Goal: Task Accomplishment & Management: Use online tool/utility

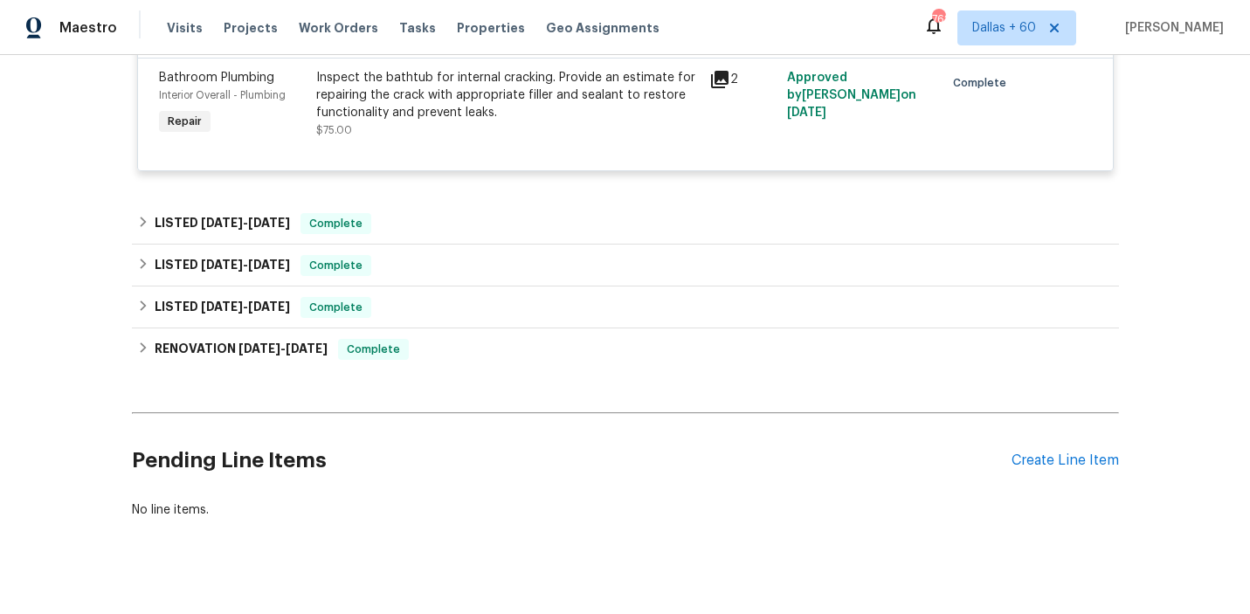
scroll to position [792, 0]
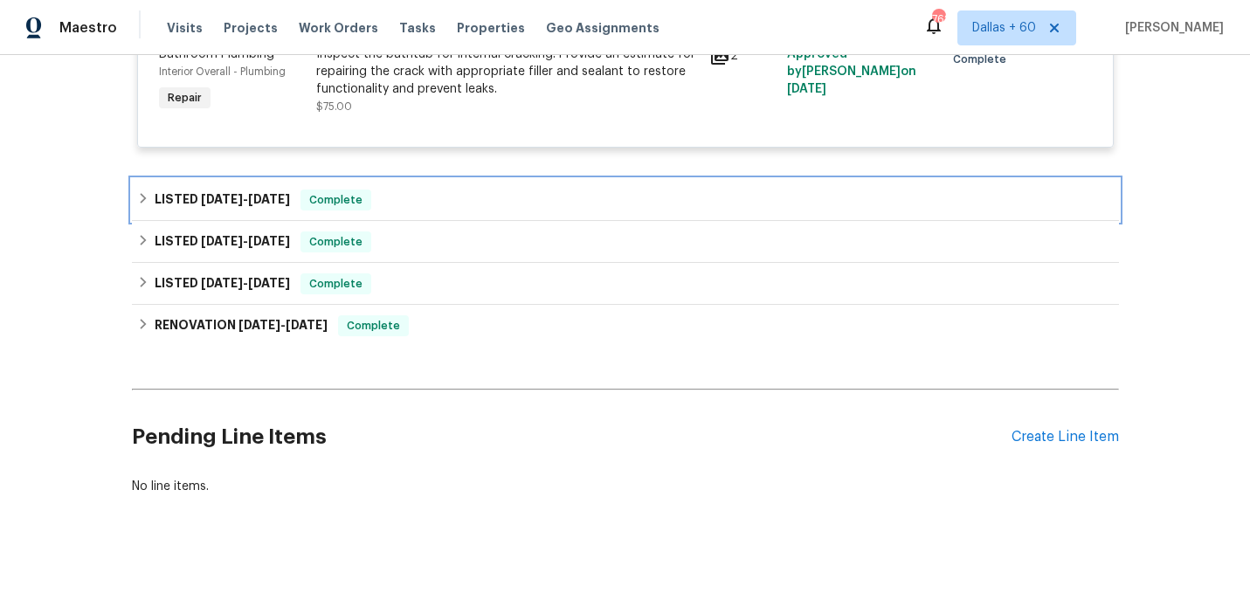
click at [492, 210] on div "LISTED 5/9/25 - 5/9/25 Complete" at bounding box center [625, 200] width 987 height 42
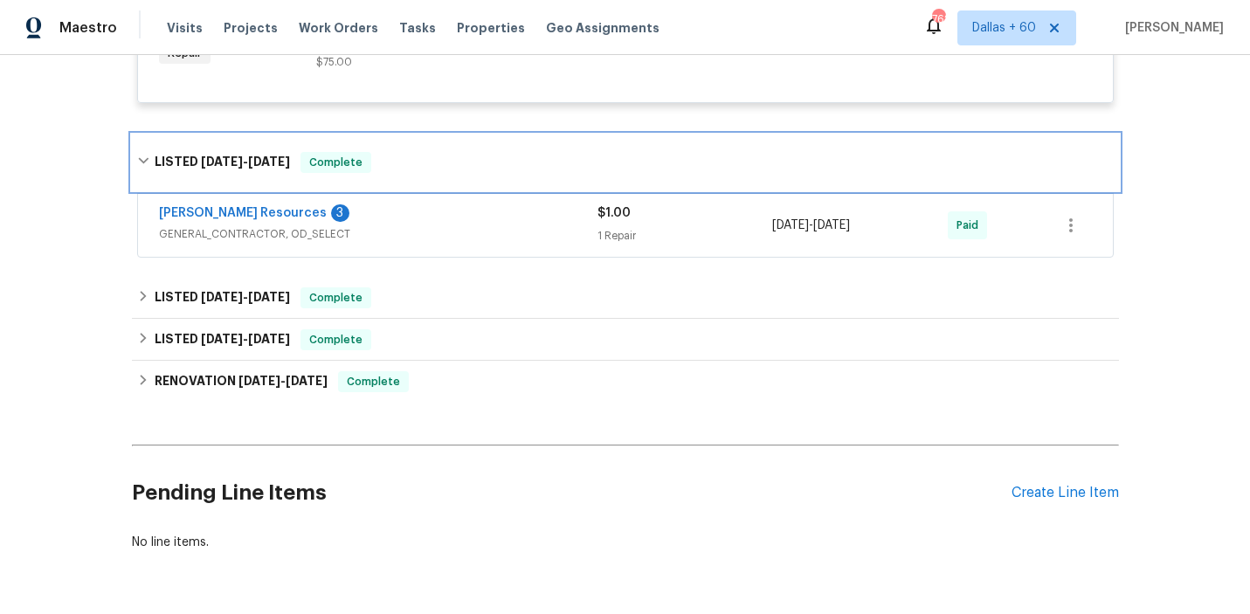
scroll to position [835, 0]
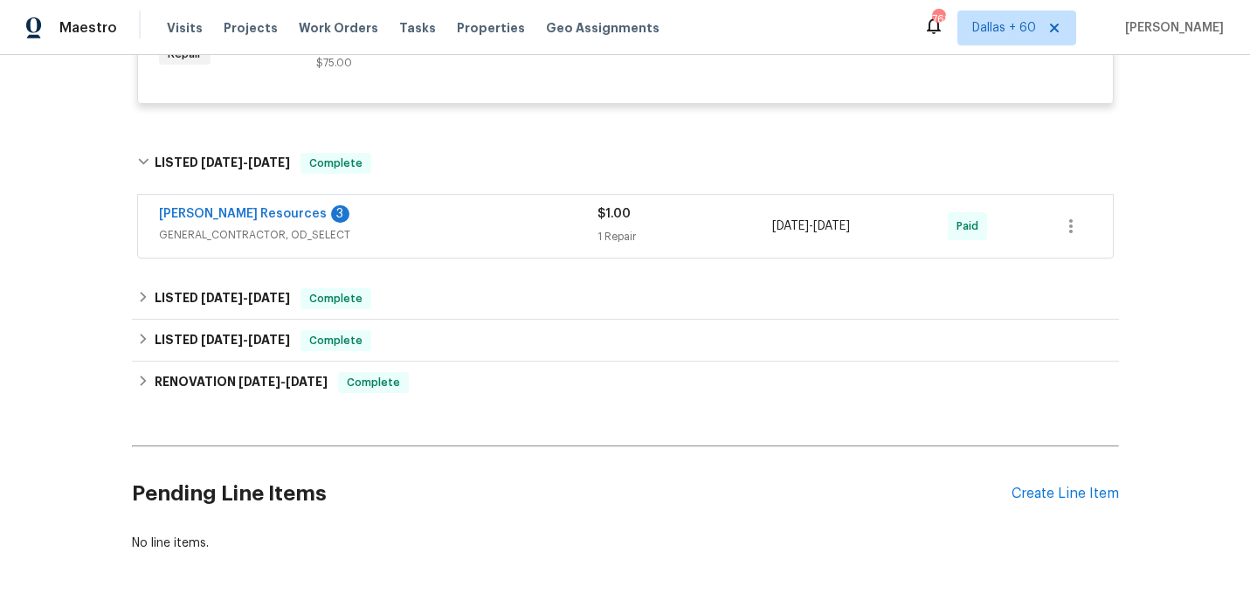
click at [492, 210] on div "Lawrence Resources 3" at bounding box center [378, 215] width 438 height 21
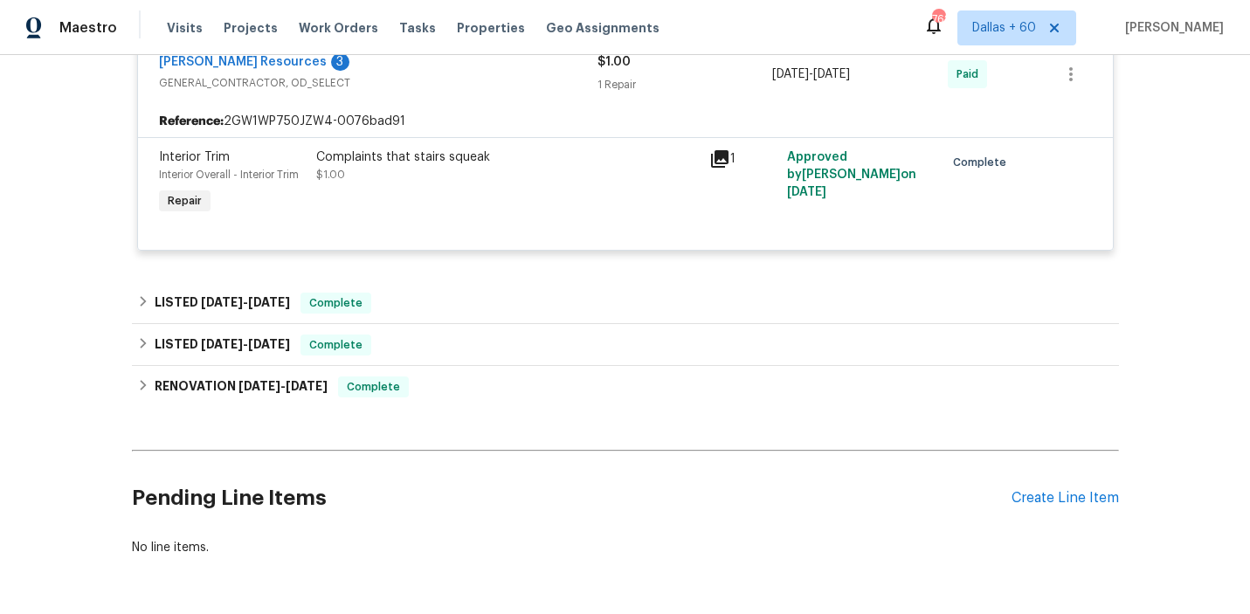
scroll to position [1013, 0]
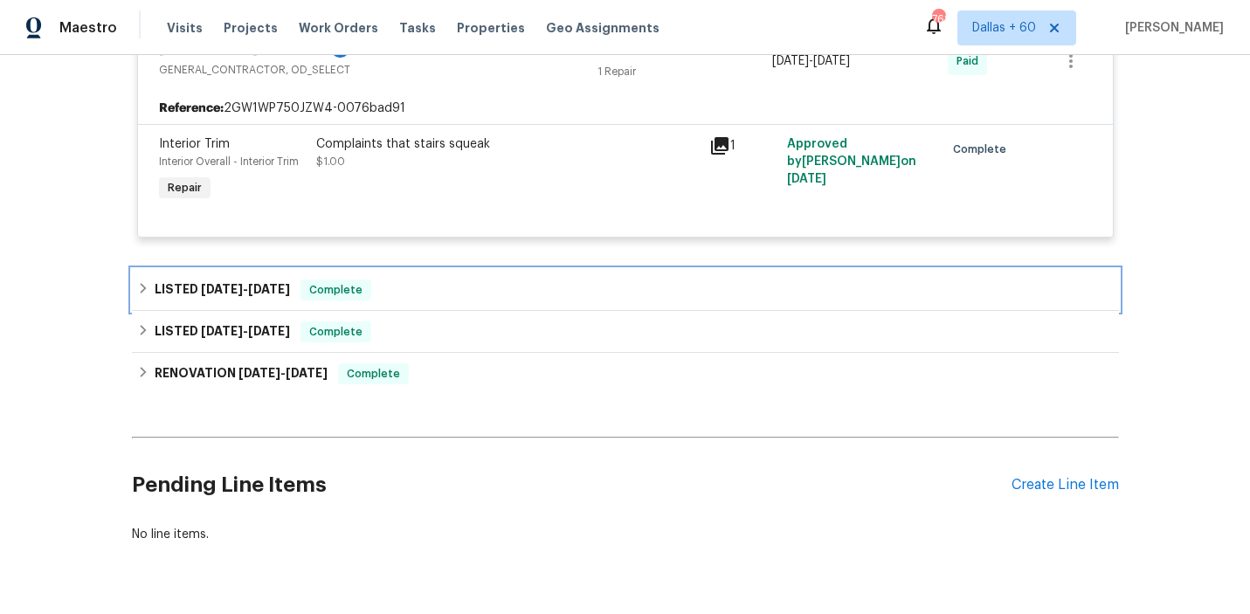
click at [488, 291] on div "LISTED 1/16/25 - 1/24/25 Complete" at bounding box center [625, 289] width 976 height 21
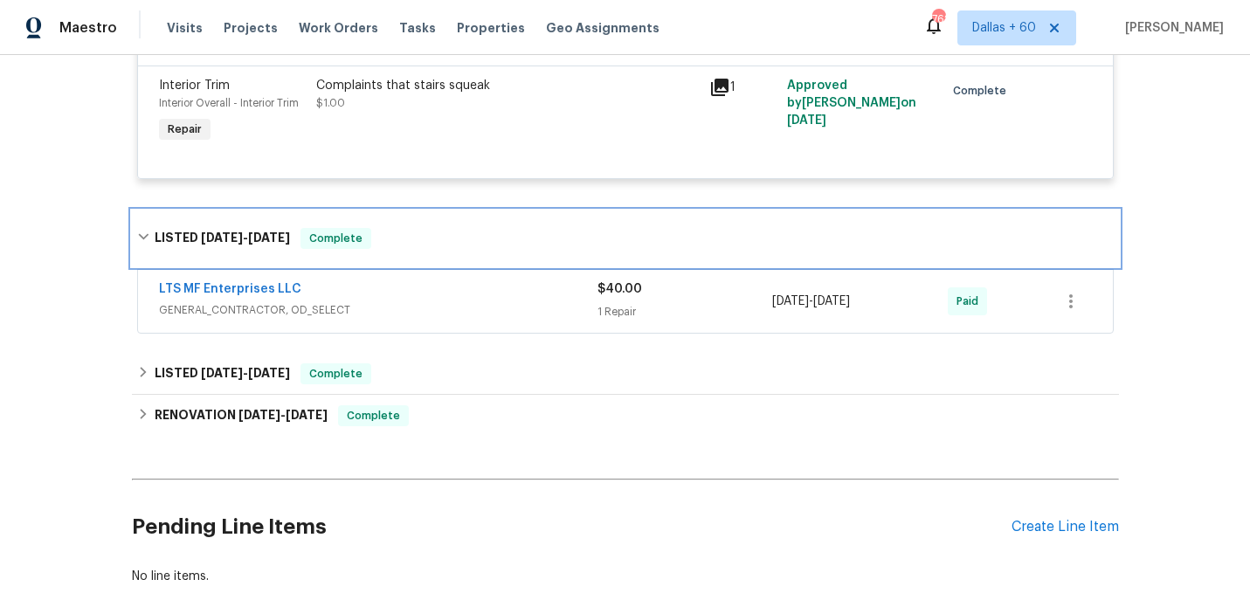
scroll to position [1098, 0]
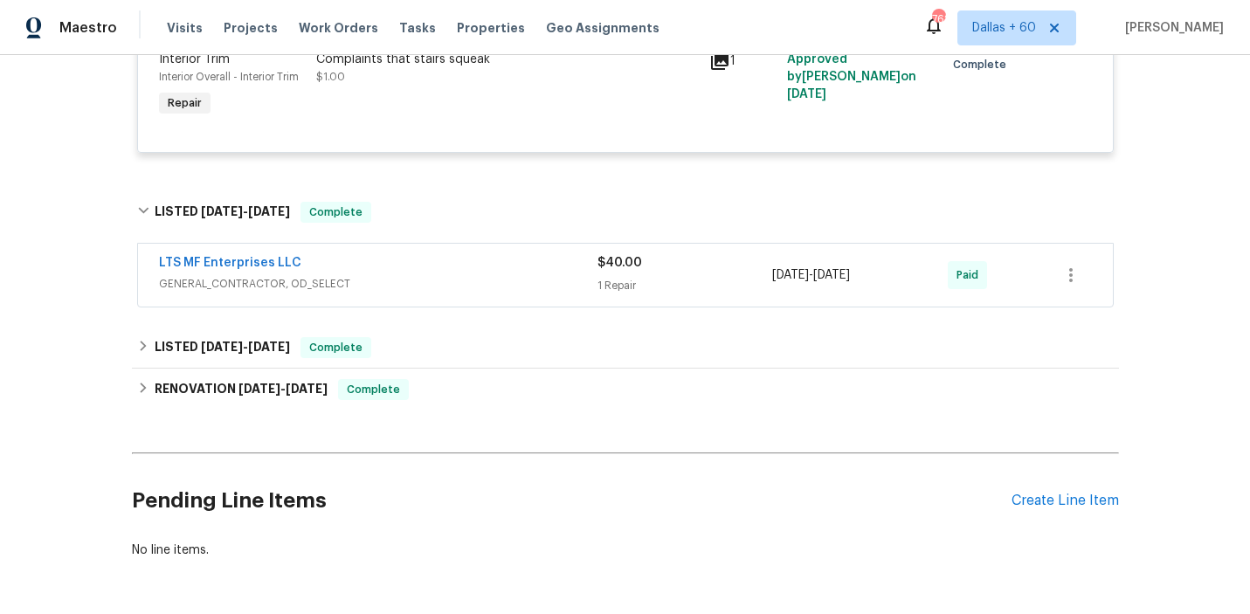
click at [488, 291] on span "GENERAL_CONTRACTOR, OD_SELECT" at bounding box center [378, 283] width 438 height 17
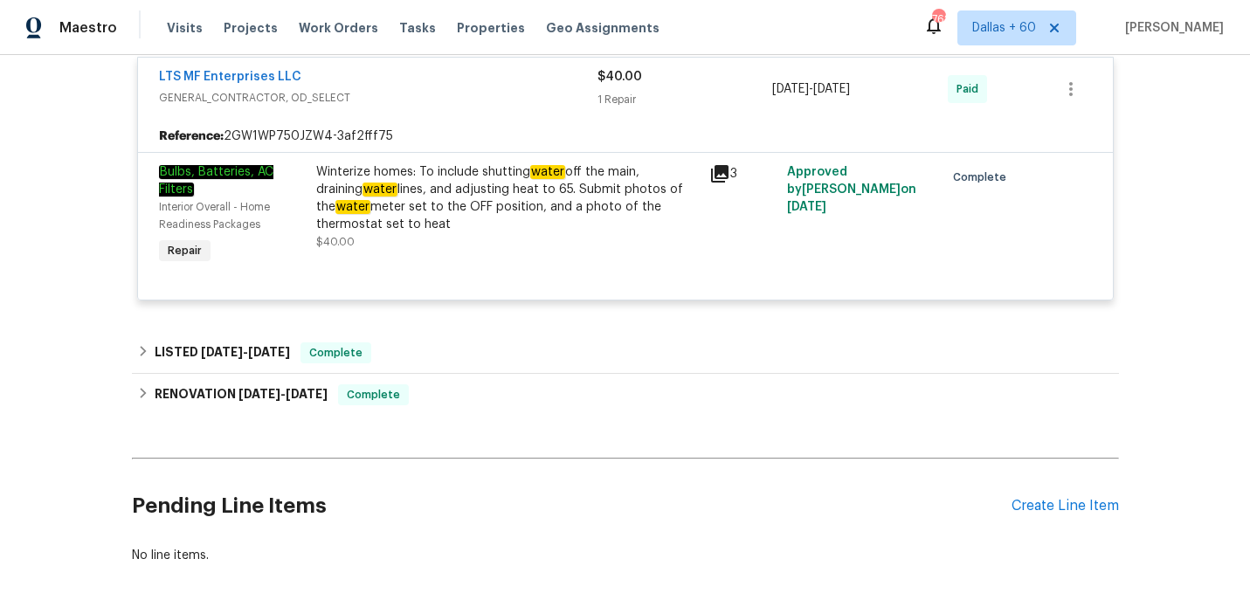
scroll to position [1301, 0]
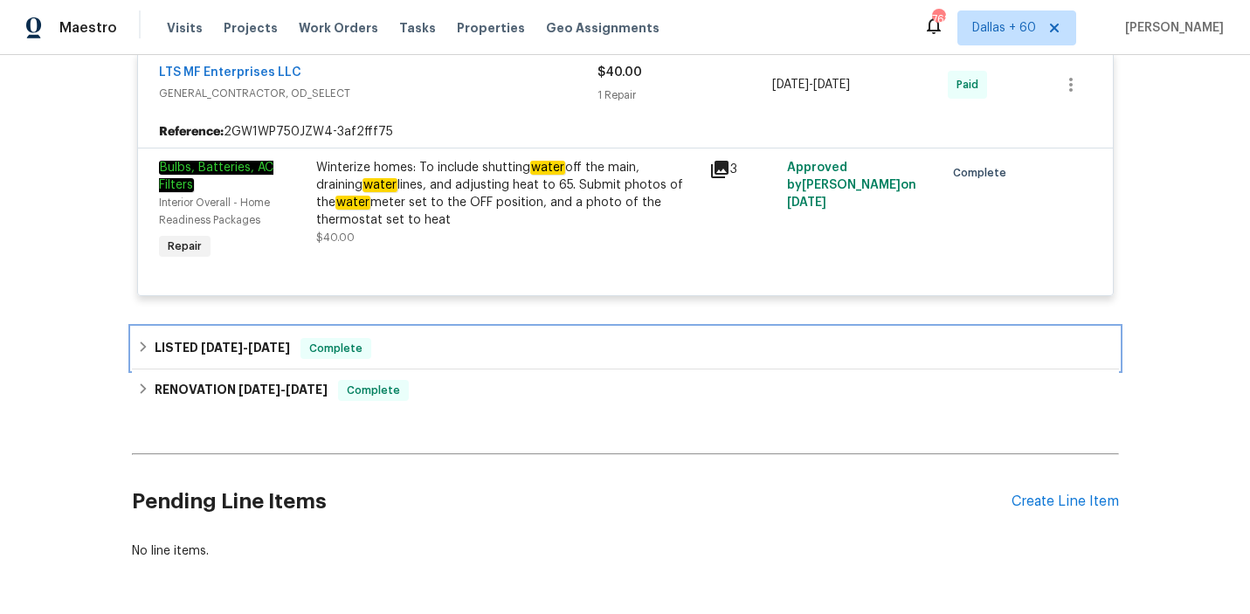
click at [443, 343] on div "LISTED 10/25/24 - 10/26/24 Complete" at bounding box center [625, 348] width 976 height 21
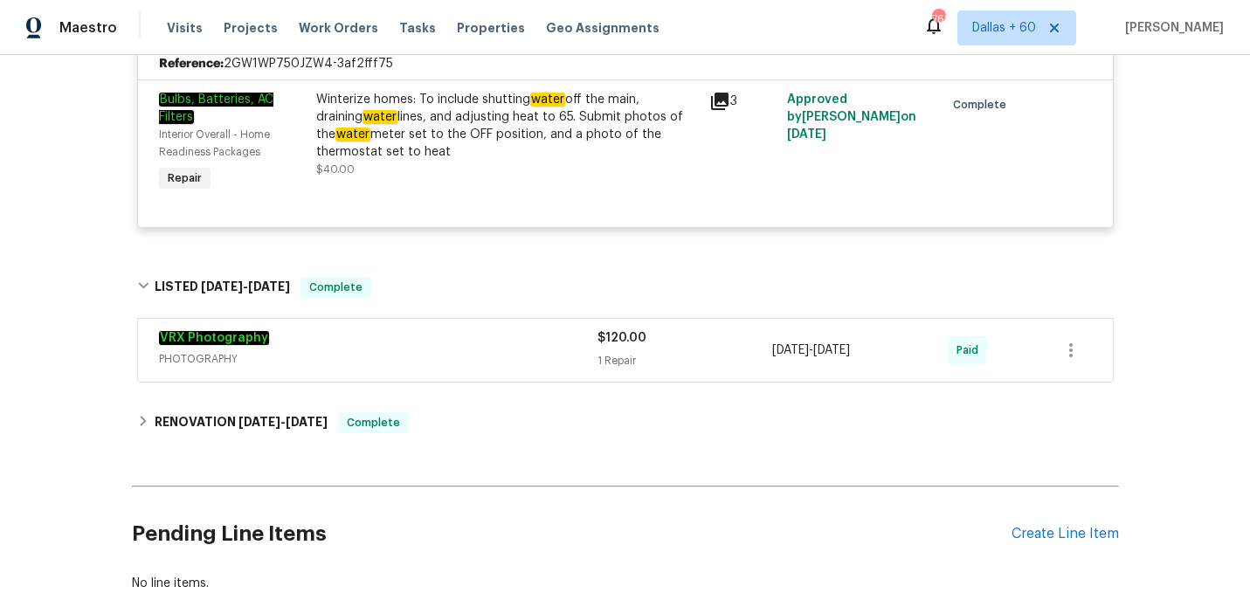
click at [443, 343] on div "VRX Photography" at bounding box center [378, 339] width 438 height 21
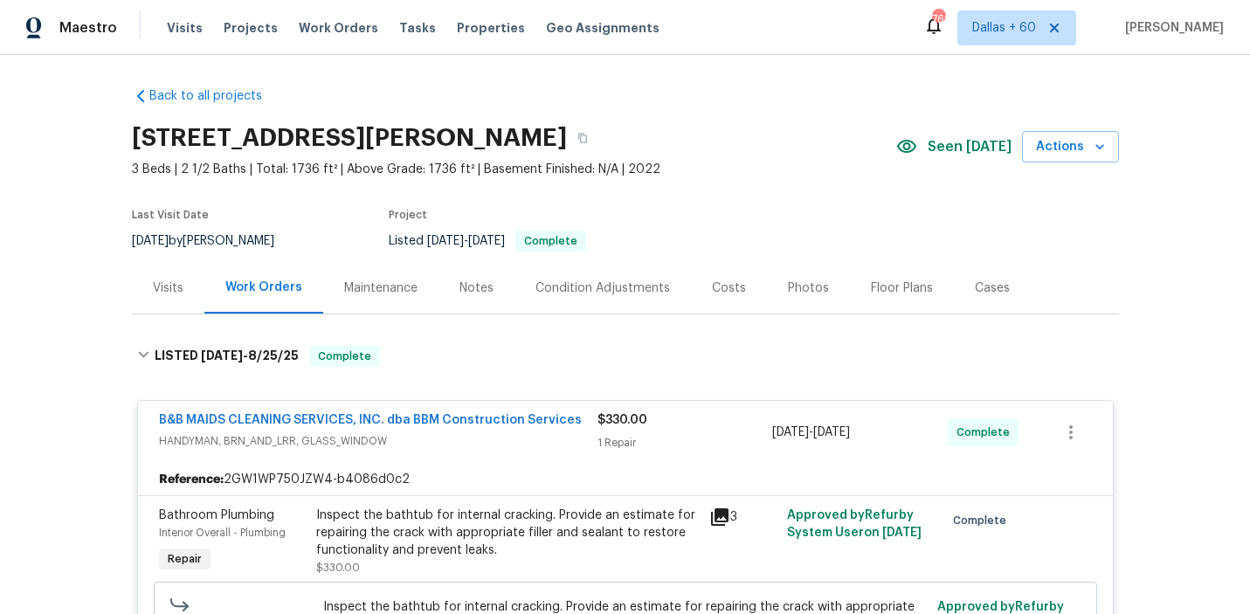
scroll to position [0, 0]
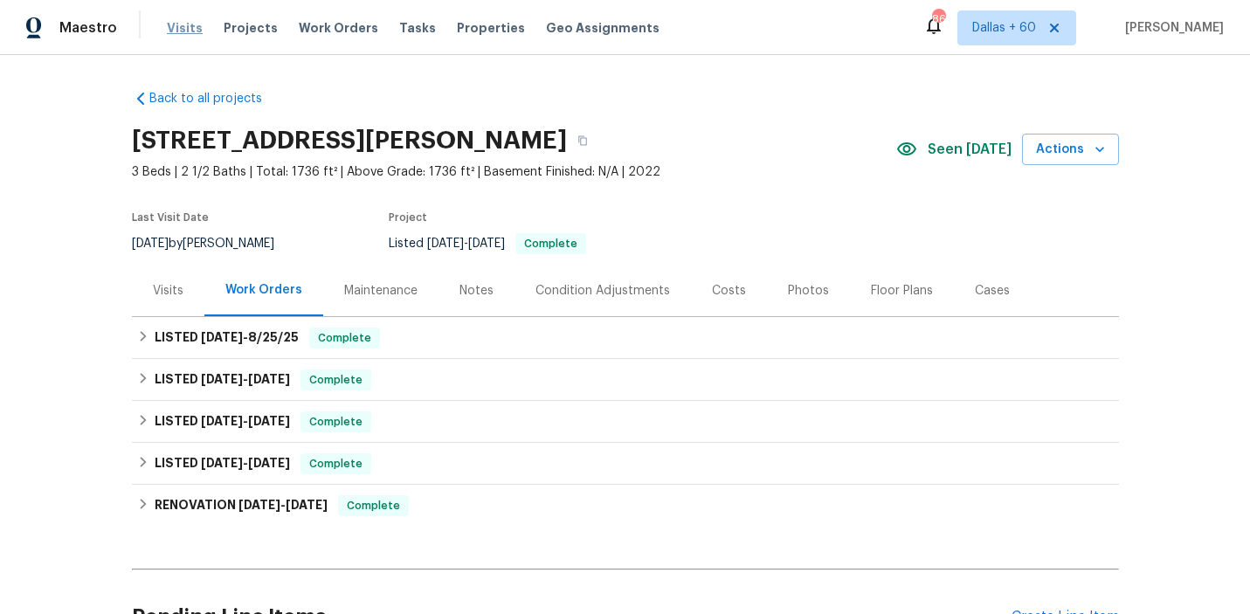
click at [179, 26] on span "Visits" at bounding box center [185, 27] width 36 height 17
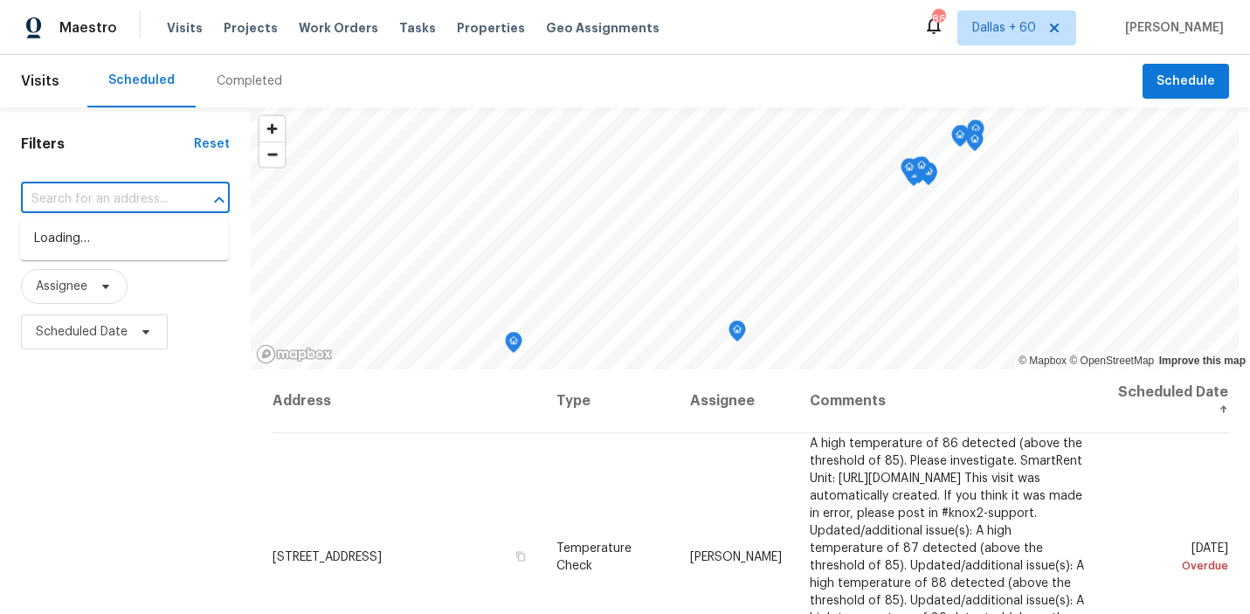
click at [86, 193] on input "text" at bounding box center [101, 199] width 160 height 27
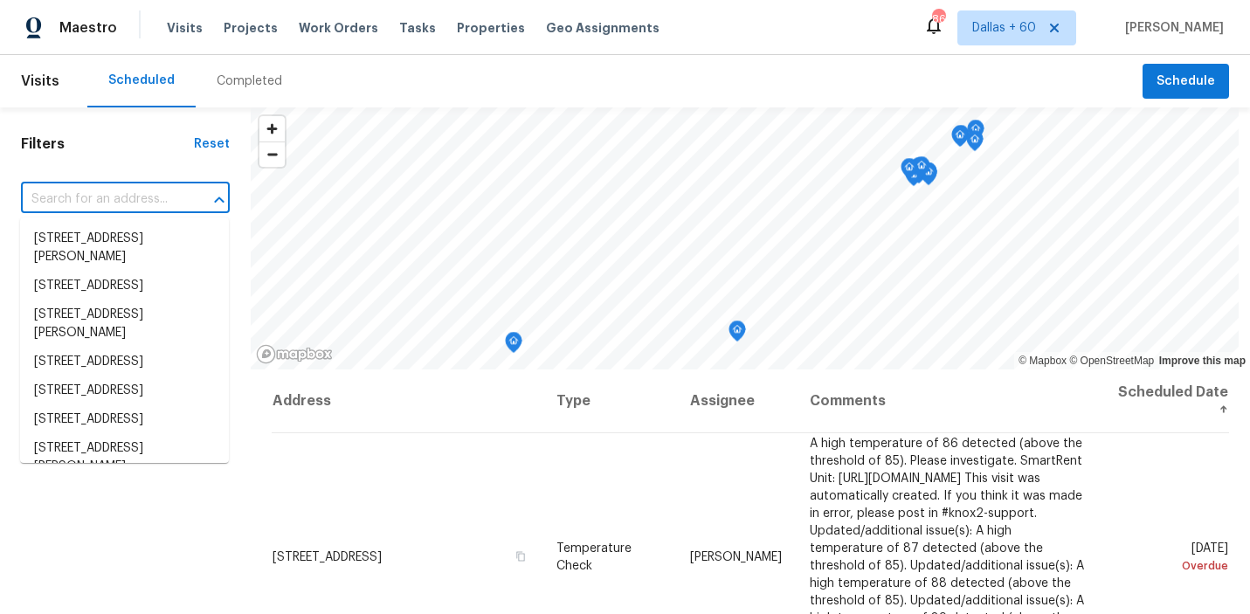
paste input "214 Audrey Alene Dr San Antonio TX 78216"
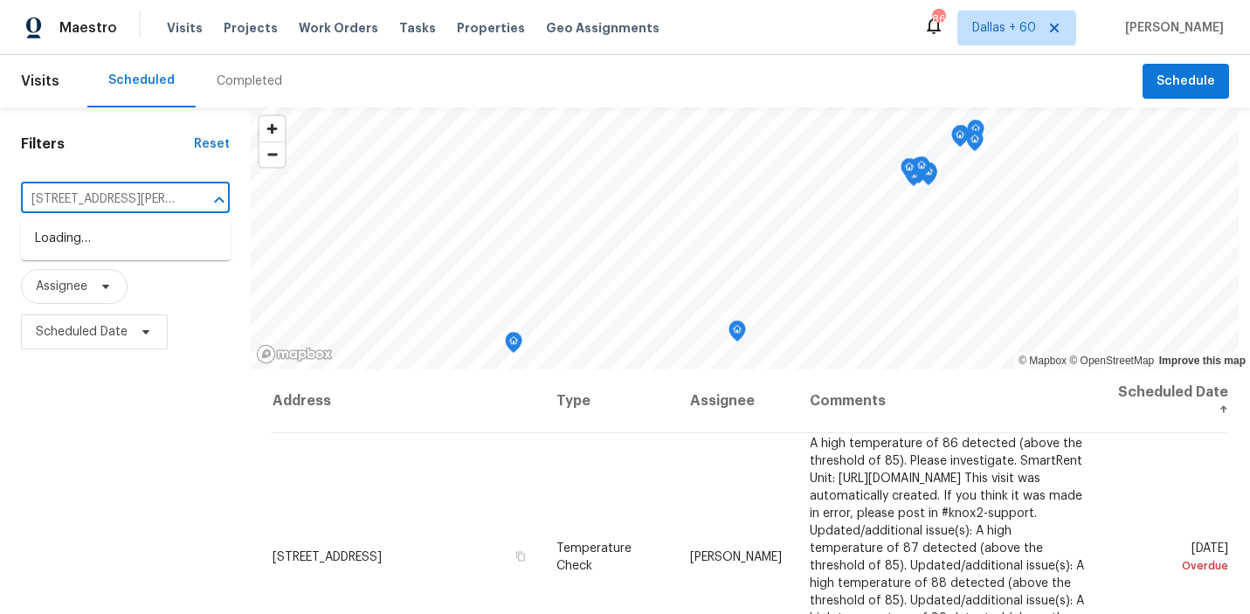
scroll to position [0, 92]
type input "214 Audrey Alene Dr San Antonio TX 78216"
click at [83, 243] on li "214 Audrey Alene Dr, San Antonio, TX 78216" at bounding box center [126, 256] width 210 height 65
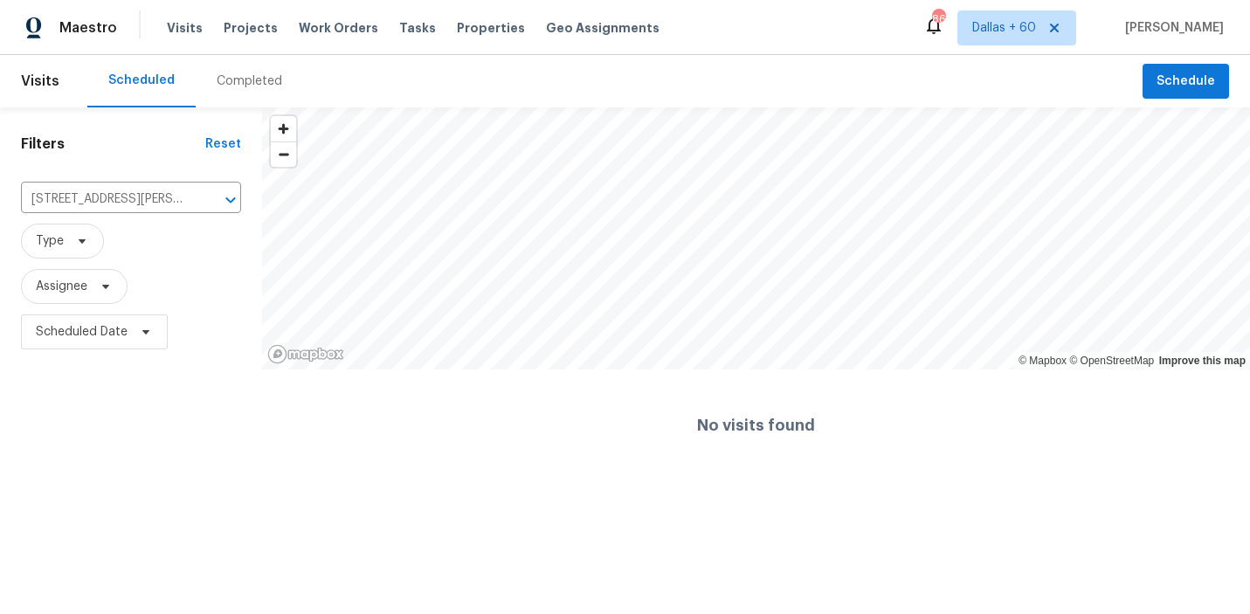
click at [263, 87] on div "Completed" at bounding box center [249, 80] width 65 height 17
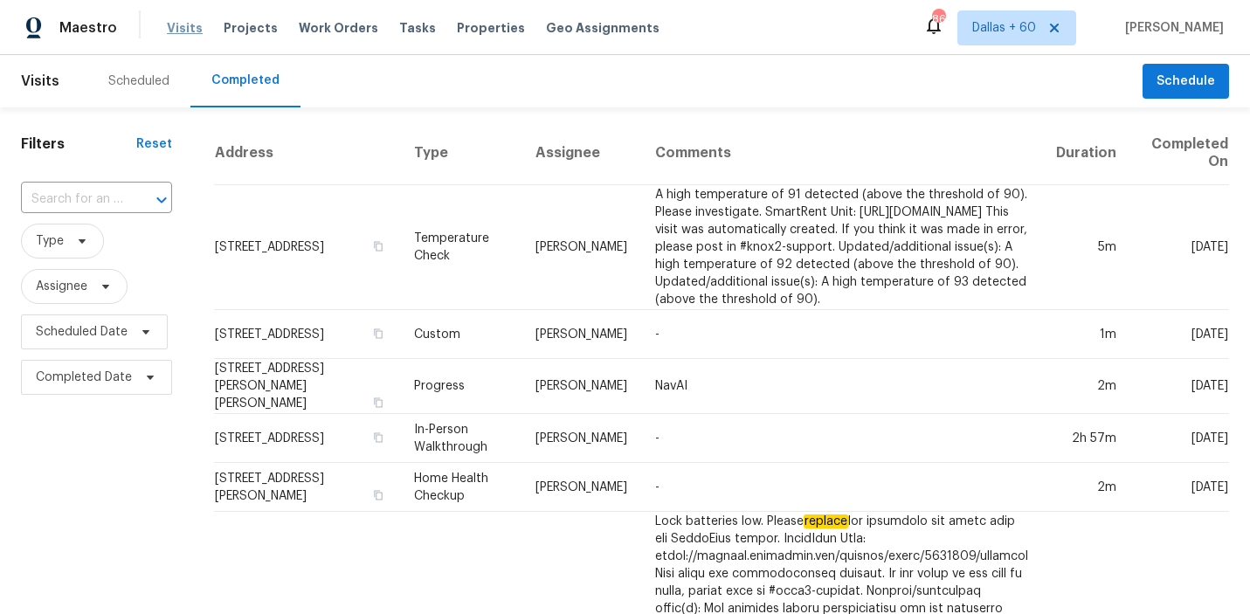
click at [182, 30] on span "Visits" at bounding box center [185, 27] width 36 height 17
click at [73, 203] on input "text" at bounding box center [72, 199] width 102 height 27
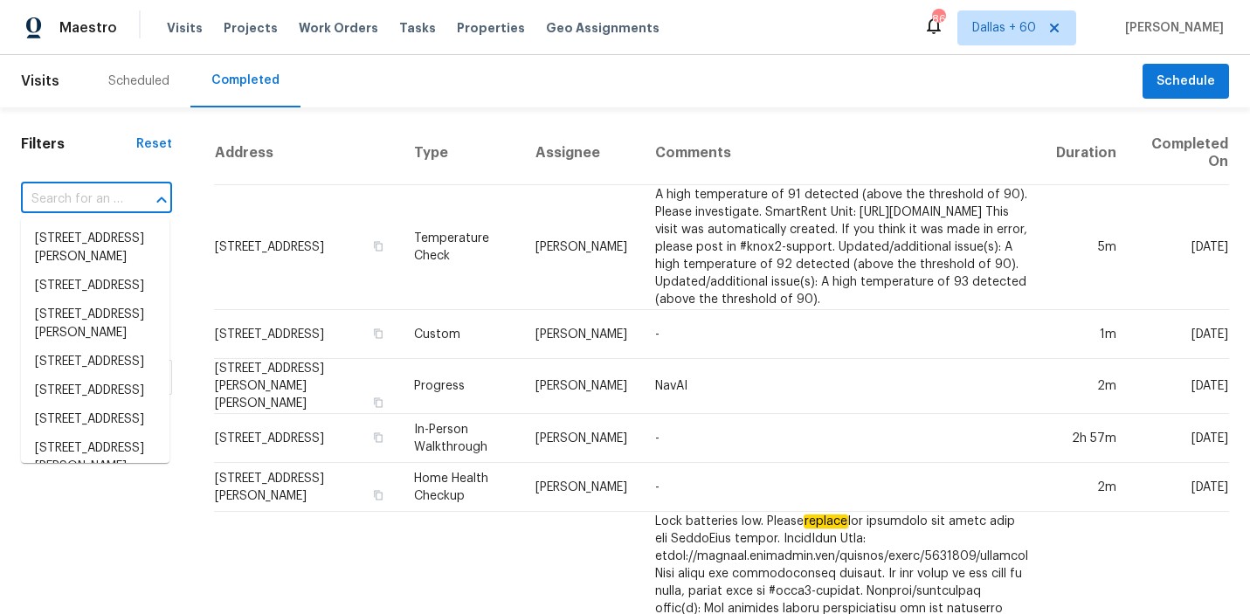
paste input "214 Audrey Alene Dr San Antonio TX 78216"
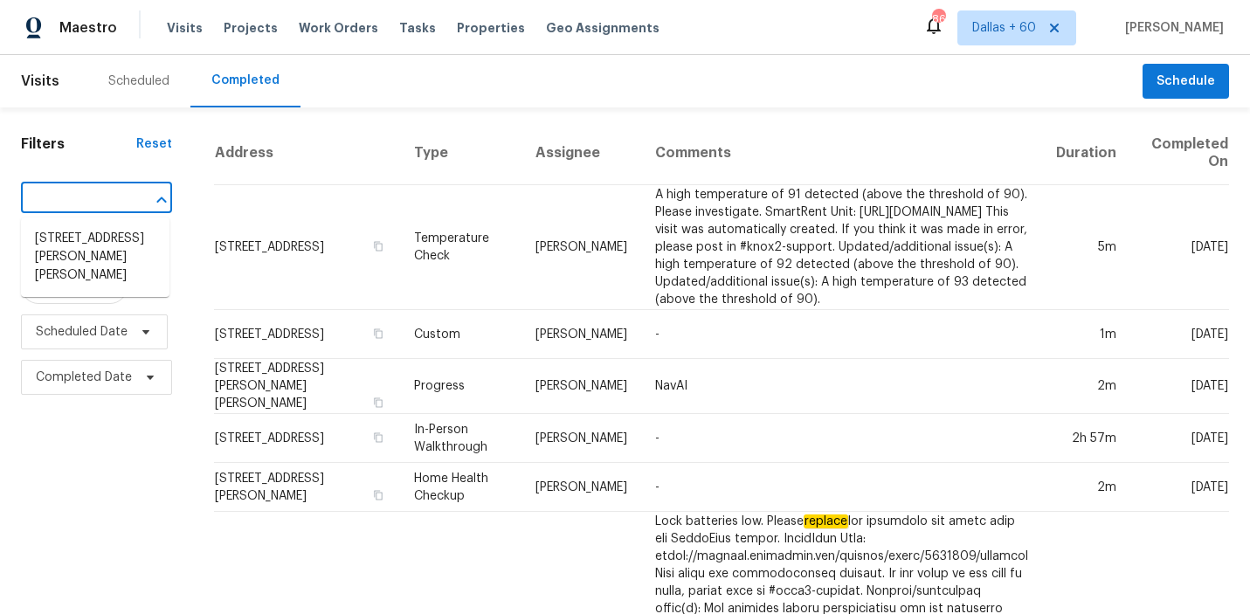
type input "214 Audrey Alene Dr San Antonio TX 78216"
click at [78, 244] on li "214 Audrey Alene Dr, San Antonio, TX 78216" at bounding box center [95, 256] width 148 height 65
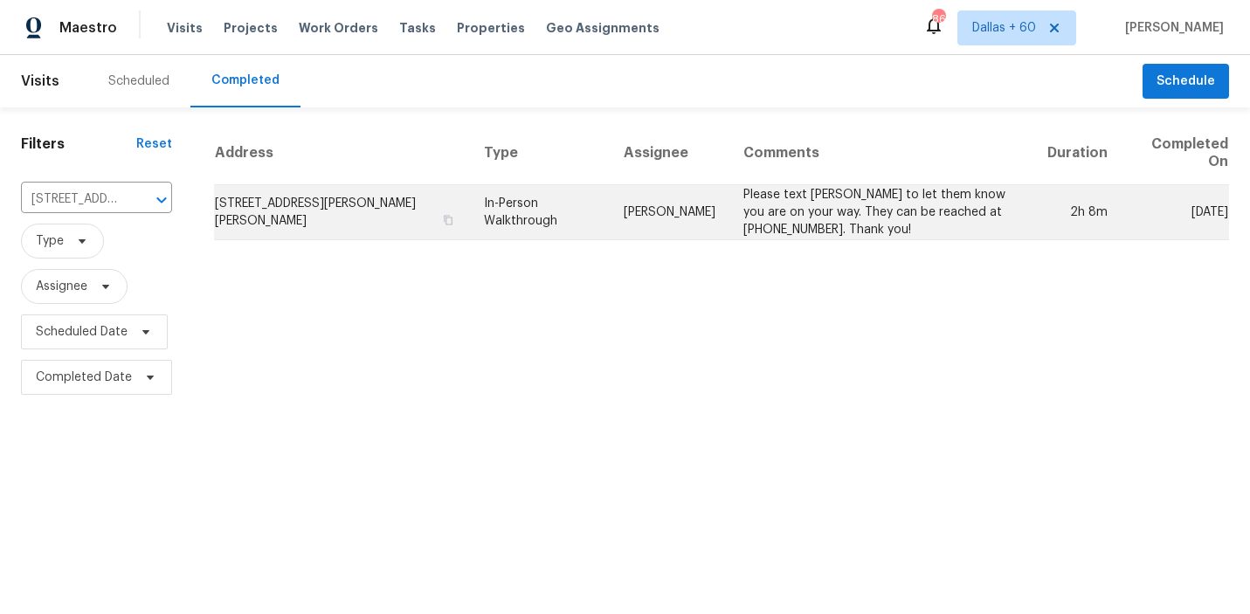
click at [410, 210] on td "214 Audrey Alene Dr, San Antonio, TX 78216" at bounding box center [342, 212] width 256 height 55
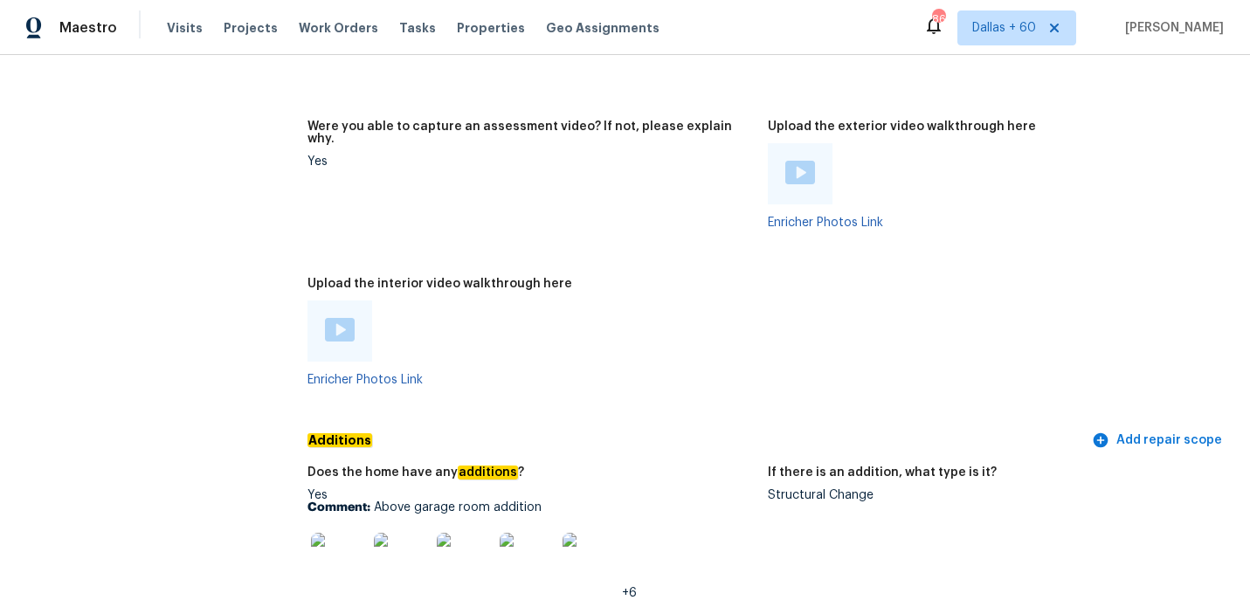
scroll to position [3950, 0]
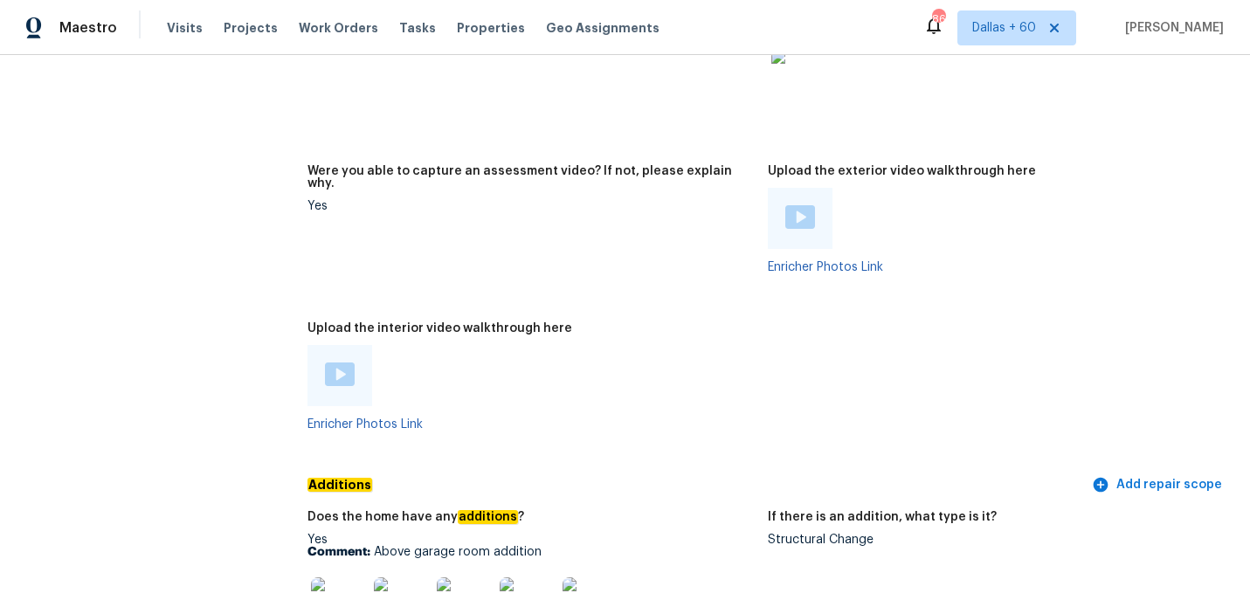
click at [338, 362] on img at bounding box center [340, 374] width 30 height 24
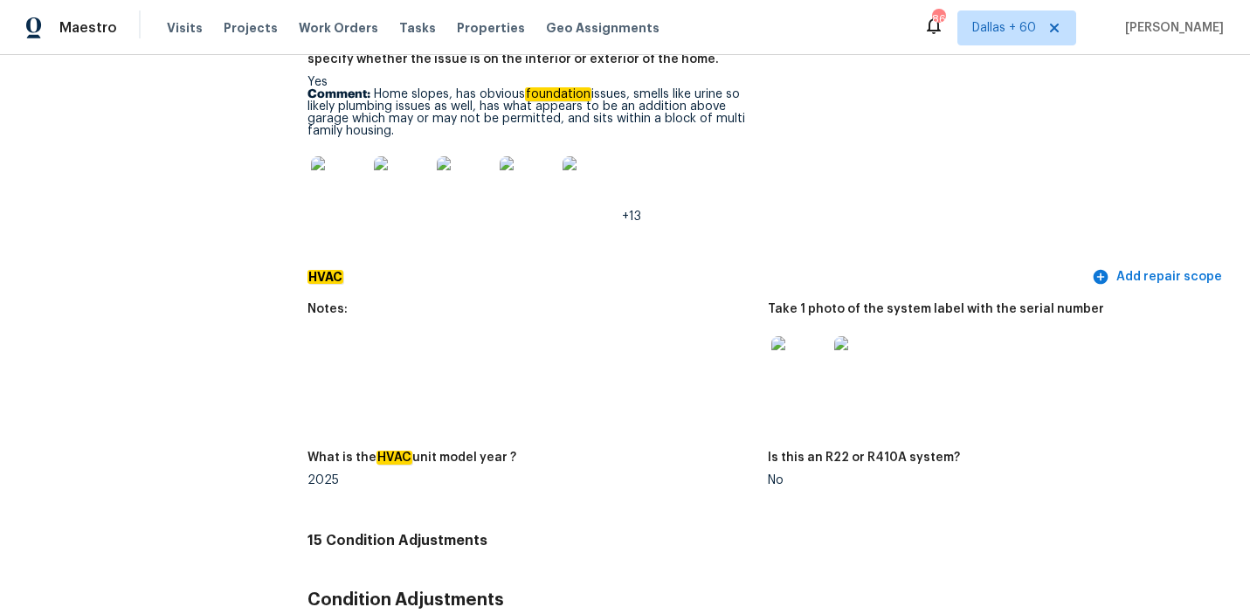
scroll to position [5018, 0]
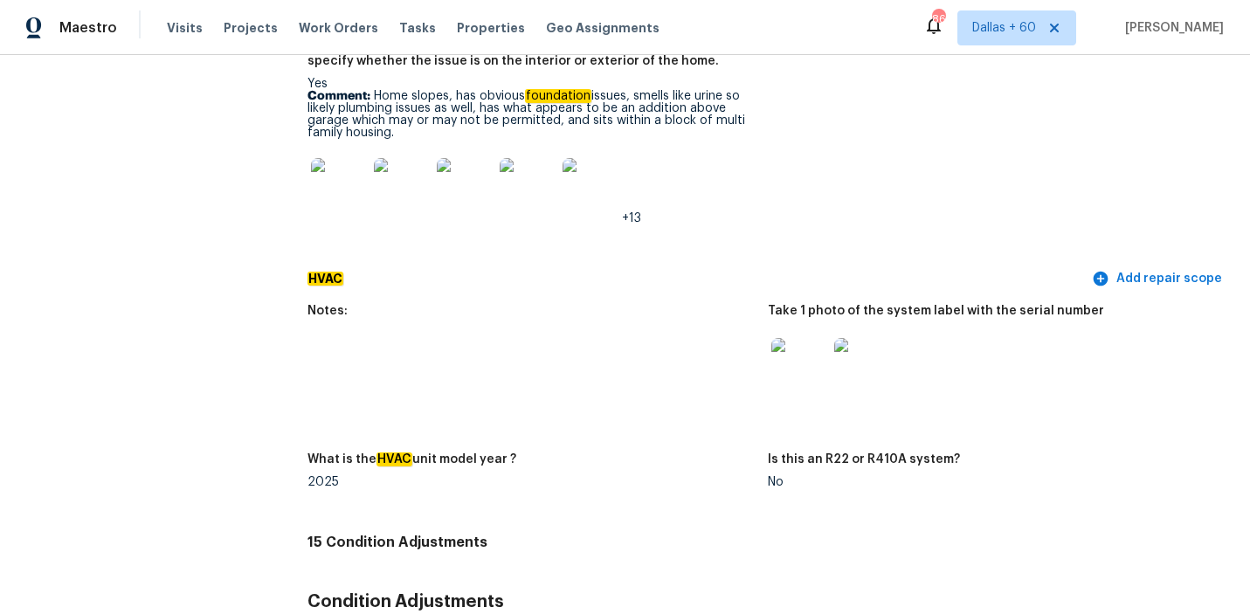
click at [527, 158] on img at bounding box center [527, 186] width 56 height 56
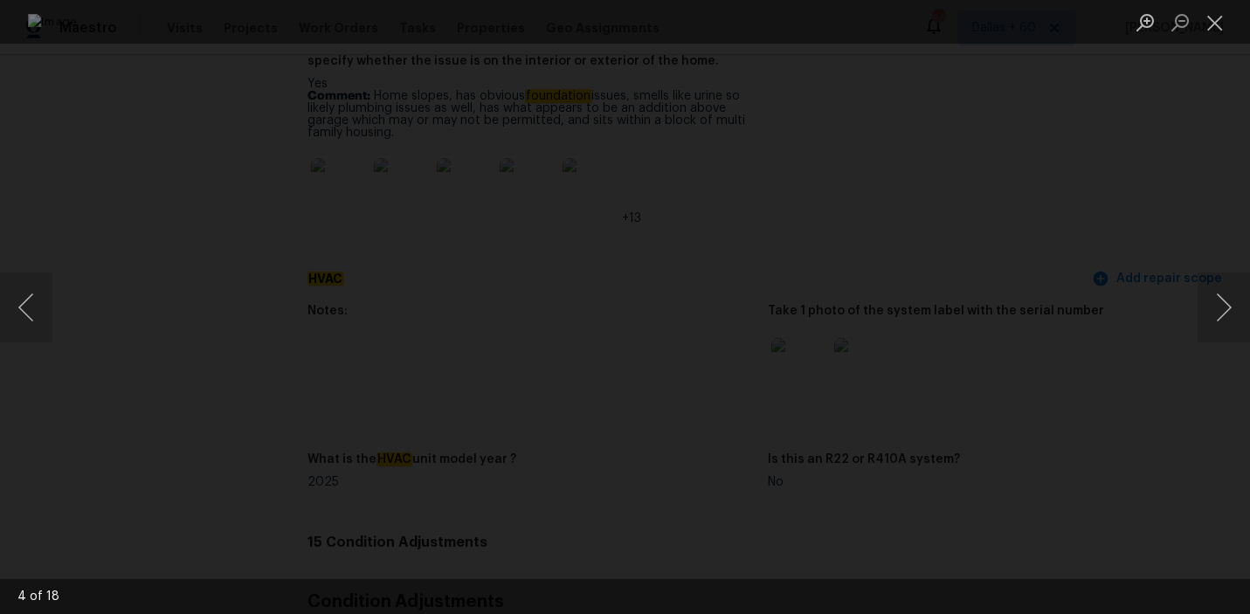
click at [1085, 184] on div "Lightbox" at bounding box center [625, 307] width 1250 height 614
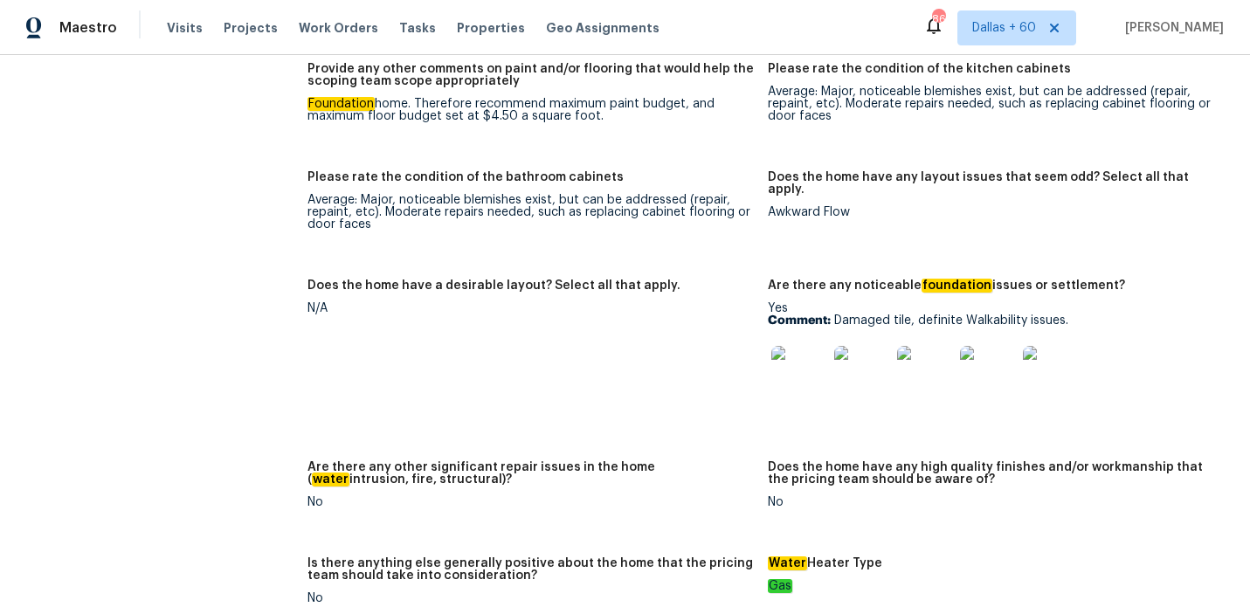
scroll to position [3315, 0]
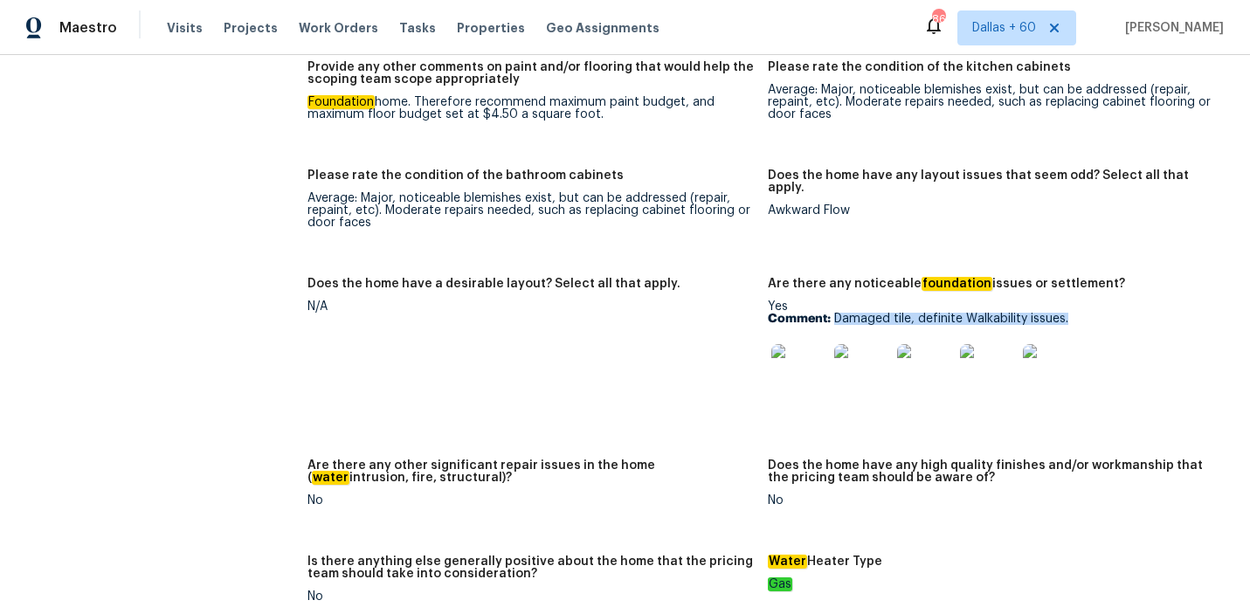
drag, startPoint x: 835, startPoint y: 293, endPoint x: 1070, endPoint y: 300, distance: 235.0
click at [1070, 313] on p "Comment: Damaged tile, definite Walkability issues." at bounding box center [991, 319] width 447 height 12
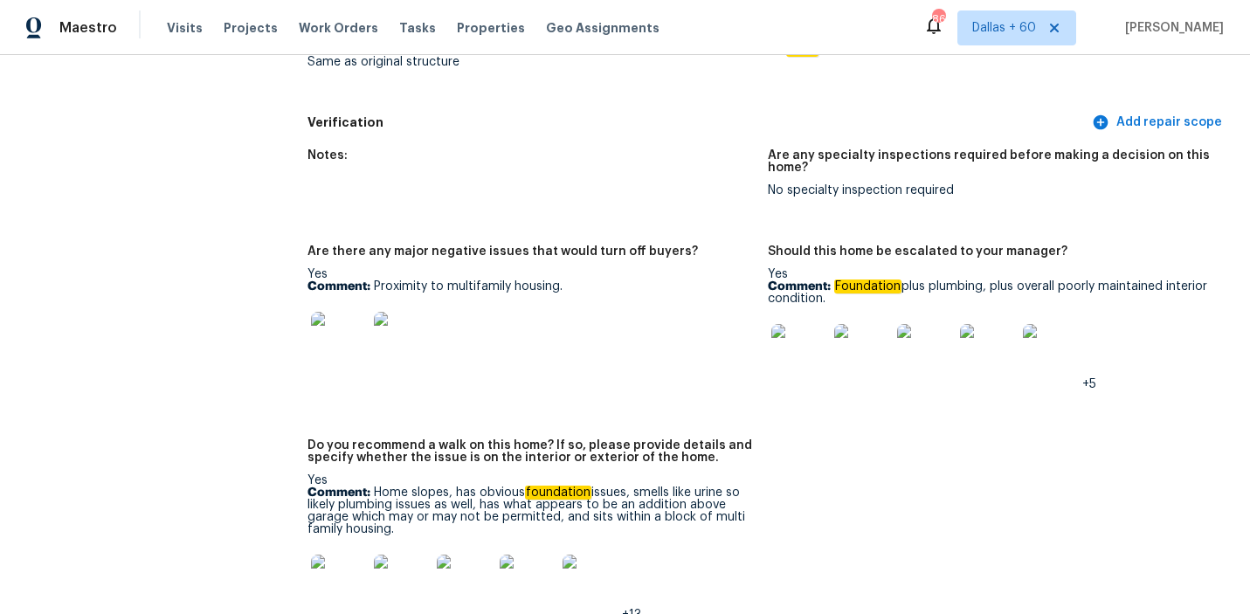
scroll to position [4627, 0]
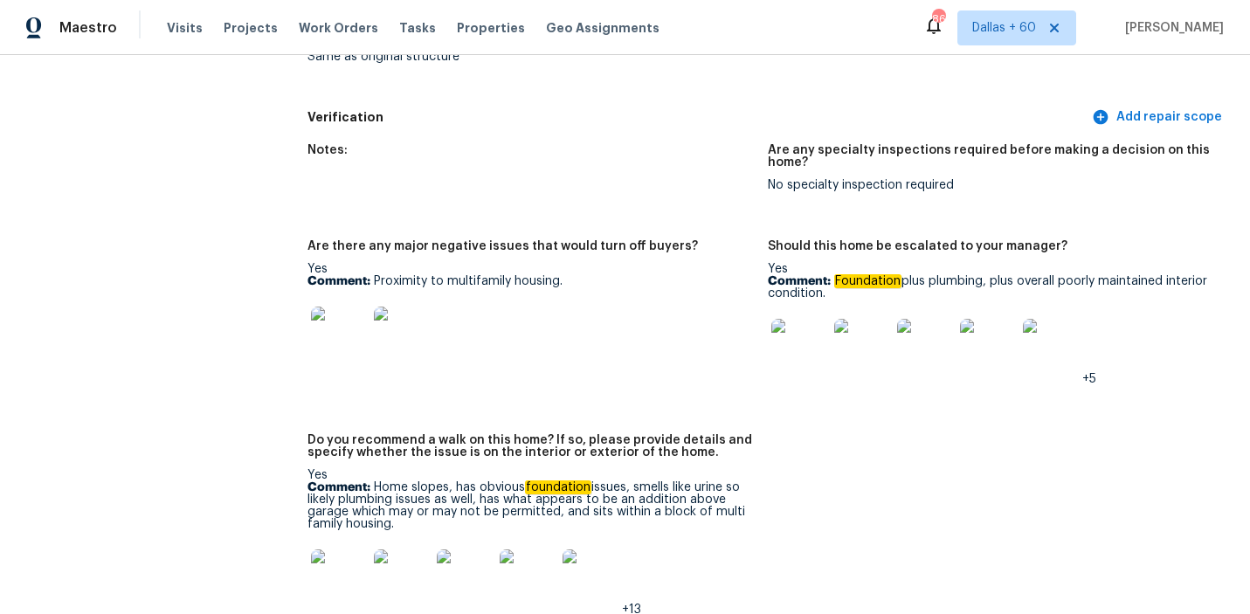
click at [783, 334] on img at bounding box center [799, 347] width 56 height 56
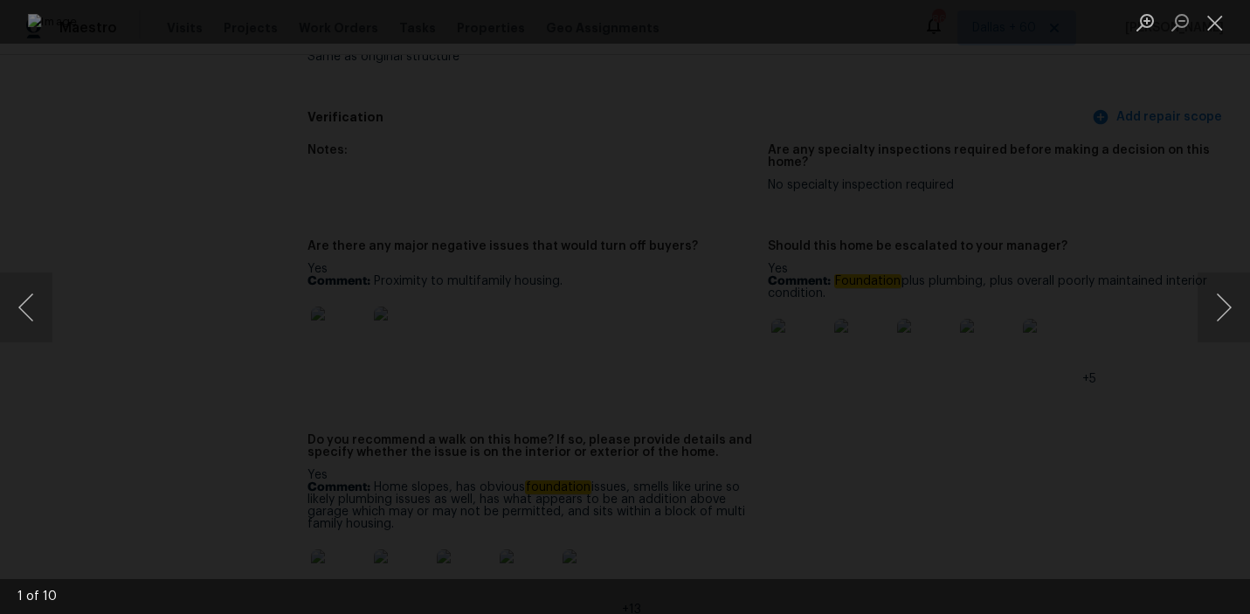
click at [621, 302] on img "Lightbox" at bounding box center [625, 307] width 1194 height 587
click at [1218, 319] on button "Next image" at bounding box center [1223, 307] width 52 height 70
click at [1213, 306] on button "Next image" at bounding box center [1223, 307] width 52 height 70
click at [1103, 451] on div "Lightbox" at bounding box center [625, 307] width 1250 height 614
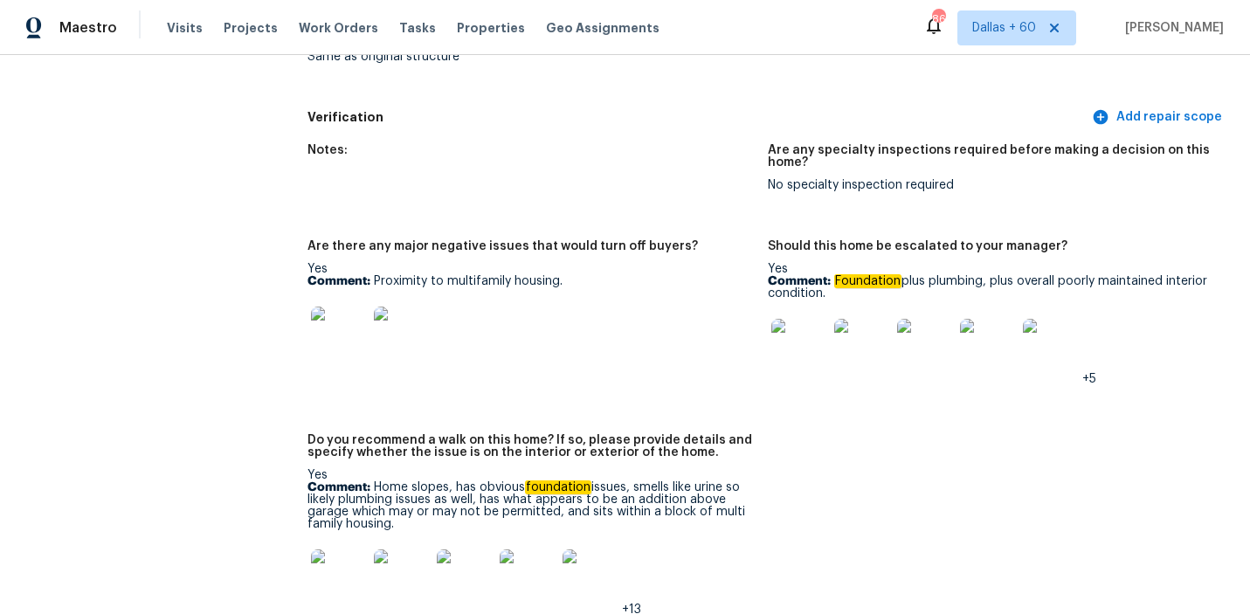
click at [1064, 327] on img at bounding box center [1050, 347] width 56 height 56
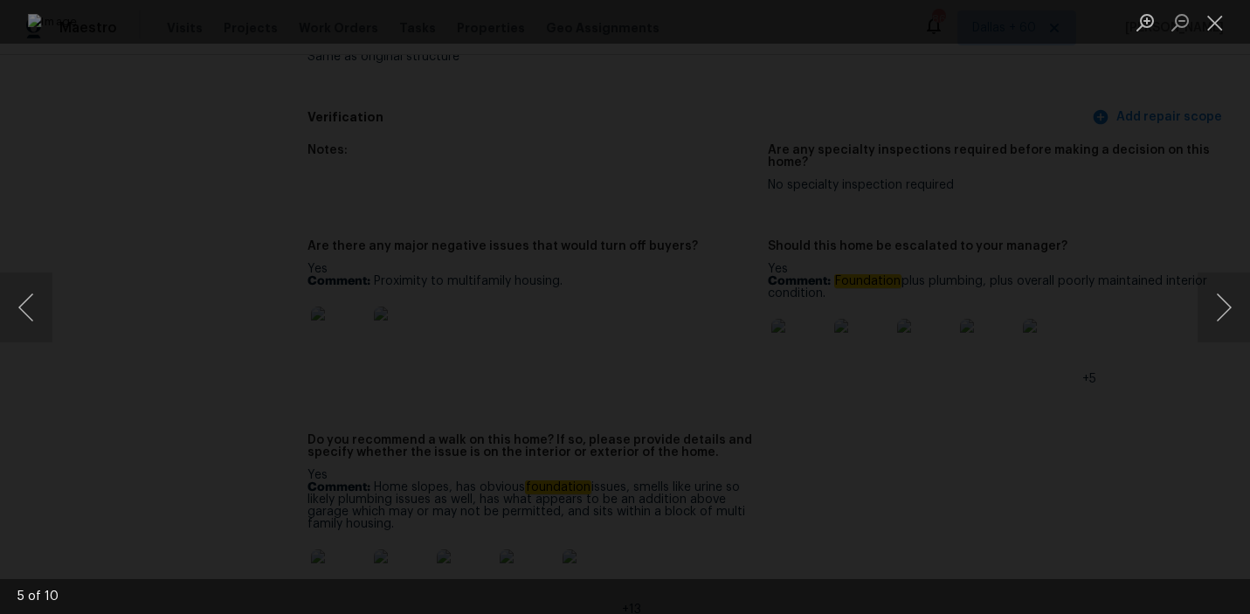
click at [1105, 423] on div "Lightbox" at bounding box center [625, 307] width 1250 height 614
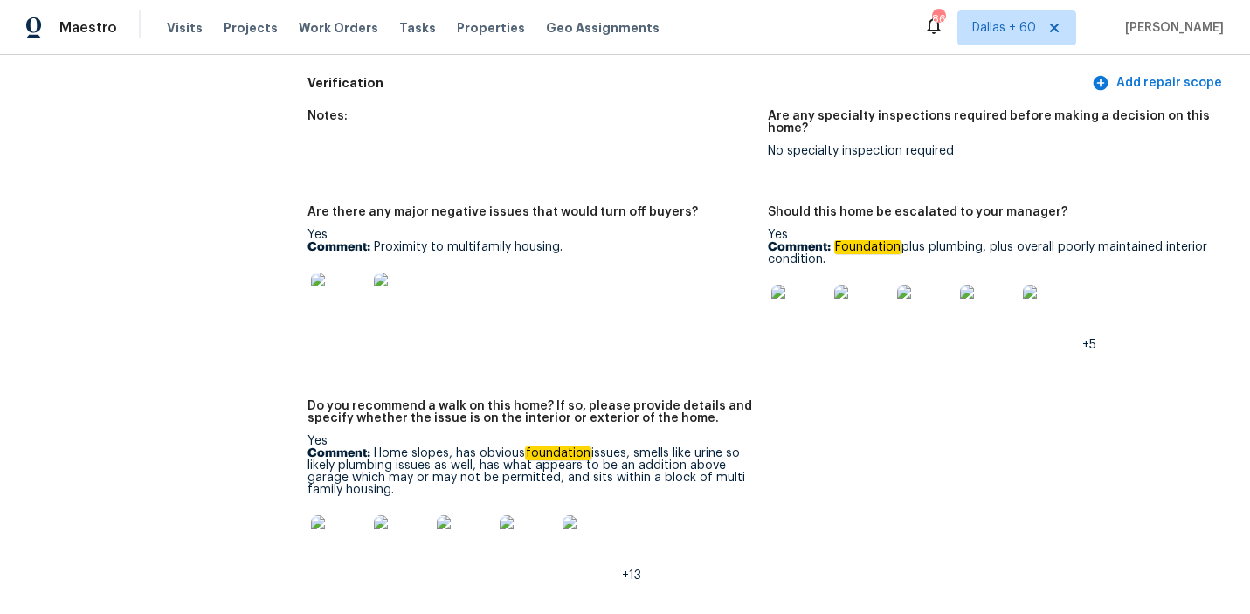
scroll to position [4641, 0]
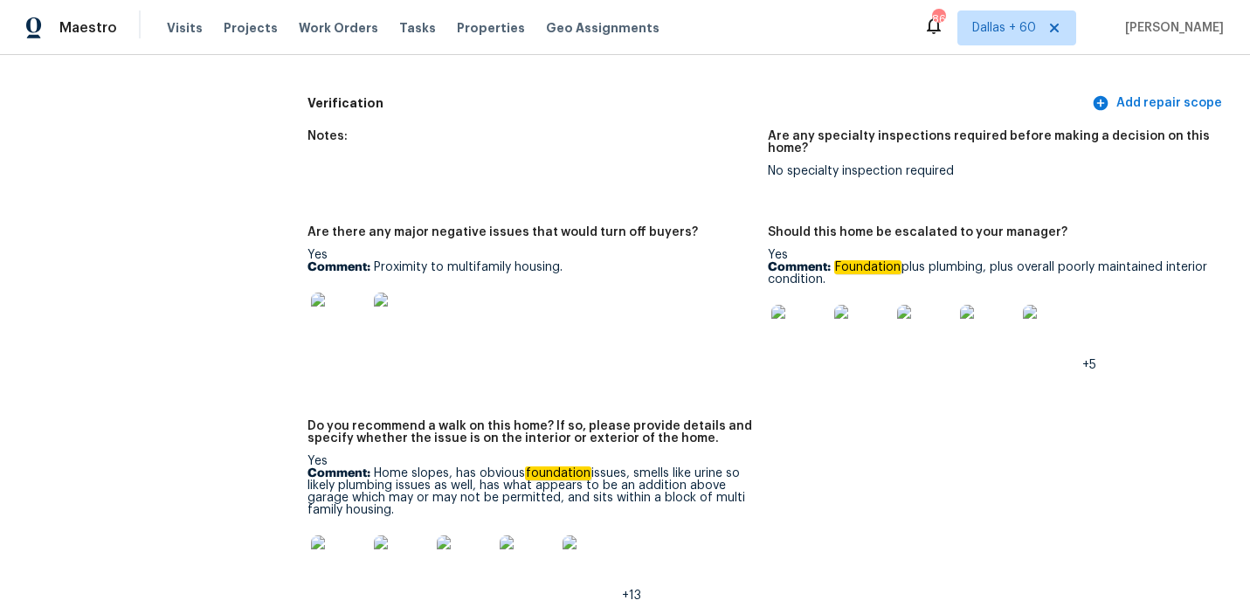
click at [970, 269] on div "Yes Comment: Foundation plus plumbing, plus overall poorly maintained interior …" at bounding box center [991, 310] width 447 height 122
drag, startPoint x: 835, startPoint y: 244, endPoint x: 922, endPoint y: 261, distance: 89.0
click at [922, 261] on div "Yes Comment: Foundation plus plumbing, plus overall poorly maintained interior …" at bounding box center [991, 310] width 447 height 122
copy div "Foundation plus plumbing, plus overall poorly maintained interior condition."
click at [899, 361] on figure "Should this home be escalated to your manager? Yes Comment: Foundation plus plu…" at bounding box center [998, 312] width 461 height 173
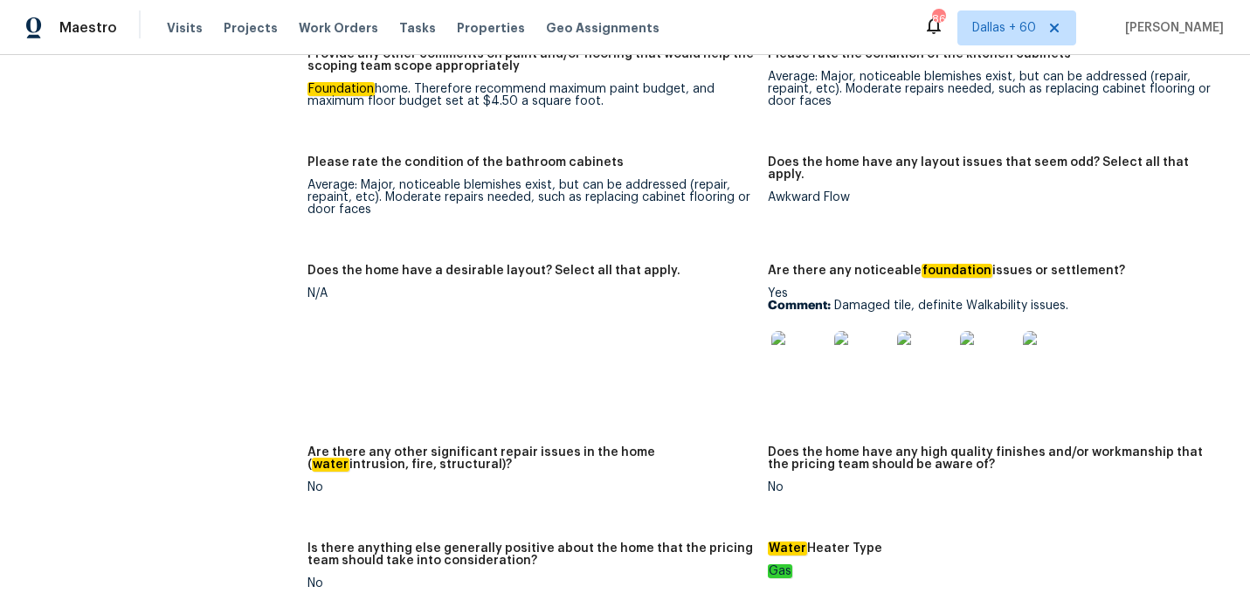
scroll to position [3324, 0]
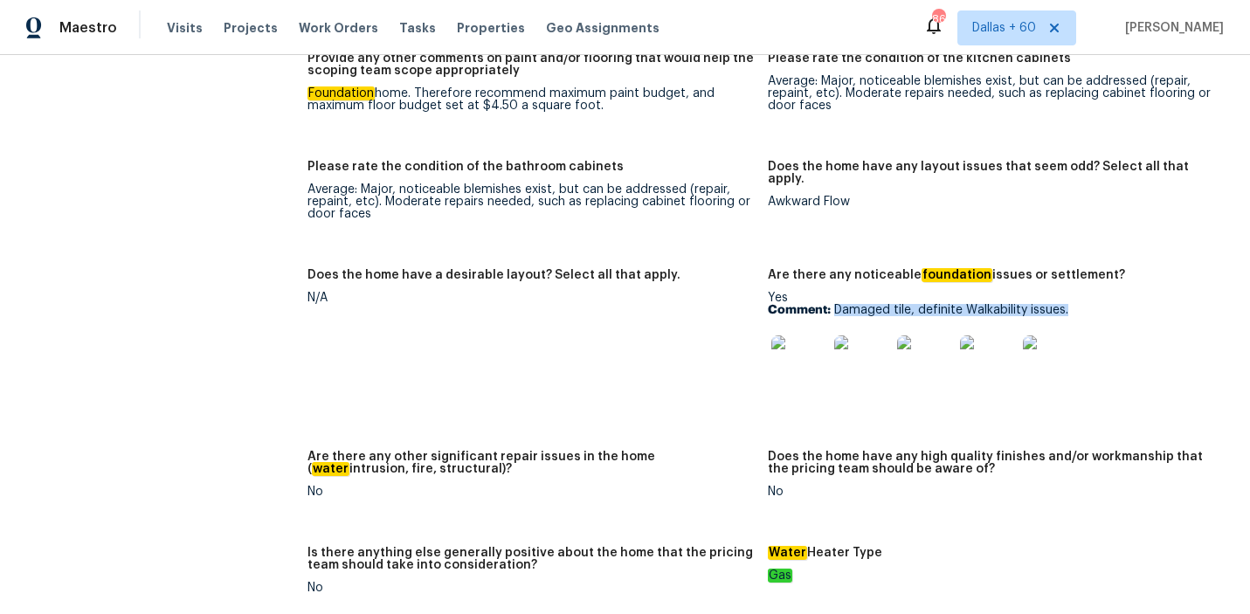
drag, startPoint x: 834, startPoint y: 283, endPoint x: 1079, endPoint y: 290, distance: 245.5
click at [1079, 304] on p "Comment: Damaged tile, definite Walkability issues." at bounding box center [991, 310] width 447 height 12
copy p "Damaged tile, definite Walkability issues."
click at [817, 335] on img at bounding box center [799, 363] width 56 height 56
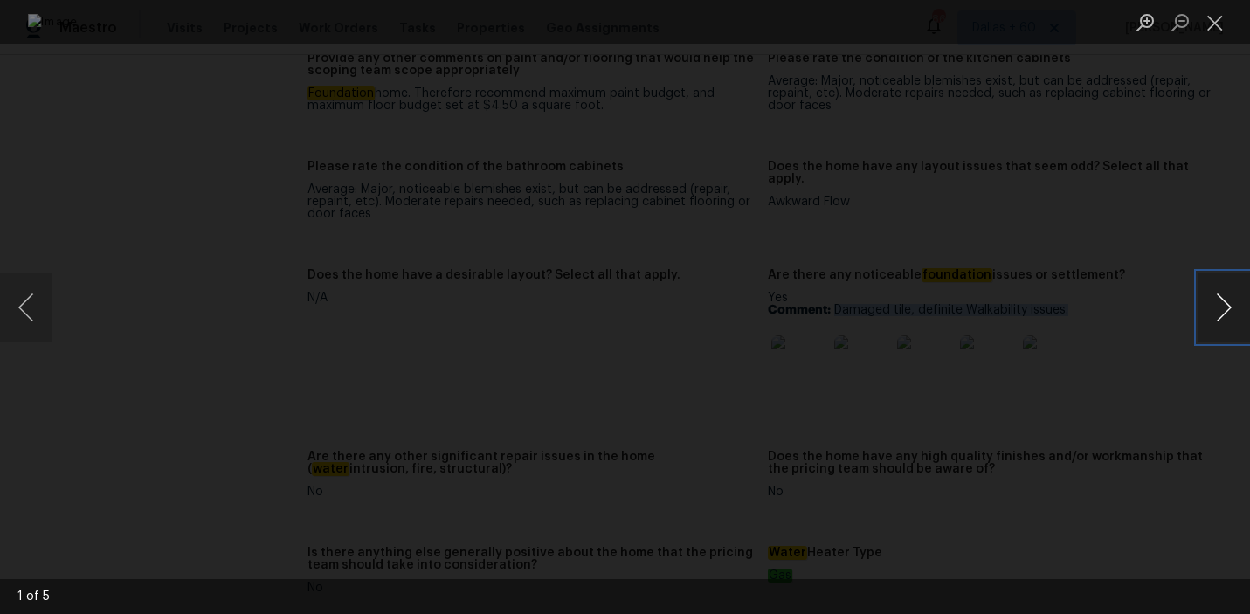
click at [1222, 296] on button "Next image" at bounding box center [1223, 307] width 52 height 70
click at [1212, 233] on div "Lightbox" at bounding box center [625, 307] width 1250 height 614
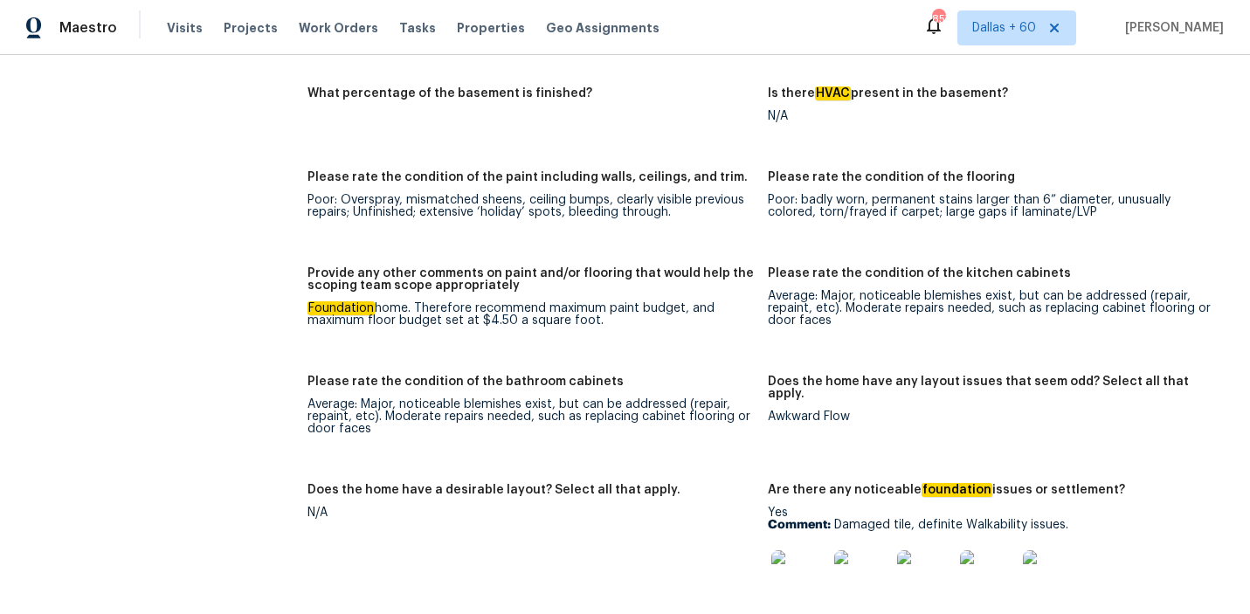
scroll to position [3114, 0]
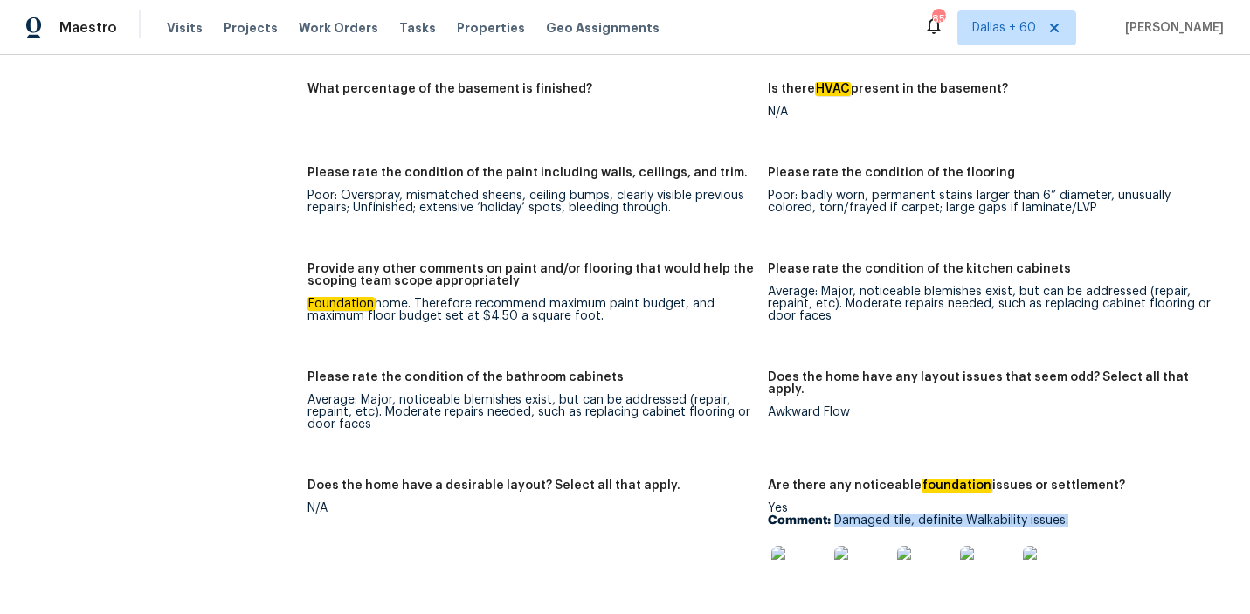
drag, startPoint x: 835, startPoint y: 496, endPoint x: 1121, endPoint y: 501, distance: 286.5
click at [1121, 514] on p "Comment: Damaged tile, definite Walkability issues." at bounding box center [991, 520] width 447 height 12
copy p "Damaged tile, definite Walkability issues."
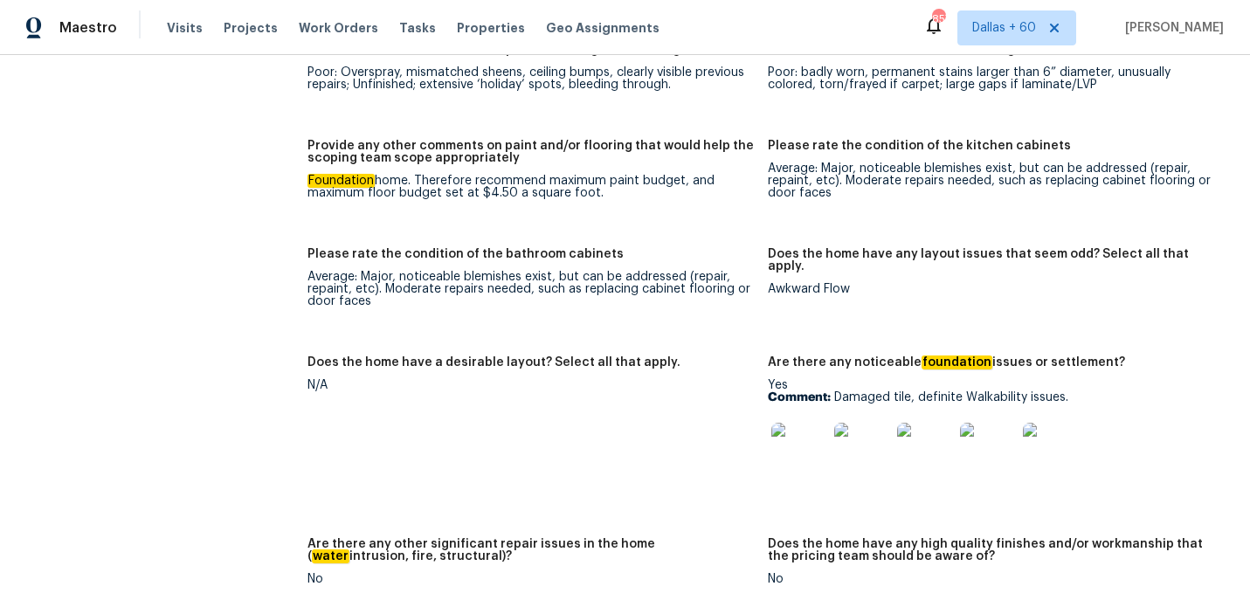
scroll to position [4076, 0]
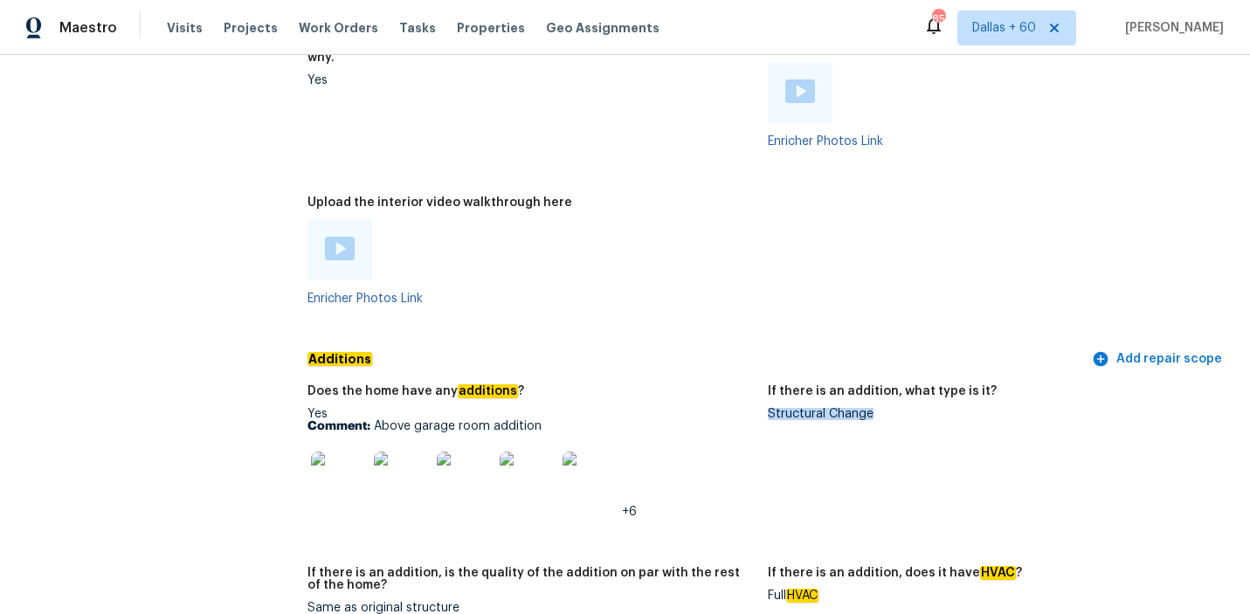
drag, startPoint x: 770, startPoint y: 390, endPoint x: 889, endPoint y: 390, distance: 118.8
click at [889, 408] on div "Structural Change" at bounding box center [991, 414] width 447 height 12
copy div "Structural Change"
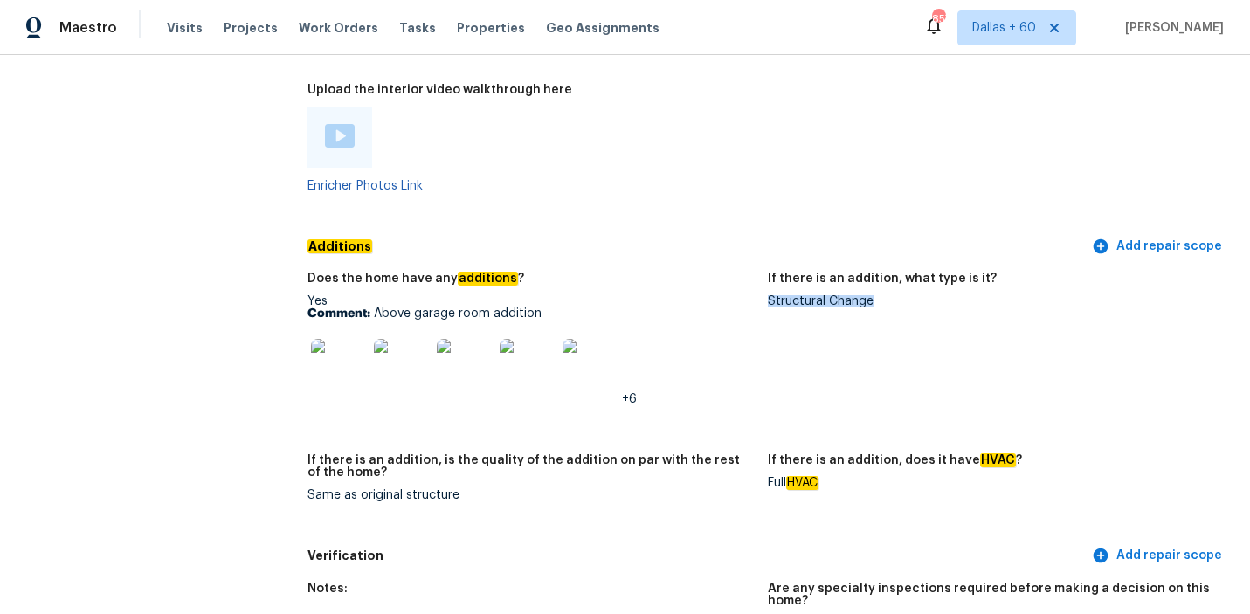
scroll to position [4187, 0]
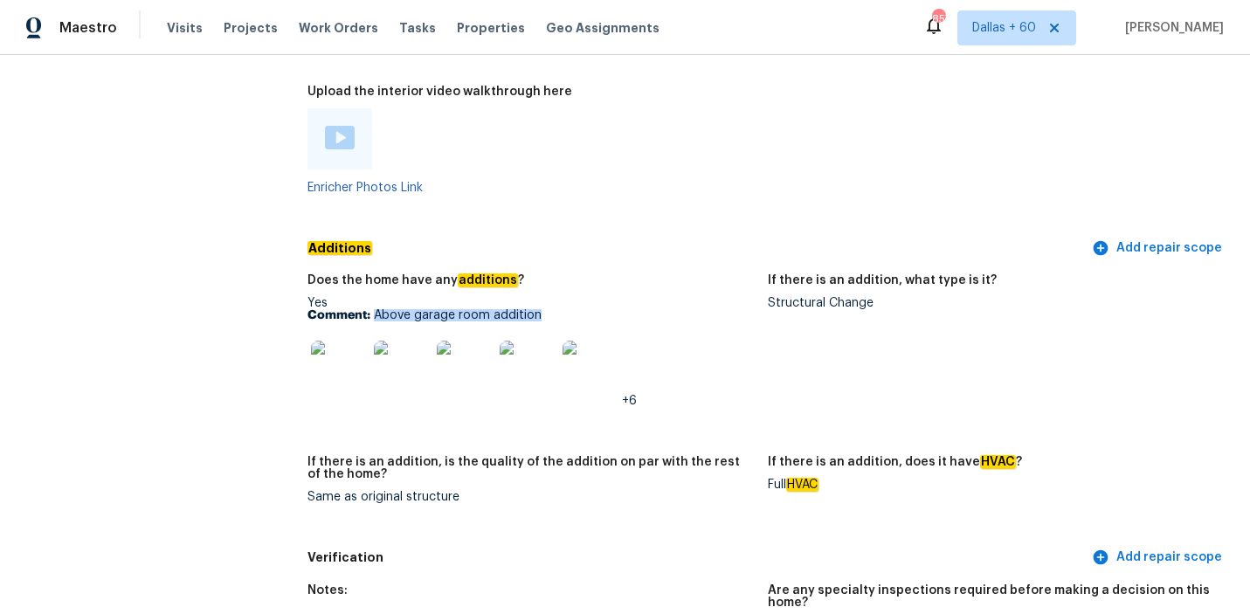
drag, startPoint x: 375, startPoint y: 290, endPoint x: 549, endPoint y: 295, distance: 174.7
click at [550, 309] on p "Comment: Above garage room addition" at bounding box center [530, 315] width 447 height 12
copy p "Above garage room addition"
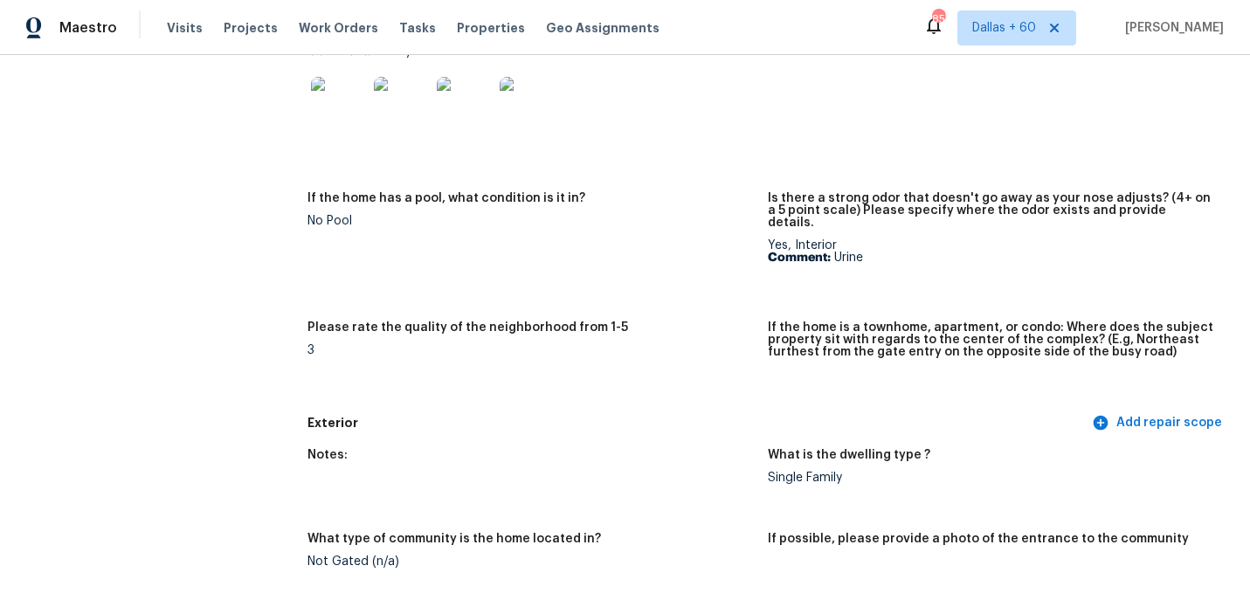
scroll to position [4076, 0]
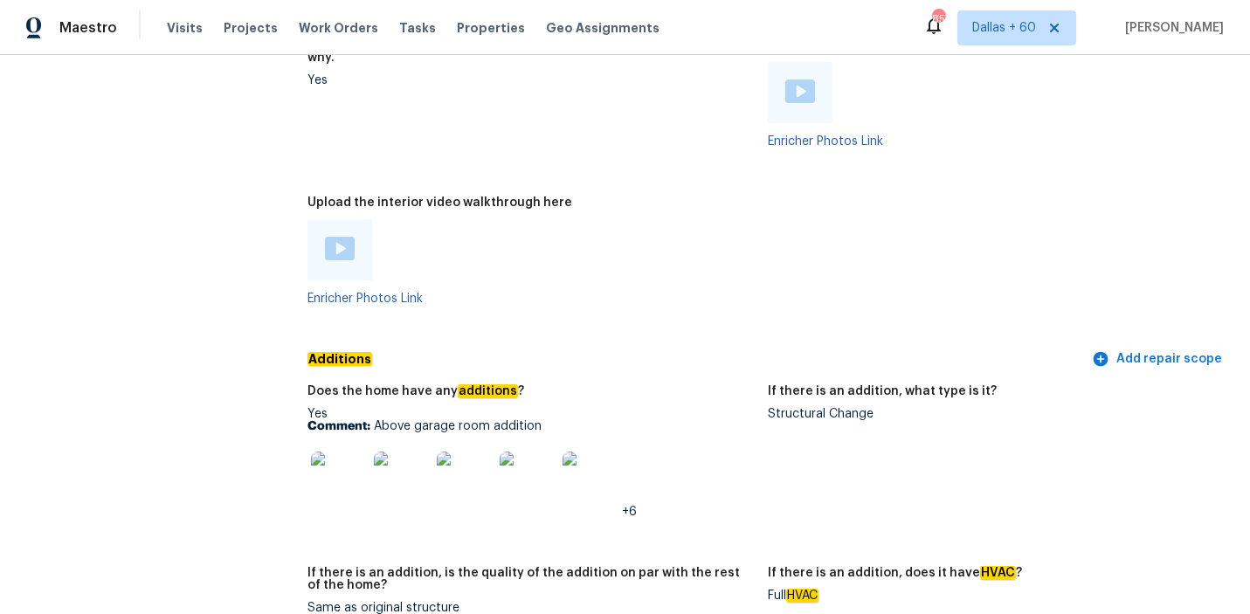
click at [344, 451] on img at bounding box center [339, 479] width 56 height 56
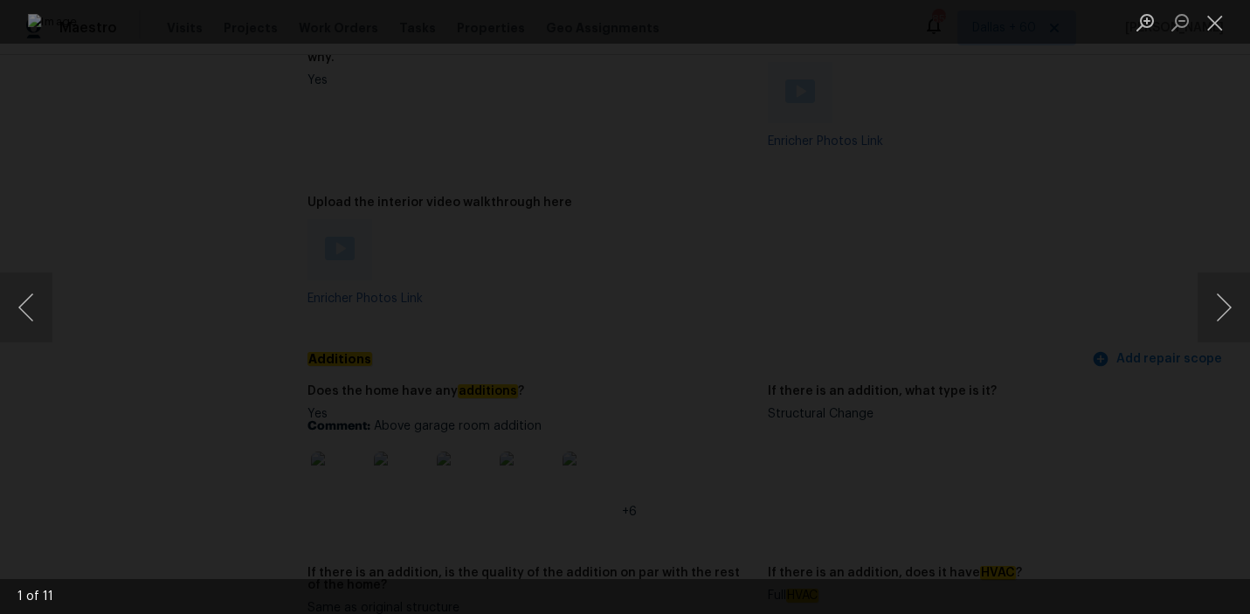
click at [133, 223] on div "Lightbox" at bounding box center [625, 307] width 1250 height 614
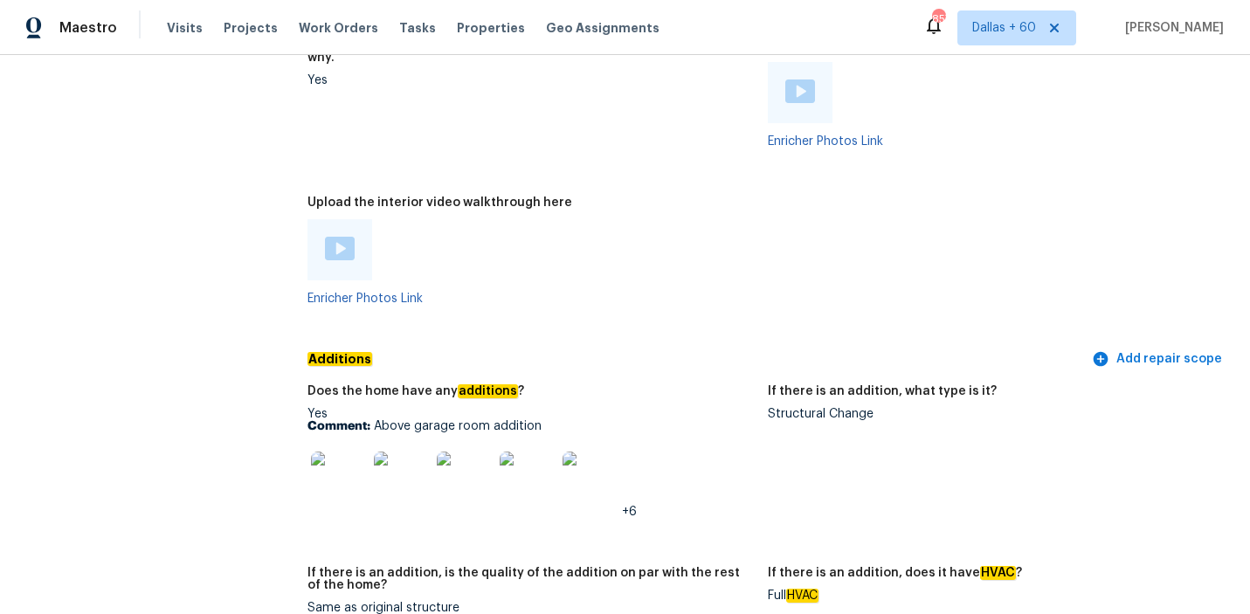
click at [337, 470] on img at bounding box center [339, 479] width 56 height 56
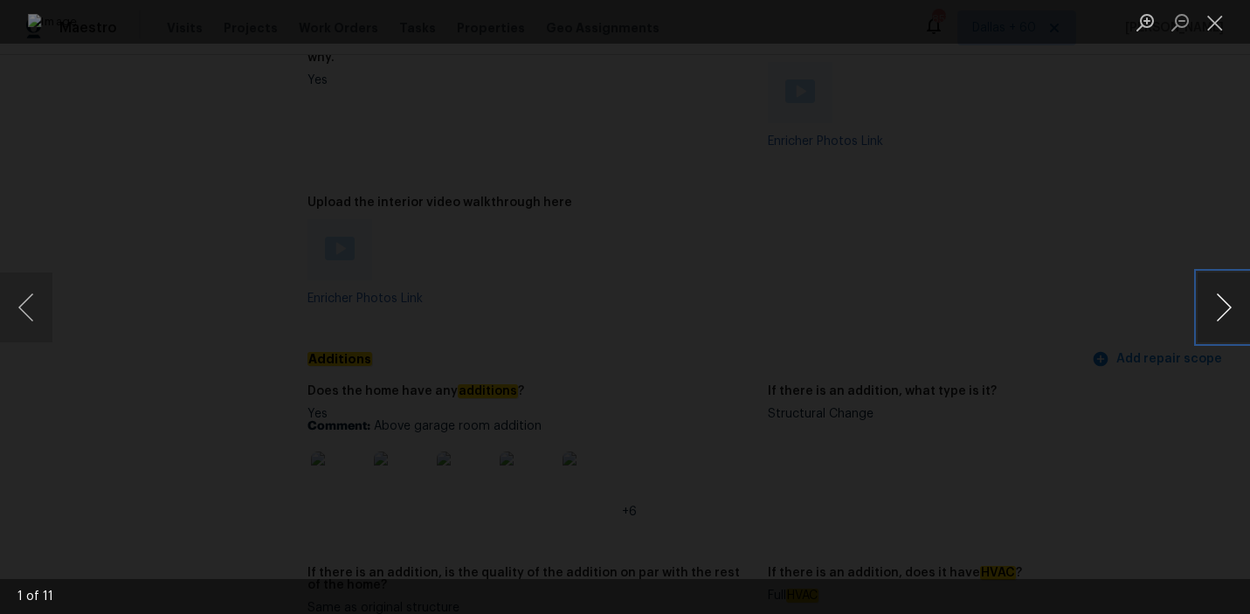
click at [1202, 303] on button "Next image" at bounding box center [1223, 307] width 52 height 70
click at [1199, 316] on button "Next image" at bounding box center [1223, 307] width 52 height 70
click at [1233, 290] on button "Next image" at bounding box center [1223, 307] width 52 height 70
click at [1216, 314] on button "Next image" at bounding box center [1223, 307] width 52 height 70
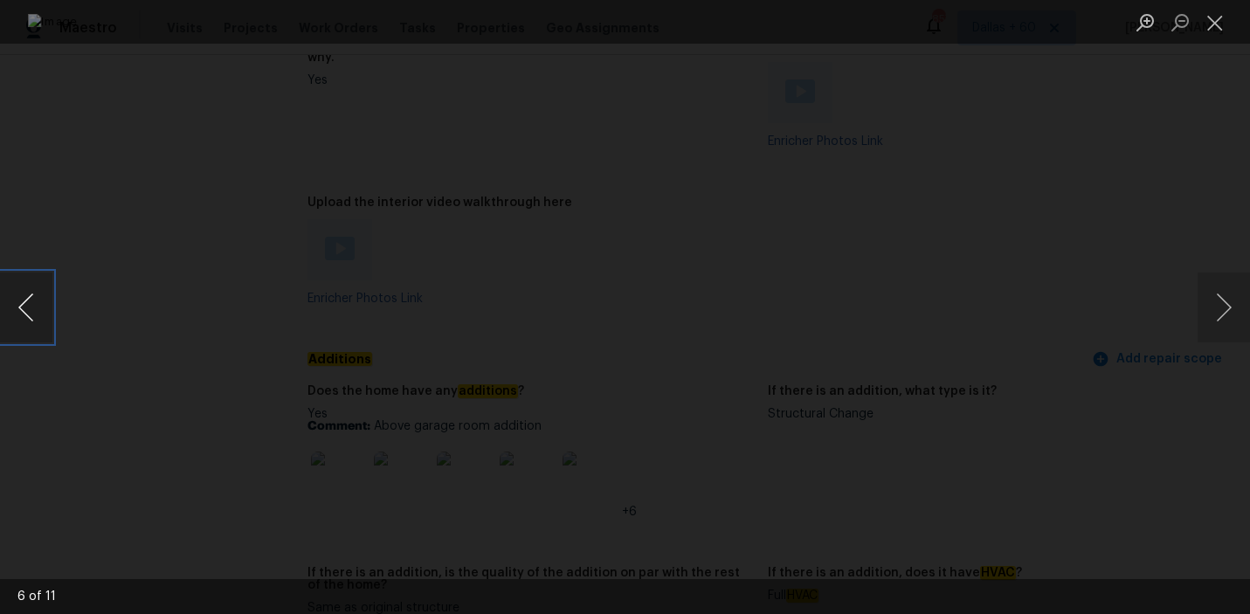
click at [23, 297] on button "Previous image" at bounding box center [26, 307] width 52 height 70
click at [31, 127] on div "Lightbox" at bounding box center [625, 307] width 1250 height 614
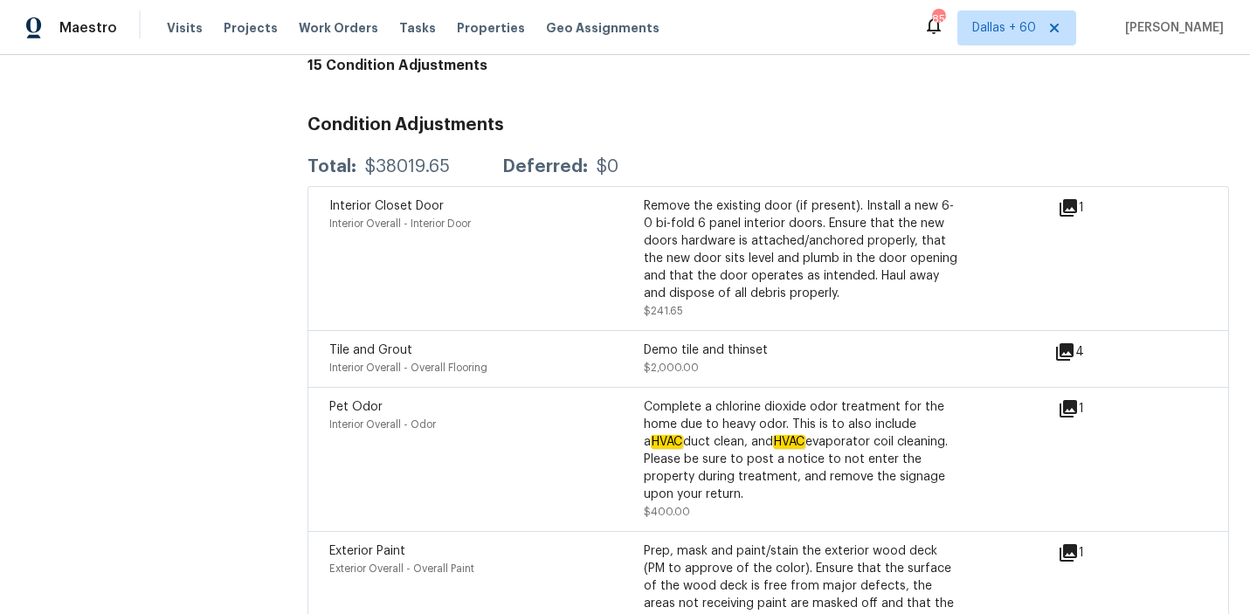
scroll to position [5492, 0]
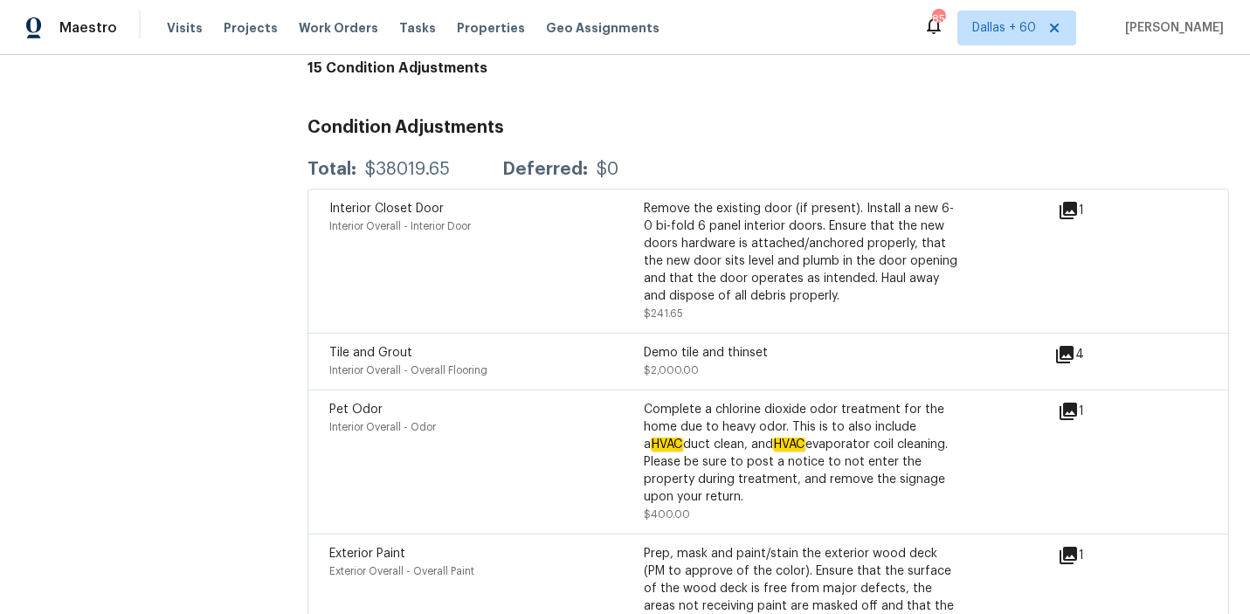
click at [880, 345] on div "Demo tile and thinset $2,000.00" at bounding box center [801, 361] width 314 height 35
click at [1074, 344] on icon at bounding box center [1064, 354] width 21 height 21
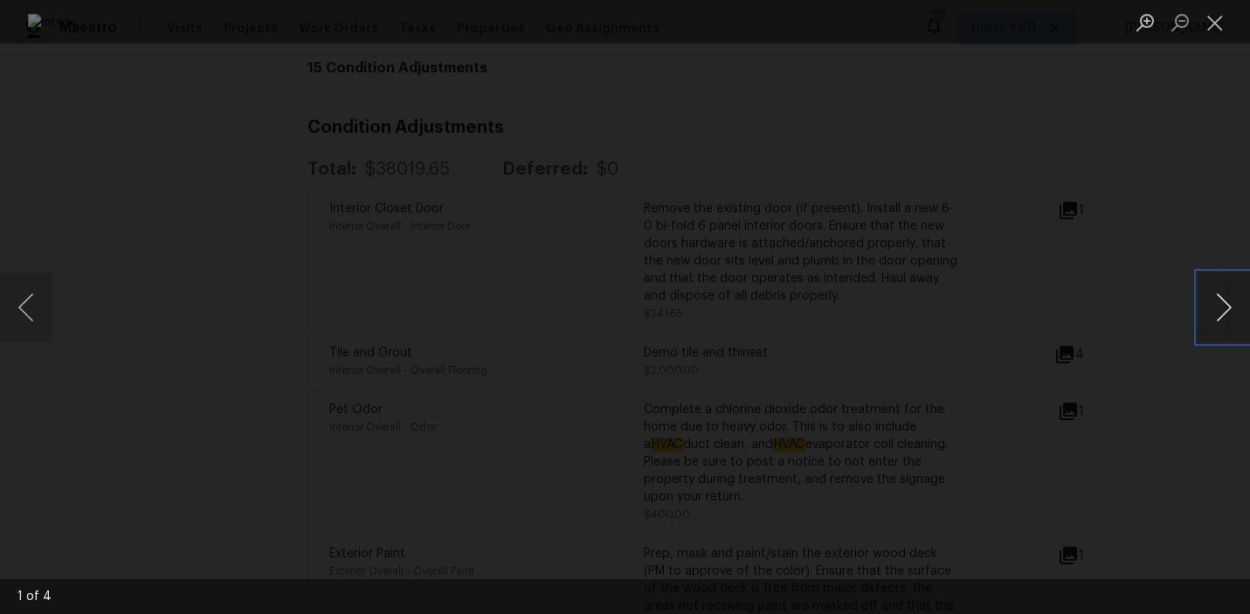
click at [1200, 315] on button "Next image" at bounding box center [1223, 307] width 52 height 70
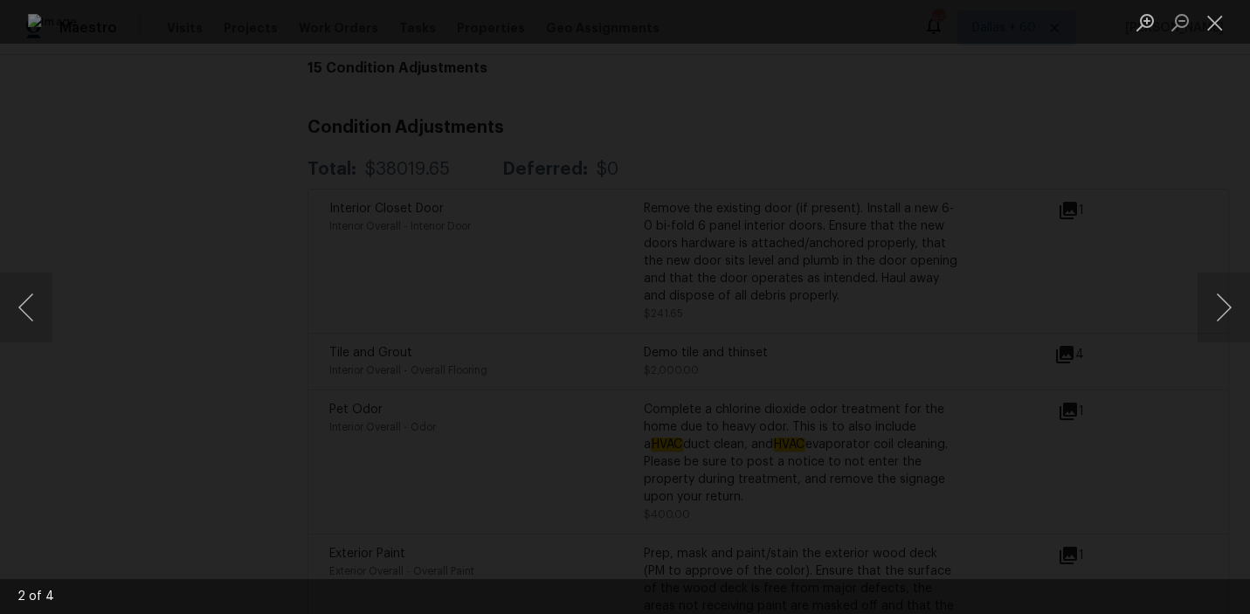
click at [1187, 406] on div "Lightbox" at bounding box center [625, 307] width 1250 height 614
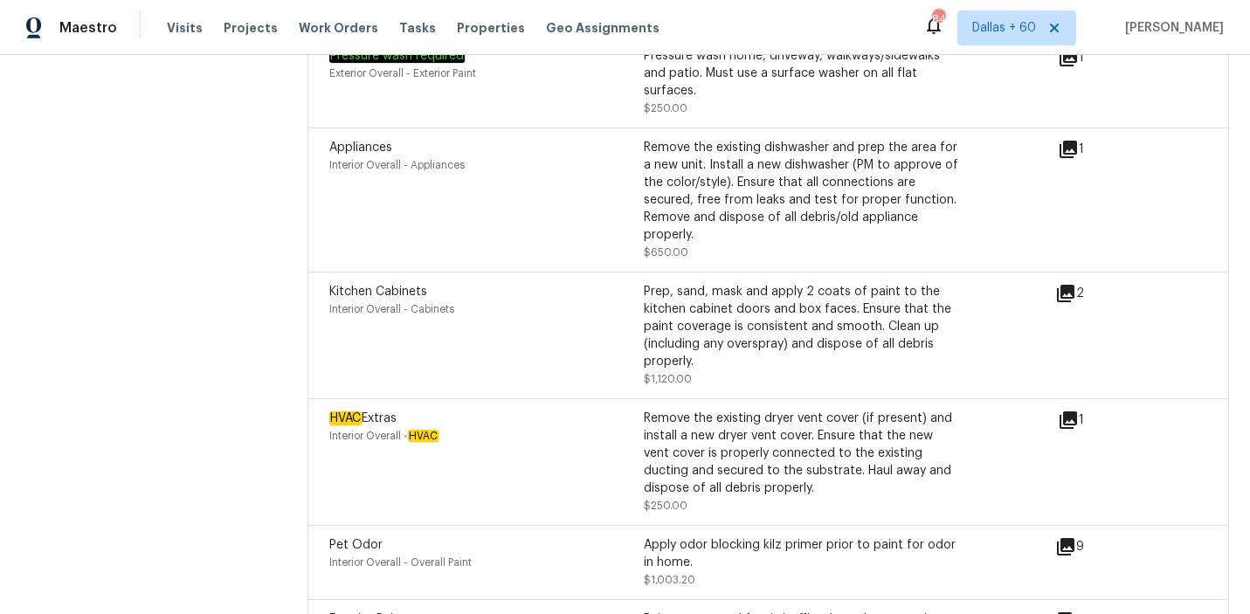
scroll to position [6131, 0]
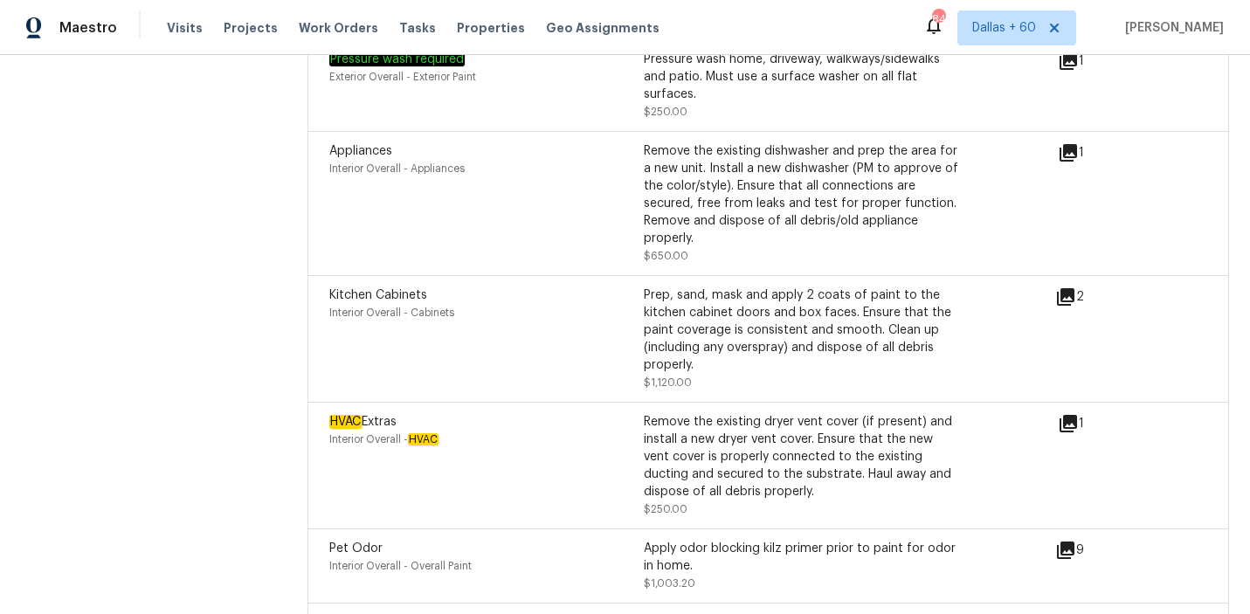
click at [747, 289] on div "Prep, sand, mask and apply 2 coats of paint to the kitchen cabinet doors and bo…" at bounding box center [801, 329] width 314 height 87
click at [833, 292] on div "Prep, sand, mask and apply 2 coats of paint to the kitchen cabinet doors and bo…" at bounding box center [801, 329] width 314 height 87
click at [1065, 288] on icon at bounding box center [1065, 296] width 17 height 17
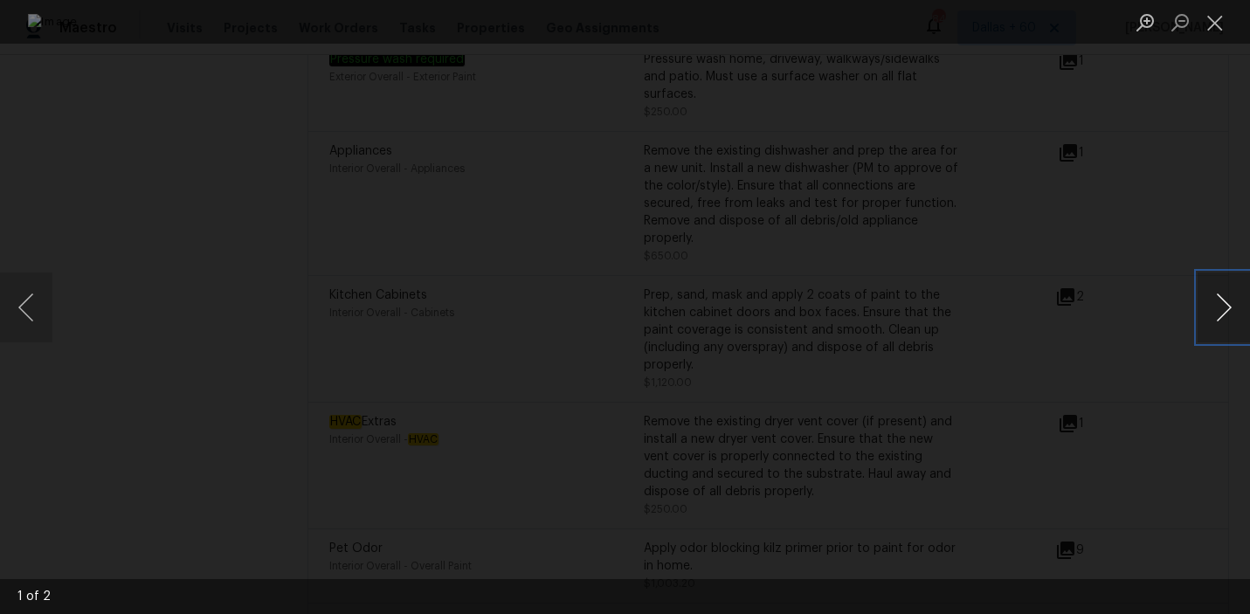
click at [1211, 321] on button "Next image" at bounding box center [1223, 307] width 52 height 70
click at [1195, 205] on div "Lightbox" at bounding box center [625, 307] width 1250 height 614
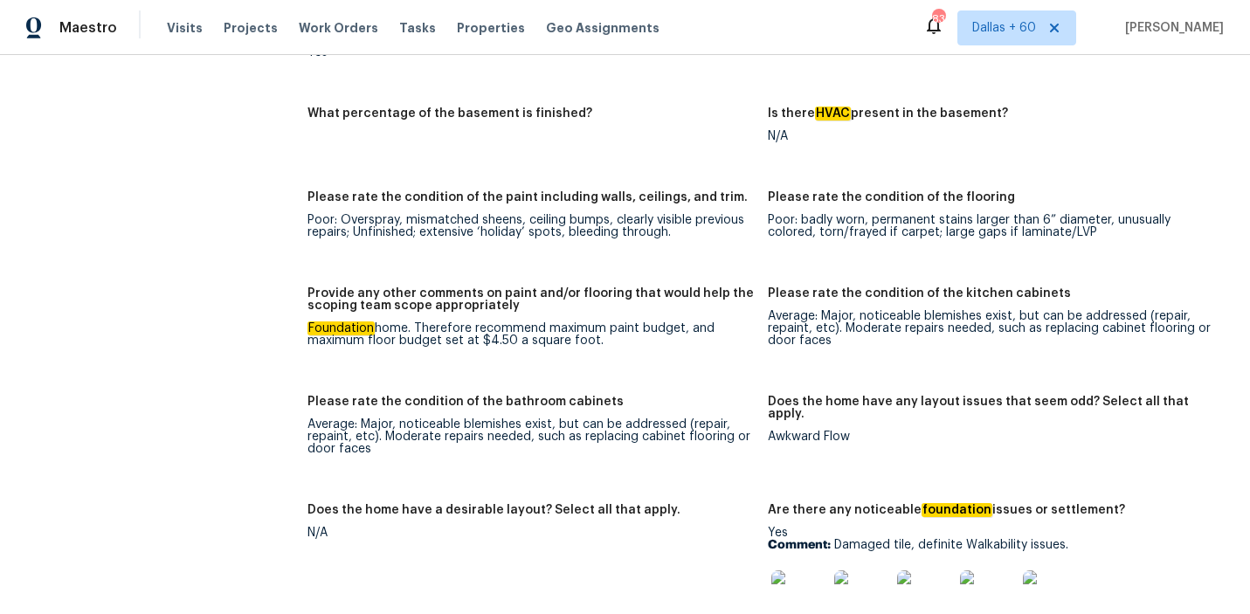
scroll to position [3075, 0]
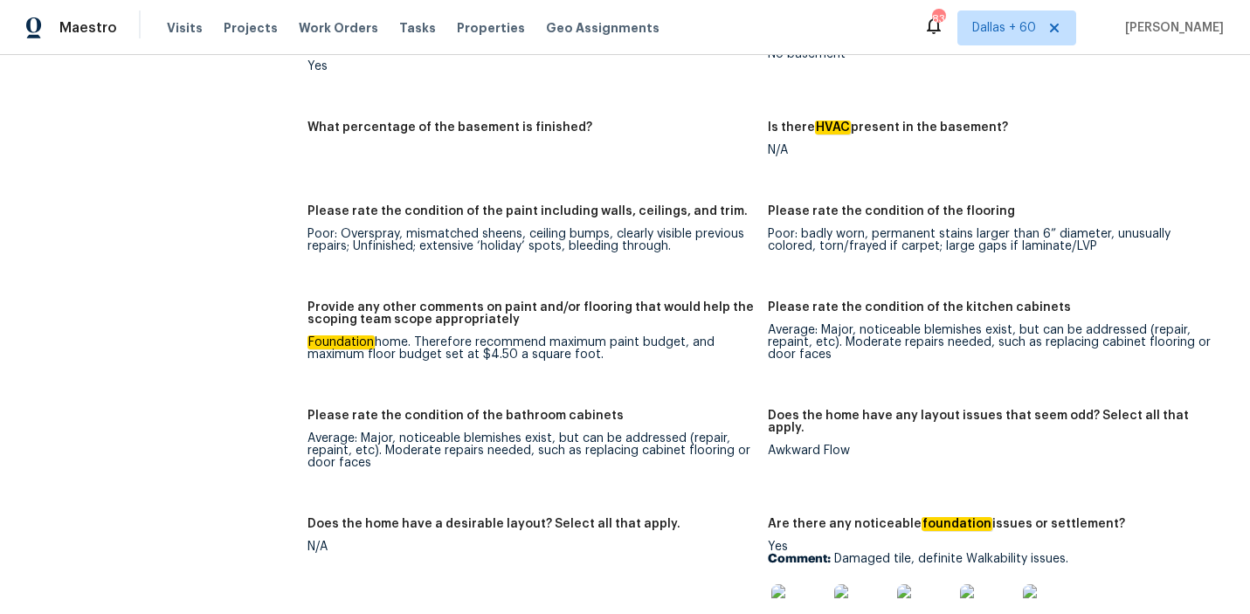
drag, startPoint x: 479, startPoint y: 328, endPoint x: 608, endPoint y: 331, distance: 128.4
click at [608, 336] on div "Foundation home. Therefore recommend maximum paint budget, and maximum floor bu…" at bounding box center [530, 348] width 447 height 24
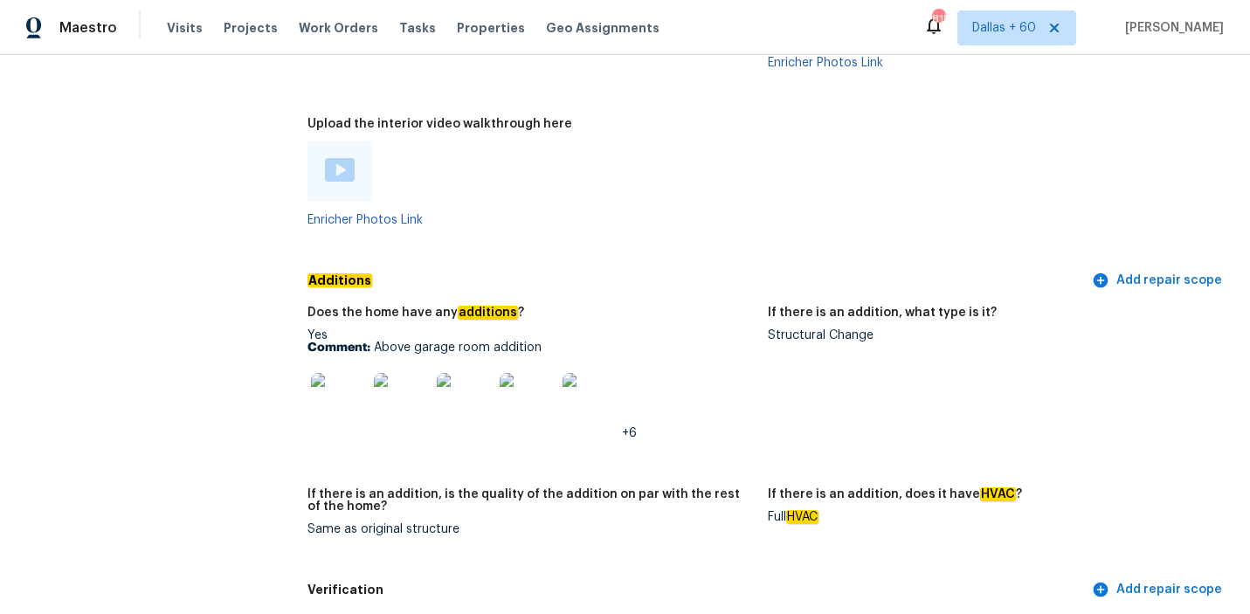
scroll to position [4158, 0]
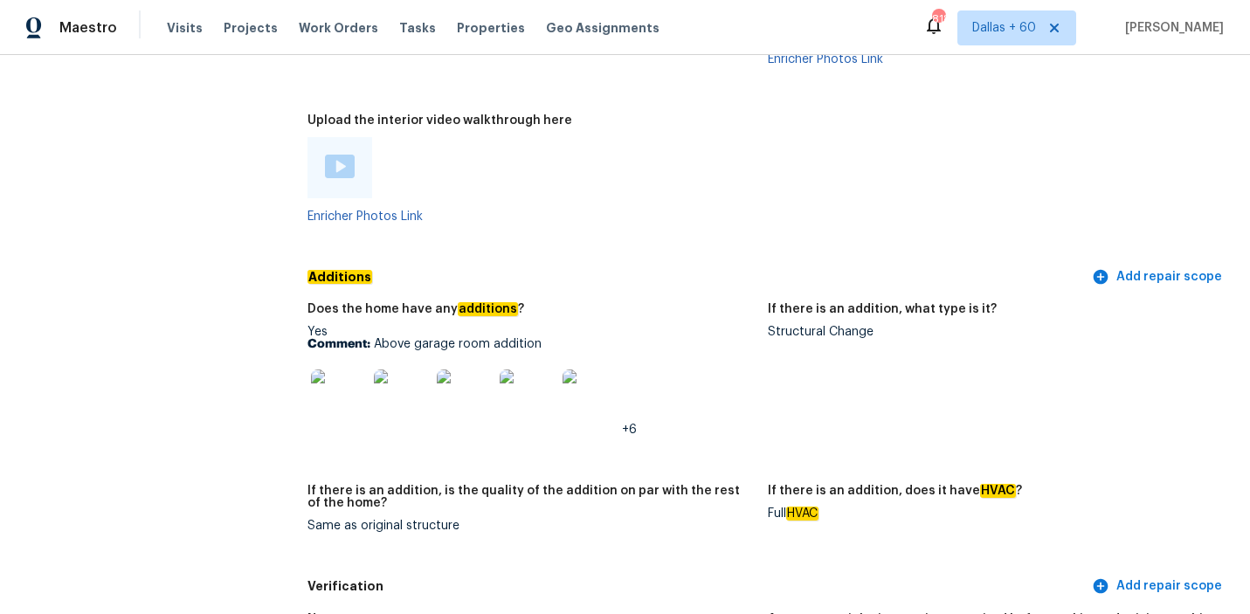
click at [347, 379] on img at bounding box center [339, 397] width 56 height 56
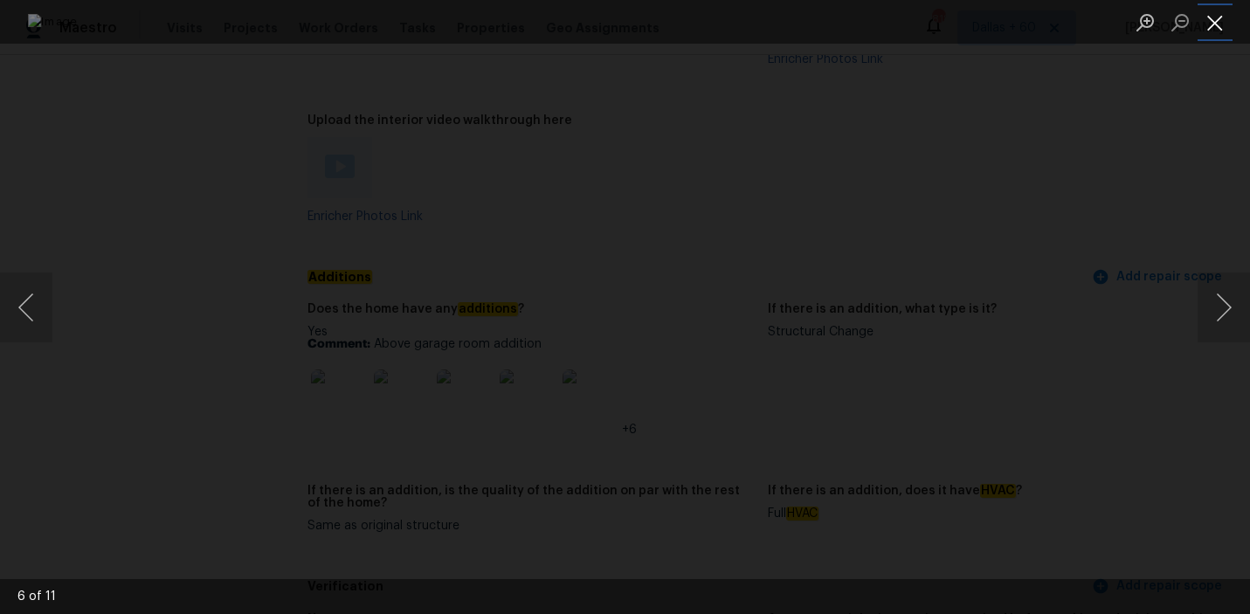
click at [1214, 22] on button "Close lightbox" at bounding box center [1214, 22] width 35 height 31
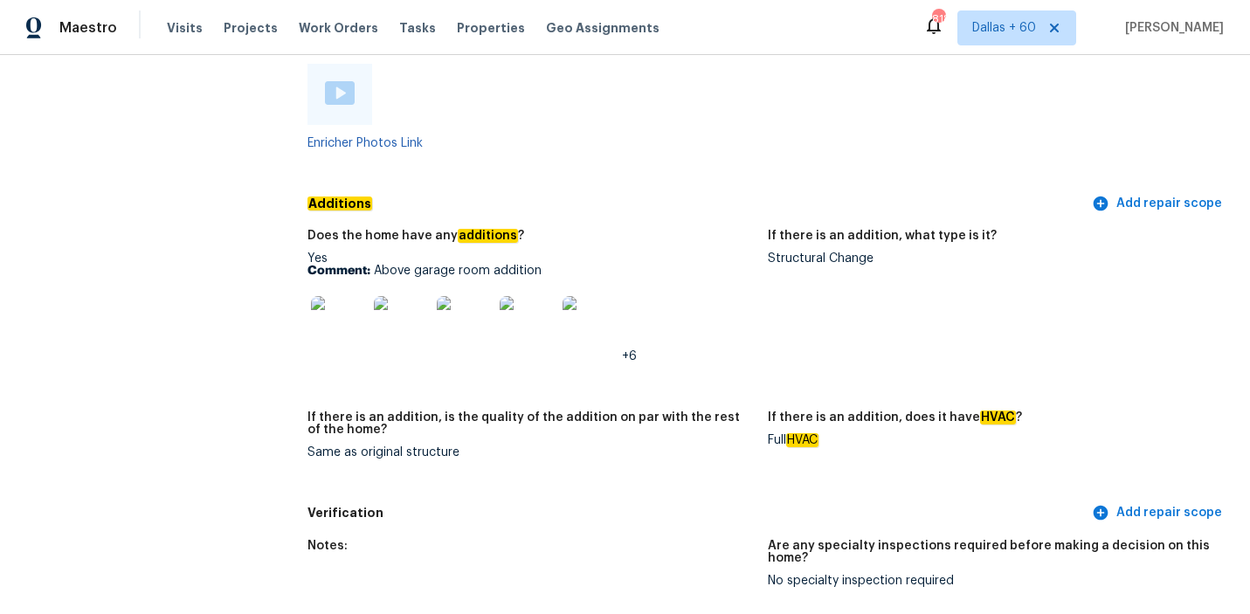
scroll to position [4248, 0]
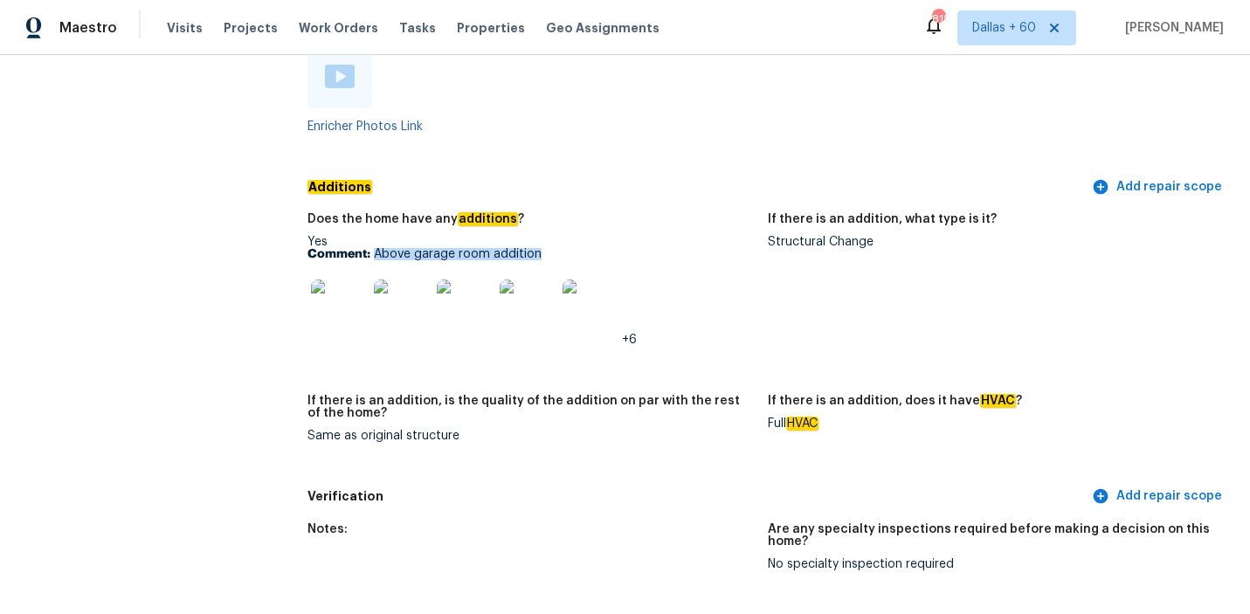
drag, startPoint x: 373, startPoint y: 231, endPoint x: 558, endPoint y: 230, distance: 185.1
click at [558, 248] on p "Comment: Above garage room addition" at bounding box center [530, 254] width 447 height 12
copy p "Above garage room addition"
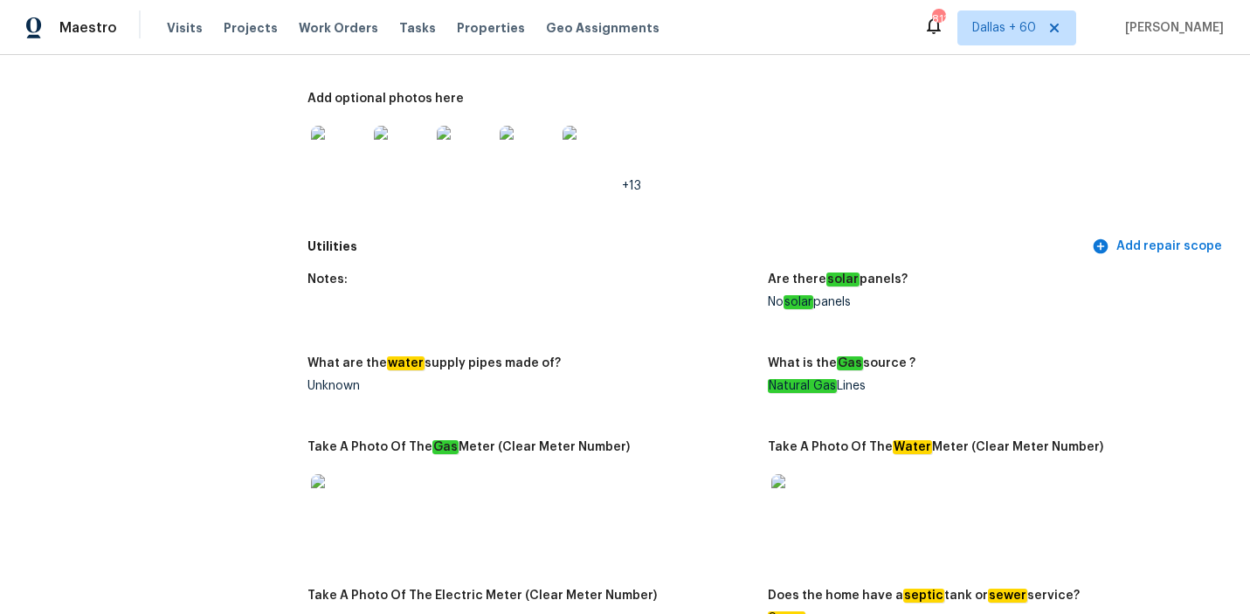
scroll to position [976, 0]
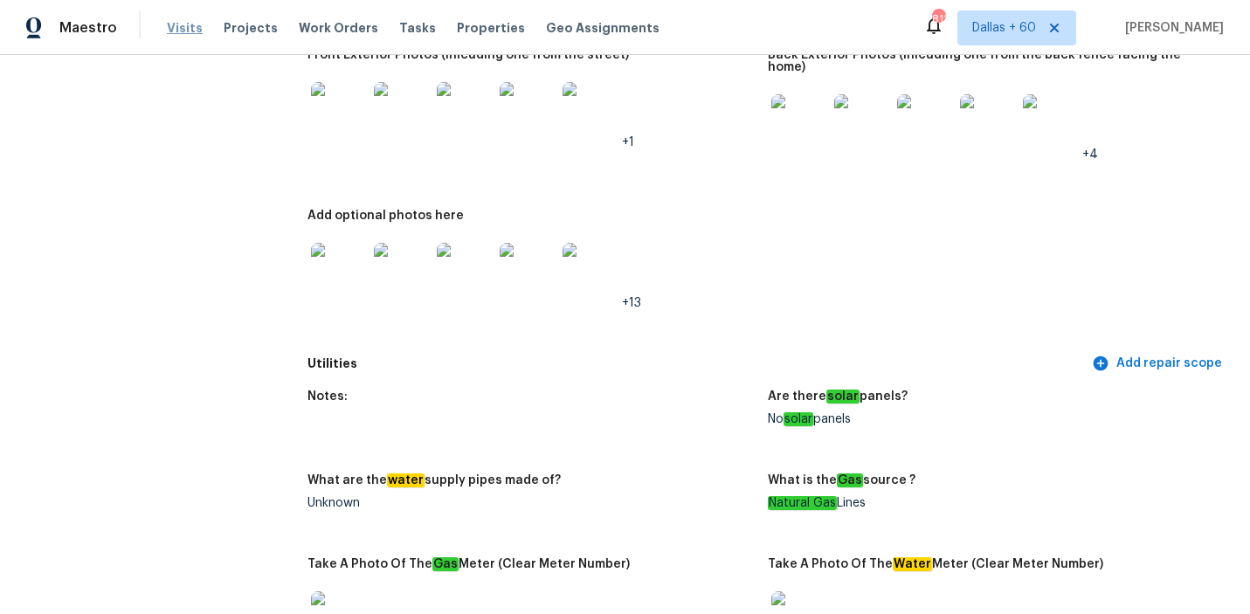
click at [173, 27] on span "Visits" at bounding box center [185, 27] width 36 height 17
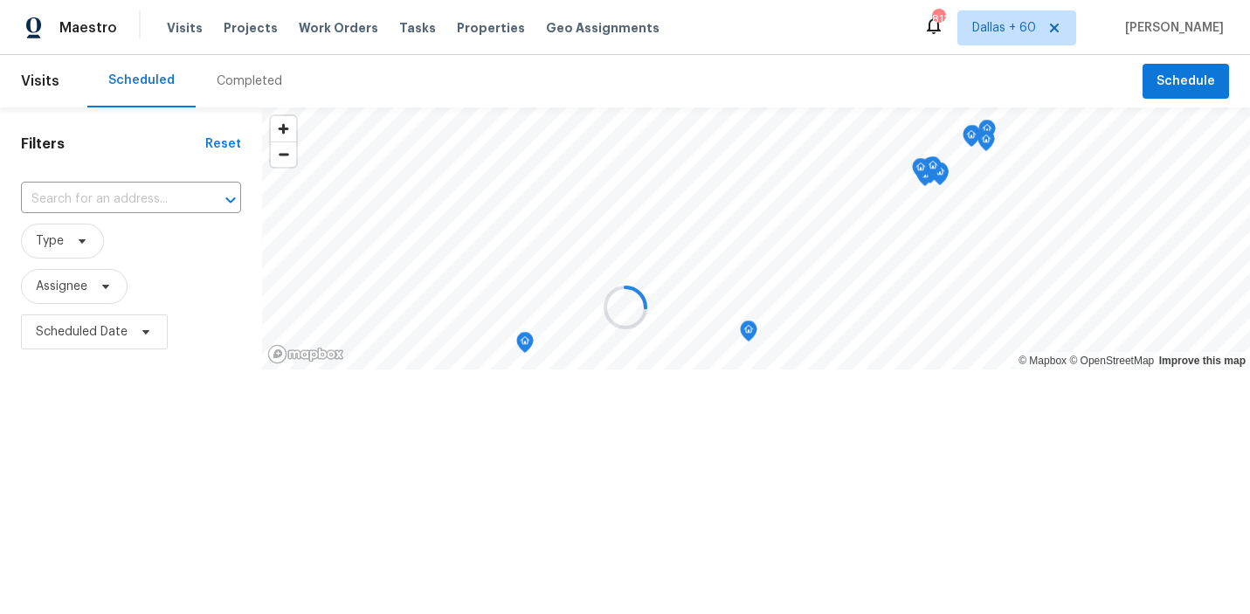
click at [228, 81] on div at bounding box center [625, 307] width 1250 height 614
click at [248, 76] on div at bounding box center [625, 307] width 1250 height 614
click at [248, 83] on div at bounding box center [625, 307] width 1250 height 614
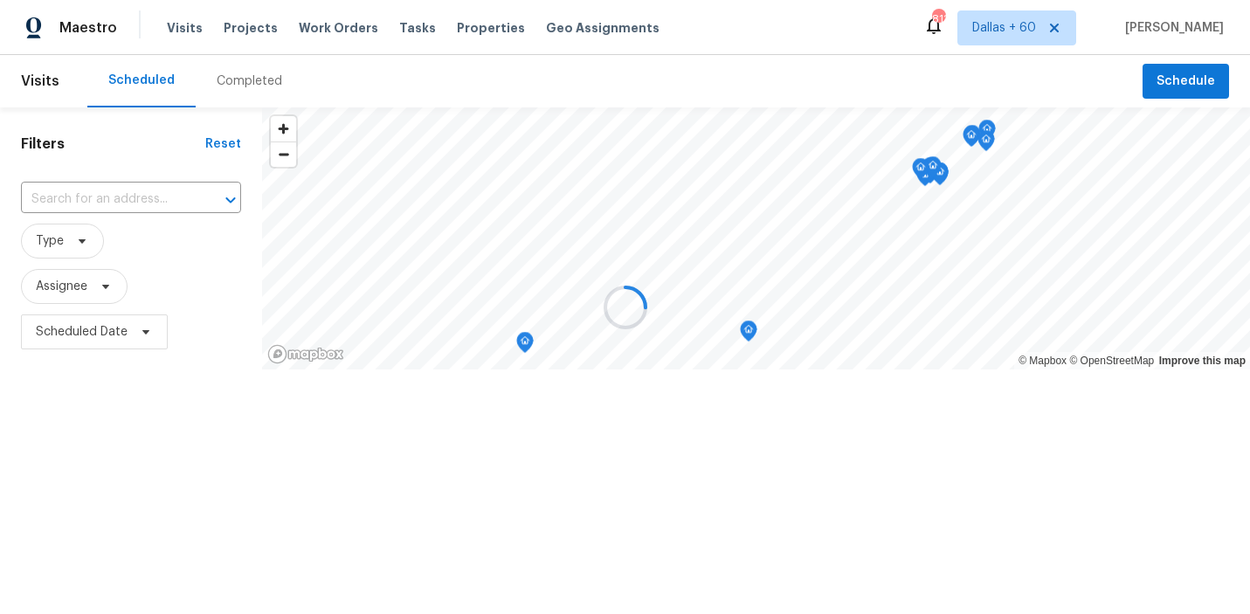
click at [248, 83] on div at bounding box center [625, 307] width 1250 height 614
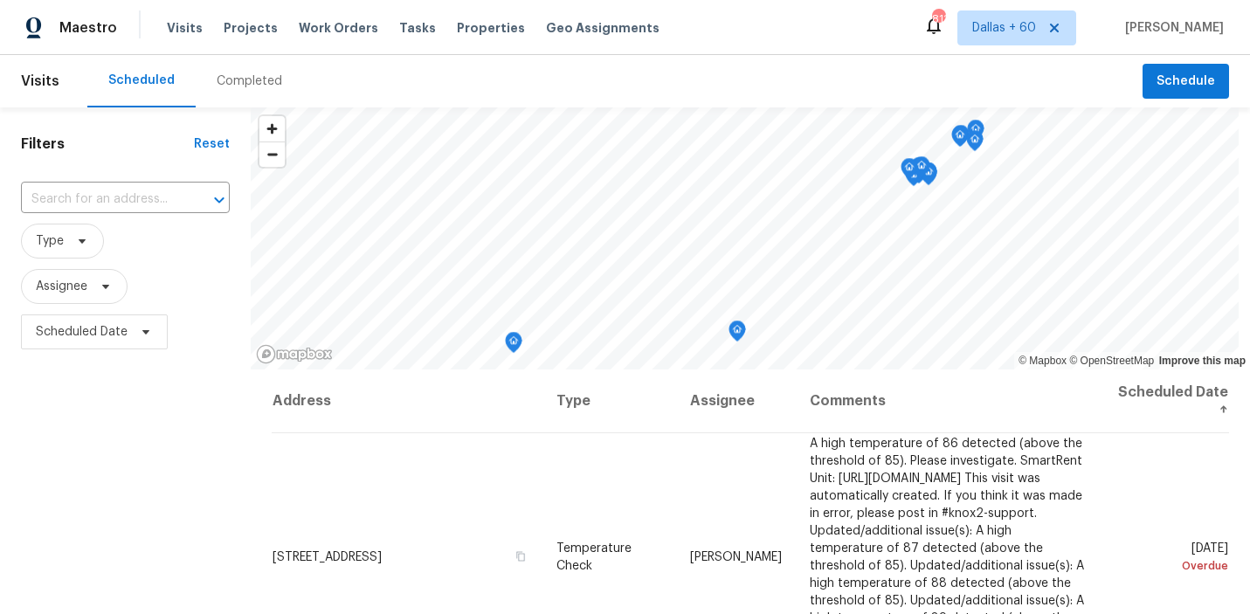
click at [226, 79] on div "Completed" at bounding box center [249, 80] width 65 height 17
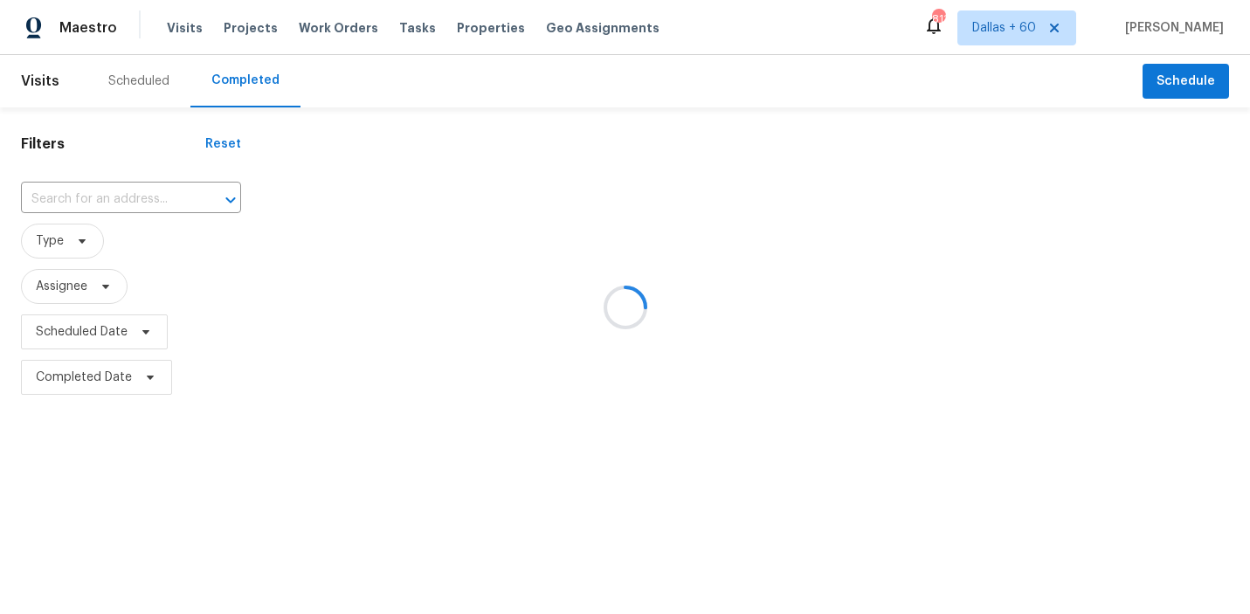
click at [120, 200] on div at bounding box center [625, 307] width 1250 height 614
click at [85, 193] on div at bounding box center [625, 307] width 1250 height 614
click at [110, 196] on div at bounding box center [625, 307] width 1250 height 614
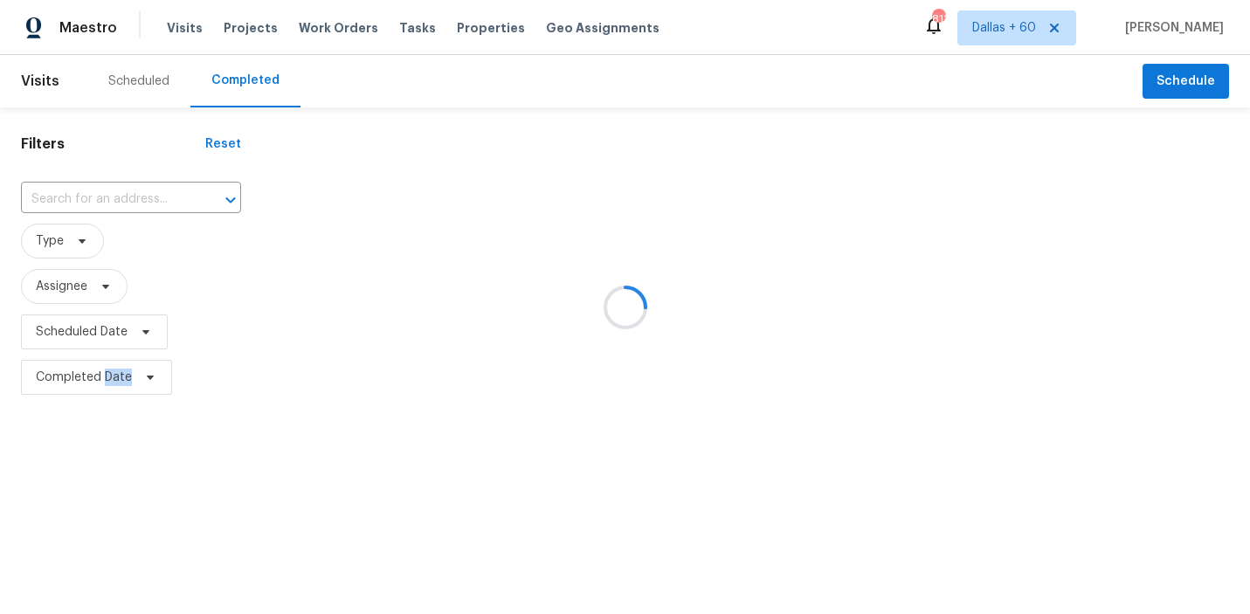
click at [110, 196] on div at bounding box center [625, 307] width 1250 height 614
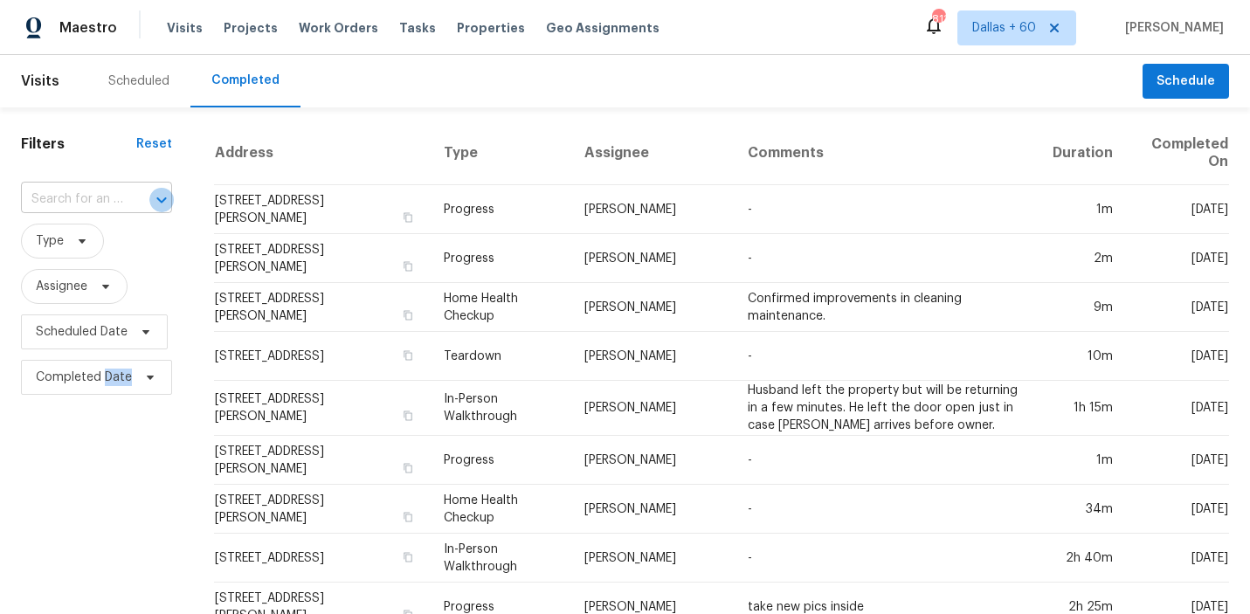
click at [151, 197] on icon "Open" at bounding box center [161, 199] width 21 height 21
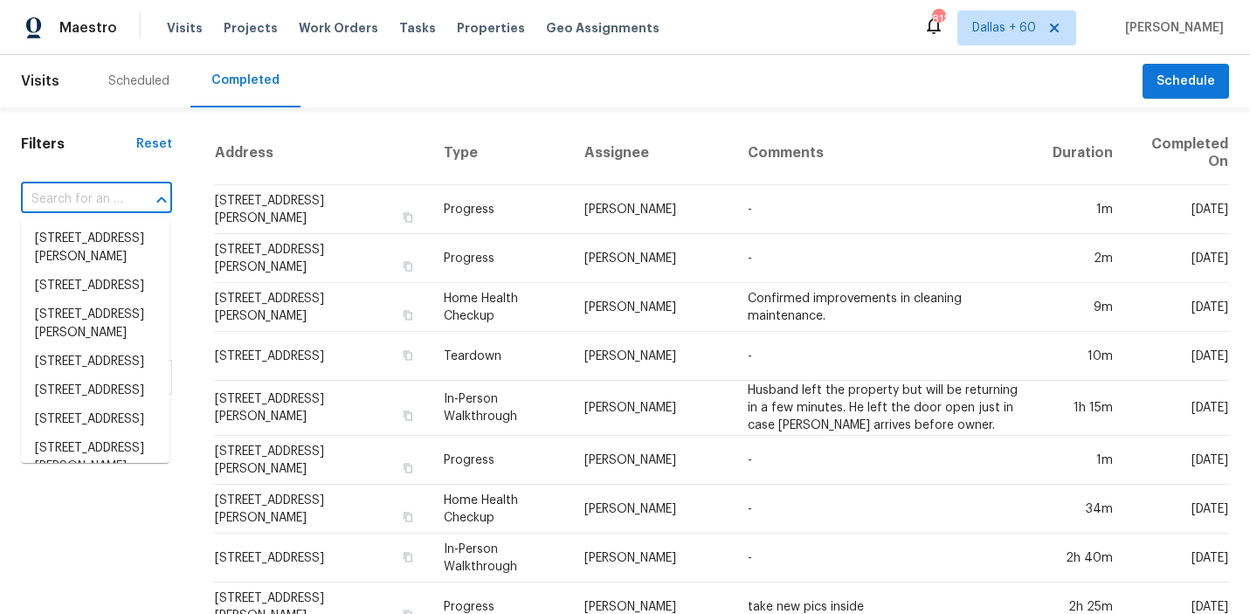
click at [88, 197] on input "text" at bounding box center [72, 199] width 102 height 27
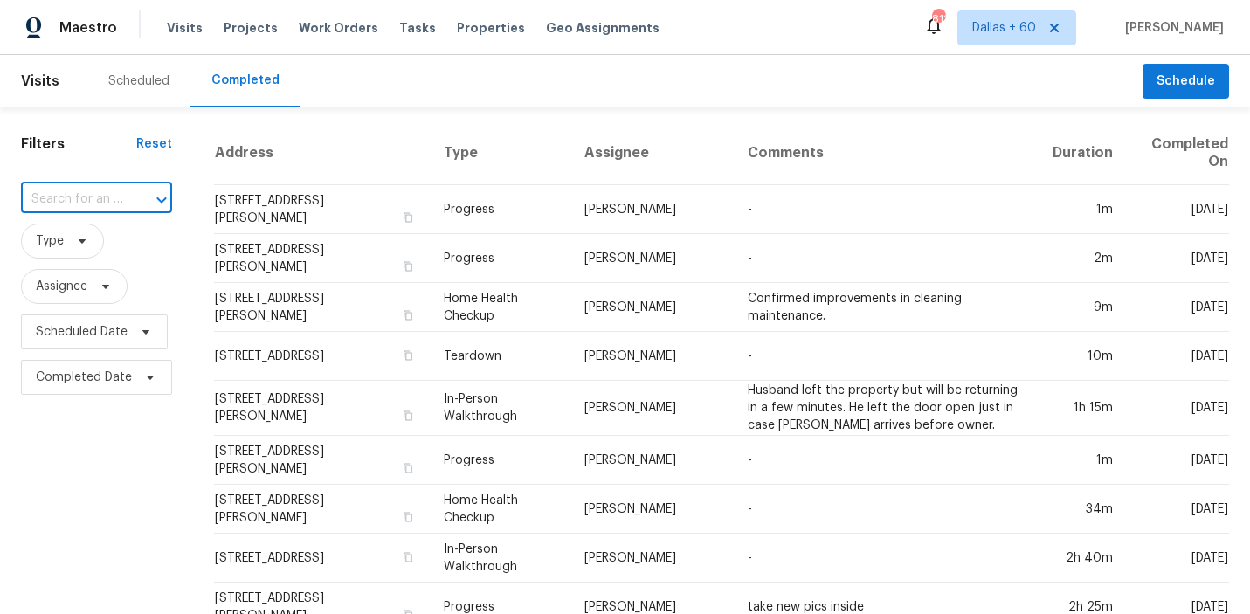
paste input "5411 Duke Fld San Antonio TX 78227"
type input "5411 Duke Fld San Antonio TX 78227"
click at [86, 244] on li "5411 Duke Fld, San Antonio, TX 78227" at bounding box center [95, 238] width 148 height 29
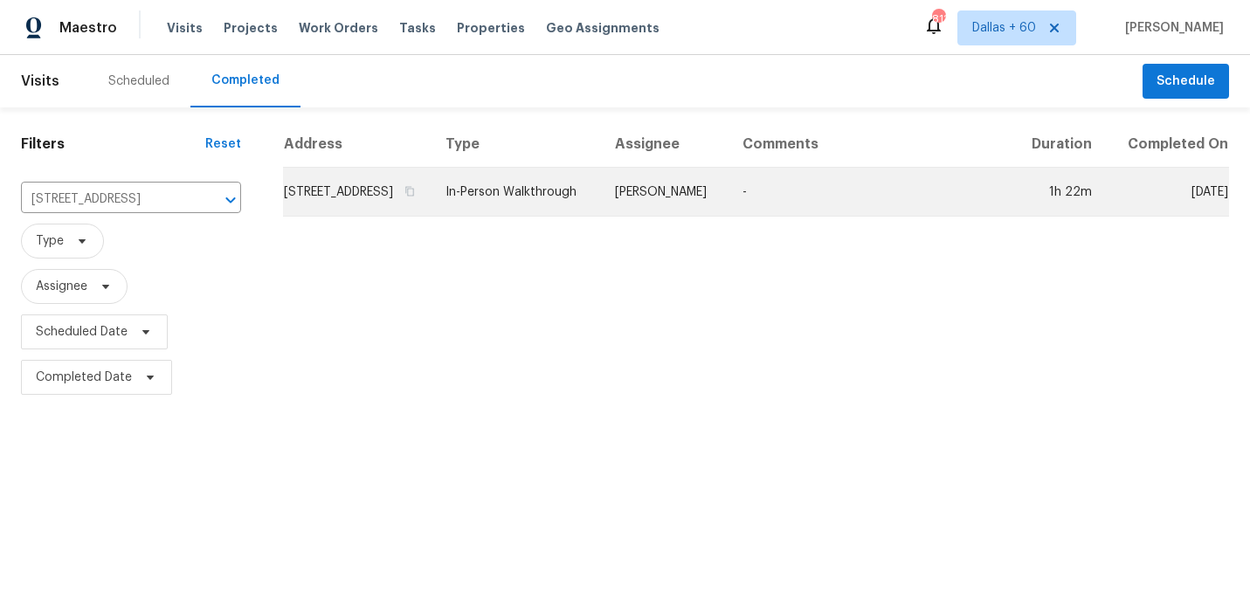
click at [426, 210] on td "5411 Duke Fld, San Antonio, TX 78227" at bounding box center [357, 192] width 148 height 49
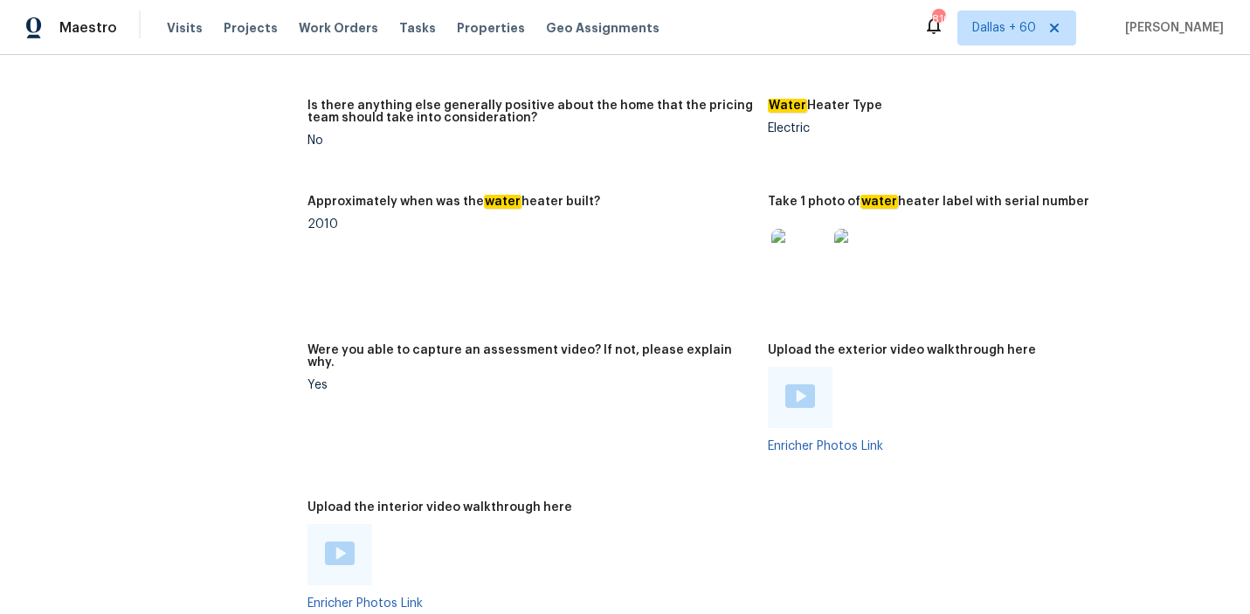
scroll to position [3166, 0]
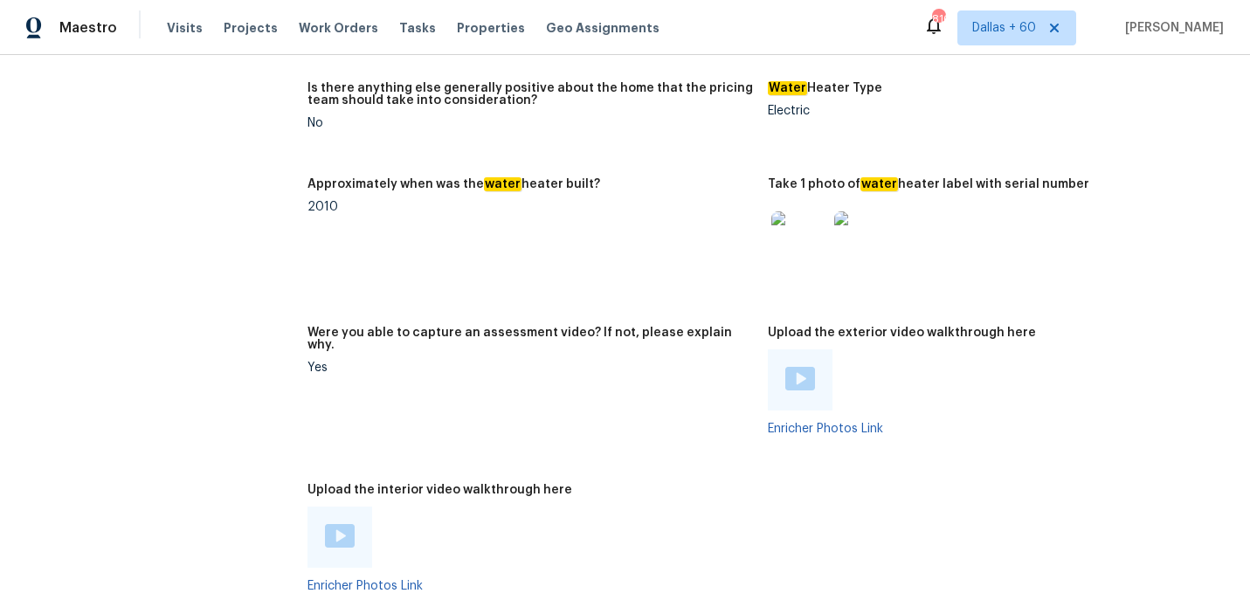
click at [335, 524] on img at bounding box center [340, 536] width 30 height 24
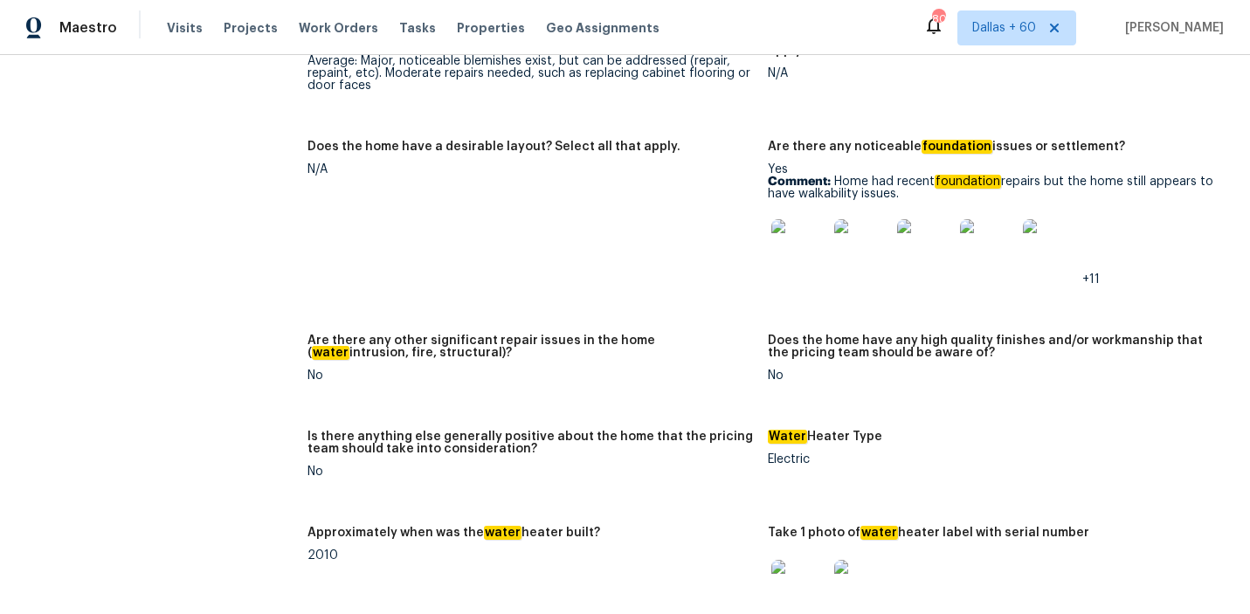
scroll to position [2817, 0]
drag, startPoint x: 836, startPoint y: 158, endPoint x: 919, endPoint y: 170, distance: 84.7
click at [919, 176] on p "Comment: Home had recent foundation repairs but the home still appears to have …" at bounding box center [991, 188] width 447 height 24
drag, startPoint x: 1090, startPoint y: 155, endPoint x: 916, endPoint y: 171, distance: 174.5
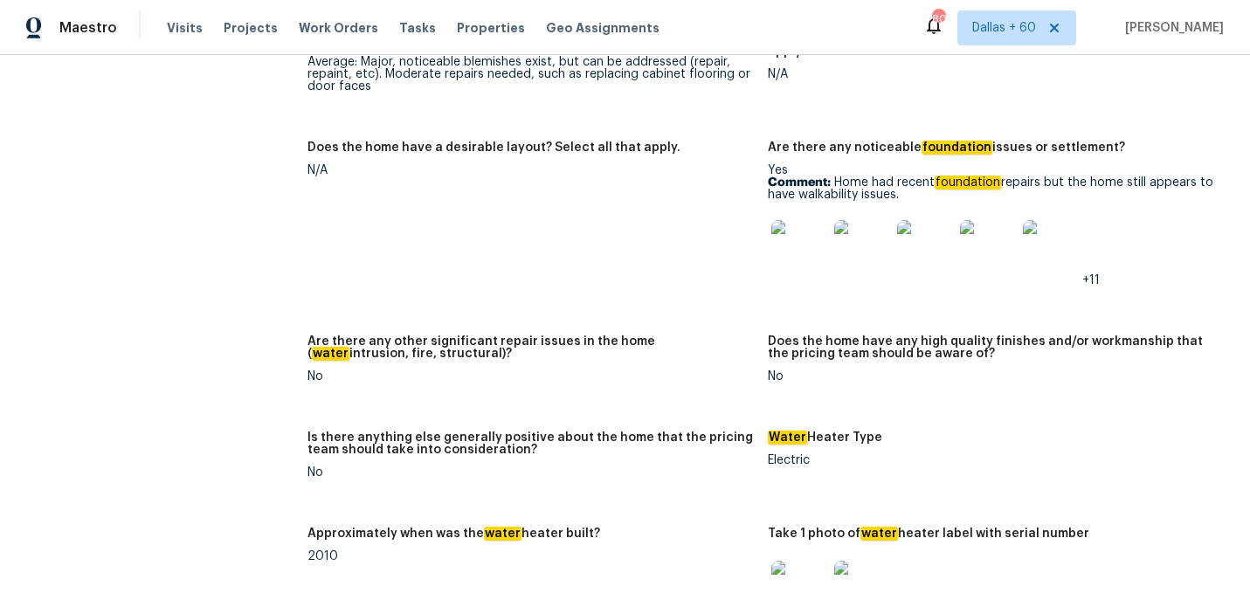
click at [916, 176] on p "Comment: Home had recent foundation repairs but the home still appears to have …" at bounding box center [991, 188] width 447 height 24
copy p "home still appears to have walkability issues."
click at [794, 231] on img at bounding box center [799, 248] width 56 height 56
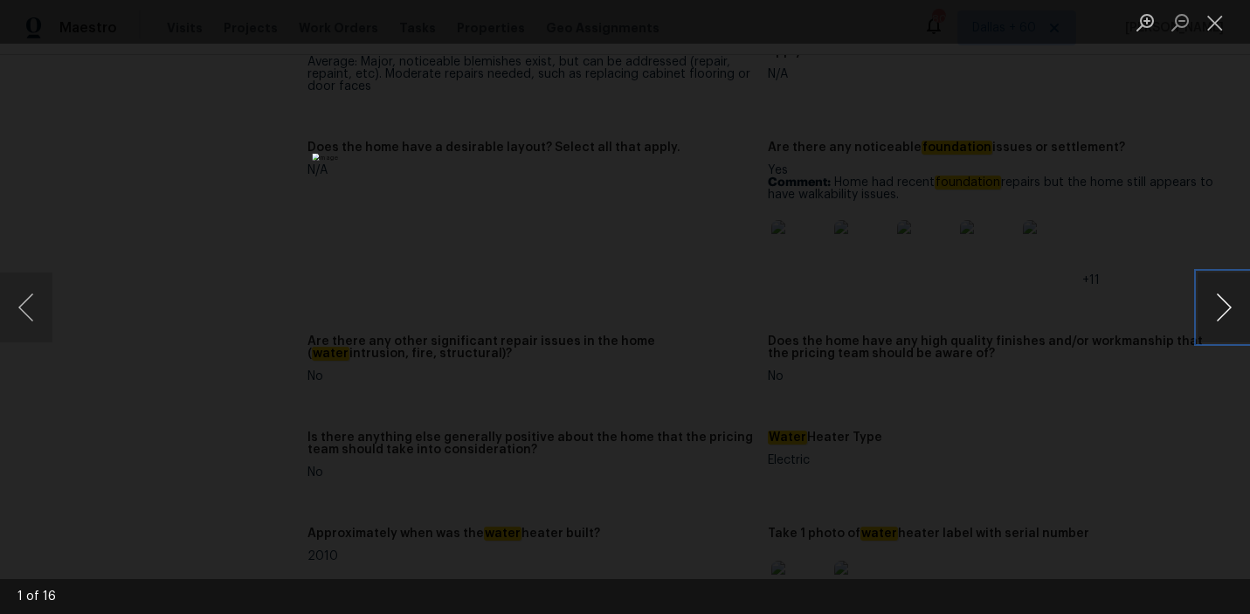
click at [1211, 304] on button "Next image" at bounding box center [1223, 307] width 52 height 70
click at [1226, 297] on button "Next image" at bounding box center [1223, 307] width 52 height 70
click at [1197, 286] on button "Next image" at bounding box center [1223, 307] width 52 height 70
click at [130, 165] on div "Lightbox" at bounding box center [625, 307] width 1250 height 614
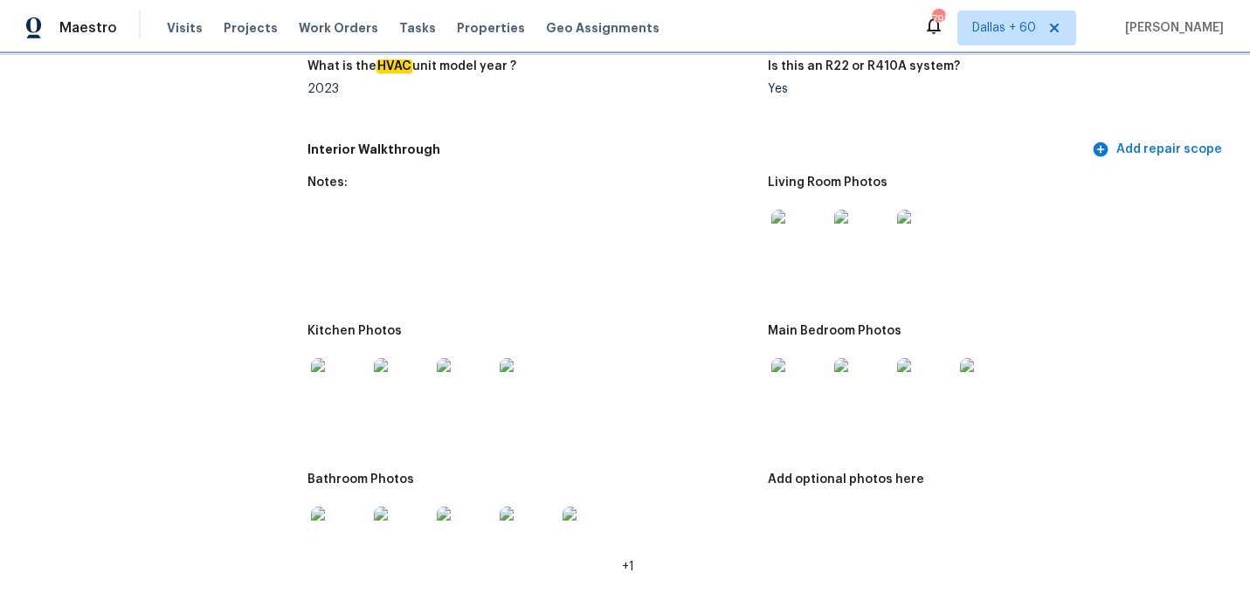
scroll to position [1863, 0]
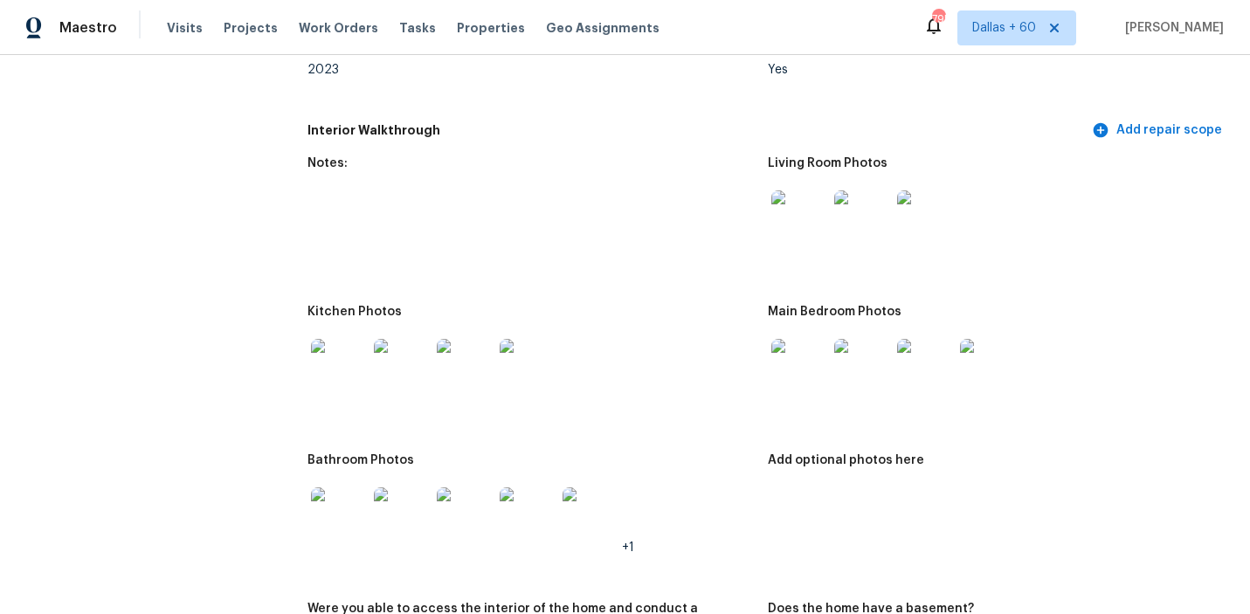
click at [333, 353] on img at bounding box center [339, 367] width 56 height 56
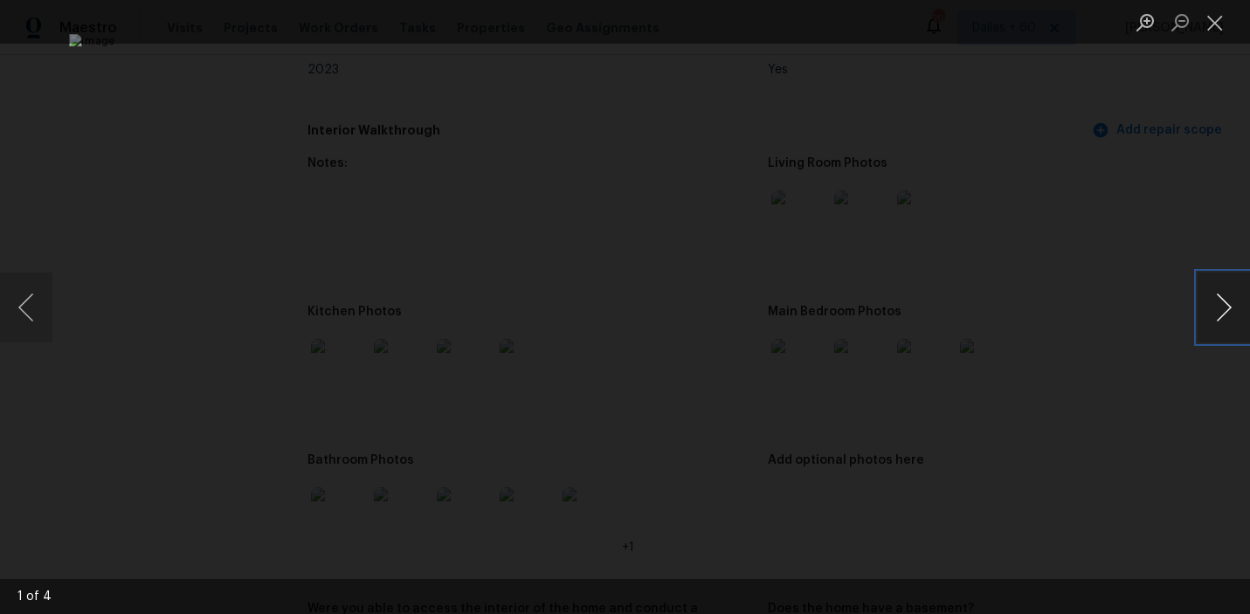
click at [1220, 306] on button "Next image" at bounding box center [1223, 307] width 52 height 70
click at [1230, 305] on button "Next image" at bounding box center [1223, 307] width 52 height 70
click at [1215, 307] on button "Next image" at bounding box center [1223, 307] width 52 height 70
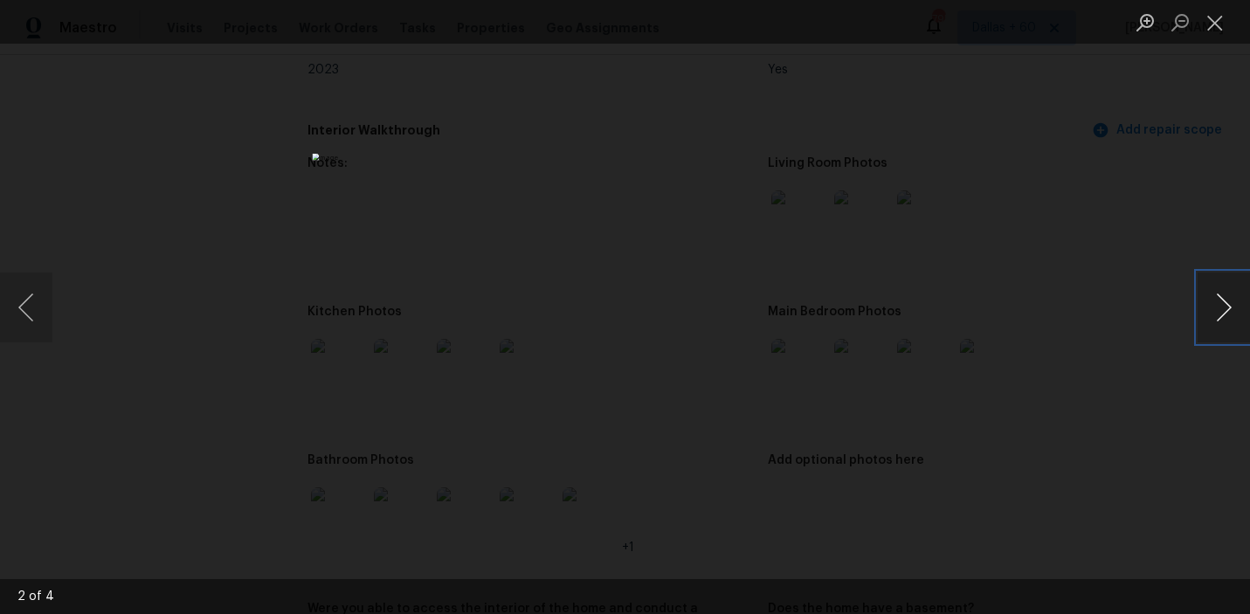
click at [1215, 307] on button "Next image" at bounding box center [1223, 307] width 52 height 70
click at [1195, 430] on div "Lightbox" at bounding box center [625, 307] width 1250 height 614
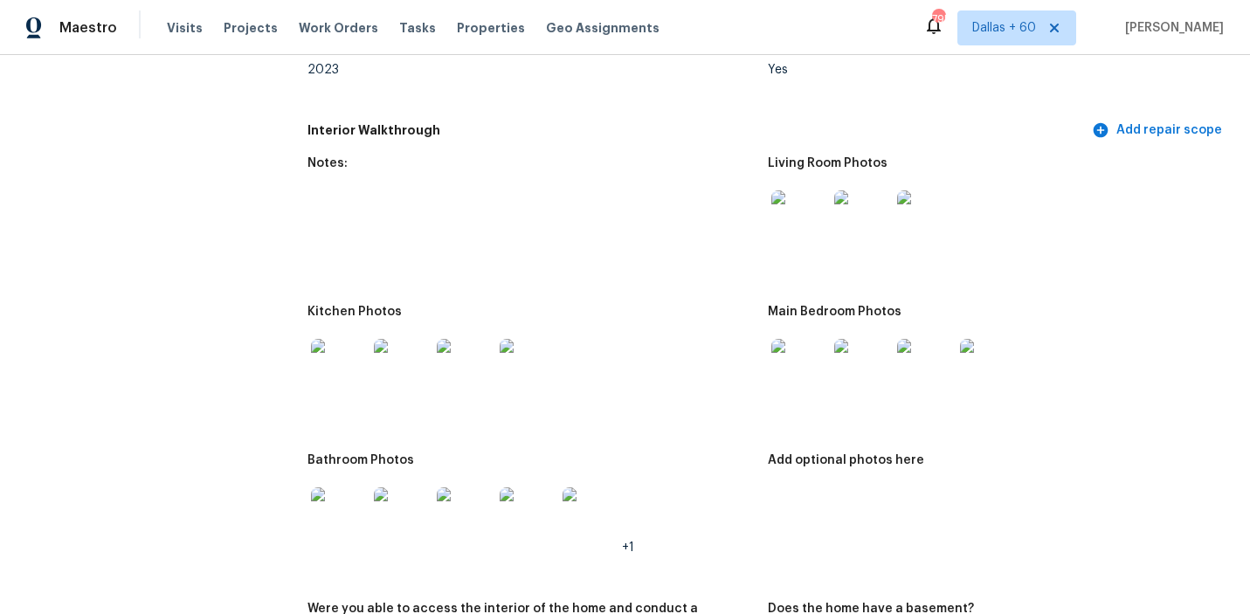
click at [335, 487] on img at bounding box center [339, 515] width 56 height 56
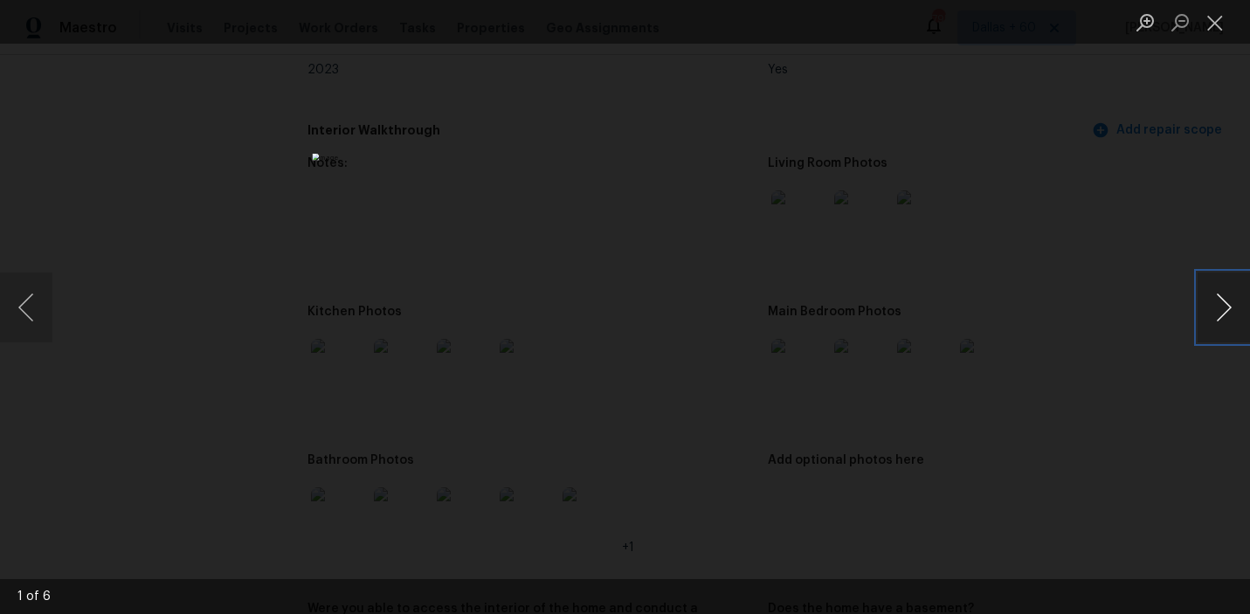
click at [1214, 306] on button "Next image" at bounding box center [1223, 307] width 52 height 70
click at [29, 306] on button "Previous image" at bounding box center [26, 307] width 52 height 70
click at [1202, 308] on button "Next image" at bounding box center [1223, 307] width 52 height 70
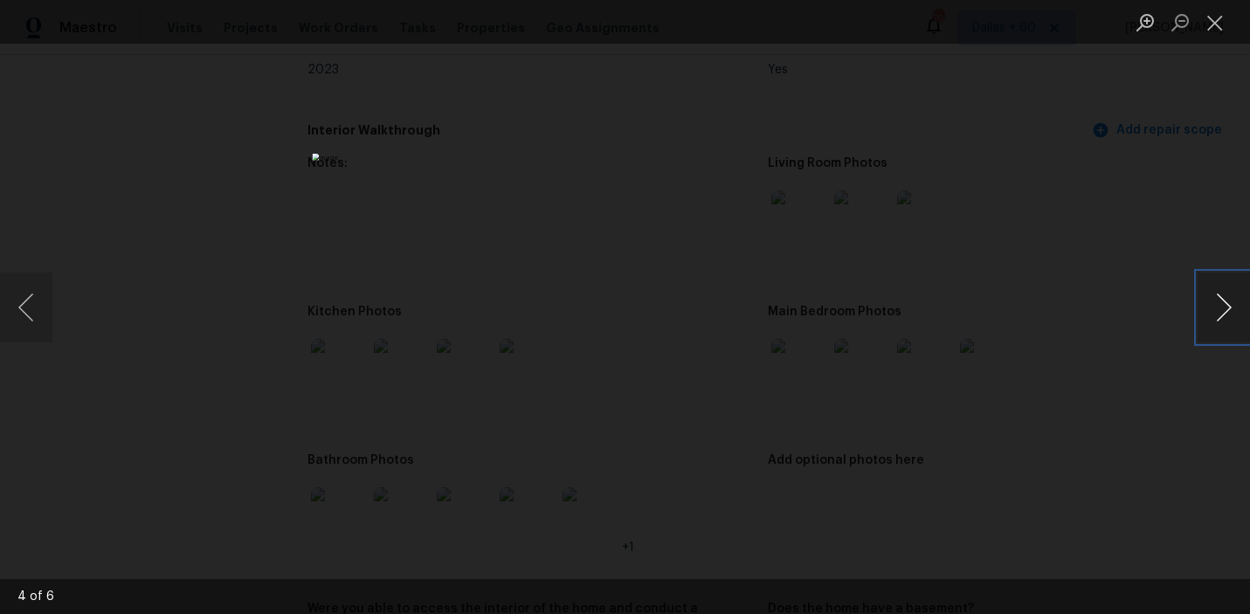
click at [1202, 308] on button "Next image" at bounding box center [1223, 307] width 52 height 70
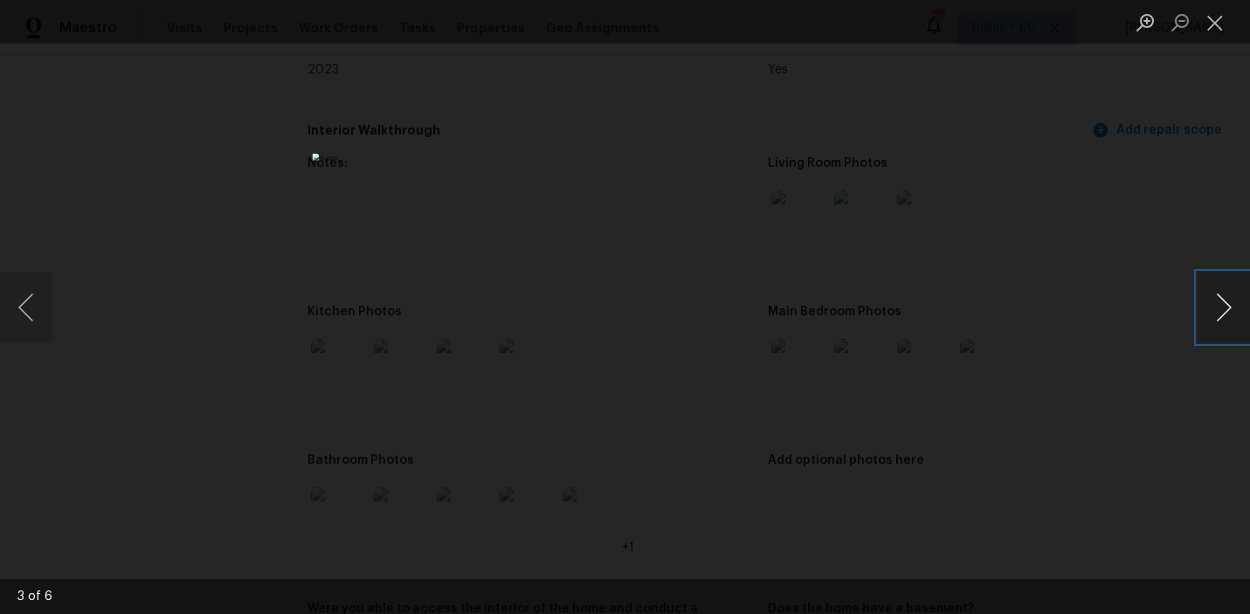
click at [1202, 308] on button "Next image" at bounding box center [1223, 307] width 52 height 70
click at [1099, 305] on div "Lightbox" at bounding box center [625, 307] width 1250 height 614
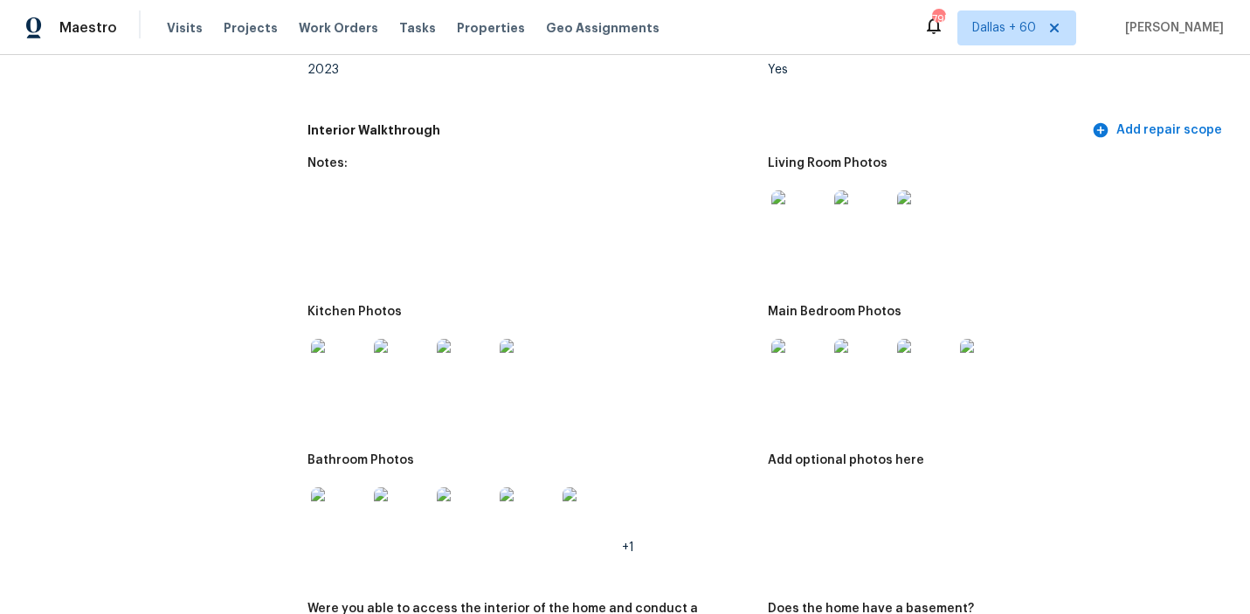
click at [795, 190] on img at bounding box center [799, 218] width 56 height 56
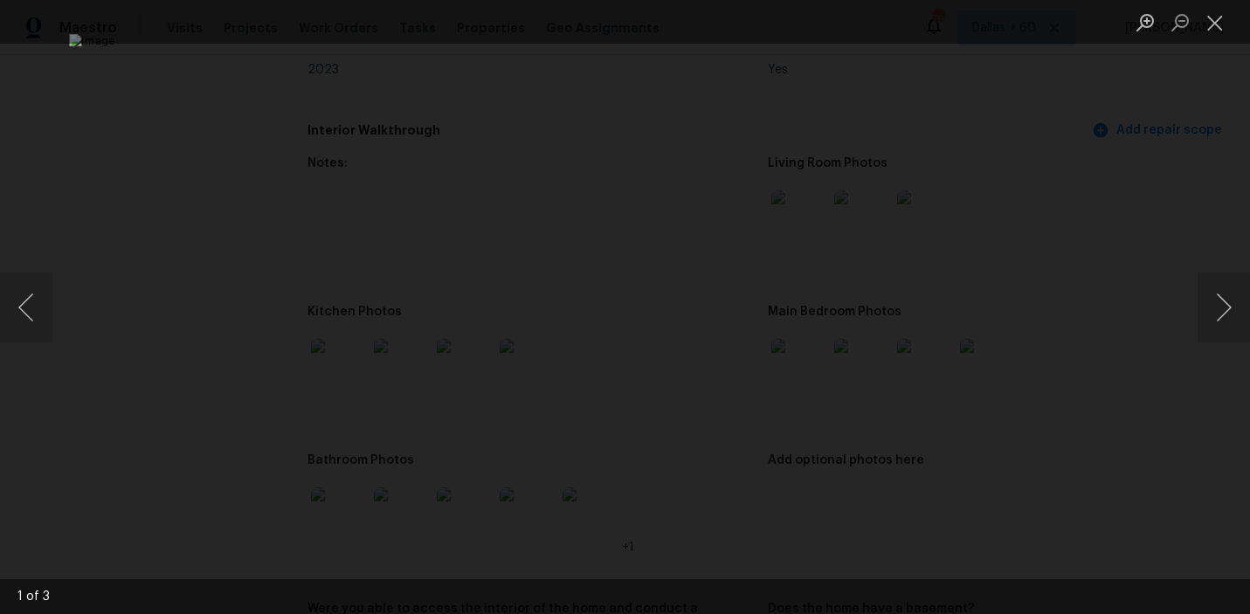
click at [1135, 309] on div "Lightbox" at bounding box center [625, 307] width 1250 height 614
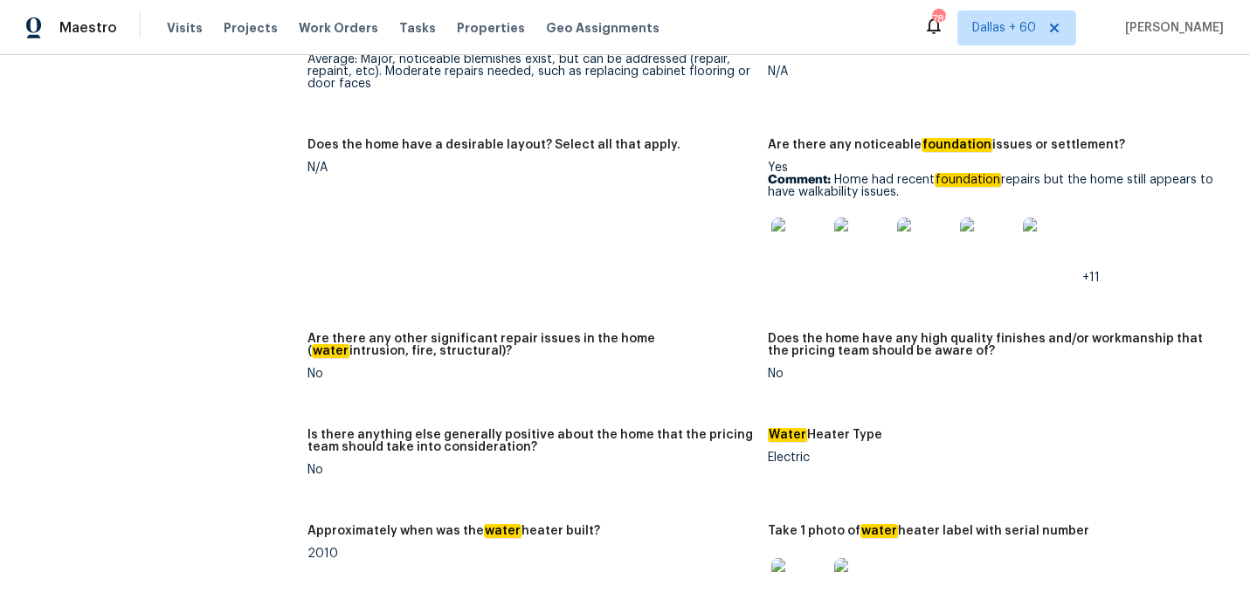
scroll to position [2819, 0]
click at [1056, 236] on img at bounding box center [1050, 246] width 56 height 56
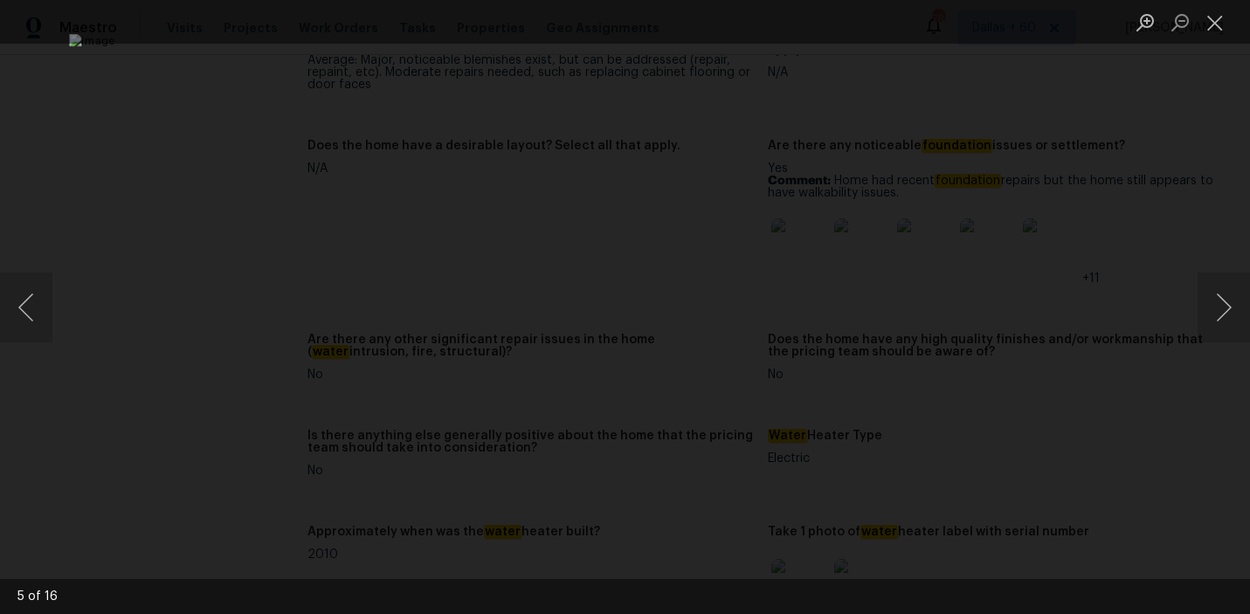
click at [1148, 380] on div "Lightbox" at bounding box center [625, 307] width 1250 height 614
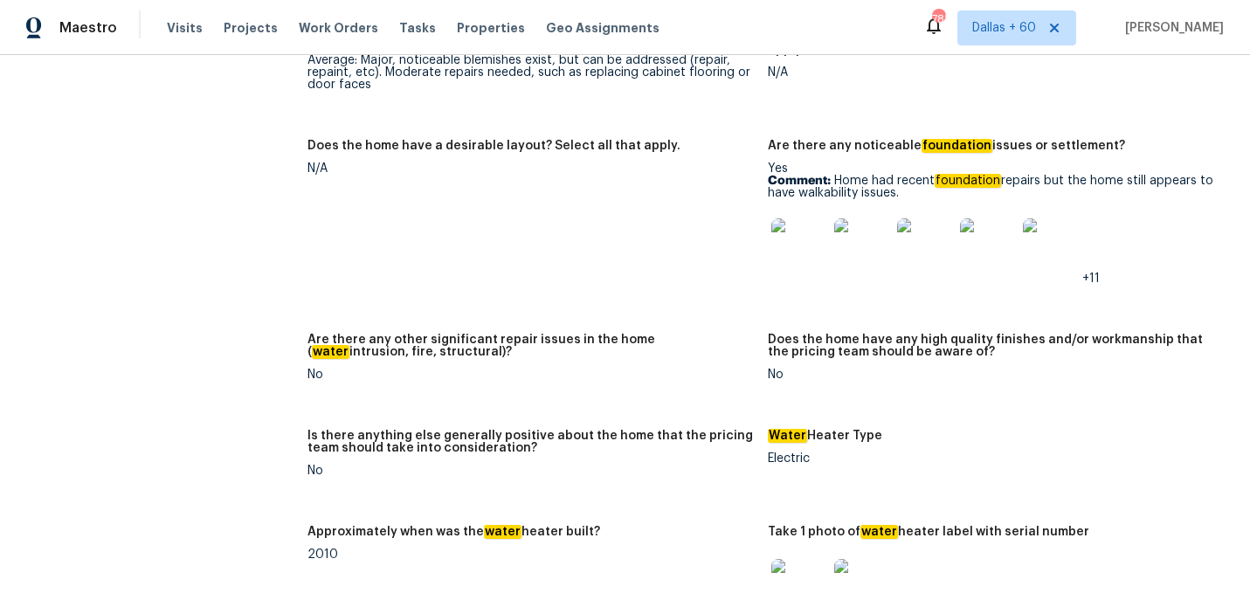
click at [1051, 222] on img at bounding box center [1050, 246] width 56 height 56
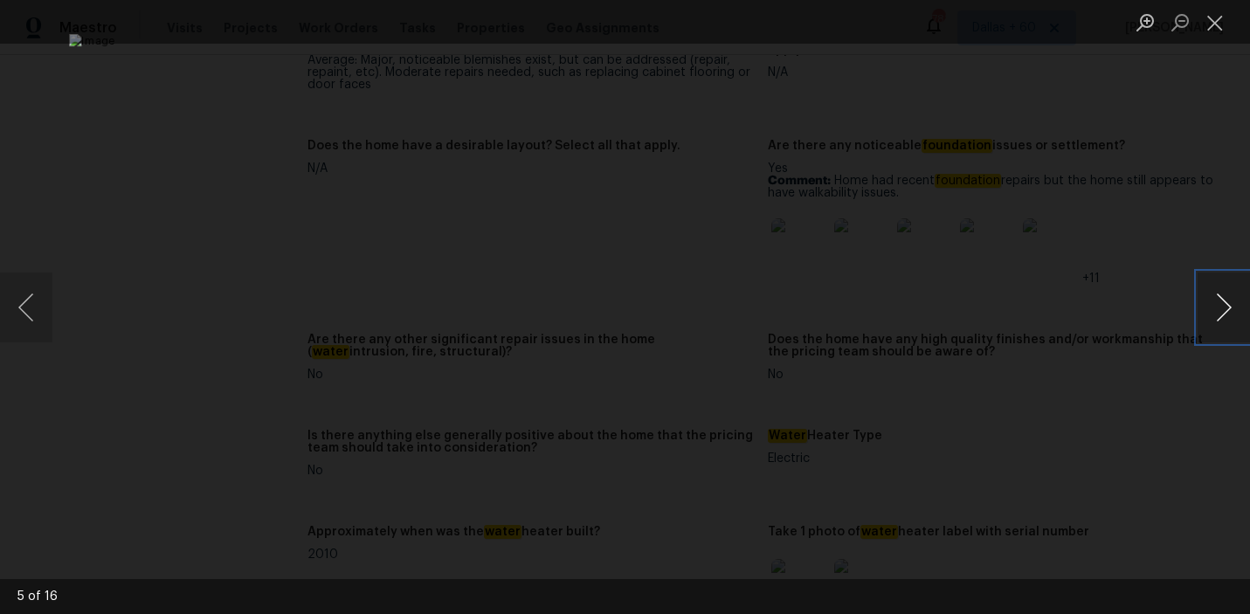
click at [1222, 319] on button "Next image" at bounding box center [1223, 307] width 52 height 70
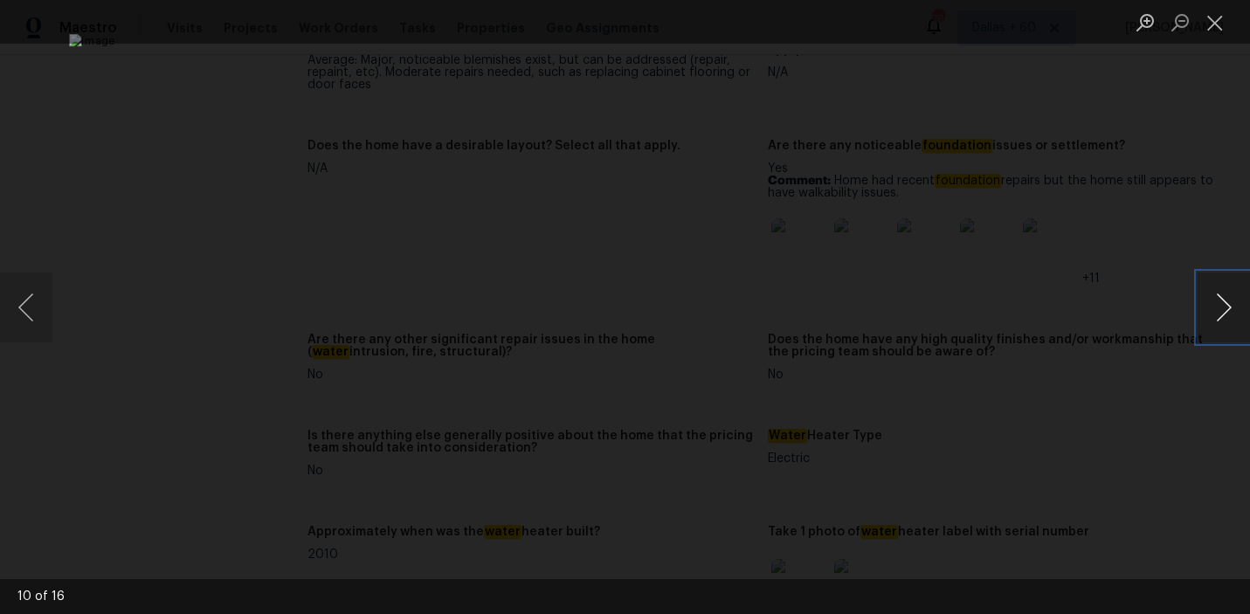
click at [1214, 300] on button "Next image" at bounding box center [1223, 307] width 52 height 70
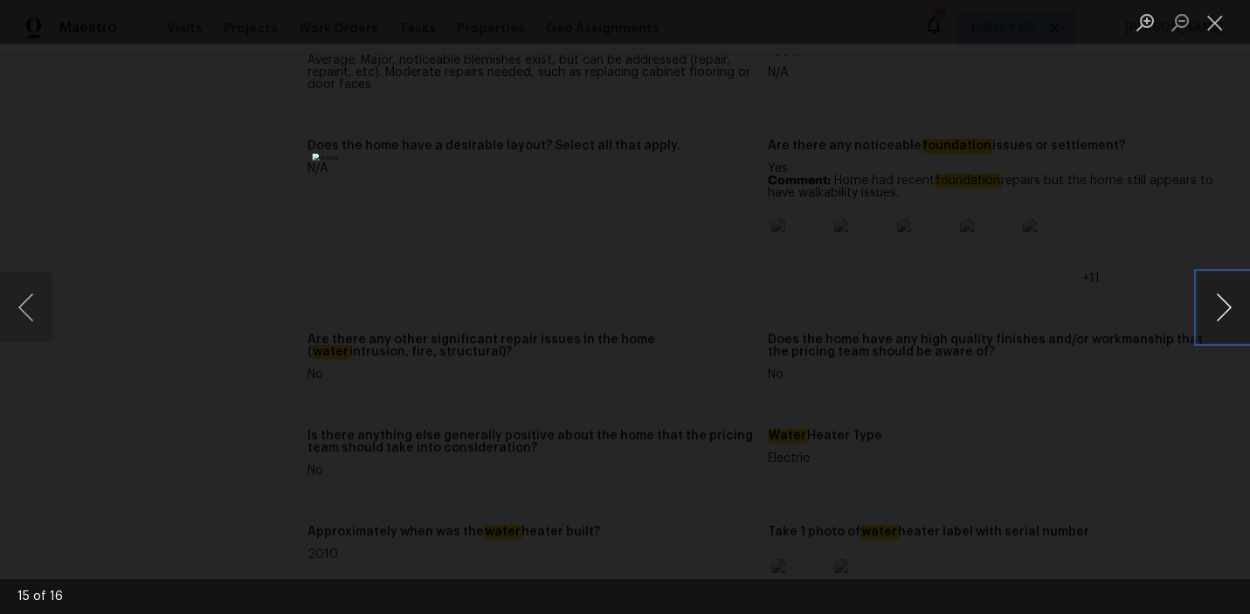
click at [1214, 300] on button "Next image" at bounding box center [1223, 307] width 52 height 70
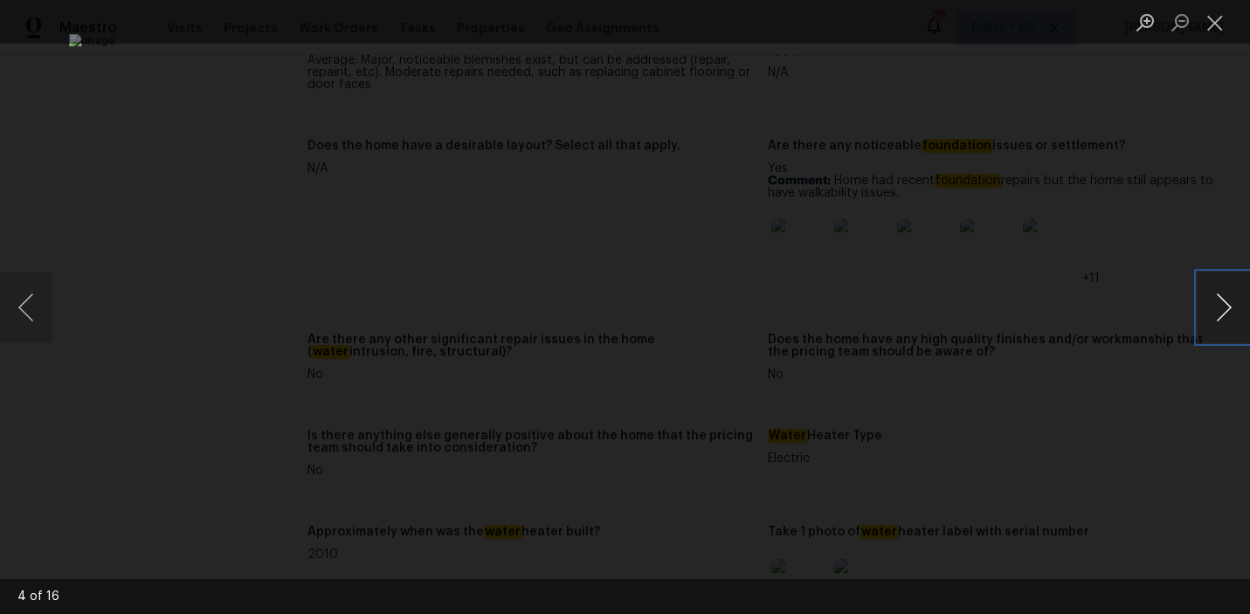
click at [1214, 300] on button "Next image" at bounding box center [1223, 307] width 52 height 70
click at [94, 190] on div "Lightbox" at bounding box center [625, 307] width 1250 height 614
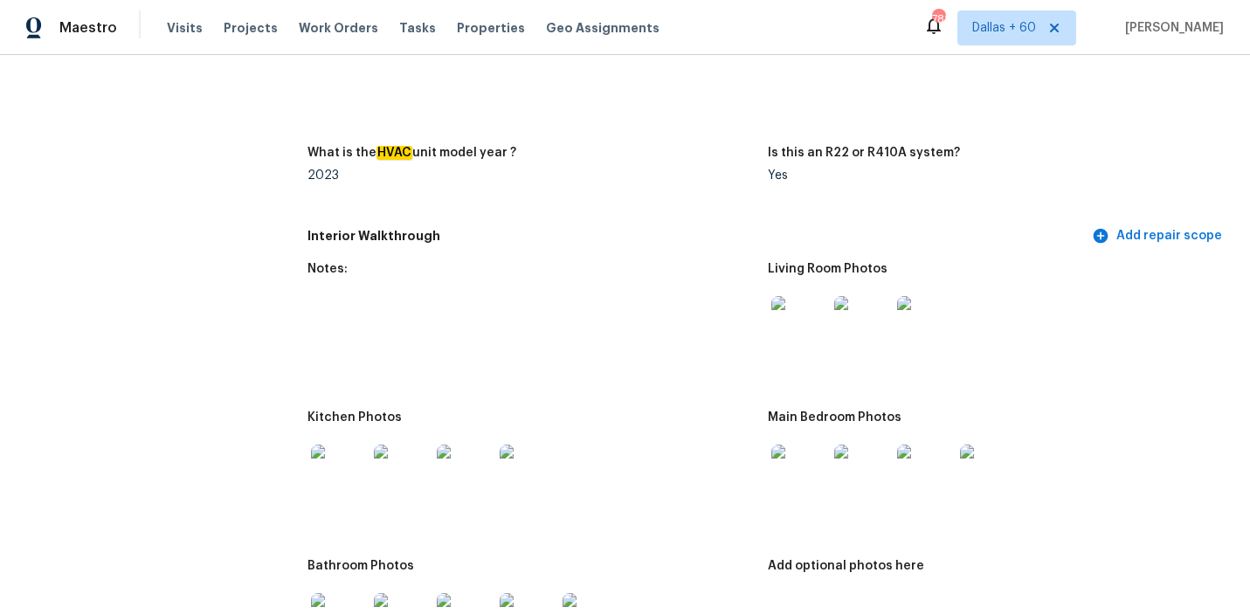
scroll to position [1774, 0]
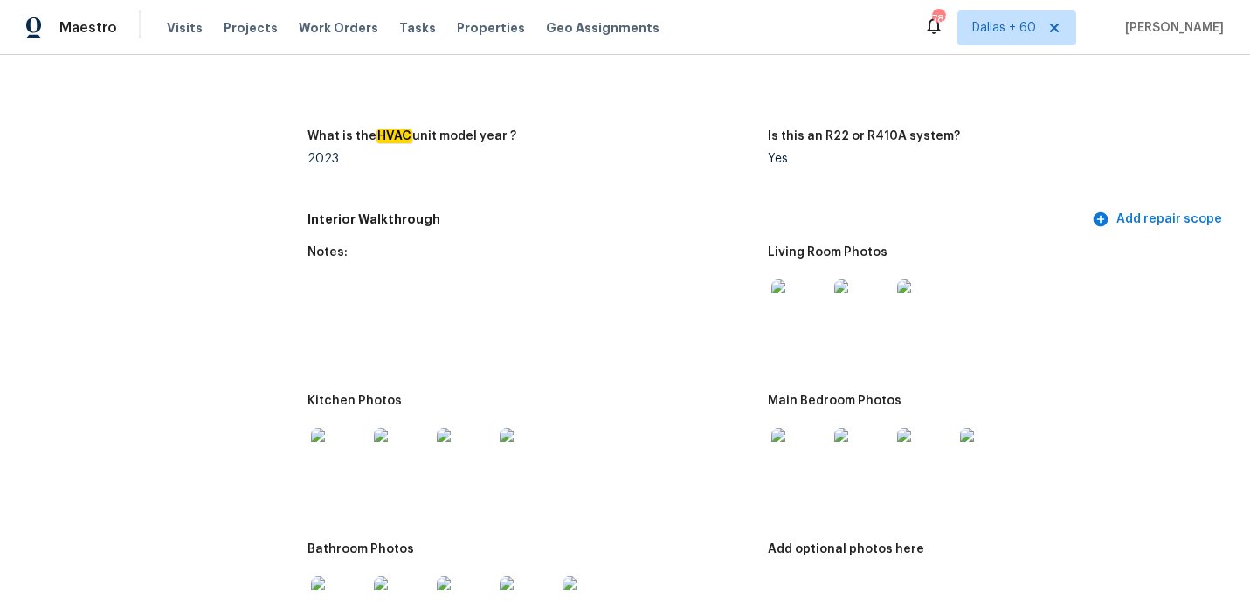
click at [776, 280] on img at bounding box center [799, 307] width 56 height 56
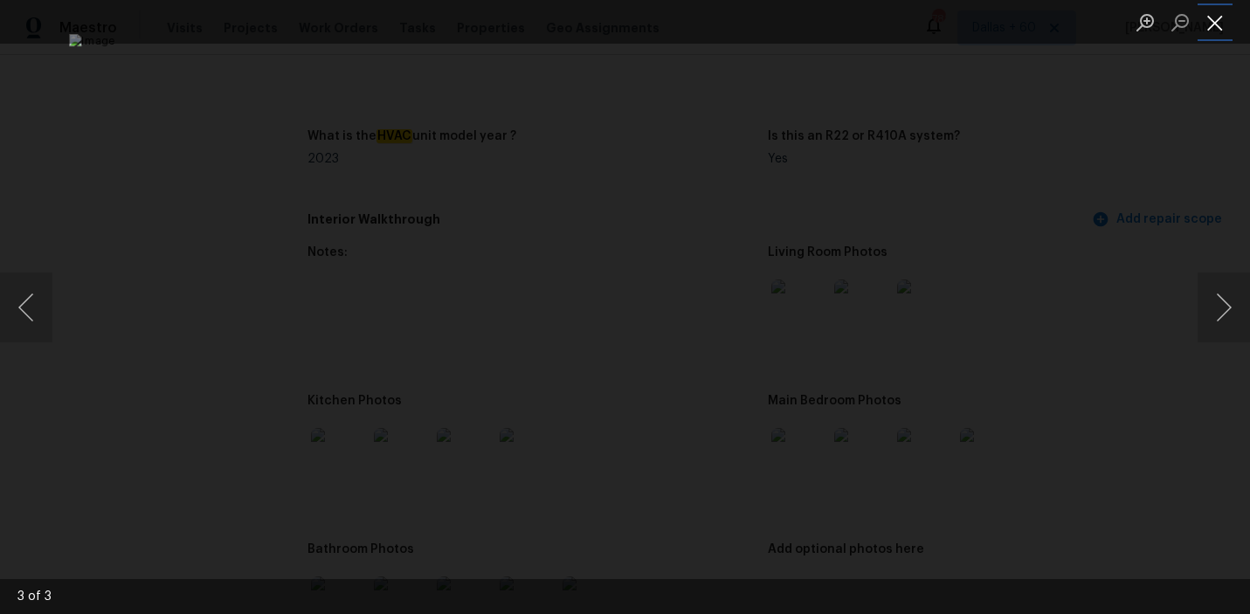
click at [1203, 36] on button "Close lightbox" at bounding box center [1214, 22] width 35 height 31
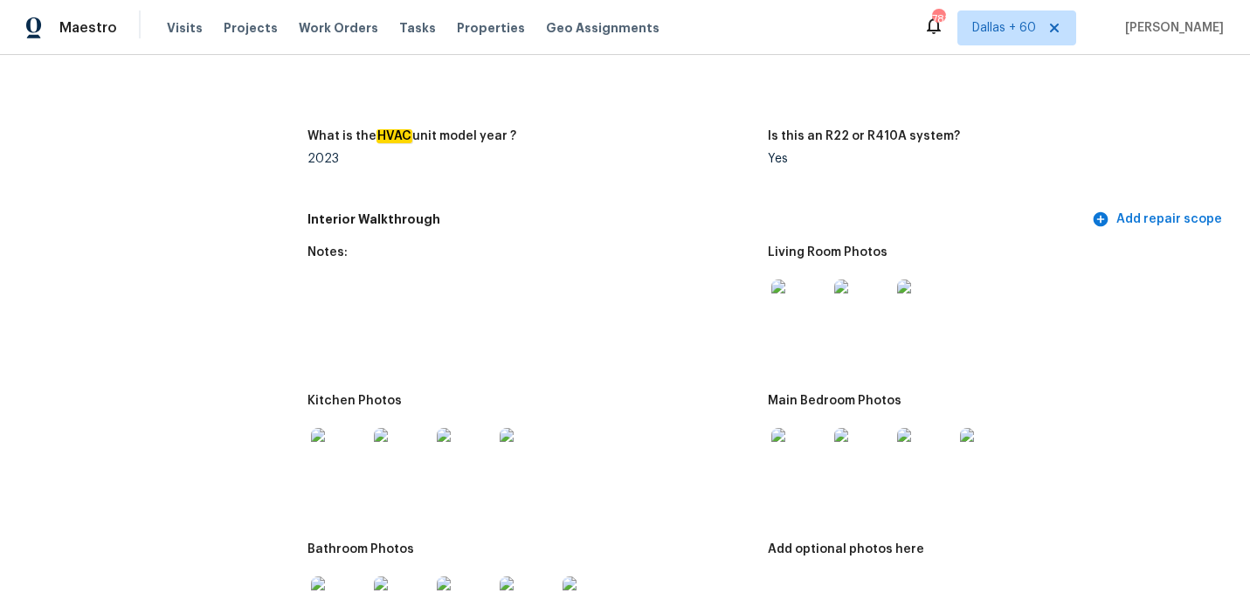
click at [811, 417] on div at bounding box center [799, 455] width 63 height 77
click at [789, 452] on img at bounding box center [799, 456] width 56 height 56
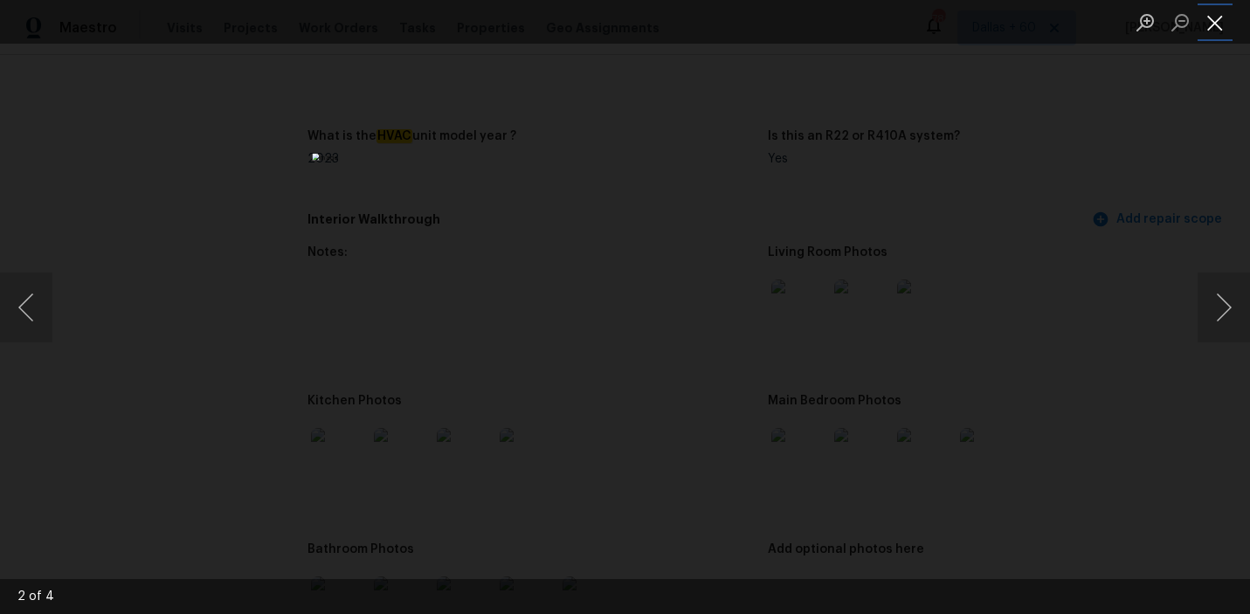
click at [1210, 36] on button "Close lightbox" at bounding box center [1214, 22] width 35 height 31
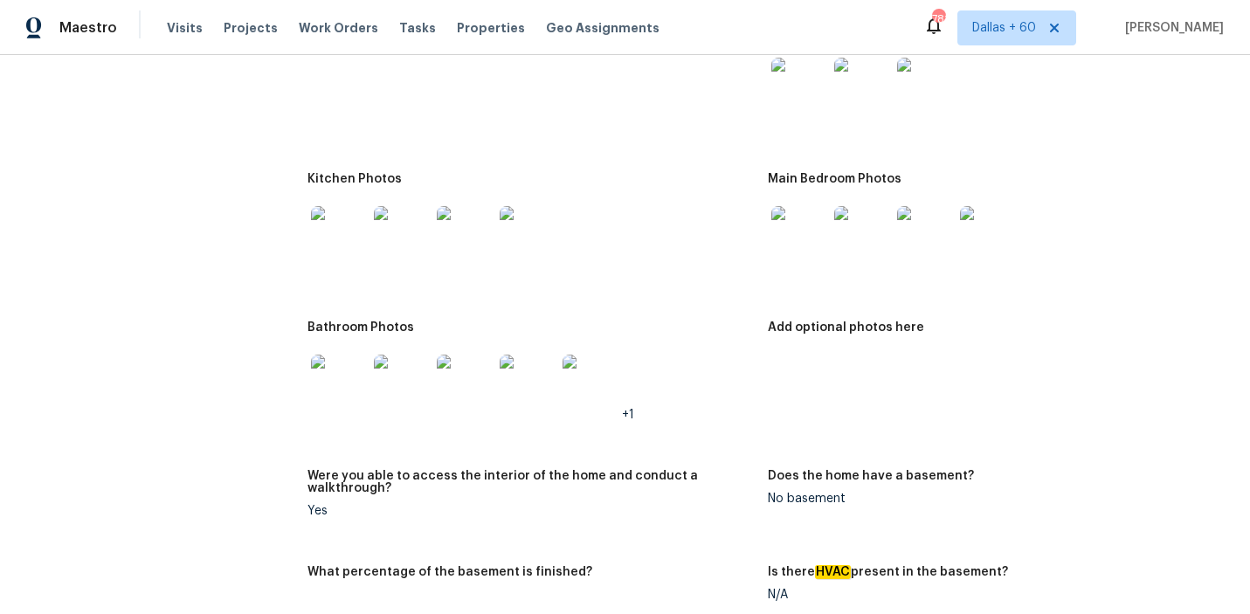
scroll to position [1999, 0]
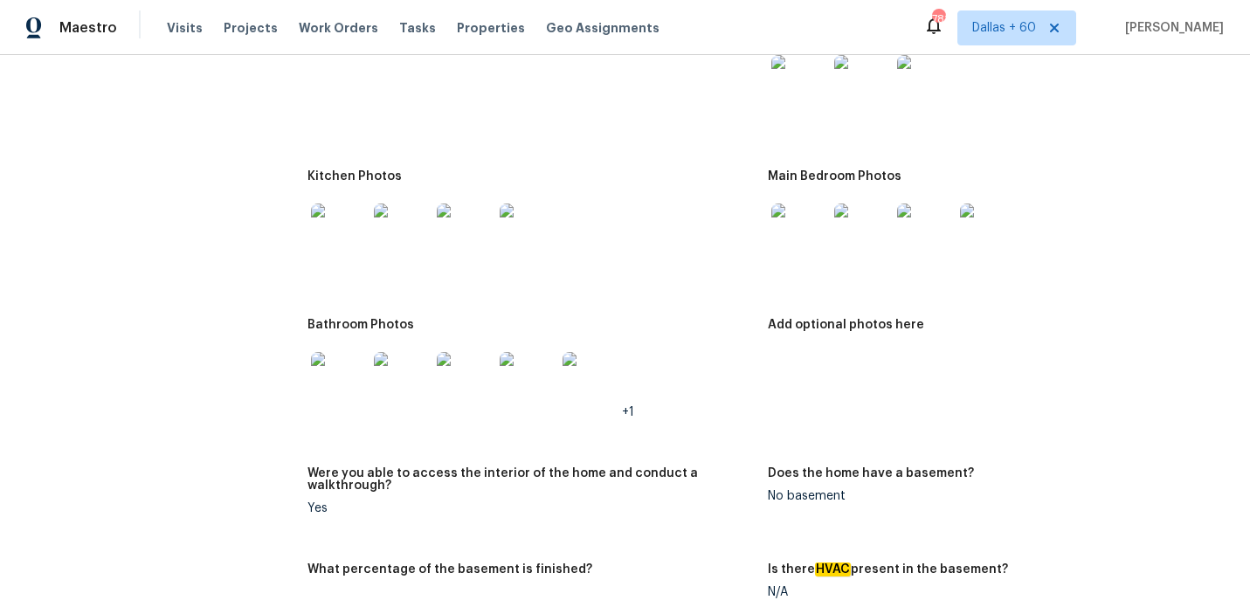
click at [357, 371] on img at bounding box center [339, 380] width 56 height 56
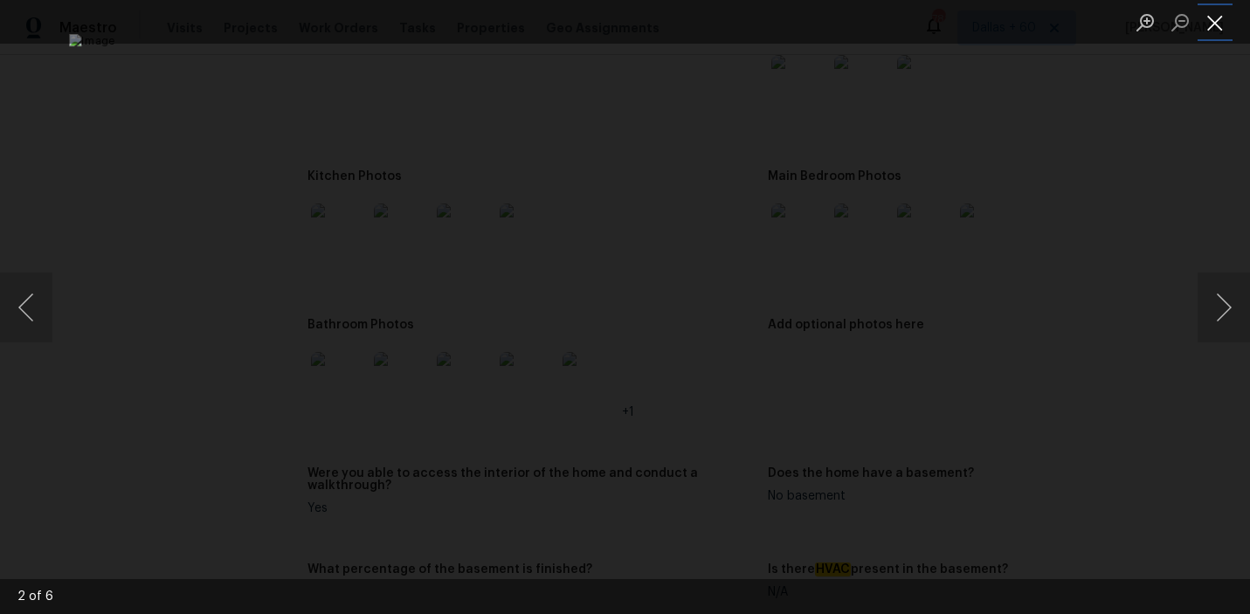
click at [1207, 24] on button "Close lightbox" at bounding box center [1214, 22] width 35 height 31
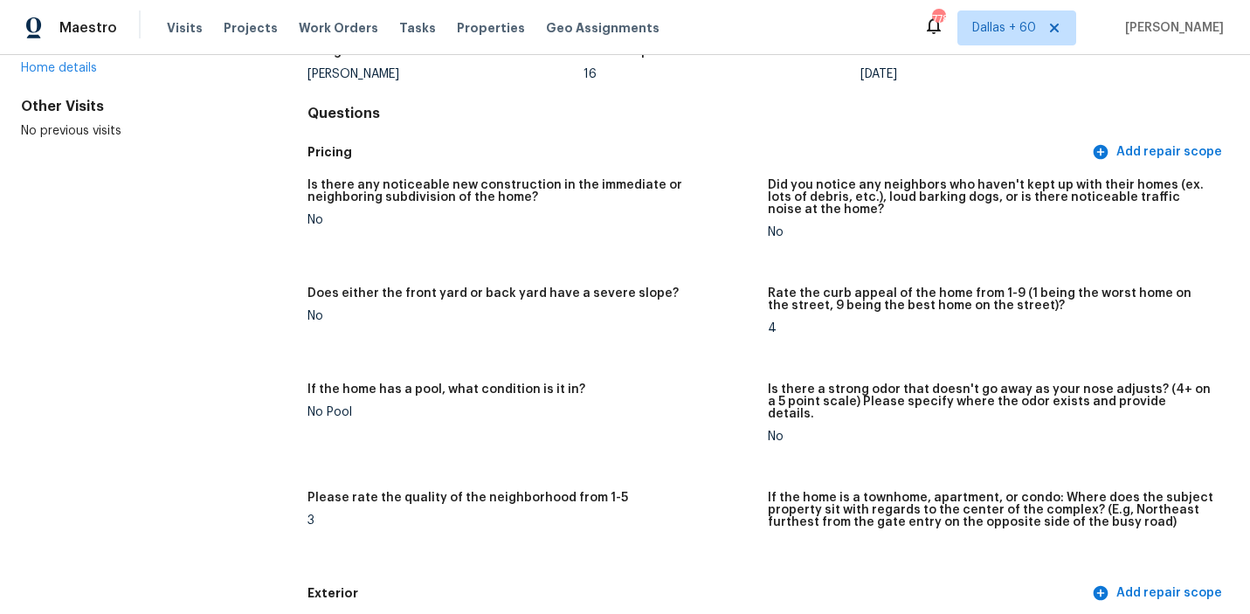
scroll to position [0, 0]
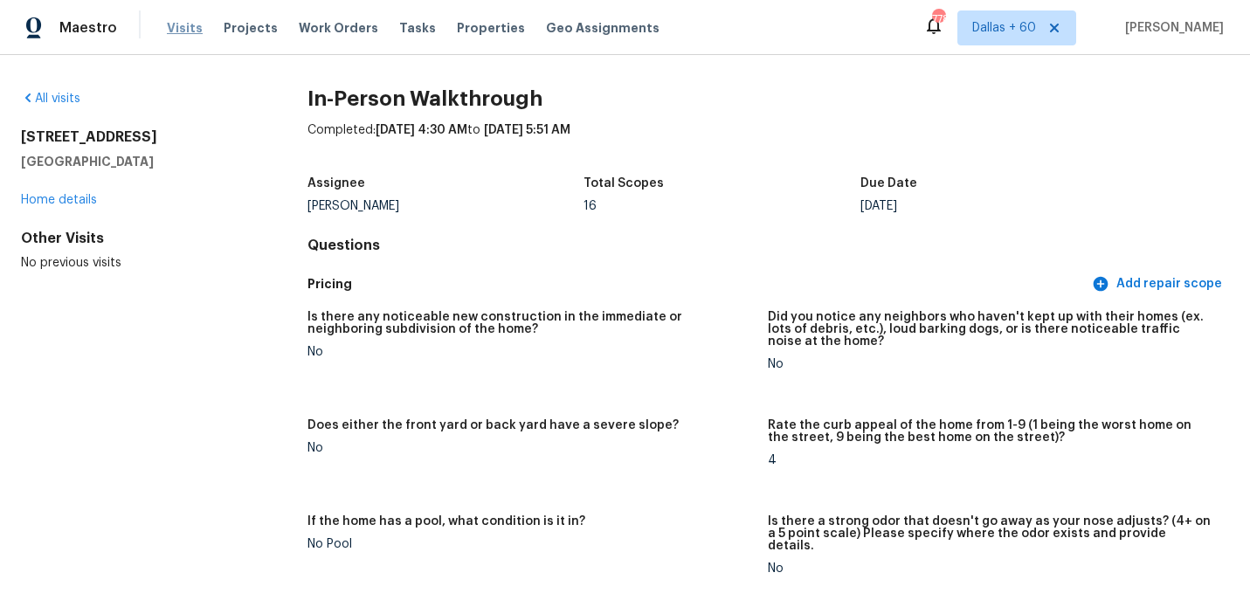
click at [181, 28] on span "Visits" at bounding box center [185, 27] width 36 height 17
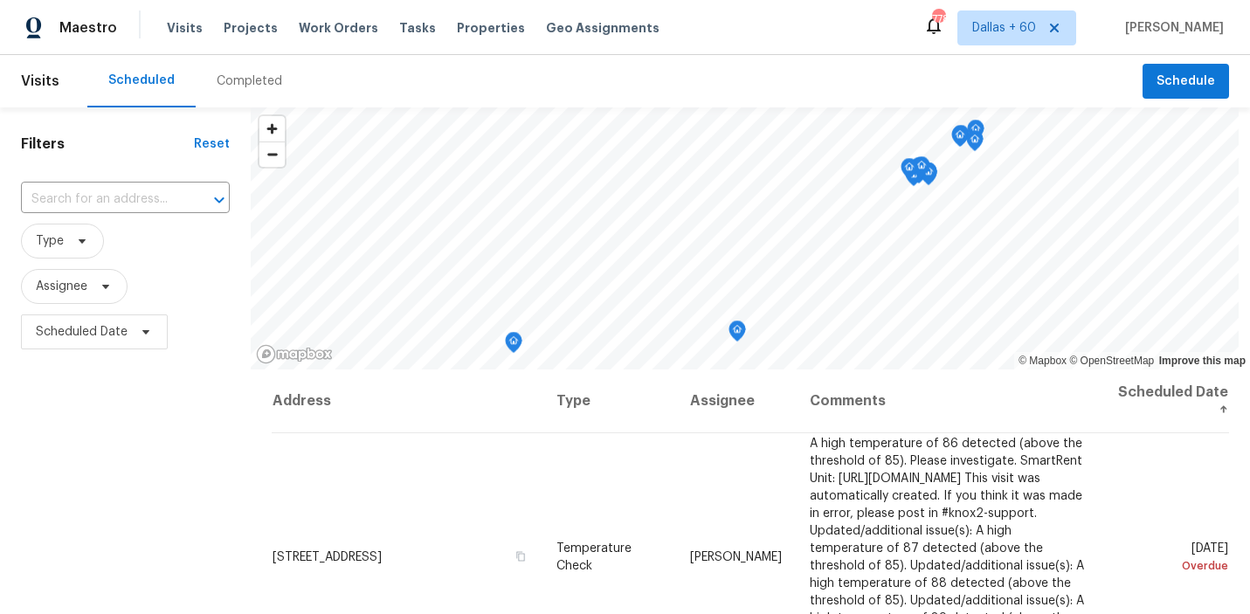
click at [233, 76] on div "Completed" at bounding box center [249, 80] width 65 height 17
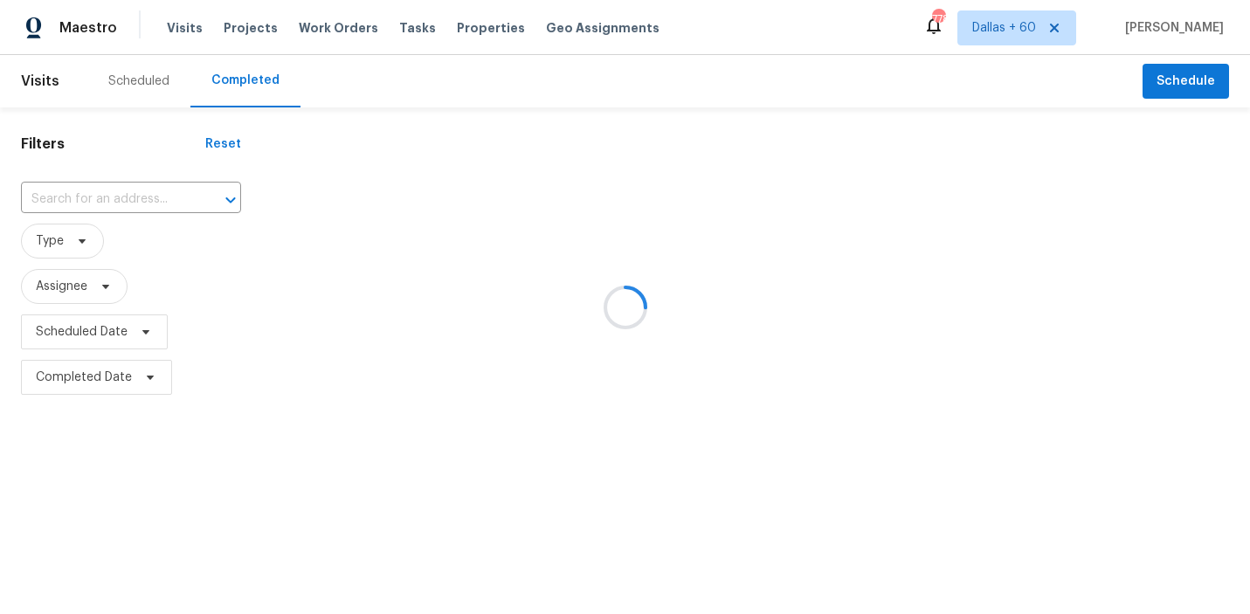
click at [134, 201] on div at bounding box center [625, 307] width 1250 height 614
click at [126, 196] on div at bounding box center [625, 307] width 1250 height 614
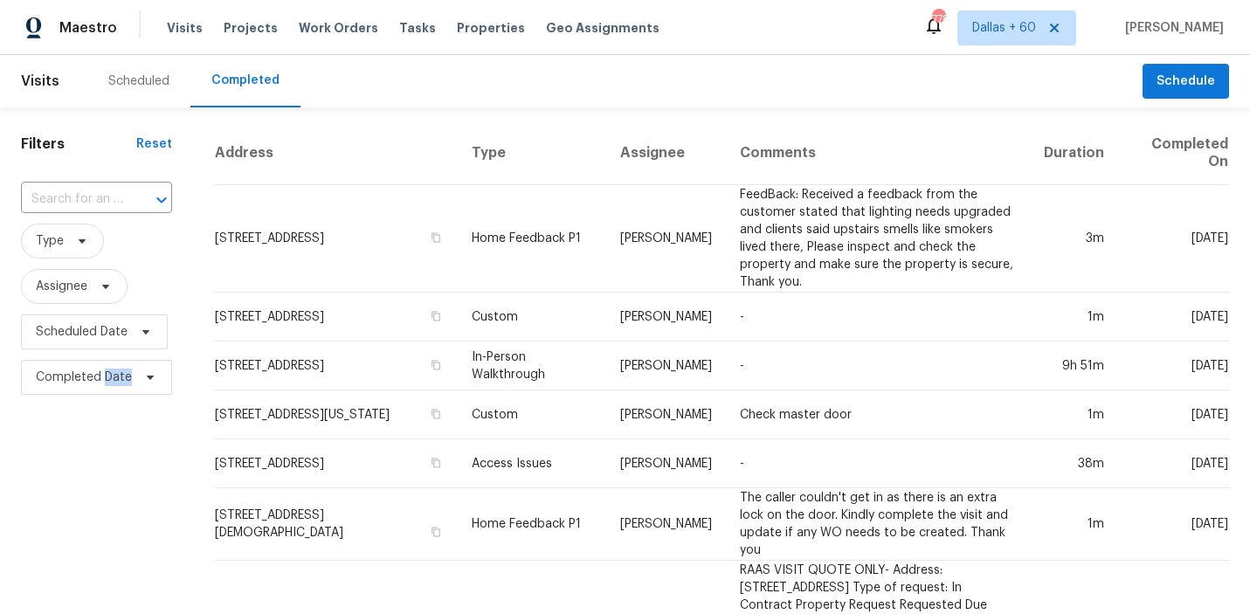
click at [127, 196] on div at bounding box center [149, 200] width 45 height 24
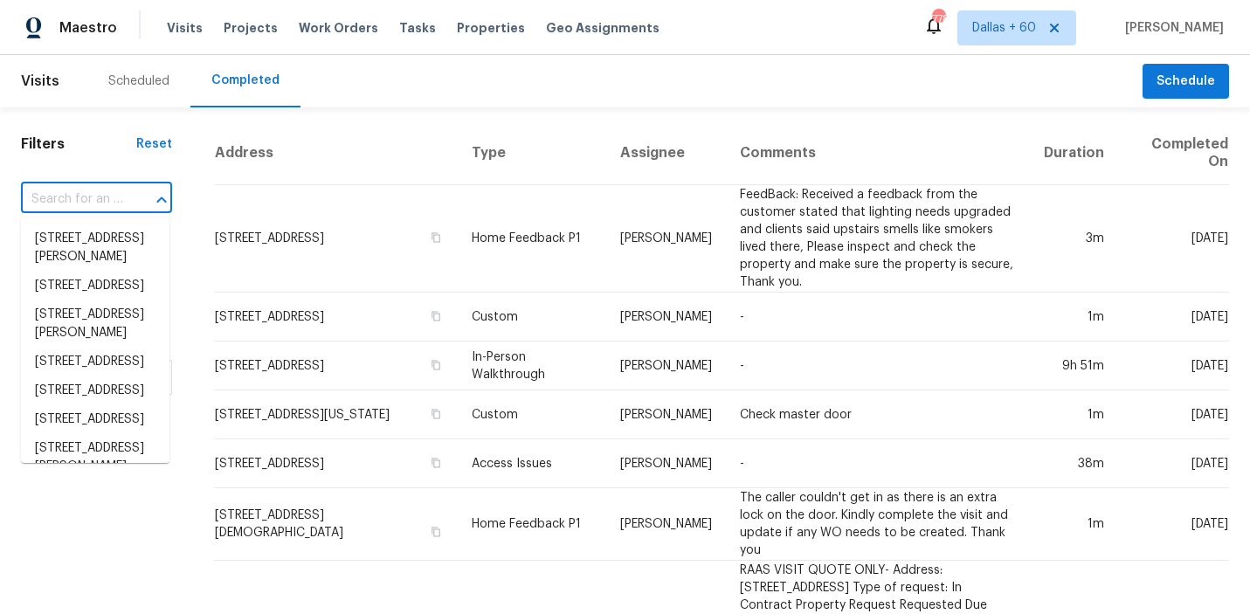
paste input "2206 Millhouse Rd Houston TX 77073"
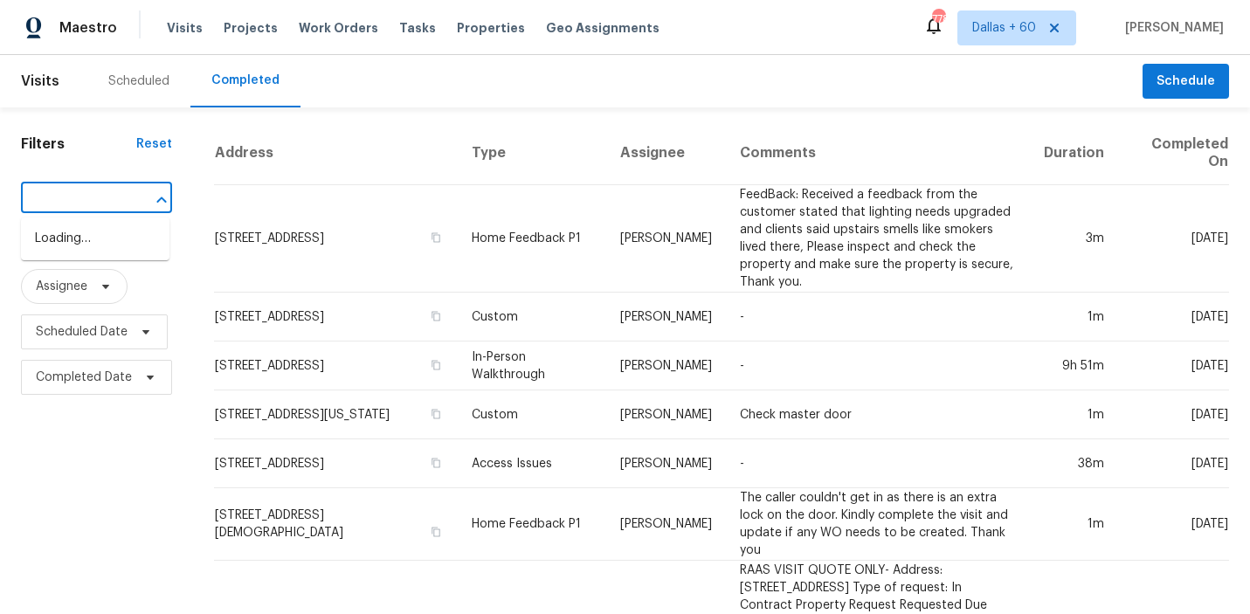
type input "2206 Millhouse Rd Houston TX 77073"
click at [120, 244] on li "2206 Millhouse Rd, Houston, TX 77073" at bounding box center [95, 247] width 148 height 47
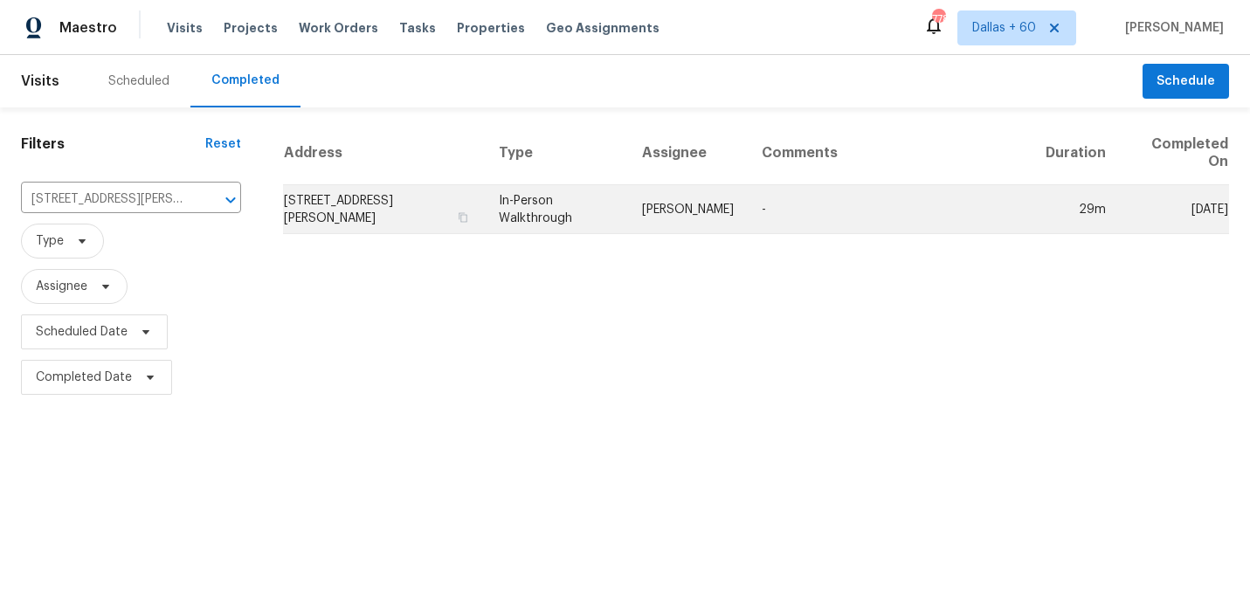
click at [341, 204] on td "2206 Millhouse Rd, Houston, TX 77073" at bounding box center [384, 209] width 202 height 49
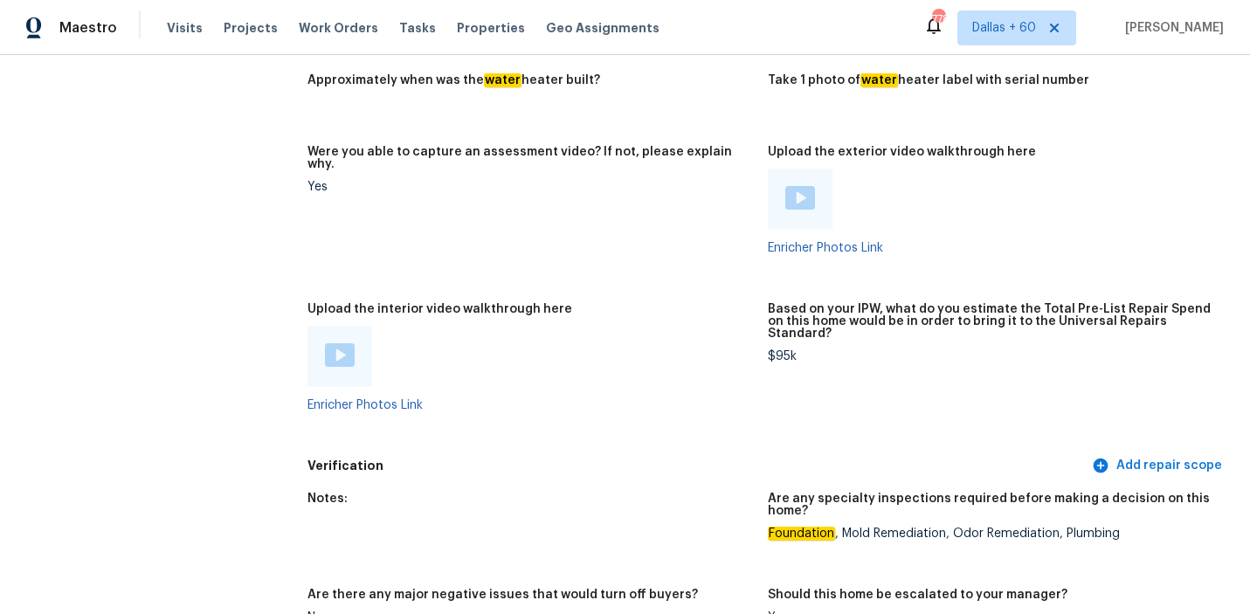
scroll to position [3664, 0]
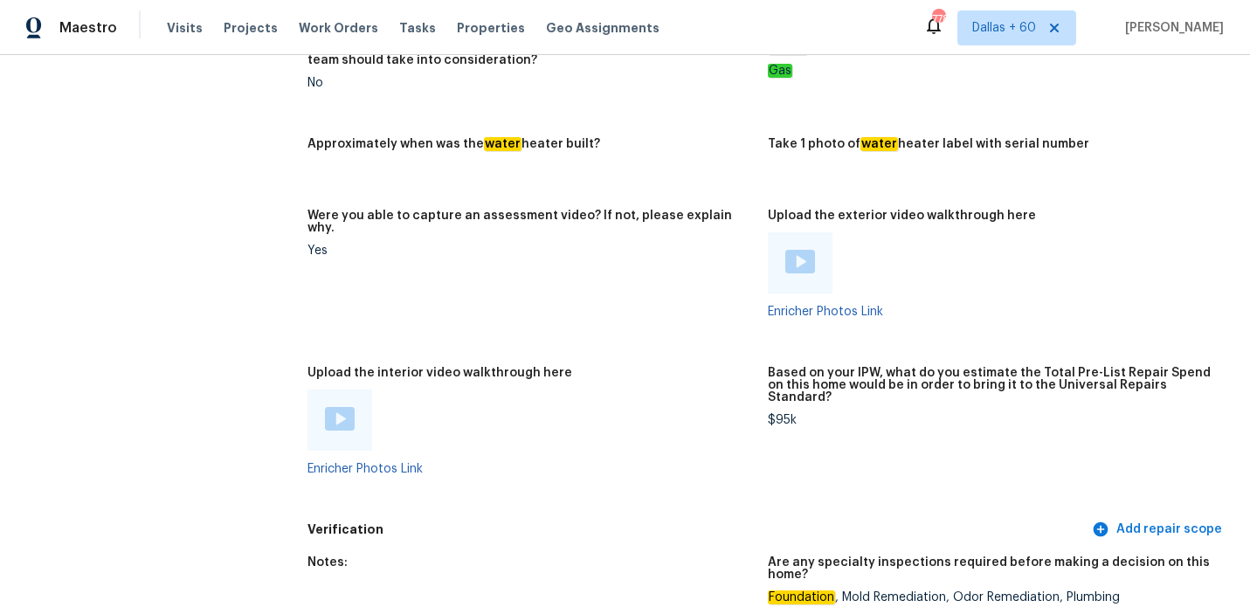
click at [348, 407] on img at bounding box center [340, 419] width 30 height 24
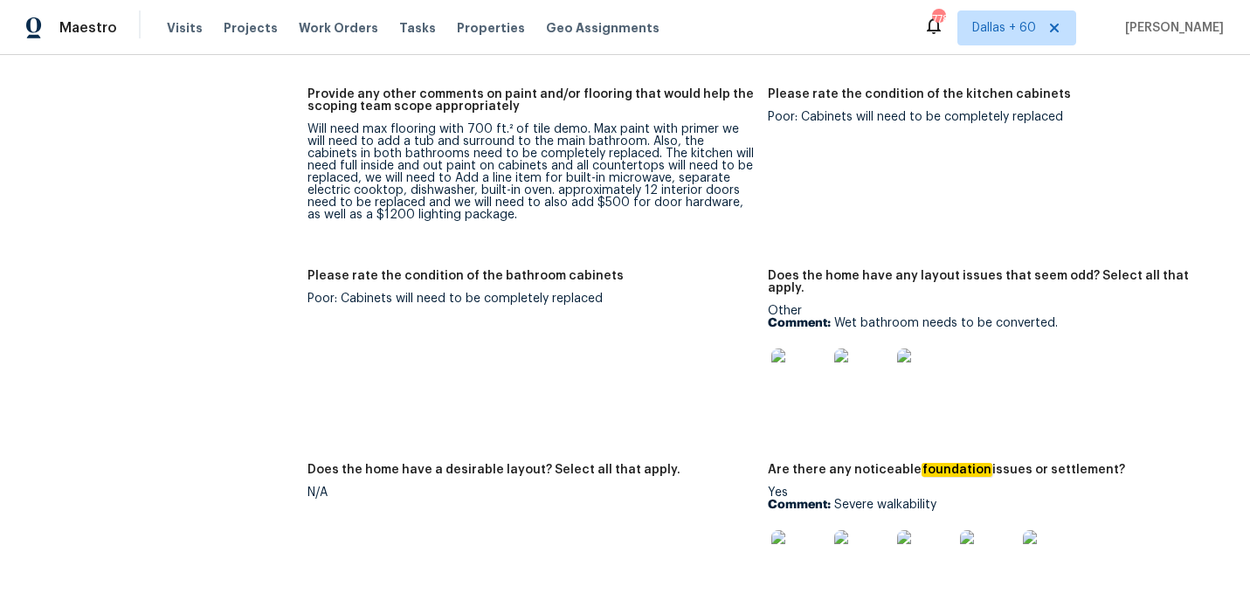
scroll to position [3057, 0]
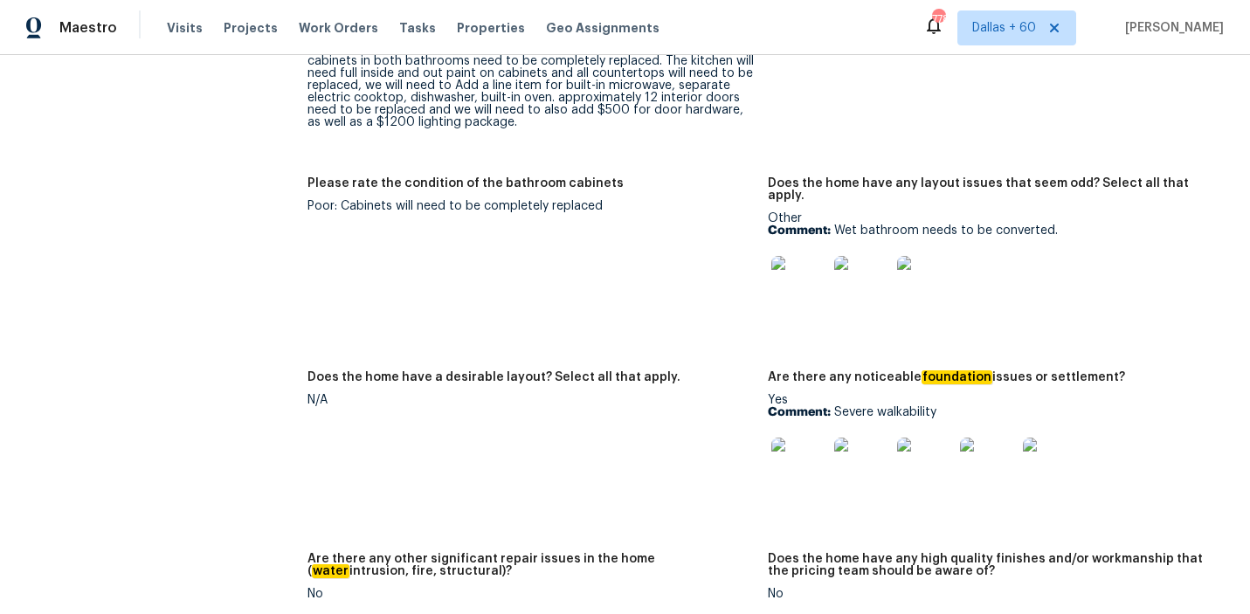
click at [804, 437] on img at bounding box center [799, 465] width 56 height 56
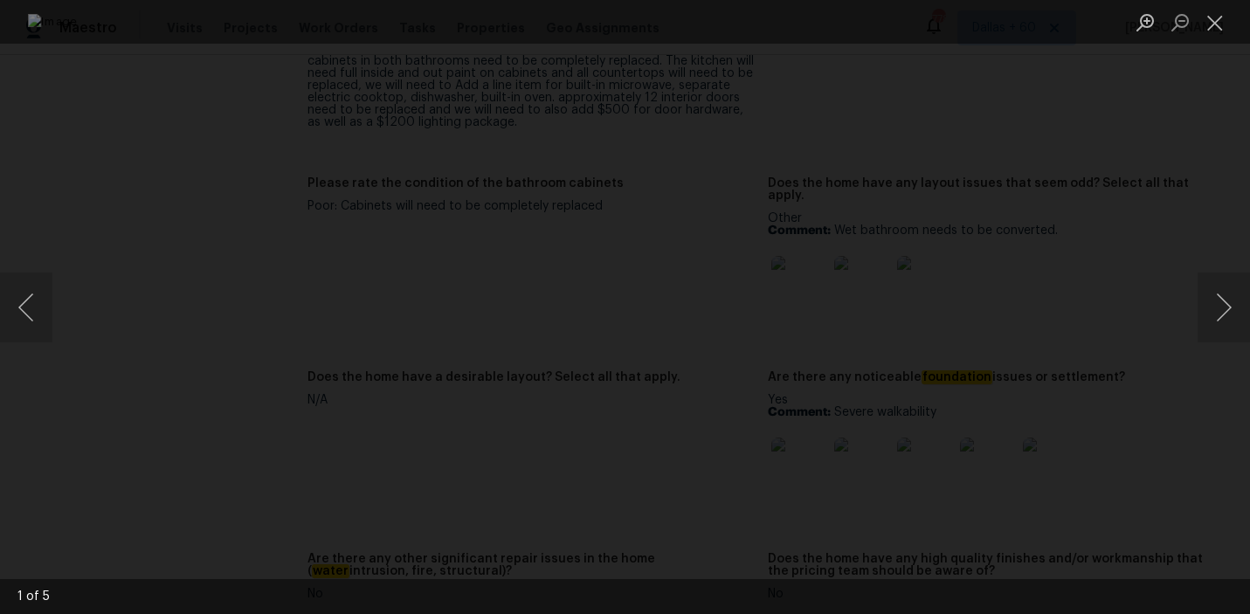
click at [1200, 478] on div "Lightbox" at bounding box center [625, 307] width 1250 height 614
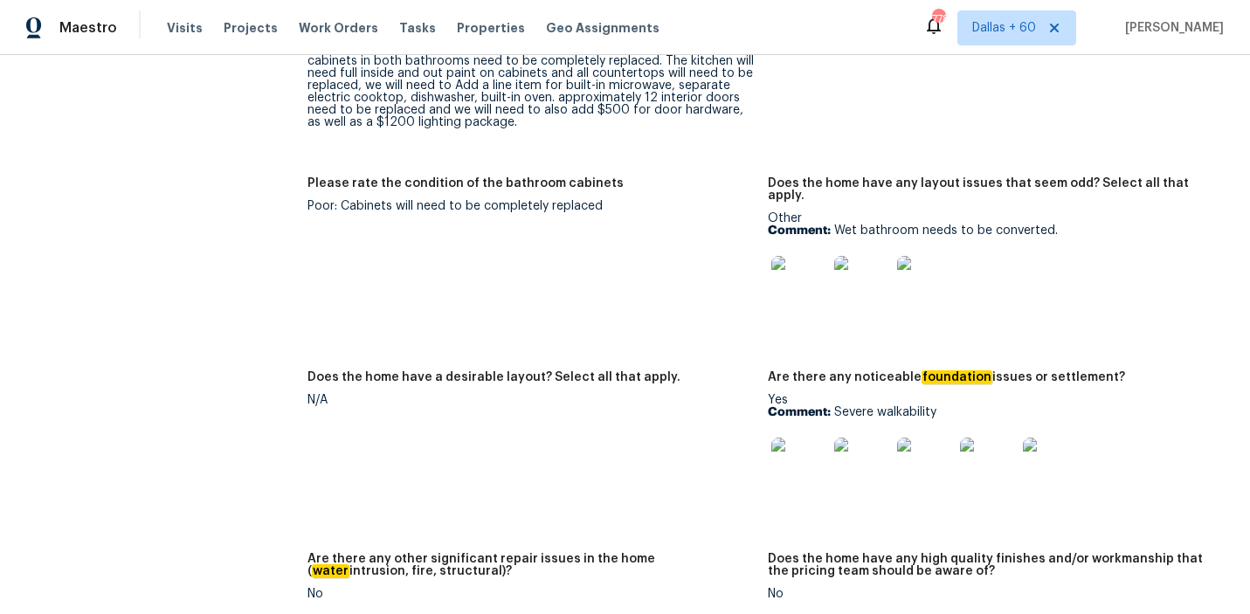
click at [864, 437] on img at bounding box center [862, 465] width 56 height 56
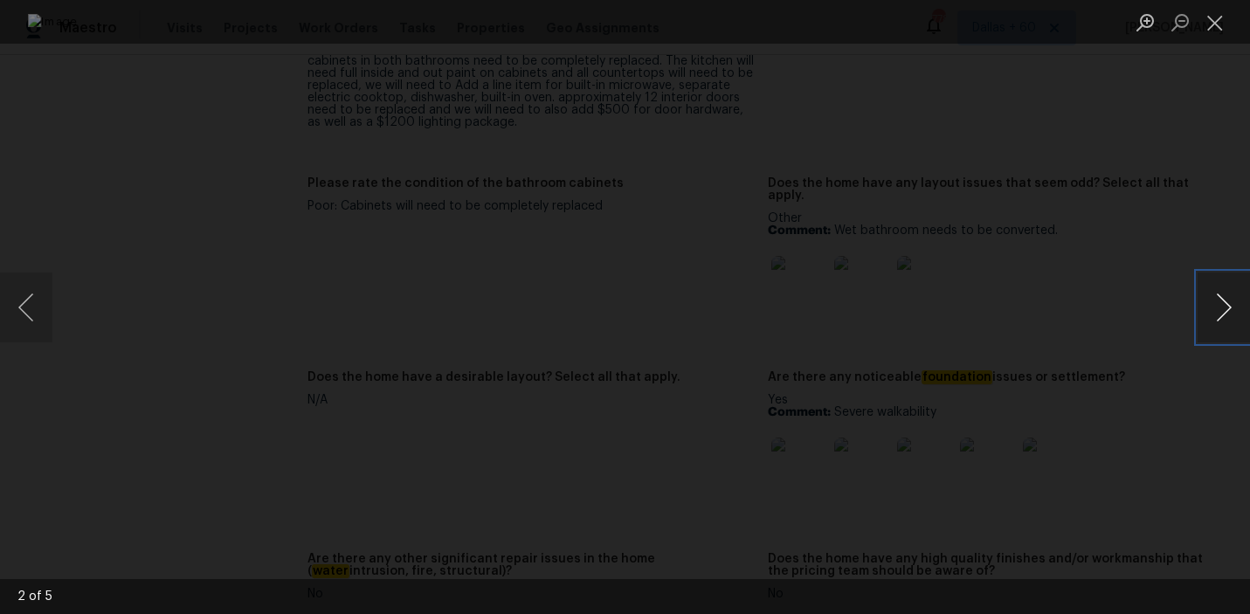
click at [1216, 293] on button "Next image" at bounding box center [1223, 307] width 52 height 70
click at [1231, 287] on button "Next image" at bounding box center [1223, 307] width 52 height 70
click at [1219, 295] on button "Next image" at bounding box center [1223, 307] width 52 height 70
click at [1099, 174] on div "Lightbox" at bounding box center [625, 307] width 1250 height 614
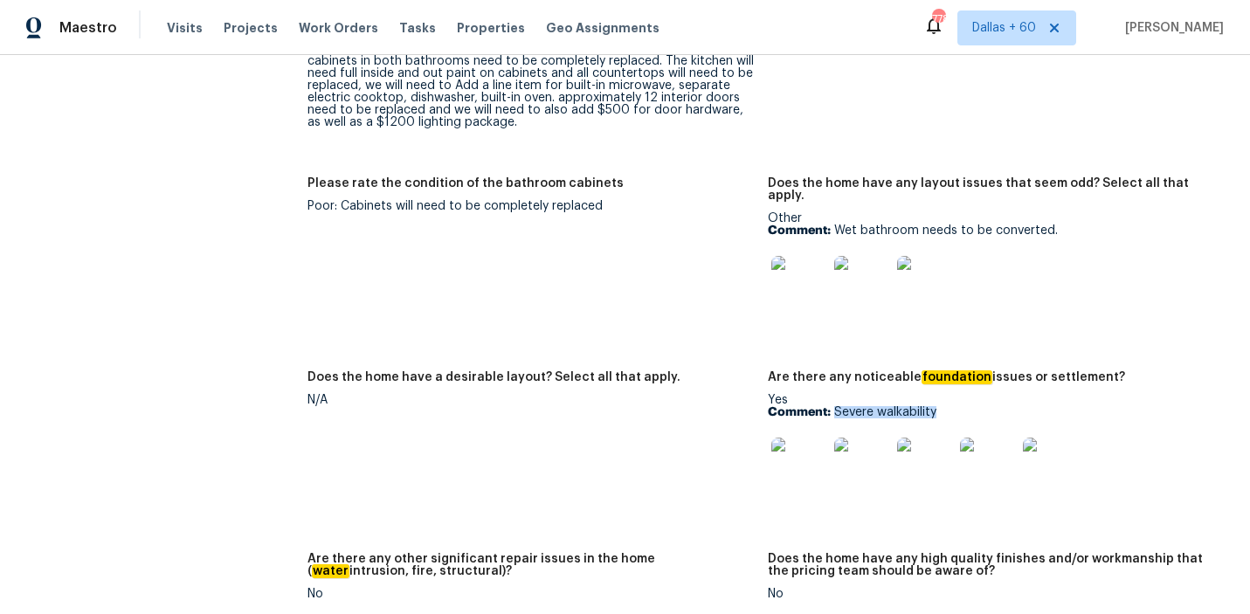
drag, startPoint x: 834, startPoint y: 353, endPoint x: 939, endPoint y: 357, distance: 104.9
click at [939, 406] on p "Comment: Severe walkability" at bounding box center [991, 412] width 447 height 12
copy p "Severe walkability"
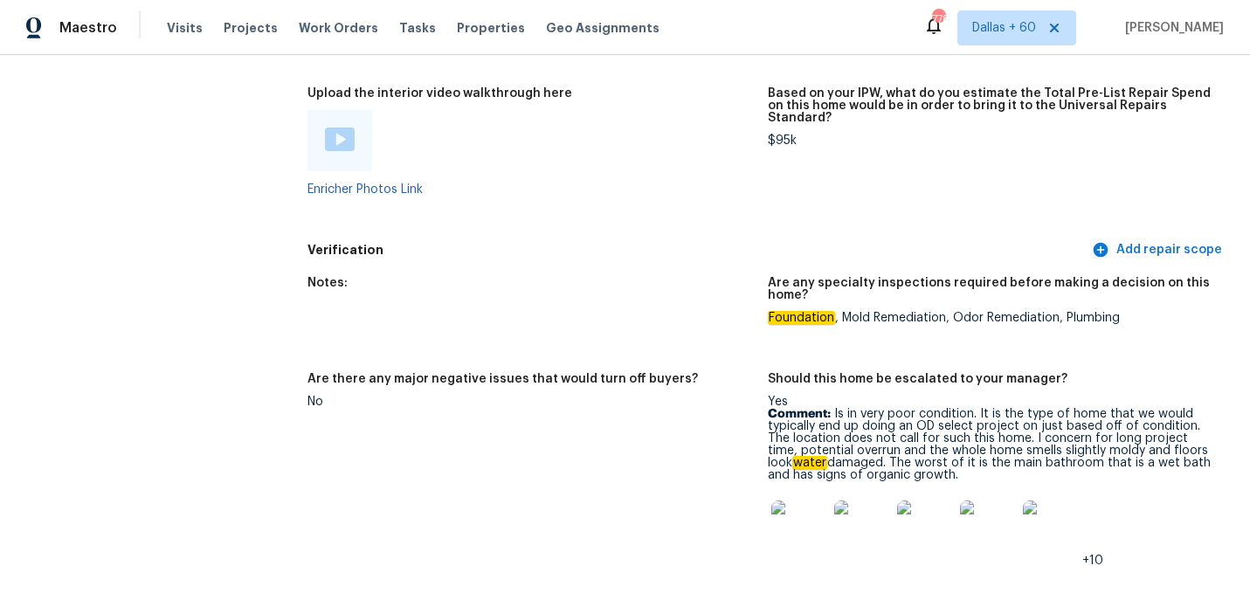
scroll to position [3951, 0]
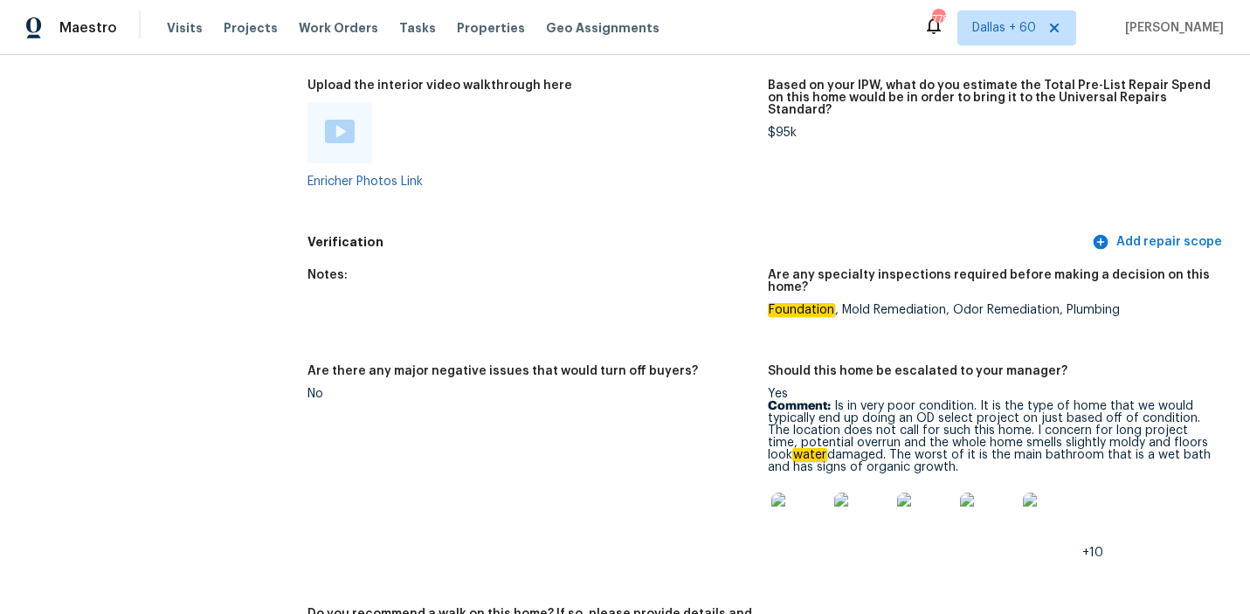
click at [781, 492] on img at bounding box center [799, 520] width 56 height 56
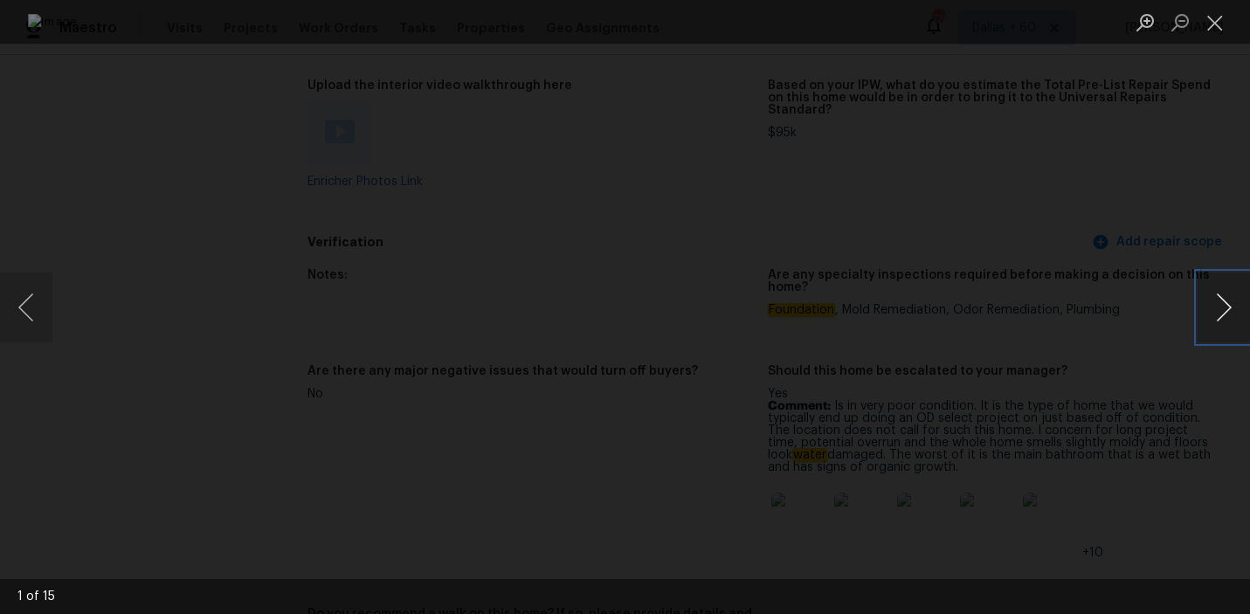
click at [1203, 299] on button "Next image" at bounding box center [1223, 307] width 52 height 70
click at [46, 291] on button "Previous image" at bounding box center [26, 307] width 52 height 70
click at [1203, 312] on button "Next image" at bounding box center [1223, 307] width 52 height 70
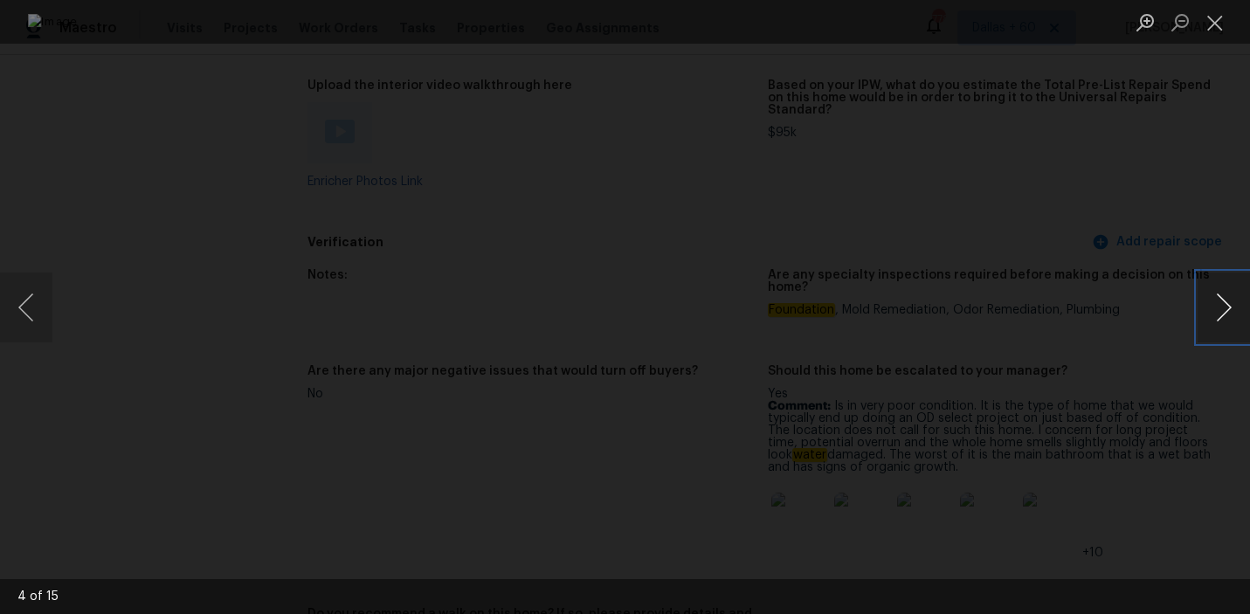
click at [1203, 312] on button "Next image" at bounding box center [1223, 307] width 52 height 70
click at [38, 317] on button "Previous image" at bounding box center [26, 307] width 52 height 70
click at [1215, 305] on button "Next image" at bounding box center [1223, 307] width 52 height 70
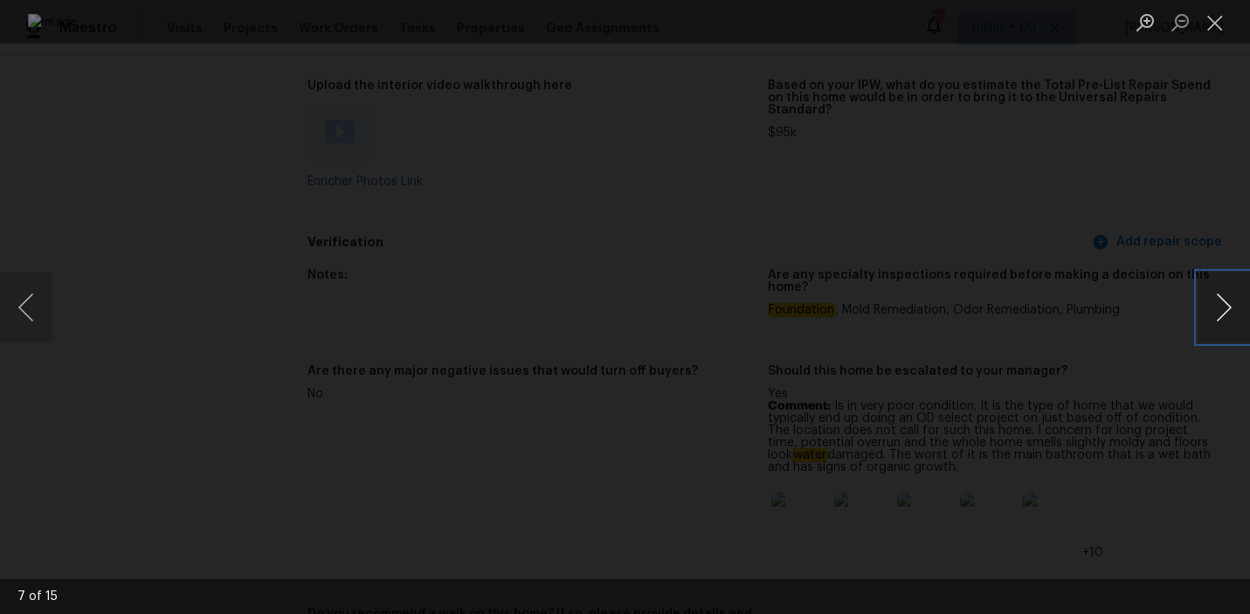
click at [1215, 305] on button "Next image" at bounding box center [1223, 307] width 52 height 70
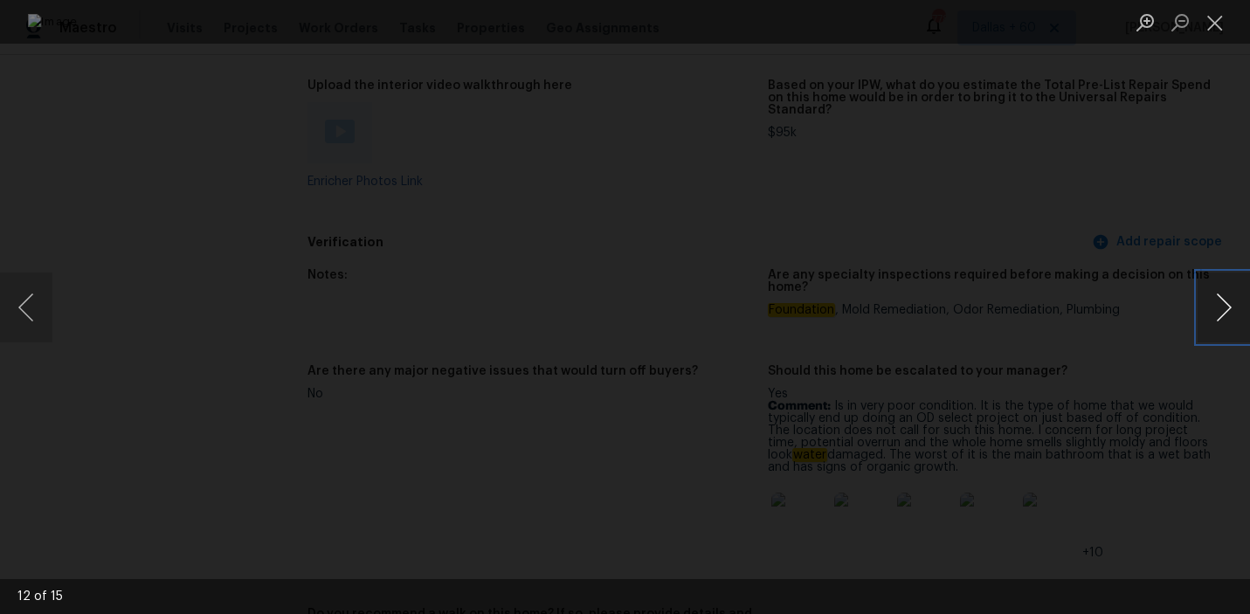
click at [1222, 307] on button "Next image" at bounding box center [1223, 307] width 52 height 70
click at [1204, 315] on button "Next image" at bounding box center [1223, 307] width 52 height 70
click at [1207, 281] on button "Next image" at bounding box center [1223, 307] width 52 height 70
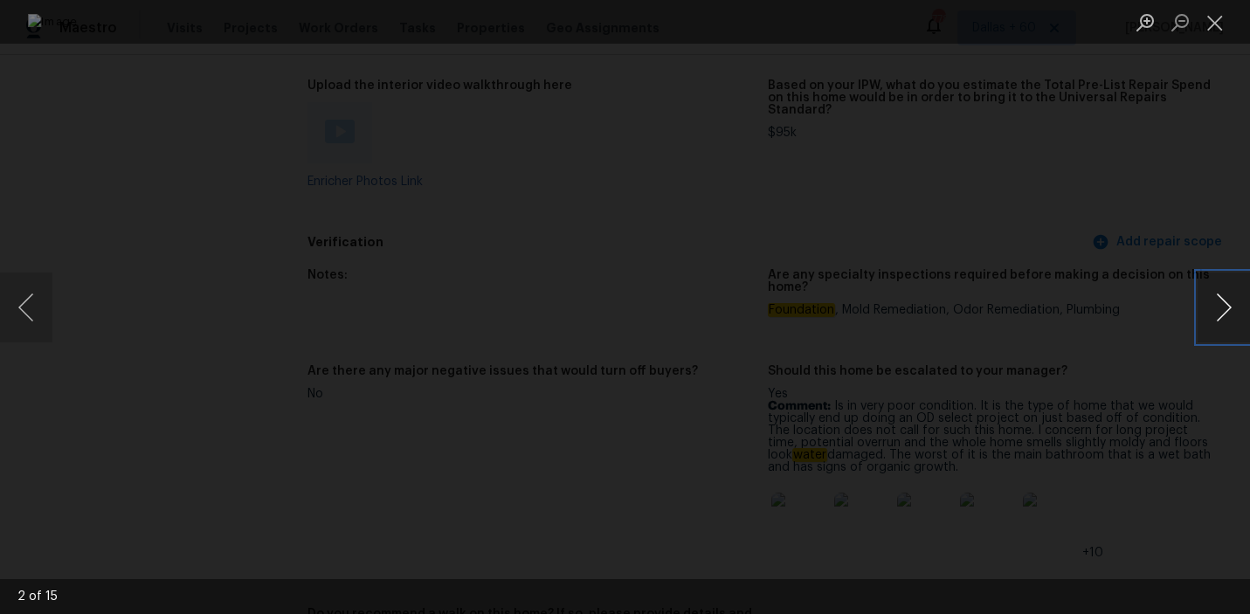
click at [1209, 285] on button "Next image" at bounding box center [1223, 307] width 52 height 70
click at [1201, 369] on div "Lightbox" at bounding box center [625, 307] width 1250 height 614
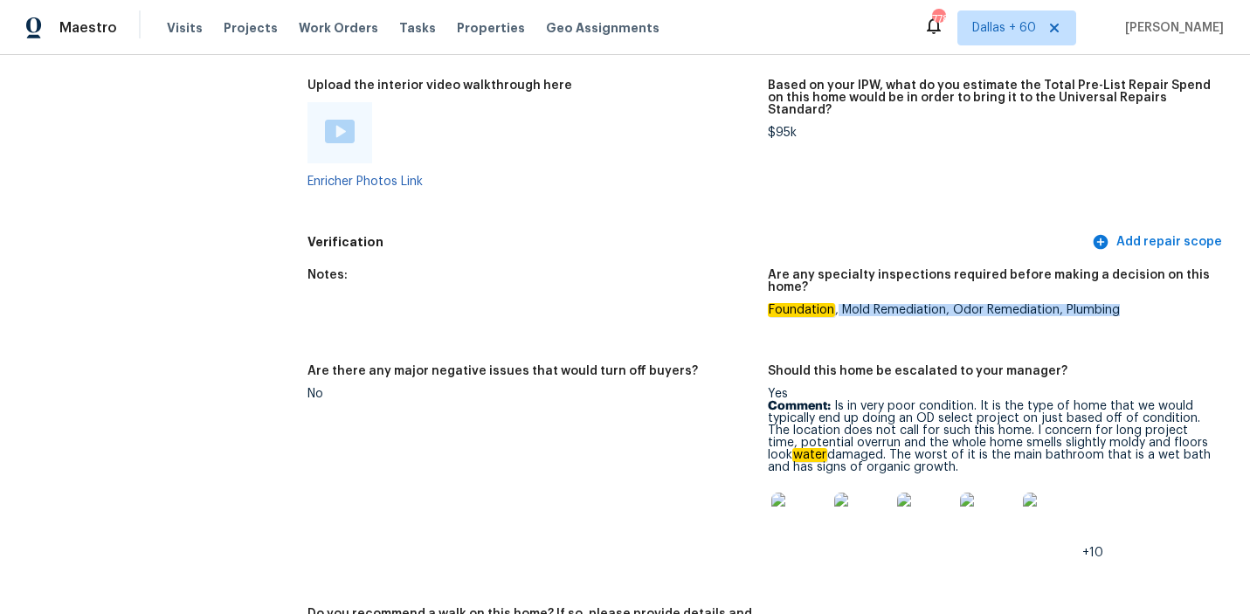
drag, startPoint x: 836, startPoint y: 249, endPoint x: 930, endPoint y: 258, distance: 94.8
click at [930, 269] on figure "Are any specialty inspections required before making a decision on this home? F…" at bounding box center [998, 306] width 461 height 75
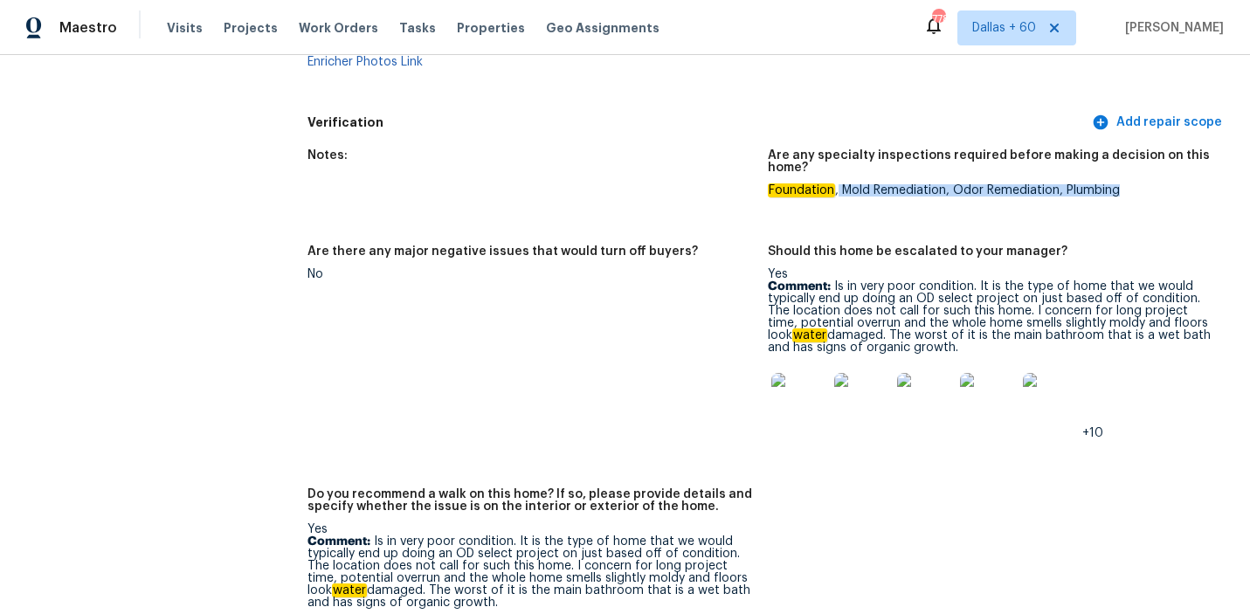
scroll to position [4082, 0]
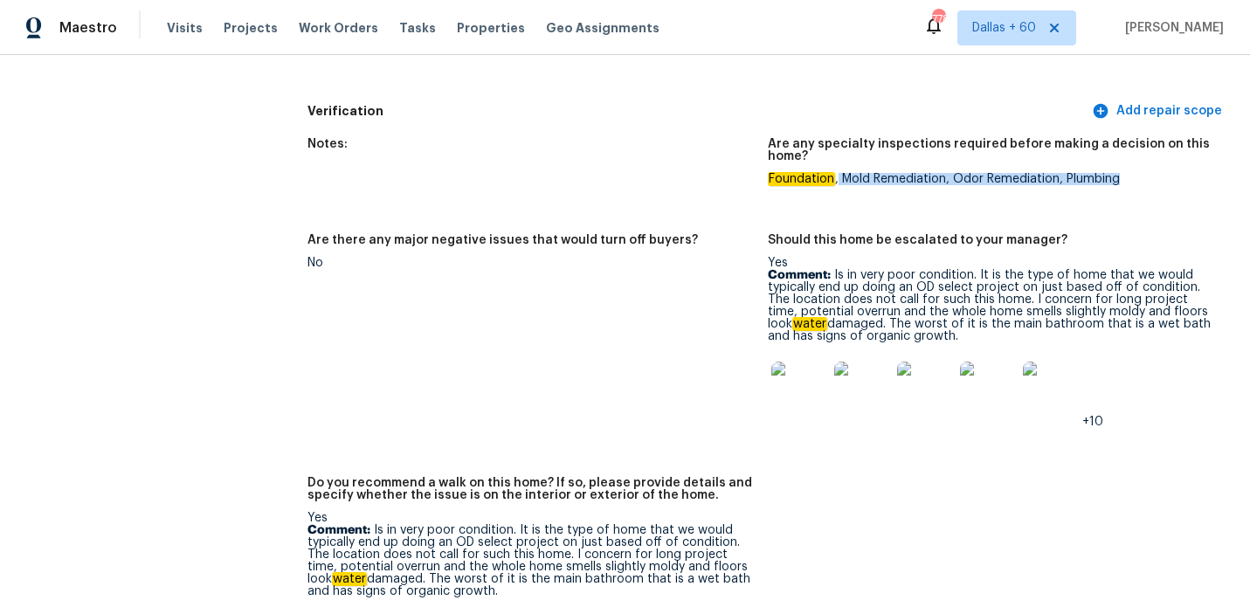
click at [792, 361] on img at bounding box center [799, 389] width 56 height 56
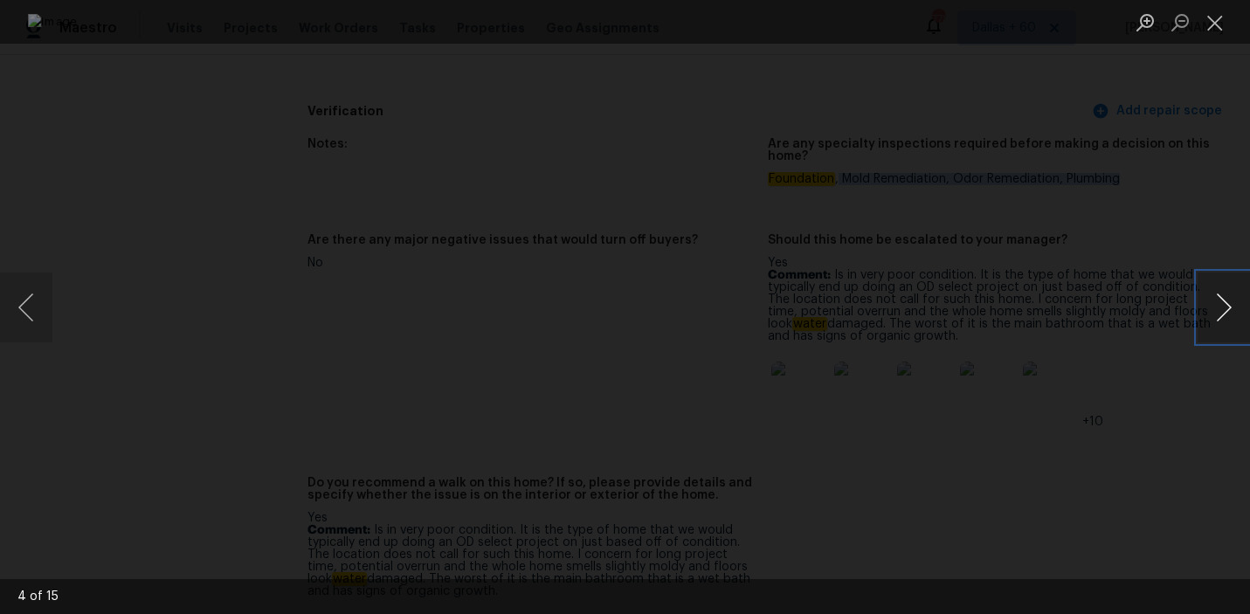
click at [1218, 303] on button "Next image" at bounding box center [1223, 307] width 52 height 70
click at [1238, 315] on button "Next image" at bounding box center [1223, 307] width 52 height 70
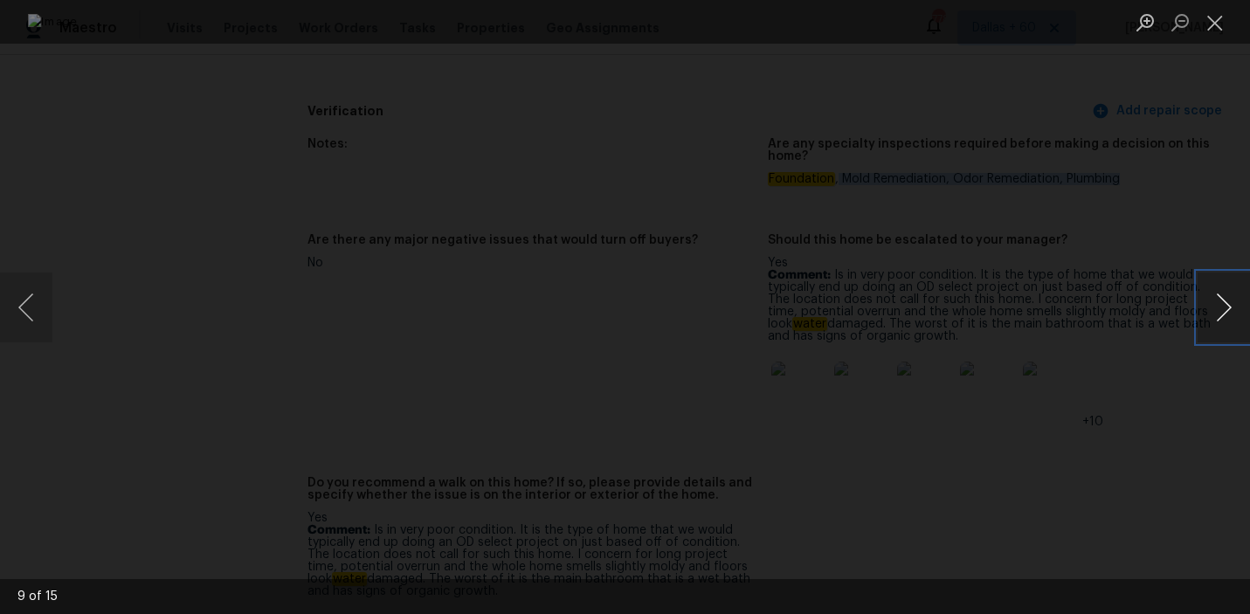
click at [1238, 315] on button "Next image" at bounding box center [1223, 307] width 52 height 70
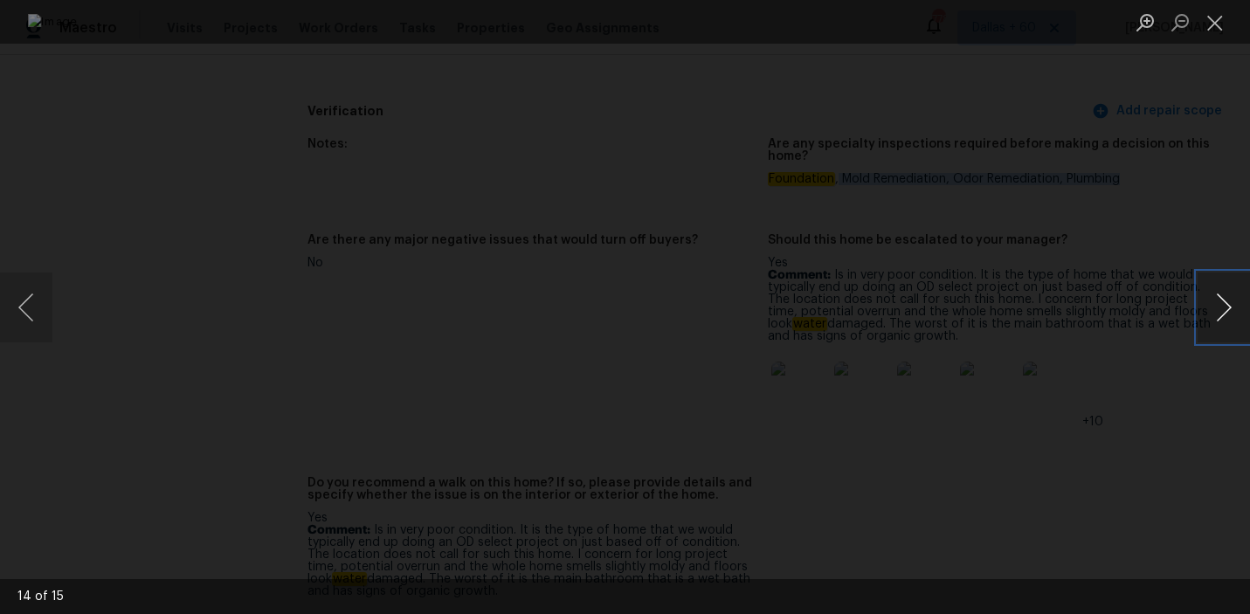
click at [1238, 315] on button "Next image" at bounding box center [1223, 307] width 52 height 70
click at [1134, 182] on div "Lightbox" at bounding box center [625, 307] width 1250 height 614
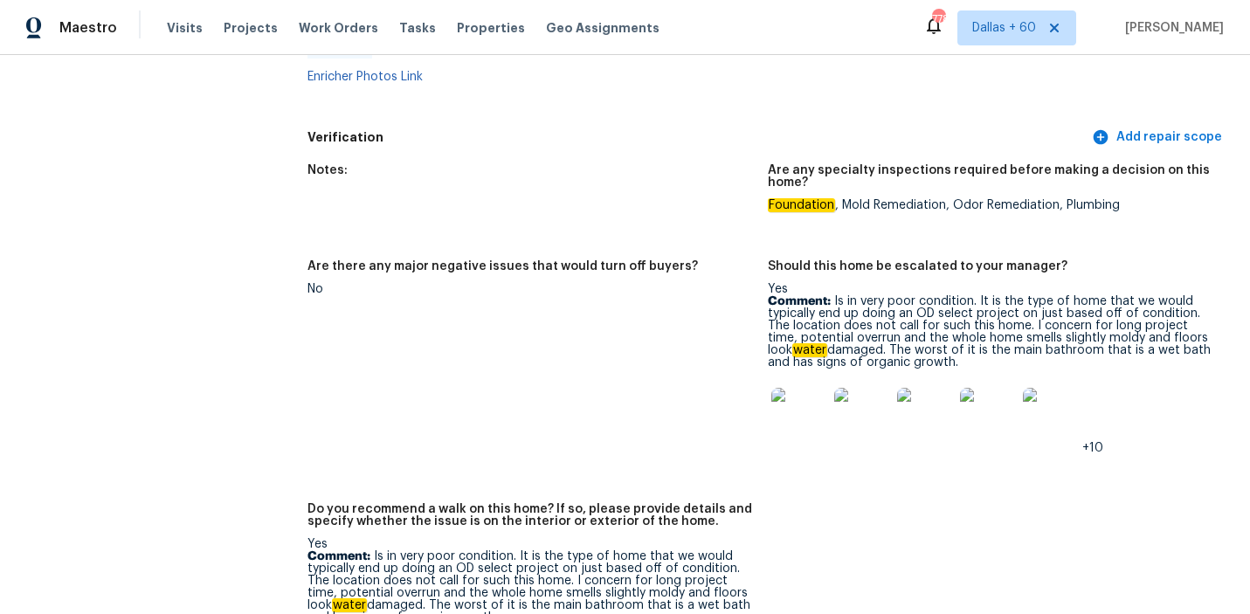
scroll to position [4058, 0]
click at [802, 386] on img at bounding box center [799, 414] width 56 height 56
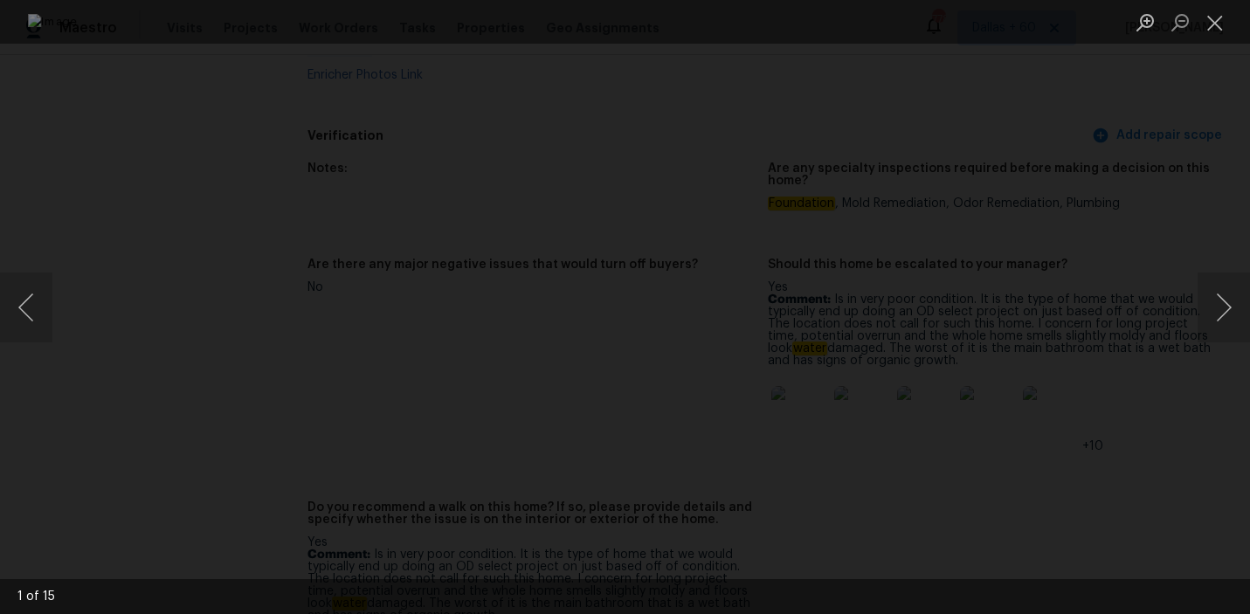
click at [1179, 346] on div "Lightbox" at bounding box center [625, 307] width 1250 height 614
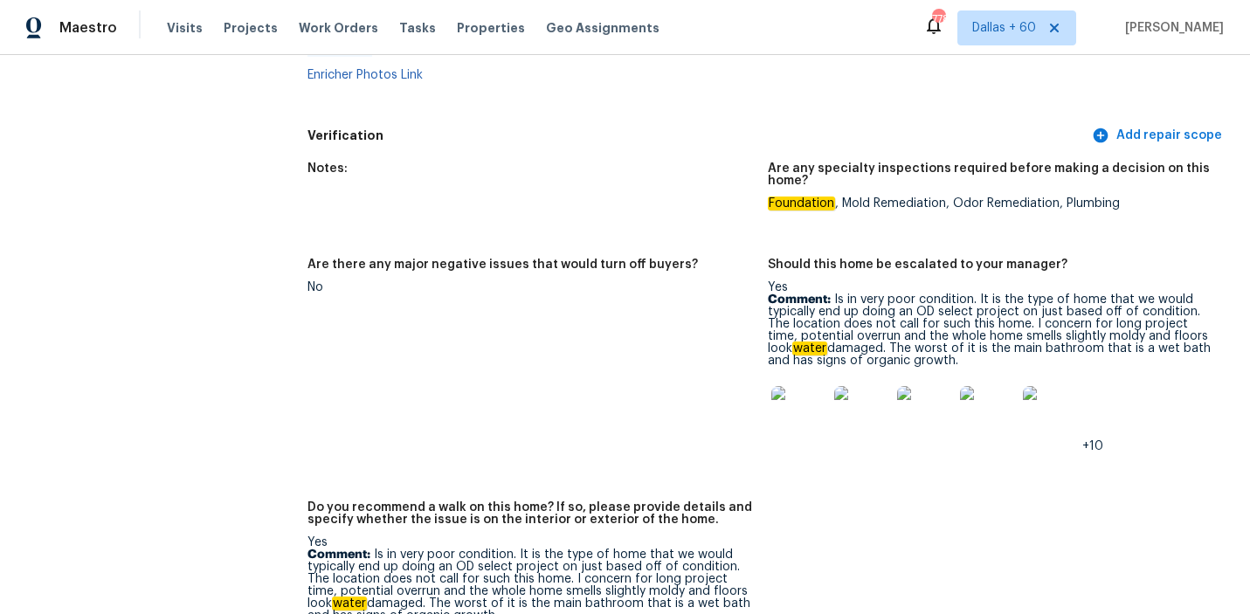
click at [785, 386] on img at bounding box center [799, 414] width 56 height 56
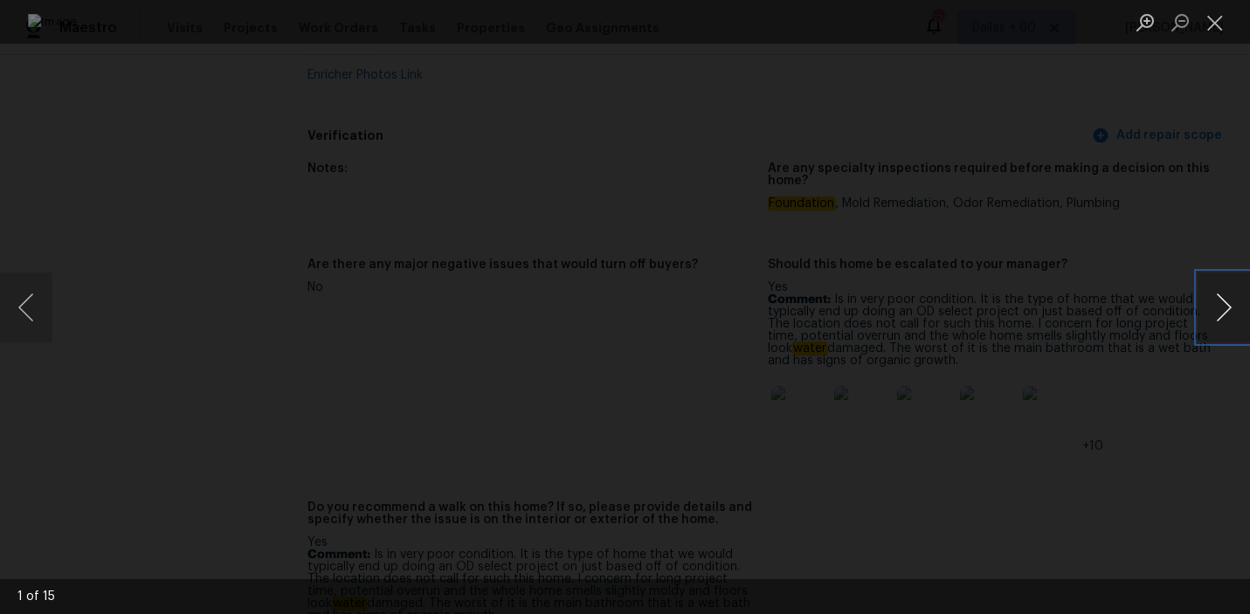
click at [1202, 304] on button "Next image" at bounding box center [1223, 307] width 52 height 70
click at [1202, 305] on button "Next image" at bounding box center [1223, 307] width 52 height 70
click at [1231, 301] on button "Next image" at bounding box center [1223, 307] width 52 height 70
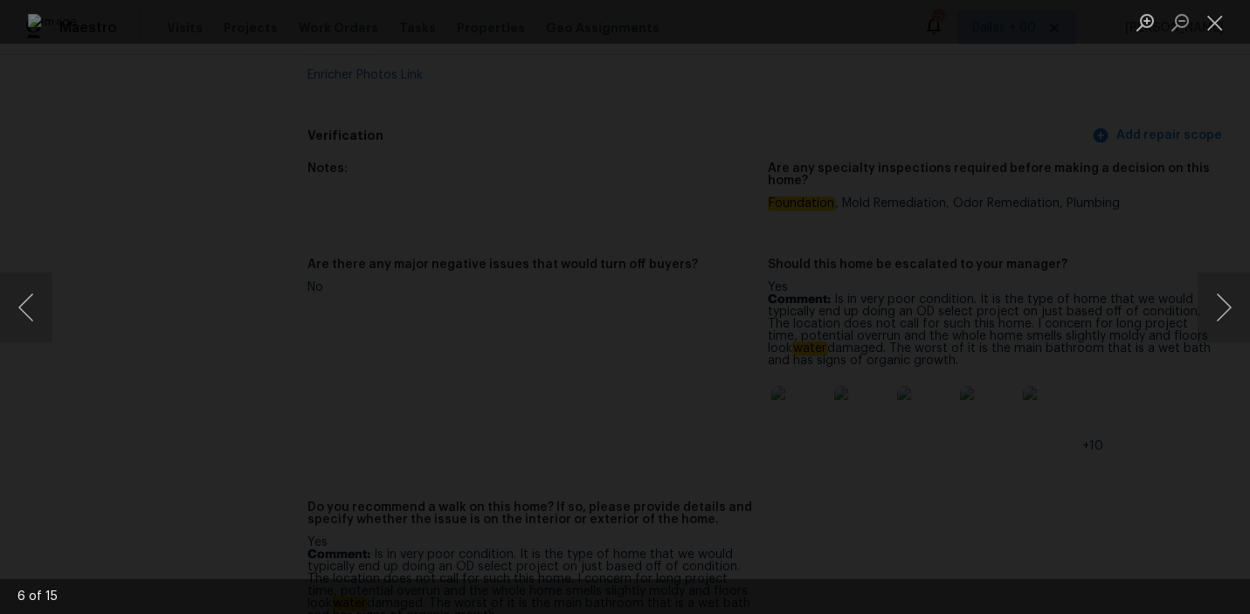
click at [1173, 360] on div "Lightbox" at bounding box center [625, 307] width 1250 height 614
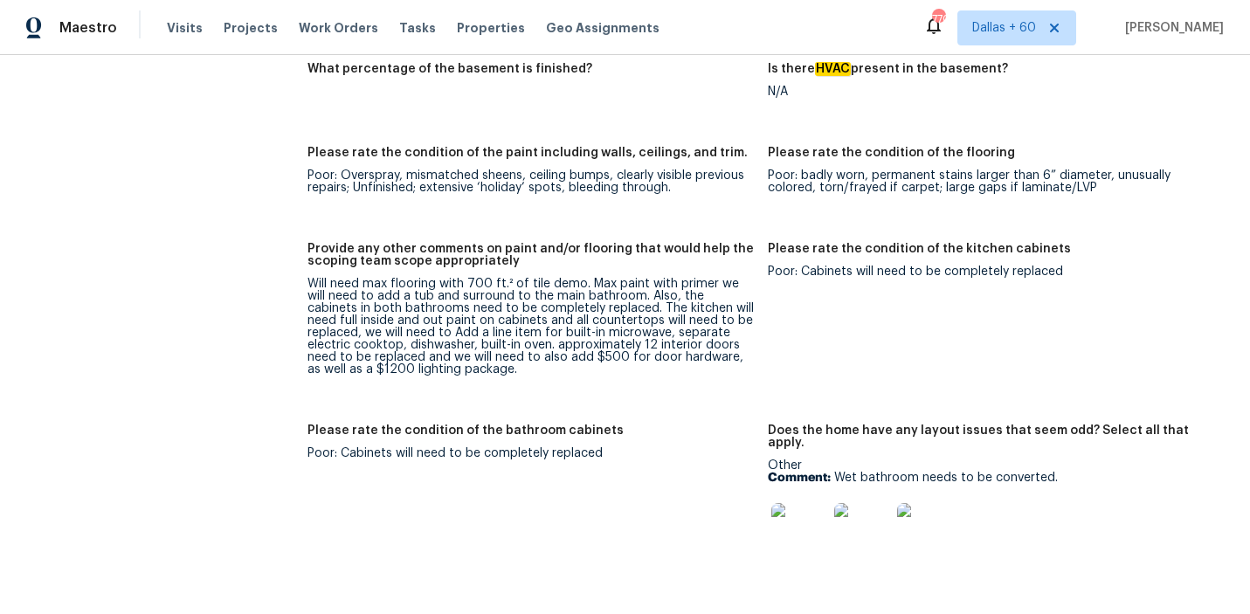
scroll to position [2813, 0]
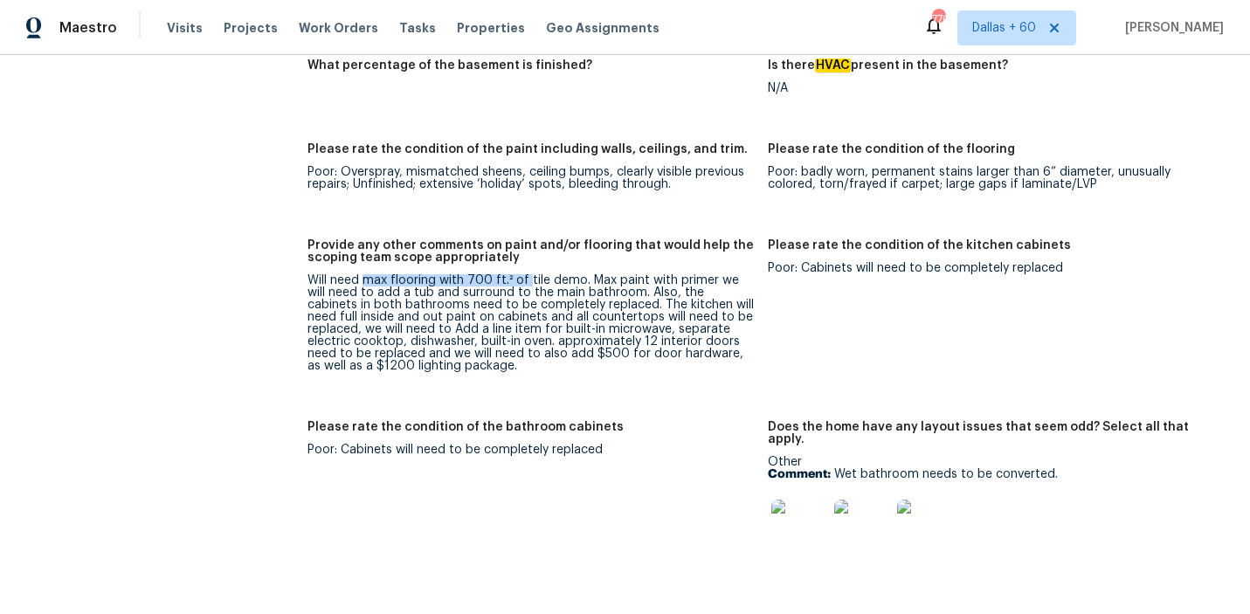
drag, startPoint x: 362, startPoint y: 231, endPoint x: 527, endPoint y: 232, distance: 164.2
click at [527, 274] on div "Will need max flooring with 700 ft.² of tile demo. Max paint with primer we wil…" at bounding box center [530, 323] width 447 height 98
drag, startPoint x: 581, startPoint y: 230, endPoint x: 489, endPoint y: 232, distance: 91.7
click at [492, 274] on div "Will need max flooring with 700 ft.² of tile demo. Max paint with primer we wil…" at bounding box center [530, 323] width 447 height 98
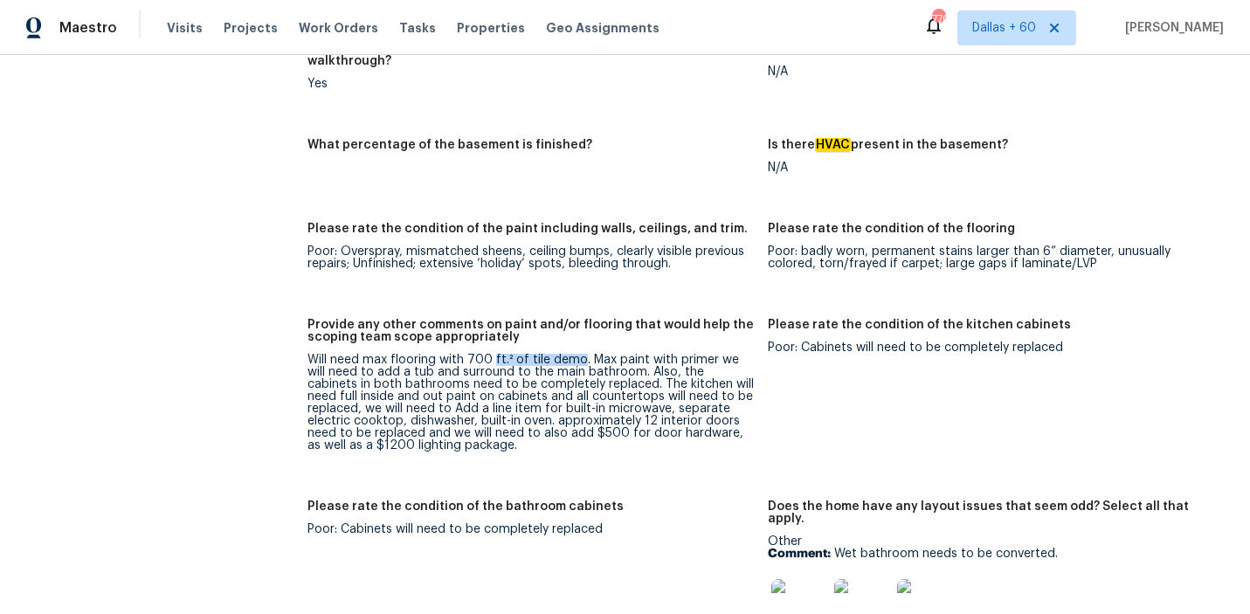
scroll to position [2733, 0]
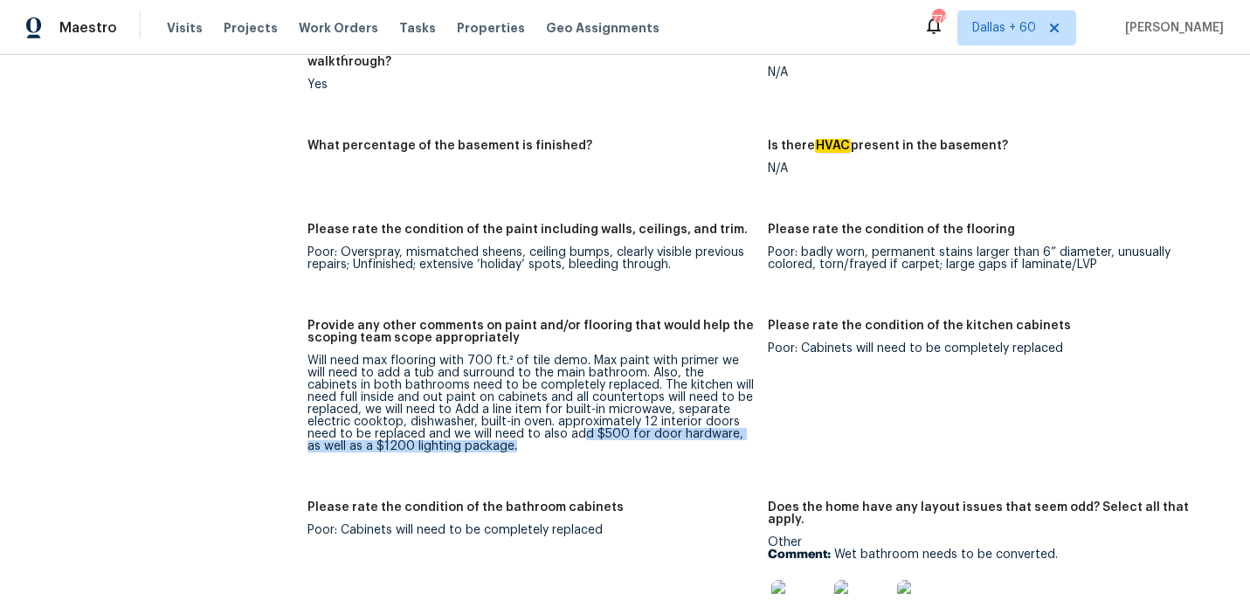
drag, startPoint x: 472, startPoint y: 396, endPoint x: 513, endPoint y: 384, distance: 42.8
click at [513, 384] on div "Will need max flooring with 700 ft.² of tile demo. Max paint with primer we wil…" at bounding box center [530, 404] width 447 height 98
click at [734, 382] on div "Will need max flooring with 700 ft.² of tile demo. Max paint with primer we wil…" at bounding box center [530, 404] width 447 height 98
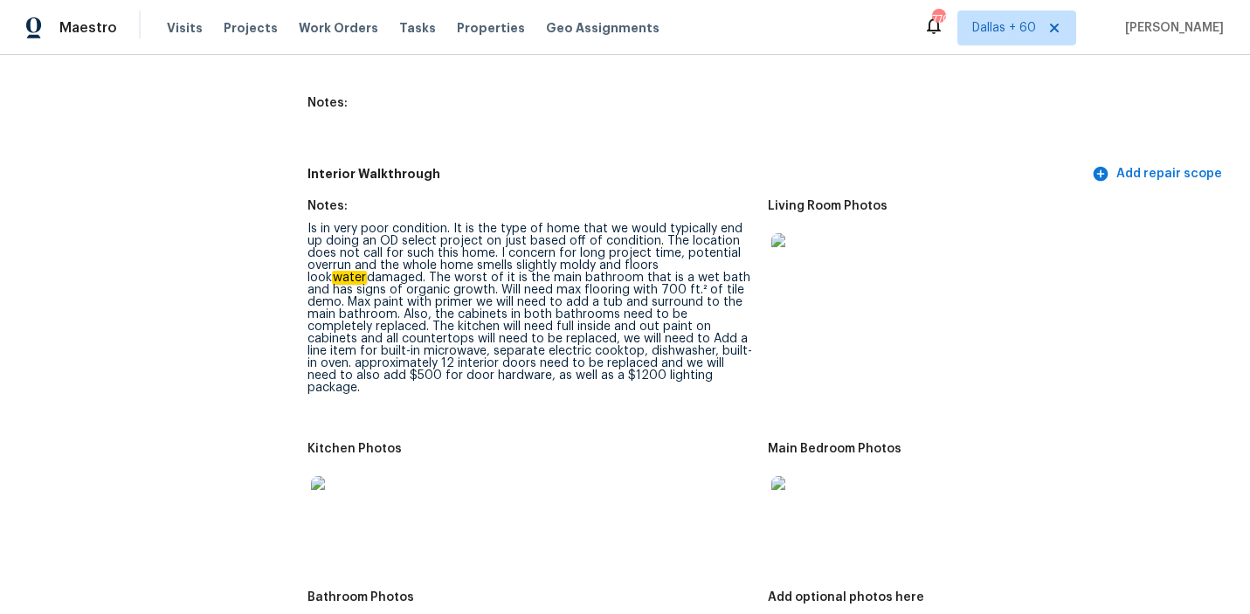
scroll to position [2039, 0]
drag, startPoint x: 456, startPoint y: 196, endPoint x: 603, endPoint y: 363, distance: 223.3
click at [603, 363] on figure "Notes: Is in very poor condition. It is the type of home that we would typicall…" at bounding box center [537, 309] width 461 height 222
click at [689, 464] on div at bounding box center [530, 502] width 447 height 77
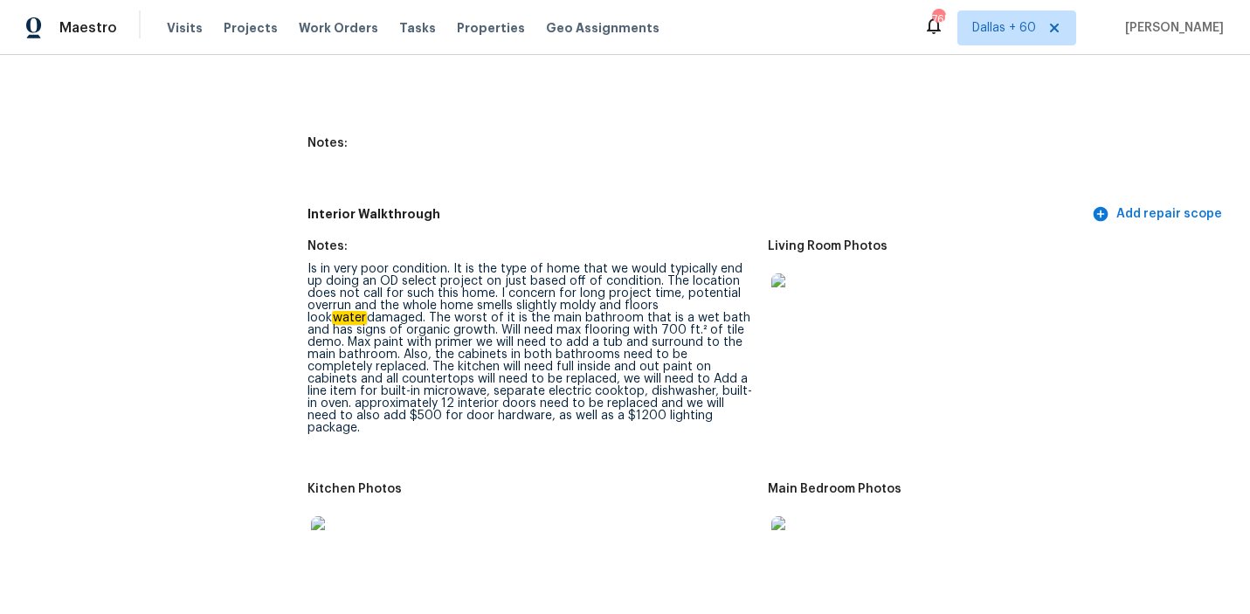
scroll to position [1996, 0]
drag, startPoint x: 304, startPoint y: 347, endPoint x: 426, endPoint y: 345, distance: 122.3
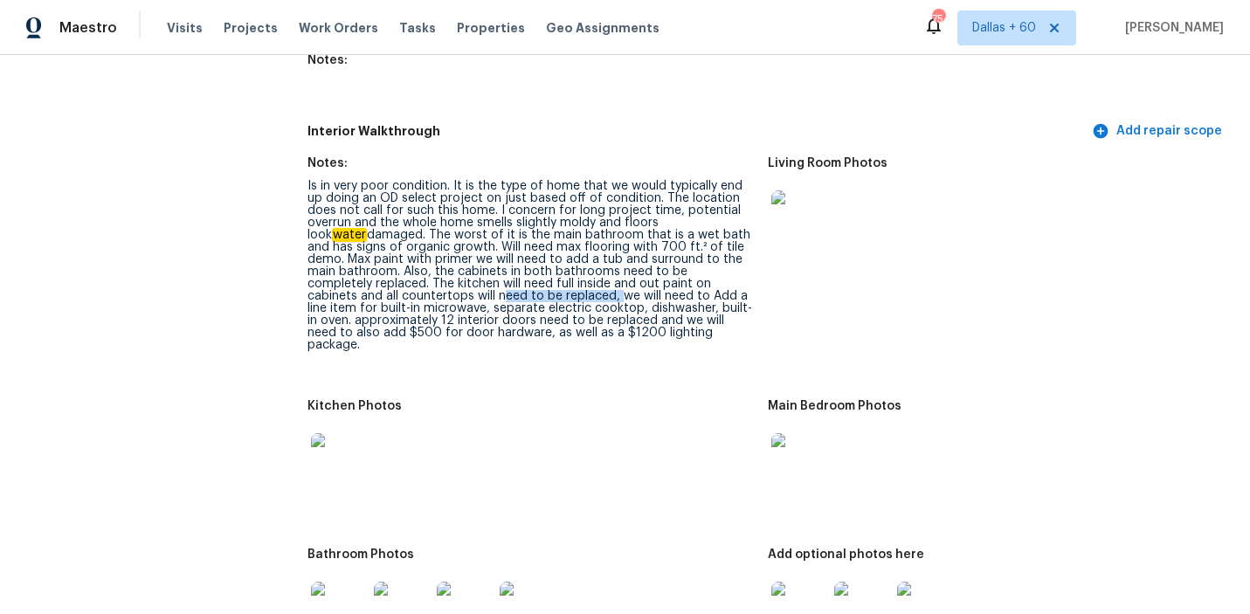
scroll to position [2037, 0]
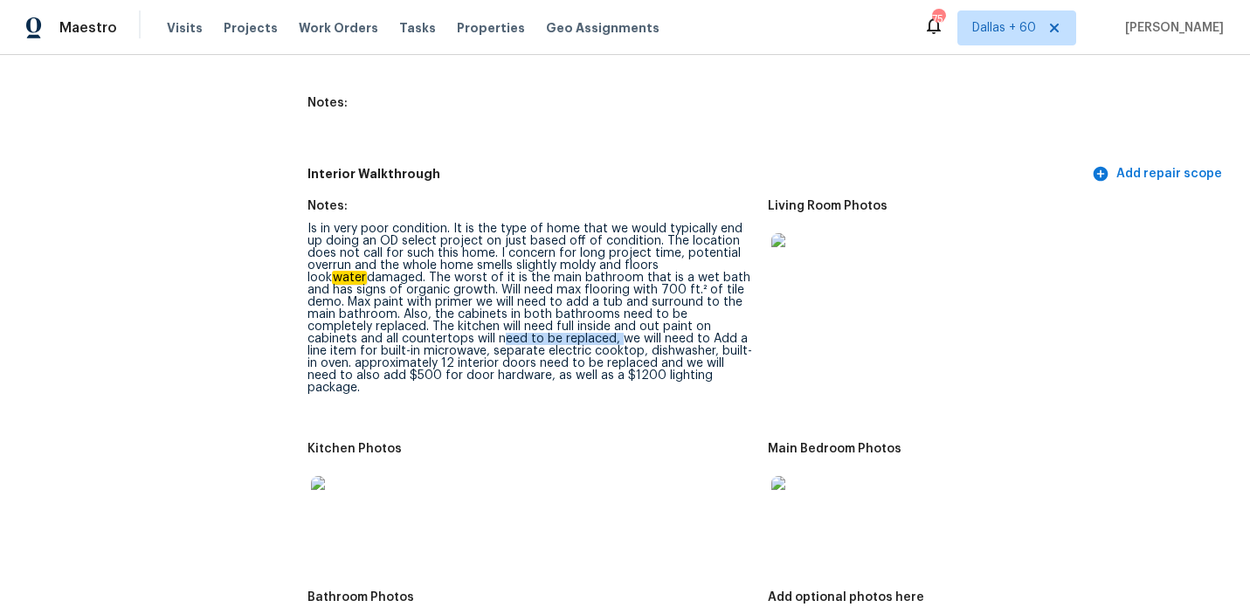
drag, startPoint x: 392, startPoint y: 324, endPoint x: 652, endPoint y: 354, distance: 261.9
click at [652, 354] on figure "Notes: Is in very poor condition. It is the type of home that we would typicall…" at bounding box center [537, 311] width 461 height 222
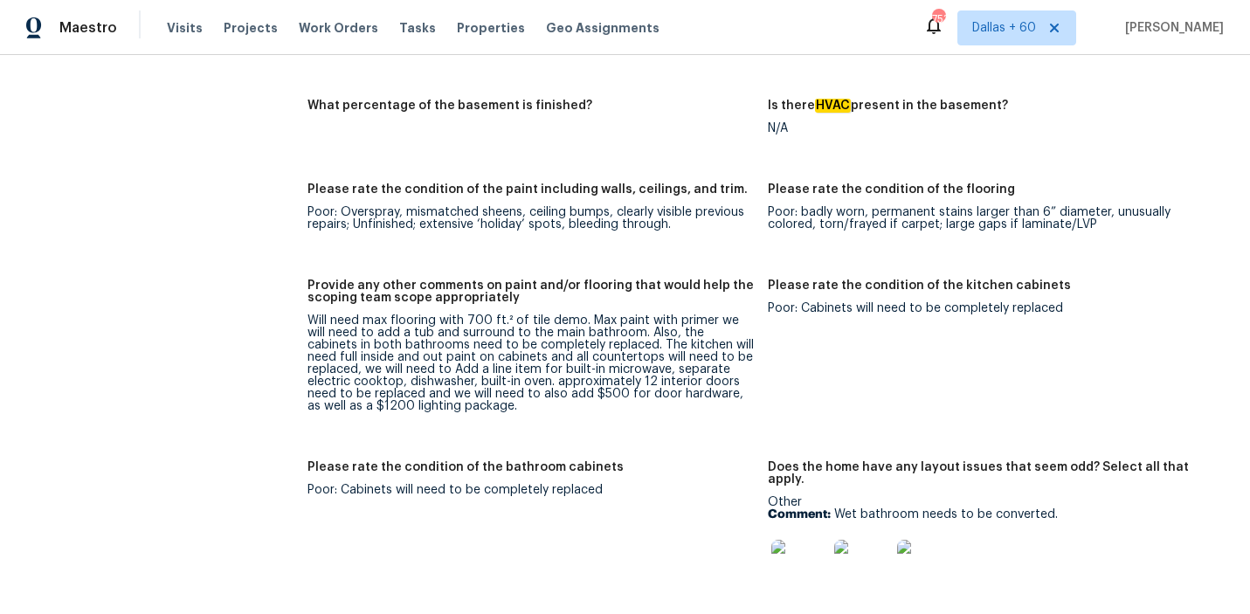
scroll to position [2719, 0]
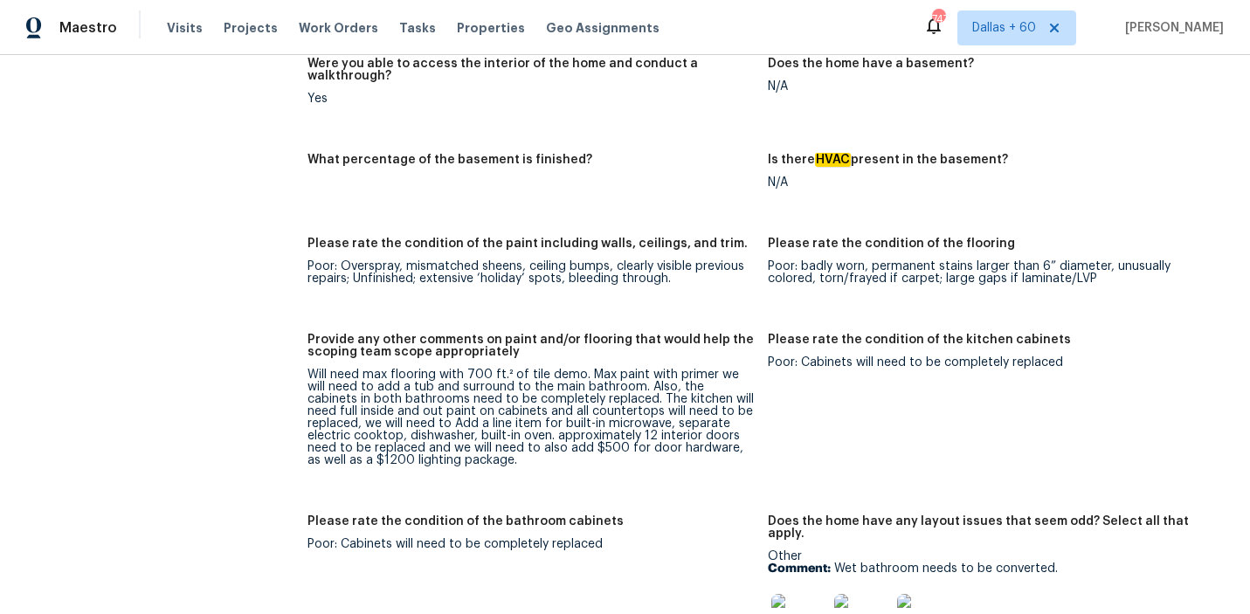
click at [446, 426] on figure "Provide any other comments on paint and/or flooring that would help the scoping…" at bounding box center [537, 414] width 461 height 161
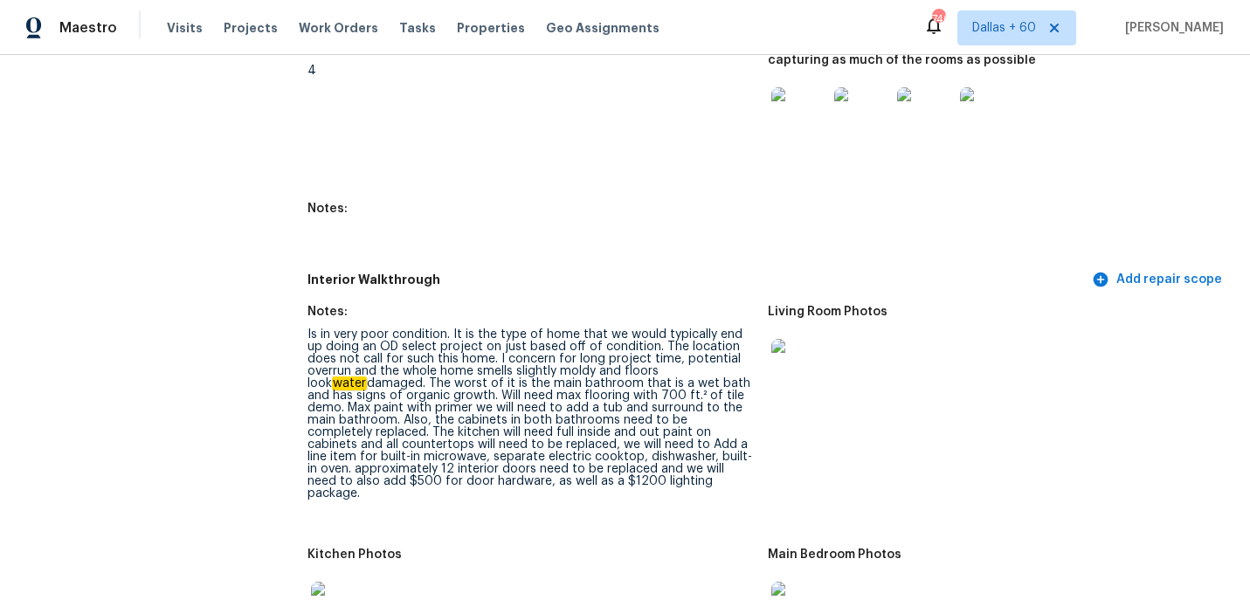
scroll to position [3866, 0]
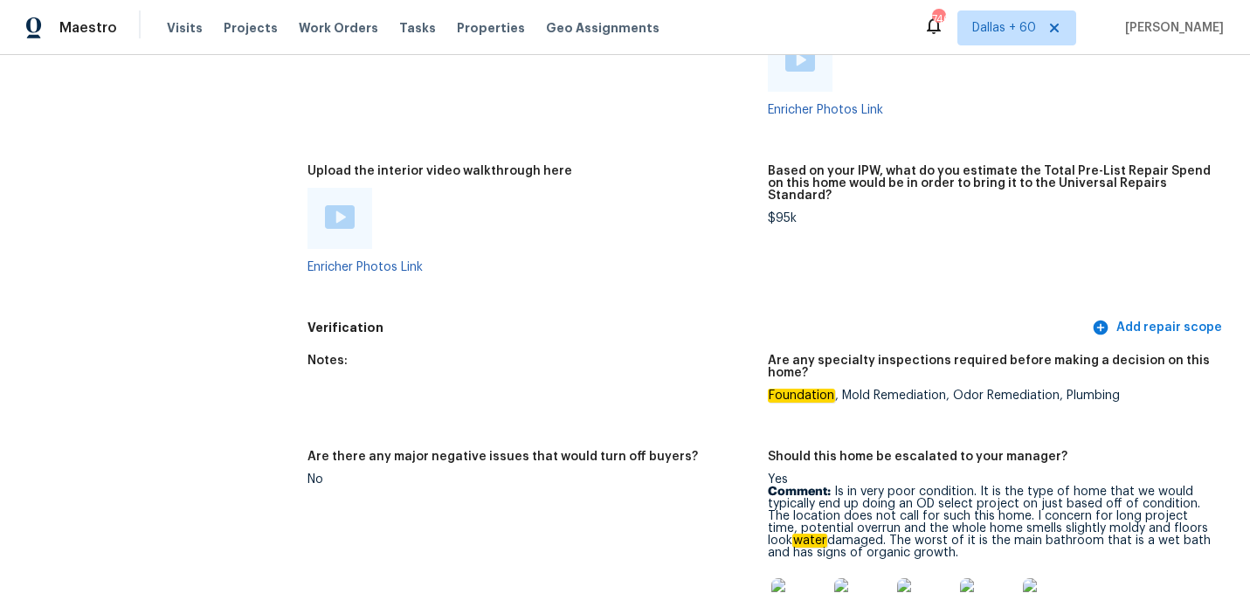
click at [795, 578] on img at bounding box center [799, 606] width 56 height 56
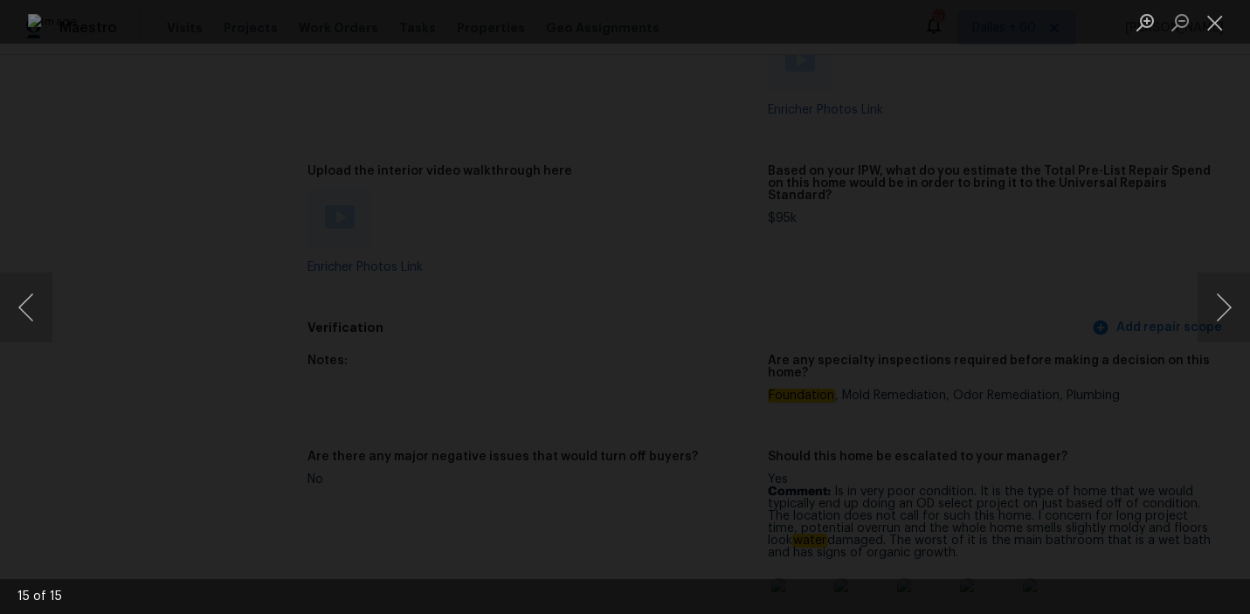
click at [1196, 434] on div "Lightbox" at bounding box center [625, 307] width 1250 height 614
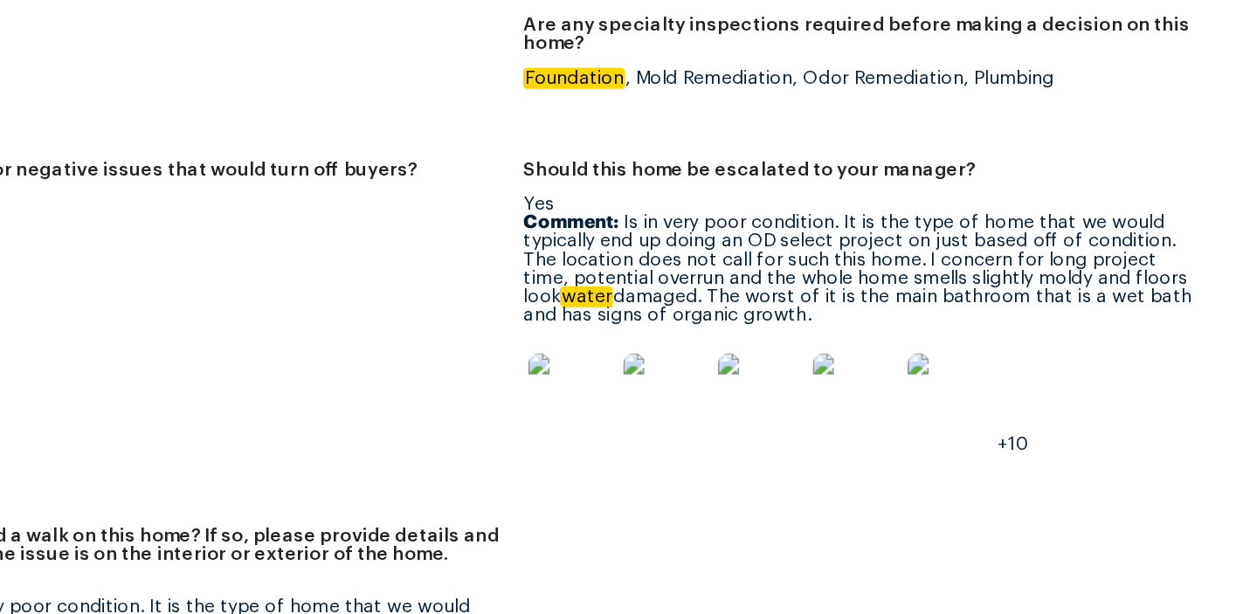
scroll to position [4067, 0]
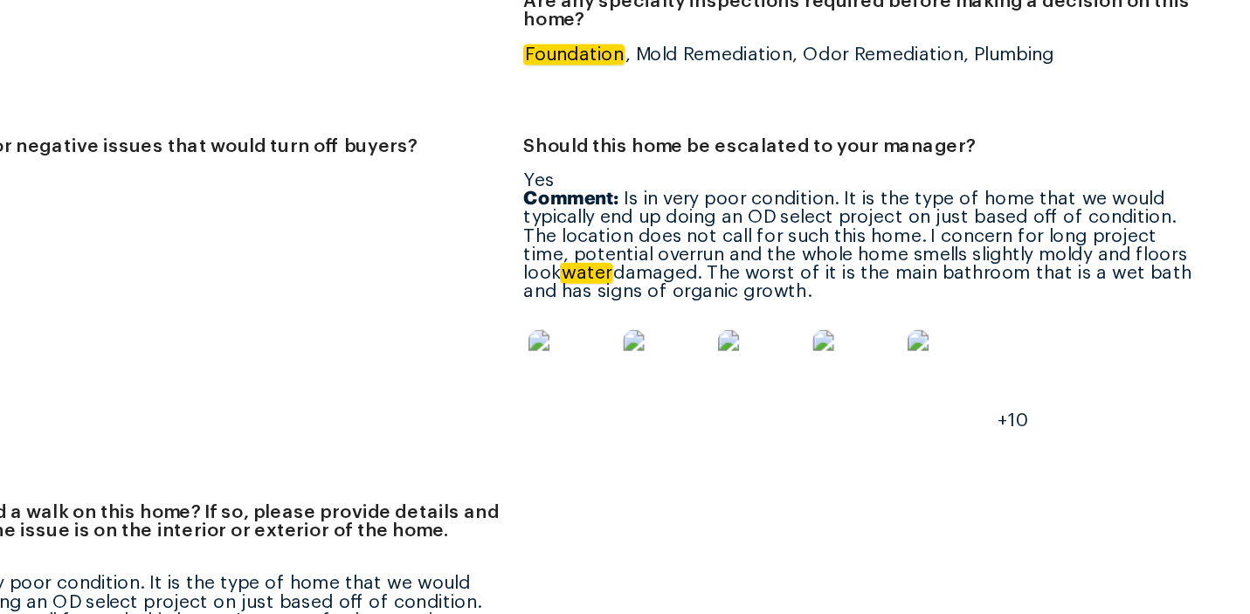
click at [920, 384] on figure "Should this home be escalated to your manager? Yes Comment: Is in very poor con…" at bounding box center [998, 360] width 461 height 222
click at [921, 376] on img at bounding box center [925, 404] width 56 height 56
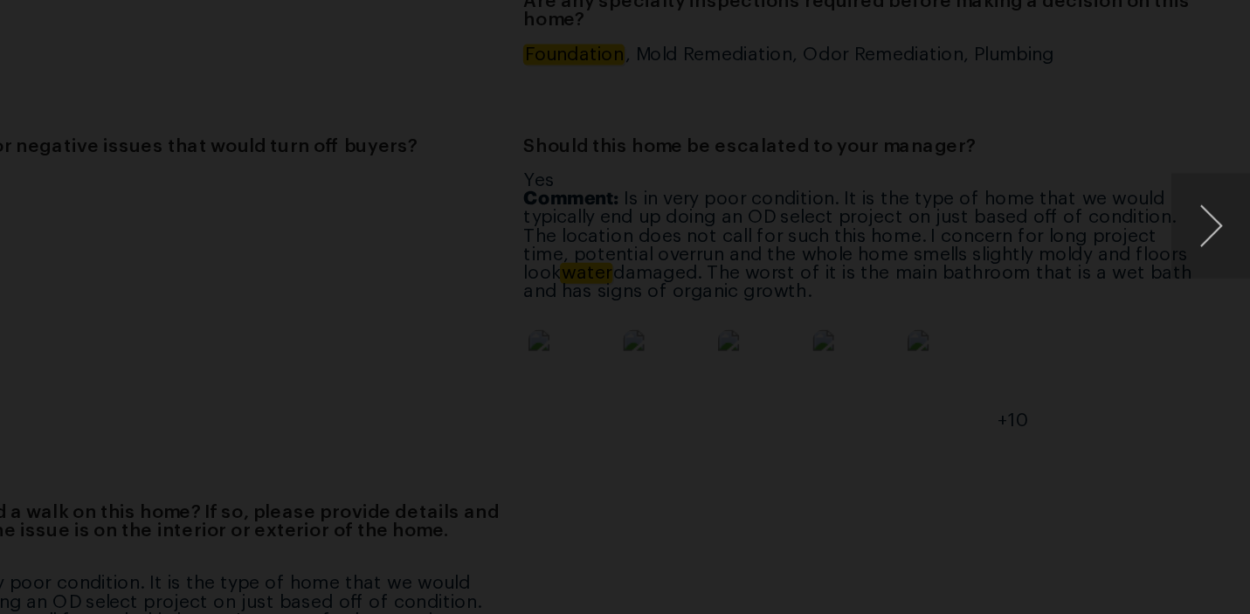
scroll to position [0, 0]
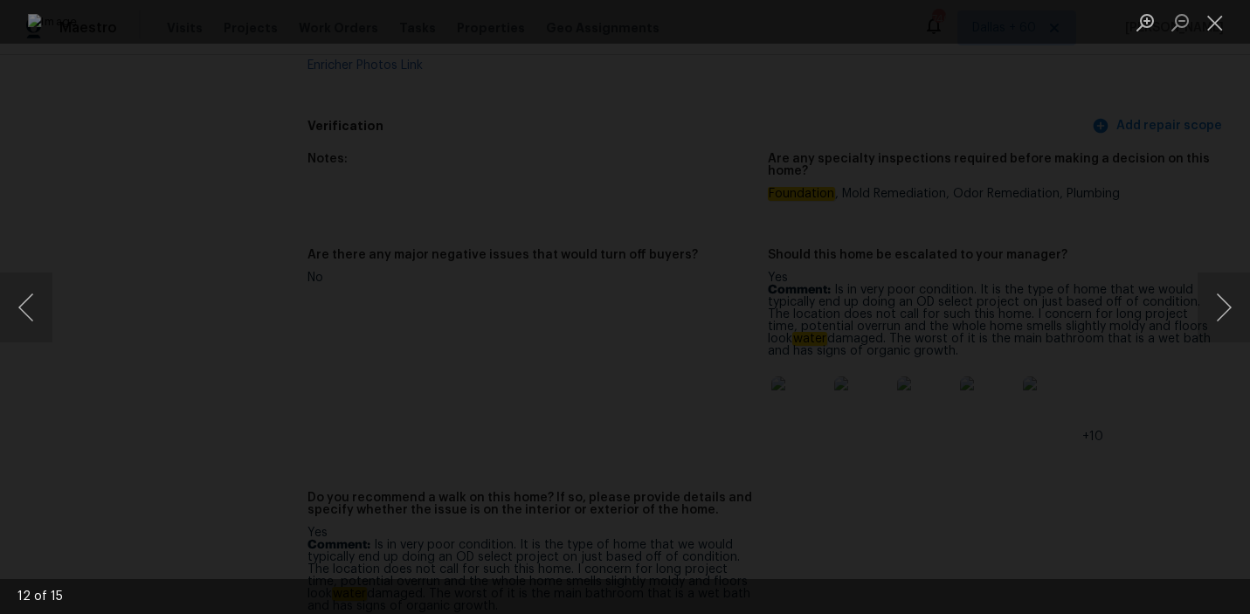
click at [155, 164] on div "Lightbox" at bounding box center [625, 307] width 1250 height 614
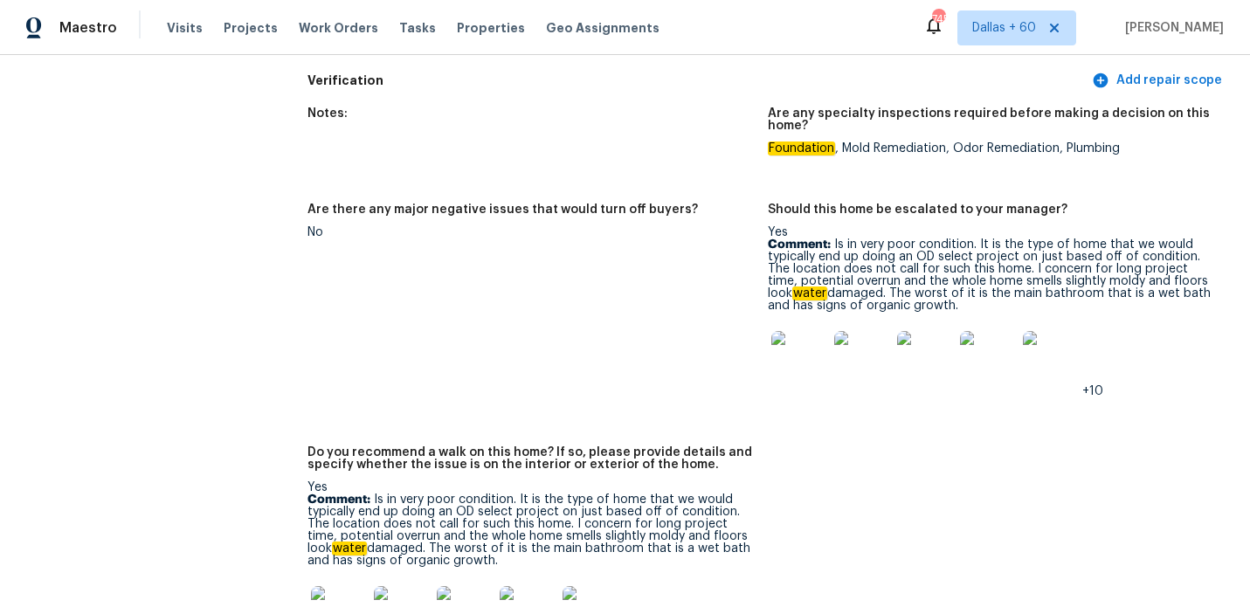
scroll to position [4153, 0]
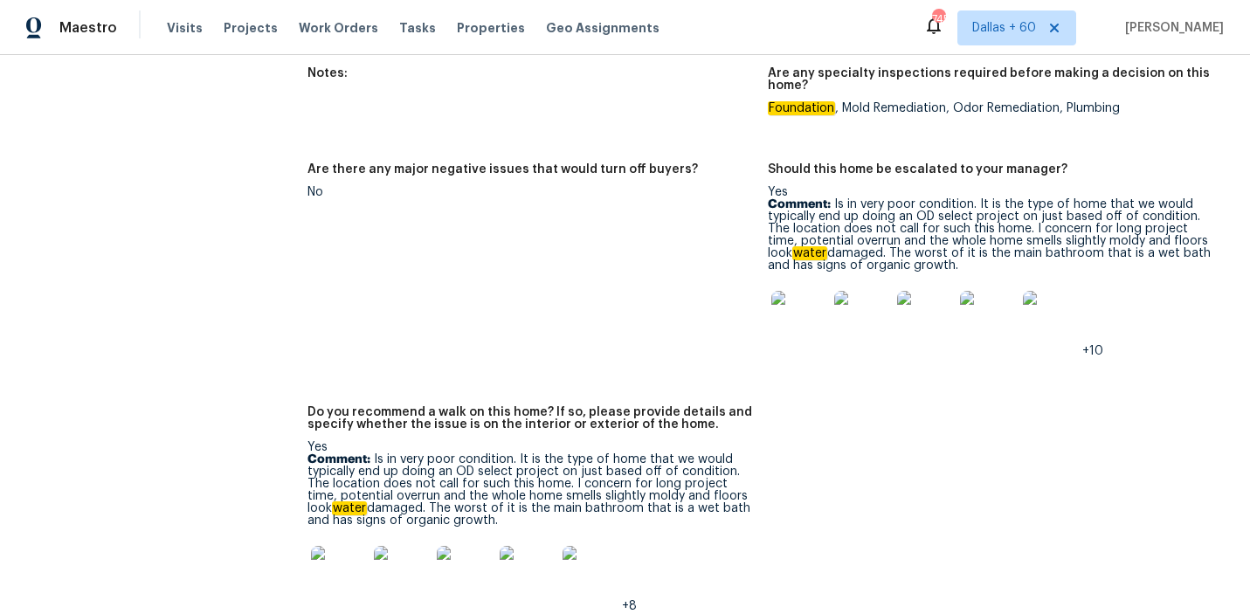
click at [350, 546] on img at bounding box center [339, 574] width 56 height 56
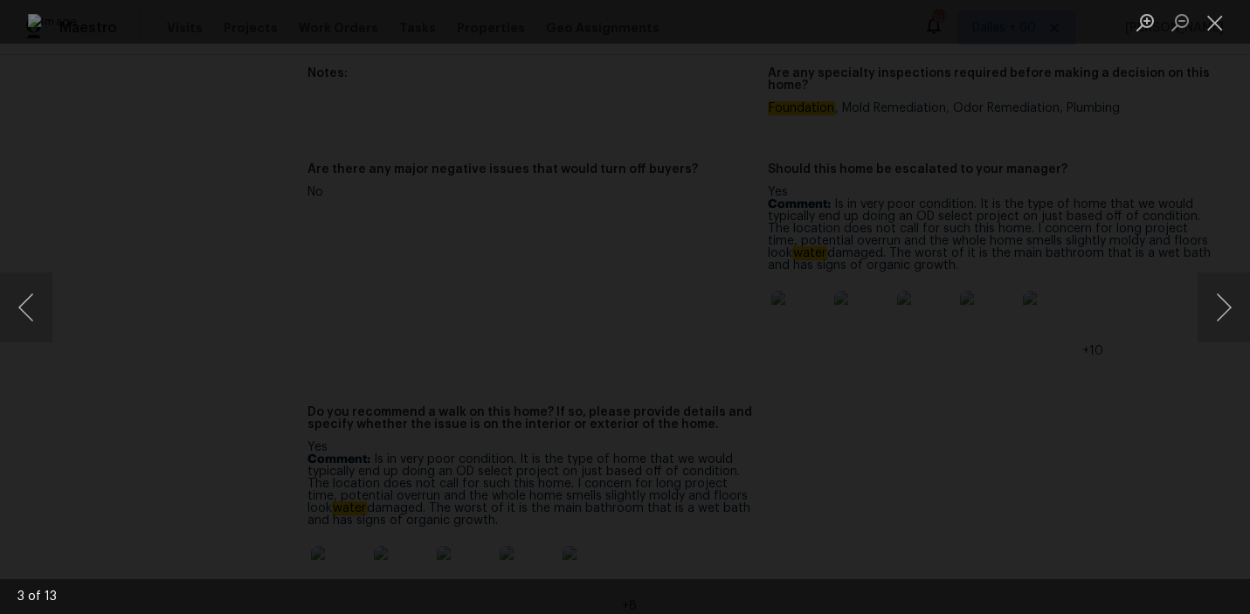
click at [1082, 113] on div "Lightbox" at bounding box center [625, 307] width 1250 height 614
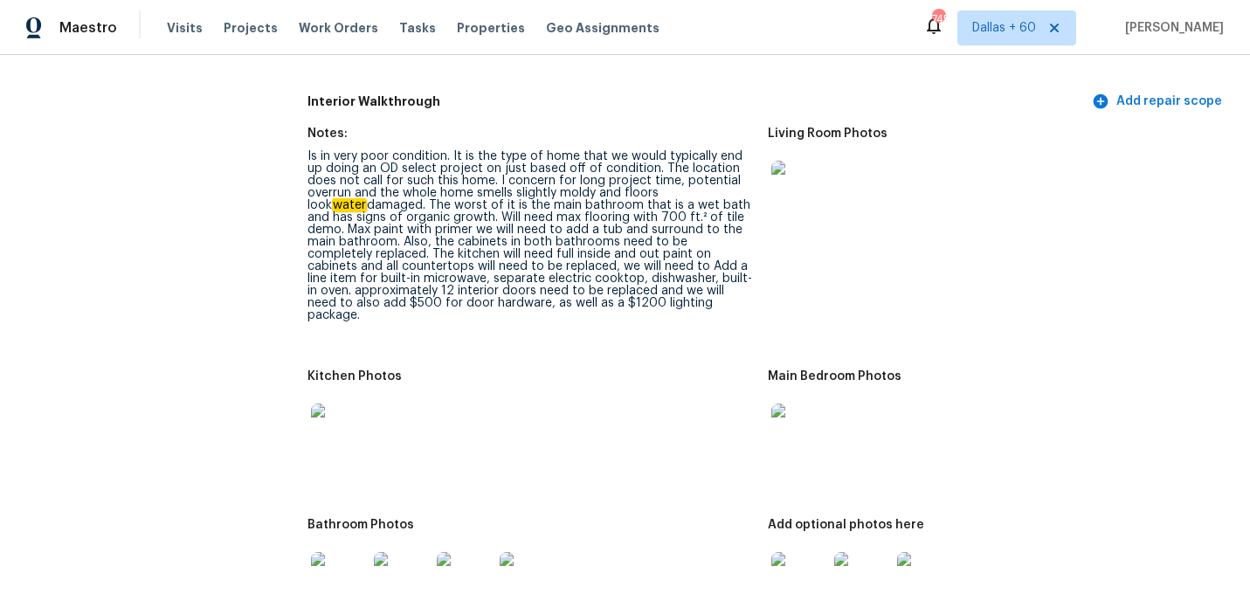
scroll to position [2109, 0]
click at [854, 553] on img at bounding box center [862, 581] width 56 height 56
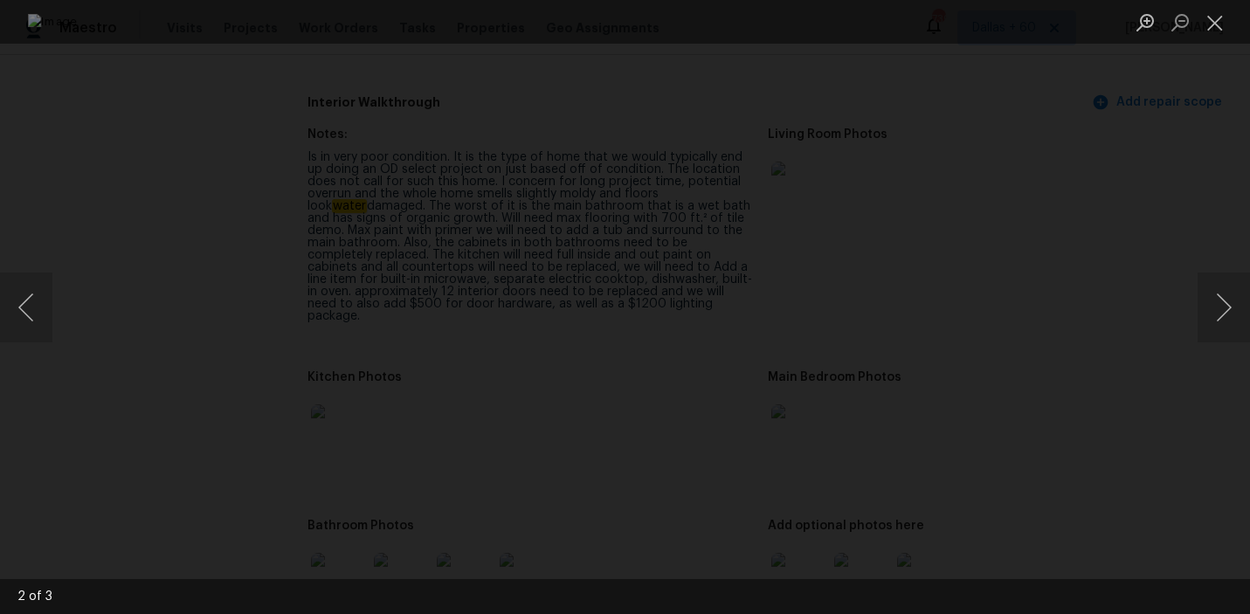
click at [103, 180] on div "Lightbox" at bounding box center [625, 307] width 1250 height 614
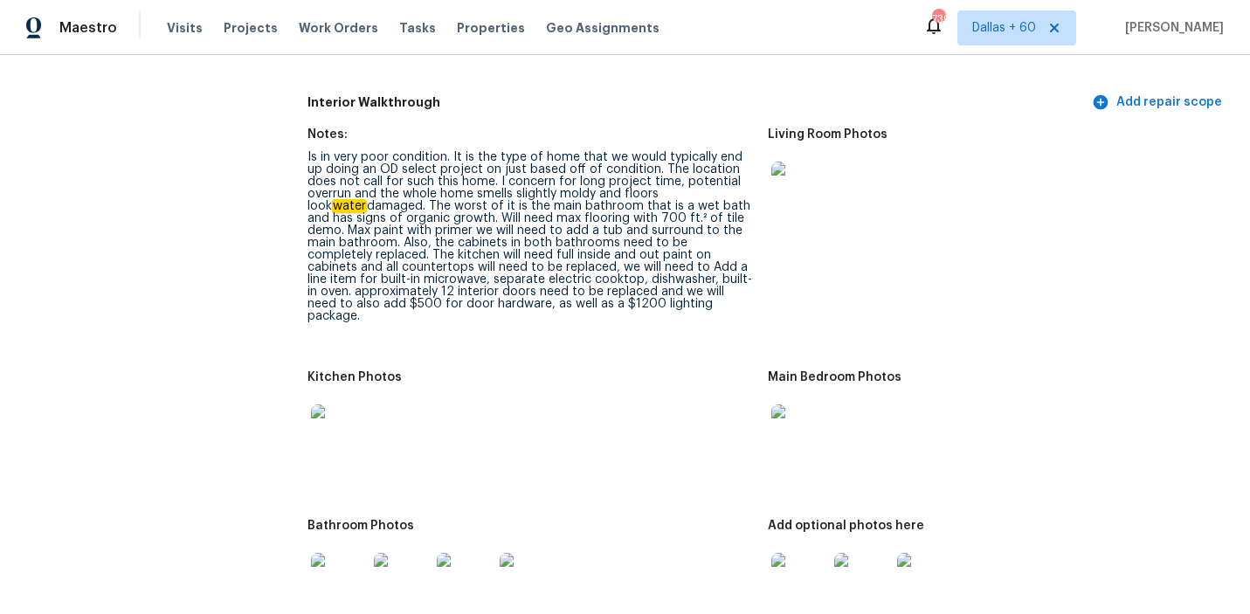
scroll to position [2105, 0]
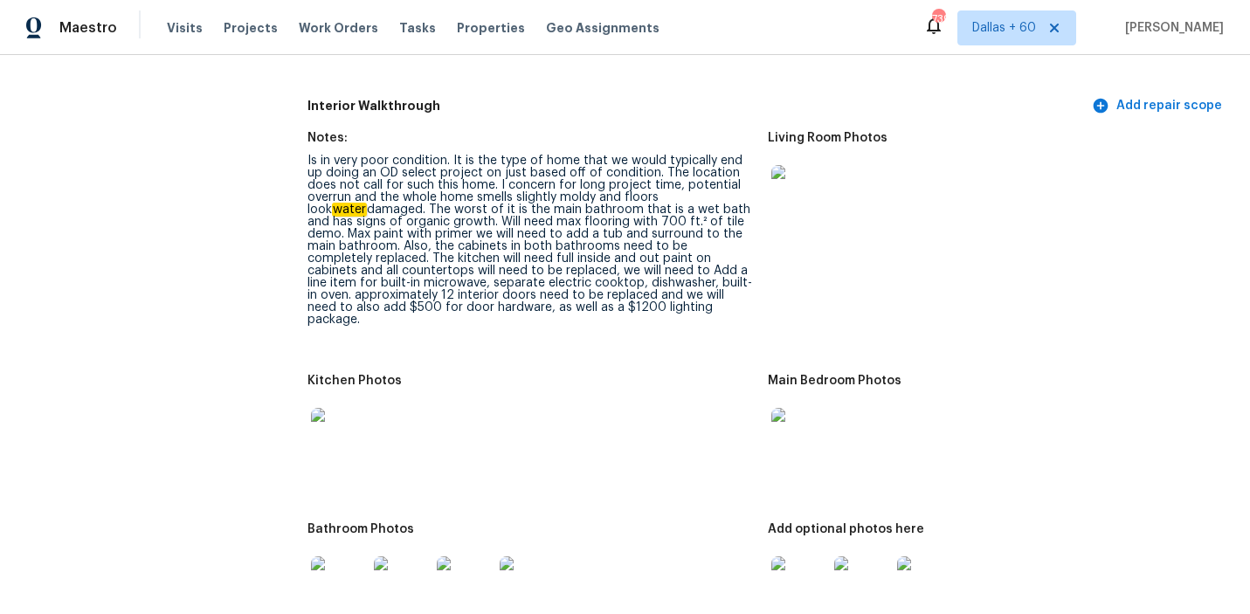
drag, startPoint x: 310, startPoint y: 247, endPoint x: 623, endPoint y: 256, distance: 313.6
click at [623, 256] on div "Is in very poor condition. It is the type of home that we would typically end u…" at bounding box center [530, 240] width 447 height 171
click at [322, 408] on img at bounding box center [339, 436] width 56 height 56
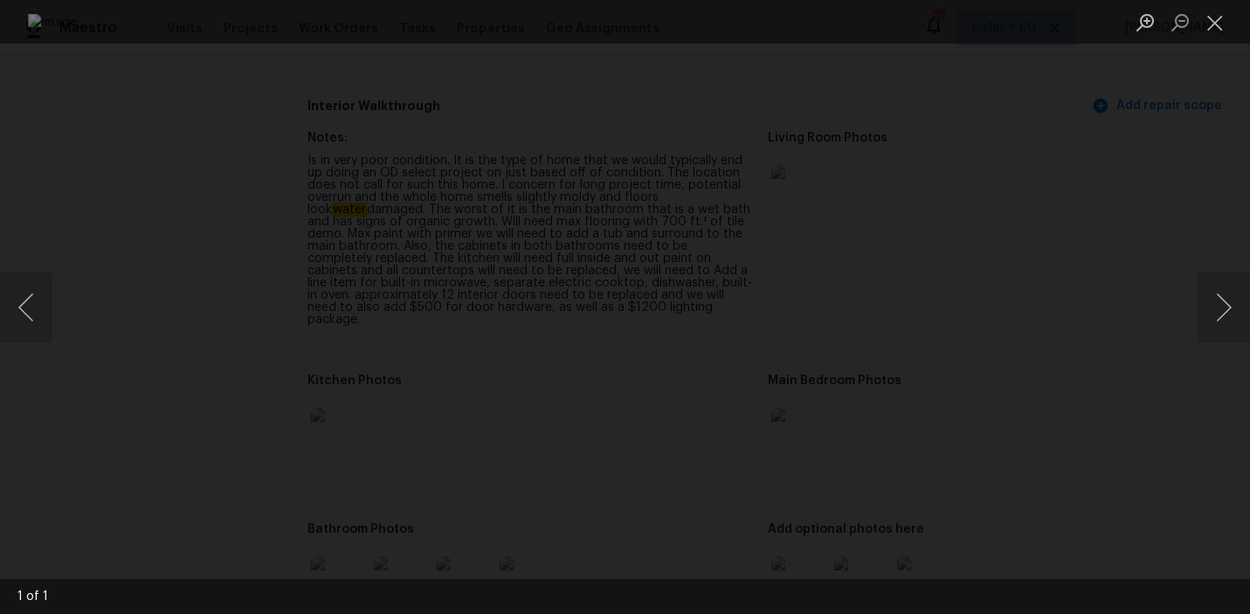
click at [88, 183] on div "Lightbox" at bounding box center [625, 307] width 1250 height 614
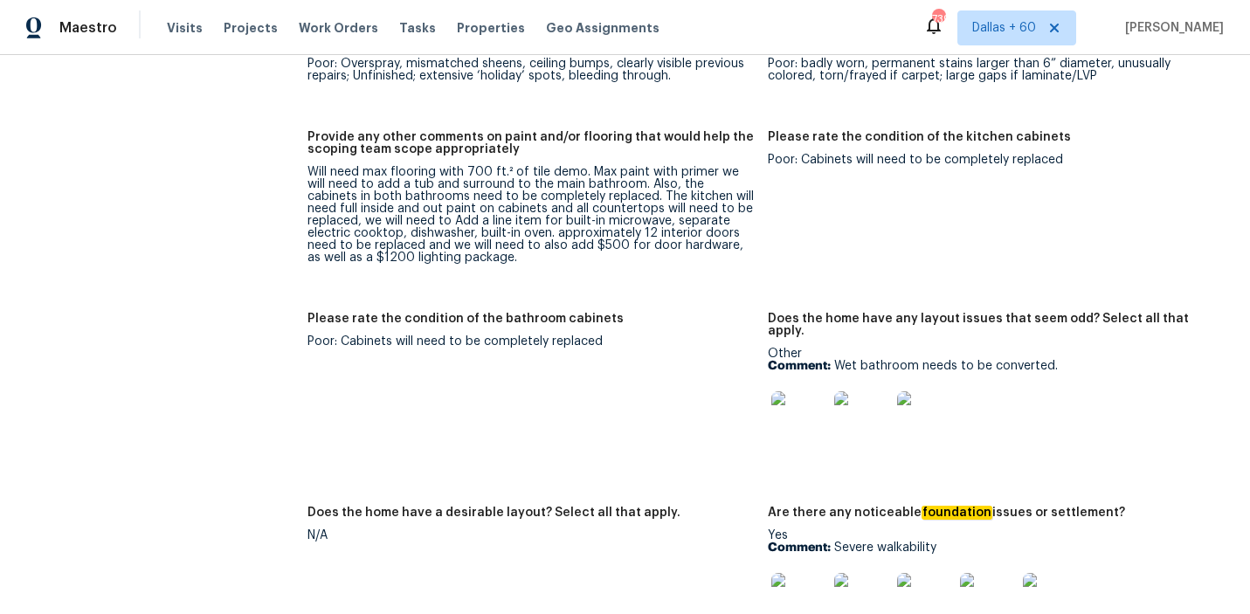
scroll to position [2923, 0]
click at [820, 390] on img at bounding box center [799, 418] width 56 height 56
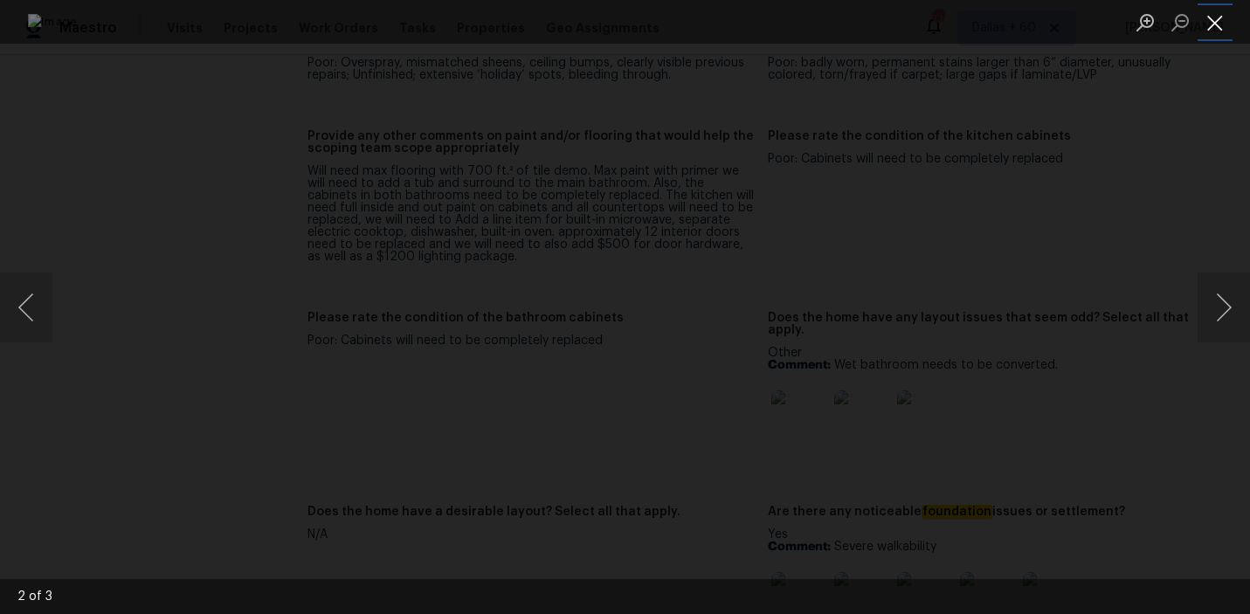
click at [1217, 17] on button "Close lightbox" at bounding box center [1214, 22] width 35 height 31
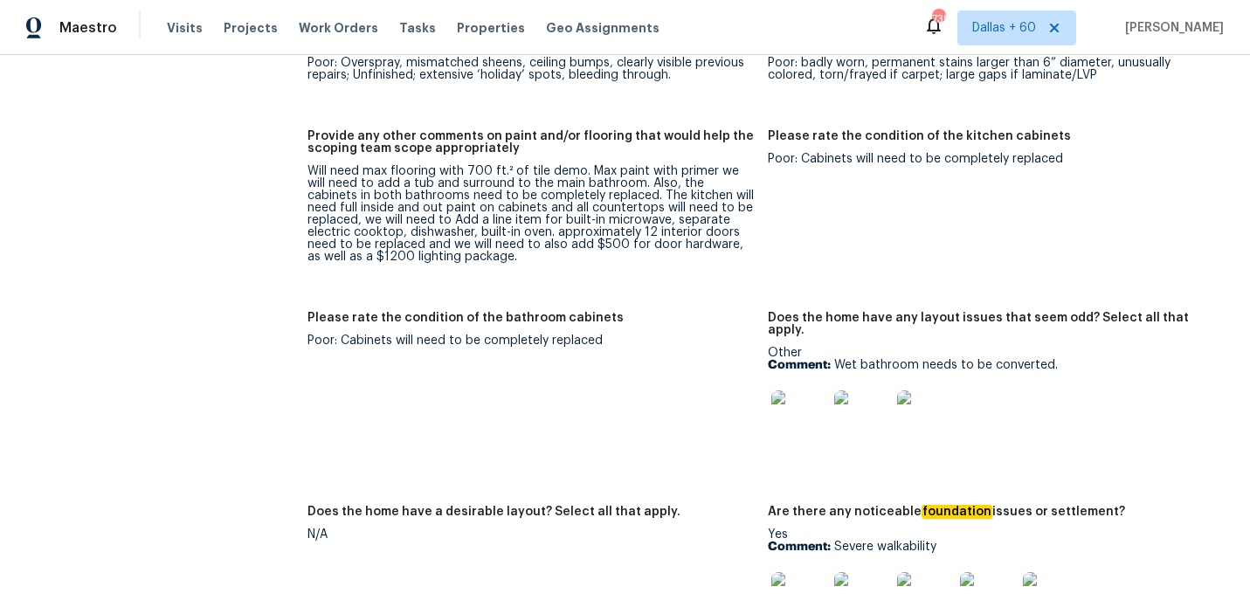
click at [797, 390] on img at bounding box center [799, 418] width 56 height 56
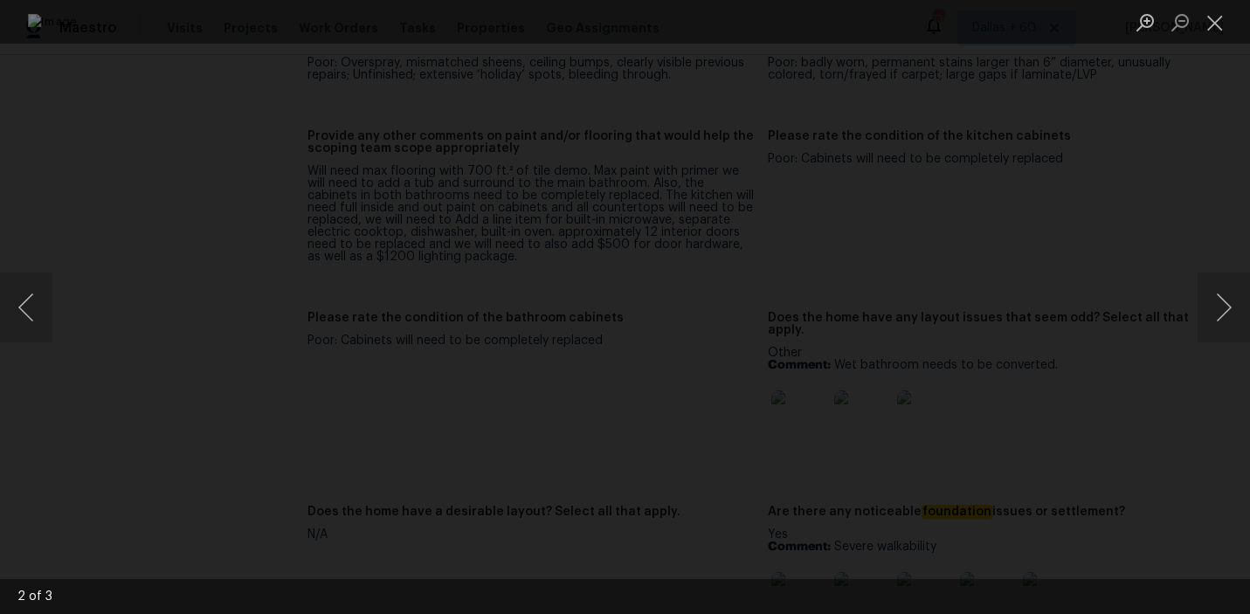
click at [1174, 401] on div "Lightbox" at bounding box center [625, 307] width 1250 height 614
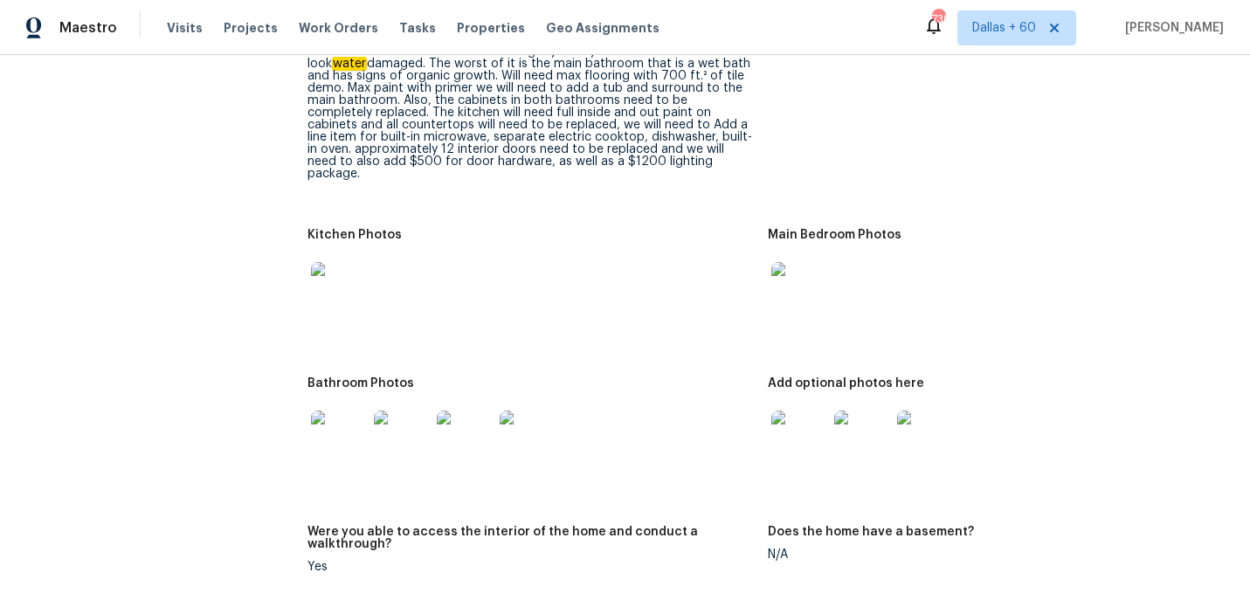
scroll to position [2723, 0]
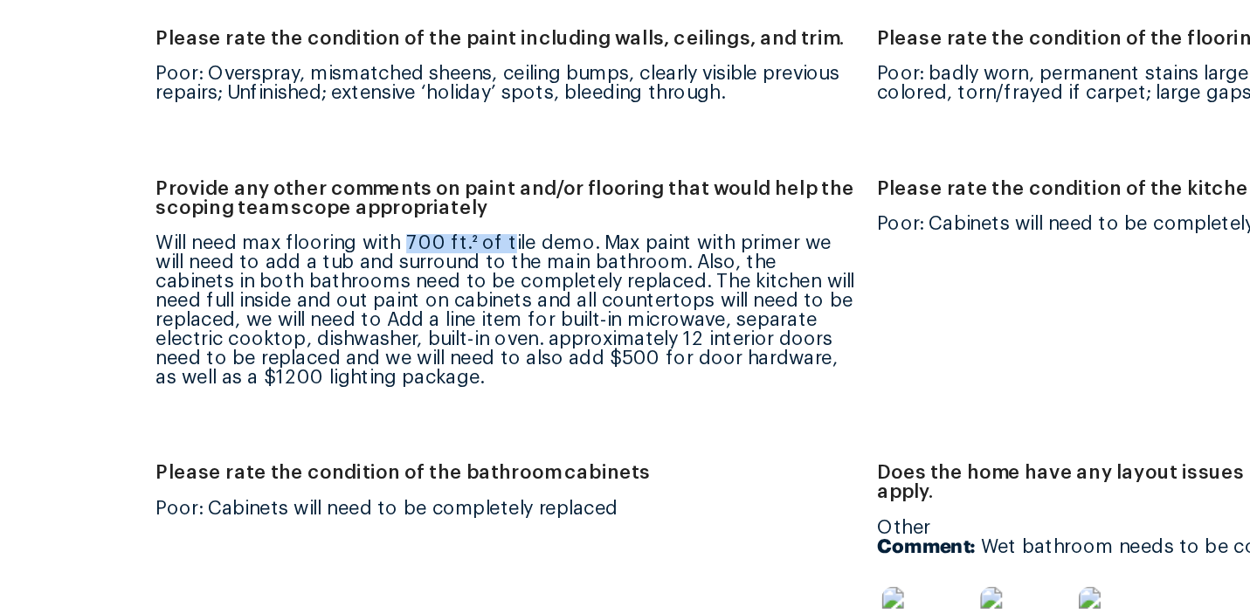
drag, startPoint x: 465, startPoint y: 320, endPoint x: 528, endPoint y: 319, distance: 62.9
click at [528, 365] on div "Will need max flooring with 700 ft.² of tile demo. Max paint with primer we wil…" at bounding box center [530, 414] width 447 height 98
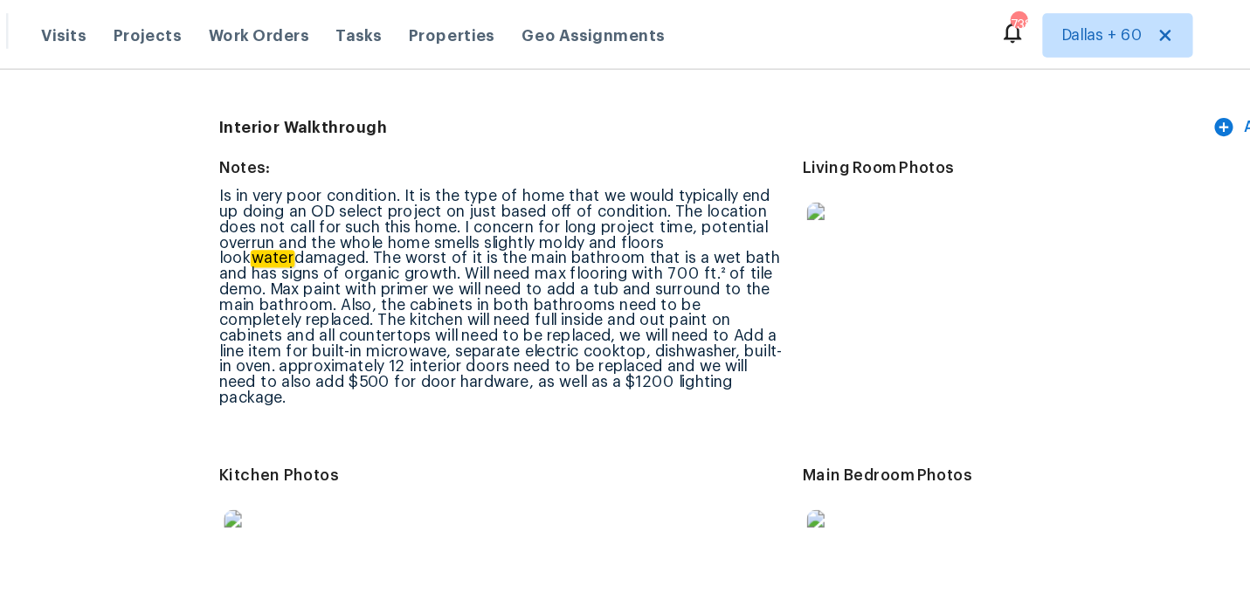
scroll to position [2151, 0]
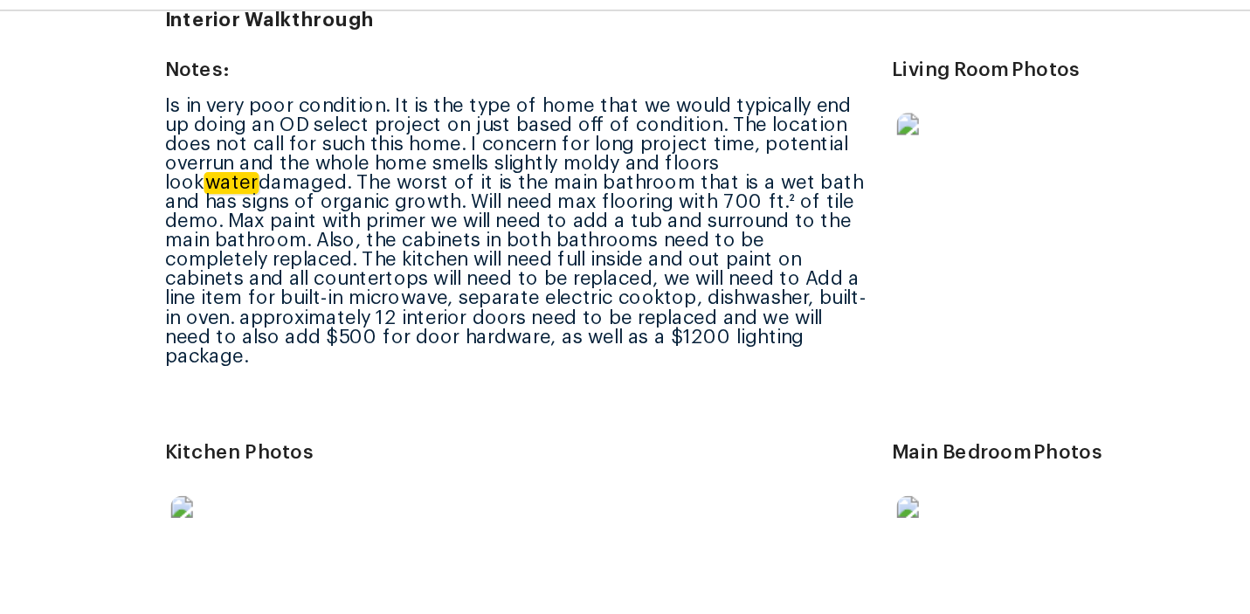
click at [669, 160] on div "Is in very poor condition. It is the type of home that we would typically end u…" at bounding box center [530, 194] width 447 height 171
click at [492, 199] on div "Is in very poor condition. It is the type of home that we would typically end u…" at bounding box center [530, 194] width 447 height 171
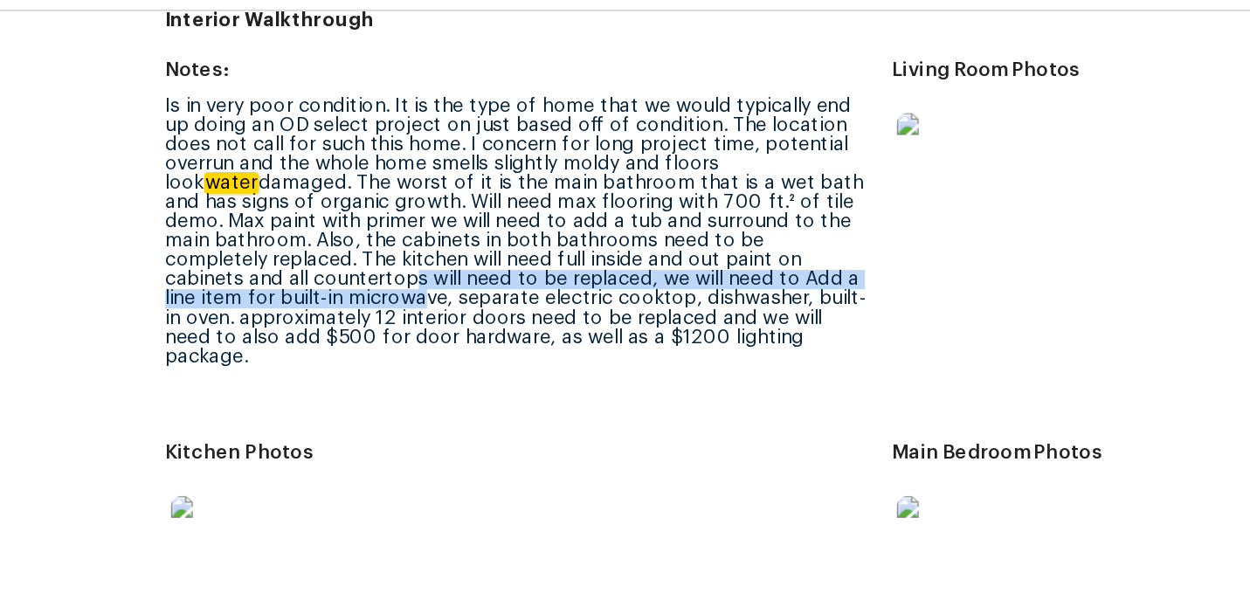
drag, startPoint x: 714, startPoint y: 177, endPoint x: 714, endPoint y: 189, distance: 12.2
click at [714, 189] on div "Is in very poor condition. It is the type of home that we would typically end u…" at bounding box center [530, 194] width 447 height 171
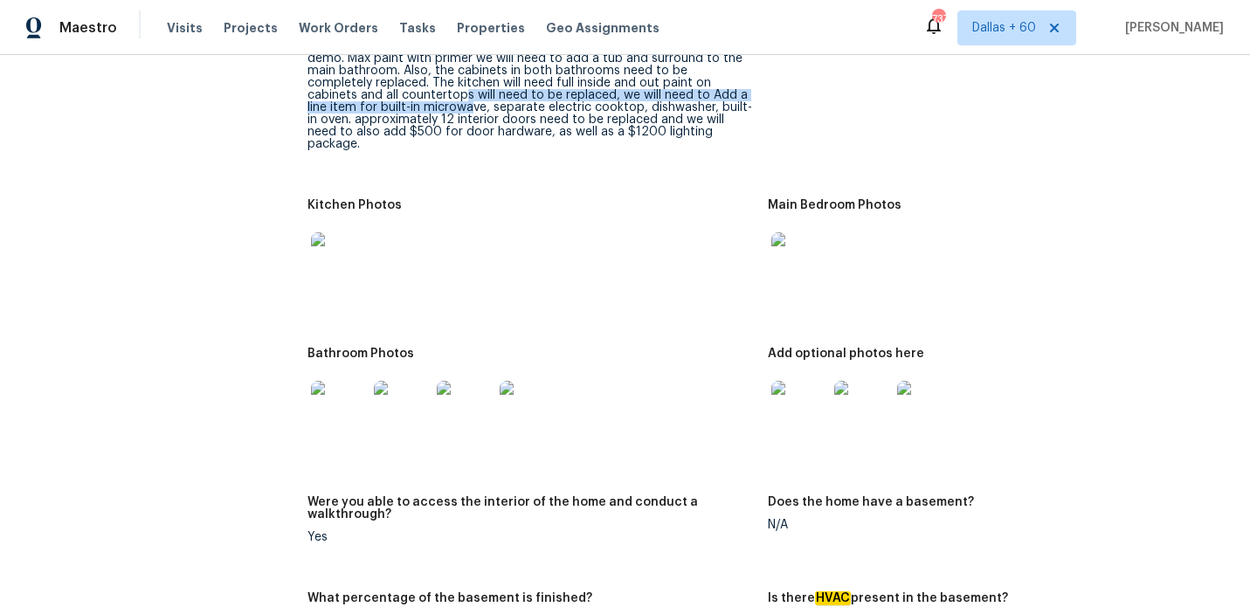
scroll to position [2338, 0]
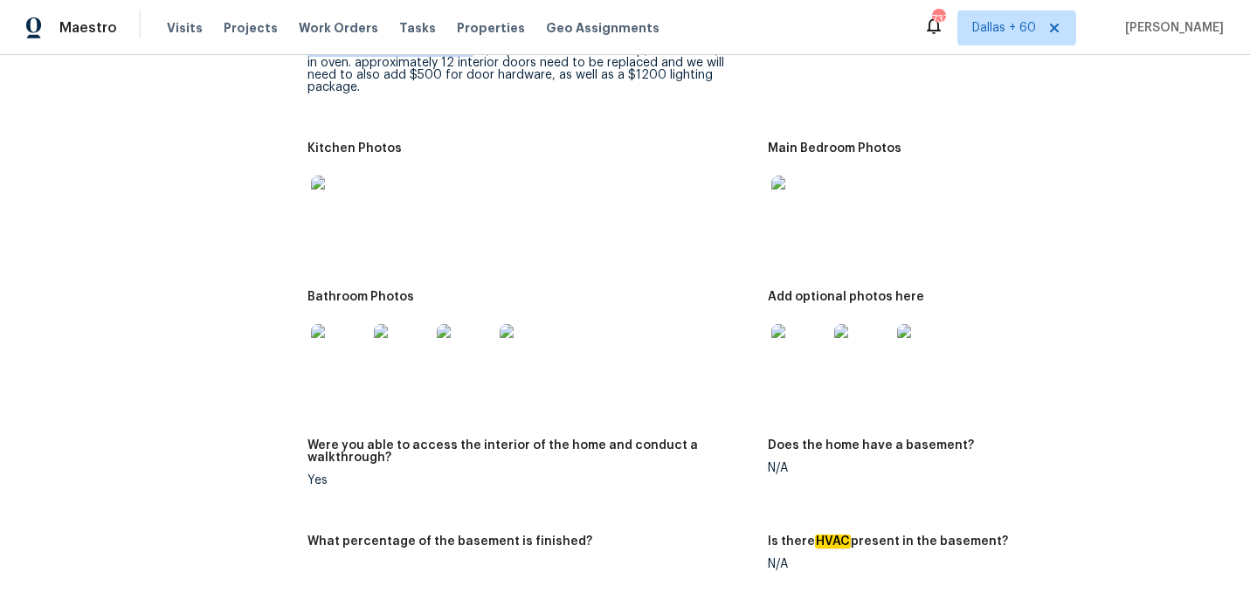
click at [330, 176] on img at bounding box center [339, 204] width 56 height 56
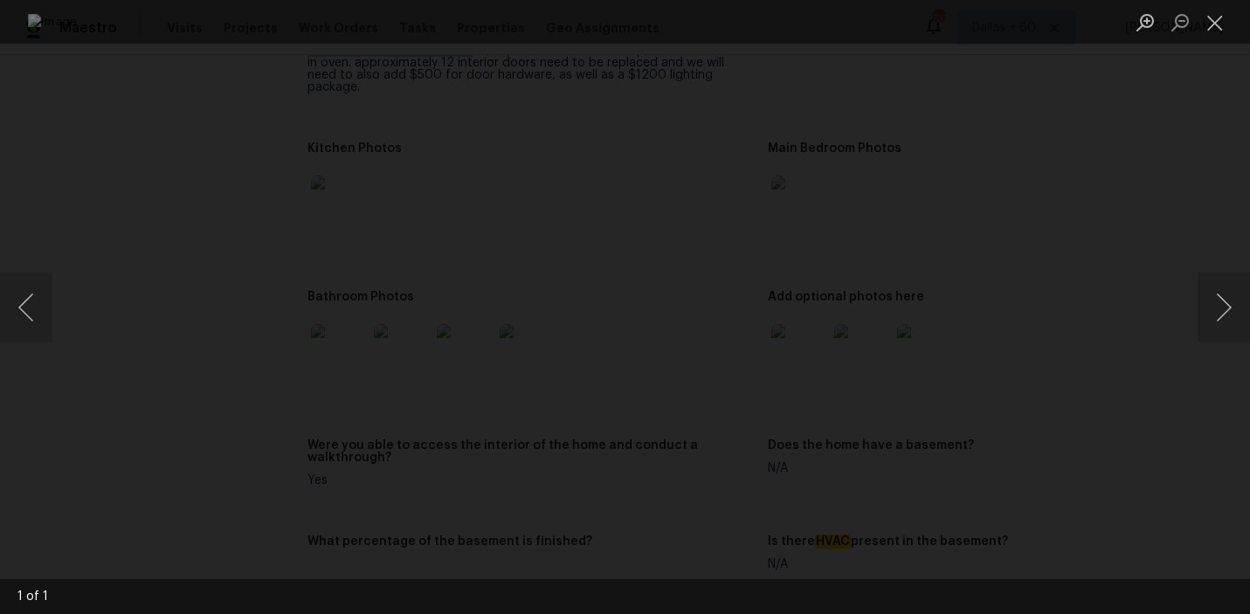
click at [1113, 272] on div "Lightbox" at bounding box center [625, 307] width 1250 height 614
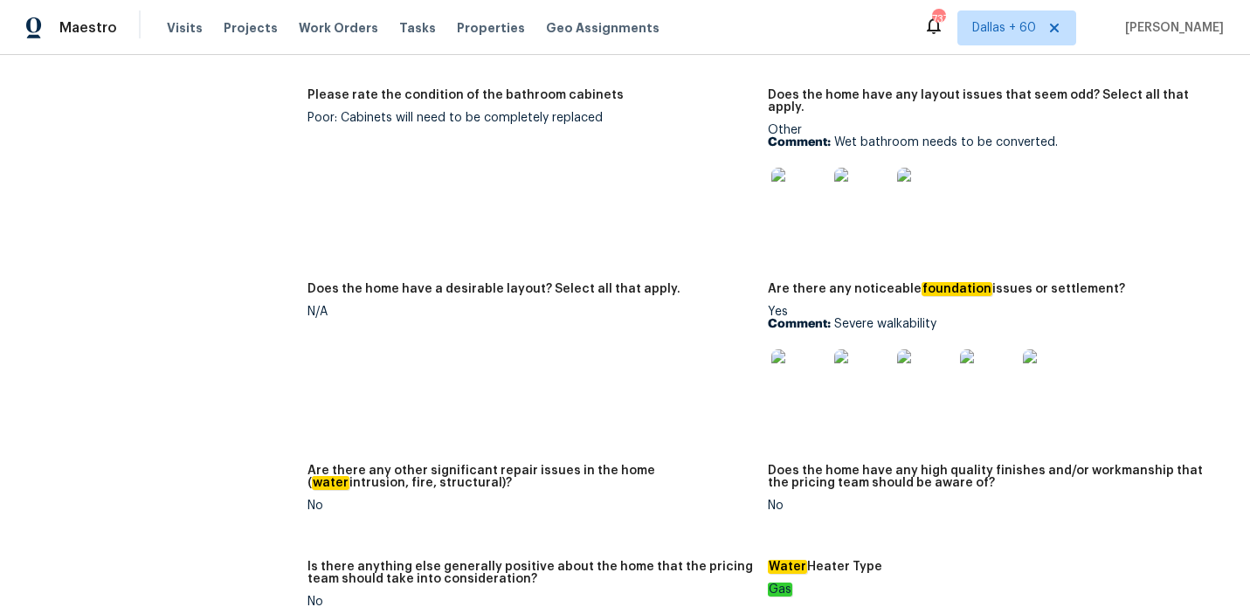
scroll to position [3143, 0]
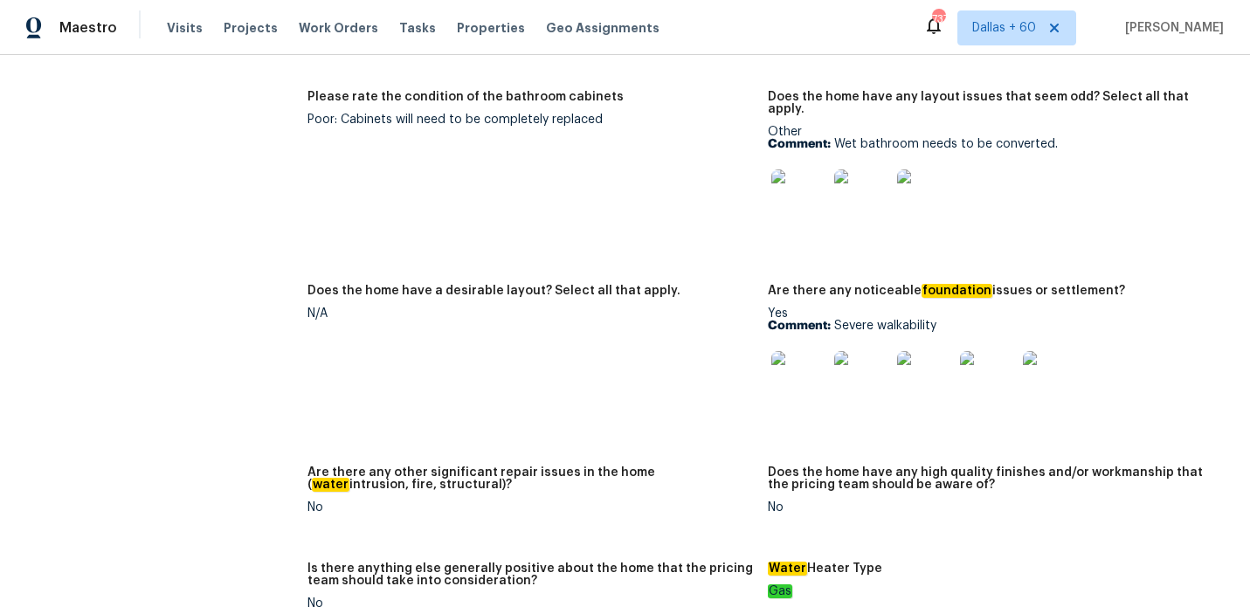
click at [798, 169] on img at bounding box center [799, 197] width 56 height 56
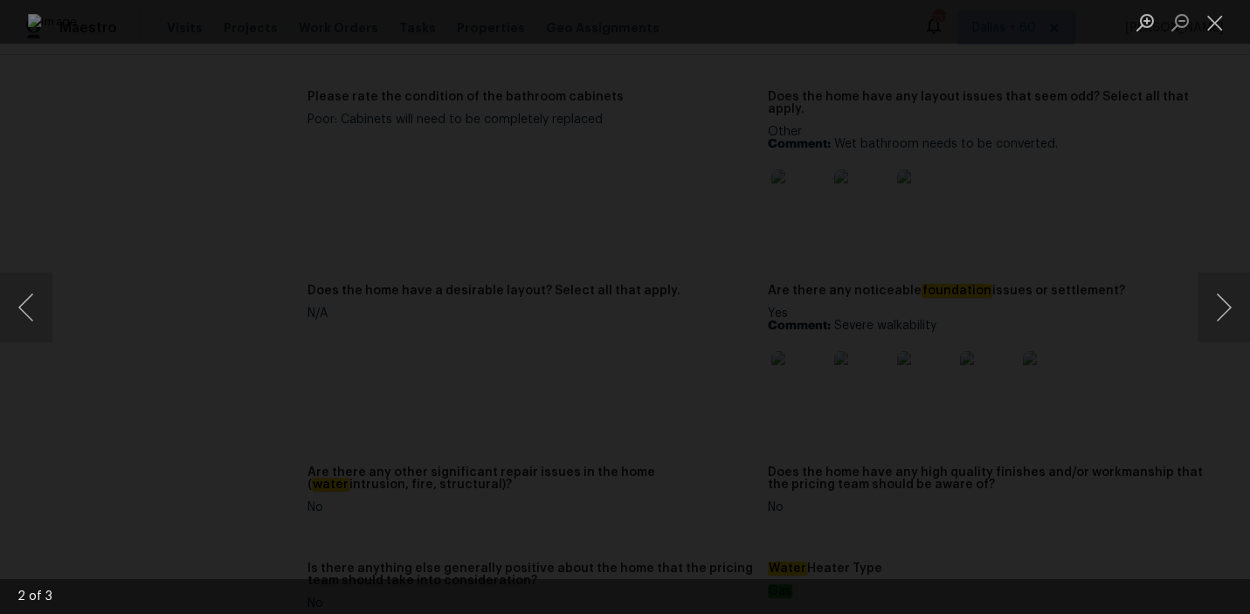
click at [64, 196] on div "Lightbox" at bounding box center [625, 307] width 1250 height 614
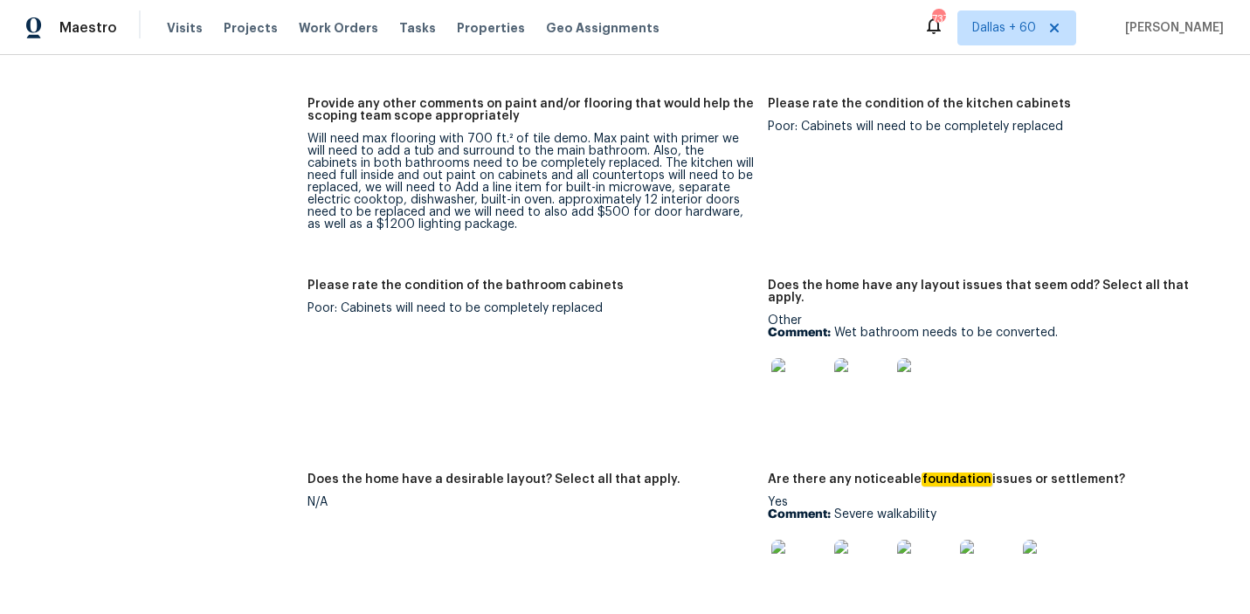
scroll to position [2945, 0]
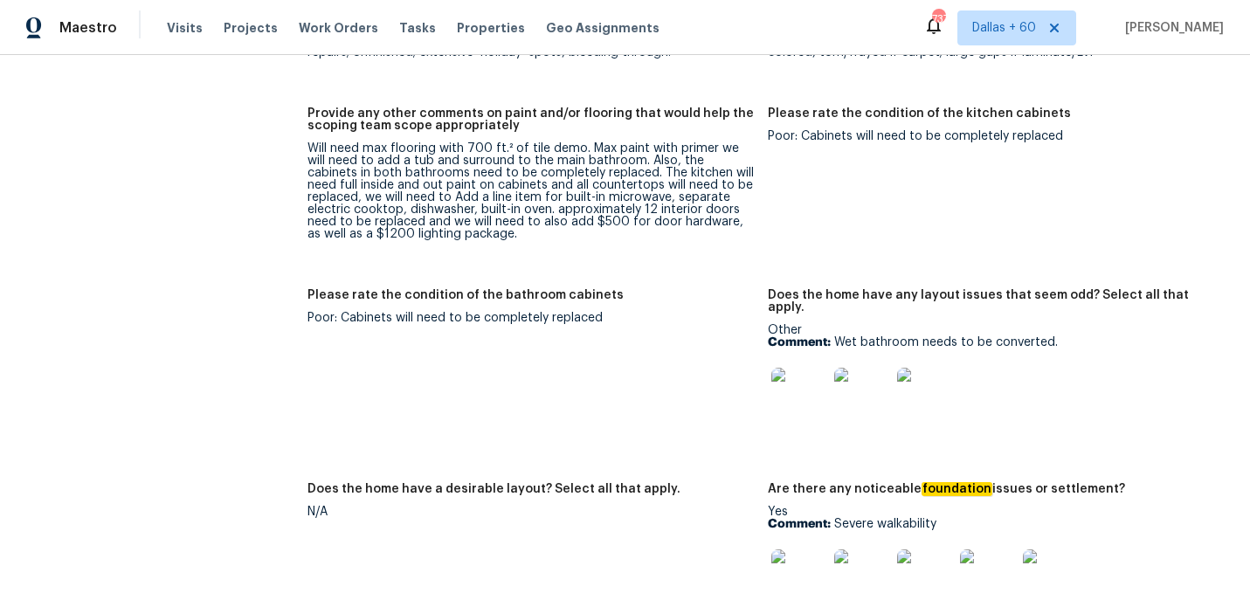
click at [794, 368] on img at bounding box center [799, 396] width 56 height 56
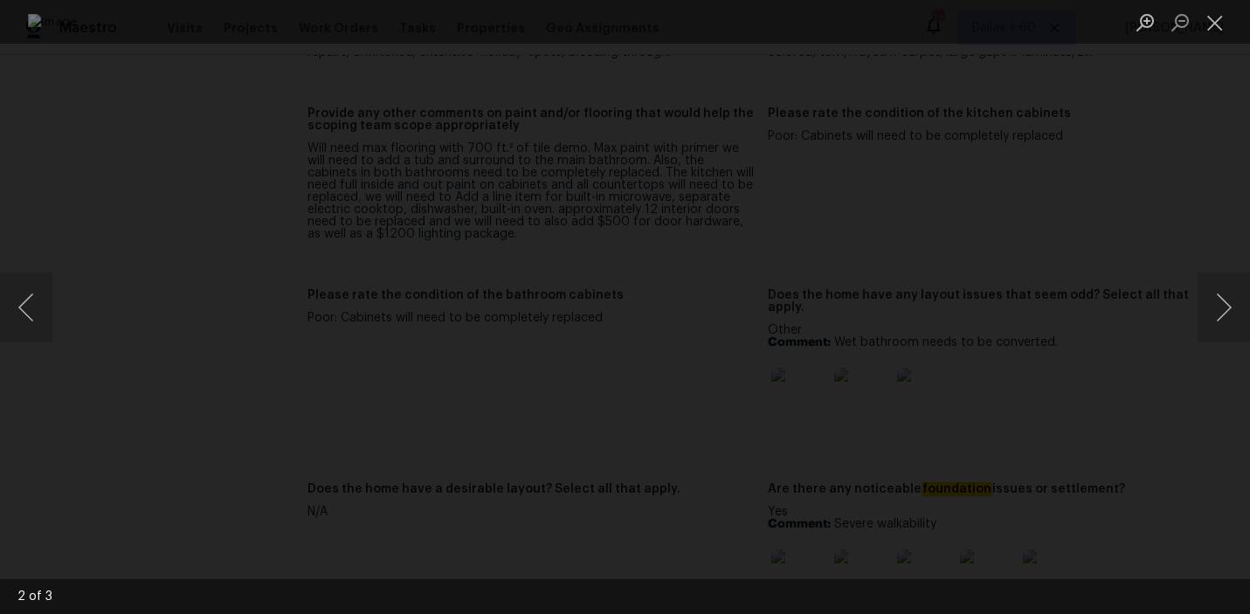
click at [1175, 364] on div "Lightbox" at bounding box center [625, 307] width 1250 height 614
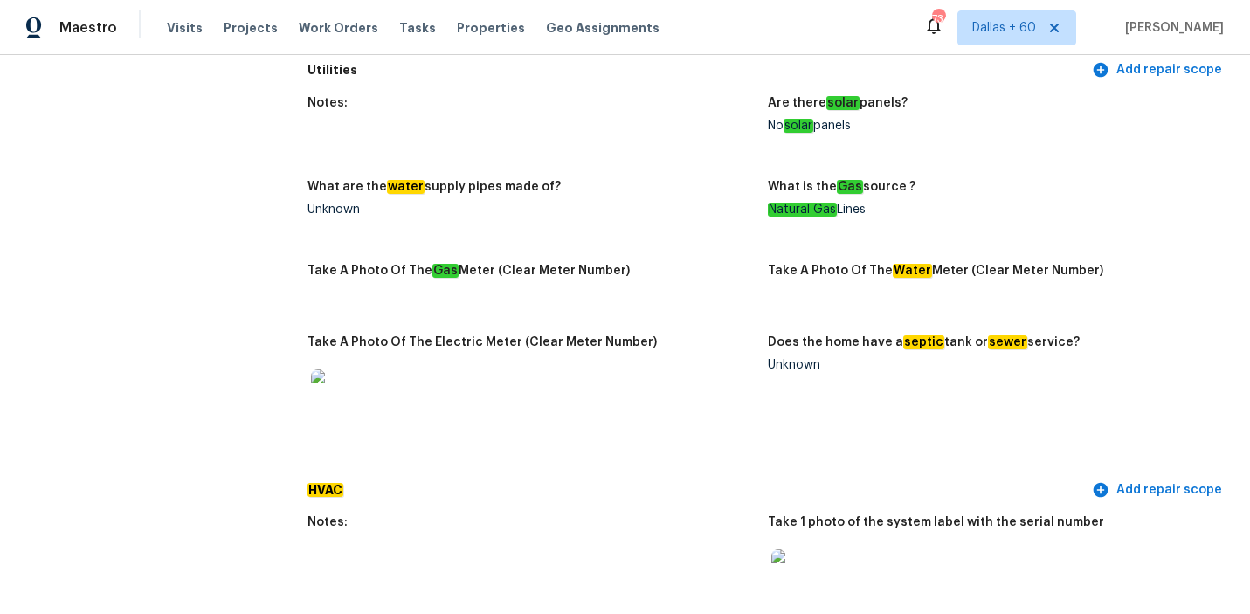
scroll to position [0, 0]
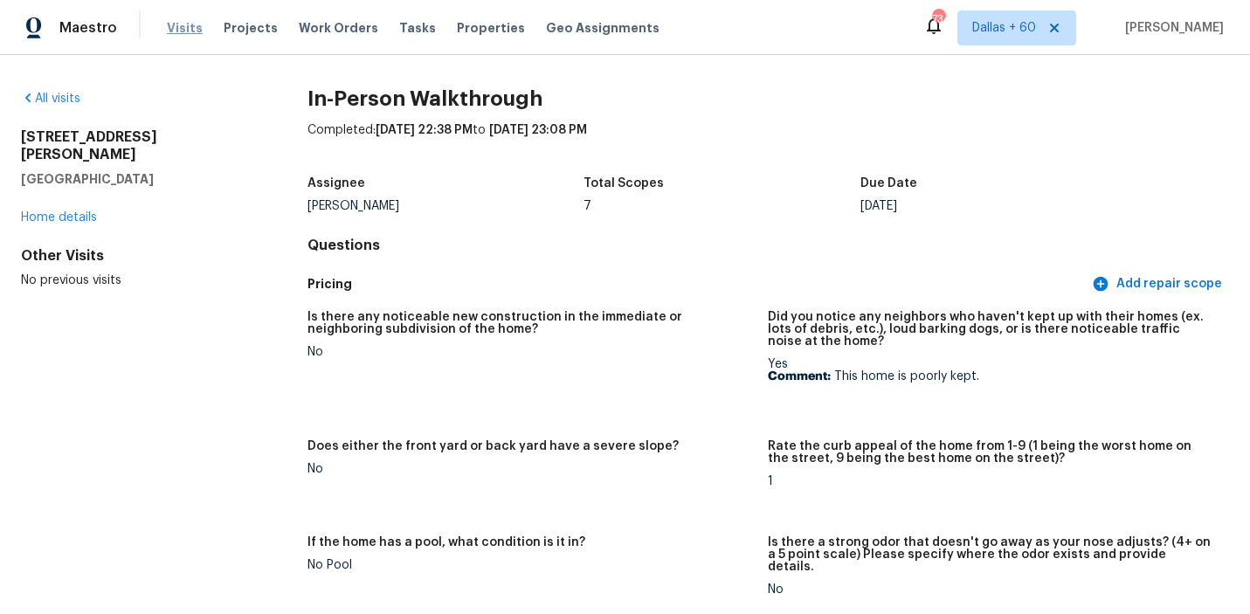
click at [179, 30] on span "Visits" at bounding box center [185, 27] width 36 height 17
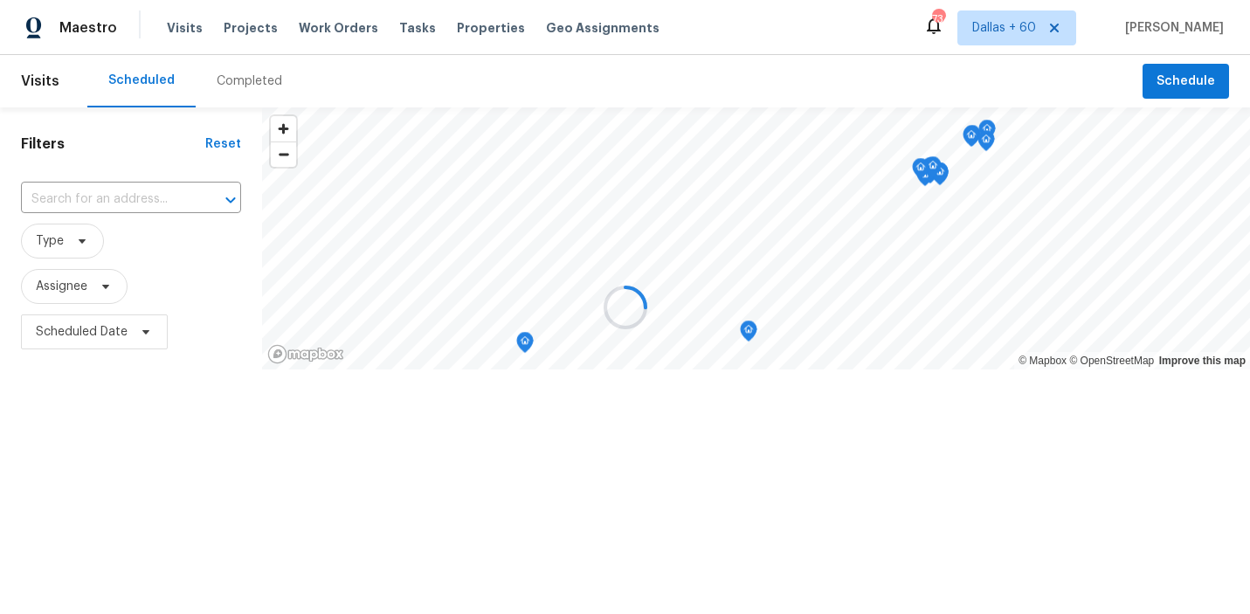
click at [230, 86] on div "Completed" at bounding box center [249, 80] width 65 height 17
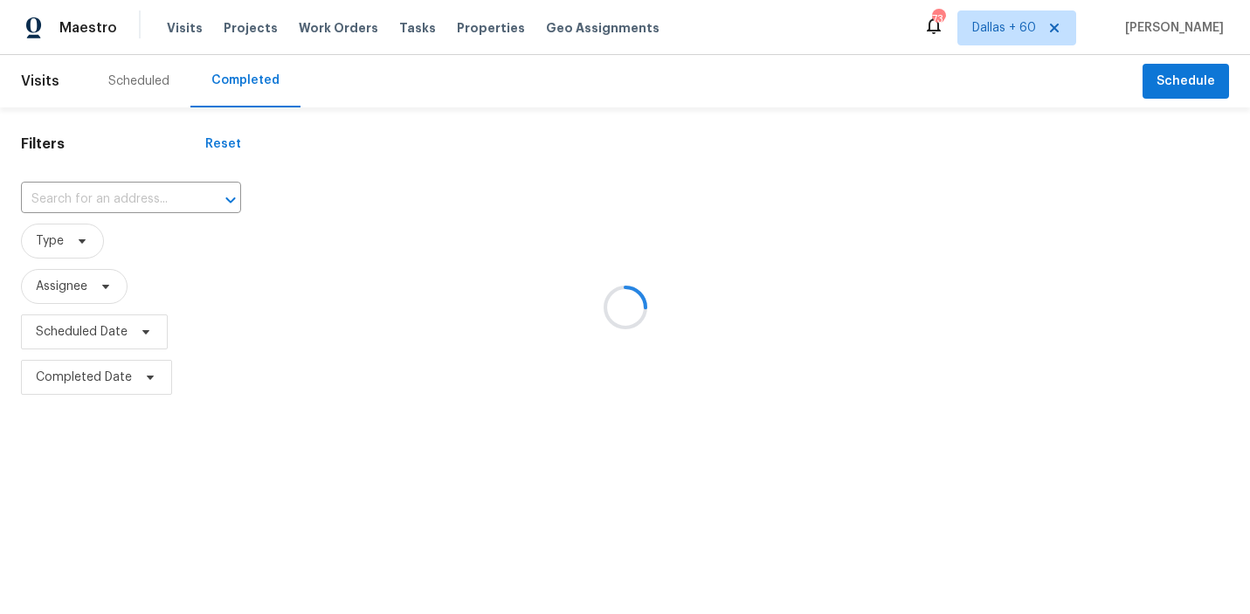
click at [114, 183] on div at bounding box center [625, 307] width 1250 height 614
click at [114, 203] on div at bounding box center [625, 307] width 1250 height 614
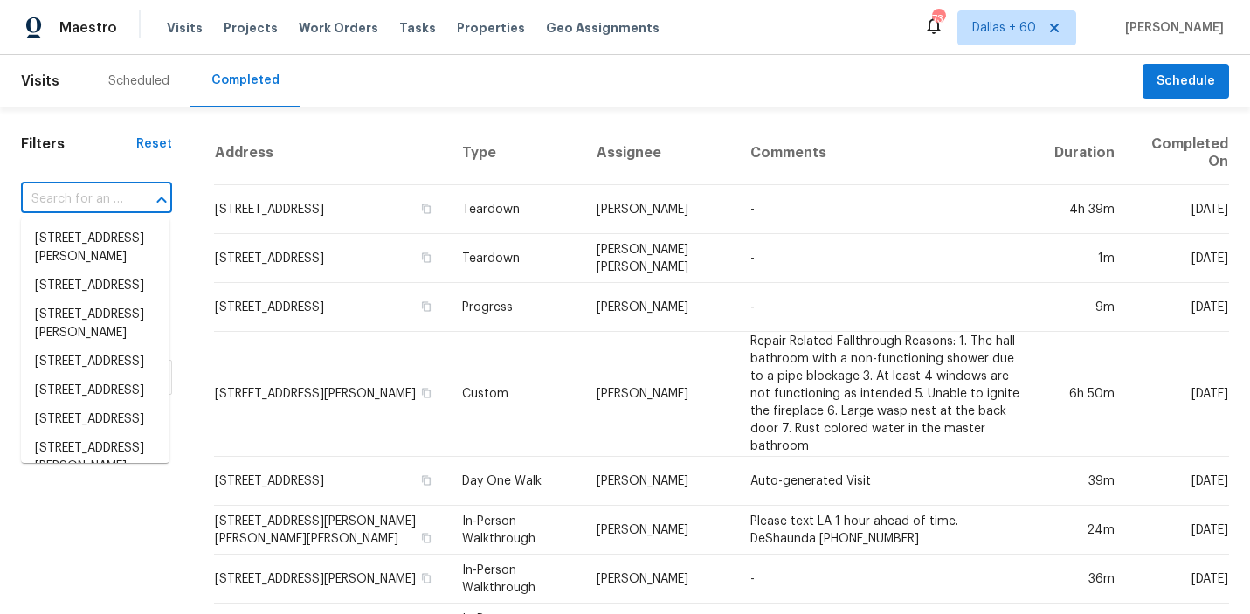
click at [114, 203] on input "text" at bounding box center [72, 199] width 102 height 27
paste input "801 E Butler Dr Phoenix AZ 85020"
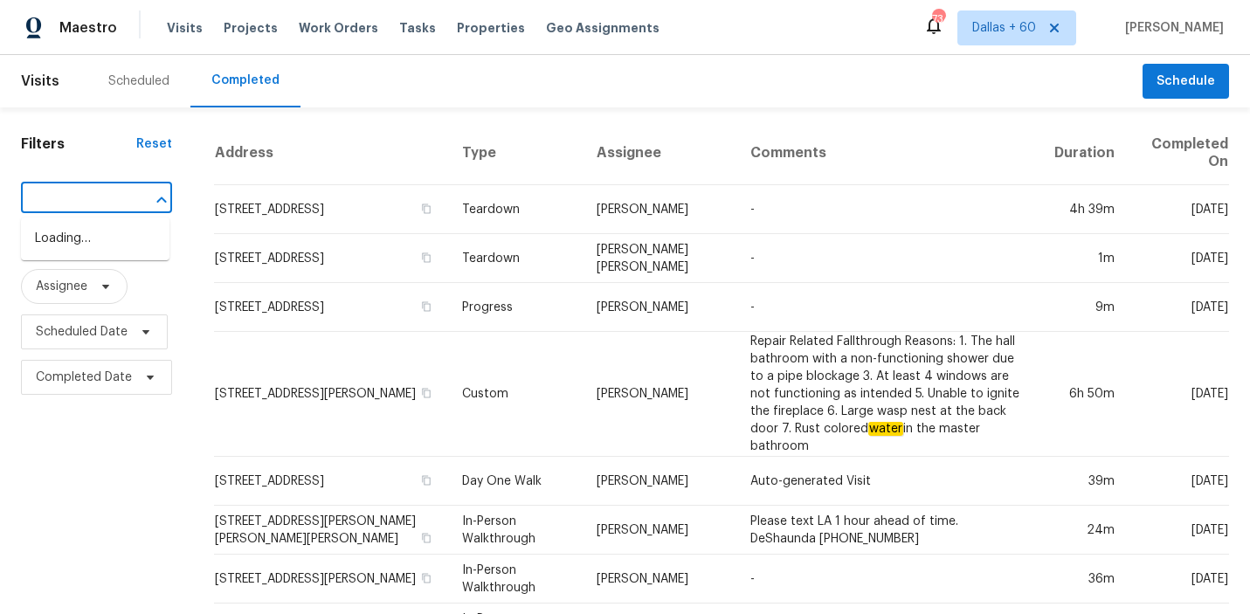
type input "[STREET_ADDRESS][PERSON_NAME][PERSON_NAME]"
click at [111, 244] on li "[STREET_ADDRESS][PERSON_NAME]" at bounding box center [95, 247] width 148 height 47
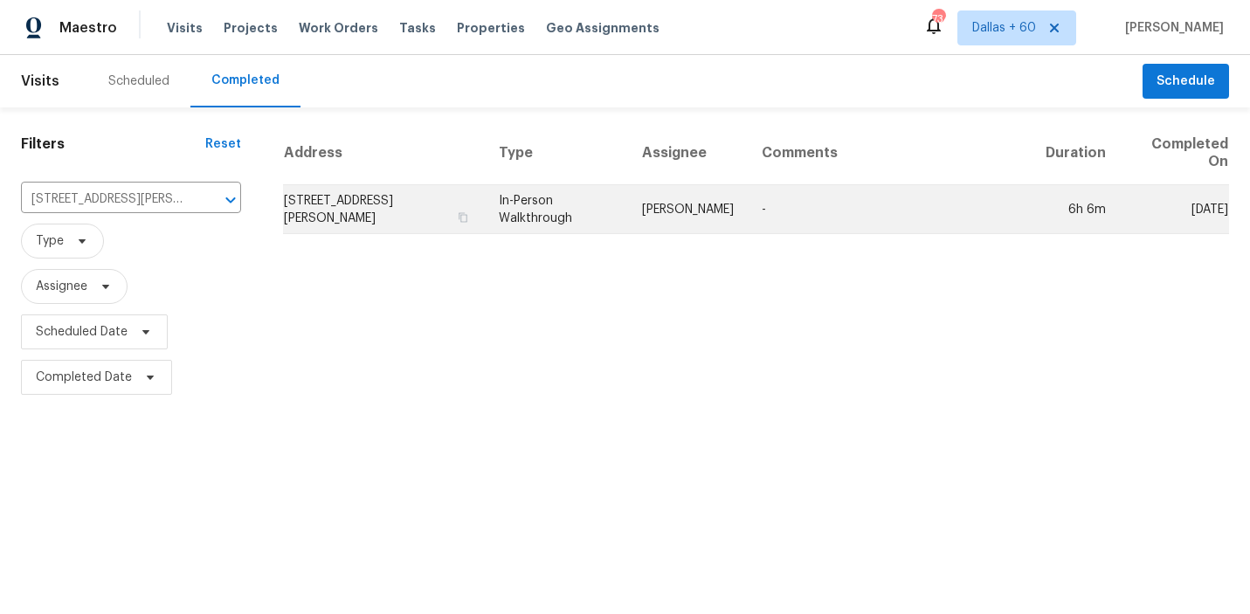
click at [508, 205] on td "In-Person Walkthrough" at bounding box center [556, 209] width 143 height 49
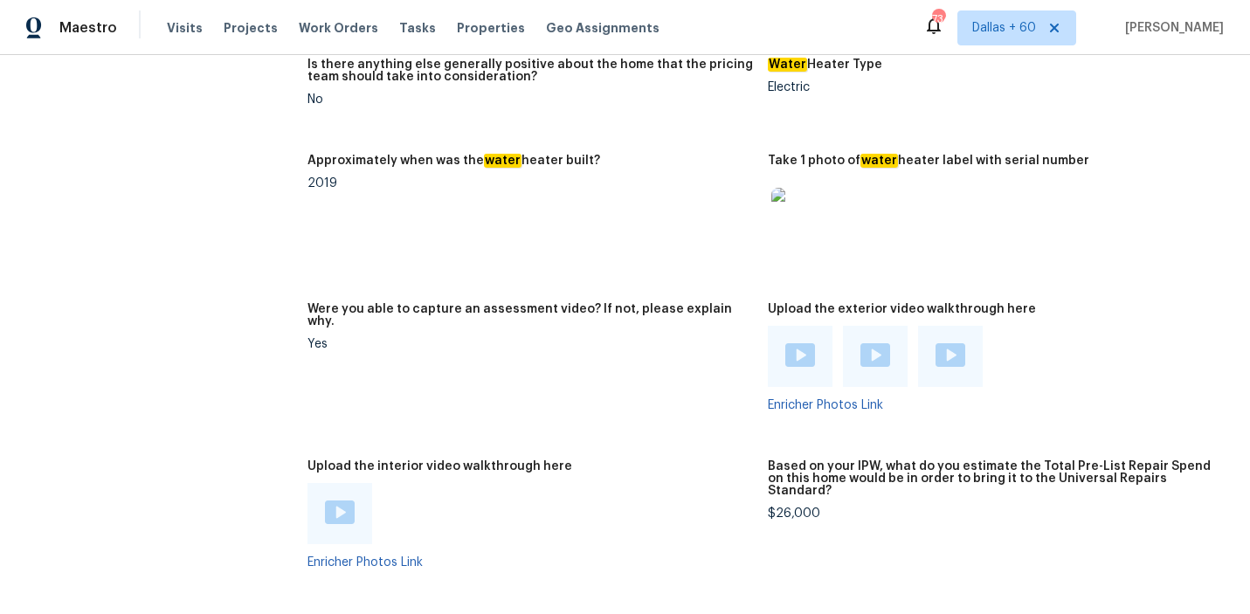
scroll to position [3367, 0]
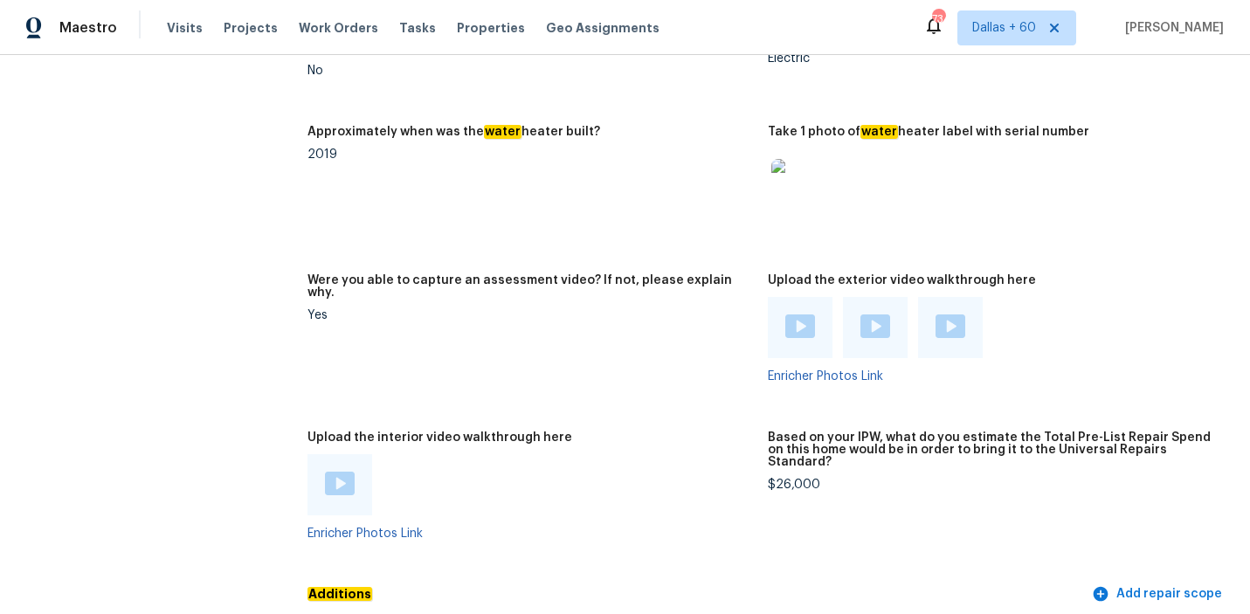
click at [334, 472] on img at bounding box center [340, 484] width 30 height 24
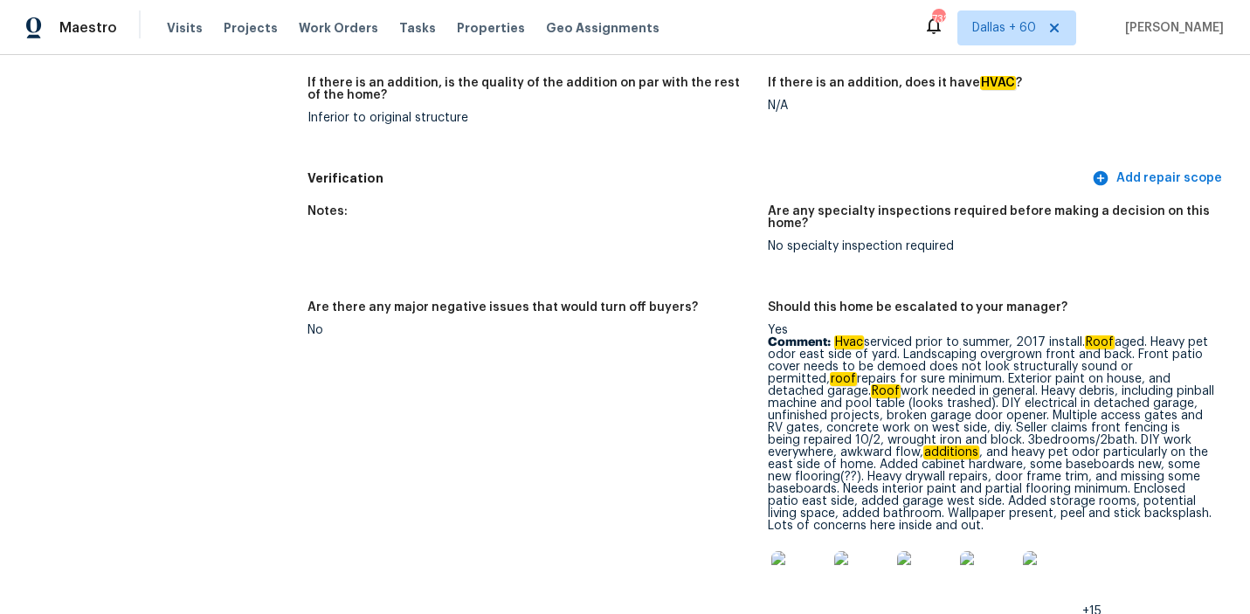
scroll to position [4119, 0]
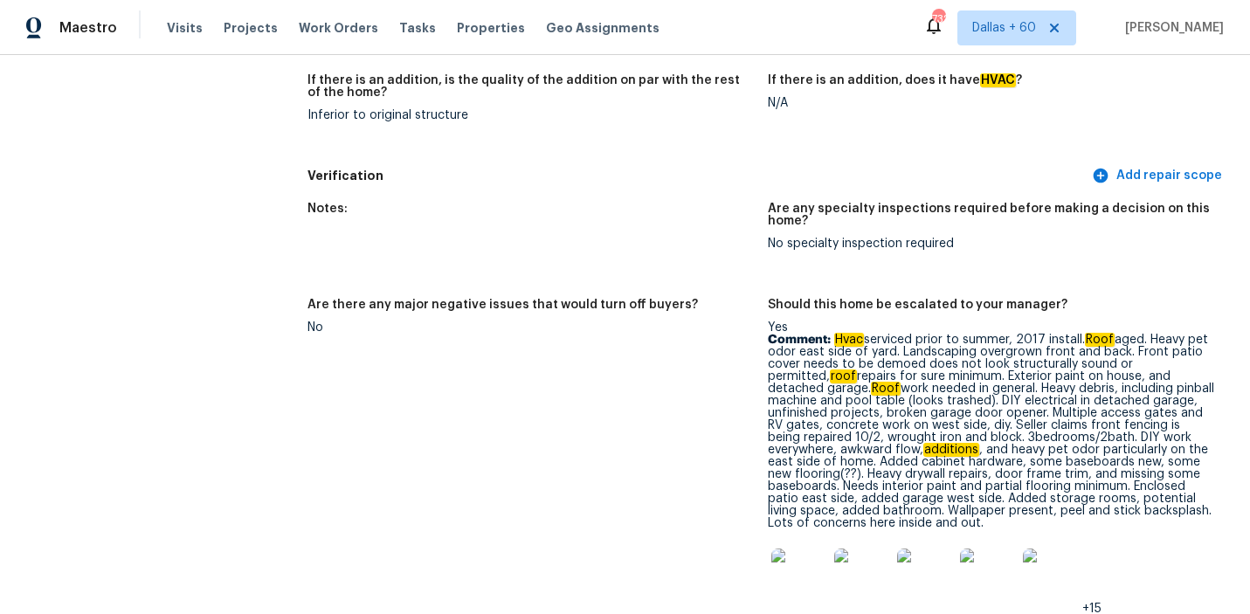
click at [689, 203] on div "Notes:" at bounding box center [530, 214] width 447 height 23
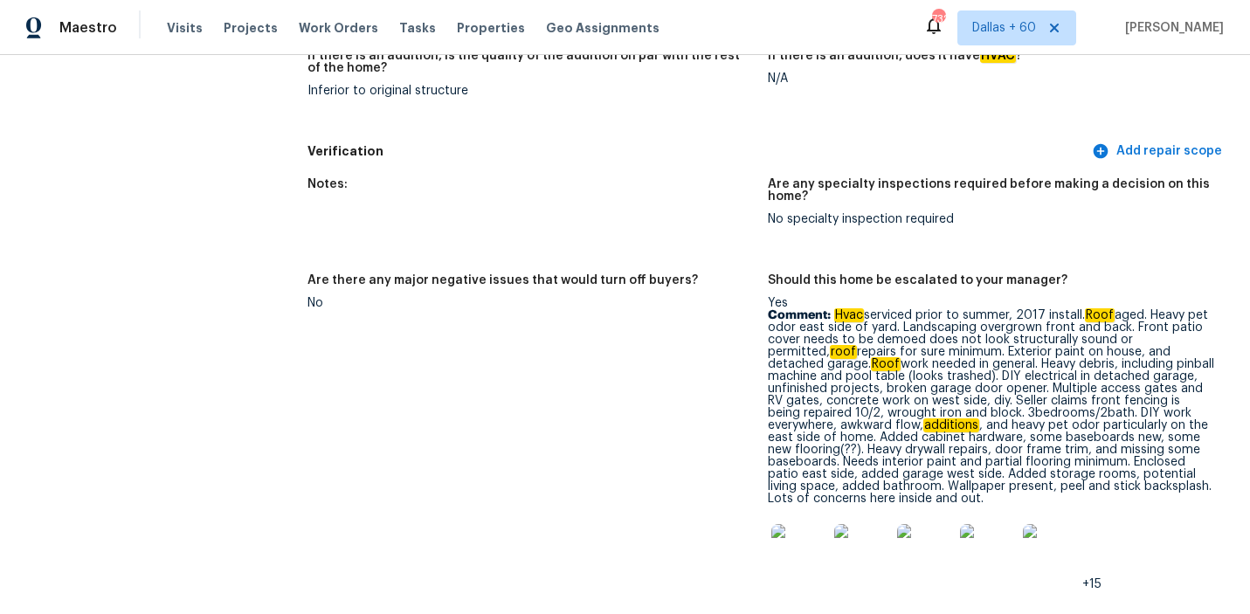
scroll to position [4142, 0]
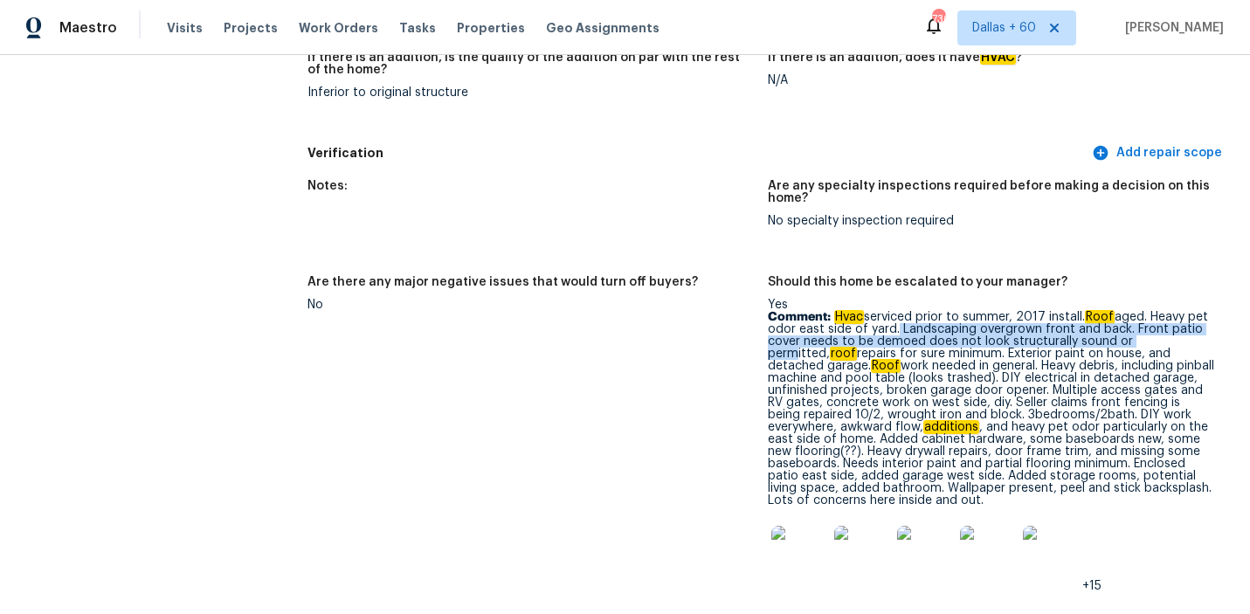
drag, startPoint x: 893, startPoint y: 294, endPoint x: 1151, endPoint y: 300, distance: 257.6
click at [1151, 311] on p "Comment: Hvac serviced prior to summer, 2017 install. Roof aged. Heavy pet odor…" at bounding box center [991, 409] width 447 height 196
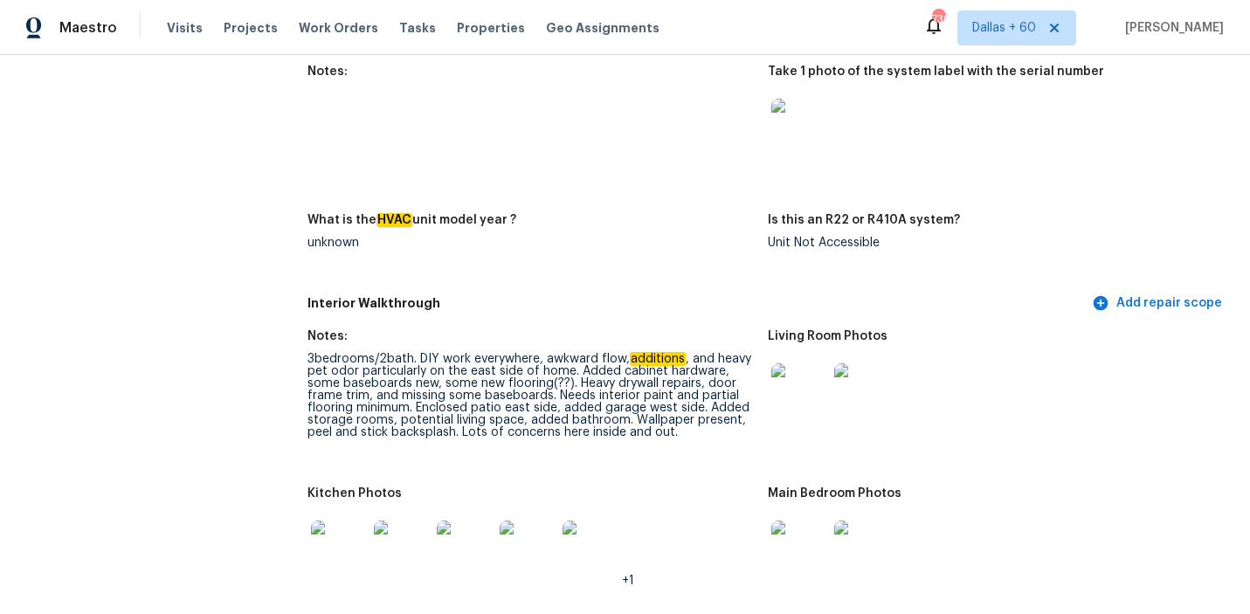
scroll to position [3590, 0]
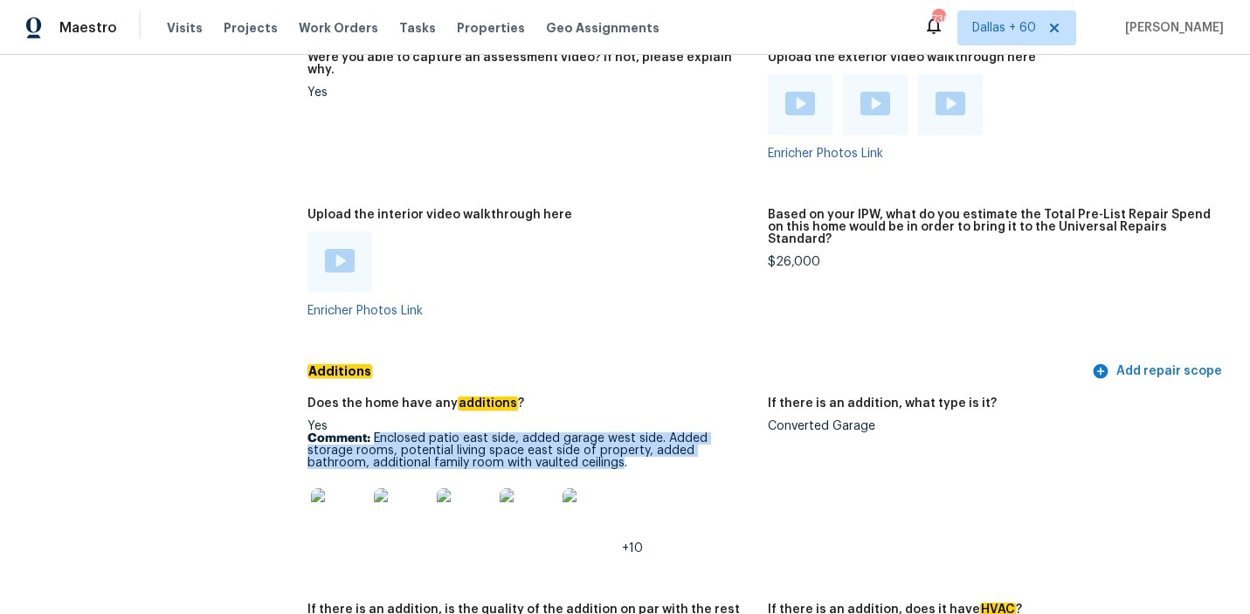
drag, startPoint x: 374, startPoint y: 401, endPoint x: 557, endPoint y: 426, distance: 185.1
click at [557, 432] on p "Comment: Enclosed patio east side, added garage west side. Added storage rooms,…" at bounding box center [530, 450] width 447 height 37
copy p "Enclosed patio east side, added garage west side. Added storage rooms, potentia…"
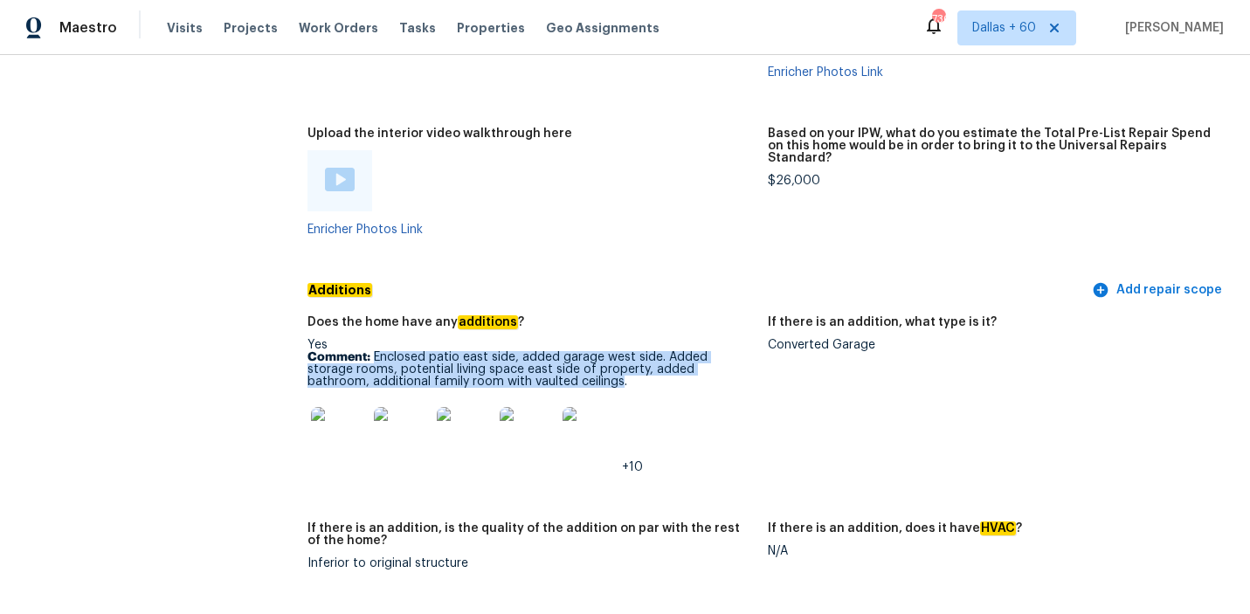
scroll to position [3682, 0]
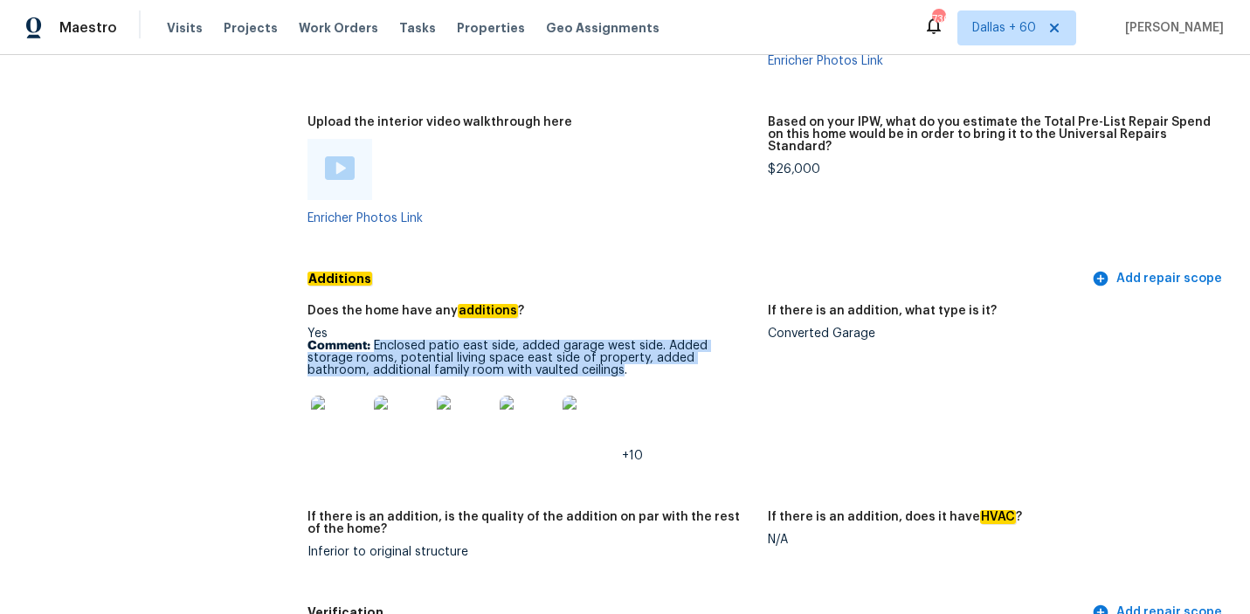
click at [337, 396] on img at bounding box center [339, 424] width 56 height 56
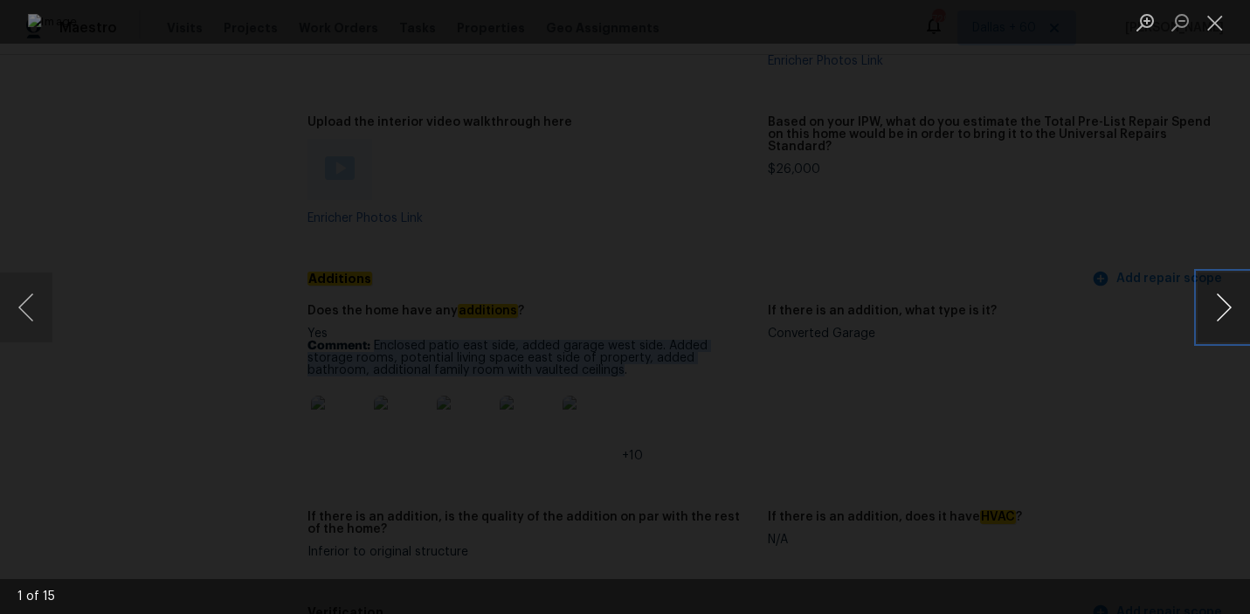
click at [1208, 309] on button "Next image" at bounding box center [1223, 307] width 52 height 70
click at [1226, 333] on button "Next image" at bounding box center [1223, 307] width 52 height 70
click at [1230, 327] on button "Next image" at bounding box center [1223, 307] width 52 height 70
click at [1202, 298] on button "Next image" at bounding box center [1223, 307] width 52 height 70
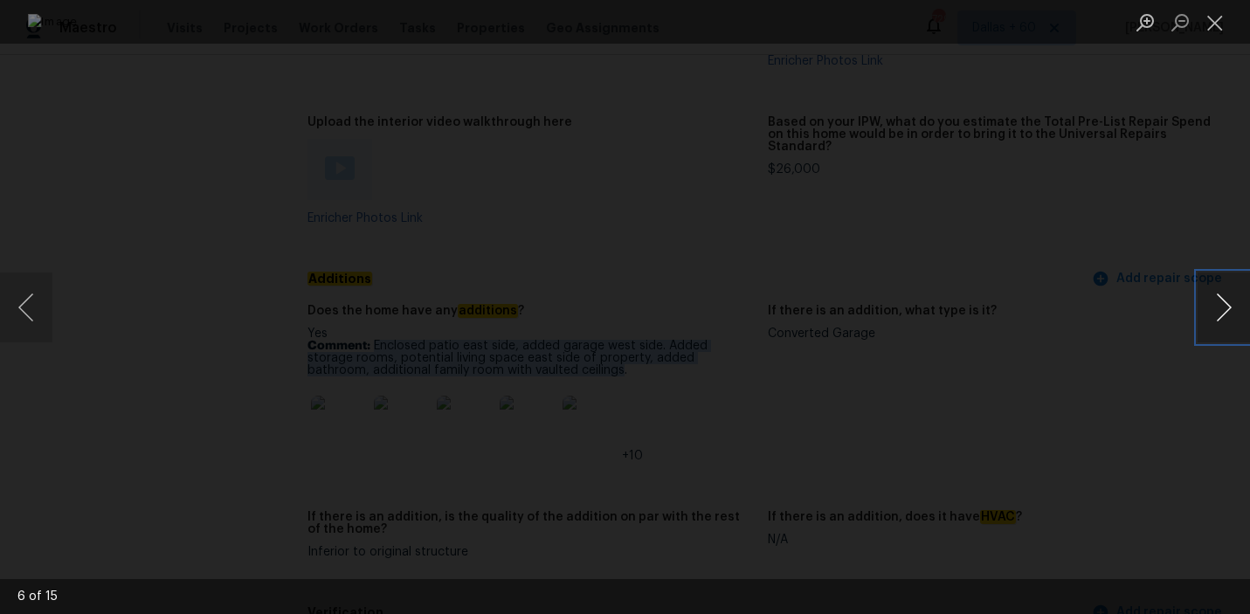
click at [1233, 302] on button "Next image" at bounding box center [1223, 307] width 52 height 70
click at [59, 163] on div "Lightbox" at bounding box center [625, 307] width 1250 height 614
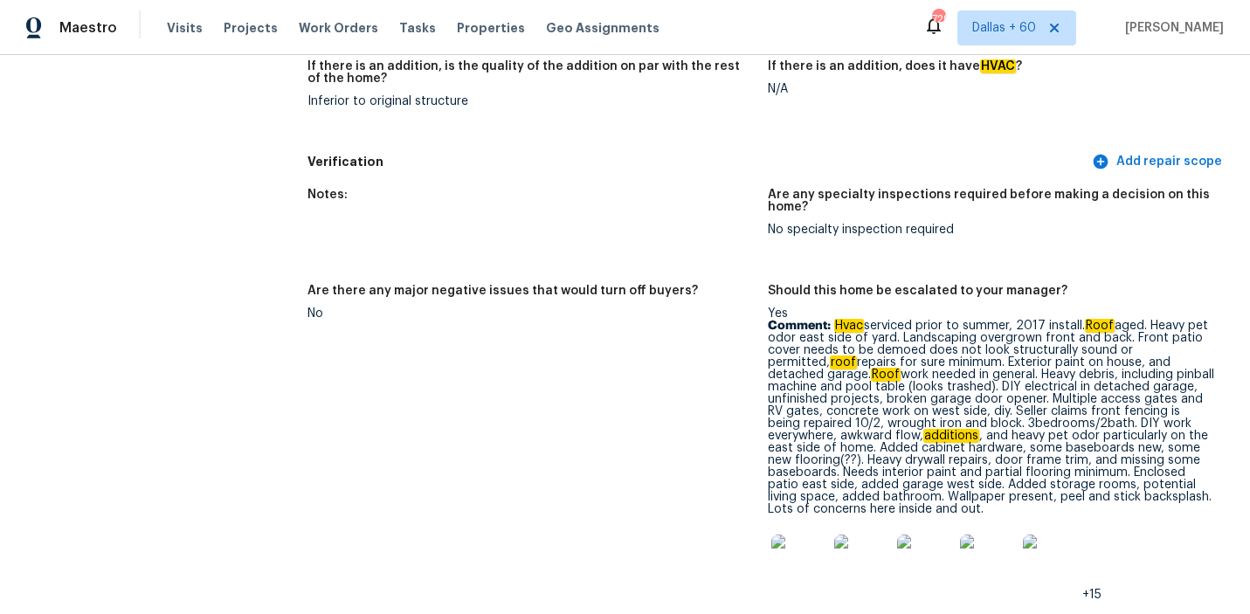
scroll to position [4132, 0]
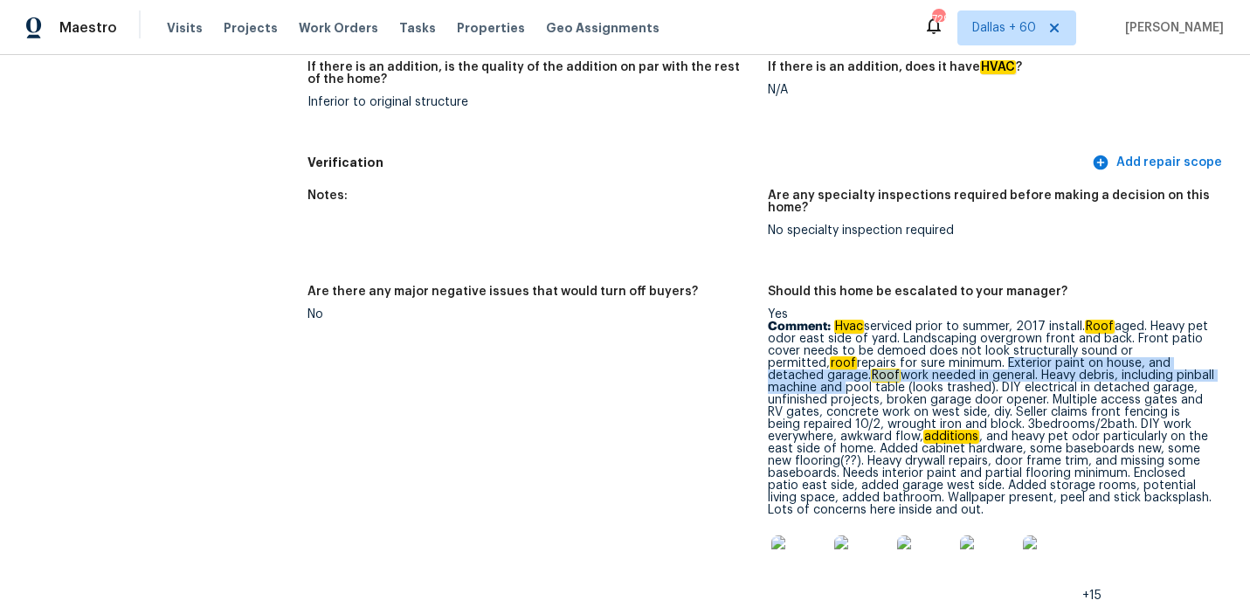
drag, startPoint x: 941, startPoint y: 327, endPoint x: 1196, endPoint y: 344, distance: 255.5
click at [1196, 344] on p "Comment: Hvac serviced prior to summer, 2017 install. Roof aged. Heavy pet odor…" at bounding box center [991, 418] width 447 height 196
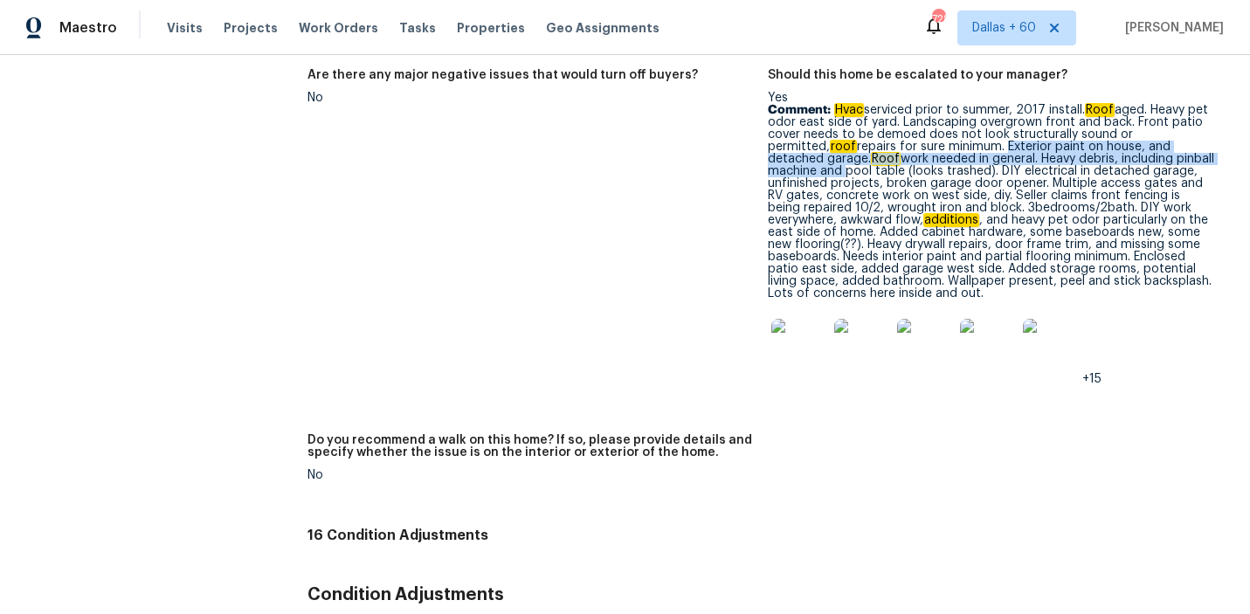
scroll to position [4341, 0]
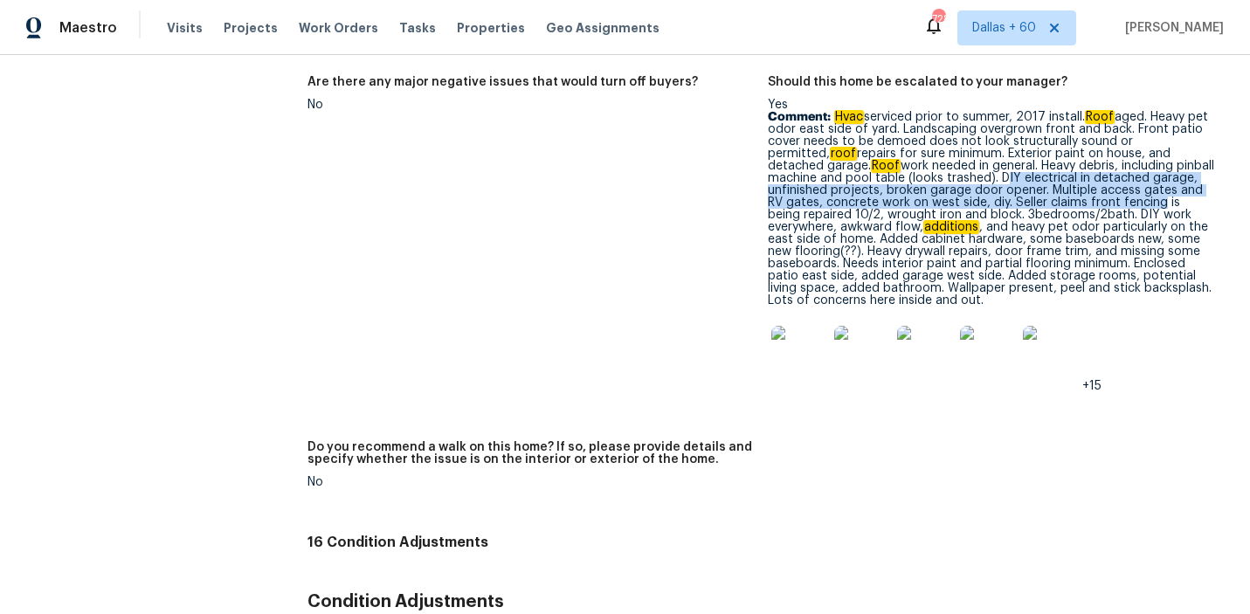
drag, startPoint x: 921, startPoint y: 142, endPoint x: 1098, endPoint y: 164, distance: 177.7
click at [1098, 164] on p "Comment: Hvac serviced prior to summer, 2017 install. Roof aged. Heavy pet odor…" at bounding box center [991, 209] width 447 height 196
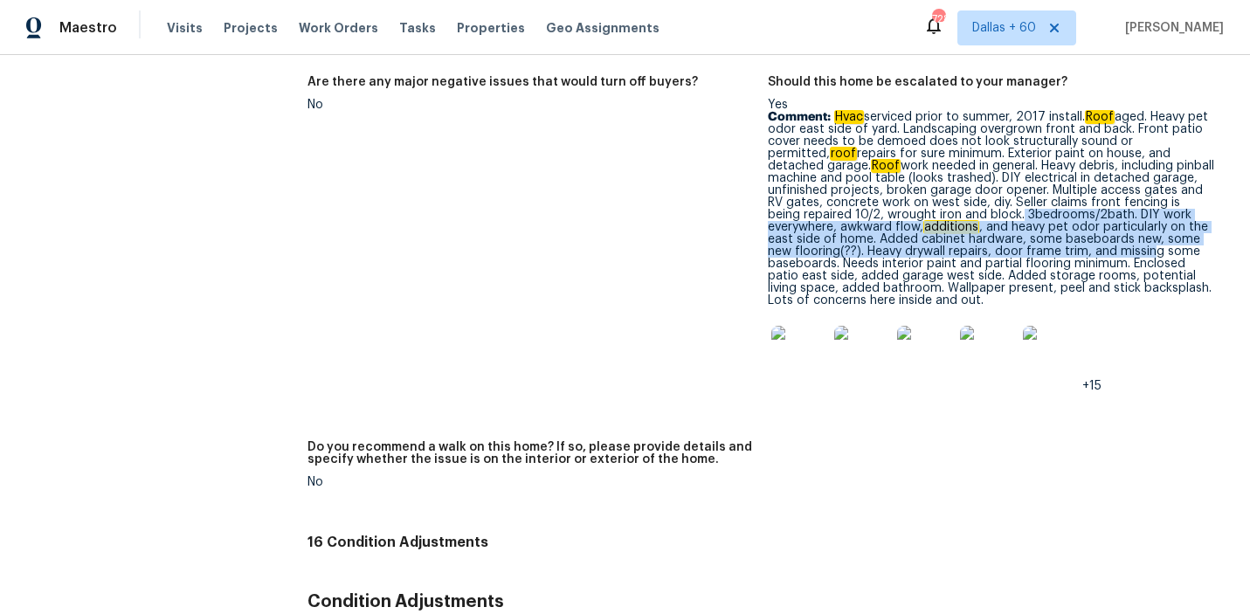
drag, startPoint x: 933, startPoint y: 181, endPoint x: 1126, endPoint y: 213, distance: 195.7
click at [1126, 215] on p "Comment: Hvac serviced prior to summer, 2017 install. Roof aged. Heavy pet odor…" at bounding box center [991, 209] width 447 height 196
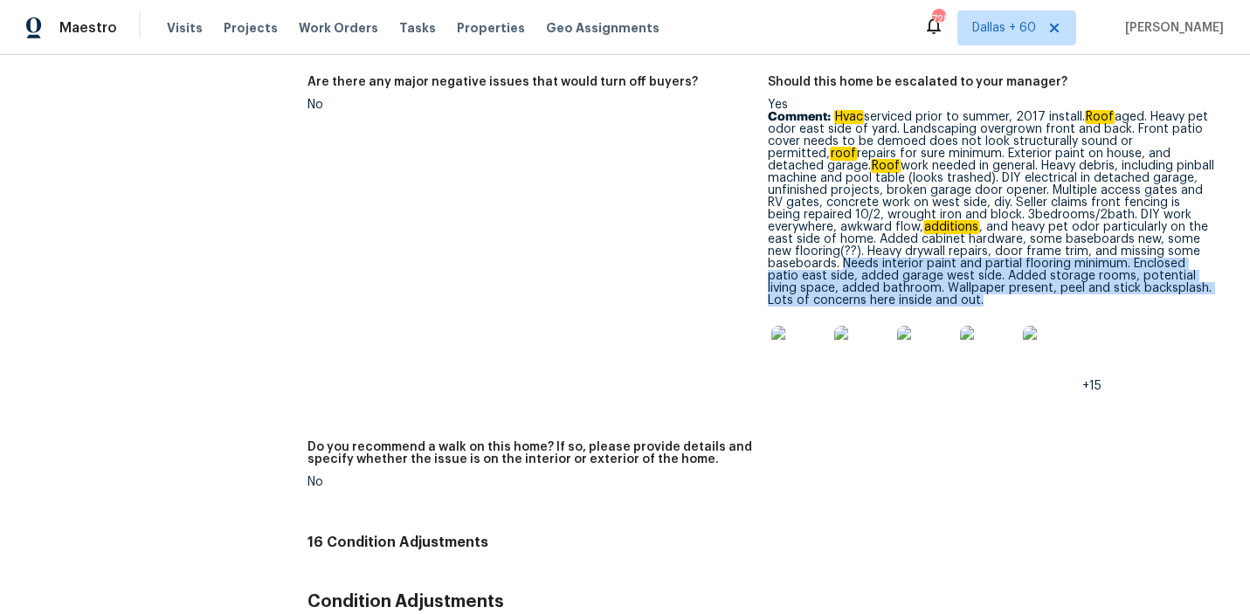
drag, startPoint x: 842, startPoint y: 227, endPoint x: 1047, endPoint y: 265, distance: 208.8
click at [1047, 266] on p "Comment: Hvac serviced prior to summer, 2017 install. Roof aged. Heavy pet odor…" at bounding box center [991, 209] width 447 height 196
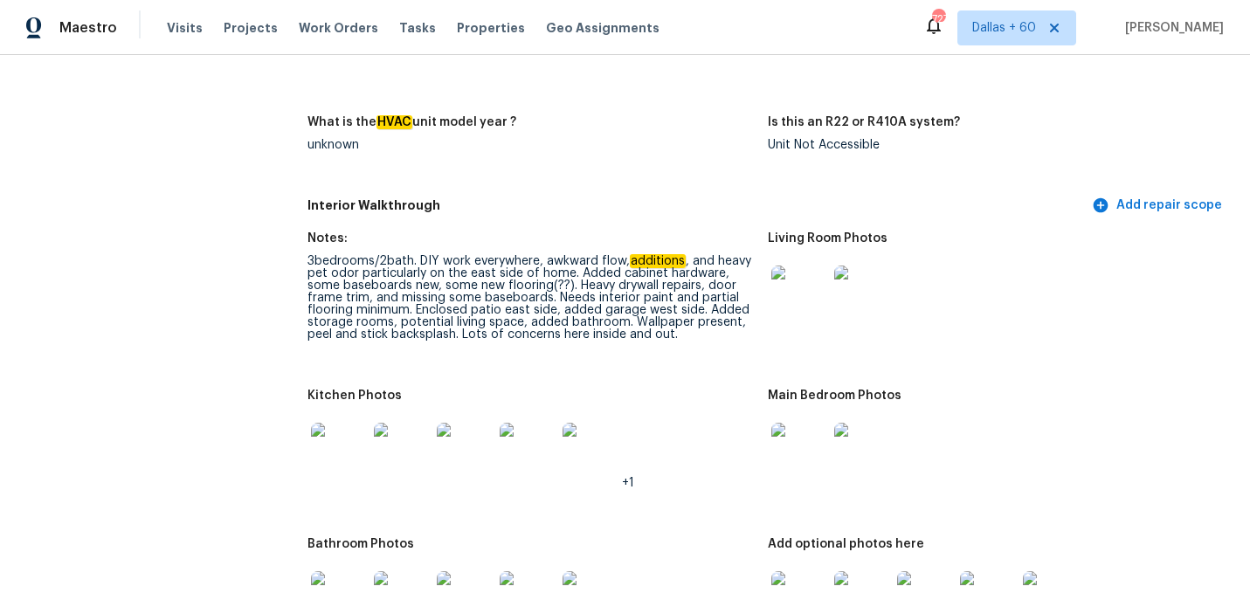
scroll to position [1938, 0]
drag, startPoint x: 307, startPoint y: 289, endPoint x: 479, endPoint y: 279, distance: 172.3
click at [479, 279] on div "3bedrooms/2bath. DIY work everywhere, awkward flow, additions , and heavy pet o…" at bounding box center [530, 300] width 447 height 86
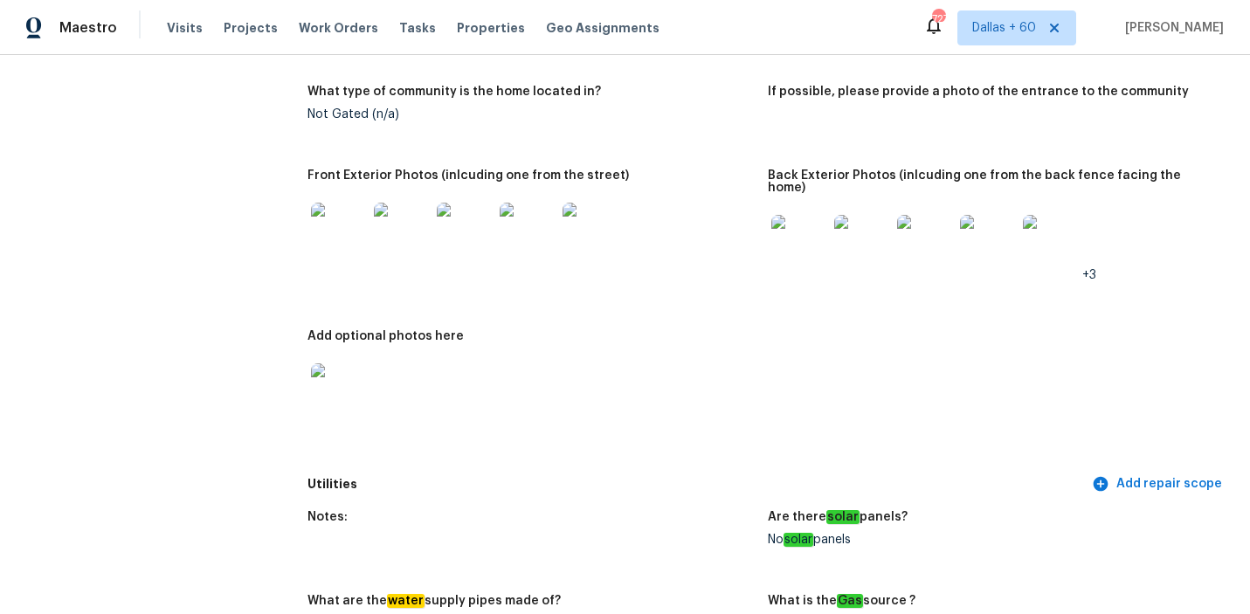
scroll to position [902, 0]
click at [1048, 229] on img at bounding box center [1050, 242] width 56 height 56
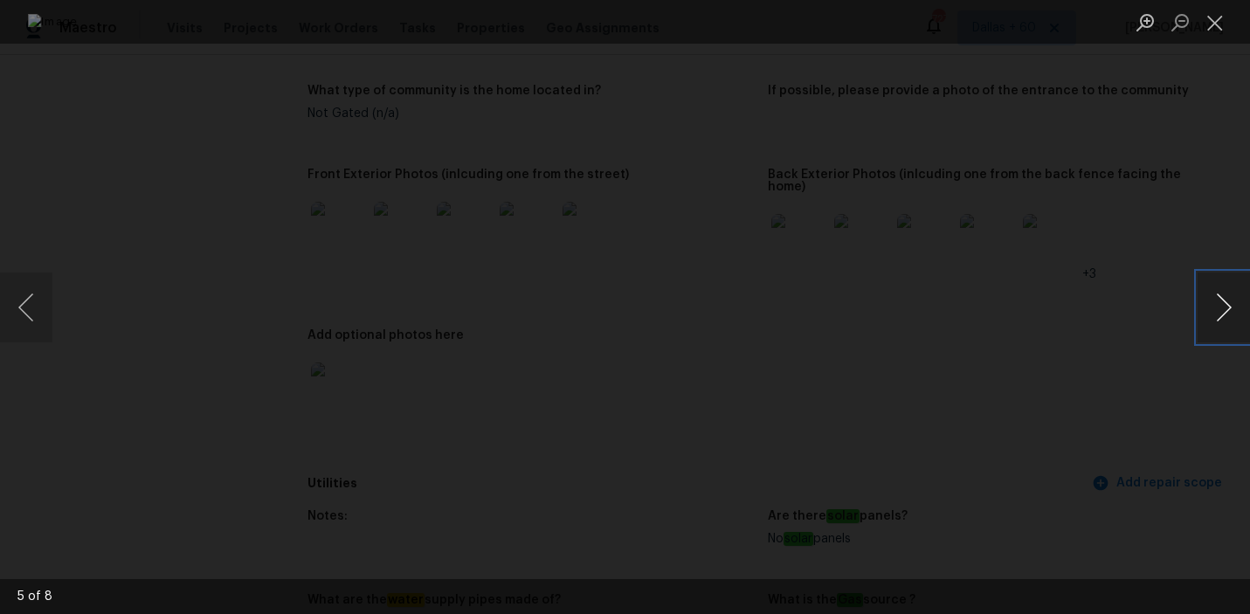
click at [1215, 306] on button "Next image" at bounding box center [1223, 307] width 52 height 70
click at [1215, 307] on button "Next image" at bounding box center [1223, 307] width 52 height 70
click at [1120, 382] on div "Lightbox" at bounding box center [625, 307] width 1250 height 614
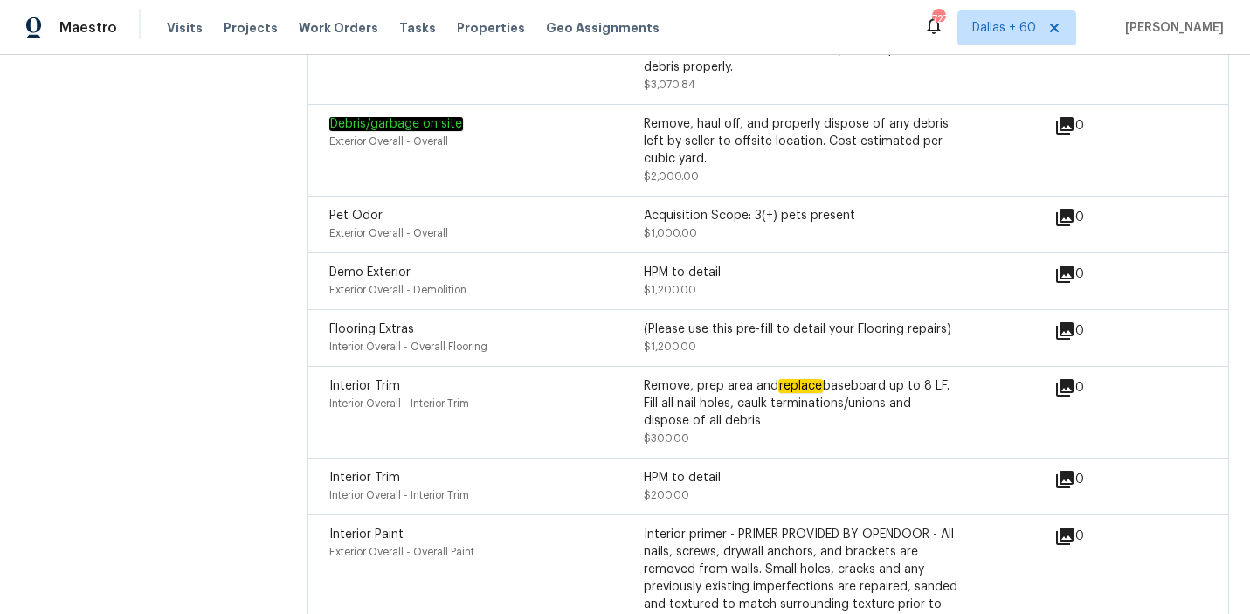
scroll to position [5546, 0]
click at [518, 339] on div "Interior Overall - Overall Flooring" at bounding box center [486, 347] width 314 height 17
click at [561, 321] on div "Flooring Extras" at bounding box center [486, 329] width 314 height 17
click at [733, 321] on div "(Please use this pre-fill to detail your Flooring repairs)" at bounding box center [801, 329] width 314 height 17
click at [910, 321] on div "(Please use this pre-fill to detail your Flooring repairs) $1,200.00" at bounding box center [801, 338] width 314 height 35
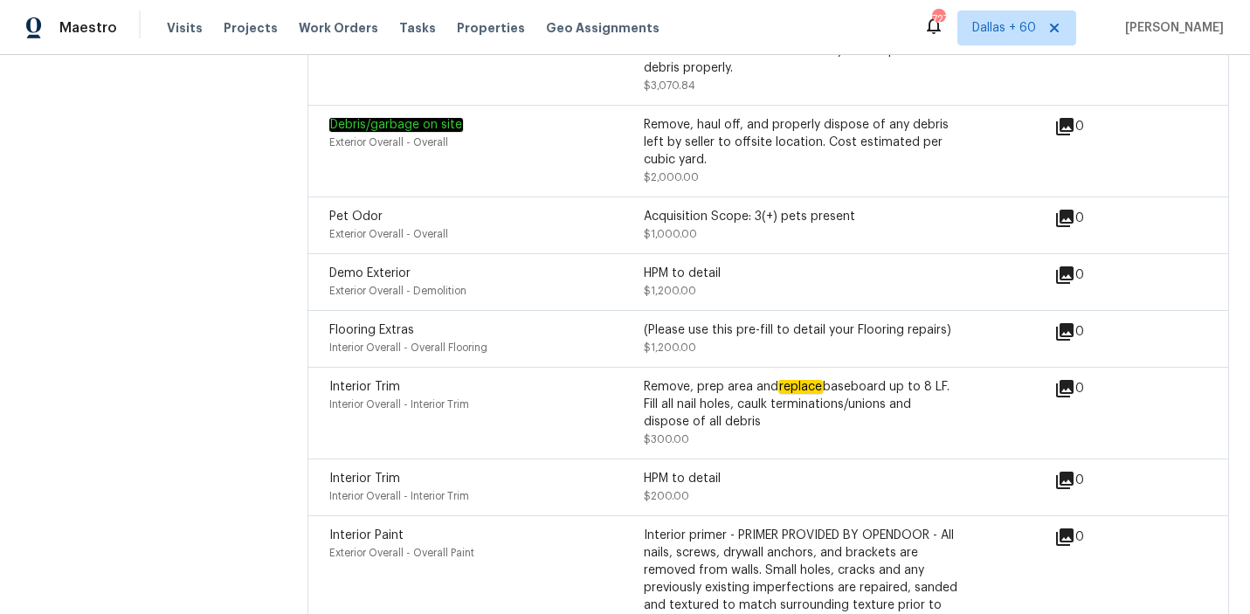
click at [910, 321] on div "(Please use this pre-fill to detail your Flooring repairs) $1,200.00" at bounding box center [801, 338] width 314 height 35
click at [375, 339] on div "Interior Overall - Overall Flooring" at bounding box center [486, 347] width 314 height 17
click at [1051, 321] on div "Flooring Extras Interior Overall - Overall Flooring (Please use this pre-fill t…" at bounding box center [691, 338] width 725 height 35
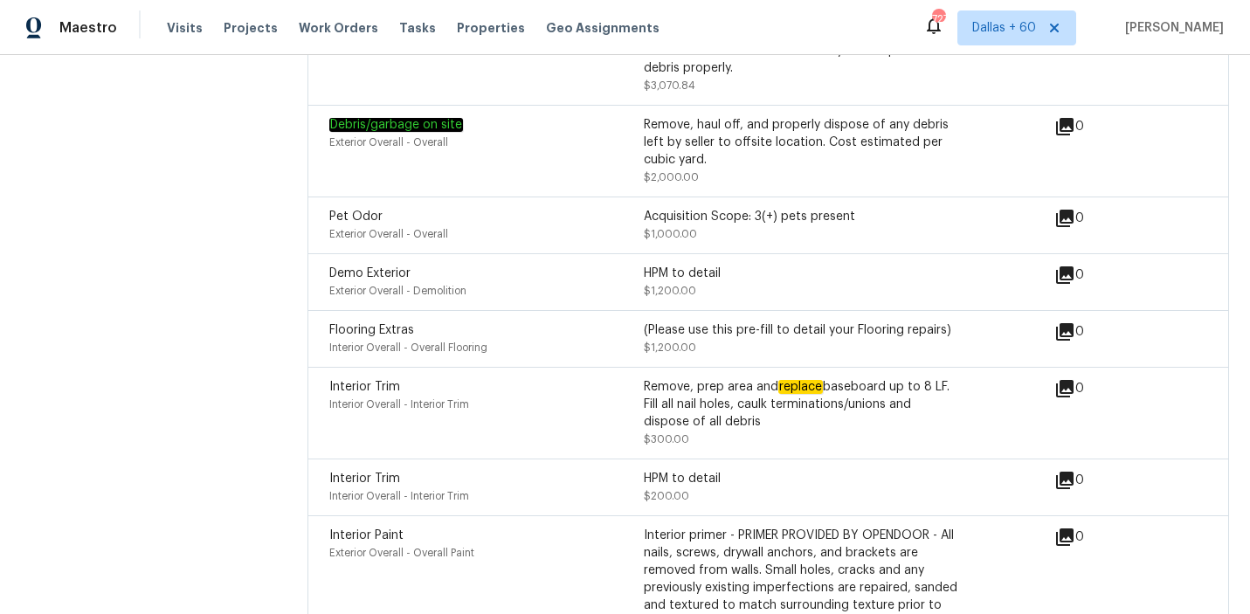
click at [1074, 321] on icon at bounding box center [1064, 331] width 21 height 21
click at [1071, 323] on icon at bounding box center [1064, 331] width 17 height 17
click at [781, 321] on div "(Please use this pre-fill to detail your Flooring repairs) $1,200.00" at bounding box center [801, 338] width 314 height 35
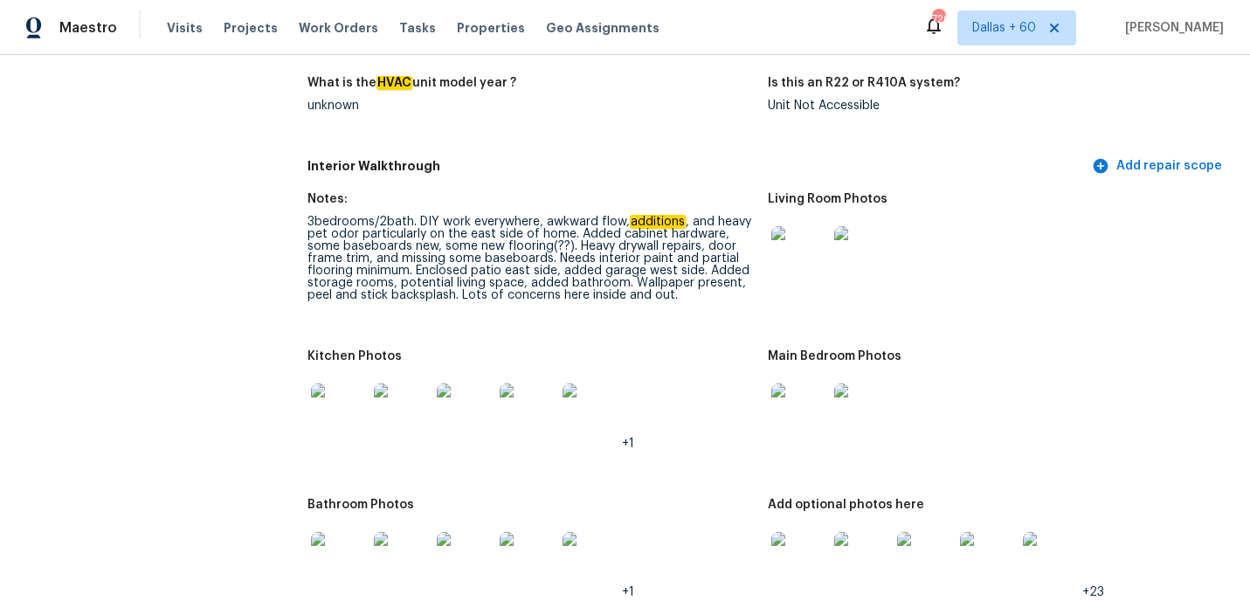
scroll to position [1953, 0]
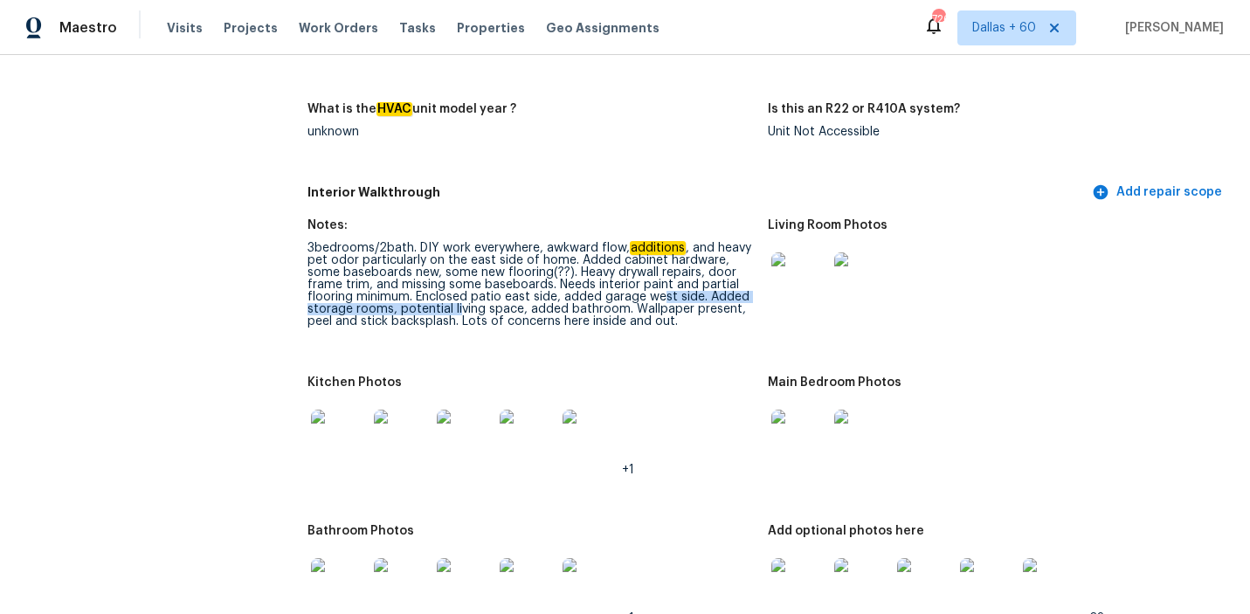
drag, startPoint x: 659, startPoint y: 271, endPoint x: 459, endPoint y: 285, distance: 200.4
click at [459, 285] on div "3bedrooms/2bath. DIY work everywhere, awkward flow, additions , and heavy pet o…" at bounding box center [530, 285] width 447 height 86
click at [534, 317] on figure "Notes: 3bedrooms/2bath. DIY work everywhere, awkward flow, additions , and heav…" at bounding box center [537, 287] width 461 height 136
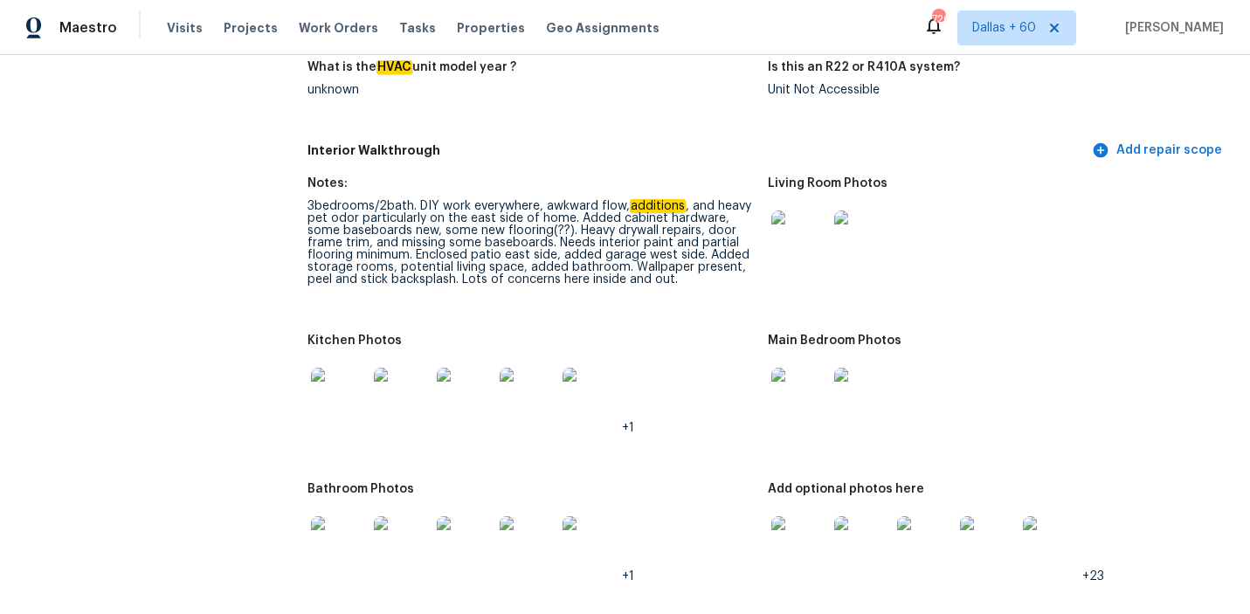
scroll to position [1997, 0]
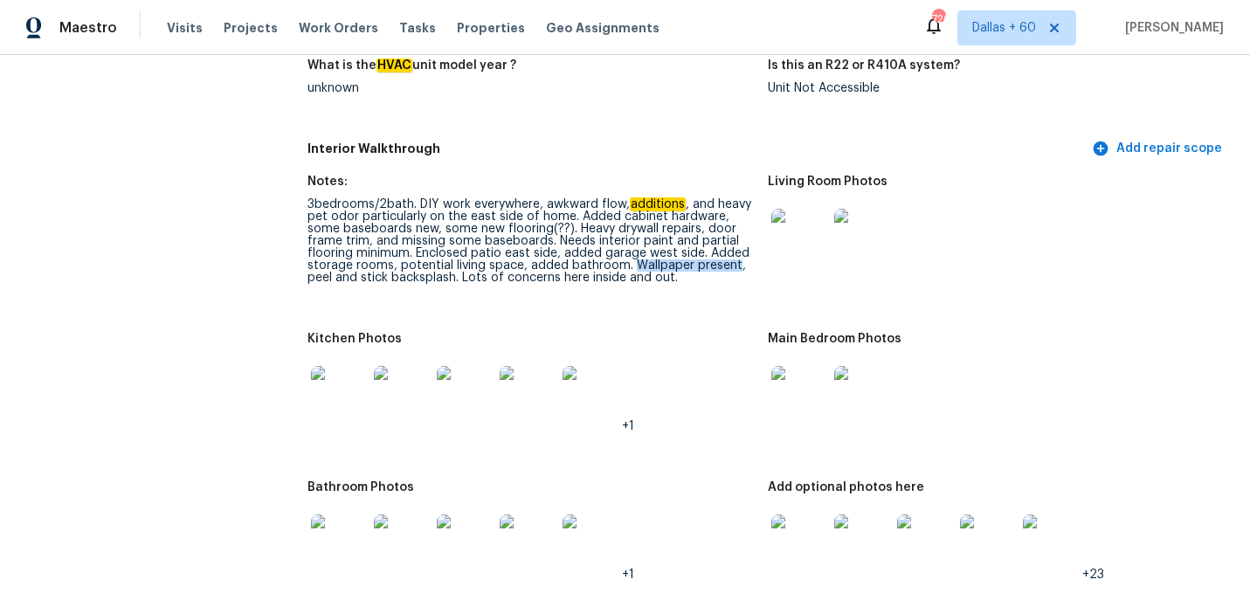
drag, startPoint x: 627, startPoint y: 241, endPoint x: 731, endPoint y: 244, distance: 103.9
click at [731, 244] on div "3bedrooms/2bath. DIY work everywhere, awkward flow, additions , and heavy pet o…" at bounding box center [530, 241] width 447 height 86
drag, startPoint x: 420, startPoint y: 249, endPoint x: 464, endPoint y: 248, distance: 43.7
click at [464, 248] on div "3bedrooms/2bath. DIY work everywhere, awkward flow, additions , and heavy pet o…" at bounding box center [530, 241] width 447 height 86
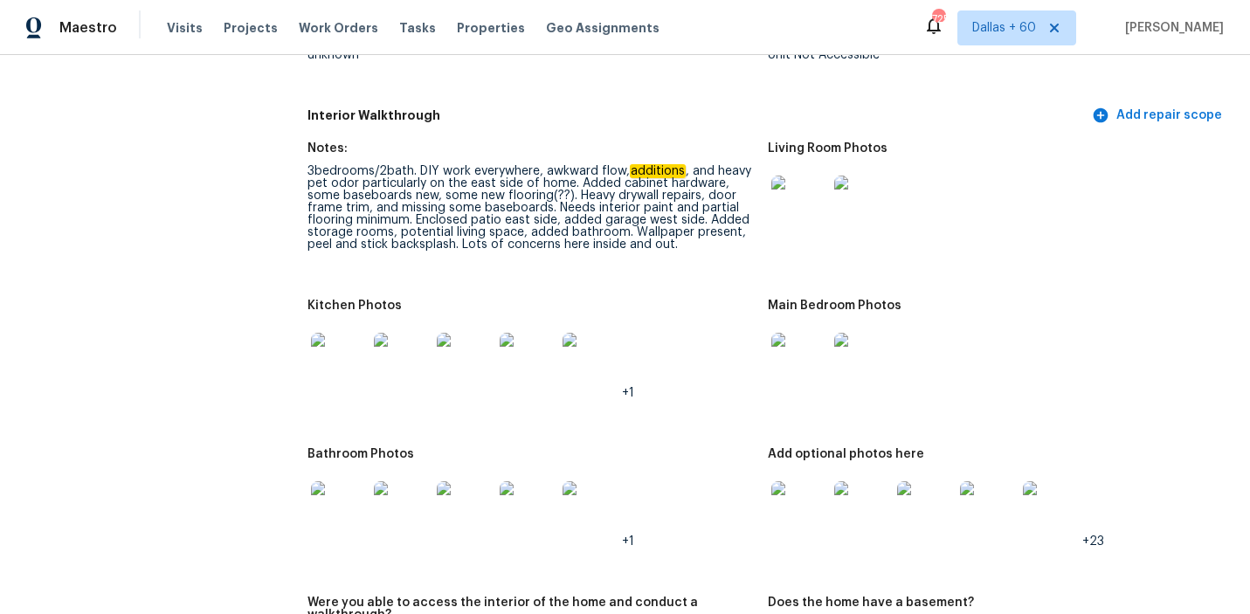
scroll to position [2060, 0]
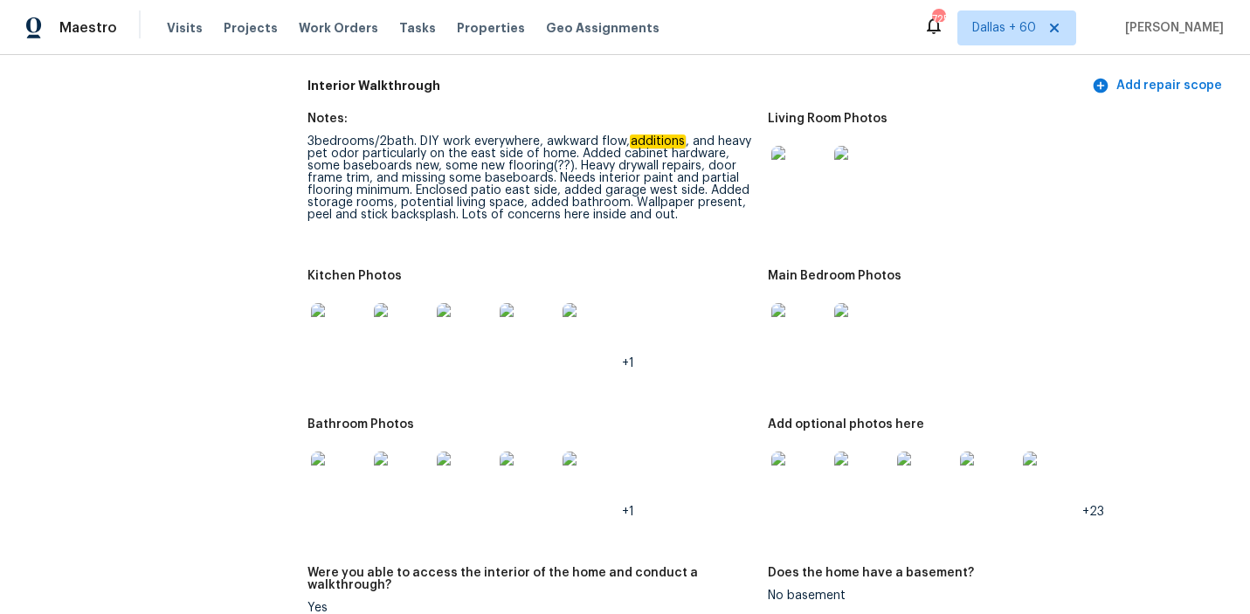
click at [810, 312] on img at bounding box center [799, 331] width 56 height 56
click at [806, 146] on img at bounding box center [799, 174] width 56 height 56
click at [349, 312] on img at bounding box center [339, 331] width 56 height 56
click at [776, 331] on img at bounding box center [799, 331] width 56 height 56
click at [322, 452] on img at bounding box center [339, 479] width 56 height 56
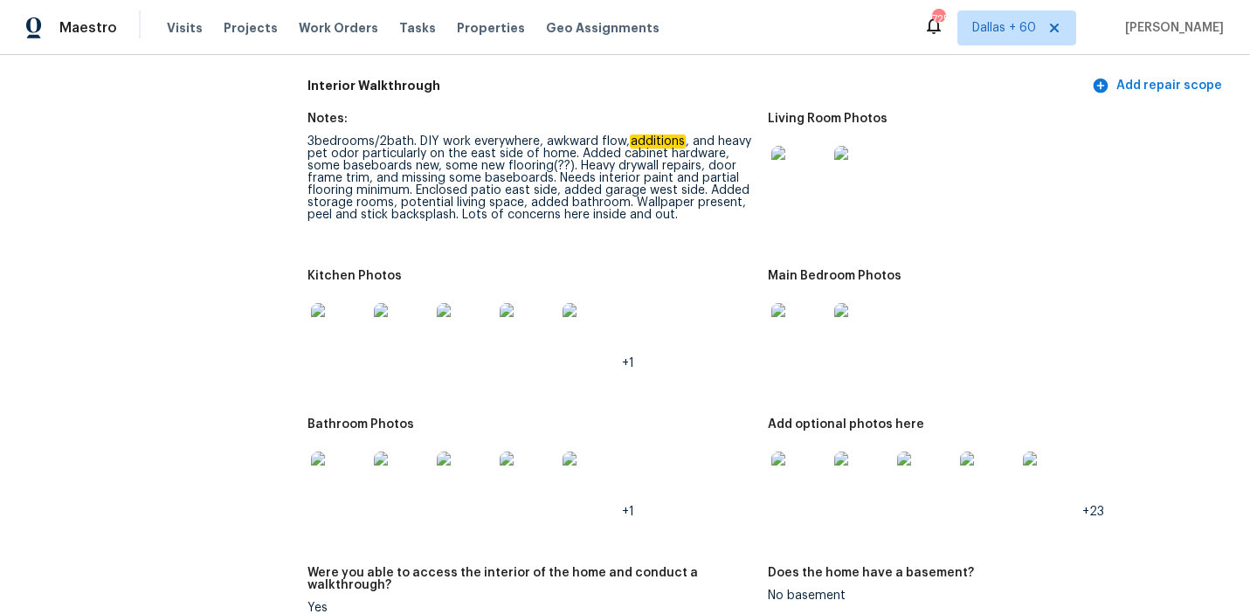
click at [347, 321] on img at bounding box center [339, 331] width 56 height 56
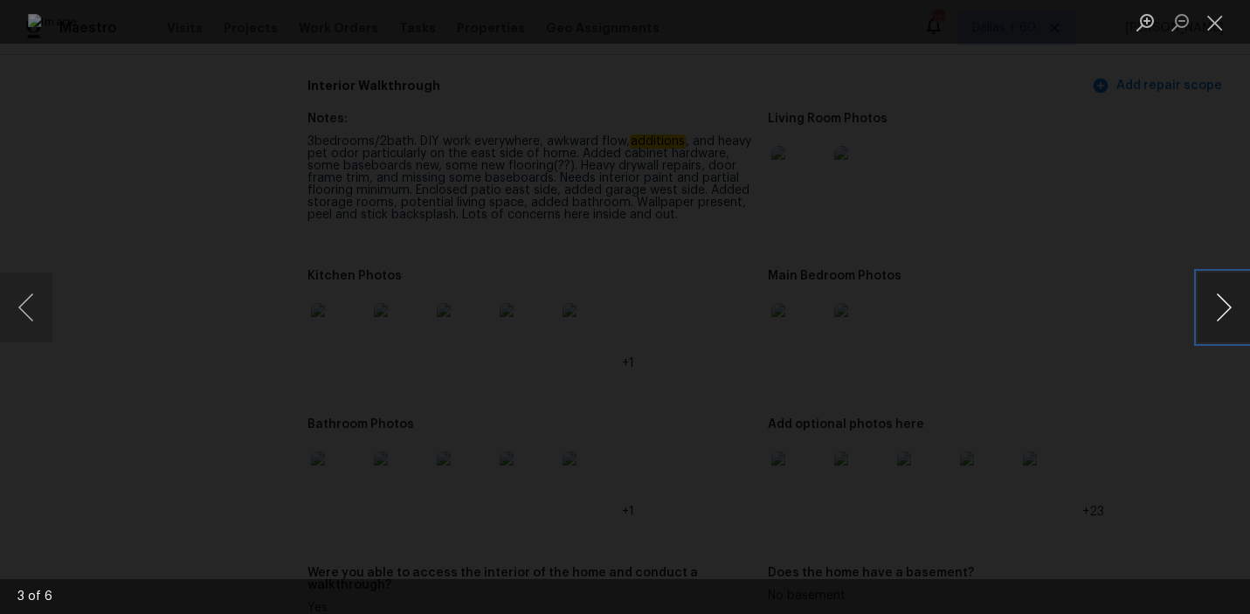
click at [1211, 300] on button "Next image" at bounding box center [1223, 307] width 52 height 70
click at [1221, 311] on button "Next image" at bounding box center [1223, 307] width 52 height 70
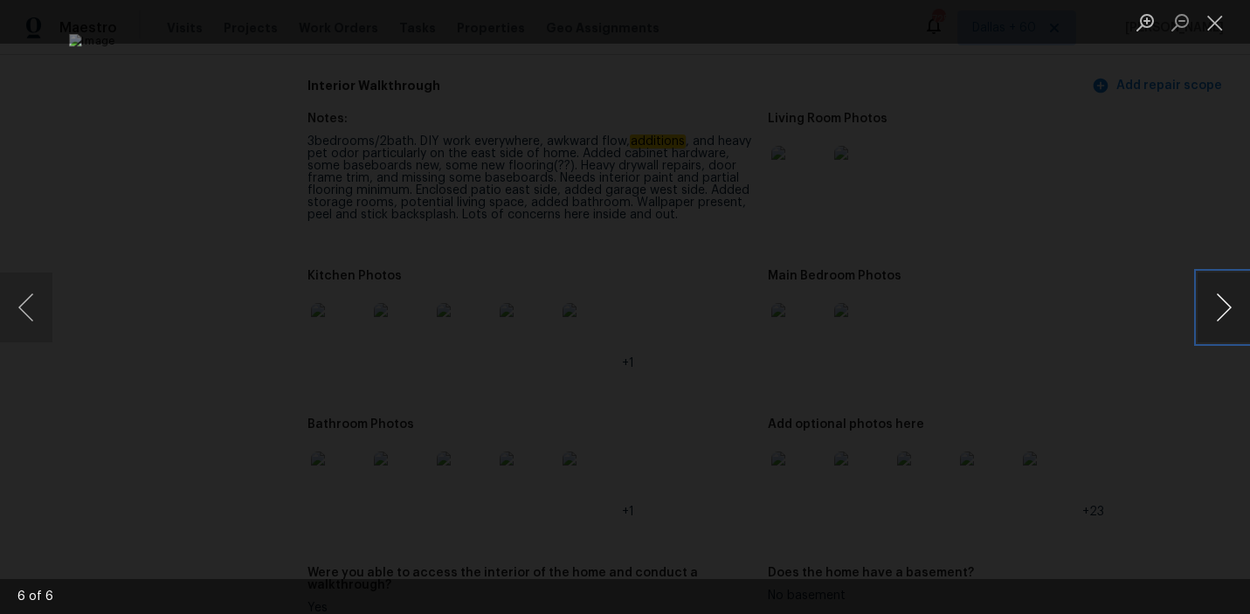
click at [1221, 311] on button "Next image" at bounding box center [1223, 307] width 52 height 70
click at [1149, 338] on div "Lightbox" at bounding box center [625, 307] width 1250 height 614
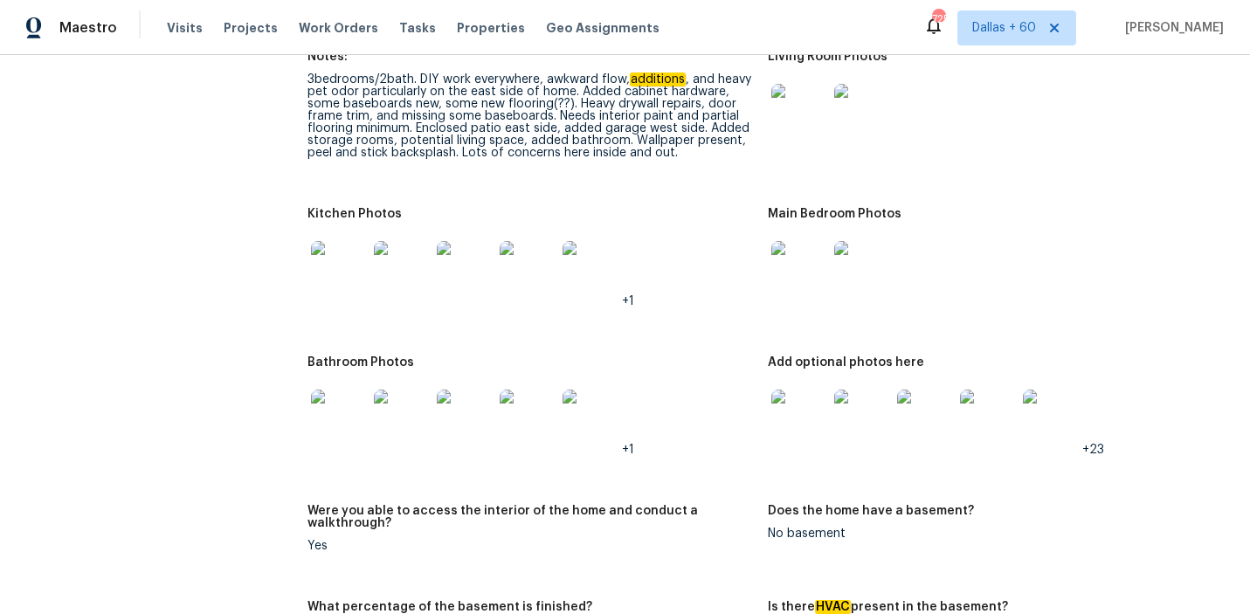
scroll to position [2121, 0]
click at [778, 403] on img at bounding box center [799, 418] width 56 height 56
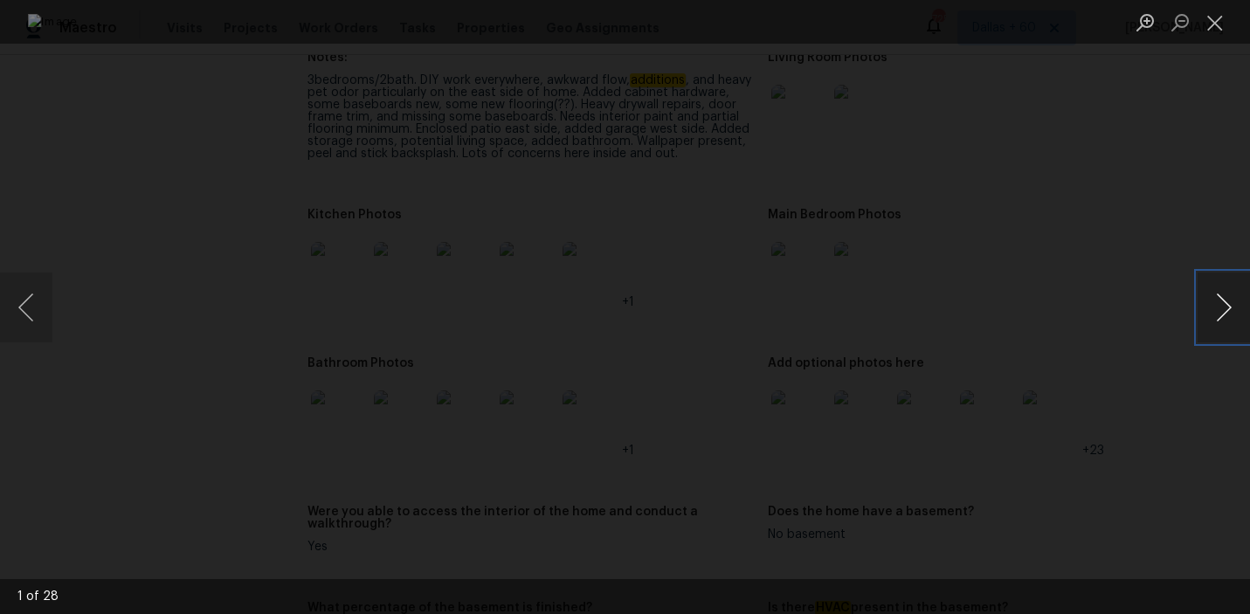
click at [1223, 313] on button "Next image" at bounding box center [1223, 307] width 52 height 70
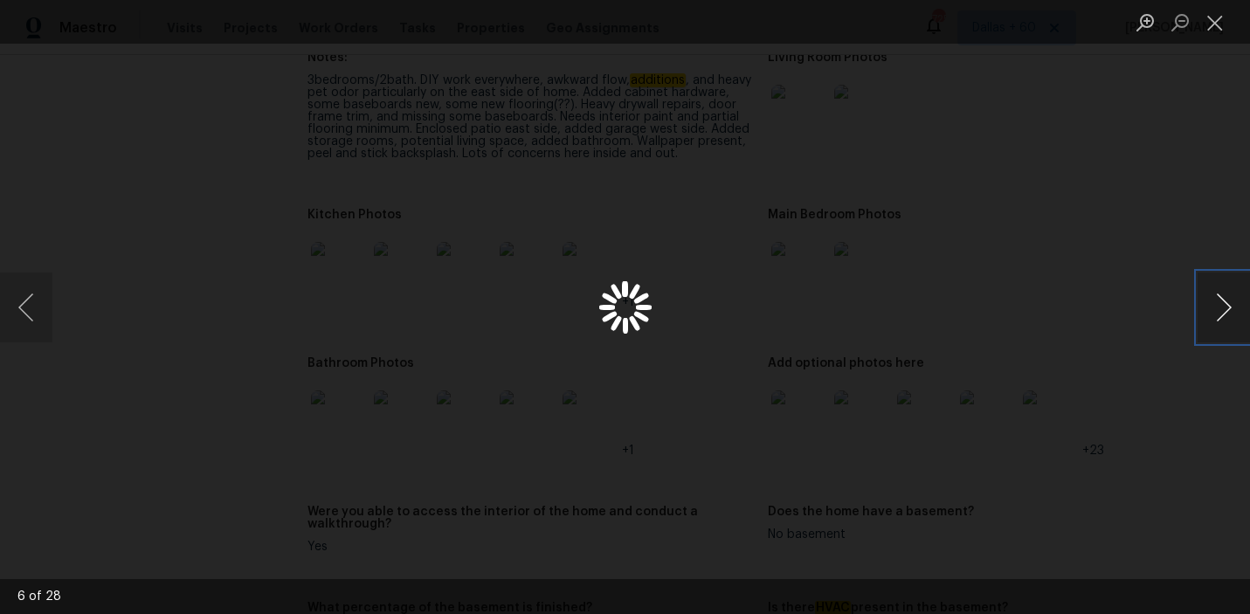
click at [1223, 313] on button "Next image" at bounding box center [1223, 307] width 52 height 70
click at [45, 298] on button "Previous image" at bounding box center [26, 307] width 52 height 70
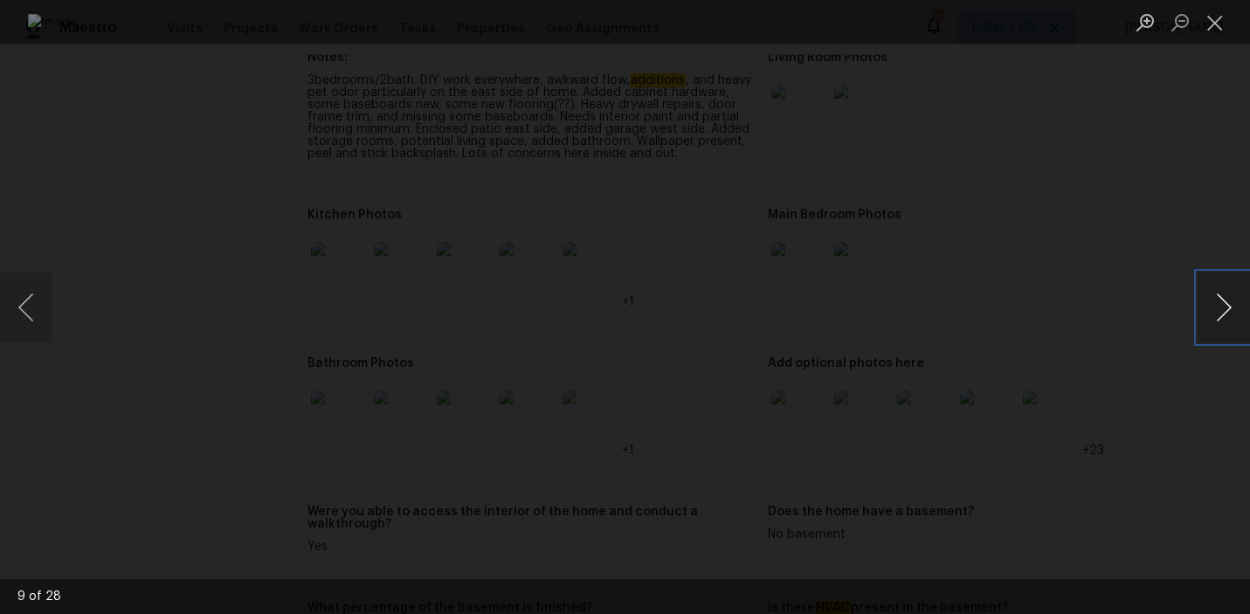
click at [1203, 313] on button "Next image" at bounding box center [1223, 307] width 52 height 70
click at [1126, 272] on div "Lightbox" at bounding box center [625, 307] width 1250 height 614
click at [1224, 306] on button "Next image" at bounding box center [1223, 307] width 52 height 70
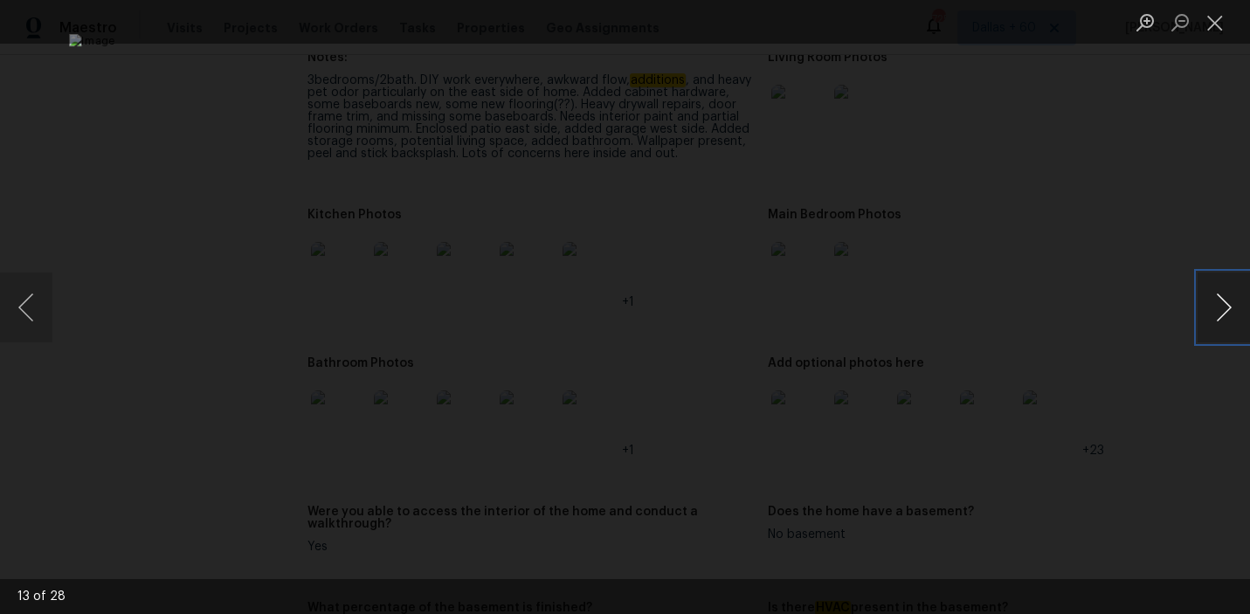
click at [1225, 307] on button "Next image" at bounding box center [1223, 307] width 52 height 70
click at [1225, 308] on button "Next image" at bounding box center [1223, 307] width 52 height 70
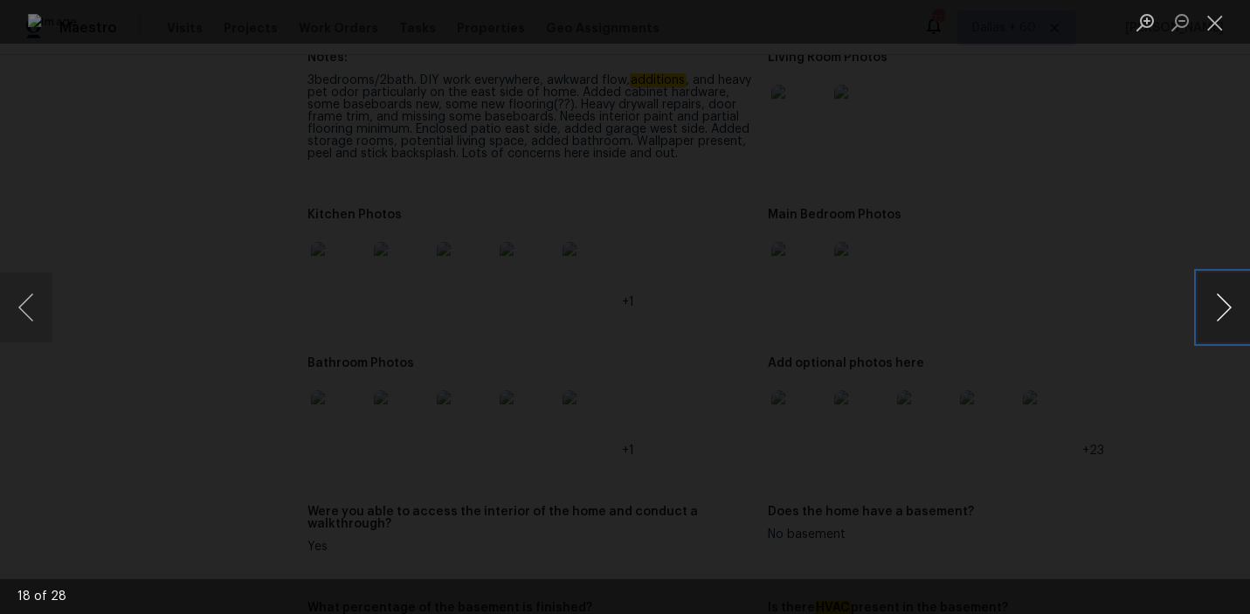
click at [1225, 308] on button "Next image" at bounding box center [1223, 307] width 52 height 70
click at [109, 183] on div "Lightbox" at bounding box center [625, 307] width 1250 height 614
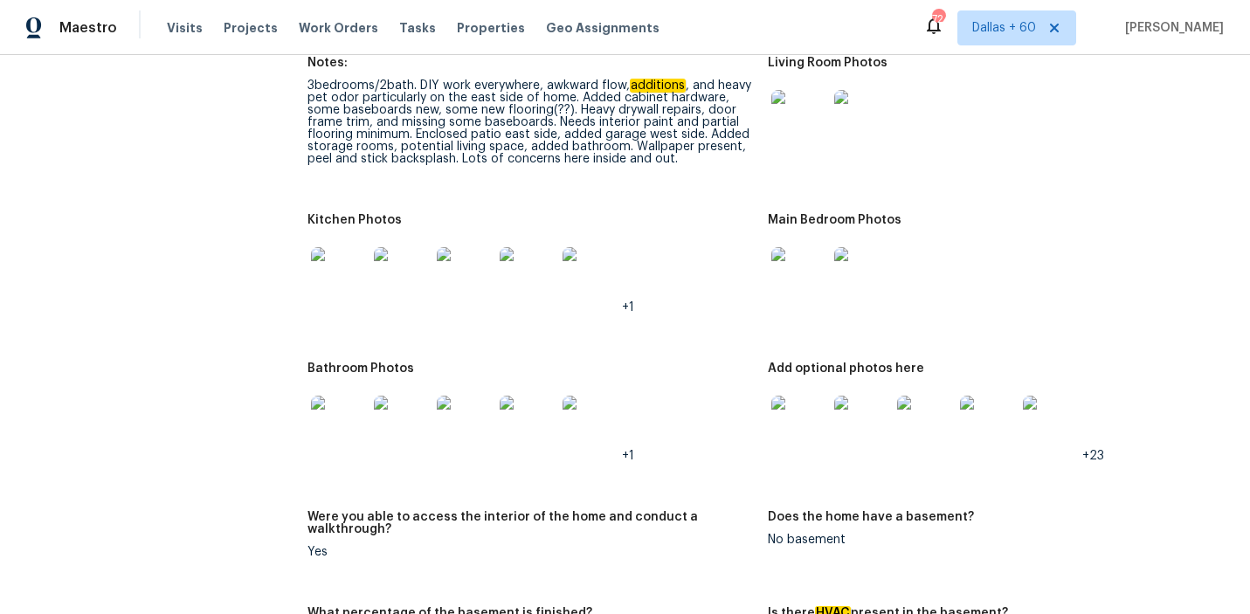
scroll to position [3590, 0]
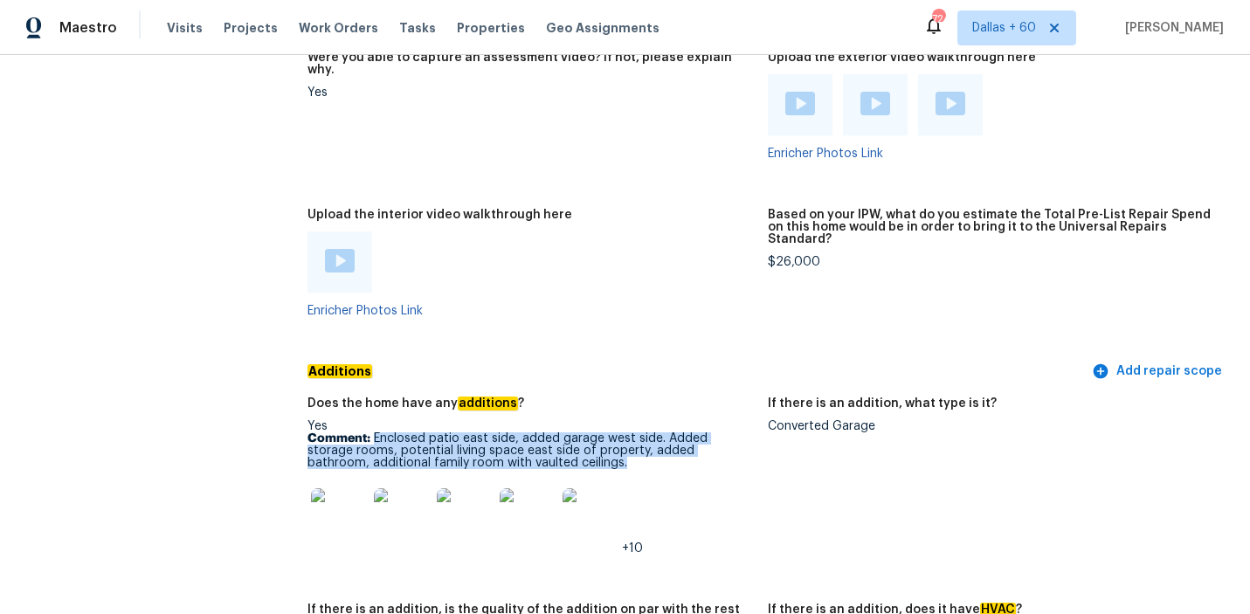
drag, startPoint x: 375, startPoint y: 402, endPoint x: 578, endPoint y: 431, distance: 205.6
click at [578, 432] on p "Comment: Enclosed patio east side, added garage west side. Added storage rooms,…" at bounding box center [530, 450] width 447 height 37
copy p "Enclosed patio east side, added garage west side. Added storage rooms, potentia…"
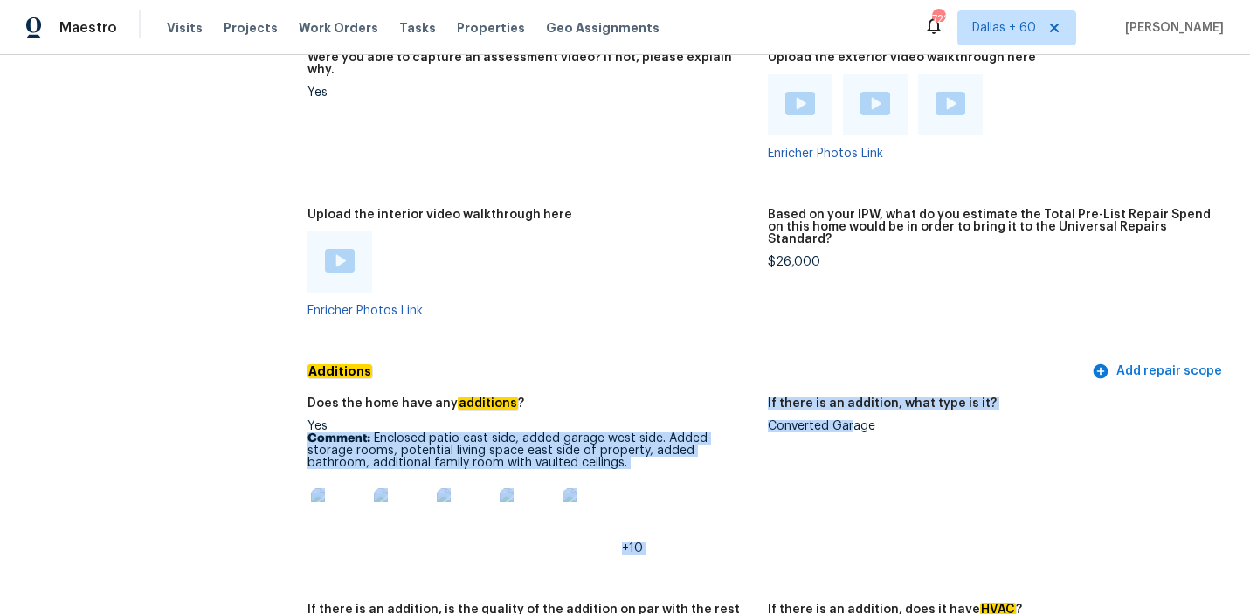
drag, startPoint x: 758, startPoint y: 390, endPoint x: 854, endPoint y: 390, distance: 96.0
click at [854, 390] on div "Does the home have any additions ? Yes Comment: Enclosed patio east side, added…" at bounding box center [767, 538] width 921 height 302
click at [489, 432] on p "Comment: Enclosed patio east side, added garage west side. Added storage rooms,…" at bounding box center [530, 450] width 447 height 37
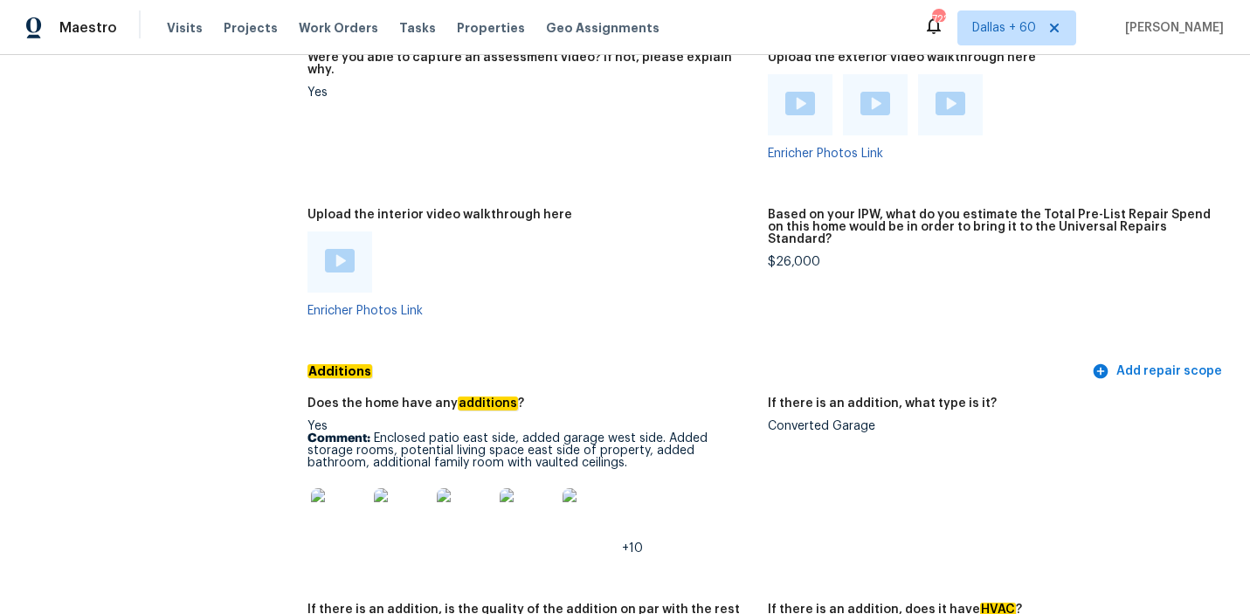
click at [343, 488] on img at bounding box center [339, 516] width 56 height 56
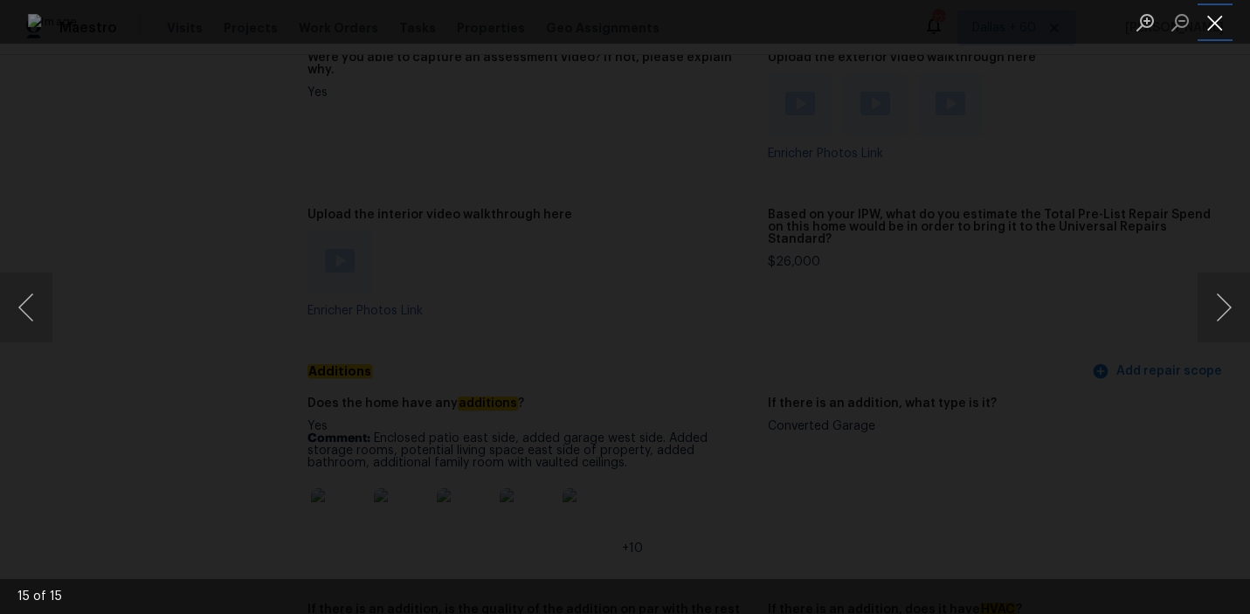
click at [1214, 24] on button "Close lightbox" at bounding box center [1214, 22] width 35 height 31
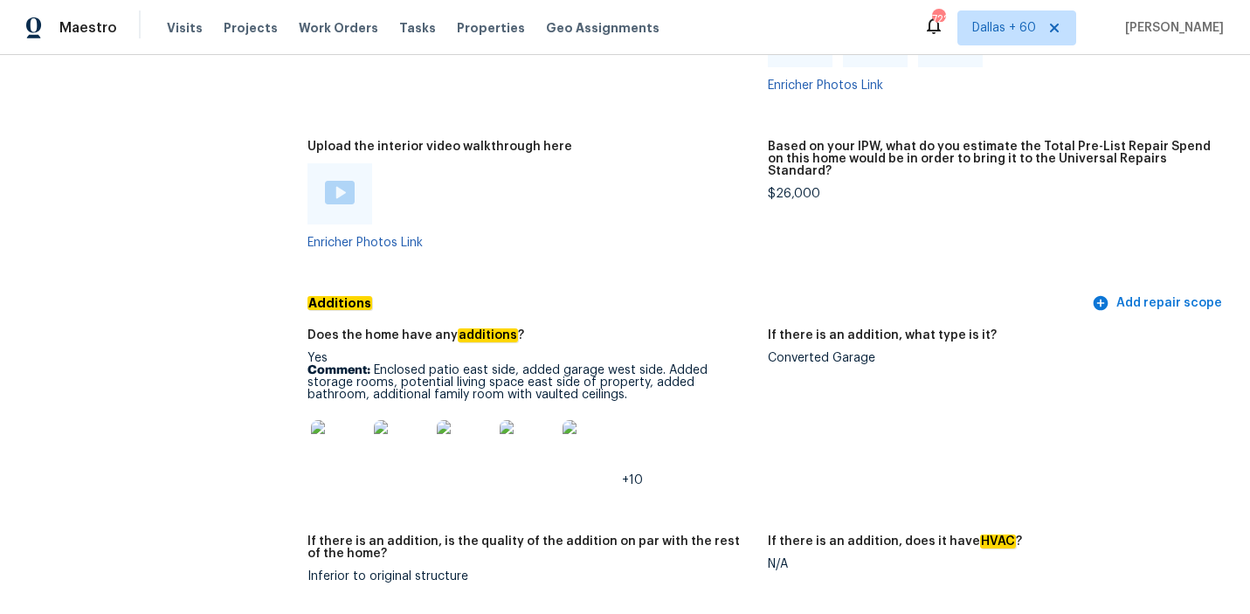
scroll to position [4125, 0]
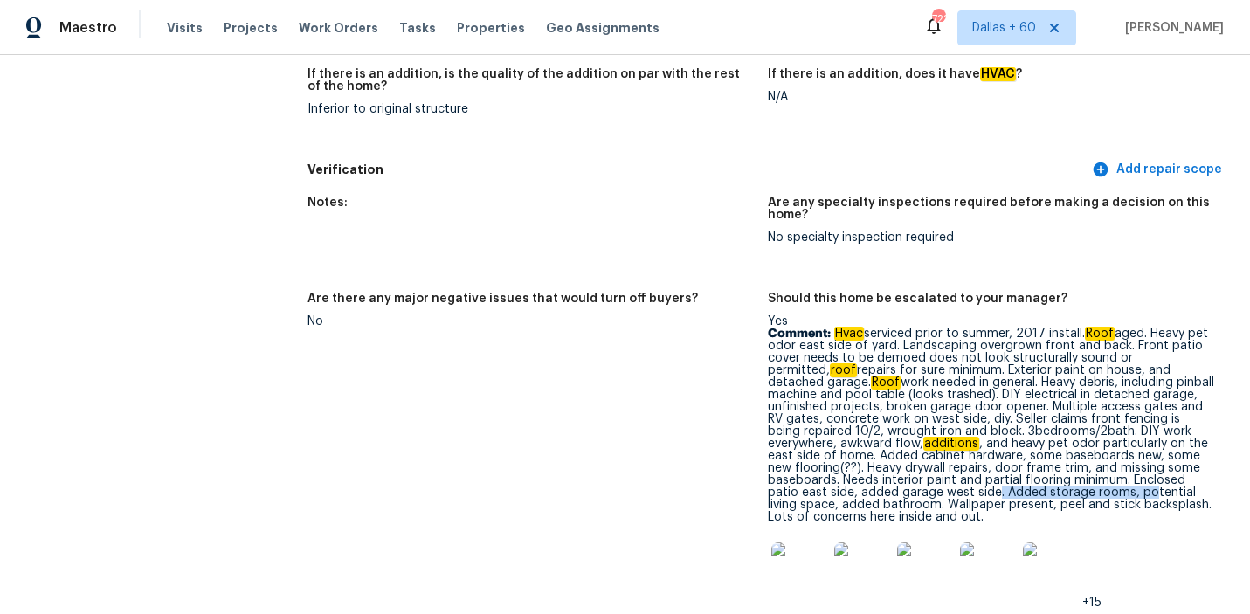
drag, startPoint x: 992, startPoint y: 459, endPoint x: 1146, endPoint y: 460, distance: 153.7
click at [1146, 460] on p "Comment: Hvac serviced prior to summer, 2017 install. Roof aged. Heavy pet odor…" at bounding box center [991, 425] width 447 height 196
click at [1009, 474] on p "Comment: Hvac serviced prior to summer, 2017 install. Roof aged. Heavy pet odor…" at bounding box center [991, 425] width 447 height 196
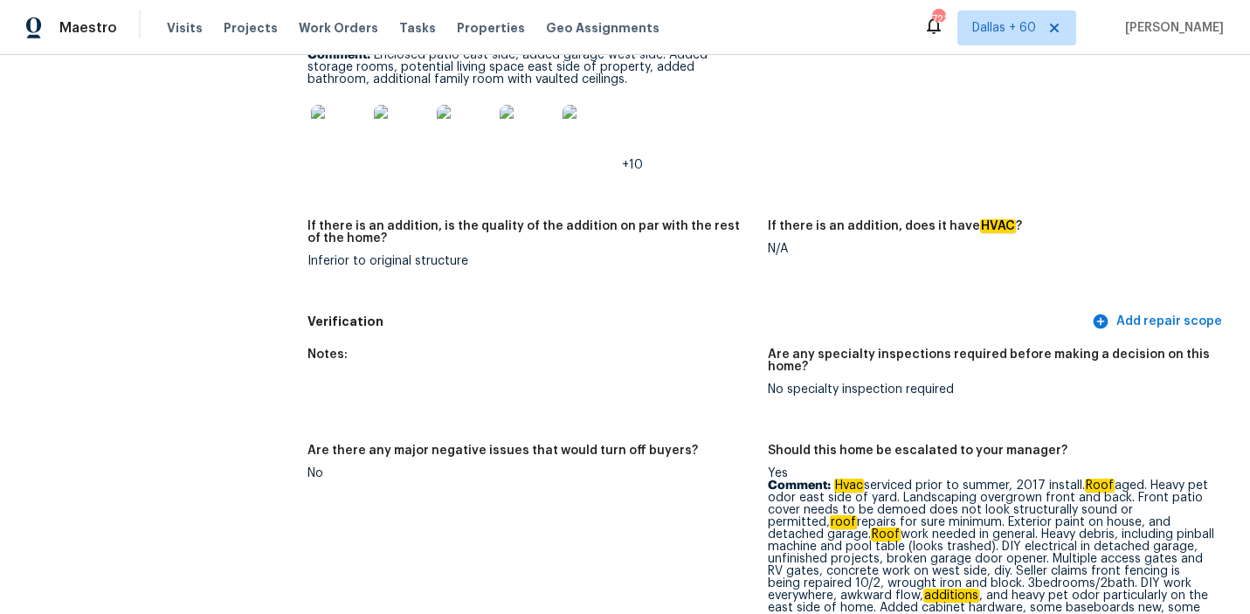
scroll to position [3634, 0]
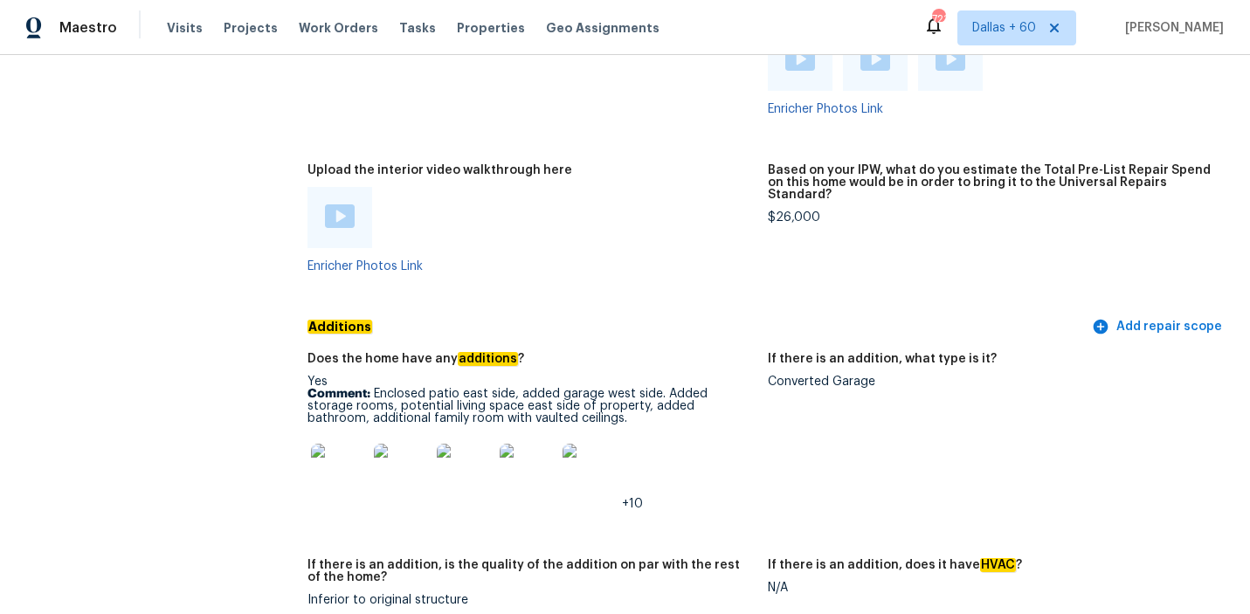
click at [615, 388] on p "Comment: Enclosed patio east side, added garage west side. Added storage rooms,…" at bounding box center [530, 406] width 447 height 37
click at [538, 444] on img at bounding box center [527, 472] width 56 height 56
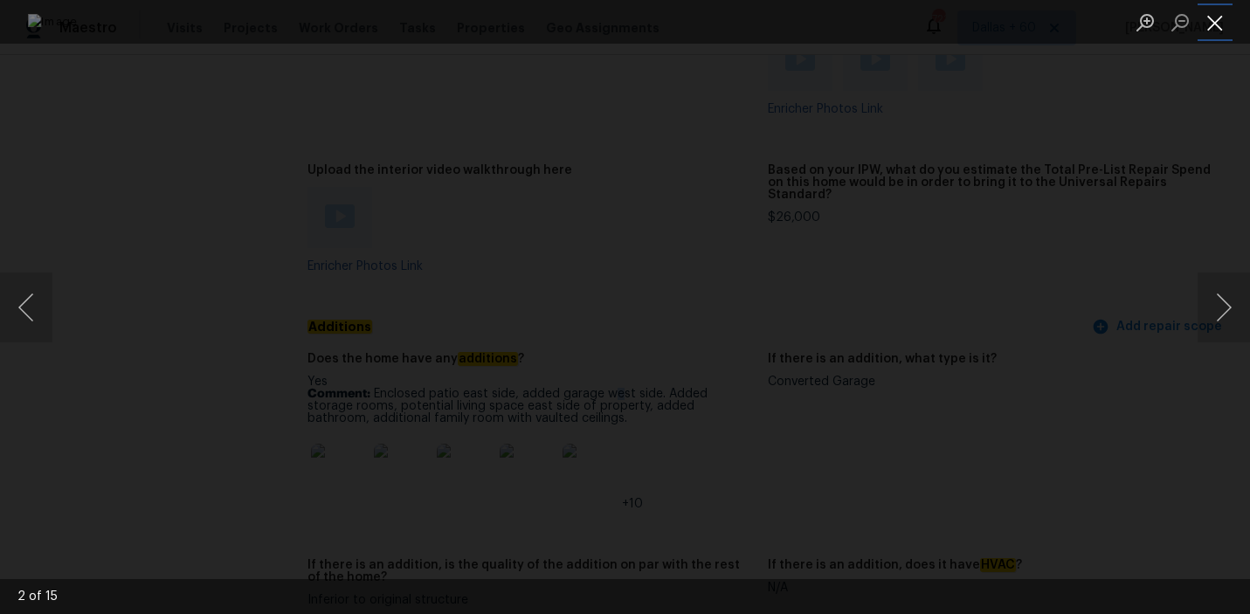
click at [1212, 23] on button "Close lightbox" at bounding box center [1214, 22] width 35 height 31
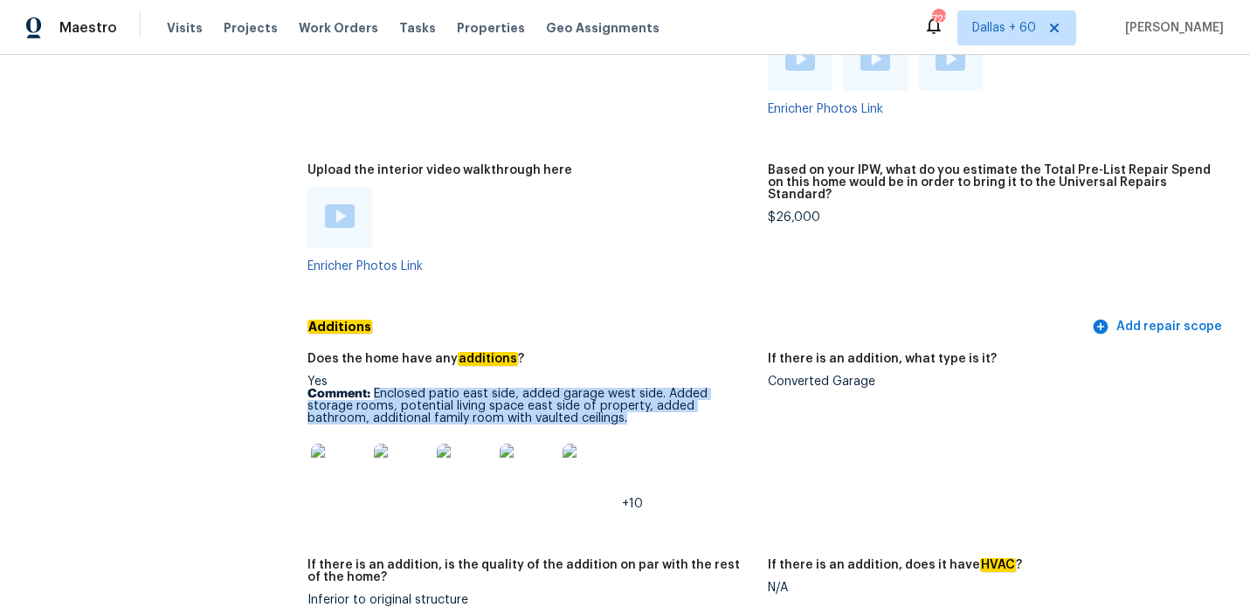
drag, startPoint x: 374, startPoint y: 357, endPoint x: 578, endPoint y: 383, distance: 206.0
click at [578, 388] on p "Comment: Enclosed patio east side, added garage west side. Added storage rooms,…" at bounding box center [530, 406] width 447 height 37
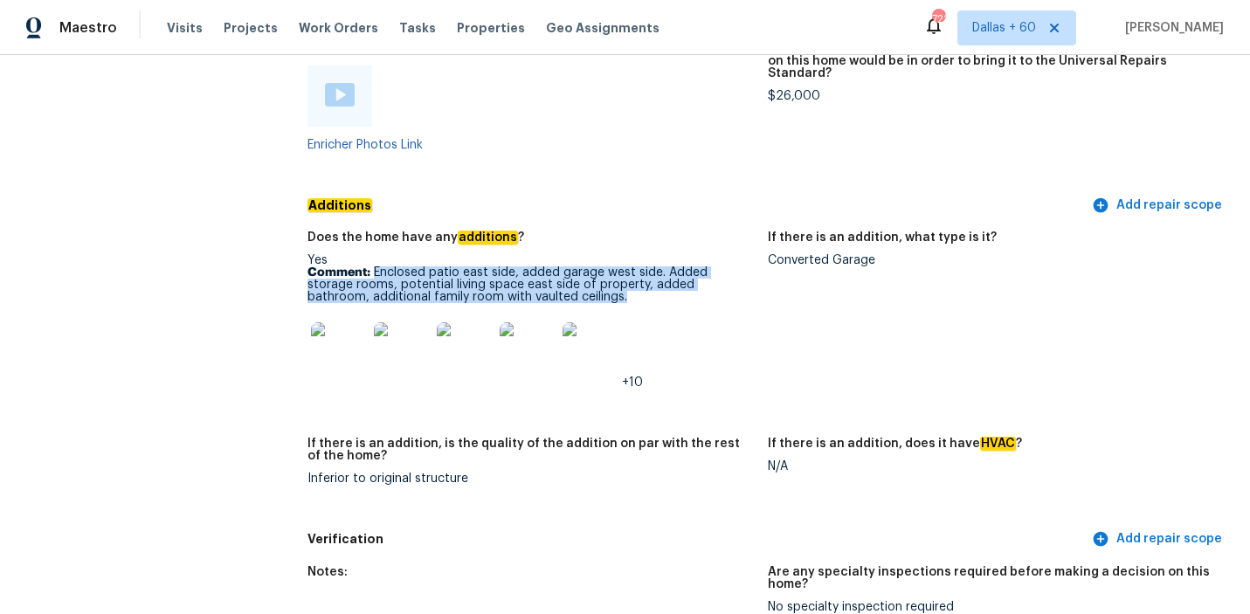
scroll to position [3755, 0]
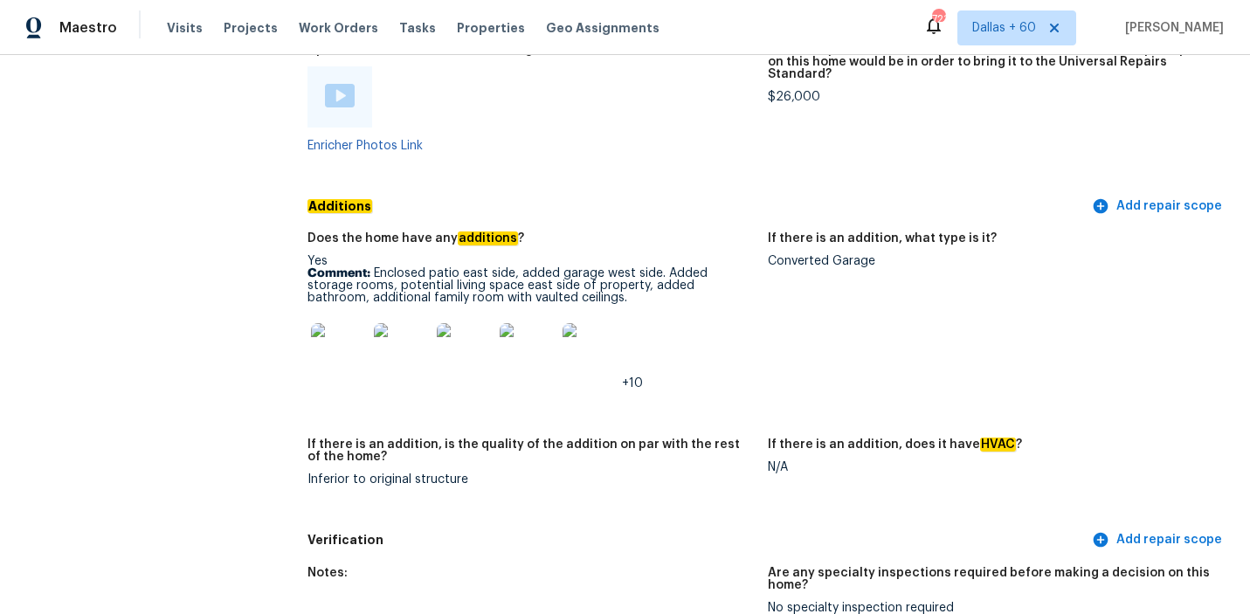
click at [456, 267] on p "Comment: Enclosed patio east side, added garage west side. Added storage rooms,…" at bounding box center [530, 285] width 447 height 37
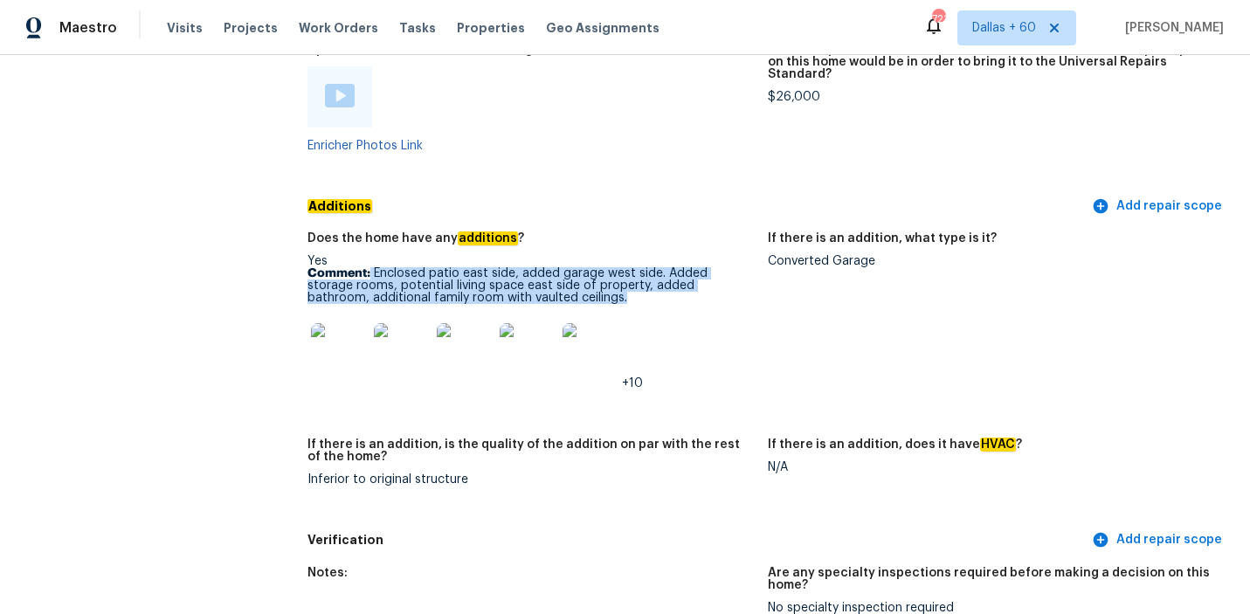
drag, startPoint x: 371, startPoint y: 234, endPoint x: 567, endPoint y: 265, distance: 198.1
click at [567, 267] on p "Comment: Enclosed patio east side, added garage west side. Added storage rooms,…" at bounding box center [530, 285] width 447 height 37
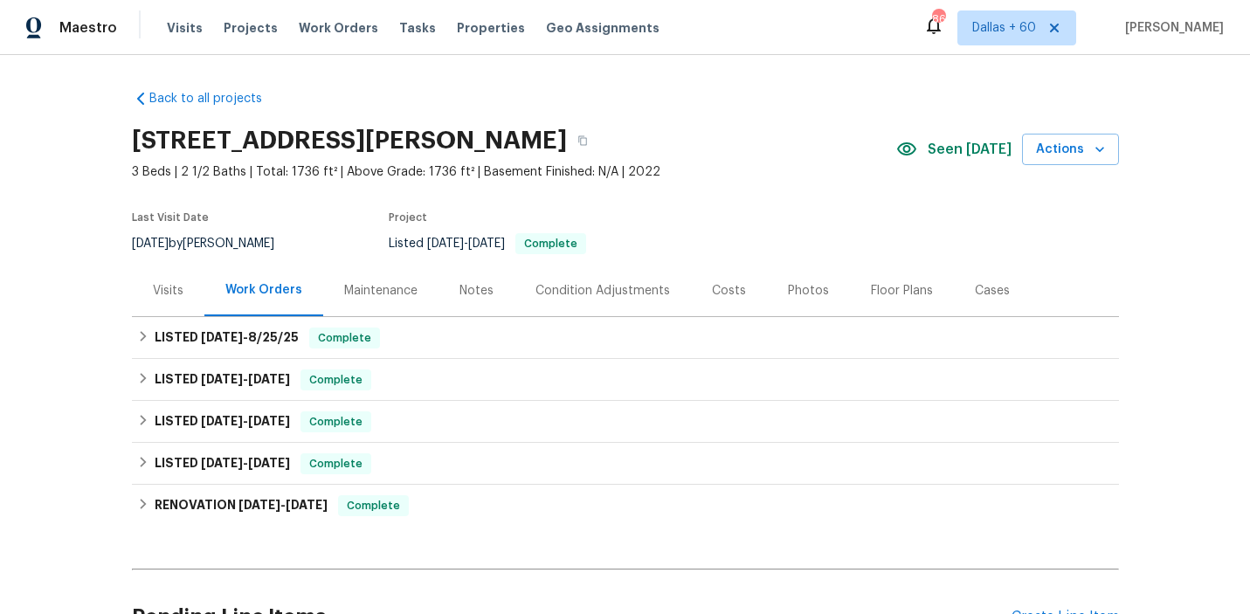
click at [402, 40] on div "Visits Projects Work Orders Tasks Properties Geo Assignments" at bounding box center [423, 27] width 513 height 35
click at [399, 31] on span "Tasks" at bounding box center [417, 28] width 37 height 12
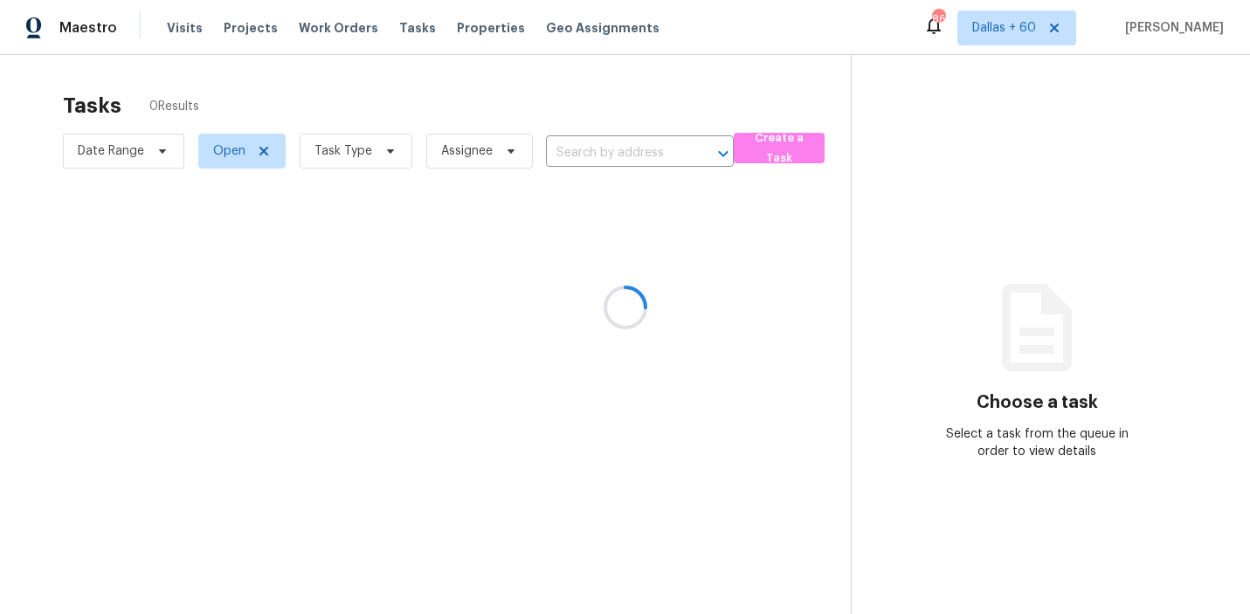
click at [582, 155] on div at bounding box center [625, 307] width 1250 height 614
click at [583, 151] on div at bounding box center [625, 307] width 1250 height 614
click at [565, 148] on div at bounding box center [625, 307] width 1250 height 614
click at [581, 151] on div at bounding box center [625, 307] width 1250 height 614
click at [608, 153] on div at bounding box center [625, 307] width 1250 height 614
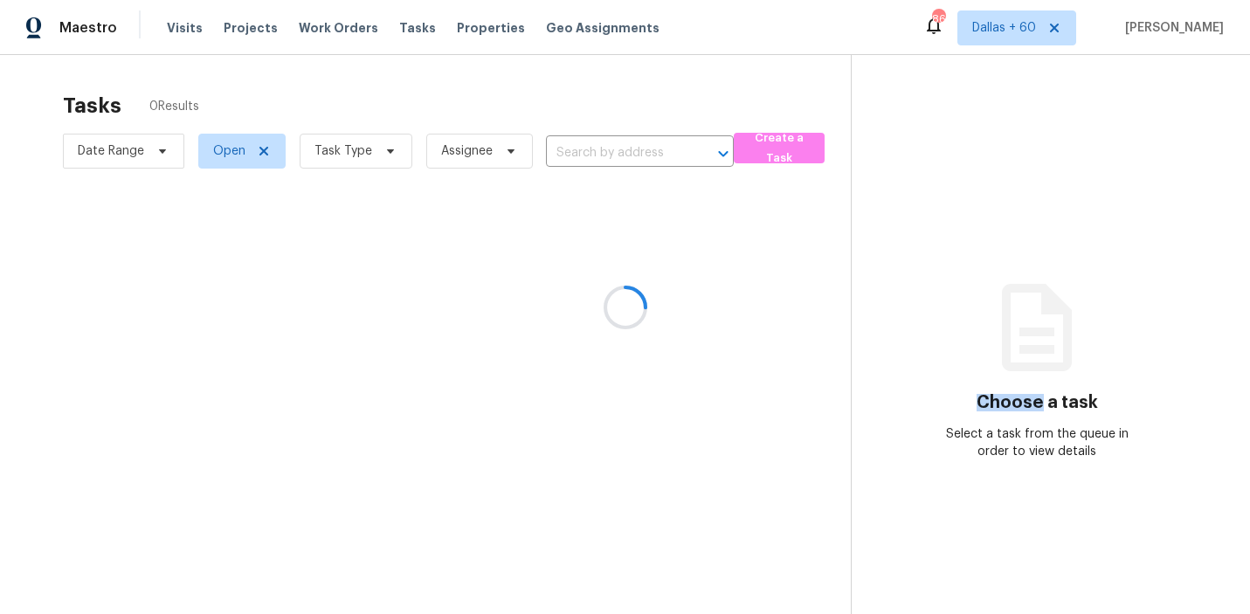
click at [608, 153] on div at bounding box center [625, 307] width 1250 height 614
click at [574, 161] on div at bounding box center [625, 307] width 1250 height 614
click at [574, 154] on div at bounding box center [625, 307] width 1250 height 614
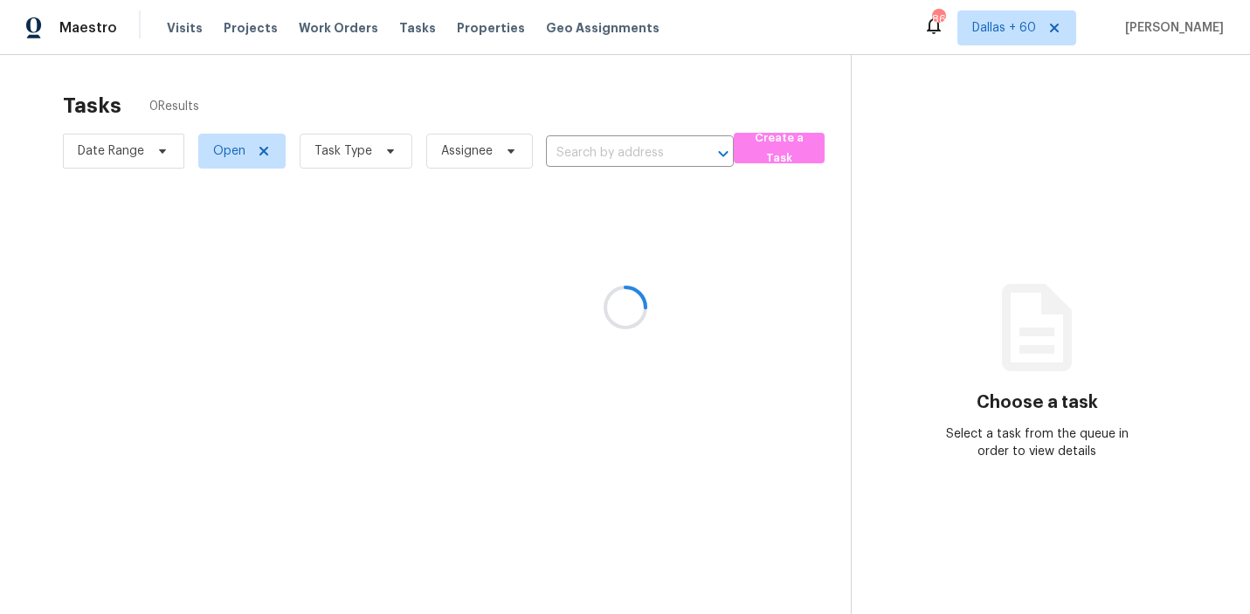
click at [574, 154] on div at bounding box center [625, 307] width 1250 height 614
click at [615, 146] on div at bounding box center [625, 307] width 1250 height 614
click at [614, 155] on div at bounding box center [625, 307] width 1250 height 614
click at [614, 152] on div at bounding box center [625, 307] width 1250 height 614
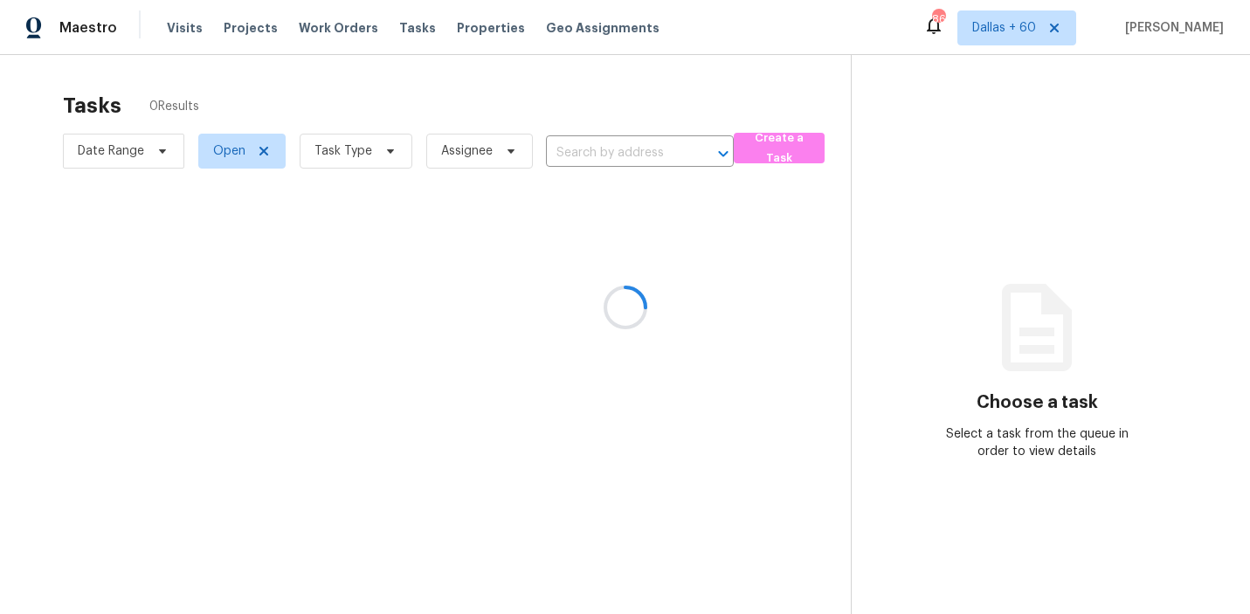
click at [594, 150] on div at bounding box center [625, 307] width 1250 height 614
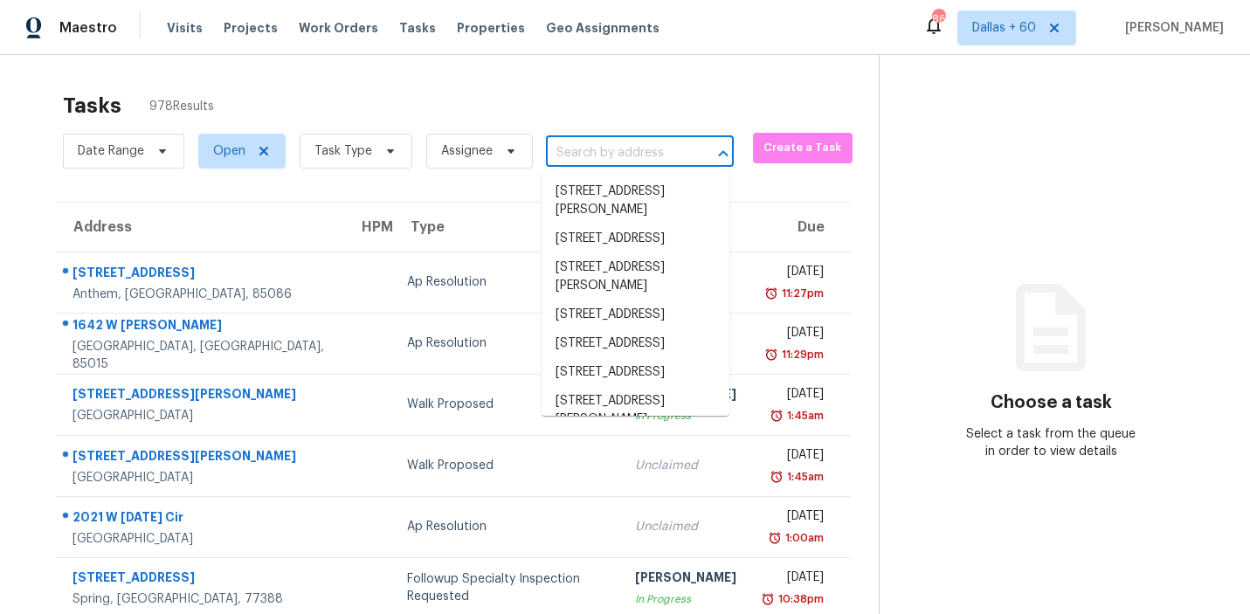
click at [592, 148] on input "text" at bounding box center [615, 153] width 139 height 27
paste input "214 Audrey Alene Dr San Antonio TX 78216"
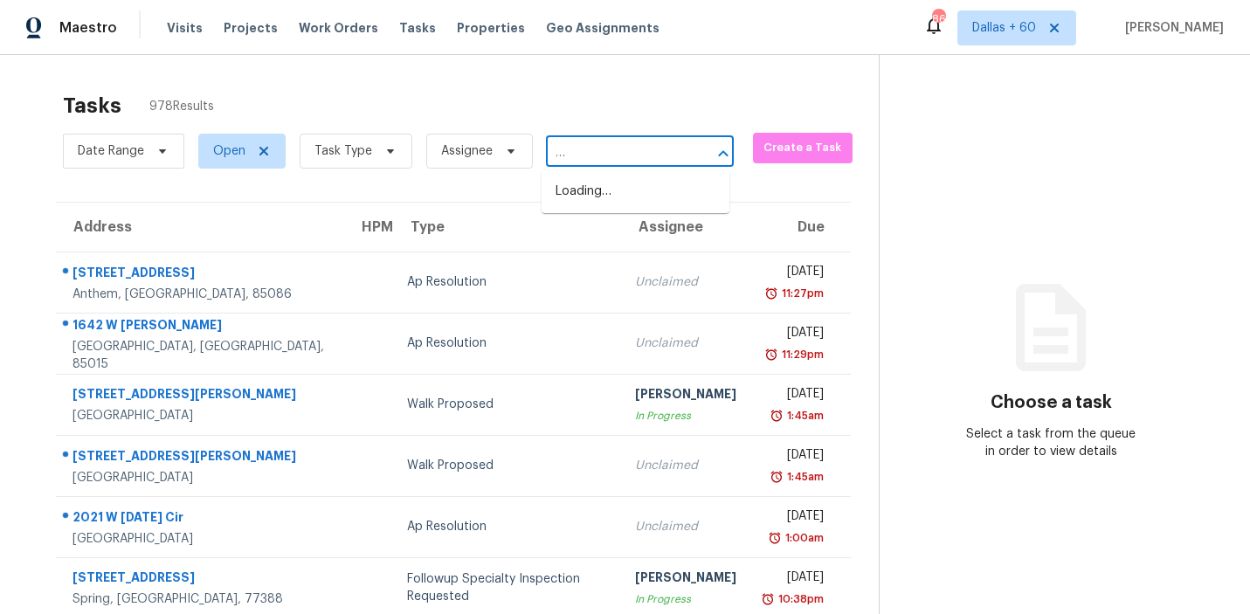
type input "214 Audrey Alene Dr San Antonio TX 78216"
click at [596, 190] on li "214 Audrey Alene Dr, San Antonio, TX 78216" at bounding box center [635, 209] width 188 height 65
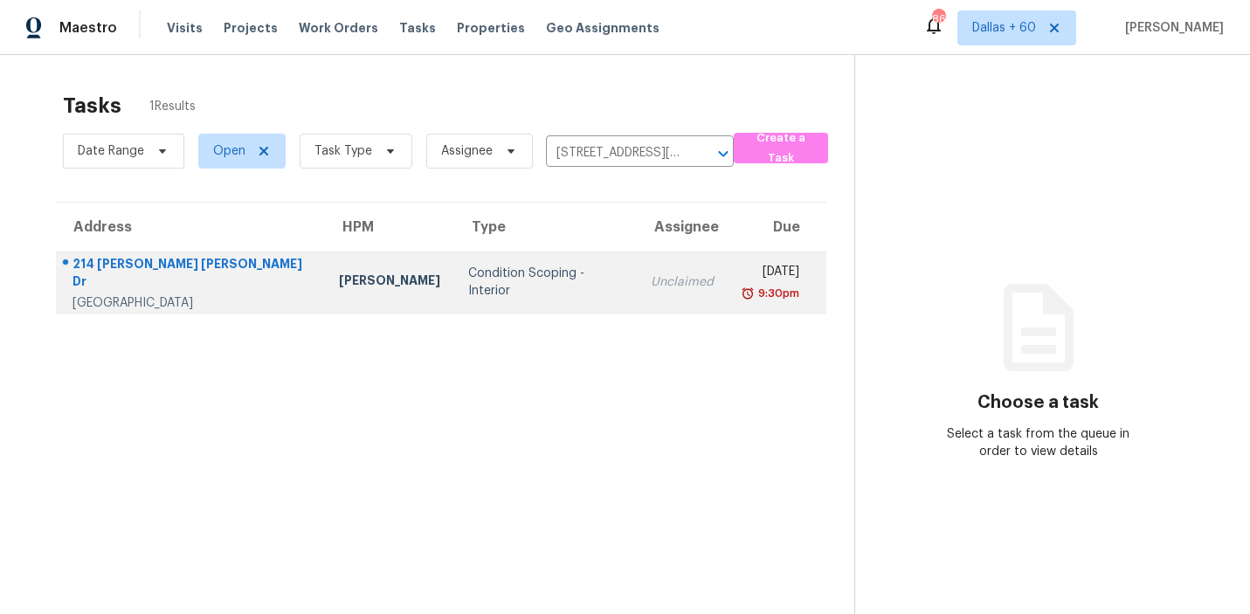
click at [325, 293] on td "Chris Fuentes" at bounding box center [389, 281] width 129 height 61
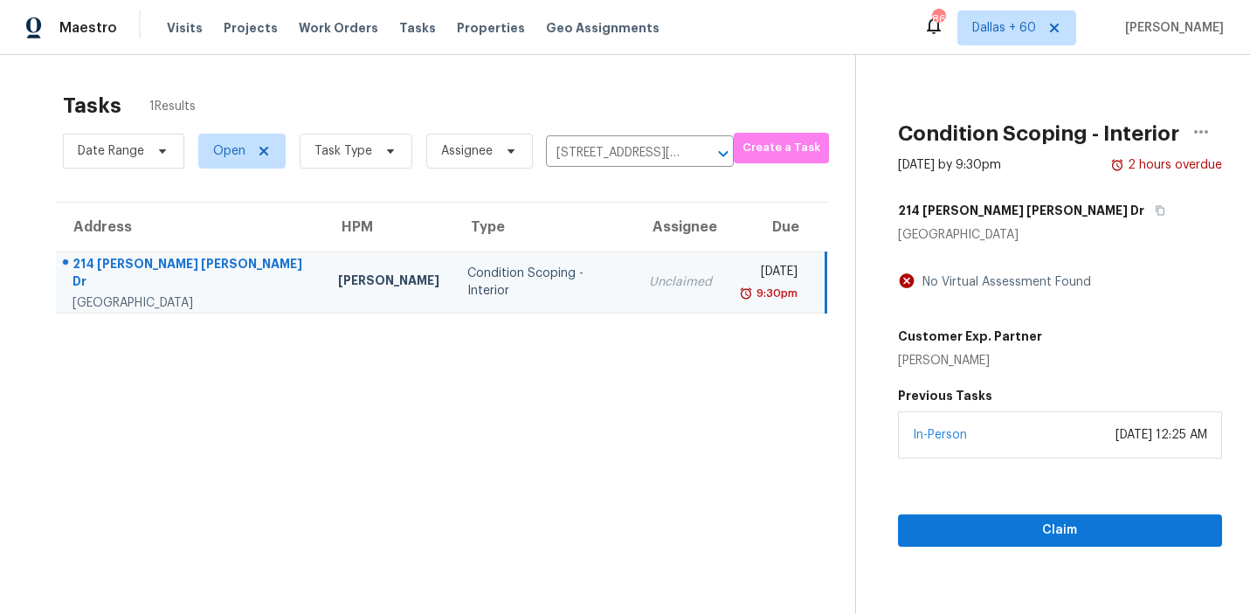
scroll to position [55, 0]
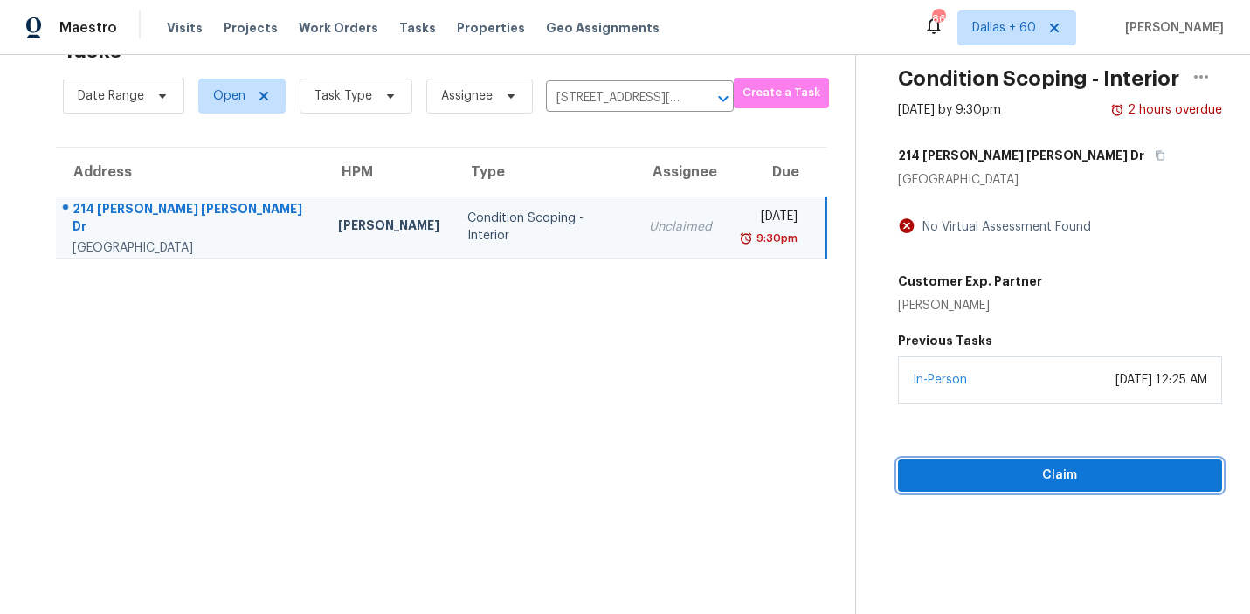
click at [1039, 473] on span "Claim" at bounding box center [1060, 476] width 296 height 22
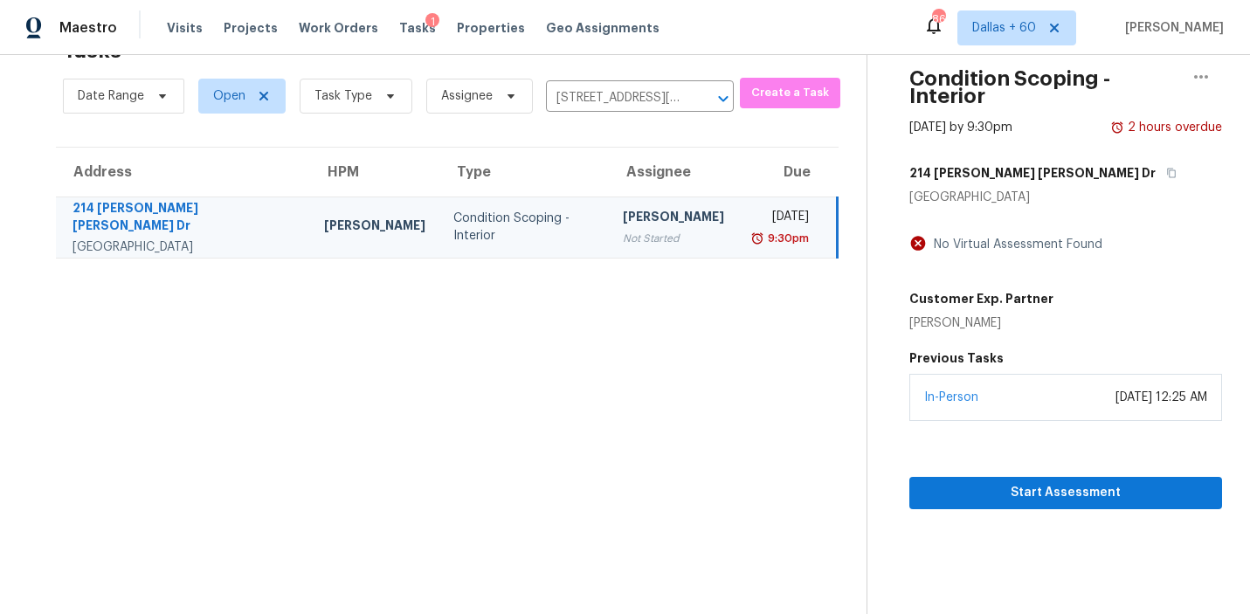
scroll to position [0, 0]
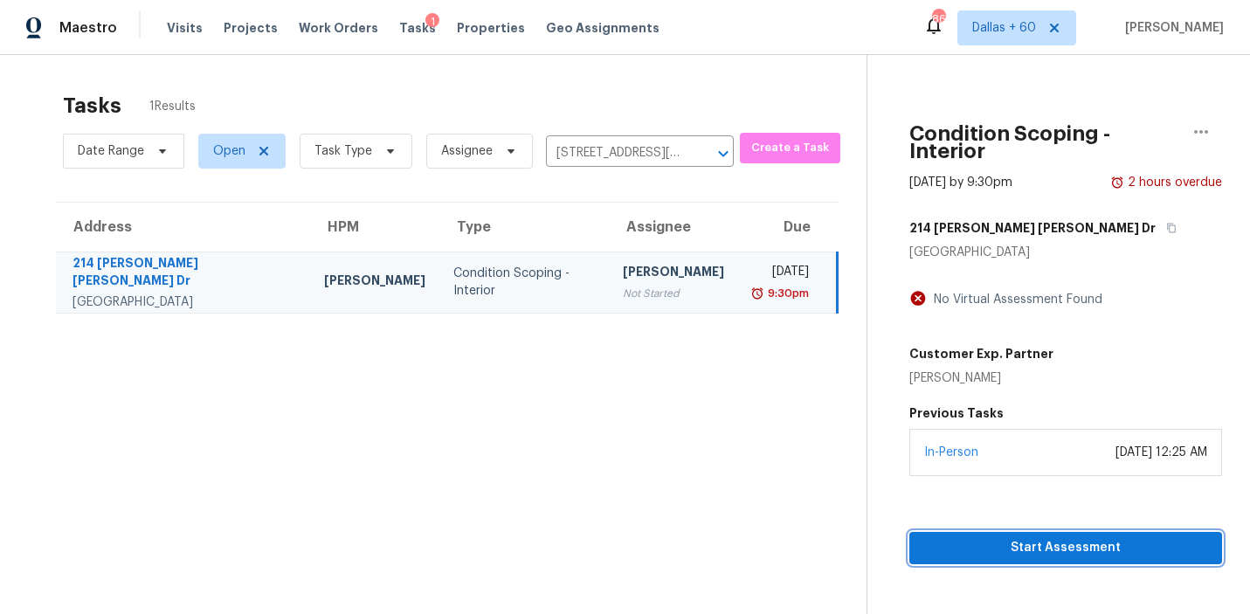
click at [1034, 544] on span "Start Assessment" at bounding box center [1065, 548] width 285 height 22
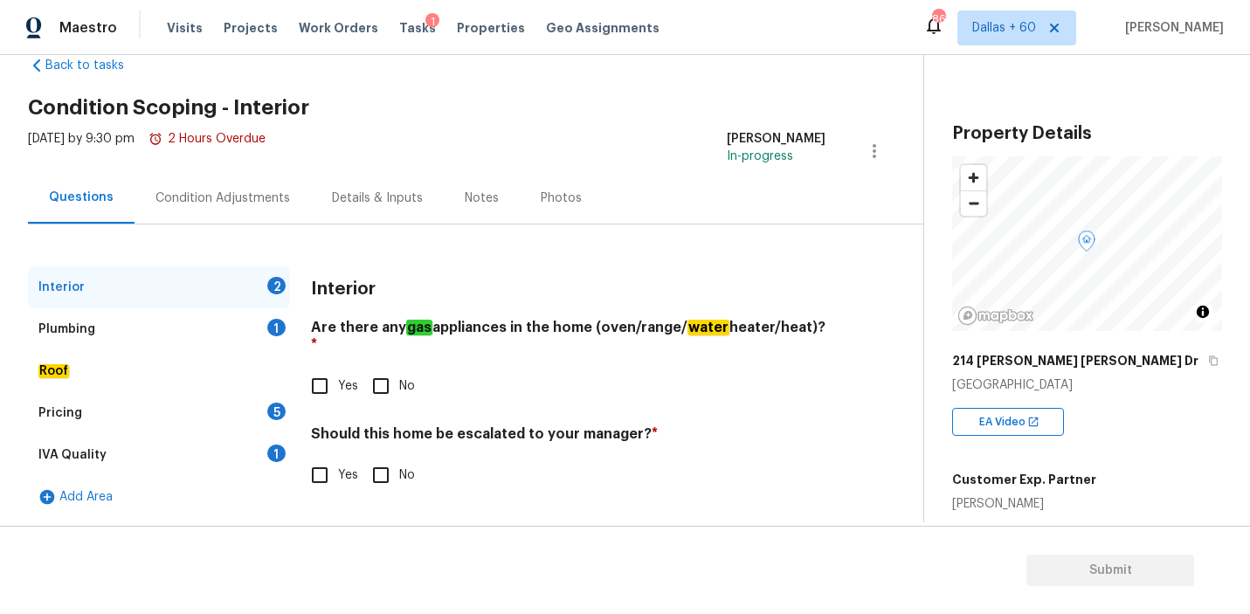
scroll to position [41, 0]
click at [326, 367] on input "Yes" at bounding box center [319, 385] width 37 height 37
checkbox input "true"
click at [321, 461] on input "Yes" at bounding box center [319, 474] width 37 height 37
checkbox input "true"
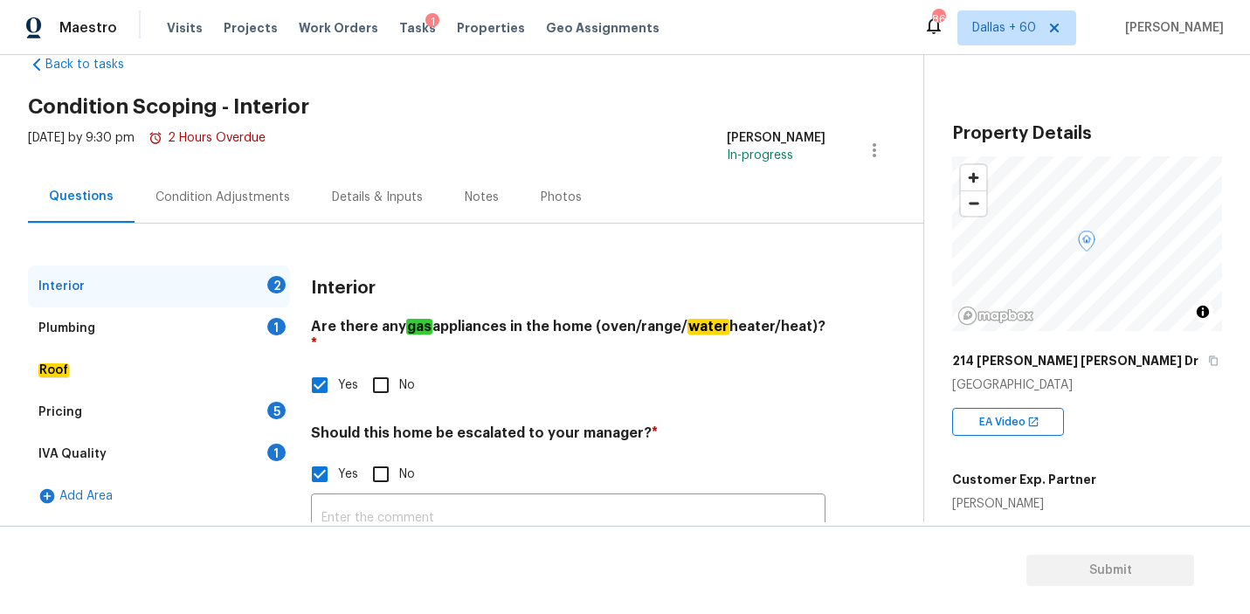
scroll to position [185, 0]
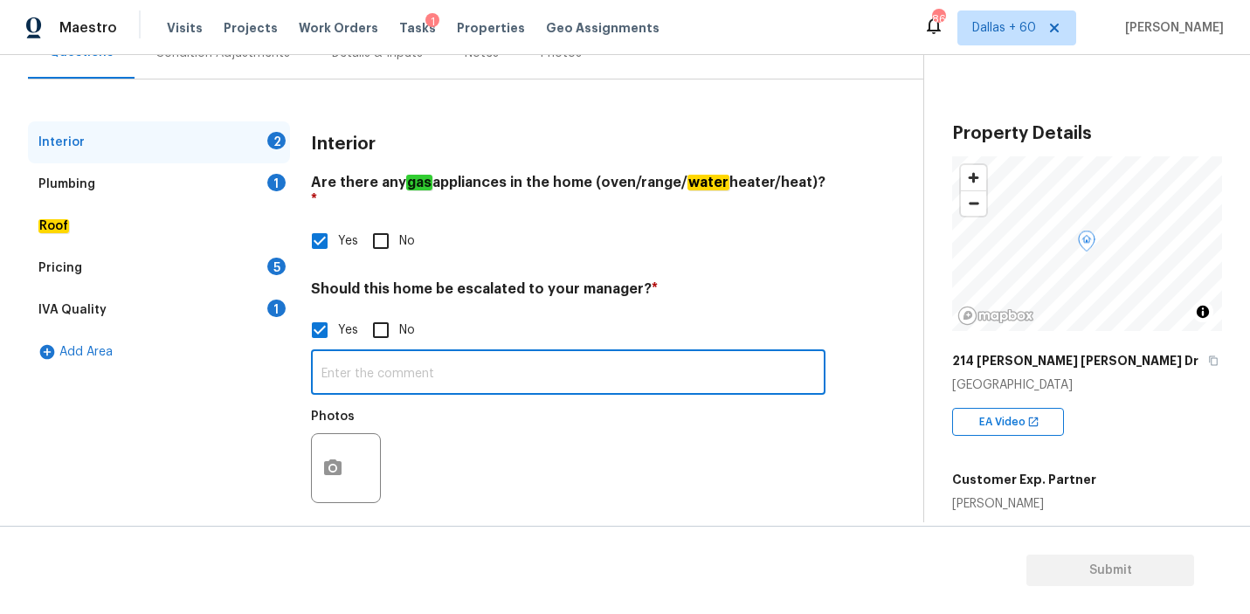
click at [389, 355] on input "text" at bounding box center [568, 374] width 514 height 41
click at [430, 354] on input "text" at bounding box center [568, 374] width 514 height 41
paste input "Foundation plus plumbing, plus overall poorly maintained interior condition."
paste input "Damaged tile, definite Walkability issues."
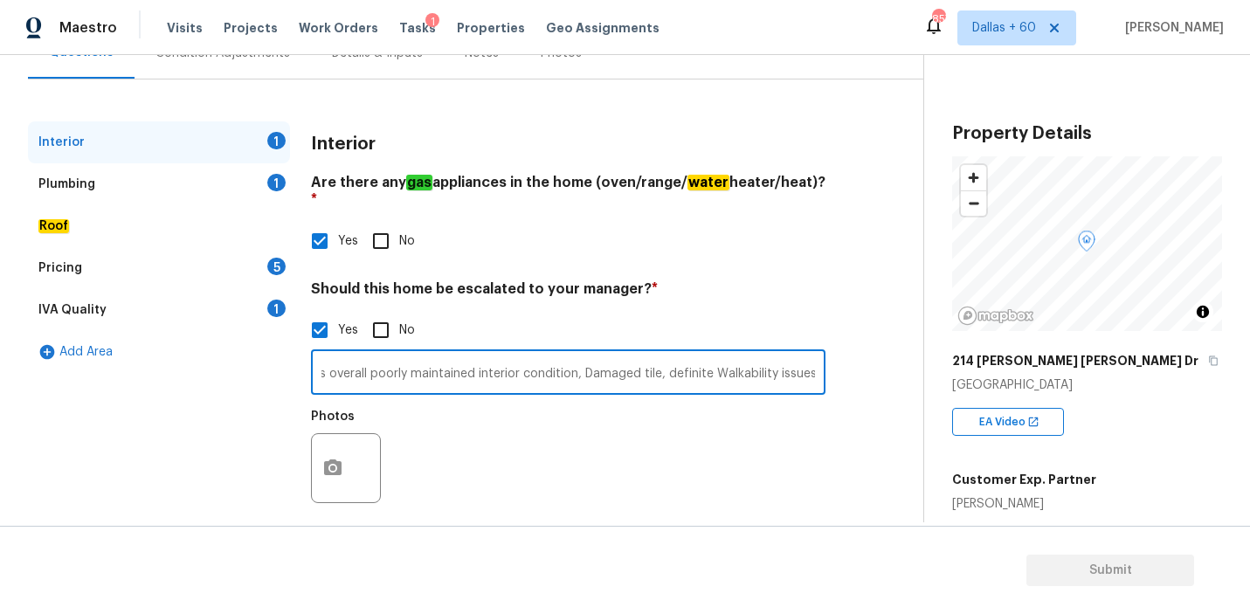
type input "Foundation plus plumbing, plus overall poorly maintained interior condition, Da…"
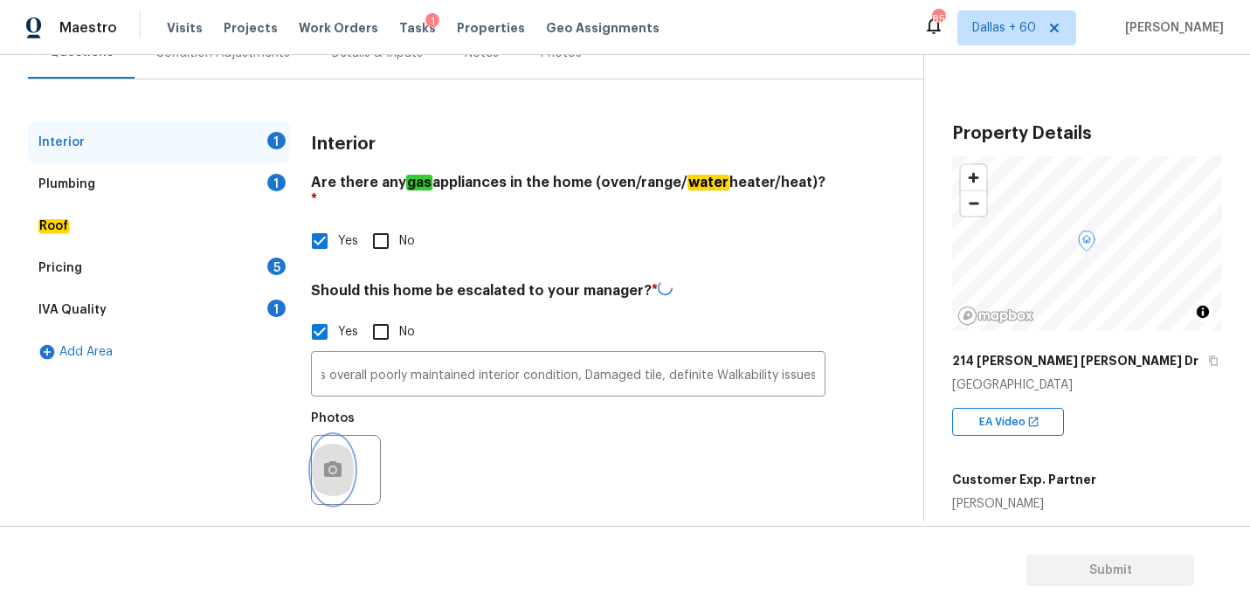
scroll to position [0, 0]
click at [343, 446] on button "button" at bounding box center [333, 470] width 42 height 68
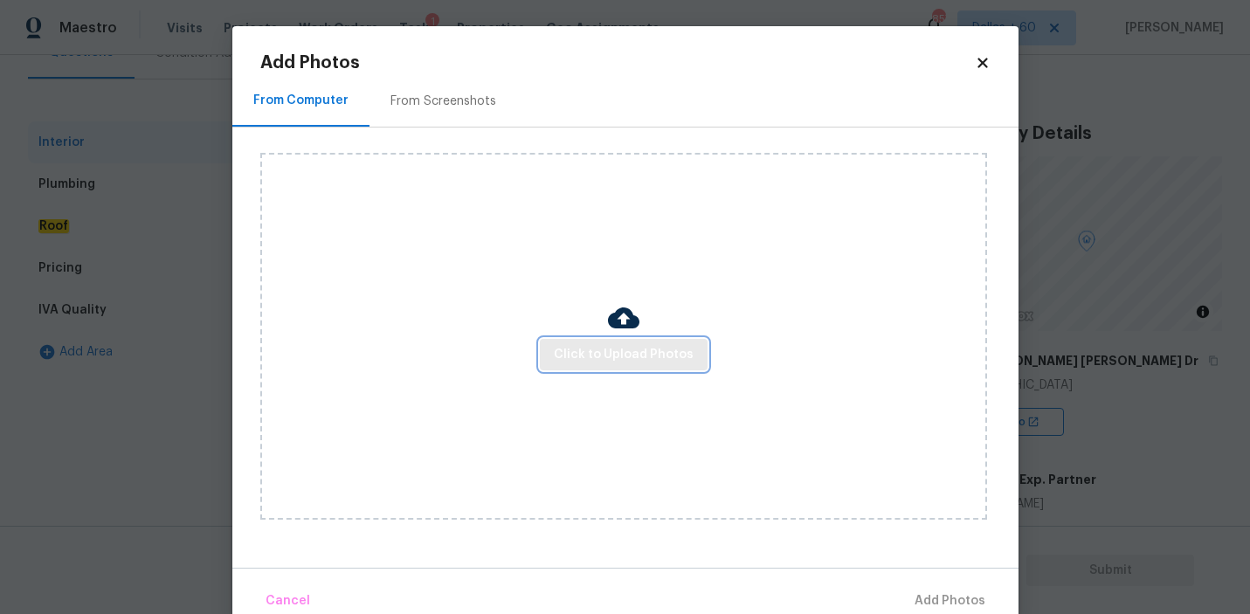
click at [602, 363] on span "Click to Upload Photos" at bounding box center [624, 355] width 140 height 22
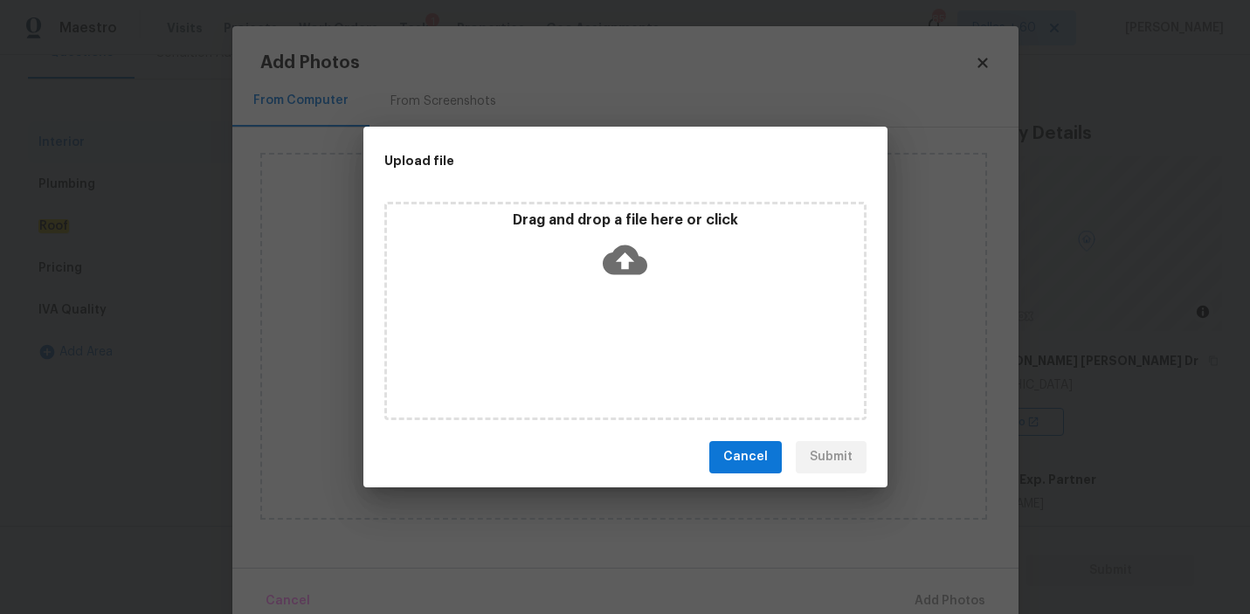
click at [628, 251] on icon at bounding box center [624, 259] width 45 height 30
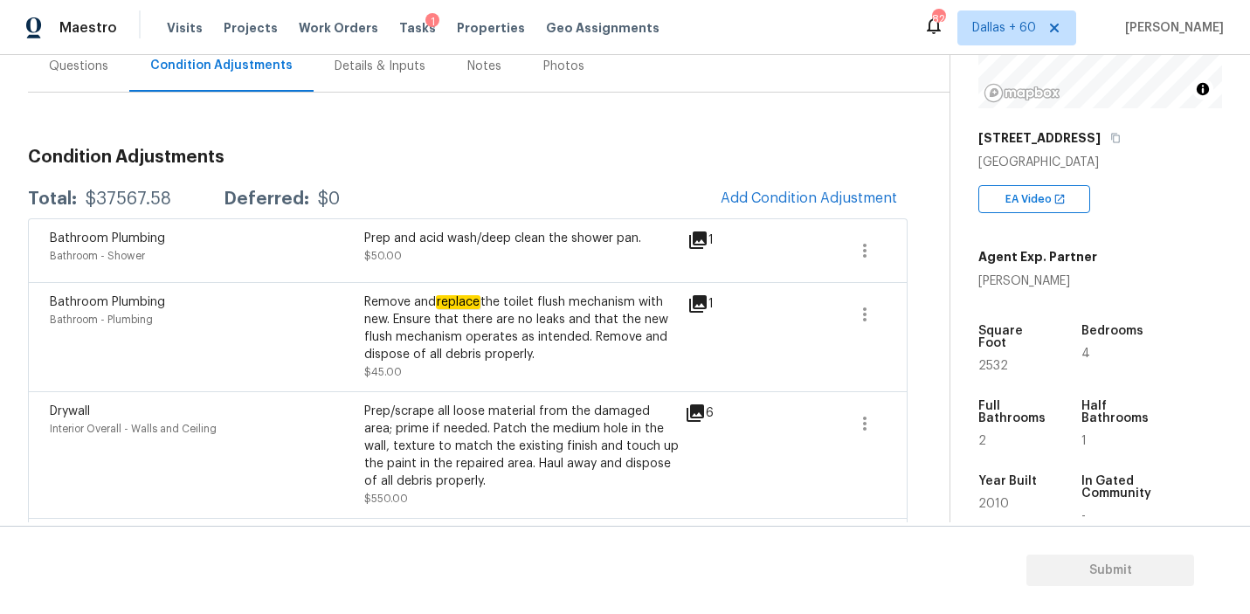
scroll to position [232, 0]
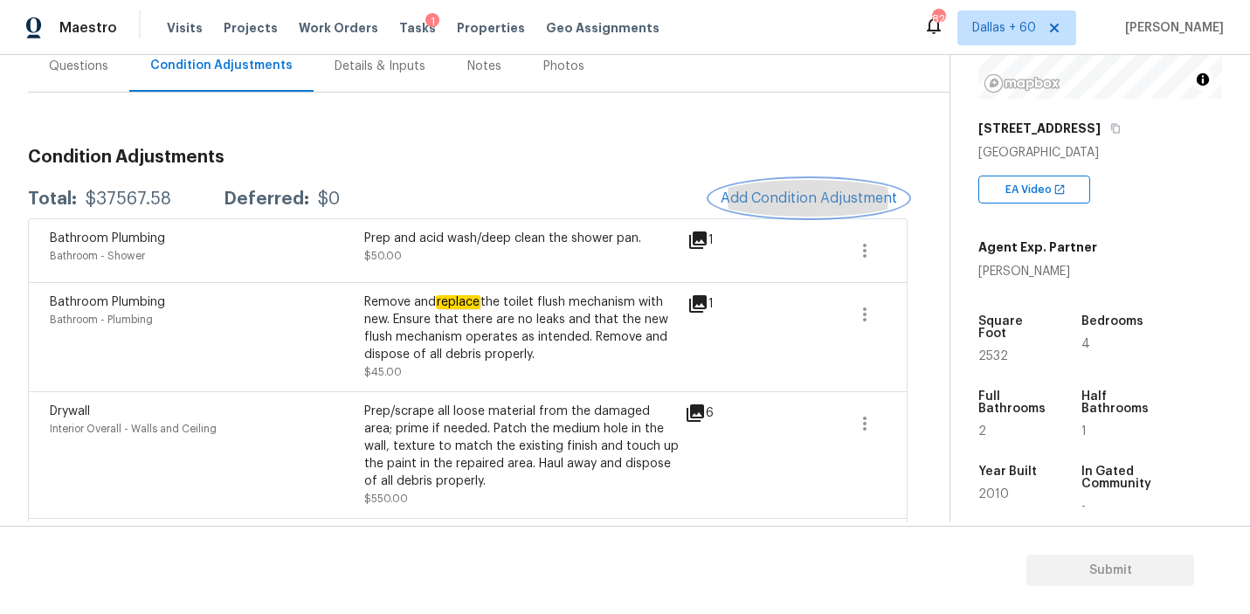
click at [796, 199] on span "Add Condition Adjustment" at bounding box center [808, 198] width 176 height 16
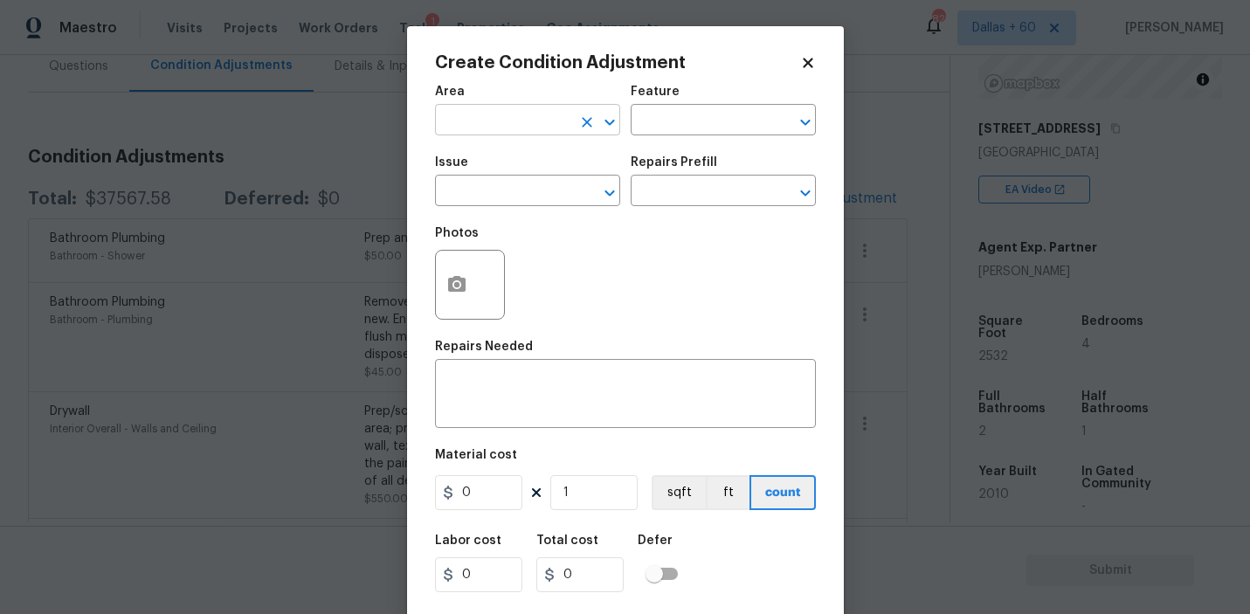
click at [536, 108] on input "text" at bounding box center [503, 121] width 136 height 27
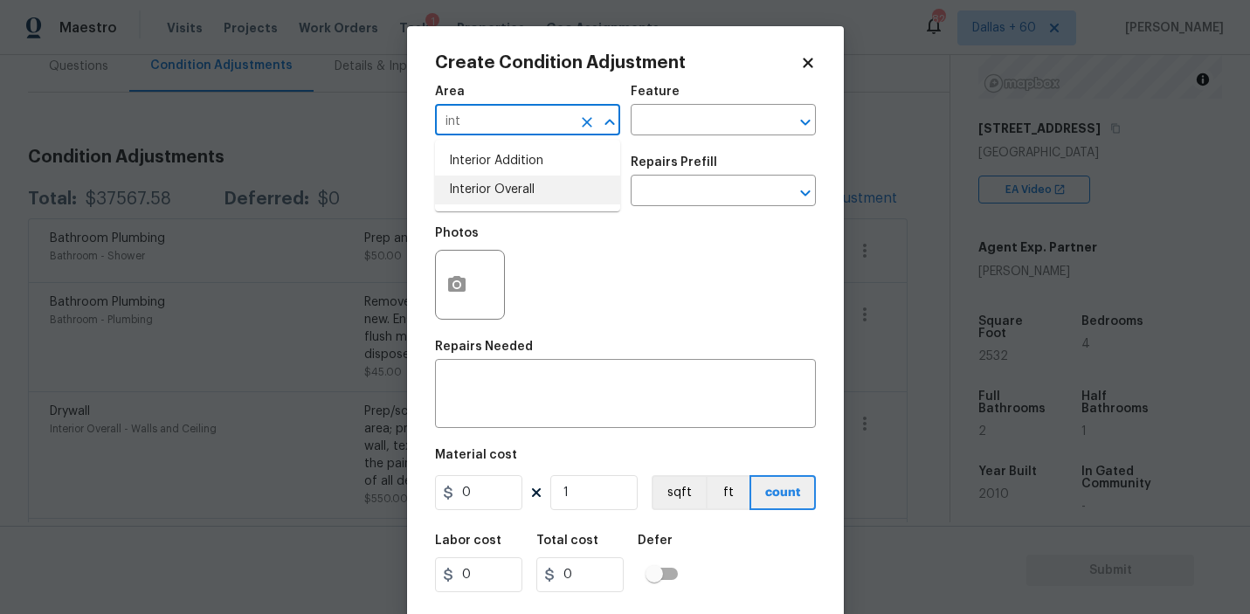
click at [534, 179] on li "Interior Overall" at bounding box center [527, 190] width 185 height 29
type input "Interior Overall"
click at [691, 119] on input "text" at bounding box center [698, 121] width 136 height 27
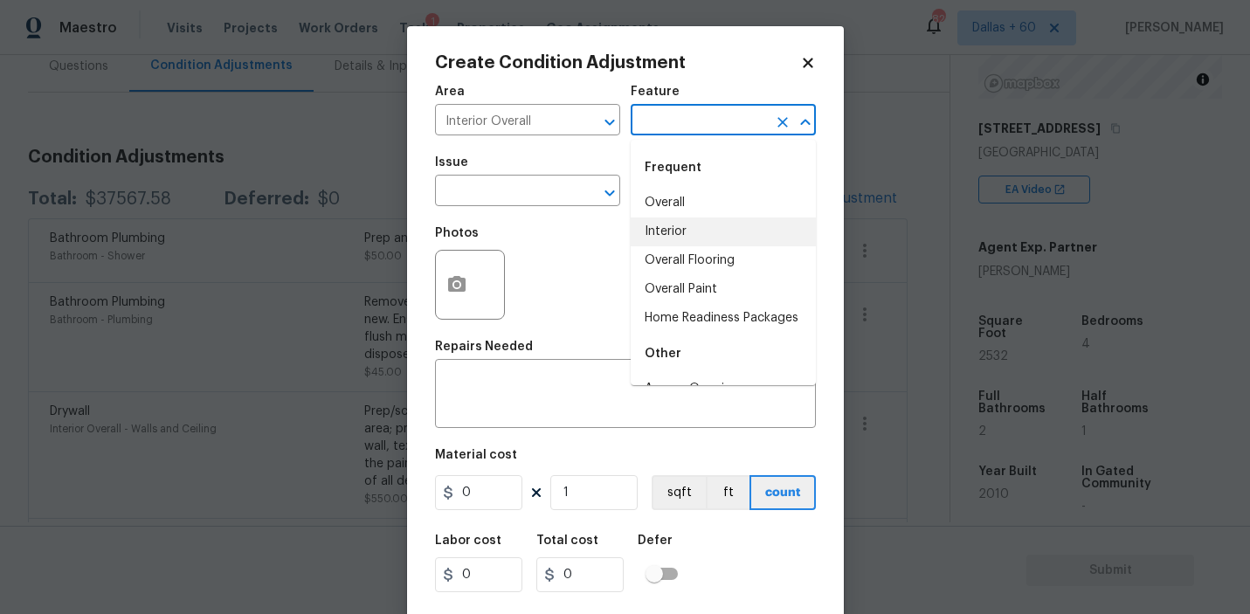
click at [682, 228] on li "Interior" at bounding box center [722, 231] width 185 height 29
type input "Interior"
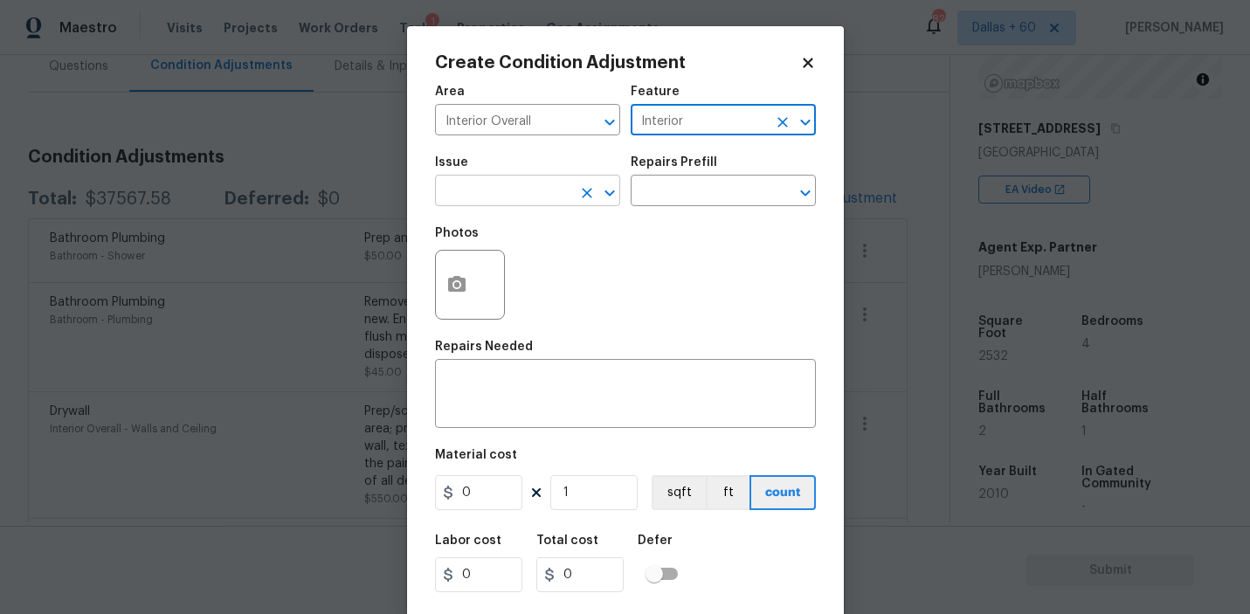
click at [498, 185] on input "text" at bounding box center [503, 192] width 136 height 27
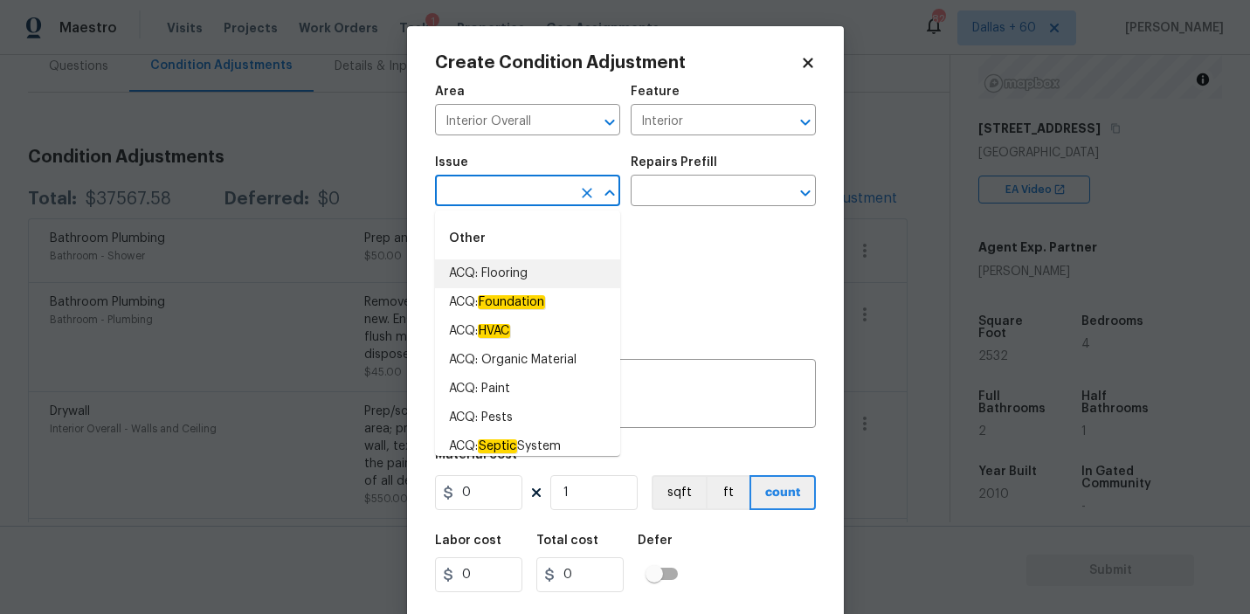
click at [485, 265] on li "ACQ: Flooring" at bounding box center [527, 273] width 185 height 29
type input "ACQ: Flooring"
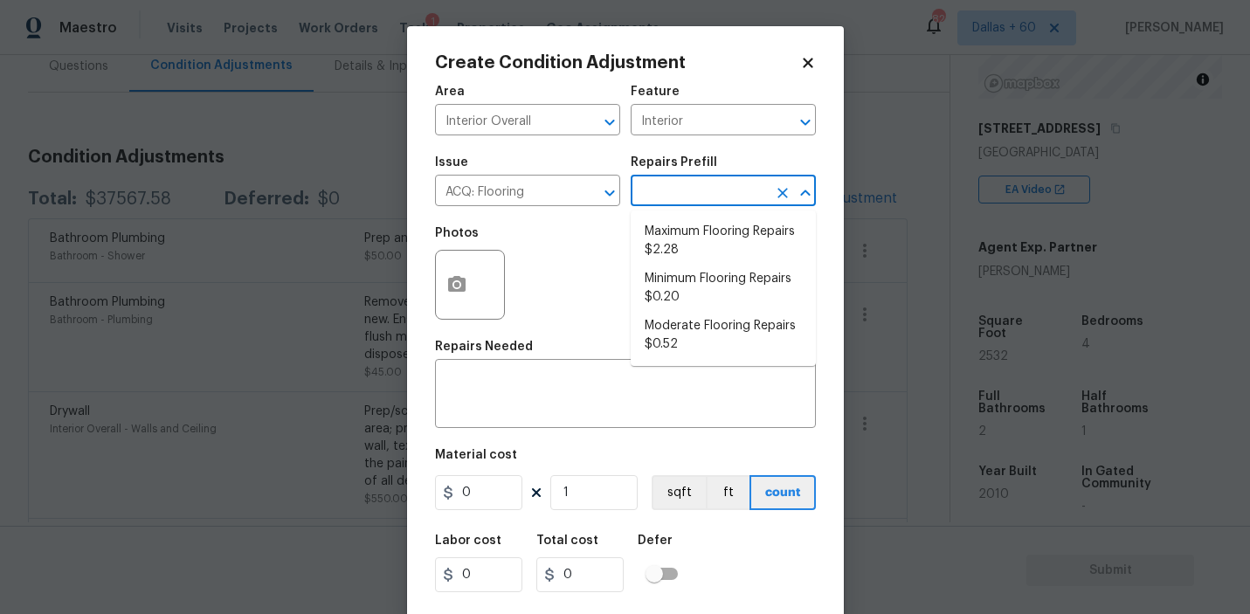
click at [701, 187] on input "text" at bounding box center [698, 192] width 136 height 27
click at [705, 232] on li "Maximum Flooring Repairs $2.28" at bounding box center [722, 240] width 185 height 47
type input "Acquisition"
type textarea "Acquisition Scope: Maximum flooring repairs"
type input "2.28"
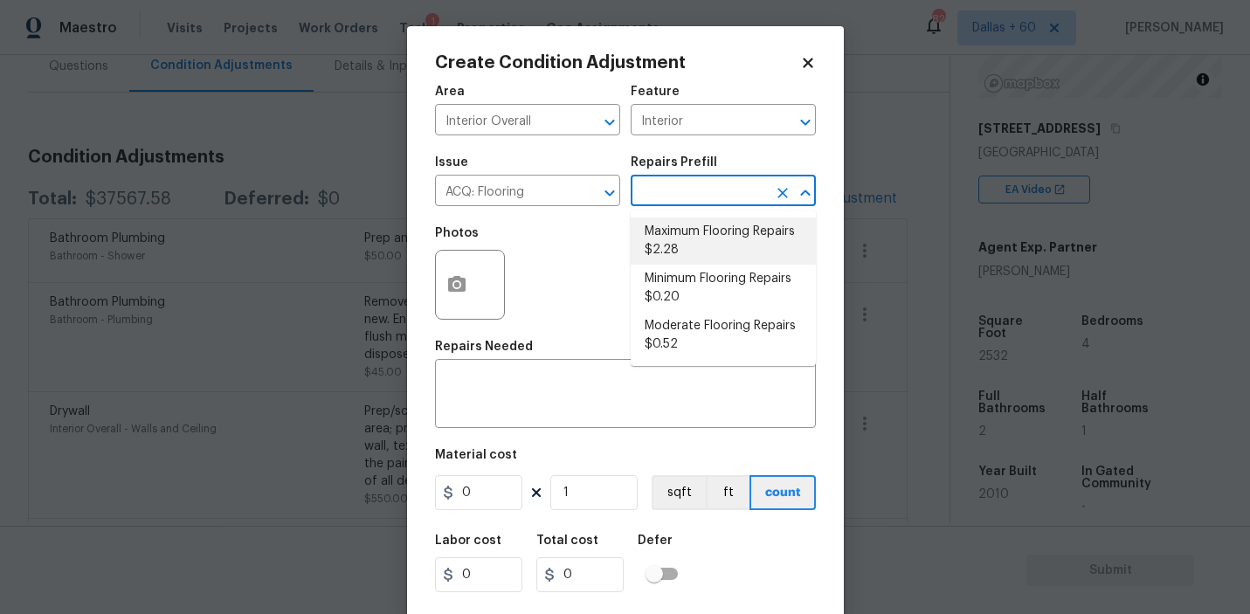
type input "2.28"
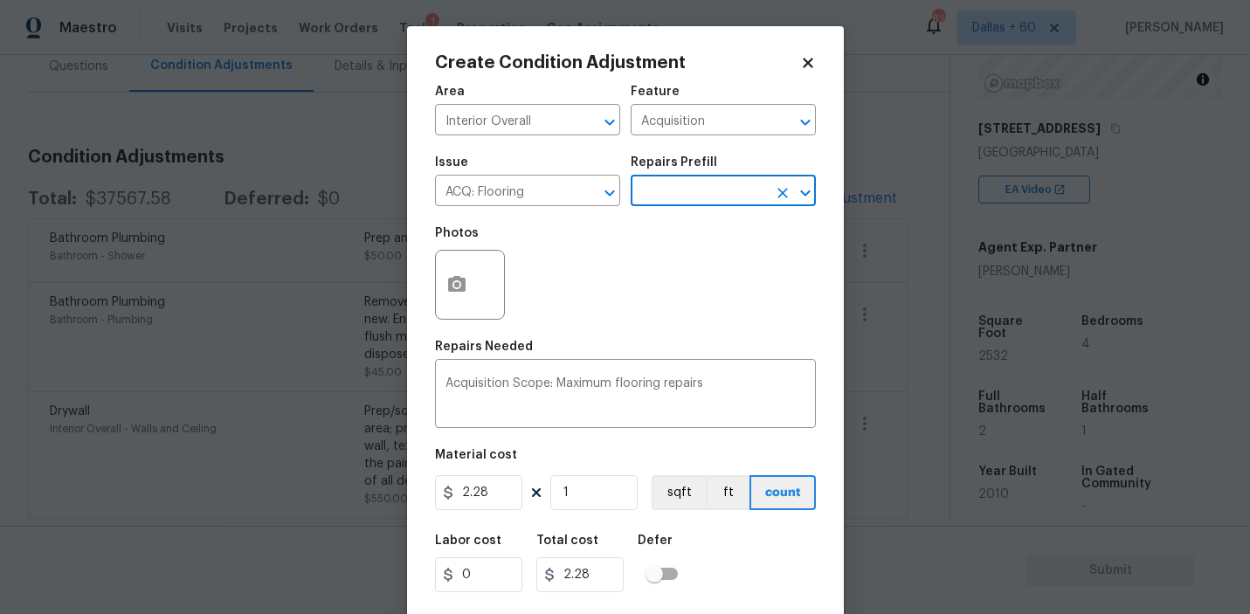
click at [734, 183] on input "text" at bounding box center [698, 192] width 136 height 27
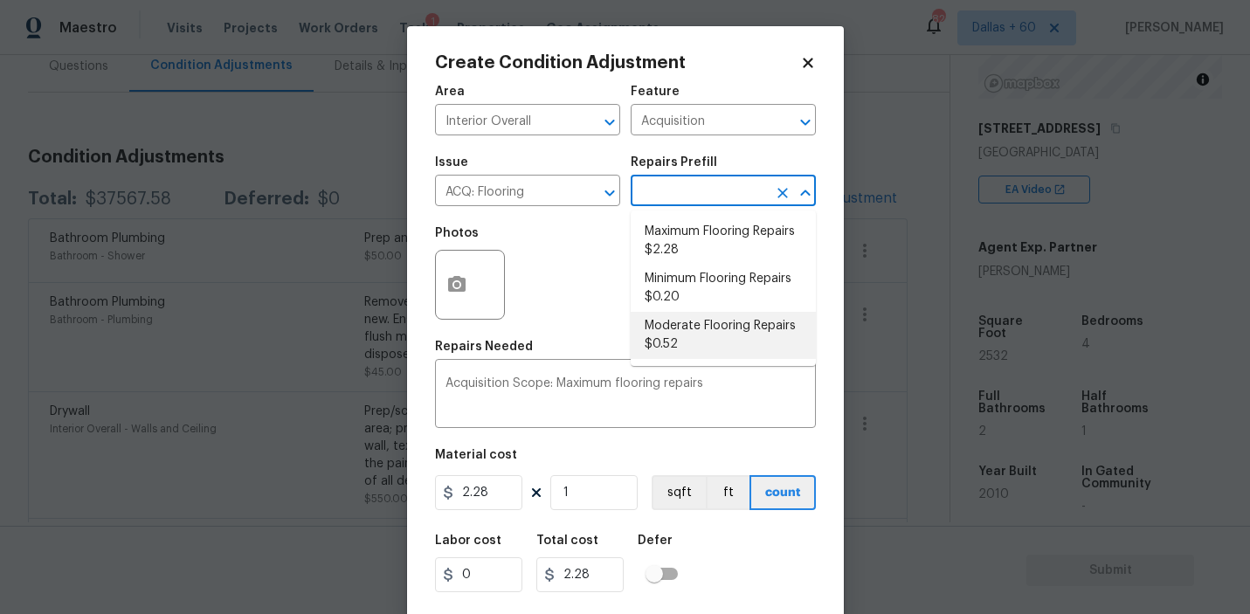
click at [704, 327] on li "Moderate Flooring Repairs $0.52" at bounding box center [722, 335] width 185 height 47
type textarea "Acquisition Scope: Moderate flooring repairs"
type input "0.52"
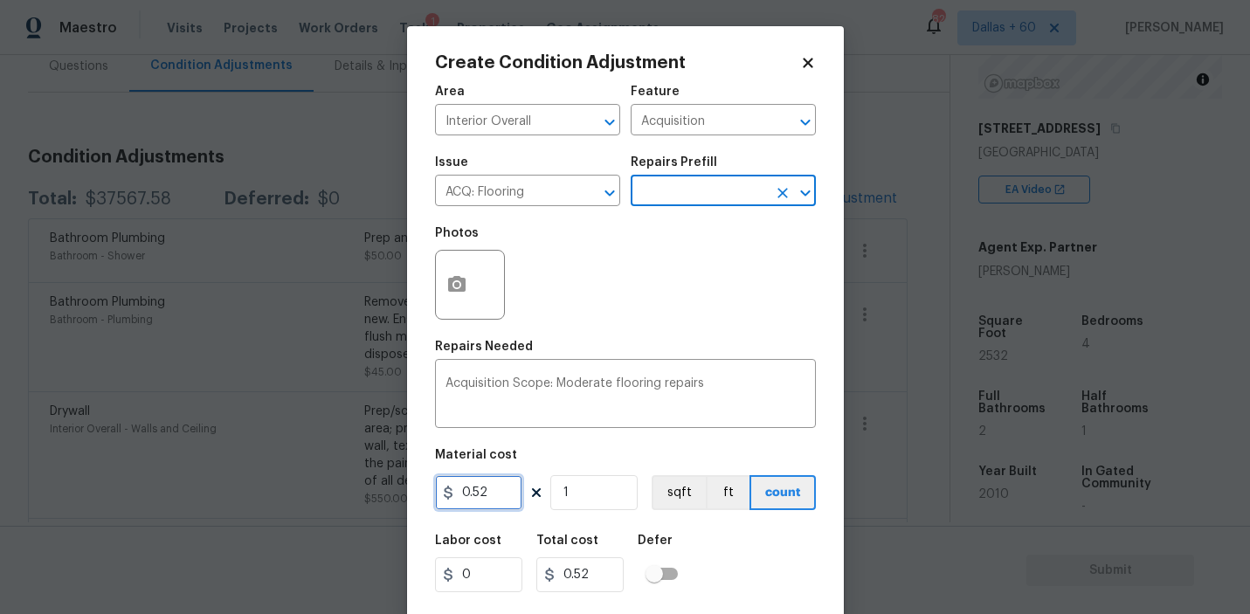
click at [490, 495] on input "0.52" at bounding box center [478, 492] width 87 height 35
type input "1.15"
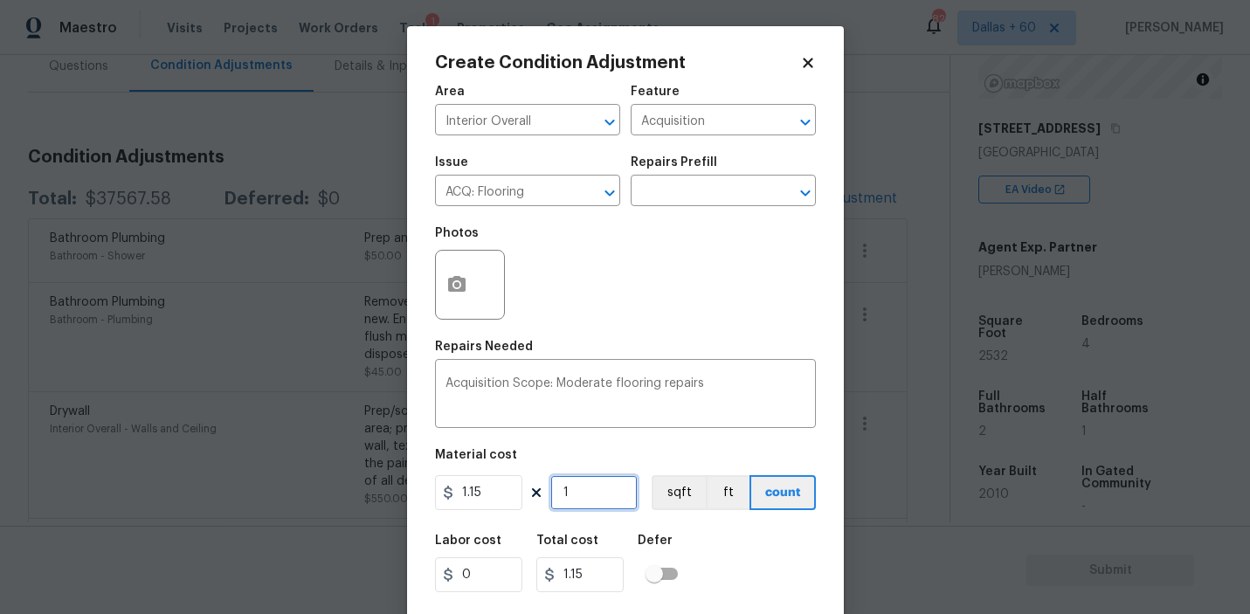
click at [583, 505] on input "1" at bounding box center [593, 492] width 87 height 35
type input "0"
type input "2"
type input "2.3"
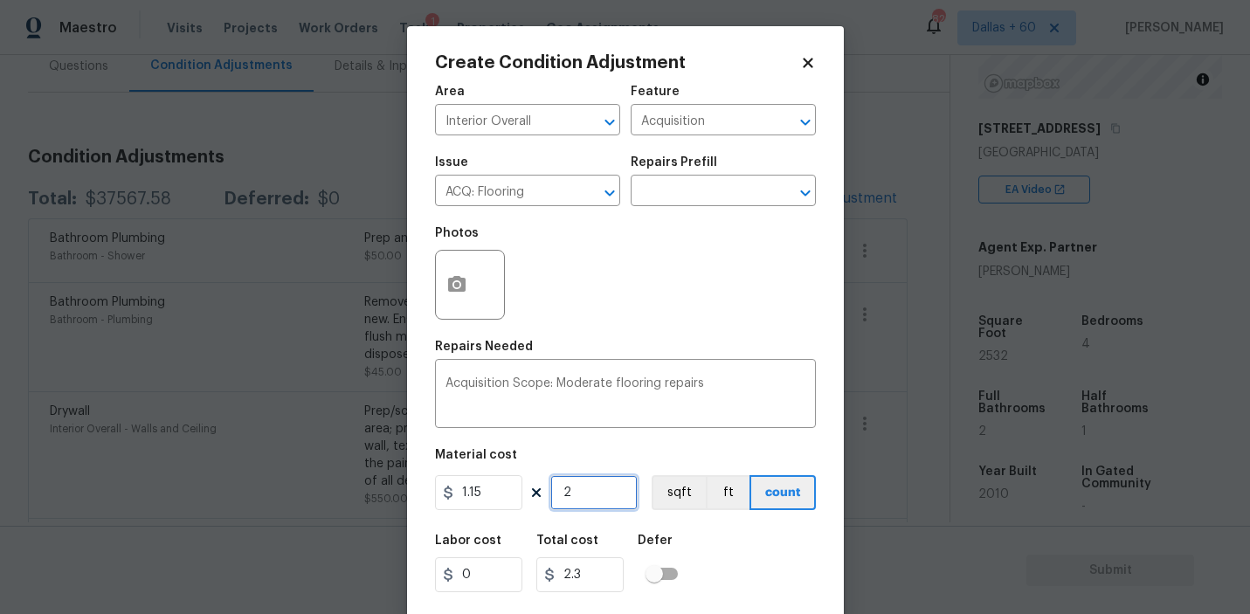
type input "25"
type input "28.749999999999996"
type input "253"
type input "290.95"
type input "2532"
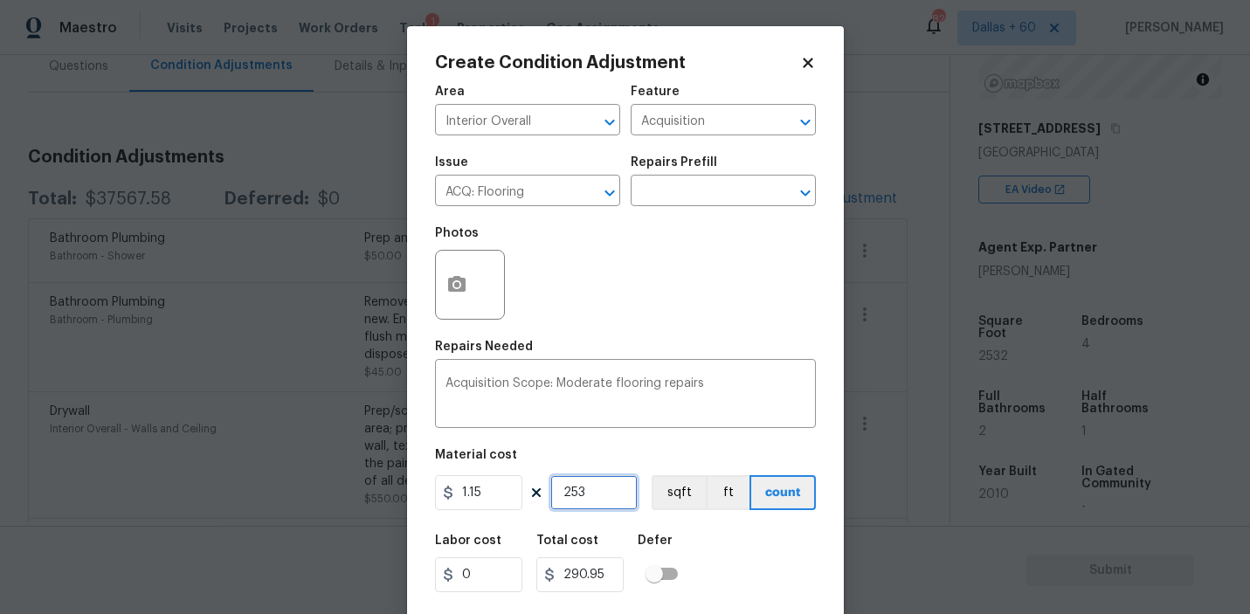
type input "2911.7999999999993"
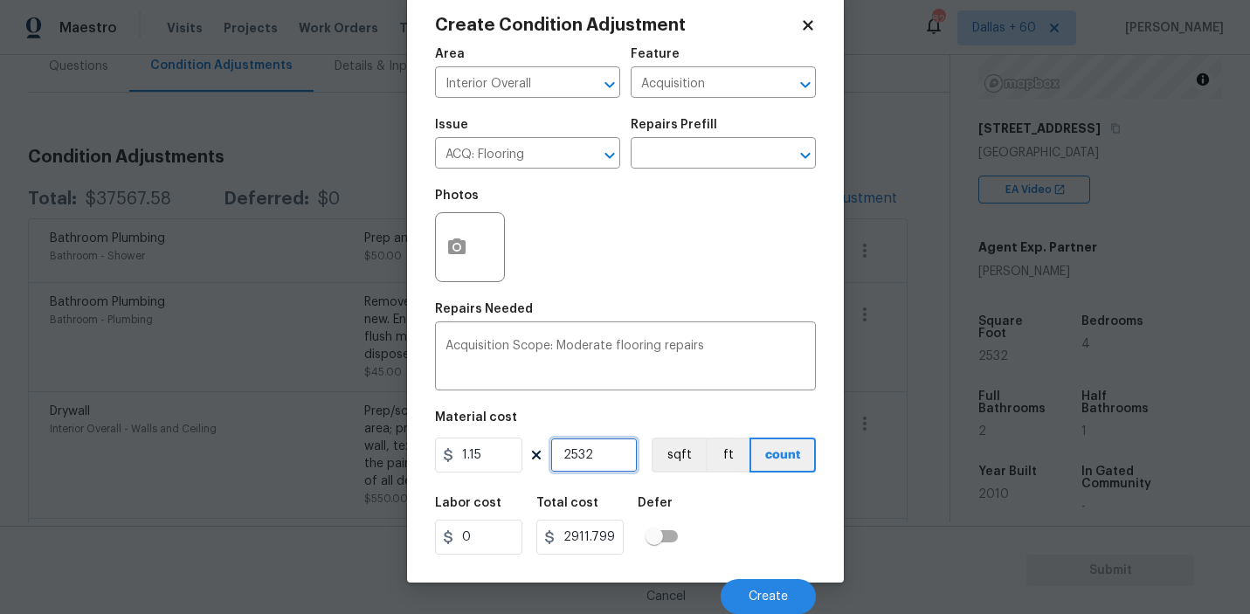
type input "2532"
click at [481, 246] on div at bounding box center [470, 247] width 70 height 70
click at [463, 244] on icon "button" at bounding box center [456, 246] width 17 height 16
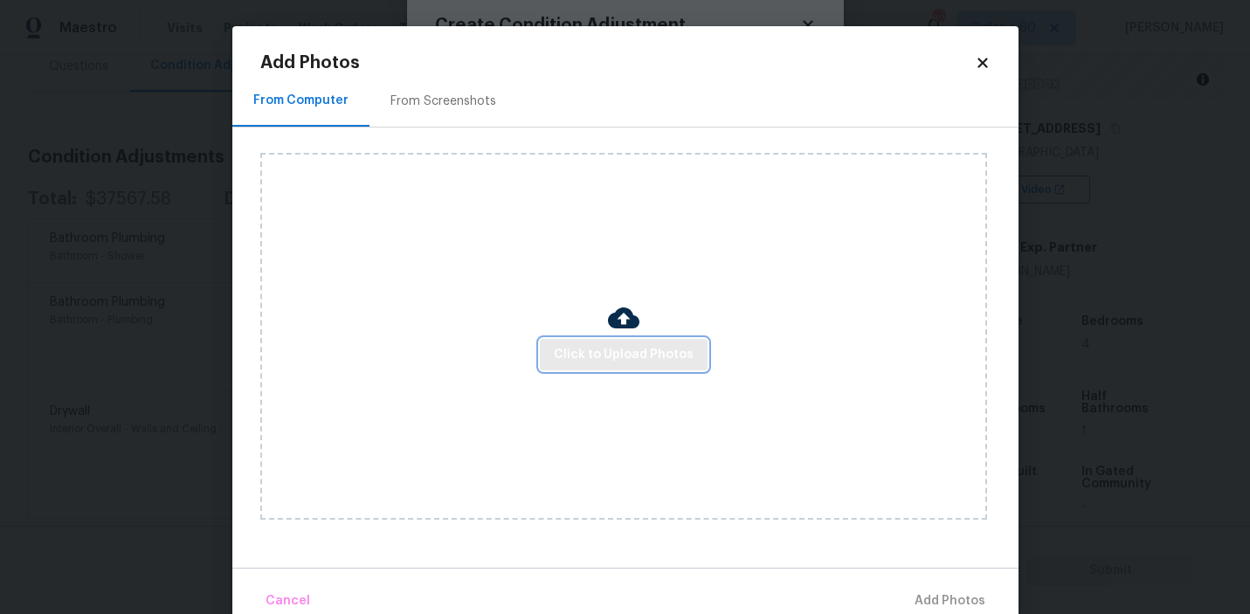
click at [637, 349] on span "Click to Upload Photos" at bounding box center [624, 355] width 140 height 22
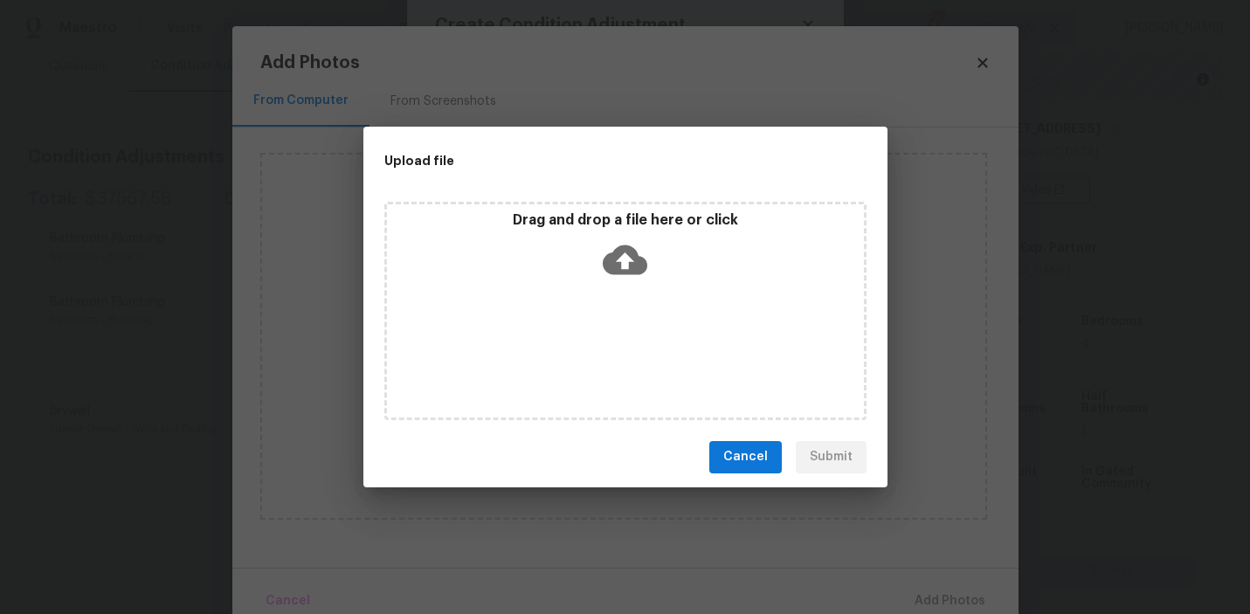
click at [628, 251] on icon at bounding box center [624, 259] width 45 height 30
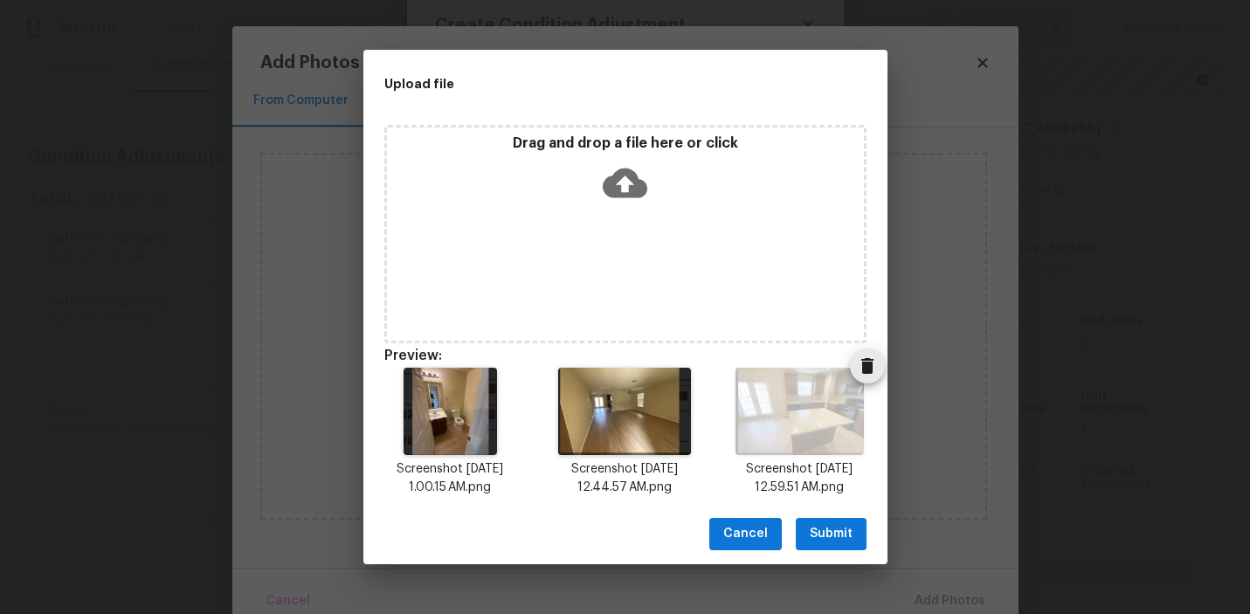
scroll to position [14, 0]
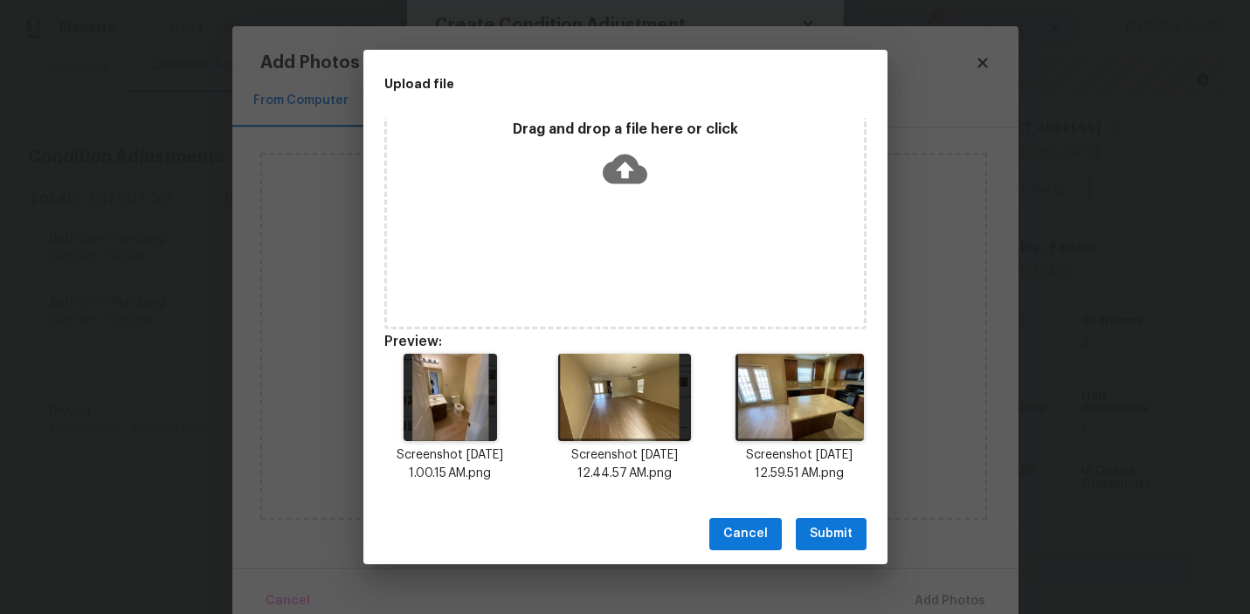
click at [833, 531] on span "Submit" at bounding box center [830, 534] width 43 height 22
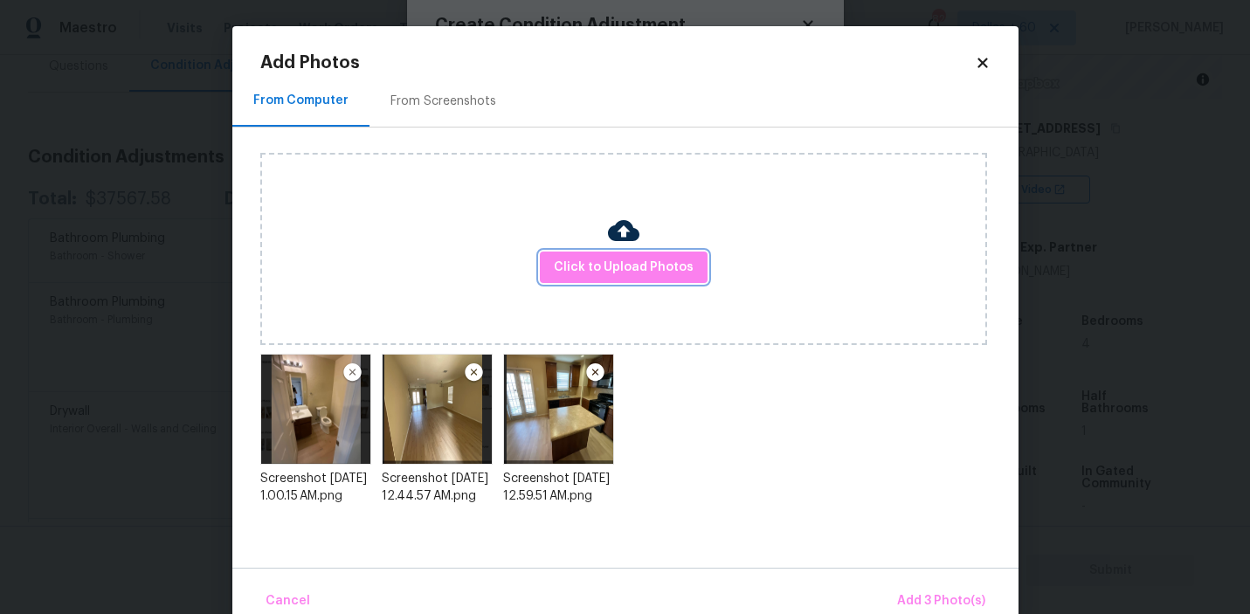
scroll to position [0, 0]
click at [936, 596] on span "Add 3 Photo(s)" at bounding box center [941, 601] width 88 height 22
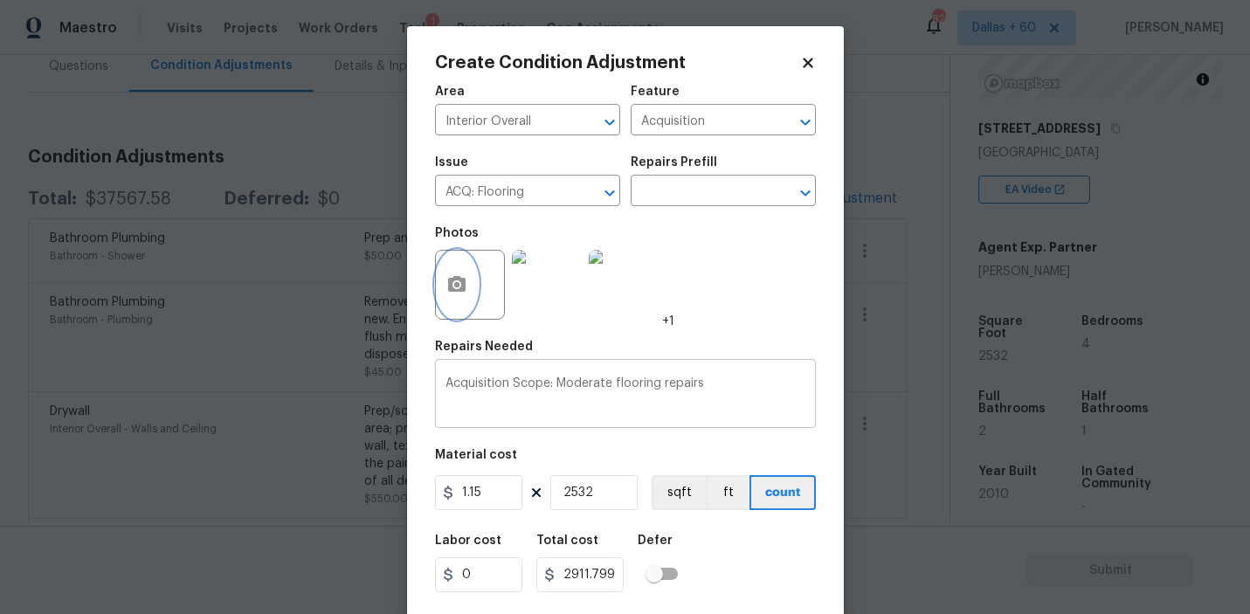
scroll to position [38, 0]
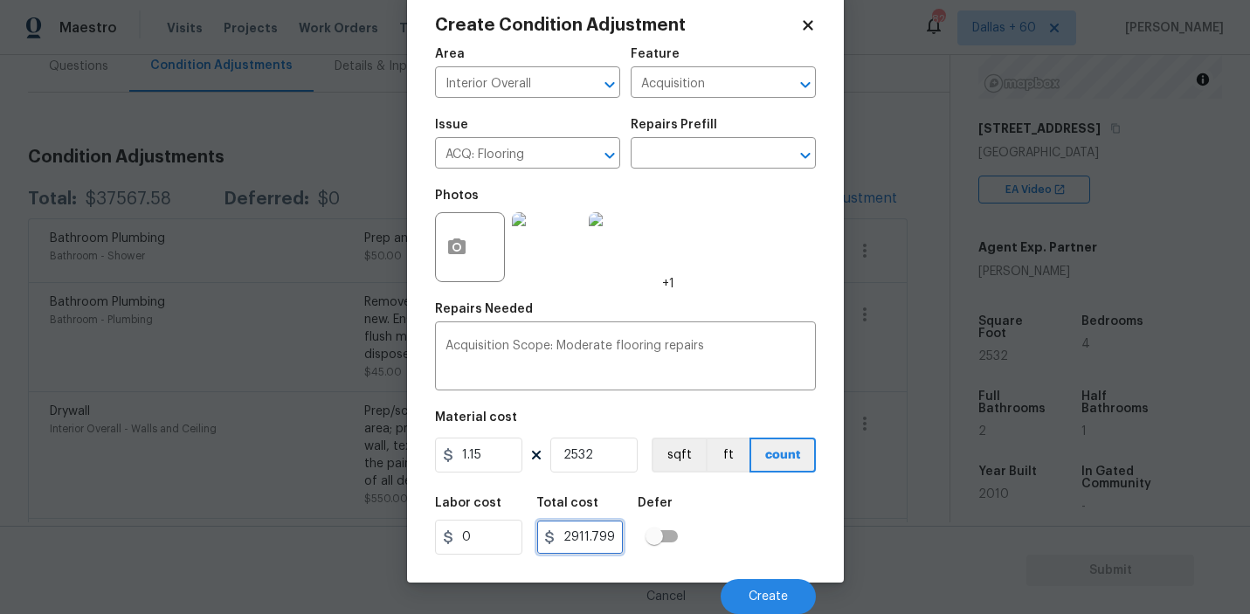
click at [582, 540] on input "2911.7999999999993" at bounding box center [579, 537] width 87 height 35
click at [762, 595] on span "Create" at bounding box center [767, 596] width 39 height 13
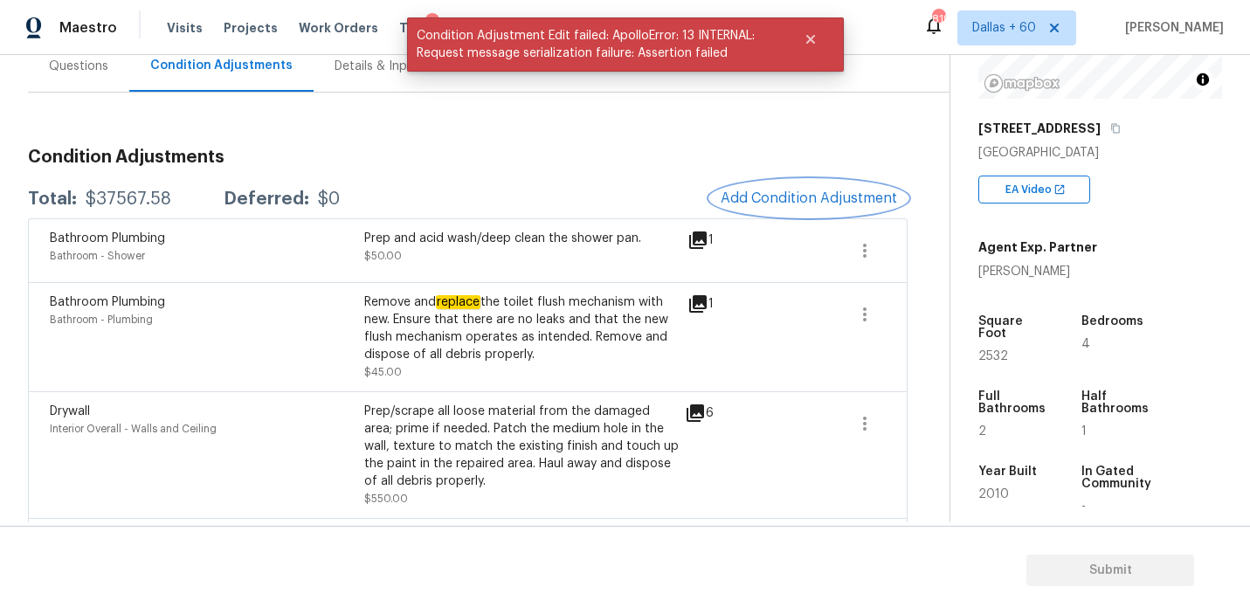
scroll to position [0, 0]
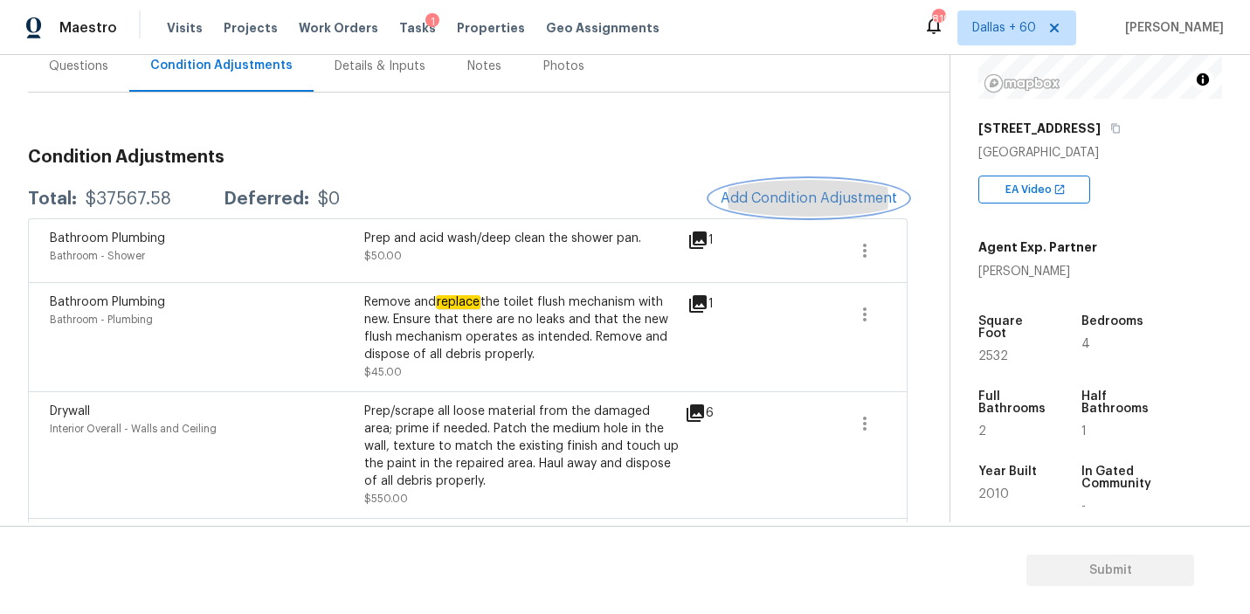
click at [766, 196] on span "Add Condition Adjustment" at bounding box center [808, 198] width 176 height 16
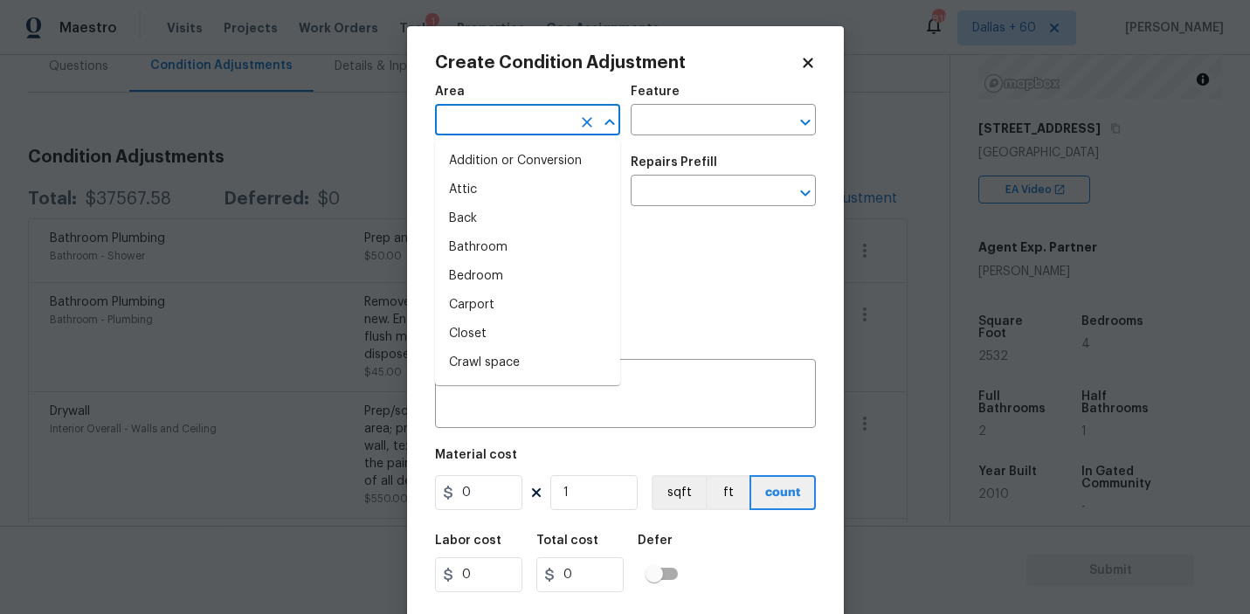
click at [520, 128] on input "text" at bounding box center [503, 121] width 136 height 27
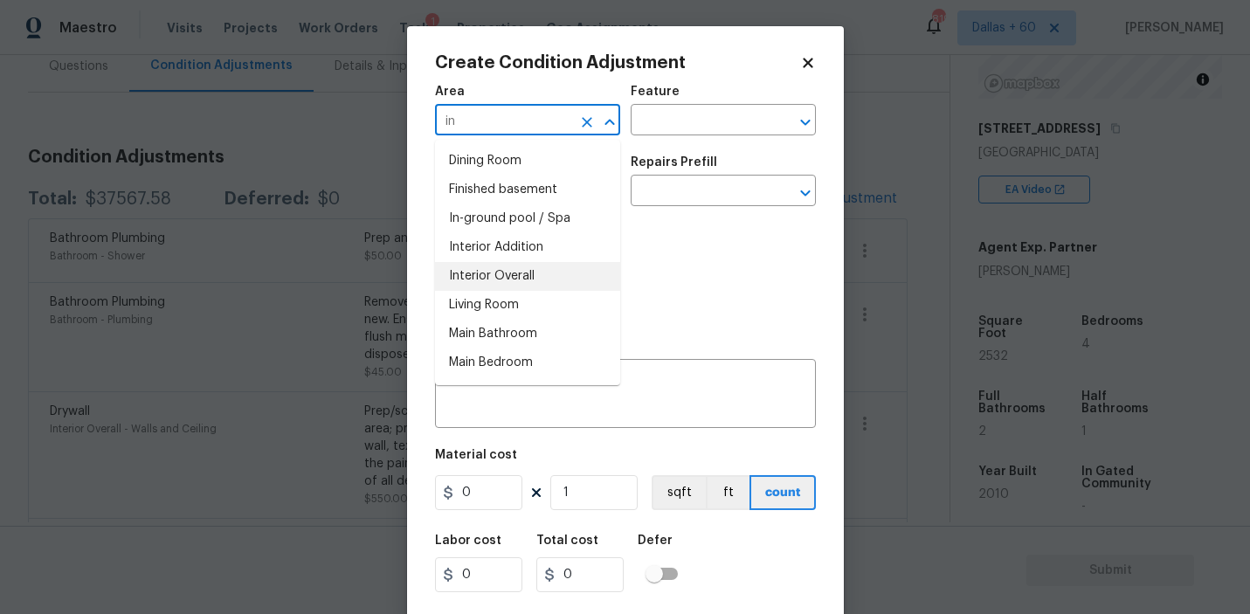
click at [503, 272] on li "Interior Overall" at bounding box center [527, 276] width 185 height 29
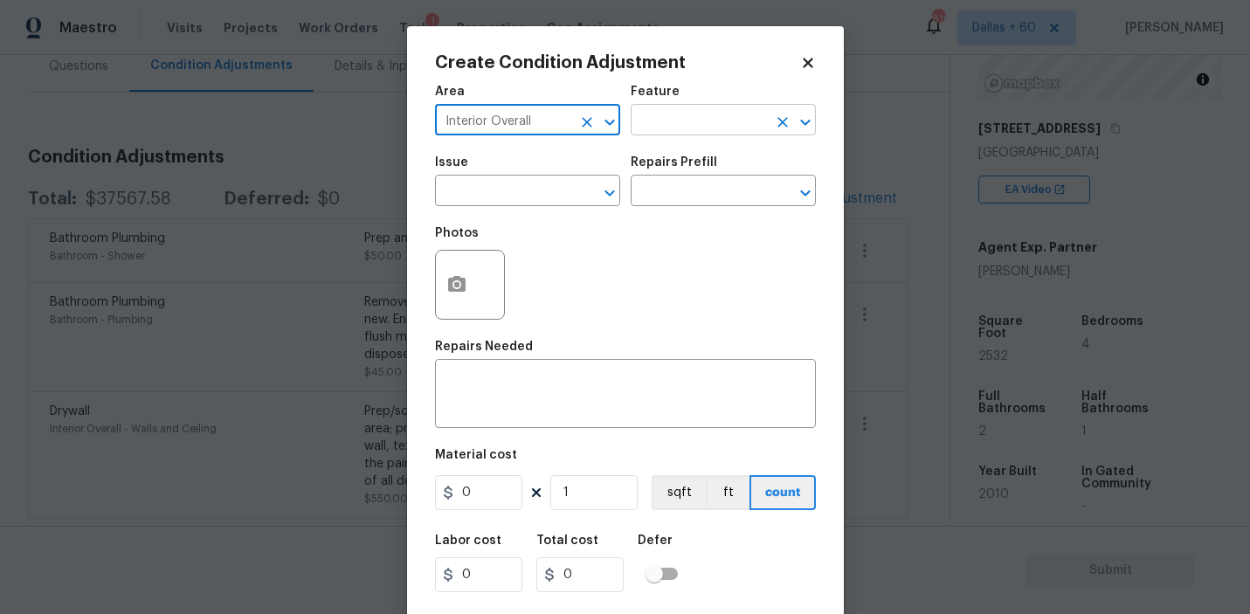
type input "Interior Overall"
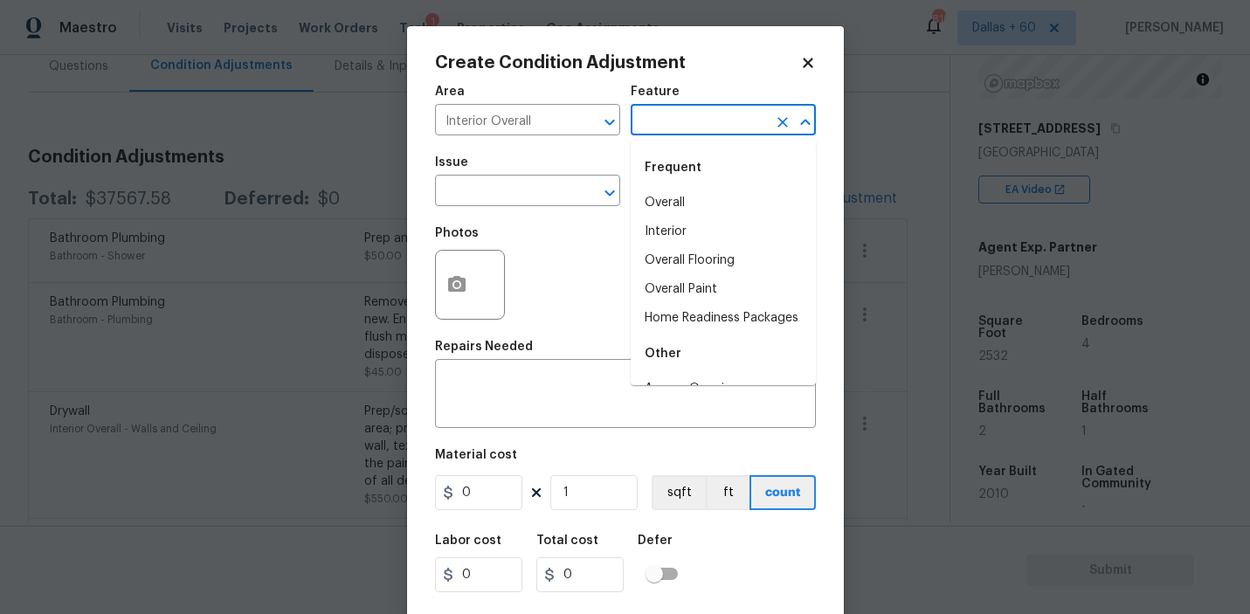
click at [696, 114] on input "text" at bounding box center [698, 121] width 136 height 27
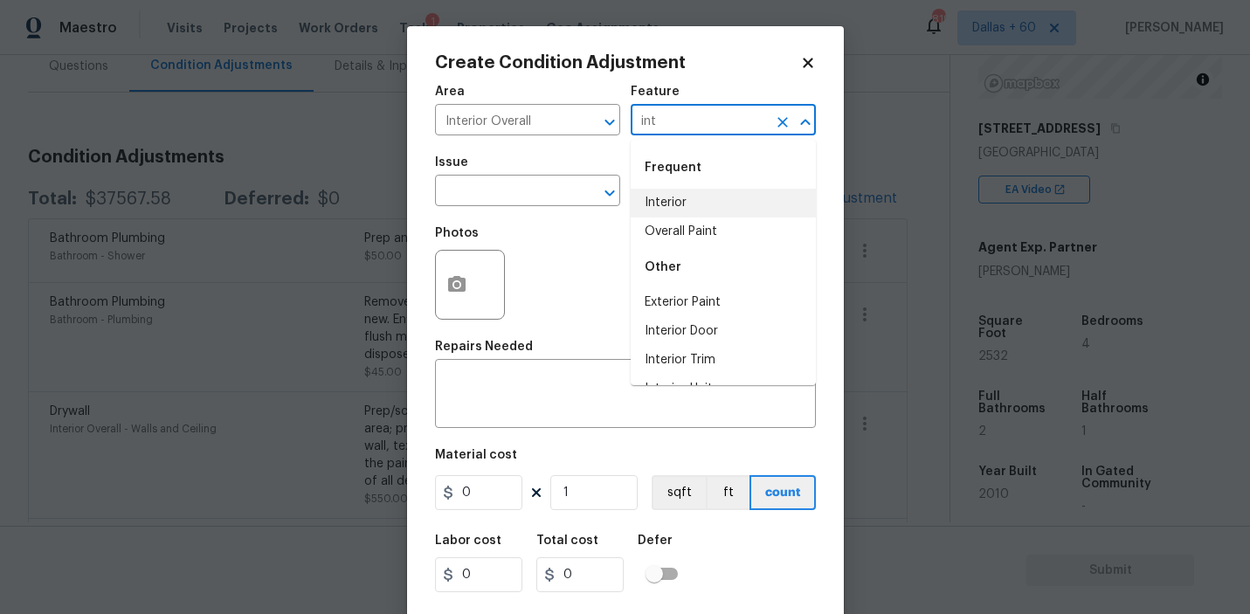
click at [704, 208] on li "Interior" at bounding box center [722, 203] width 185 height 29
type input "Interior"
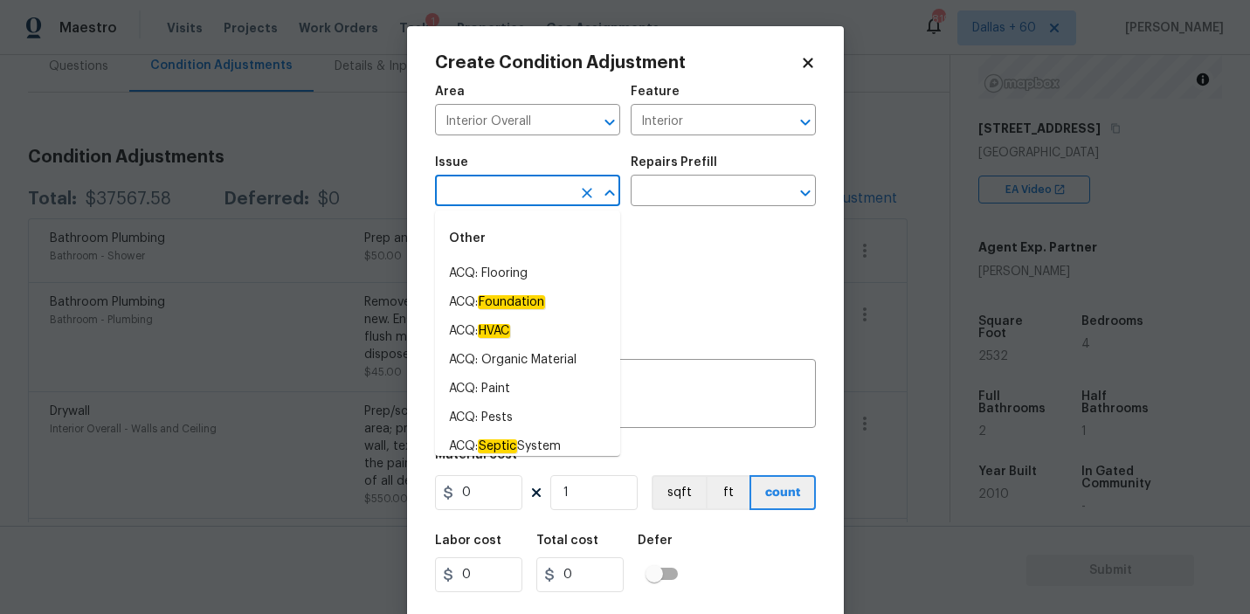
click at [547, 190] on input "text" at bounding box center [503, 192] width 136 height 27
click at [504, 288] on li "ACQ: Foundation" at bounding box center [527, 302] width 185 height 29
type input "ACQ: Foundation"
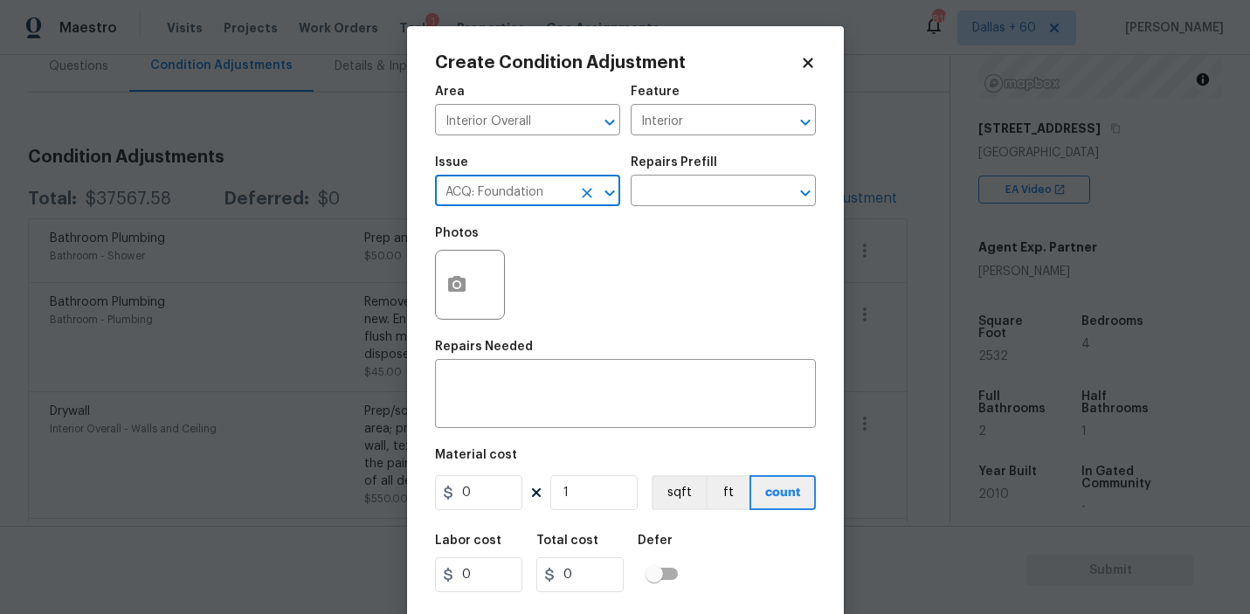
click at [588, 201] on icon "Clear" at bounding box center [586, 192] width 17 height 17
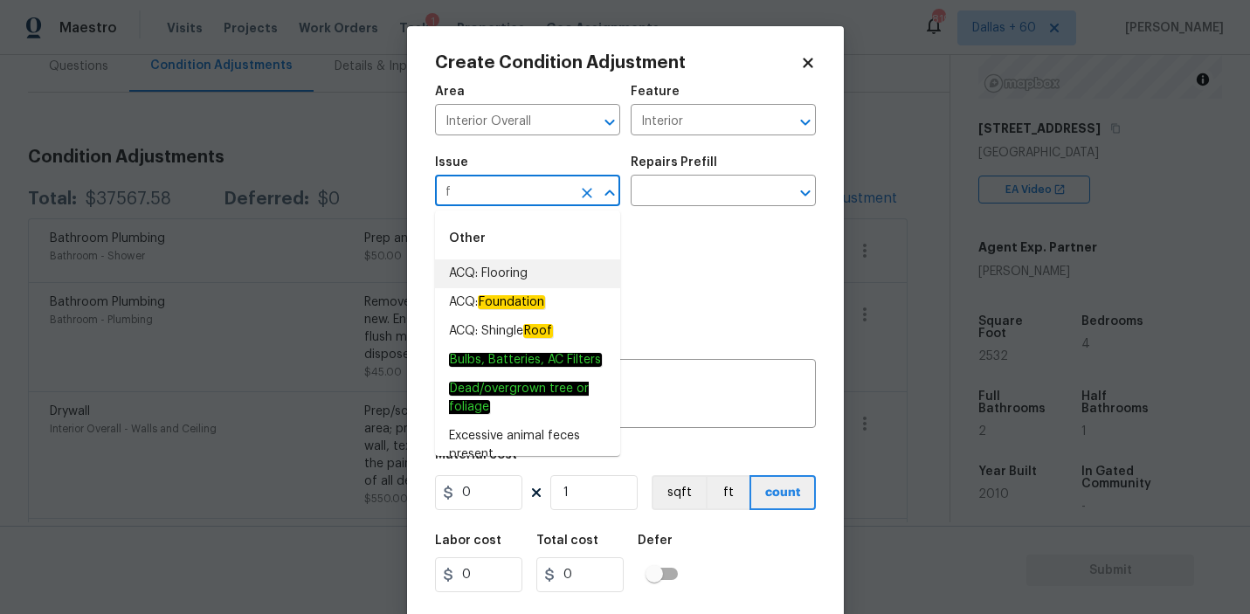
click at [517, 271] on li "ACQ: Flooring" at bounding box center [527, 273] width 185 height 29
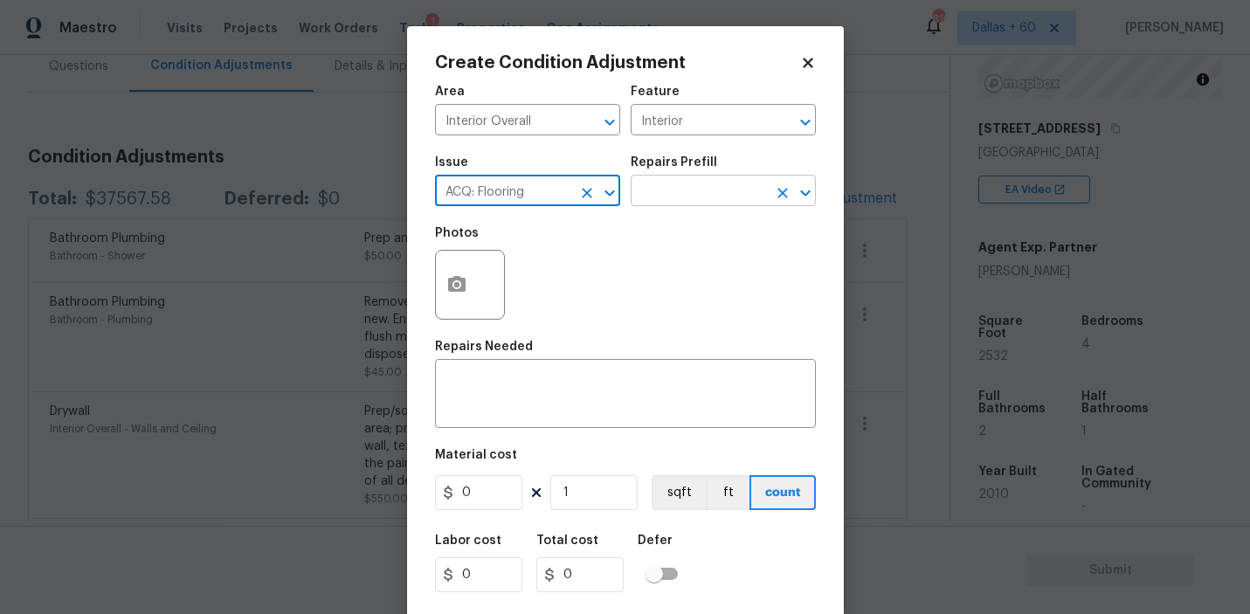
type input "ACQ: Flooring"
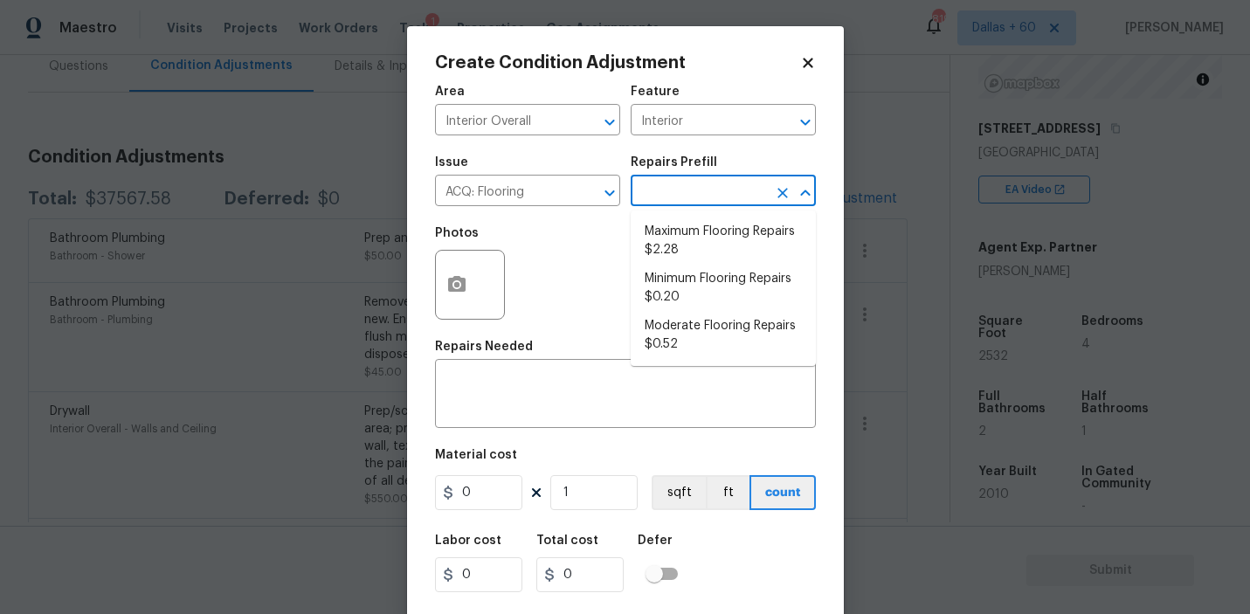
click at [739, 201] on input "text" at bounding box center [698, 192] width 136 height 27
click at [731, 322] on li "Moderate Flooring Repairs $0.52" at bounding box center [722, 335] width 185 height 47
type input "Acquisition"
type textarea "Acquisition Scope: Moderate flooring repairs"
type input "0.52"
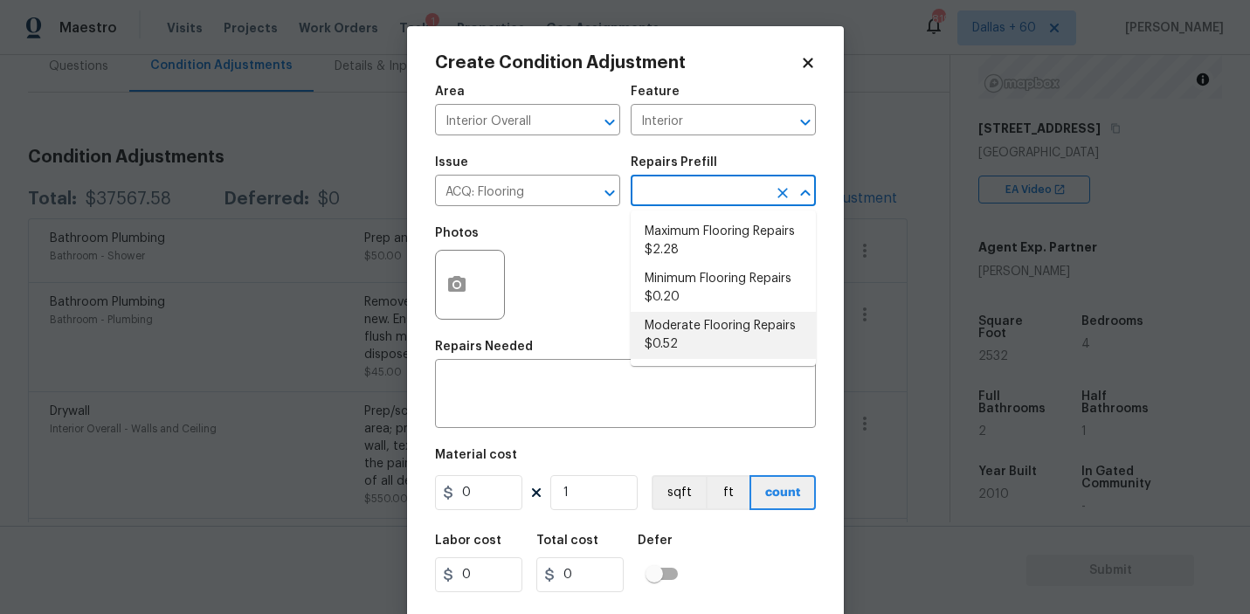
type input "0.52"
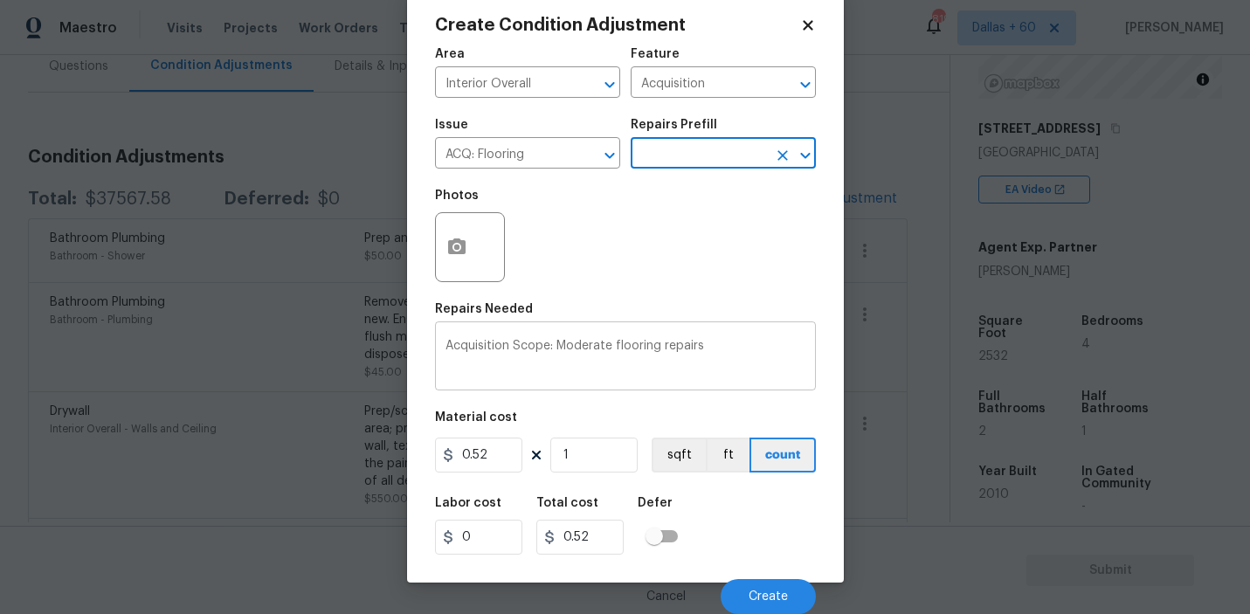
scroll to position [38, 0]
click at [582, 457] on input "1" at bounding box center [593, 454] width 87 height 35
type input "0"
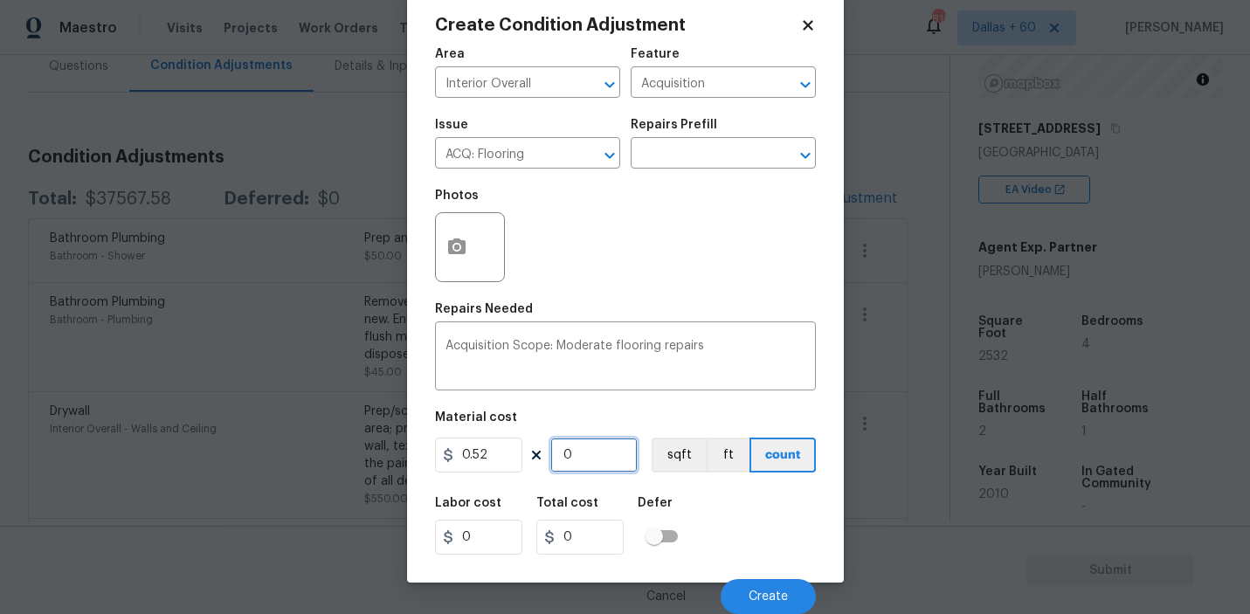
type input "0"
click at [490, 455] on input "0.52" at bounding box center [478, 454] width 87 height 35
type input "1.15"
click at [597, 453] on input "0" at bounding box center [593, 454] width 87 height 35
type input "2"
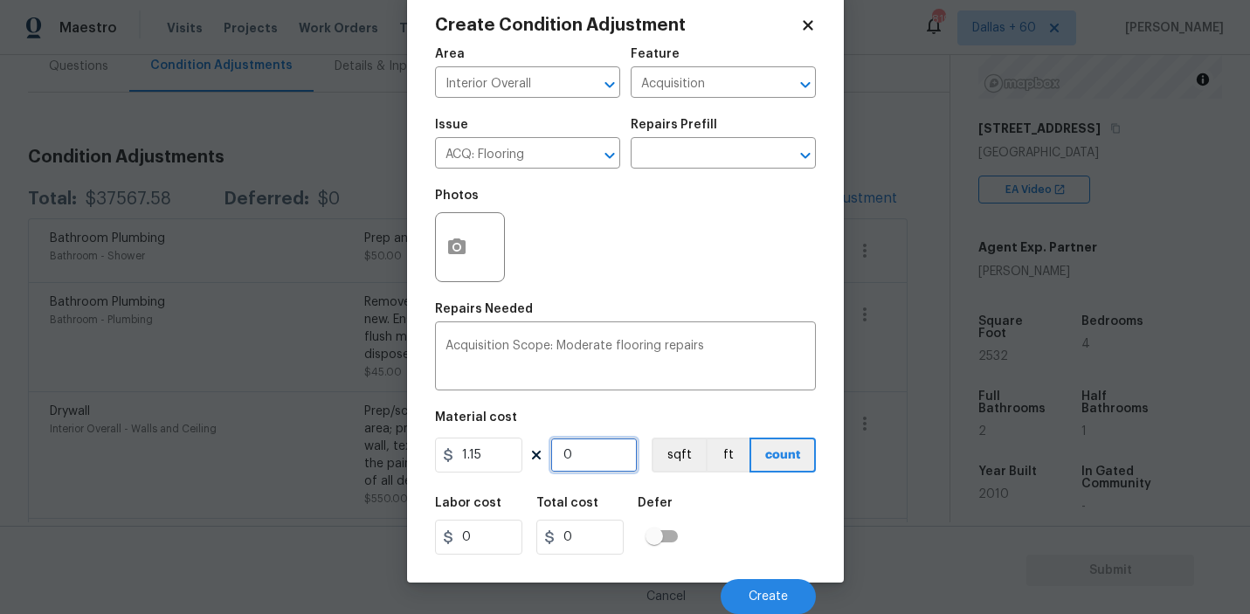
type input "2.3"
type input "25"
type input "28.749999999999996"
type input "253"
type input "290.95"
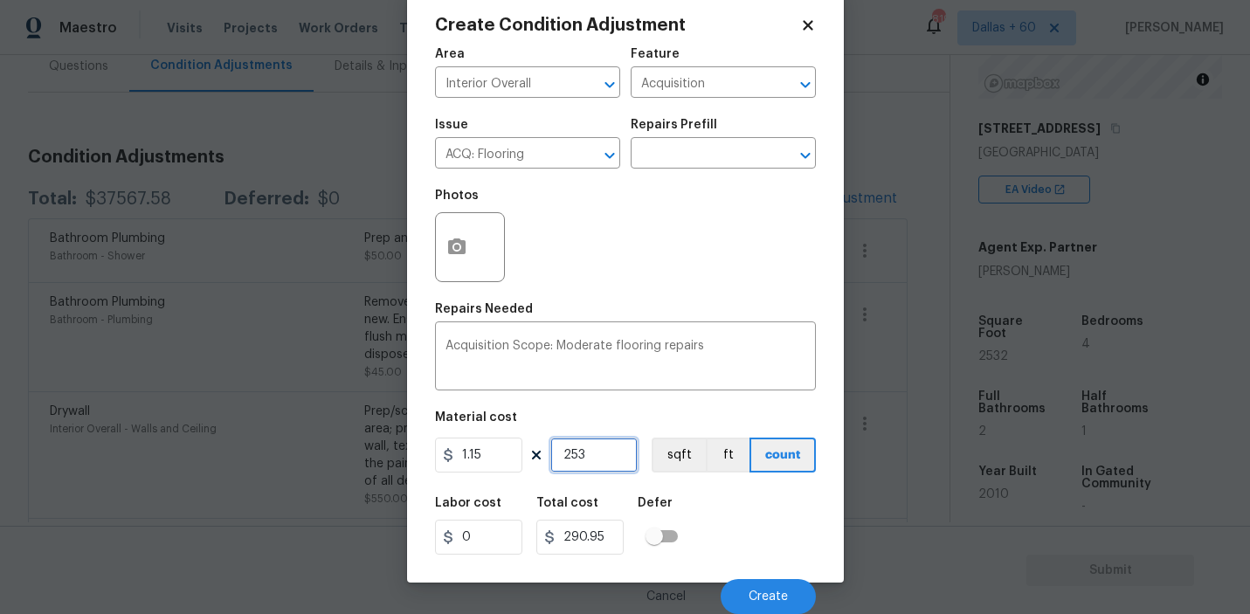
type input "2532"
type input "2911.7999999999993"
type input "2532"
click at [584, 546] on input "2911.7999999999993" at bounding box center [579, 537] width 87 height 35
drag, startPoint x: 589, startPoint y: 540, endPoint x: 549, endPoint y: 539, distance: 39.3
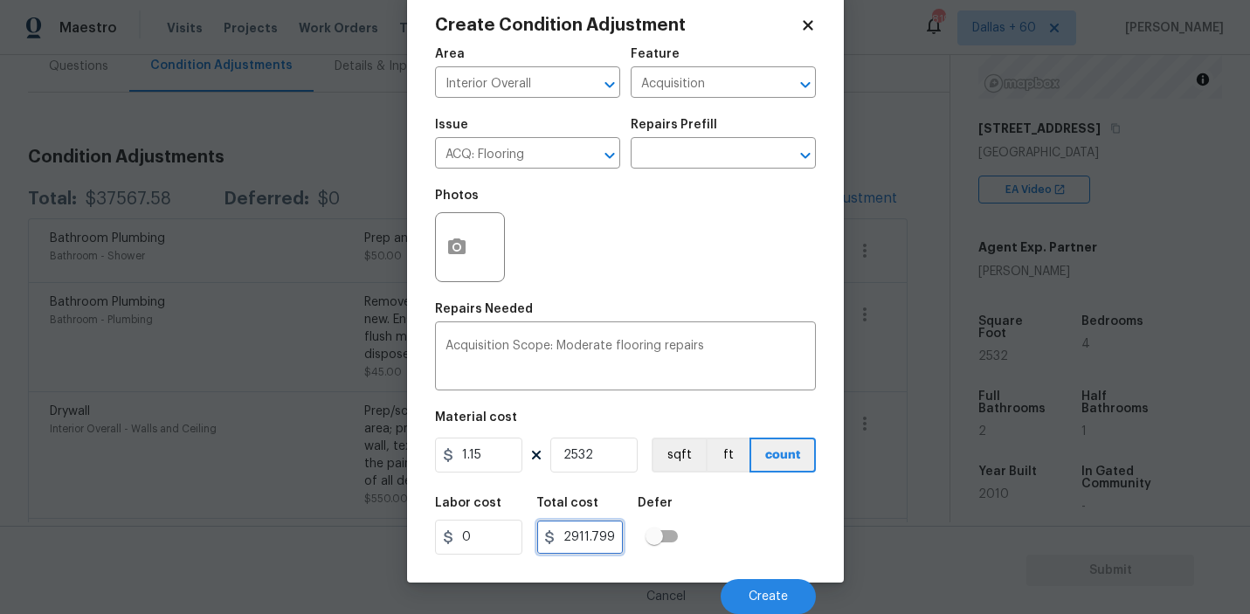
click at [549, 539] on div "2911.7999999999993" at bounding box center [579, 537] width 87 height 35
type input "2911.7999999999993"
click at [474, 458] on input "1.15" at bounding box center [478, 454] width 87 height 35
paste input "2911."
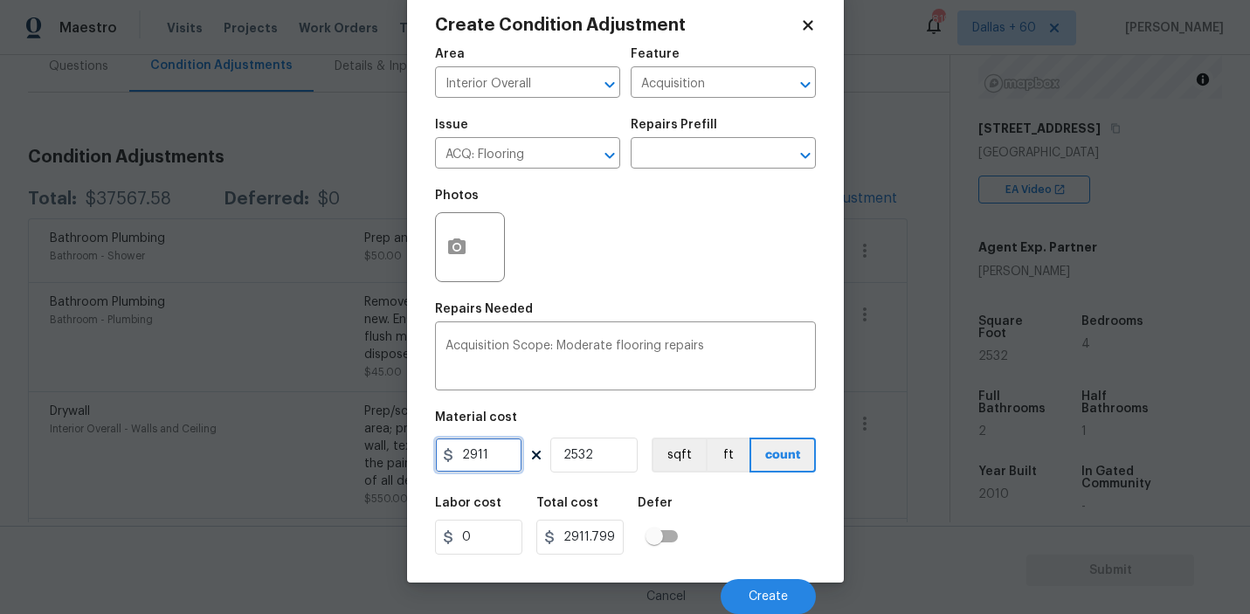
type input "2911"
type input "7370652"
click at [582, 451] on input "2532" at bounding box center [593, 454] width 87 height 35
type input "1"
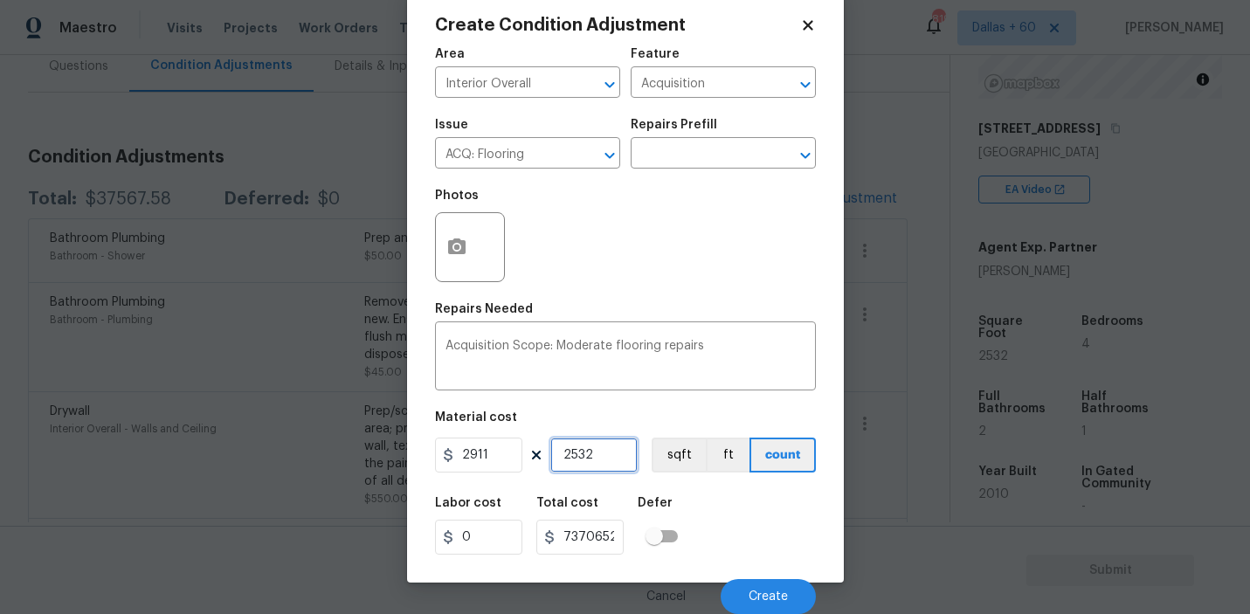
type input "2911"
type input "1"
click at [761, 525] on div "Labor cost 0 Total cost 2911 Defer" at bounding box center [625, 525] width 381 height 79
click at [460, 241] on icon "button" at bounding box center [456, 246] width 17 height 16
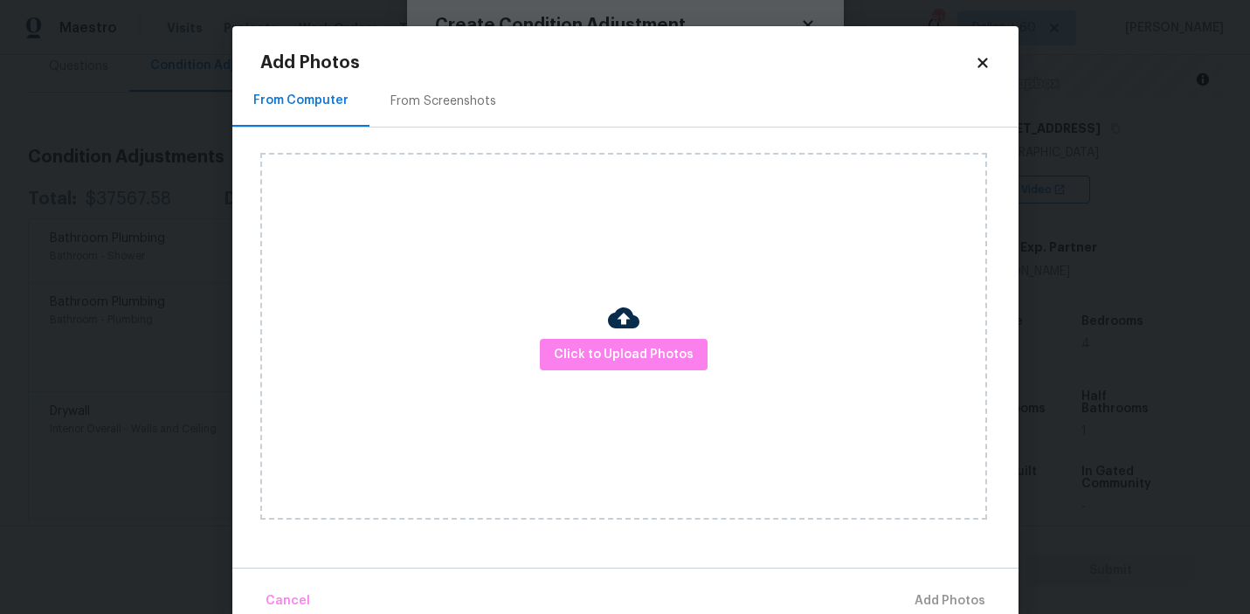
click at [655, 371] on div "Click to Upload Photos" at bounding box center [623, 336] width 726 height 367
click at [637, 355] on span "Click to Upload Photos" at bounding box center [624, 355] width 140 height 22
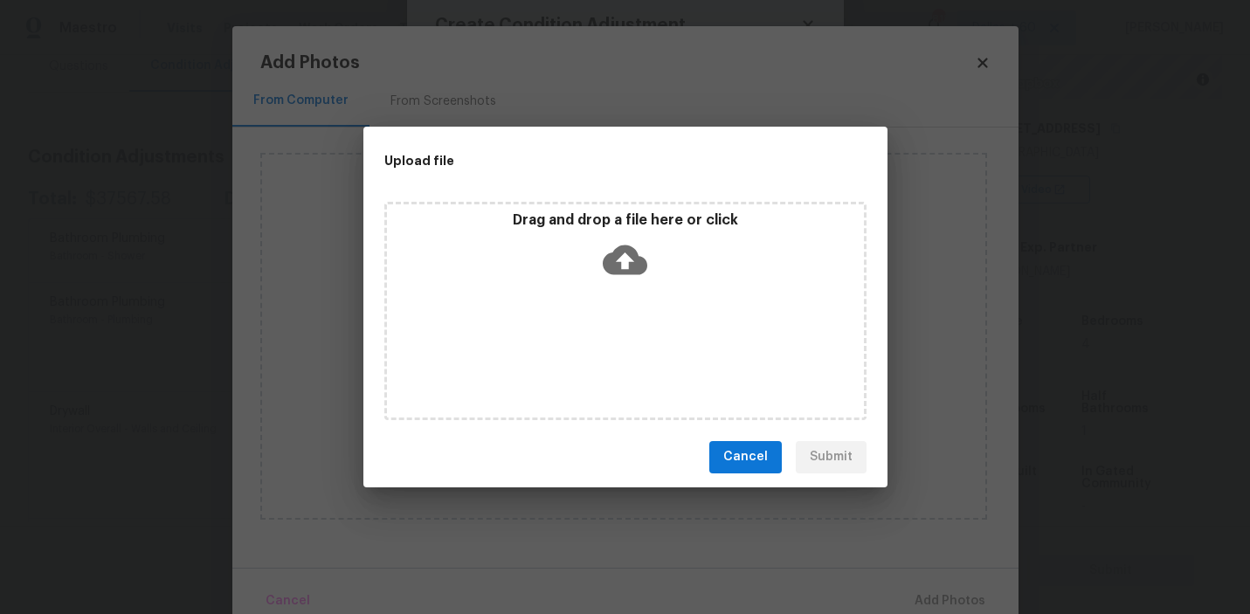
click at [621, 244] on icon at bounding box center [624, 260] width 45 height 45
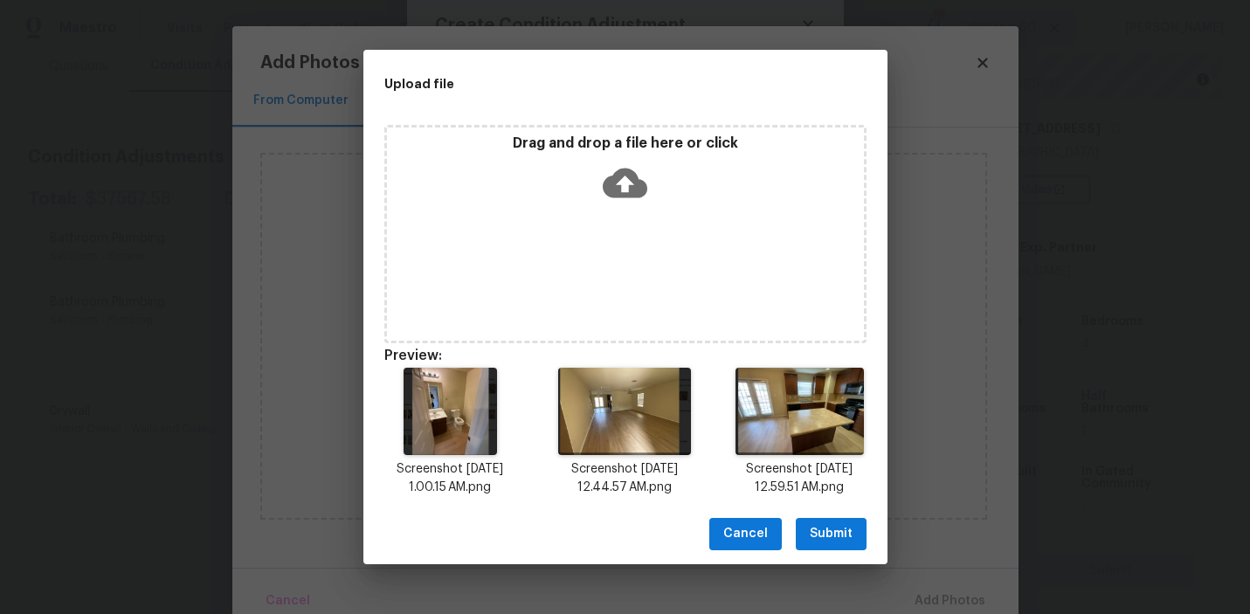
click at [837, 540] on span "Submit" at bounding box center [830, 534] width 43 height 22
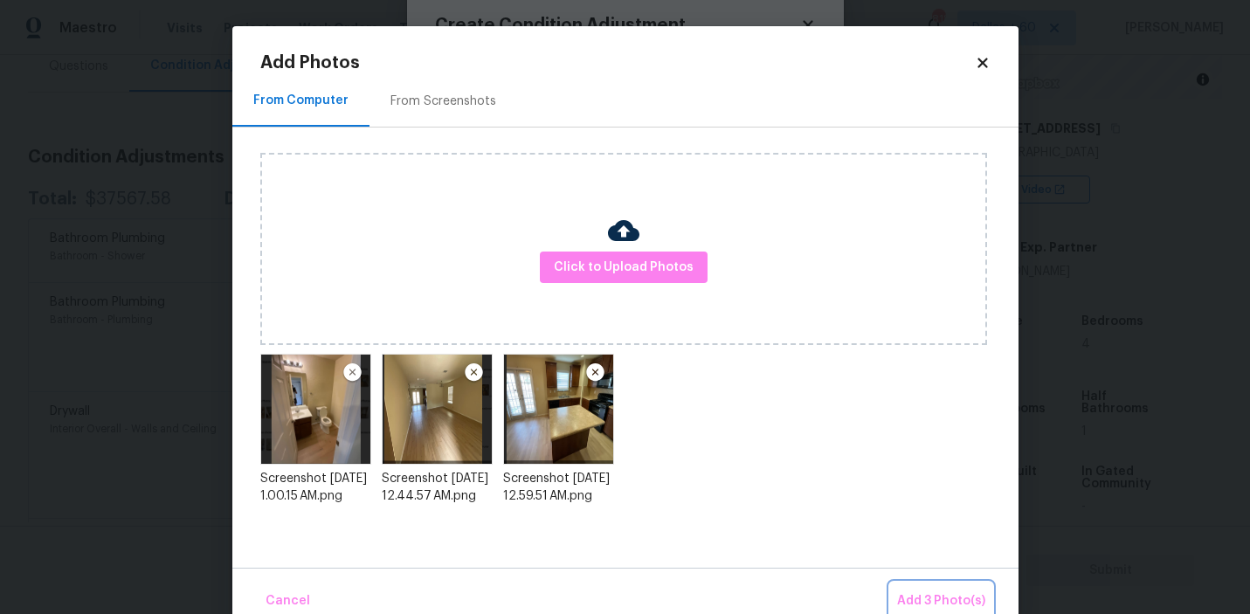
click at [944, 596] on span "Add 3 Photo(s)" at bounding box center [941, 601] width 88 height 22
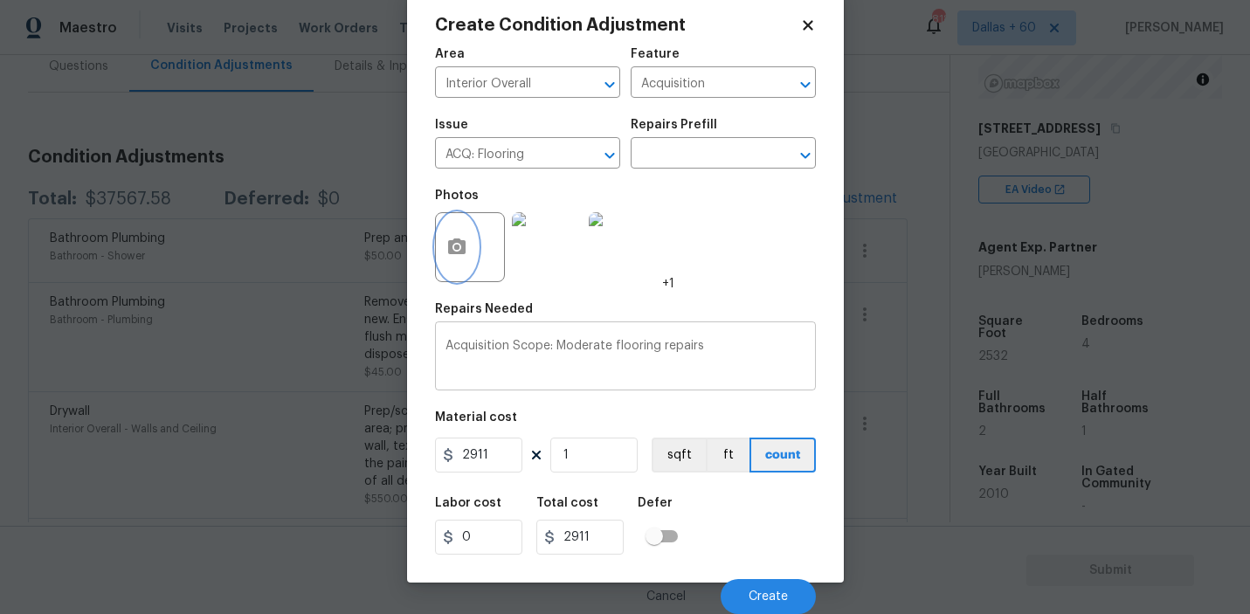
scroll to position [38, 0]
click at [787, 592] on span "Create" at bounding box center [767, 596] width 39 height 13
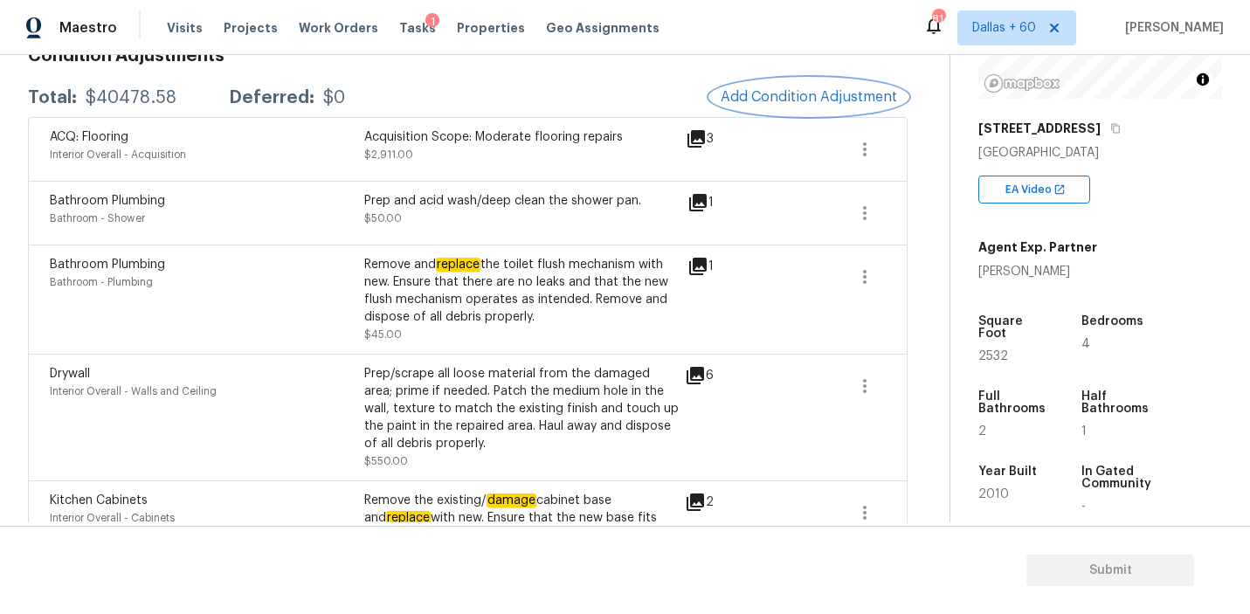
scroll to position [0, 0]
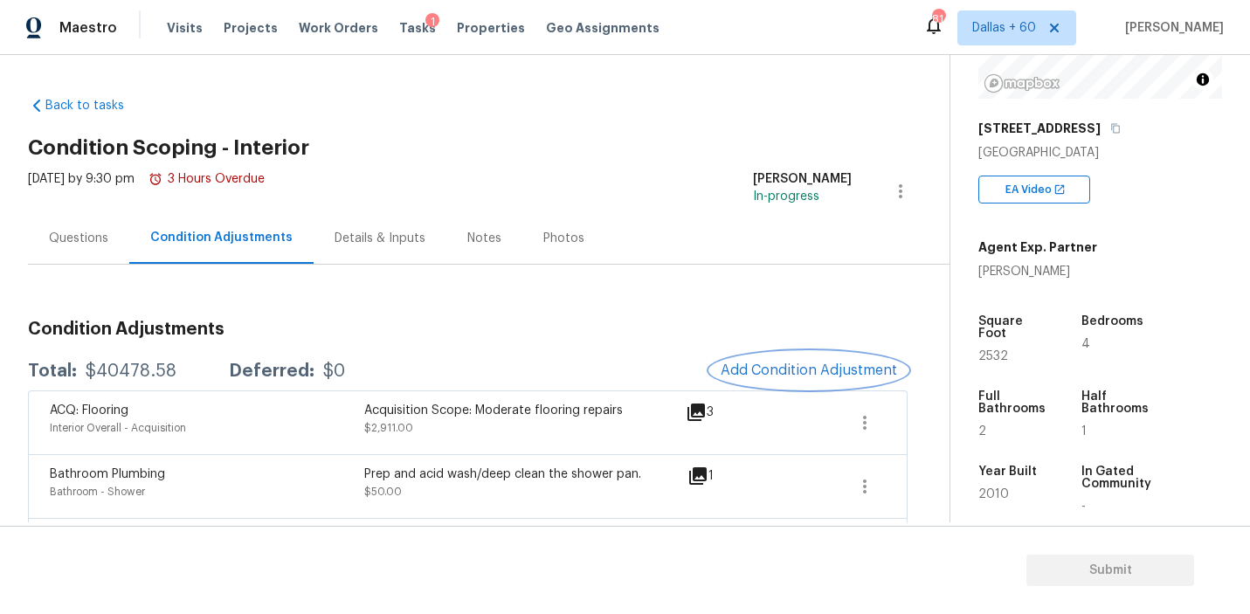
click at [794, 364] on span "Add Condition Adjustment" at bounding box center [808, 370] width 176 height 16
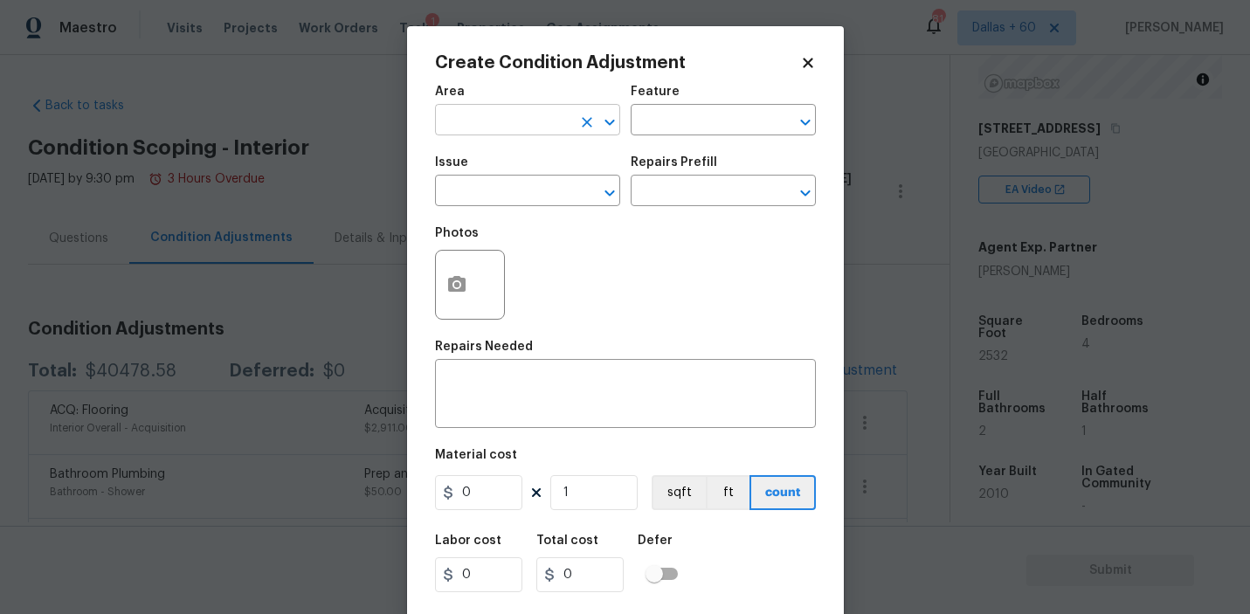
click at [497, 124] on input "text" at bounding box center [503, 121] width 136 height 27
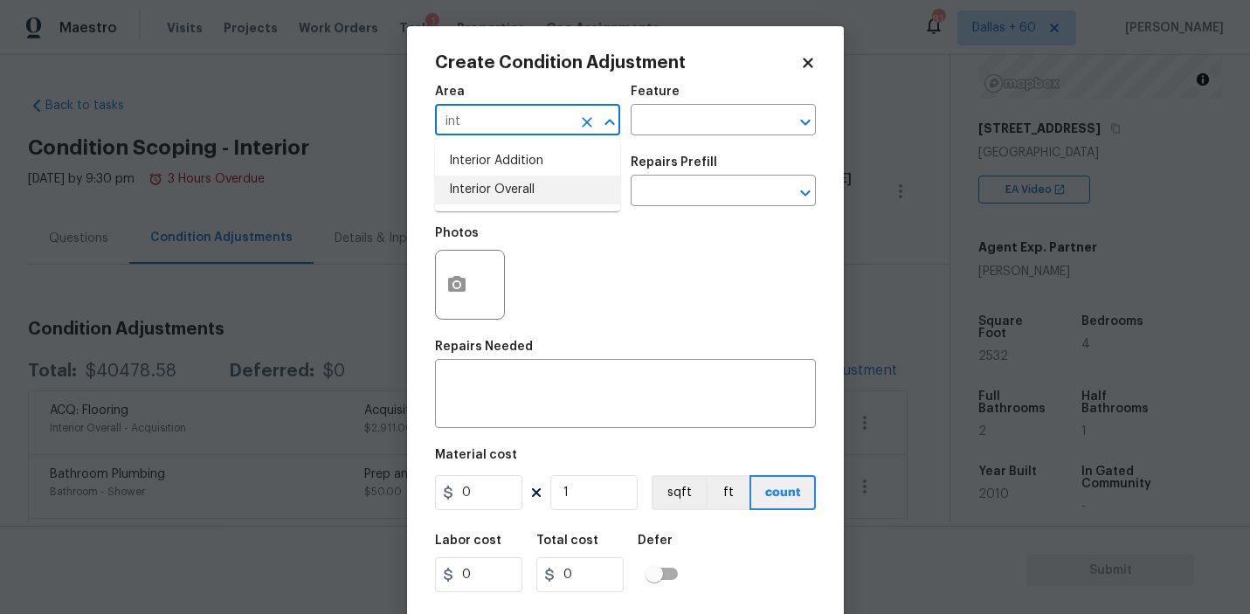
click at [505, 189] on li "Interior Overall" at bounding box center [527, 190] width 185 height 29
type input "Interior Overall"
click at [749, 124] on input "text" at bounding box center [698, 121] width 136 height 27
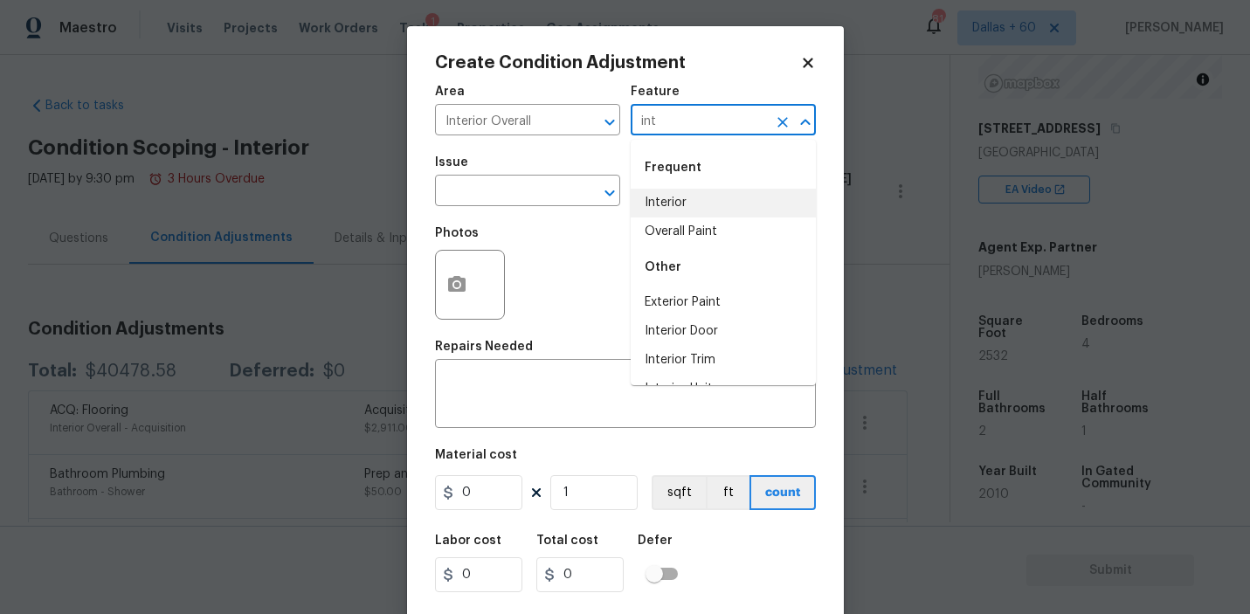
click at [754, 199] on li "Interior" at bounding box center [722, 203] width 185 height 29
type input "Interior"
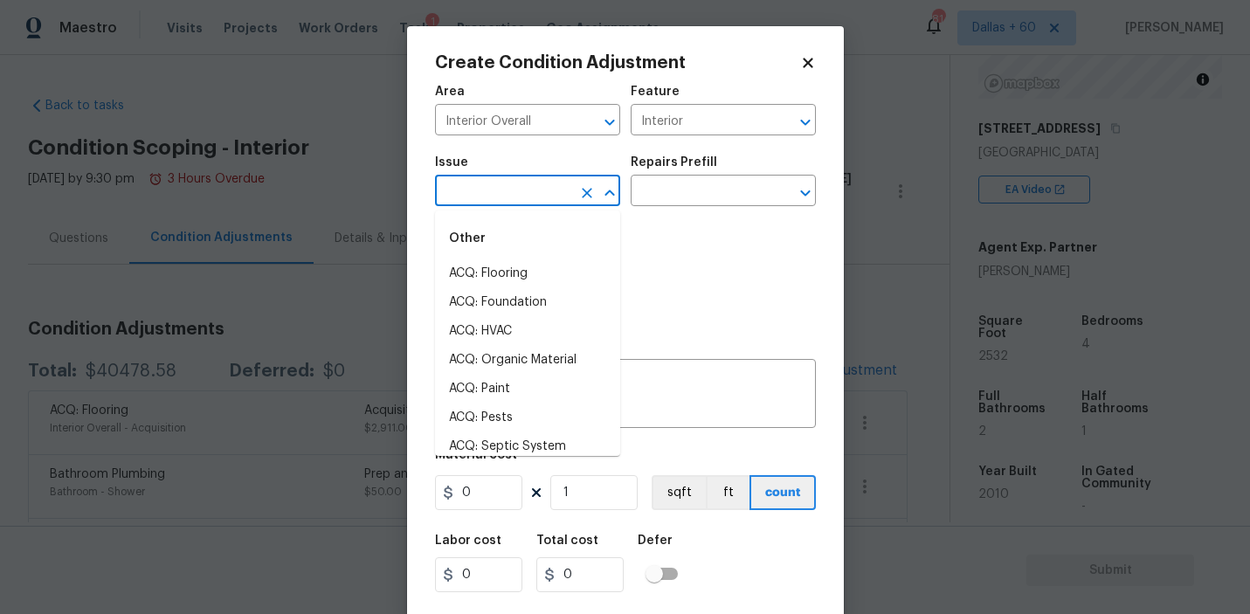
click at [500, 186] on input "text" at bounding box center [503, 192] width 136 height 27
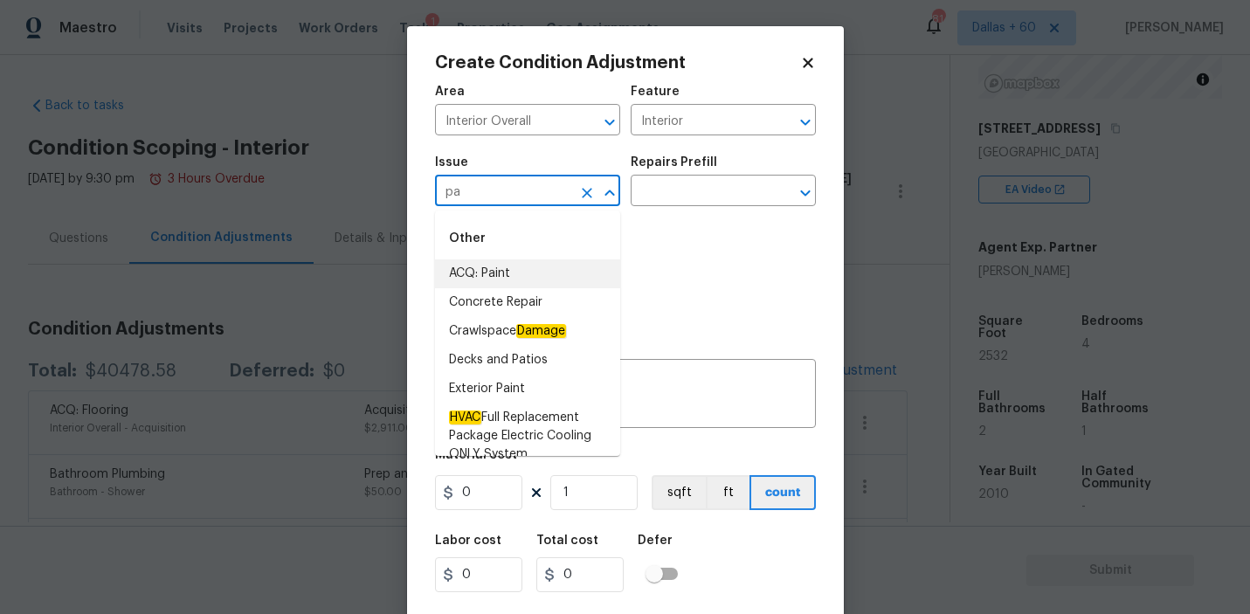
click at [488, 272] on li "ACQ: Paint" at bounding box center [527, 273] width 185 height 29
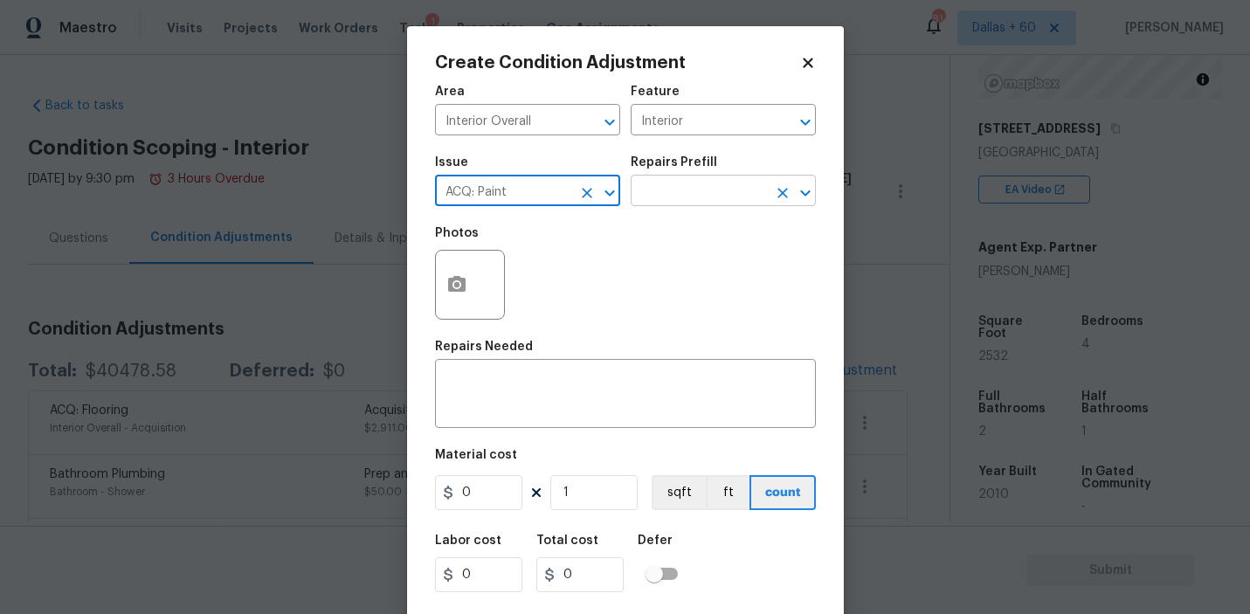
type input "ACQ: Paint"
click at [692, 189] on input "text" at bounding box center [698, 192] width 136 height 27
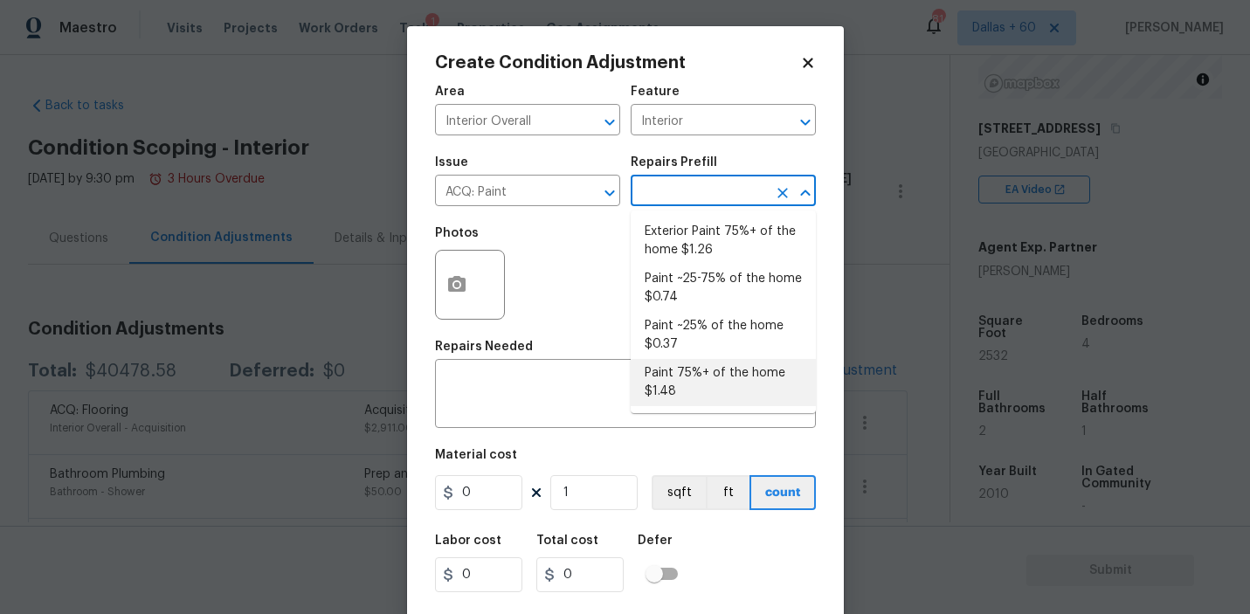
click at [703, 382] on li "Paint 75%+ of the home $1.48" at bounding box center [722, 382] width 185 height 47
type input "Acquisition"
type textarea "Acquisition Scope: 75%+ of the home will likely require interior paint"
type input "1.48"
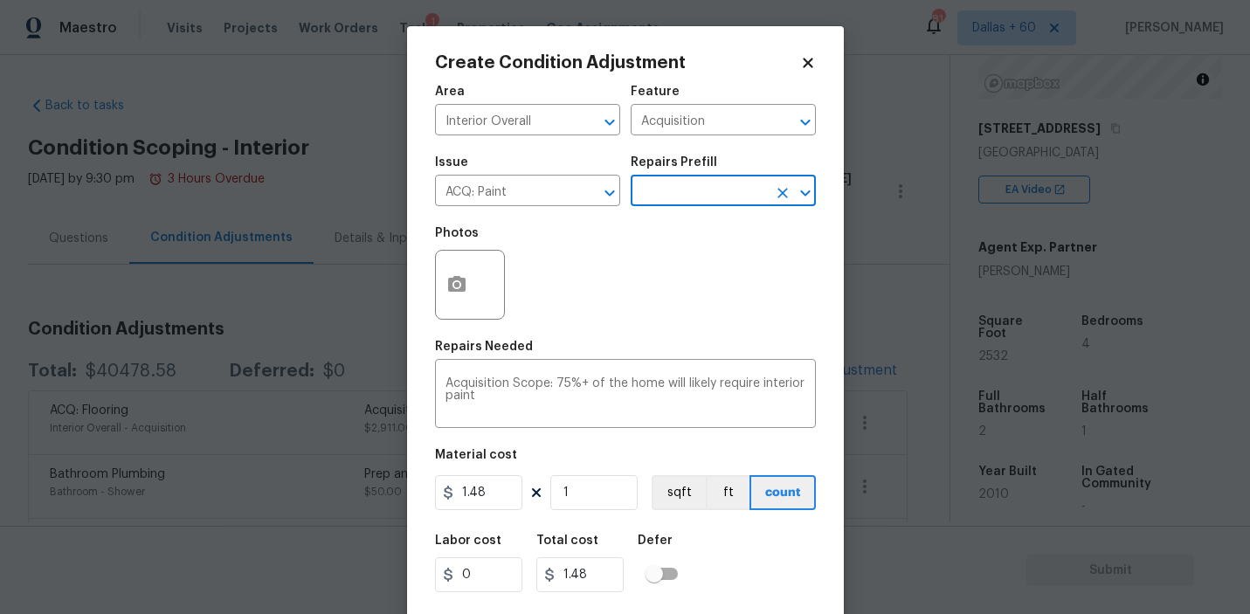
scroll to position [38, 0]
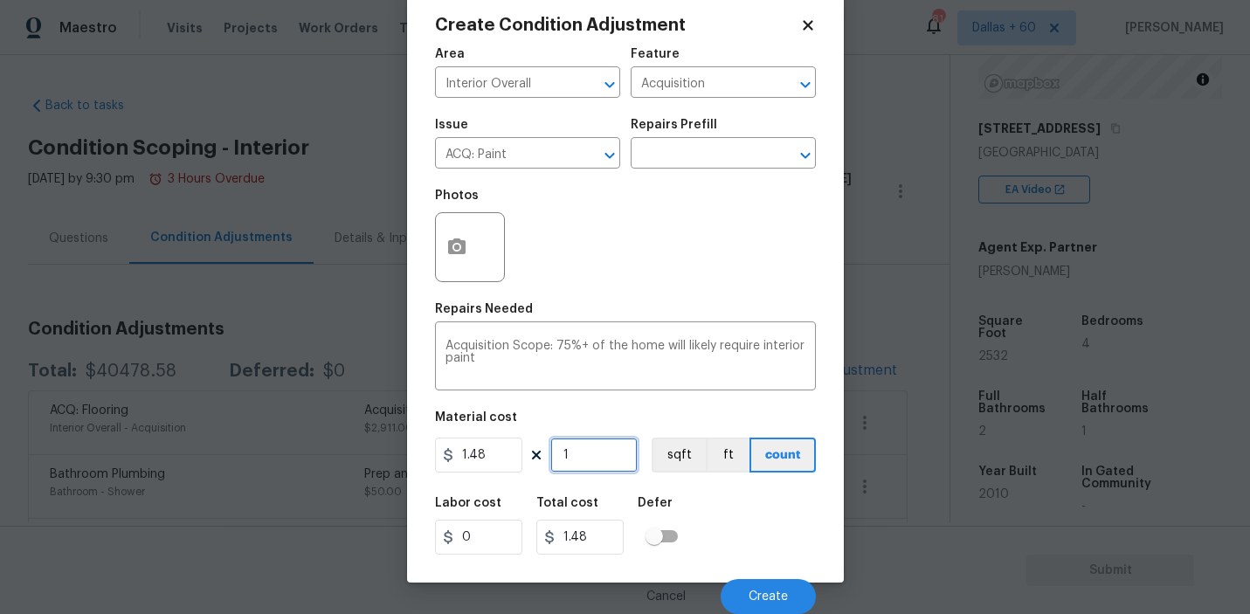
click at [605, 451] on input "1" at bounding box center [593, 454] width 87 height 35
type input "0"
type input "2"
type input "2.96"
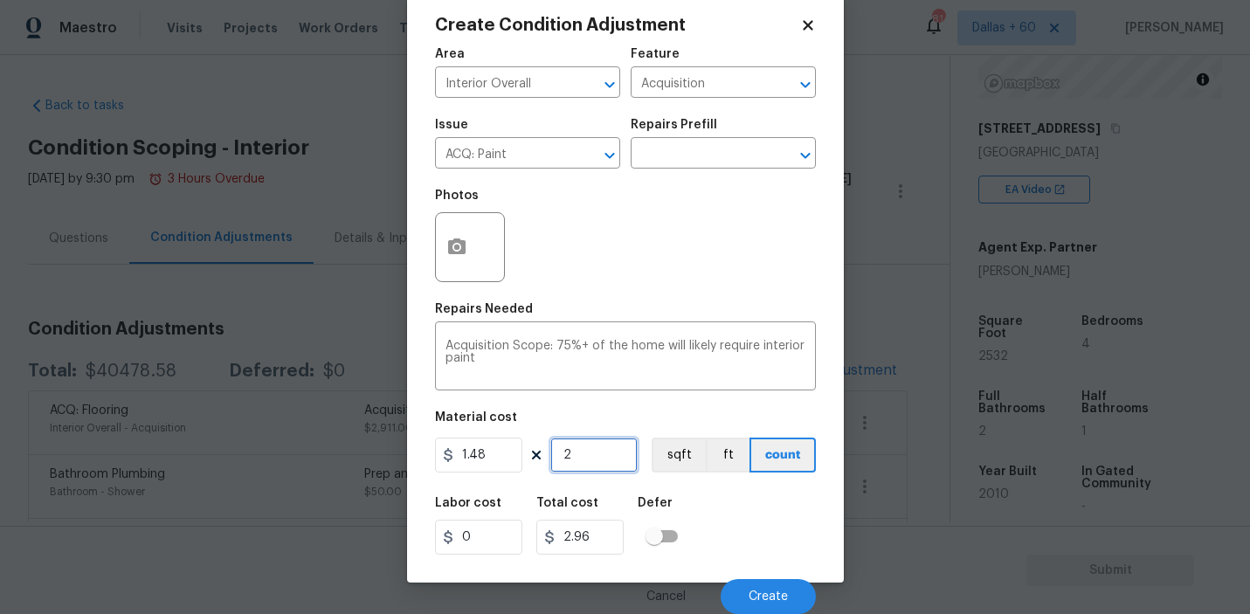
type input "25"
type input "37"
type input "253"
type input "374.44"
type input "2532"
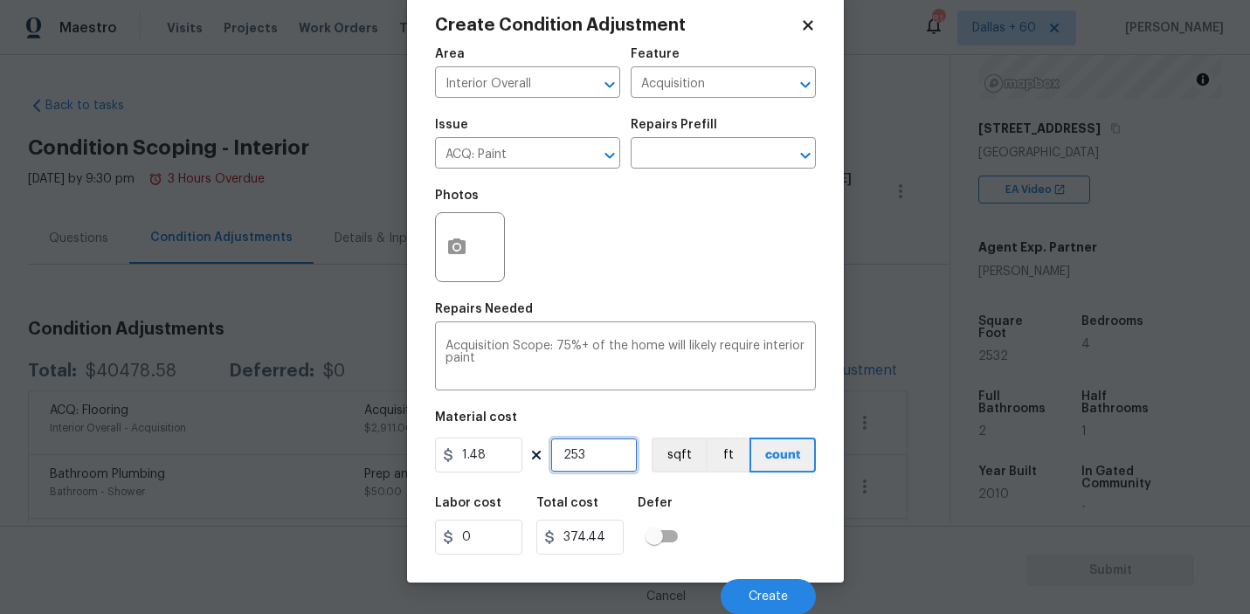
type input "3747.36"
type input "2532"
click at [472, 262] on button "button" at bounding box center [457, 247] width 42 height 68
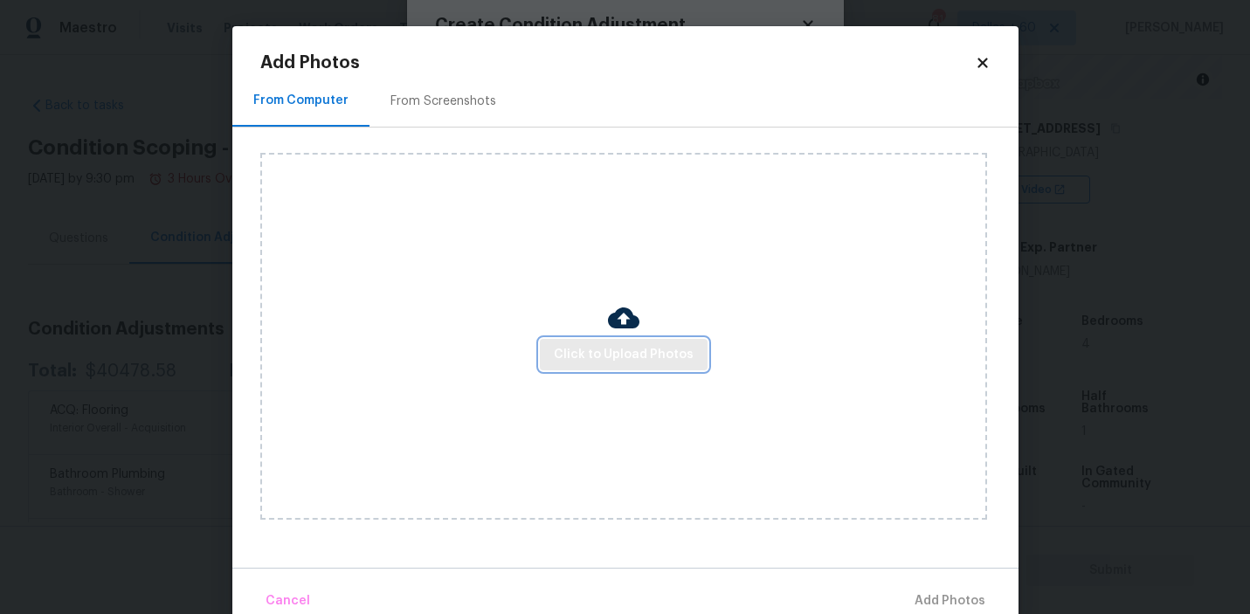
click at [630, 353] on span "Click to Upload Photos" at bounding box center [624, 355] width 140 height 22
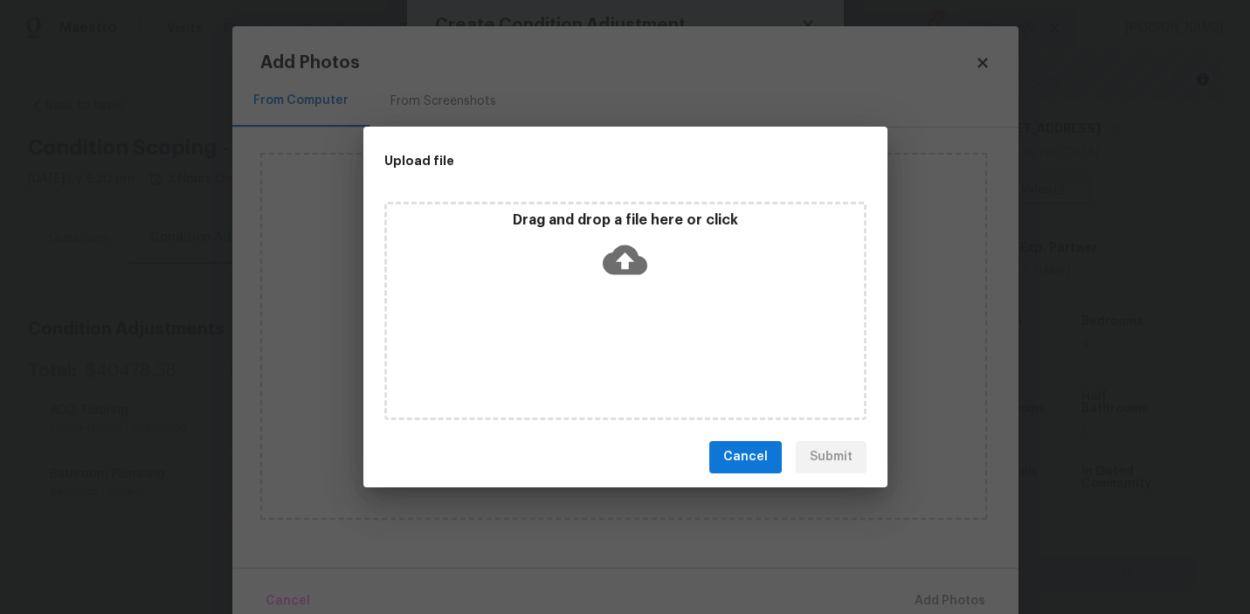
click at [623, 250] on icon at bounding box center [624, 259] width 45 height 30
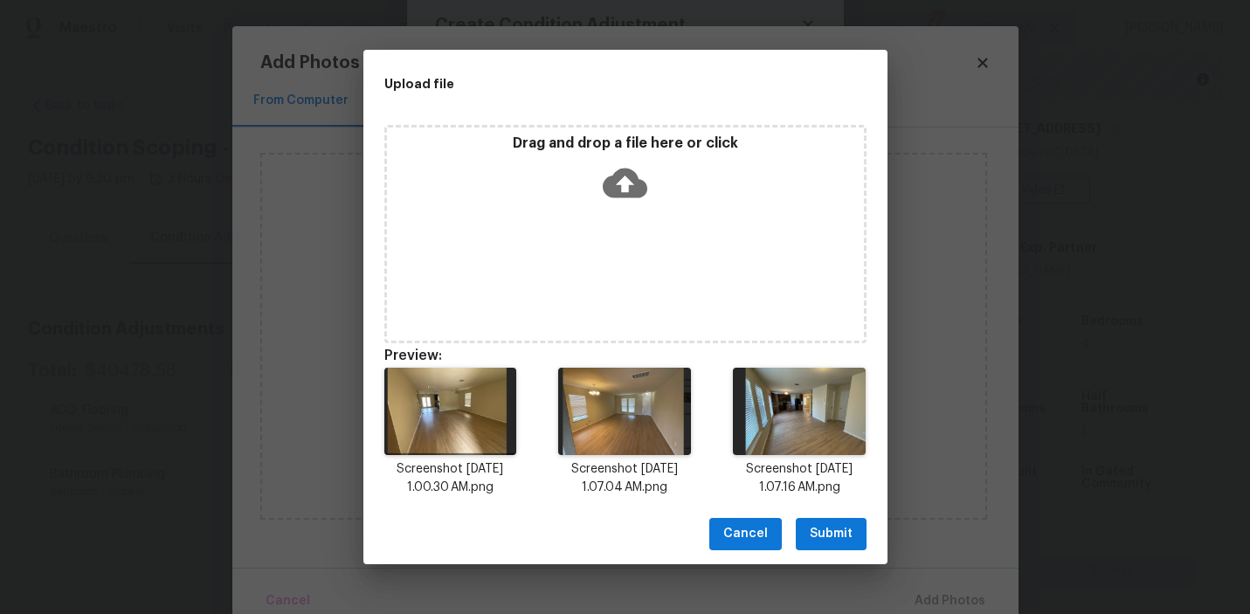
click at [830, 529] on span "Submit" at bounding box center [830, 534] width 43 height 22
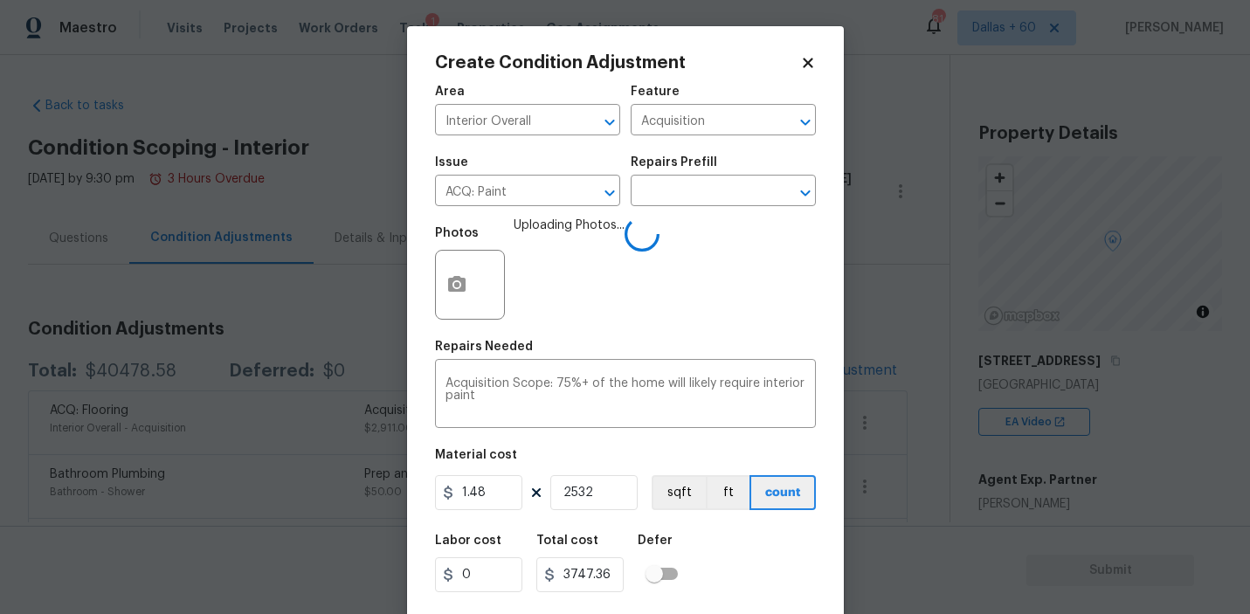
scroll to position [38, 0]
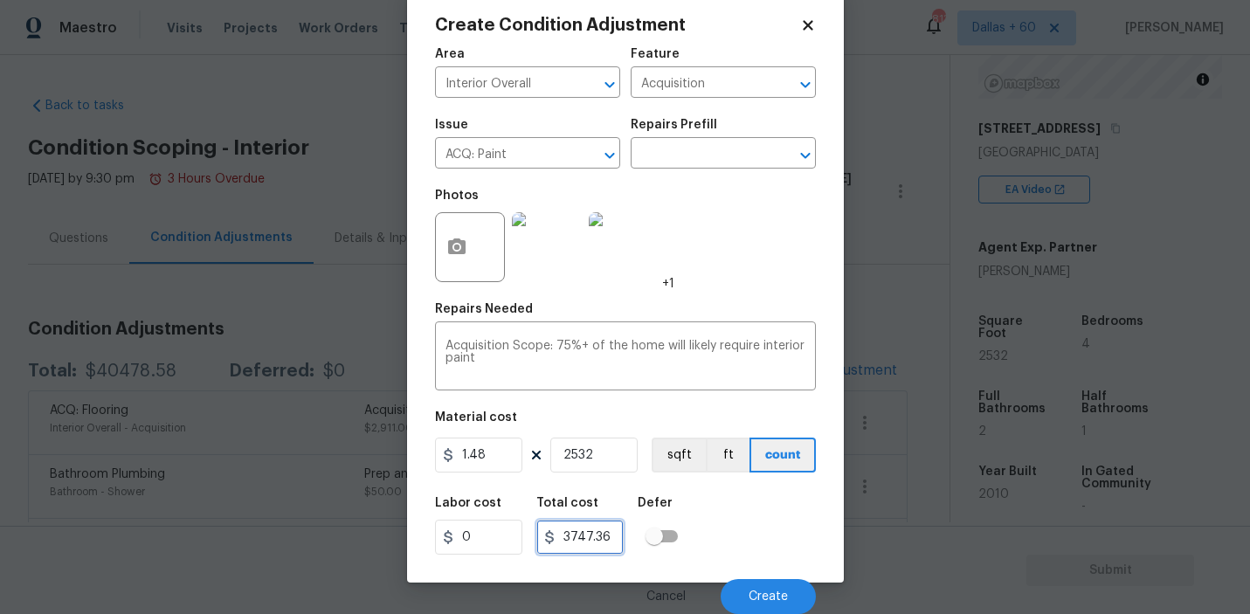
drag, startPoint x: 561, startPoint y: 539, endPoint x: 588, endPoint y: 540, distance: 26.3
click at [588, 540] on input "3747.36" at bounding box center [579, 537] width 87 height 35
click at [792, 596] on button "Create" at bounding box center [767, 596] width 95 height 35
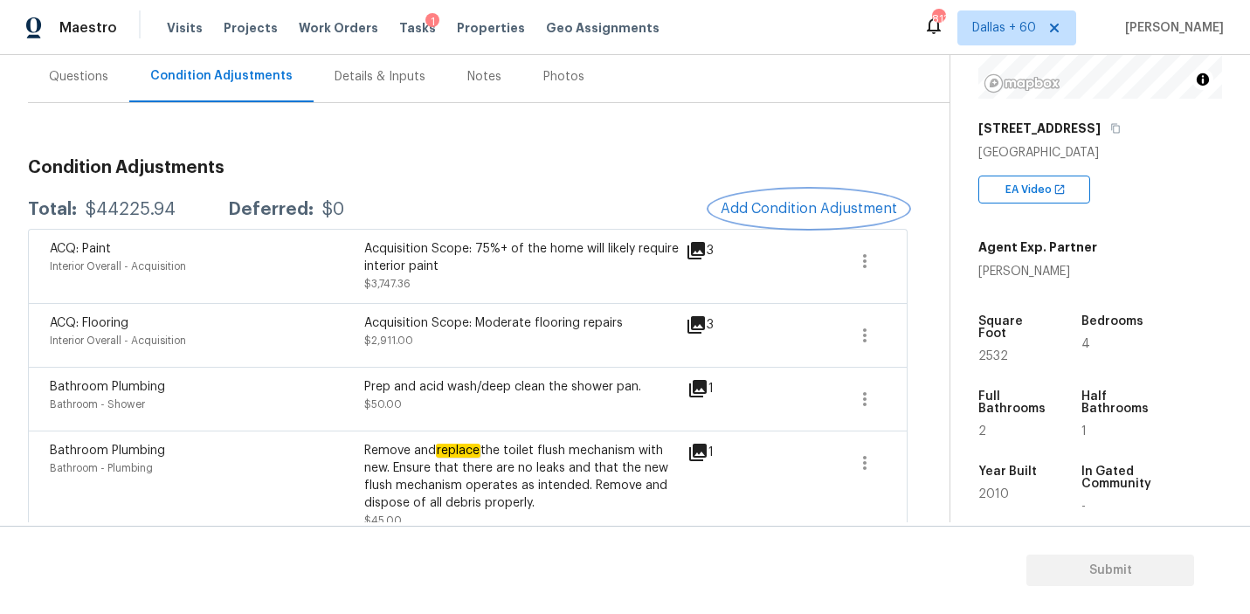
scroll to position [217, 0]
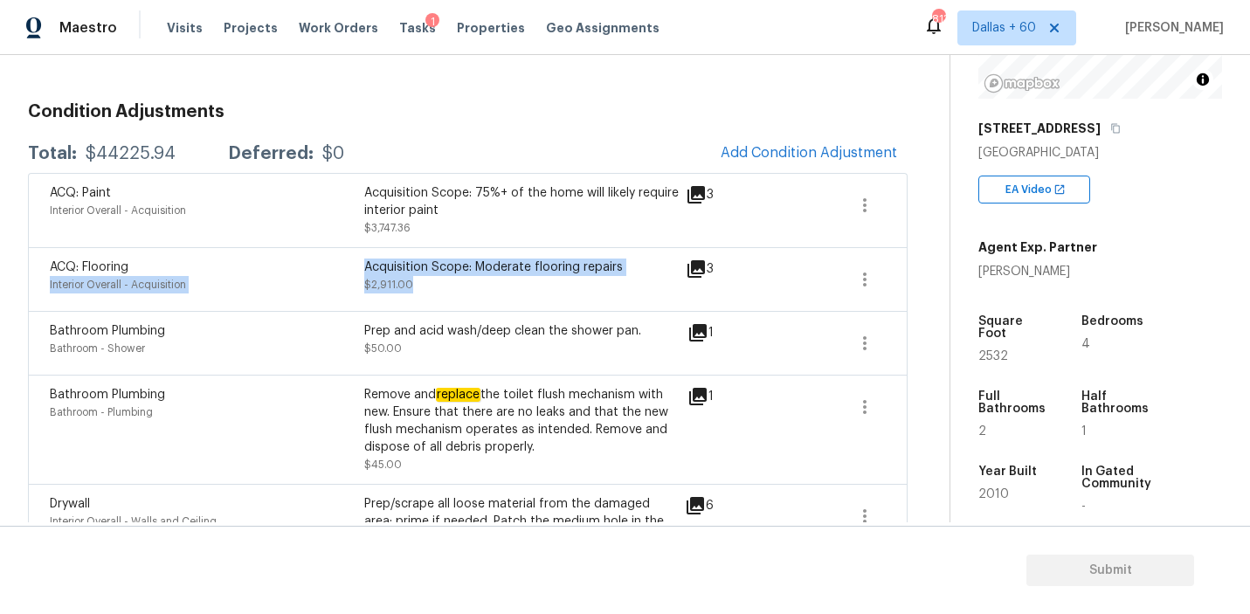
drag, startPoint x: 348, startPoint y: 265, endPoint x: 457, endPoint y: 298, distance: 114.1
click at [457, 298] on div "ACQ: Flooring Interior Overall - Acquisition Acquisition Scope: Moderate floori…" at bounding box center [364, 279] width 629 height 42
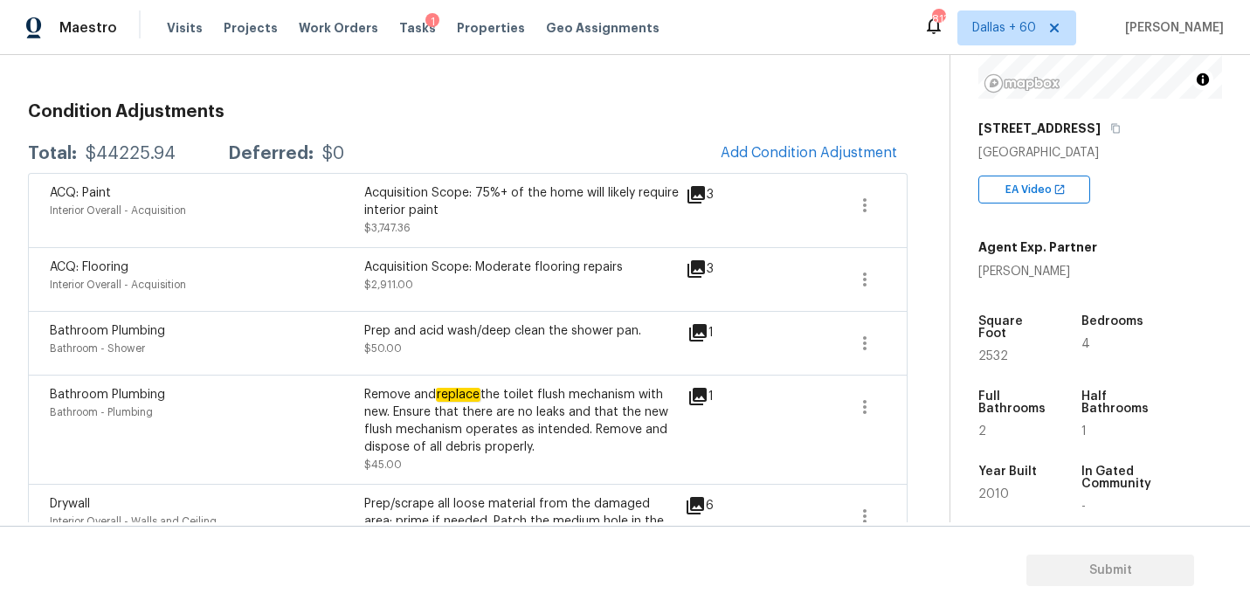
click at [551, 157] on div "Total: $44225.94 Deferred: $0 Add Condition Adjustment" at bounding box center [467, 153] width 879 height 38
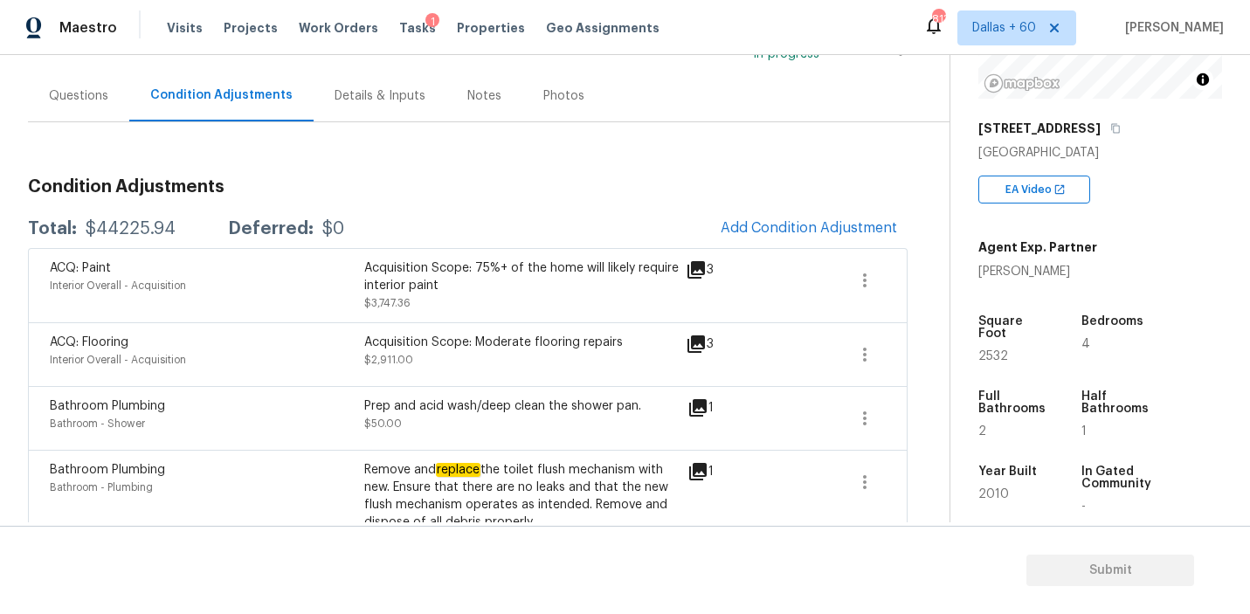
scroll to position [153, 0]
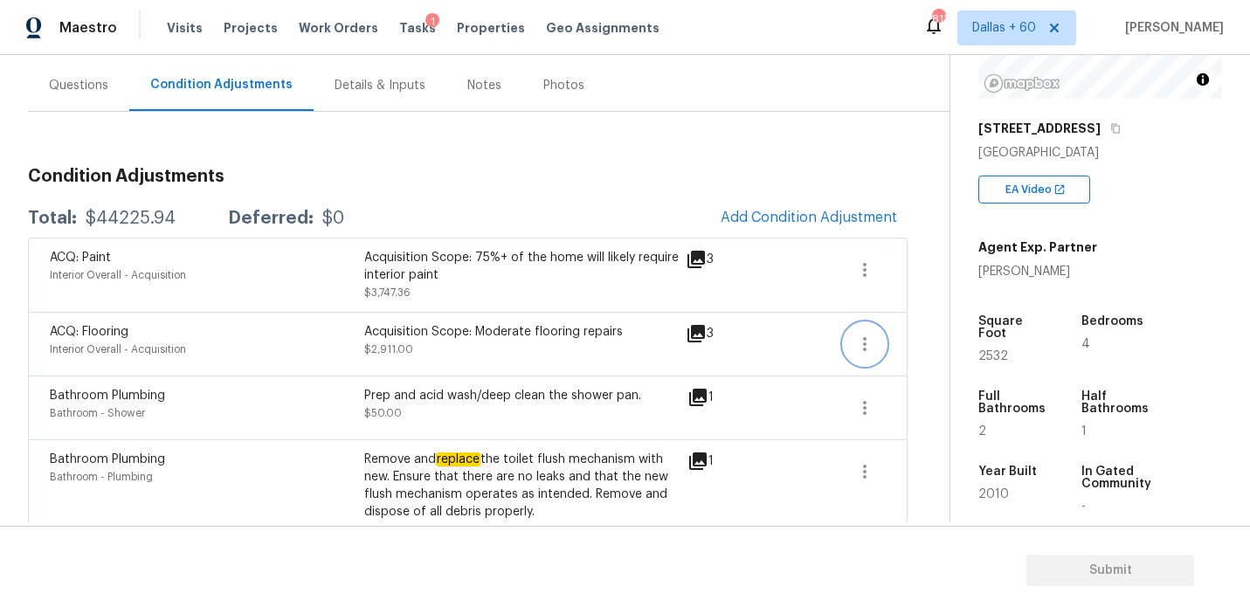
click at [861, 352] on icon "button" at bounding box center [864, 344] width 21 height 21
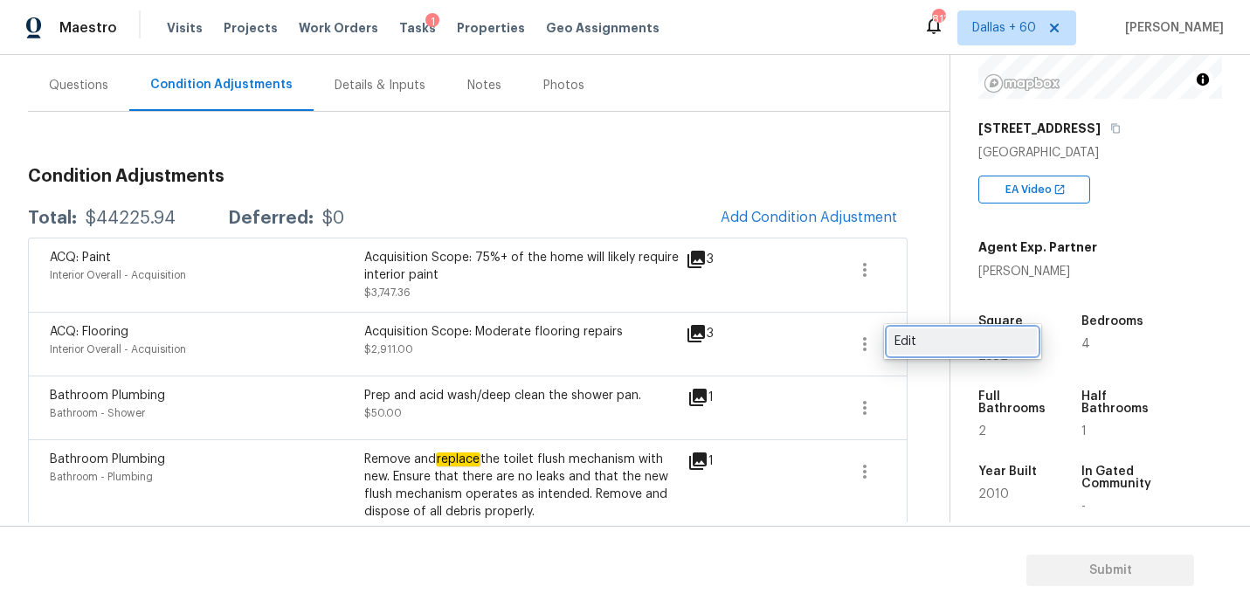
click at [898, 341] on div "Edit" at bounding box center [962, 341] width 136 height 17
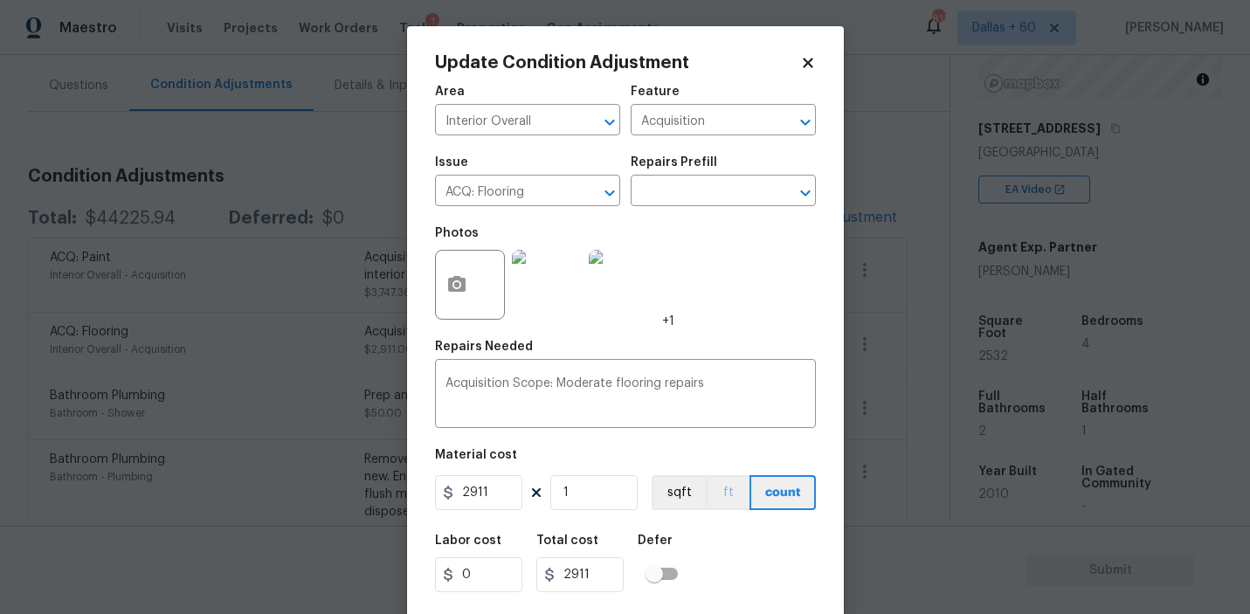
scroll to position [38, 0]
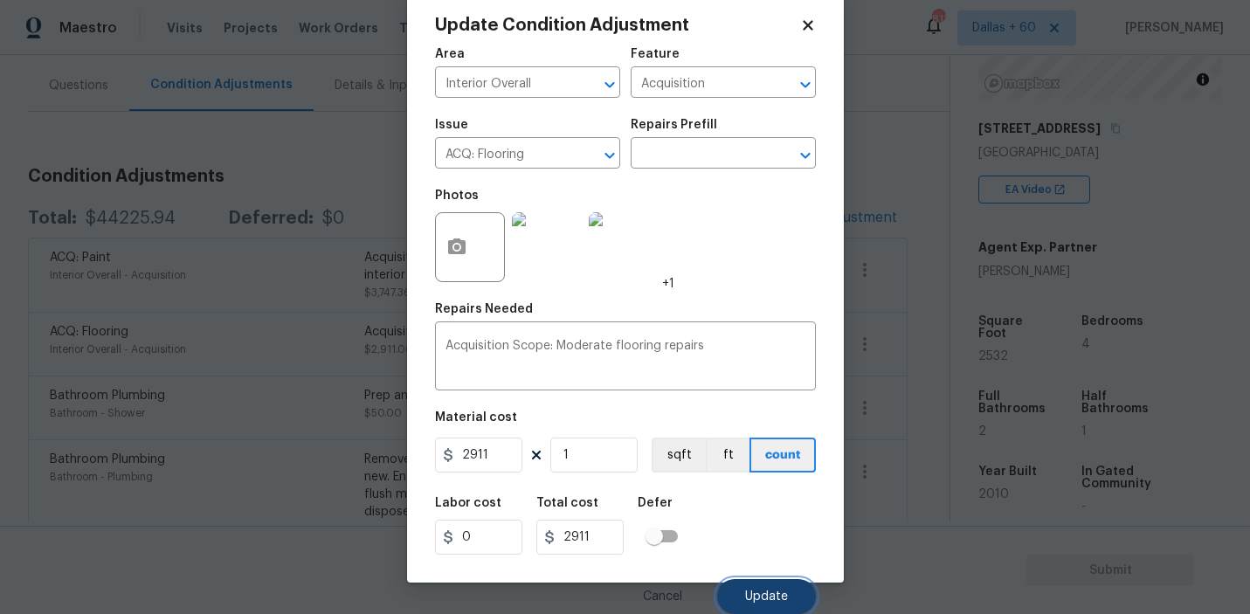
click at [750, 581] on button "Update" at bounding box center [766, 596] width 99 height 35
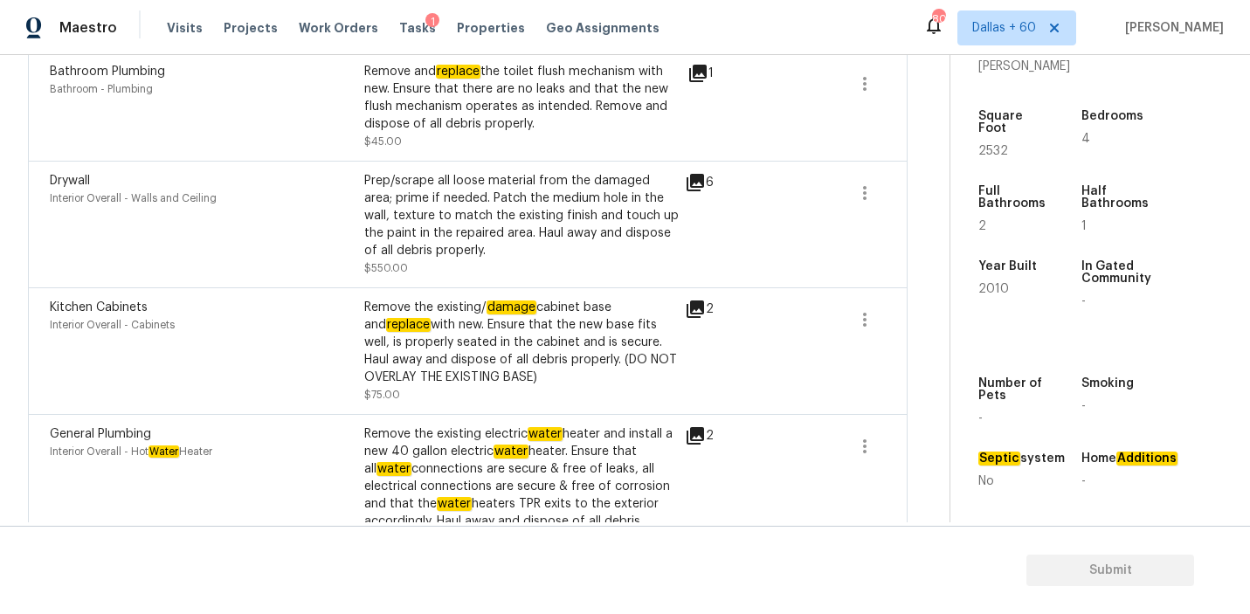
scroll to position [0, 0]
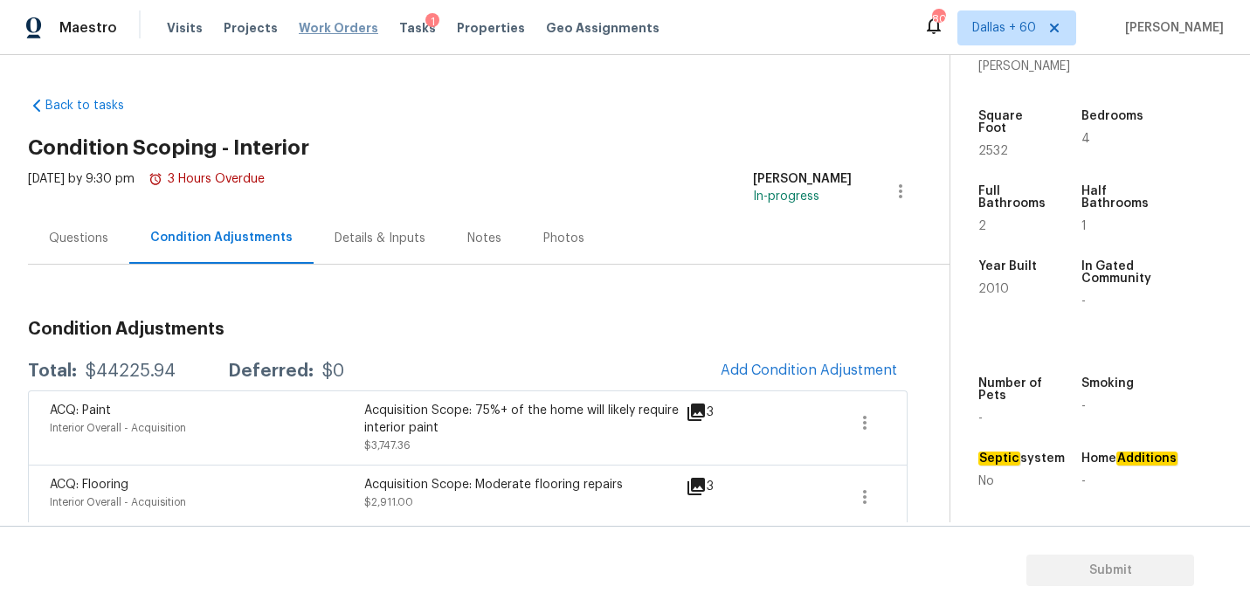
click at [311, 25] on span "Work Orders" at bounding box center [338, 27] width 79 height 17
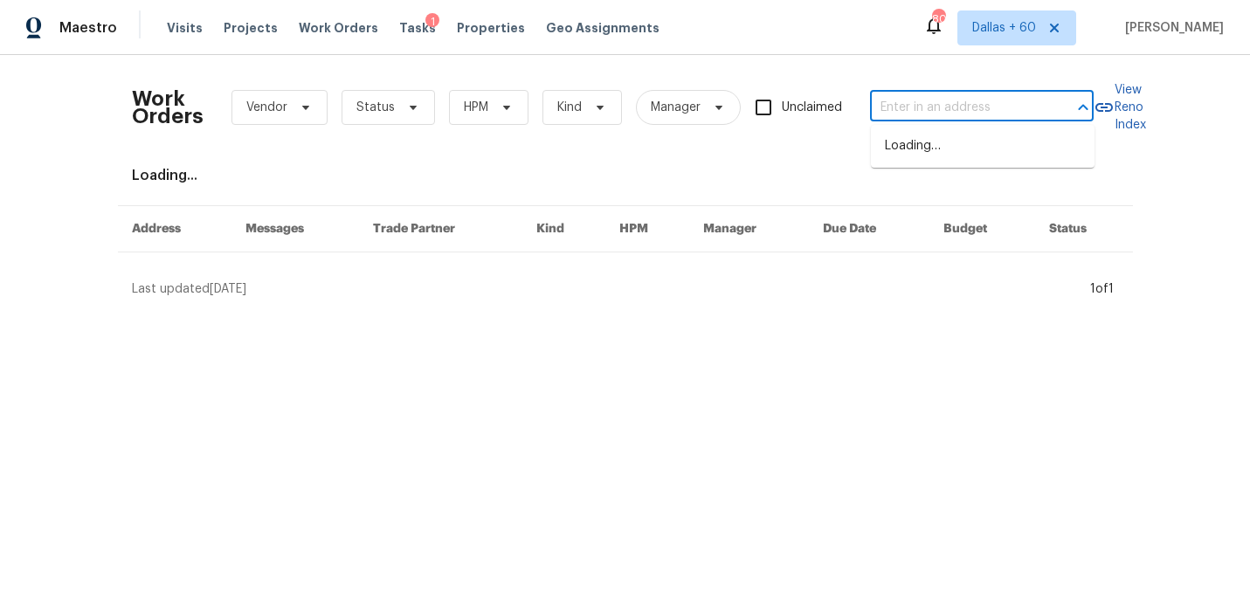
click at [935, 107] on input "text" at bounding box center [957, 107] width 175 height 27
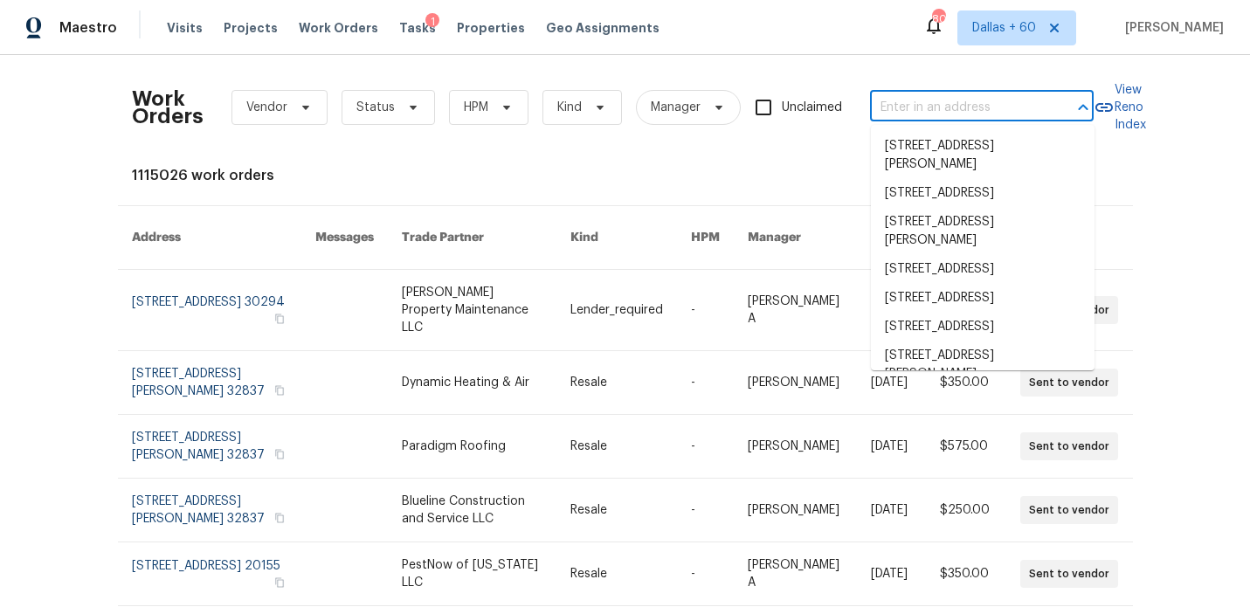
paste input "2206 Millhouse Rd Houston TX 77073"
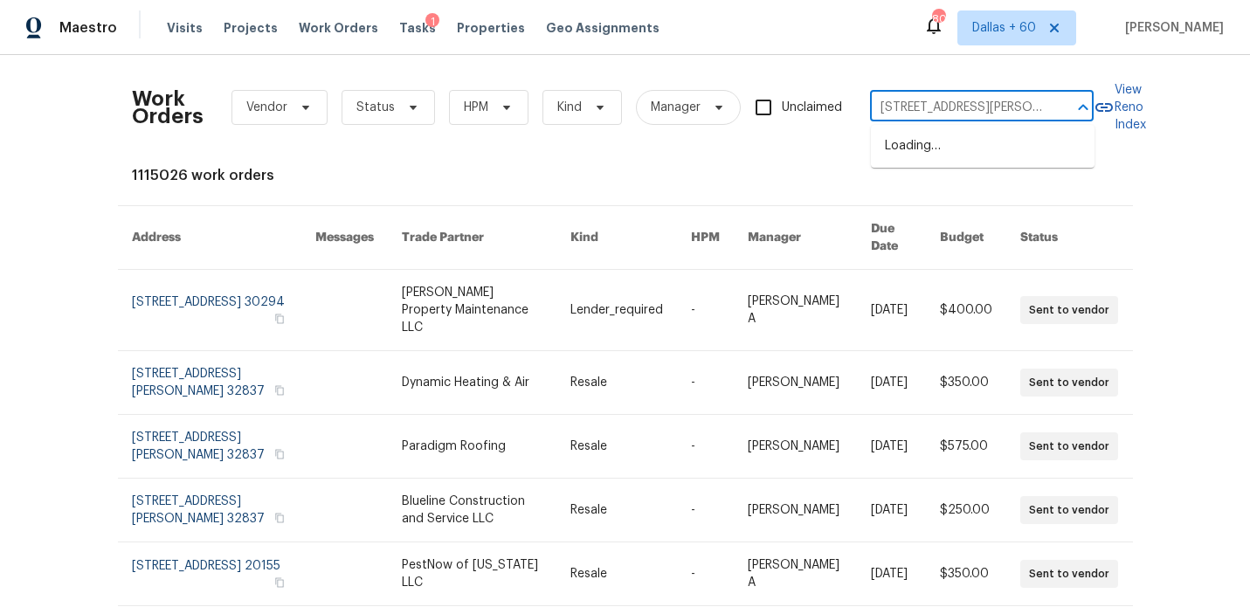
scroll to position [0, 48]
type input "2206 Millhouse Rd Houston TX 77073"
click at [948, 148] on li "2206 Millhouse Rd, Houston, TX 77073" at bounding box center [983, 155] width 224 height 47
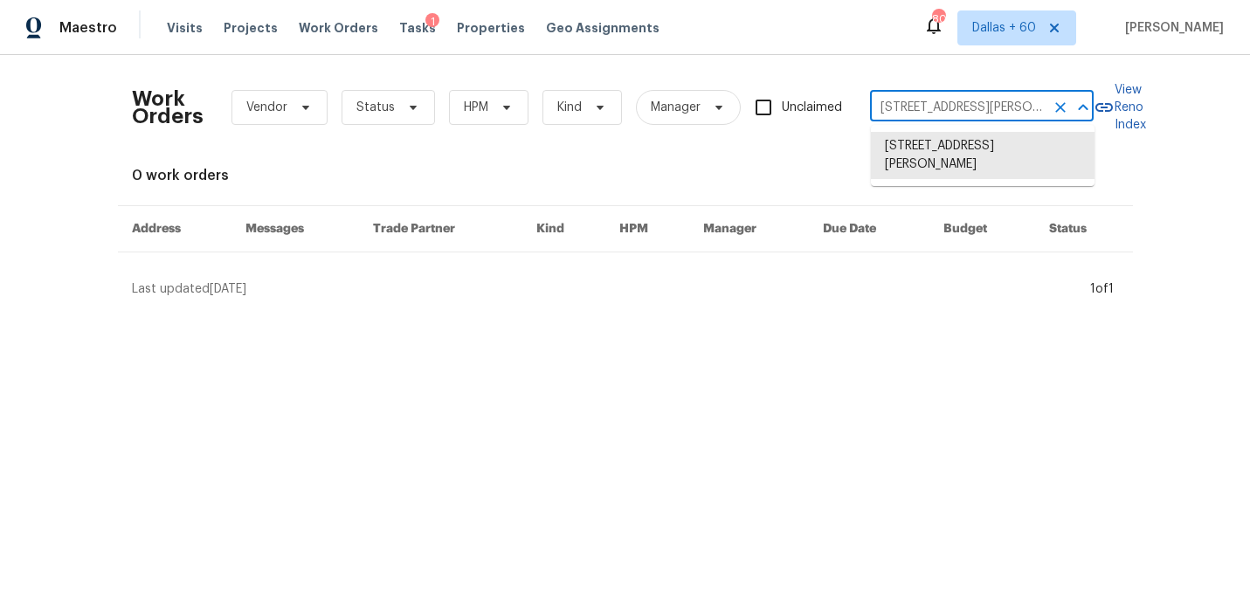
click at [949, 109] on input "2206 Millhouse Rd, Houston, TX 77073" at bounding box center [957, 107] width 175 height 27
click at [951, 159] on li "2206 Millhouse Rd, Houston, TX 77073" at bounding box center [983, 155] width 224 height 47
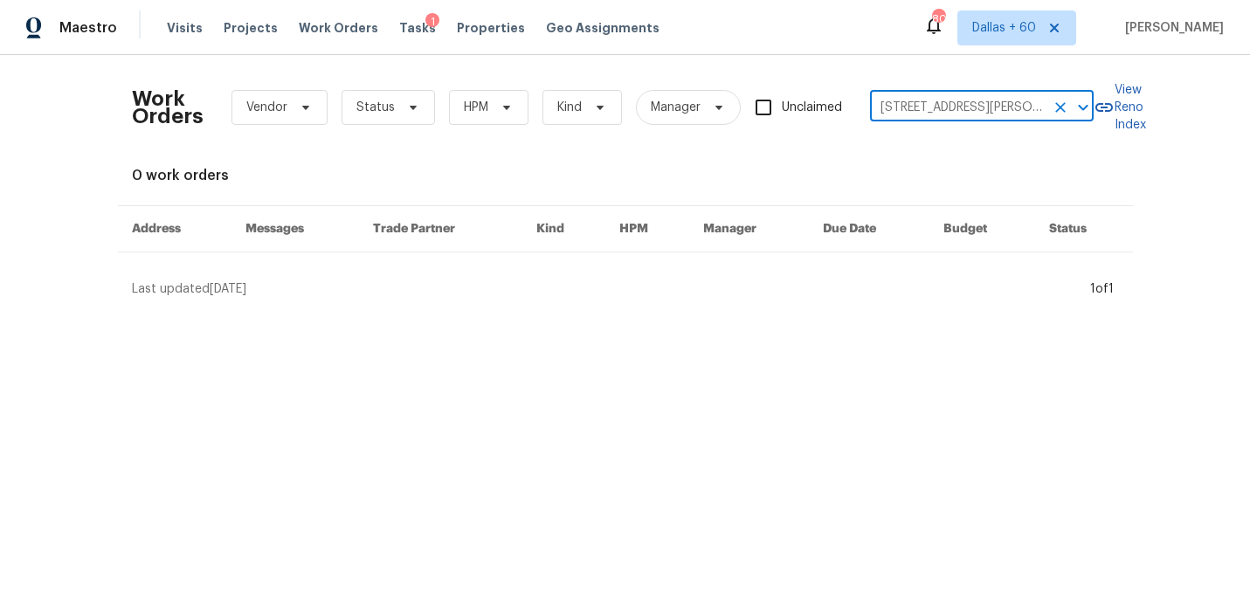
click at [425, 23] on div "1" at bounding box center [432, 21] width 14 height 17
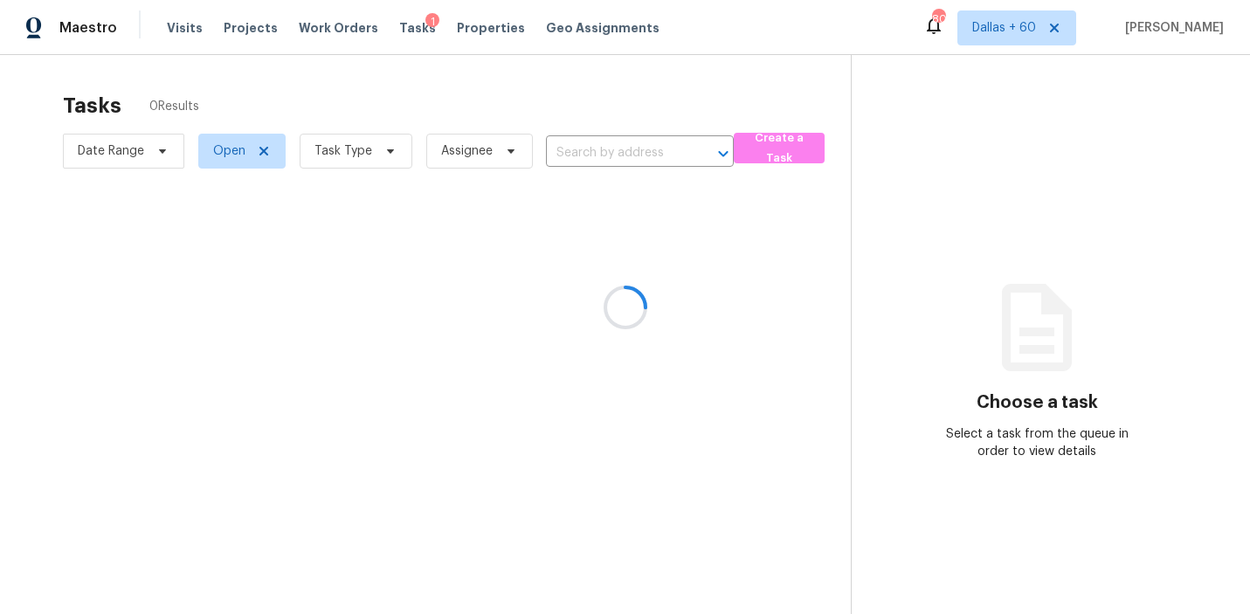
click at [608, 141] on div at bounding box center [625, 307] width 1250 height 614
click at [606, 155] on div at bounding box center [625, 307] width 1250 height 614
click at [394, 33] on div at bounding box center [625, 307] width 1250 height 614
click at [392, 28] on div at bounding box center [625, 307] width 1250 height 614
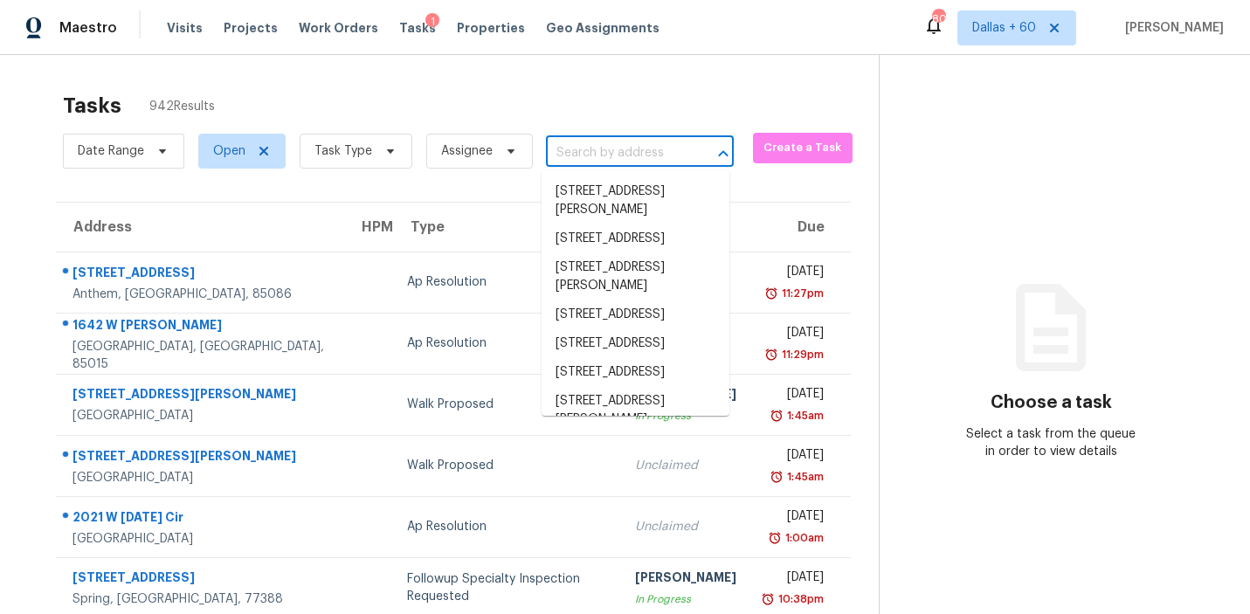
click at [593, 148] on input "text" at bounding box center [615, 153] width 139 height 27
paste input "2206 Millhouse Rd Houston TX 77073"
type input "2206 Millhouse Rd Houston TX 77073"
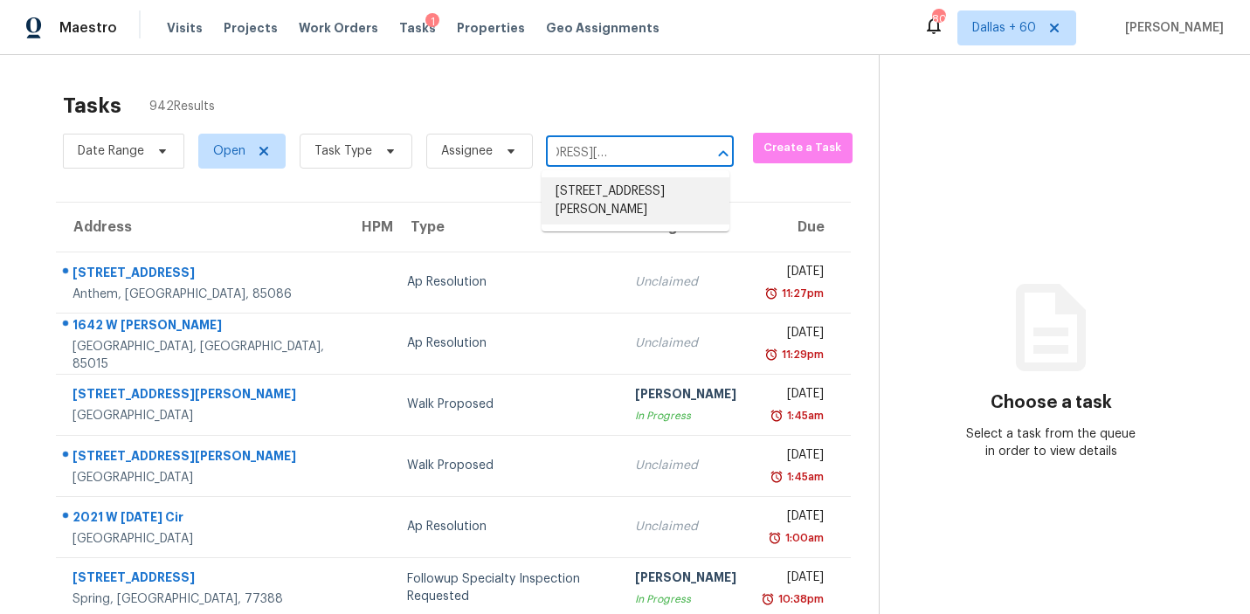
click at [602, 186] on li "2206 Millhouse Rd, Houston, TX 77073" at bounding box center [635, 200] width 188 height 47
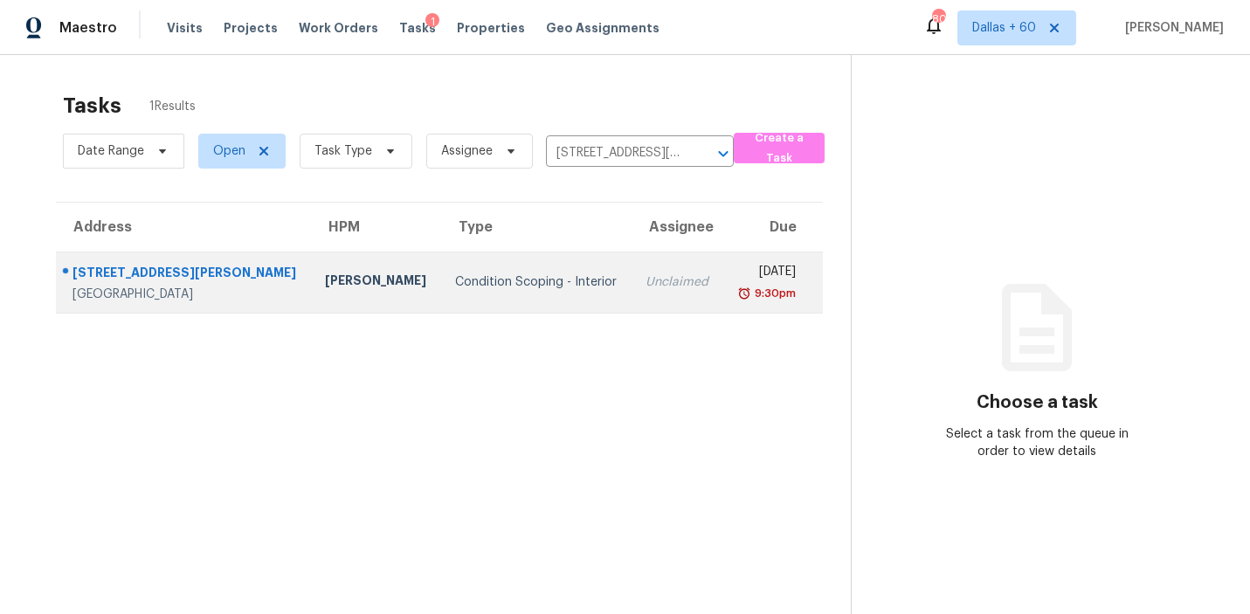
click at [175, 280] on div "[STREET_ADDRESS][PERSON_NAME]" at bounding box center [184, 275] width 224 height 22
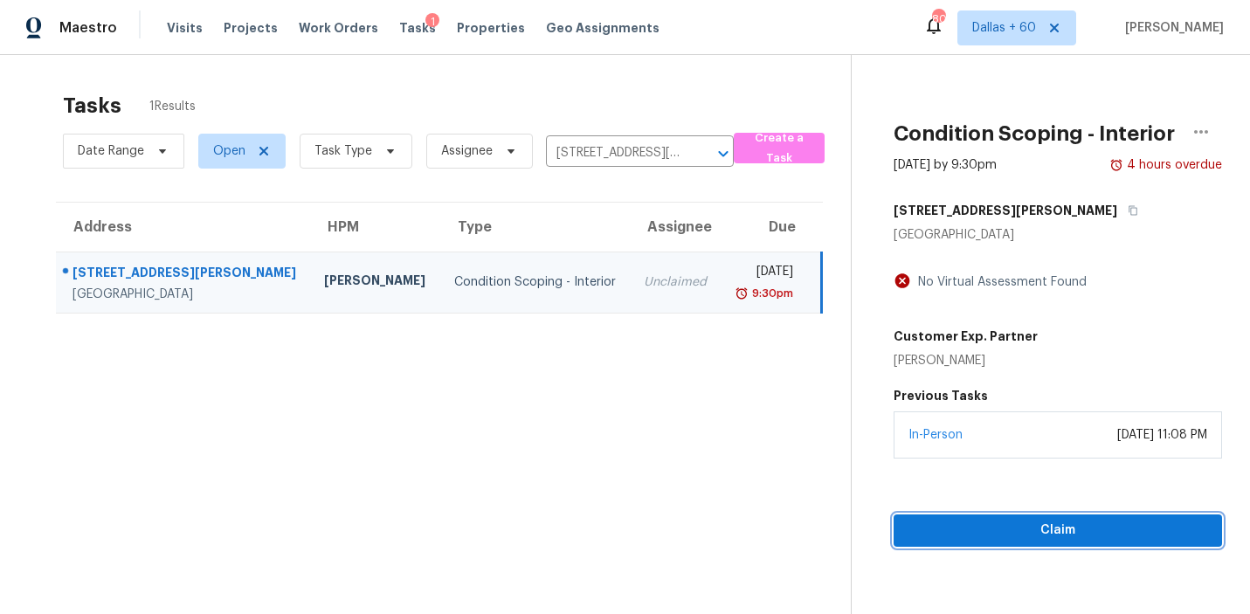
click at [973, 528] on span "Claim" at bounding box center [1057, 531] width 300 height 22
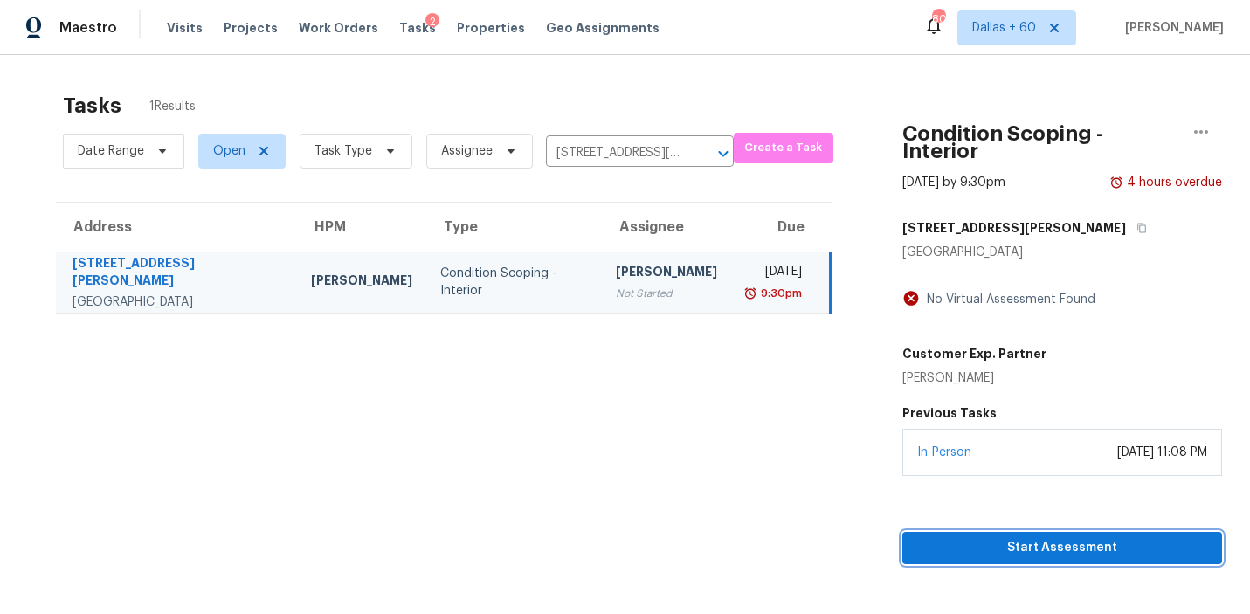
click at [1007, 537] on span "Start Assessment" at bounding box center [1062, 548] width 292 height 22
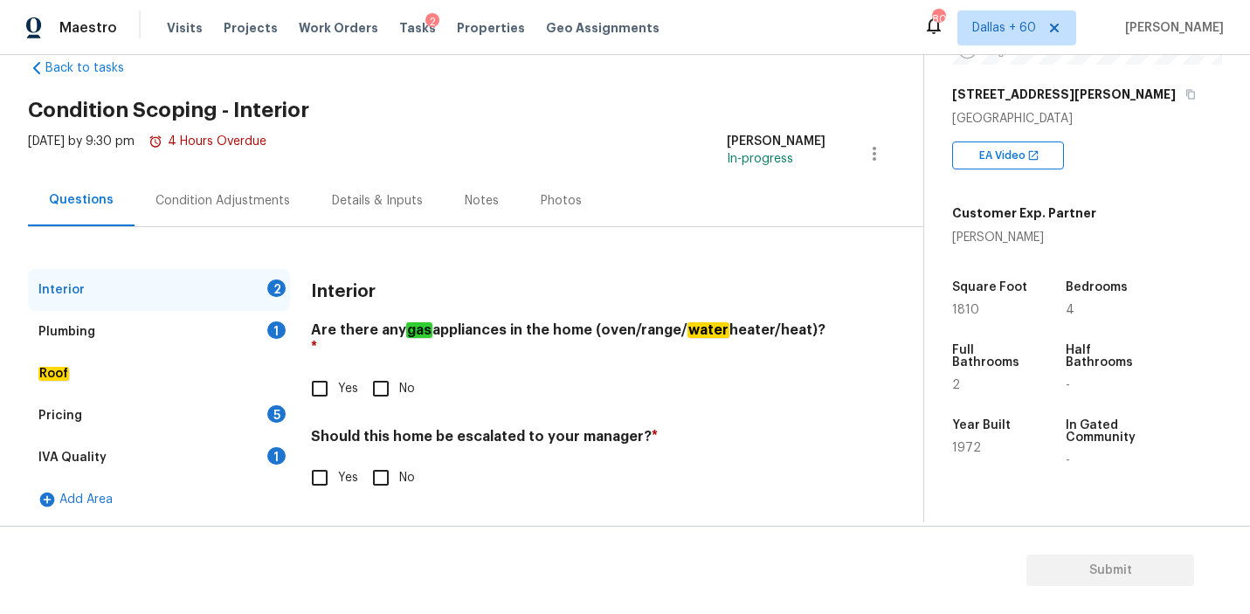
scroll to position [264, 0]
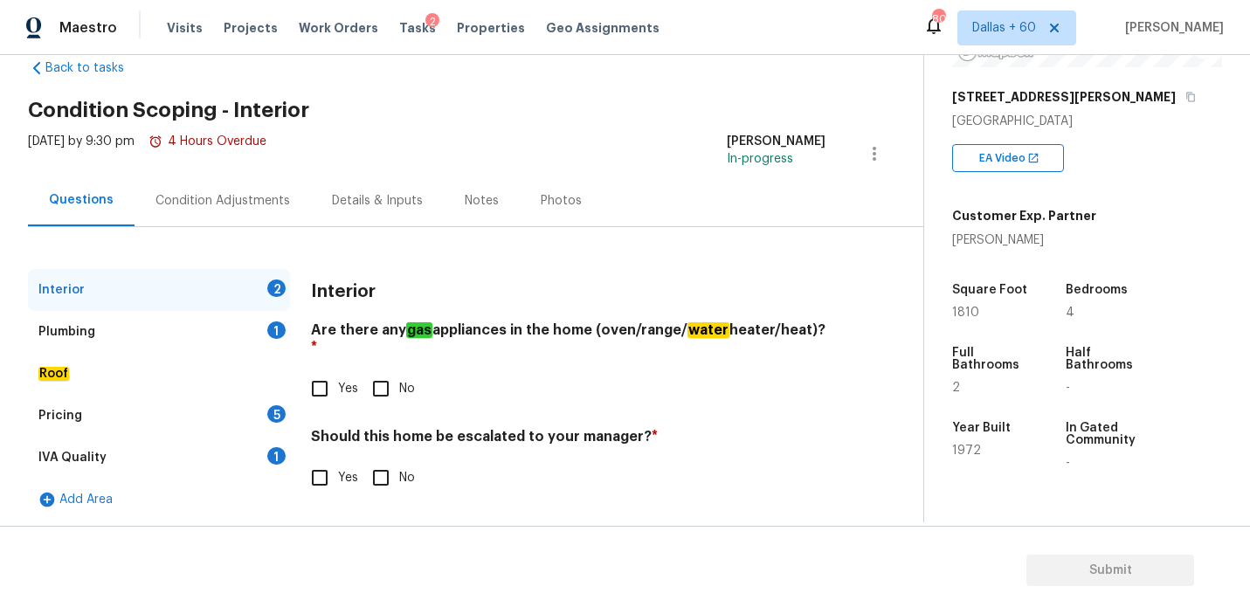
click at [321, 374] on input "Yes" at bounding box center [319, 388] width 37 height 37
checkbox input "true"
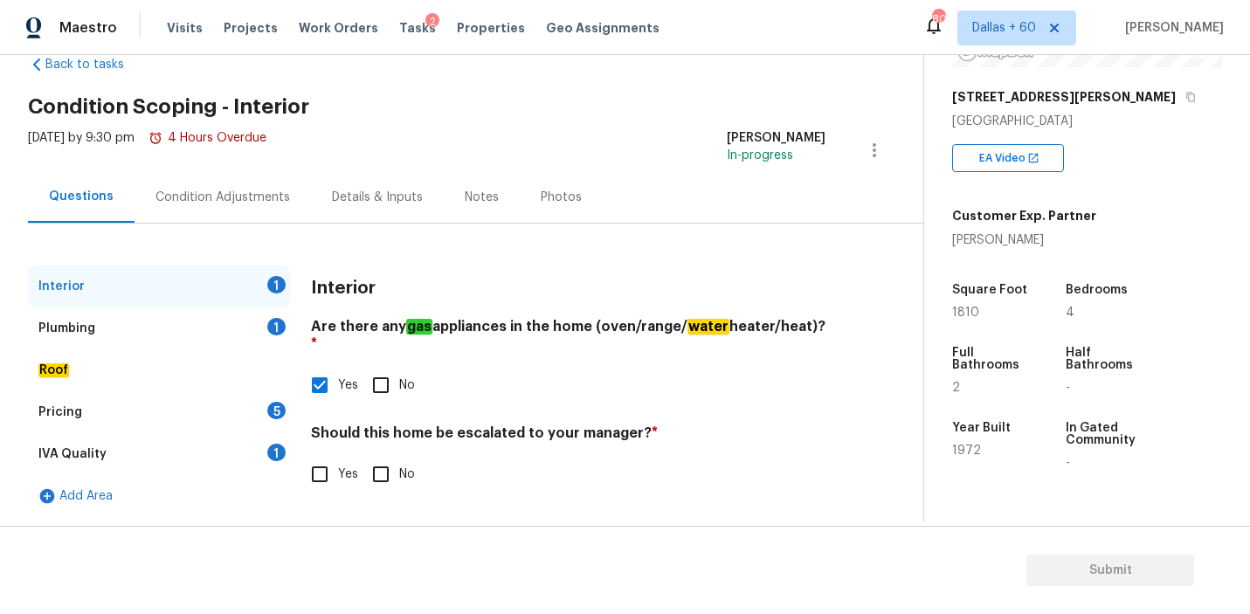
click at [317, 458] on input "Yes" at bounding box center [319, 474] width 37 height 37
checkbox input "true"
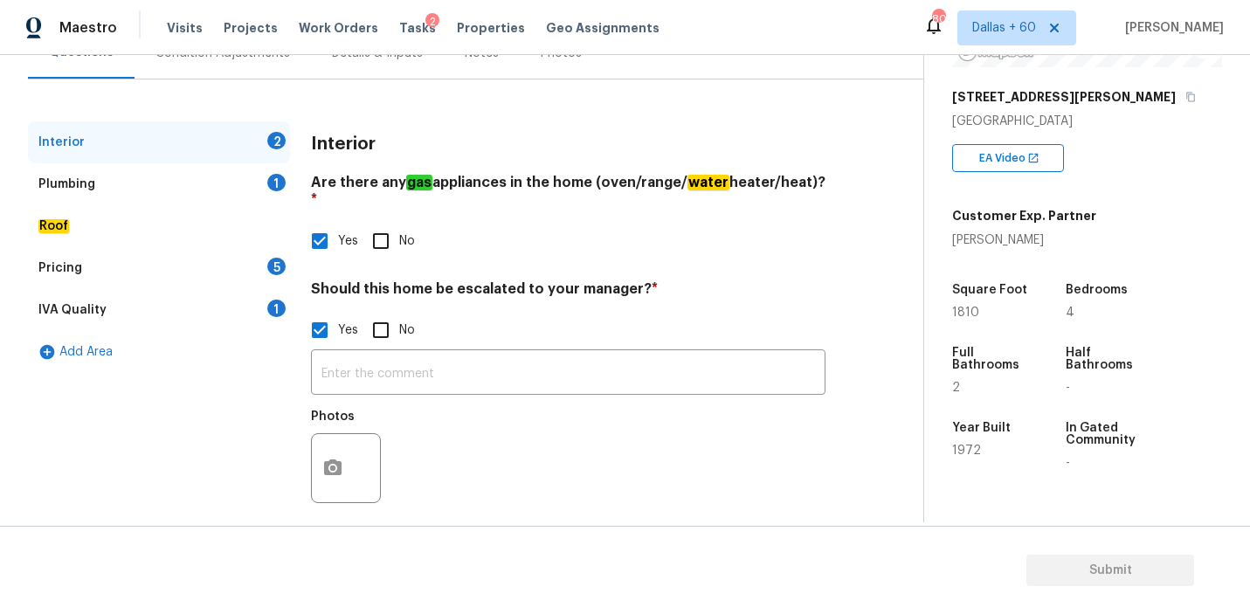
scroll to position [184, 0]
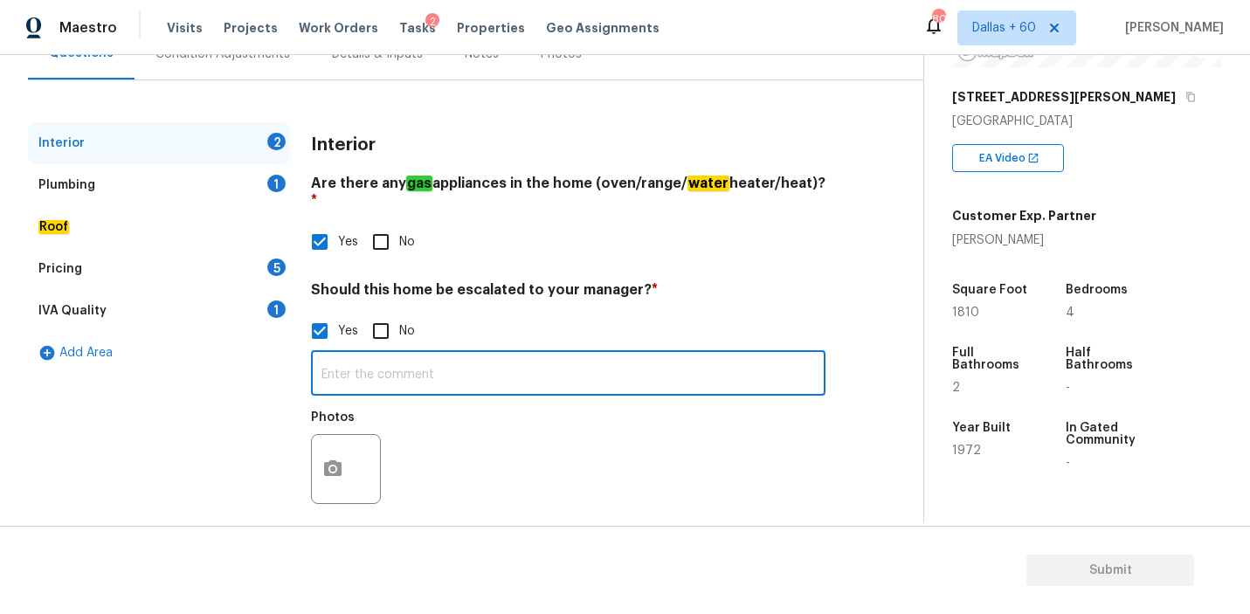
click at [378, 355] on input "text" at bounding box center [568, 375] width 514 height 41
click at [417, 360] on input "text" at bounding box center [568, 375] width 514 height 41
paste input "Severe walkability"
type input "Severe walkability issue"
click at [337, 458] on icon "button" at bounding box center [332, 468] width 21 height 21
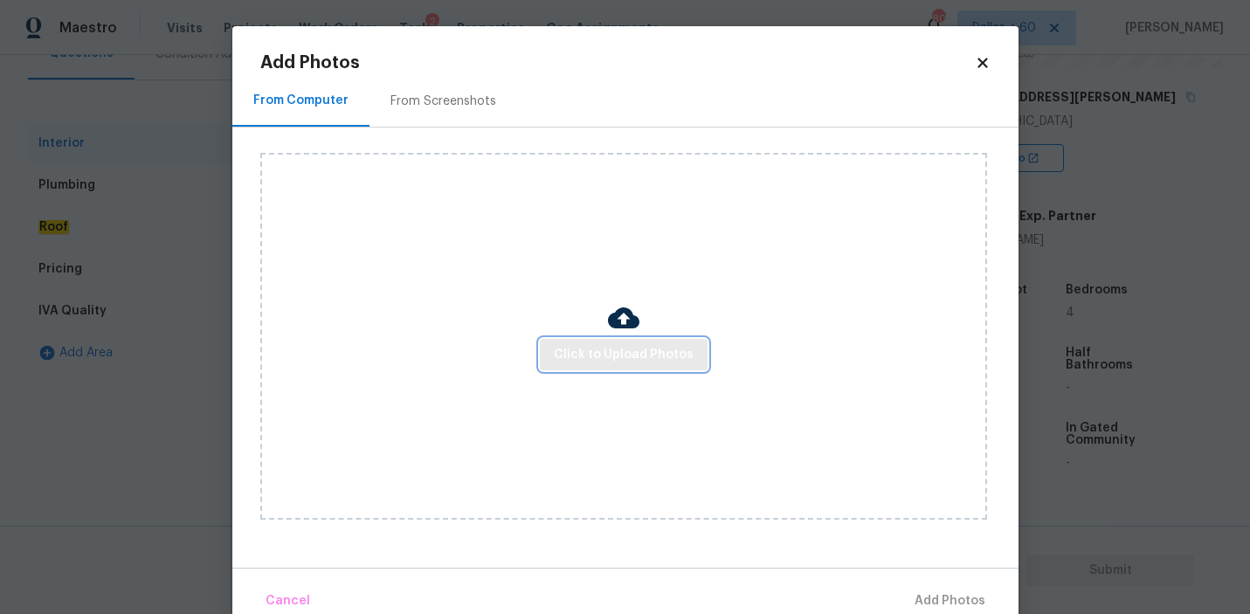
click at [596, 348] on span "Click to Upload Photos" at bounding box center [624, 355] width 140 height 22
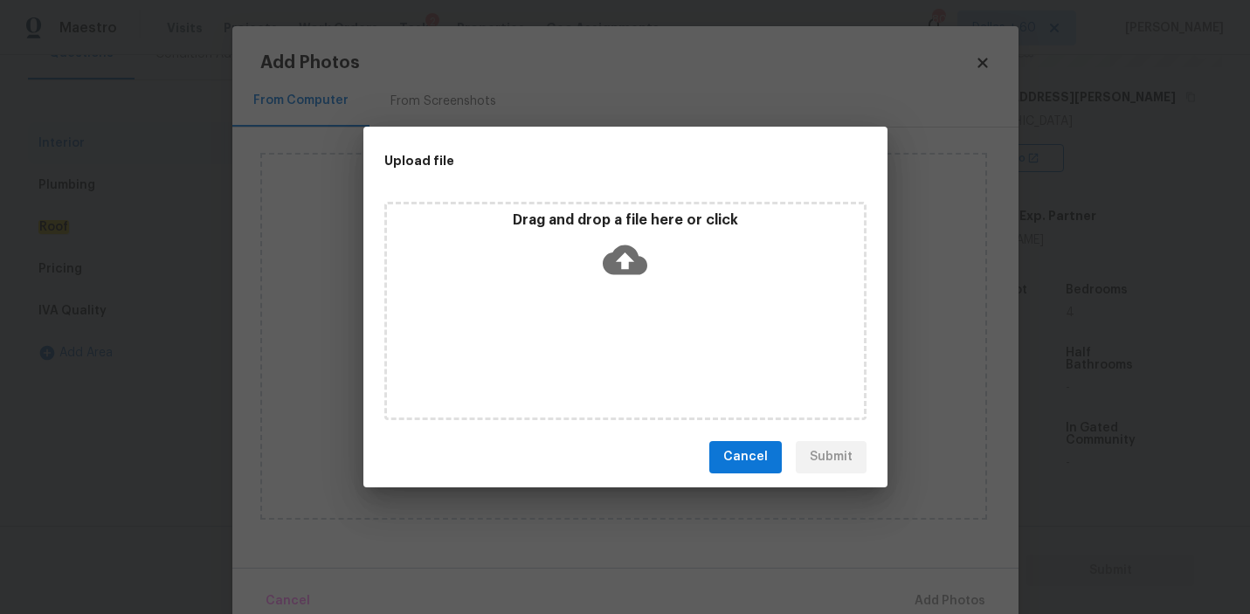
click at [618, 255] on icon at bounding box center [624, 259] width 45 height 30
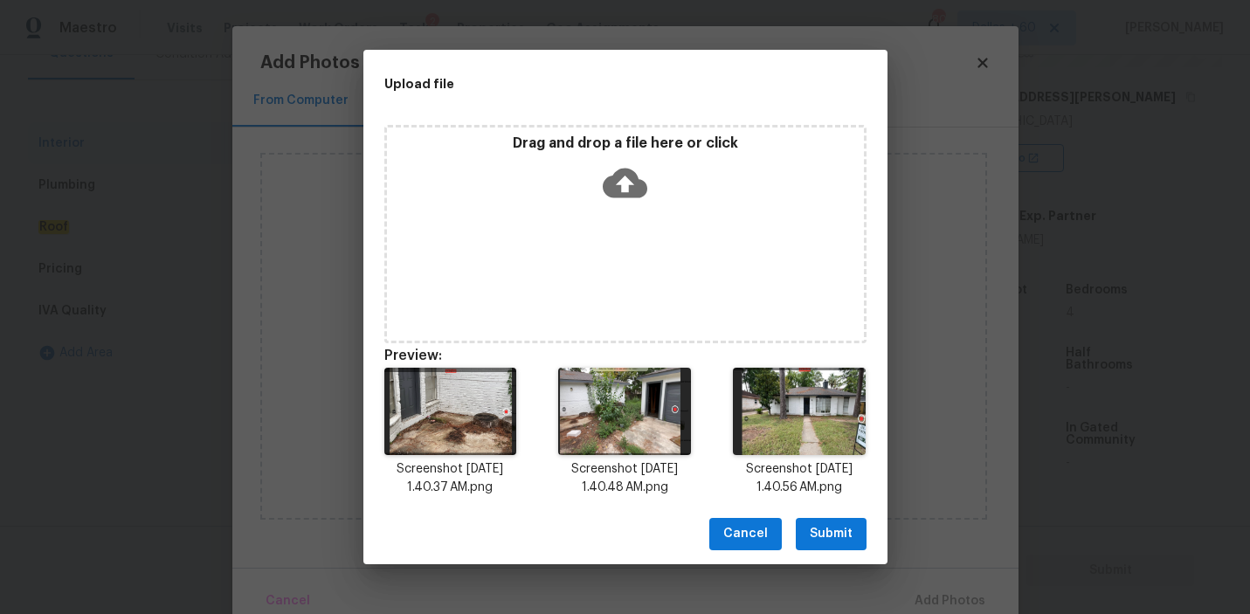
click at [827, 537] on span "Submit" at bounding box center [830, 534] width 43 height 22
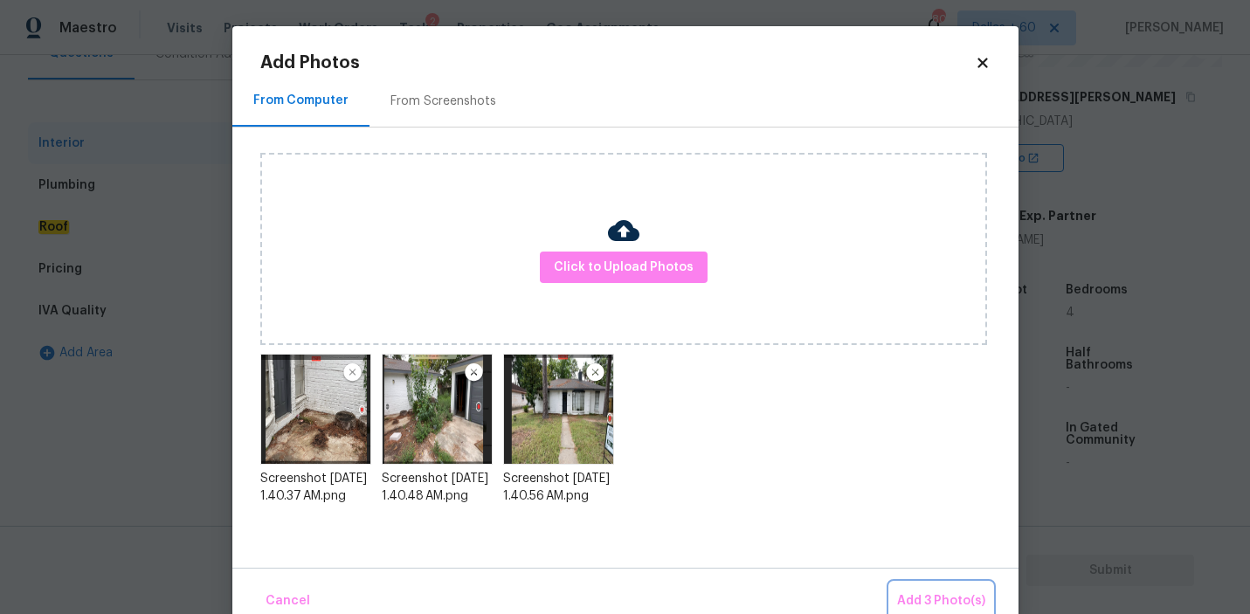
click at [942, 602] on span "Add 3 Photo(s)" at bounding box center [941, 601] width 88 height 22
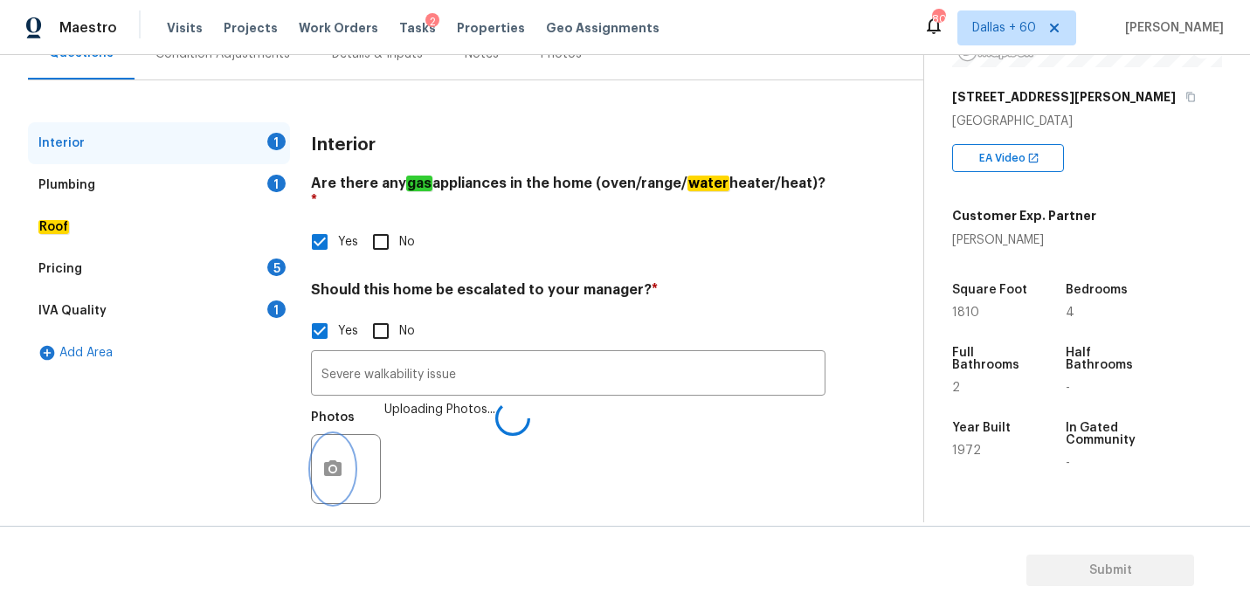
scroll to position [185, 0]
click at [64, 180] on div "Plumbing" at bounding box center [66, 184] width 57 height 17
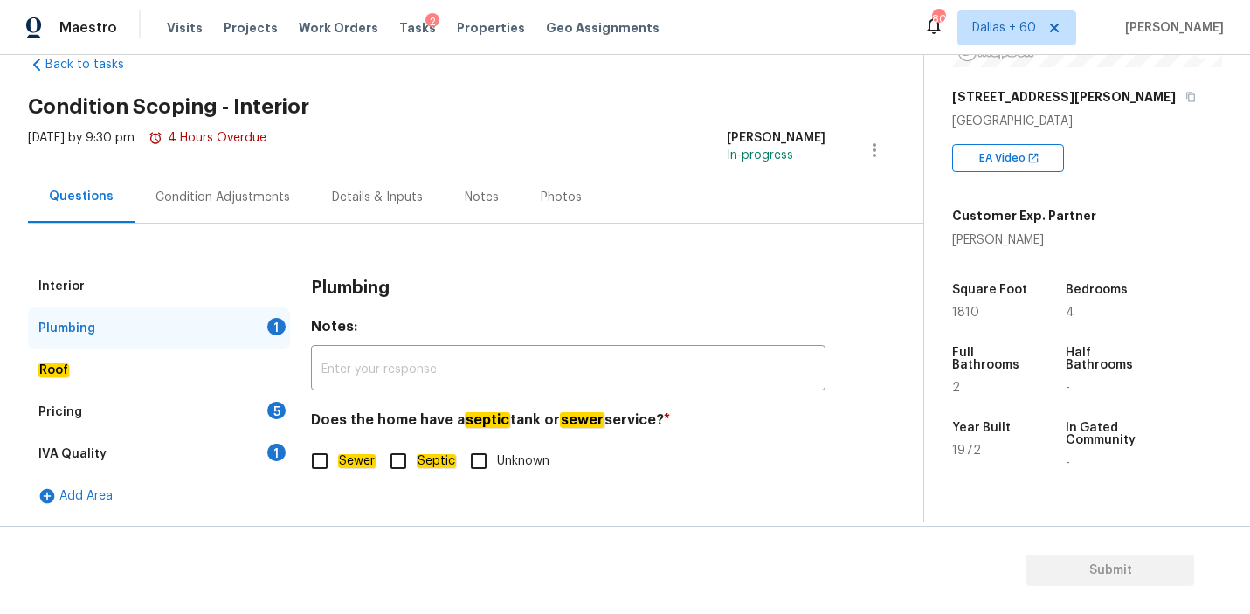
click at [486, 460] on input "Unknown" at bounding box center [478, 461] width 37 height 37
checkbox input "true"
click at [115, 366] on div "Roof" at bounding box center [159, 370] width 262 height 42
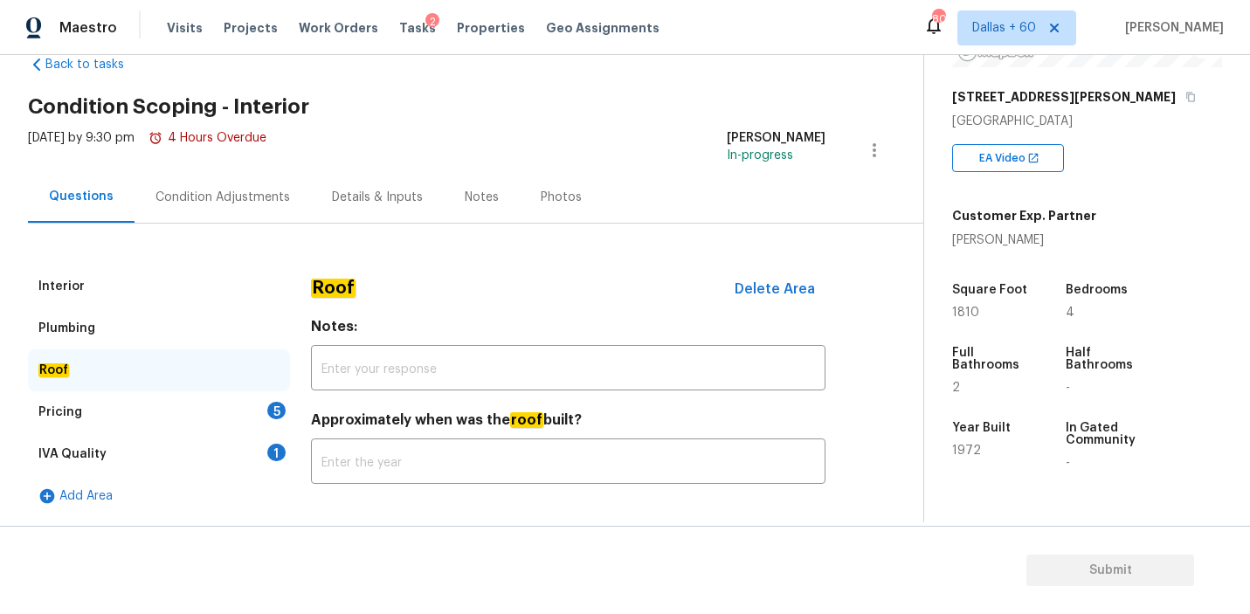
click at [116, 401] on div "Pricing 5" at bounding box center [159, 412] width 262 height 42
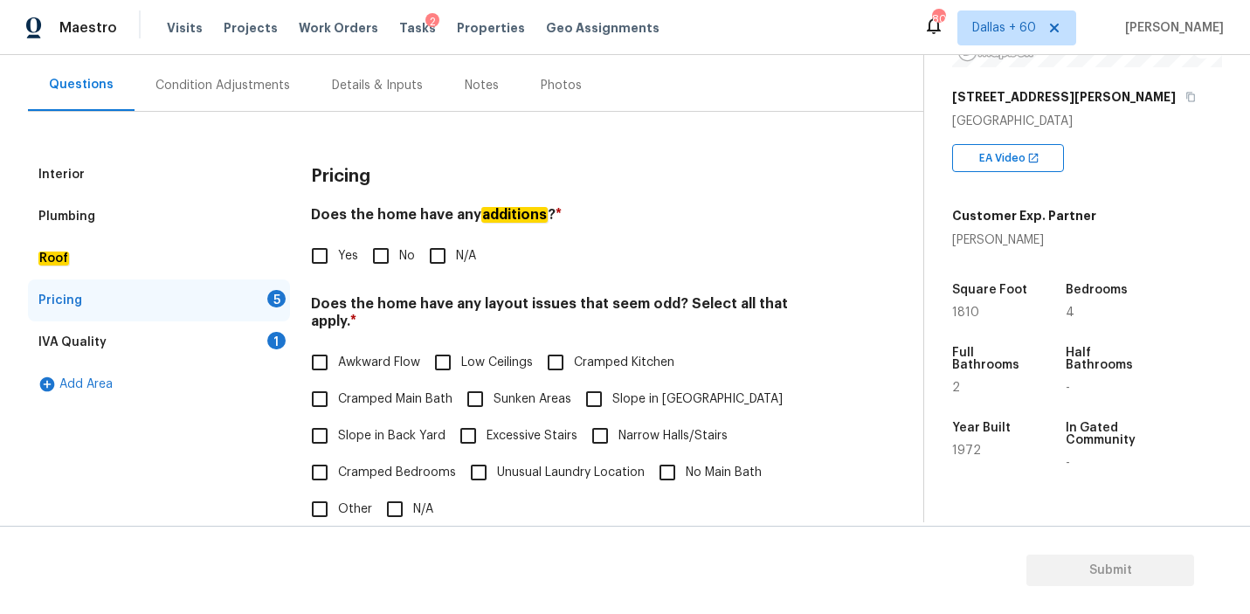
scroll to position [155, 0]
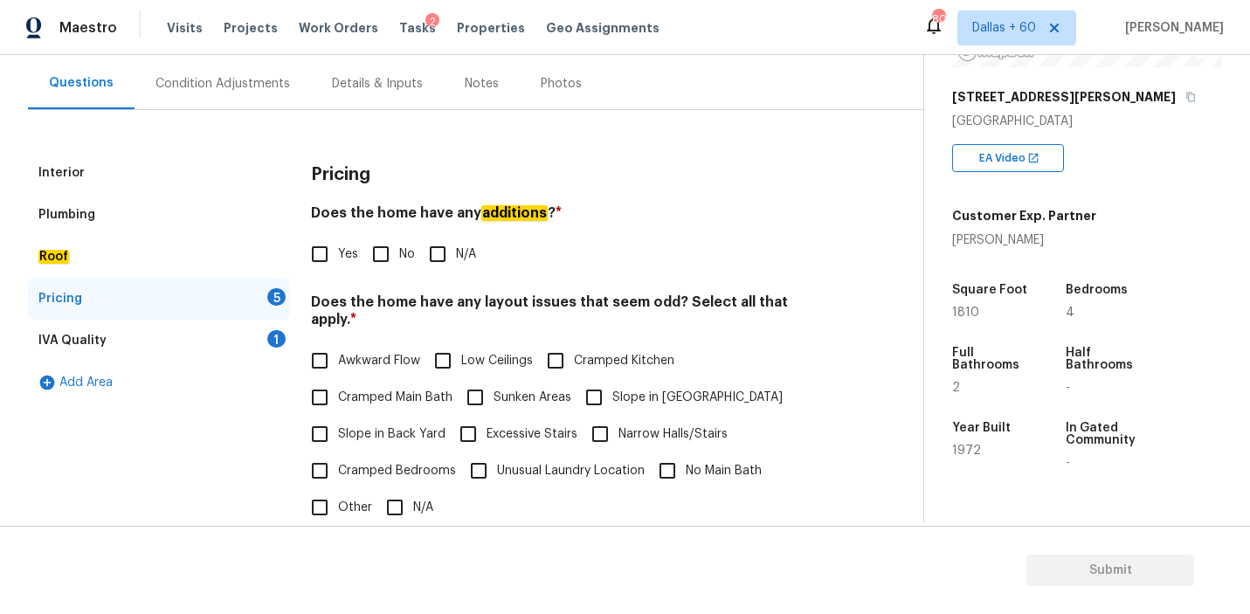
click at [384, 254] on input "No" at bounding box center [380, 254] width 37 height 37
checkbox input "true"
click at [401, 492] on input "N/A" at bounding box center [394, 507] width 37 height 37
checkbox input "true"
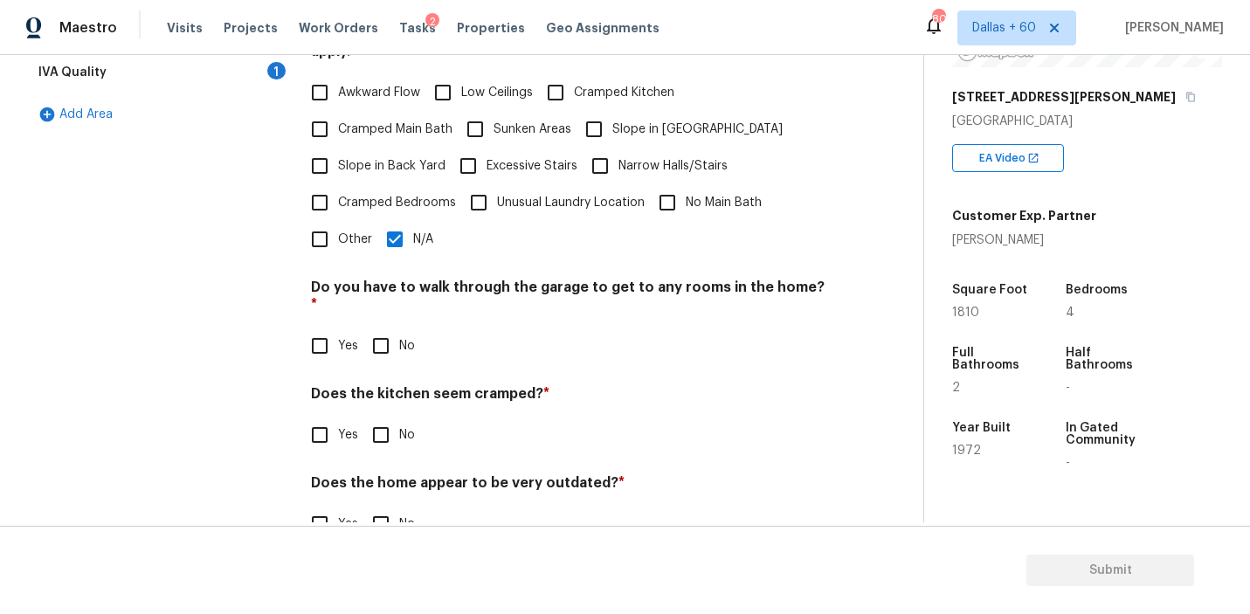
scroll to position [428, 0]
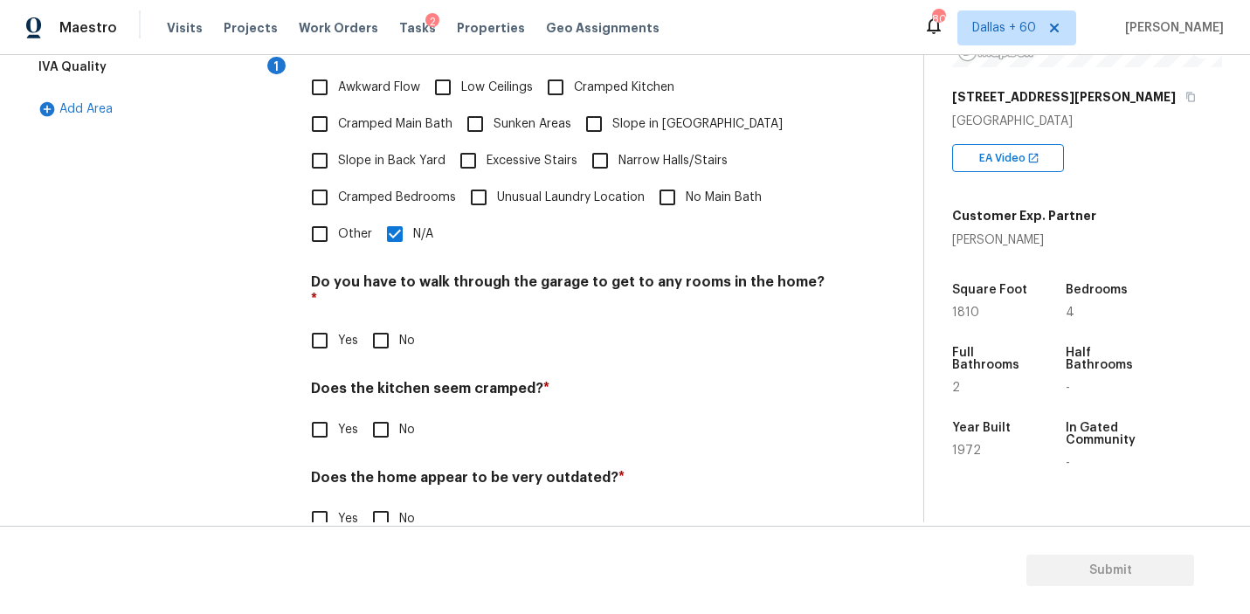
click at [389, 322] on input "No" at bounding box center [380, 340] width 37 height 37
checkbox input "true"
click at [389, 411] on input "No" at bounding box center [380, 429] width 37 height 37
checkbox input "true"
click at [387, 500] on input "No" at bounding box center [380, 518] width 37 height 37
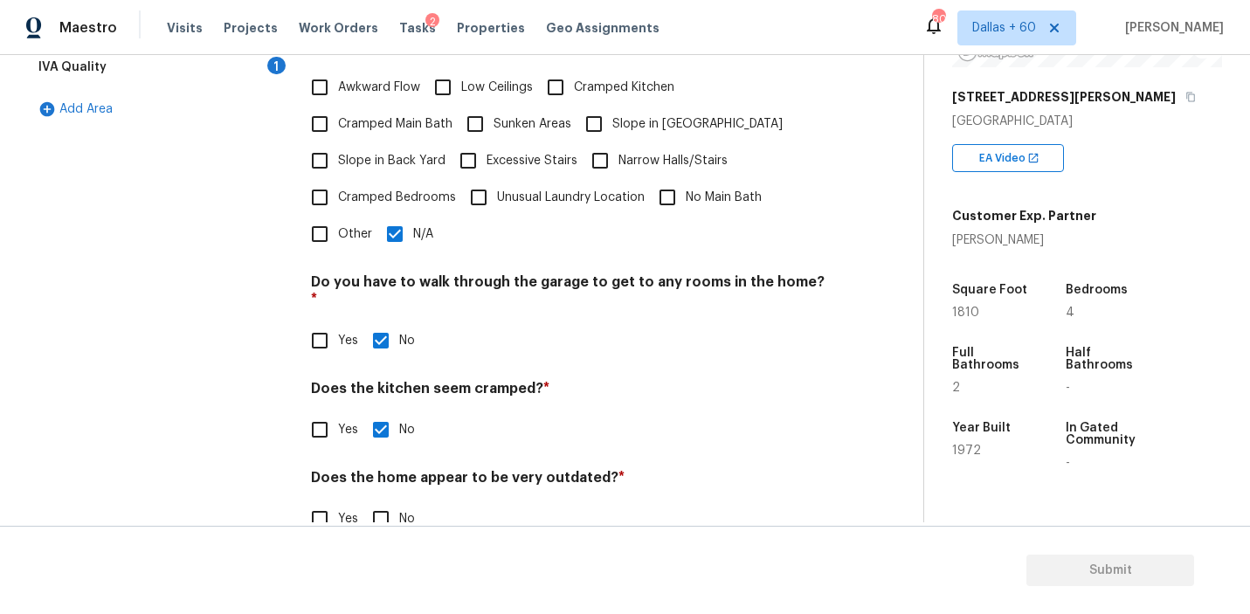
checkbox input "true"
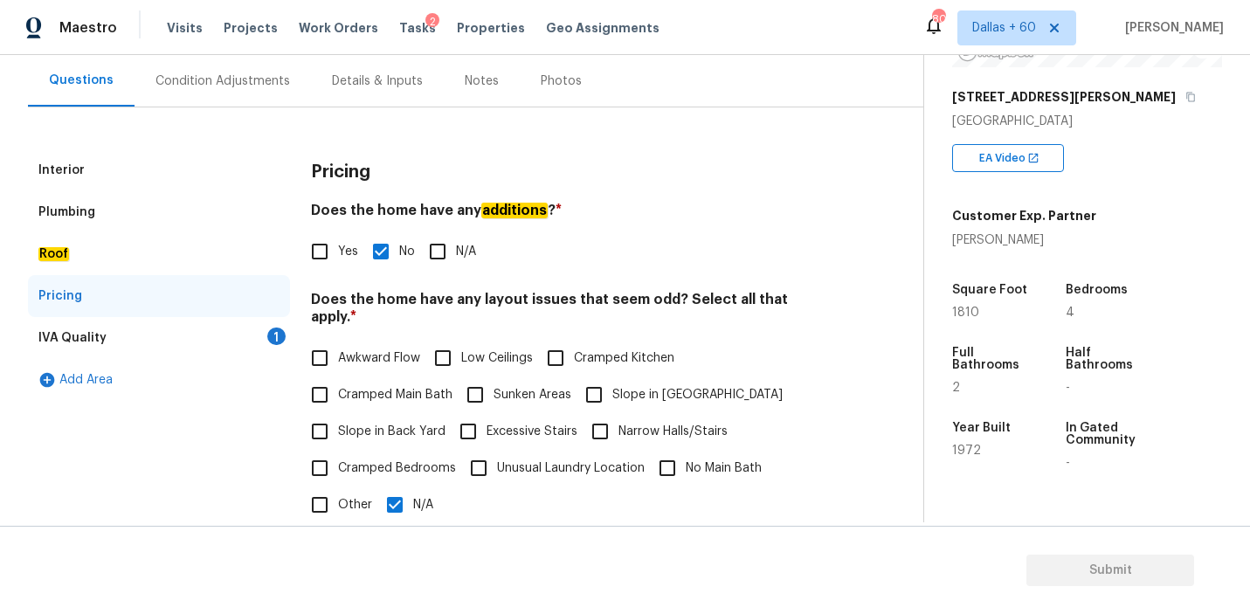
click at [99, 337] on div "IVA Quality" at bounding box center [72, 337] width 68 height 17
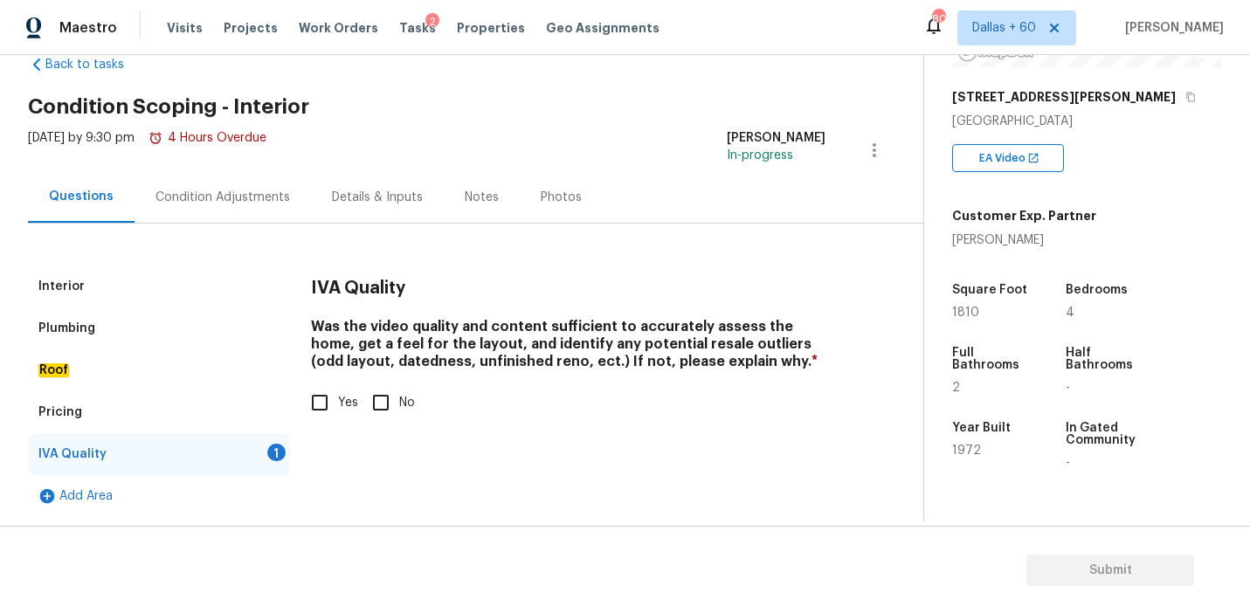
scroll to position [41, 0]
click at [321, 403] on input "Yes" at bounding box center [319, 402] width 37 height 37
checkbox input "true"
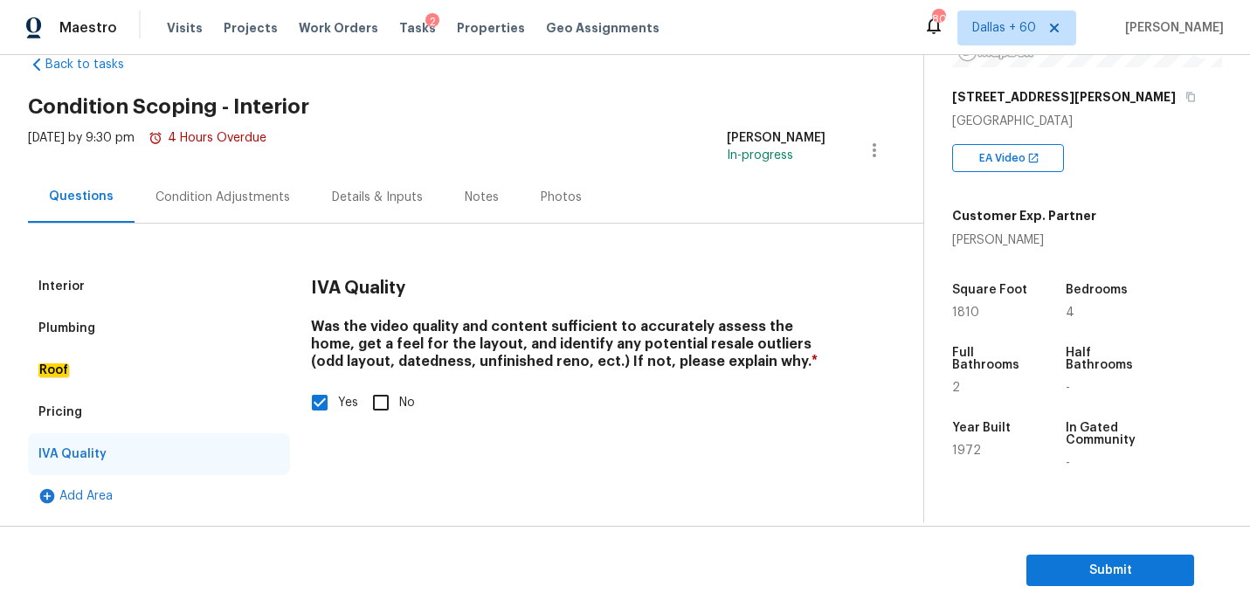
scroll to position [0, 0]
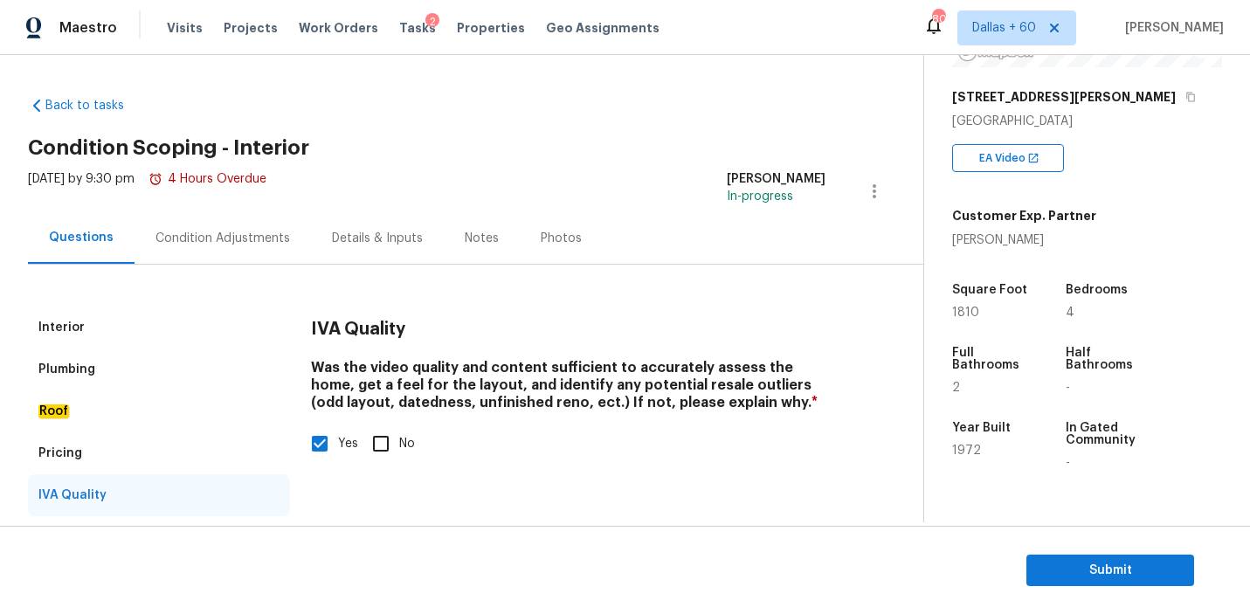
click at [79, 314] on div "Interior" at bounding box center [159, 327] width 262 height 42
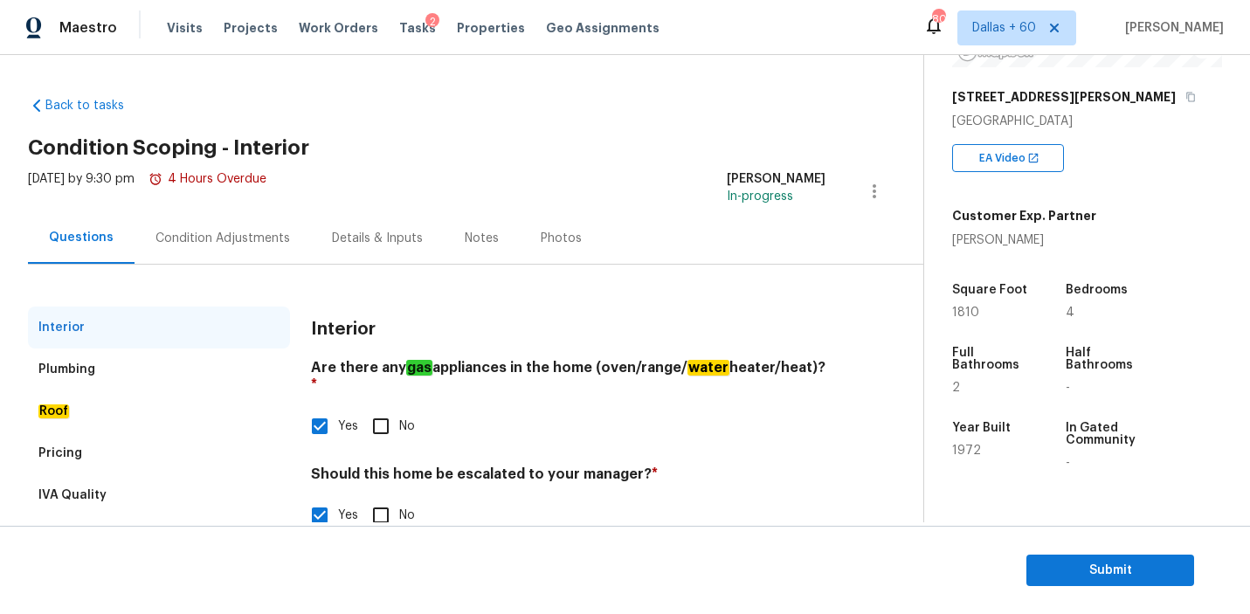
scroll to position [185, 0]
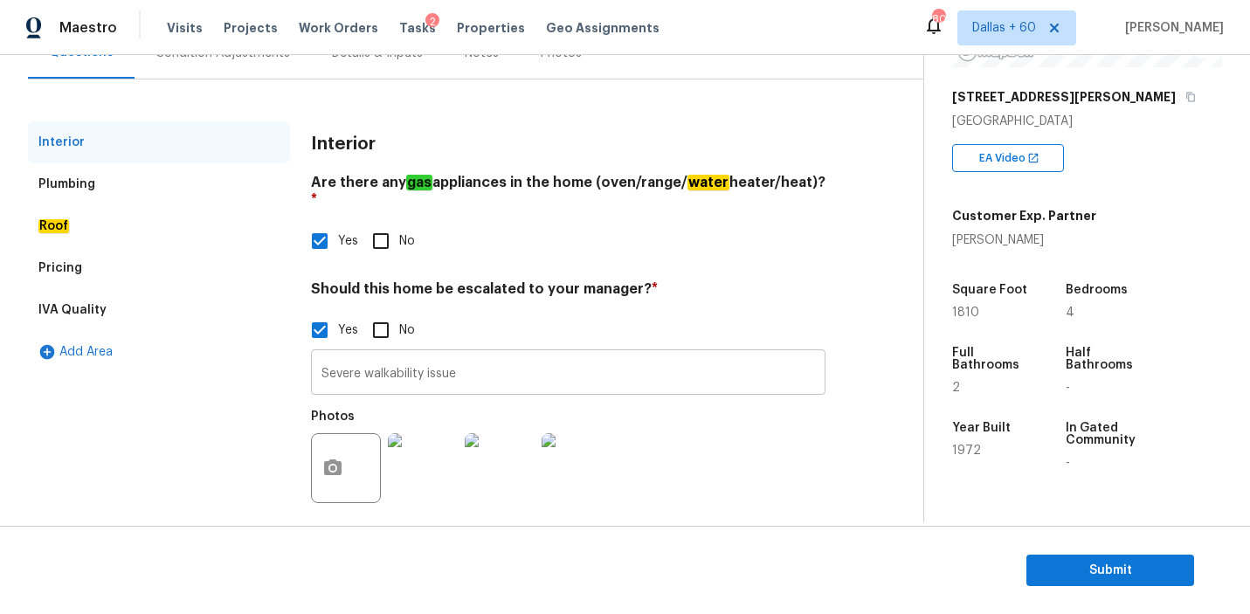
click at [493, 357] on input "Severe walkability issue" at bounding box center [568, 374] width 514 height 41
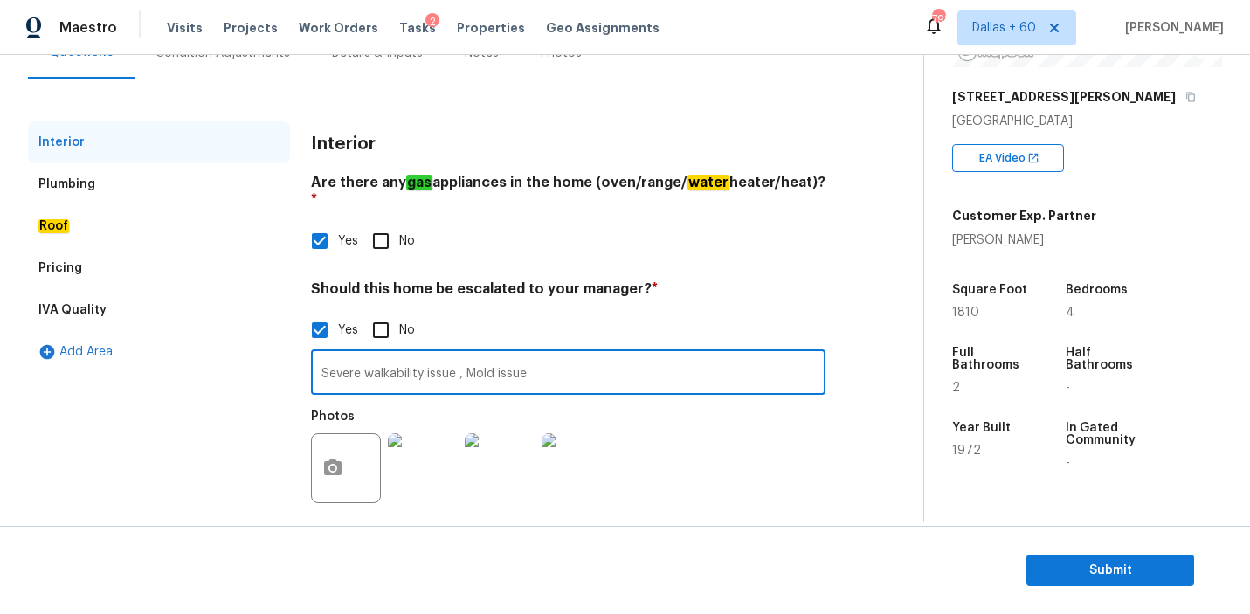
type input "Severe walkability issue , Mold issue"
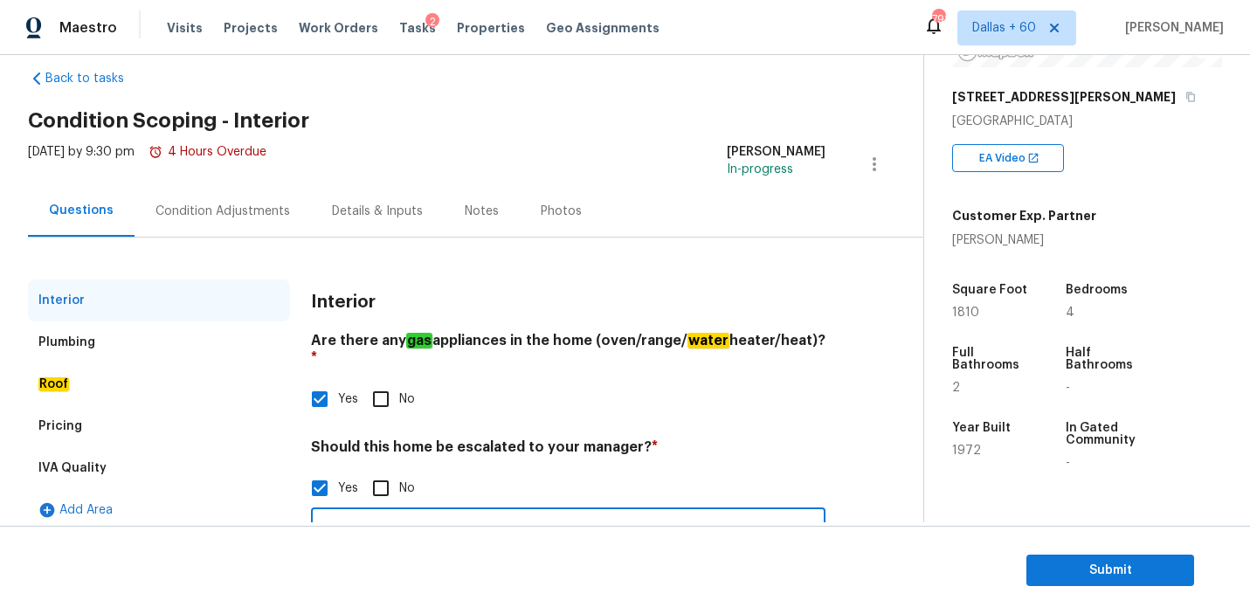
scroll to position [0, 0]
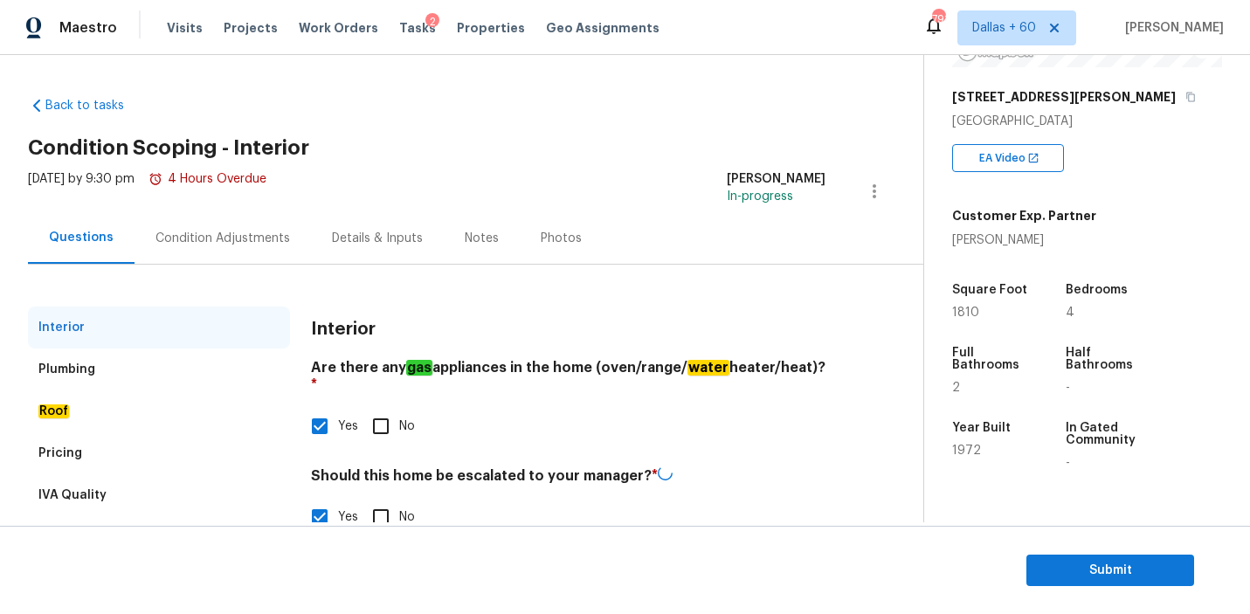
click at [213, 230] on div "Condition Adjustments" at bounding box center [222, 238] width 134 height 17
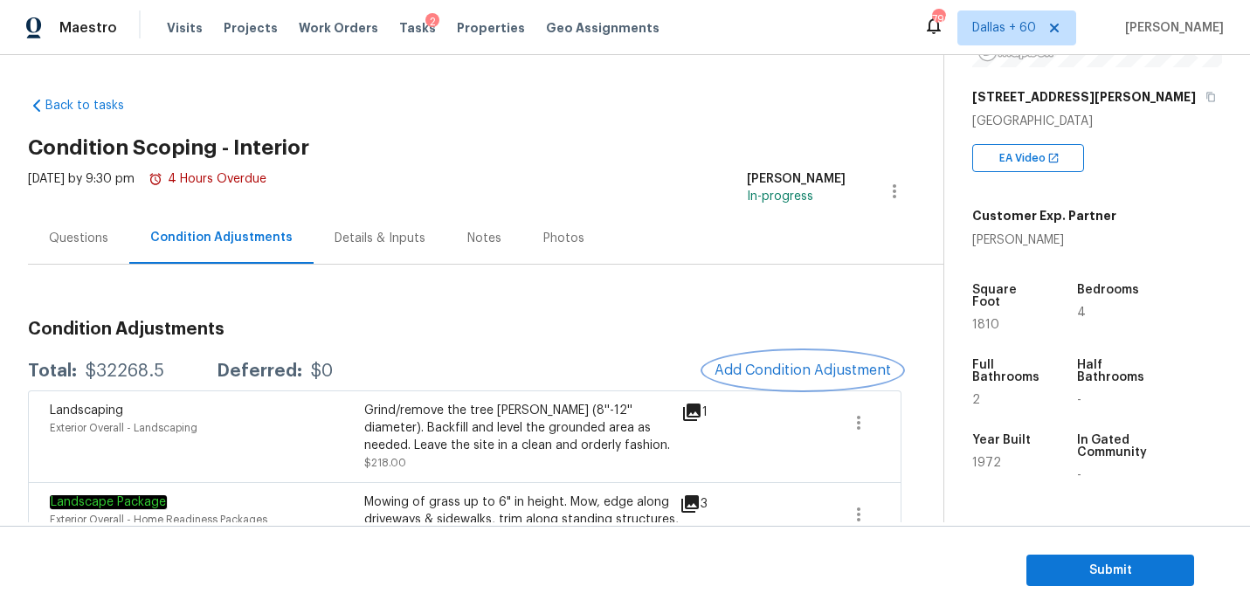
click at [777, 372] on span "Add Condition Adjustment" at bounding box center [802, 370] width 176 height 16
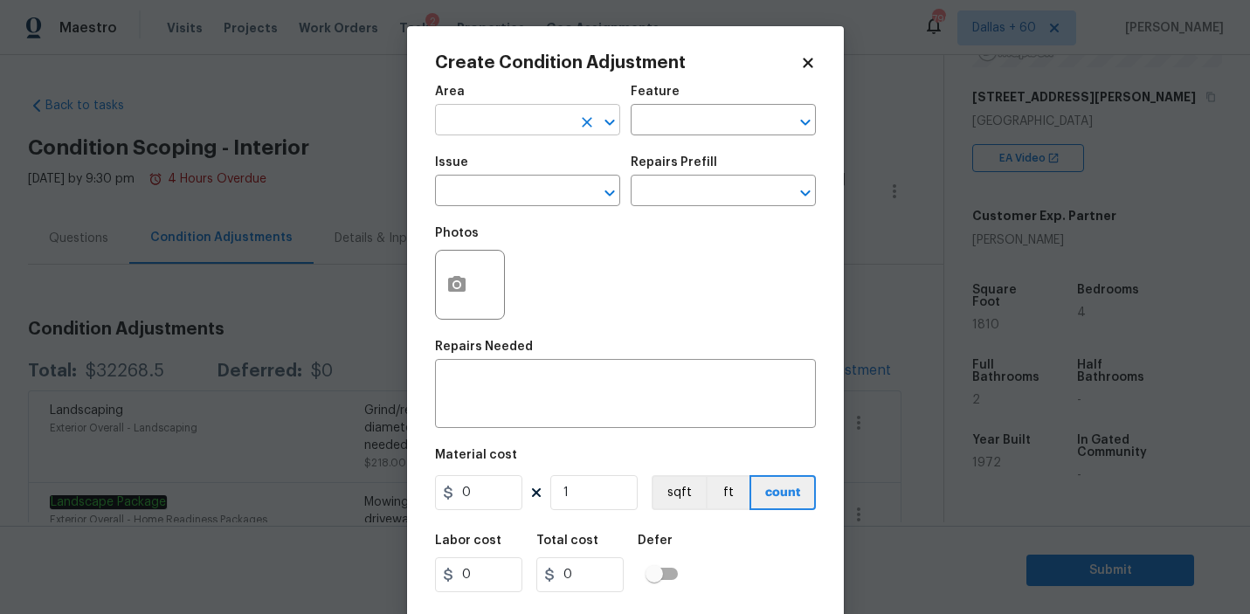
click at [544, 112] on input "text" at bounding box center [503, 121] width 136 height 27
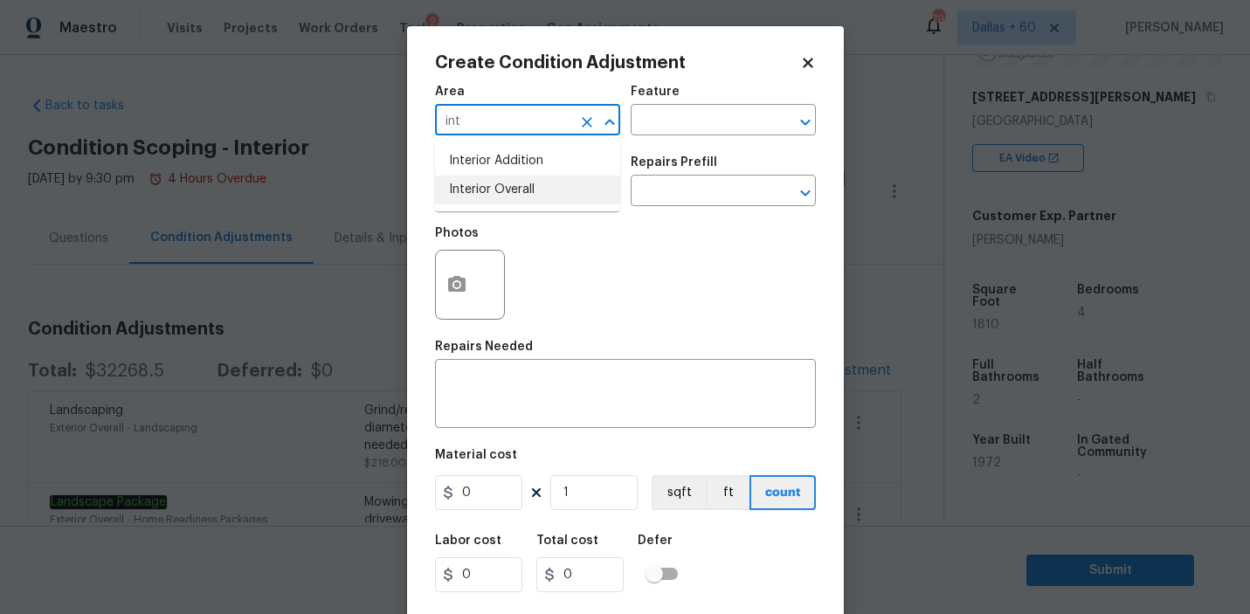
click at [530, 191] on li "Interior Overall" at bounding box center [527, 190] width 185 height 29
type input "Interior Overall"
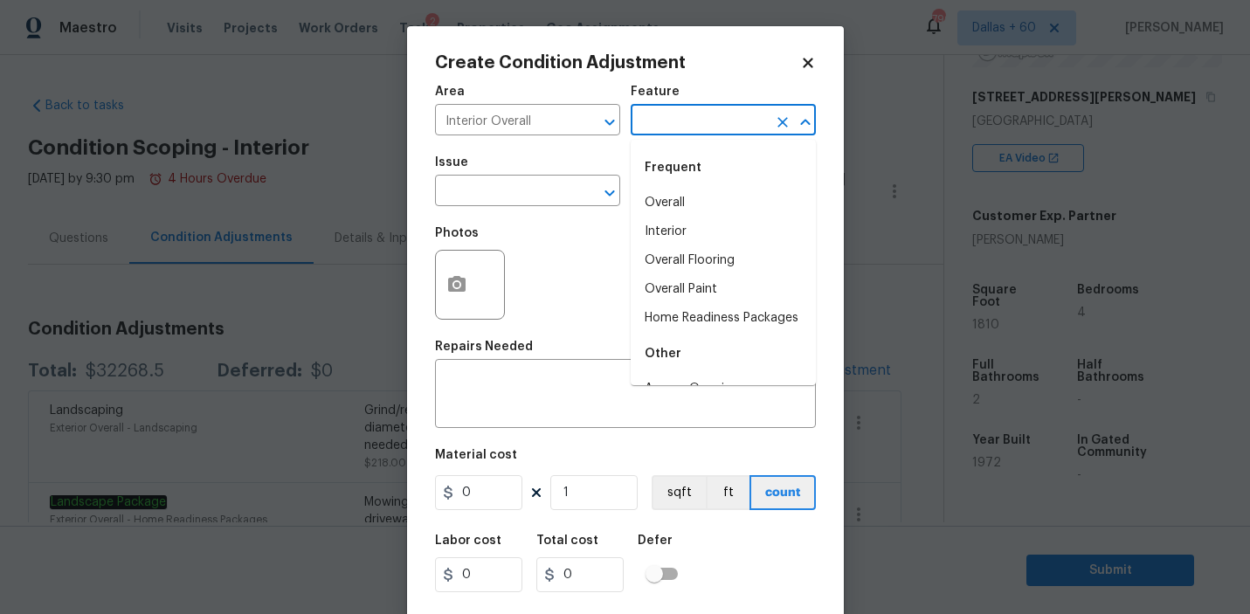
click at [683, 134] on input "text" at bounding box center [698, 121] width 136 height 27
click at [677, 229] on li "Interior" at bounding box center [722, 231] width 185 height 29
type input "Interior"
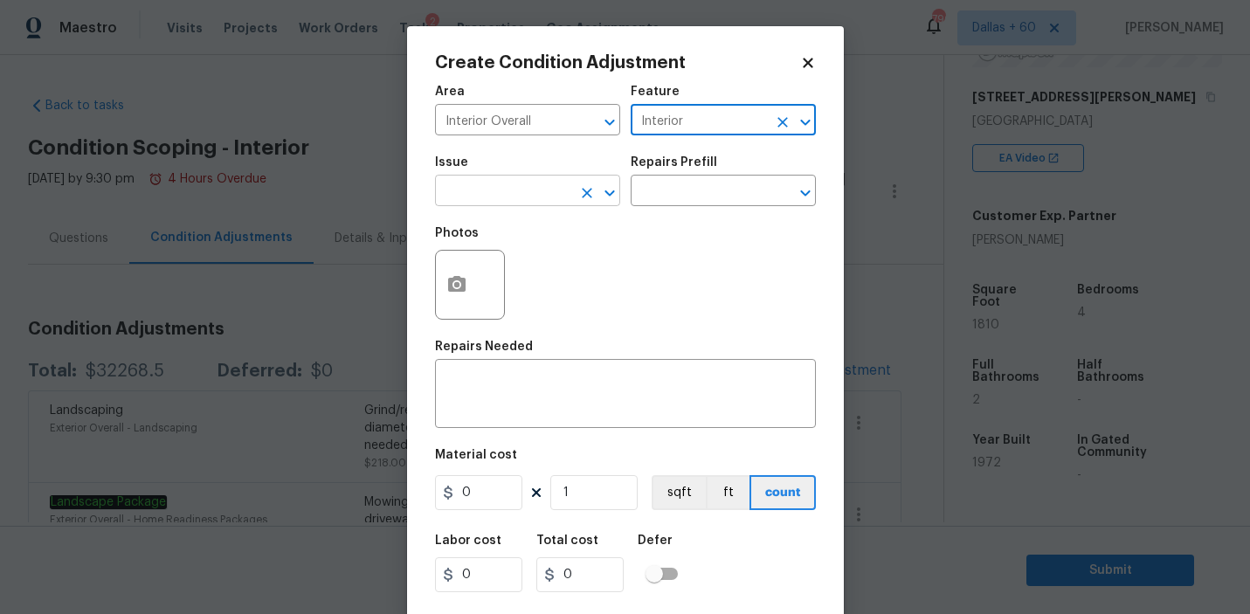
click at [534, 190] on input "text" at bounding box center [503, 192] width 136 height 27
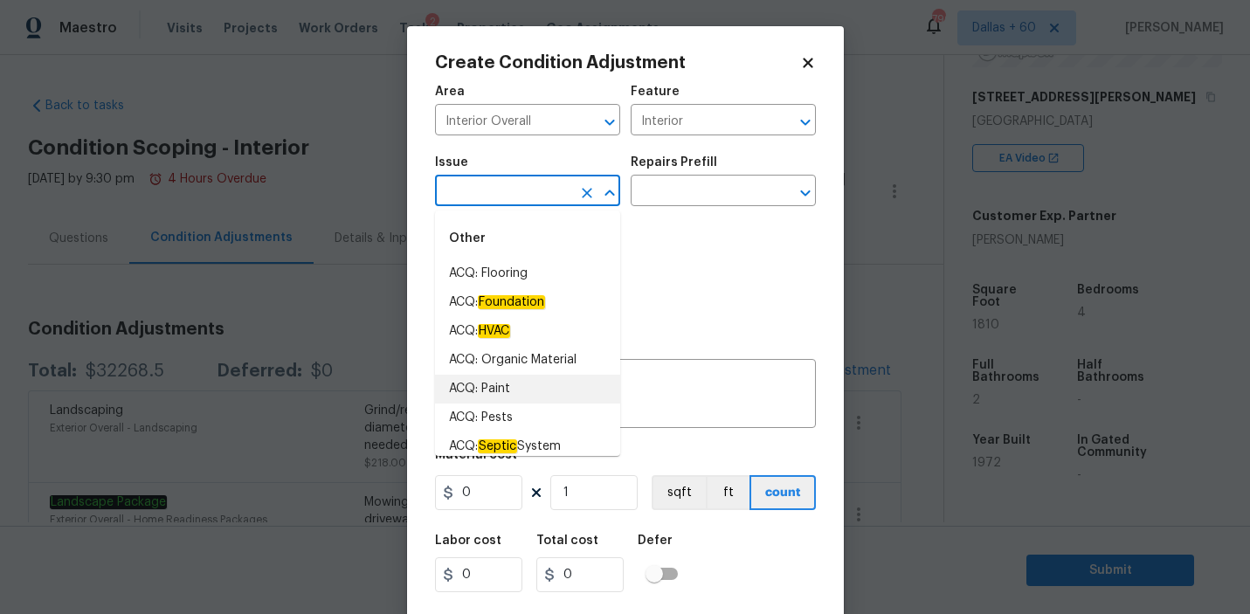
click at [526, 384] on li "ACQ: Paint" at bounding box center [527, 389] width 185 height 29
type input "ACQ: Paint"
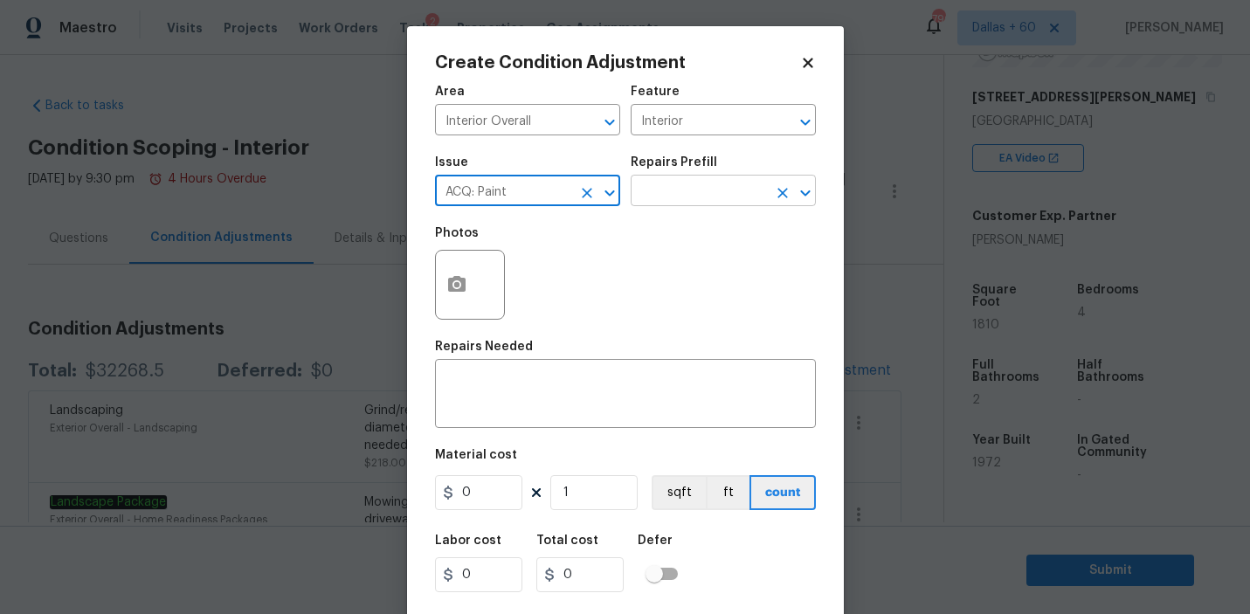
click at [706, 196] on input "text" at bounding box center [698, 192] width 136 height 27
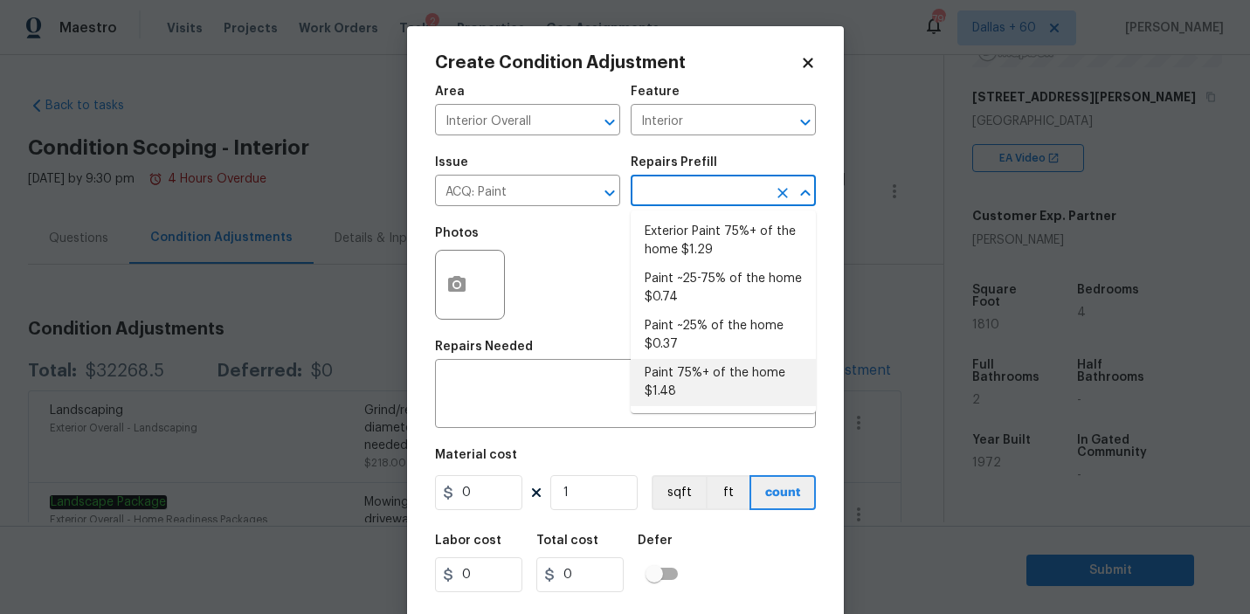
click at [724, 375] on li "Paint 75%+ of the home $1.48" at bounding box center [722, 382] width 185 height 47
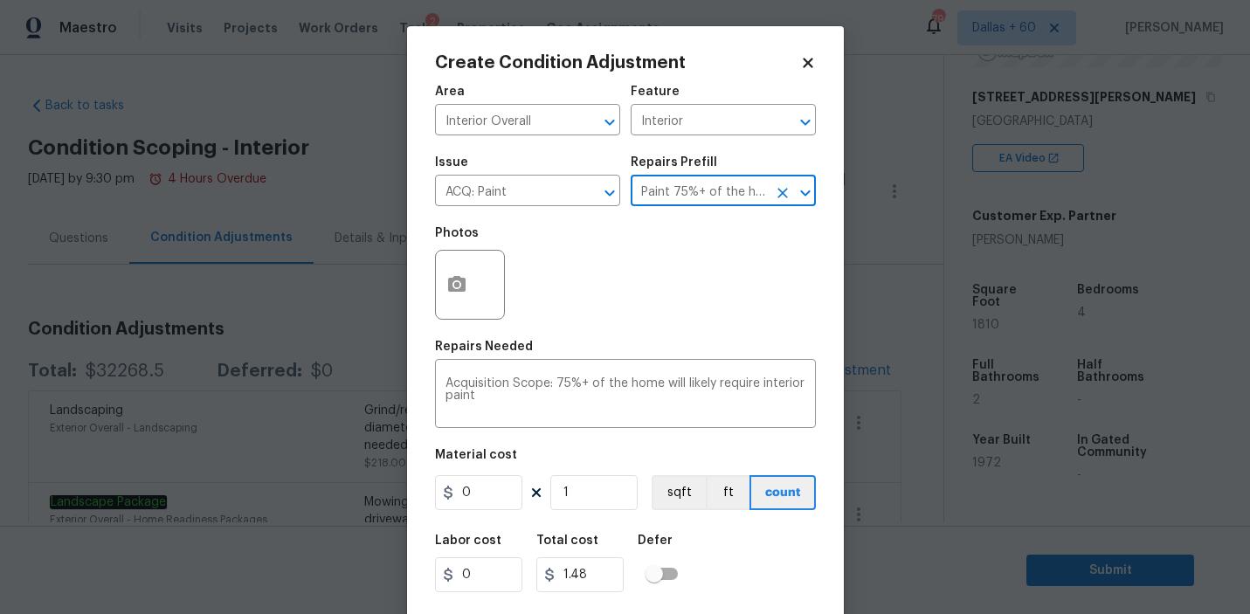
type input "Acquisition"
type textarea "Acquisition Scope: 75%+ of the home will likely require interior paint"
type input "1.48"
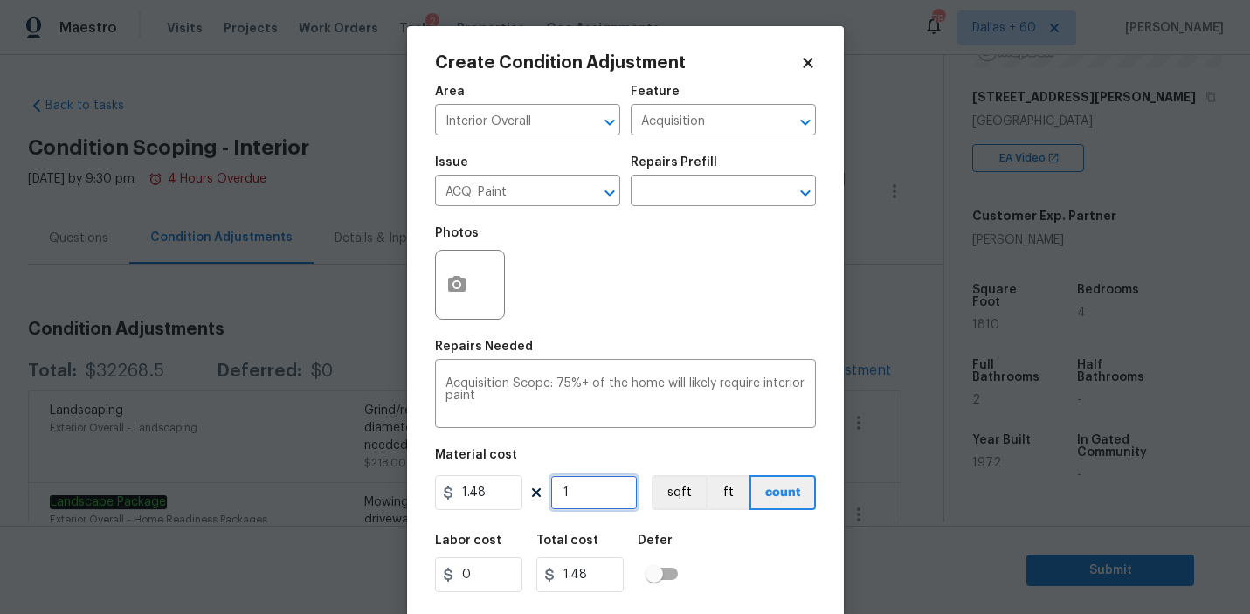
click at [574, 493] on input "1" at bounding box center [593, 492] width 87 height 35
type input "0"
type input "1"
type input "1.48"
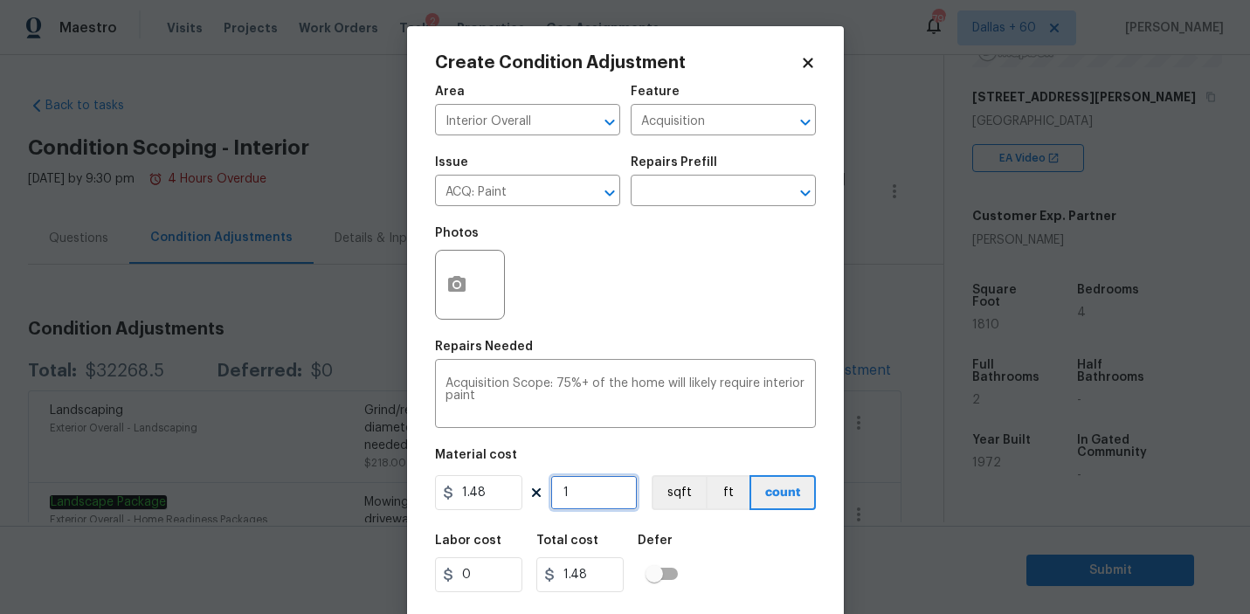
type input "18"
type input "26.64"
type input "181"
type input "267.88"
type input "1810"
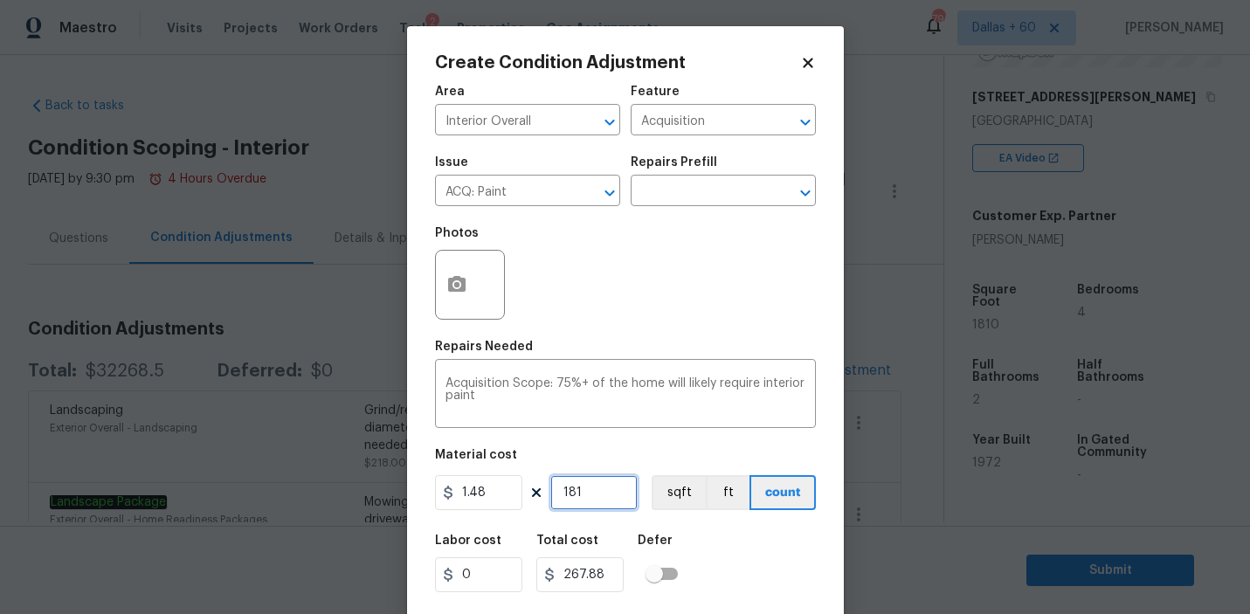
type input "2678.8"
type input "1810"
click at [461, 291] on icon "button" at bounding box center [456, 284] width 17 height 16
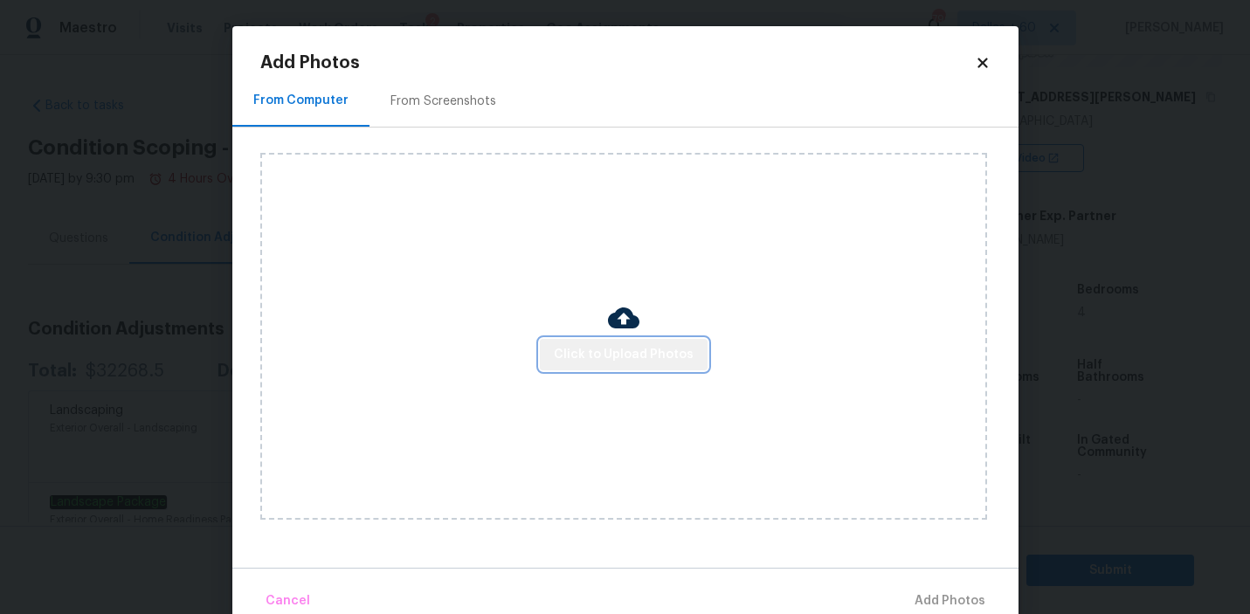
click at [641, 363] on span "Click to Upload Photos" at bounding box center [624, 355] width 140 height 22
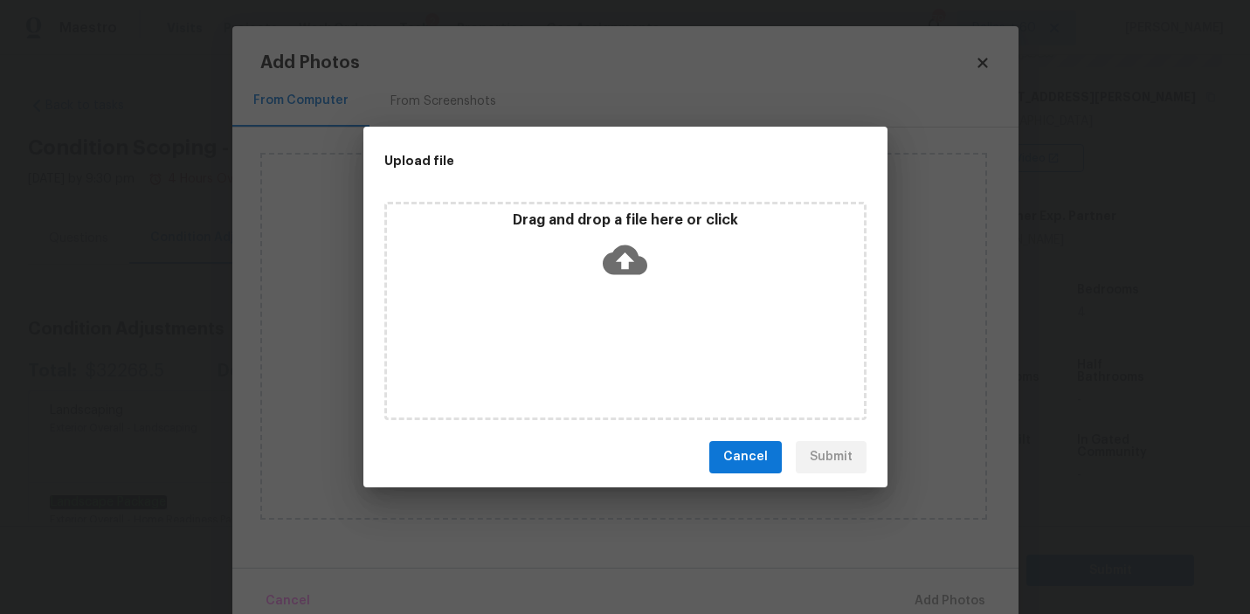
click at [628, 245] on icon at bounding box center [624, 259] width 45 height 30
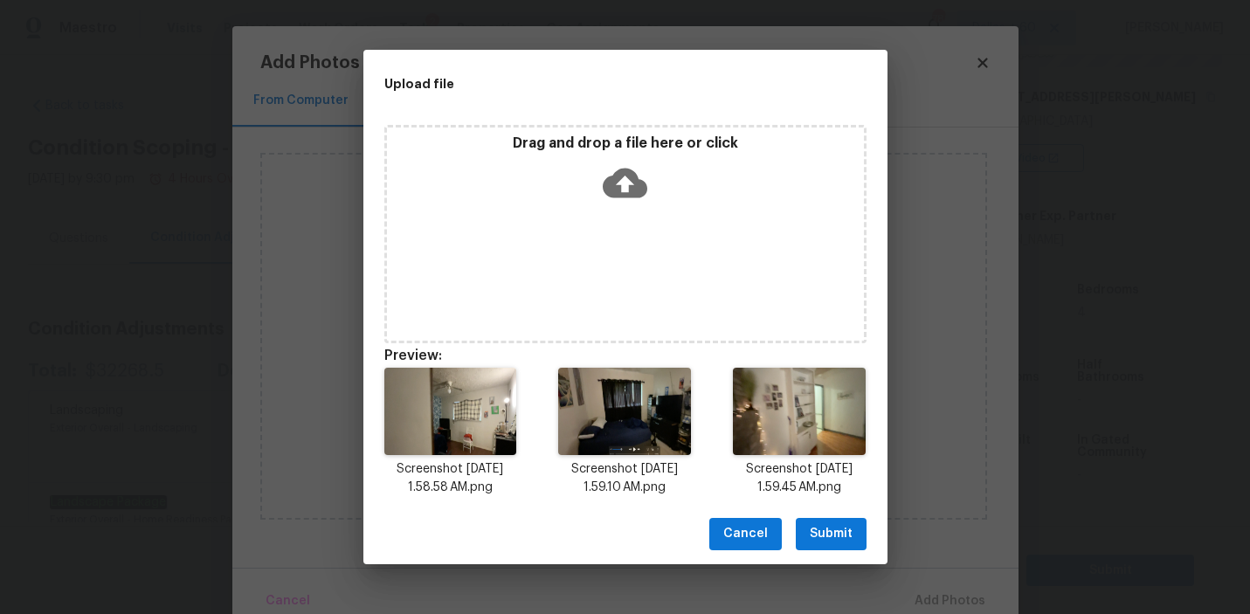
click at [830, 534] on span "Submit" at bounding box center [830, 534] width 43 height 22
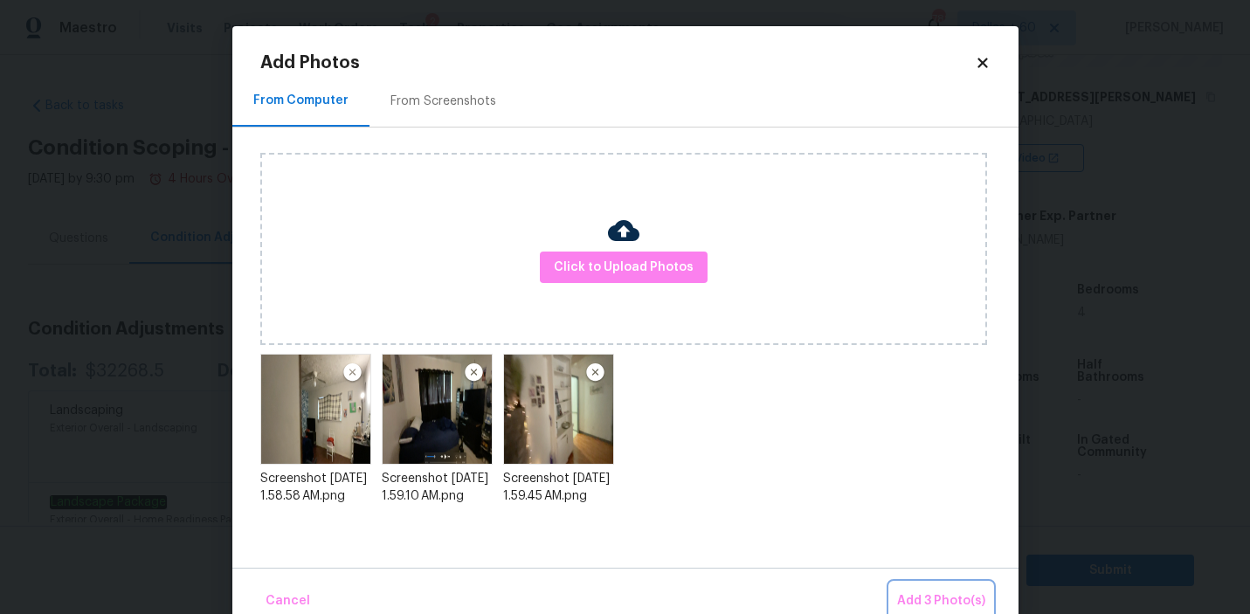
click at [951, 596] on span "Add 3 Photo(s)" at bounding box center [941, 601] width 88 height 22
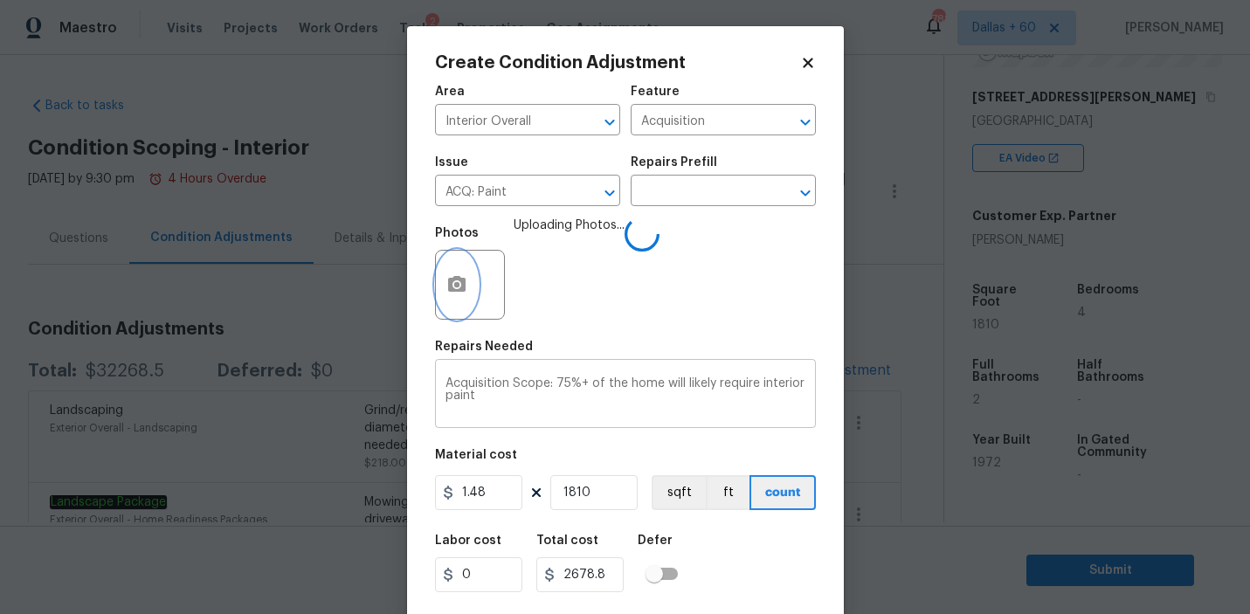
scroll to position [38, 0]
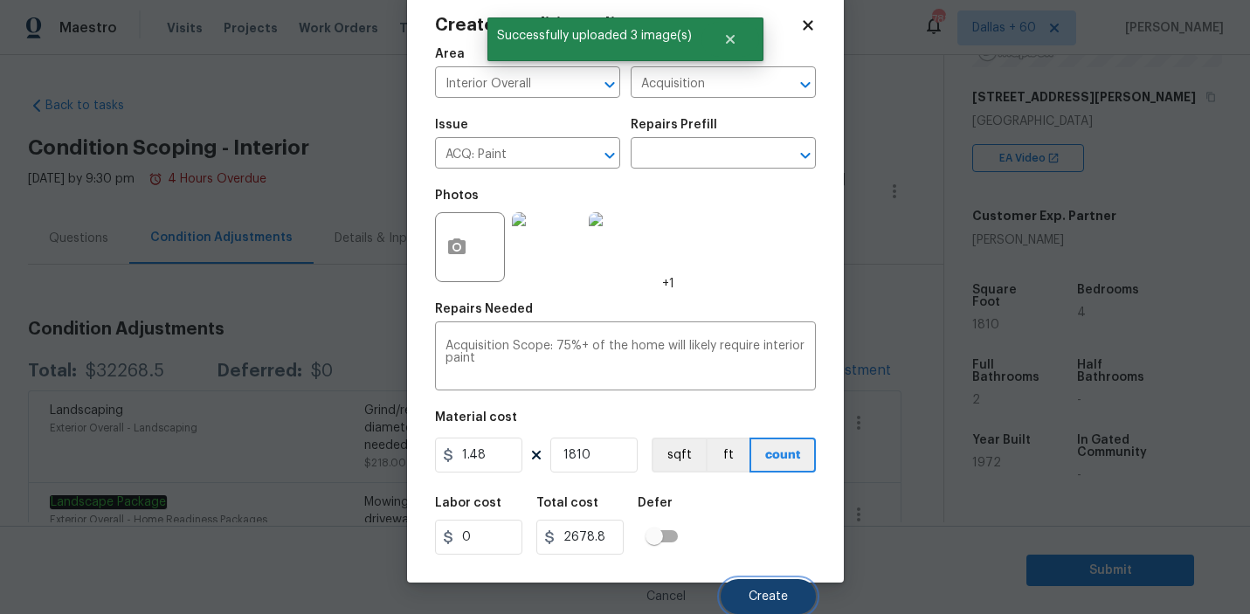
click at [761, 588] on button "Create" at bounding box center [767, 596] width 95 height 35
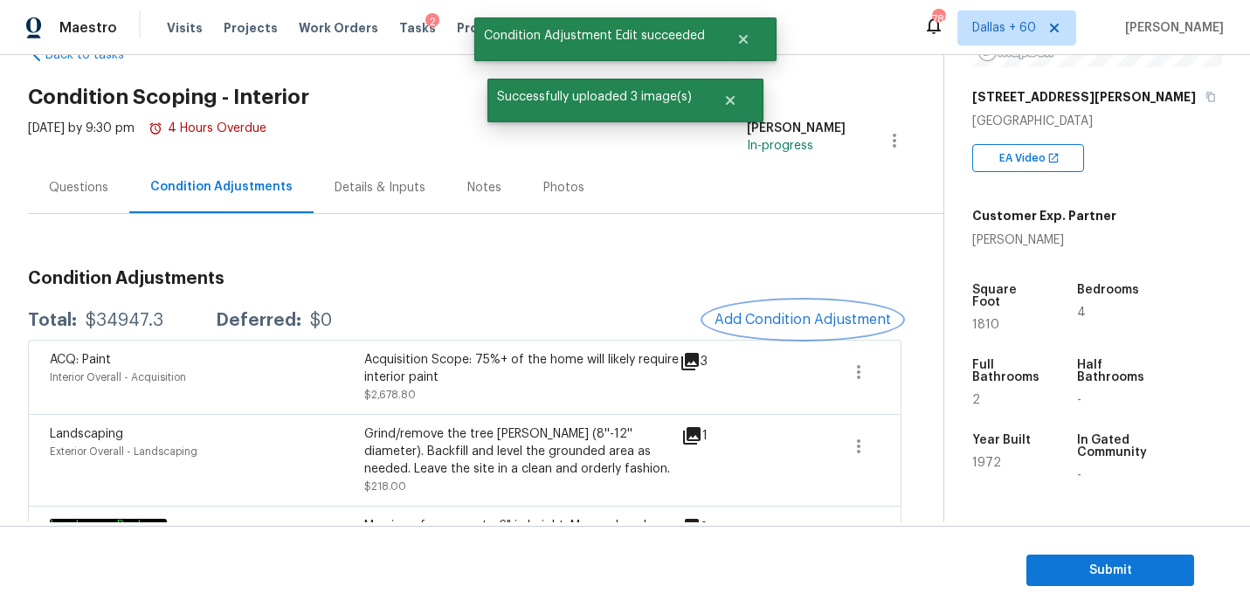
scroll to position [38, 0]
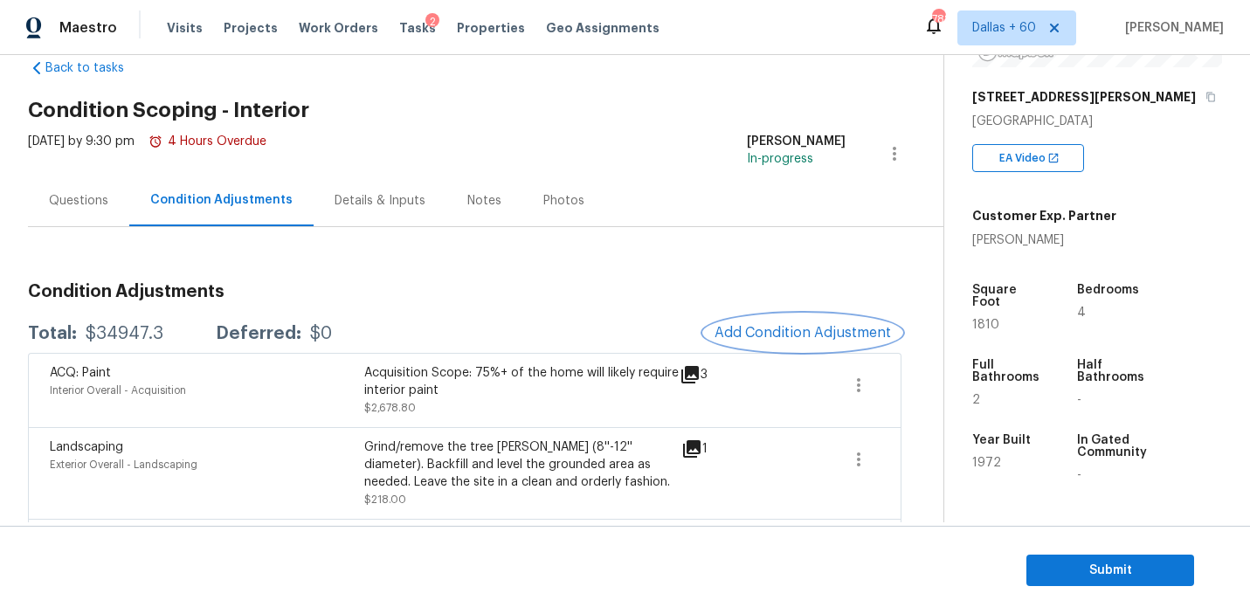
click at [832, 326] on span "Add Condition Adjustment" at bounding box center [802, 333] width 176 height 16
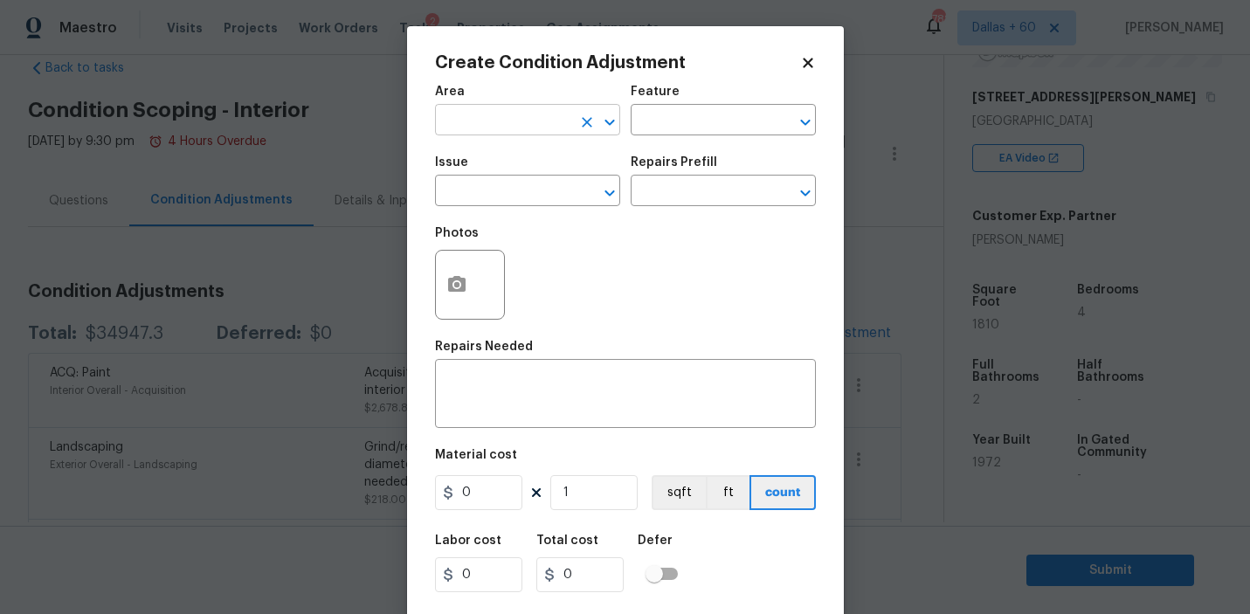
click at [513, 125] on input "text" at bounding box center [503, 121] width 136 height 27
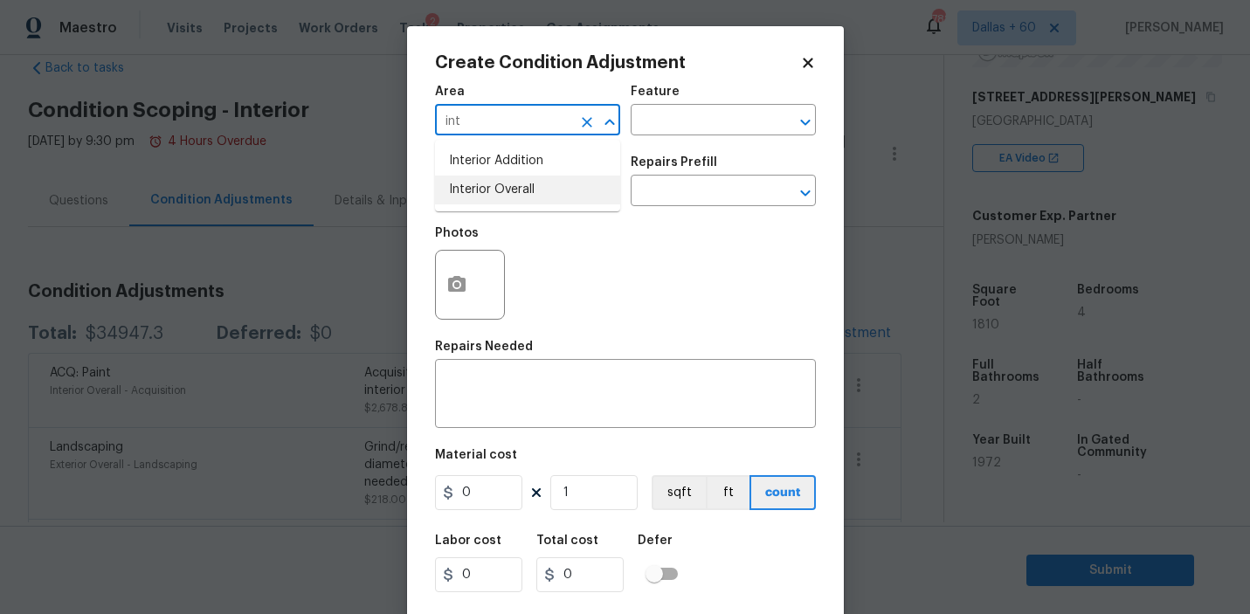
click at [515, 193] on li "Interior Overall" at bounding box center [527, 190] width 185 height 29
type input "Interior Overall"
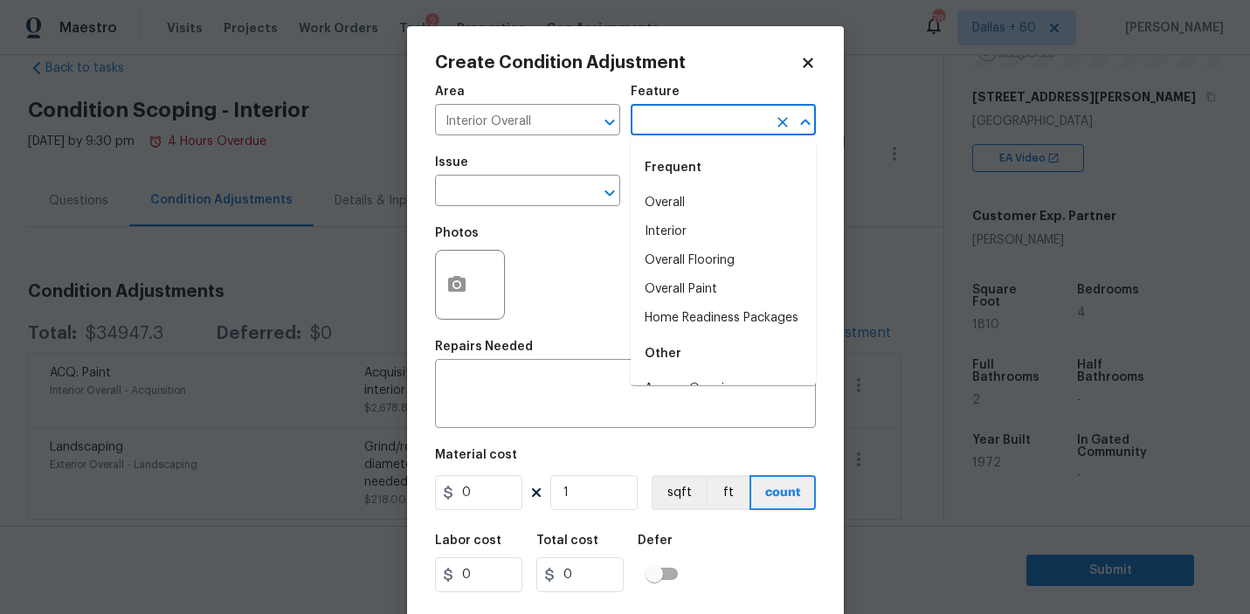
click at [697, 129] on input "text" at bounding box center [698, 121] width 136 height 27
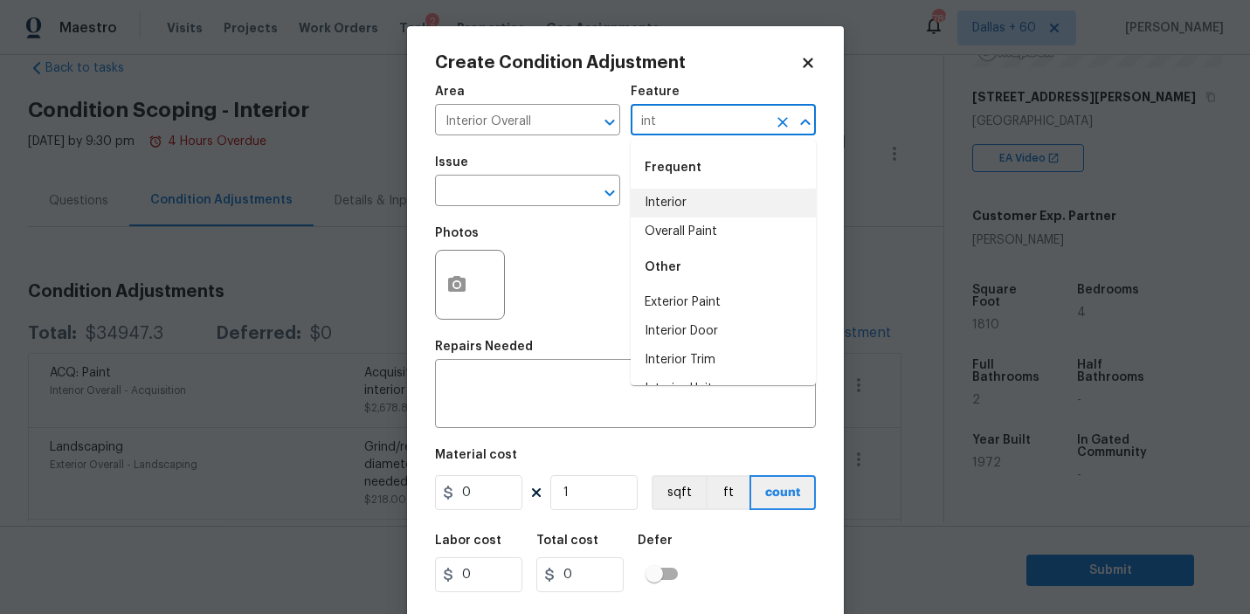
click at [697, 205] on li "Interior" at bounding box center [722, 203] width 185 height 29
type input "Interior"
click at [473, 195] on input "text" at bounding box center [503, 192] width 136 height 27
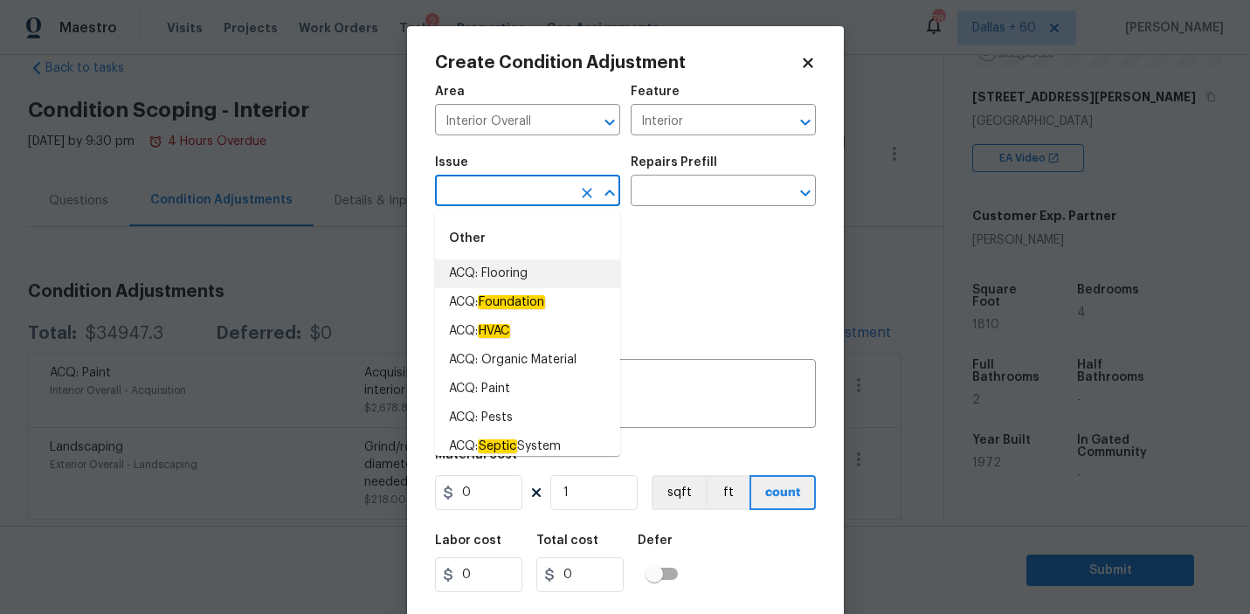
click at [493, 272] on li "ACQ: Flooring" at bounding box center [527, 273] width 185 height 29
type input "ACQ: Flooring"
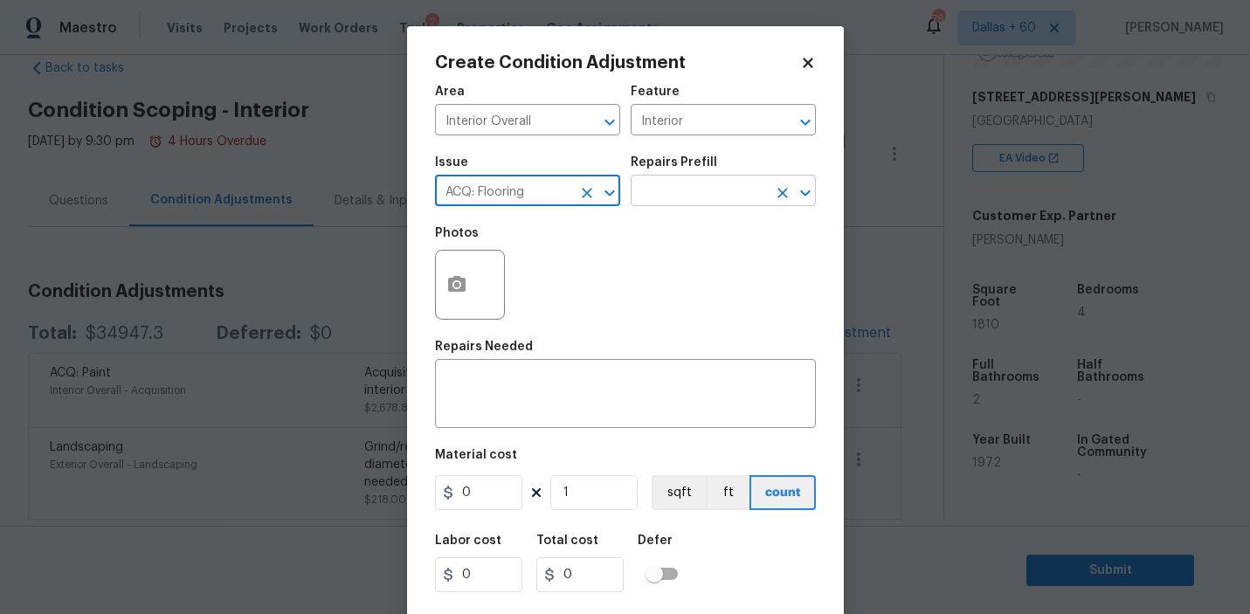
click at [681, 197] on input "text" at bounding box center [698, 192] width 136 height 27
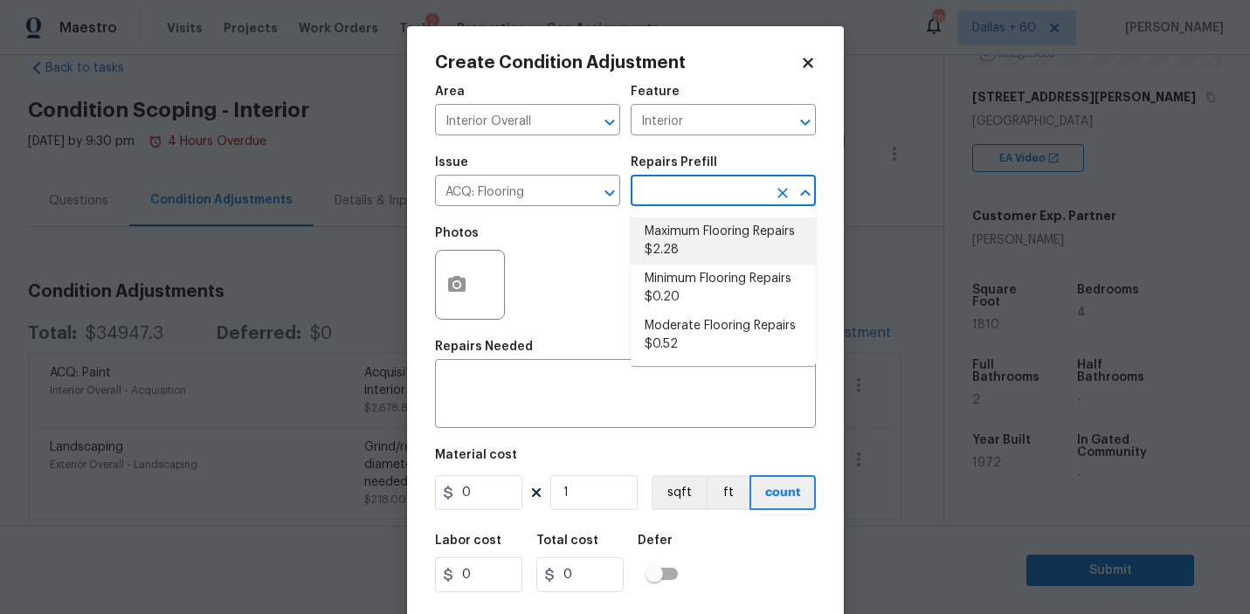
click at [687, 232] on li "Maximum Flooring Repairs $2.28" at bounding box center [722, 240] width 185 height 47
type input "Acquisition"
type textarea "Acquisition Scope: Maximum flooring repairs"
type input "2.28"
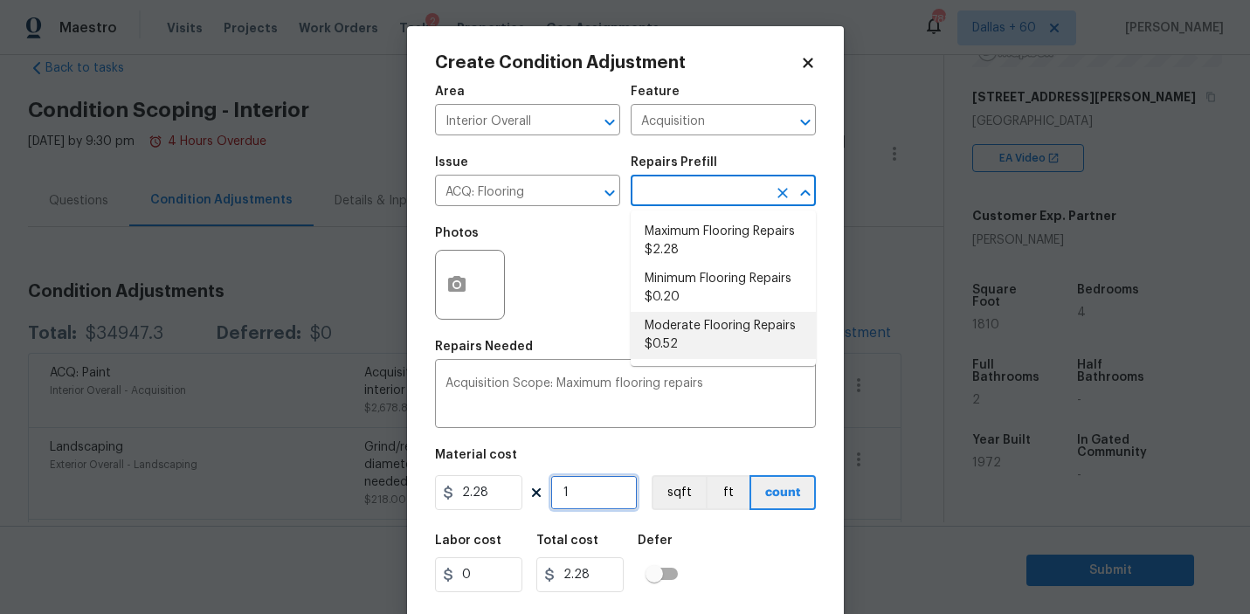
click at [589, 490] on input "1" at bounding box center [593, 492] width 87 height 35
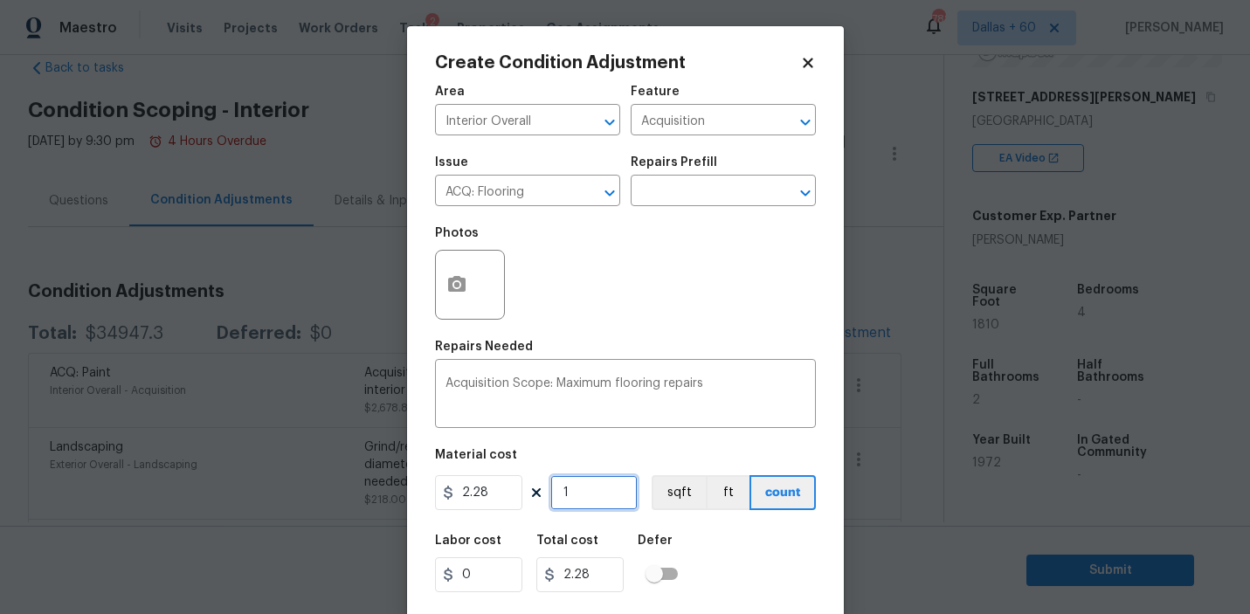
type input "0"
type input "7"
type input "15.96"
type input "70"
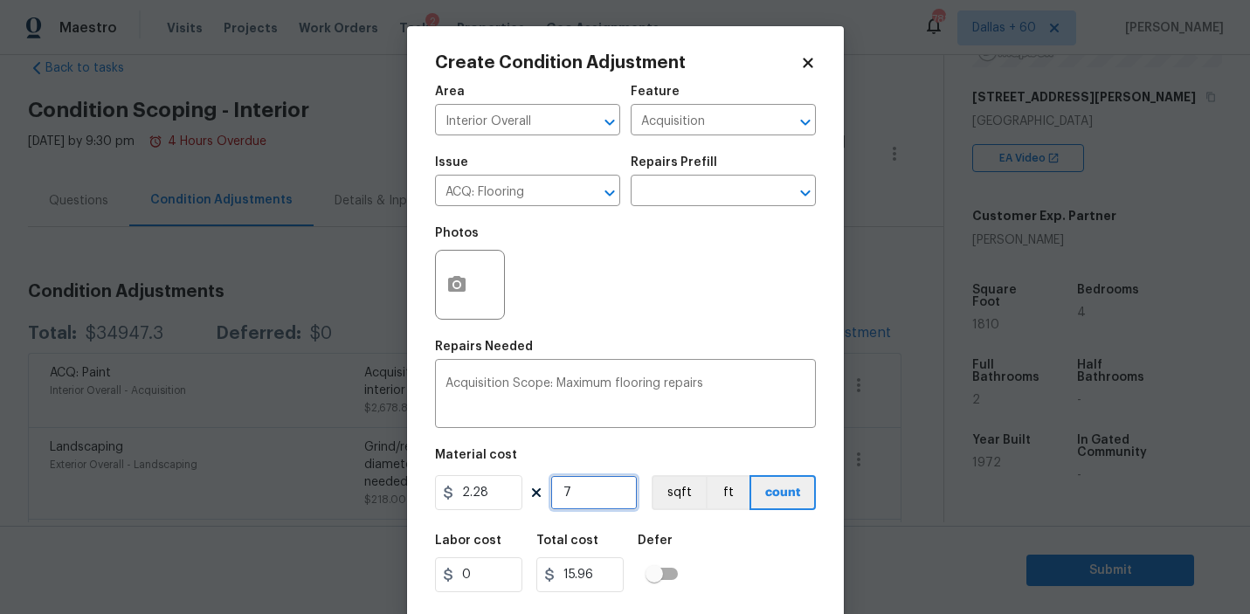
type input "159.6"
type input "700"
type input "1596"
type input "700"
click at [451, 297] on button "button" at bounding box center [457, 285] width 42 height 68
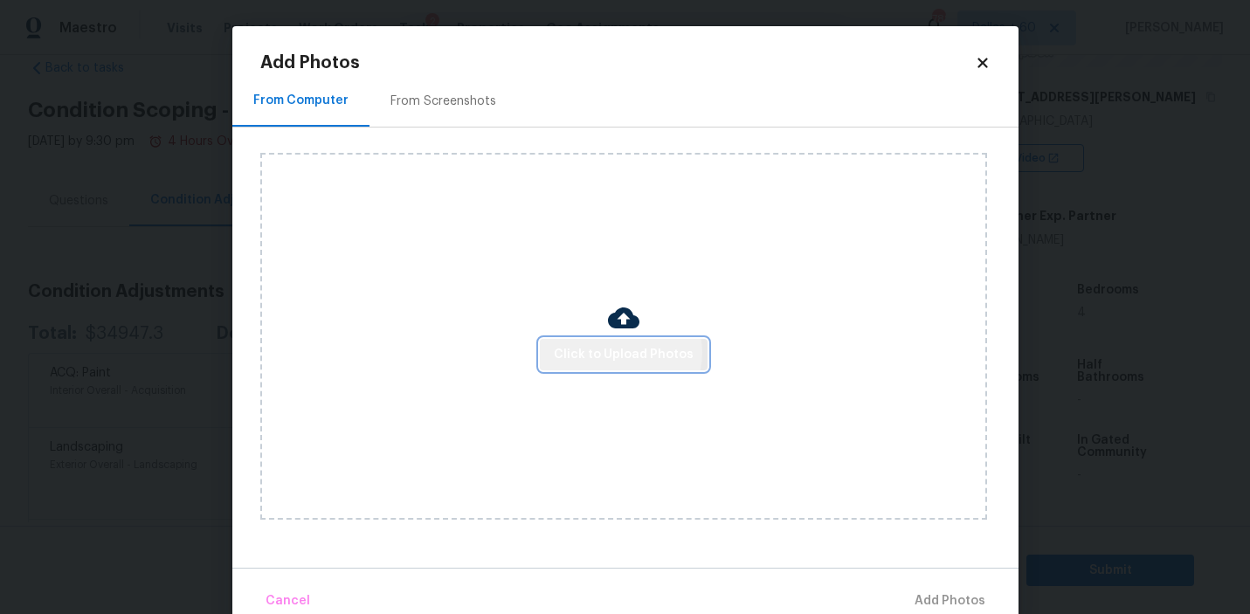
click at [623, 352] on span "Click to Upload Photos" at bounding box center [624, 355] width 140 height 22
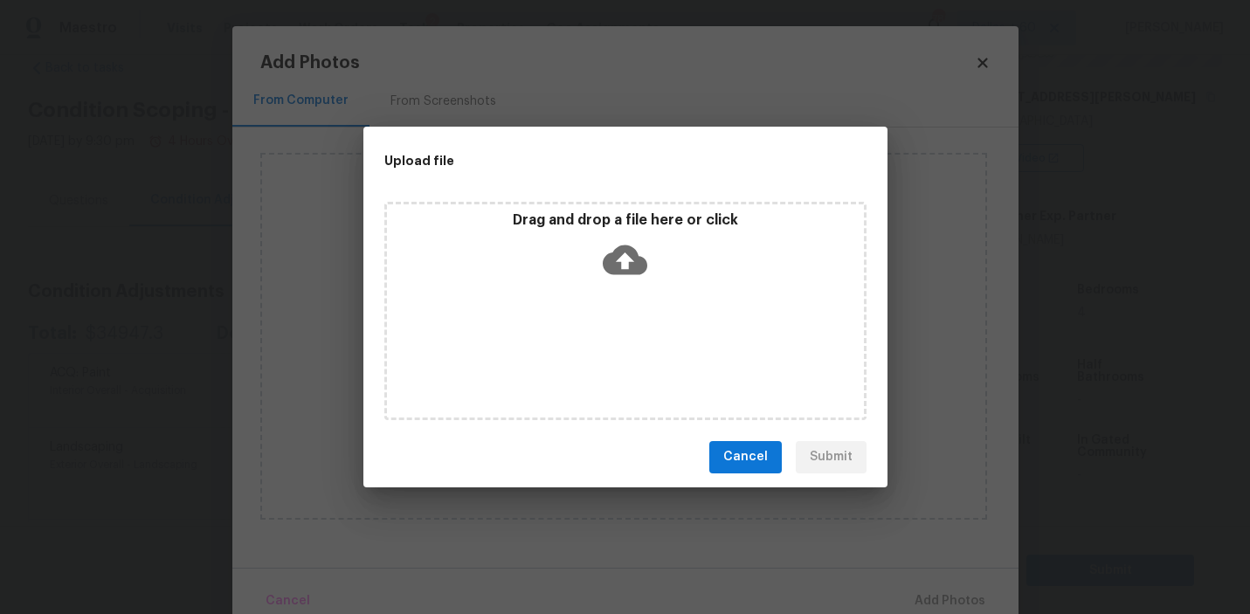
click at [627, 247] on icon at bounding box center [624, 259] width 45 height 30
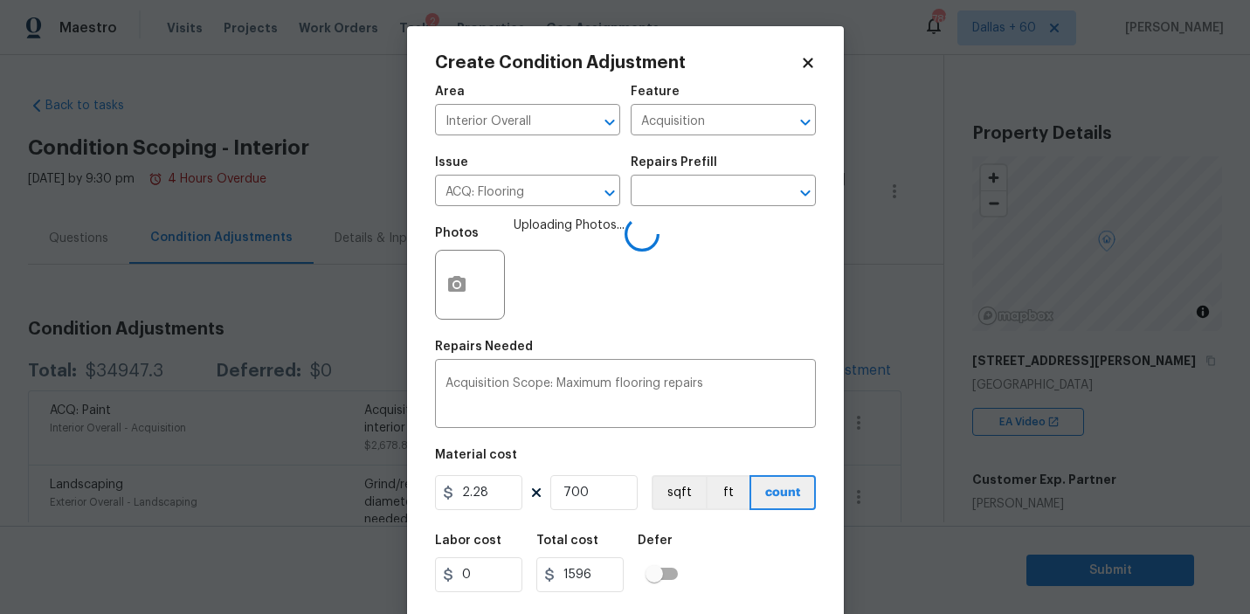
scroll to position [38, 0]
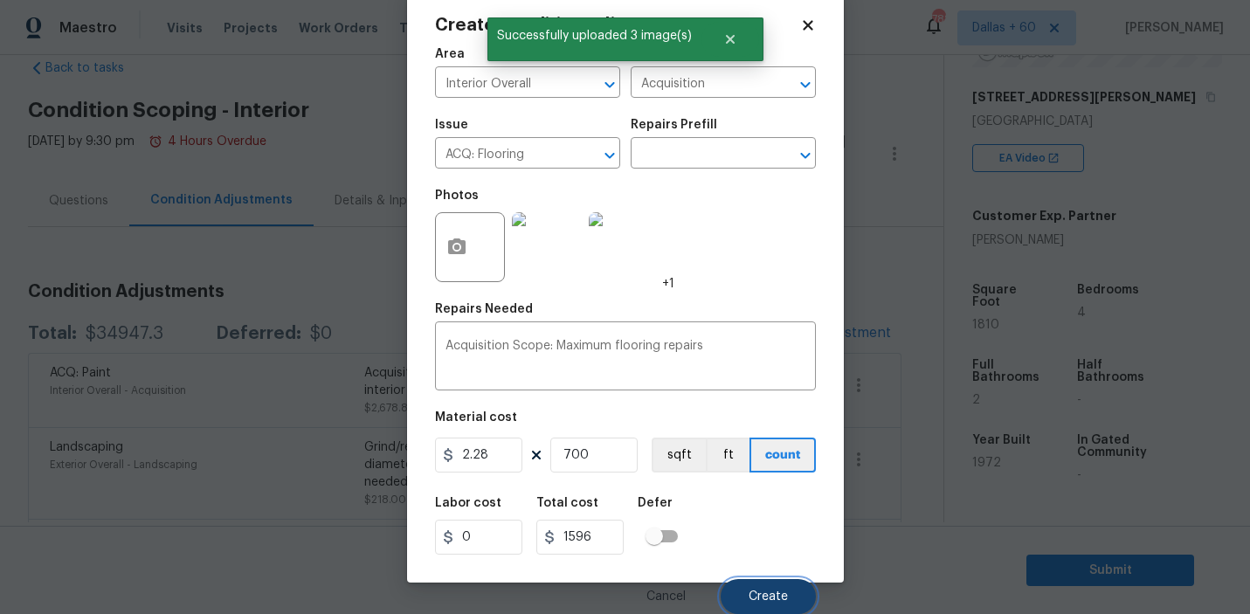
click at [758, 594] on span "Create" at bounding box center [767, 596] width 39 height 13
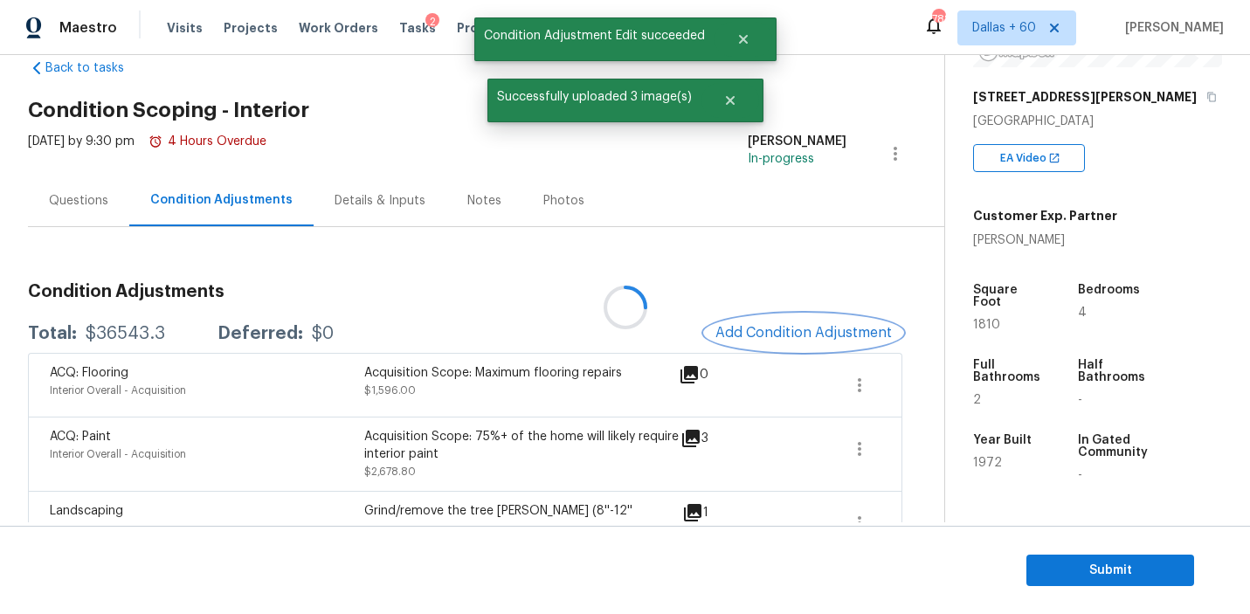
scroll to position [0, 0]
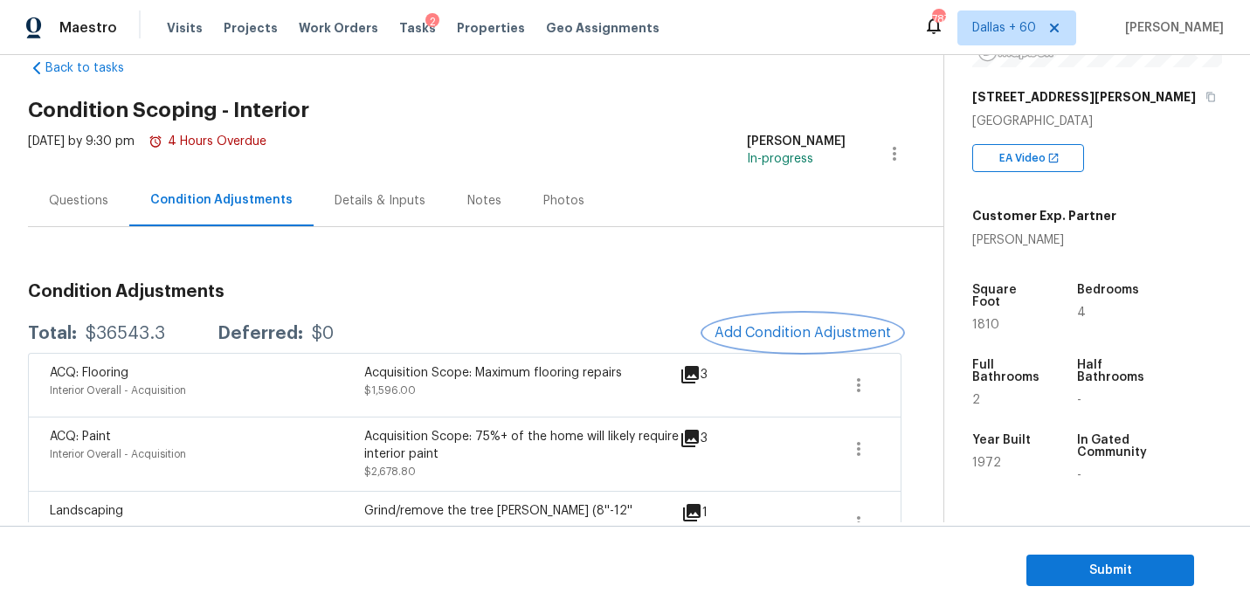
click at [803, 334] on span "Add Condition Adjustment" at bounding box center [802, 333] width 176 height 16
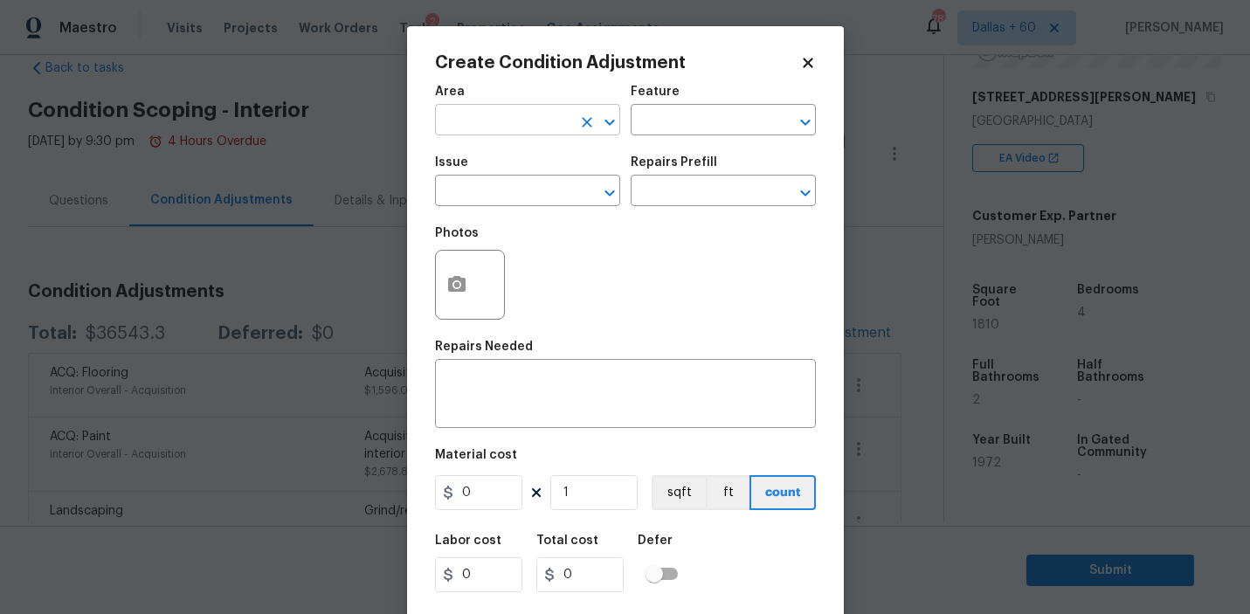
click at [540, 124] on input "text" at bounding box center [503, 121] width 136 height 27
type input "p"
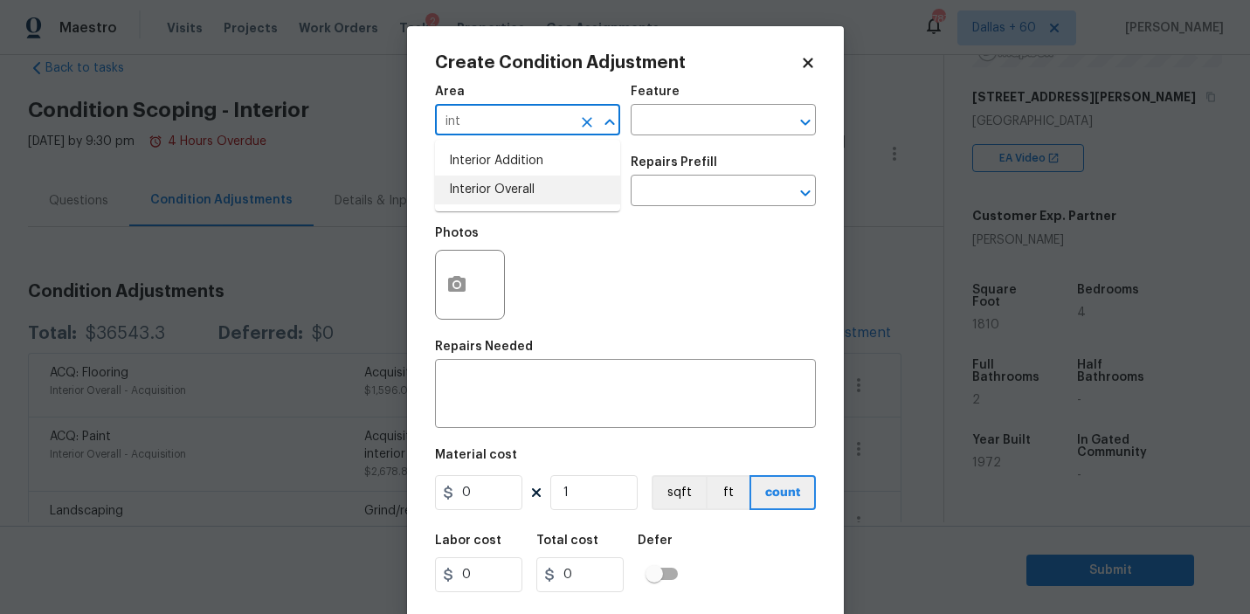
click at [538, 195] on li "Interior Overall" at bounding box center [527, 190] width 185 height 29
type input "Interior Overall"
click at [748, 121] on input "text" at bounding box center [698, 121] width 136 height 27
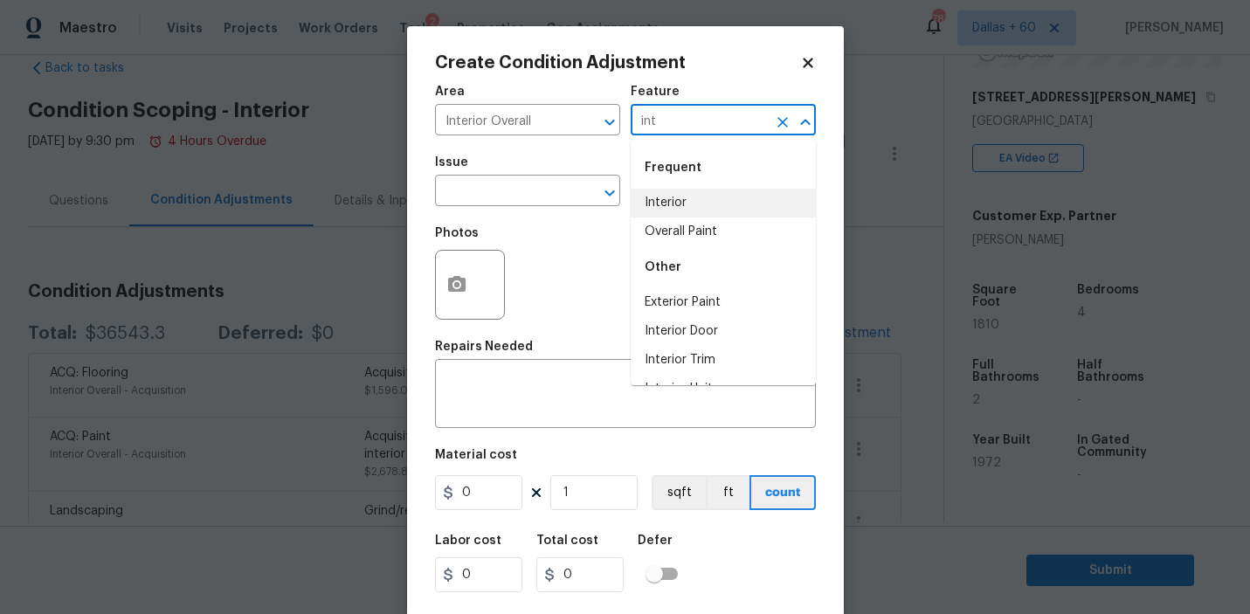
click at [717, 191] on li "Interior" at bounding box center [722, 203] width 185 height 29
type input "Interior"
click at [481, 187] on input "text" at bounding box center [503, 192] width 136 height 27
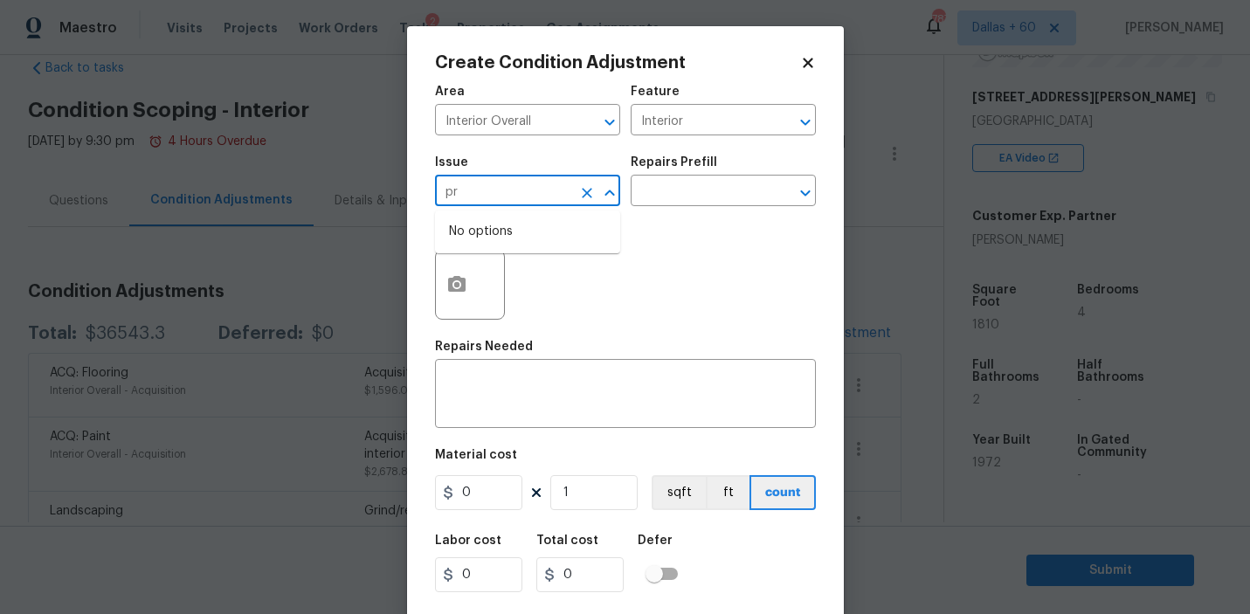
type input "p"
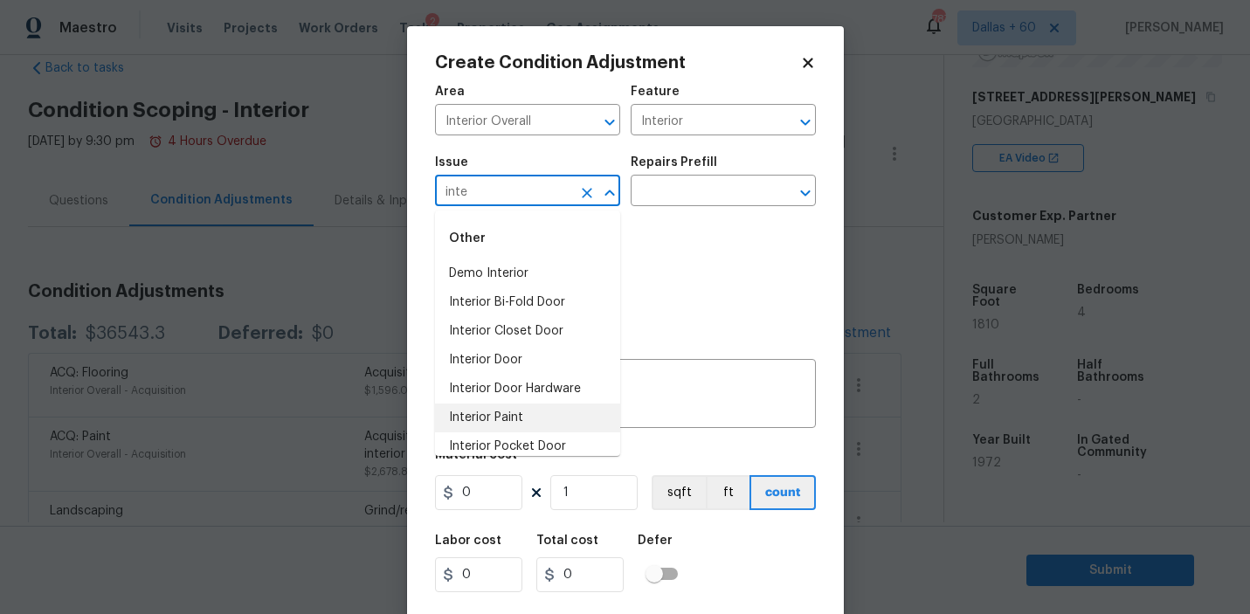
click at [499, 422] on li "Interior Paint" at bounding box center [527, 417] width 185 height 29
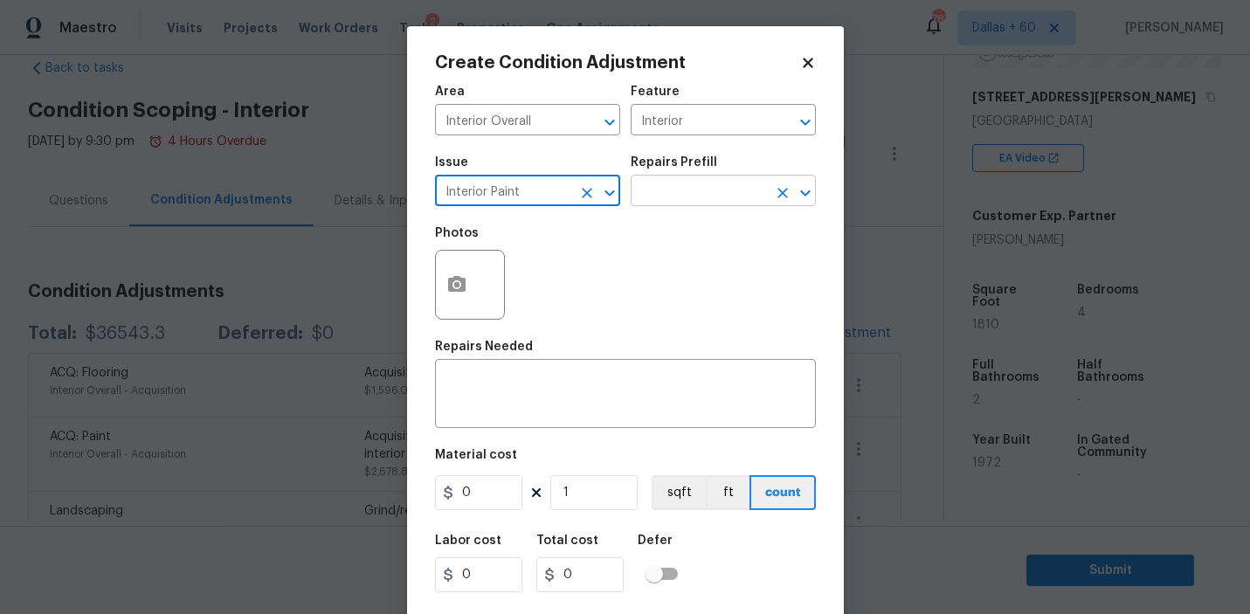
type input "Interior Paint"
click at [714, 194] on input "text" at bounding box center [698, 192] width 136 height 27
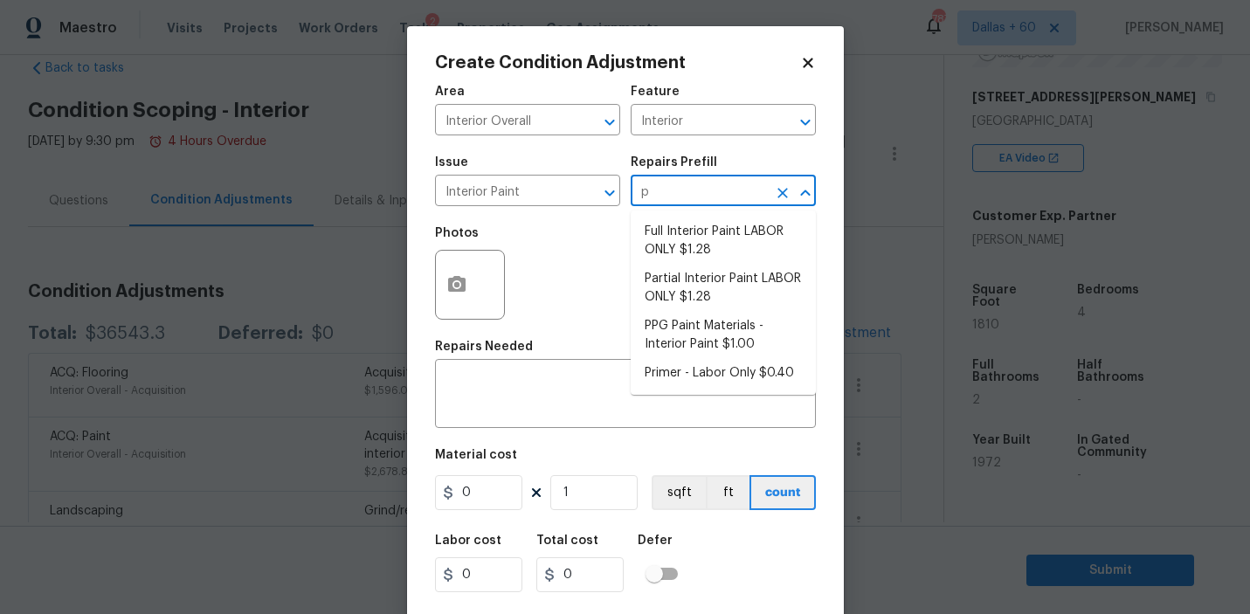
type input "pr"
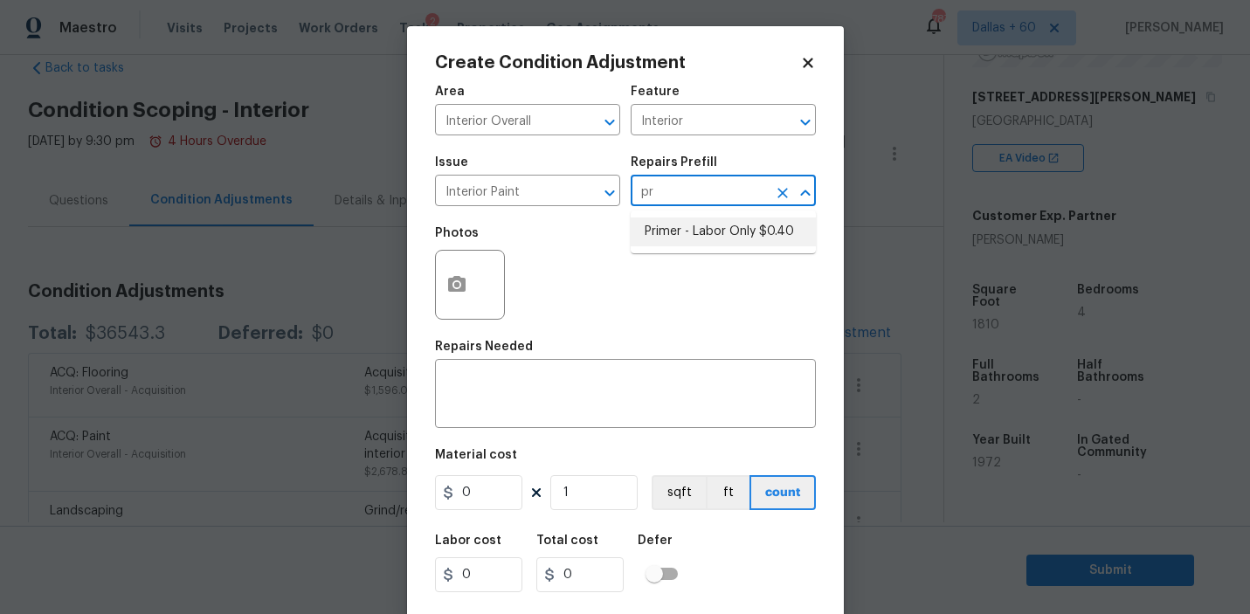
click at [718, 233] on li "Primer - Labor Only $0.40" at bounding box center [722, 231] width 185 height 29
type input "Overall Paint"
type textarea "Interior primer - PRIMER PROVIDED BY OPENDOOR - All nails, screws, drywall anch…"
type input "0.4"
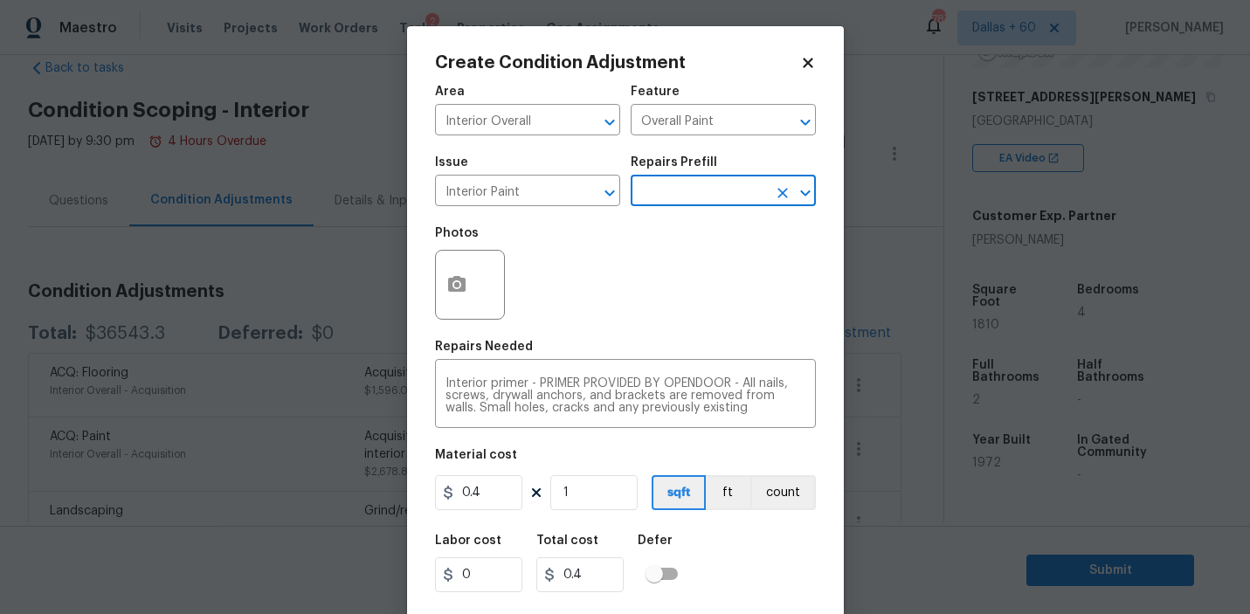
scroll to position [38, 0]
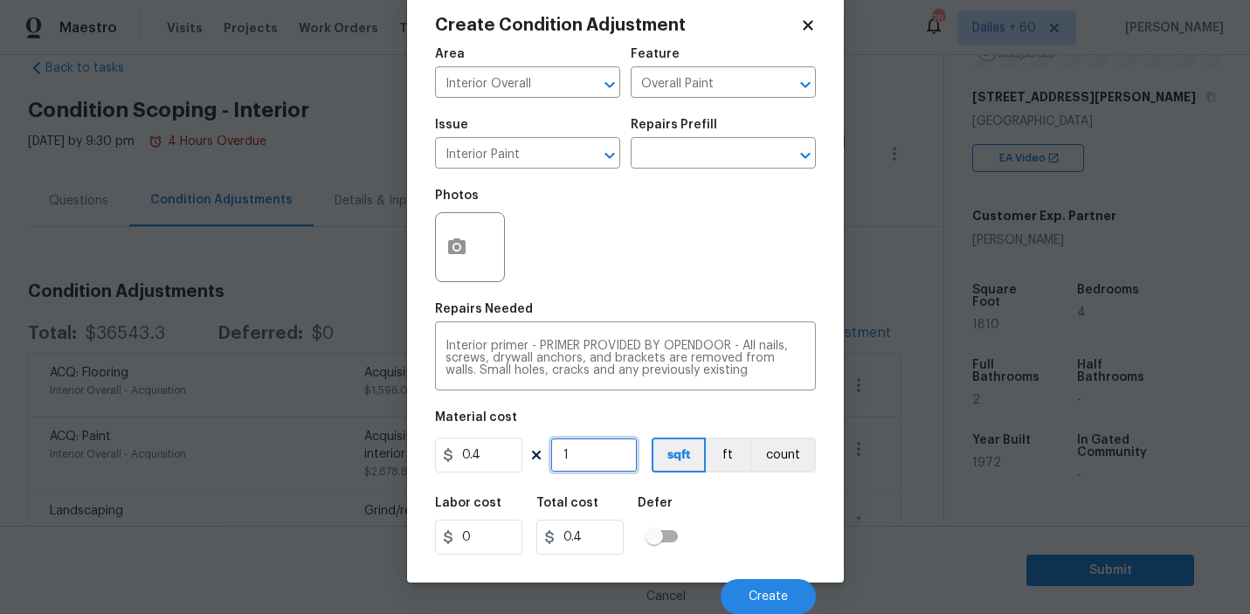
click at [584, 454] on input "1" at bounding box center [593, 454] width 87 height 35
type input "0"
type input "1"
type input "0.4"
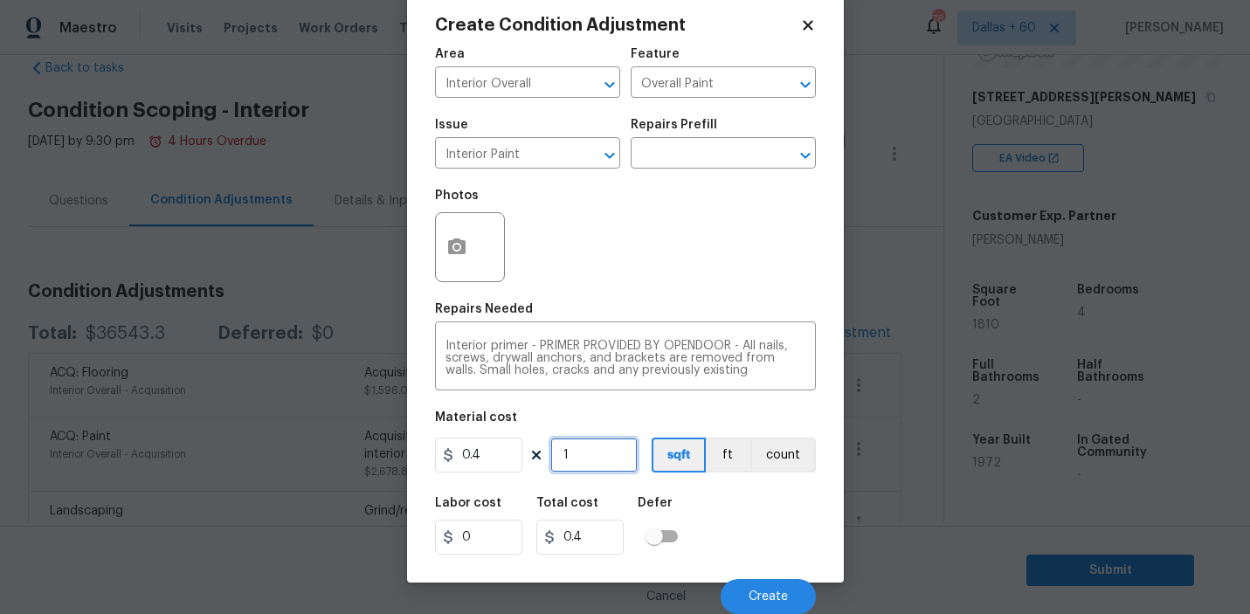
type input "18"
type input "7.2"
type input "181"
type input "72.4"
type input "1810"
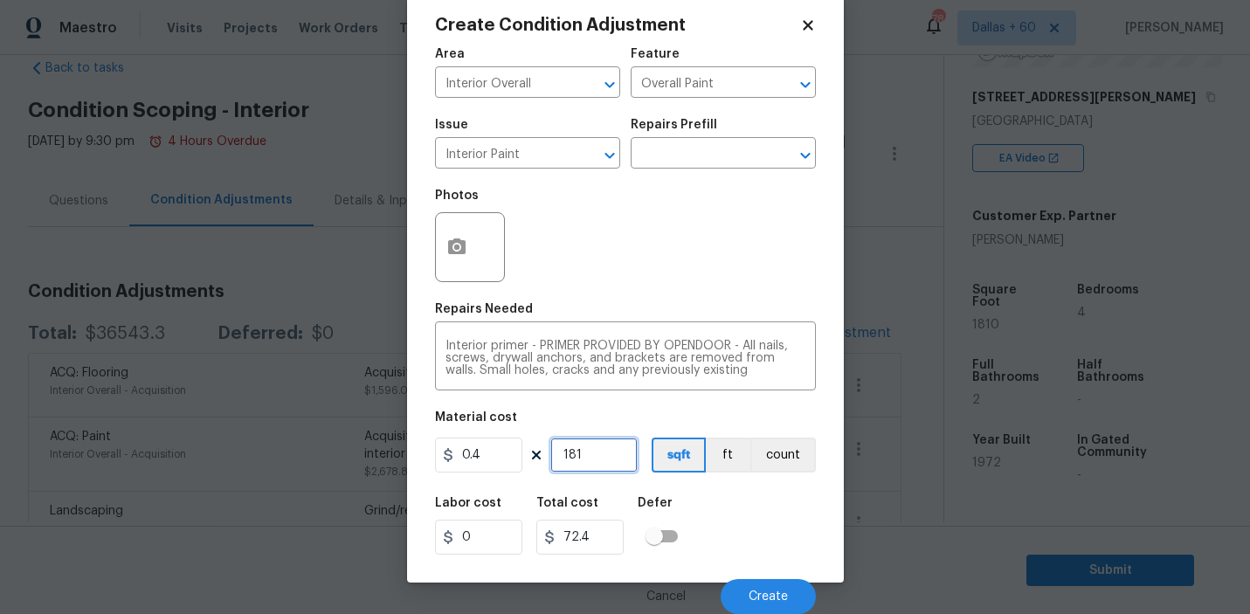
type input "724"
type input "1810"
click at [453, 258] on button "button" at bounding box center [457, 247] width 42 height 68
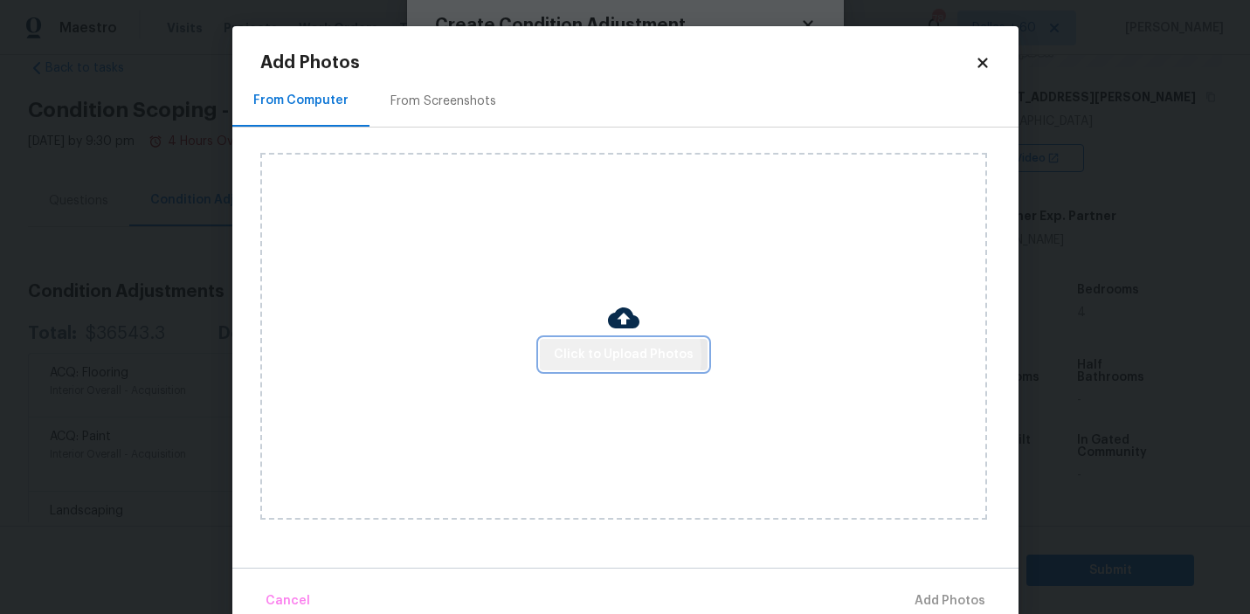
click at [607, 355] on span "Click to Upload Photos" at bounding box center [624, 355] width 140 height 22
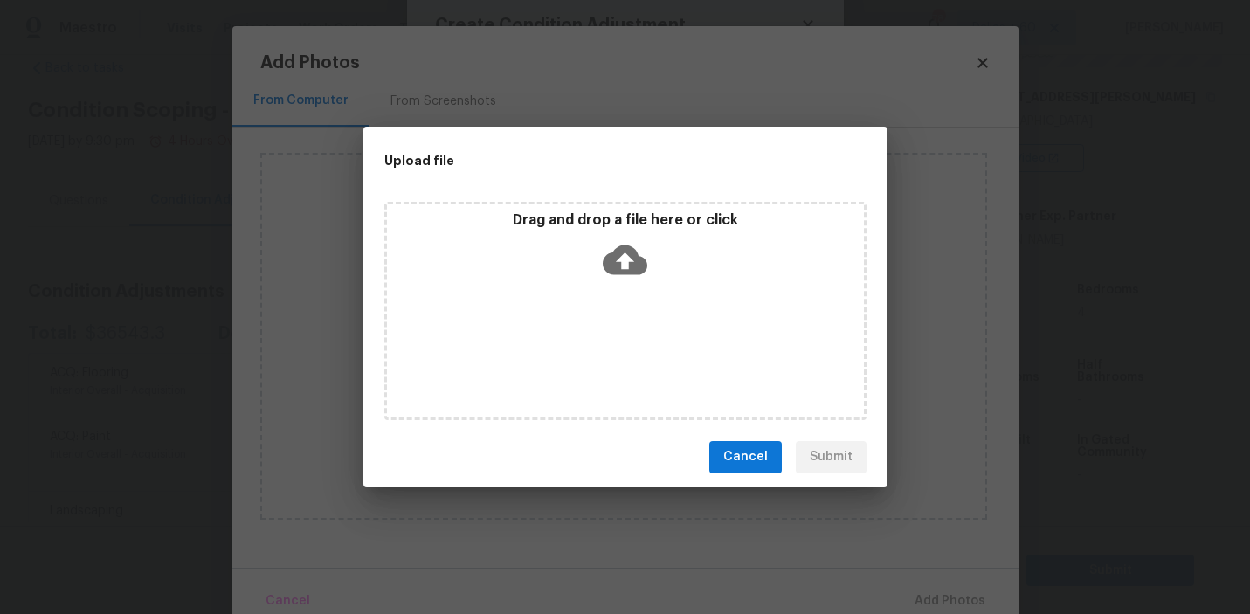
click at [626, 273] on icon at bounding box center [624, 260] width 45 height 45
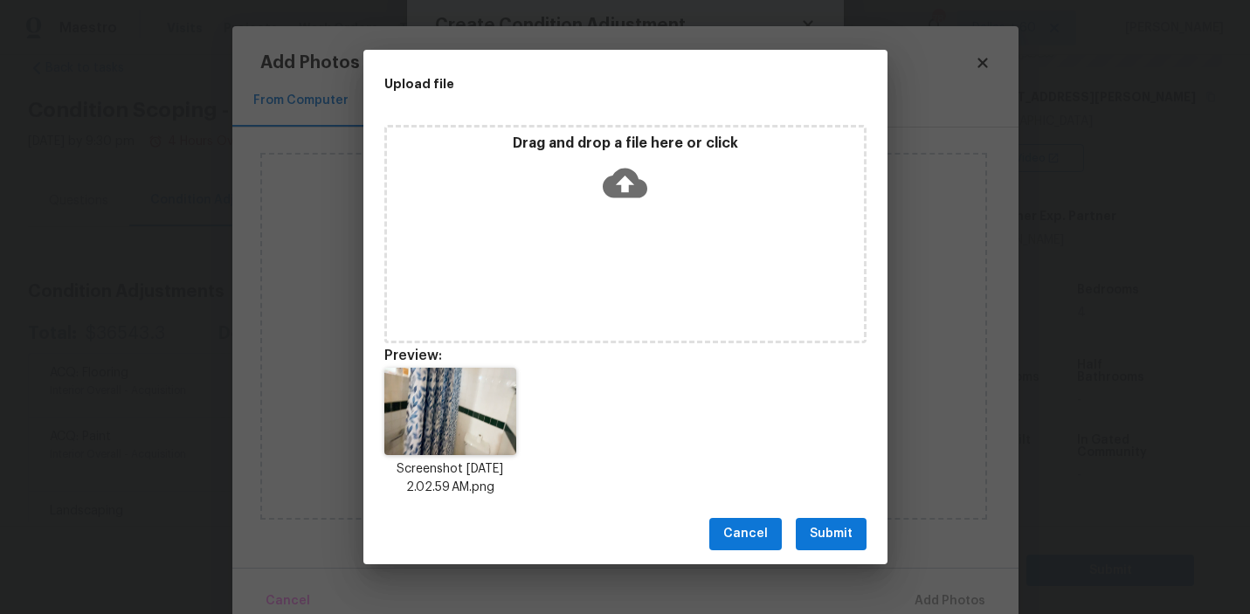
click at [622, 189] on icon at bounding box center [624, 183] width 45 height 45
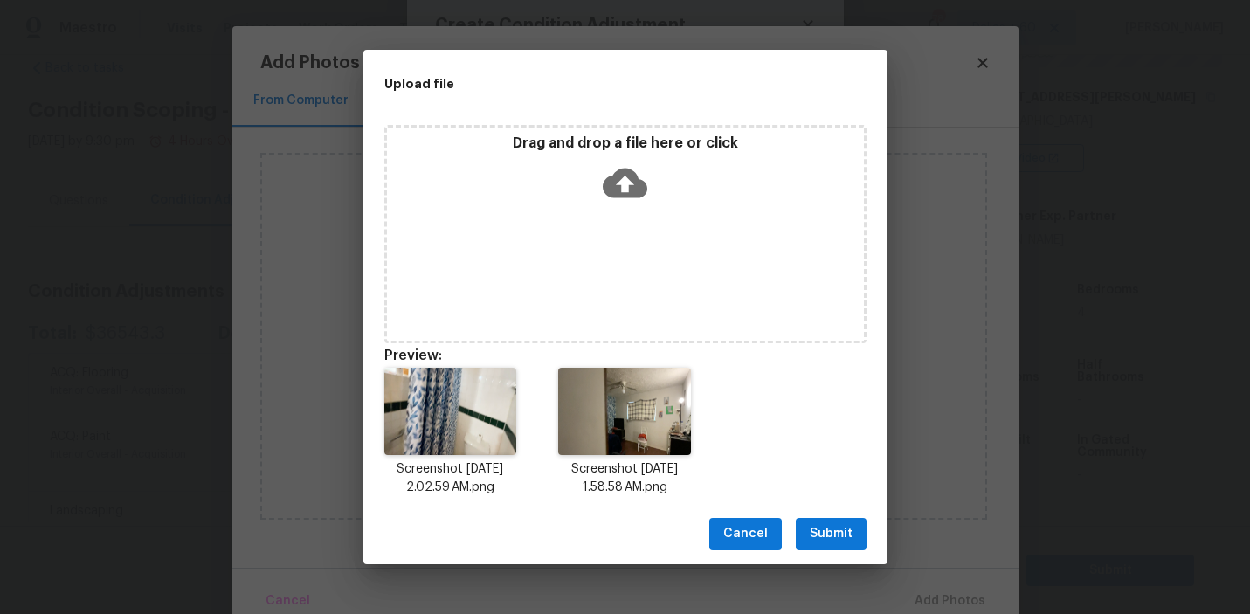
click at [832, 520] on button "Submit" at bounding box center [830, 534] width 71 height 32
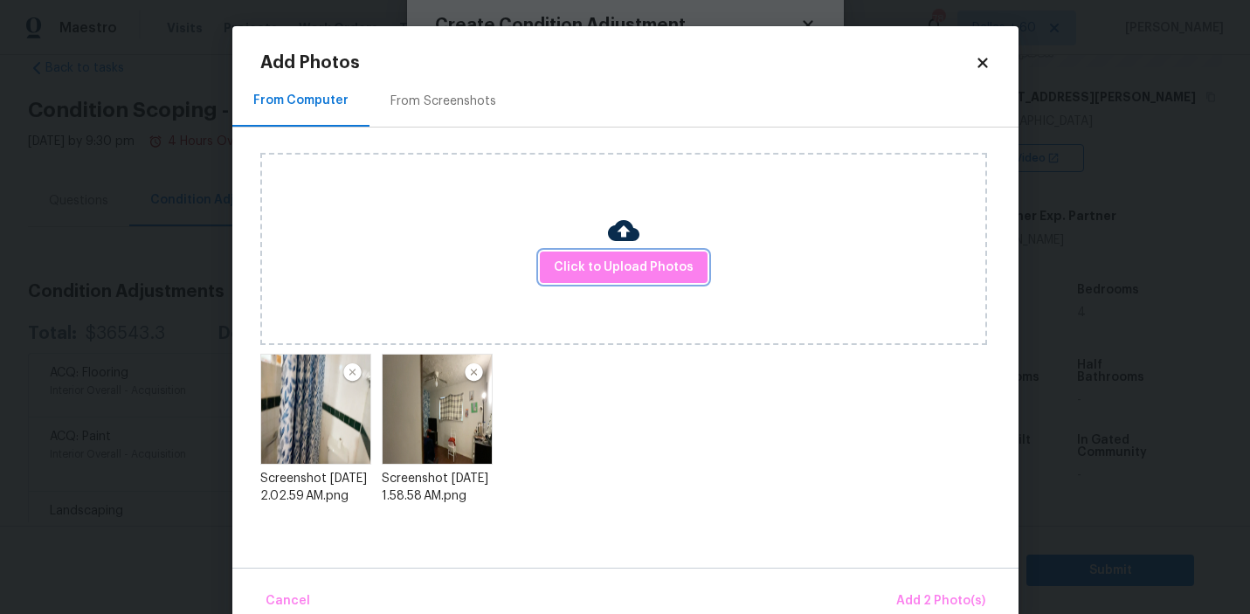
scroll to position [32, 0]
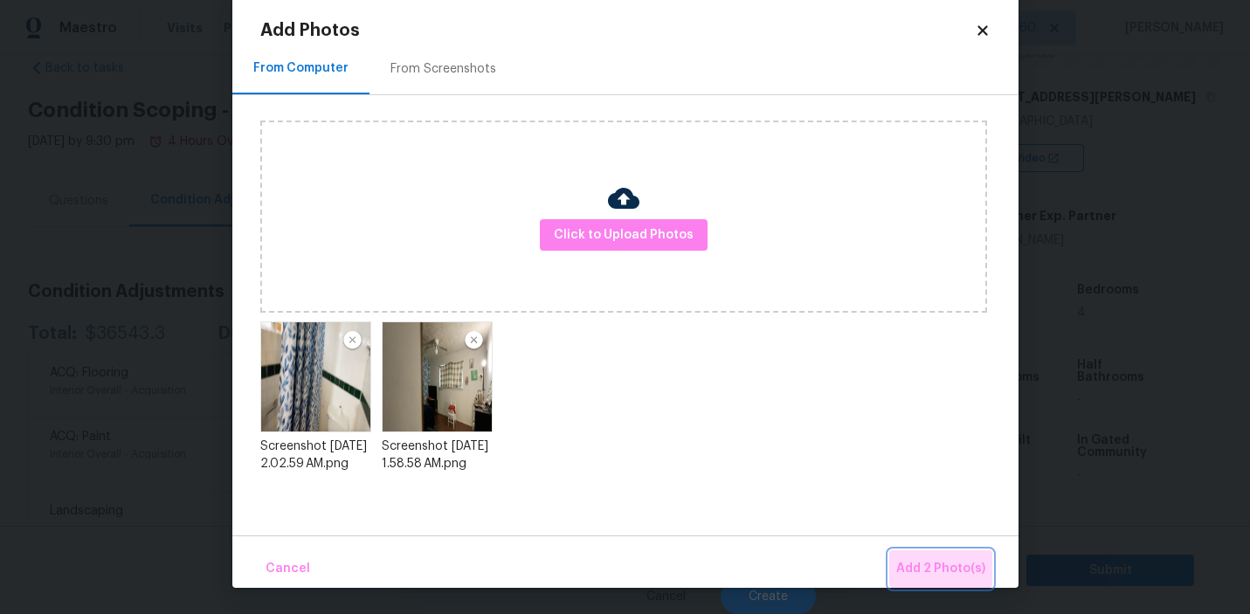
click at [951, 564] on span "Add 2 Photo(s)" at bounding box center [940, 569] width 89 height 22
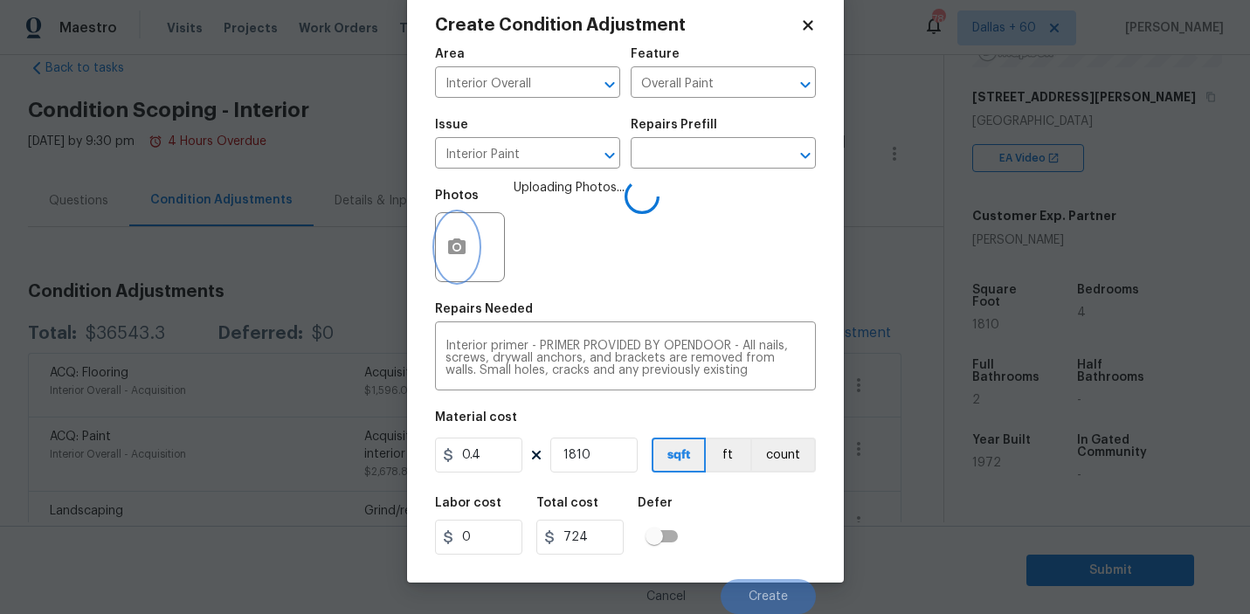
scroll to position [0, 0]
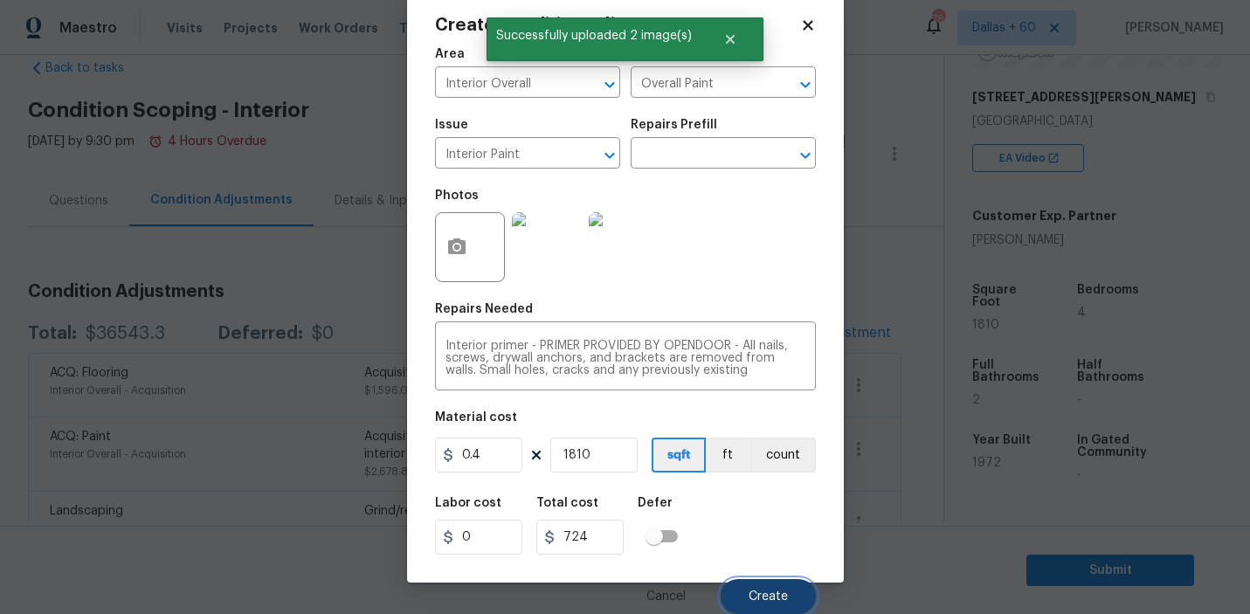
click at [756, 600] on span "Create" at bounding box center [767, 596] width 39 height 13
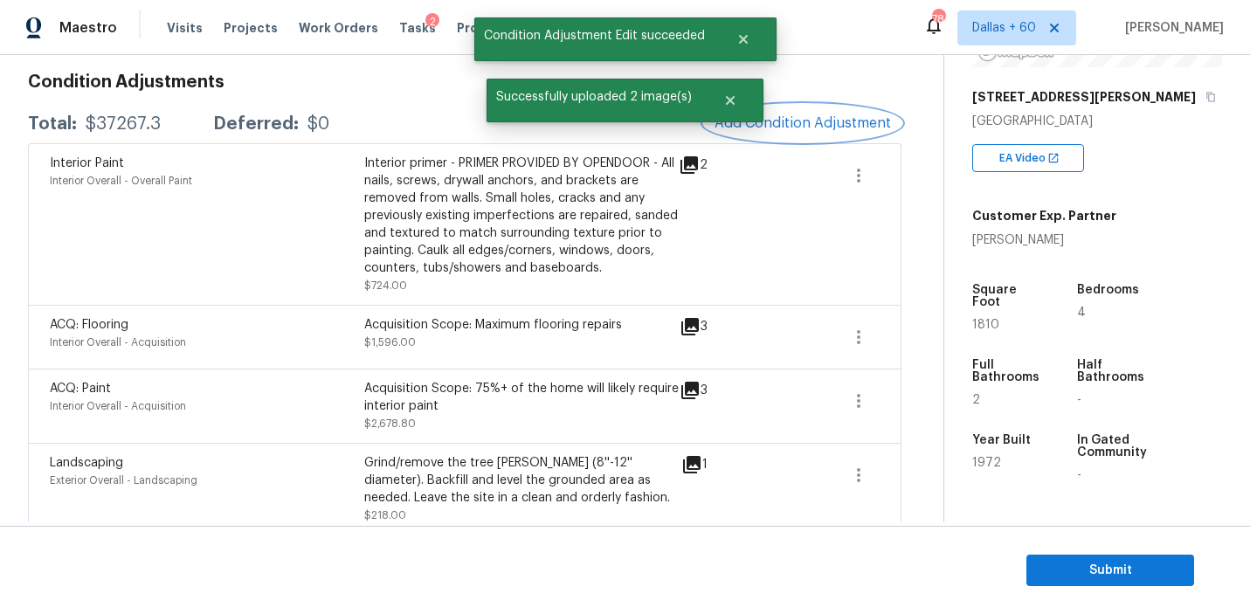
scroll to position [281, 0]
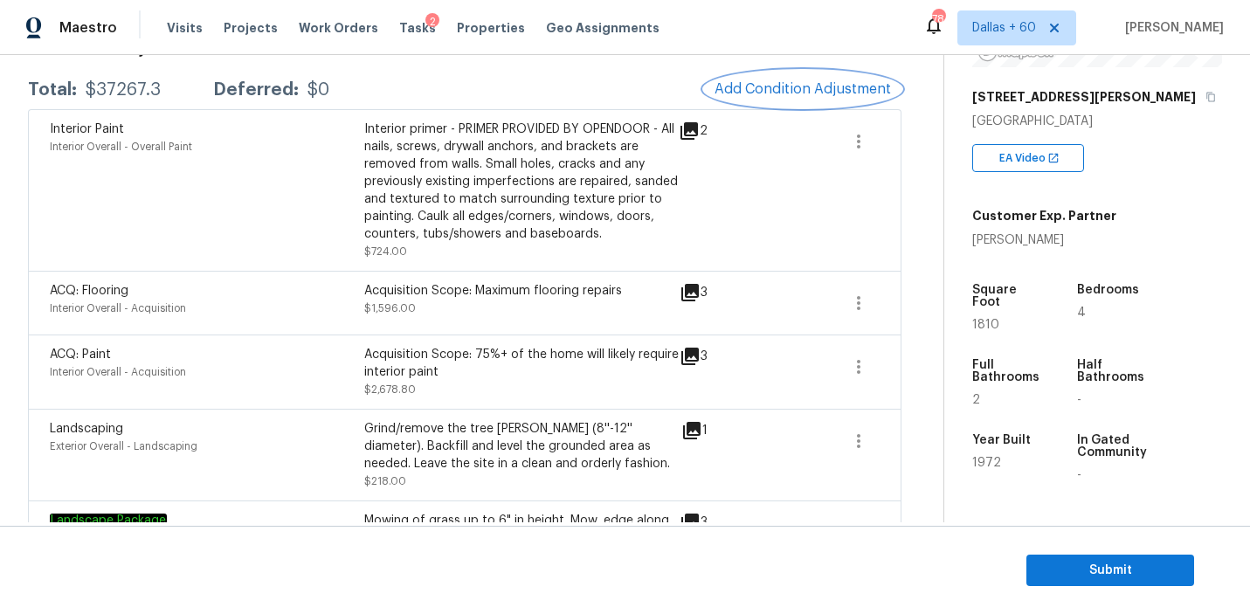
click at [770, 86] on span "Add Condition Adjustment" at bounding box center [802, 89] width 176 height 16
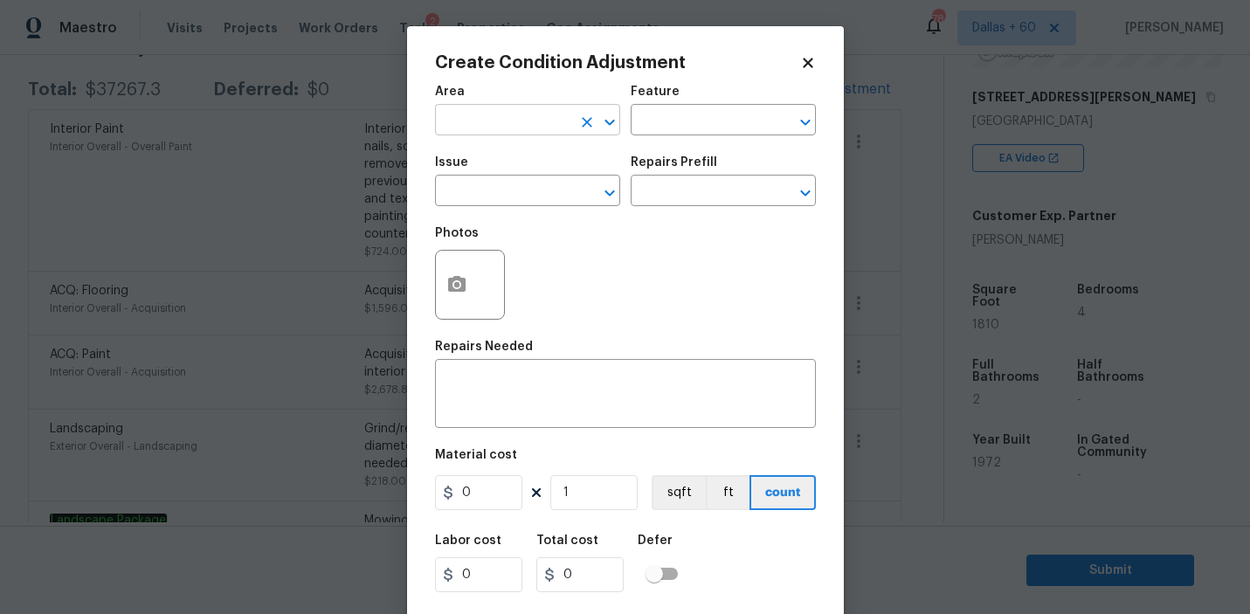
click at [534, 122] on input "text" at bounding box center [503, 121] width 136 height 27
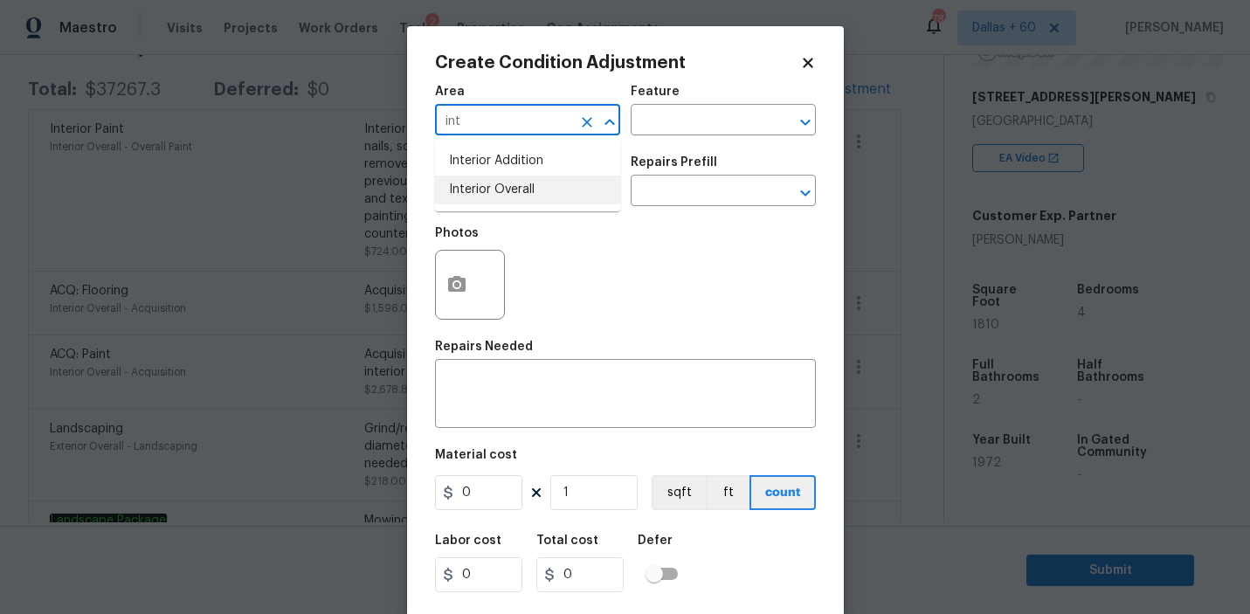
click at [534, 194] on li "Interior Overall" at bounding box center [527, 190] width 185 height 29
type input "Interior Overall"
click at [678, 127] on input "text" at bounding box center [698, 121] width 136 height 27
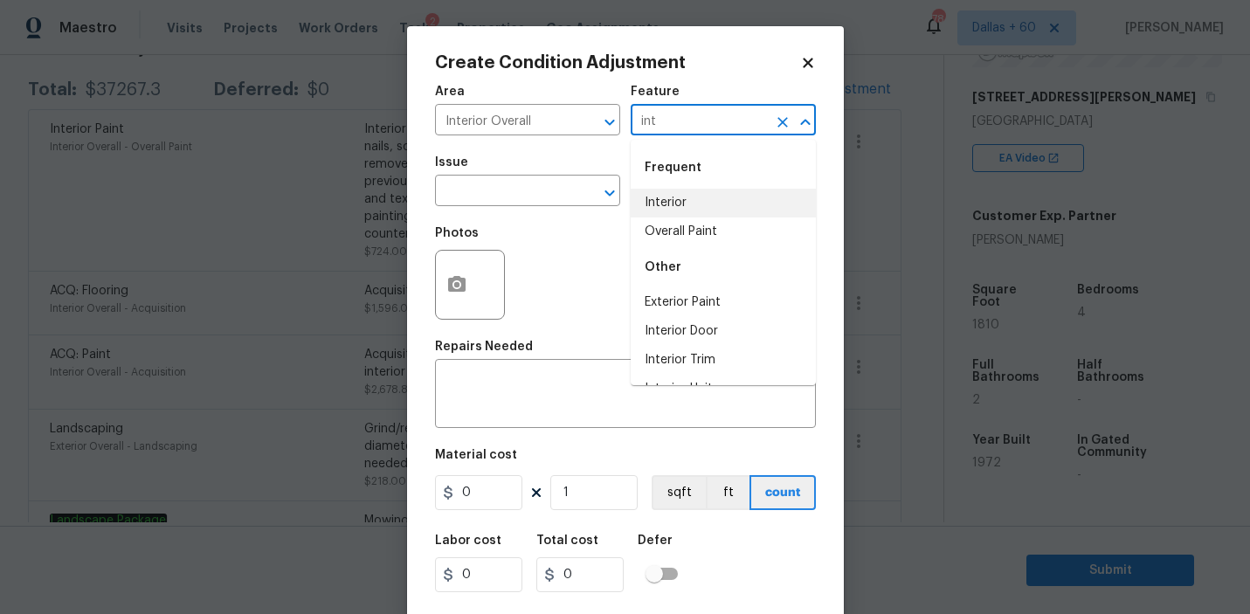
click at [678, 203] on li "Interior" at bounding box center [722, 203] width 185 height 29
type input "Interior"
click at [480, 218] on div "Photos" at bounding box center [471, 274] width 73 height 114
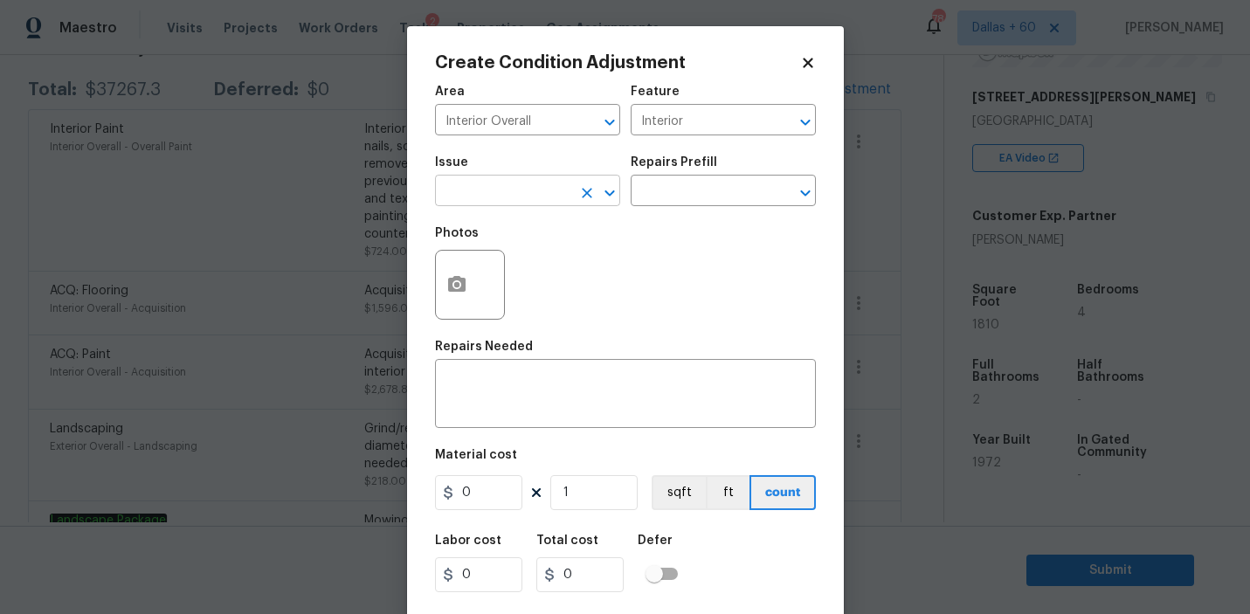
click at [472, 190] on input "text" at bounding box center [503, 192] width 136 height 27
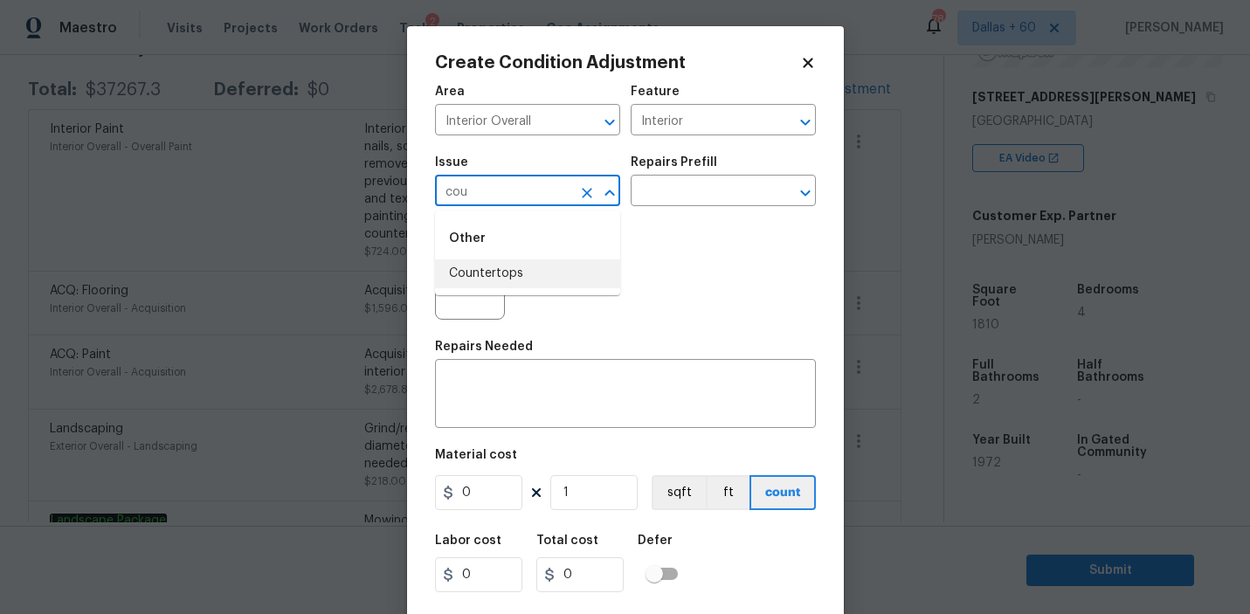
click at [489, 263] on li "Countertops" at bounding box center [527, 273] width 185 height 29
type input "Countertops"
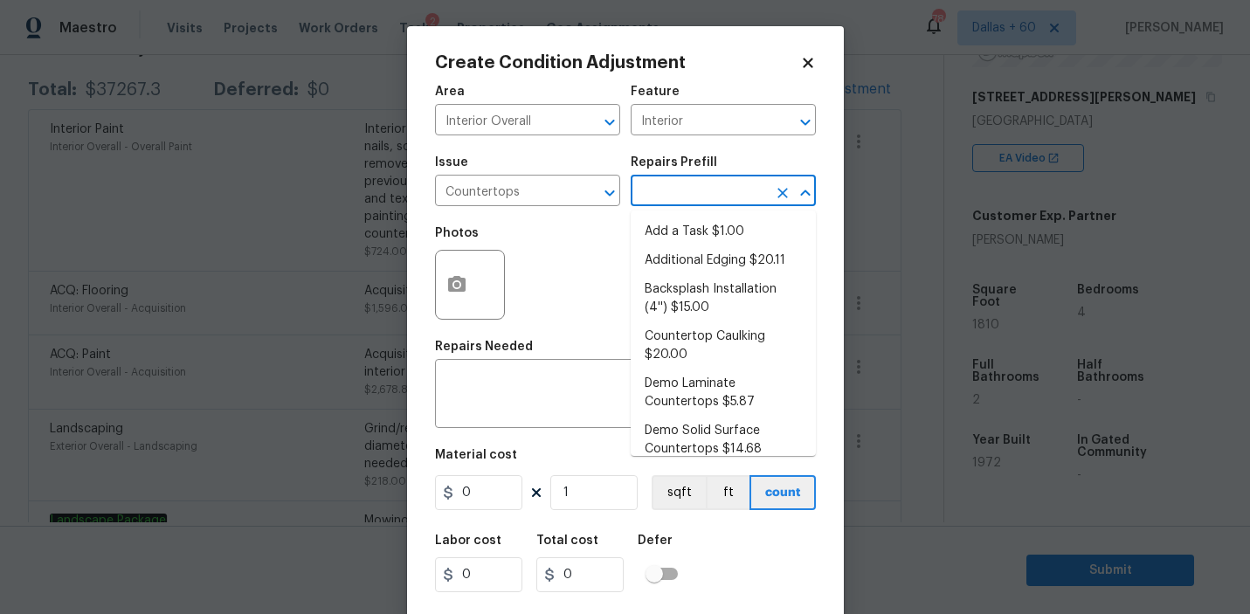
click at [697, 186] on input "text" at bounding box center [698, 192] width 136 height 27
click at [479, 404] on textarea at bounding box center [625, 395] width 360 height 37
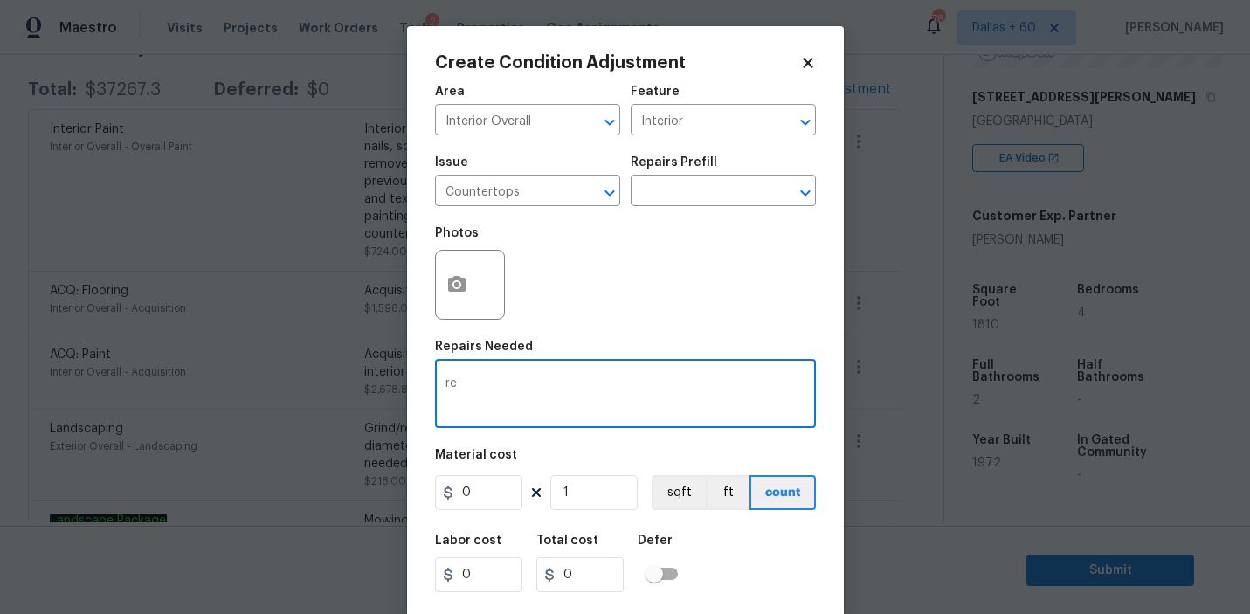
type textarea "r"
type textarea "Replace countertops"
click at [476, 502] on input "0" at bounding box center [478, 492] width 87 height 35
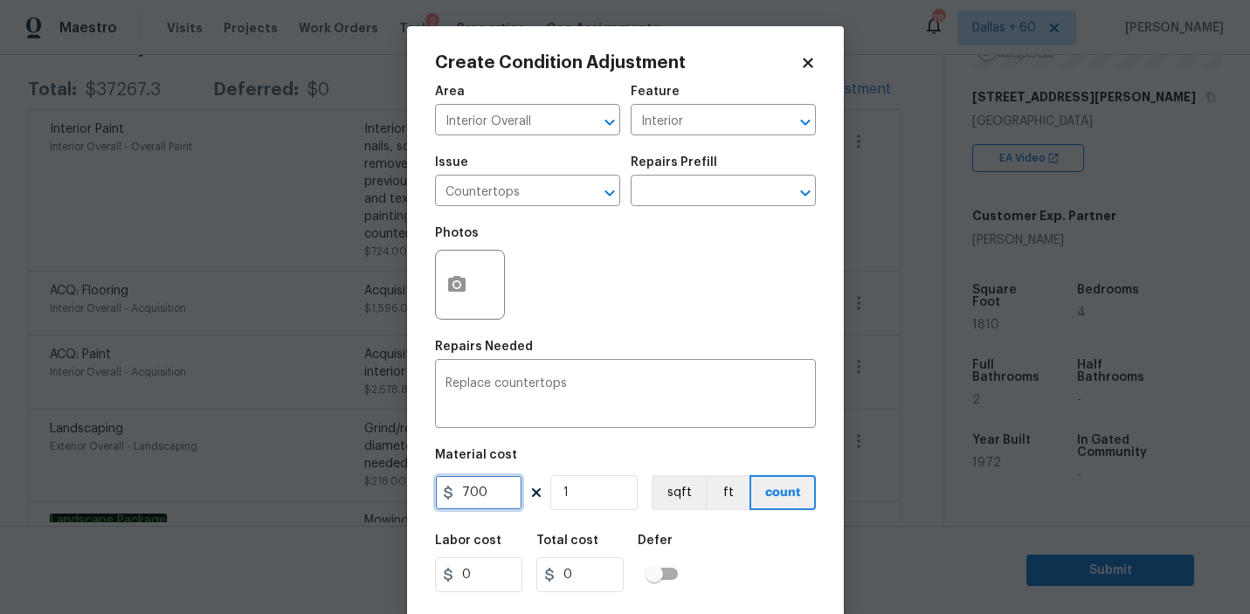
type input "700"
click at [606, 452] on div "Material cost" at bounding box center [625, 460] width 381 height 23
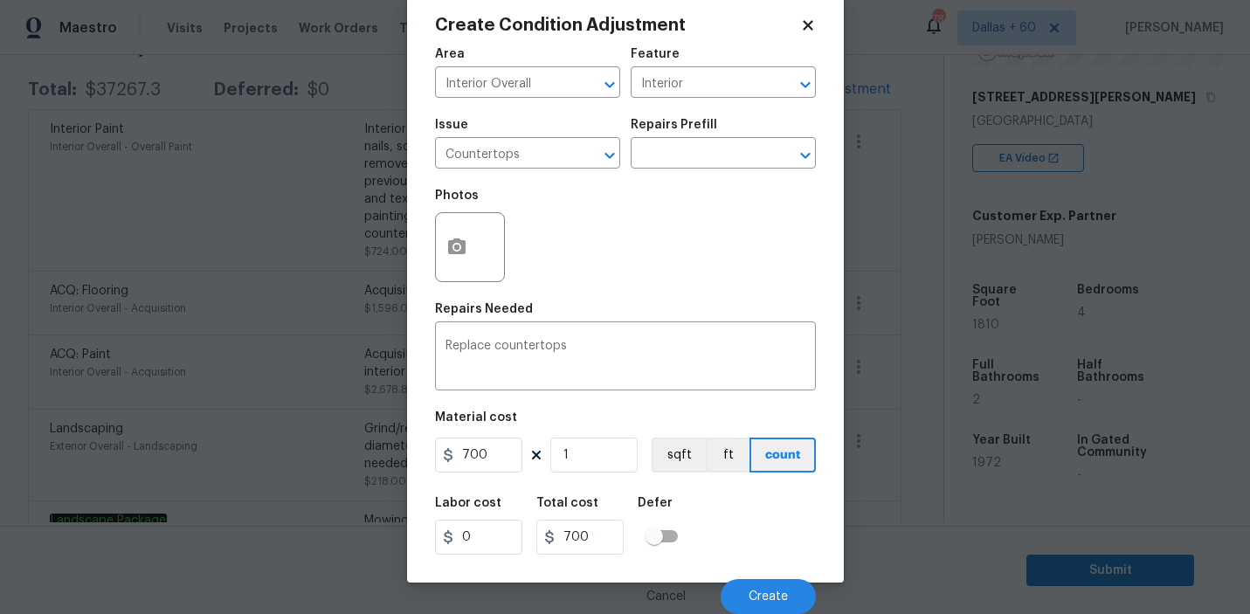
scroll to position [37, 0]
click at [458, 239] on icon "button" at bounding box center [456, 247] width 17 height 16
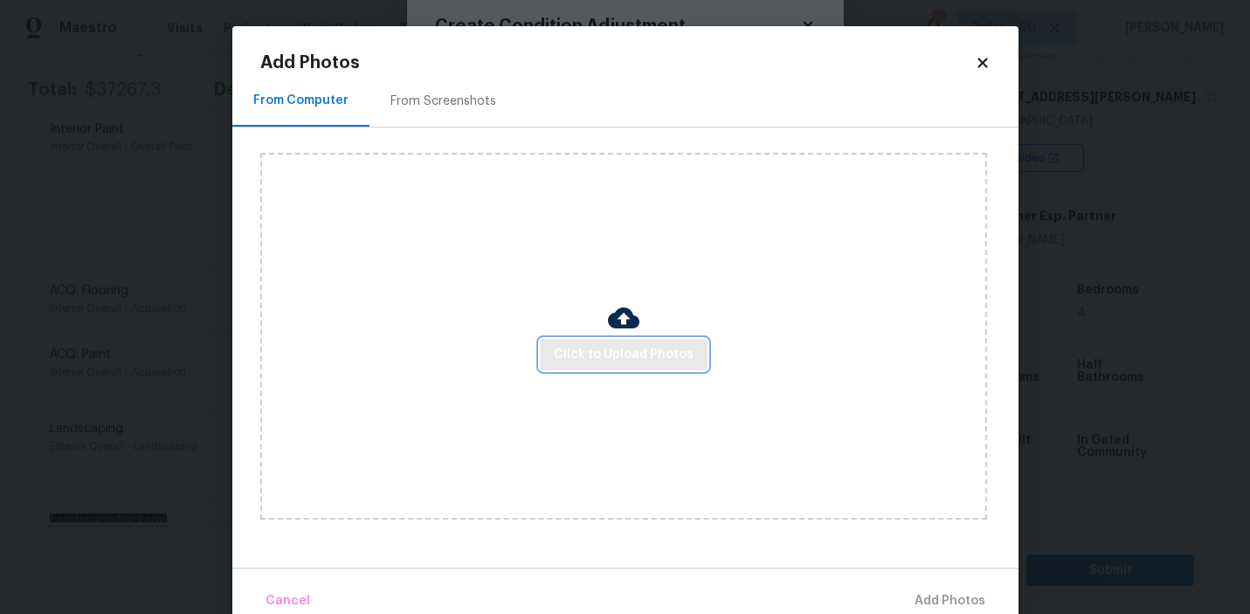
click at [630, 345] on span "Click to Upload Photos" at bounding box center [624, 355] width 140 height 22
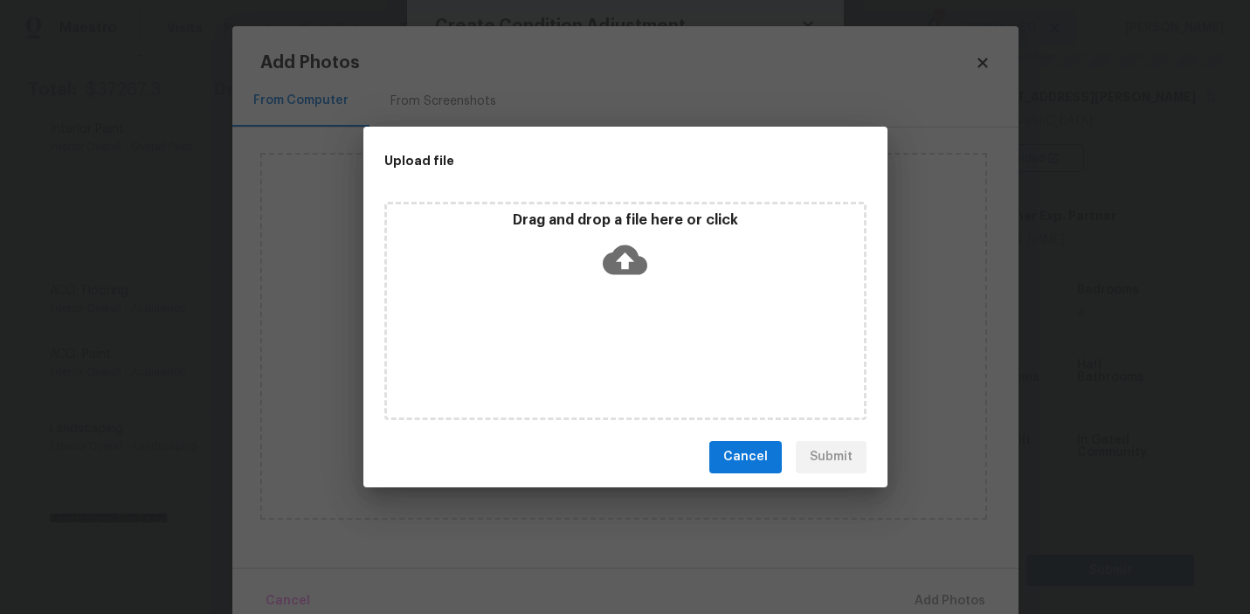
click at [611, 256] on icon at bounding box center [624, 259] width 45 height 30
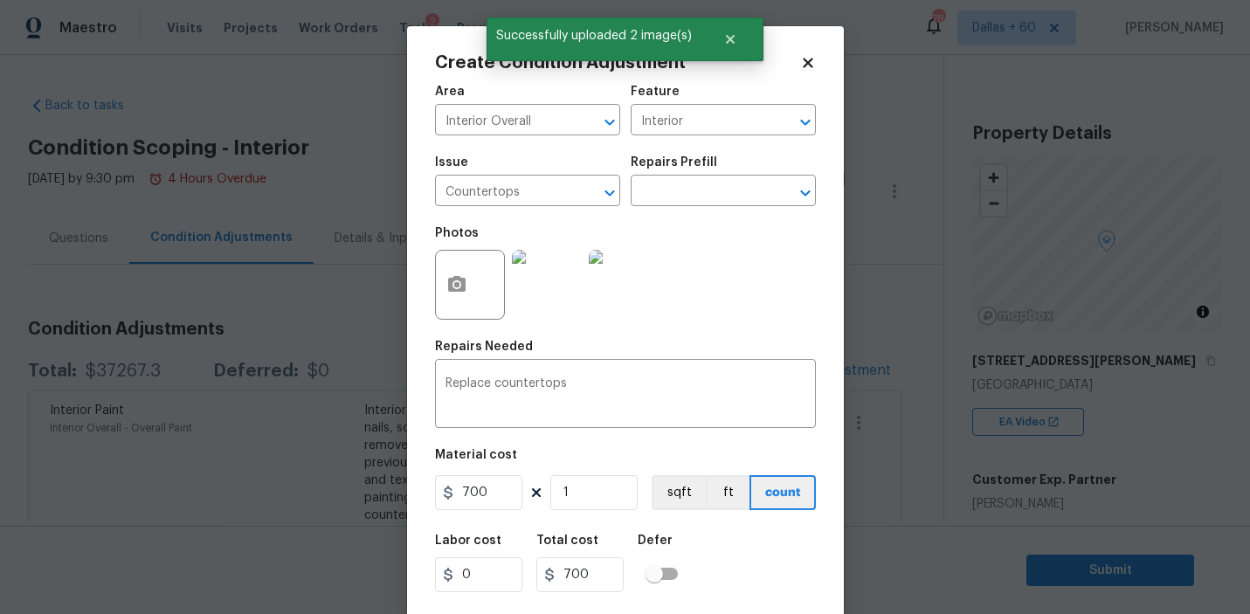
scroll to position [37, 0]
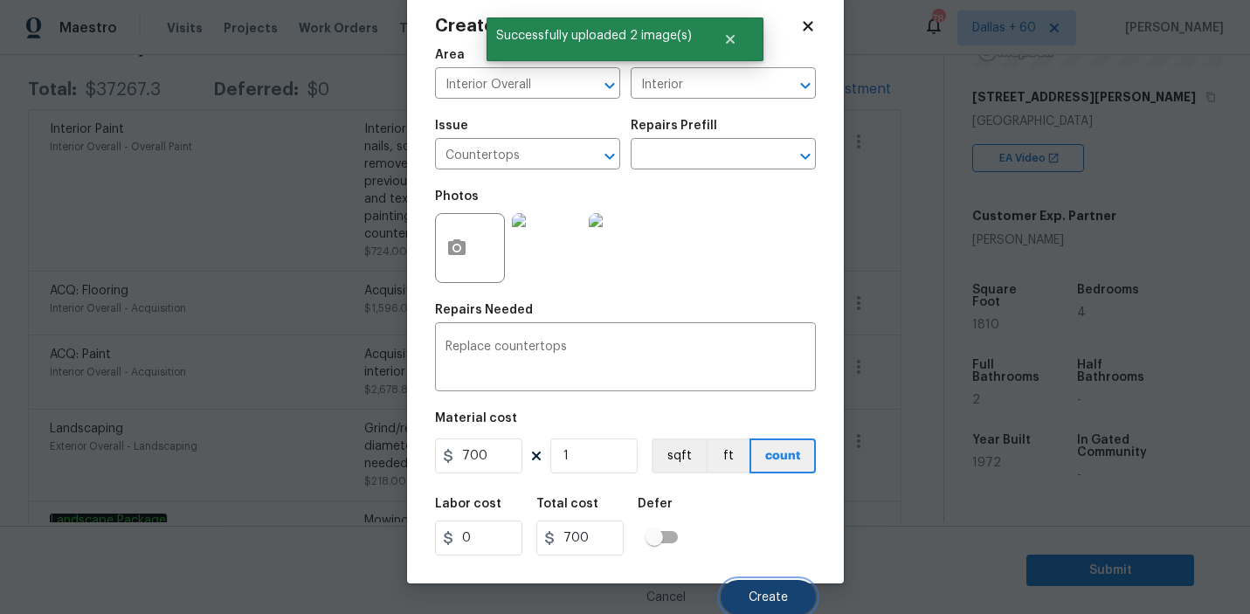
click at [768, 594] on span "Create" at bounding box center [767, 597] width 39 height 13
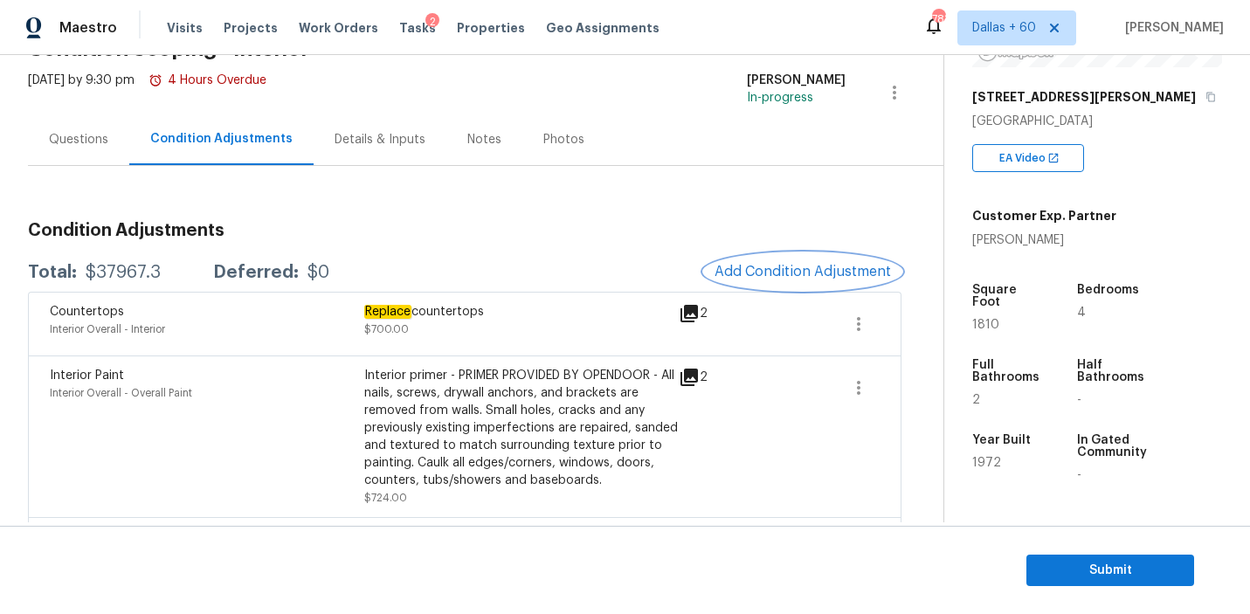
scroll to position [0, 0]
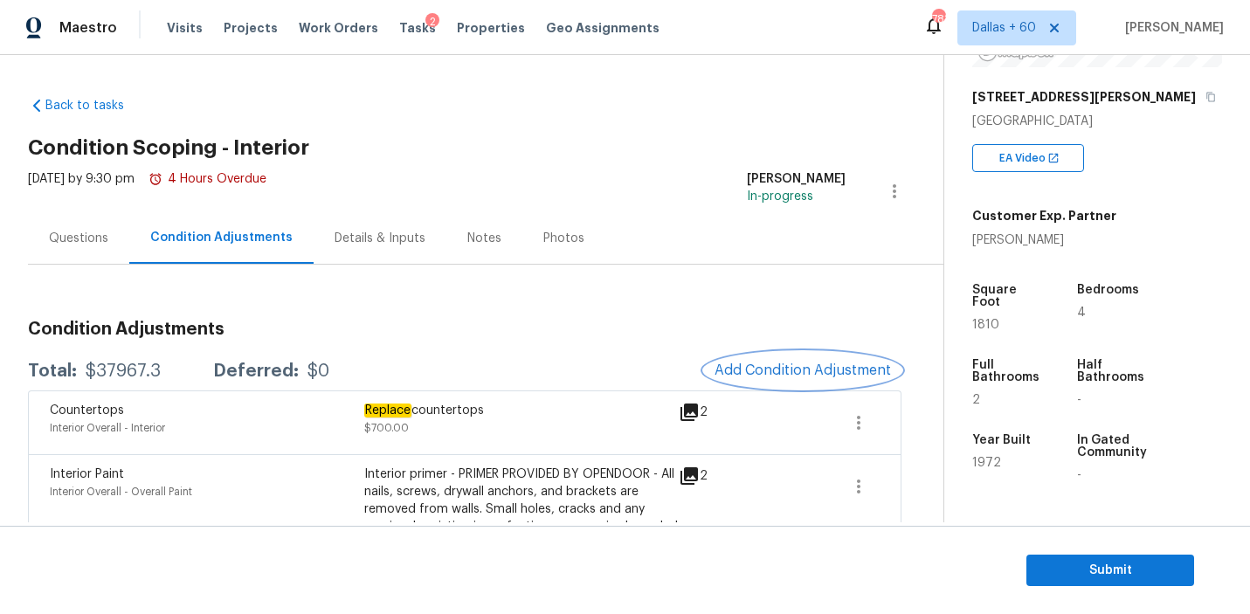
click at [830, 366] on span "Add Condition Adjustment" at bounding box center [802, 370] width 176 height 16
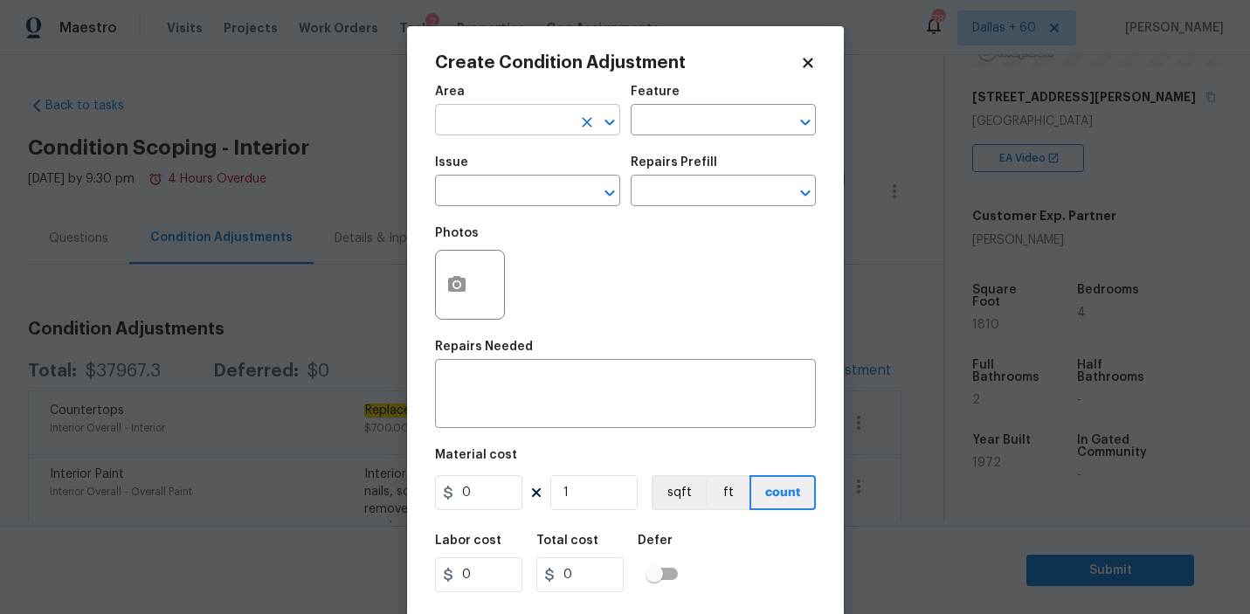
click at [530, 120] on input "text" at bounding box center [503, 121] width 136 height 27
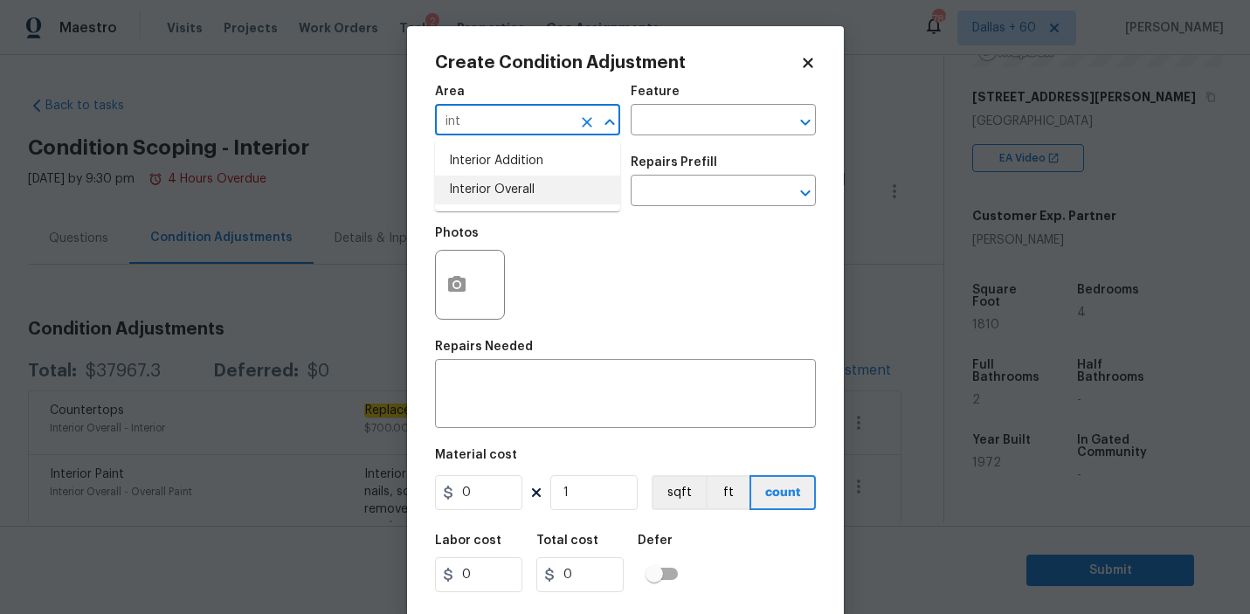
click at [527, 195] on li "Interior Overall" at bounding box center [527, 190] width 185 height 29
type input "Interior Overall"
click at [737, 107] on div "Feature" at bounding box center [722, 97] width 185 height 23
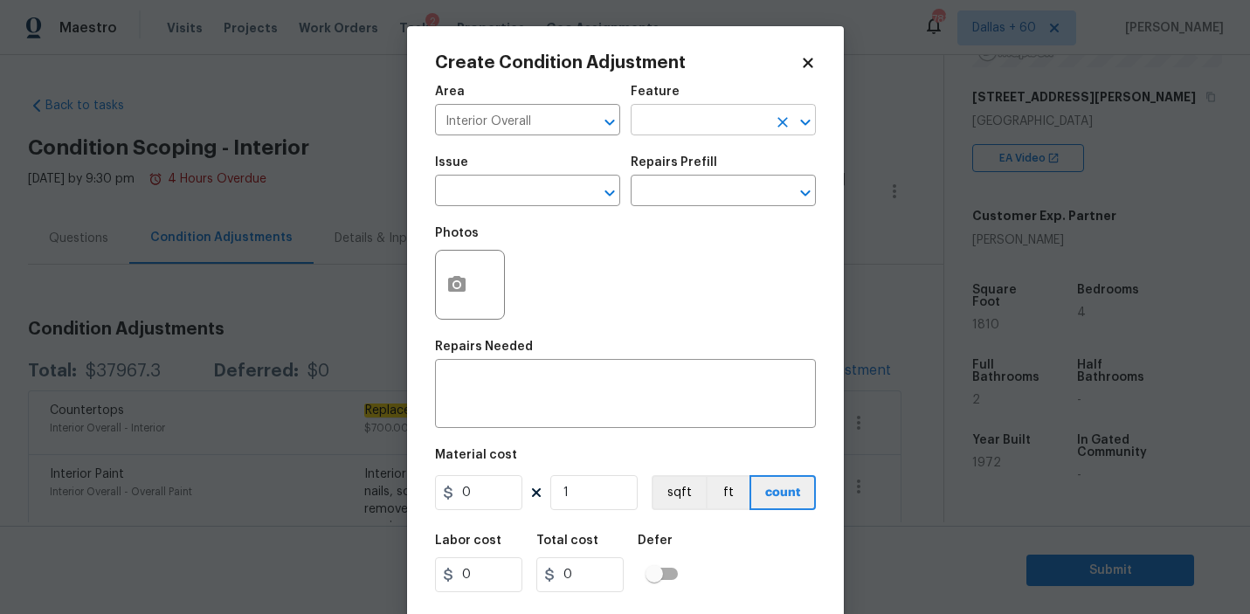
click at [737, 120] on input "text" at bounding box center [698, 121] width 136 height 27
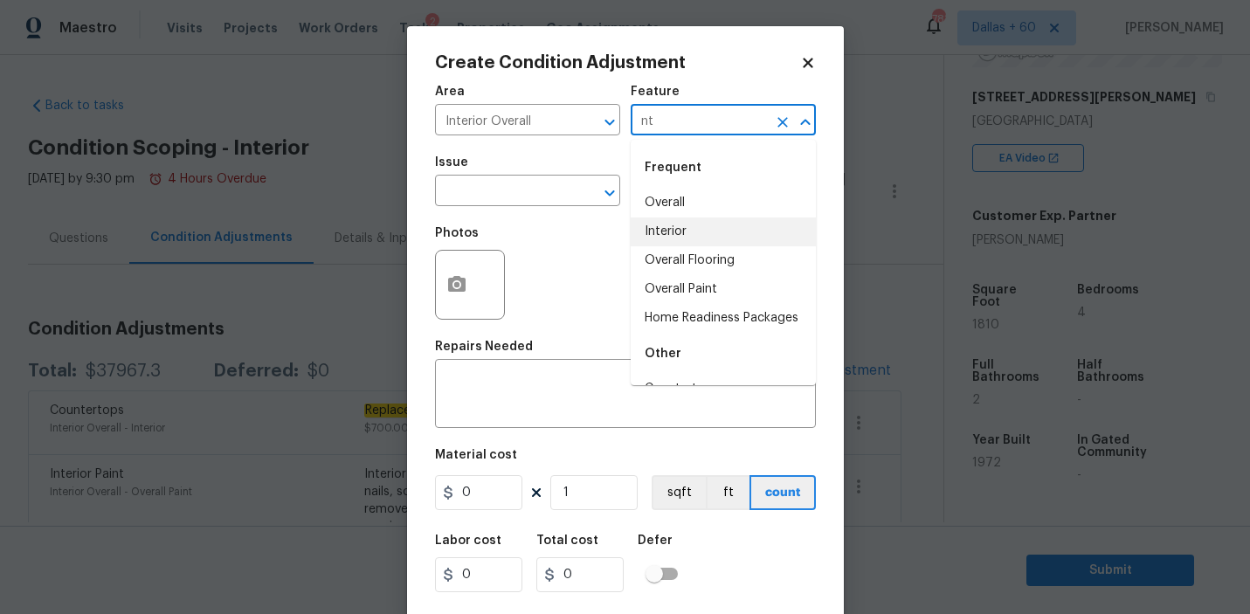
click at [717, 231] on li "Interior" at bounding box center [722, 231] width 185 height 29
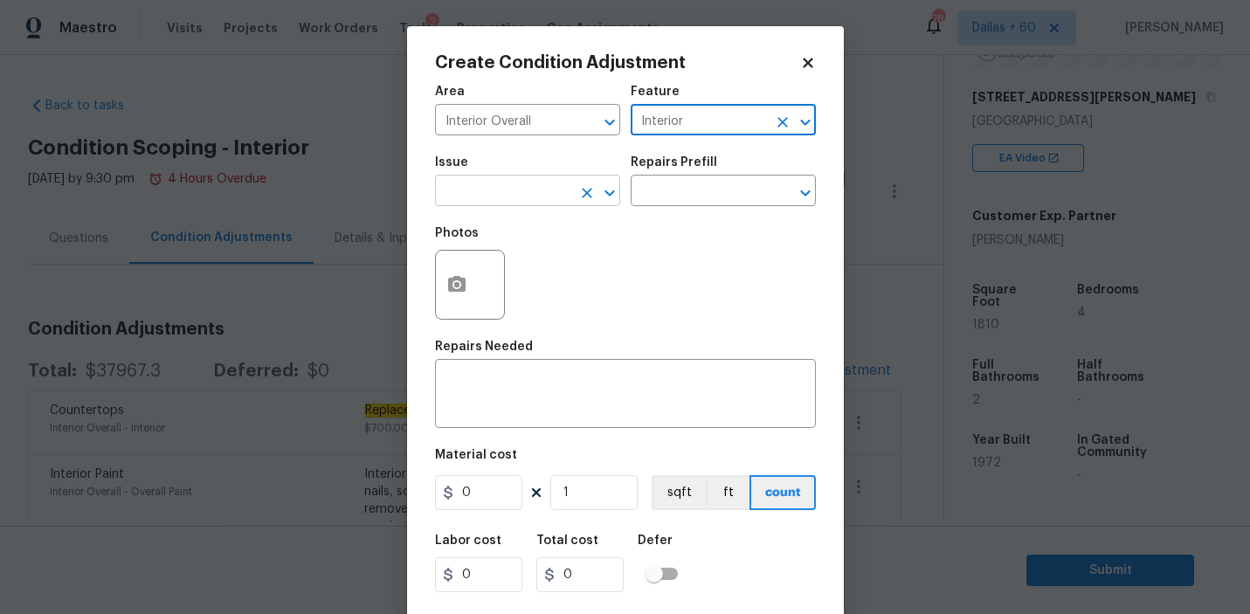
type input "Interior"
click at [480, 196] on input "text" at bounding box center [503, 192] width 136 height 27
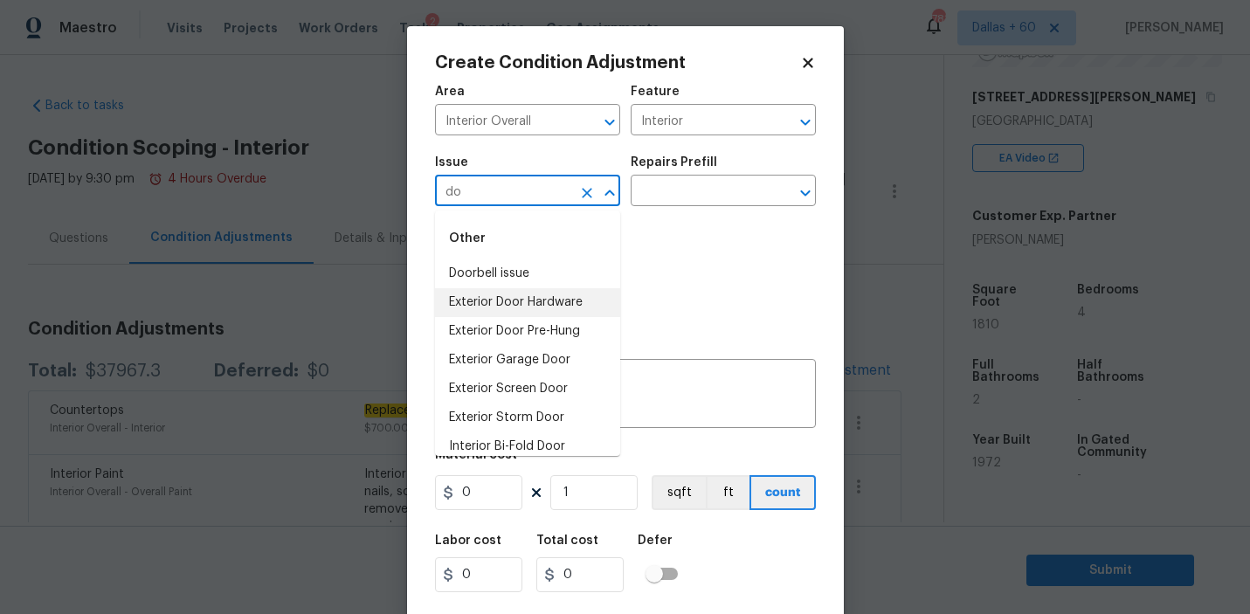
type input "d"
click at [523, 441] on li "Interior Door Hardware" at bounding box center [527, 446] width 185 height 29
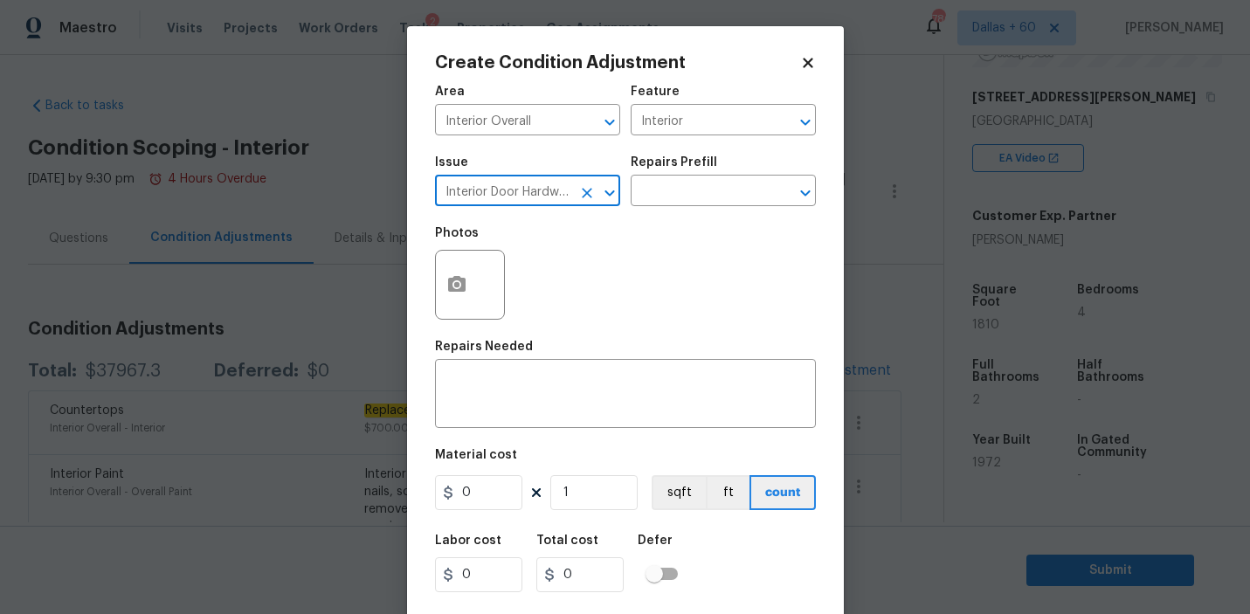
type input "Interior Door Hardware"
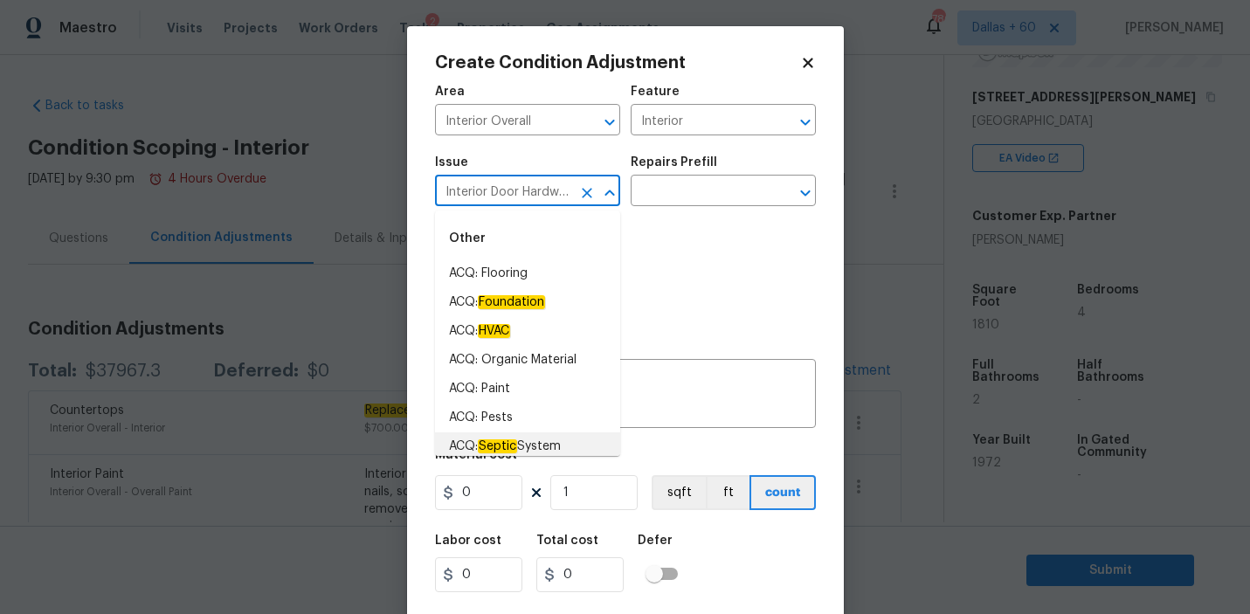
scroll to position [5, 0]
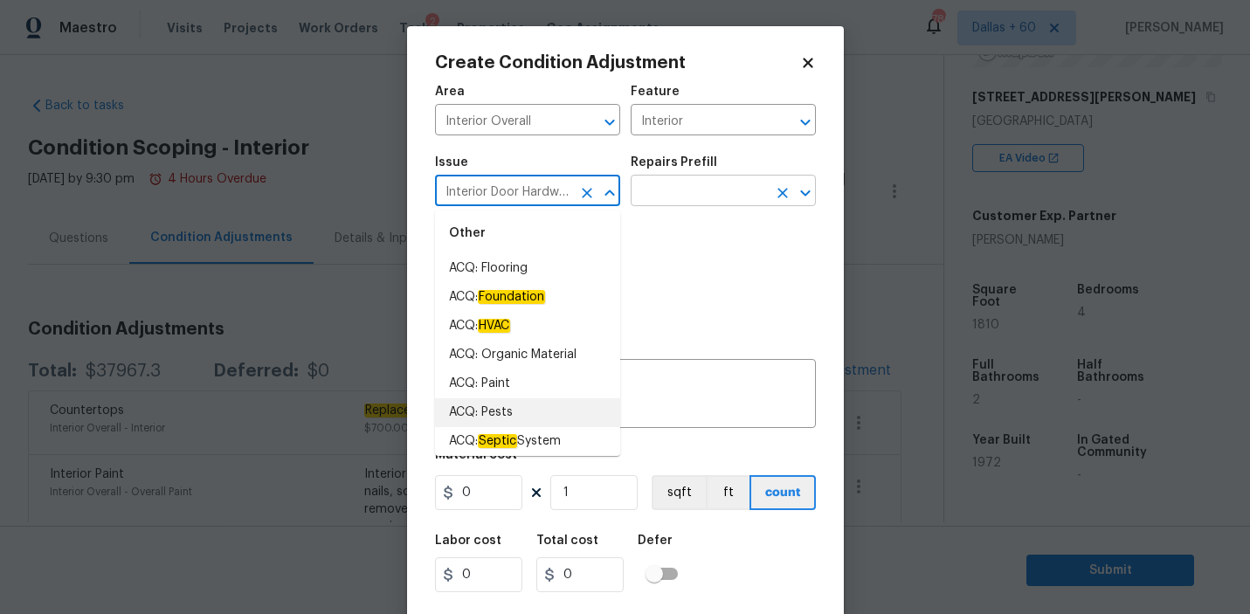
click at [685, 188] on input "text" at bounding box center [698, 192] width 136 height 27
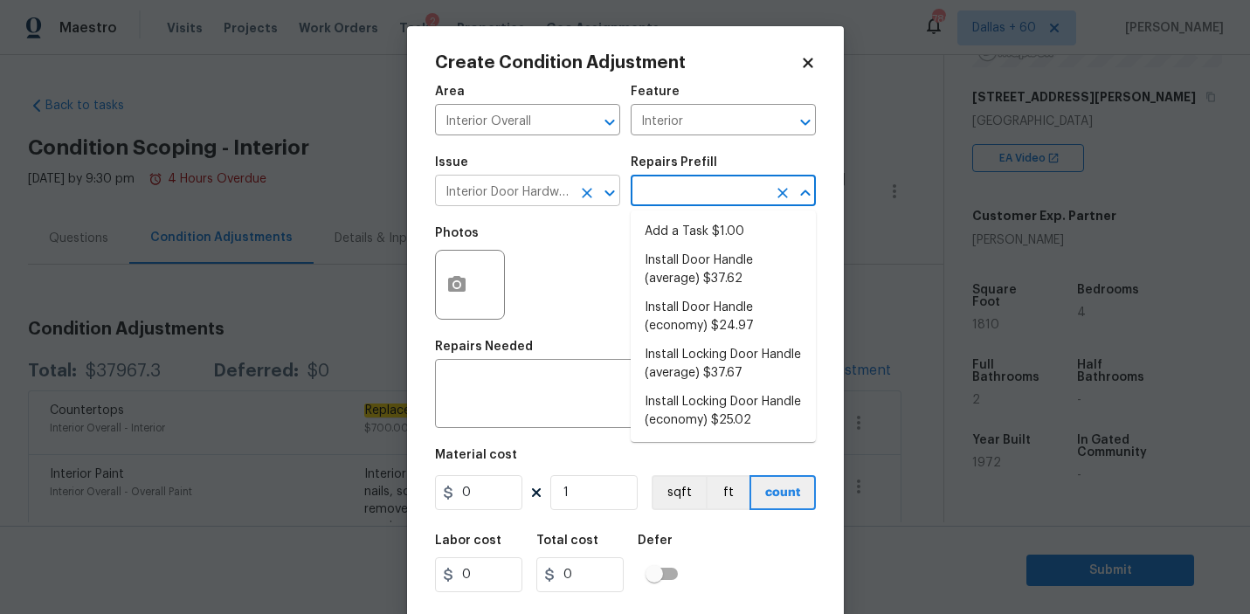
click at [493, 194] on input "Interior Door Hardware" at bounding box center [503, 192] width 136 height 27
click at [665, 197] on input "text" at bounding box center [698, 192] width 136 height 27
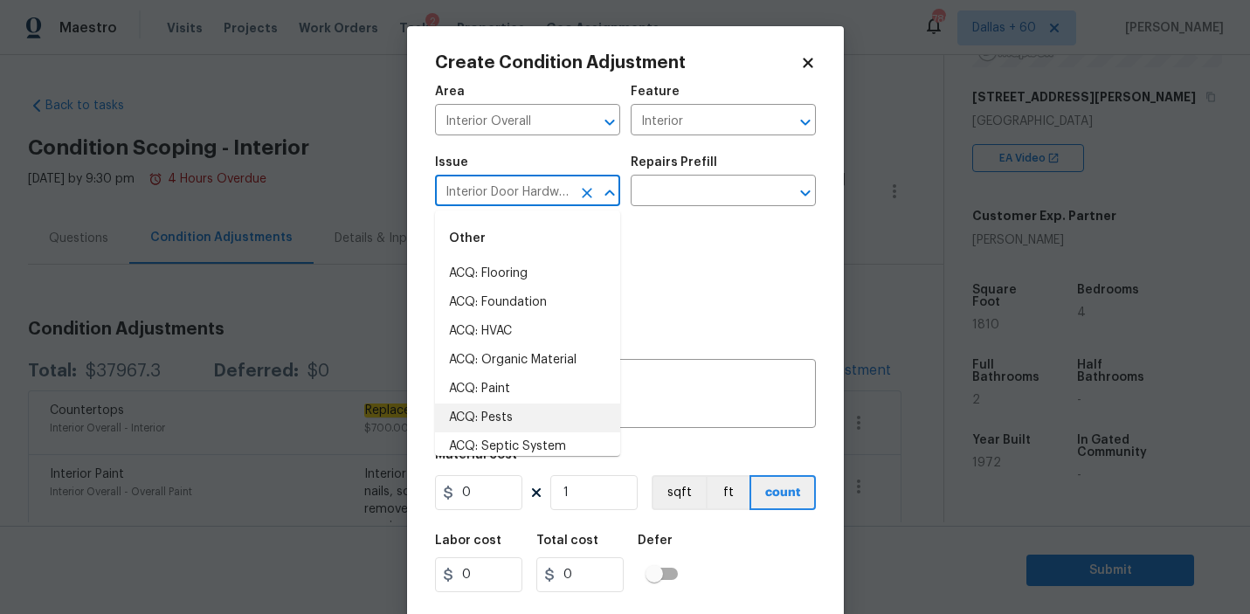
click at [562, 196] on input "Interior Door Hardware" at bounding box center [503, 192] width 136 height 27
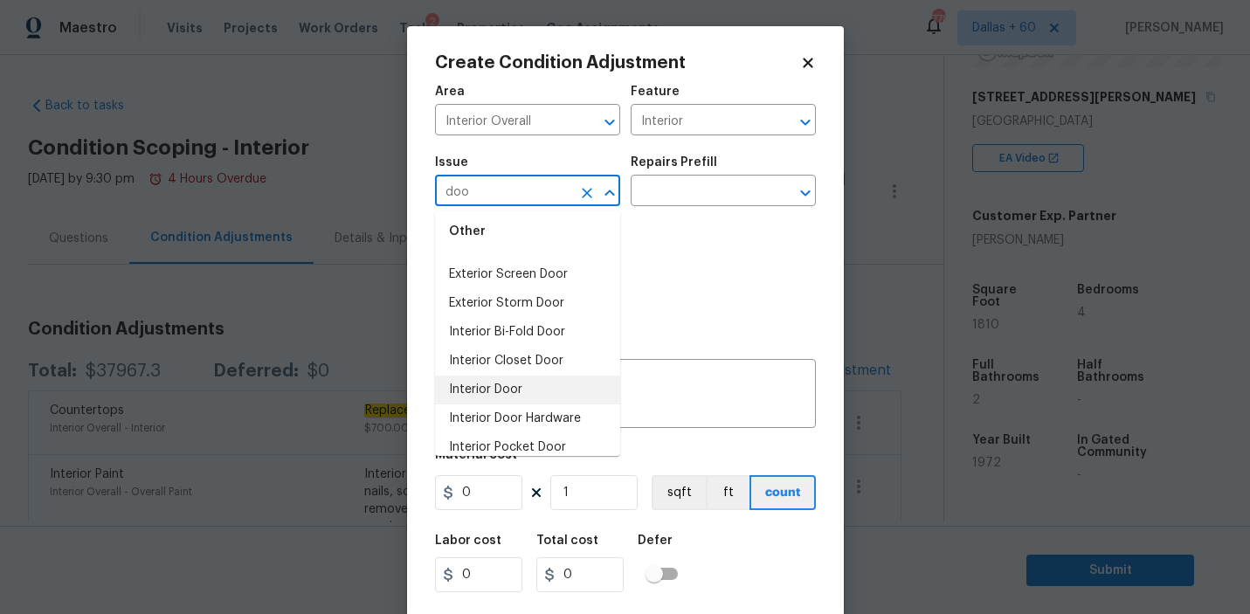
click at [504, 386] on li "Interior Door" at bounding box center [527, 389] width 185 height 29
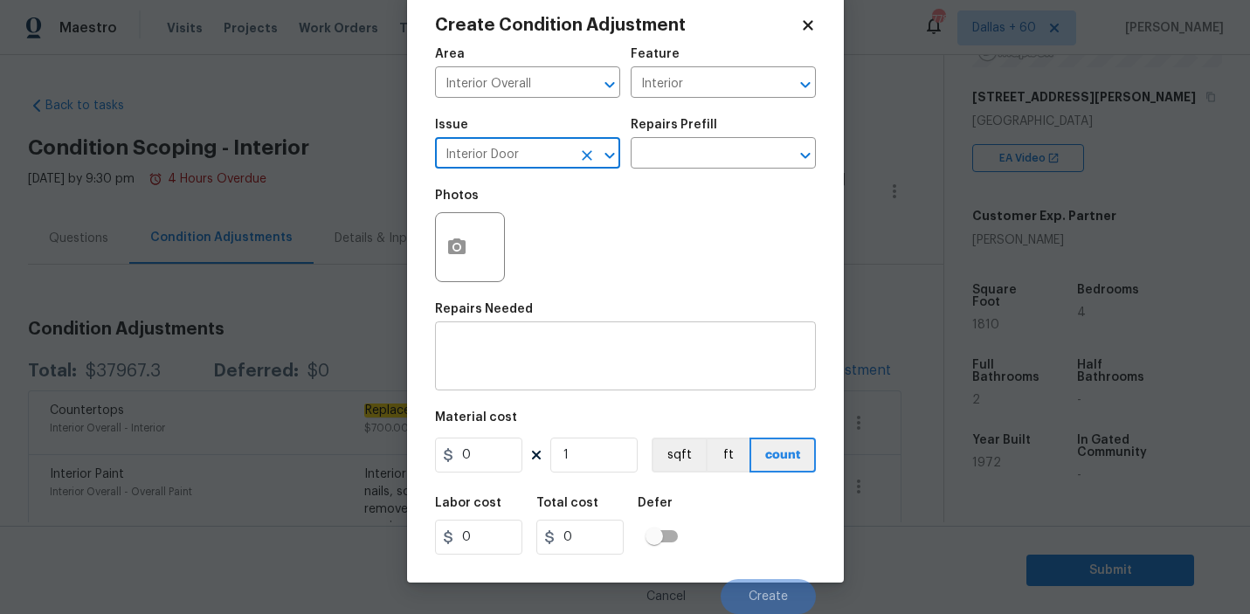
scroll to position [38, 0]
type input "Interior Door"
click at [692, 159] on input "text" at bounding box center [698, 154] width 136 height 27
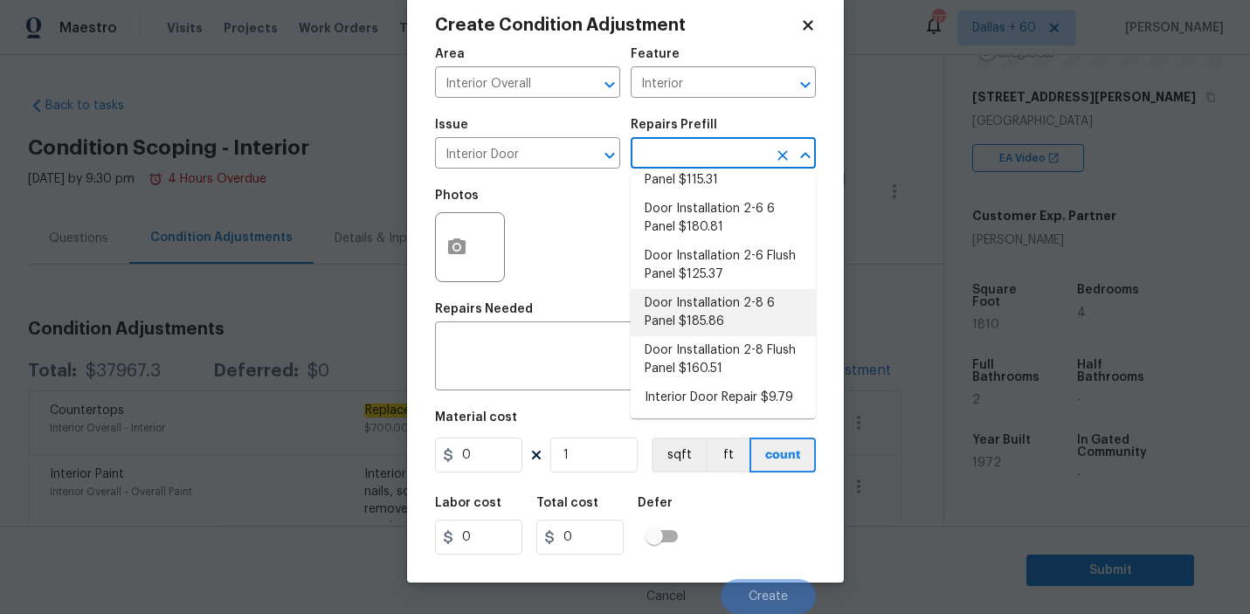
scroll to position [138, 0]
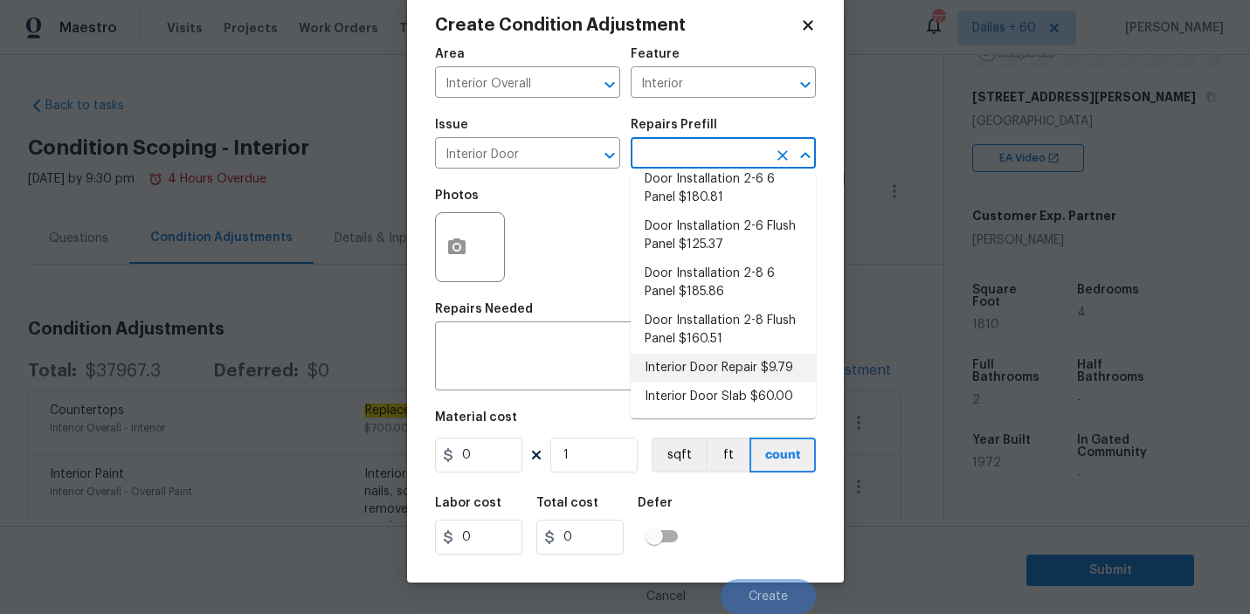
click at [696, 370] on li "Interior Door Repair $9.79" at bounding box center [722, 368] width 185 height 29
type input "Interior Door"
type textarea "Repair the existing interior door as directed by the PM. Ensure that the repair…"
type input "9.79"
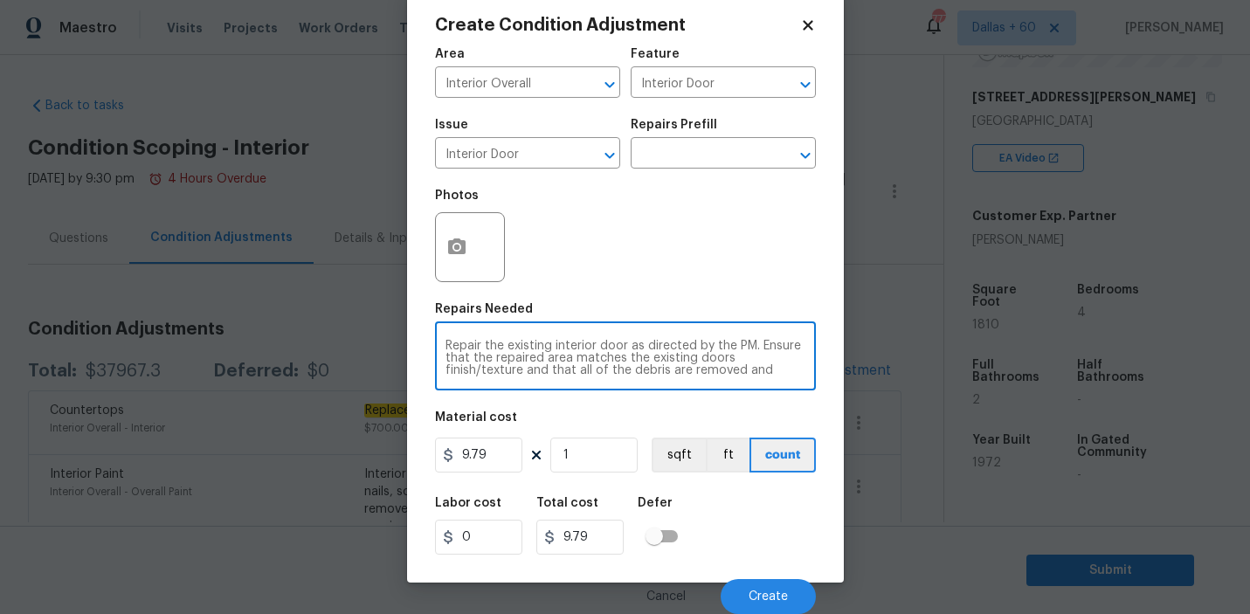
click at [554, 354] on textarea "Repair the existing interior door as directed by the PM. Ensure that the repair…" at bounding box center [625, 358] width 360 height 37
drag, startPoint x: 446, startPoint y: 348, endPoint x: 774, endPoint y: 376, distance: 328.7
click at [774, 376] on textarea "Repair the existing interior door as directed by the PM. Ensure that the repair…" at bounding box center [625, 358] width 360 height 37
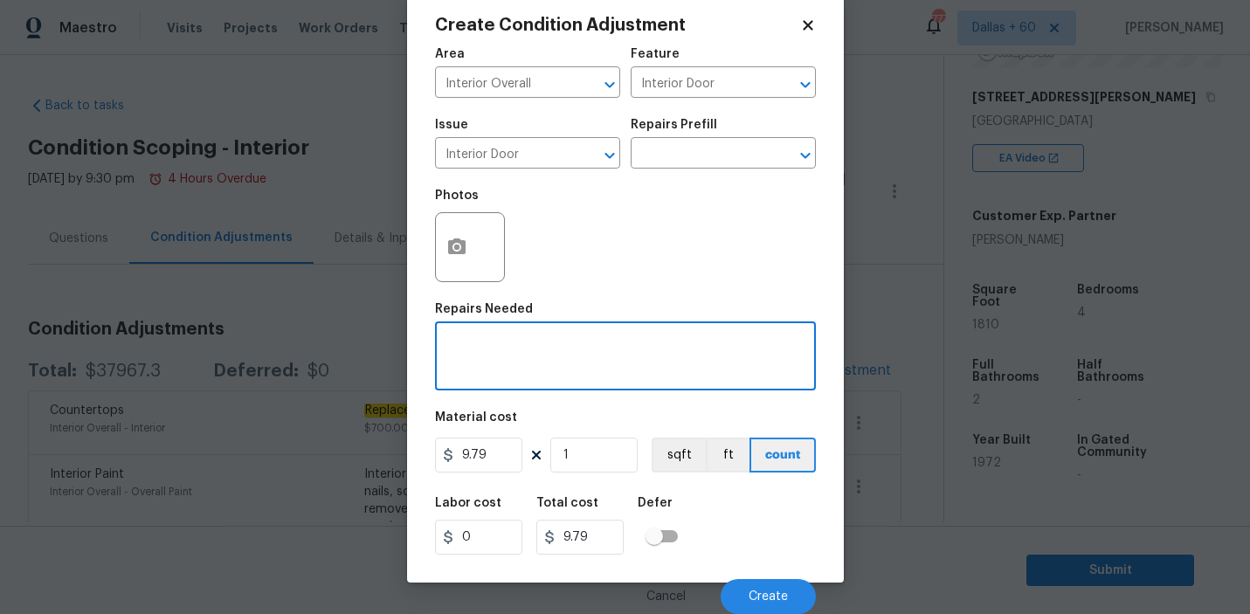
scroll to position [0, 0]
type textarea "Door Replacement"
click at [492, 463] on input "9.79" at bounding box center [478, 454] width 87 height 35
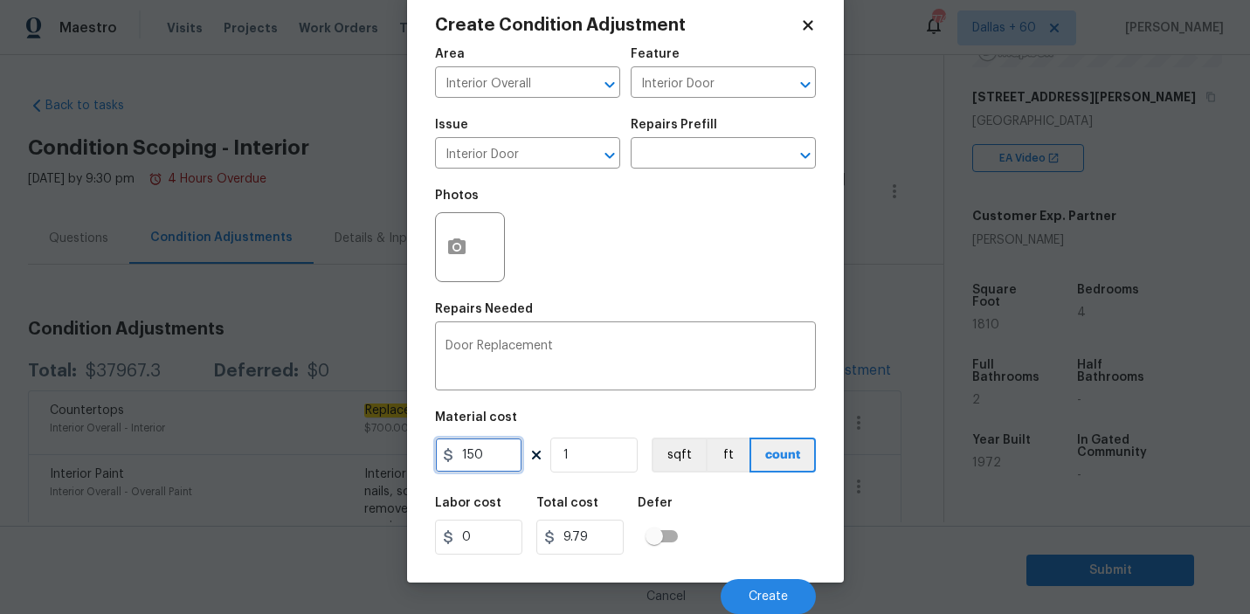
type input "150"
click at [590, 454] on input "1" at bounding box center [593, 454] width 87 height 35
type input "0"
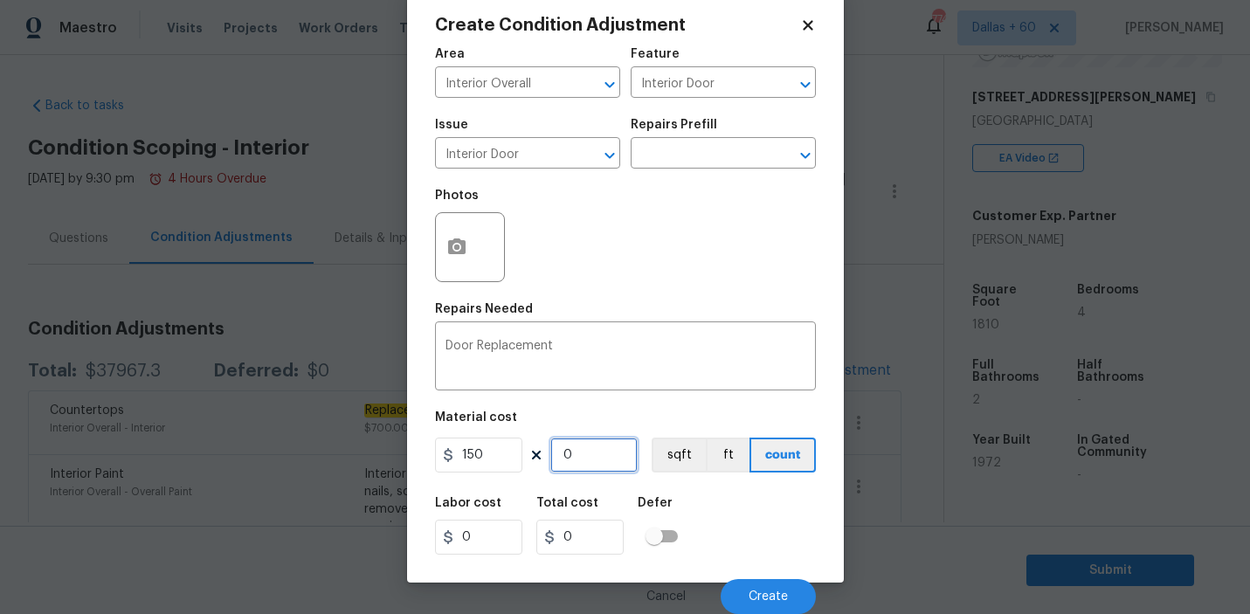
type input "1"
type input "150"
type input "12"
type input "1800"
type input "12"
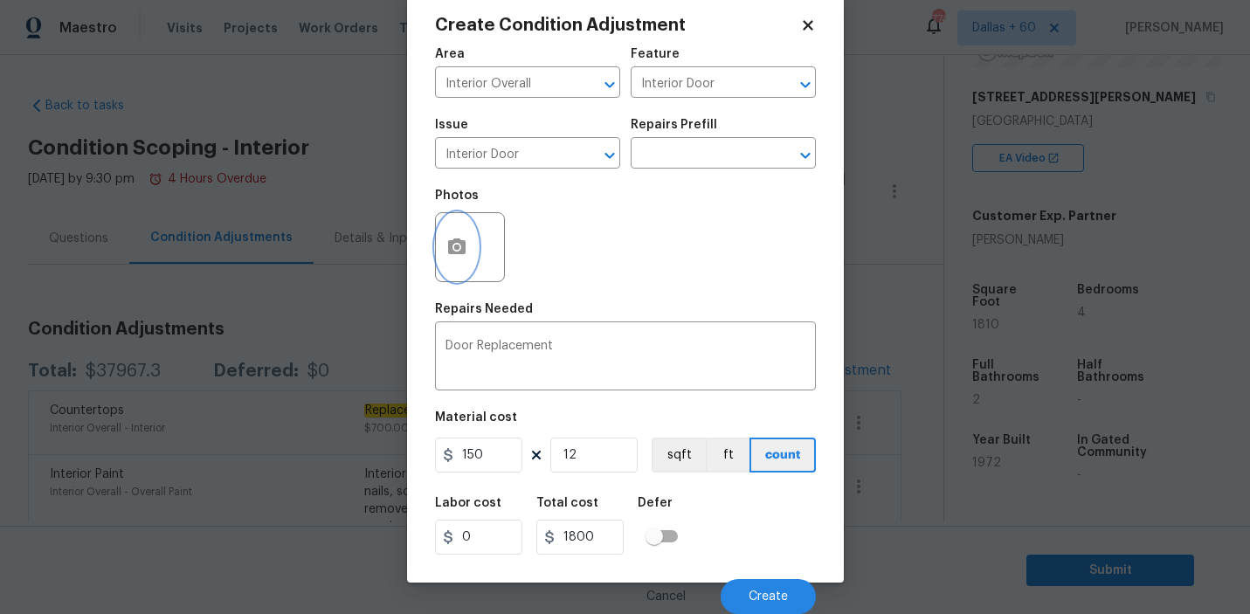
click at [457, 253] on icon "button" at bounding box center [456, 246] width 17 height 16
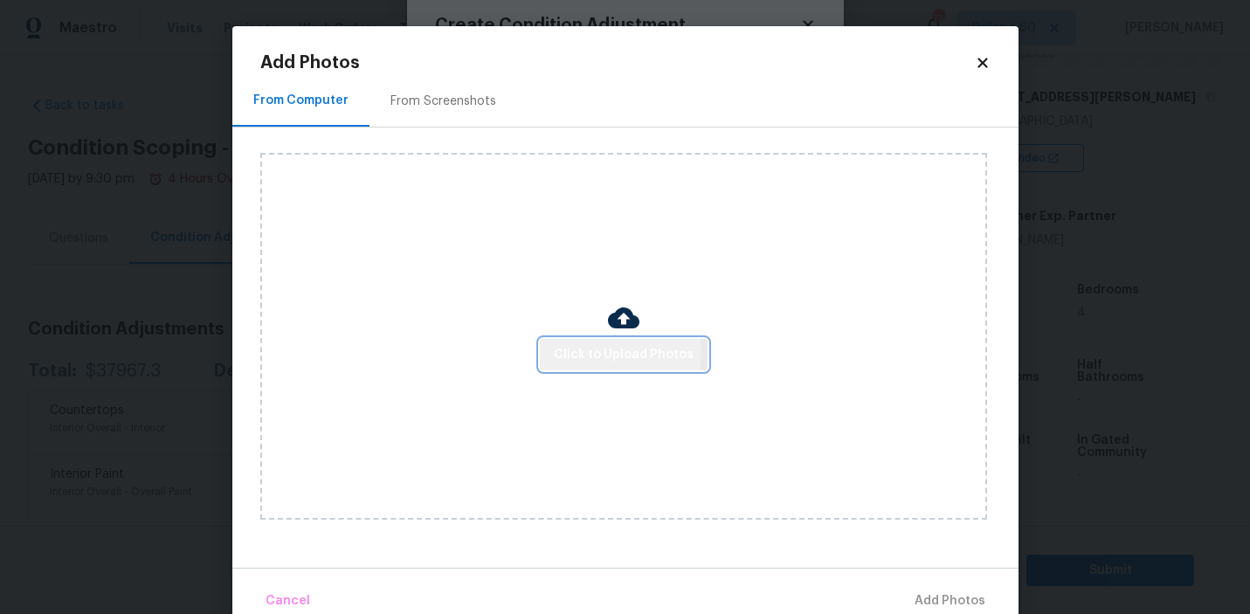
click at [589, 355] on span "Click to Upload Photos" at bounding box center [624, 355] width 140 height 22
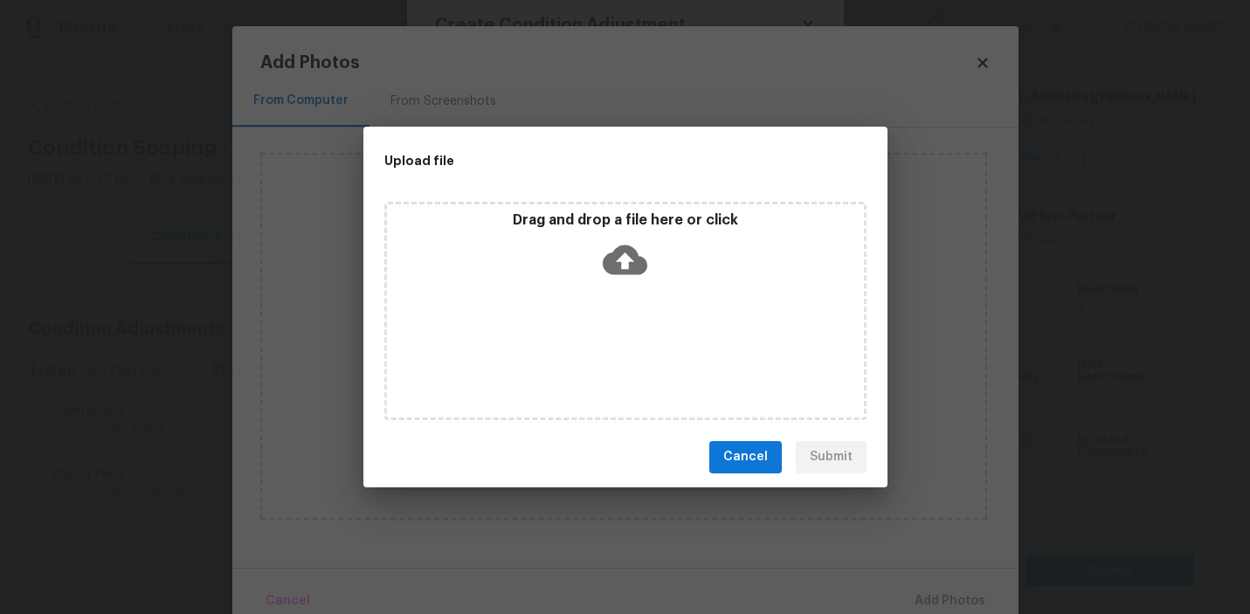
click at [615, 258] on icon at bounding box center [624, 259] width 45 height 30
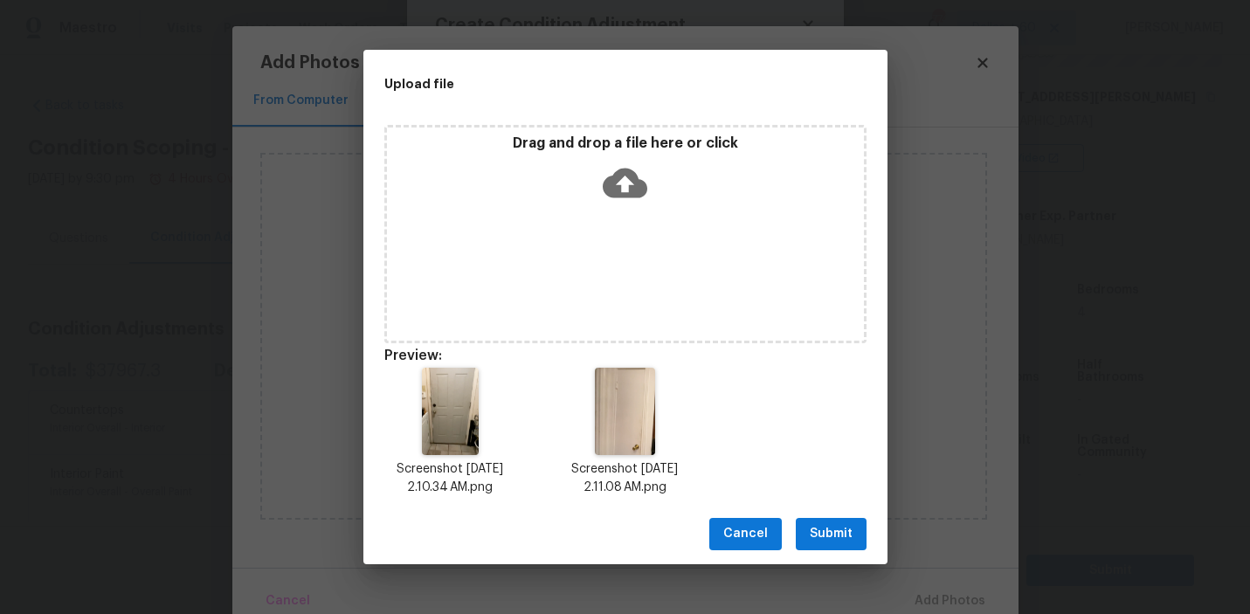
click at [841, 533] on span "Submit" at bounding box center [830, 534] width 43 height 22
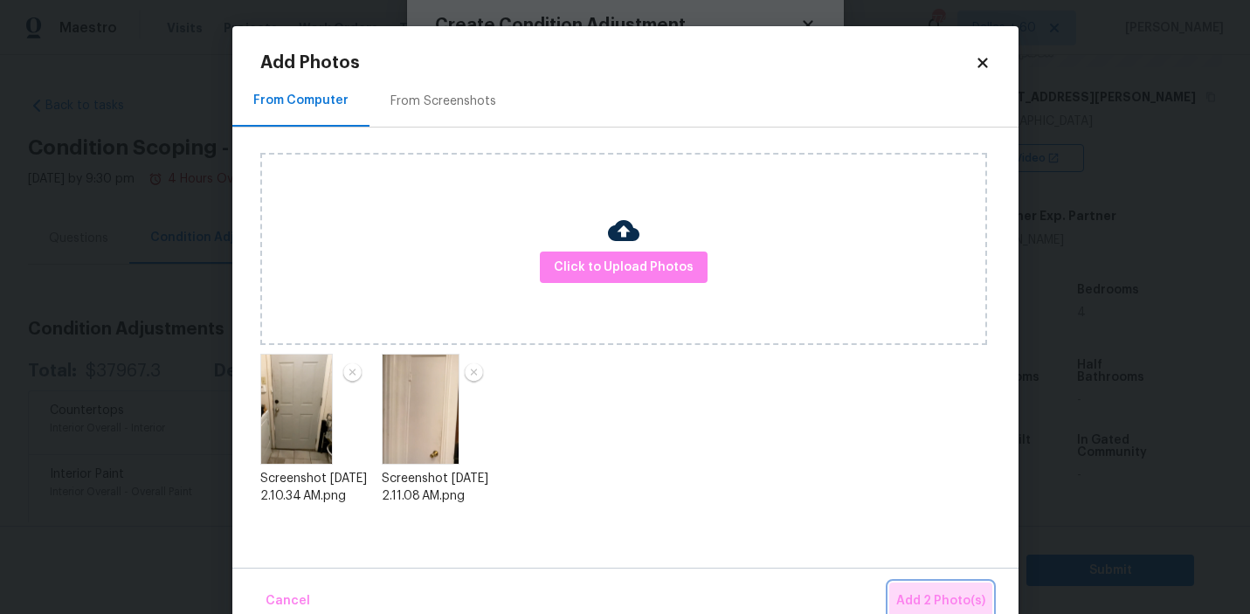
click at [945, 605] on span "Add 2 Photo(s)" at bounding box center [940, 601] width 89 height 22
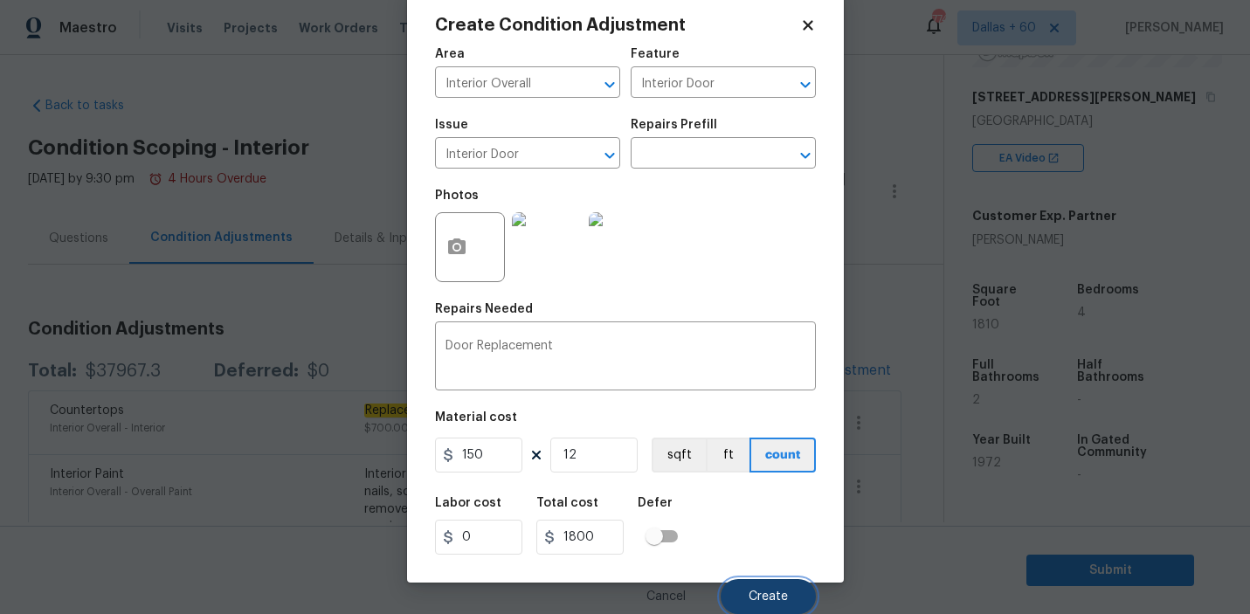
click at [784, 596] on span "Create" at bounding box center [767, 596] width 39 height 13
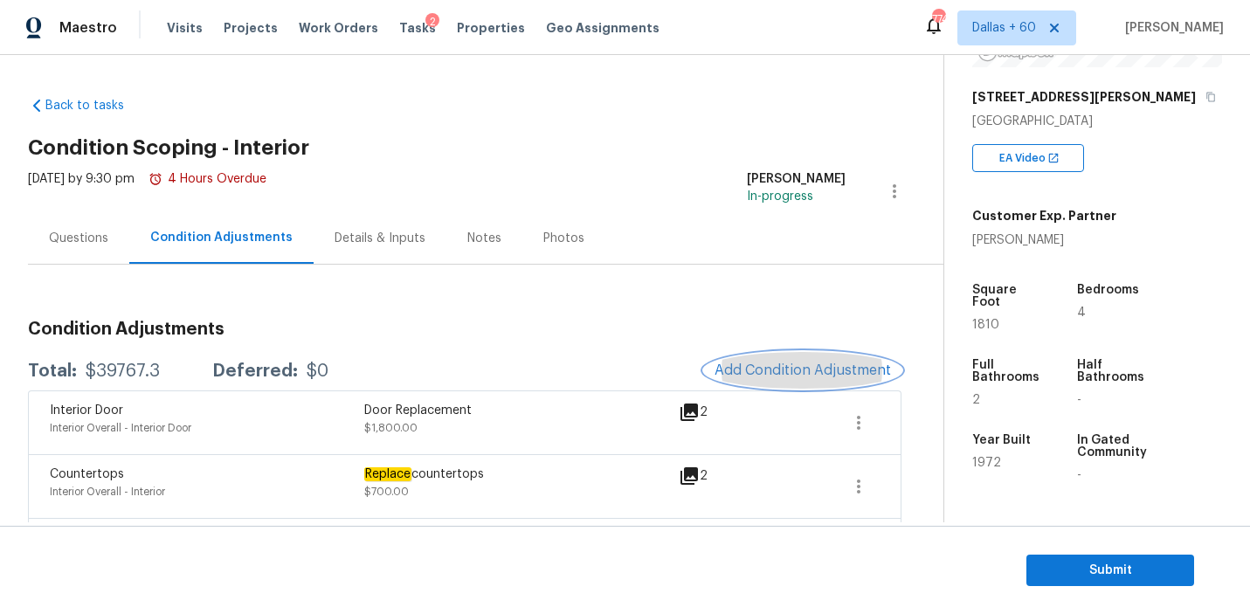
click at [758, 372] on span "Add Condition Adjustment" at bounding box center [802, 370] width 176 height 16
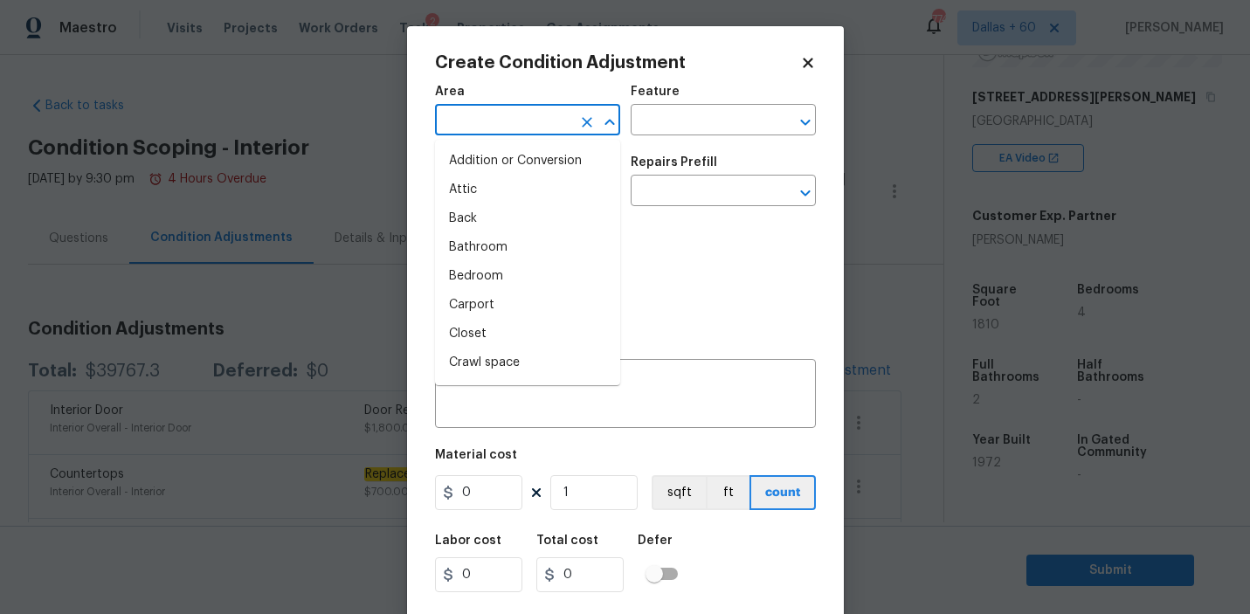
click at [538, 115] on input "text" at bounding box center [503, 121] width 136 height 27
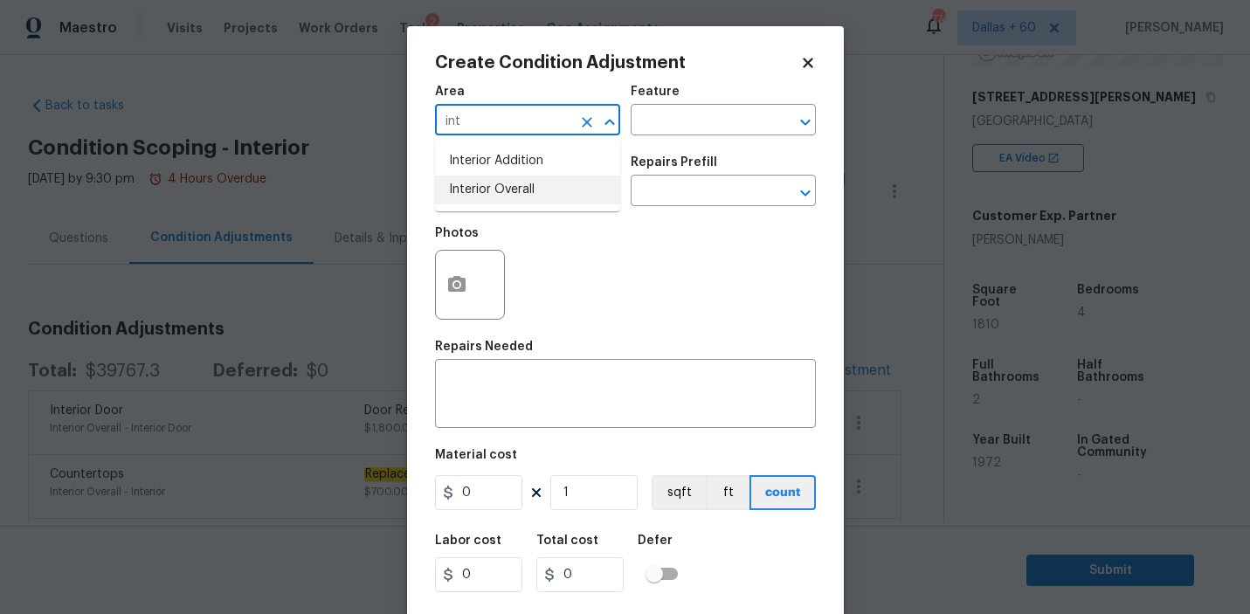
click at [574, 189] on li "Interior Overall" at bounding box center [527, 190] width 185 height 29
type input "Interior Overall"
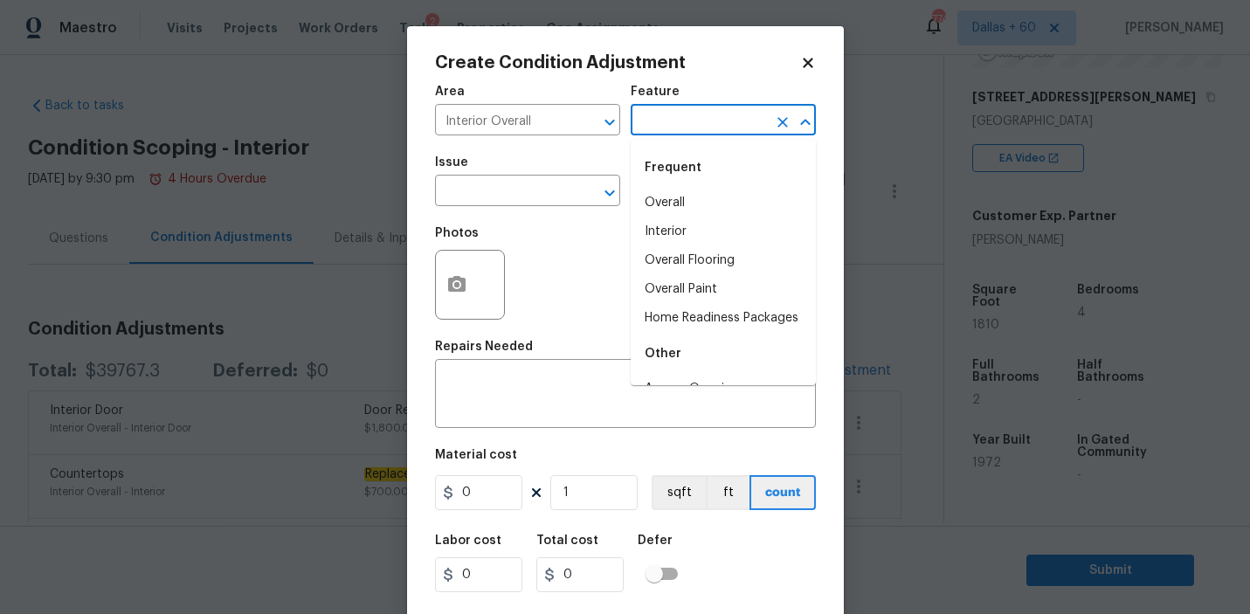
click at [703, 130] on input "text" at bounding box center [698, 121] width 136 height 27
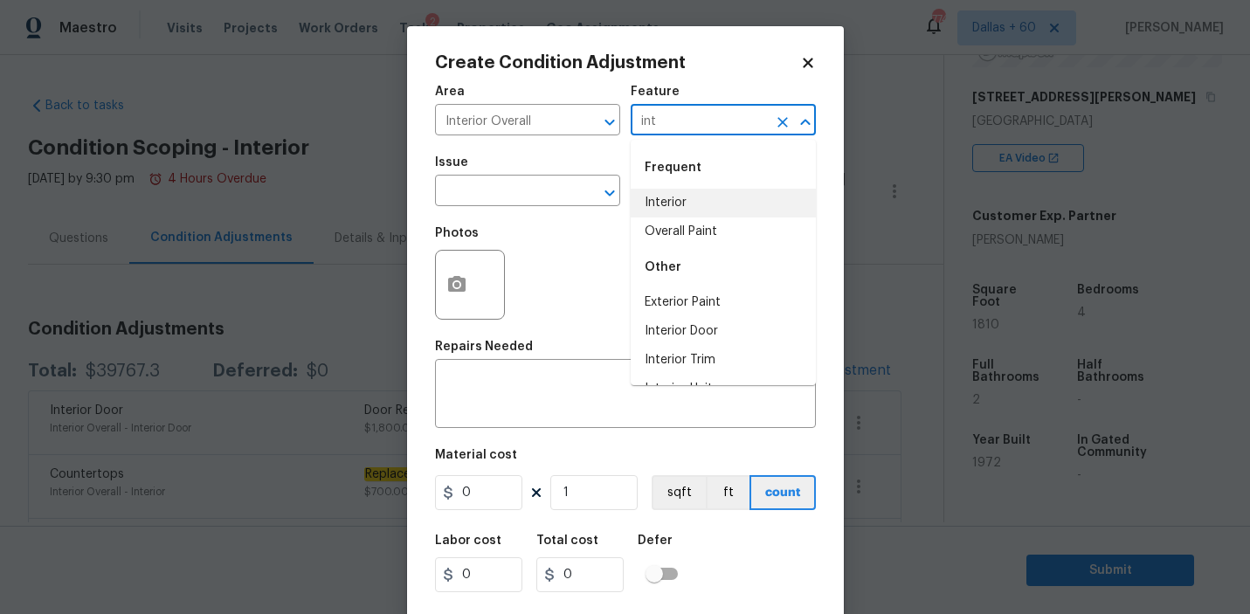
click at [704, 204] on li "Interior" at bounding box center [722, 203] width 185 height 29
type input "Interior"
click at [493, 200] on input "text" at bounding box center [503, 192] width 136 height 27
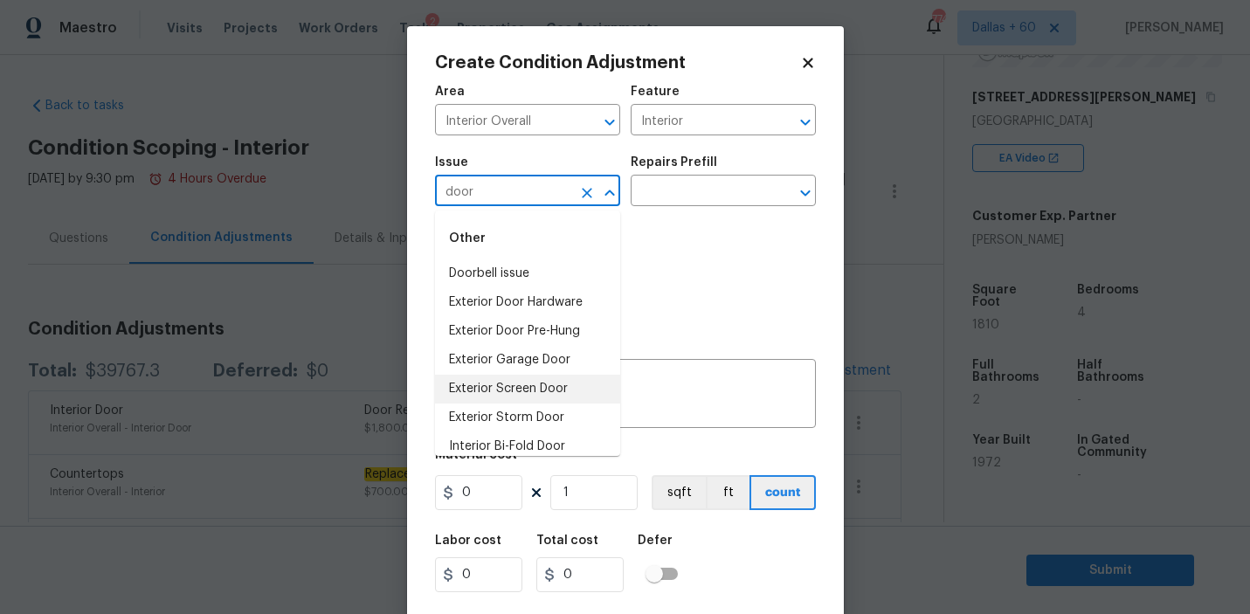
scroll to position [127, 0]
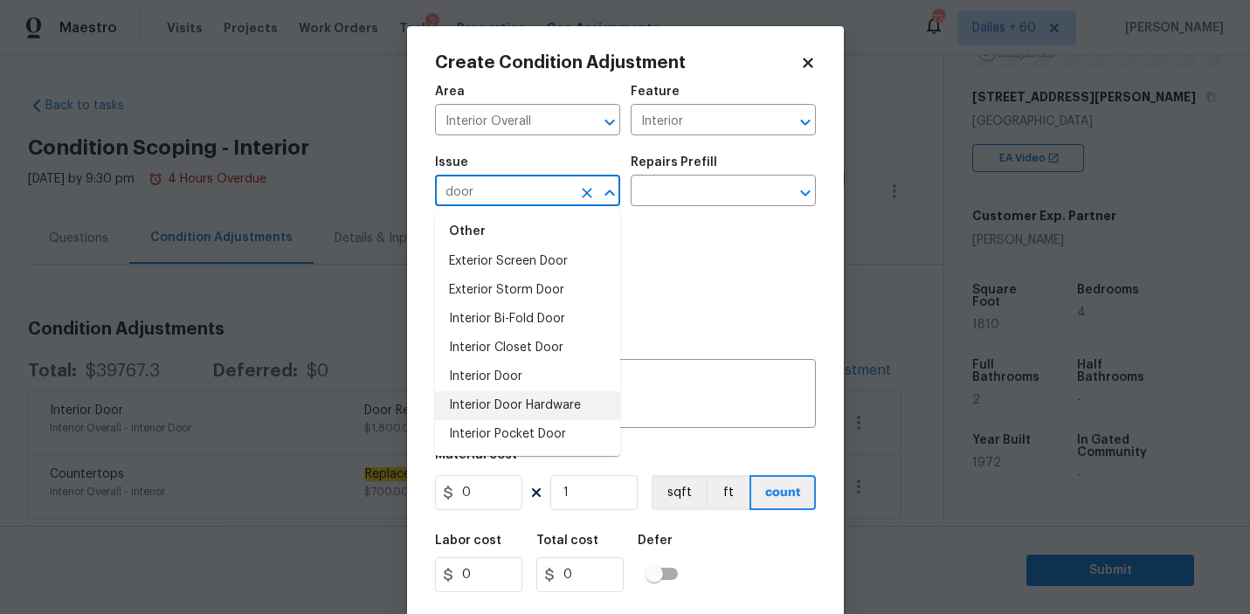
click at [520, 409] on li "Interior Door Hardware" at bounding box center [527, 405] width 185 height 29
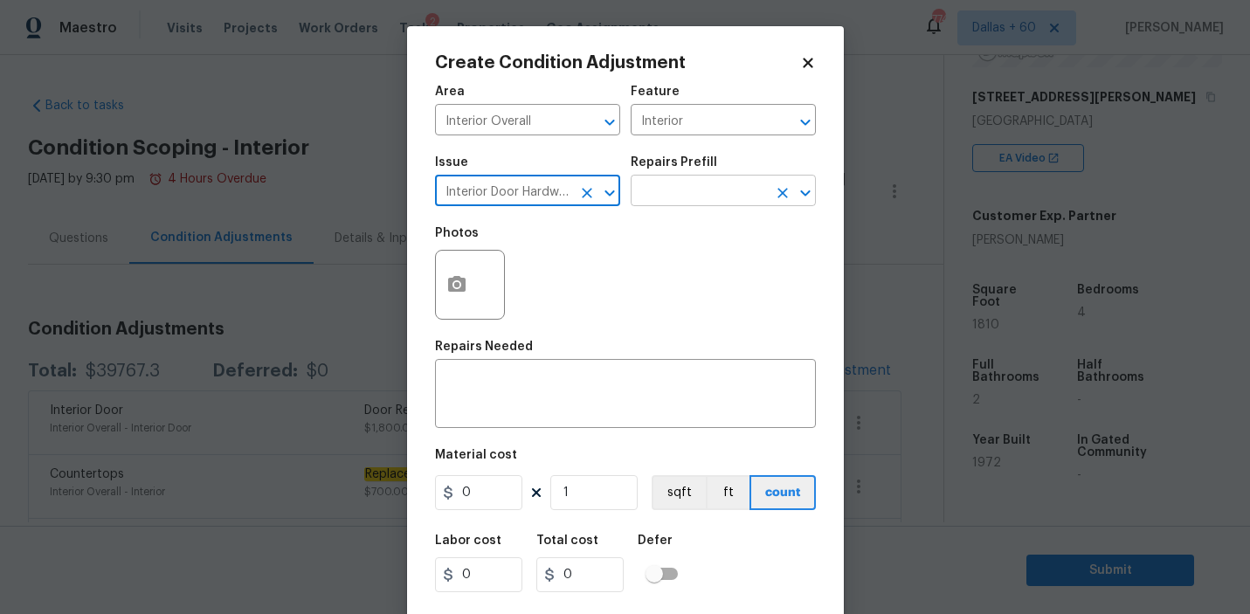
type input "Interior Door Hardware"
click at [681, 195] on input "text" at bounding box center [698, 192] width 136 height 27
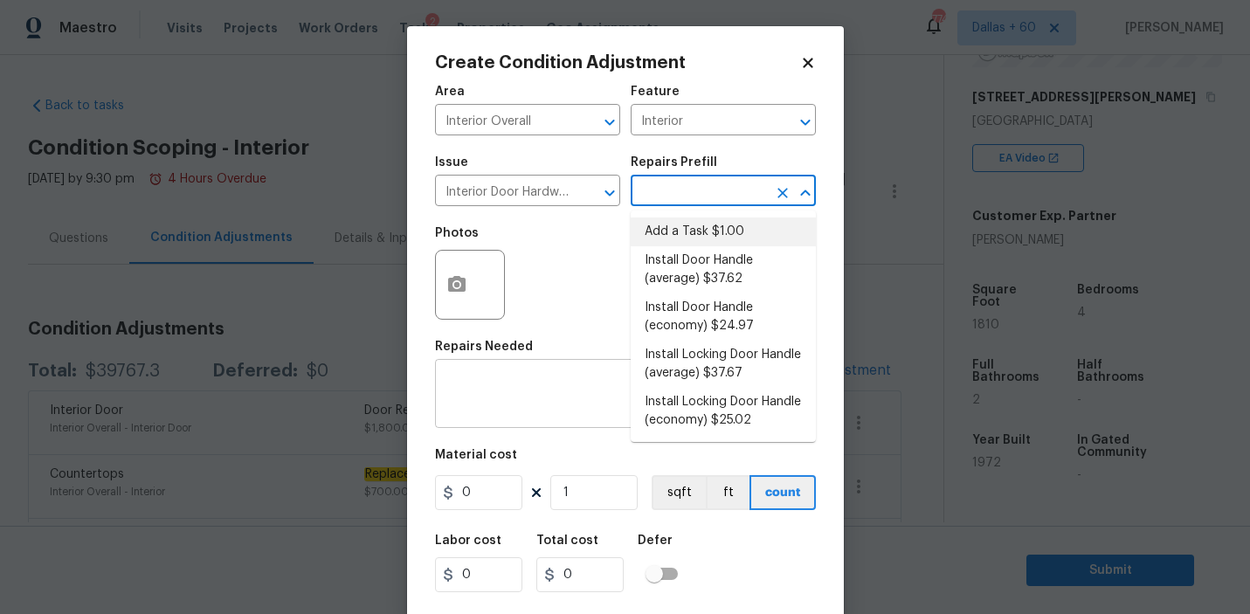
click at [514, 414] on textarea at bounding box center [625, 395] width 360 height 37
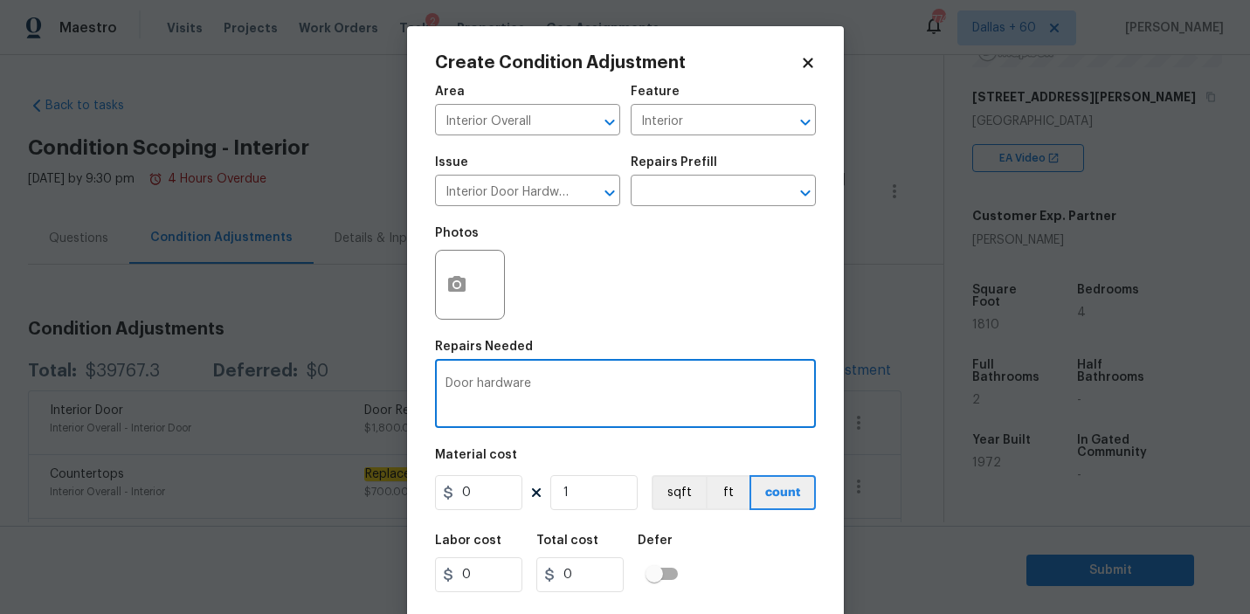
type textarea "Door hardware"
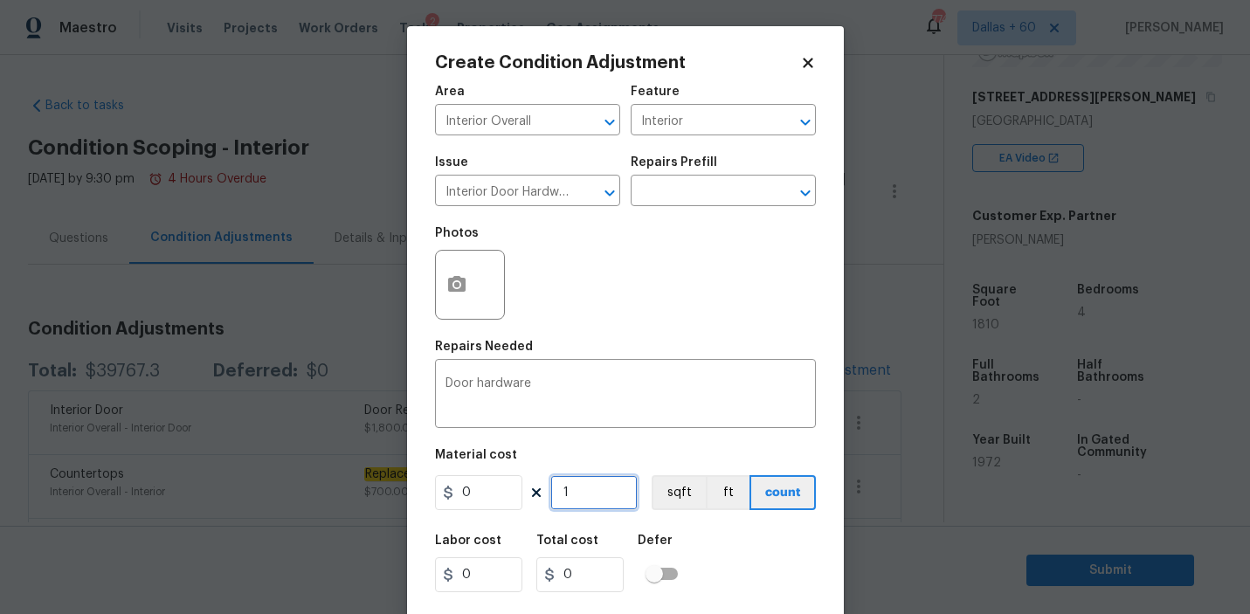
click at [578, 492] on input "1" at bounding box center [593, 492] width 87 height 35
click at [499, 493] on input "0" at bounding box center [478, 492] width 87 height 35
type input "500"
click at [623, 493] on input "1" at bounding box center [593, 492] width 87 height 35
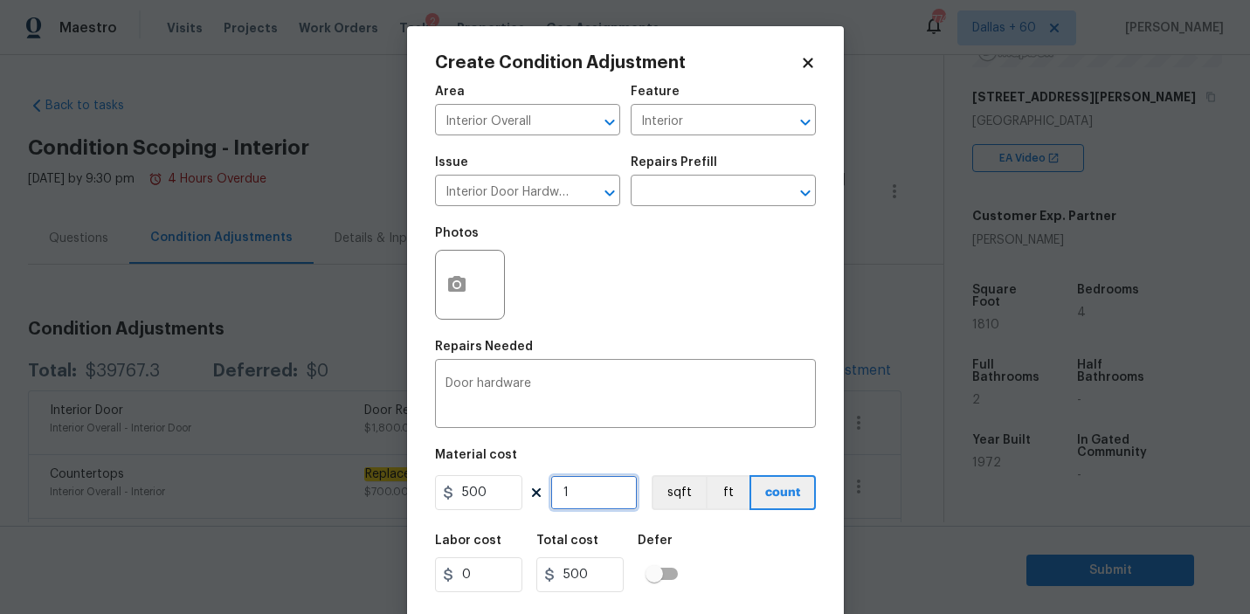
scroll to position [38, 0]
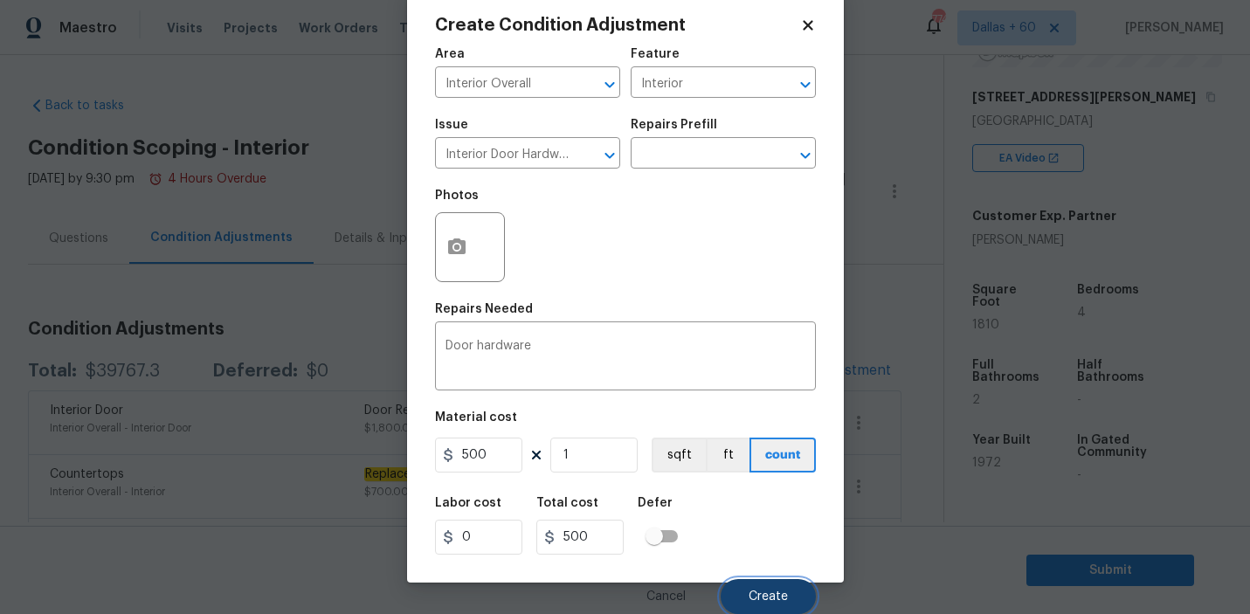
click at [772, 596] on span "Create" at bounding box center [767, 596] width 39 height 13
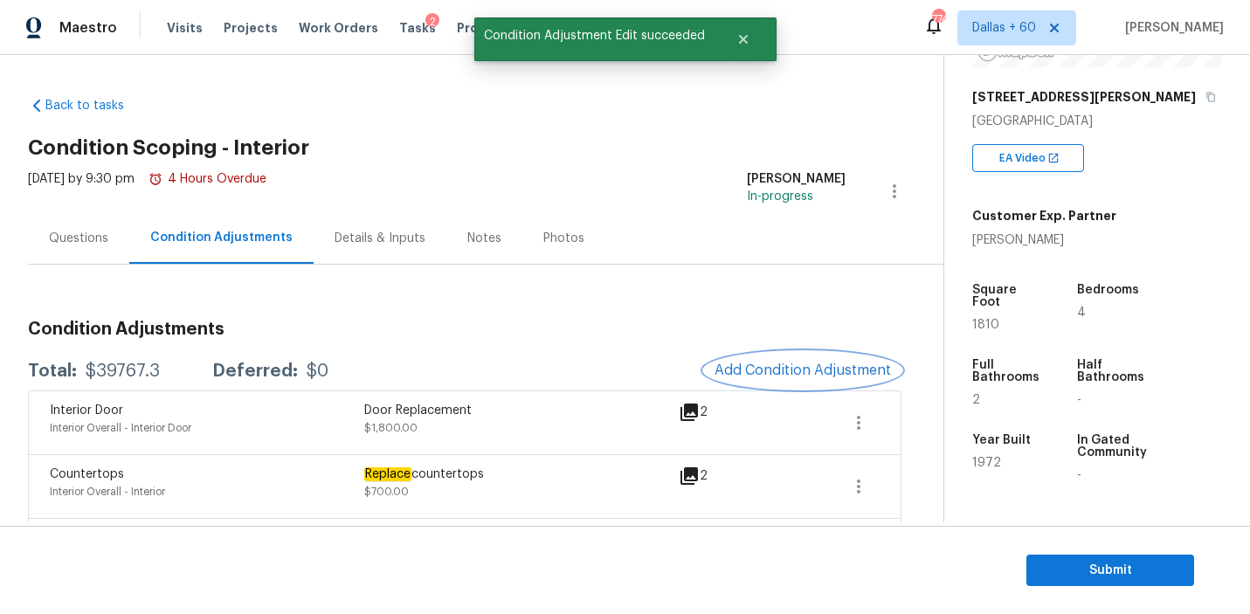
scroll to position [0, 0]
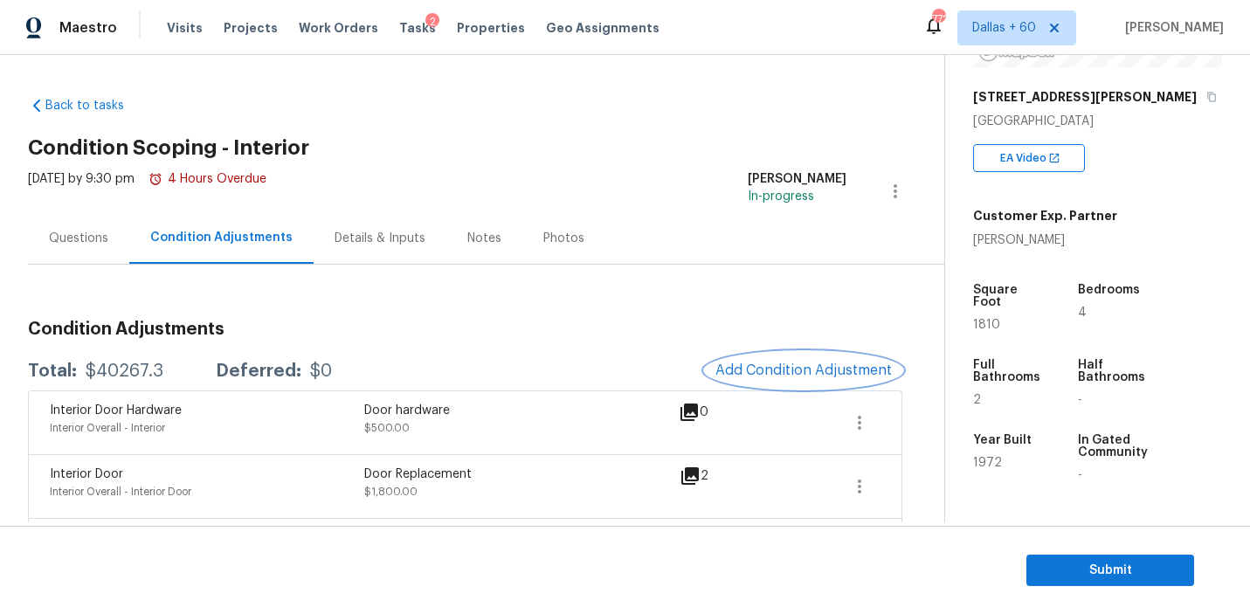
click at [777, 366] on span "Add Condition Adjustment" at bounding box center [803, 370] width 176 height 16
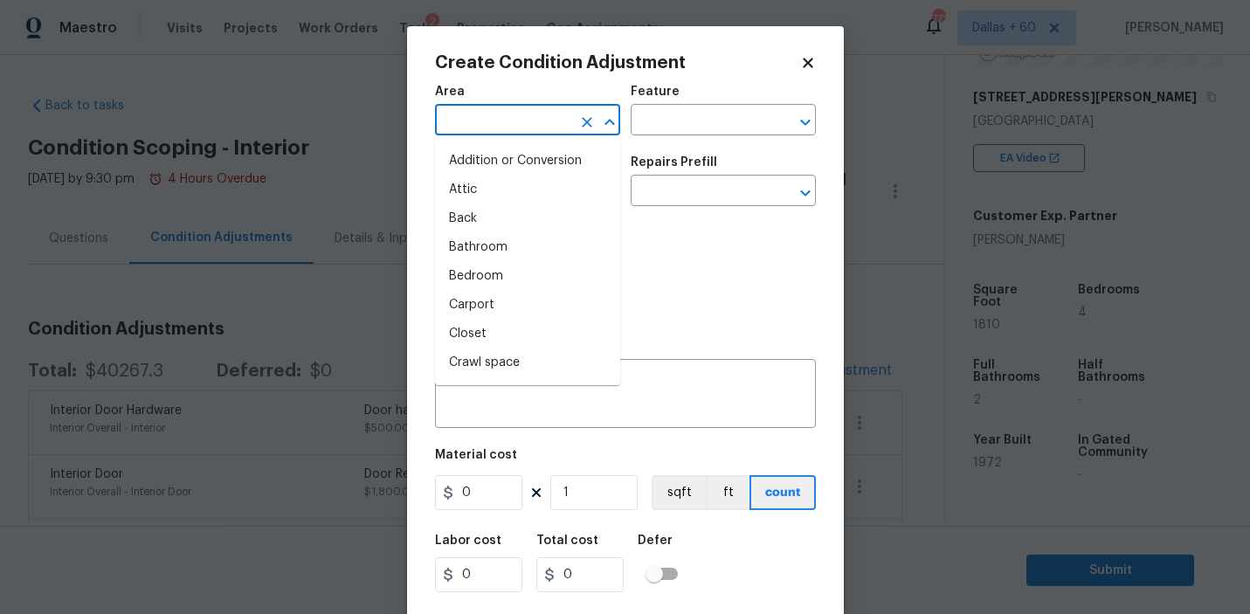
click at [495, 124] on input "text" at bounding box center [503, 121] width 136 height 27
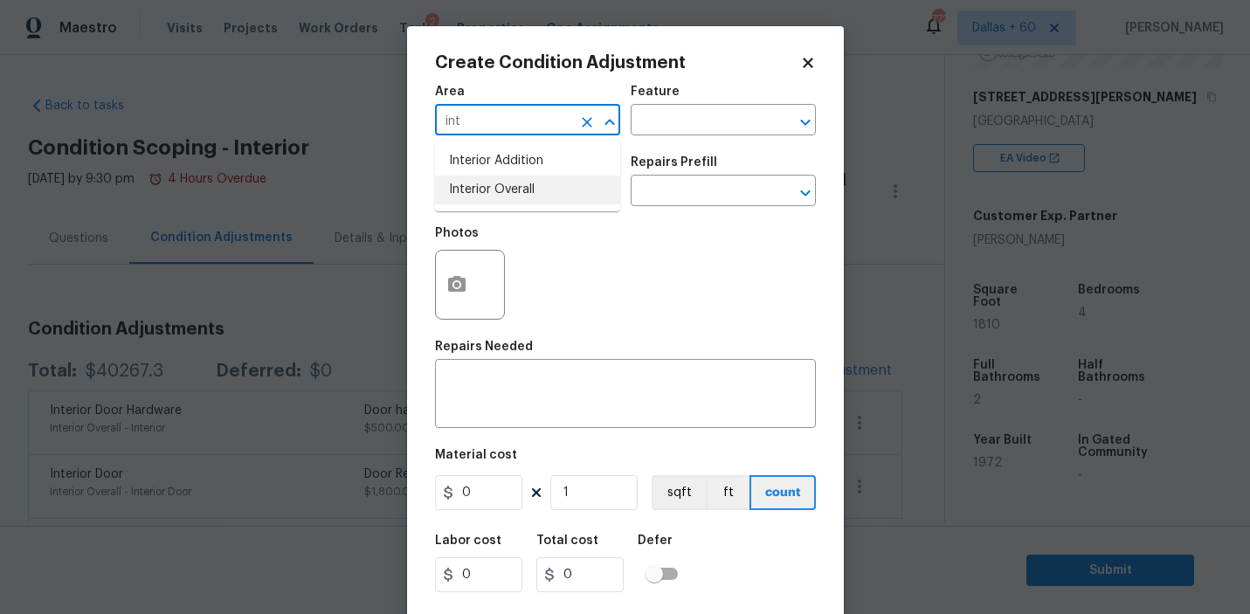
click at [516, 189] on li "Interior Overall" at bounding box center [527, 190] width 185 height 29
type input "Interior Overall"
click at [692, 130] on input "text" at bounding box center [698, 121] width 136 height 27
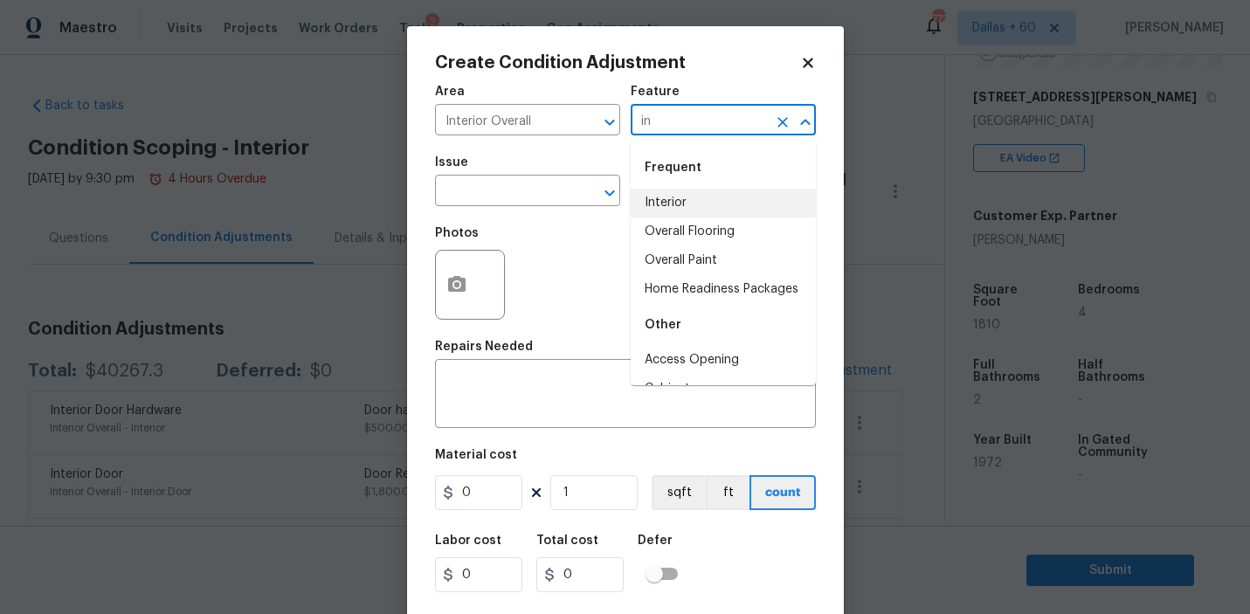
click at [713, 203] on li "Interior" at bounding box center [722, 203] width 185 height 29
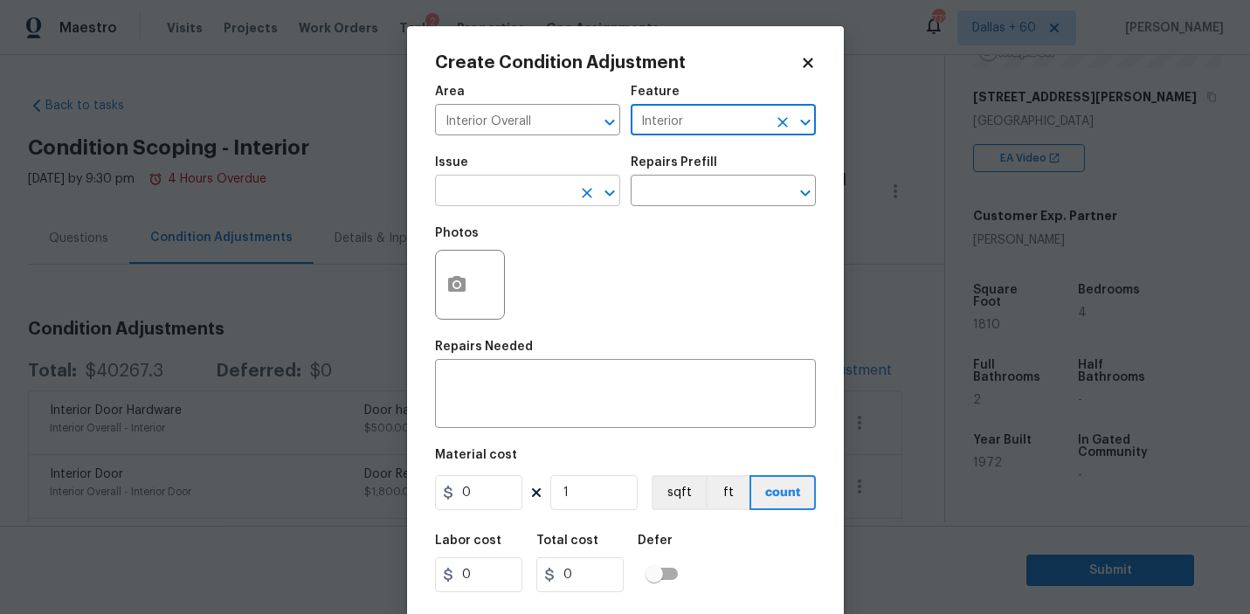
type input "Interior"
click at [486, 189] on input "text" at bounding box center [503, 192] width 136 height 27
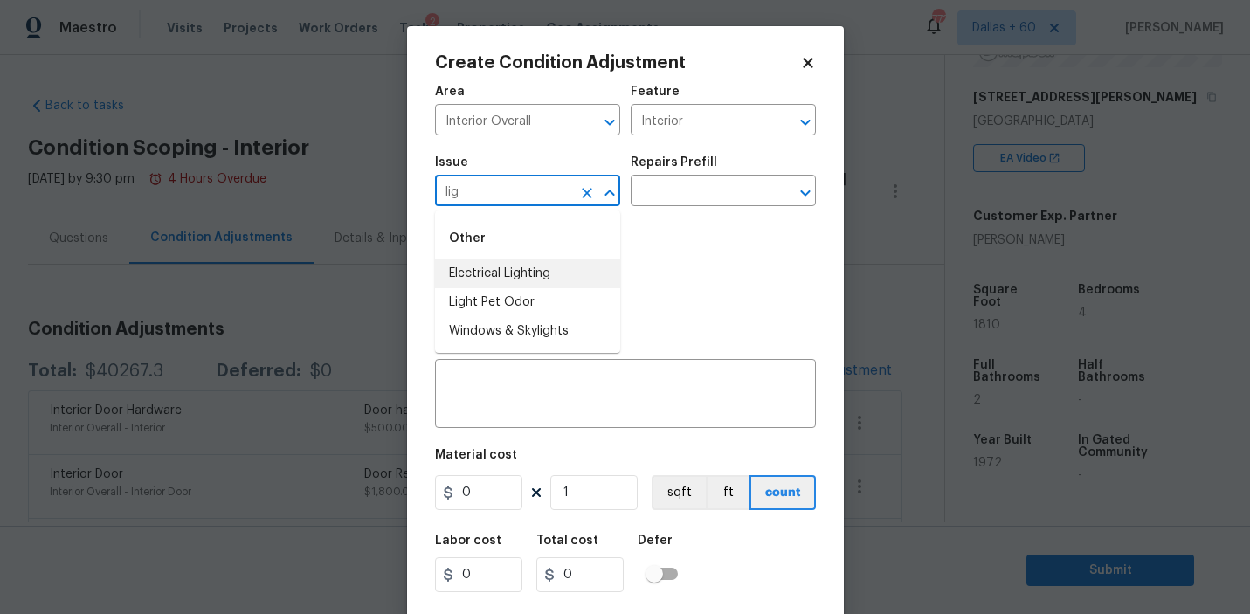
click at [516, 269] on li "Electrical Lighting" at bounding box center [527, 273] width 185 height 29
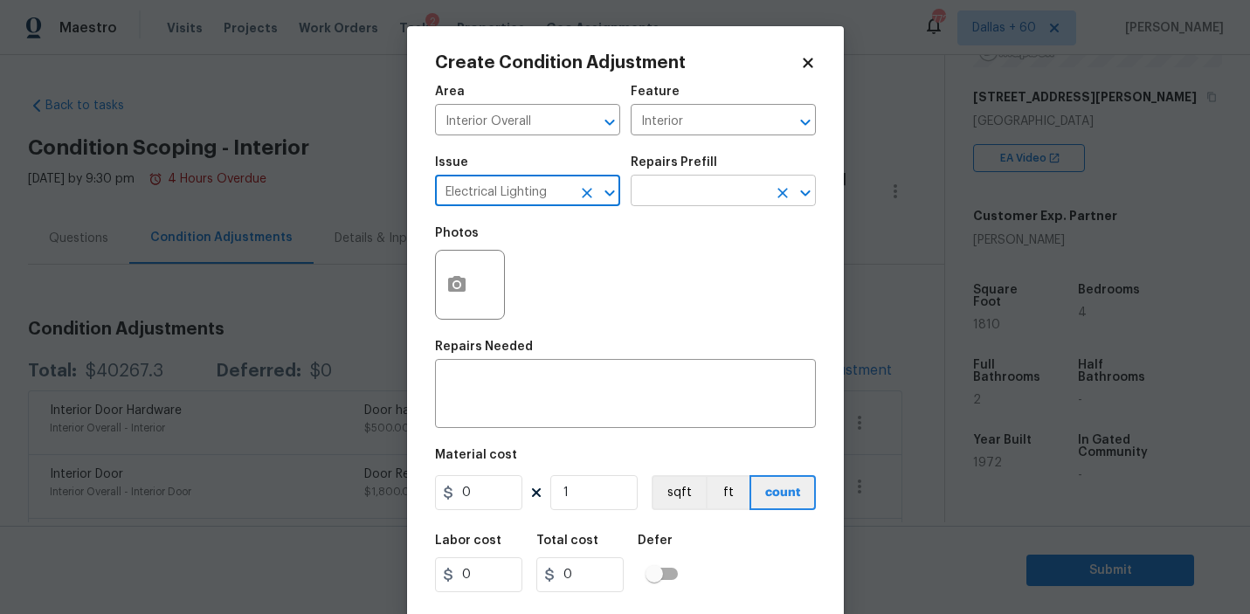
type input "Electrical Lighting"
click at [670, 196] on input "text" at bounding box center [698, 192] width 136 height 27
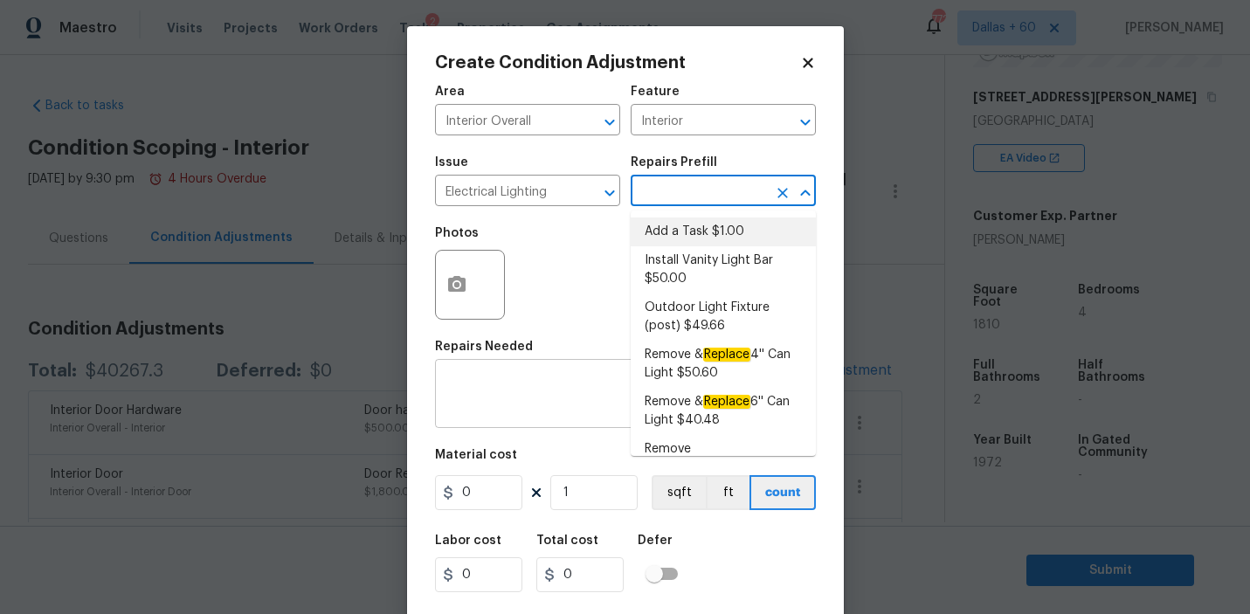
click at [530, 393] on textarea at bounding box center [625, 395] width 360 height 37
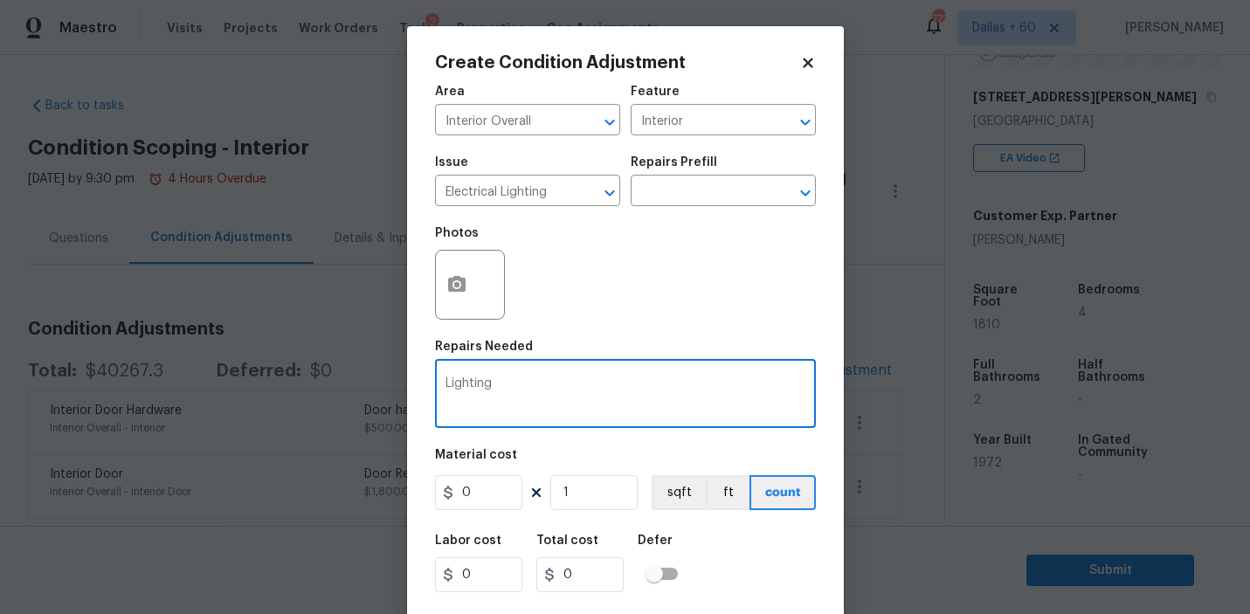
click at [617, 389] on textarea "Lighting" at bounding box center [625, 395] width 360 height 37
type textarea "Lighting"
click at [499, 500] on input "0" at bounding box center [478, 492] width 87 height 35
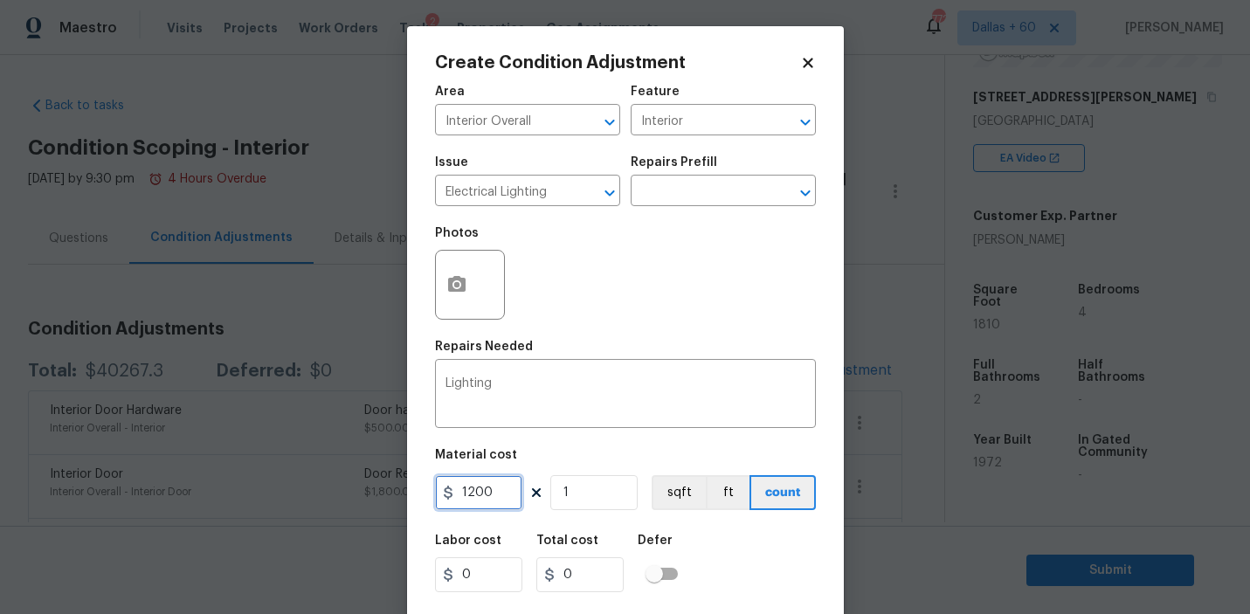
scroll to position [38, 0]
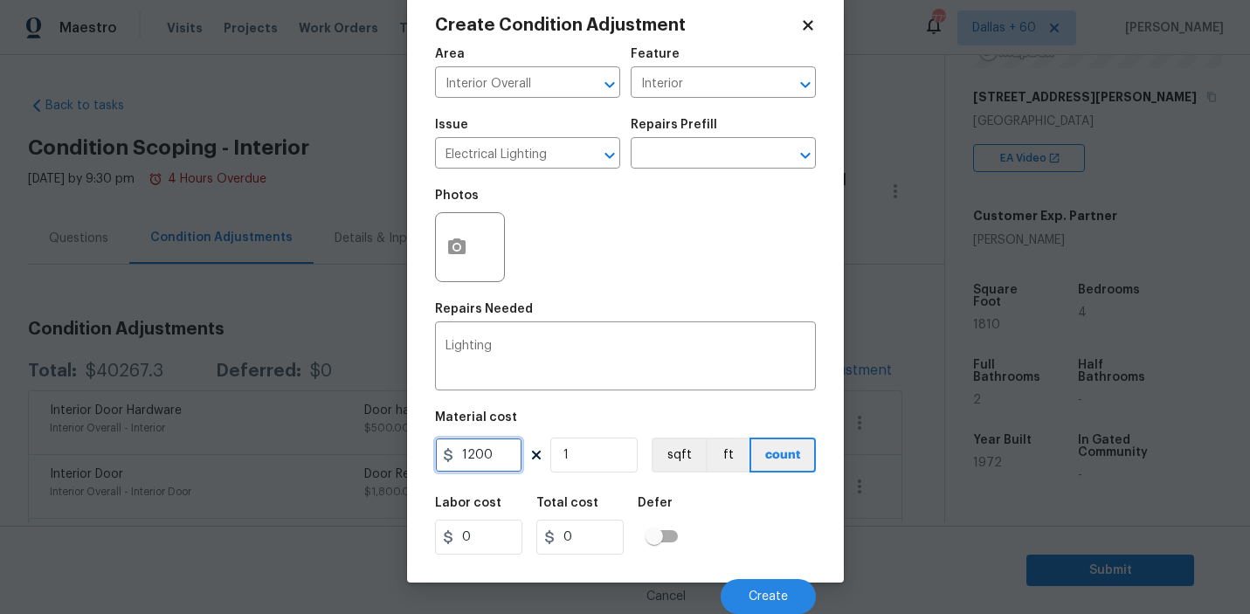
type input "1200"
click at [755, 599] on span "Create" at bounding box center [767, 596] width 39 height 13
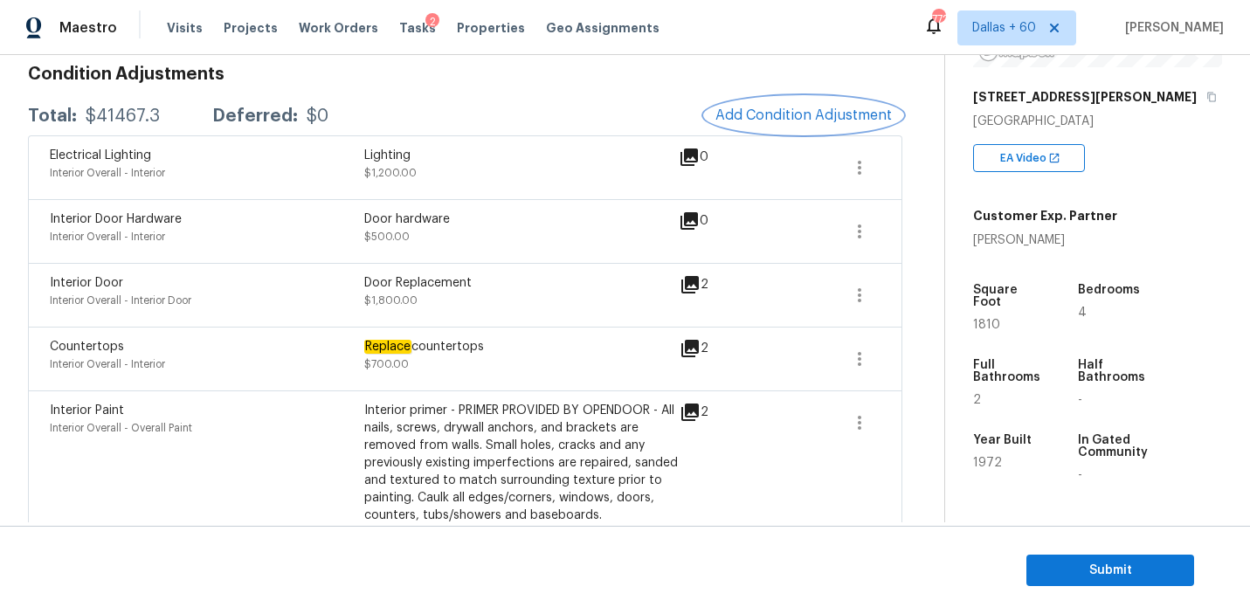
scroll to position [253, 0]
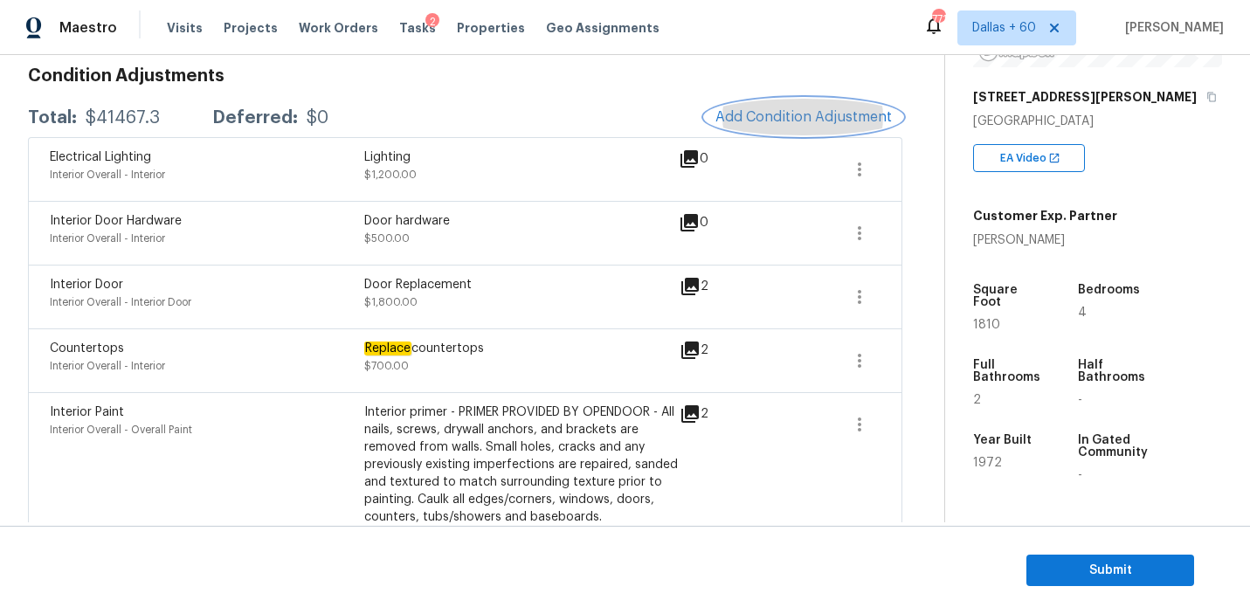
click at [843, 102] on button "Add Condition Adjustment" at bounding box center [803, 117] width 197 height 37
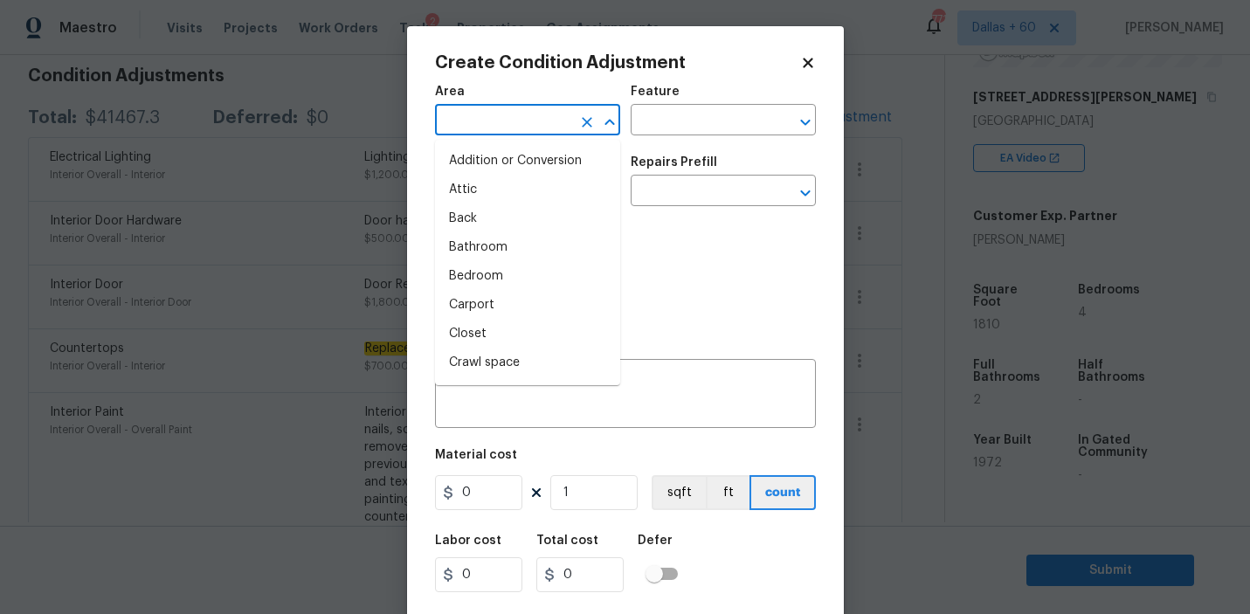
click at [527, 127] on input "text" at bounding box center [503, 121] width 136 height 27
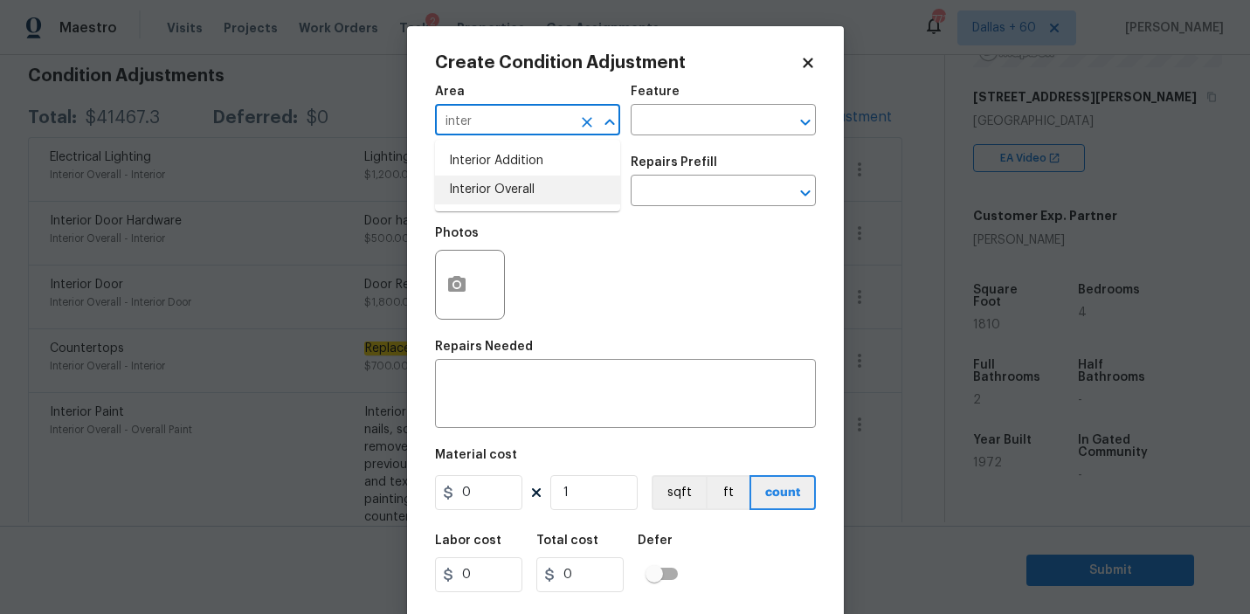
click at [531, 191] on li "Interior Overall" at bounding box center [527, 190] width 185 height 29
type input "Interior Overall"
click at [670, 122] on input "text" at bounding box center [698, 121] width 136 height 27
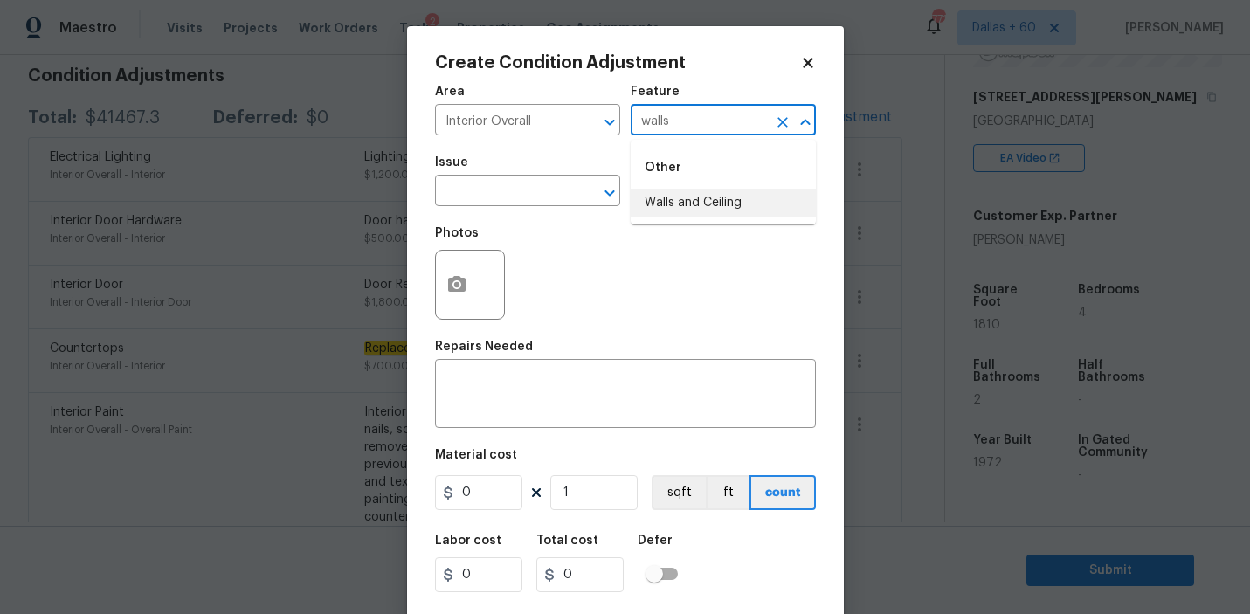
click at [658, 220] on ul "Other Walls and Ceiling" at bounding box center [722, 182] width 185 height 85
click at [669, 211] on li "Walls and Ceiling" at bounding box center [722, 203] width 185 height 29
type input "Walls and Ceiling"
click at [531, 187] on input "text" at bounding box center [503, 192] width 136 height 27
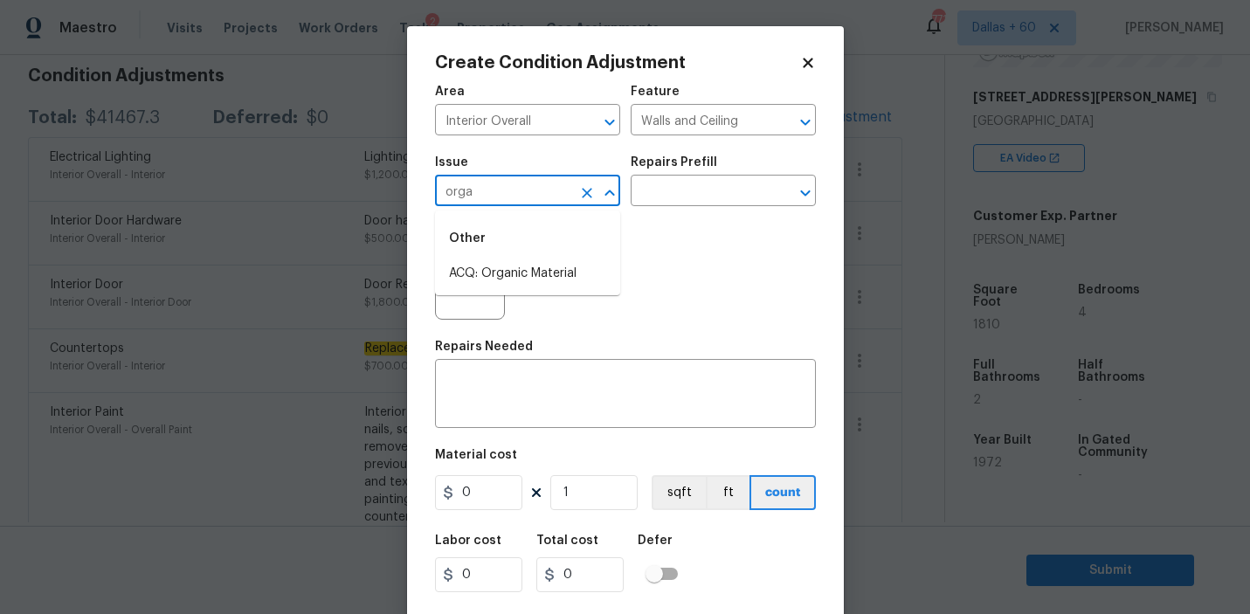
click at [534, 264] on li "ACQ: Organic Material" at bounding box center [527, 273] width 185 height 29
type input "ACQ: Organic Material"
click at [652, 213] on div "Issue ACQ: Organic Material ​ Repairs Prefill ​" at bounding box center [625, 181] width 381 height 71
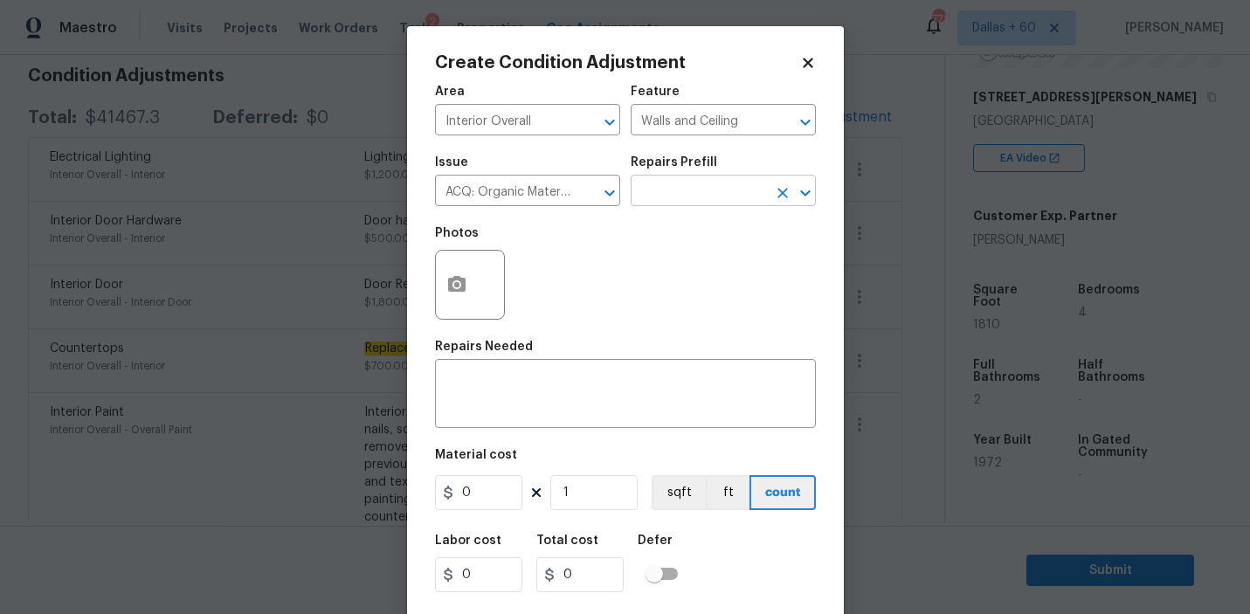
click at [663, 198] on input "text" at bounding box center [698, 192] width 136 height 27
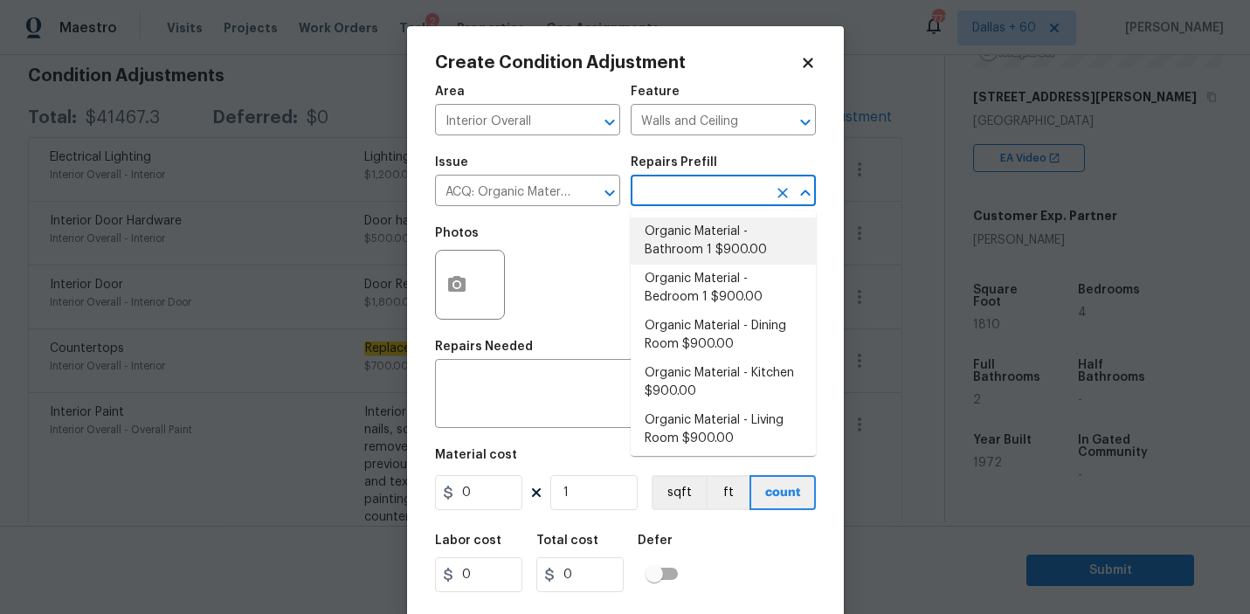
click at [747, 233] on li "Organic Material - Bathroom 1 $900.00" at bounding box center [722, 240] width 185 height 47
type input "Acquisition"
type textarea "Acquisition Scope: Conditions Conducive to Organic Material - Bathroom 1 Discla…"
type input "900"
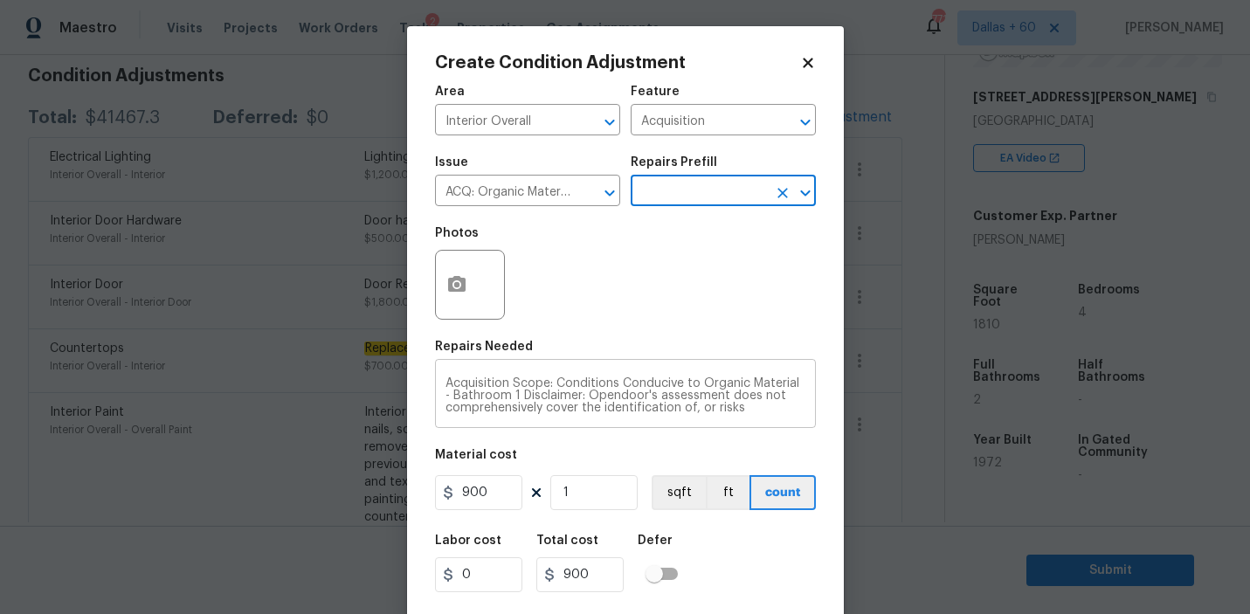
scroll to position [38, 0]
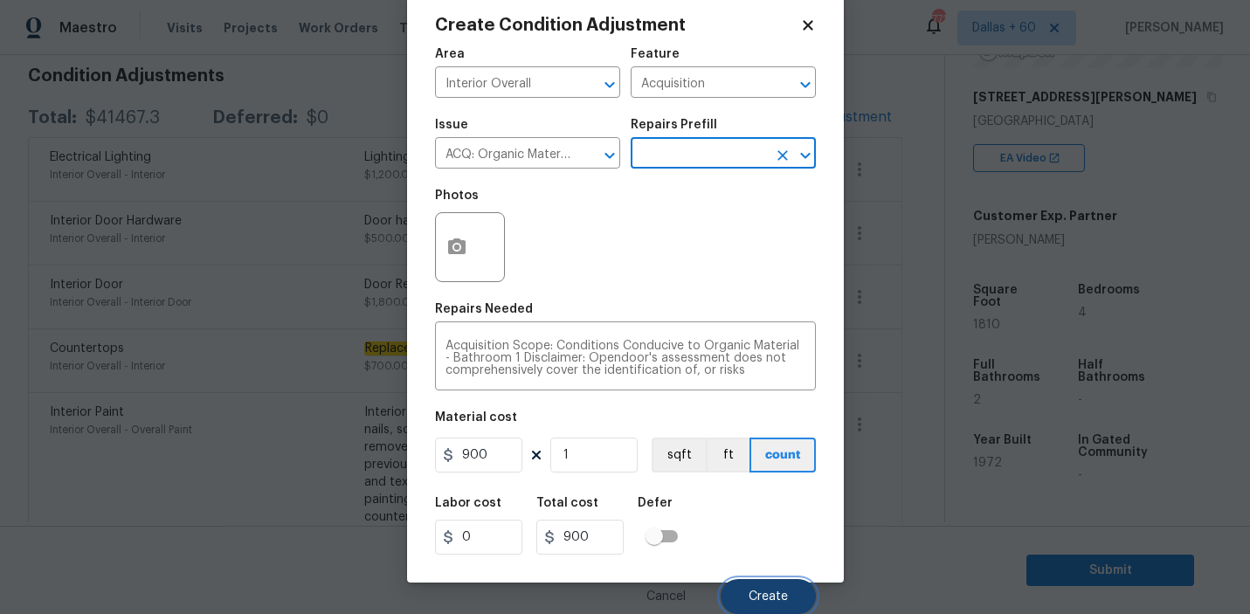
click at [752, 583] on button "Create" at bounding box center [767, 596] width 95 height 35
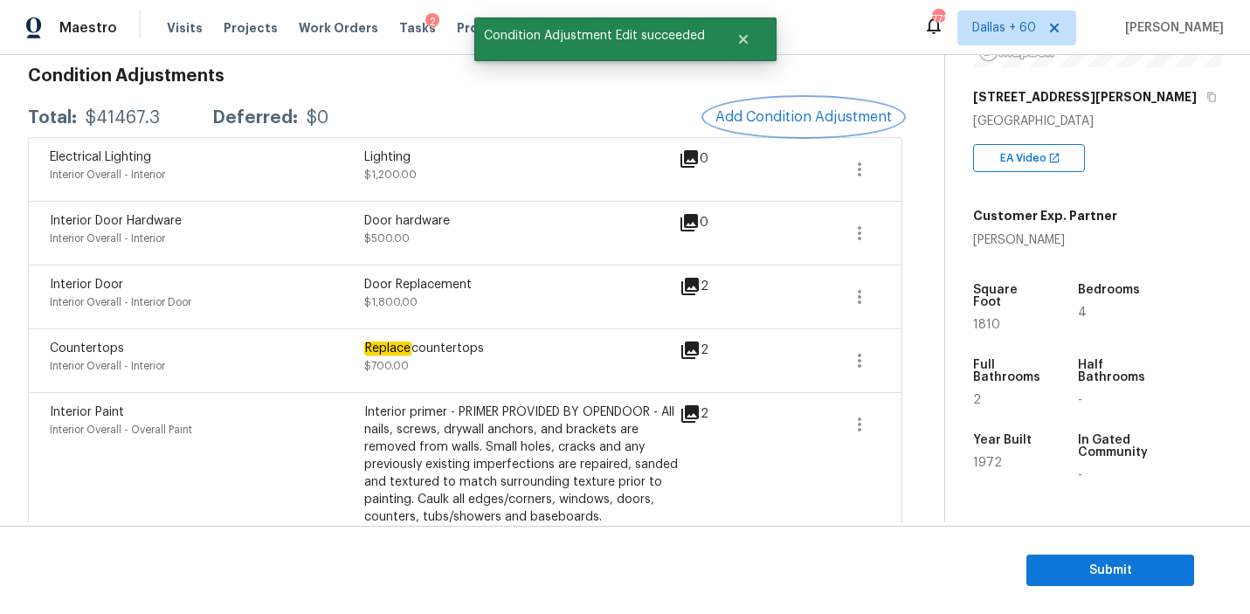
scroll to position [0, 0]
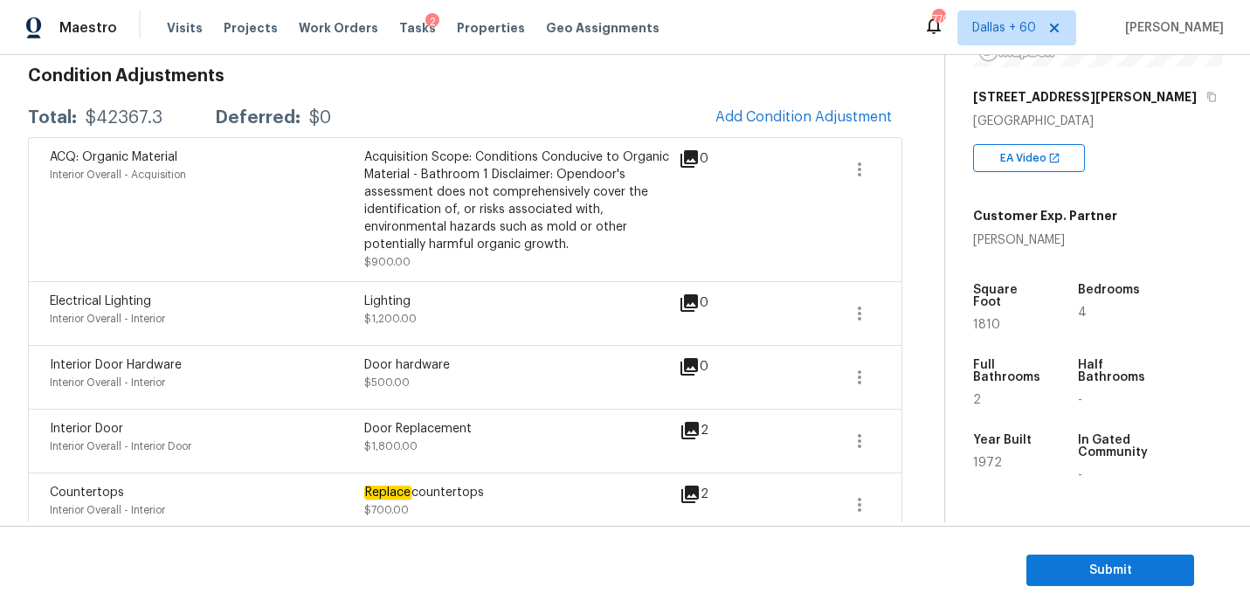
click at [568, 242] on div "Acquisition Scope: Conditions Conducive to Organic Material - Bathroom 1 Discla…" at bounding box center [521, 200] width 314 height 105
click at [361, 148] on div "ACQ: Organic Material" at bounding box center [207, 156] width 314 height 17
click at [579, 271] on div "ACQ: Organic Material Interior Overall - Acquisition Acquisition Scope: Conditi…" at bounding box center [465, 209] width 874 height 144
click at [521, 218] on div "Acquisition Scope: Conditions Conducive to Organic Material - Bathroom 1 Discla…" at bounding box center [521, 200] width 314 height 105
click at [758, 117] on span "Add Condition Adjustment" at bounding box center [803, 117] width 176 height 16
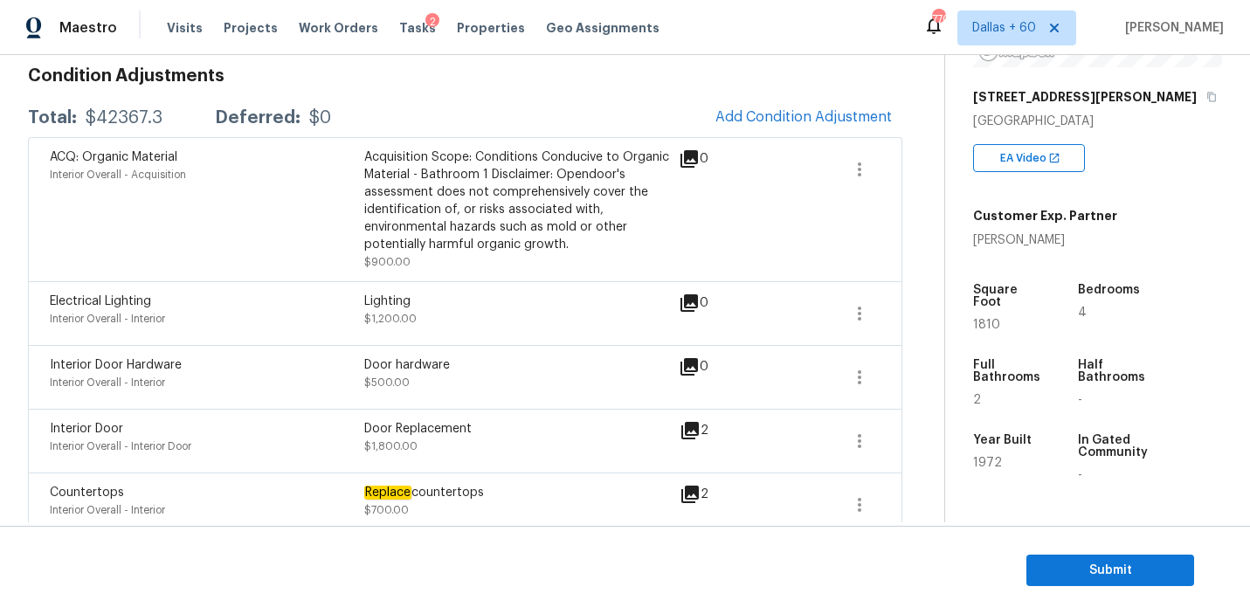
click at [372, 204] on body "Maestro Visits Projects Work Orders Tasks 2 Properties Geo Assignments 770 Dall…" at bounding box center [625, 307] width 1250 height 614
click at [864, 173] on icon "button" at bounding box center [859, 169] width 21 height 21
click at [910, 155] on link "Edit" at bounding box center [959, 166] width 148 height 26
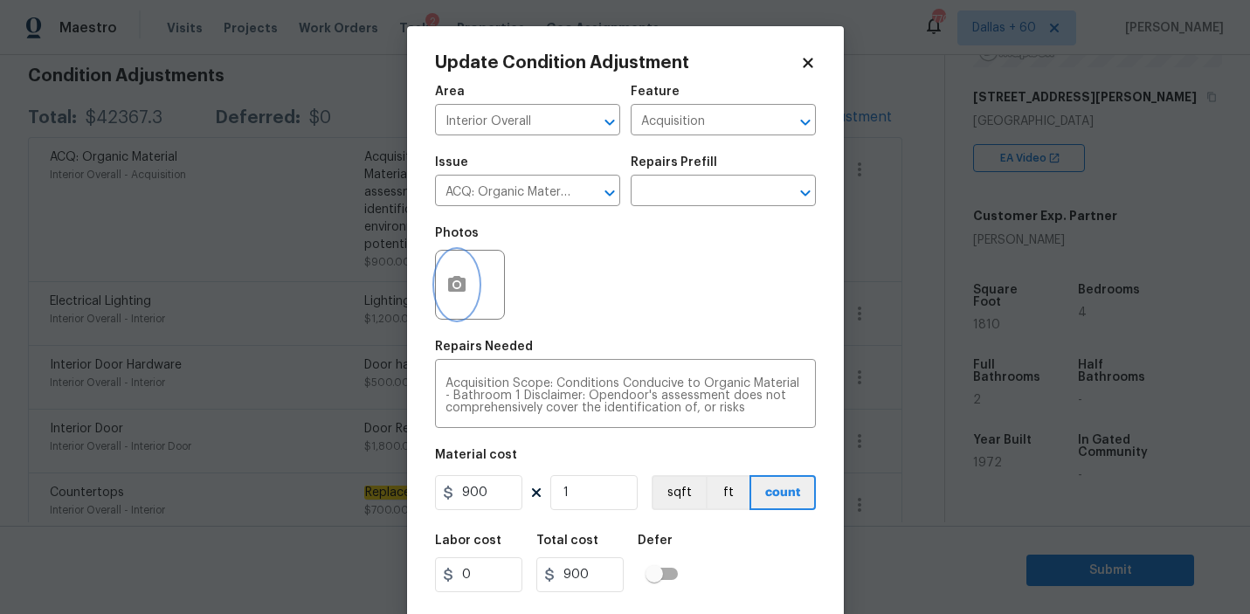
click at [465, 289] on icon "button" at bounding box center [456, 284] width 17 height 16
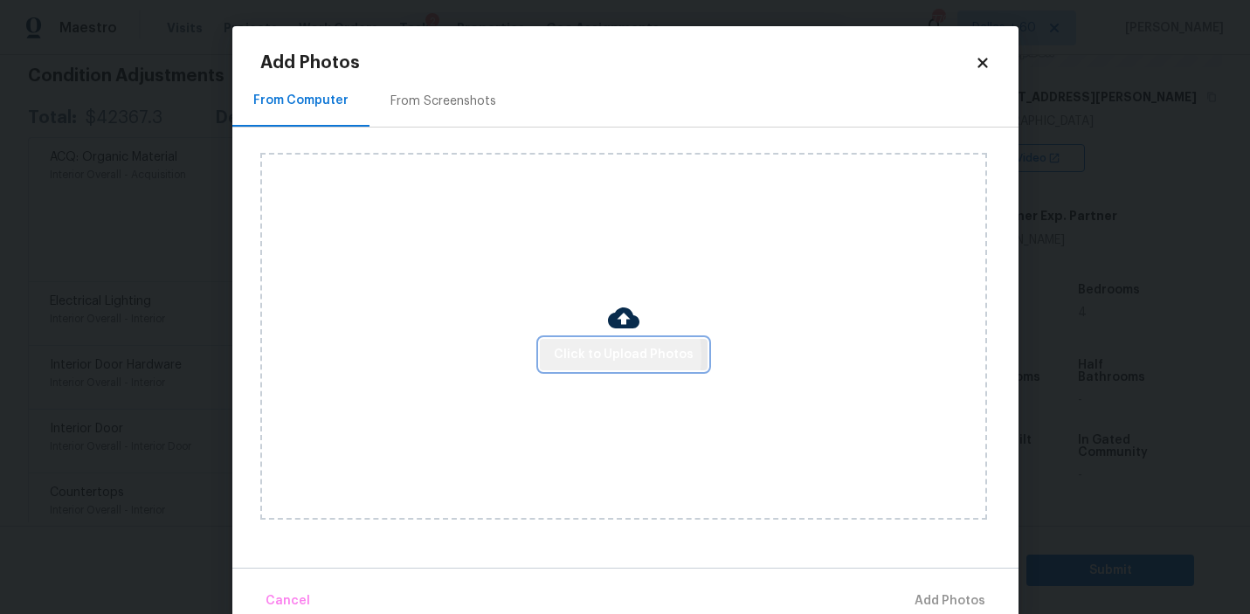
click at [584, 355] on span "Click to Upload Photos" at bounding box center [624, 355] width 140 height 22
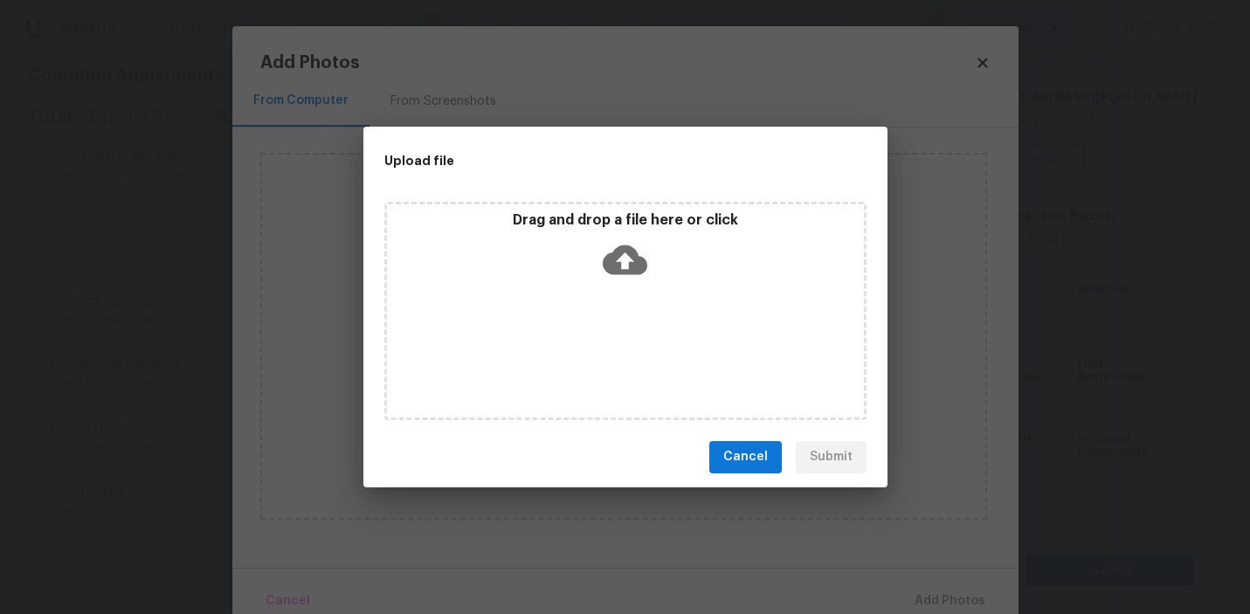
click at [110, 232] on div "Upload file Drag and drop a file here or click Cancel Submit" at bounding box center [625, 307] width 1250 height 614
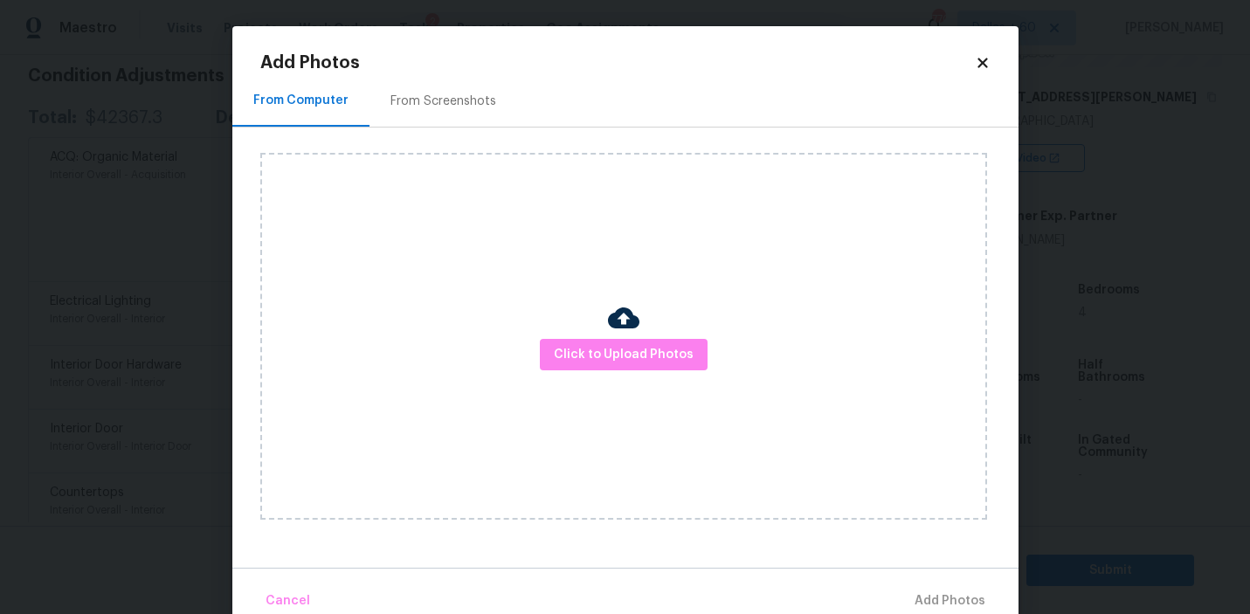
click at [985, 60] on icon at bounding box center [982, 63] width 10 height 10
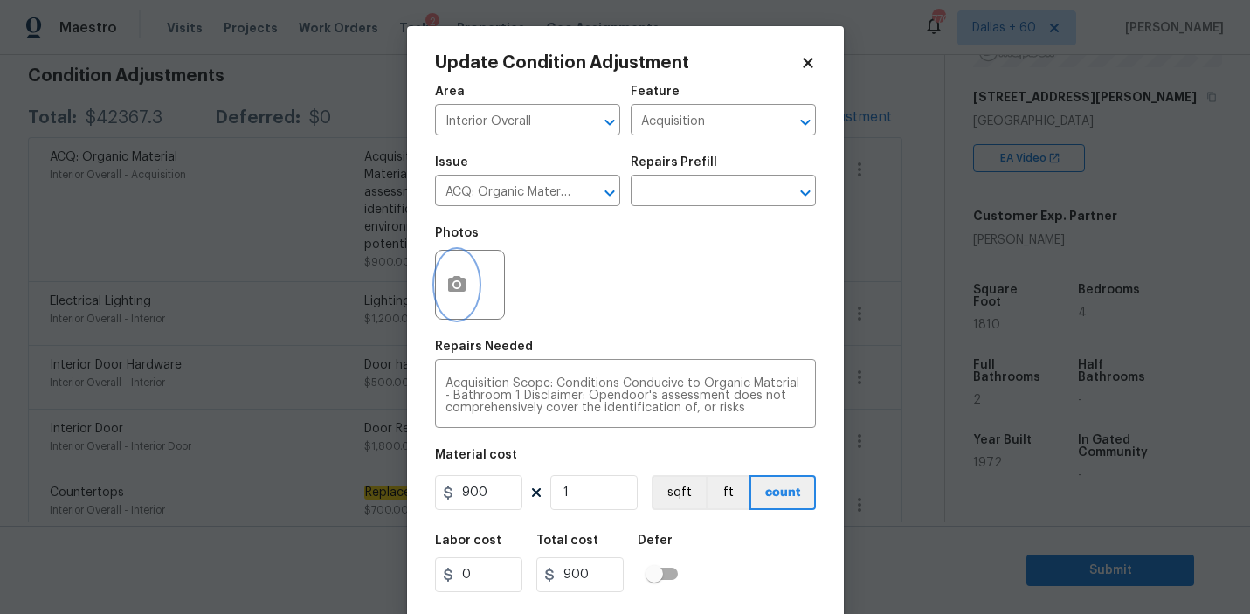
click at [451, 285] on icon "button" at bounding box center [456, 284] width 17 height 16
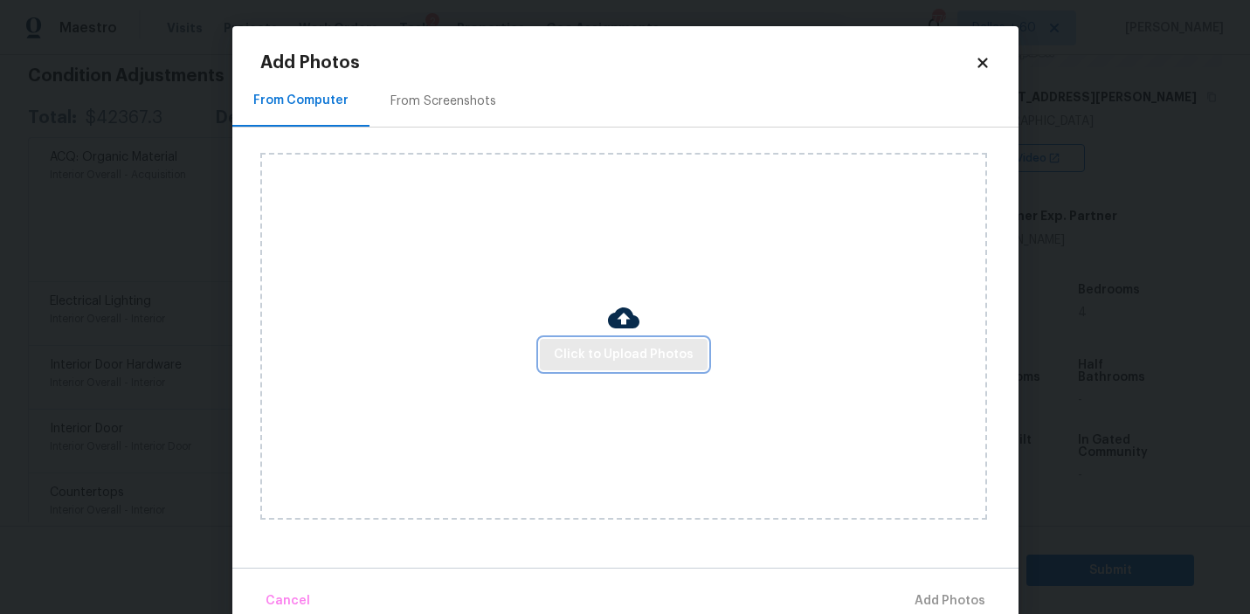
click at [629, 356] on span "Click to Upload Photos" at bounding box center [624, 355] width 140 height 22
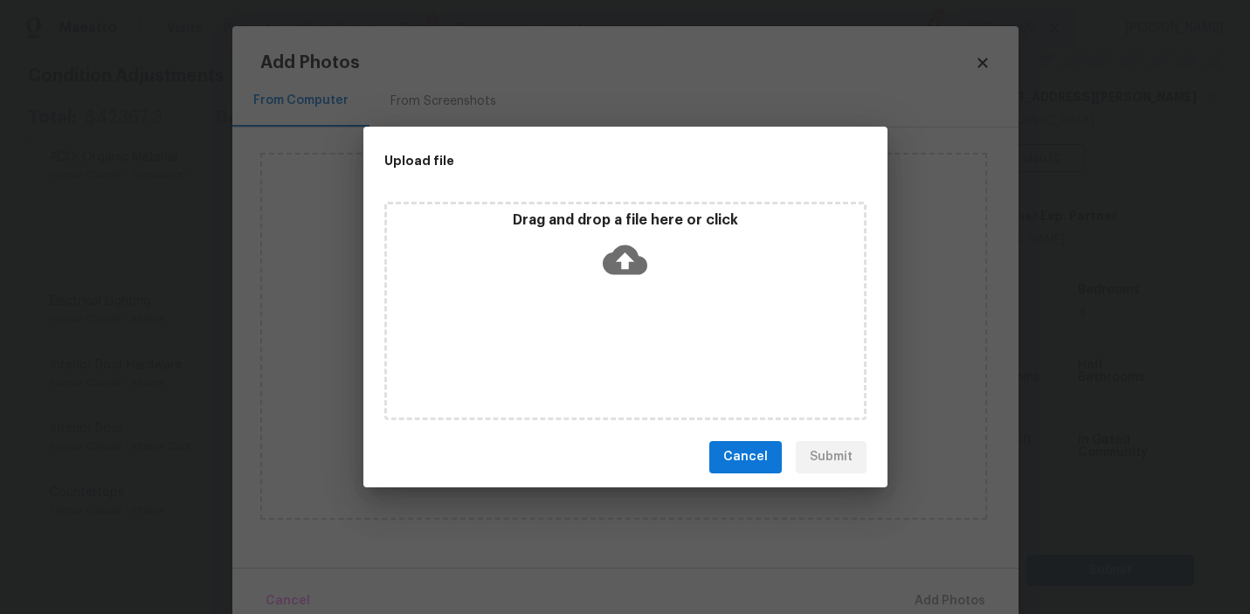
click at [630, 262] on icon at bounding box center [624, 259] width 45 height 30
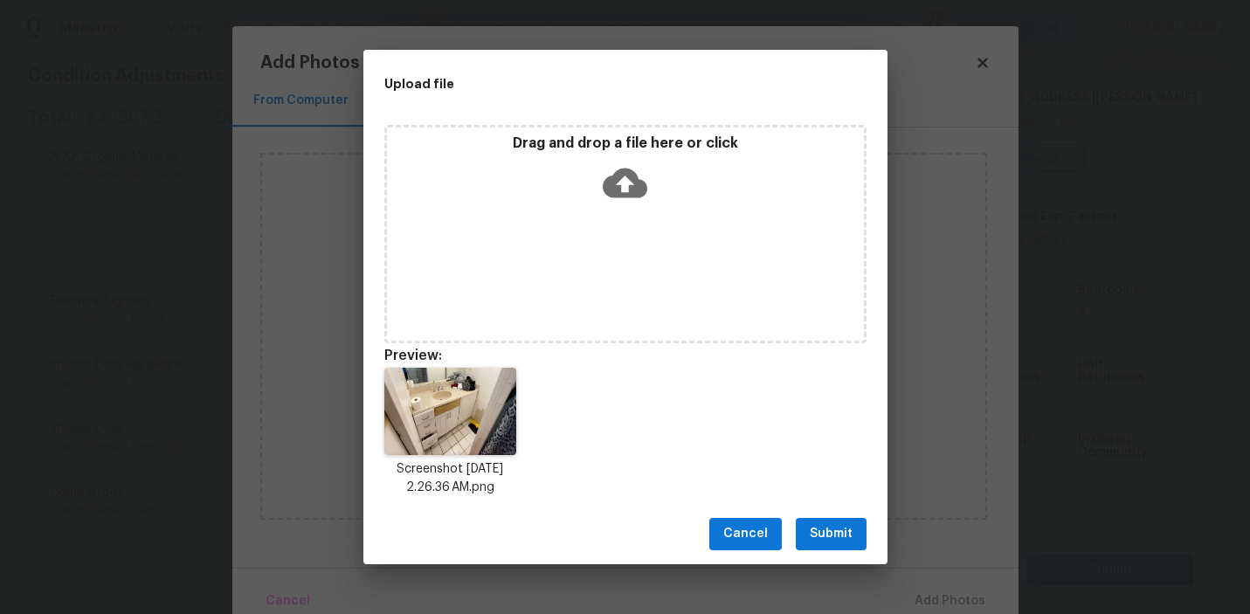
click at [843, 534] on span "Submit" at bounding box center [830, 534] width 43 height 22
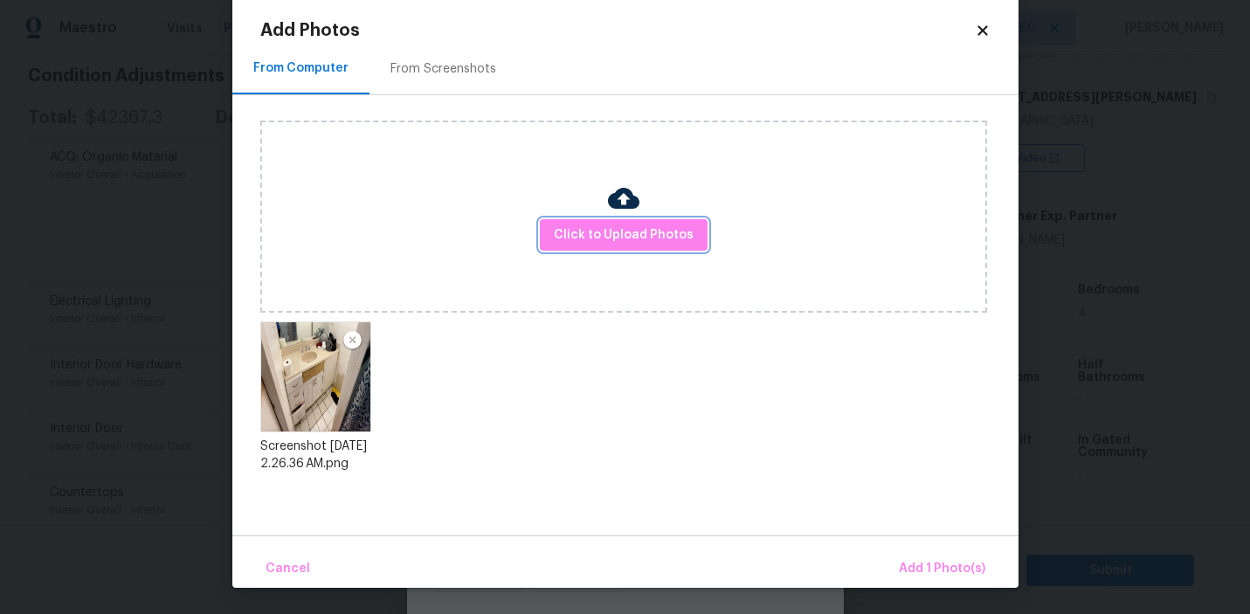
scroll to position [31, 0]
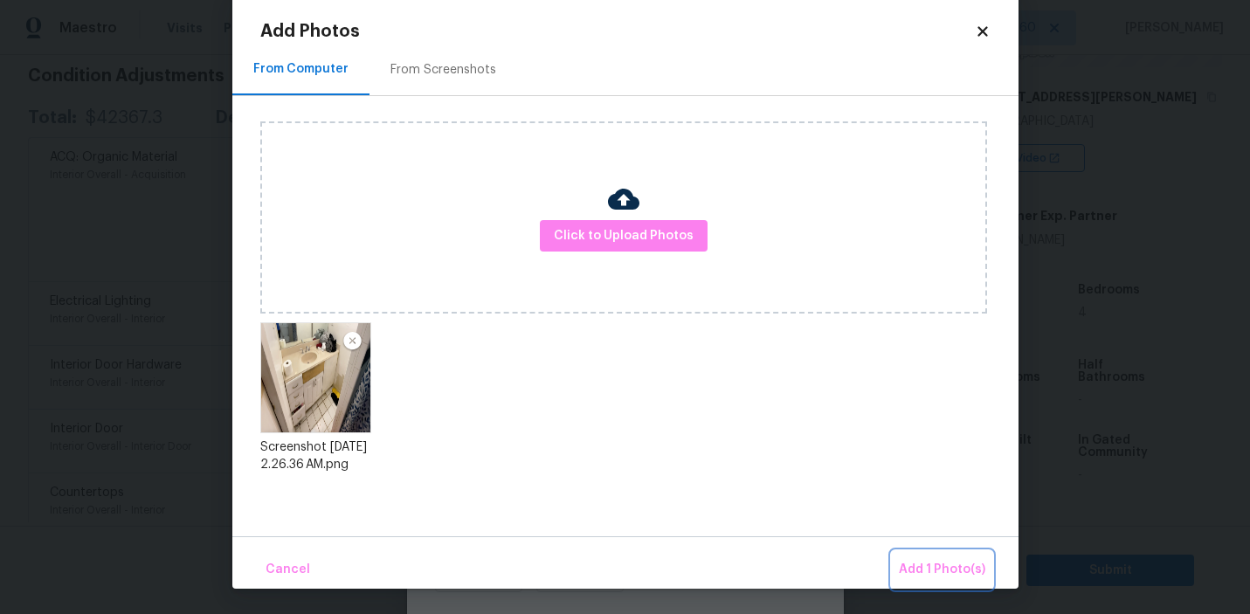
click at [925, 576] on span "Add 1 Photo(s)" at bounding box center [942, 570] width 86 height 22
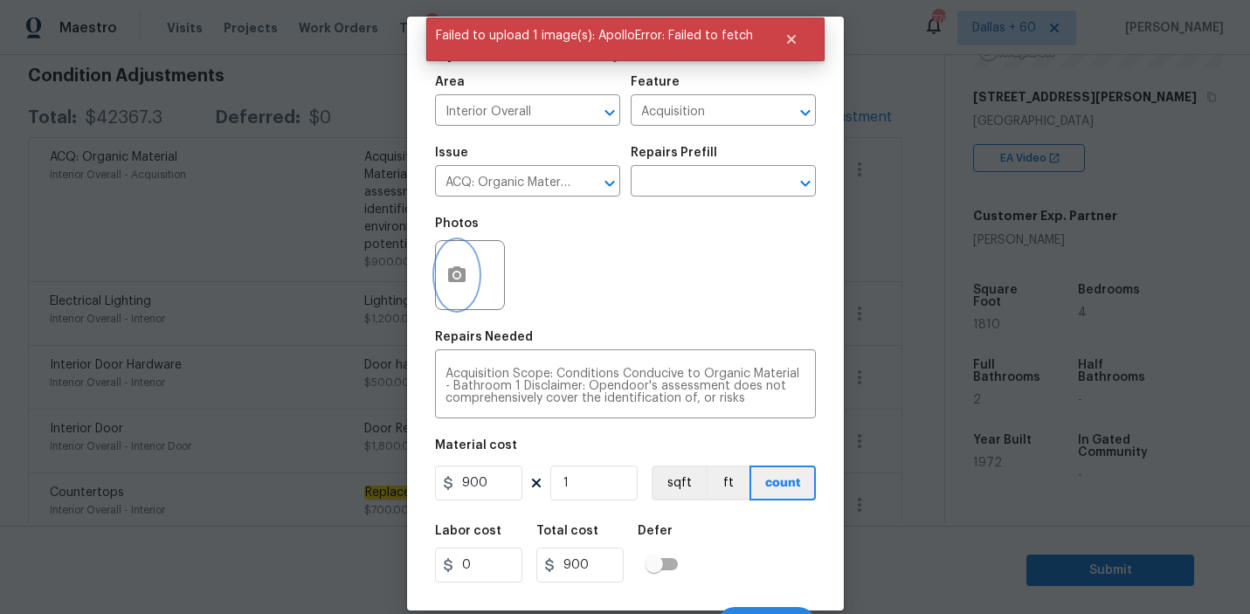
scroll to position [38, 0]
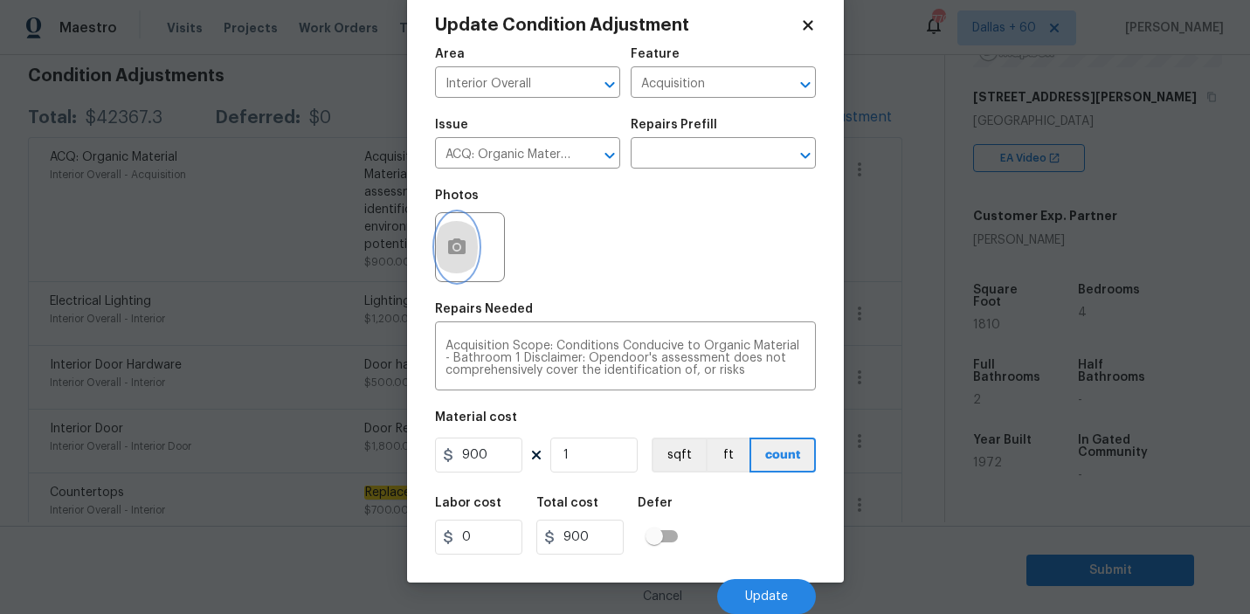
click at [463, 249] on icon "button" at bounding box center [456, 246] width 17 height 16
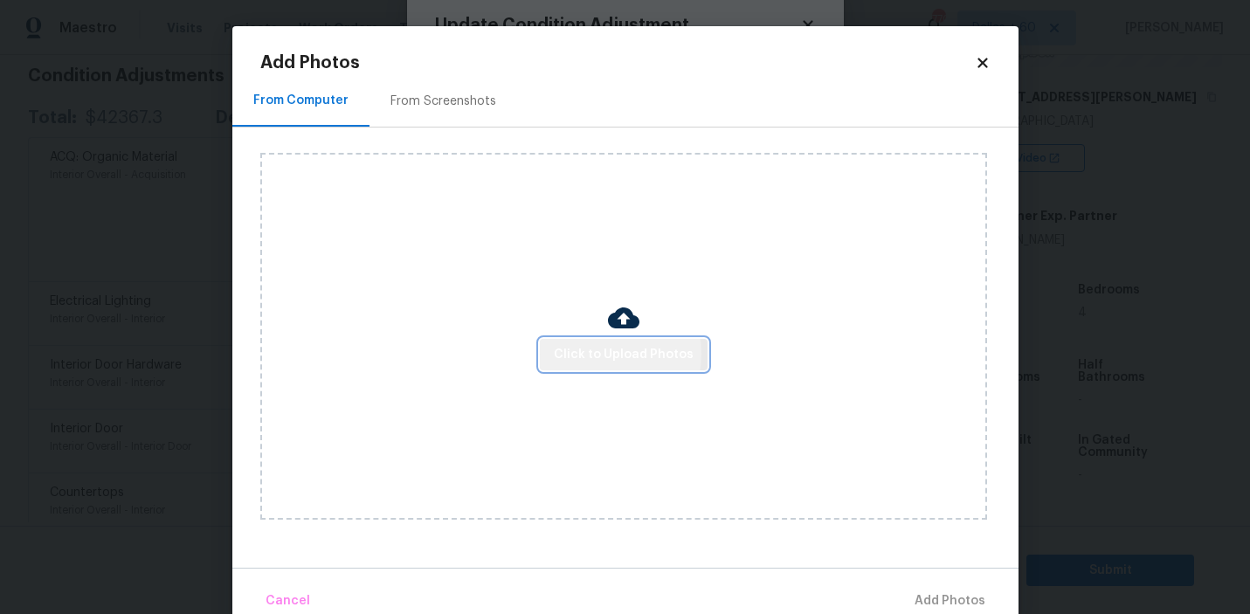
click at [605, 353] on span "Click to Upload Photos" at bounding box center [624, 355] width 140 height 22
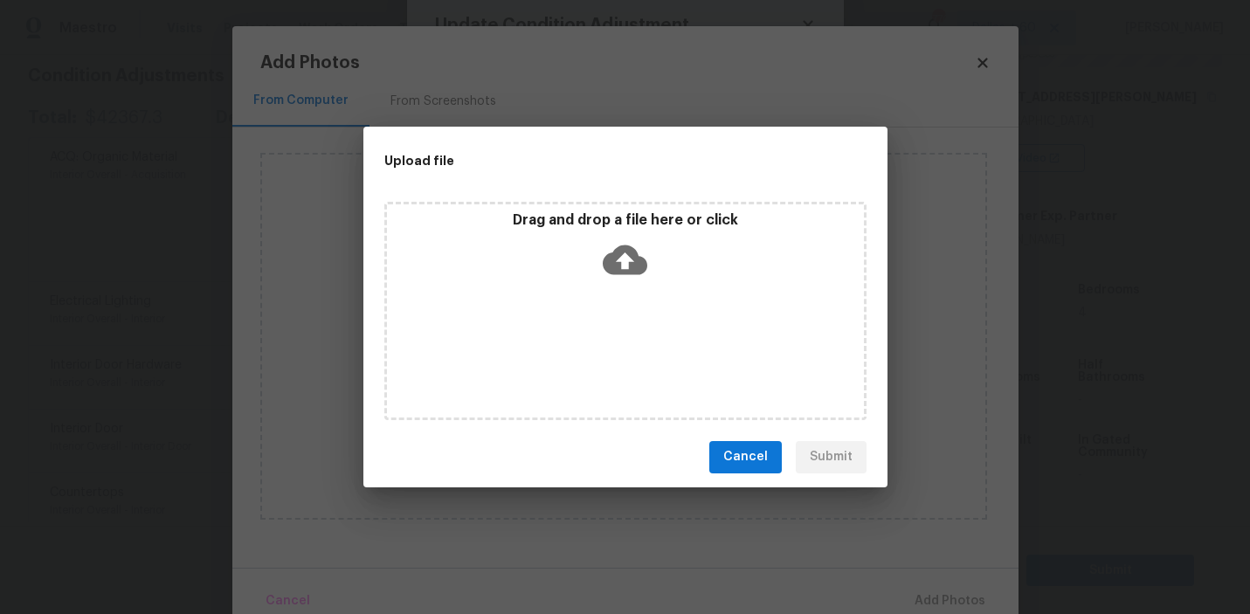
click at [610, 258] on icon at bounding box center [624, 259] width 45 height 30
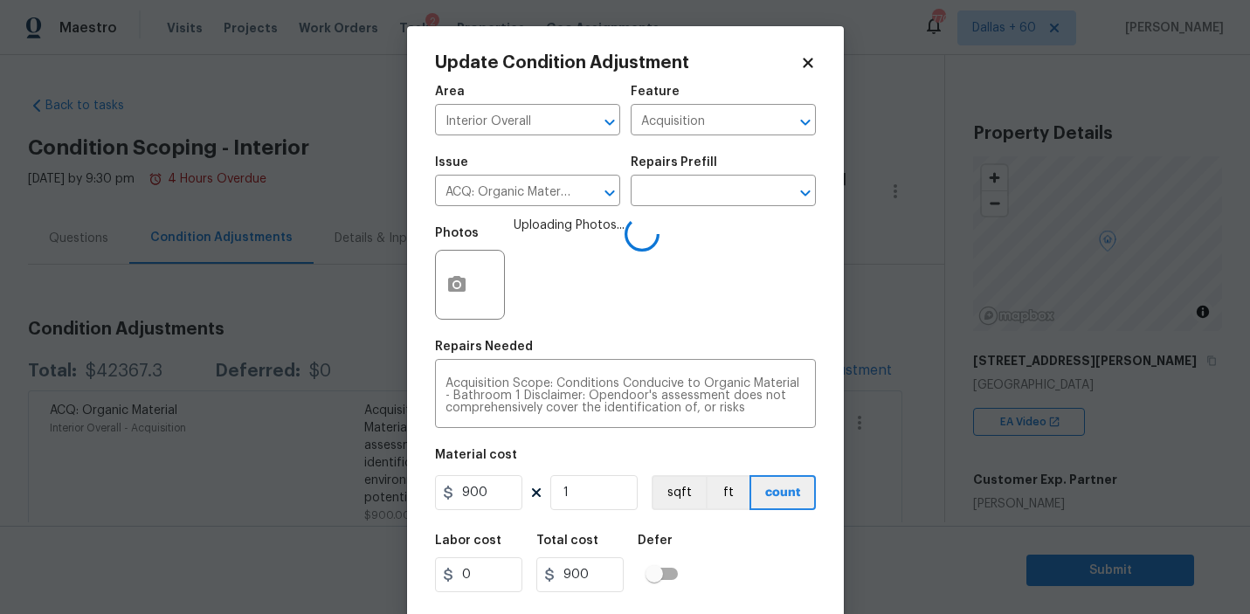
scroll to position [38, 0]
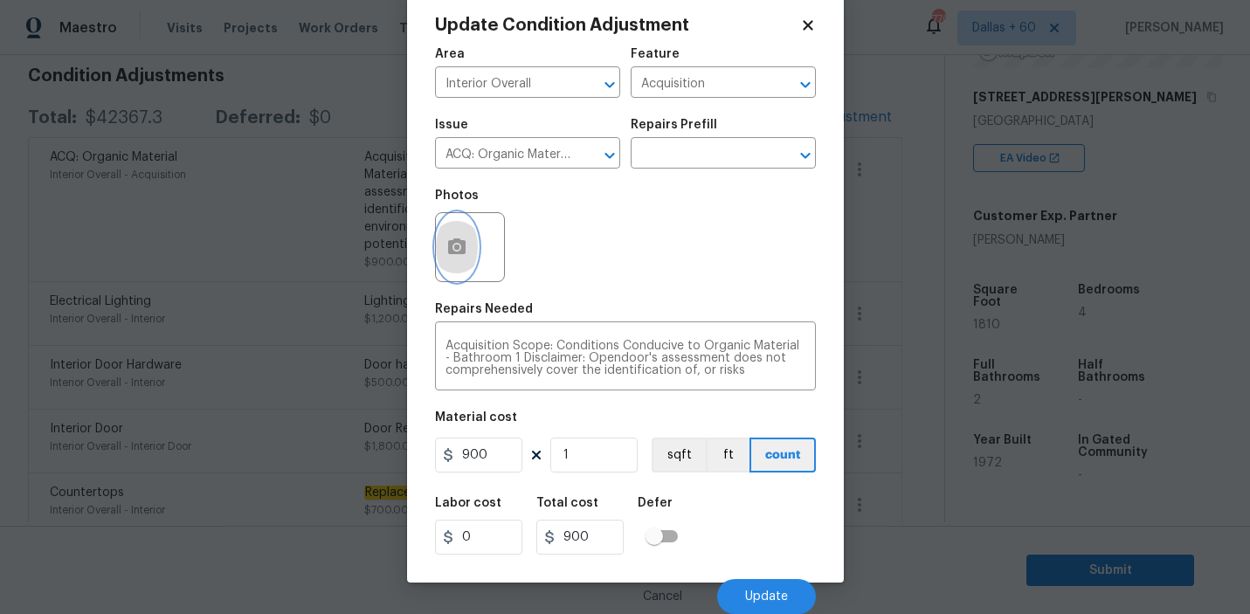
click at [455, 242] on icon "button" at bounding box center [456, 246] width 17 height 16
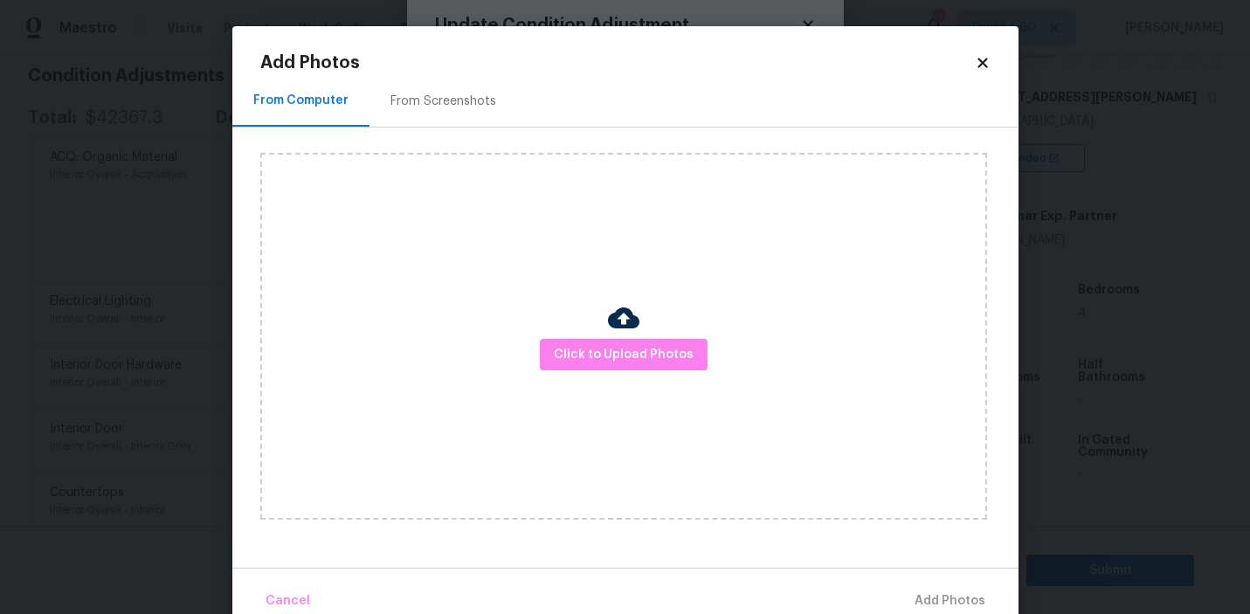
click at [203, 247] on body "Maestro Visits Projects Work Orders Tasks 2 Properties Geo Assignments 770 [GEO…" at bounding box center [625, 307] width 1250 height 614
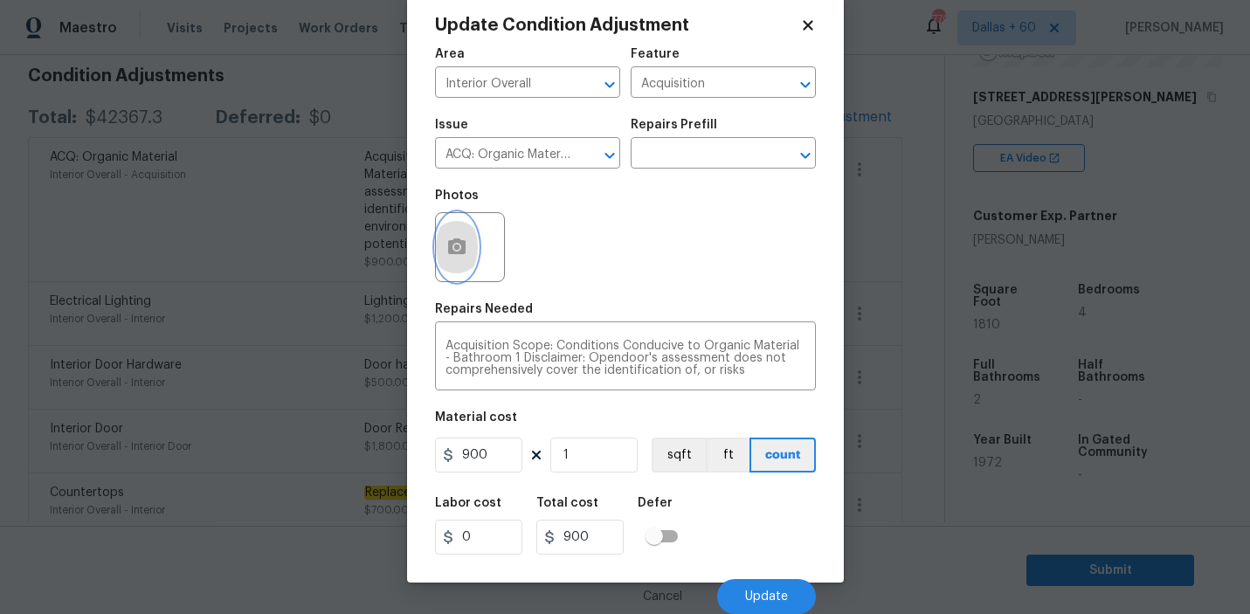
click at [458, 250] on icon "button" at bounding box center [456, 246] width 17 height 16
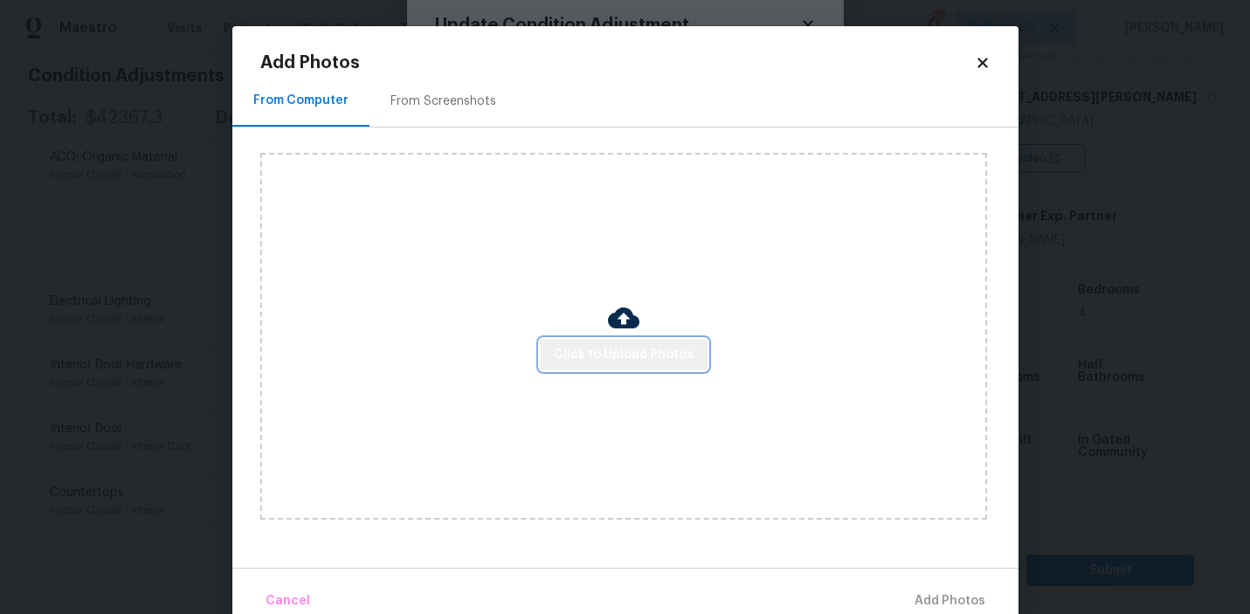
click at [651, 351] on span "Click to Upload Photos" at bounding box center [624, 355] width 140 height 22
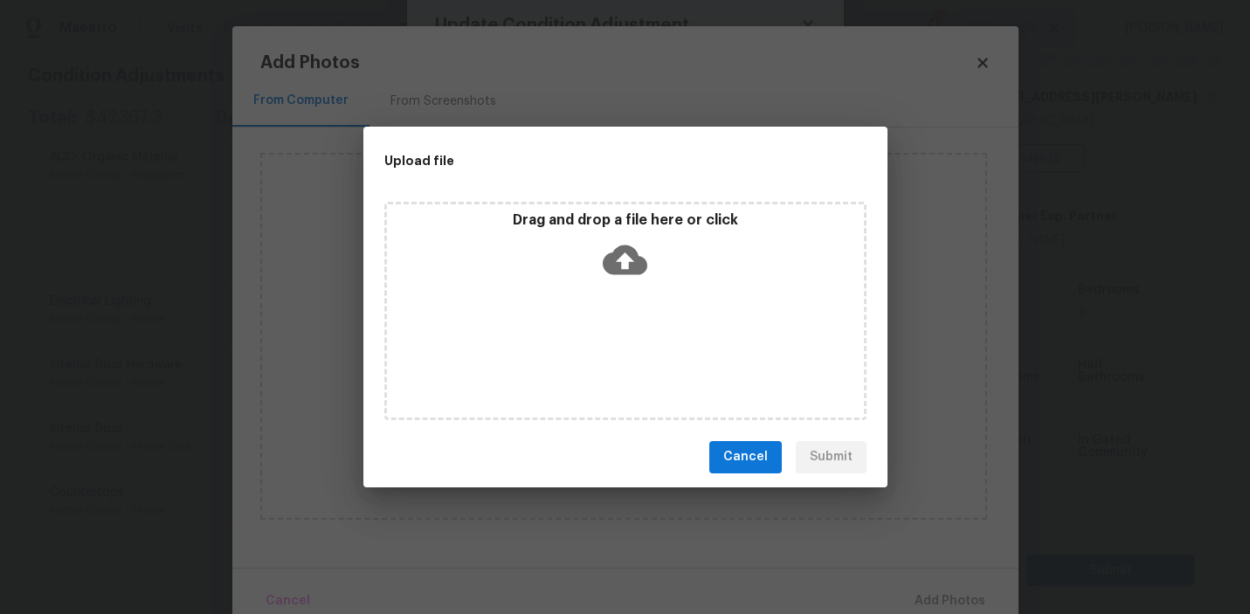
click at [609, 239] on icon at bounding box center [624, 260] width 45 height 45
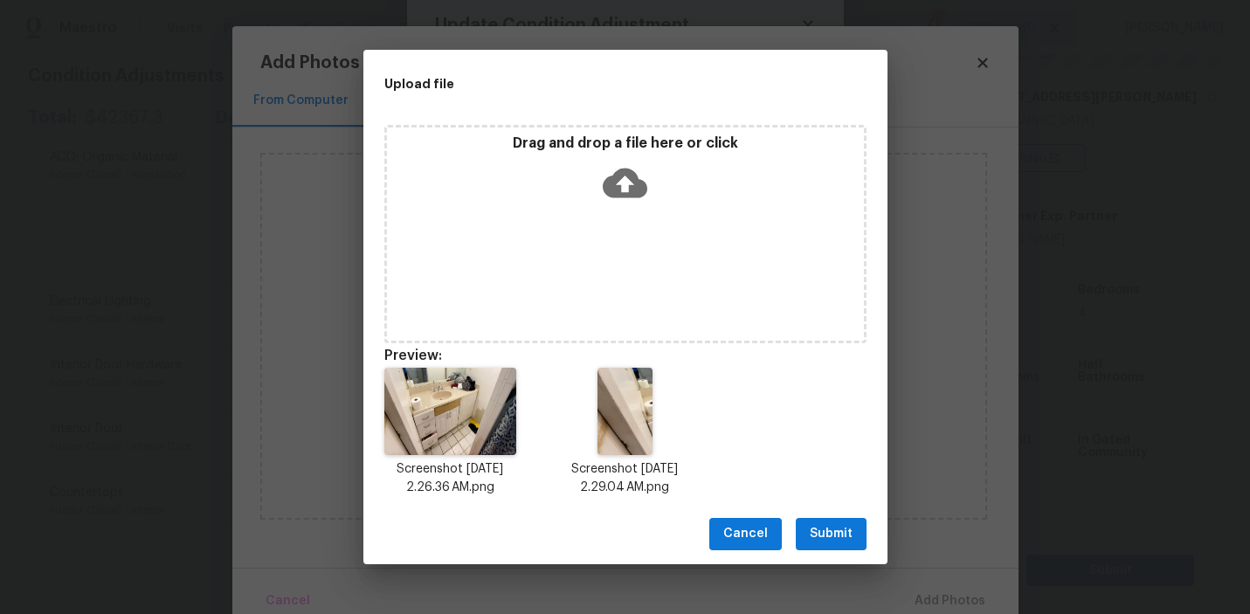
click at [825, 524] on span "Submit" at bounding box center [830, 534] width 43 height 22
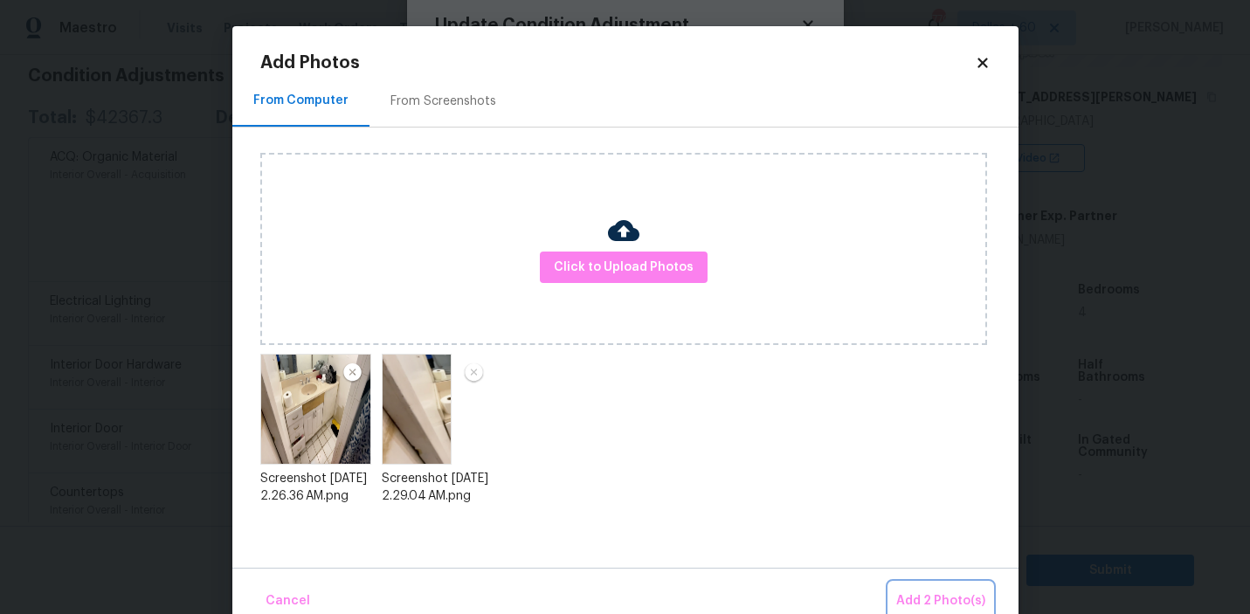
click at [916, 598] on span "Add 2 Photo(s)" at bounding box center [940, 601] width 89 height 22
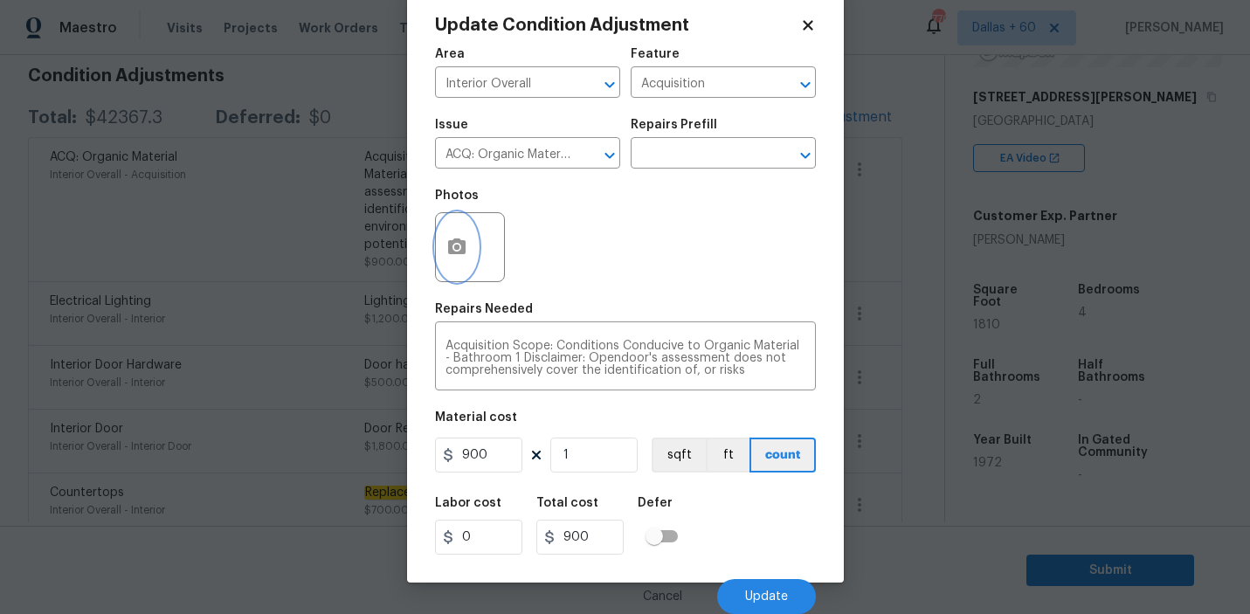
click at [465, 247] on icon "button" at bounding box center [456, 247] width 21 height 21
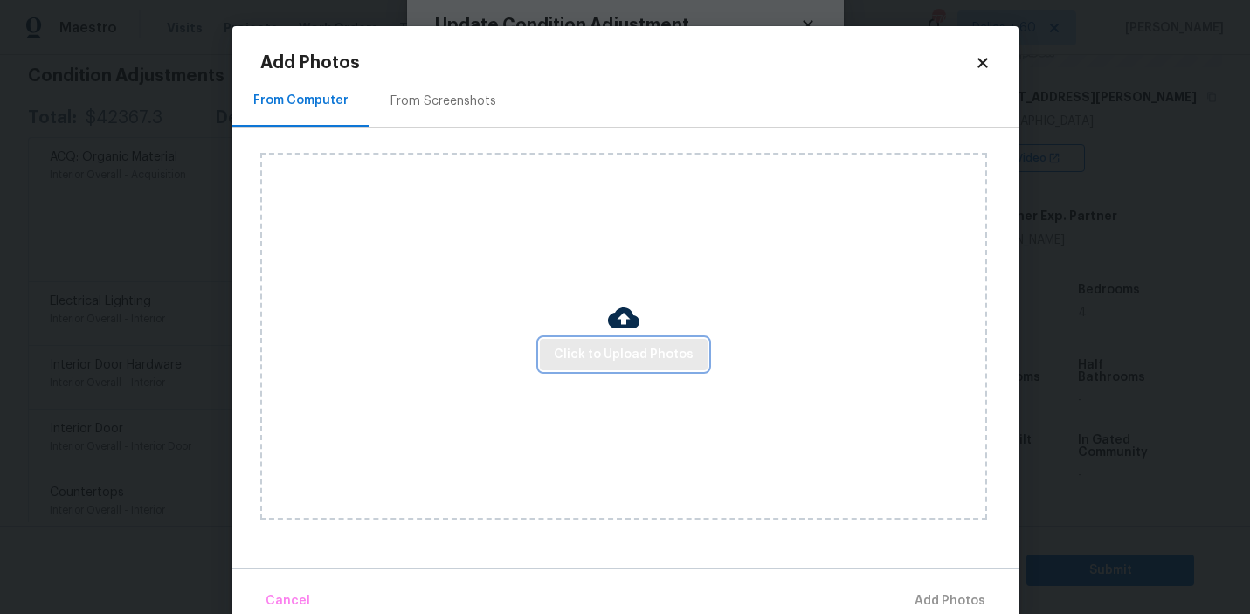
click at [667, 359] on span "Click to Upload Photos" at bounding box center [624, 355] width 140 height 22
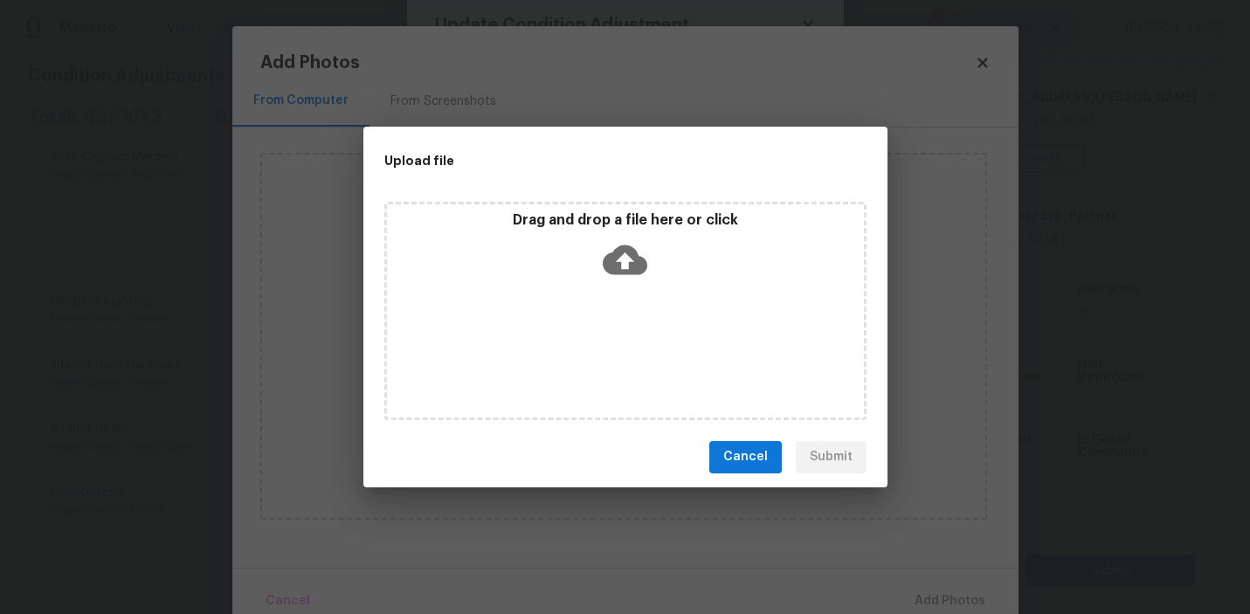
click at [625, 259] on icon at bounding box center [624, 260] width 45 height 45
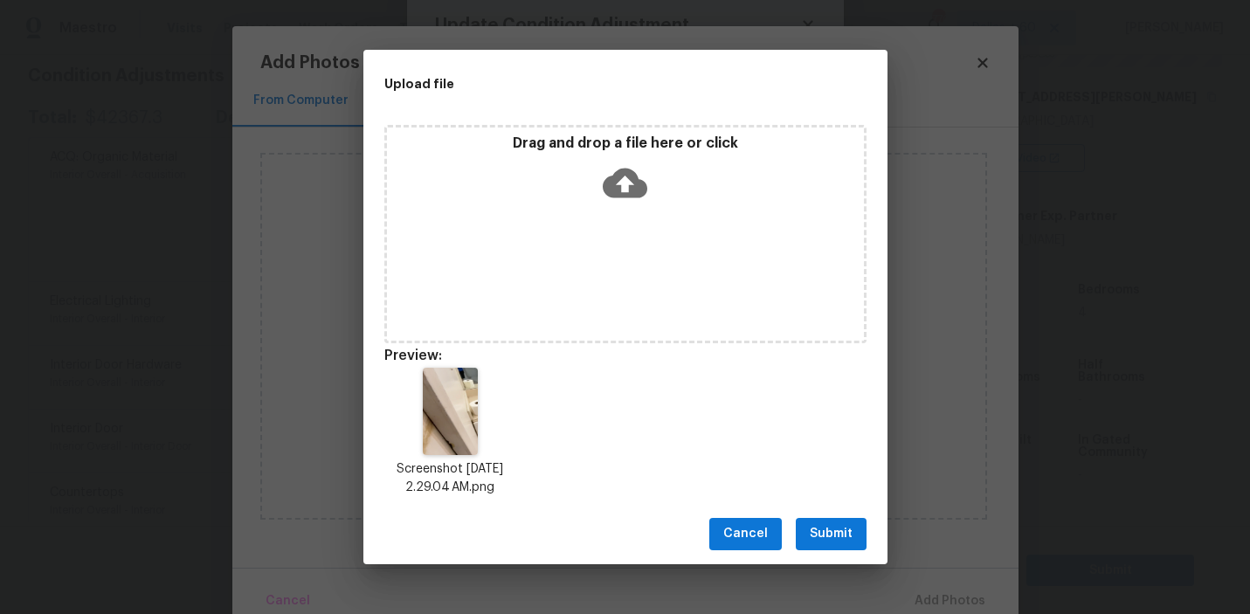
click at [817, 527] on span "Submit" at bounding box center [830, 534] width 43 height 22
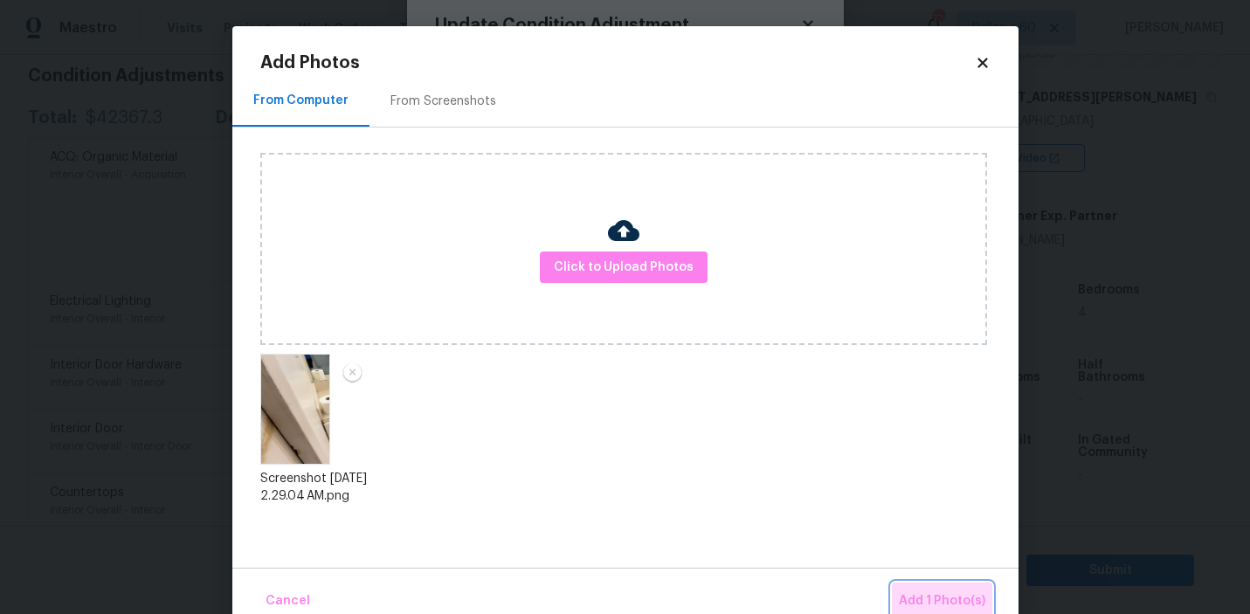
click at [944, 600] on span "Add 1 Photo(s)" at bounding box center [942, 601] width 86 height 22
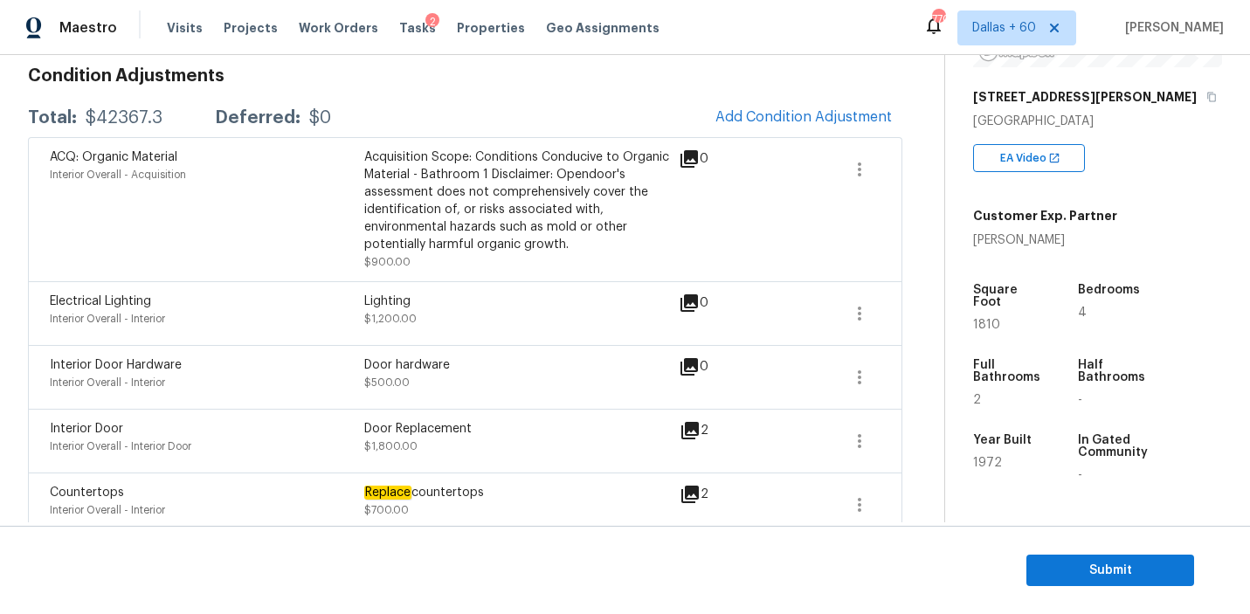
click at [284, 283] on body "Maestro Visits Projects Work Orders Tasks 2 Properties Geo Assignments 770 [GEO…" at bounding box center [625, 307] width 1250 height 614
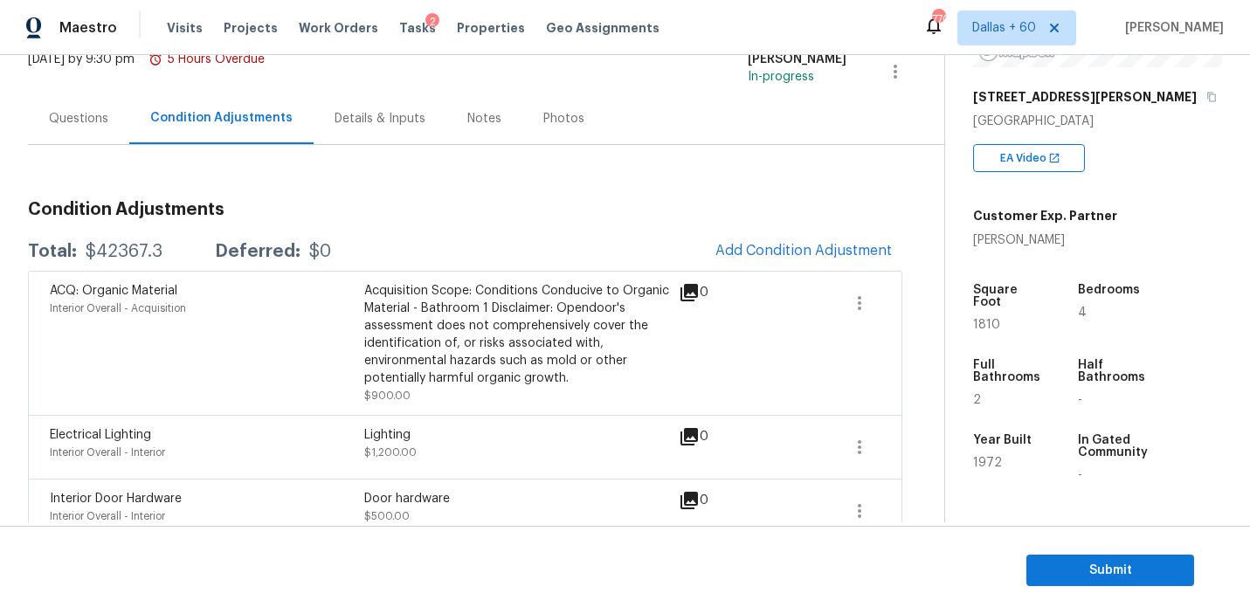
scroll to position [144, 0]
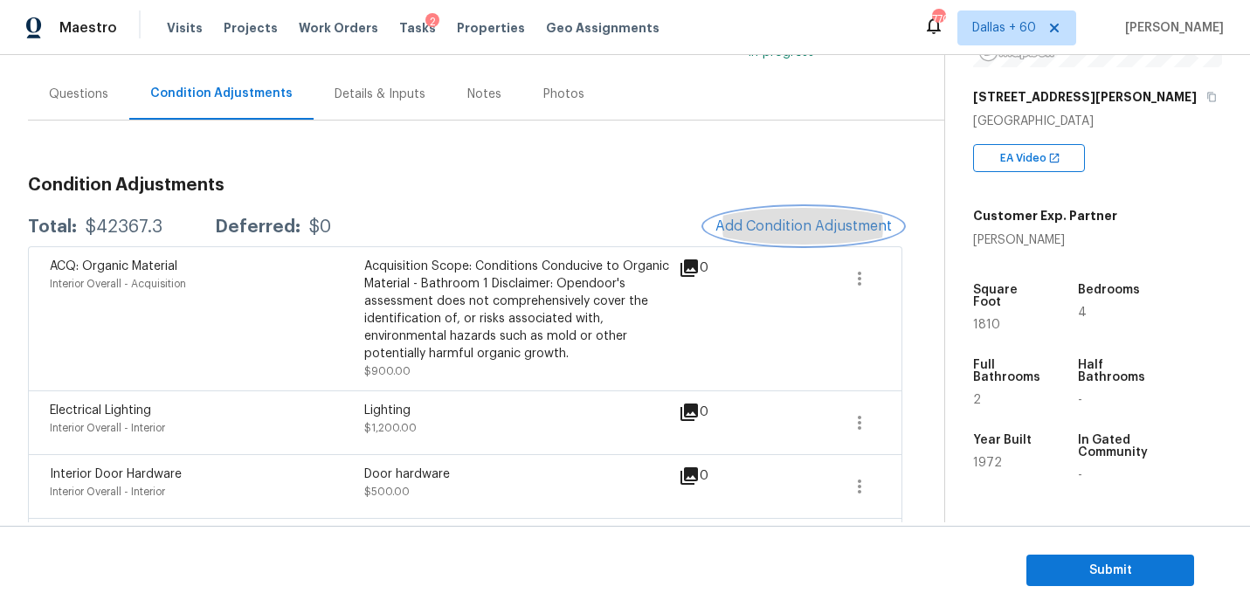
click at [797, 224] on span "Add Condition Adjustment" at bounding box center [803, 226] width 176 height 16
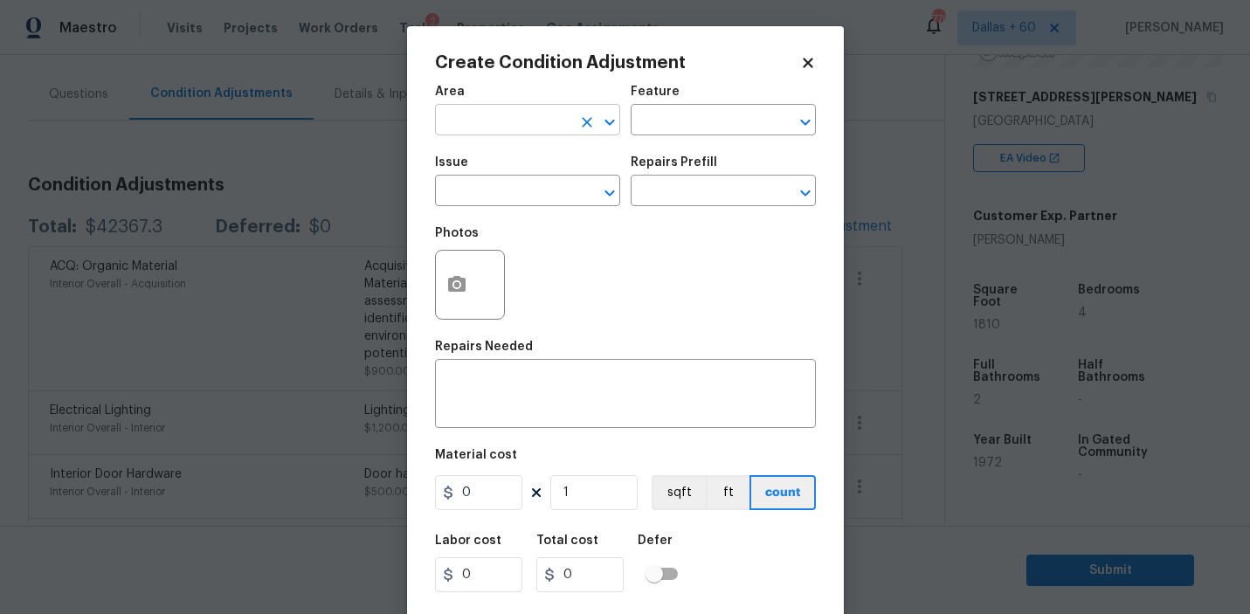
click at [573, 126] on div "​" at bounding box center [527, 121] width 185 height 27
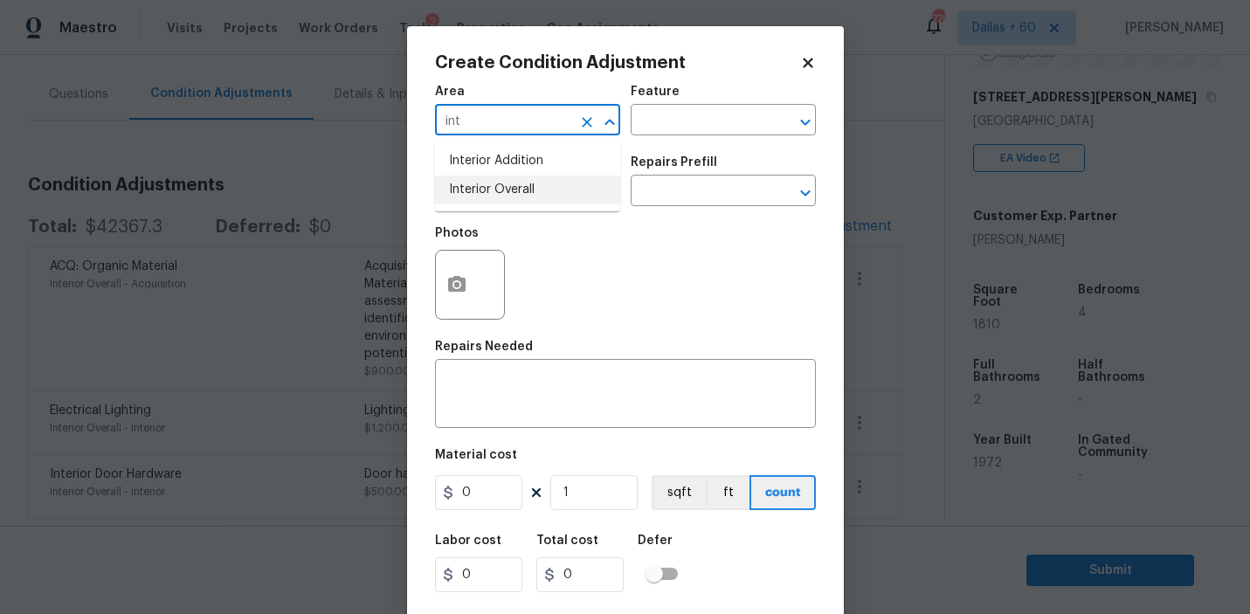
click at [575, 182] on li "Interior Overall" at bounding box center [527, 190] width 185 height 29
type input "Interior Overall"
click at [717, 117] on input "text" at bounding box center [698, 121] width 136 height 27
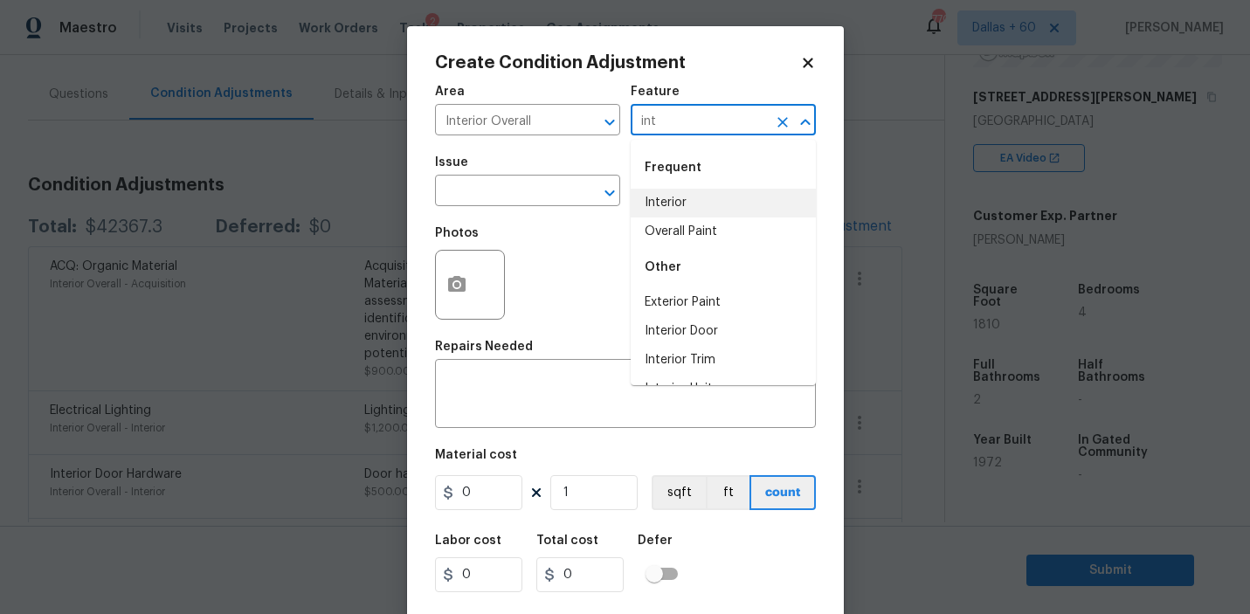
click at [723, 207] on li "Interior" at bounding box center [722, 203] width 185 height 29
type input "Interior"
click at [506, 205] on input "text" at bounding box center [503, 192] width 136 height 27
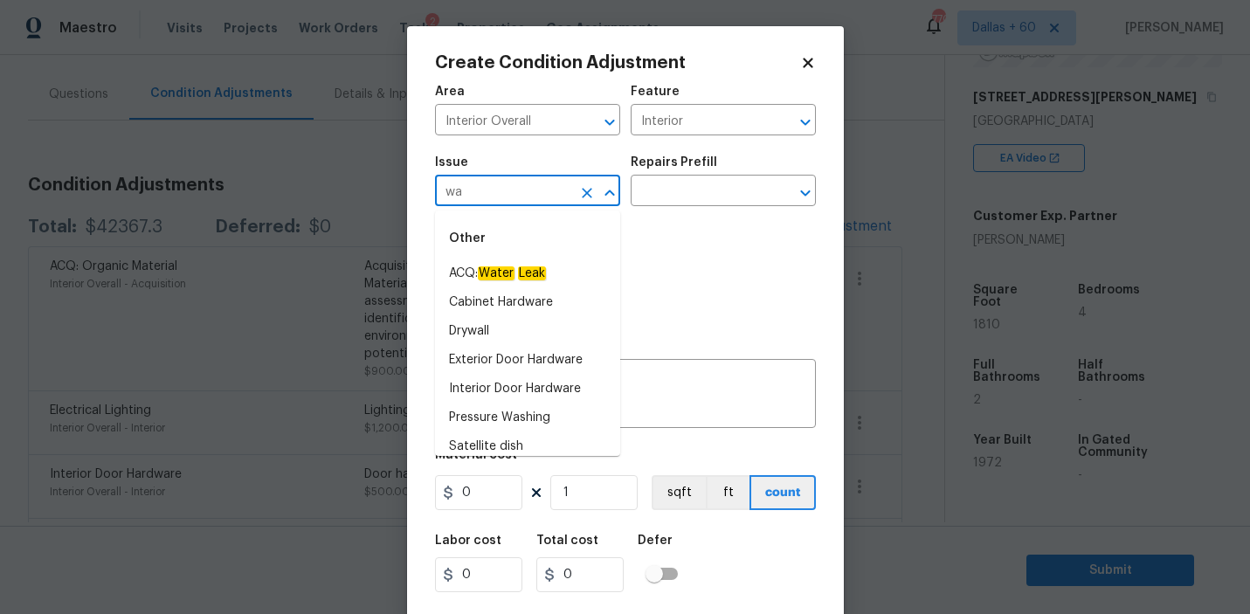
type input "w"
type input "d"
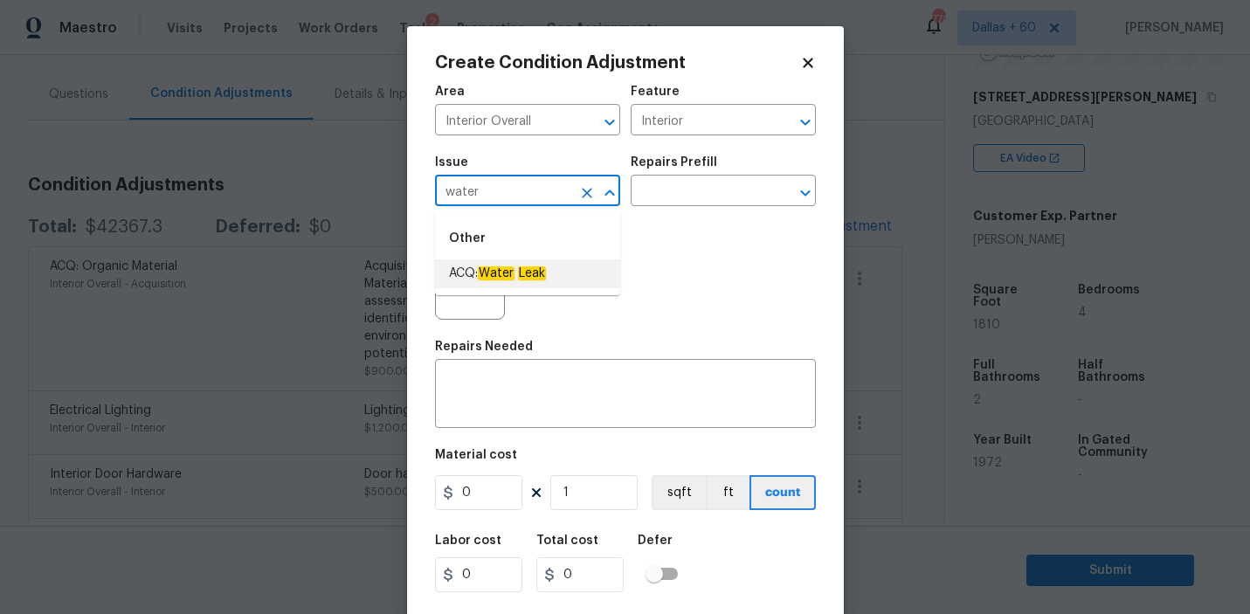
click at [543, 272] on em "Leak" at bounding box center [532, 273] width 28 height 14
type input "ACQ: Water Leak"
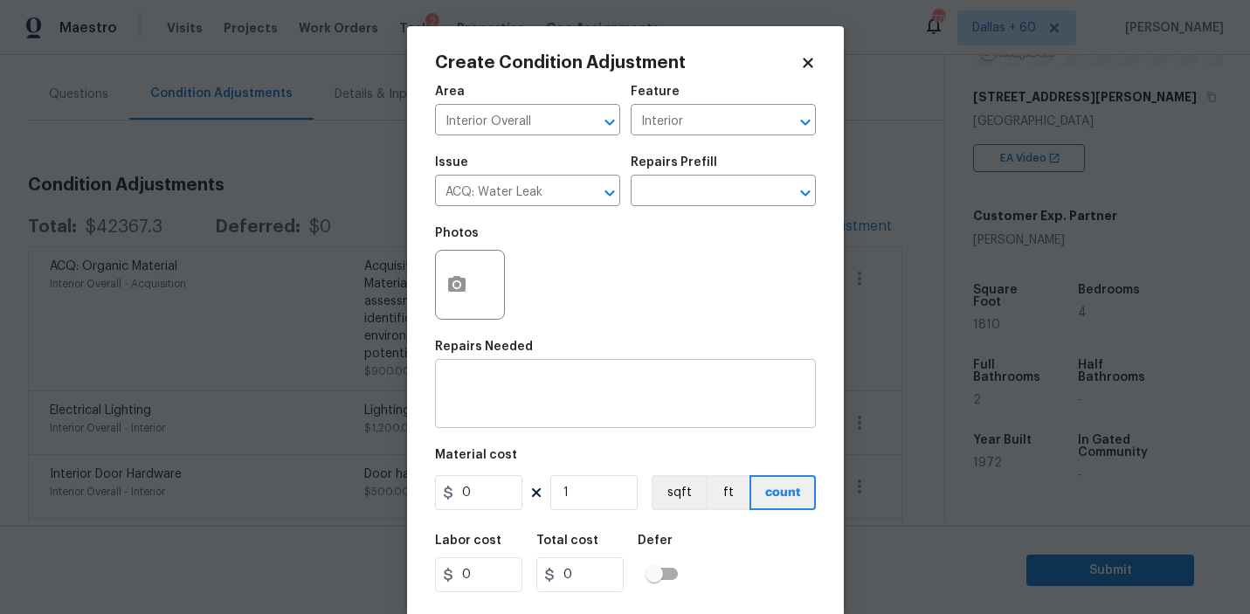
click at [582, 371] on div "x ​" at bounding box center [625, 395] width 381 height 65
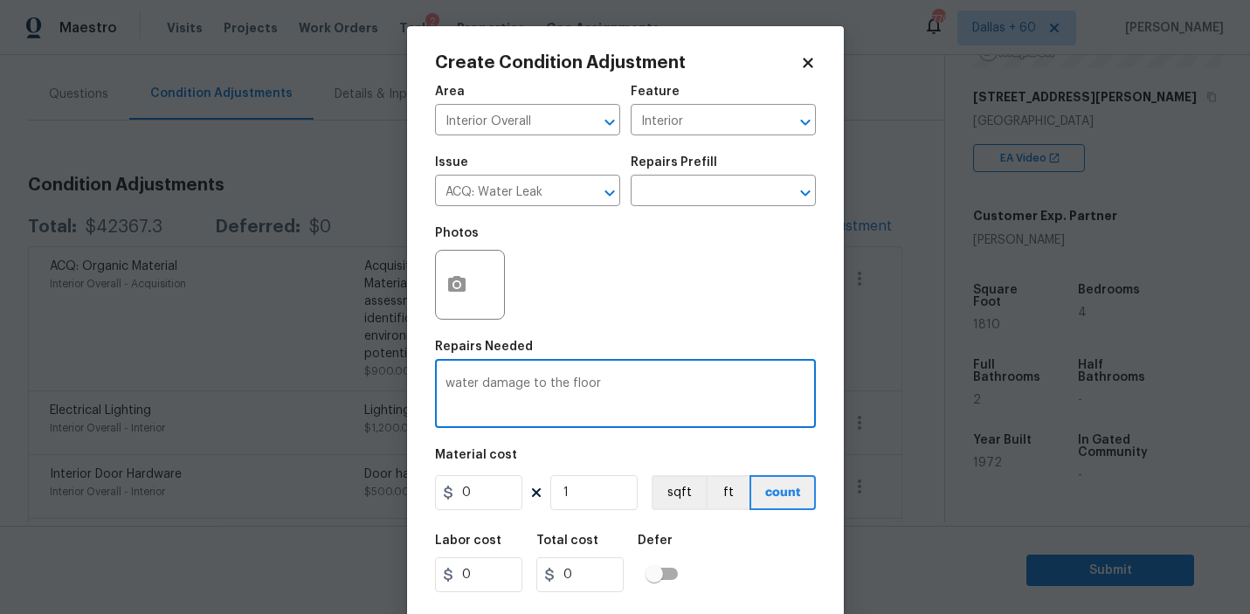
type textarea "water damage to the floor"
click at [458, 297] on button "button" at bounding box center [457, 285] width 42 height 68
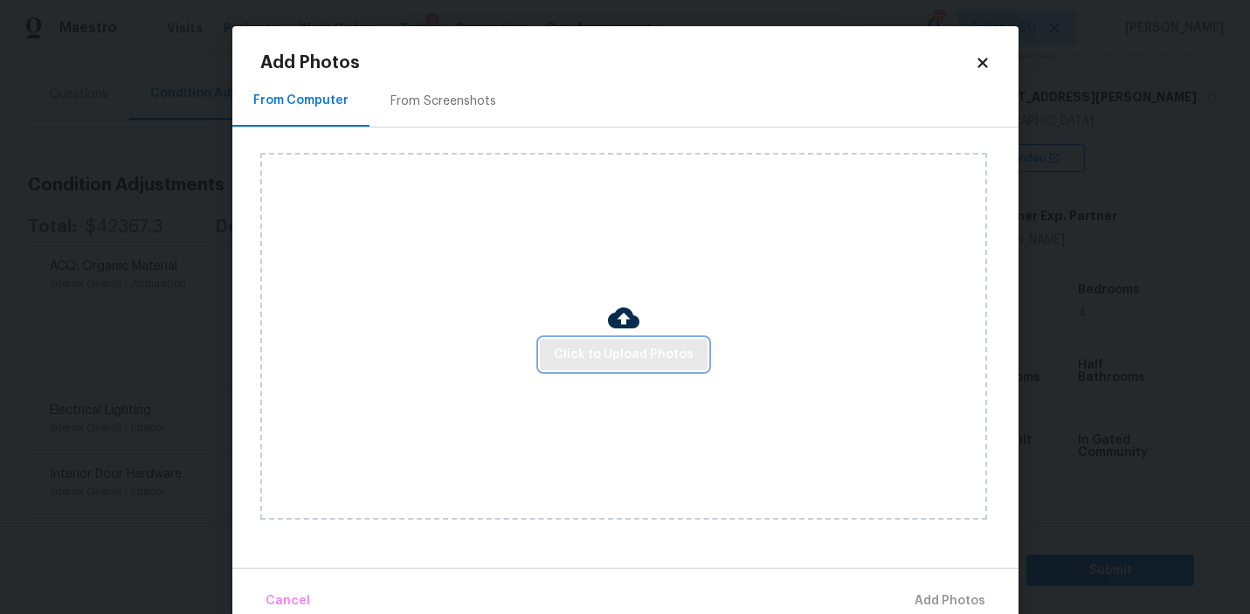
click at [626, 359] on span "Click to Upload Photos" at bounding box center [624, 355] width 140 height 22
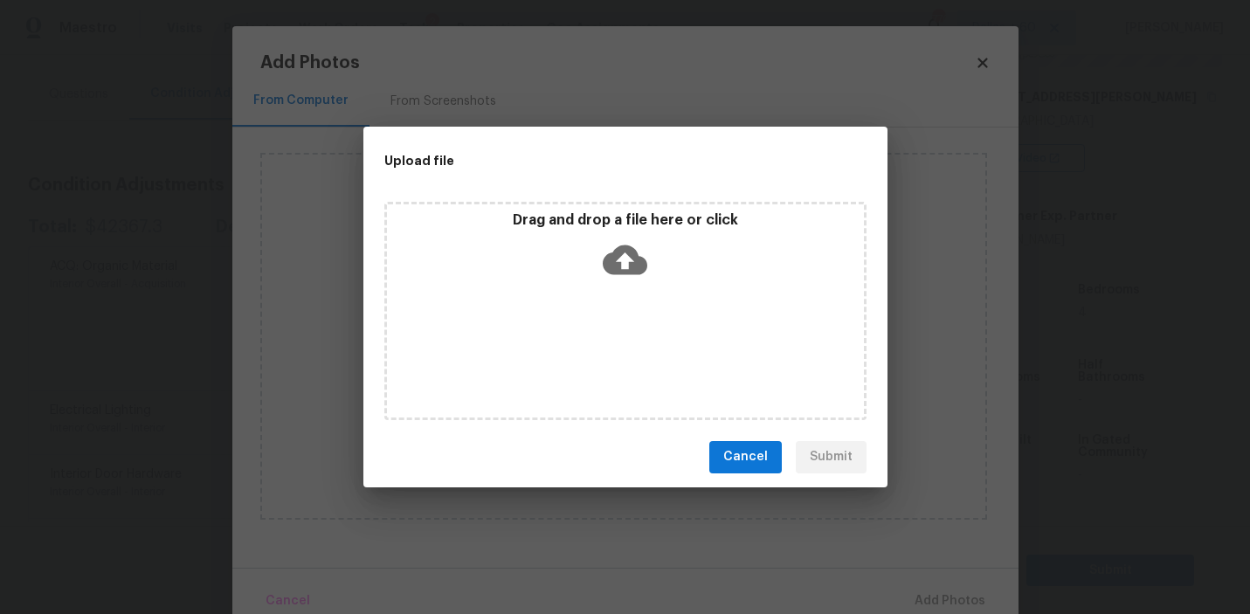
click at [635, 263] on icon at bounding box center [624, 259] width 45 height 30
click at [636, 262] on icon at bounding box center [624, 259] width 45 height 30
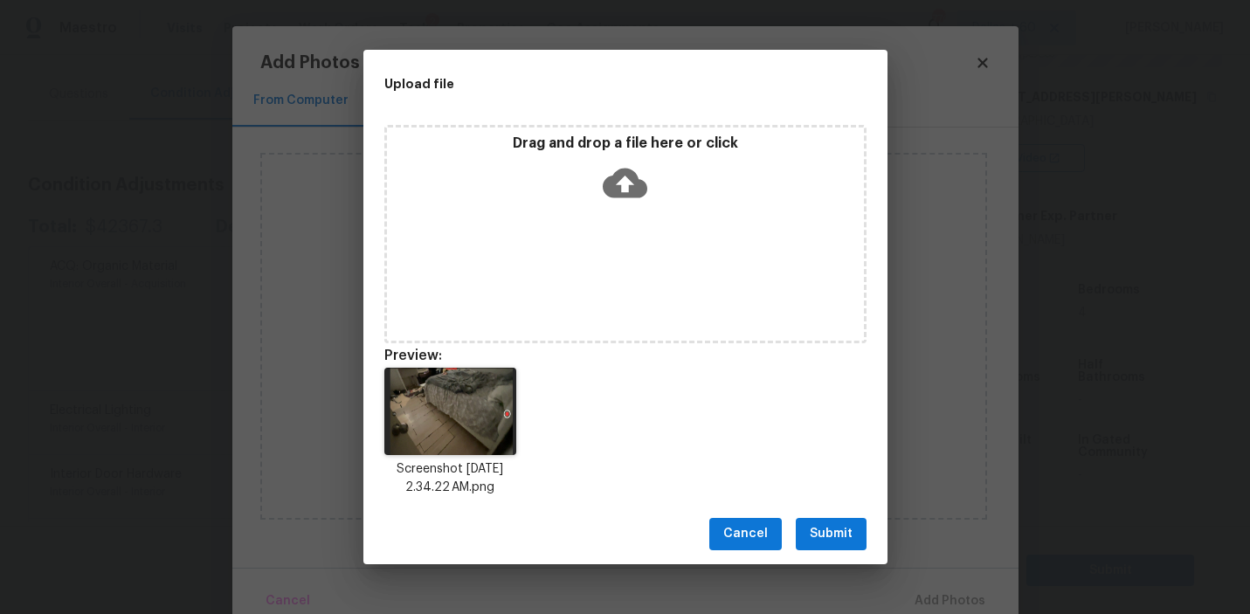
click at [824, 534] on span "Submit" at bounding box center [830, 534] width 43 height 22
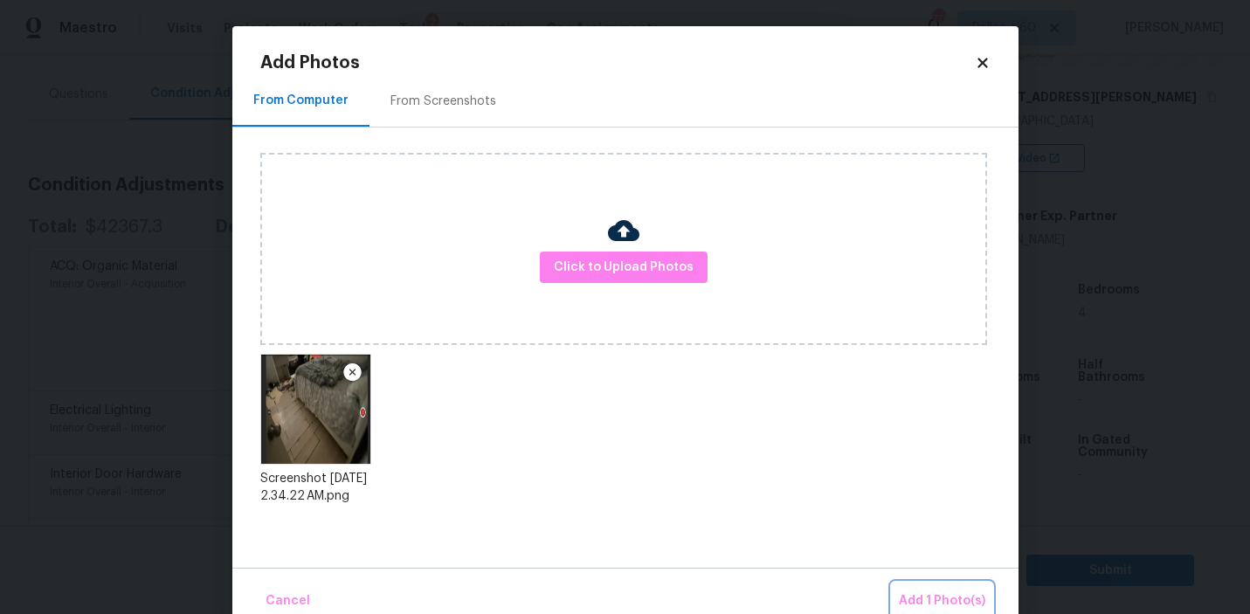
click at [939, 595] on span "Add 1 Photo(s)" at bounding box center [942, 601] width 86 height 22
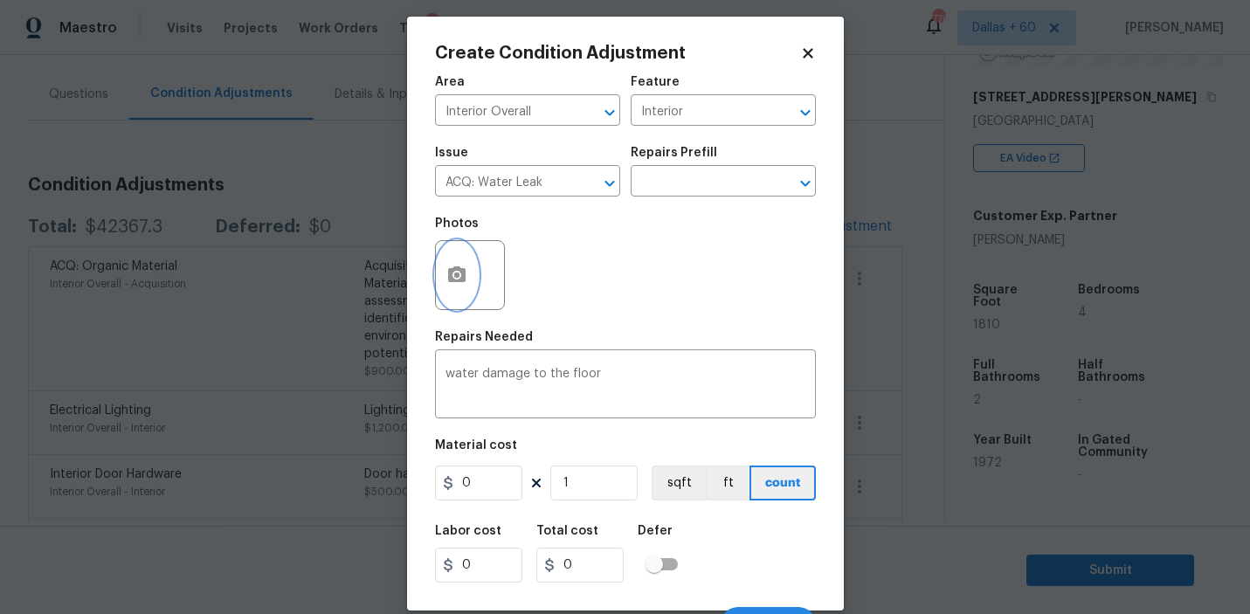
scroll to position [38, 0]
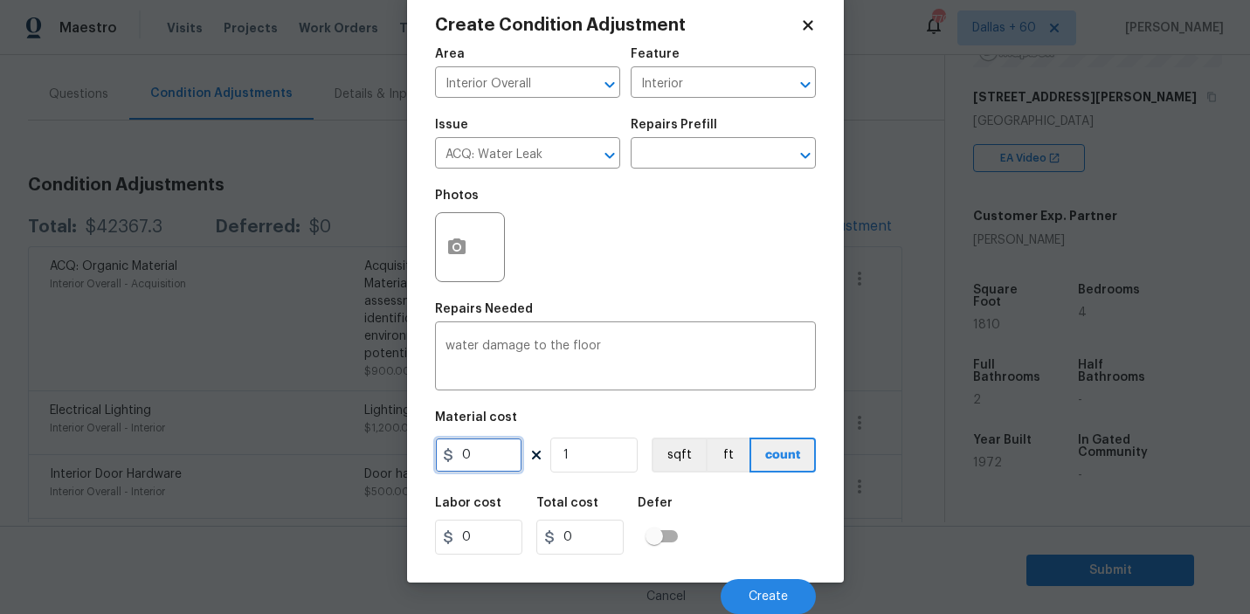
click at [473, 469] on input "0" at bounding box center [478, 454] width 87 height 35
type input "2500"
click at [594, 450] on input "1" at bounding box center [593, 454] width 87 height 35
click at [769, 593] on span "Create" at bounding box center [767, 596] width 39 height 13
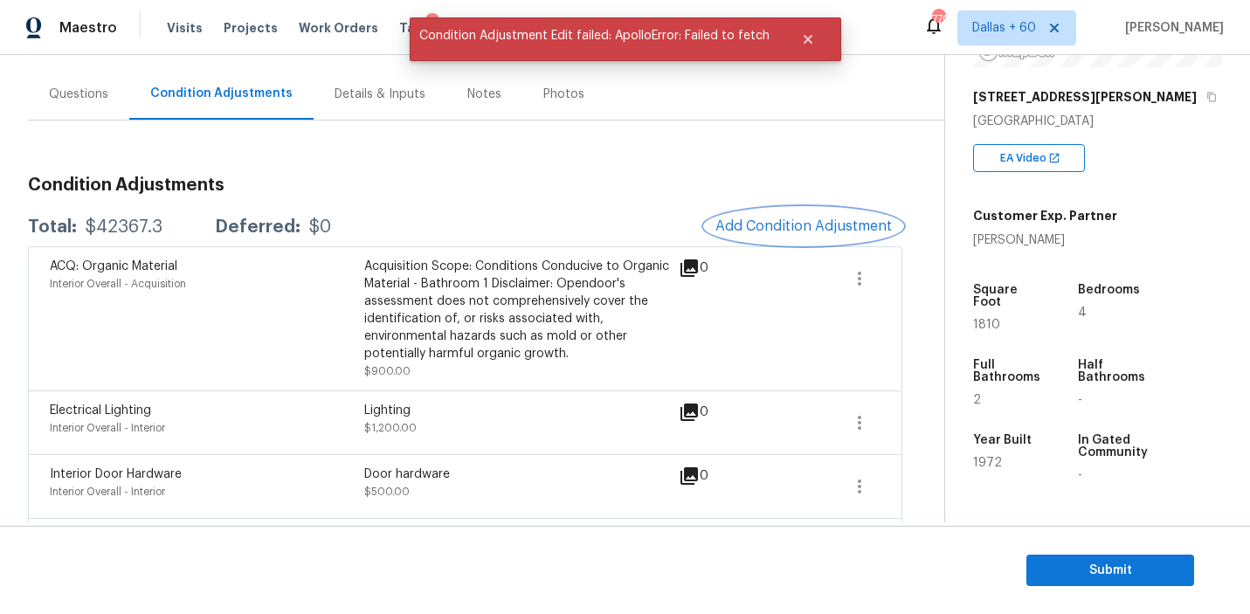
scroll to position [0, 0]
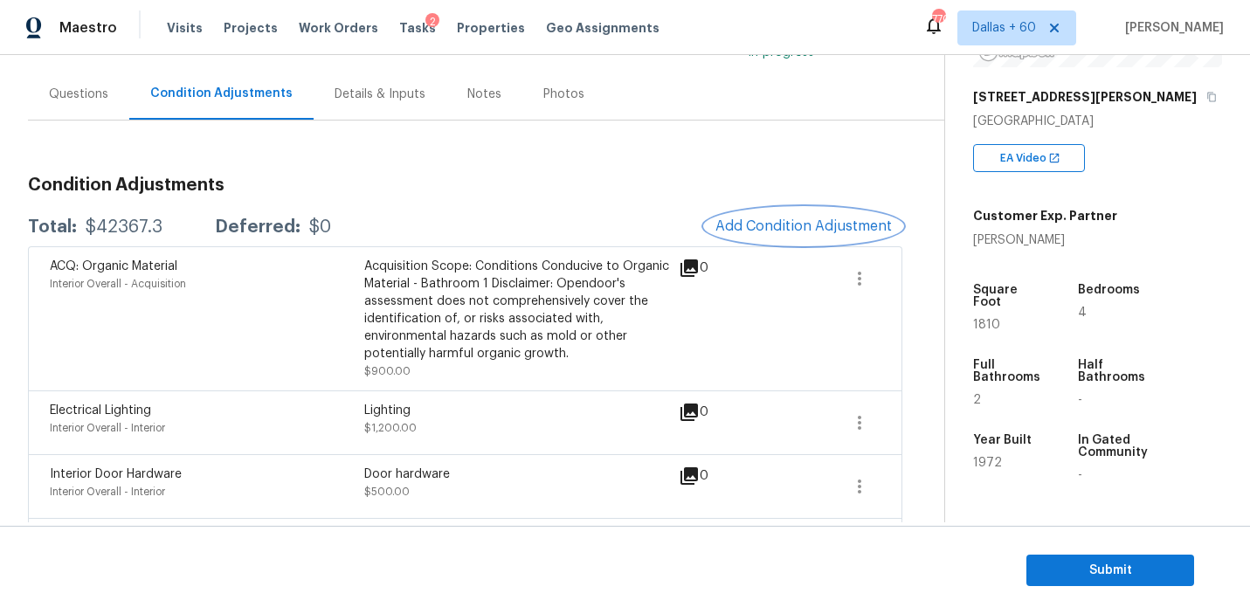
click at [796, 219] on span "Add Condition Adjustment" at bounding box center [803, 226] width 176 height 16
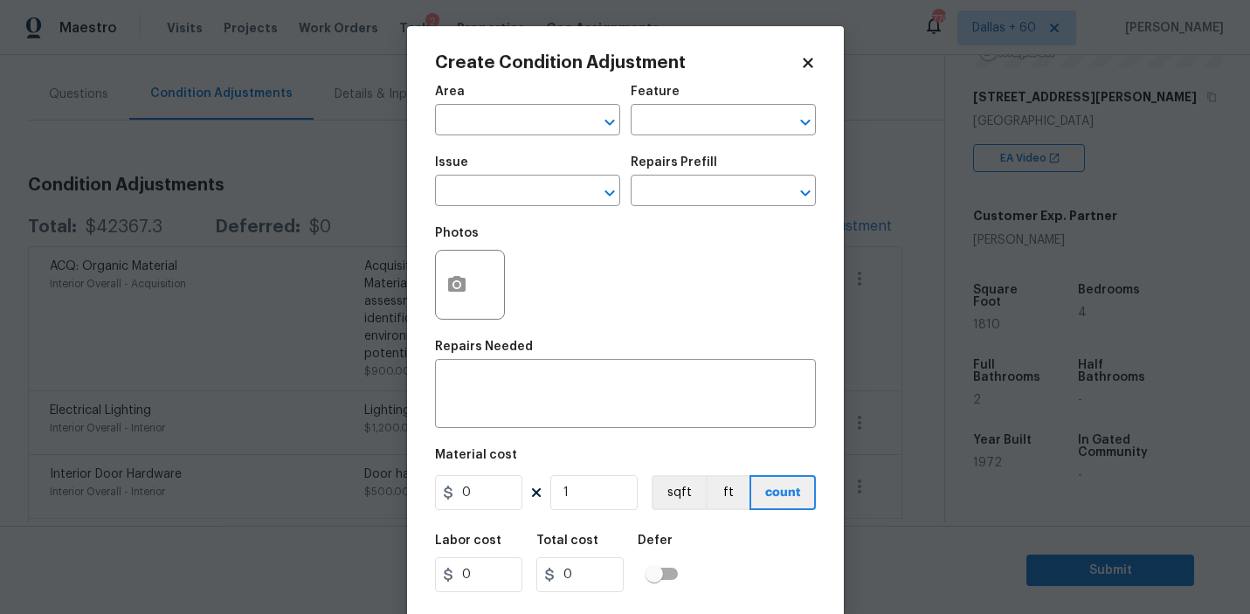
click at [413, 323] on div "Create Condition Adjustment Area ​ Feature ​ Issue ​ Repairs Prefill ​ Photos R…" at bounding box center [625, 323] width 437 height 594
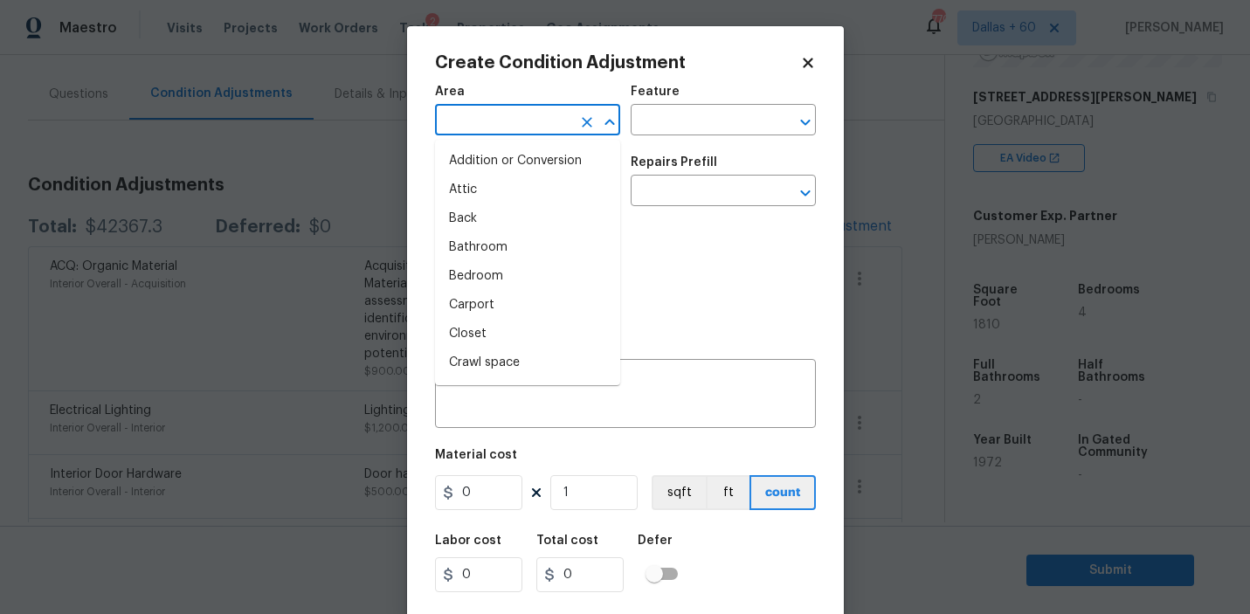
click at [529, 126] on input "text" at bounding box center [503, 121] width 136 height 27
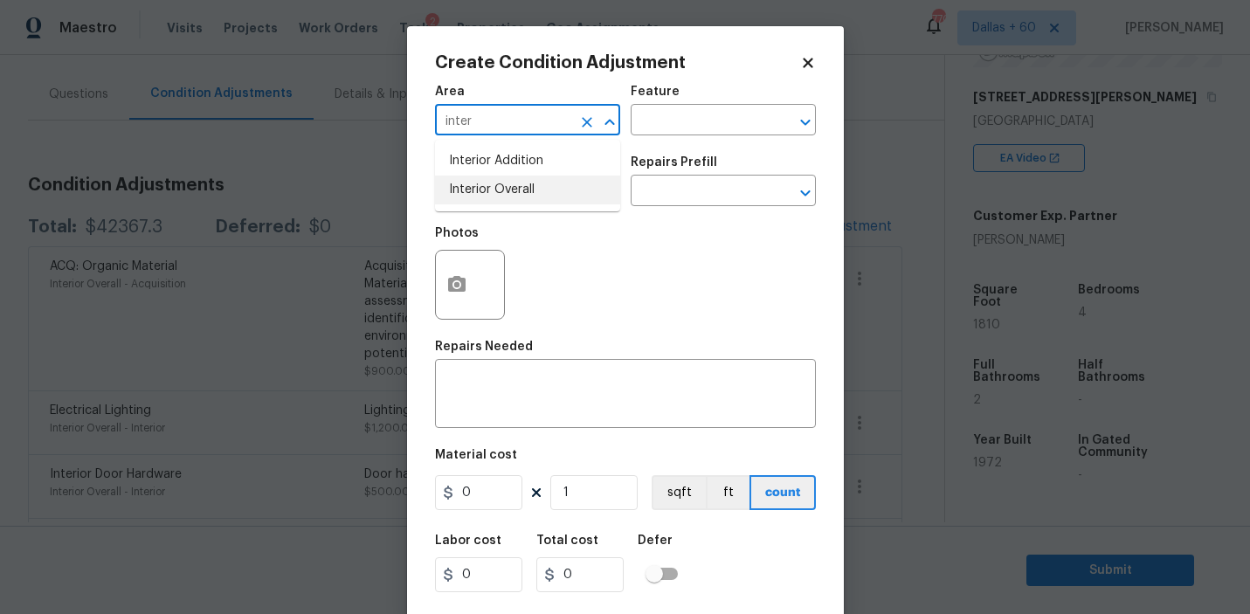
click at [547, 192] on li "Interior Overall" at bounding box center [527, 190] width 185 height 29
type input "Interior Overall"
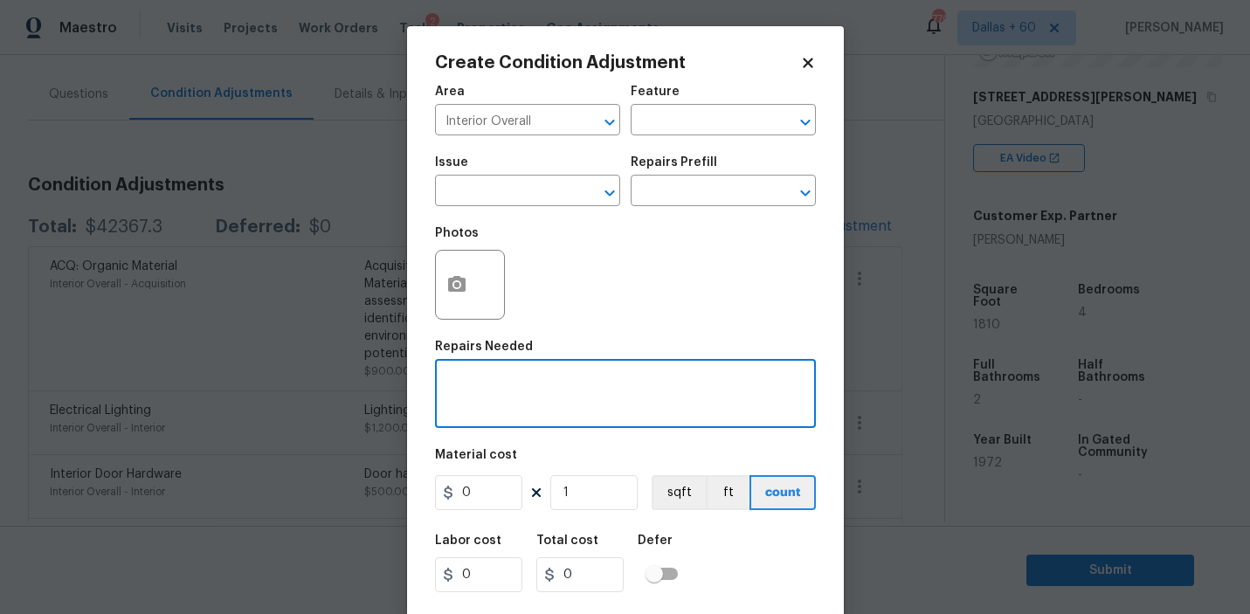
click at [515, 386] on textarea at bounding box center [625, 395] width 360 height 37
type textarea "Water damage"
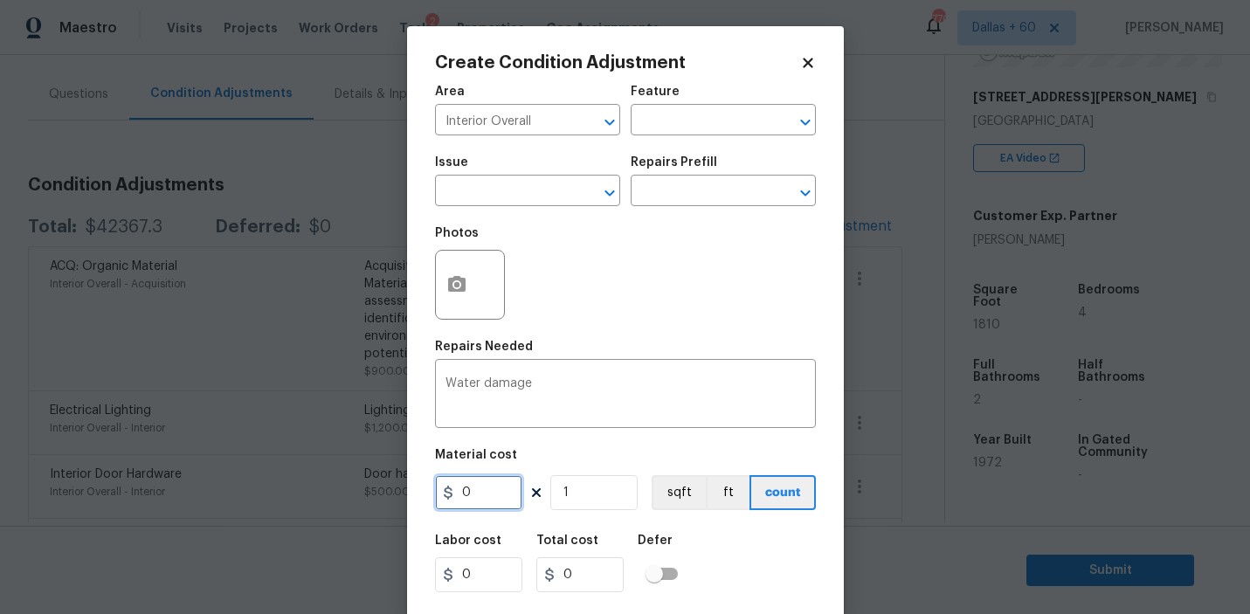
click at [488, 493] on input "0" at bounding box center [478, 492] width 87 height 35
type input "2500"
click at [706, 557] on div "Labor cost 0 Total cost 2500 Defer" at bounding box center [625, 563] width 381 height 79
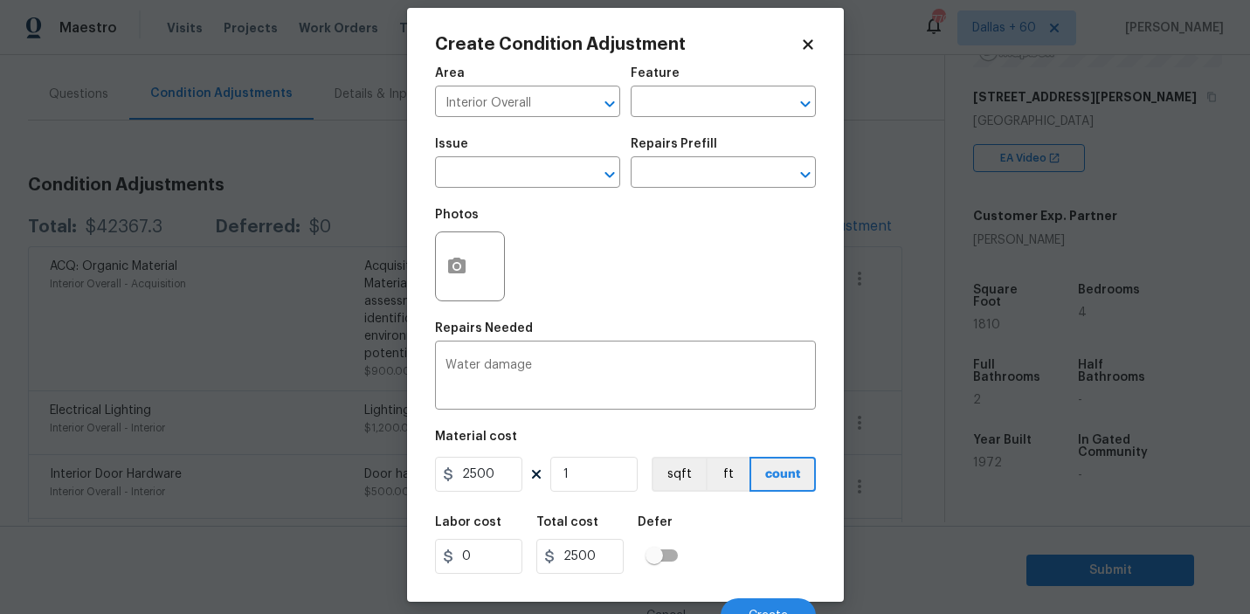
scroll to position [38, 0]
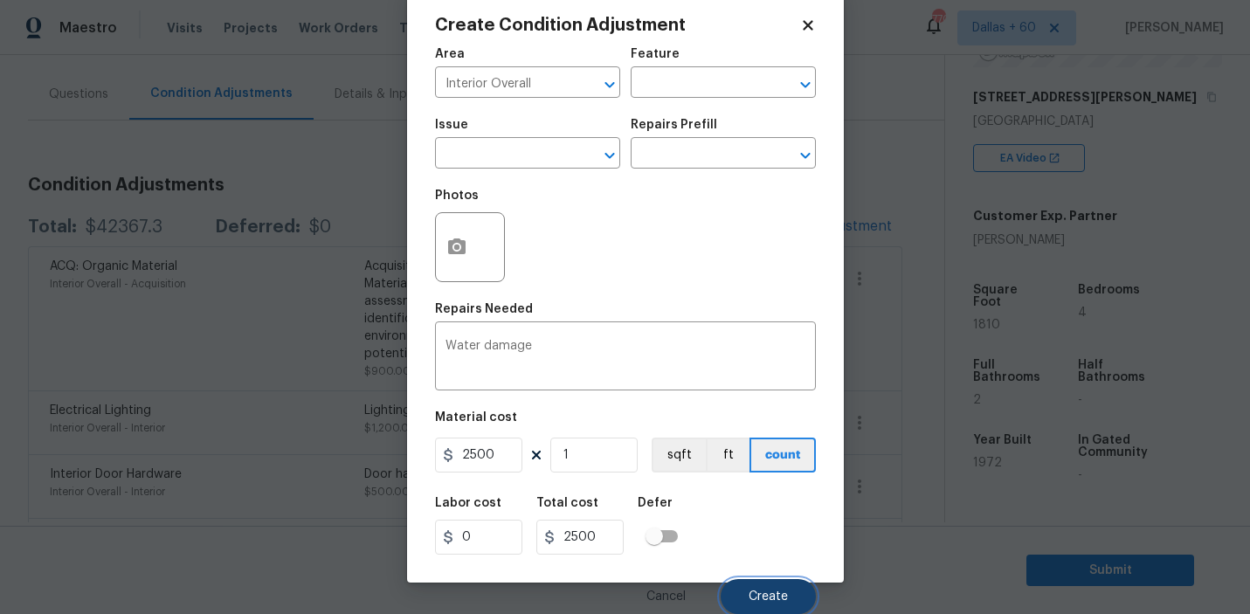
click at [755, 602] on span "Create" at bounding box center [767, 596] width 39 height 13
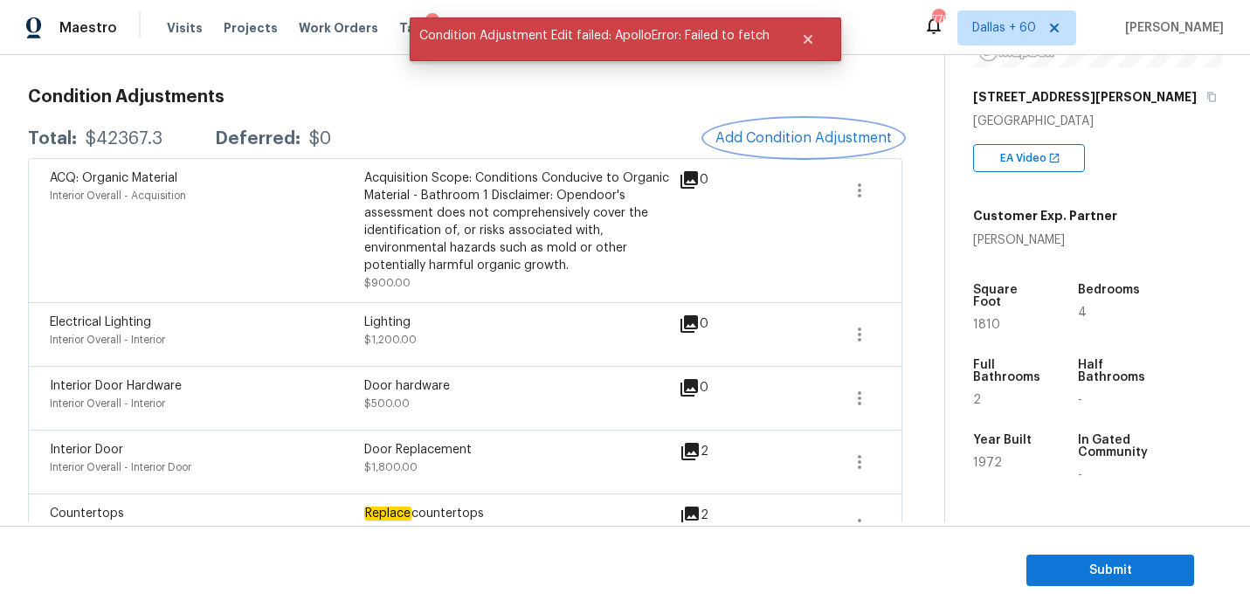
scroll to position [241, 0]
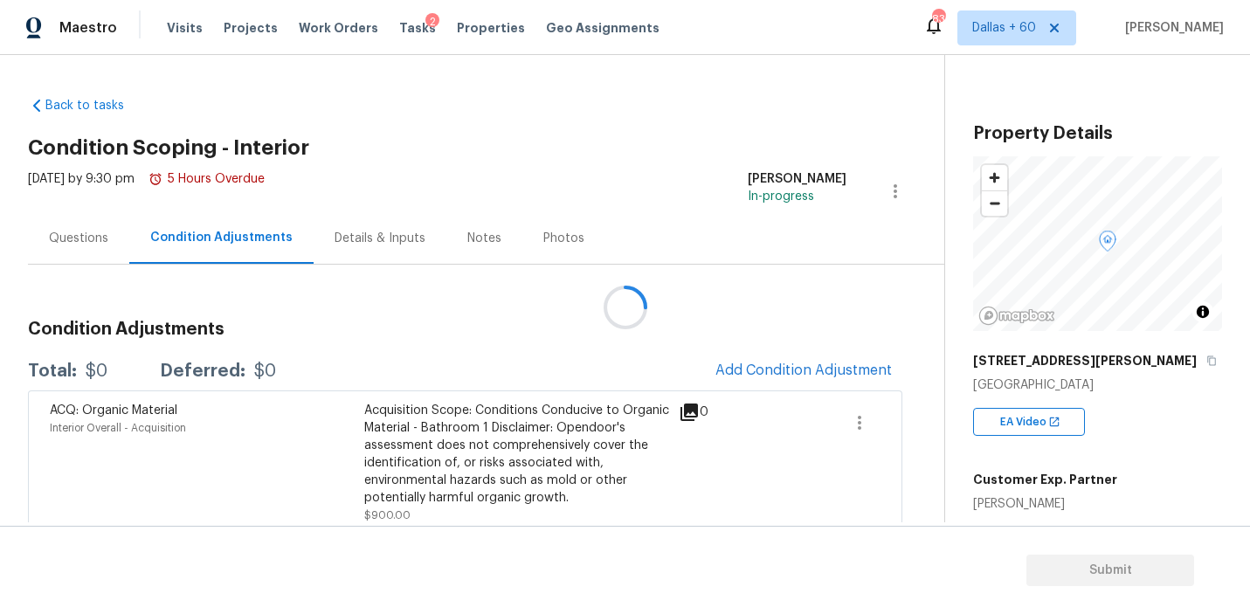
click at [732, 363] on div at bounding box center [625, 307] width 1250 height 614
click at [734, 368] on span "Add Condition Adjustment" at bounding box center [803, 370] width 176 height 16
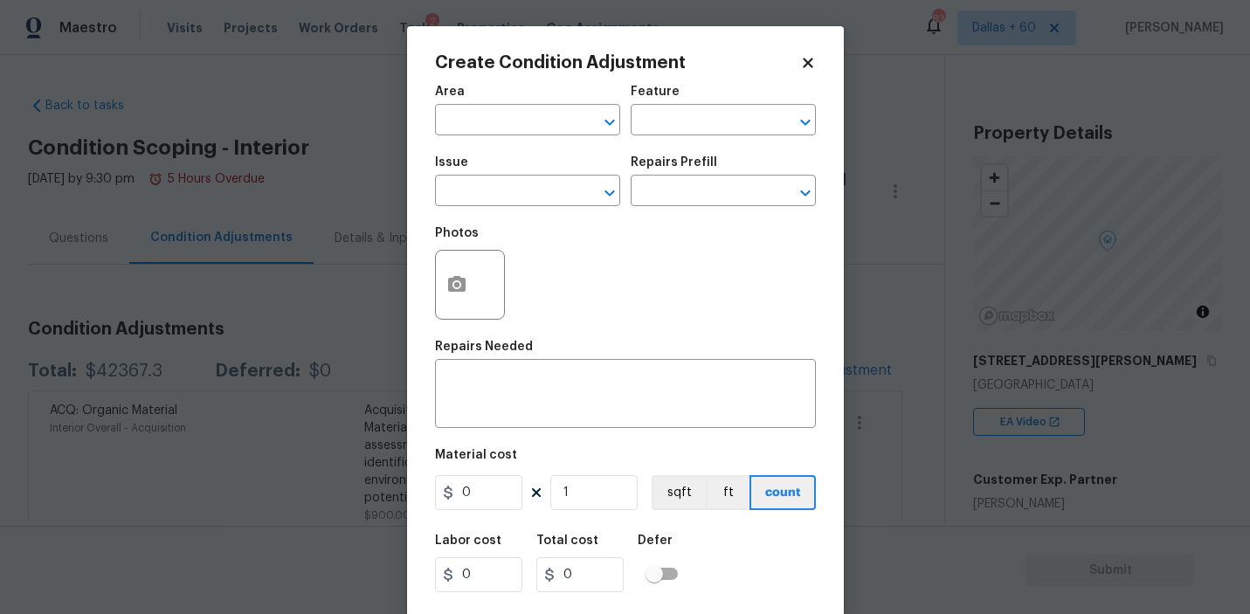
click at [522, 144] on span "Area ​" at bounding box center [527, 110] width 185 height 71
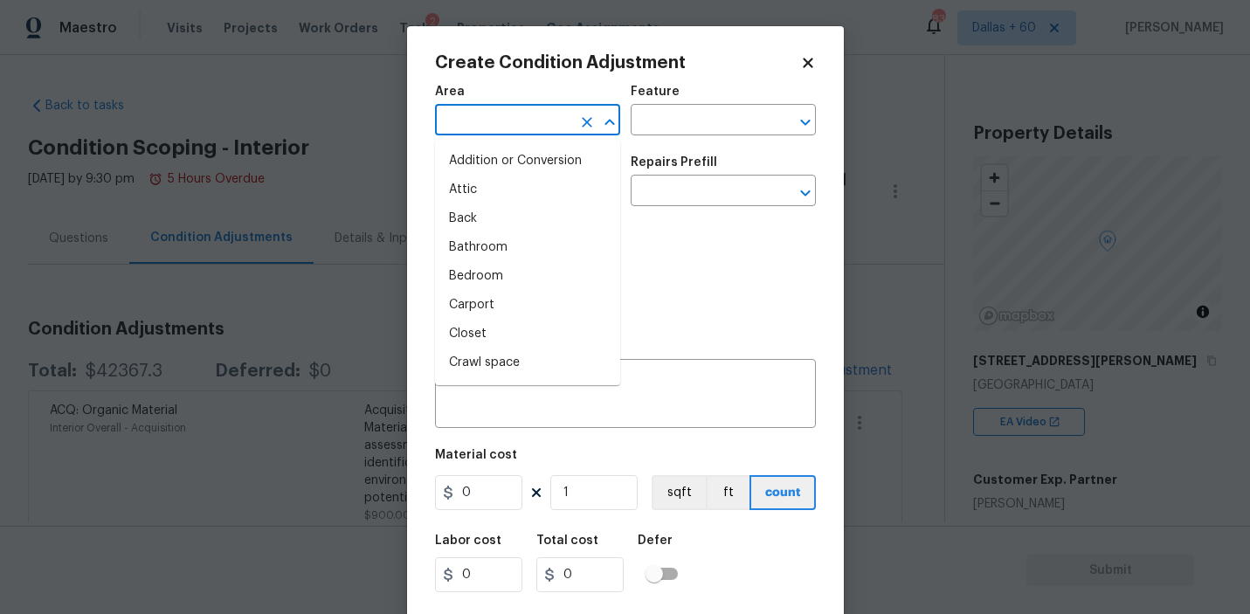
click at [540, 120] on input "text" at bounding box center [503, 121] width 136 height 27
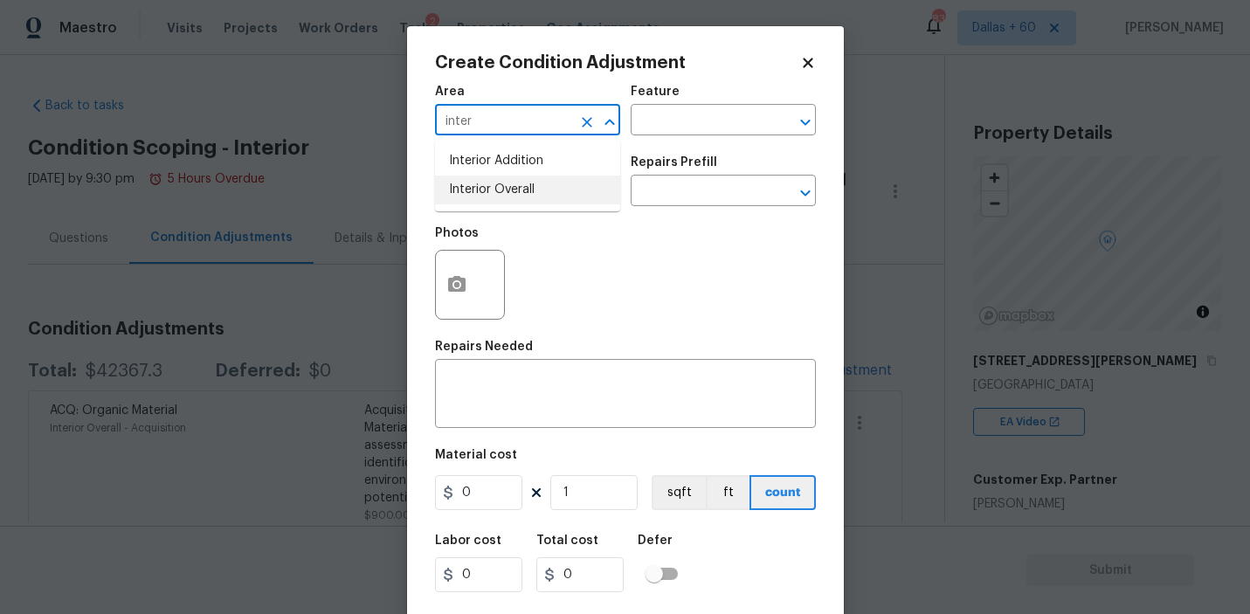
click at [542, 184] on li "Interior Overall" at bounding box center [527, 190] width 185 height 29
type input "Interior Overall"
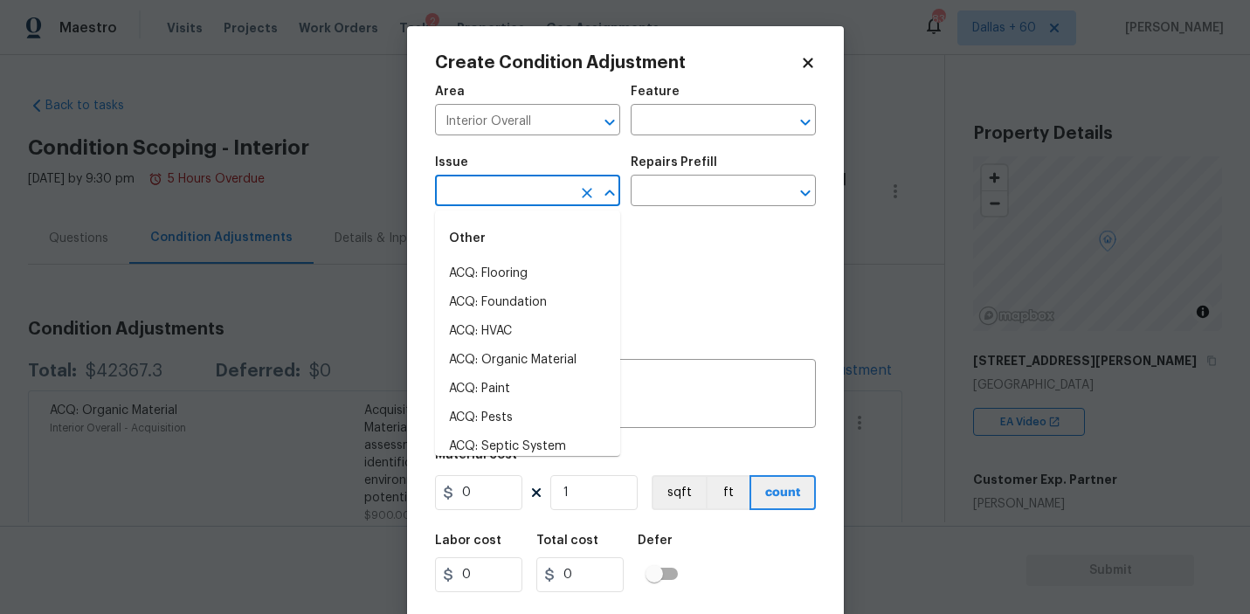
click at [542, 184] on input "text" at bounding box center [503, 192] width 136 height 27
click at [650, 375] on div "x ​" at bounding box center [625, 395] width 381 height 65
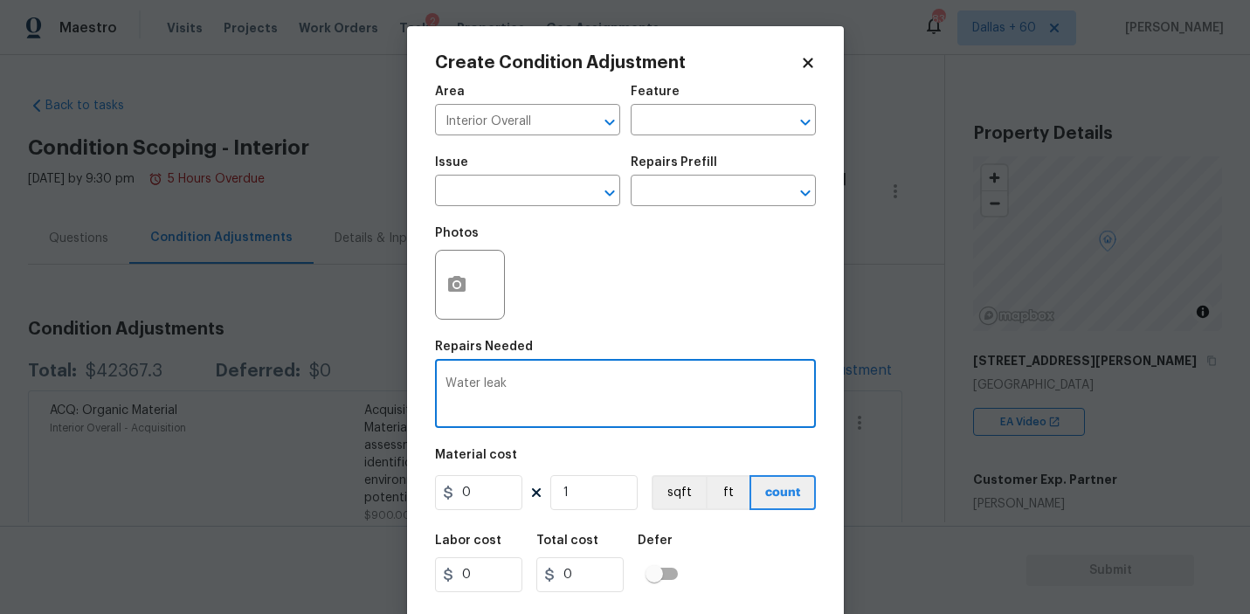
type textarea "Water leak"
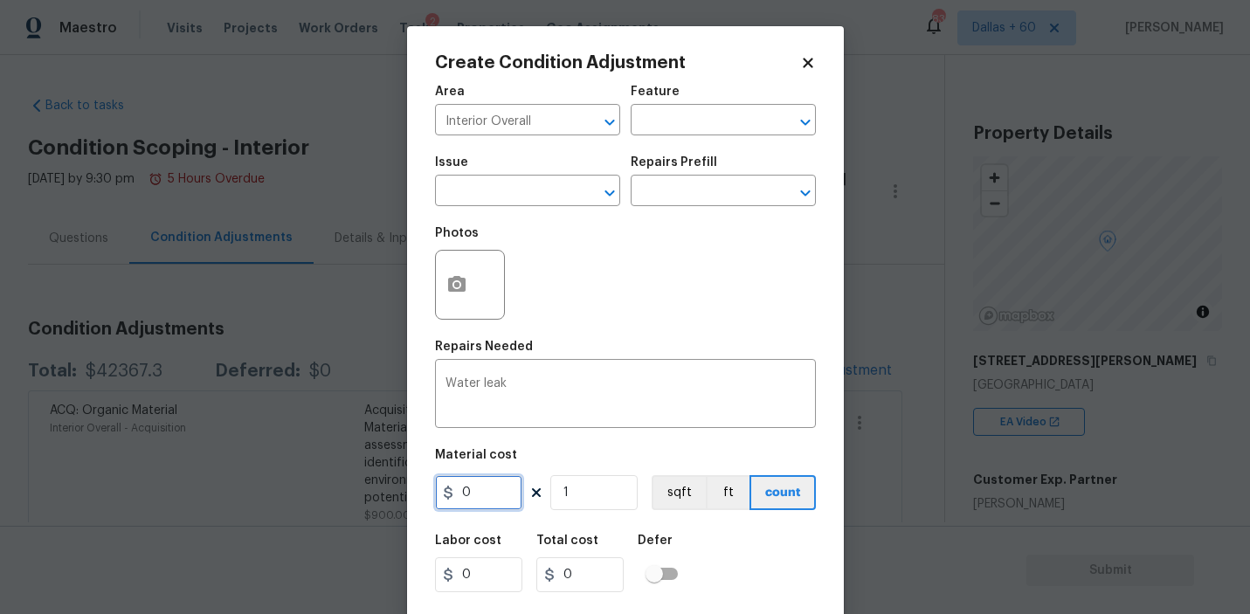
click at [508, 492] on input "0" at bounding box center [478, 492] width 87 height 35
type input "2500"
click at [719, 540] on div "Labor cost 0 Total cost 2500 Defer" at bounding box center [625, 563] width 381 height 79
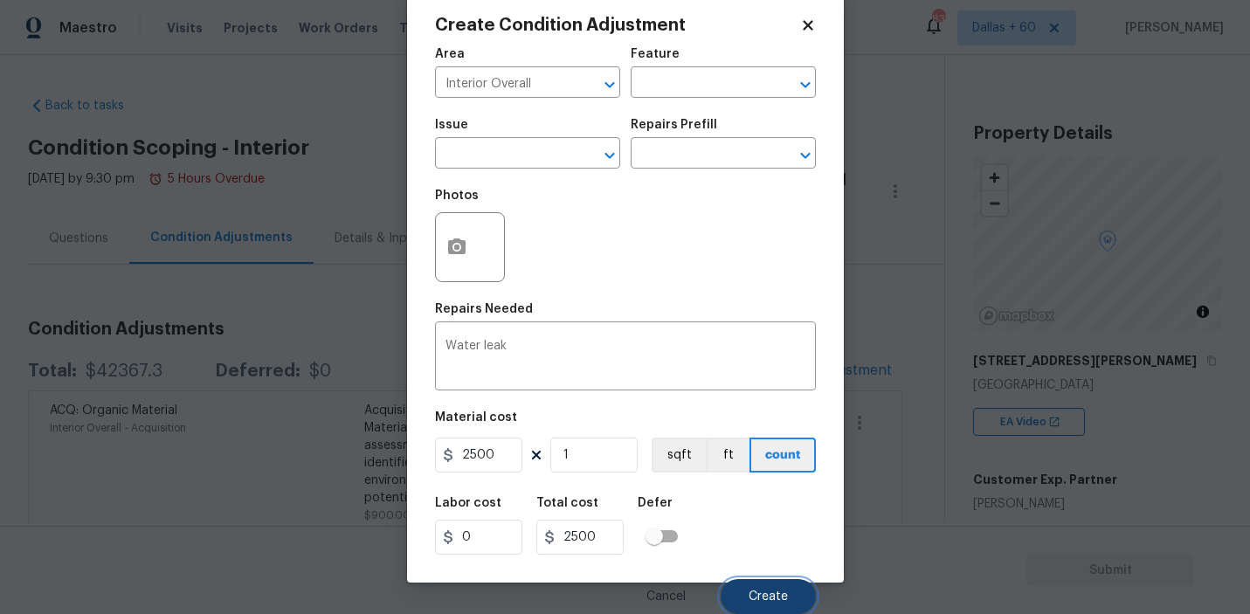
click at [737, 592] on button "Create" at bounding box center [767, 596] width 95 height 35
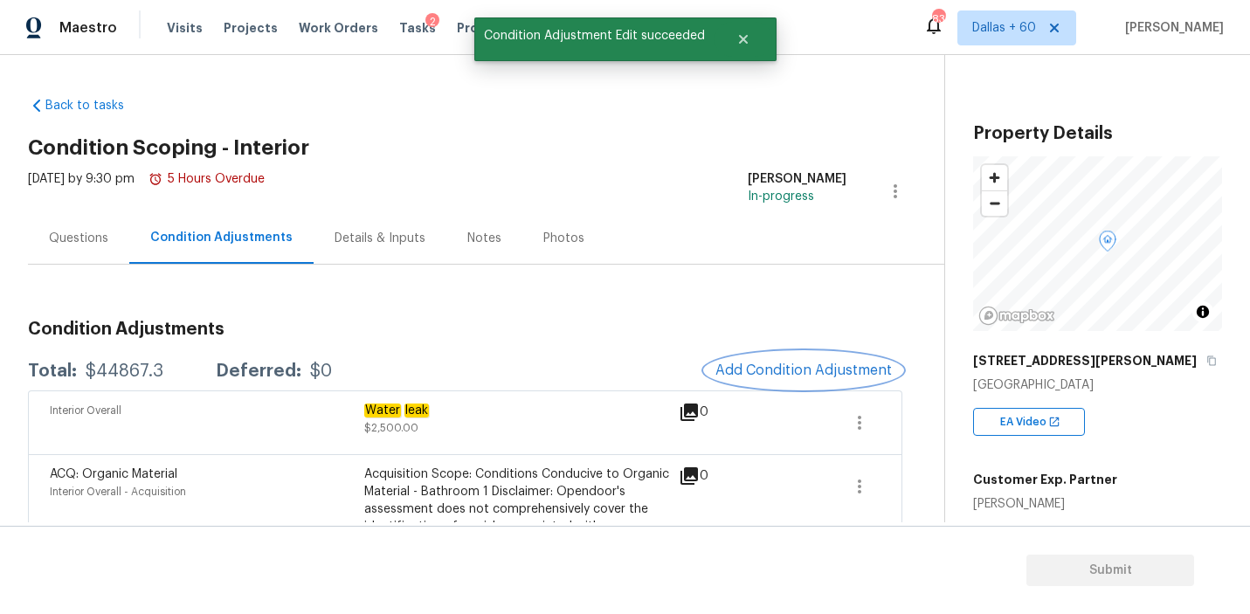
scroll to position [58, 0]
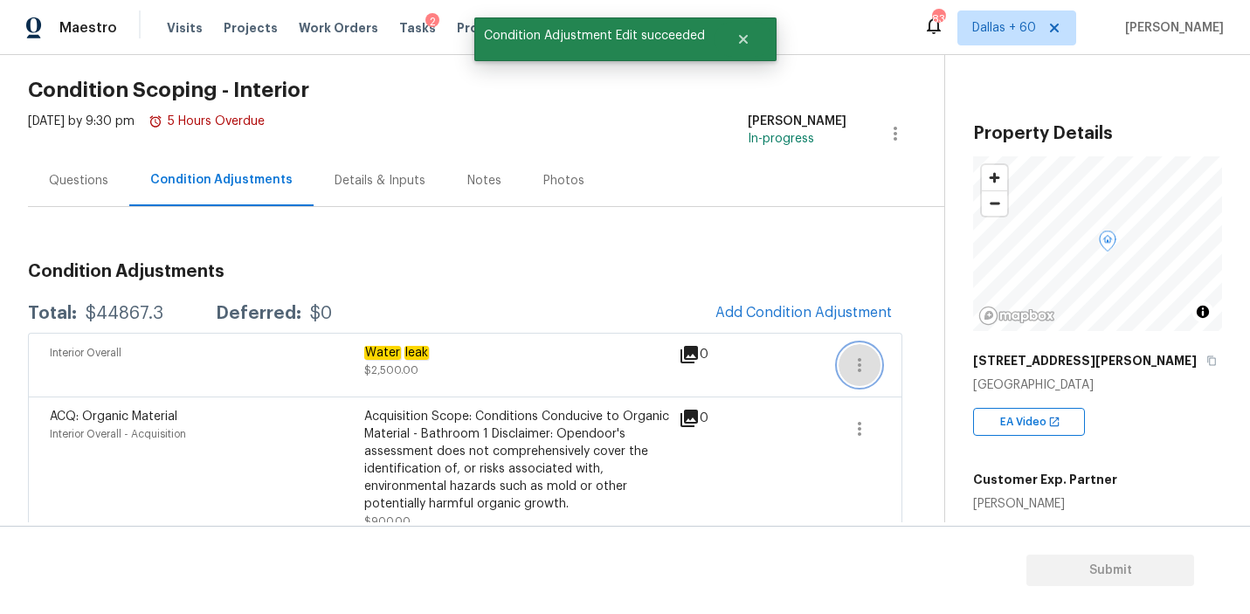
click at [854, 371] on icon "button" at bounding box center [859, 365] width 21 height 21
click at [896, 368] on div "Edit" at bounding box center [959, 361] width 136 height 17
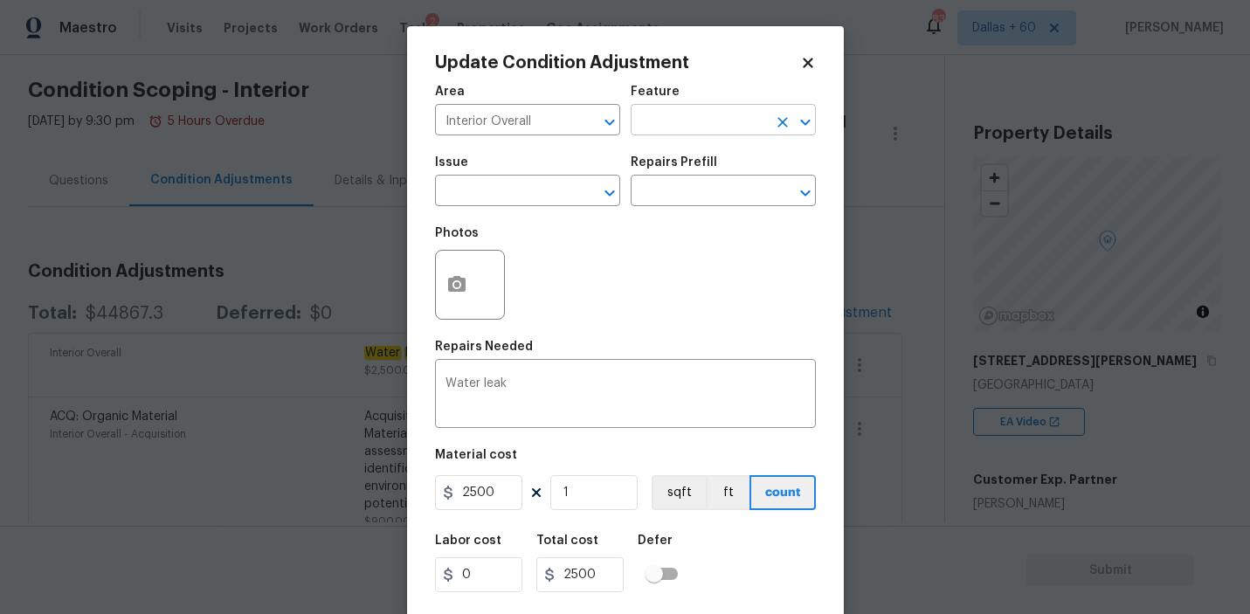
click at [700, 117] on input "text" at bounding box center [698, 121] width 136 height 27
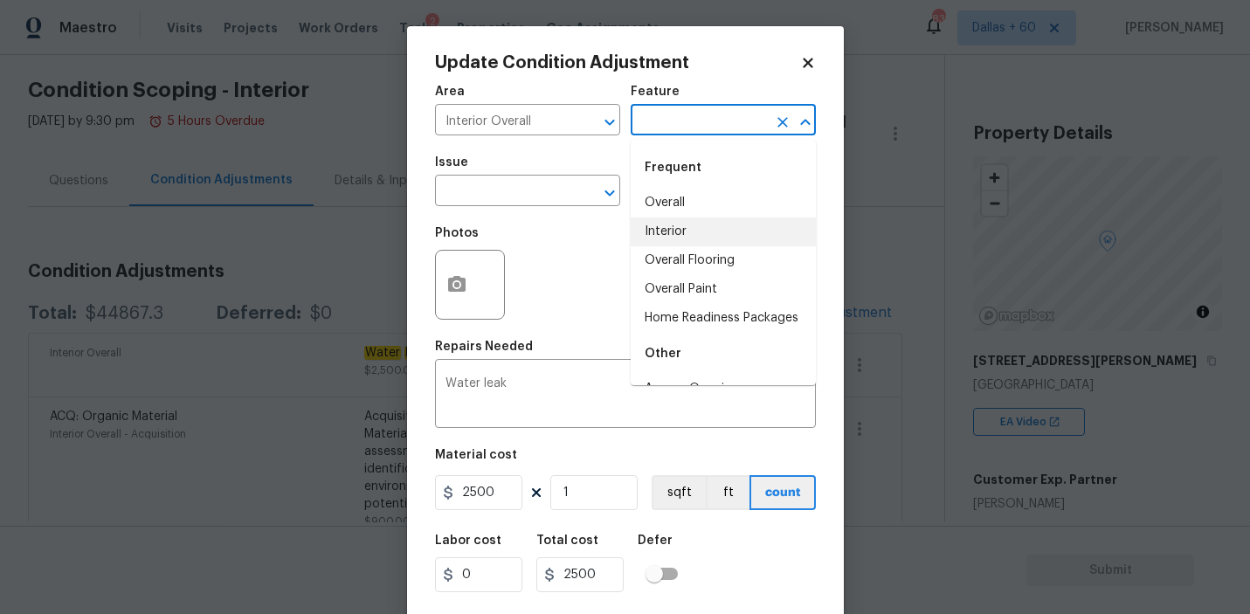
click at [692, 230] on li "Interior" at bounding box center [722, 231] width 185 height 29
type input "Interior"
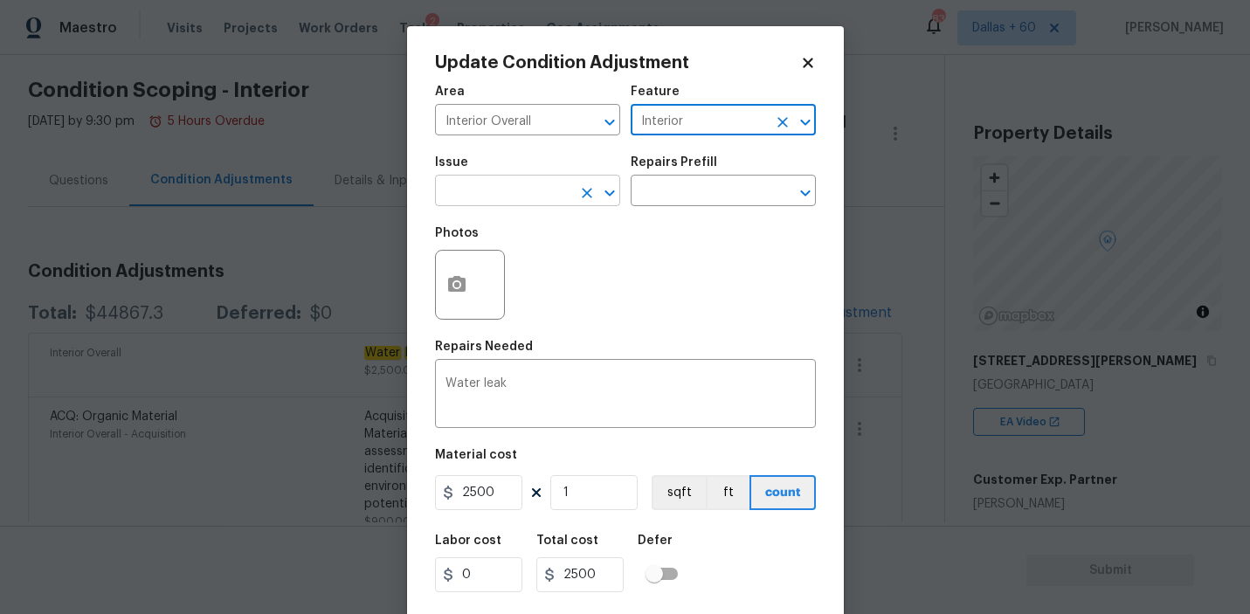
click at [534, 201] on input "text" at bounding box center [503, 192] width 136 height 27
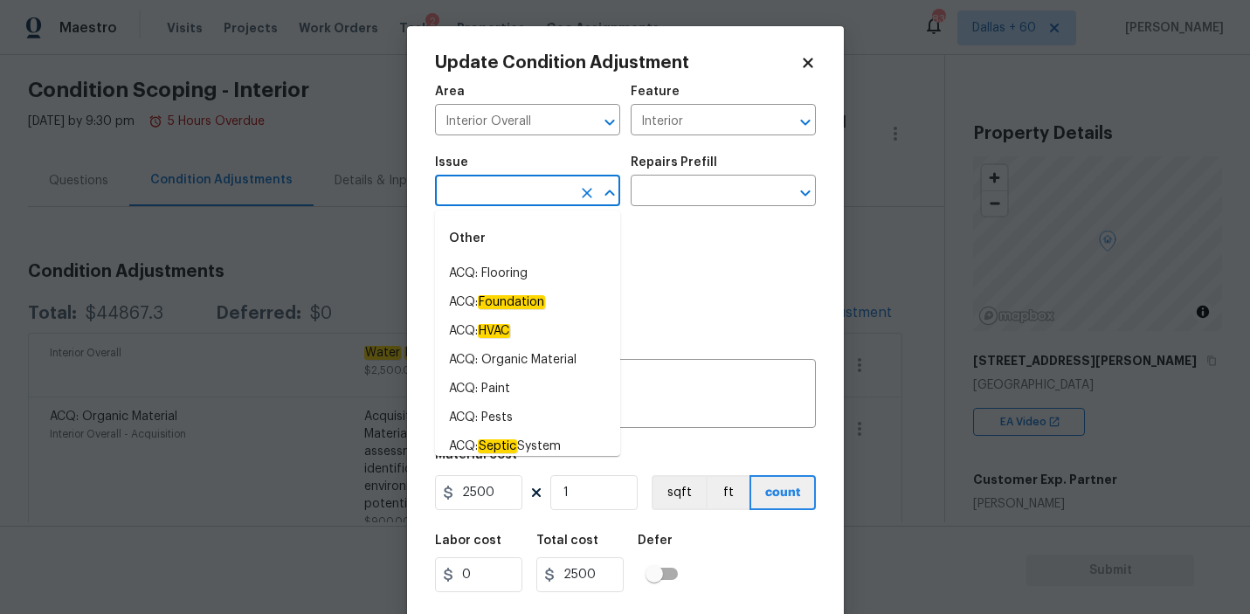
click at [691, 260] on div "Photos" at bounding box center [625, 274] width 381 height 114
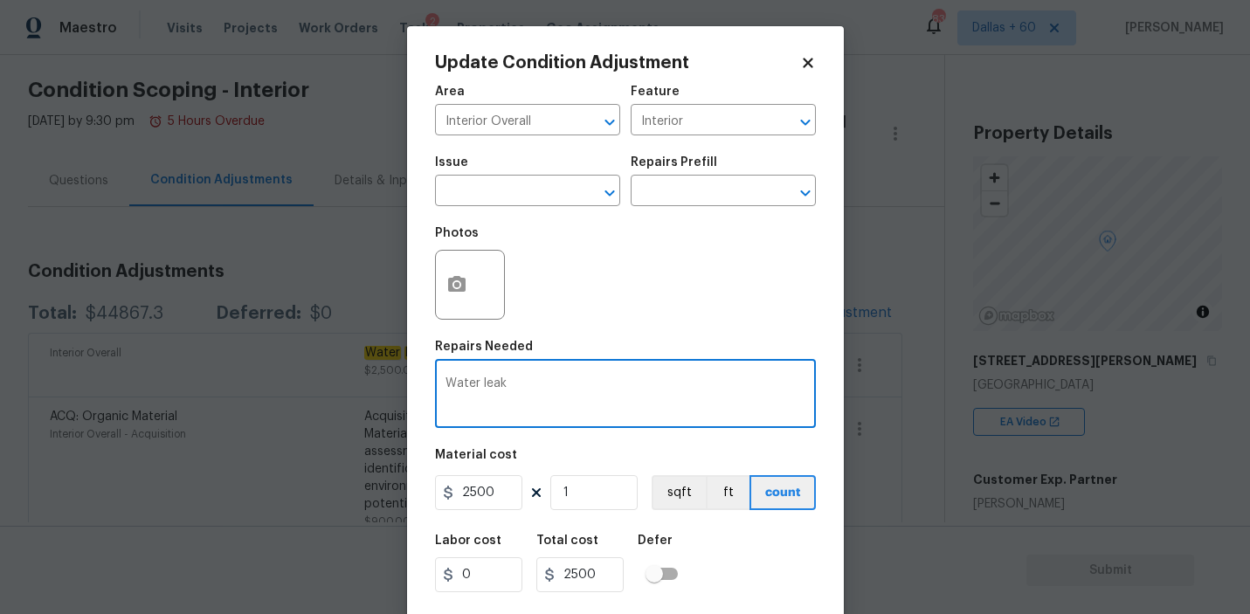
click at [556, 389] on textarea "Water leak" at bounding box center [625, 395] width 360 height 37
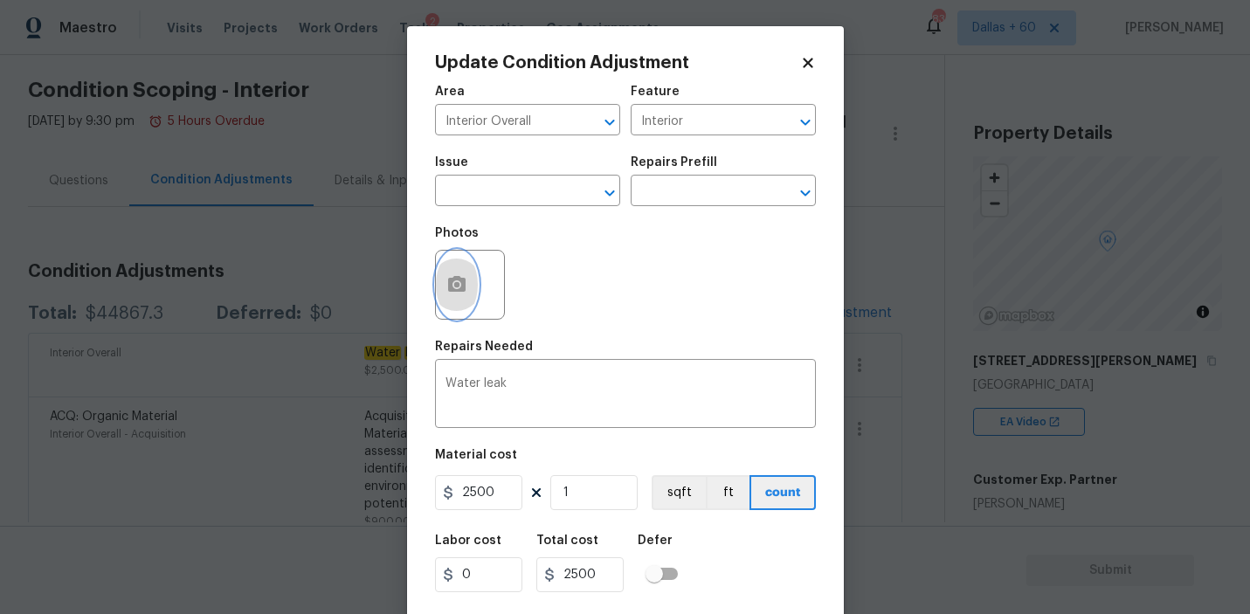
click at [471, 292] on button "button" at bounding box center [457, 285] width 42 height 68
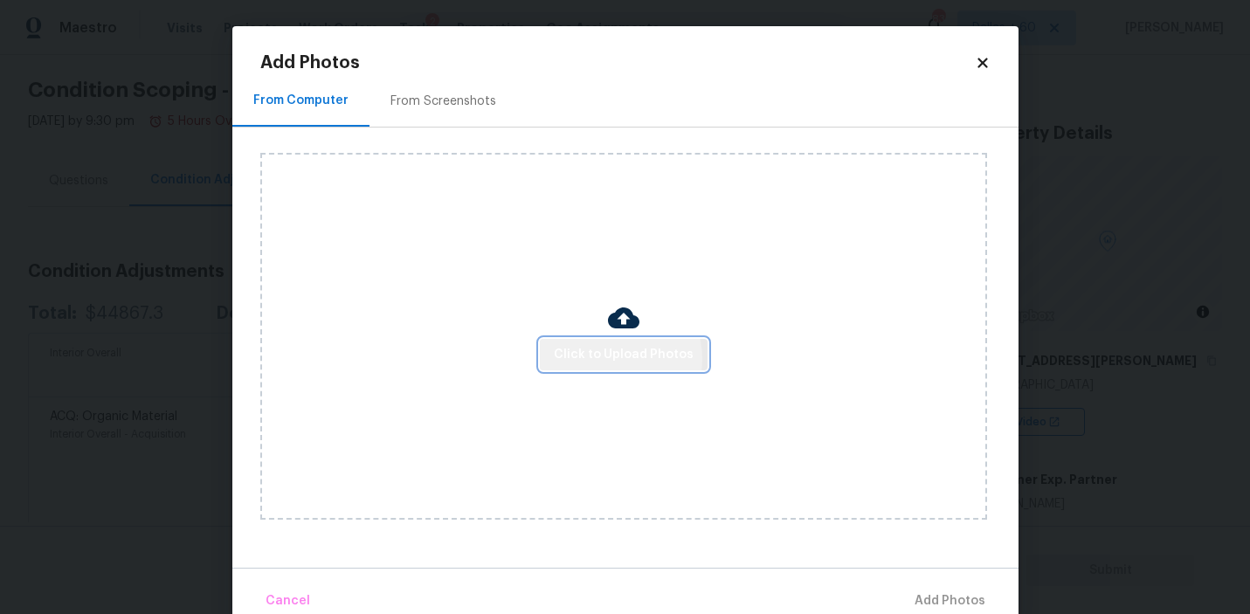
click at [610, 358] on span "Click to Upload Photos" at bounding box center [624, 355] width 140 height 22
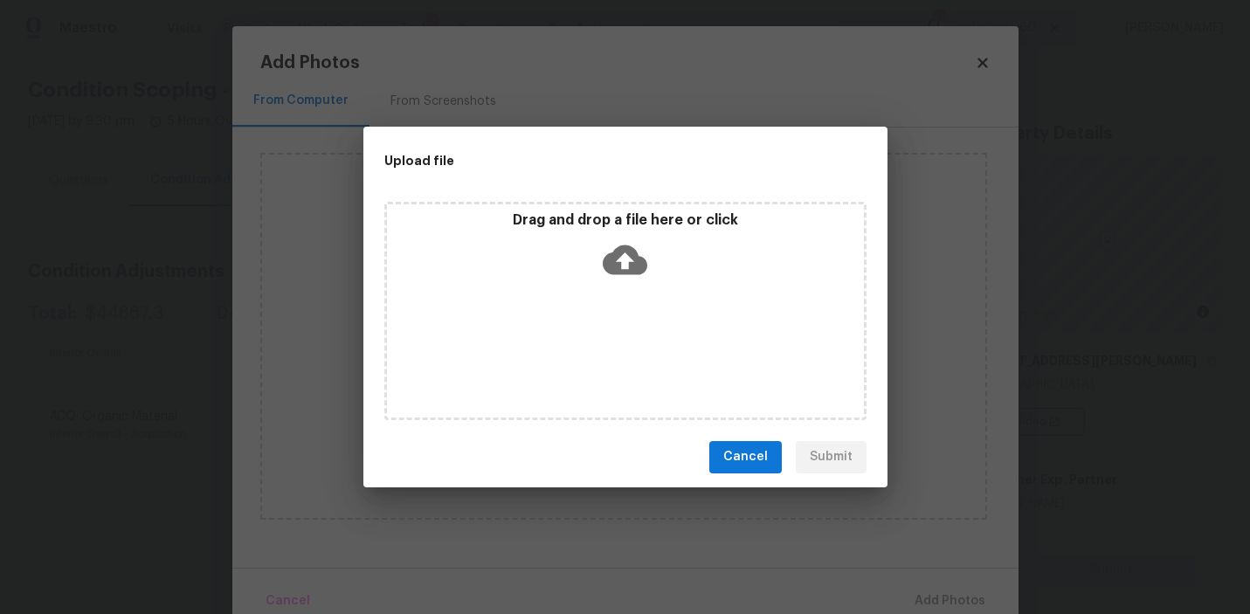
click at [622, 267] on icon at bounding box center [624, 260] width 45 height 45
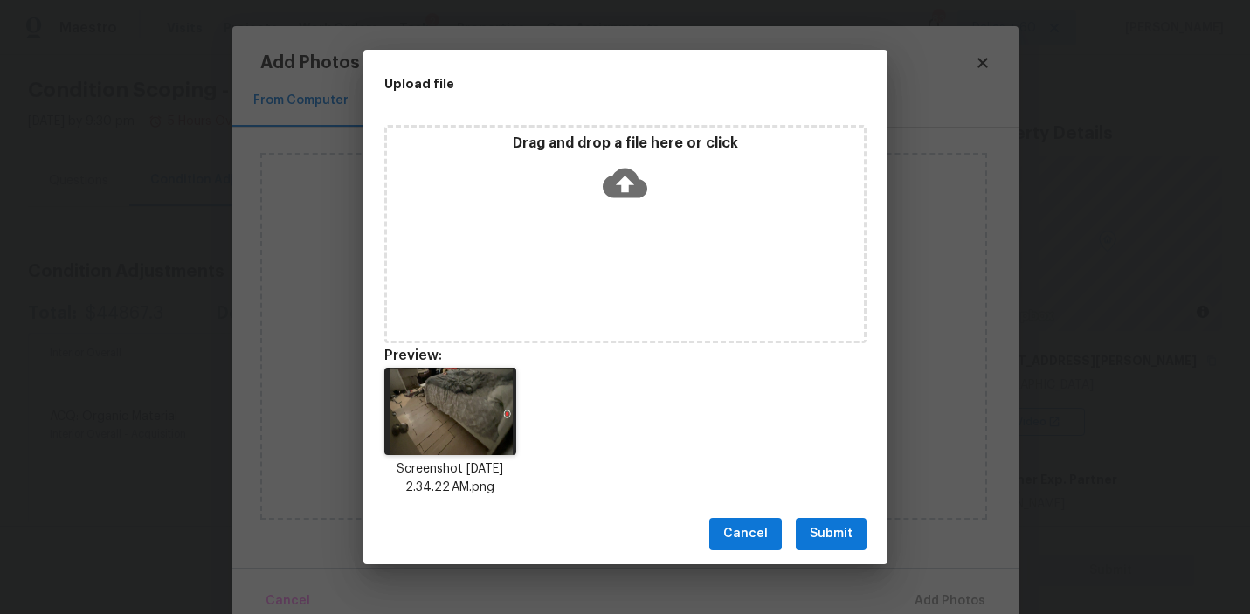
click at [830, 530] on span "Submit" at bounding box center [830, 534] width 43 height 22
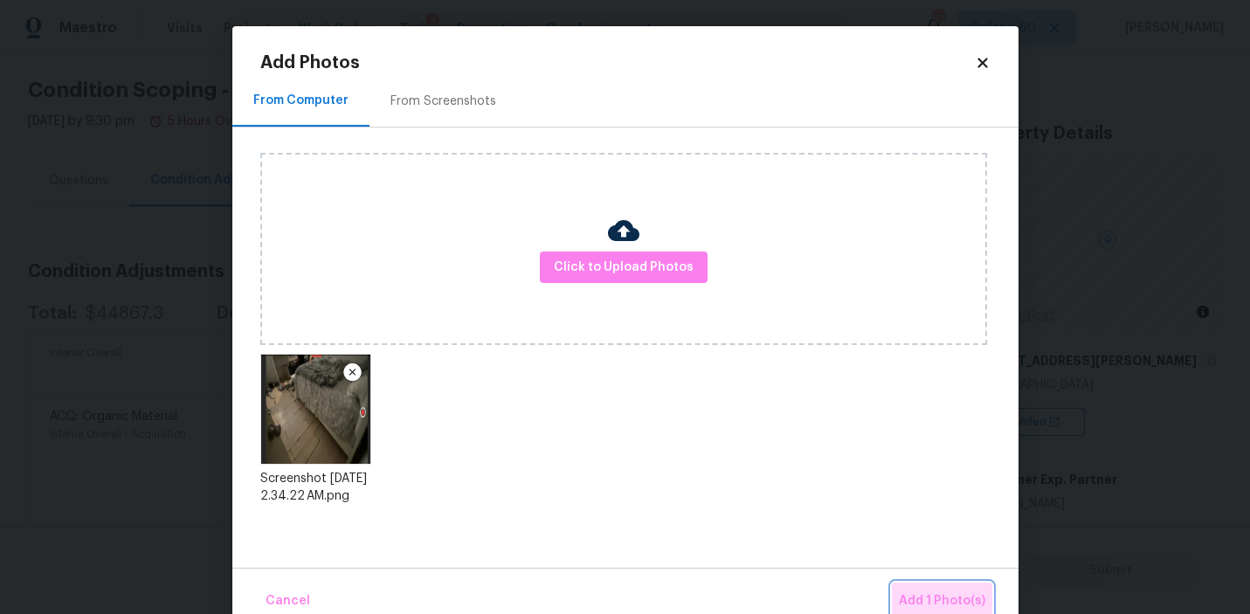
click at [928, 596] on span "Add 1 Photo(s)" at bounding box center [942, 601] width 86 height 22
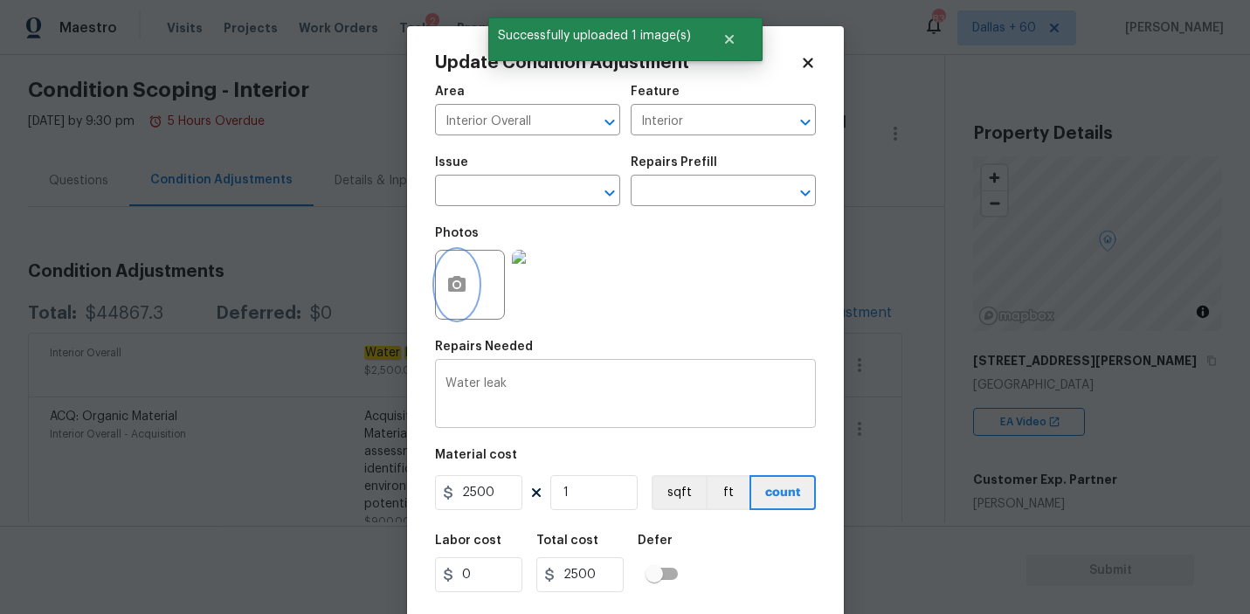
scroll to position [38, 0]
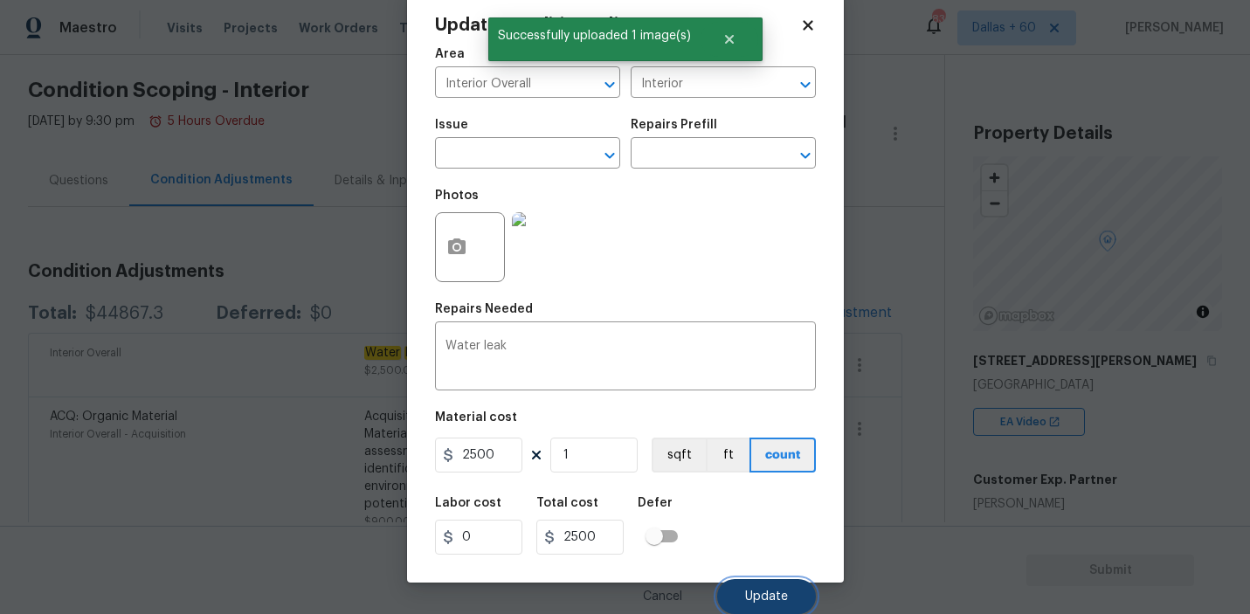
click at [772, 600] on span "Update" at bounding box center [766, 596] width 43 height 13
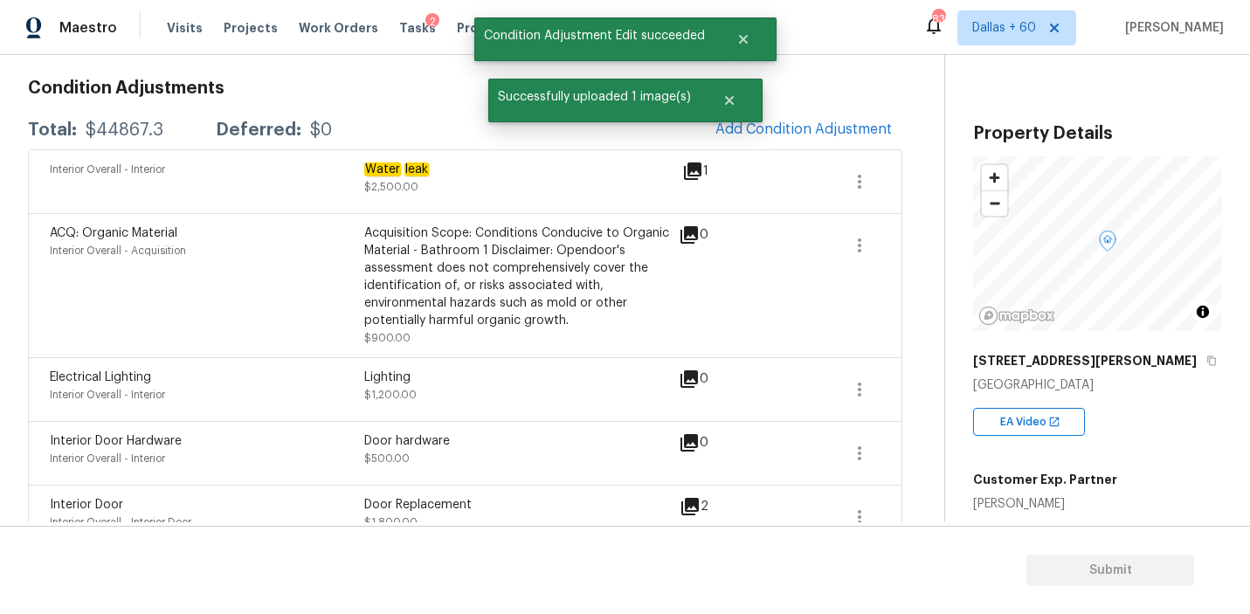
scroll to position [238, 0]
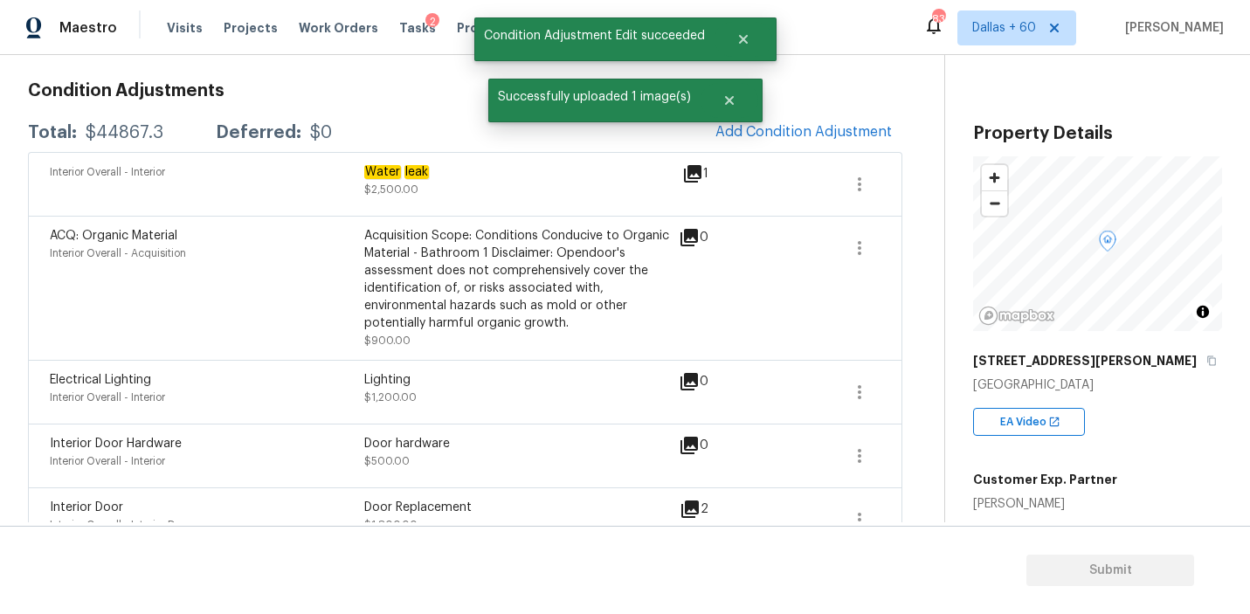
click at [692, 241] on icon at bounding box center [688, 237] width 17 height 17
click at [865, 249] on icon "button" at bounding box center [859, 248] width 21 height 21
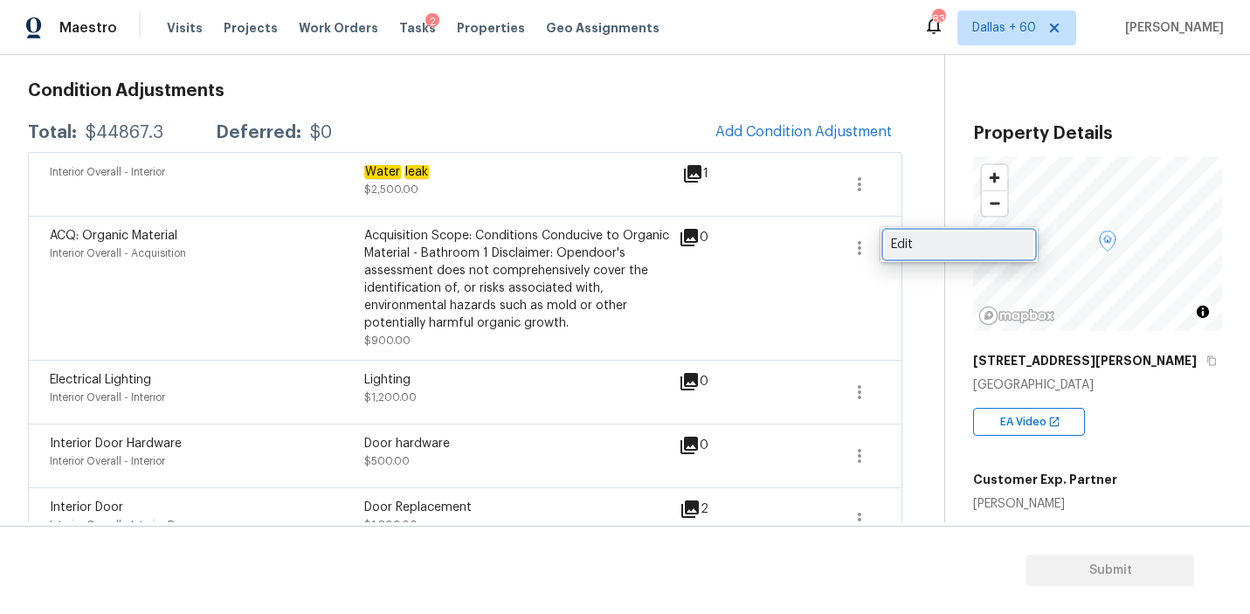
click at [897, 247] on div "Edit" at bounding box center [959, 244] width 136 height 17
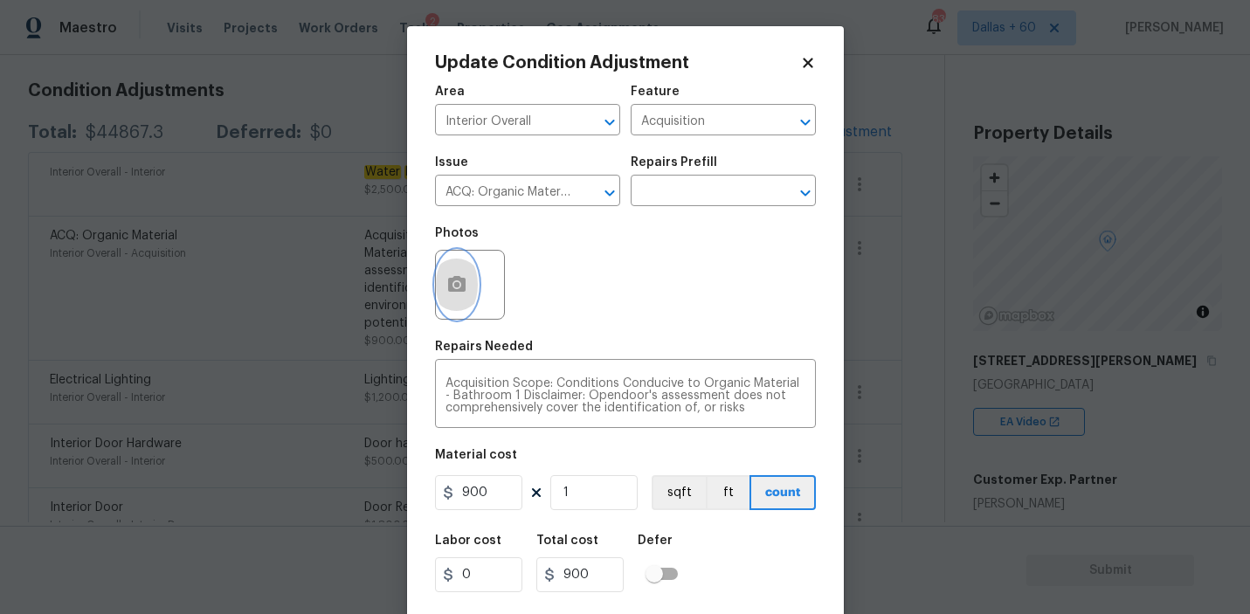
click at [444, 291] on button "button" at bounding box center [457, 285] width 42 height 68
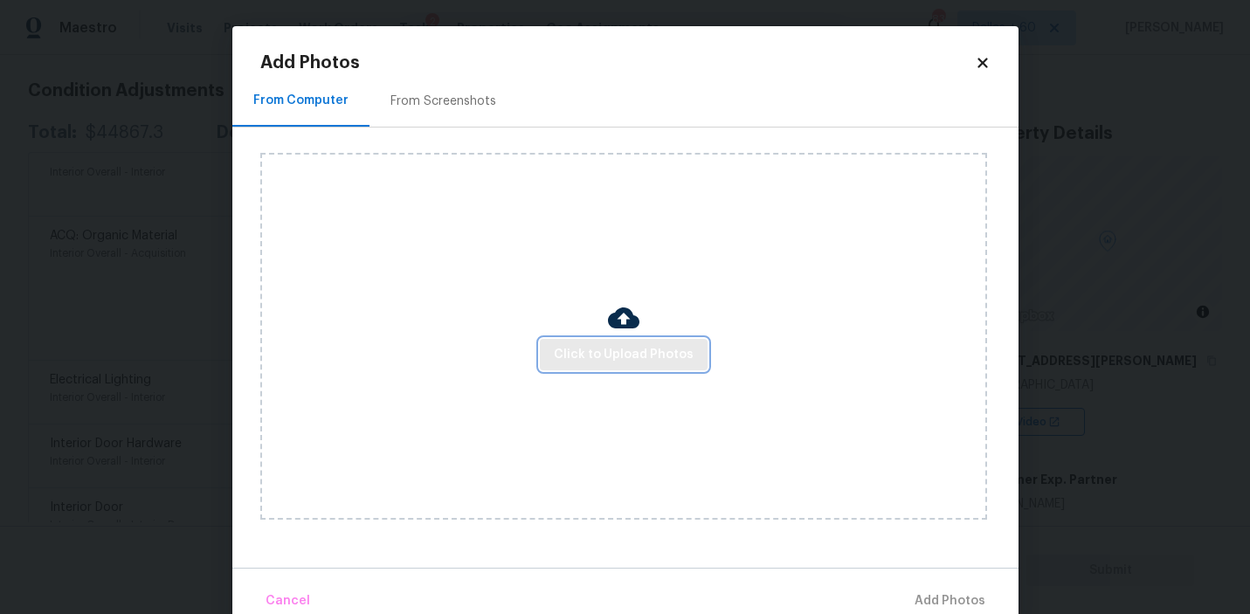
click at [632, 355] on span "Click to Upload Photos" at bounding box center [624, 355] width 140 height 22
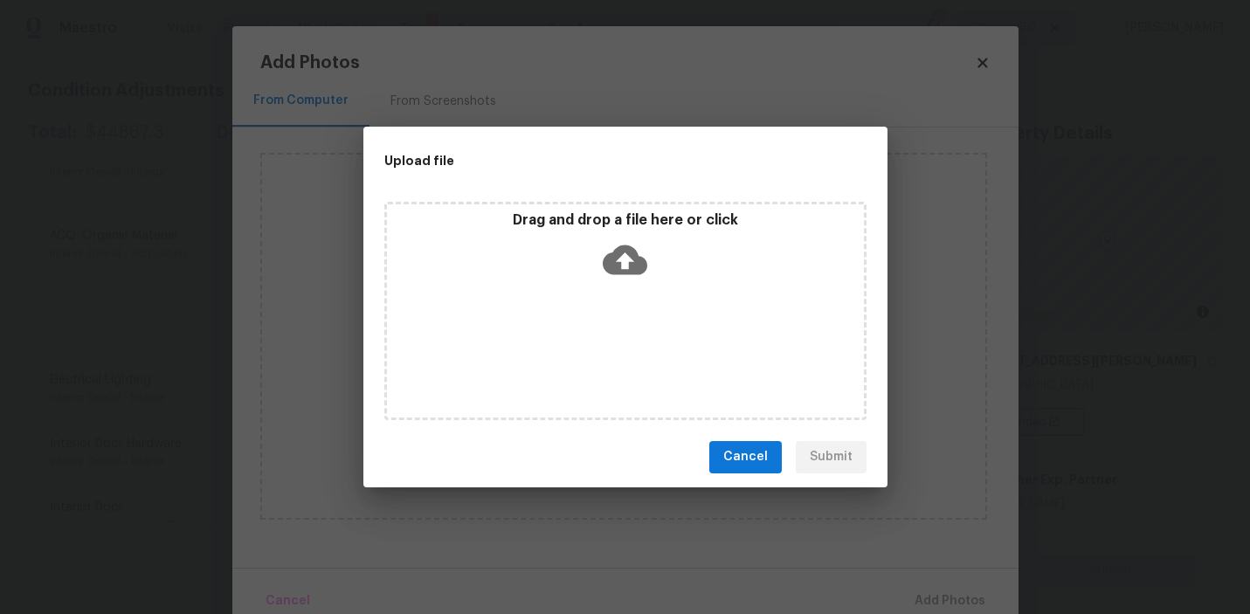
click at [624, 261] on icon at bounding box center [624, 260] width 45 height 45
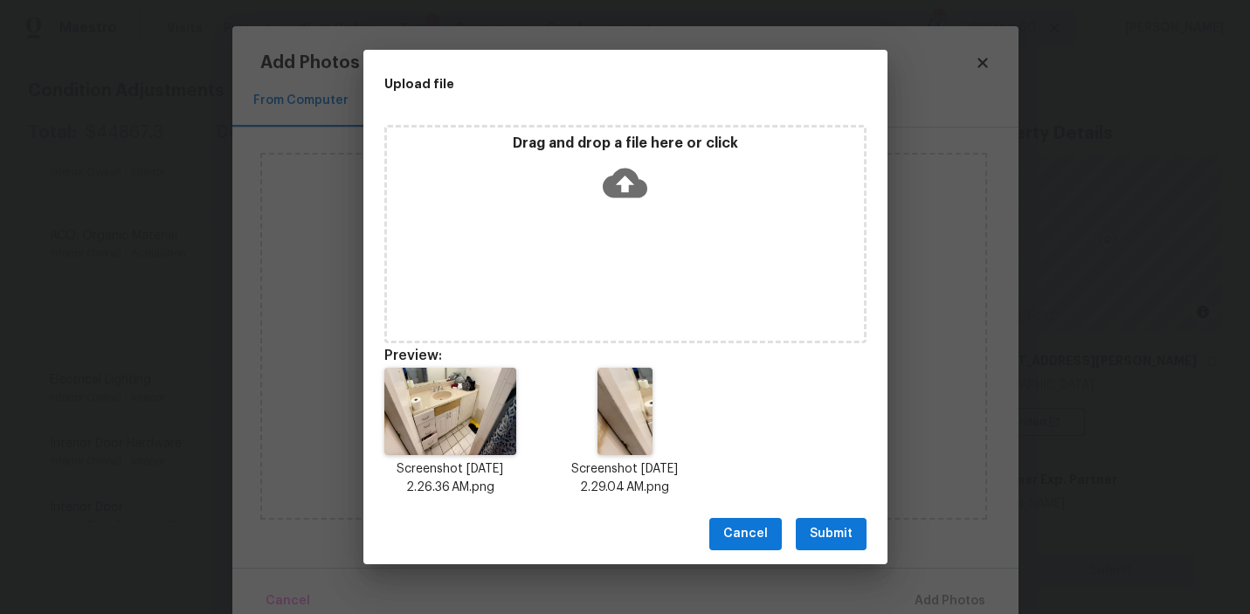
click at [818, 538] on span "Submit" at bounding box center [830, 534] width 43 height 22
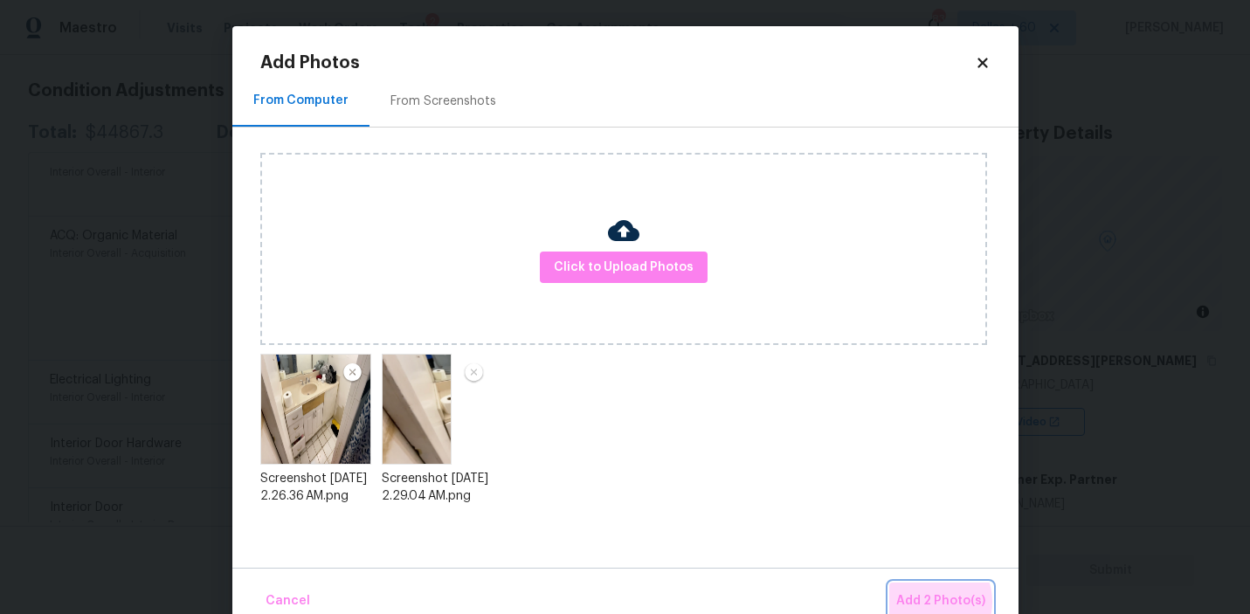
click at [933, 602] on span "Add 2 Photo(s)" at bounding box center [940, 601] width 89 height 22
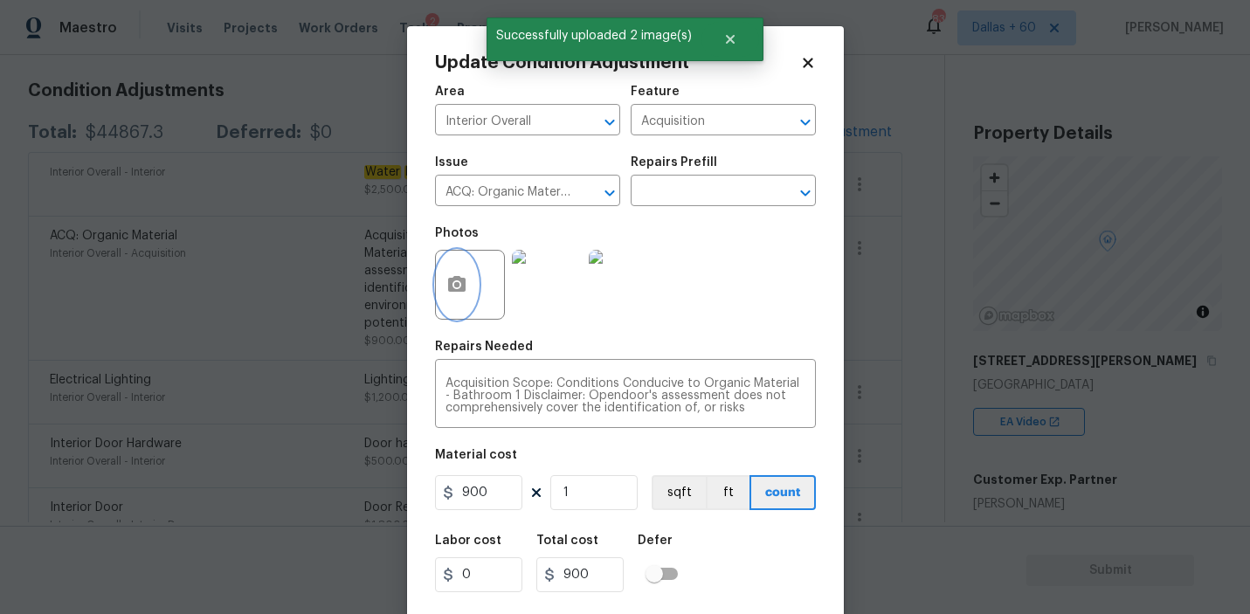
scroll to position [38, 0]
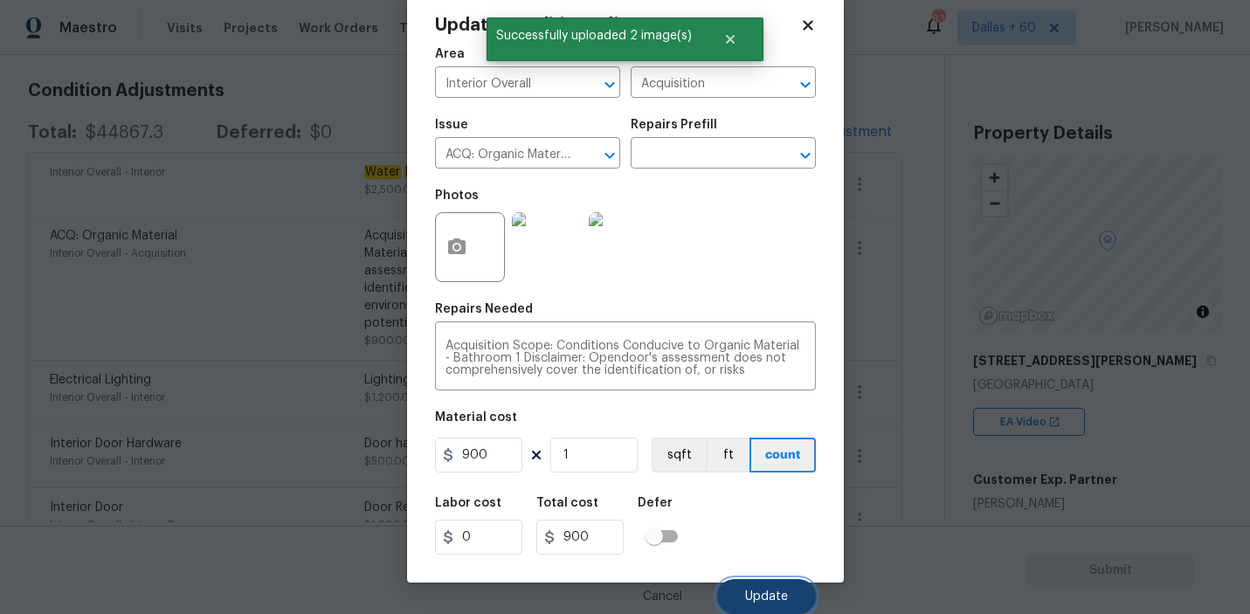
click at [766, 593] on span "Update" at bounding box center [766, 596] width 43 height 13
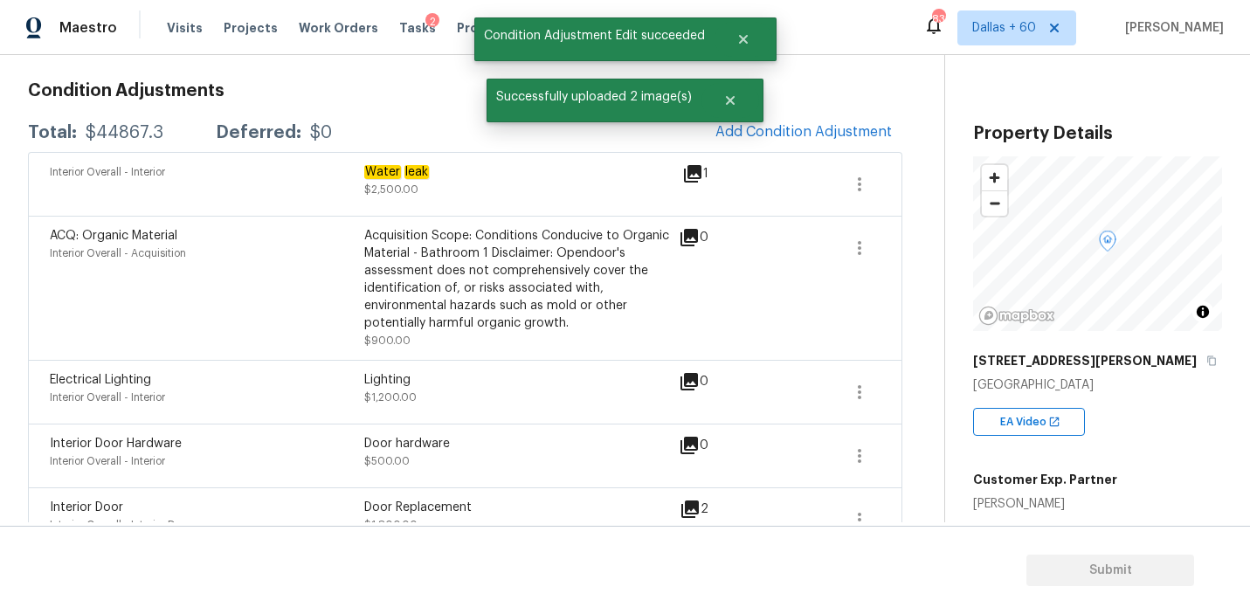
scroll to position [0, 0]
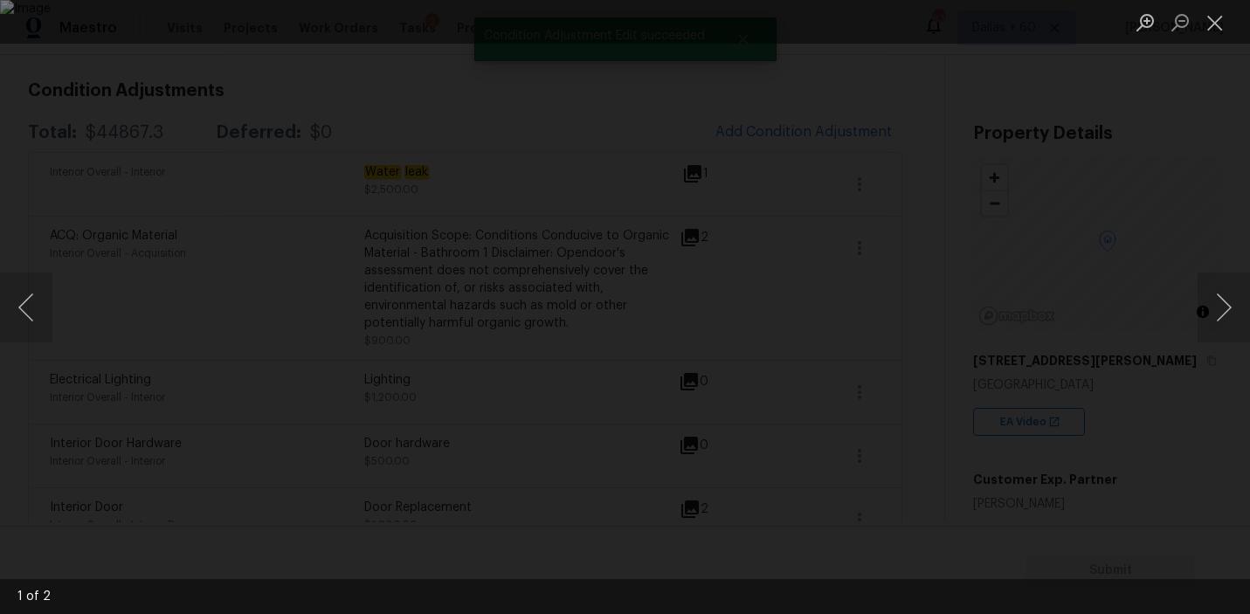
click at [99, 193] on div "Lightbox" at bounding box center [625, 307] width 1250 height 614
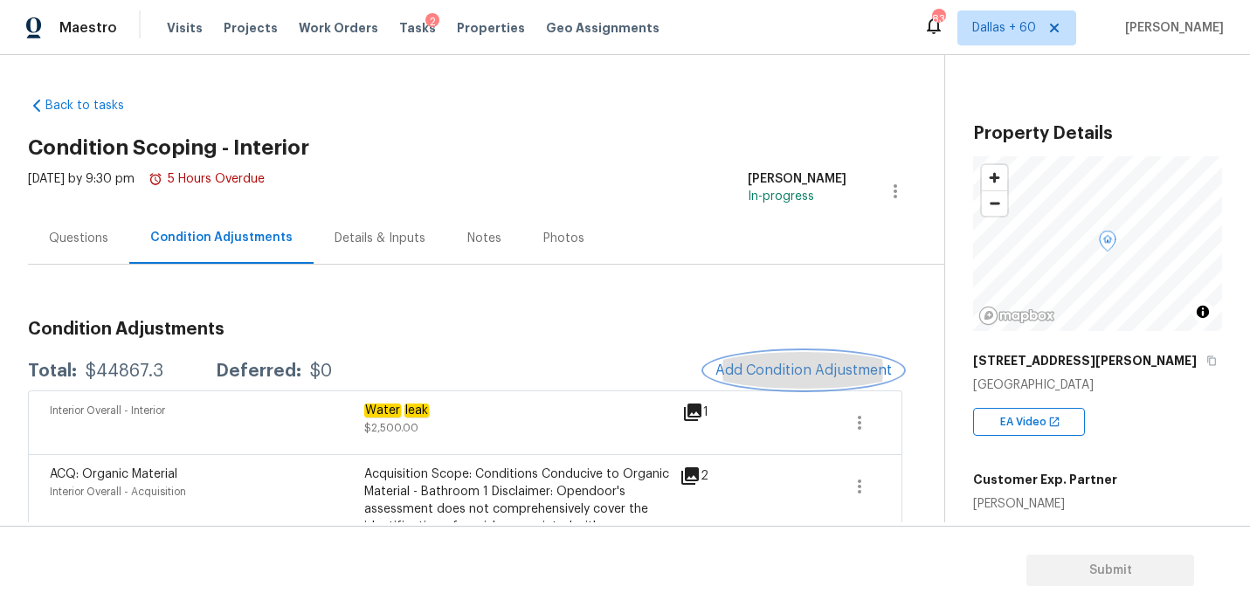
click at [815, 378] on button "Add Condition Adjustment" at bounding box center [803, 370] width 197 height 37
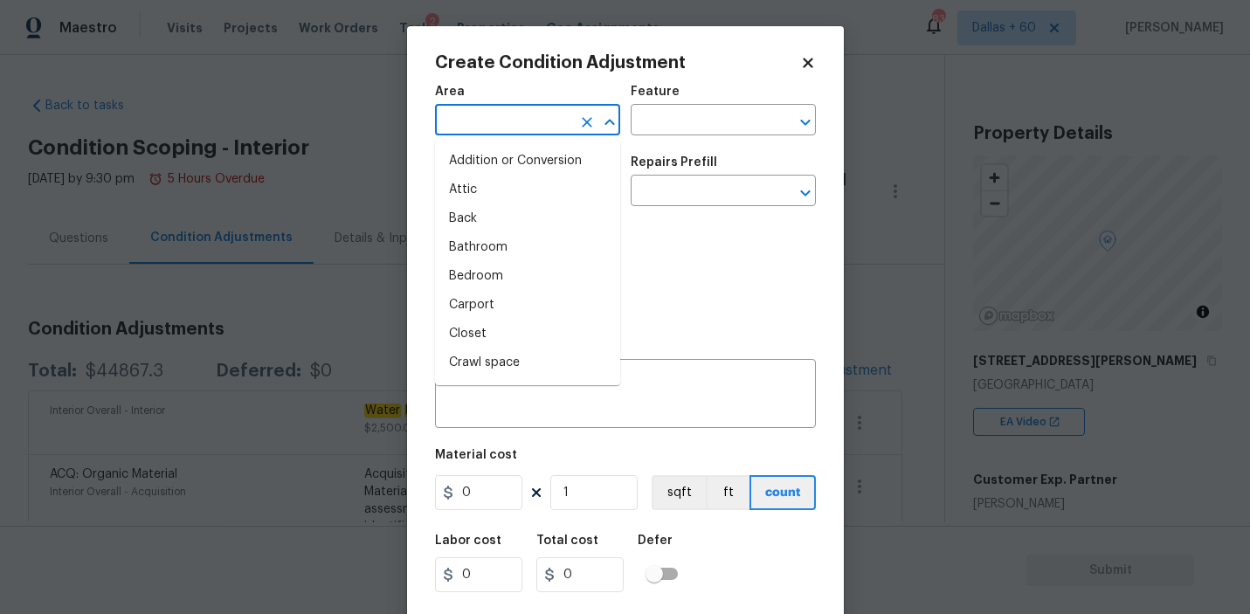
click at [521, 127] on input "text" at bounding box center [503, 121] width 136 height 27
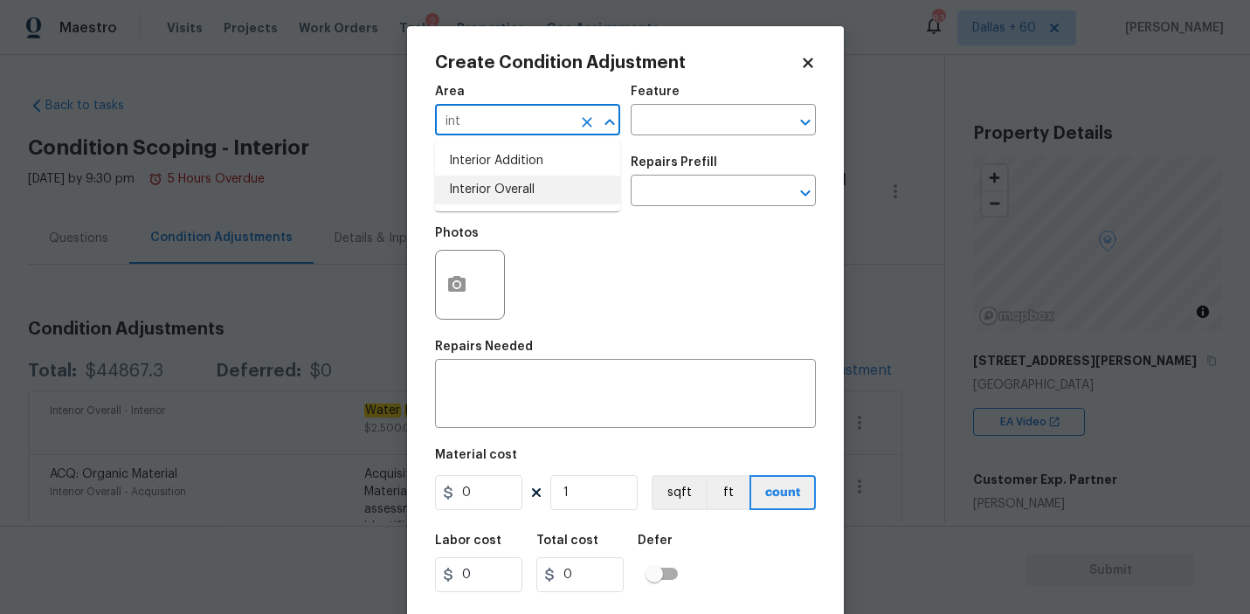
click at [531, 194] on li "Interior Overall" at bounding box center [527, 190] width 185 height 29
type input "Interior Overall"
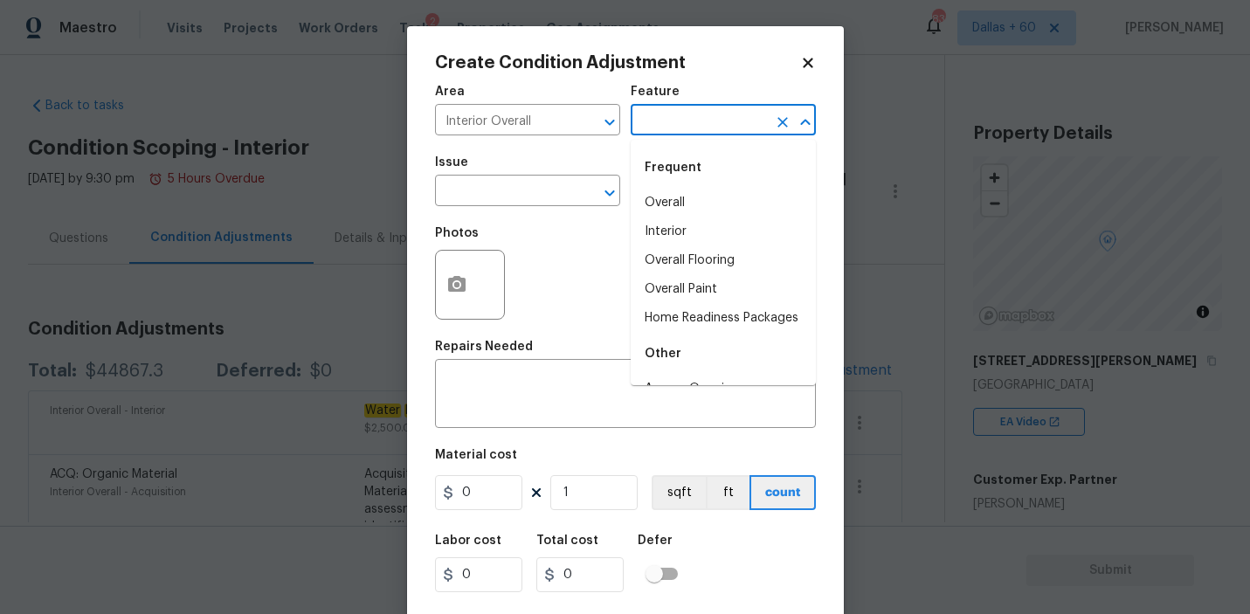
click at [686, 118] on input "text" at bounding box center [698, 121] width 136 height 27
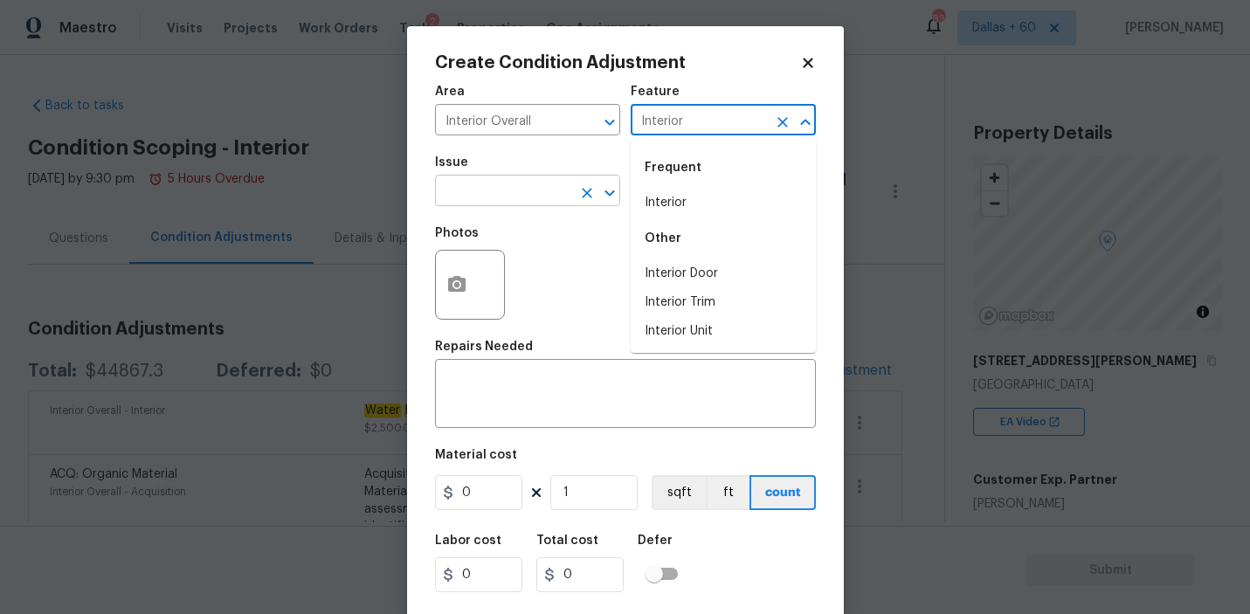
type input "Interior"
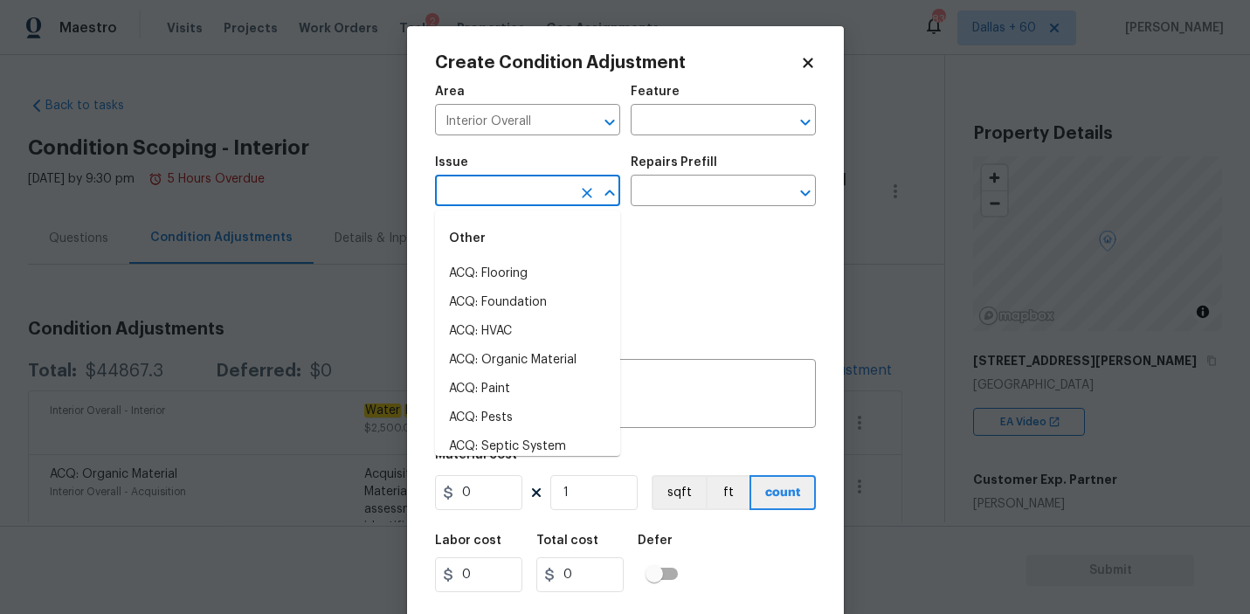
click at [556, 185] on input "text" at bounding box center [503, 192] width 136 height 27
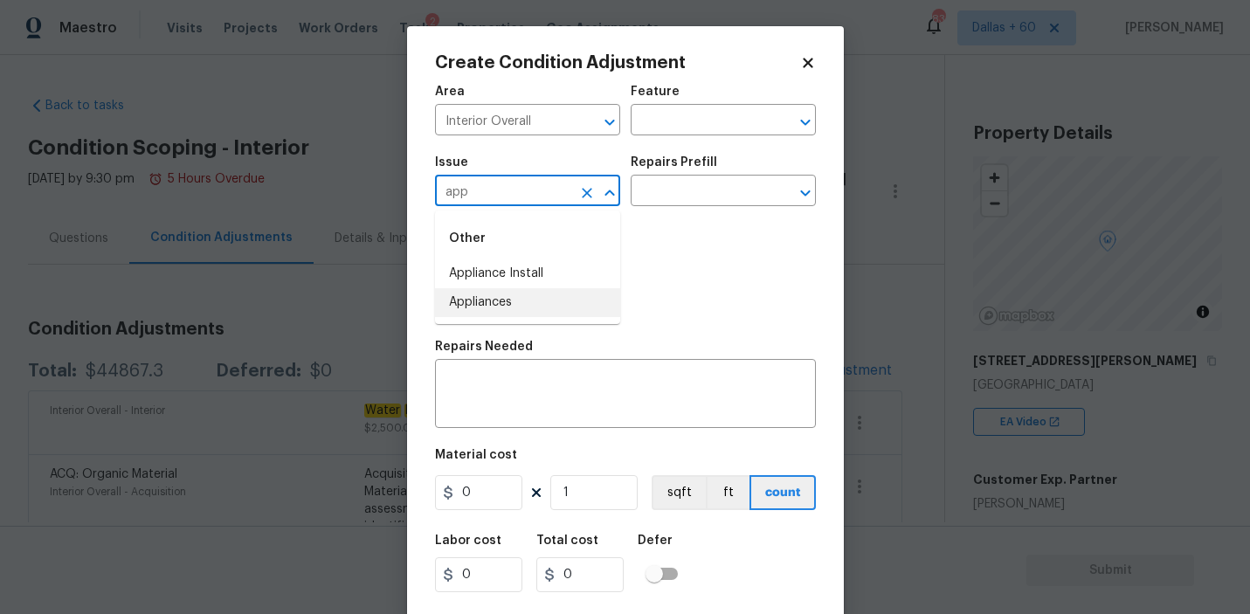
click at [548, 301] on li "Appliances" at bounding box center [527, 302] width 185 height 29
type input "Appliances"
click at [569, 393] on textarea at bounding box center [625, 395] width 360 height 37
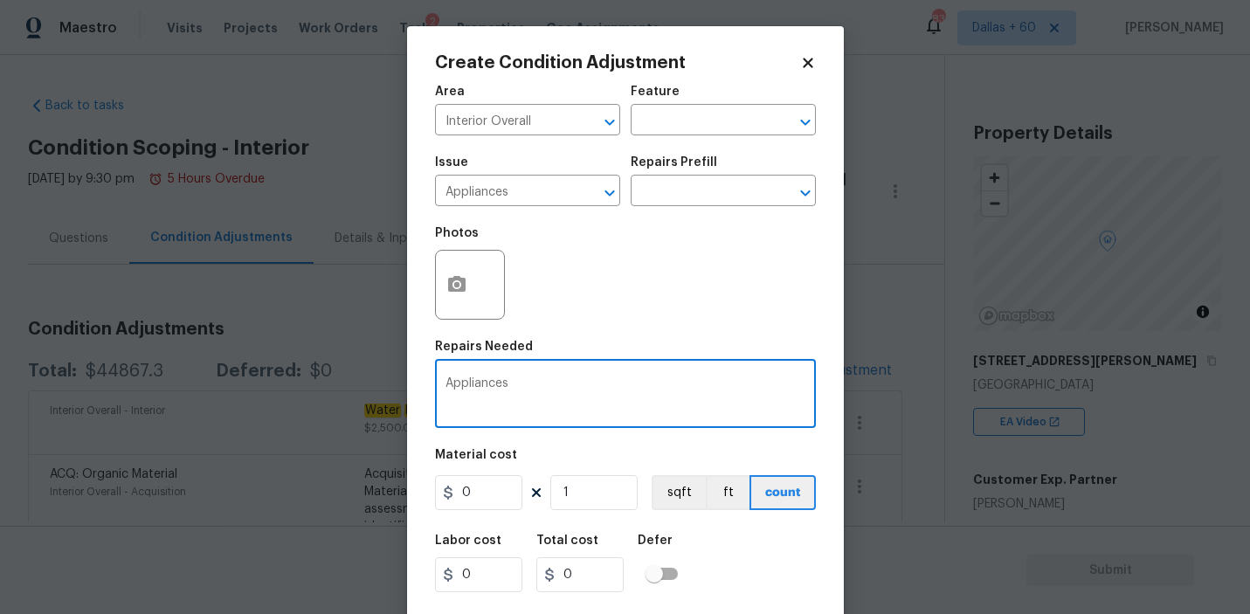
type textarea "Appliances"
click at [474, 498] on input "0" at bounding box center [478, 492] width 87 height 35
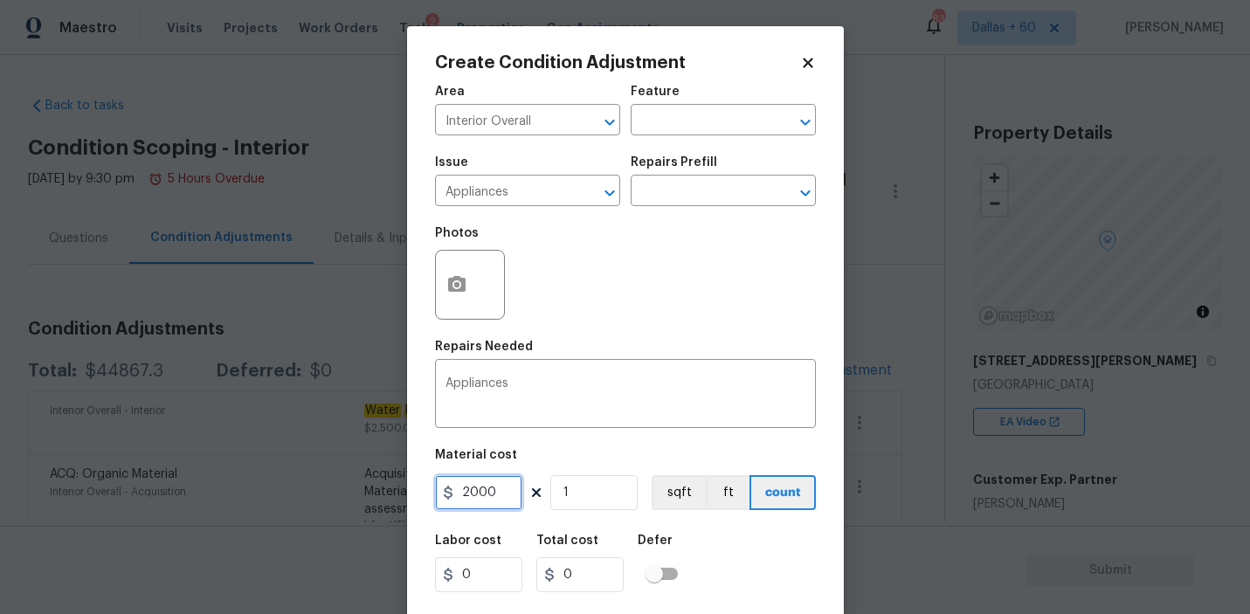
type input "2000"
click at [582, 495] on input "1" at bounding box center [593, 492] width 87 height 35
click at [477, 289] on div at bounding box center [470, 285] width 70 height 70
click at [462, 287] on icon "button" at bounding box center [456, 284] width 17 height 16
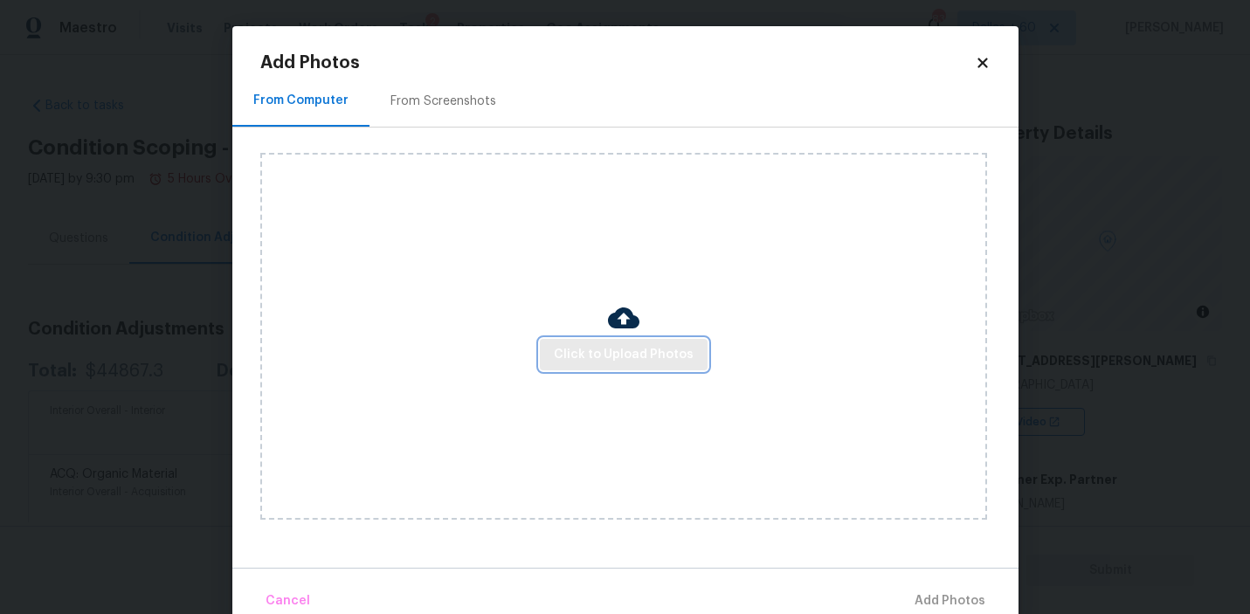
click at [573, 342] on button "Click to Upload Photos" at bounding box center [624, 355] width 168 height 32
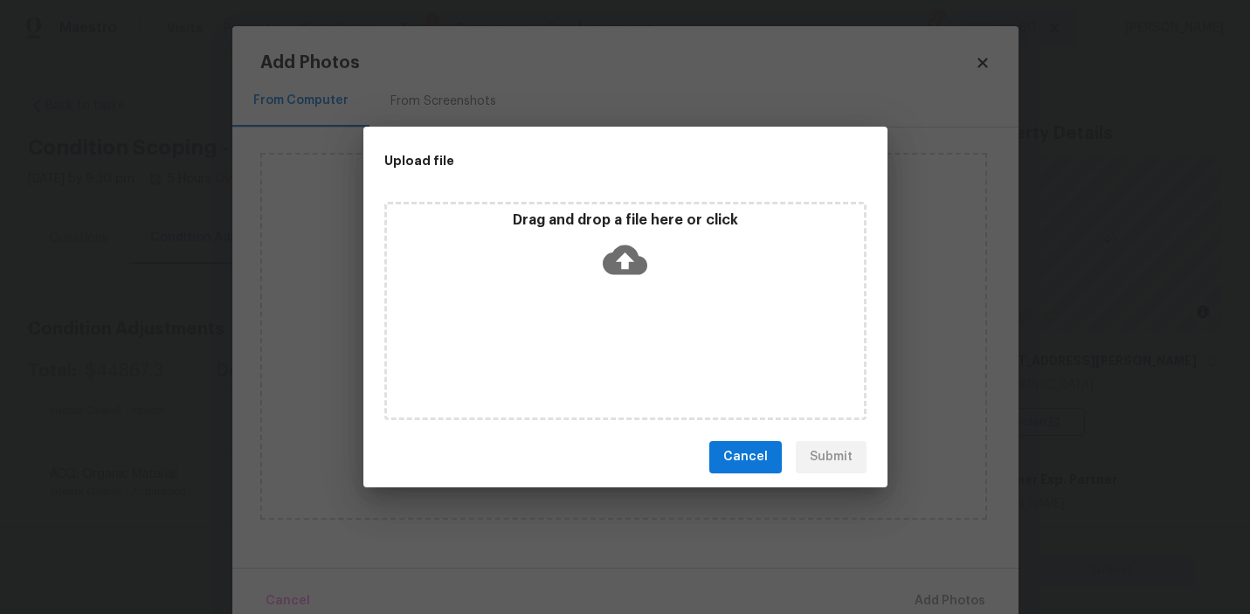
click at [630, 259] on icon at bounding box center [624, 260] width 45 height 45
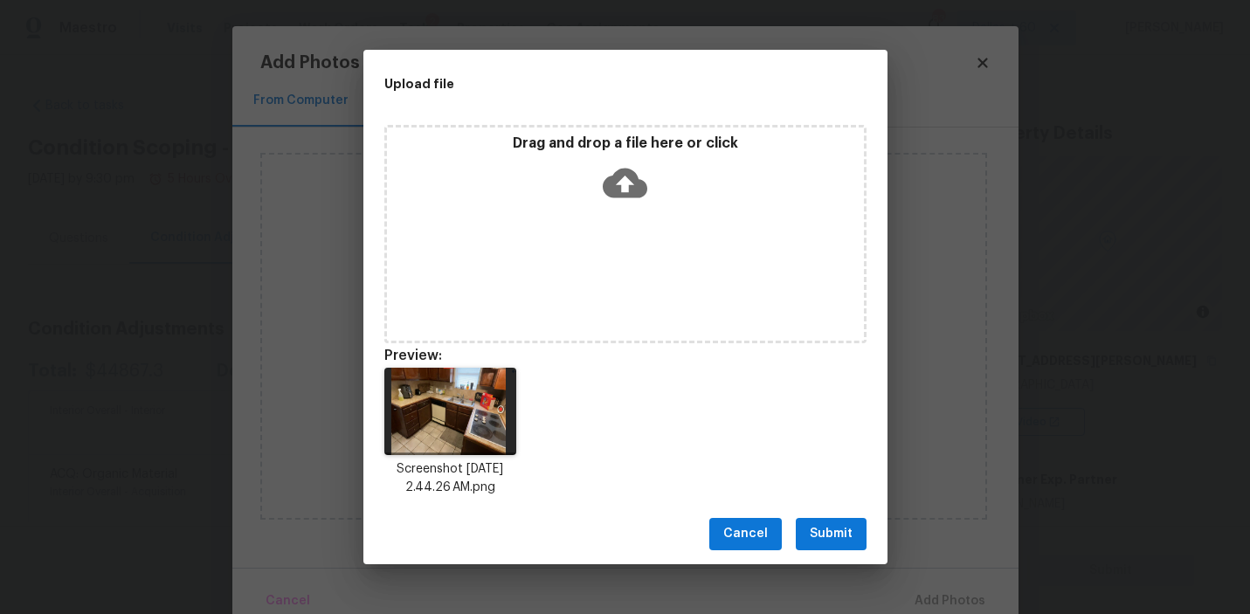
click at [824, 524] on span "Submit" at bounding box center [830, 534] width 43 height 22
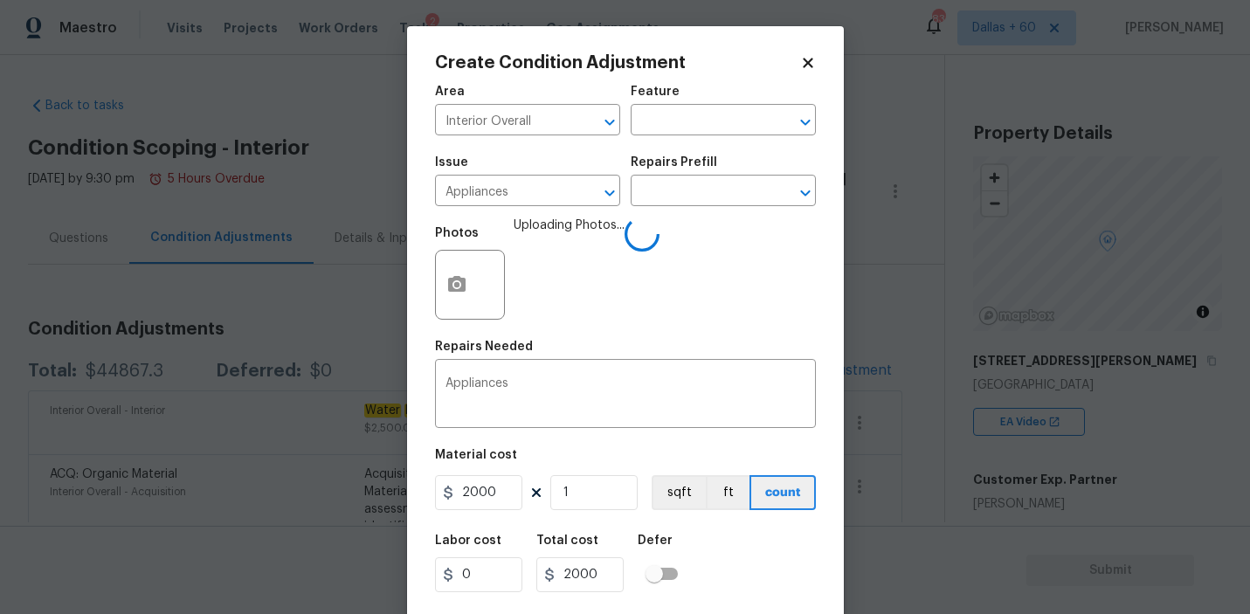
scroll to position [38, 0]
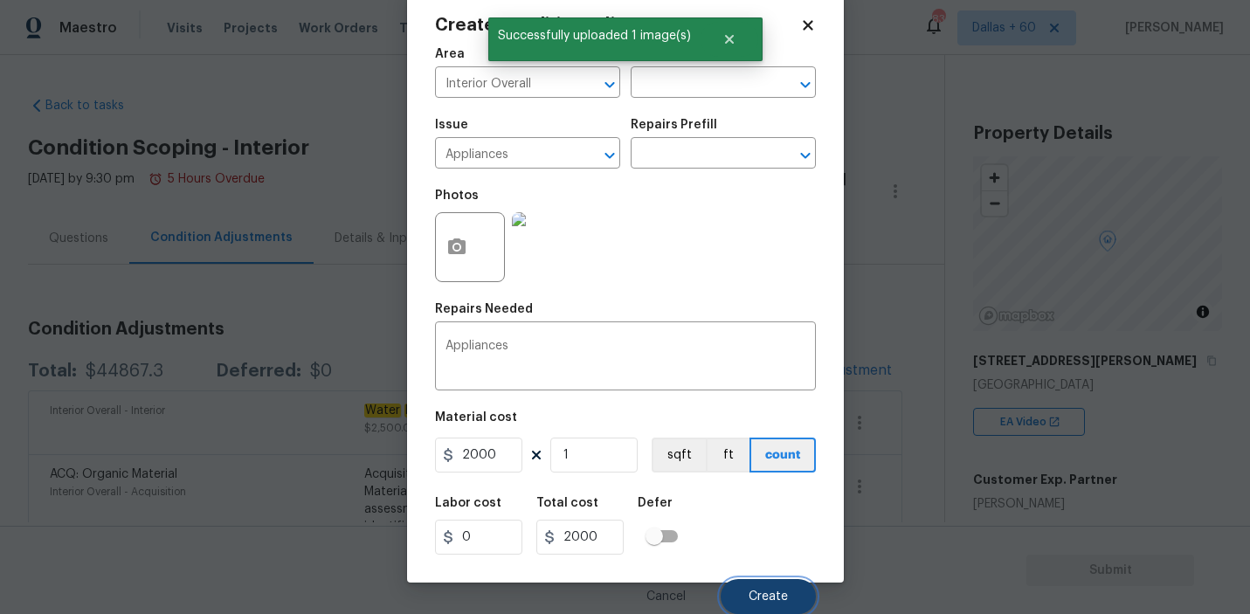
click at [763, 595] on span "Create" at bounding box center [767, 596] width 39 height 13
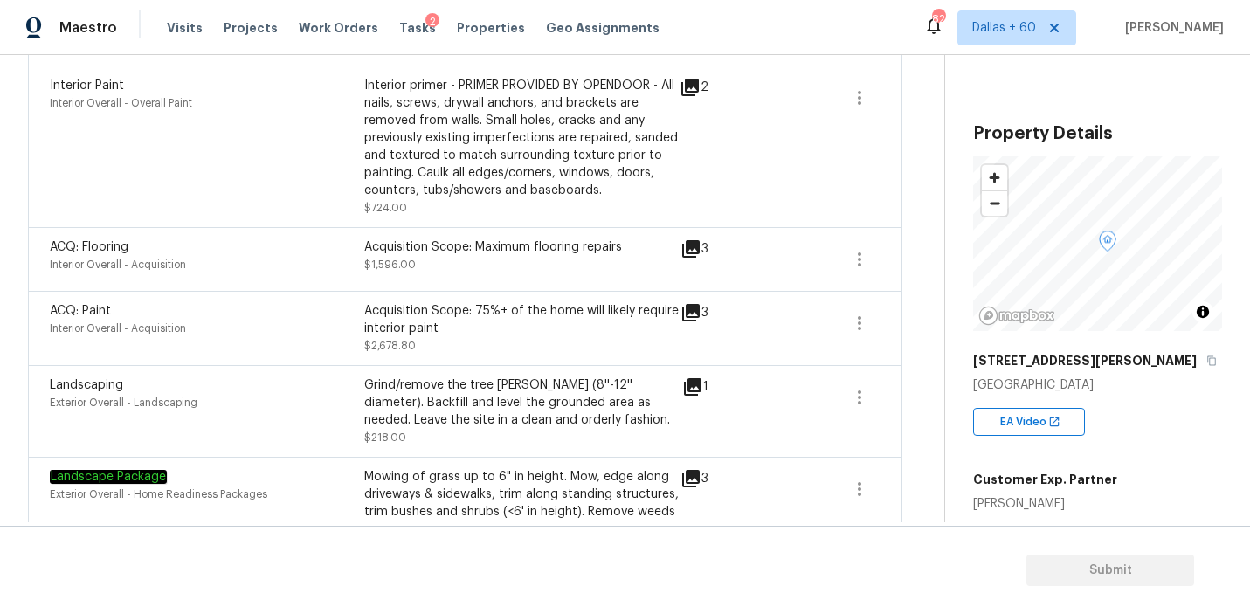
scroll to position [861, 0]
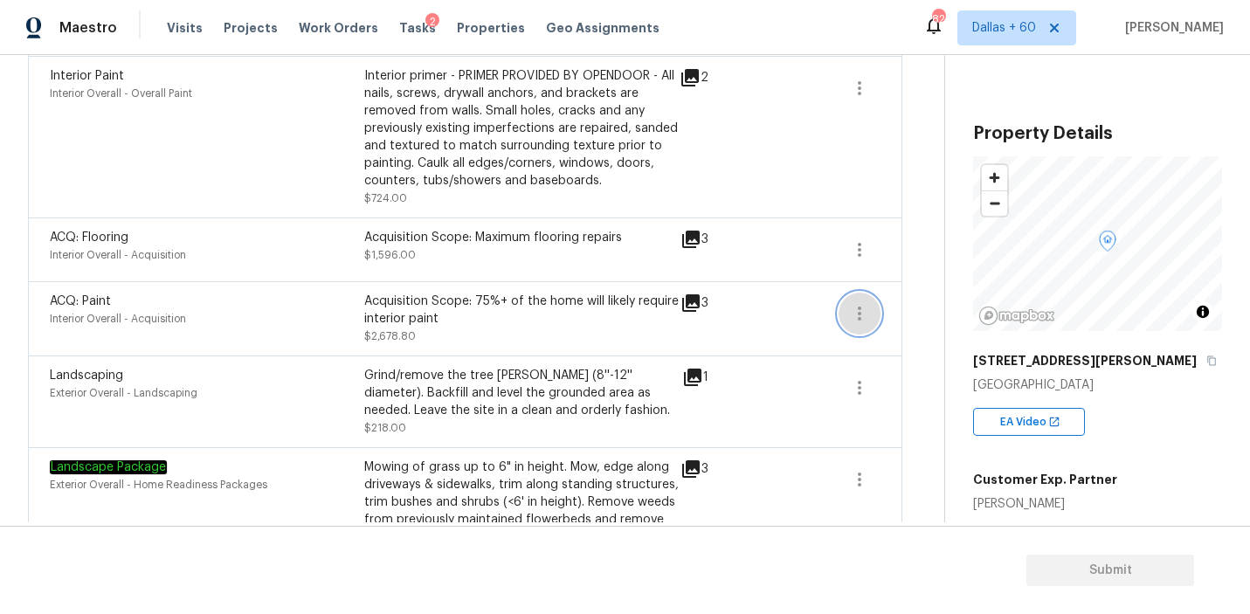
click at [866, 310] on icon "button" at bounding box center [859, 313] width 21 height 21
click at [917, 302] on div "Edit" at bounding box center [959, 310] width 136 height 17
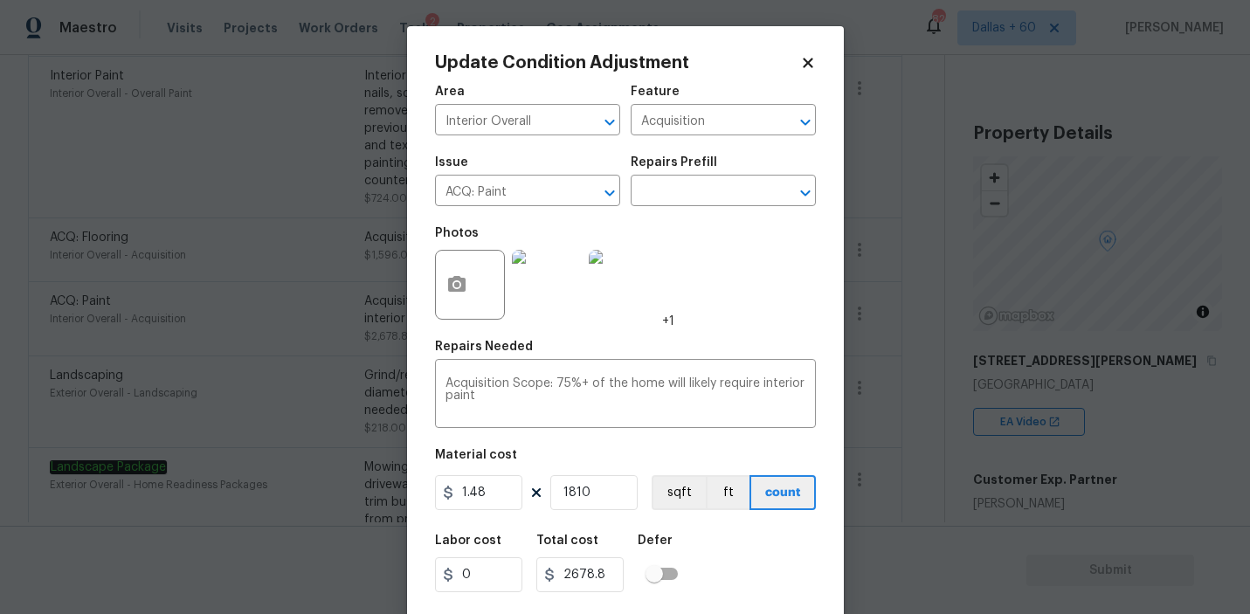
click at [952, 344] on body "Maestro Visits Projects Work Orders Tasks 2 Properties Geo Assignments 828 [GEO…" at bounding box center [625, 307] width 1250 height 614
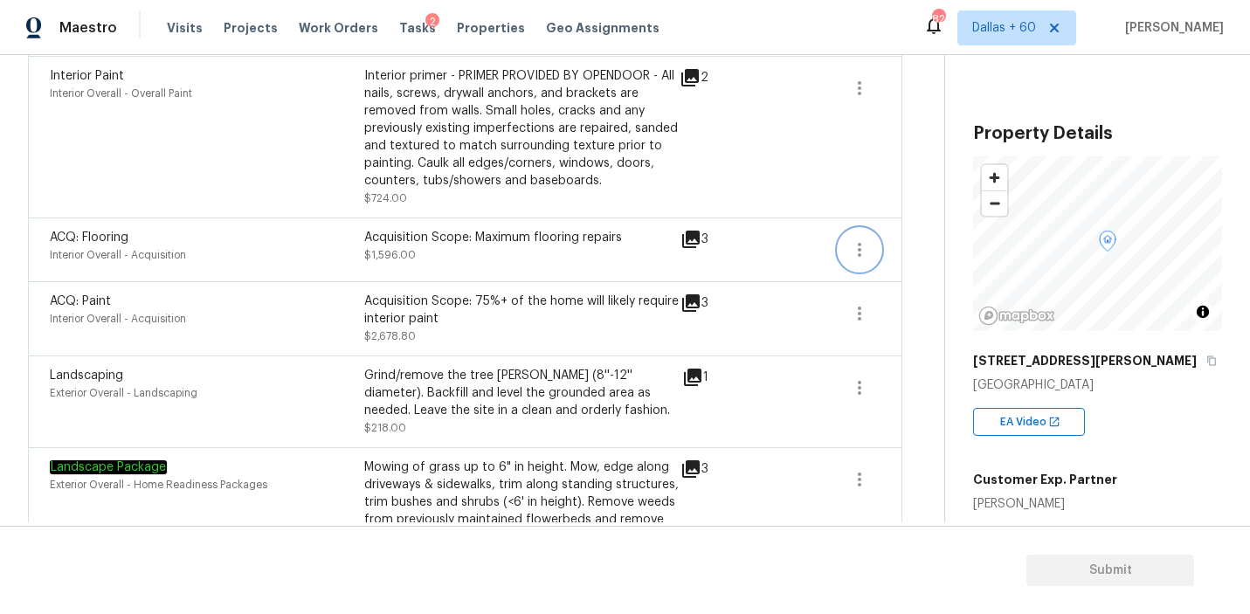
click at [871, 254] on button "button" at bounding box center [859, 250] width 42 height 42
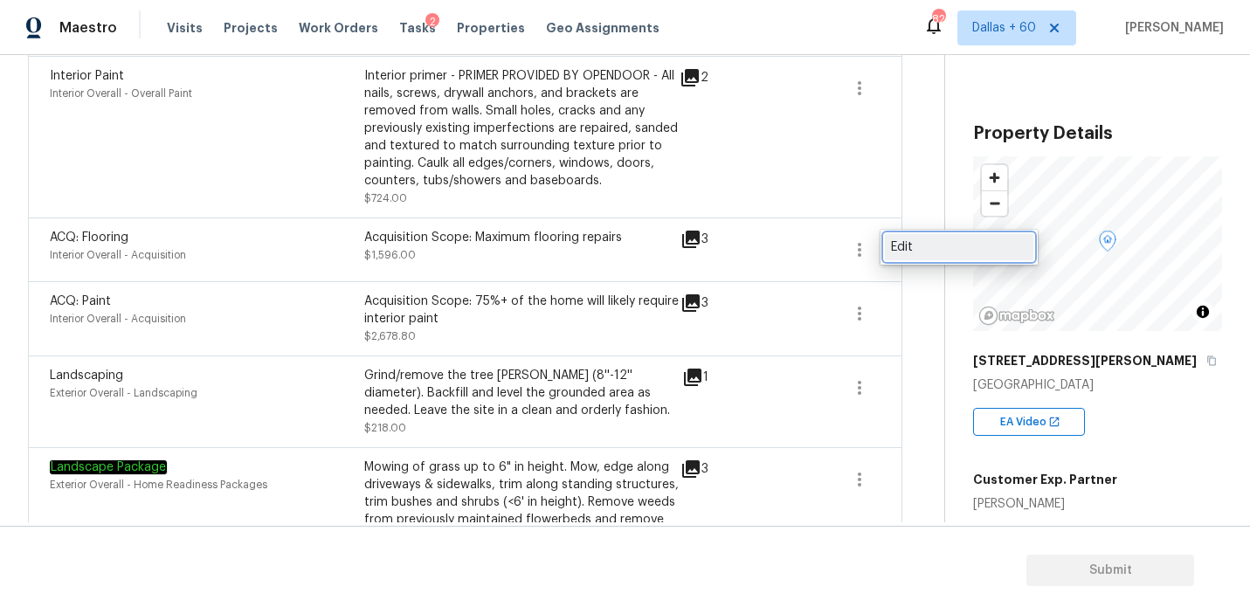
click at [899, 242] on div "Edit" at bounding box center [959, 246] width 136 height 17
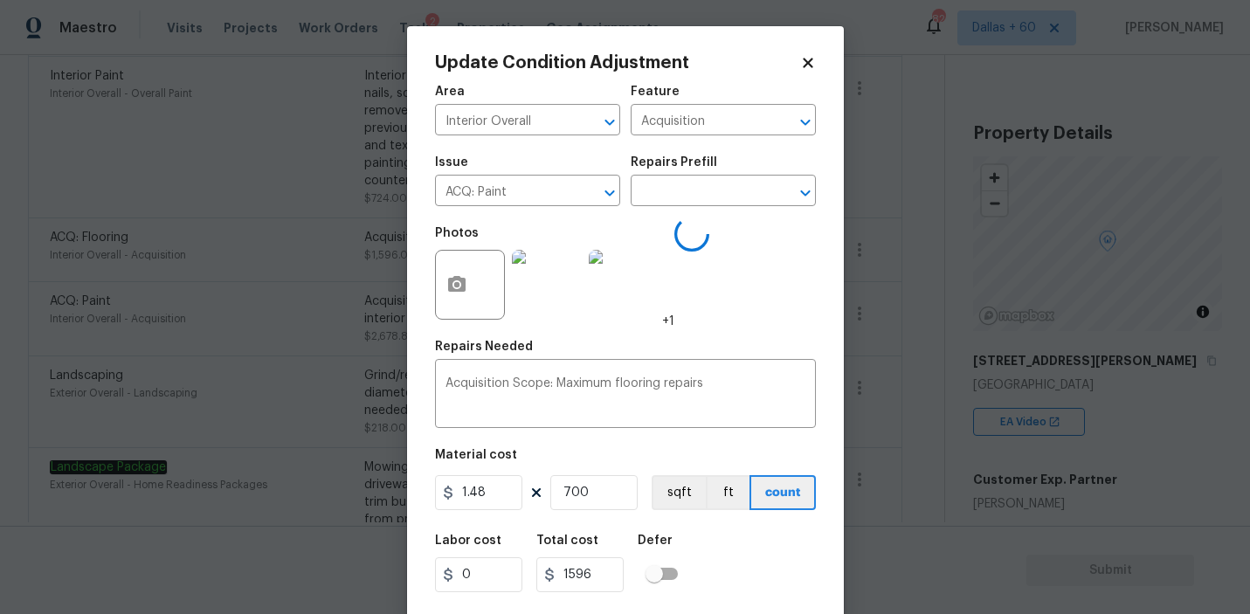
type input "ACQ: Flooring"
type input "2.28"
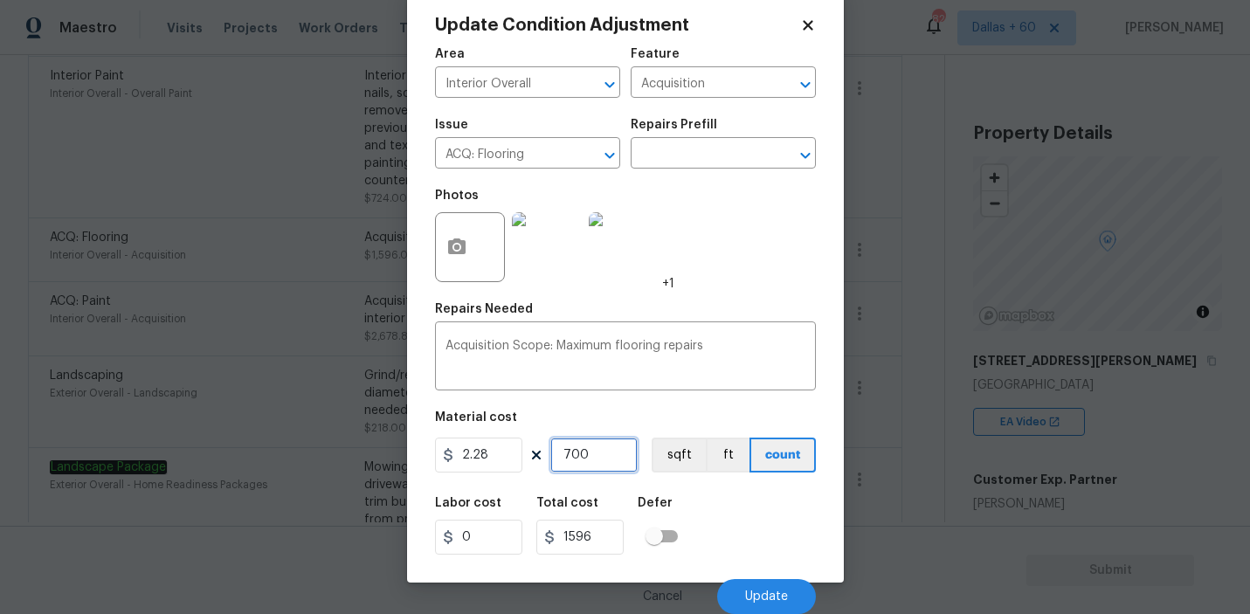
click at [599, 438] on input "700" at bounding box center [593, 454] width 87 height 35
type input "0"
type input "1"
type input "2.28"
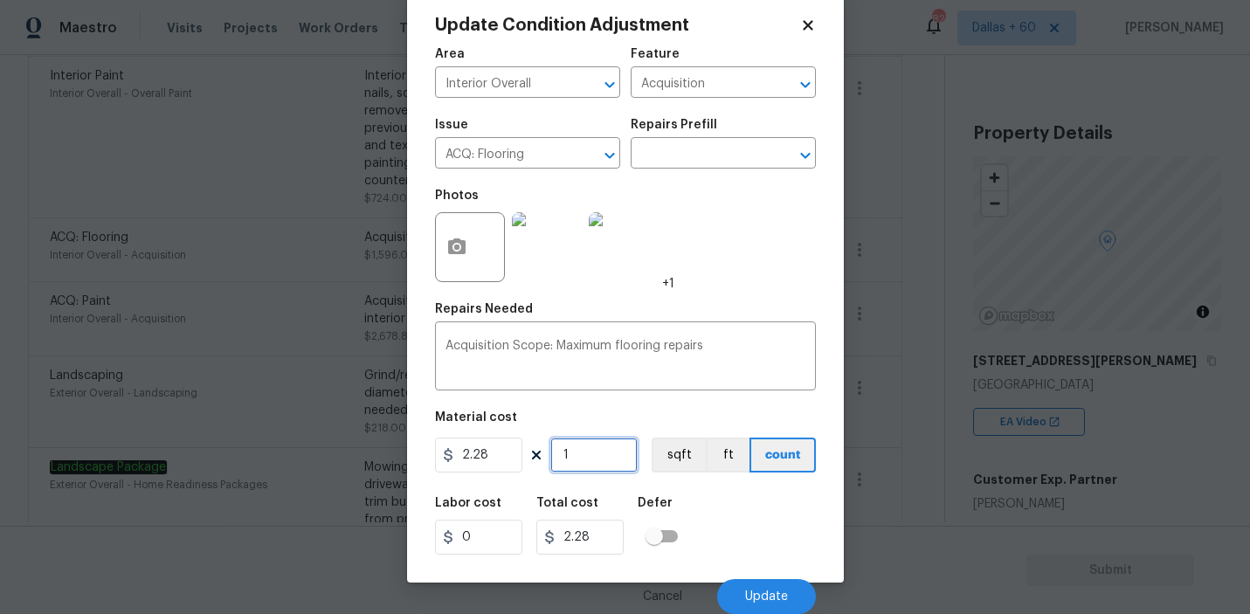
type input "18"
type input "41.04"
type input "181"
type input "412.68"
type input "1810"
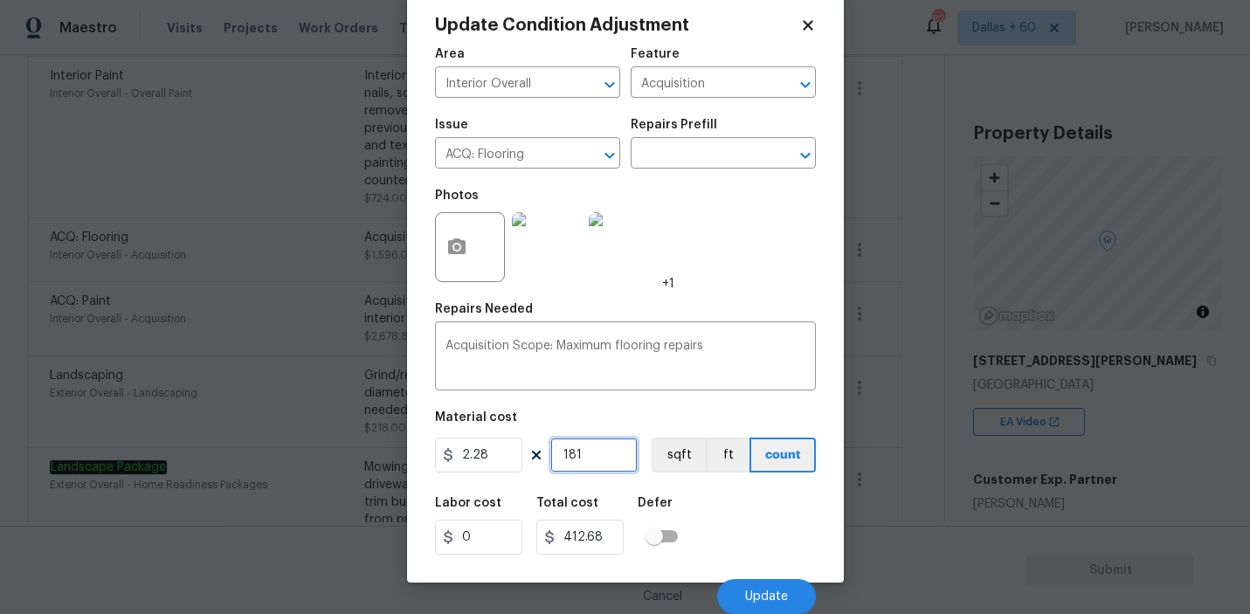
type input "4126.8"
type input "1810"
click at [727, 539] on div "Labor cost 0 Total cost 4126.8 Defer" at bounding box center [625, 525] width 381 height 79
click at [756, 582] on button "Update" at bounding box center [766, 596] width 99 height 35
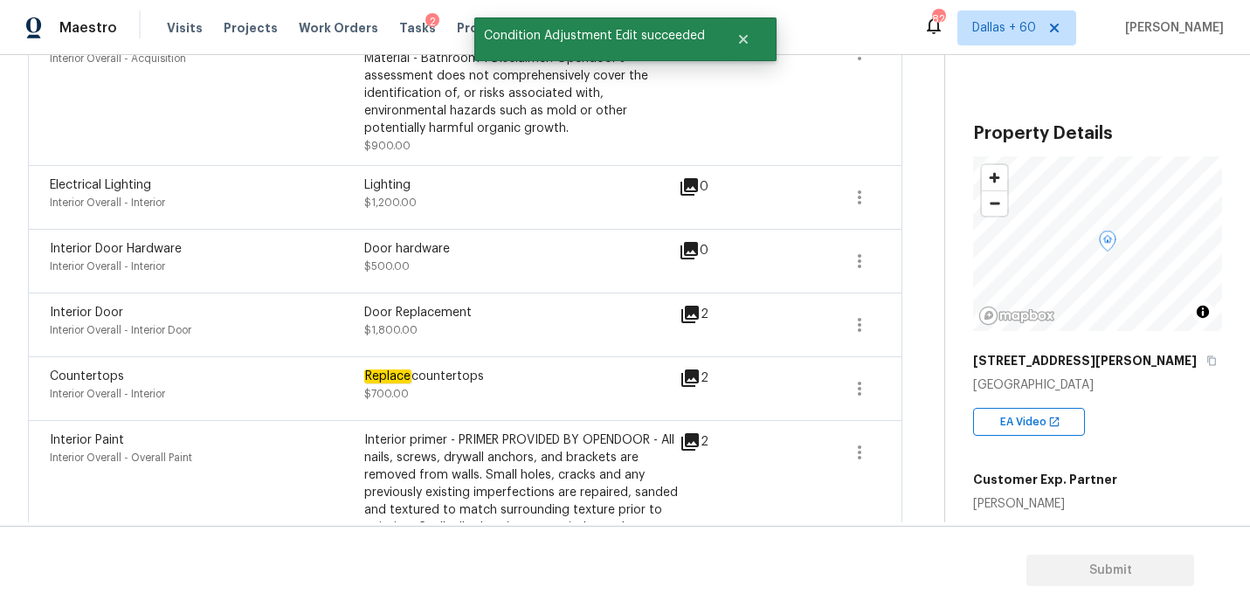
scroll to position [141, 0]
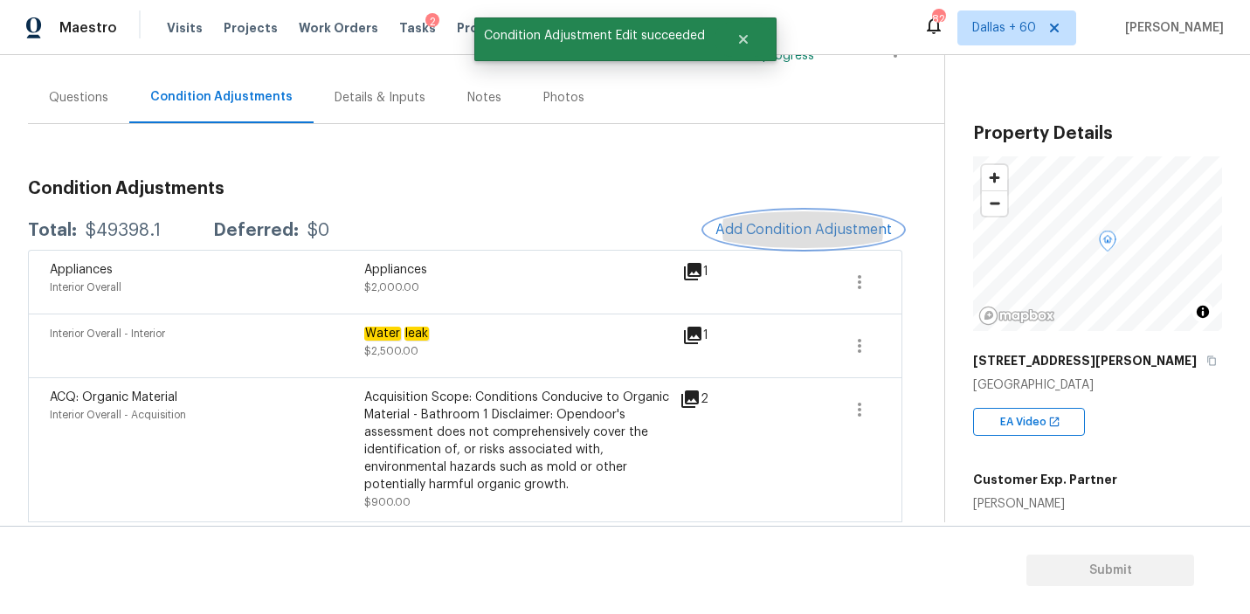
click at [806, 242] on button "Add Condition Adjustment" at bounding box center [803, 229] width 197 height 37
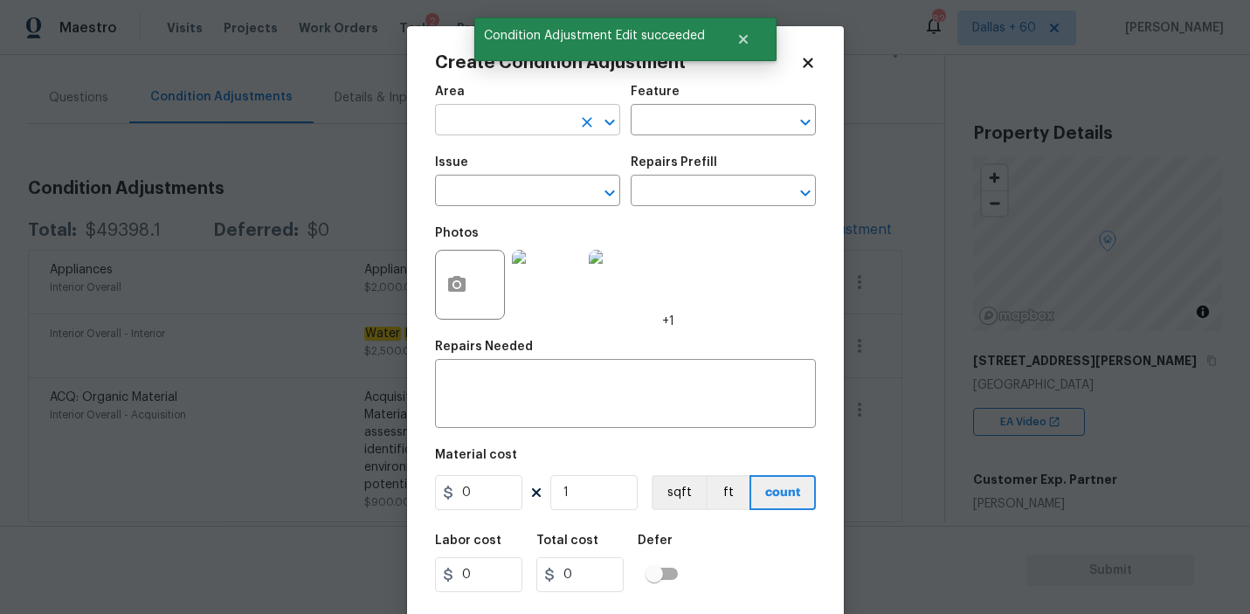
click at [487, 125] on input "text" at bounding box center [503, 121] width 136 height 27
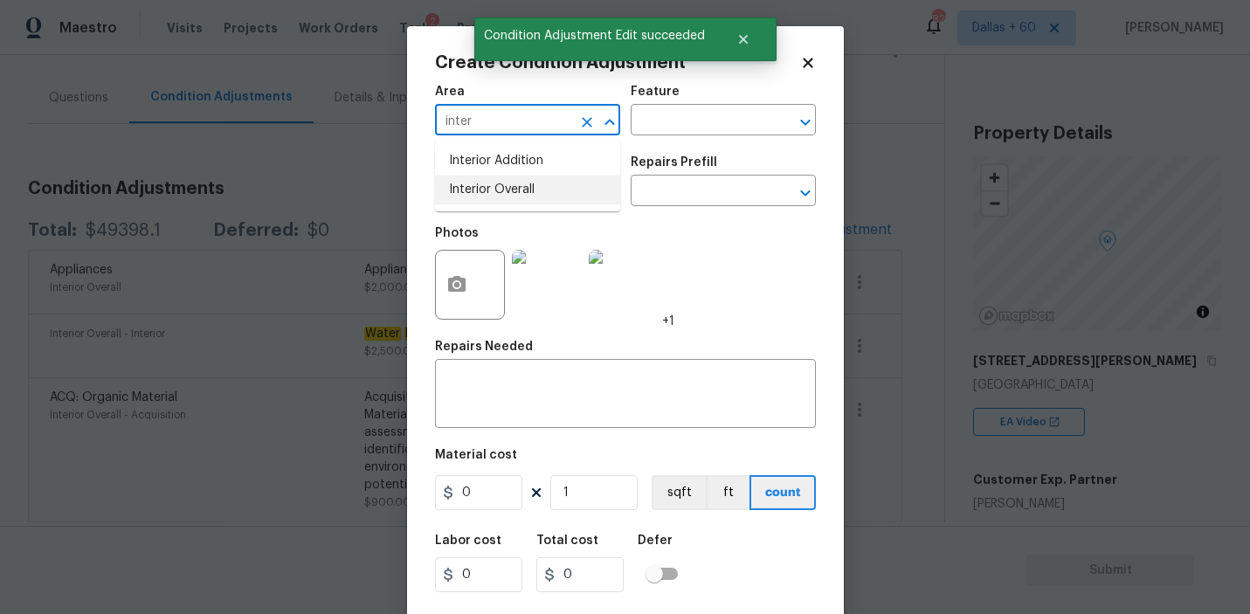
click at [488, 177] on li "Interior Overall" at bounding box center [527, 190] width 185 height 29
type input "Interior Overall"
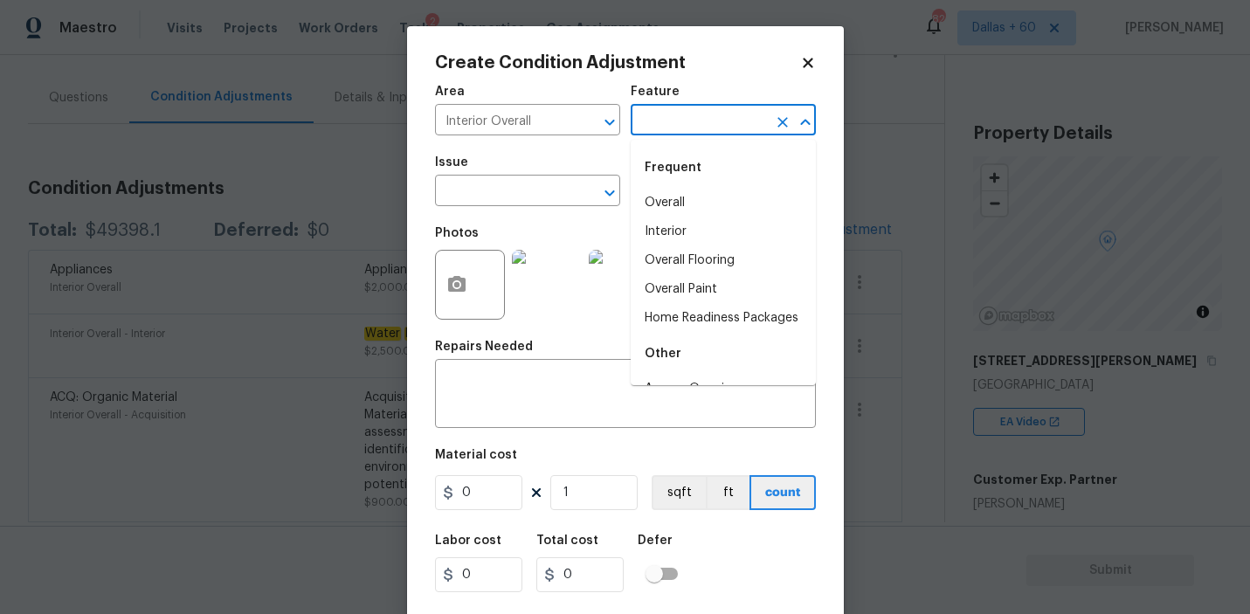
click at [687, 122] on input "text" at bounding box center [698, 121] width 136 height 27
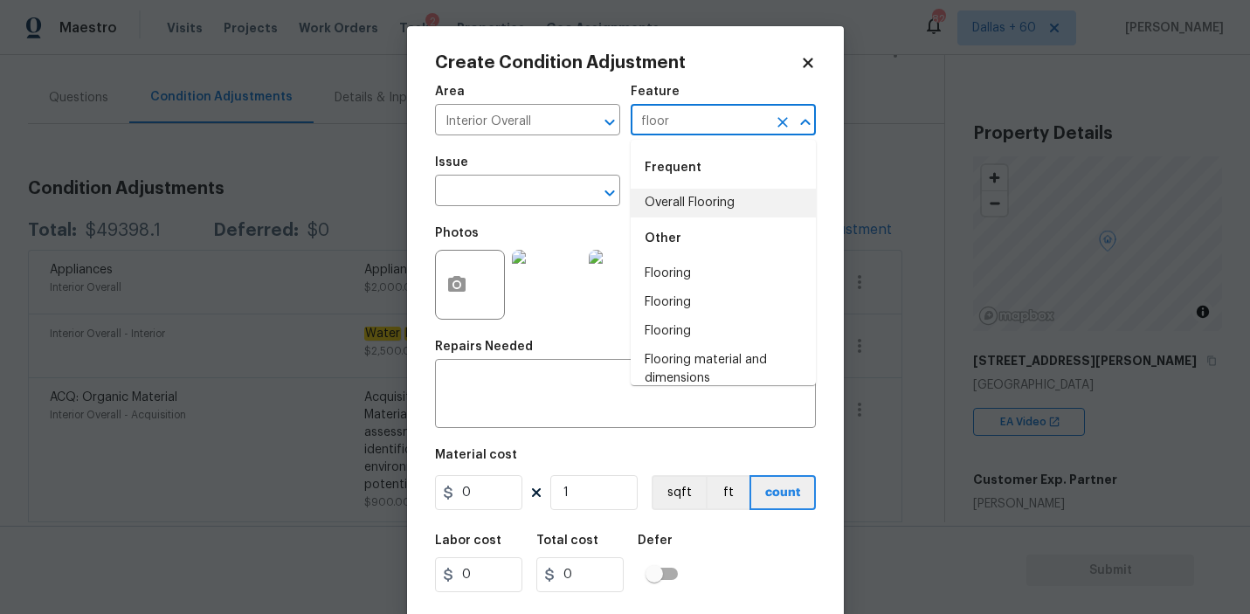
click at [699, 217] on div "Other" at bounding box center [722, 238] width 185 height 42
click at [690, 196] on li "Overall Flooring" at bounding box center [722, 203] width 185 height 29
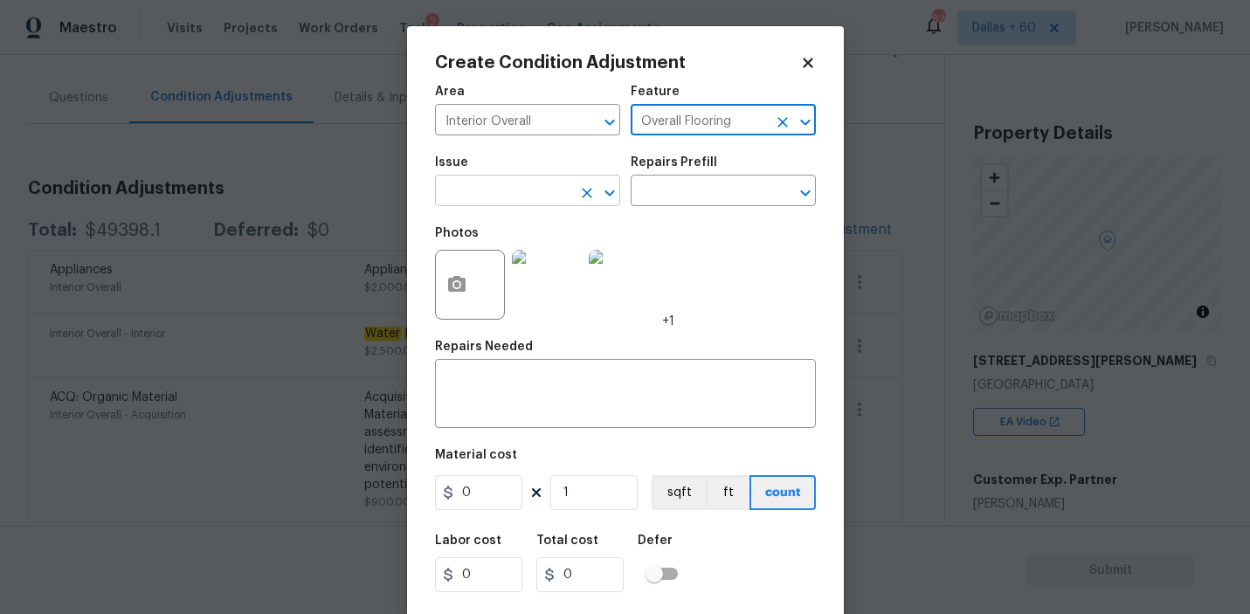
type input "Overall Flooring"
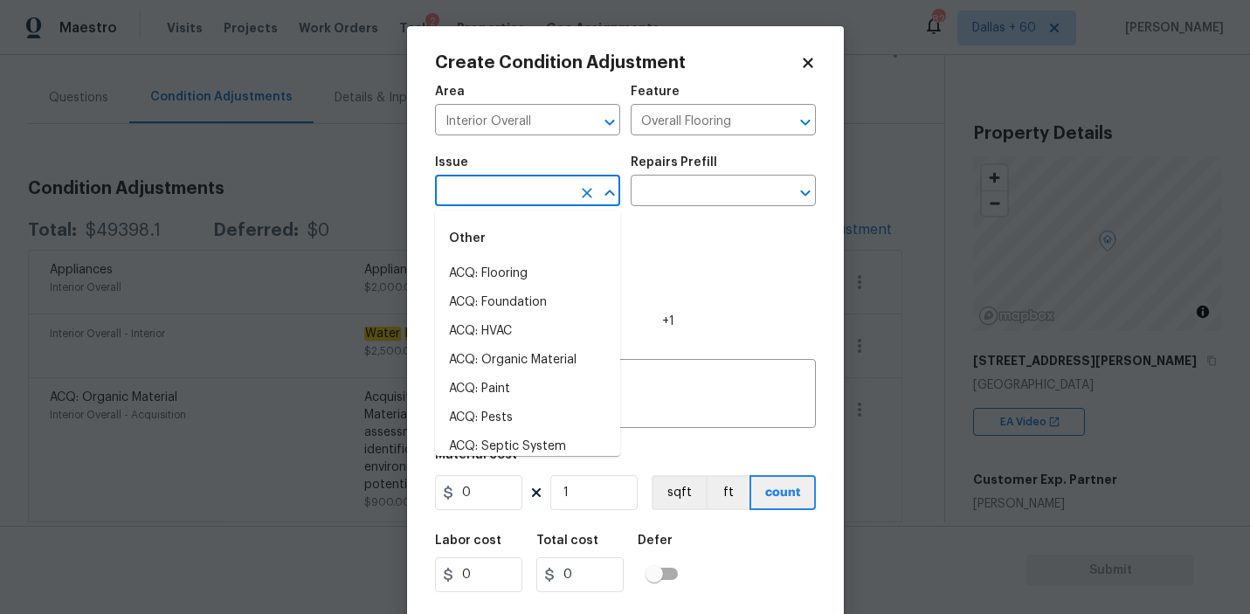
click at [479, 188] on input "text" at bounding box center [503, 192] width 136 height 27
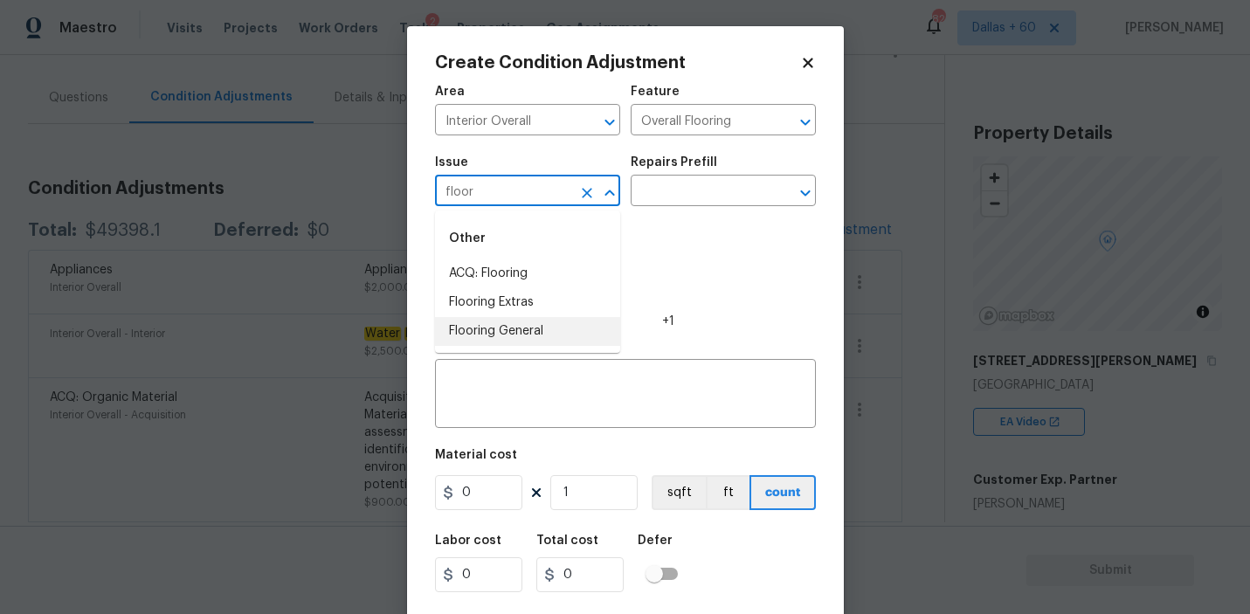
click at [491, 305] on li "Flooring Extras" at bounding box center [527, 302] width 185 height 29
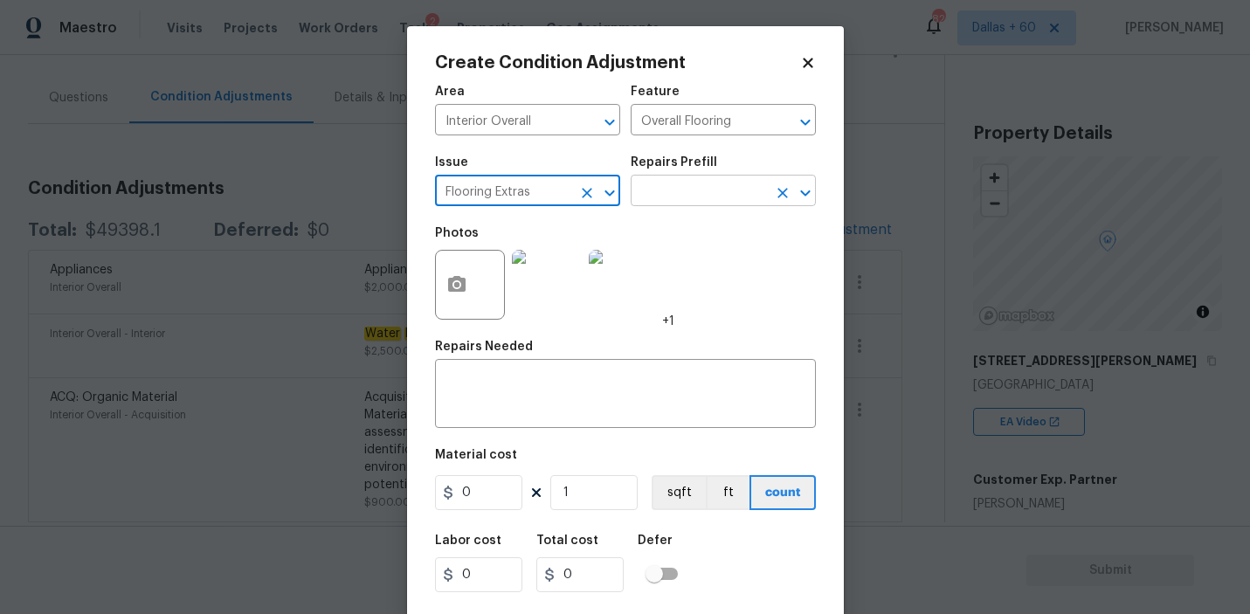
type input "Flooring Extras"
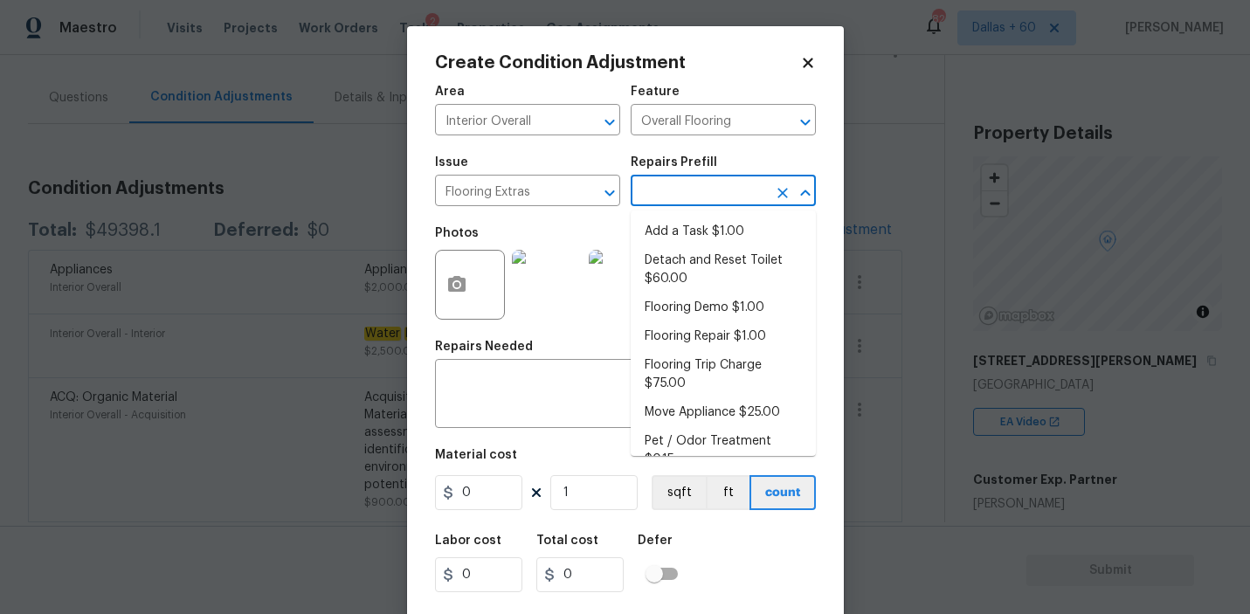
click at [660, 204] on input "text" at bounding box center [698, 192] width 136 height 27
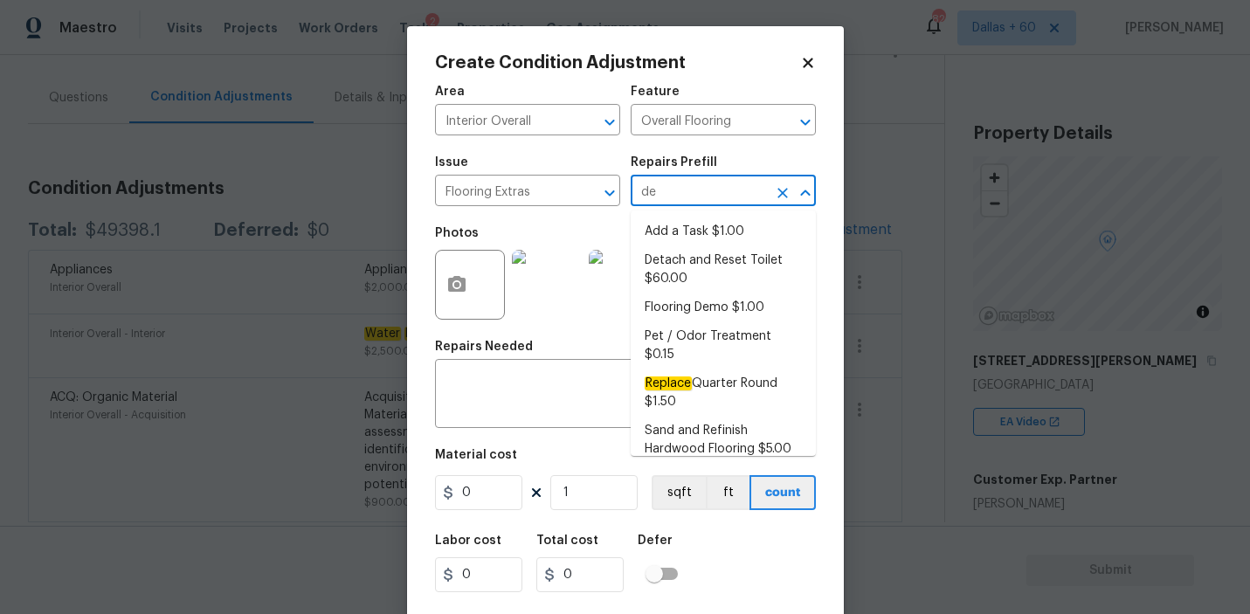
type input "dem"
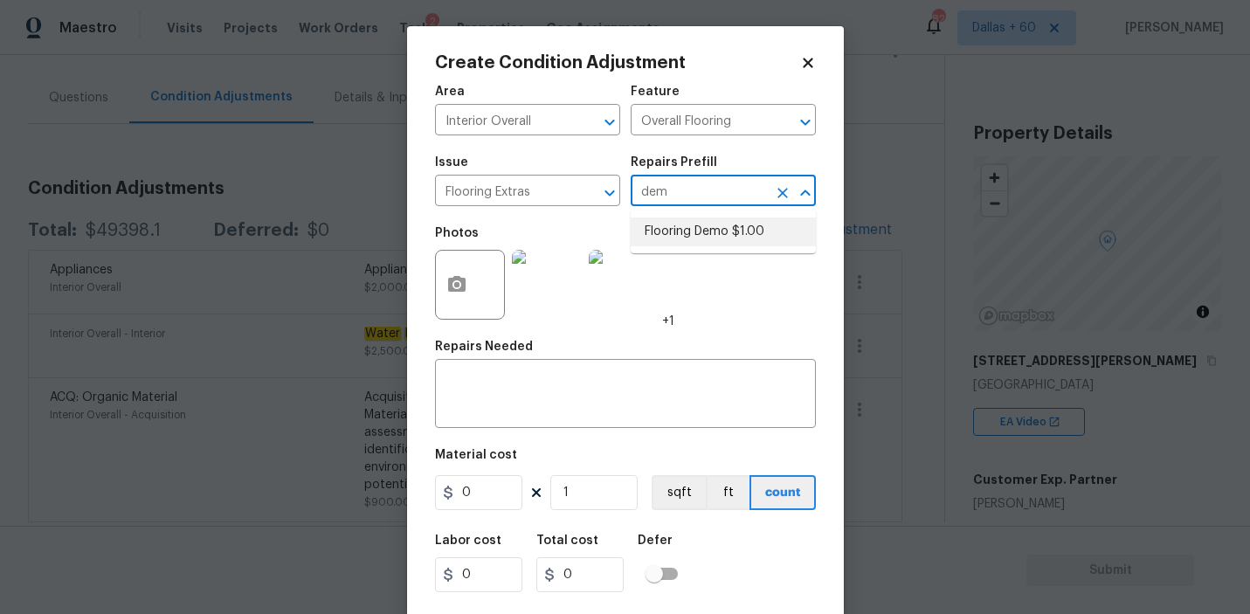
click at [695, 237] on li "Flooring Demo $1.00" at bounding box center [722, 231] width 185 height 29
type textarea "Demo existing flooring."
type input "1"
click at [588, 479] on input "1" at bounding box center [593, 492] width 87 height 35
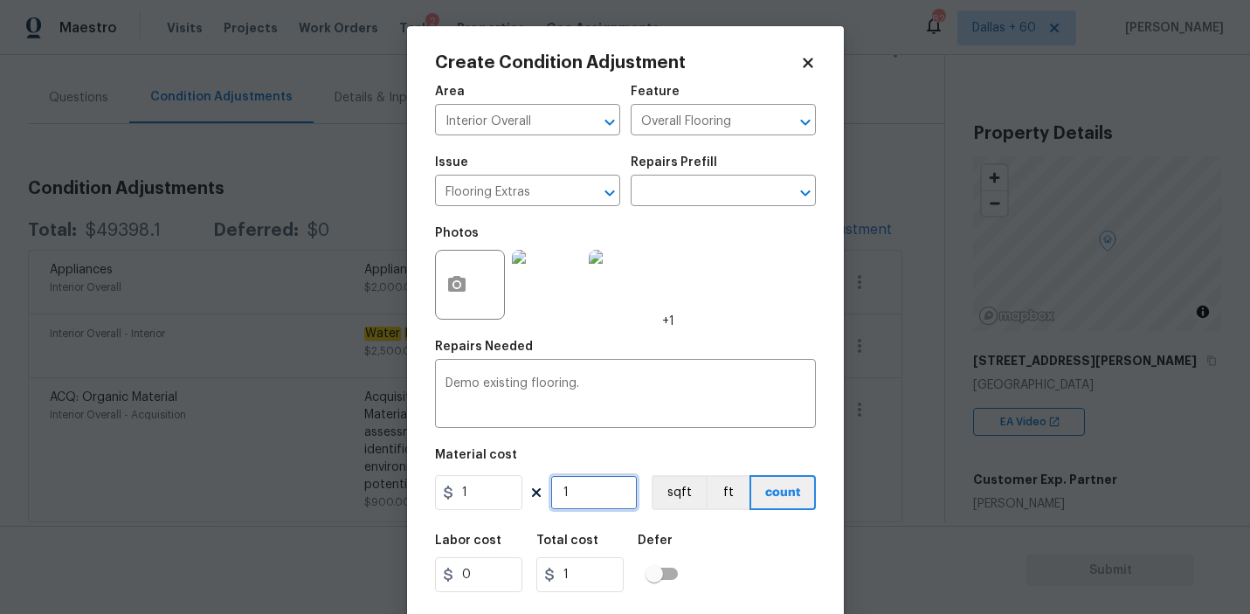
type input "0"
type input "7"
type input "70"
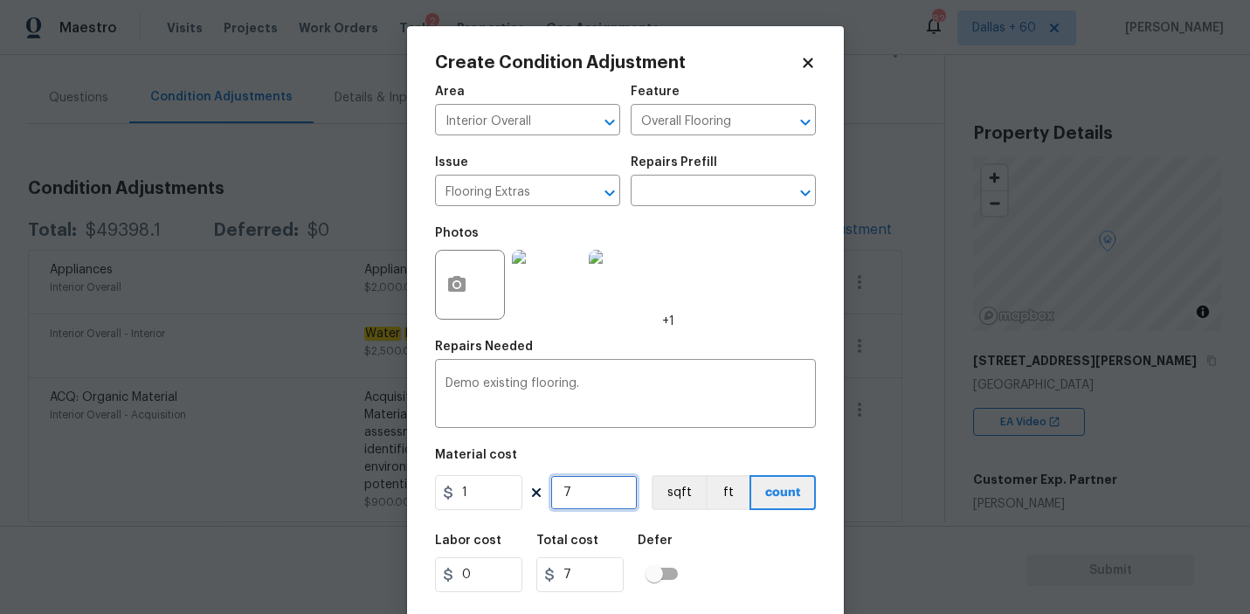
type input "70"
type input "700"
click at [712, 549] on div "Labor cost 0 Total cost 700 Defer" at bounding box center [625, 563] width 381 height 79
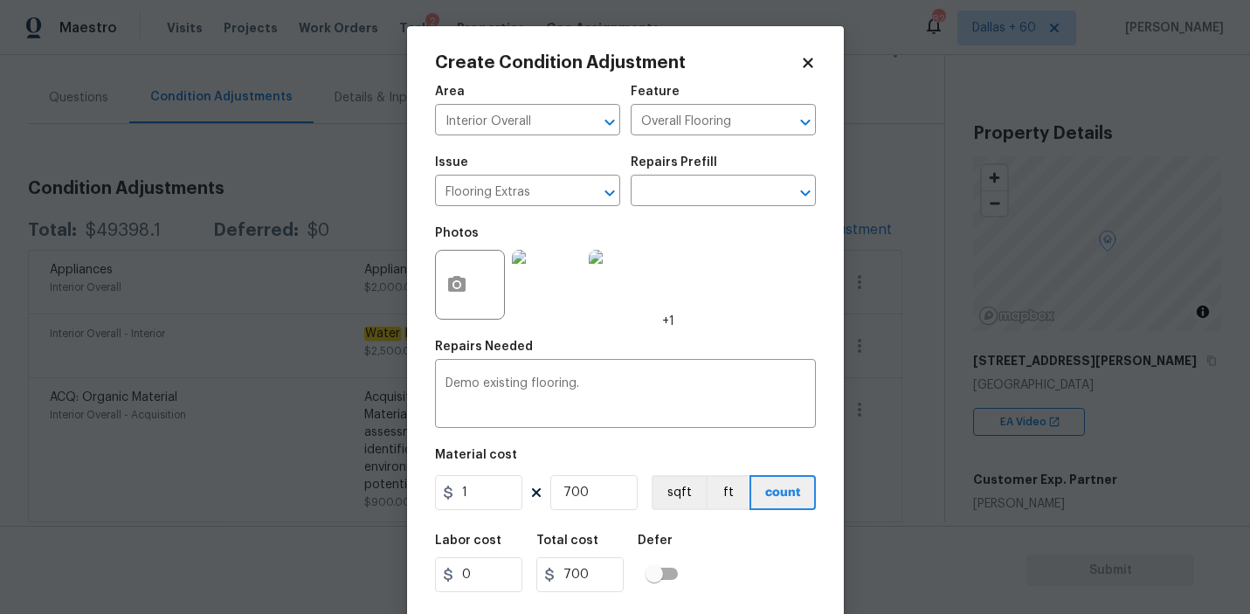
scroll to position [38, 0]
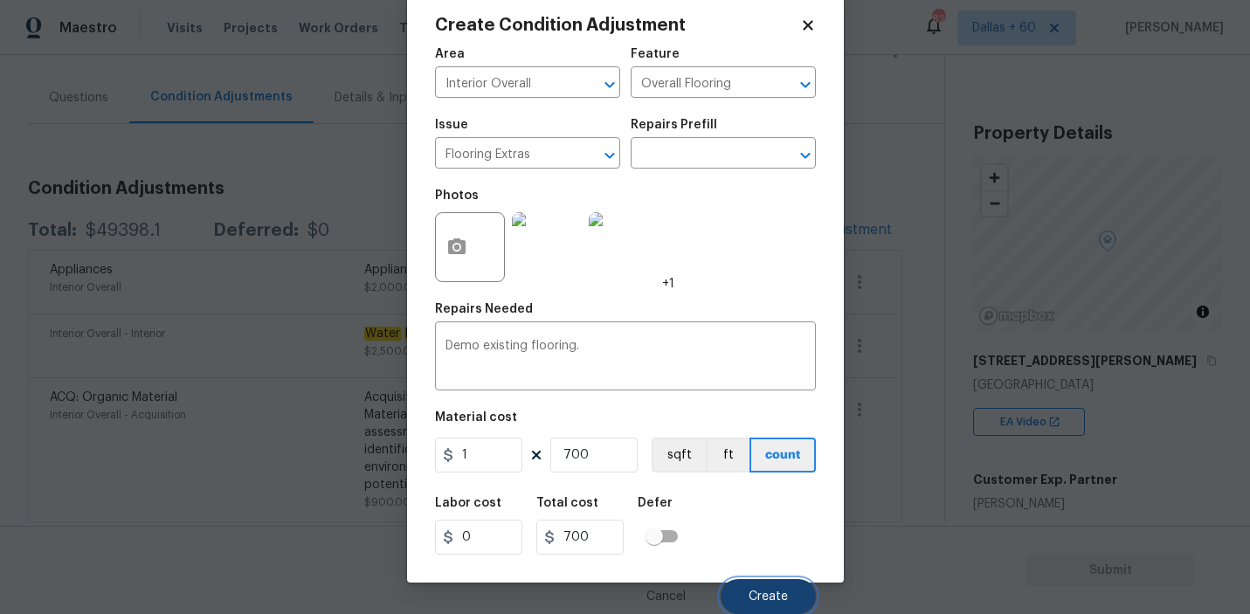
click at [762, 587] on button "Create" at bounding box center [767, 596] width 95 height 35
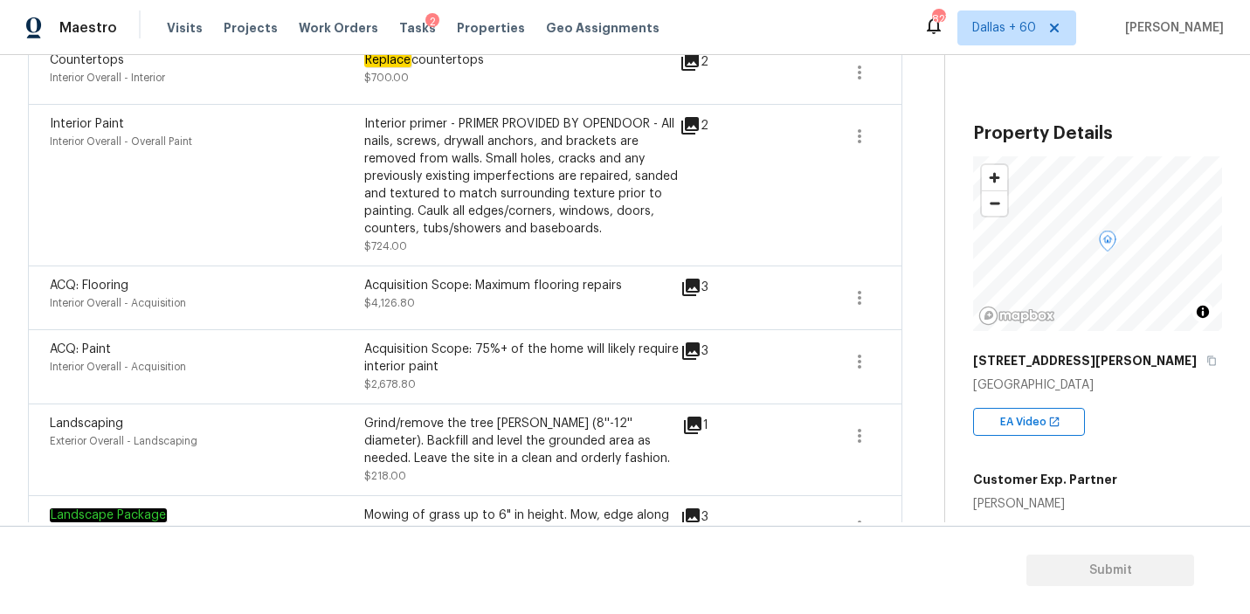
scroll to position [878, 0]
click at [850, 355] on icon "button" at bounding box center [859, 360] width 21 height 21
click at [892, 349] on div "Edit" at bounding box center [959, 357] width 136 height 17
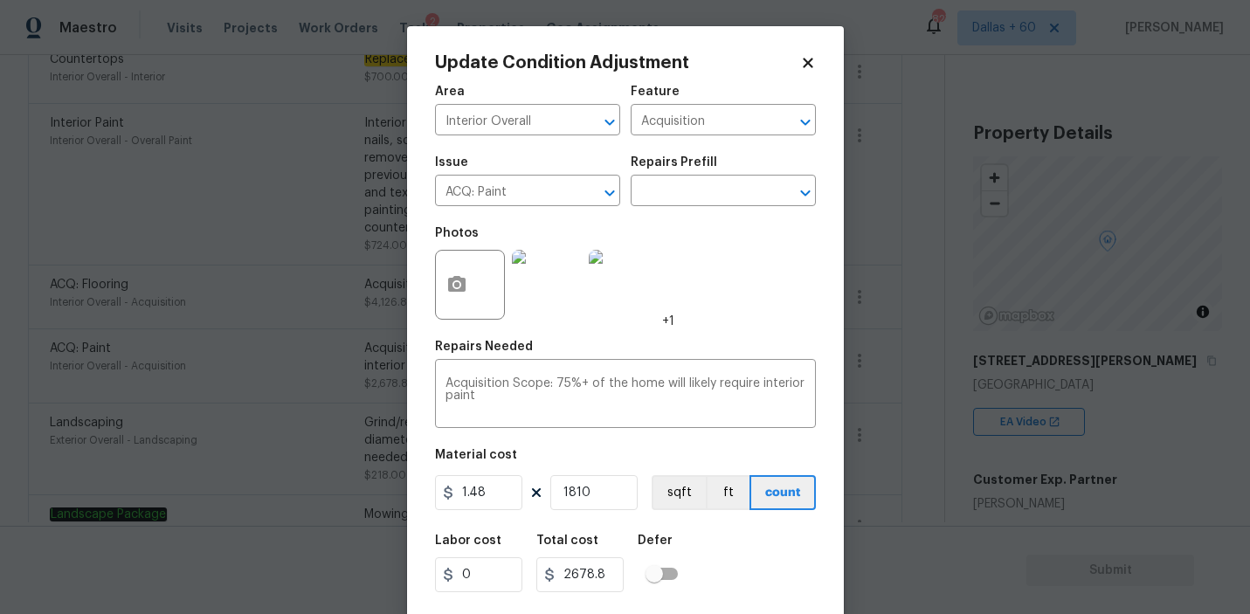
click at [887, 430] on body "Maestro Visits Projects Work Orders Tasks 2 Properties Geo Assignments 827 [GEO…" at bounding box center [625, 307] width 1250 height 614
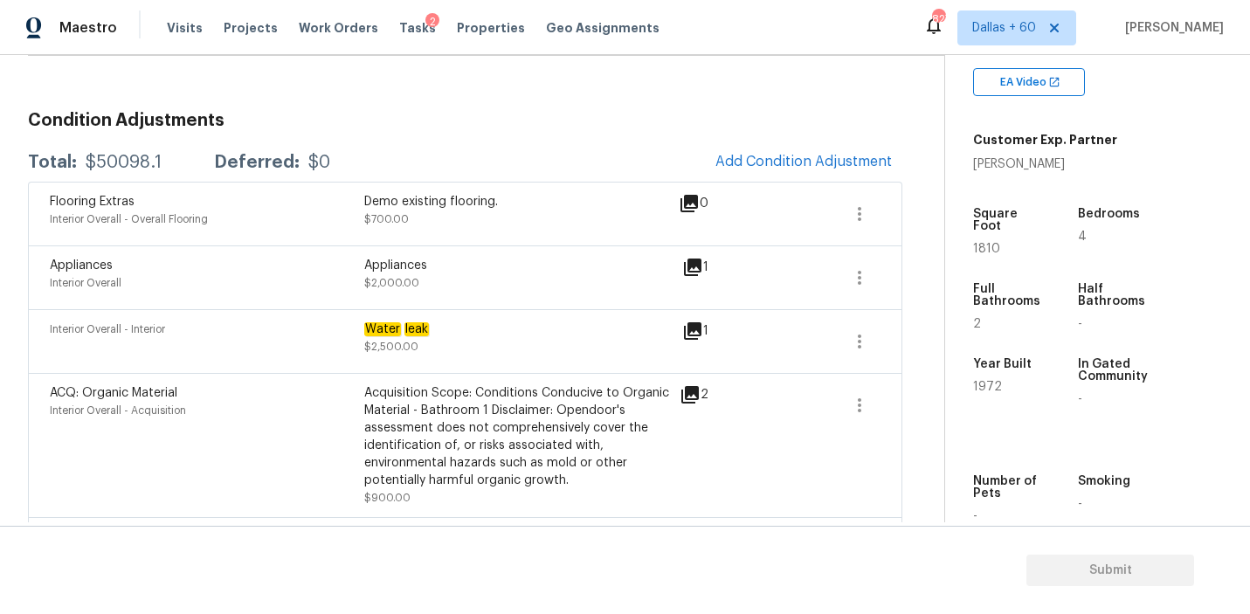
scroll to position [116, 0]
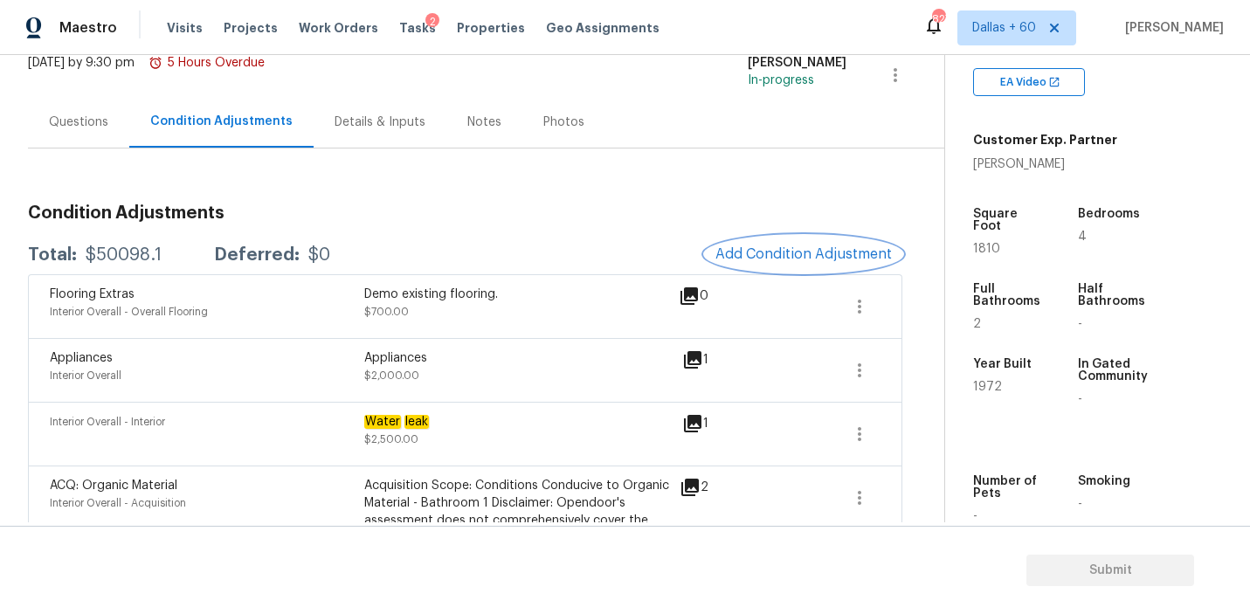
click at [753, 268] on button "Add Condition Adjustment" at bounding box center [803, 254] width 197 height 37
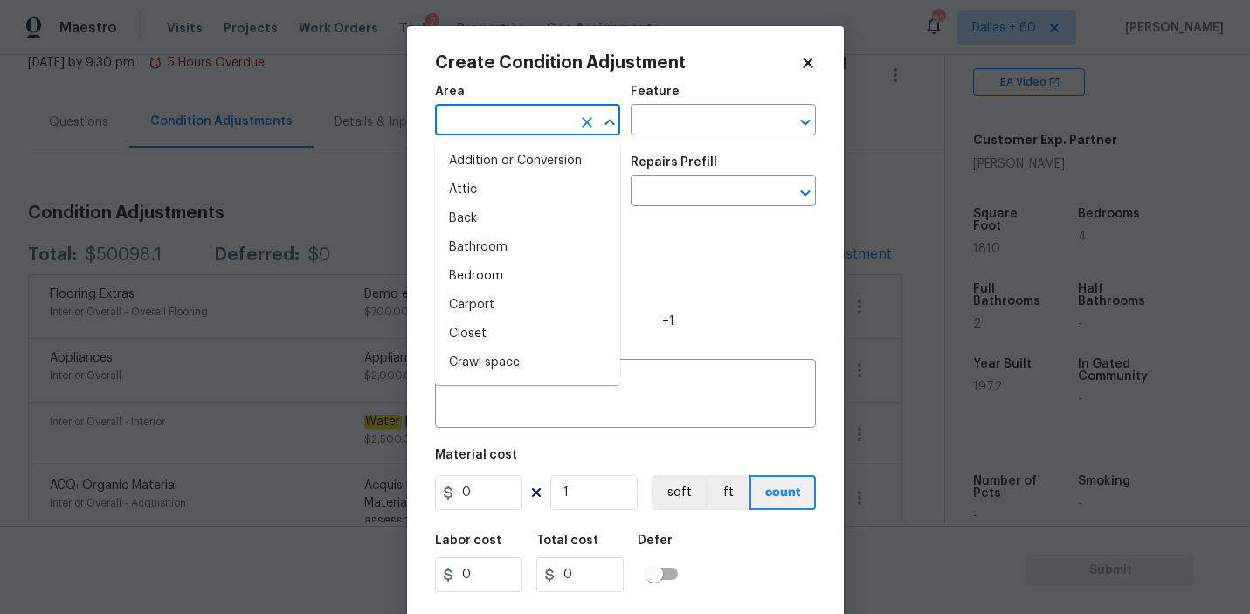
click at [481, 119] on input "text" at bounding box center [503, 121] width 136 height 27
type input "inte"
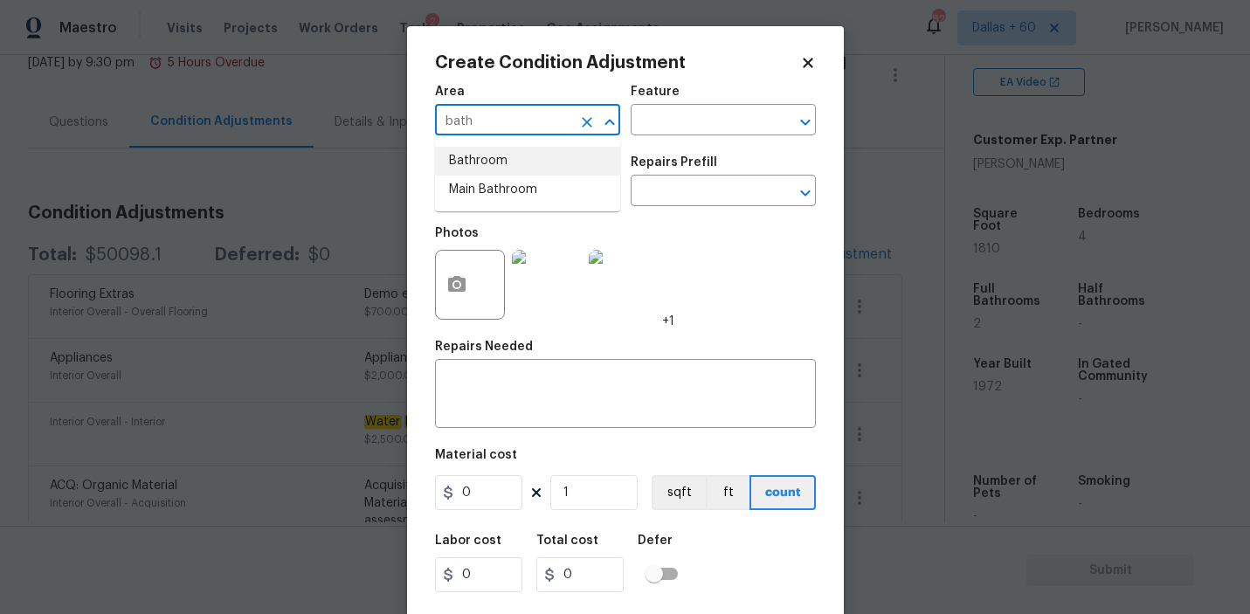
click at [487, 157] on li "Bathroom" at bounding box center [527, 161] width 185 height 29
type input "Bathroom"
click at [671, 109] on input "text" at bounding box center [698, 121] width 136 height 27
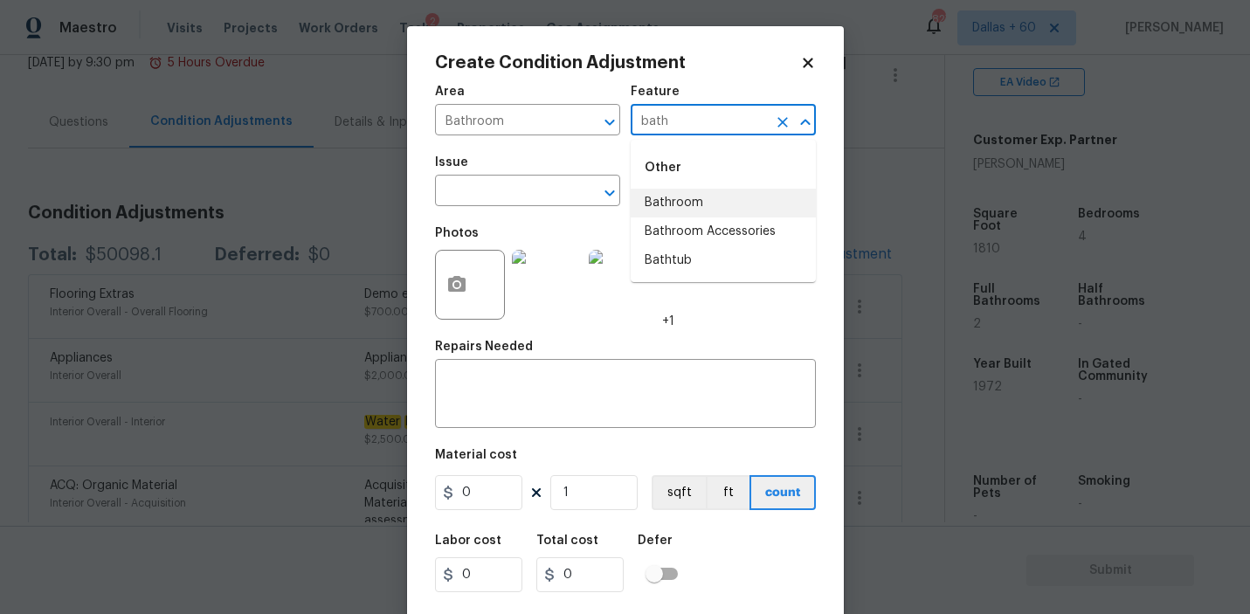
click at [660, 189] on li "Bathroom" at bounding box center [722, 203] width 185 height 29
type input "Bathroom"
click at [504, 176] on div "Issue" at bounding box center [527, 167] width 185 height 23
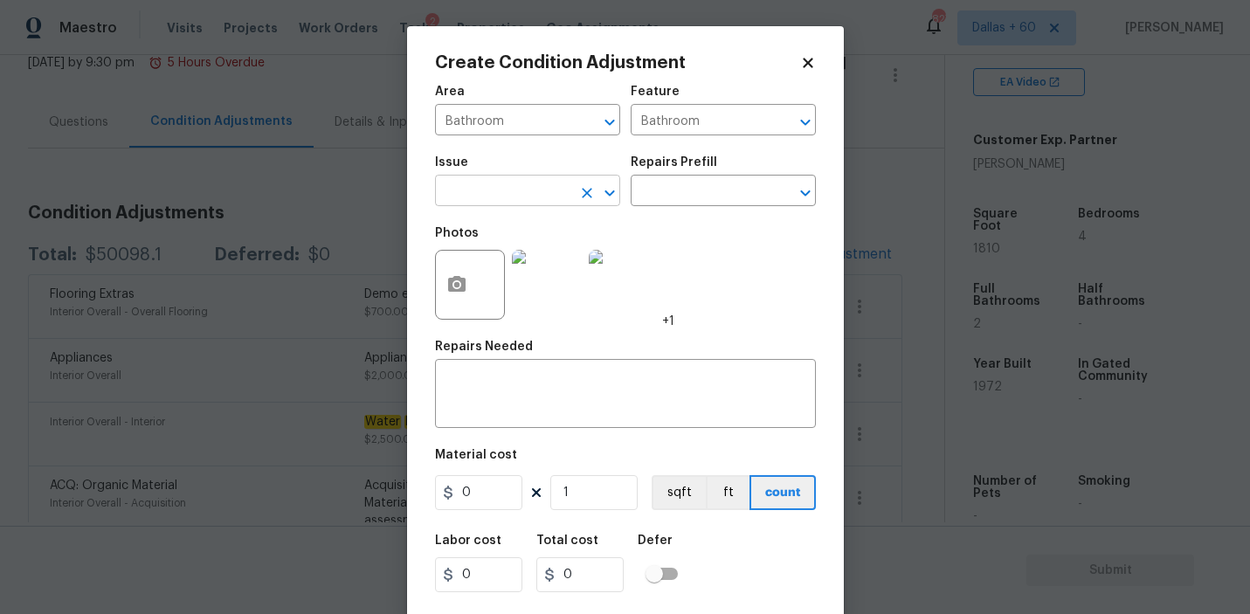
click at [466, 192] on input "text" at bounding box center [503, 192] width 136 height 27
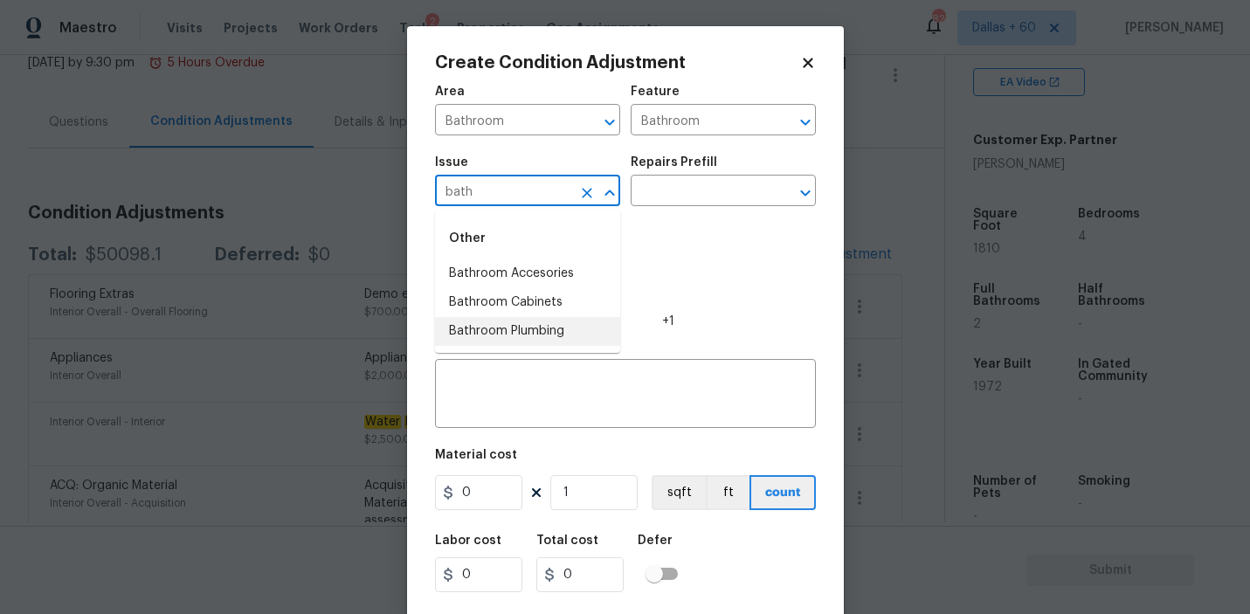
click at [499, 319] on li "Bathroom Plumbing" at bounding box center [527, 331] width 185 height 29
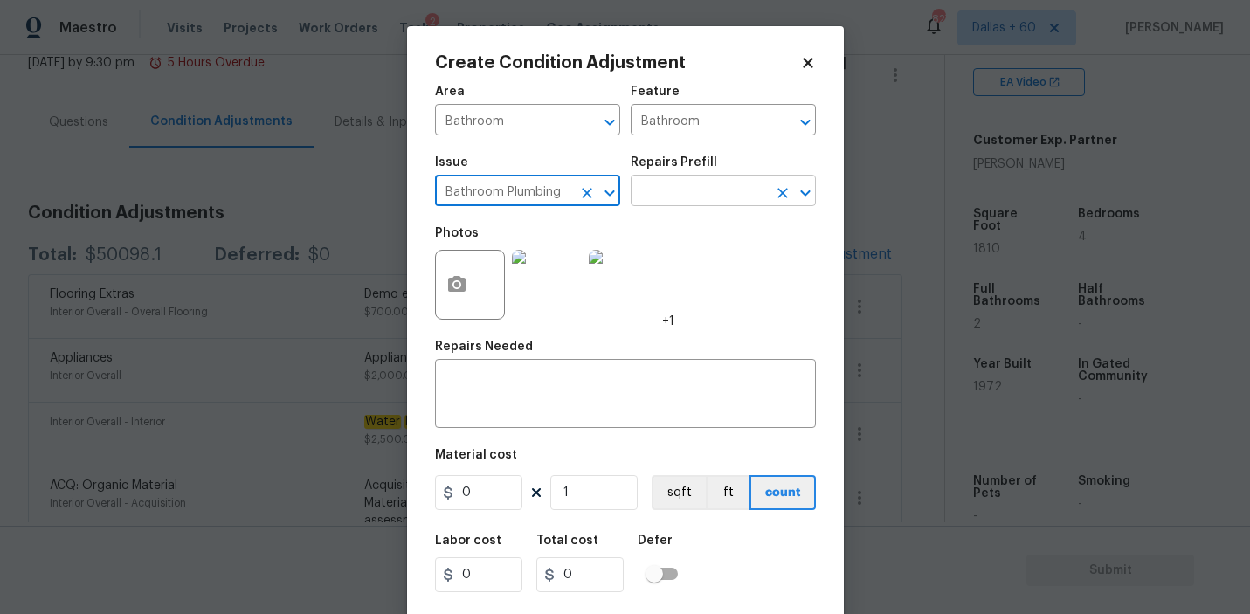
type input "Bathroom Plumbing"
click at [664, 196] on input "text" at bounding box center [698, 192] width 136 height 27
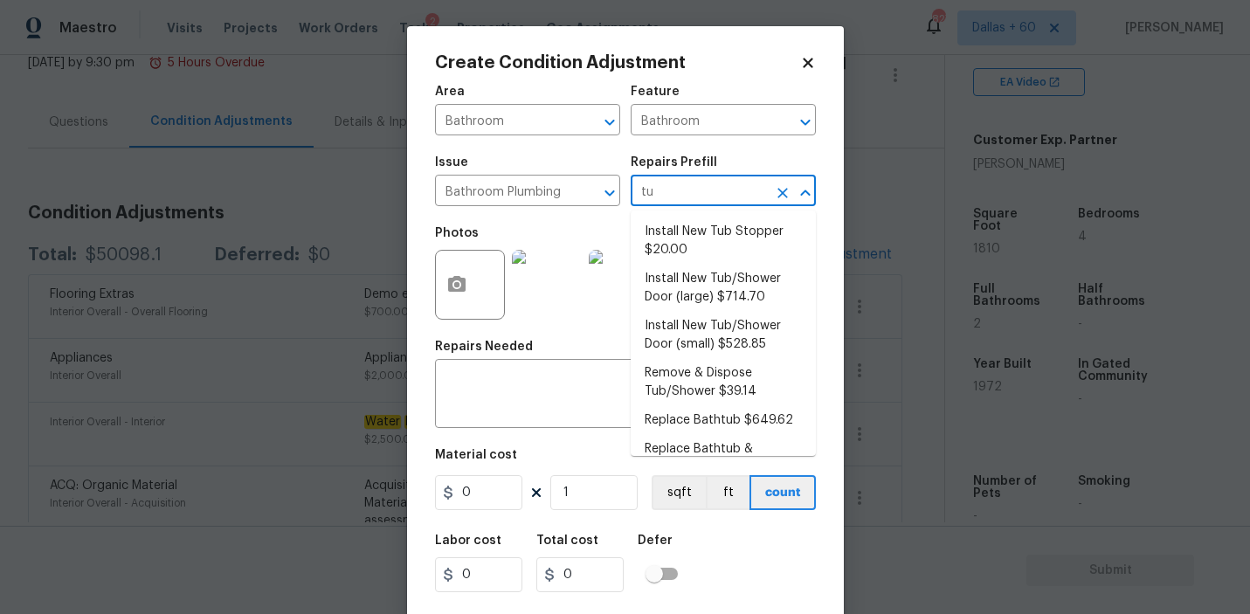
type input "tub"
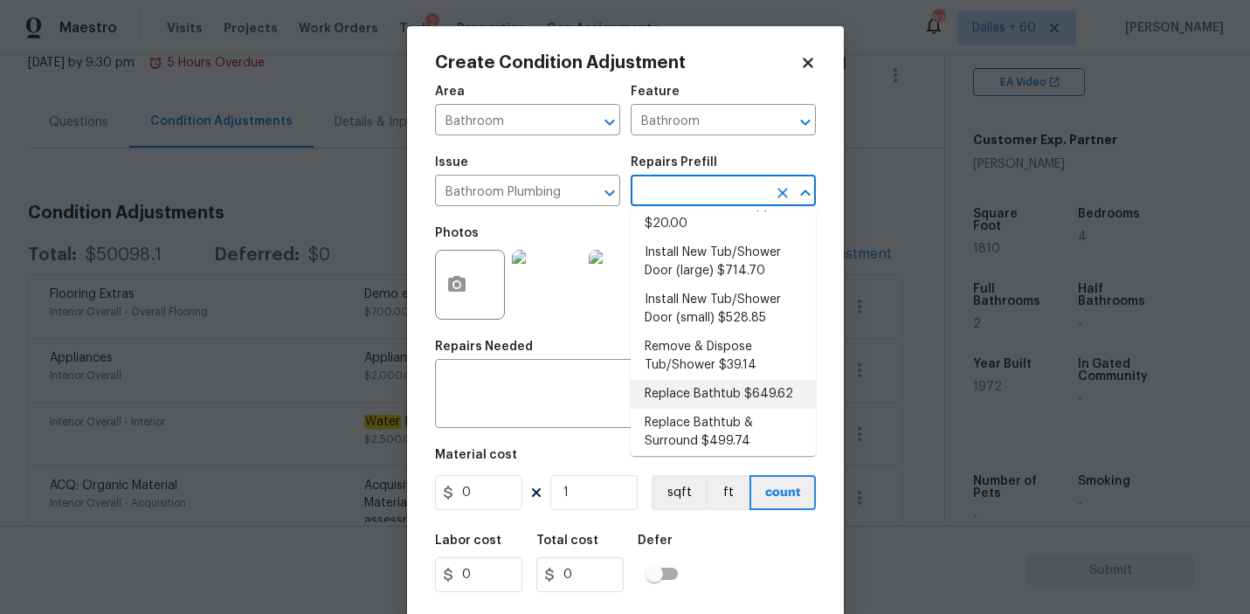
scroll to position [0, 0]
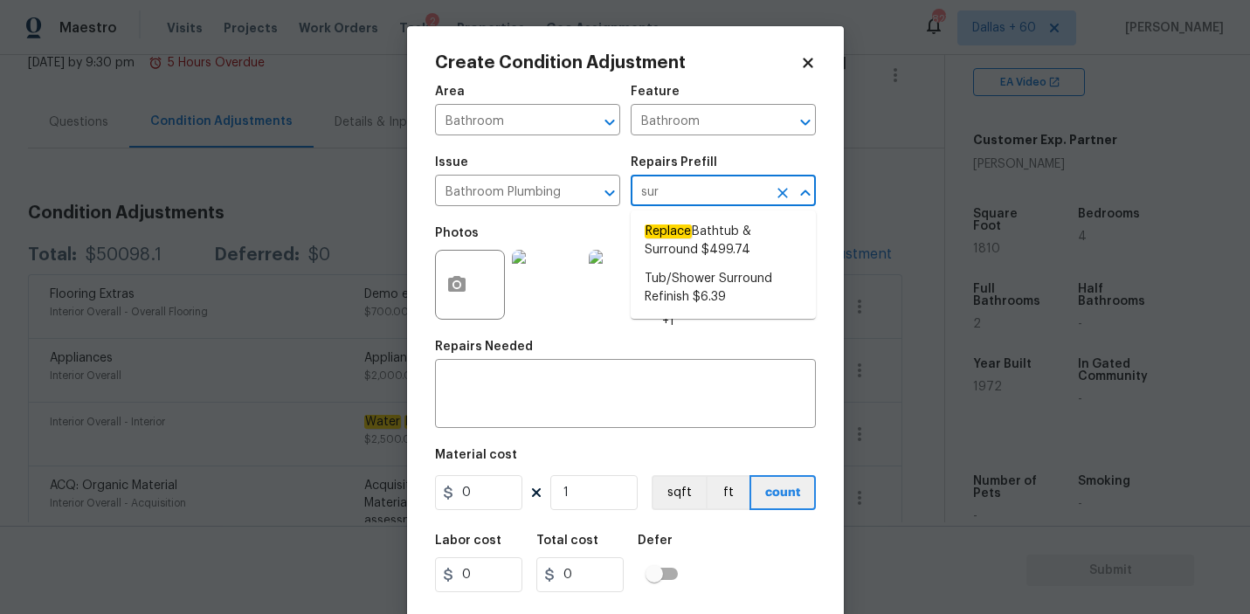
type input "surr"
click at [725, 240] on span "Replace Bathtub & Surround $499.74" at bounding box center [722, 241] width 157 height 37
type input "Plumbing"
type textarea "Remove the existing bath tub & surround, confirm that the drain is still usable…"
type input "499.74"
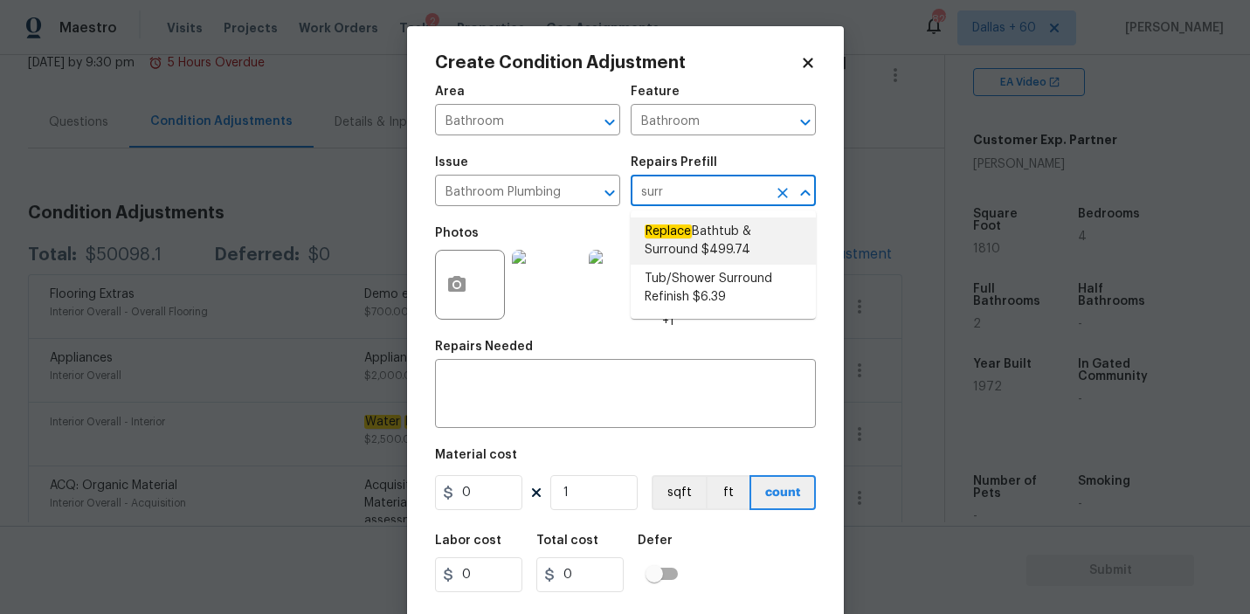
type input "499.74"
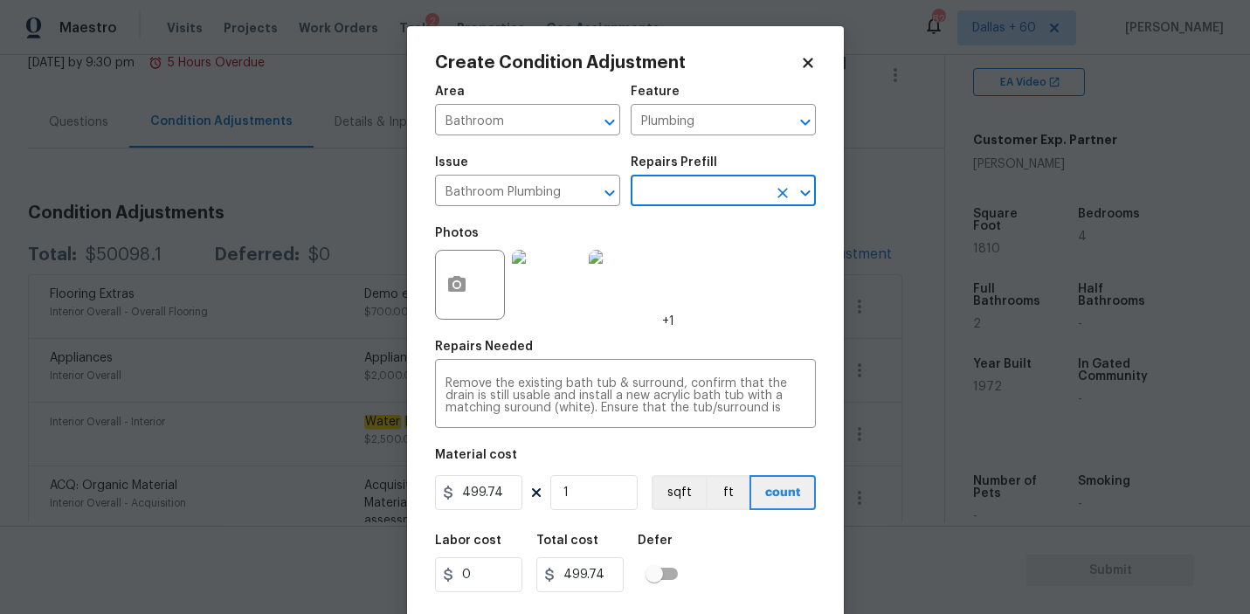
scroll to position [38, 0]
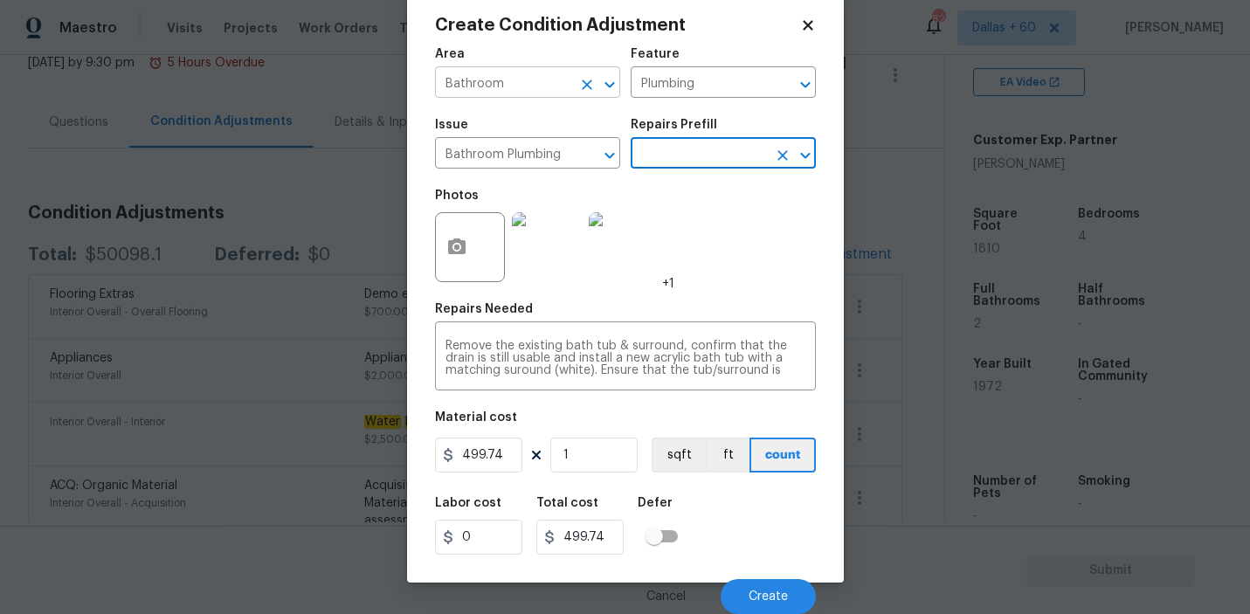
click at [528, 72] on input "Bathroom" at bounding box center [503, 84] width 136 height 27
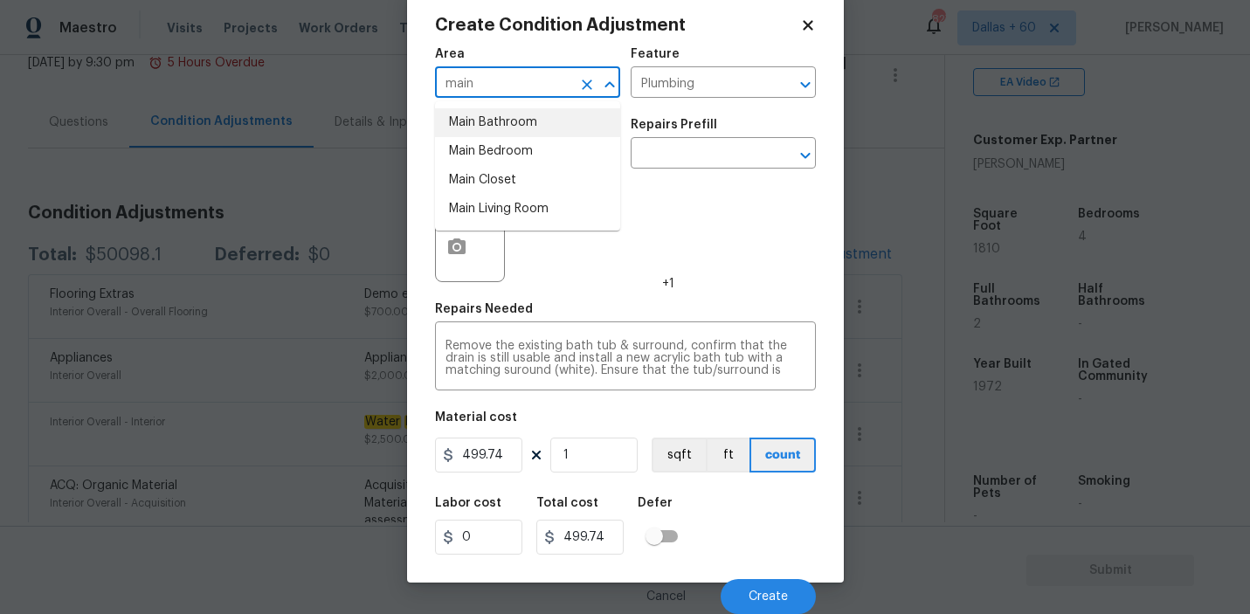
click at [527, 123] on li "Main Bathroom" at bounding box center [527, 122] width 185 height 29
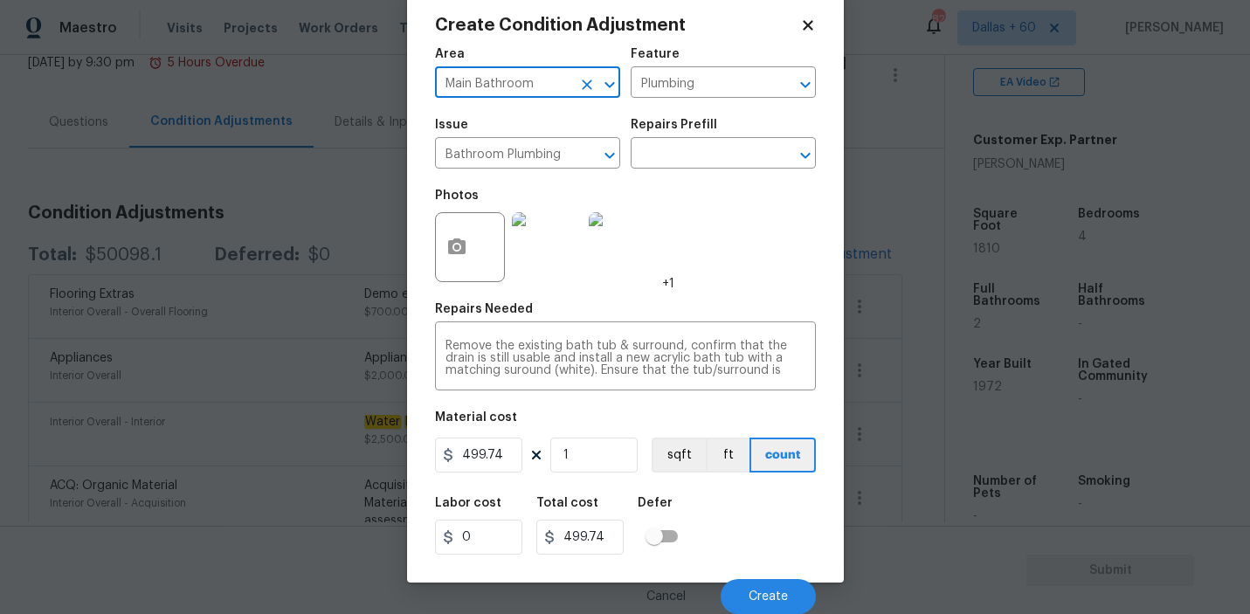
type input "Main Bathroom"
click at [763, 540] on div "Labor cost 0 Total cost 499.74 Defer" at bounding box center [625, 525] width 381 height 79
click at [758, 588] on button "Create" at bounding box center [767, 596] width 95 height 35
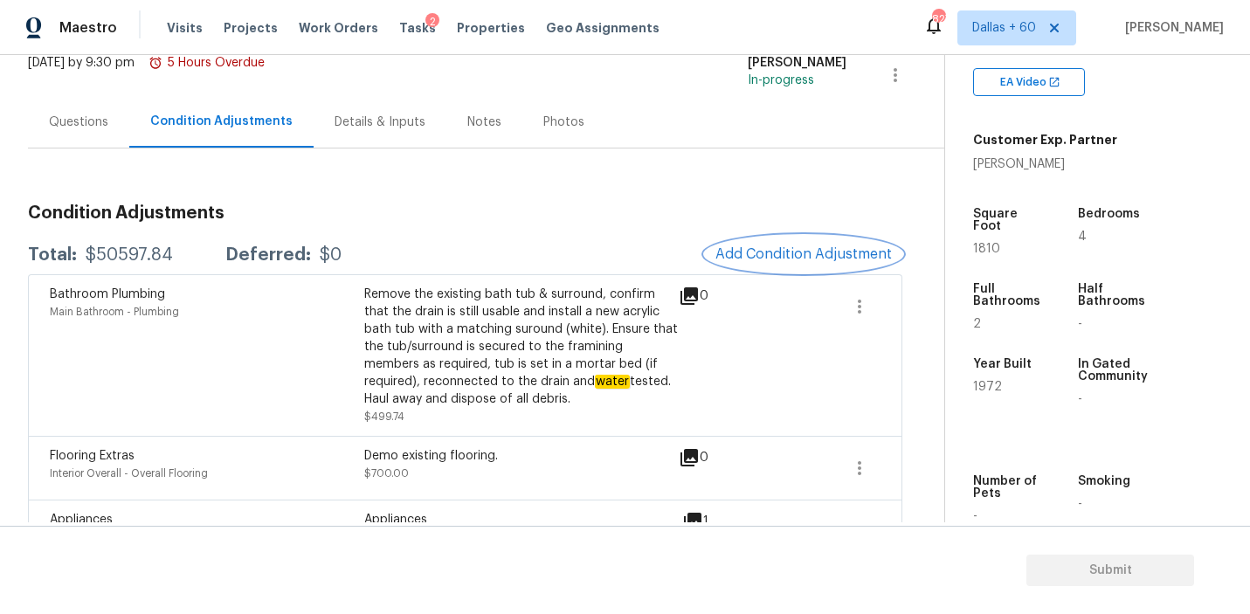
scroll to position [207, 0]
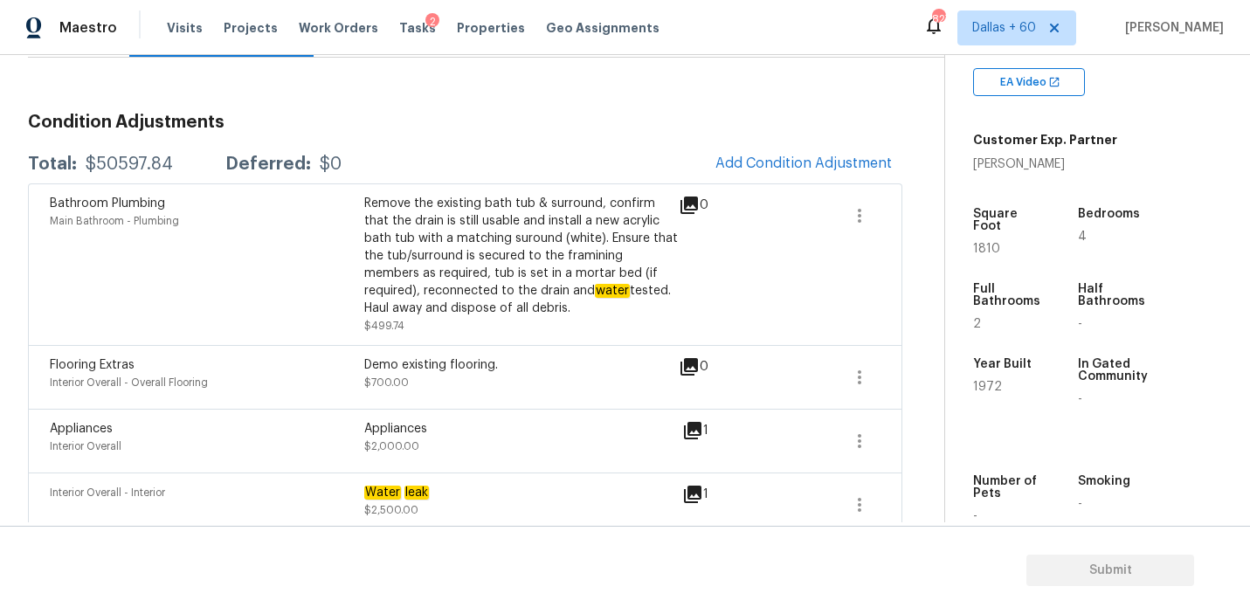
click at [775, 157] on span "Add Condition Adjustment" at bounding box center [803, 163] width 176 height 16
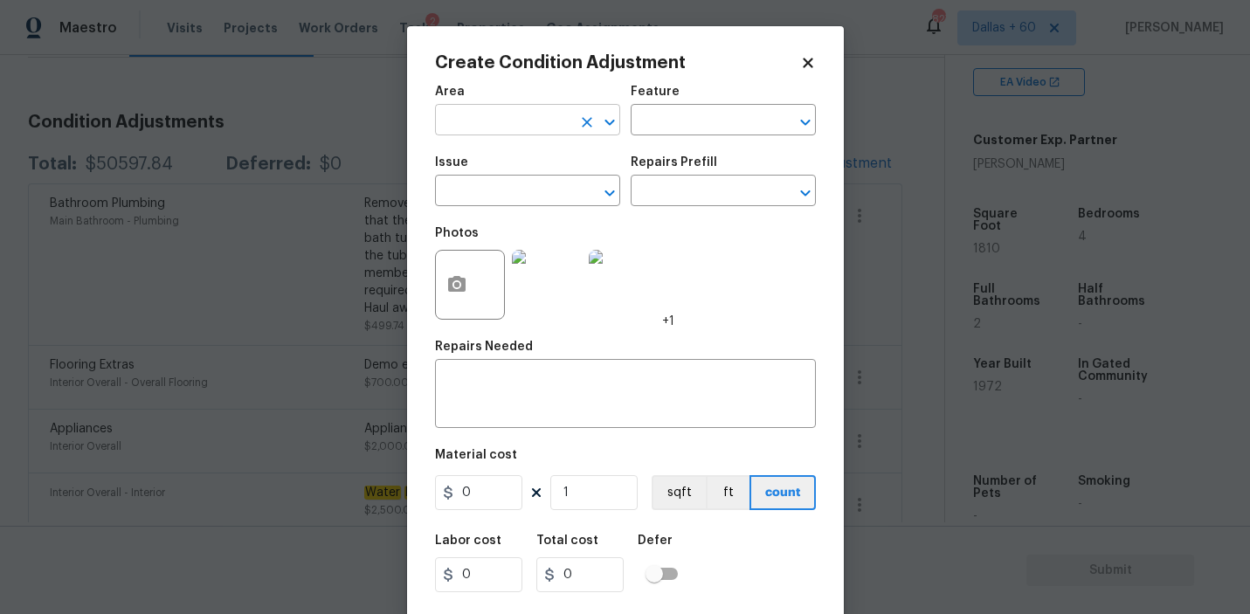
click at [467, 108] on input "text" at bounding box center [503, 121] width 136 height 27
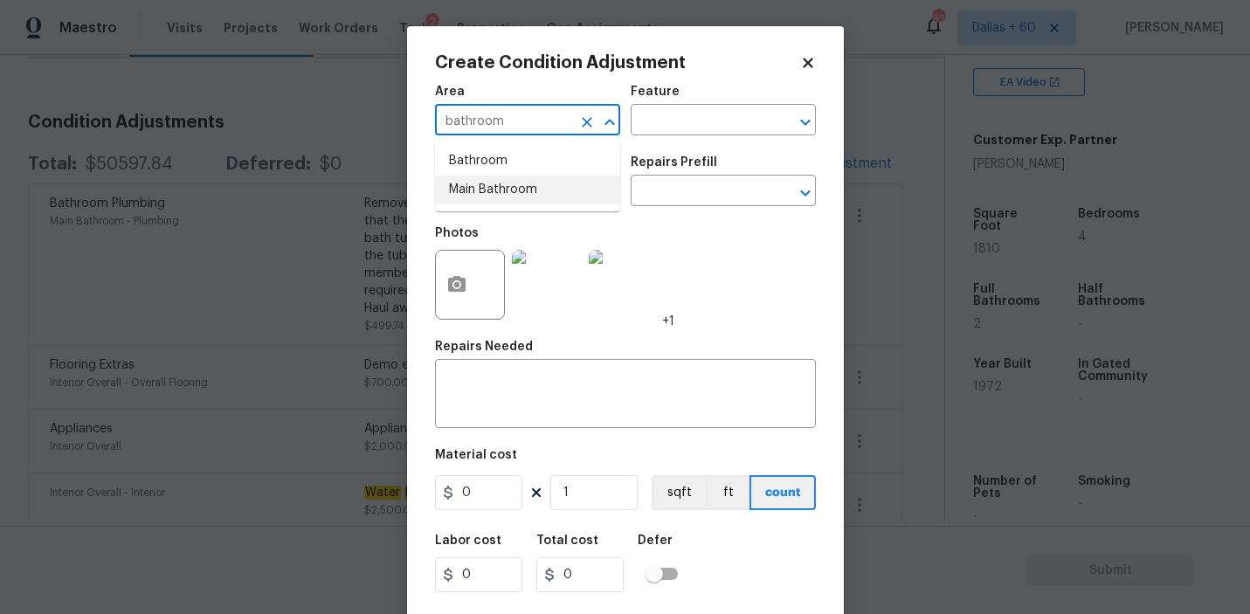
click at [458, 180] on li "Main Bathroom" at bounding box center [527, 190] width 185 height 29
type input "Main Bathroom"
click at [716, 118] on input "text" at bounding box center [698, 121] width 136 height 27
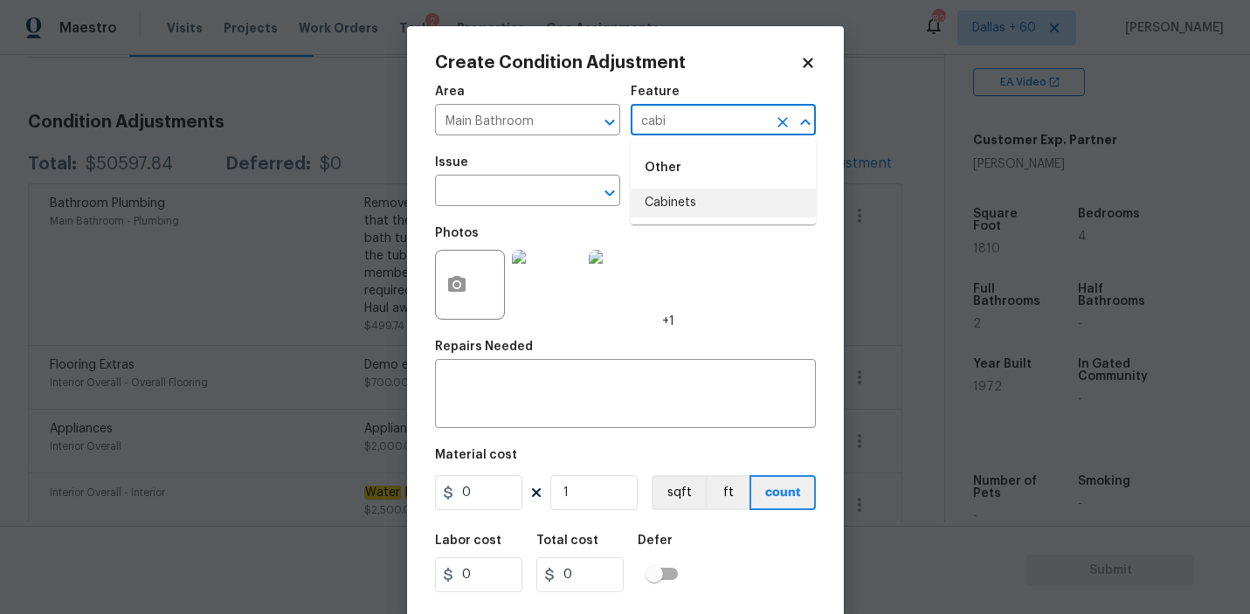
click at [712, 197] on li "Cabinets" at bounding box center [722, 203] width 185 height 29
type input "Cabinets"
click at [523, 182] on input "text" at bounding box center [503, 192] width 136 height 27
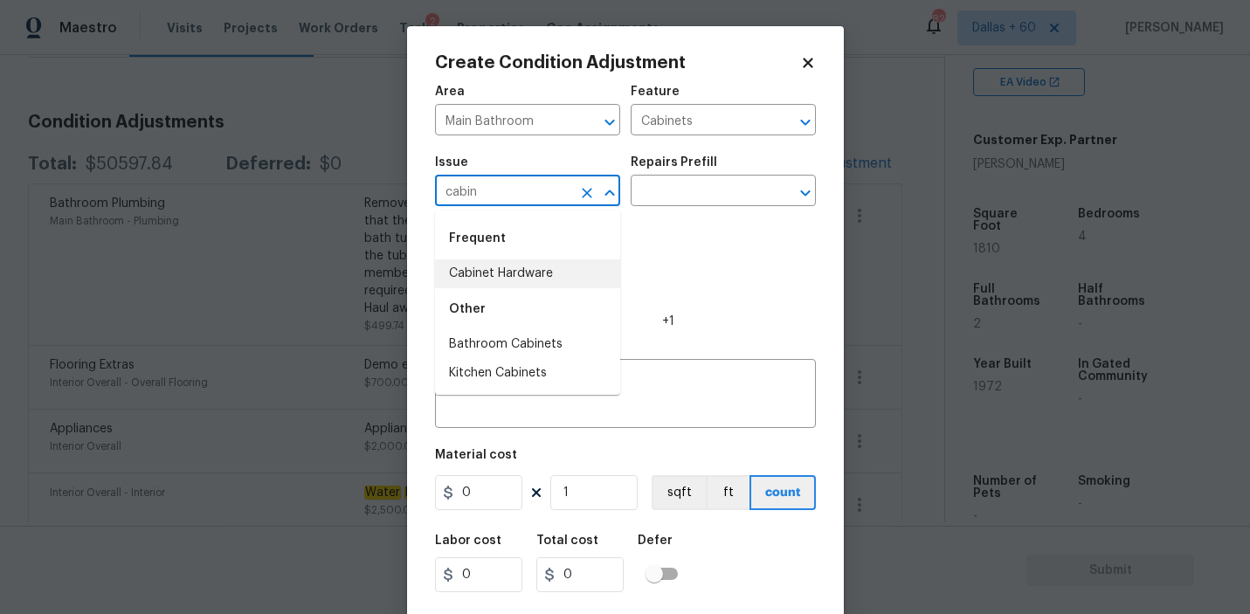
click at [510, 277] on li "Cabinet Hardware" at bounding box center [527, 273] width 185 height 29
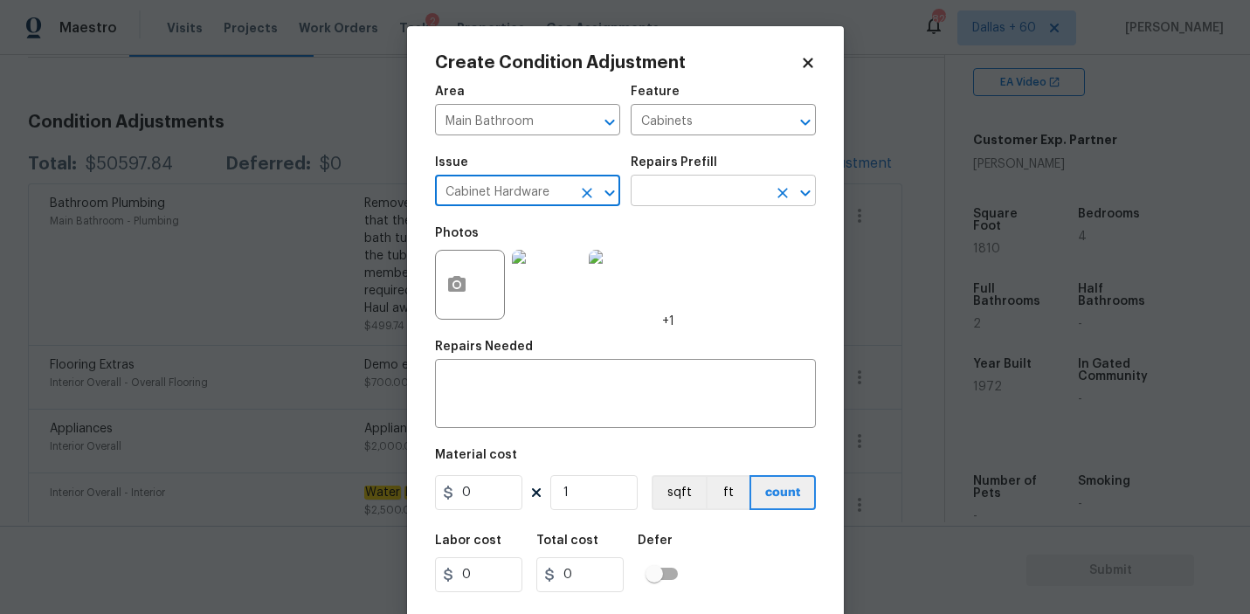
type input "Cabinet Hardware"
click at [677, 193] on input "text" at bounding box center [698, 192] width 136 height 27
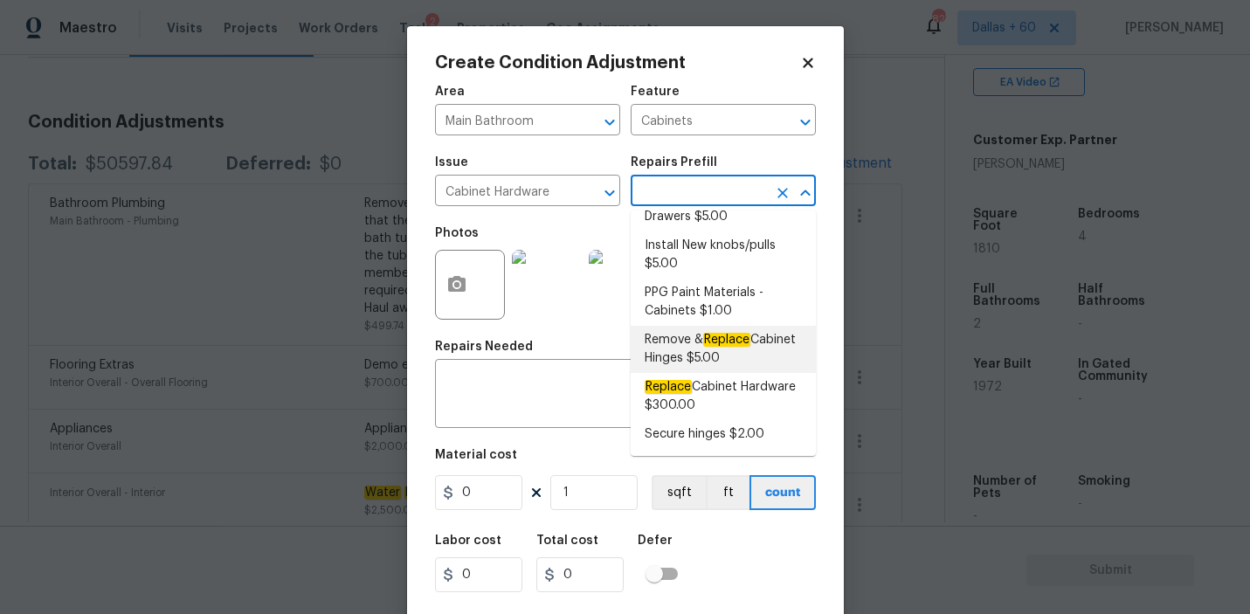
scroll to position [0, 0]
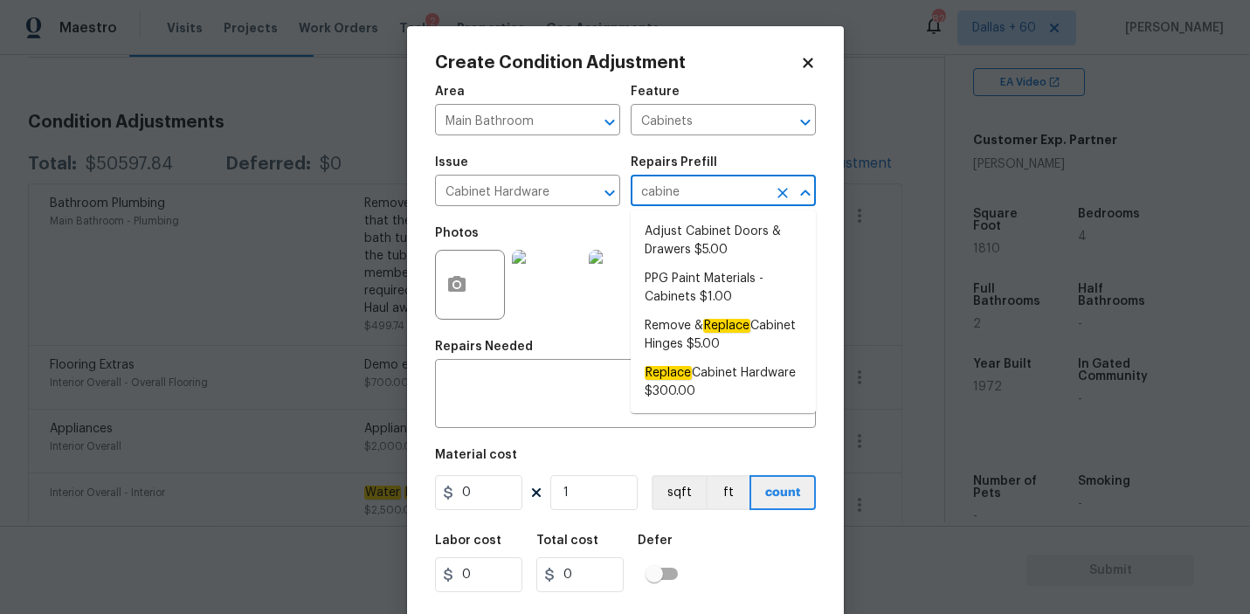
type input "cabinet"
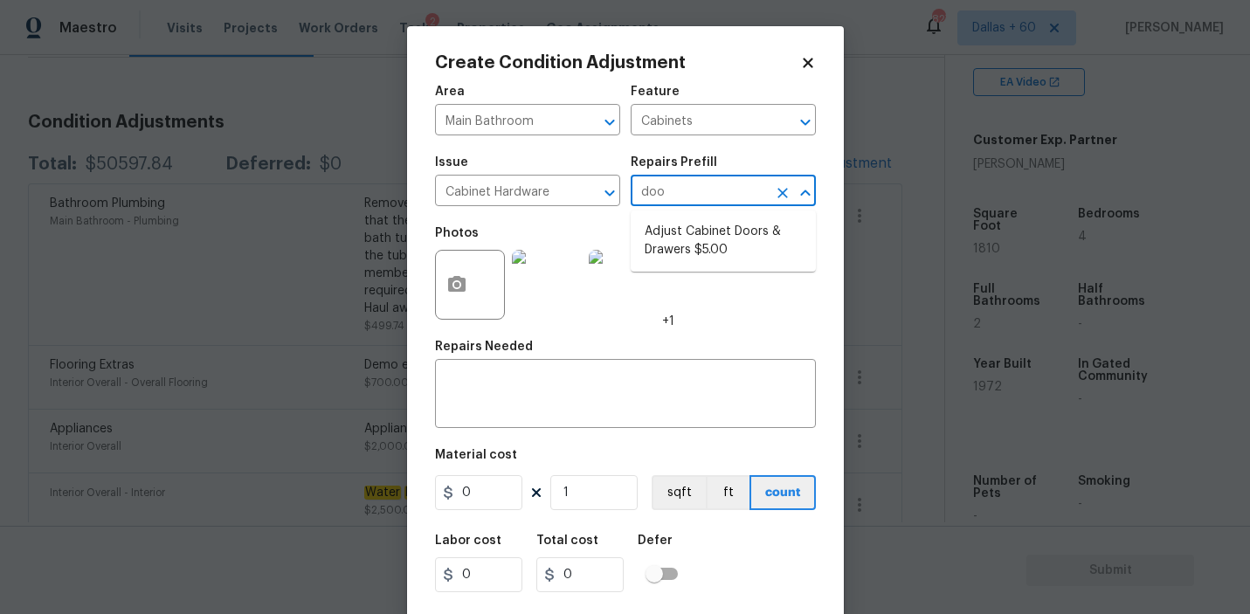
type input "door"
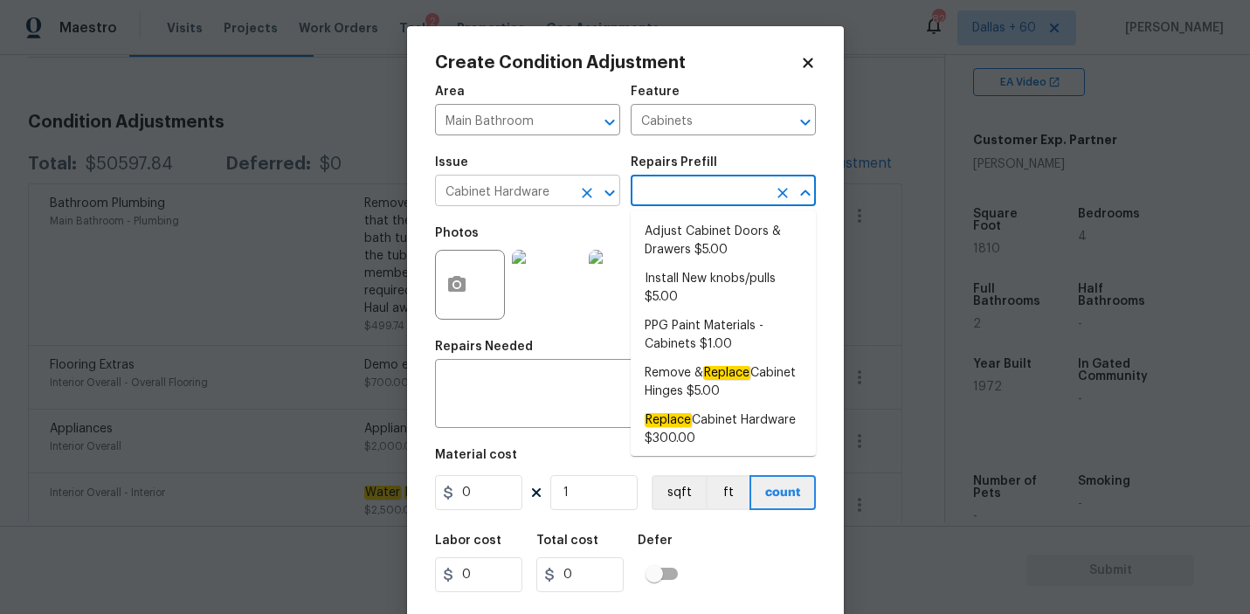
click at [584, 191] on icon "Clear" at bounding box center [587, 193] width 10 height 10
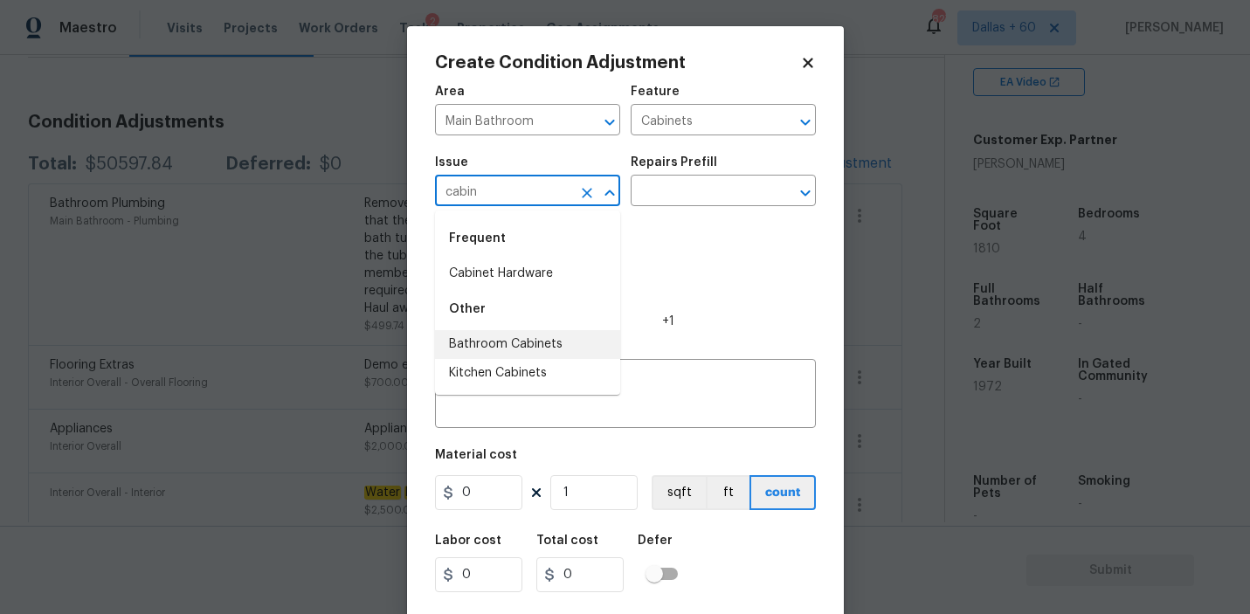
click at [524, 353] on li "Bathroom Cabinets" at bounding box center [527, 344] width 185 height 29
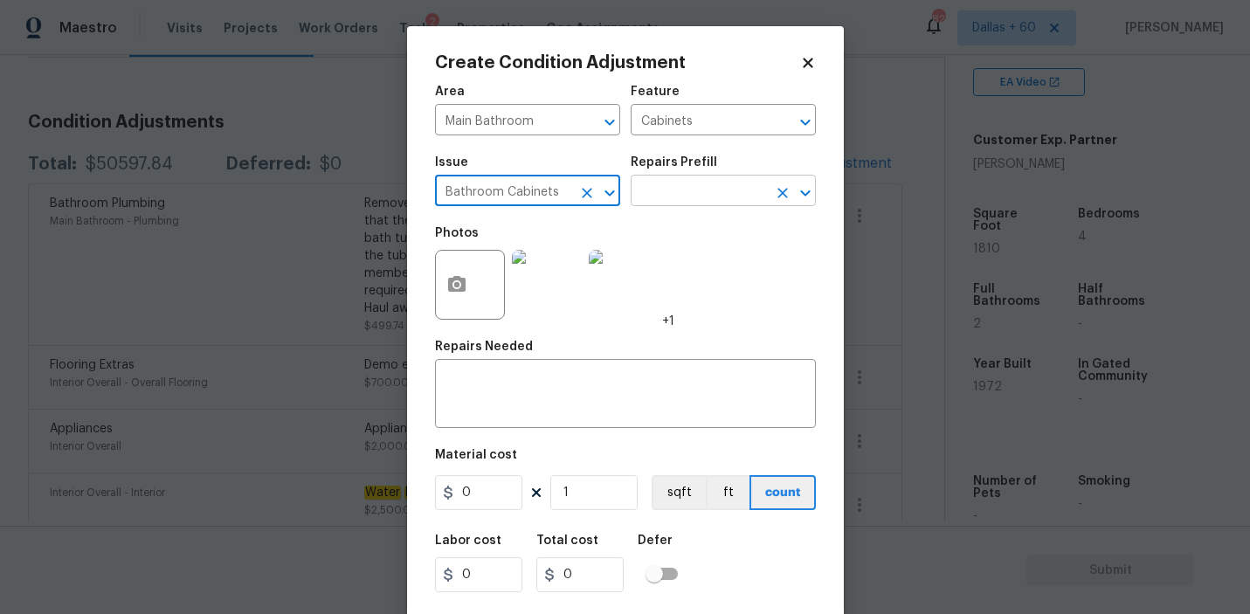
type input "Bathroom Cabinets"
click at [677, 201] on input "text" at bounding box center [698, 192] width 136 height 27
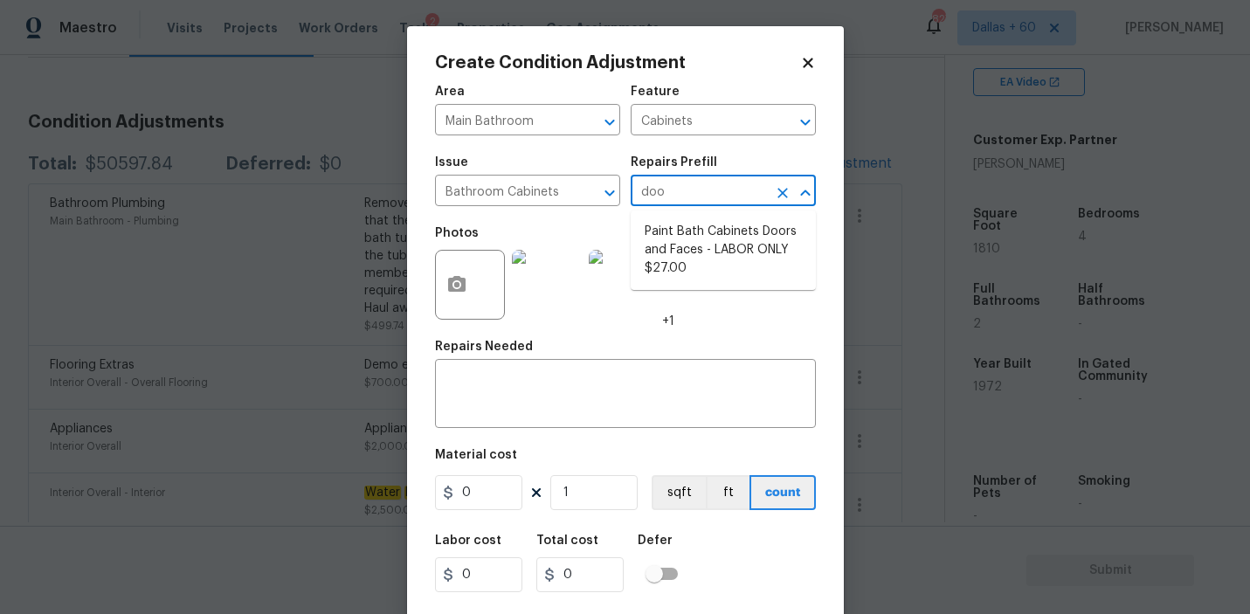
type input "door"
type input "repla"
type input "replace"
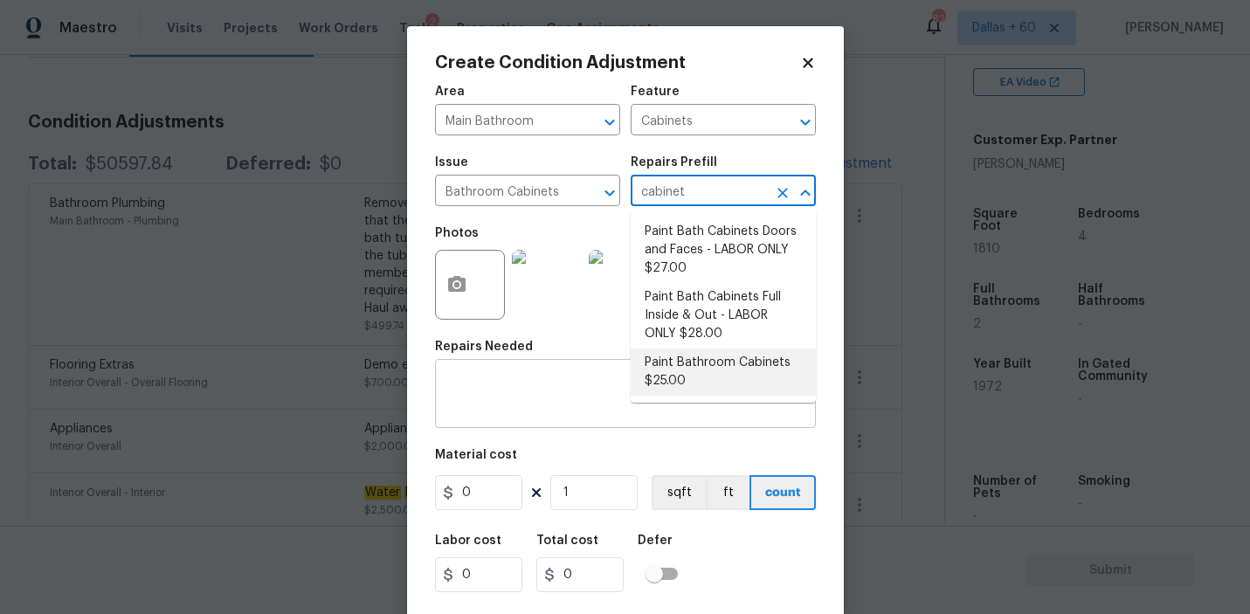
type input "cabinet"
click at [575, 401] on textarea at bounding box center [625, 395] width 360 height 37
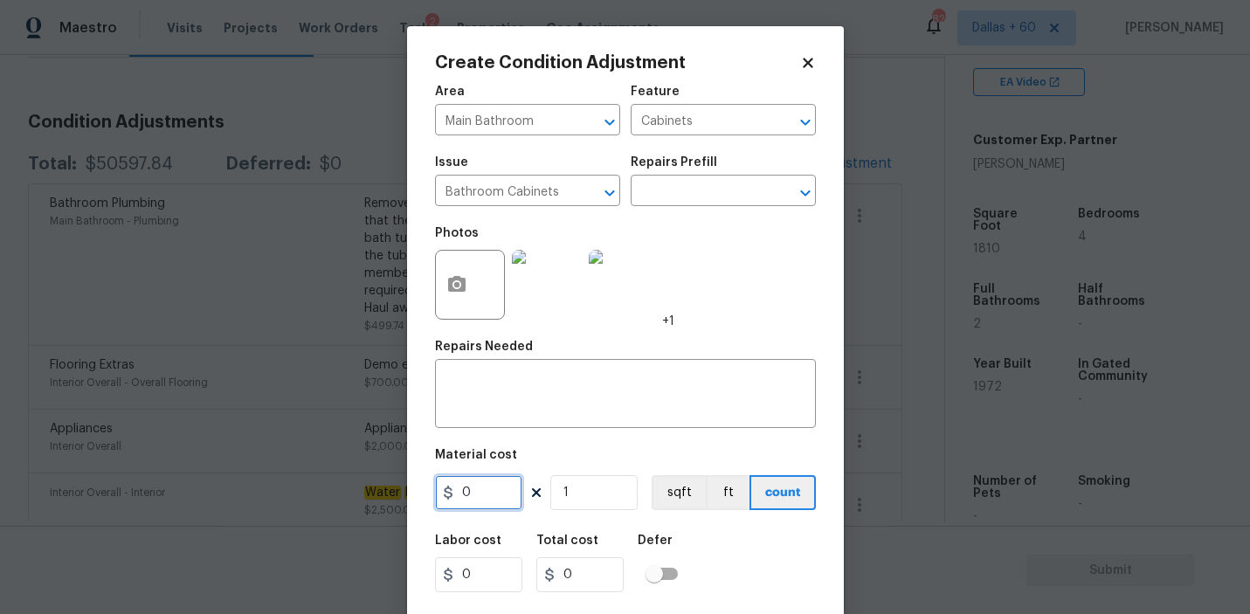
click at [500, 505] on input "0" at bounding box center [478, 492] width 87 height 35
type input "1"
click at [582, 486] on input "1" at bounding box center [593, 492] width 87 height 35
type input "14"
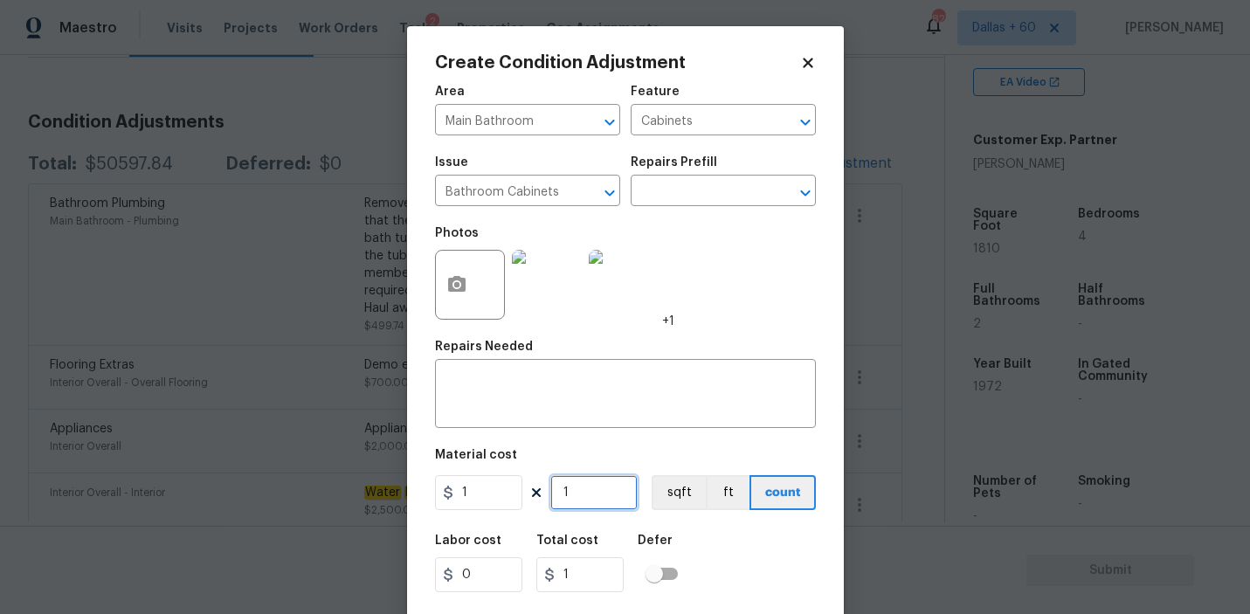
type input "14"
type input "140"
type input "1400"
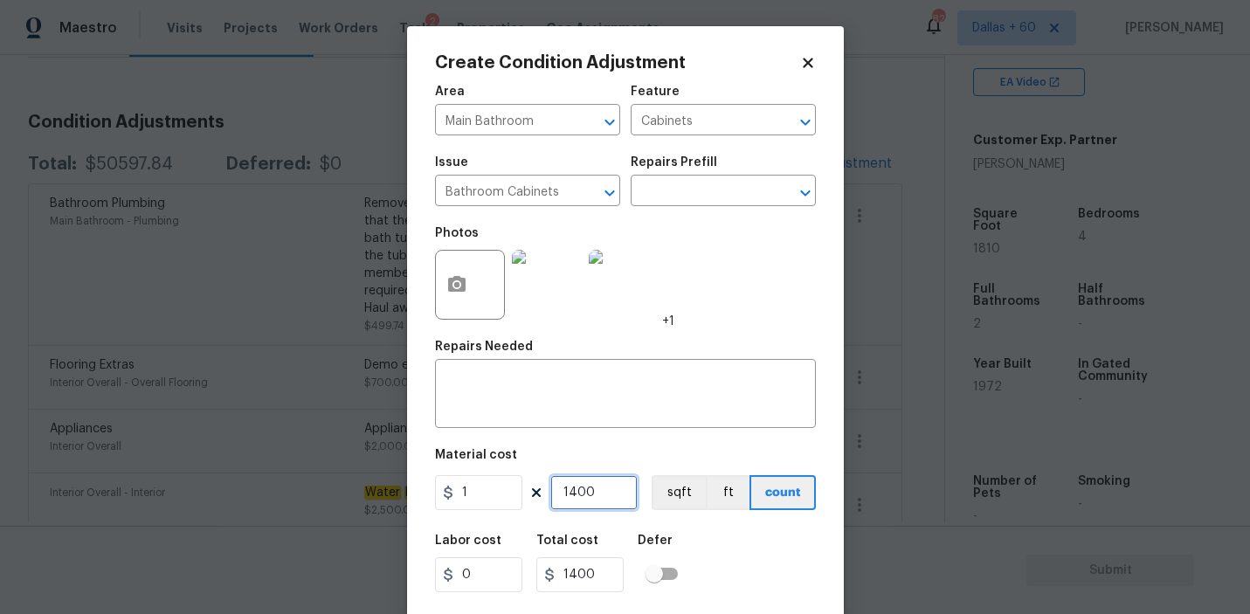
type input "1400"
click at [723, 553] on div "Labor cost 0 Total cost 1400 Defer" at bounding box center [625, 563] width 381 height 79
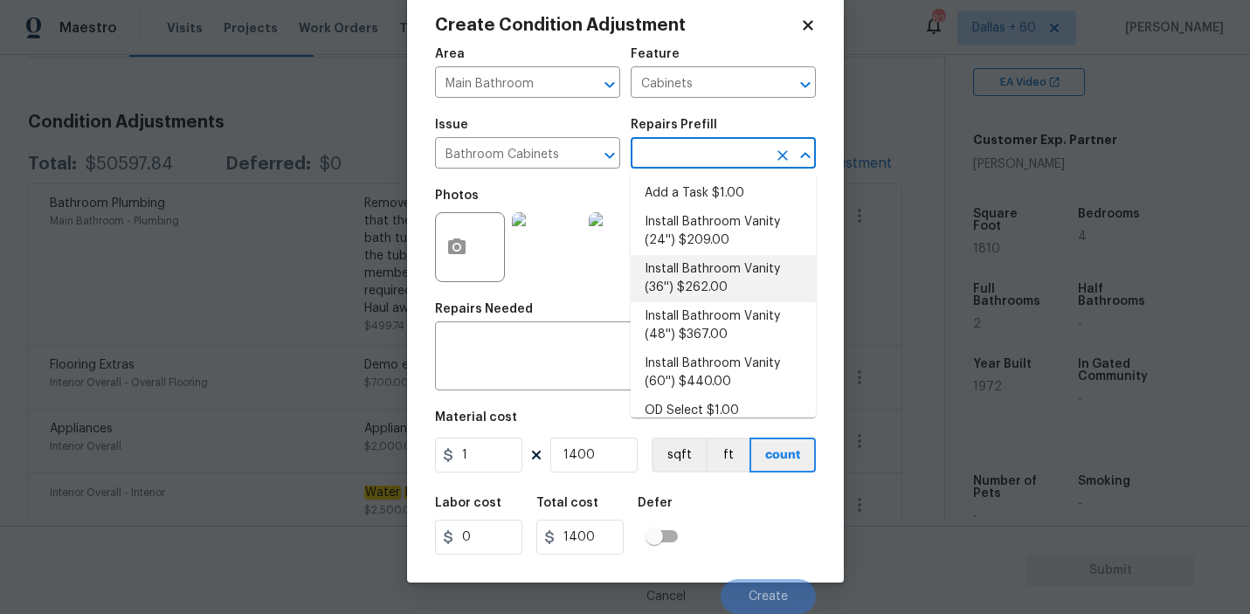
click at [692, 153] on input "text" at bounding box center [698, 154] width 136 height 27
click at [685, 184] on li "Add a Task $1.00" at bounding box center [722, 193] width 185 height 29
type textarea "HPM to detail"
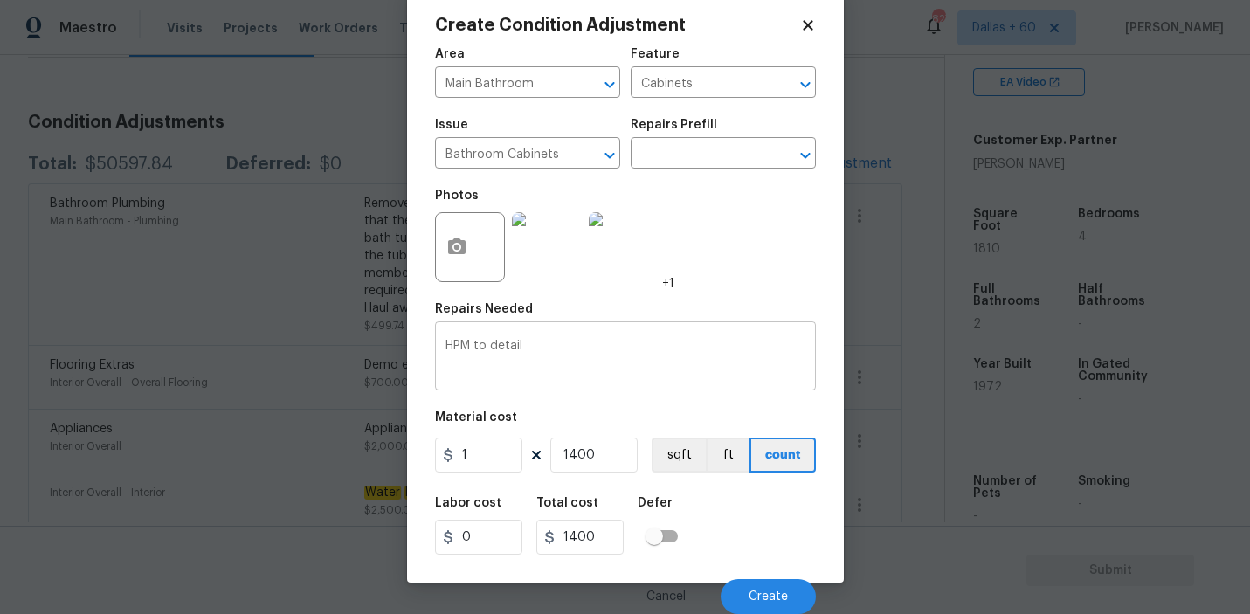
click at [581, 337] on div "HPM to detail x ​" at bounding box center [625, 358] width 381 height 65
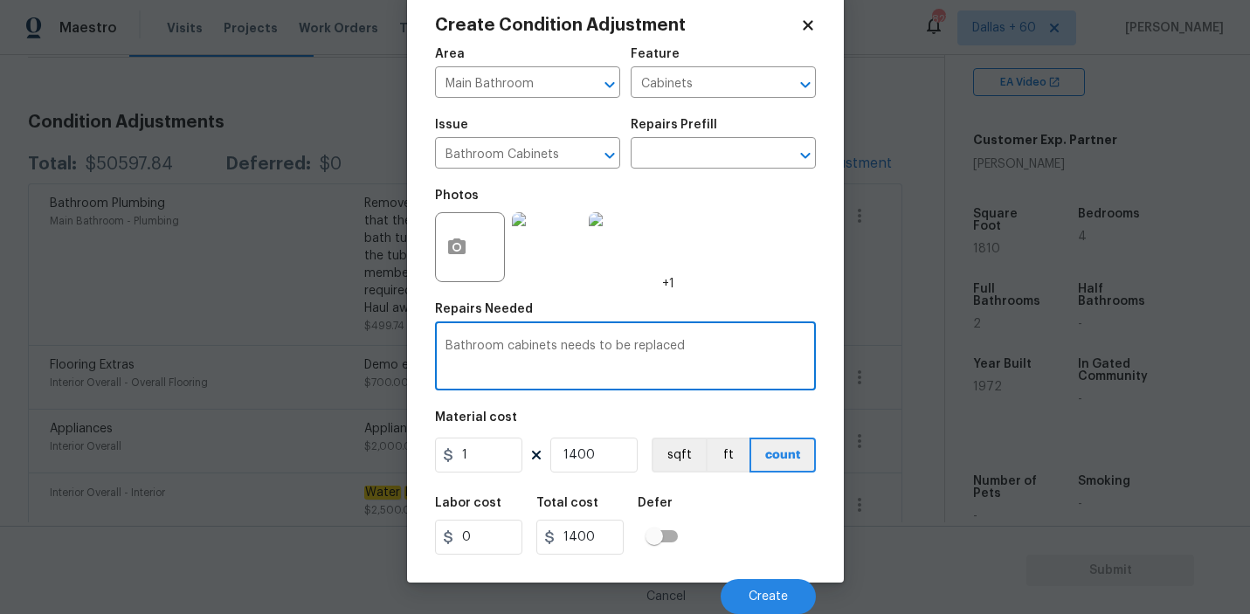
click at [750, 505] on div "Labor cost 0 Total cost 1400 Defer" at bounding box center [625, 525] width 381 height 79
click at [726, 352] on textarea "Bathroom cabinets needs to be replaced" at bounding box center [625, 358] width 360 height 37
type textarea "Bathroom cabinets needs to be replaced *2"
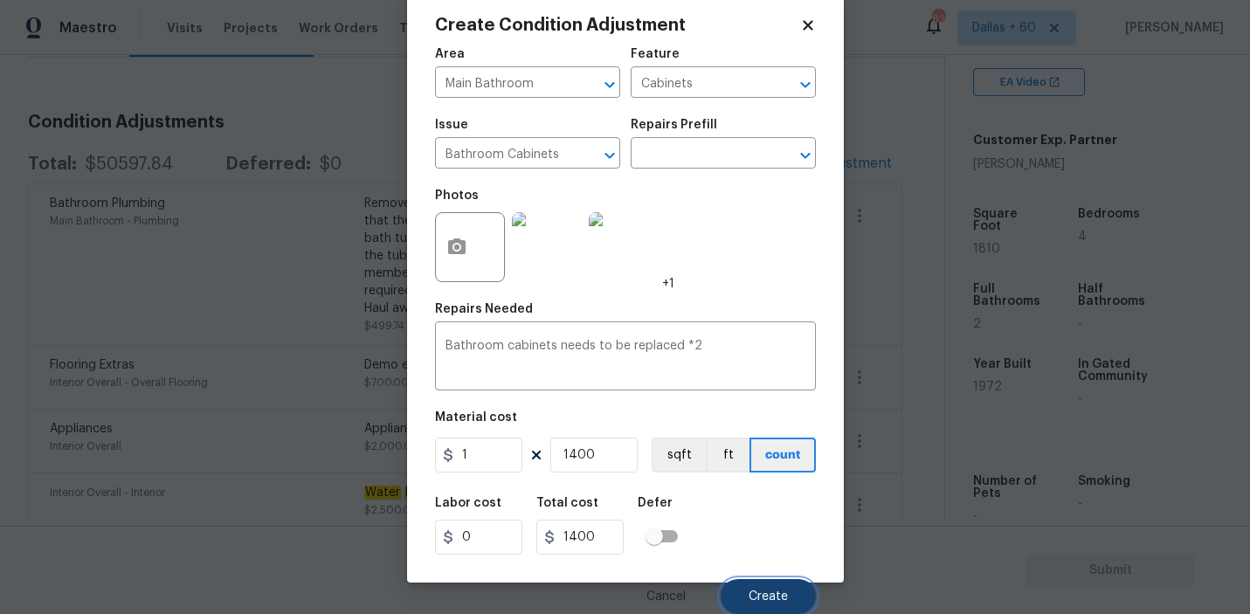
click at [760, 583] on button "Create" at bounding box center [767, 596] width 95 height 35
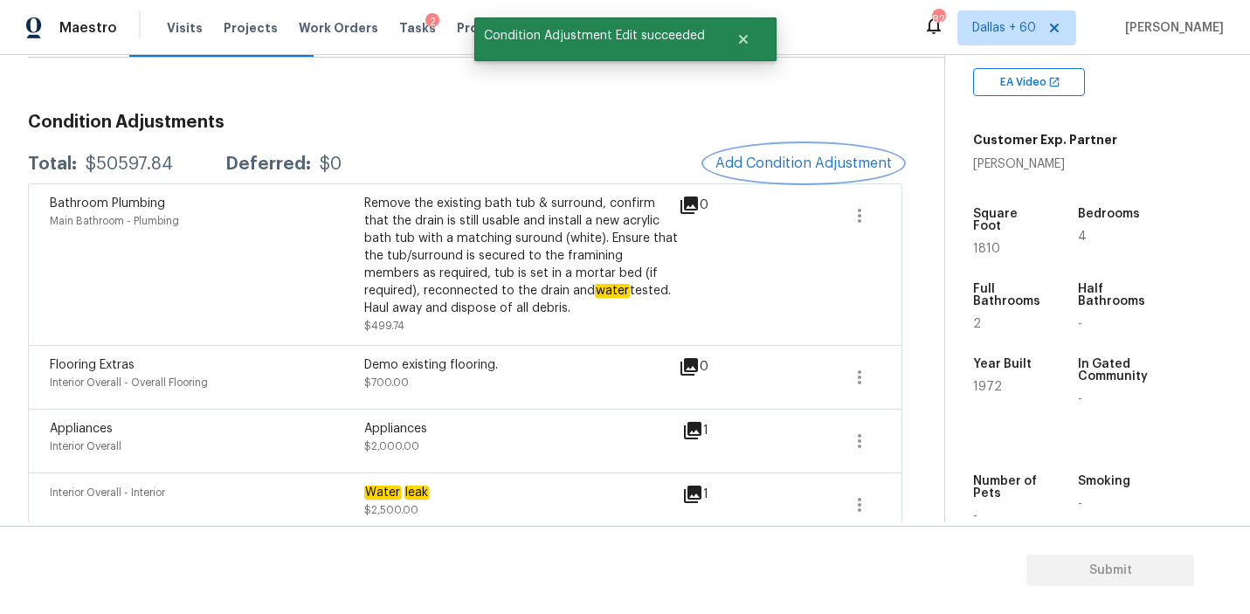
scroll to position [0, 0]
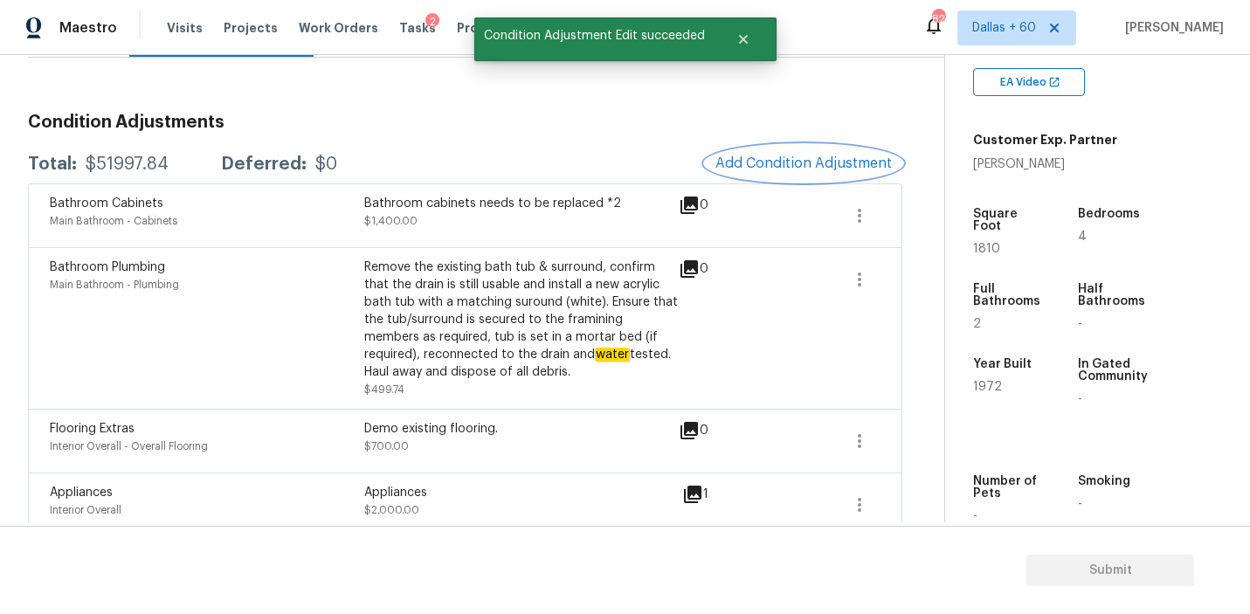
click at [775, 157] on span "Add Condition Adjustment" at bounding box center [803, 163] width 176 height 16
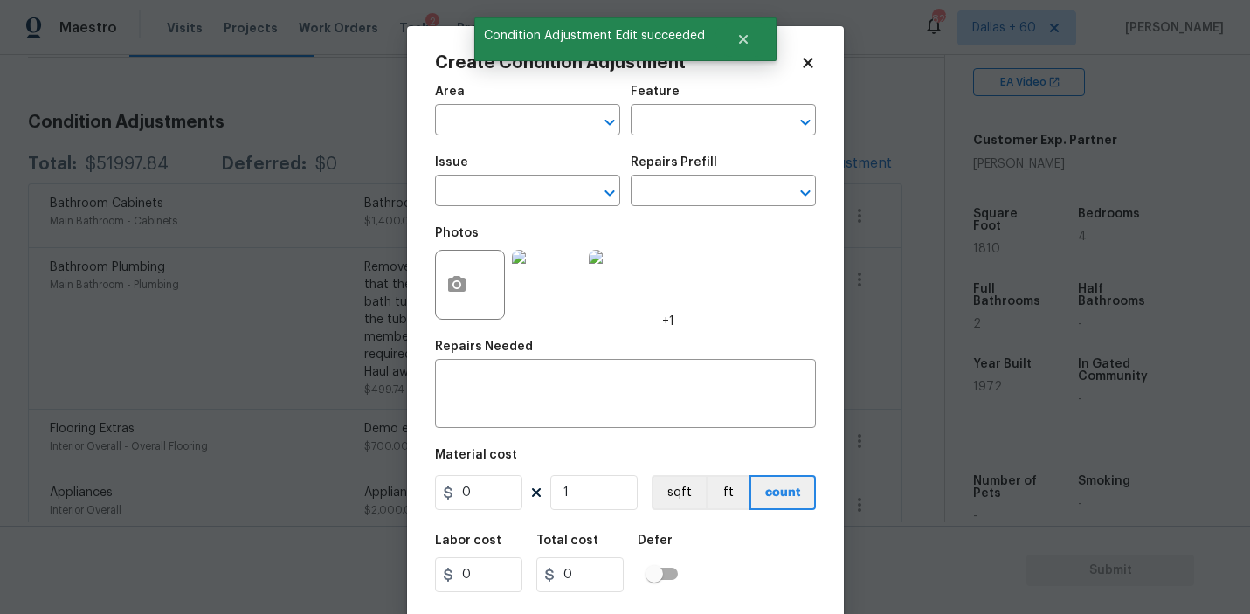
click at [861, 201] on body "Maestro Visits Projects Work Orders Tasks 2 Properties Geo Assignments 827 Dall…" at bounding box center [625, 307] width 1250 height 614
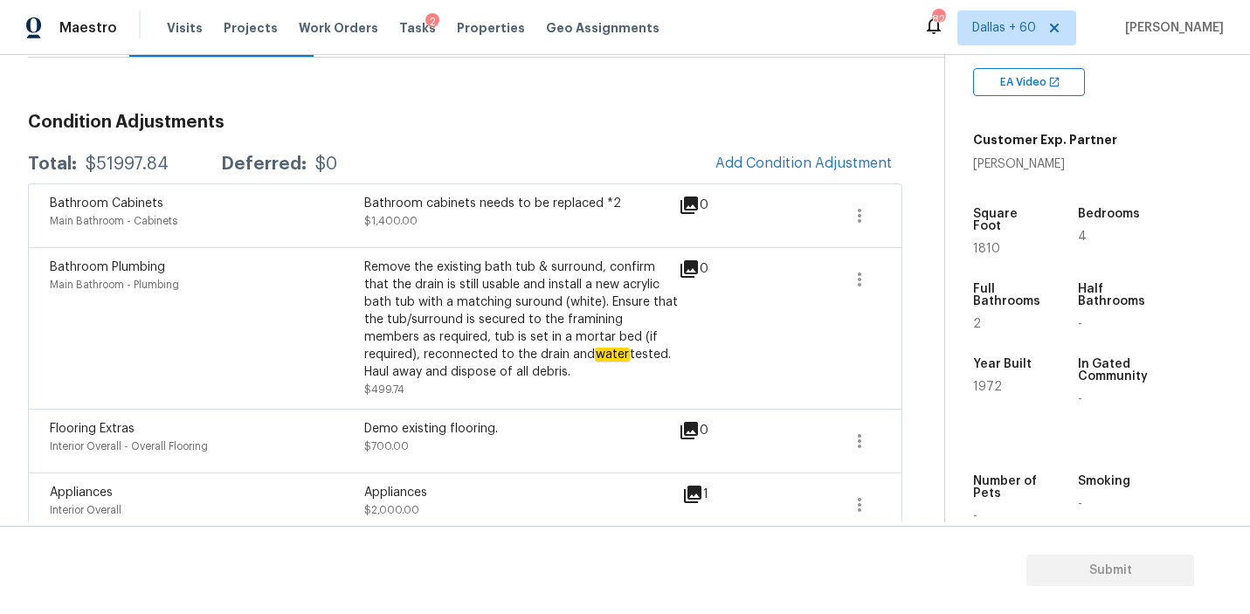
click at [818, 182] on span "Add Condition Adjustment" at bounding box center [803, 164] width 197 height 38
click at [781, 159] on span "Add Condition Adjustment" at bounding box center [803, 163] width 176 height 16
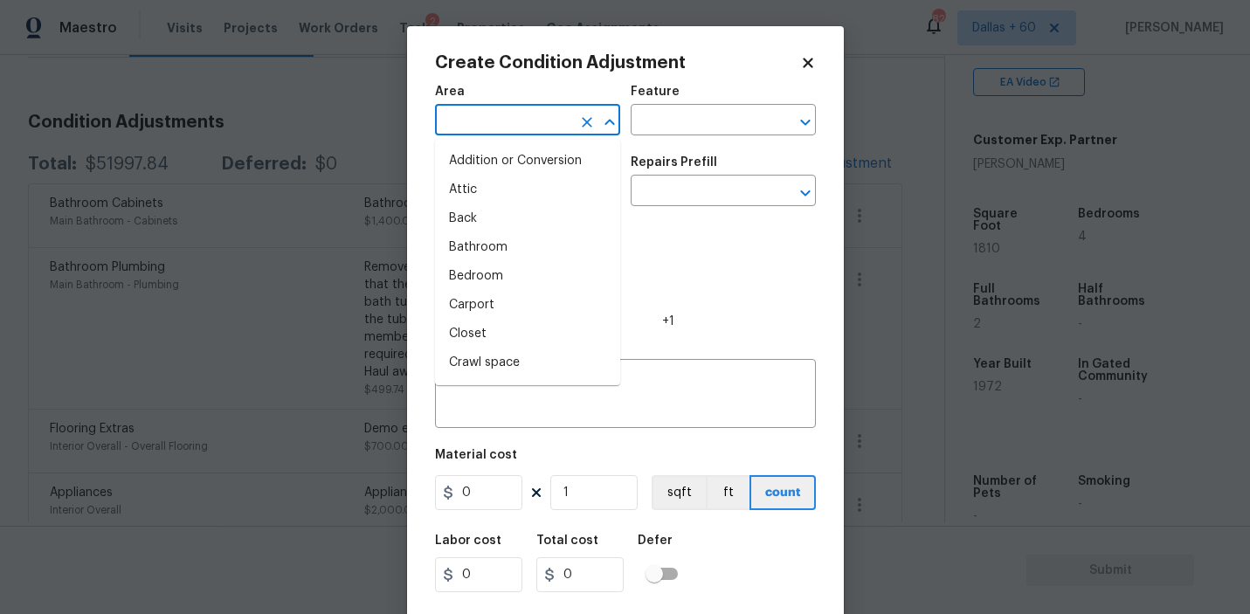
click at [472, 115] on input "text" at bounding box center [503, 121] width 136 height 27
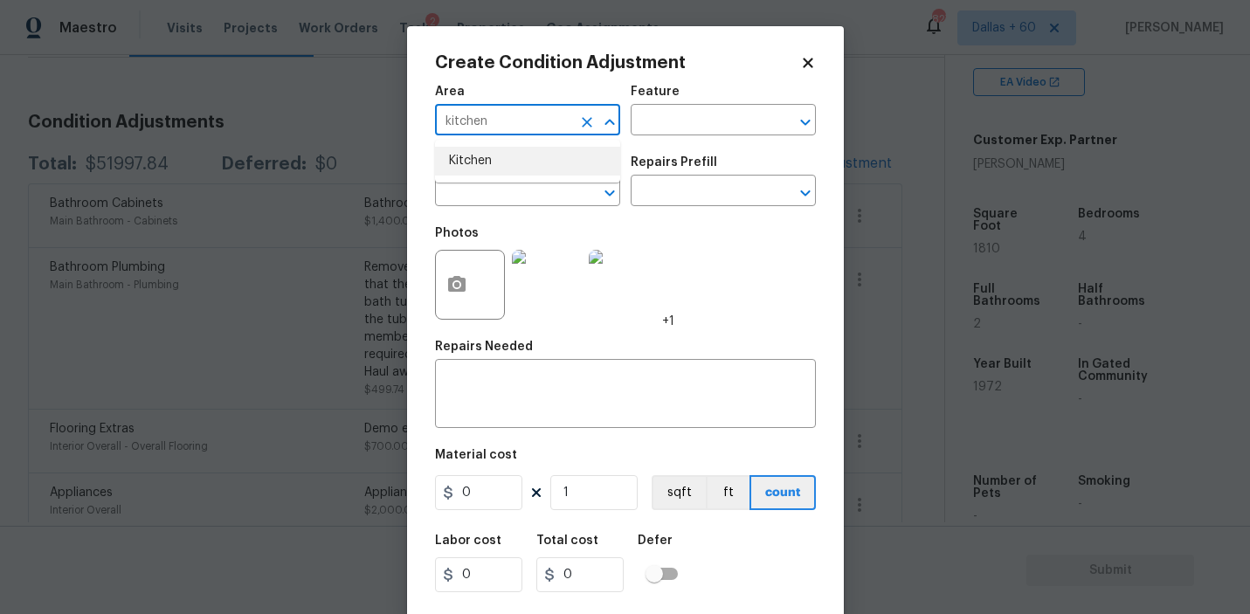
click at [468, 155] on li "Kitchen" at bounding box center [527, 161] width 185 height 29
type input "Kitchen"
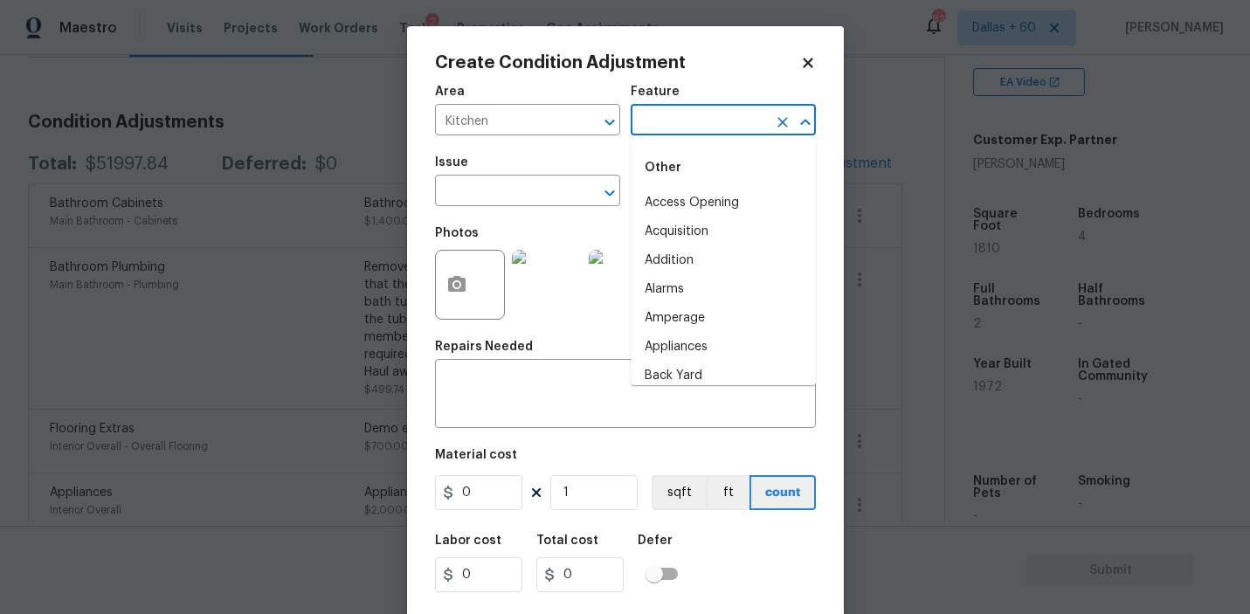
click at [683, 109] on input "text" at bounding box center [698, 121] width 136 height 27
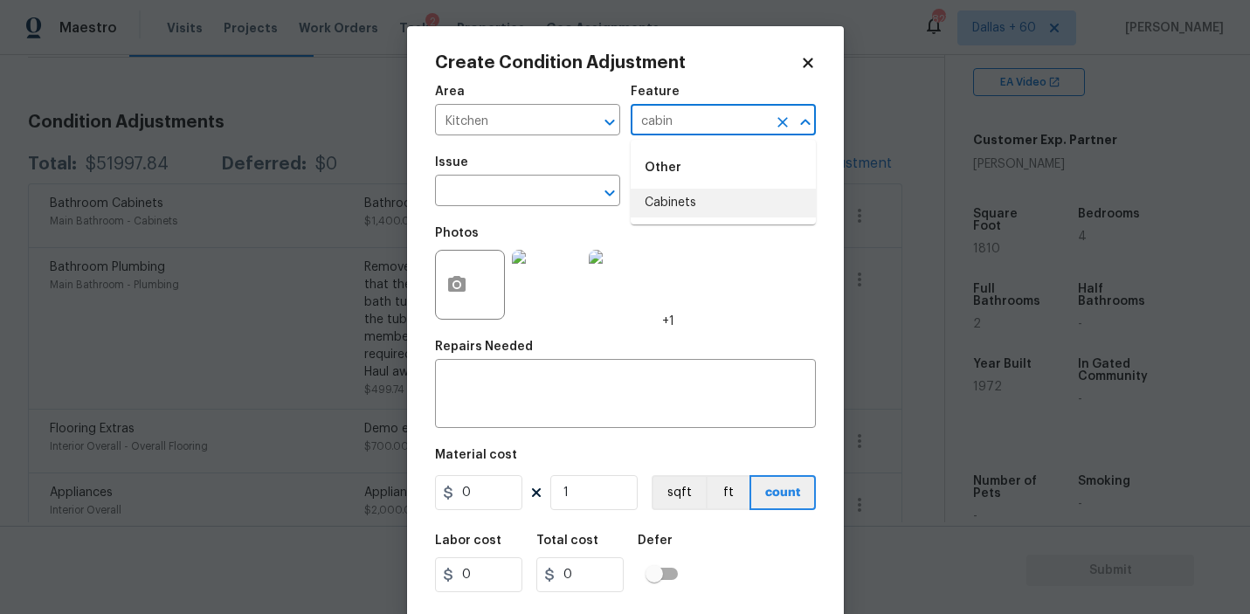
click at [680, 202] on li "Cabinets" at bounding box center [722, 203] width 185 height 29
type input "Cabinets"
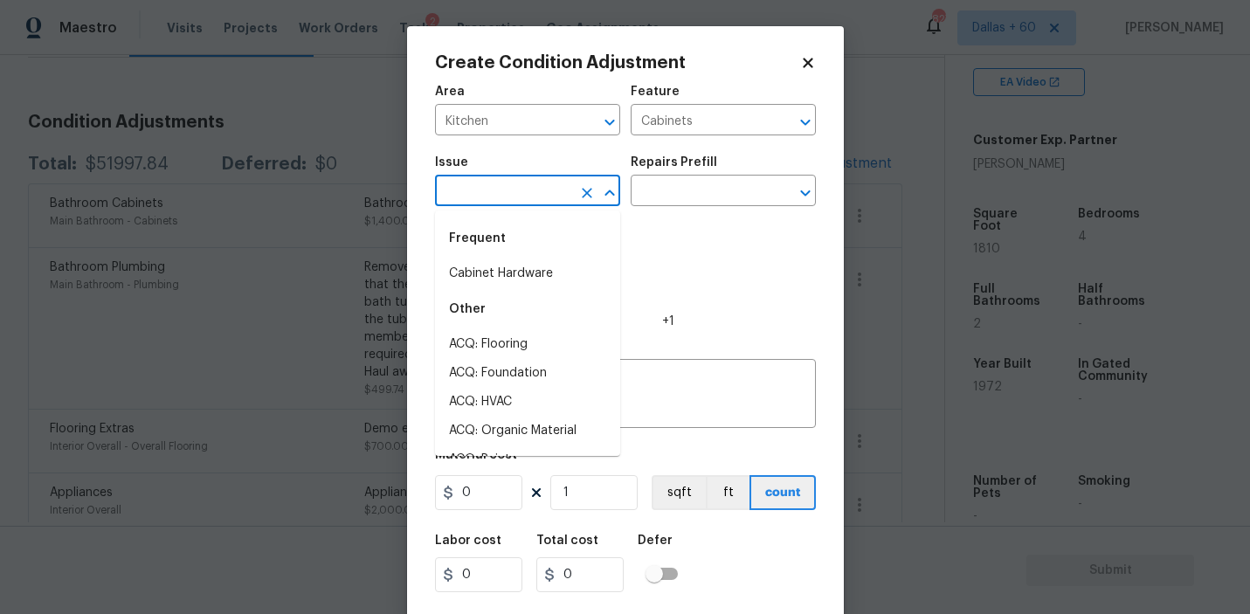
click at [517, 181] on input "text" at bounding box center [503, 192] width 136 height 27
click at [492, 366] on li "Kitchen Cabinets" at bounding box center [527, 373] width 185 height 29
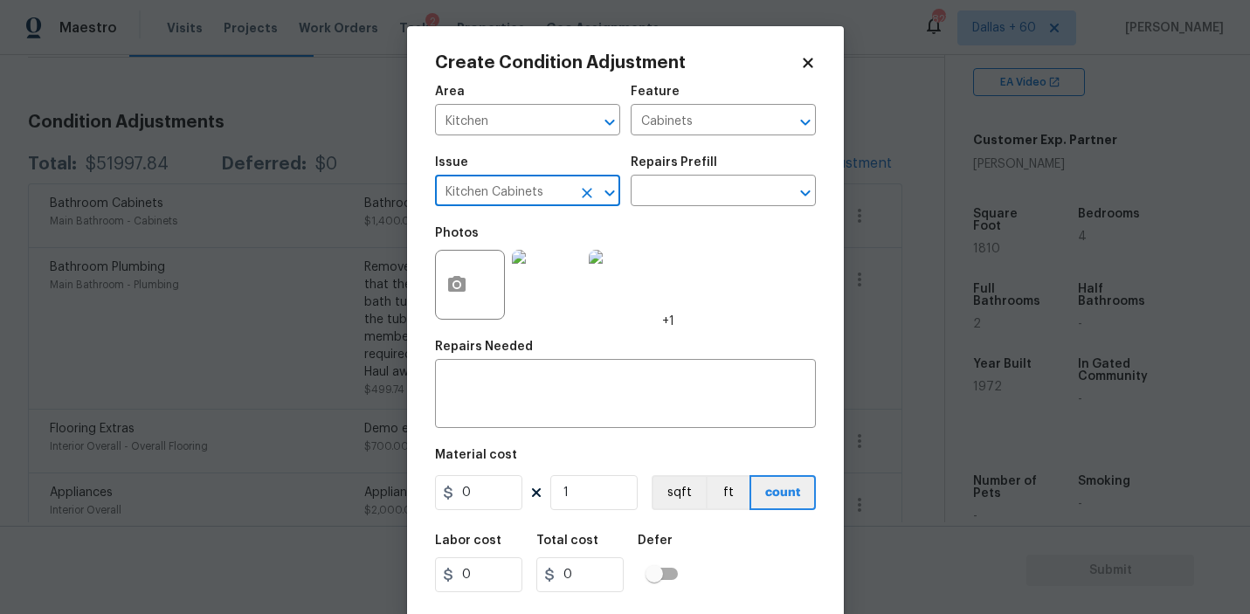
type input "Kitchen Cabinets"
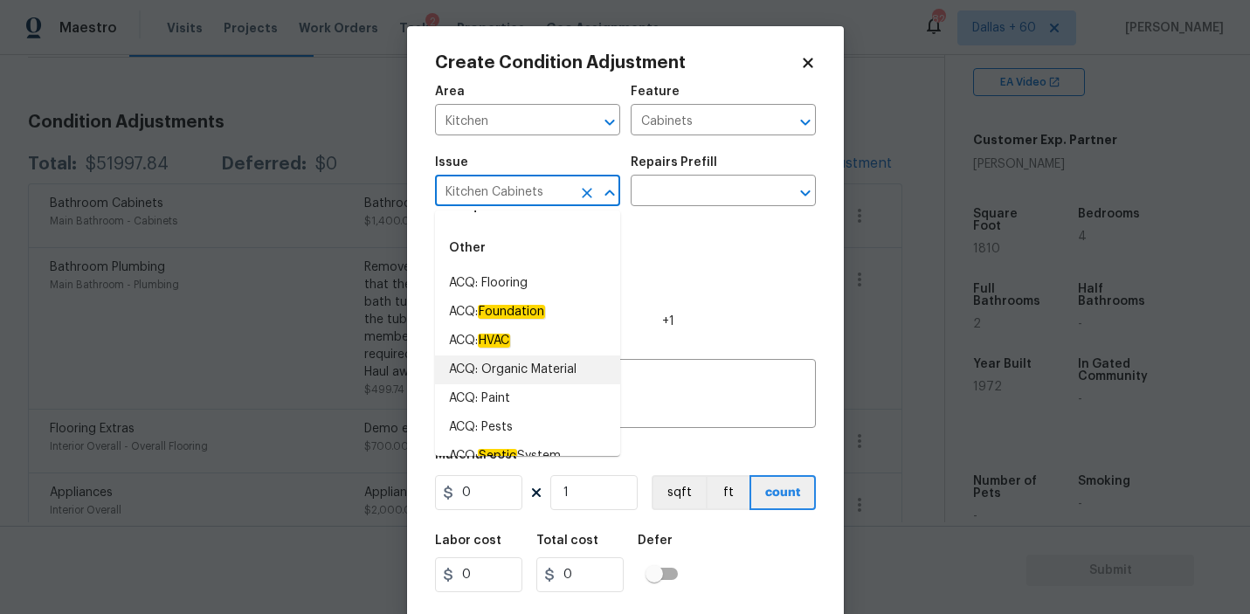
scroll to position [16, 0]
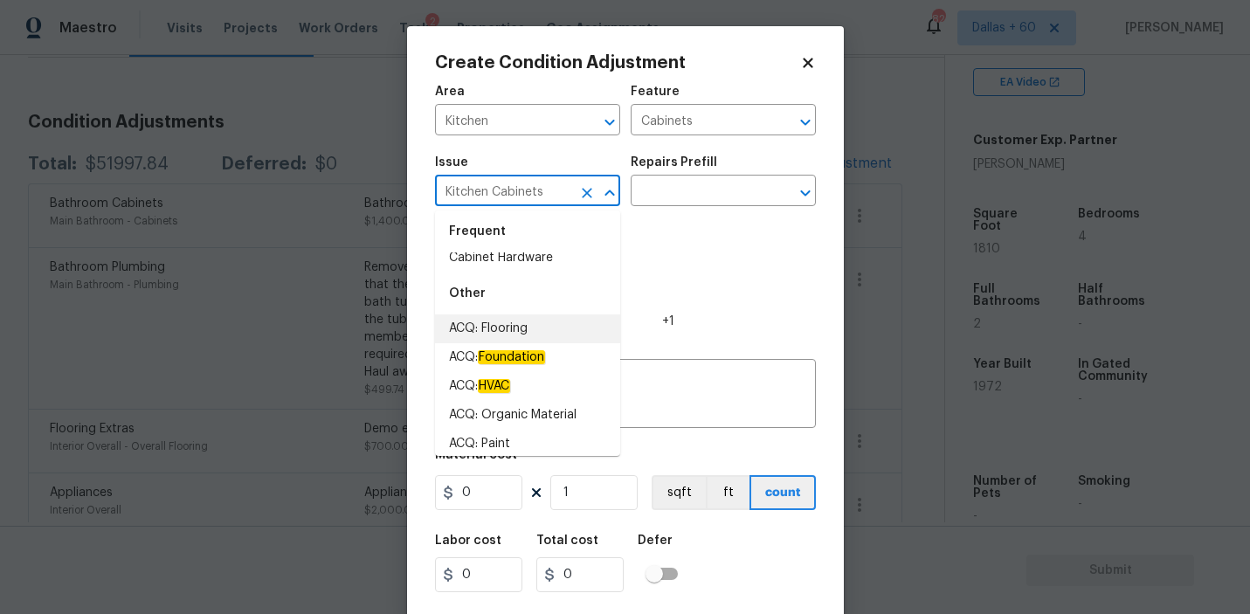
click at [736, 320] on div "Photos +1" at bounding box center [625, 274] width 381 height 114
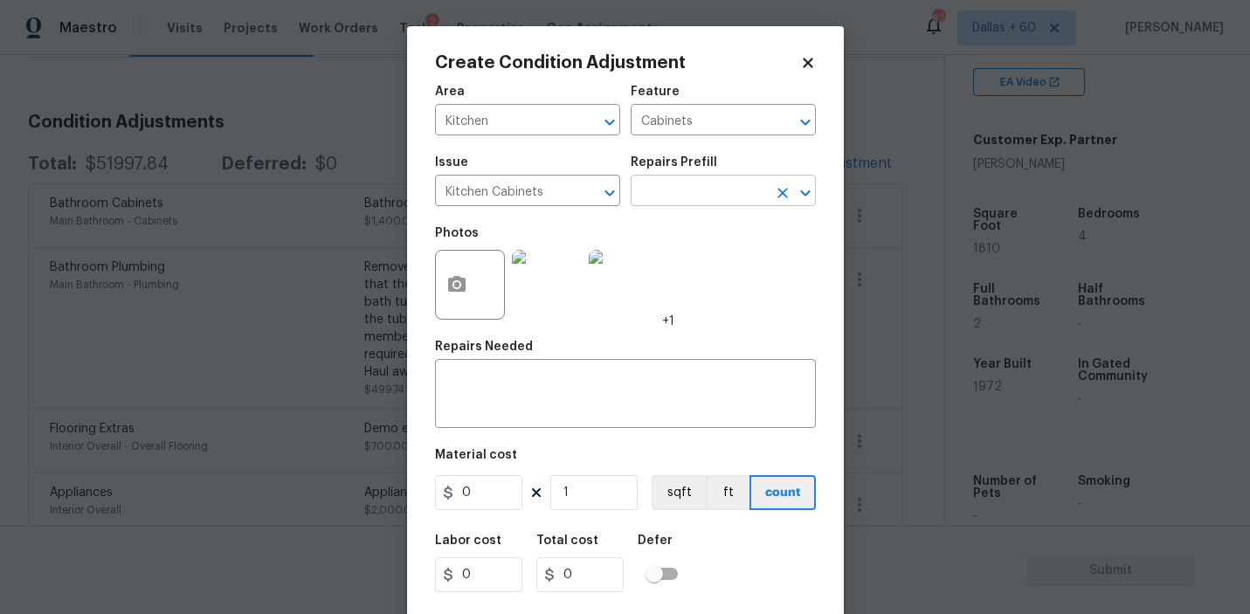
click at [689, 199] on input "text" at bounding box center [698, 192] width 136 height 27
type input "repai"
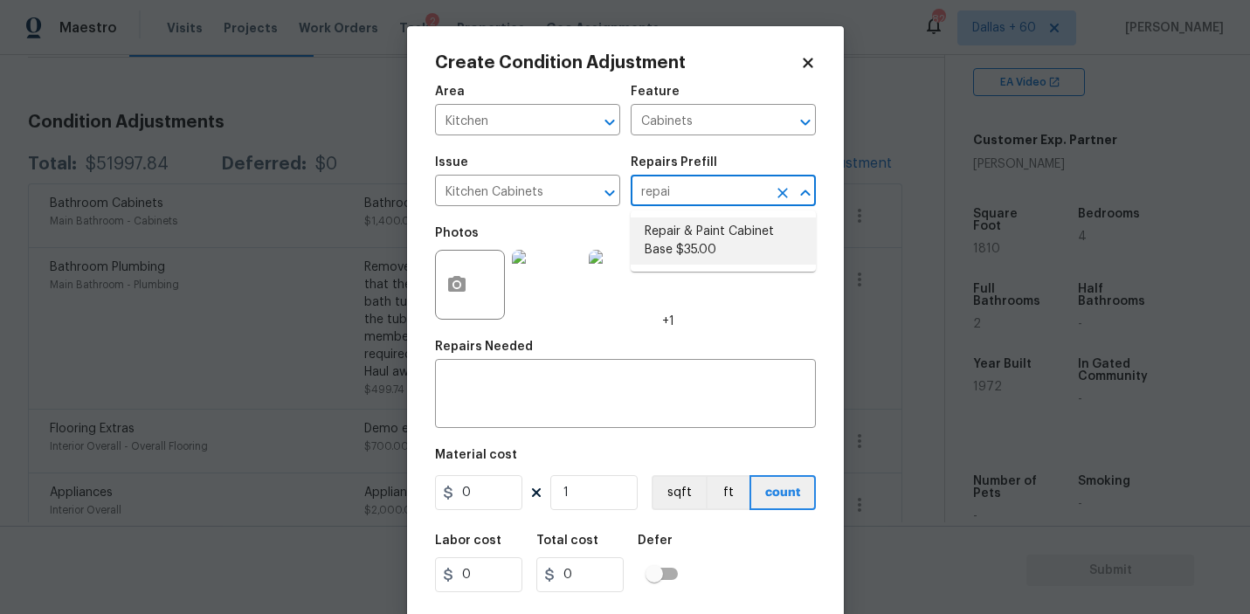
click at [701, 253] on li "Repair & Paint Cabinet Base $35.00" at bounding box center [722, 240] width 185 height 47
type textarea "Prep/Paint the damaged cabinet base and repair to meet current standard. Remove…"
type input "35"
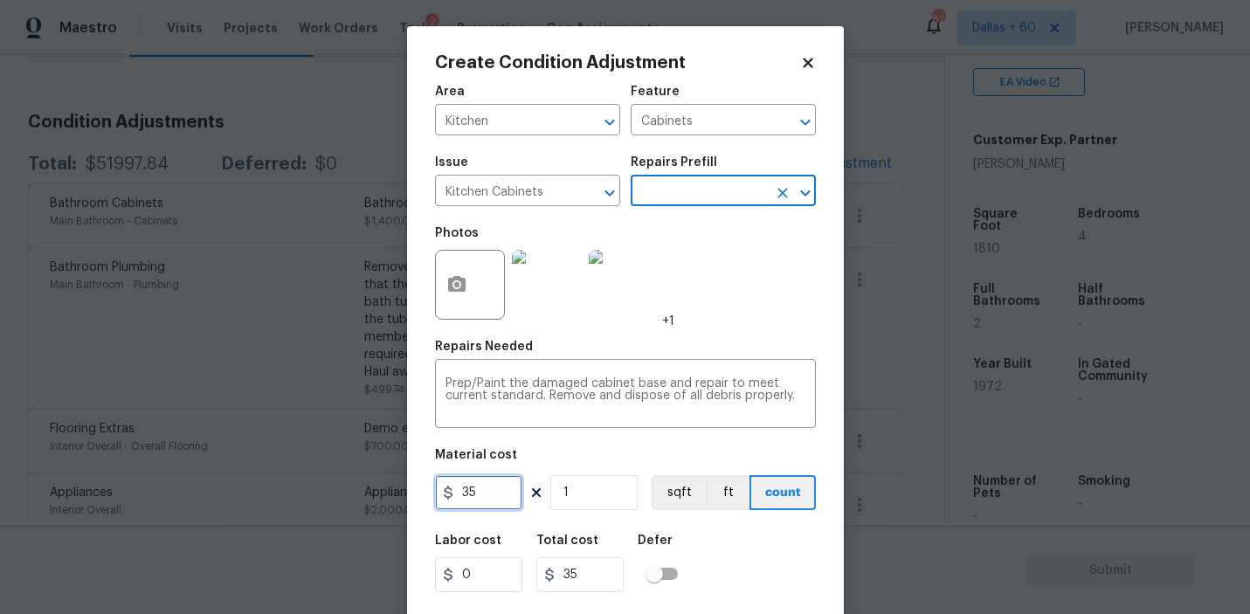
click at [505, 488] on input "35" at bounding box center [478, 492] width 87 height 35
type input "1400"
click at [777, 547] on div "Labor cost 0 Total cost 1400 Defer" at bounding box center [625, 563] width 381 height 79
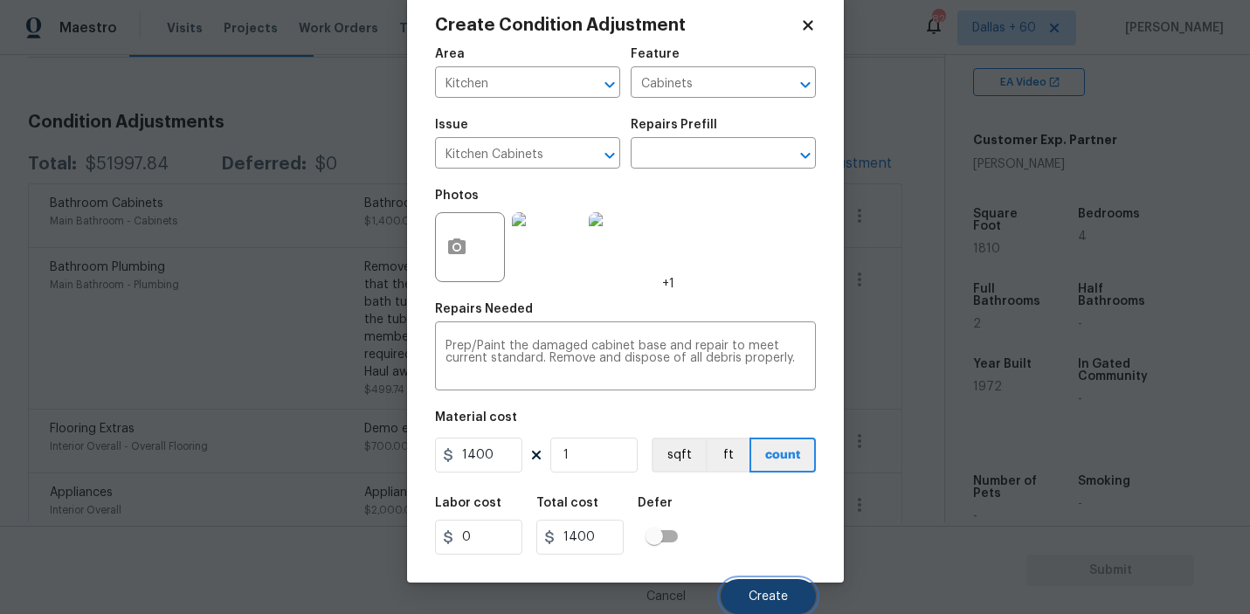
click at [768, 581] on button "Create" at bounding box center [767, 596] width 95 height 35
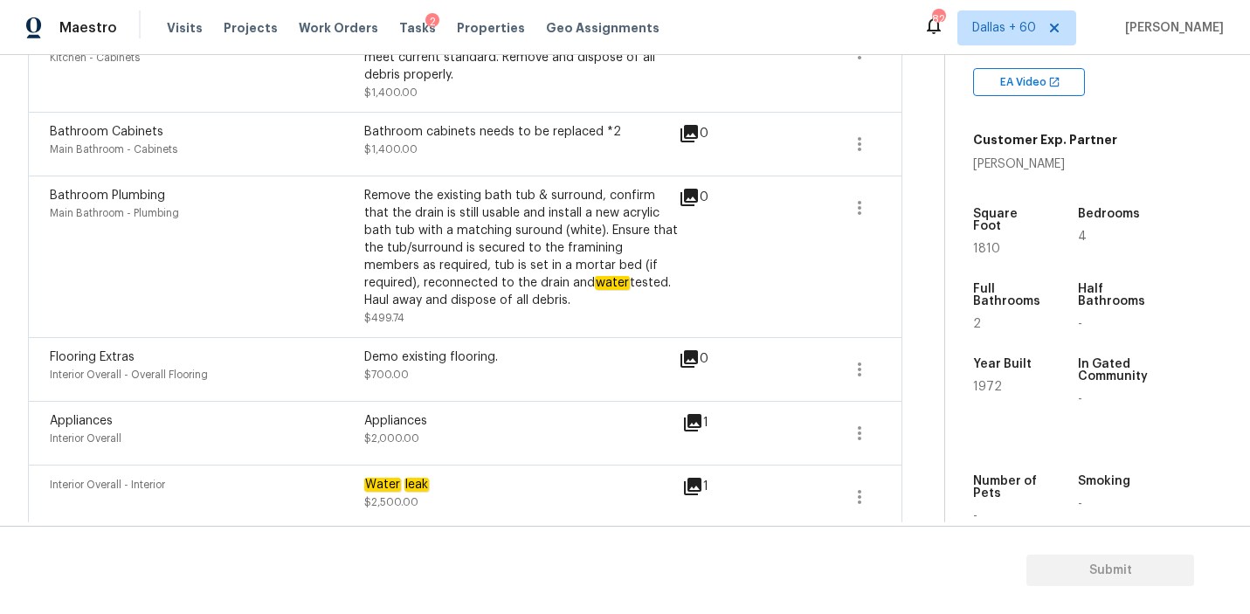
scroll to position [563, 0]
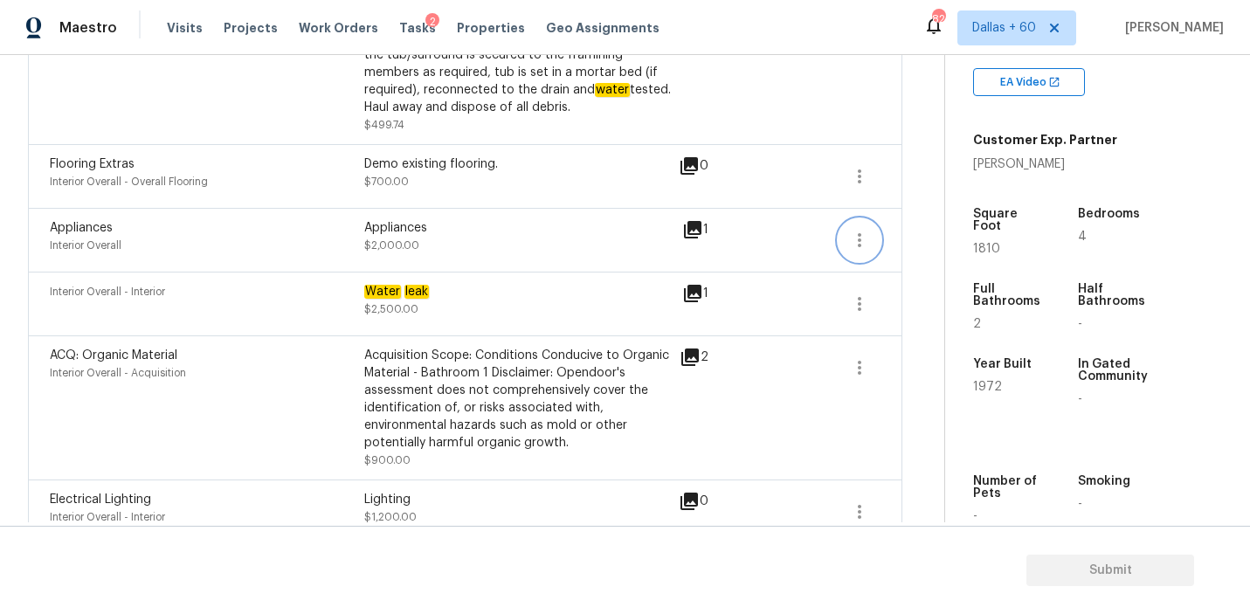
click at [865, 230] on icon "button" at bounding box center [859, 240] width 21 height 21
click at [903, 229] on div "Edit" at bounding box center [959, 237] width 136 height 17
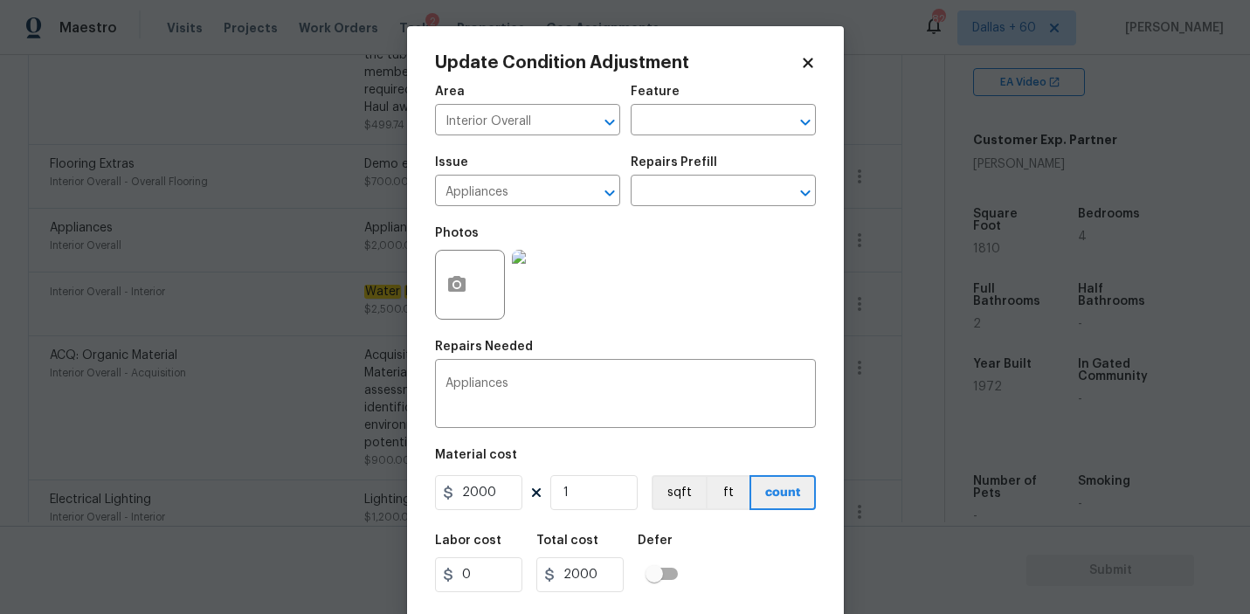
scroll to position [38, 0]
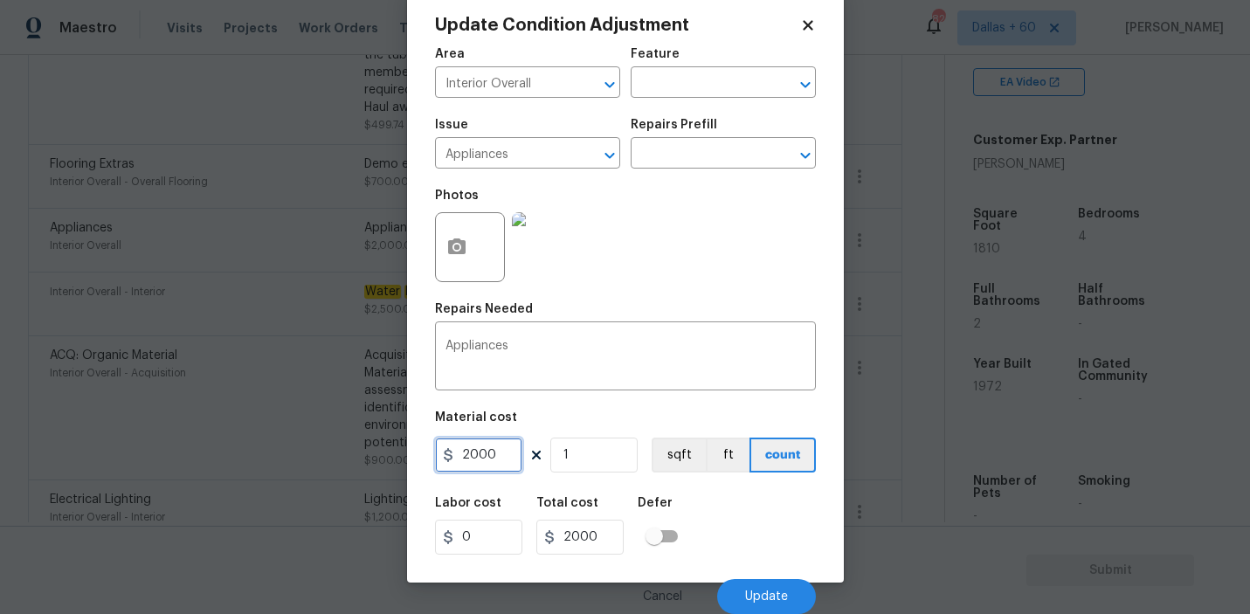
click at [464, 459] on input "2000" at bounding box center [478, 454] width 87 height 35
type input "3000"
click at [754, 504] on div "Labor cost 0 Total cost 3000 Defer" at bounding box center [625, 525] width 381 height 79
click at [764, 590] on span "Update" at bounding box center [766, 596] width 43 height 13
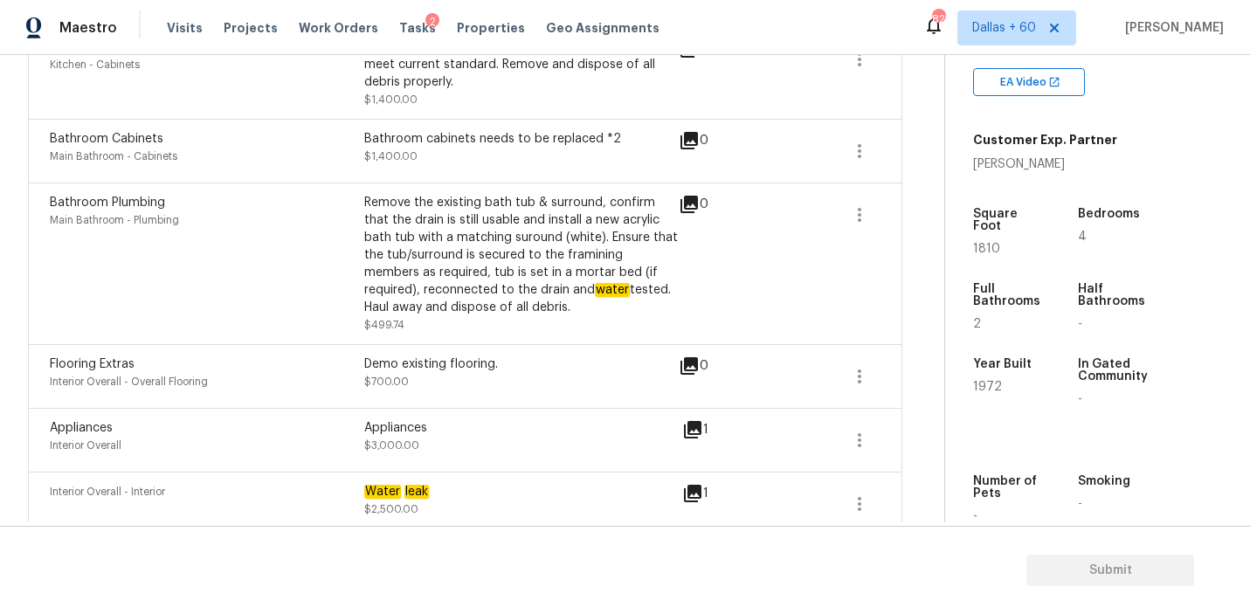
scroll to position [225, 0]
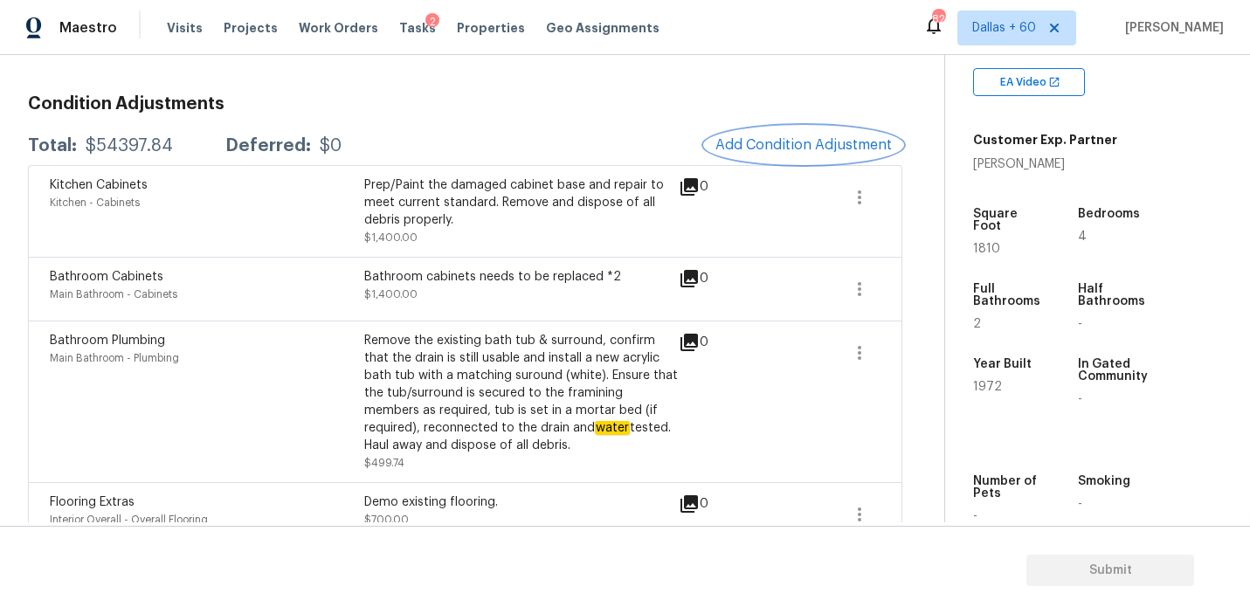
click at [768, 141] on span "Add Condition Adjustment" at bounding box center [803, 145] width 176 height 16
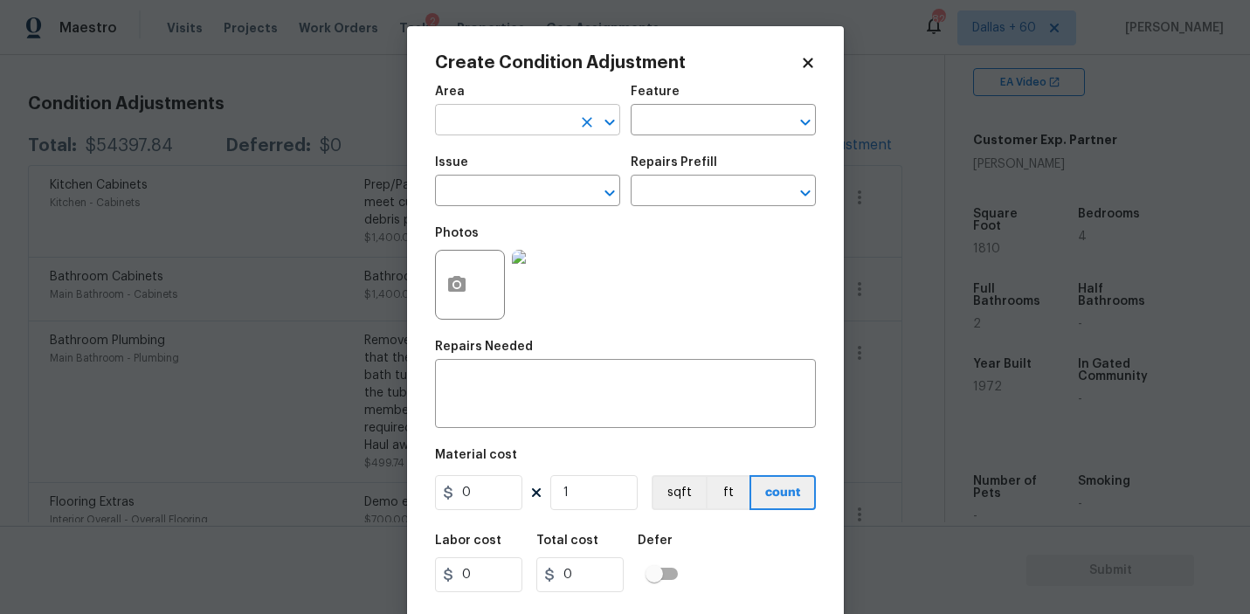
click at [492, 117] on input "text" at bounding box center [503, 121] width 136 height 27
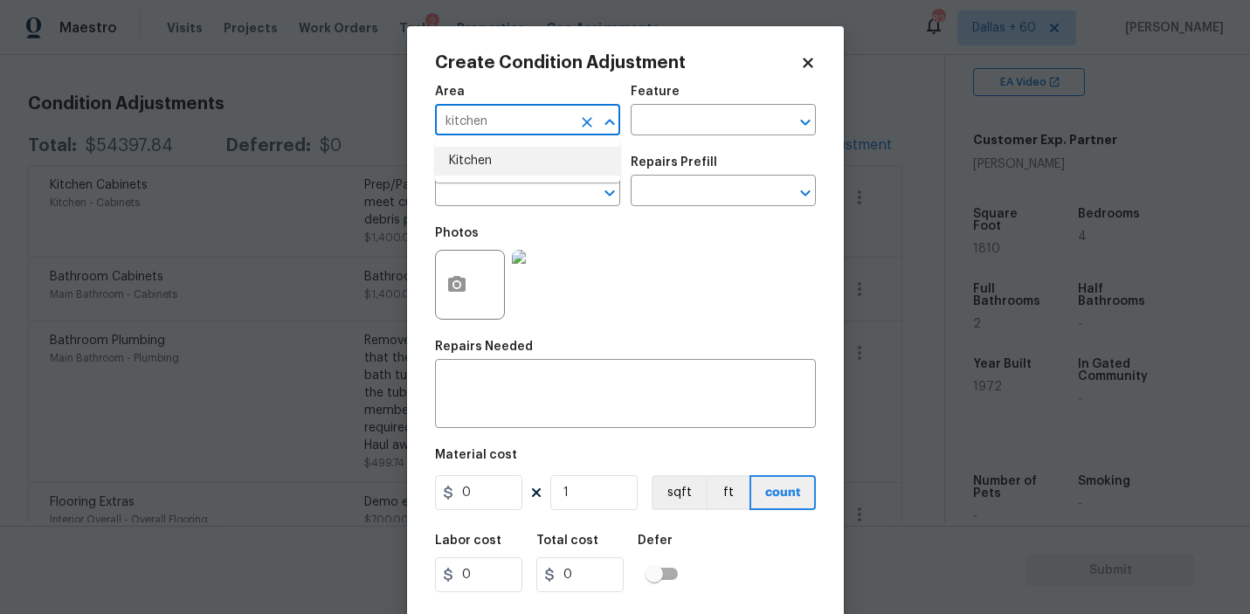
click at [486, 163] on li "Kitchen" at bounding box center [527, 161] width 185 height 29
type input "Kitchen"
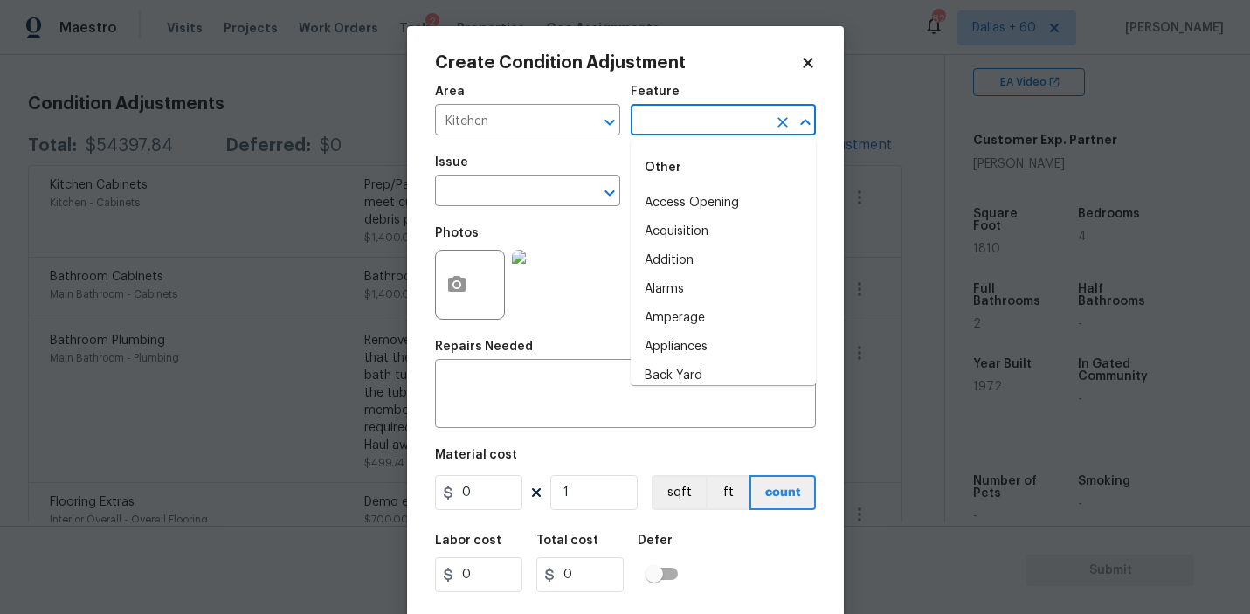
click at [707, 120] on input "text" at bounding box center [698, 121] width 136 height 27
click at [712, 188] on div "Other" at bounding box center [722, 168] width 185 height 42
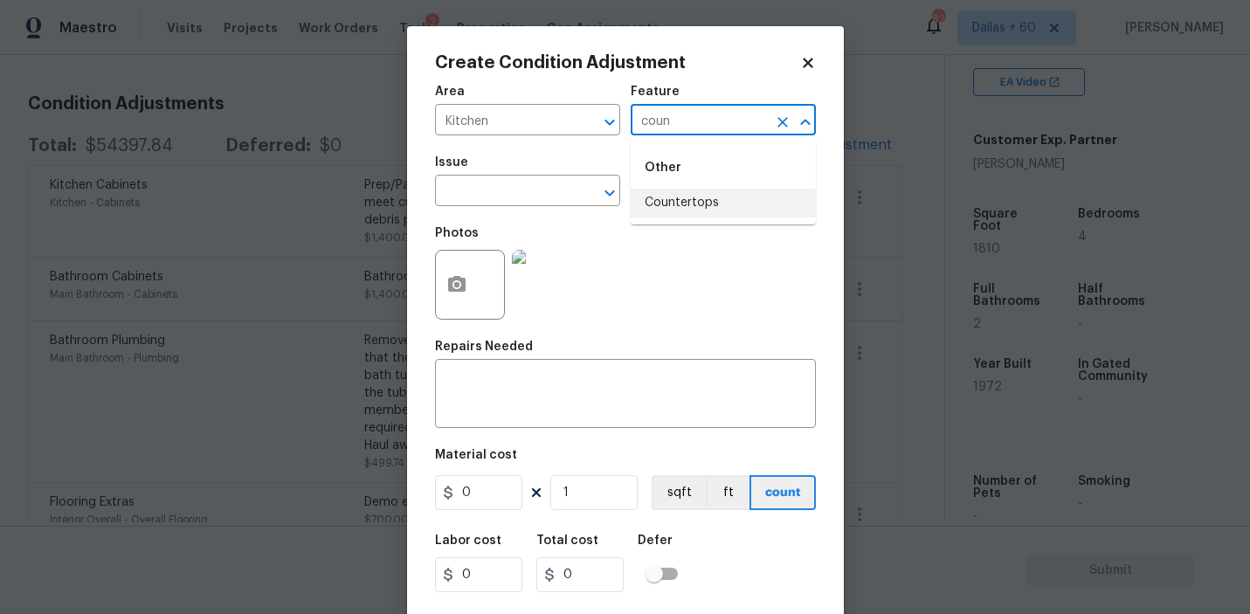
click at [693, 196] on li "Countertops" at bounding box center [722, 203] width 185 height 29
type input "Countertops"
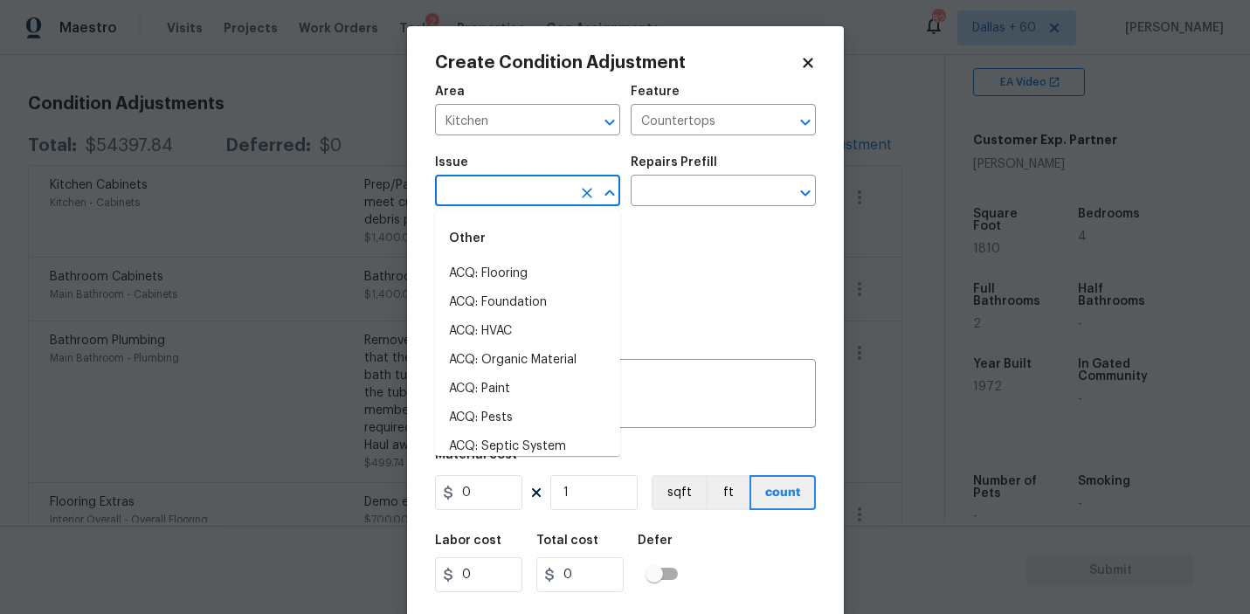
click at [485, 199] on input "text" at bounding box center [503, 192] width 136 height 27
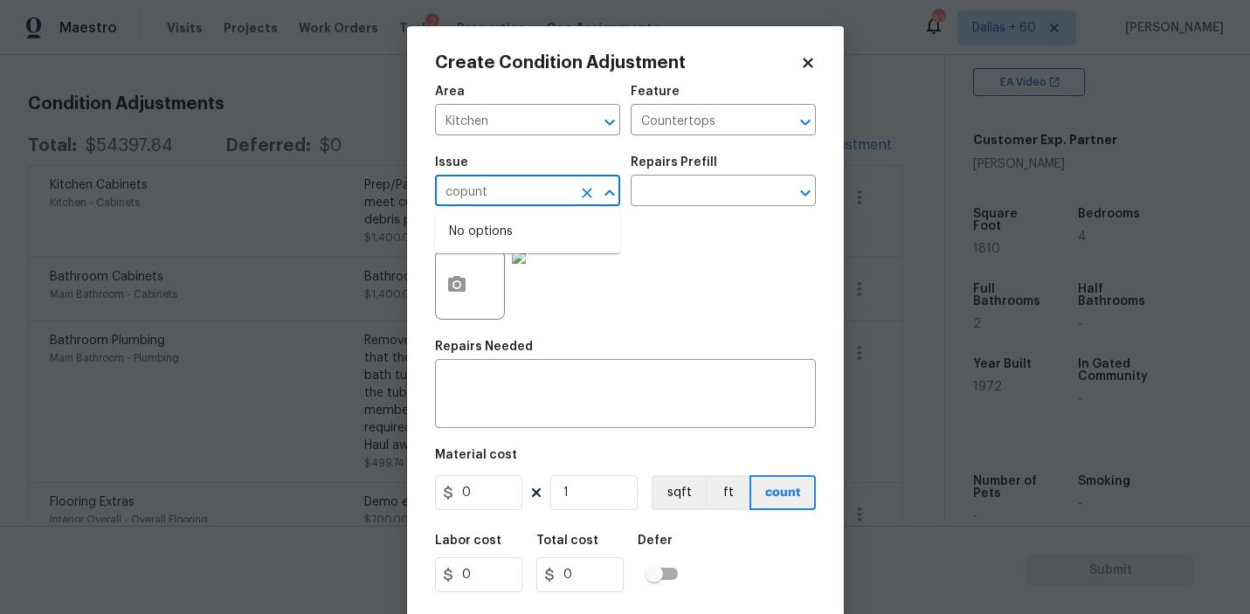
type input "copunte"
click at [475, 267] on li "Countertops" at bounding box center [527, 273] width 185 height 29
type input "Countertops"
click at [685, 190] on input "text" at bounding box center [698, 192] width 136 height 27
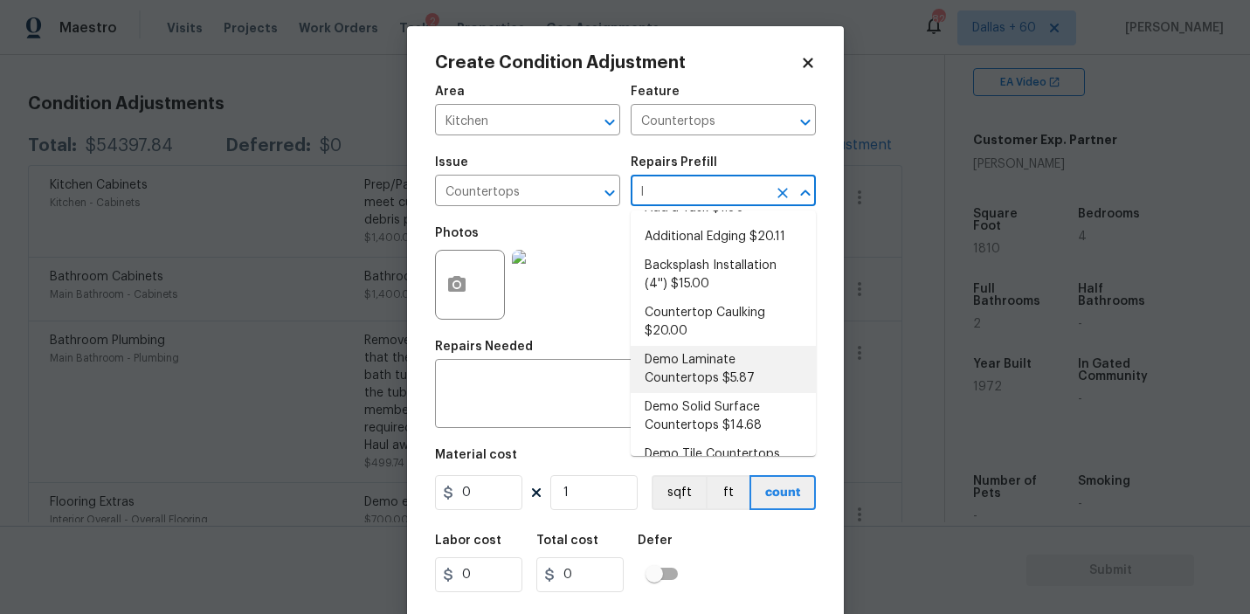
scroll to position [0, 0]
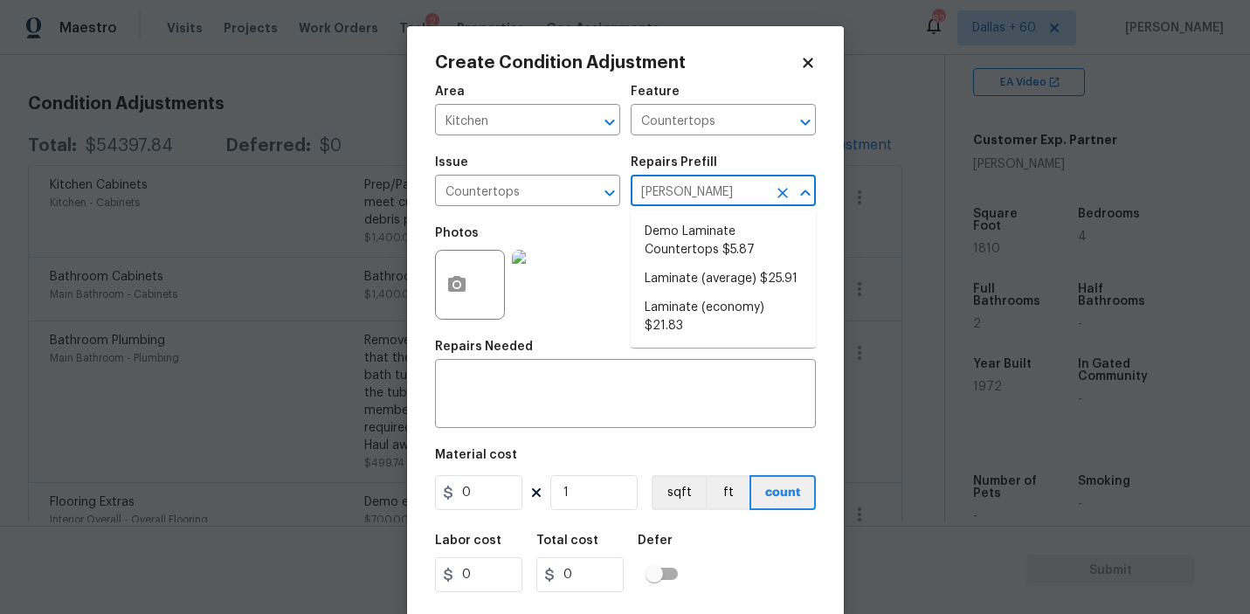
type input "lami"
click at [748, 247] on li "Demo Laminate Countertops $5.87" at bounding box center [722, 240] width 185 height 47
type textarea "Demo the existing laminate countertops ensuring that no damage is done to the c…"
type input "5.87"
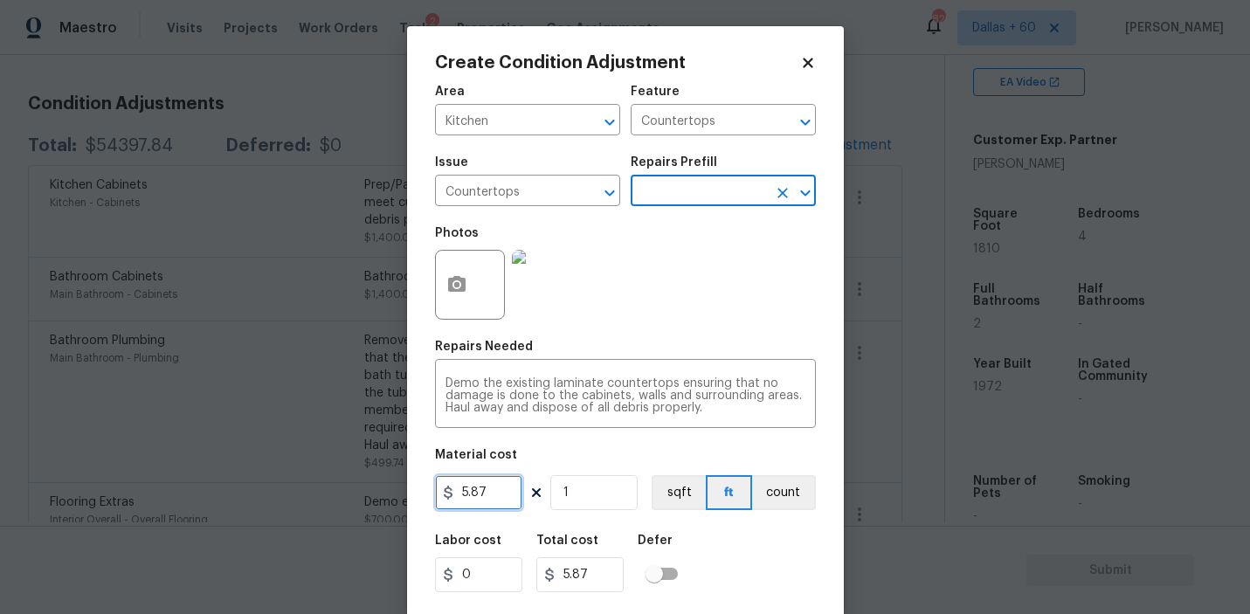
click at [492, 492] on input "5.87" at bounding box center [478, 492] width 87 height 35
type input "800"
click at [701, 547] on div "Labor cost 0 Total cost 800 Defer" at bounding box center [625, 563] width 381 height 79
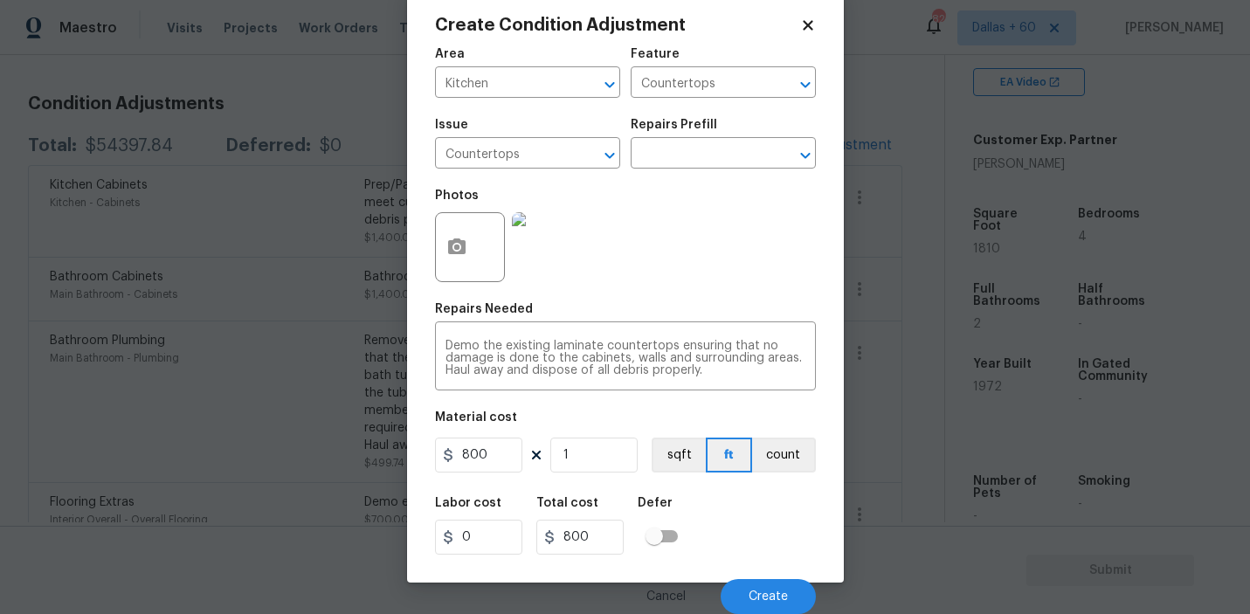
click at [549, 220] on img at bounding box center [547, 247] width 70 height 70
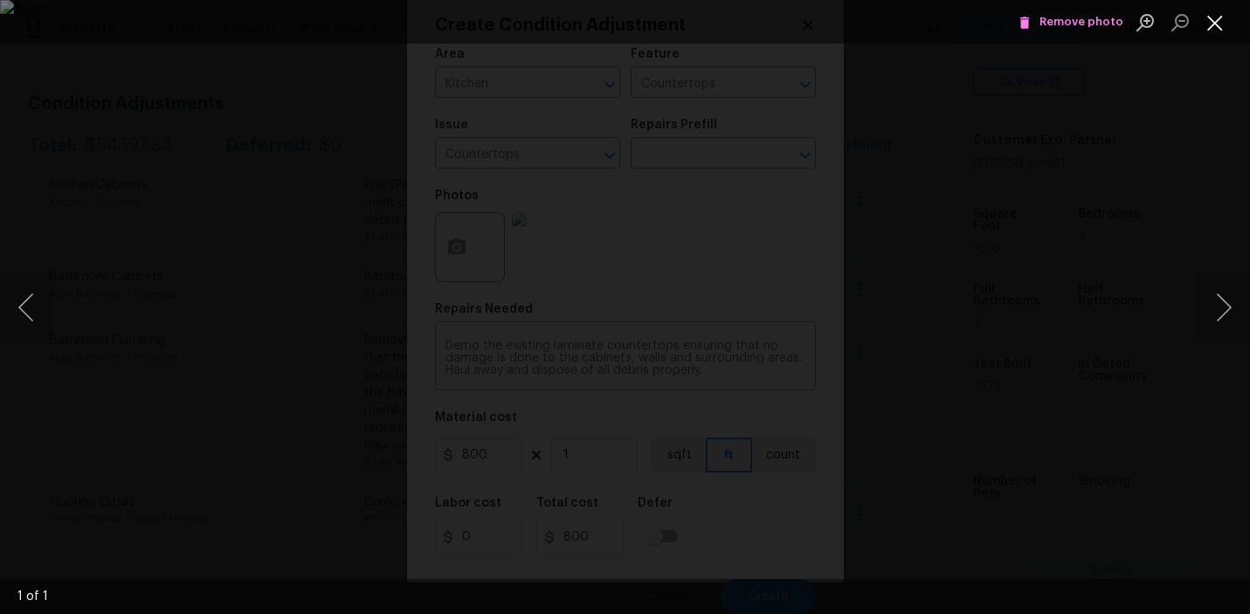
click at [1212, 20] on button "Close lightbox" at bounding box center [1214, 22] width 35 height 31
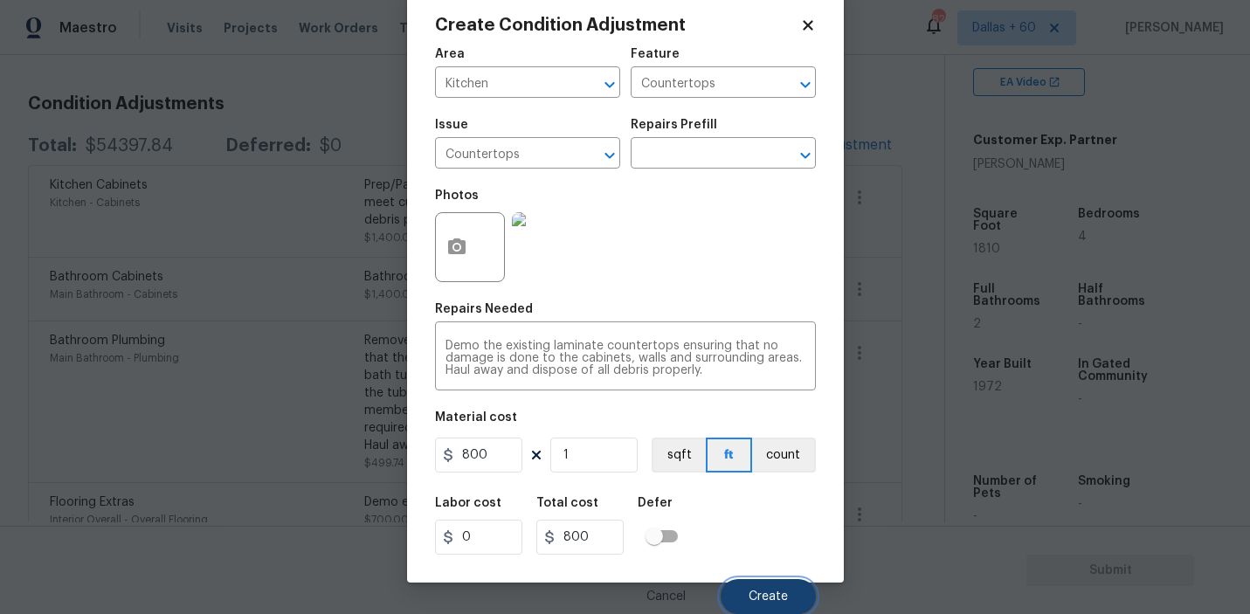
click at [753, 583] on button "Create" at bounding box center [767, 596] width 95 height 35
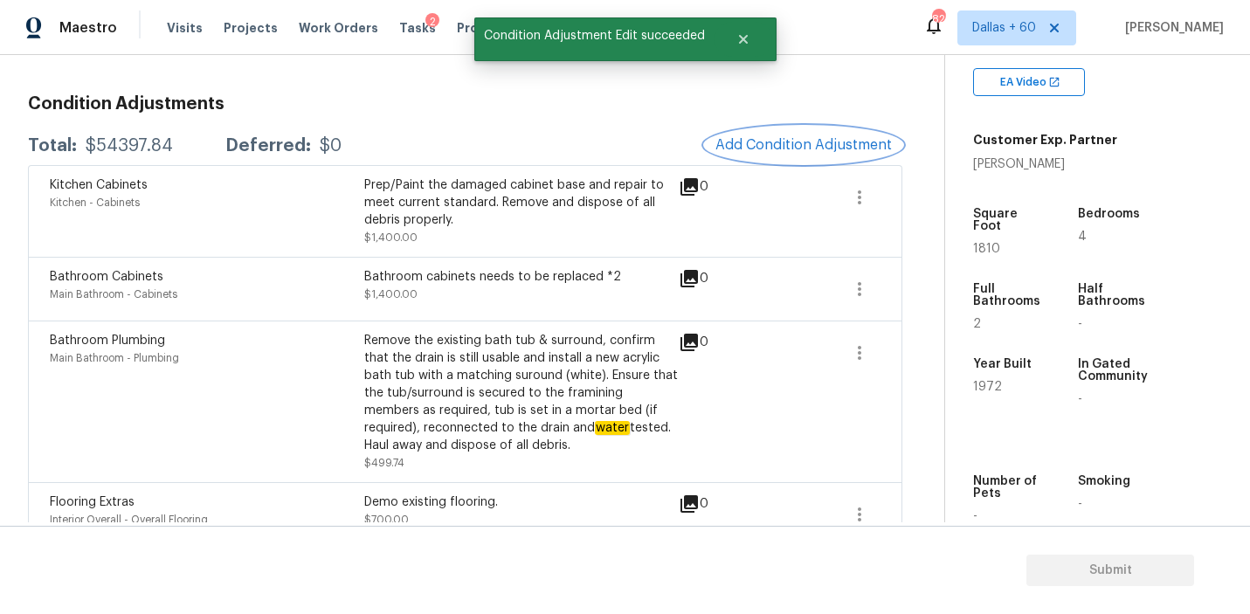
scroll to position [0, 0]
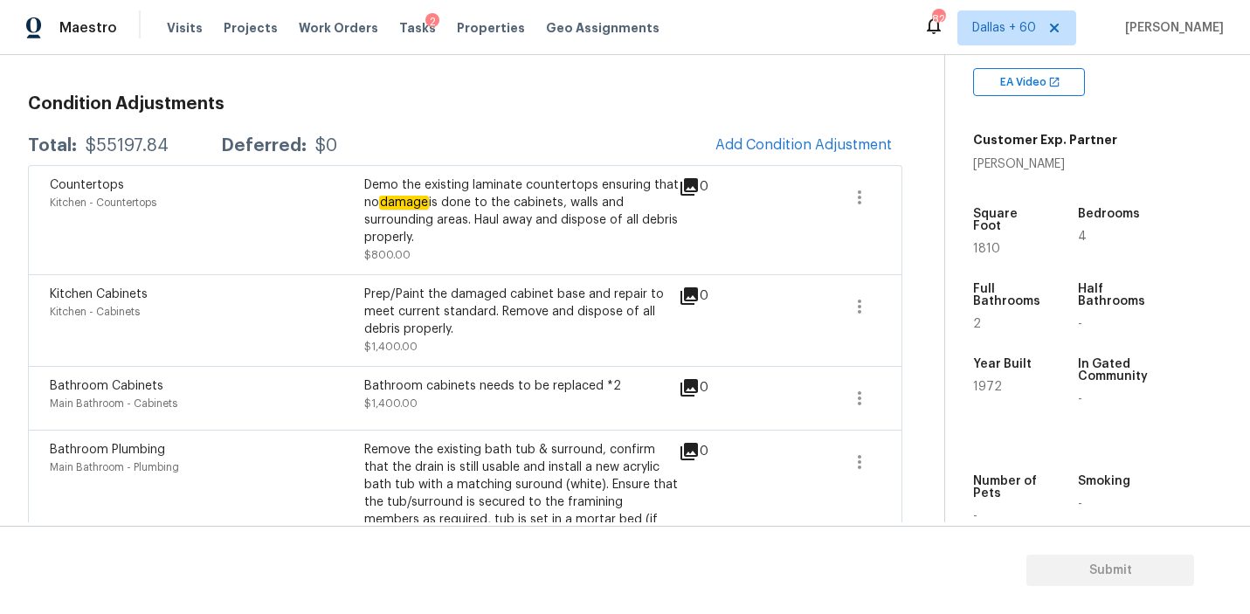
click at [643, 132] on div "Total: $55197.84 Deferred: $0 Add Condition Adjustment" at bounding box center [465, 146] width 874 height 38
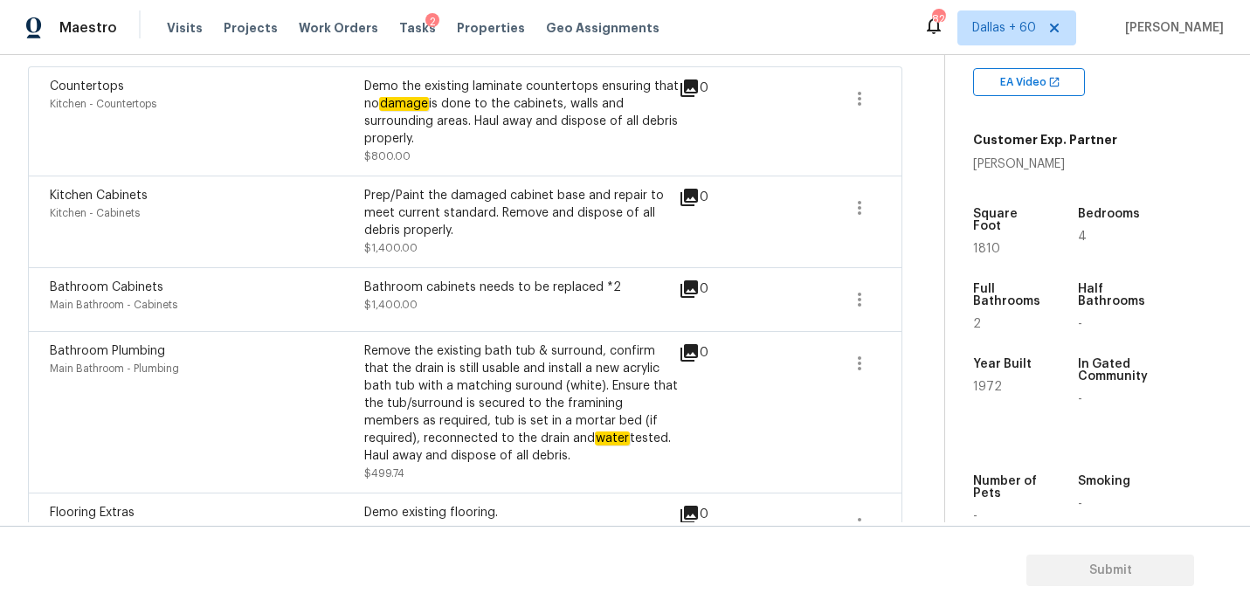
scroll to position [324, 0]
click at [451, 127] on div "Demo the existing laminate countertops ensuring that no damage is done to the c…" at bounding box center [521, 113] width 314 height 70
click at [695, 91] on icon at bounding box center [688, 88] width 21 height 21
click at [689, 88] on icon at bounding box center [688, 87] width 17 height 17
click at [850, 105] on icon "button" at bounding box center [859, 98] width 21 height 21
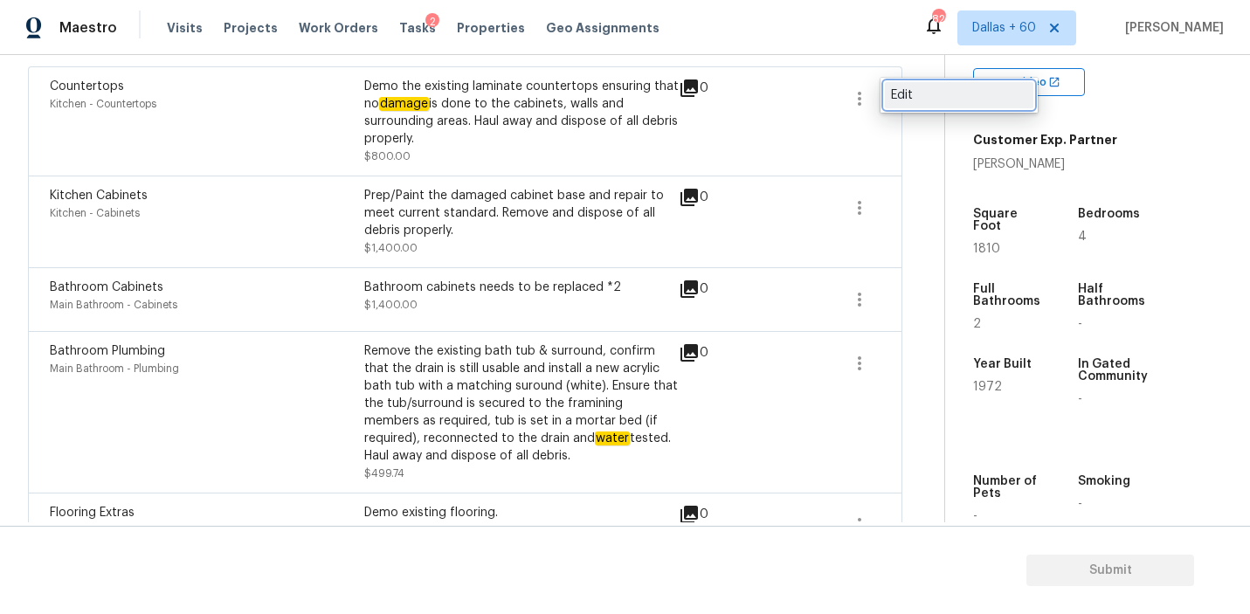
click at [926, 99] on div "Edit" at bounding box center [959, 94] width 136 height 17
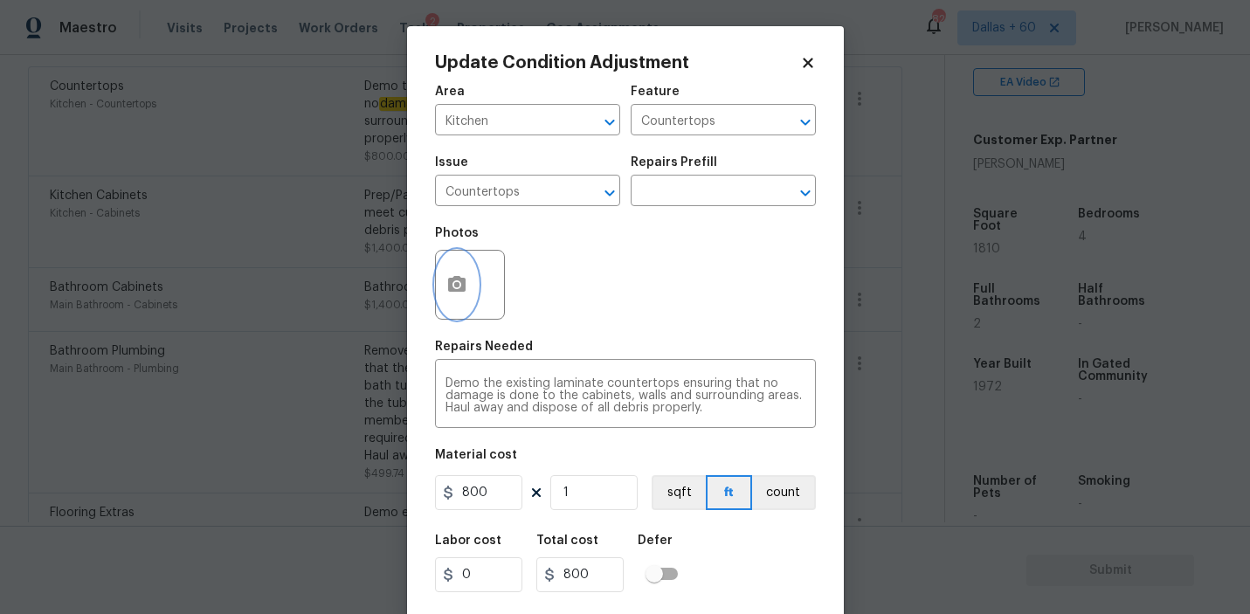
click at [472, 286] on button "button" at bounding box center [457, 285] width 42 height 68
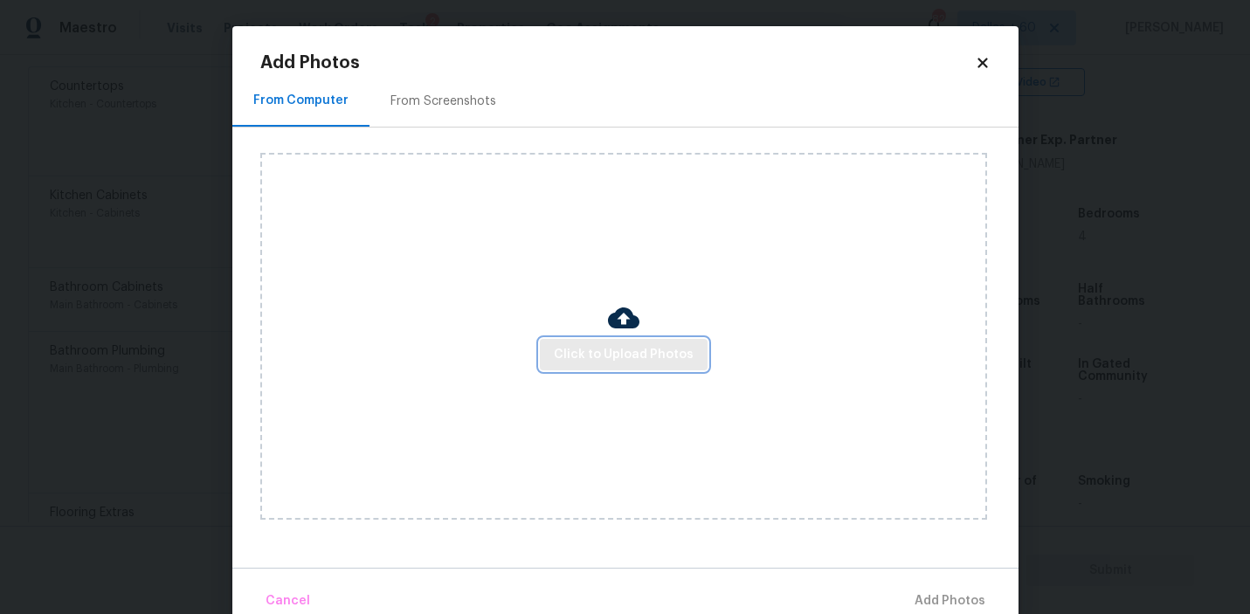
click at [616, 367] on button "Click to Upload Photos" at bounding box center [624, 355] width 168 height 32
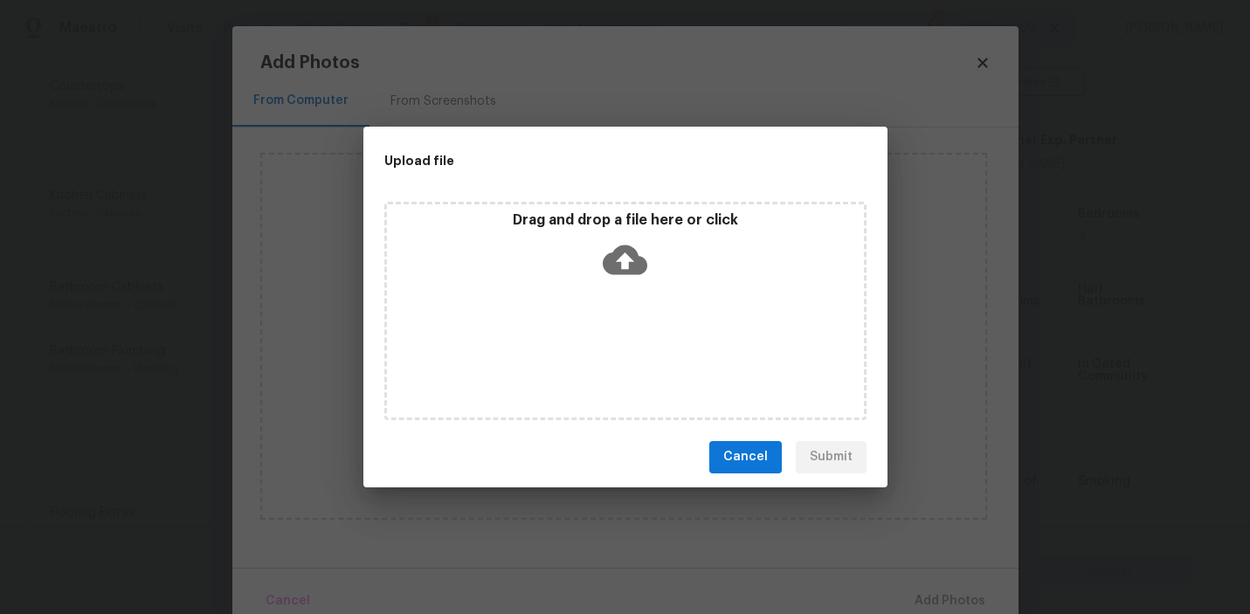
click at [612, 251] on icon at bounding box center [624, 259] width 45 height 30
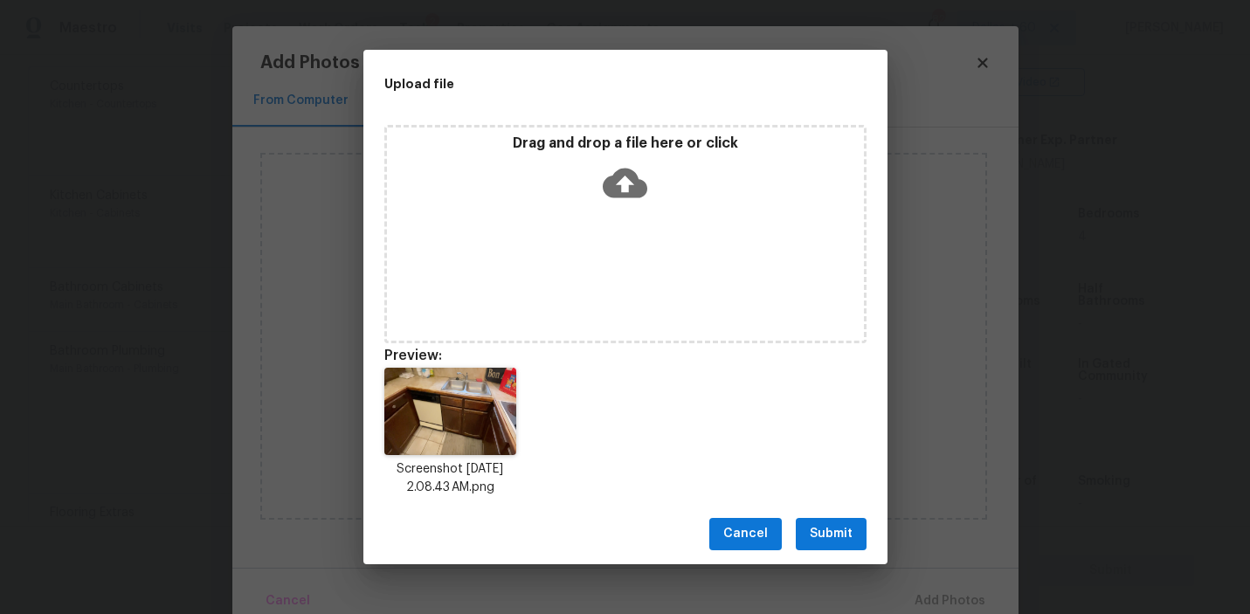
click at [837, 536] on span "Submit" at bounding box center [830, 534] width 43 height 22
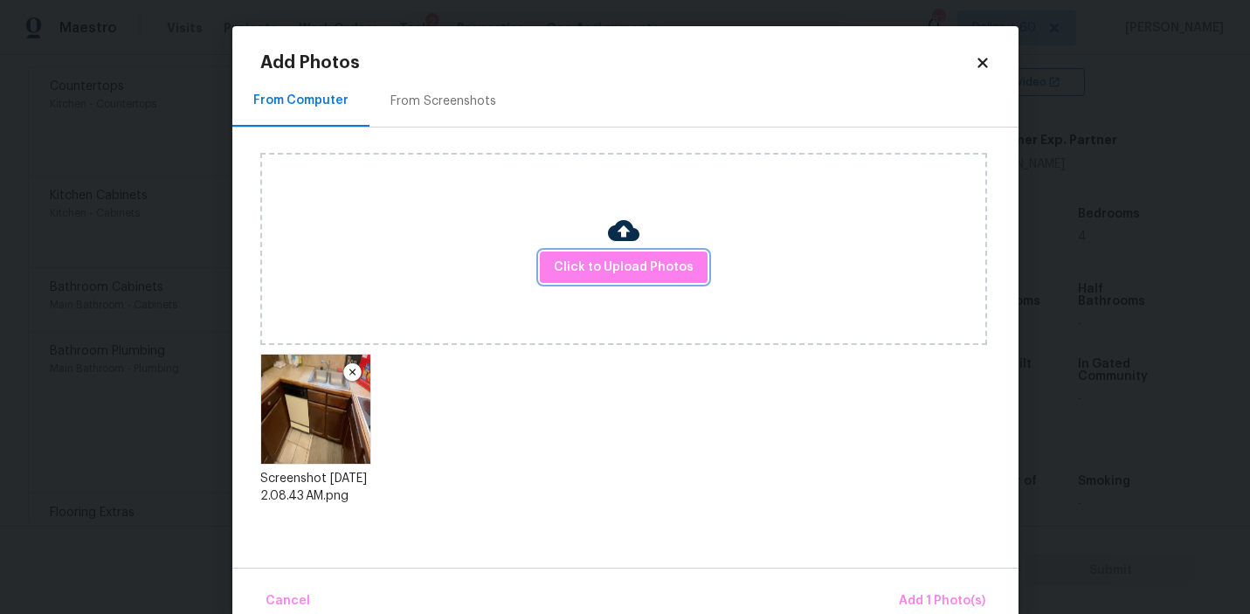
scroll to position [32, 0]
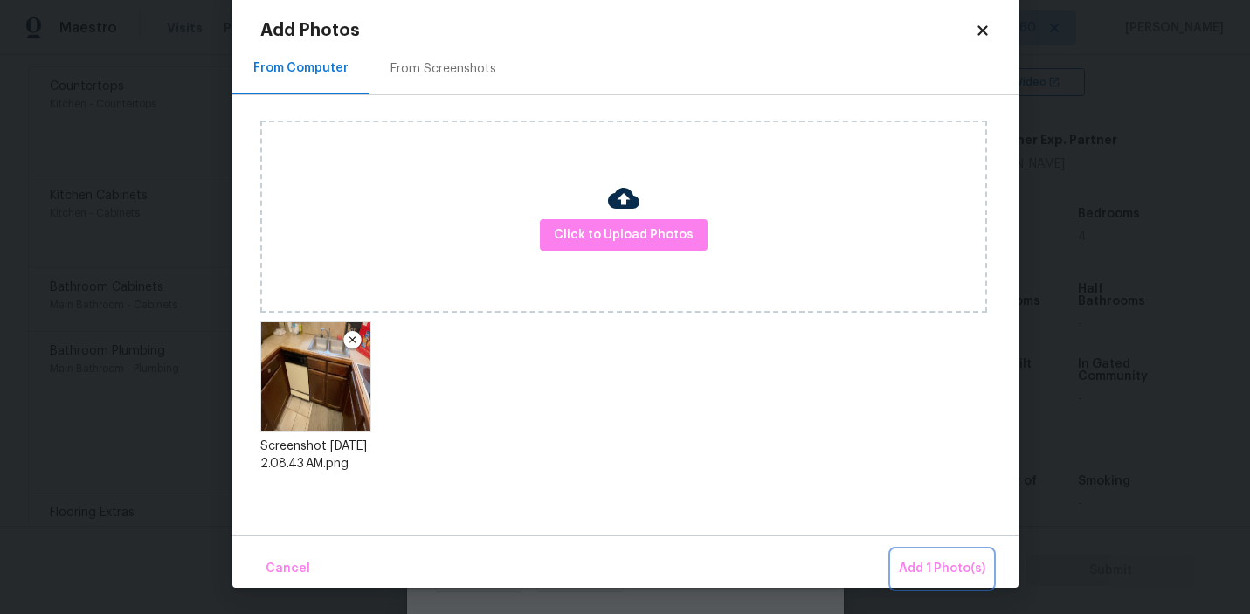
click at [934, 563] on span "Add 1 Photo(s)" at bounding box center [942, 569] width 86 height 22
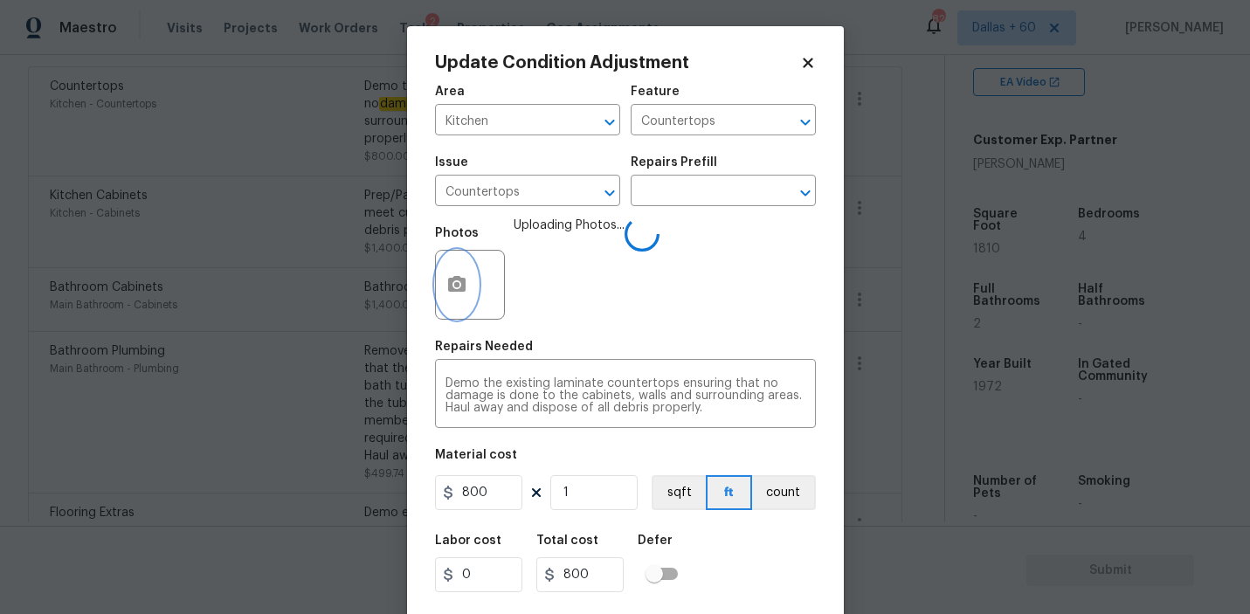
scroll to position [0, 0]
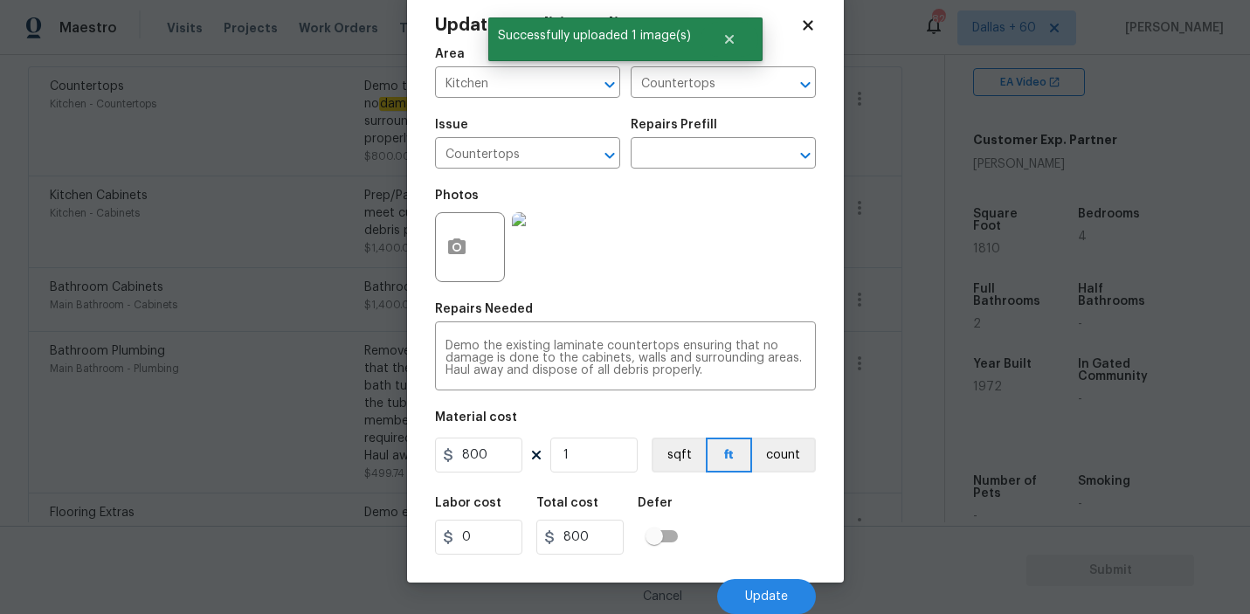
click at [265, 555] on body "Maestro Visits Projects Work Orders Tasks 2 Properties Geo Assignments 825 Dall…" at bounding box center [625, 307] width 1250 height 614
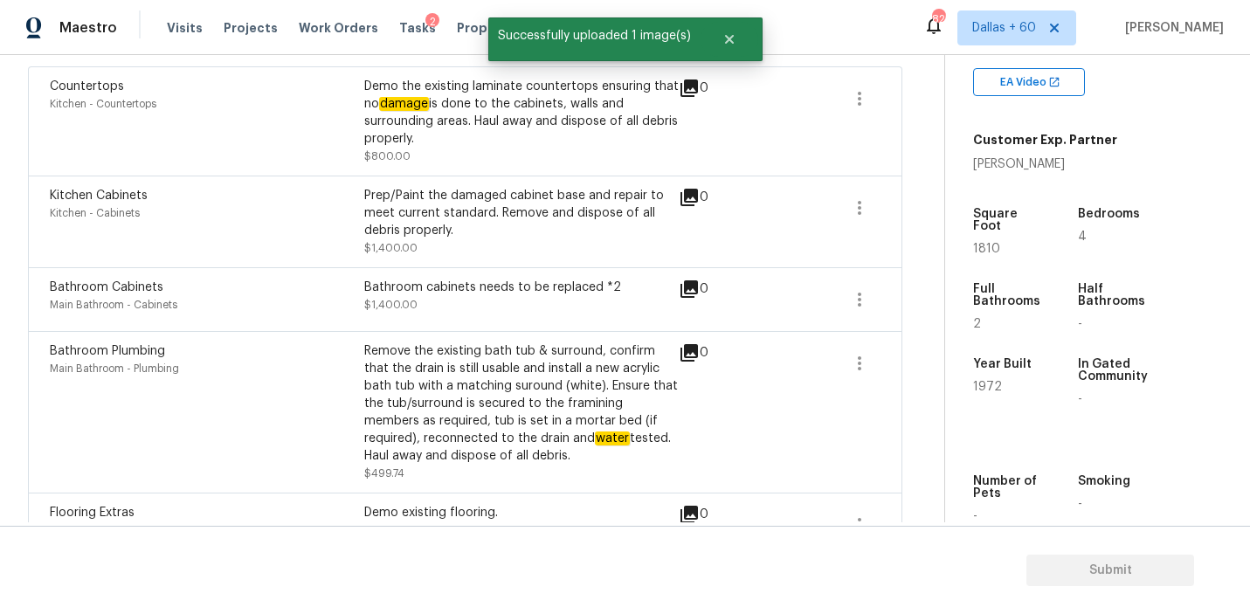
click at [568, 223] on div "Prep/Paint the damaged cabinet base and repair to meet current standard. Remove…" at bounding box center [521, 213] width 314 height 52
click at [690, 198] on icon at bounding box center [688, 197] width 17 height 17
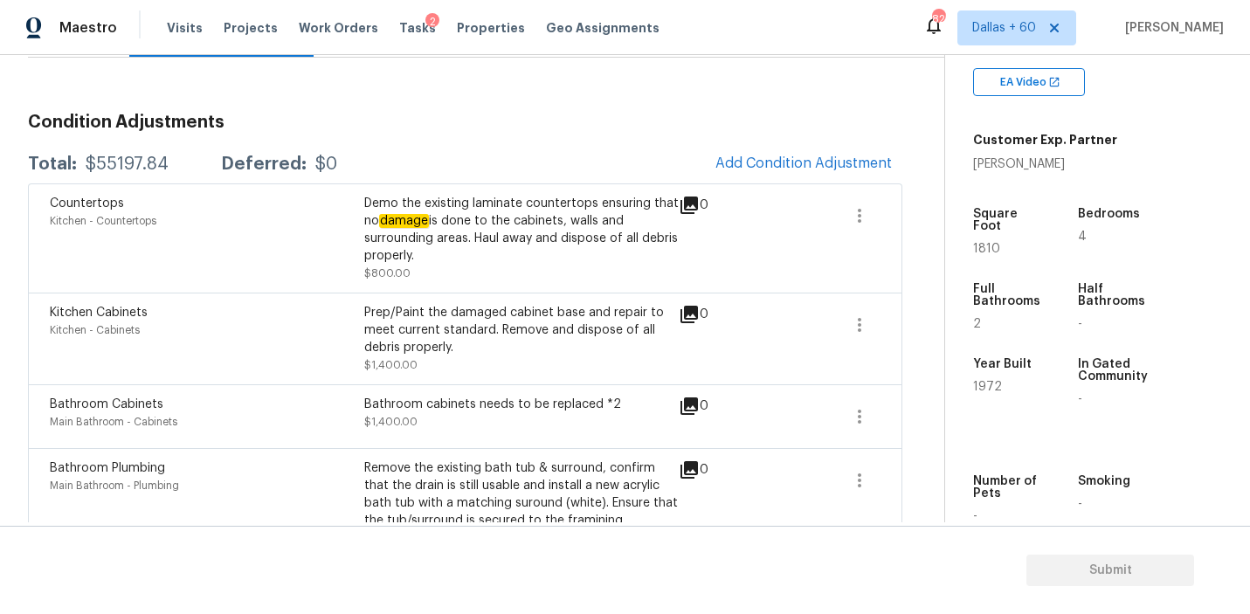
scroll to position [205, 0]
click at [862, 326] on icon "button" at bounding box center [859, 326] width 21 height 21
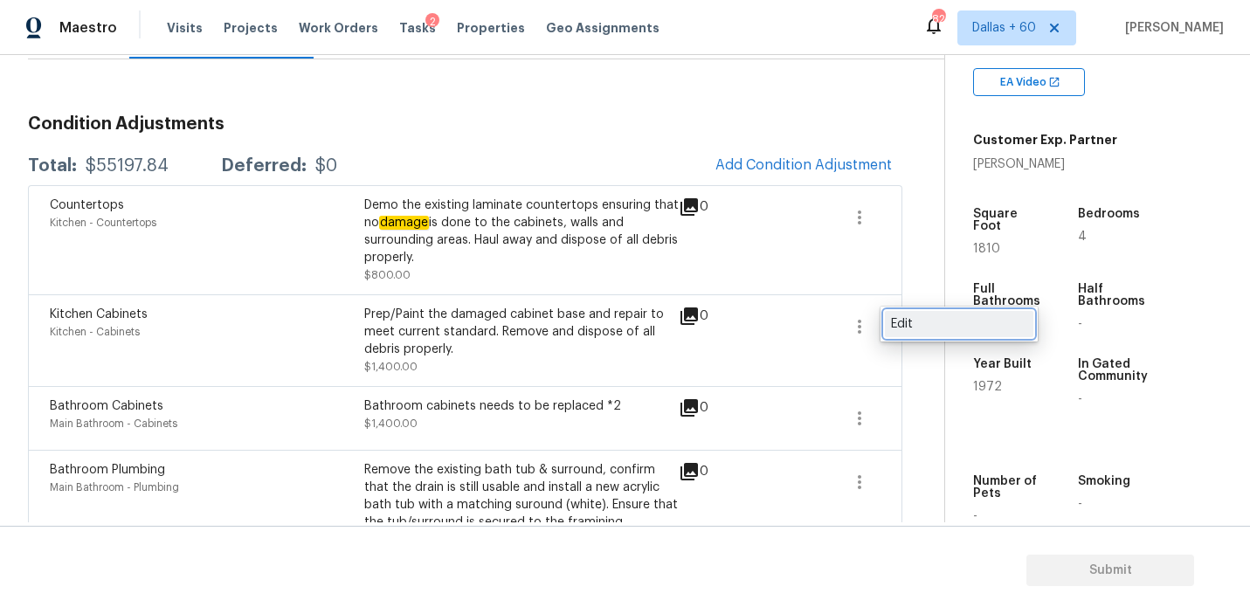
click at [907, 324] on div "Edit" at bounding box center [959, 323] width 136 height 17
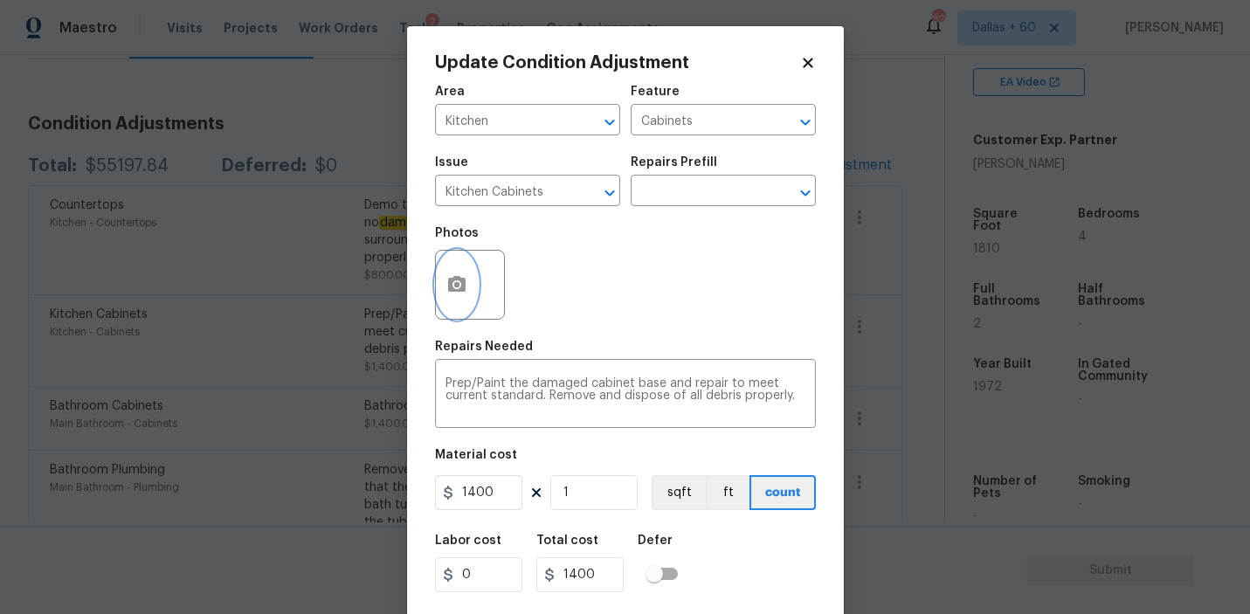
click at [463, 272] on button "button" at bounding box center [457, 285] width 42 height 68
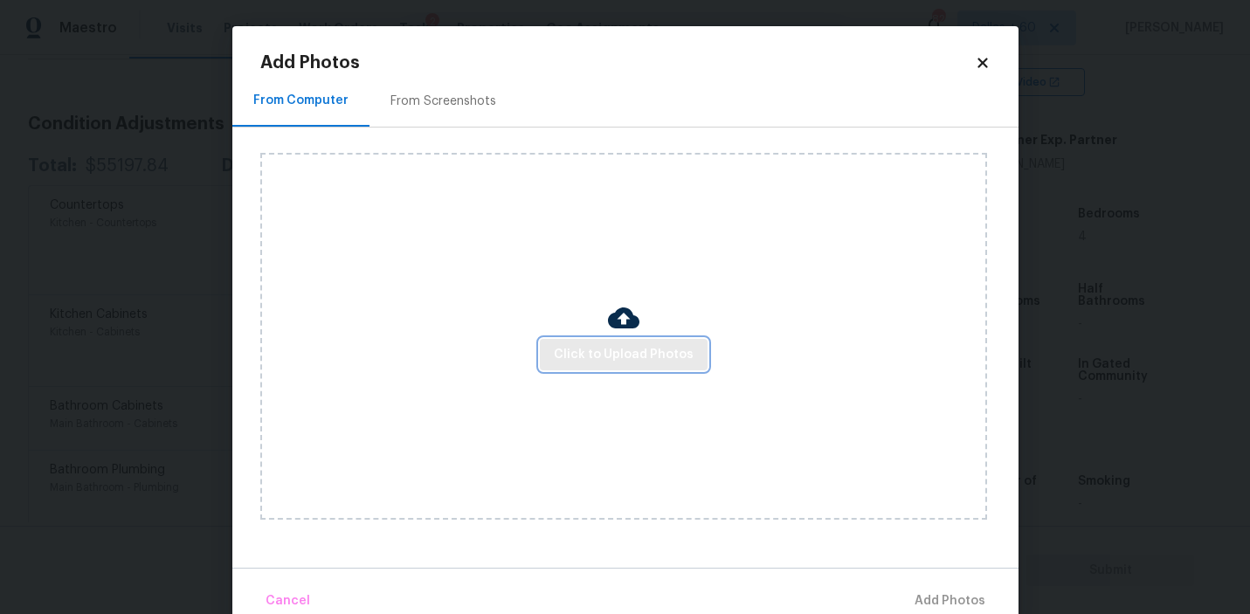
click at [637, 348] on span "Click to Upload Photos" at bounding box center [624, 355] width 140 height 22
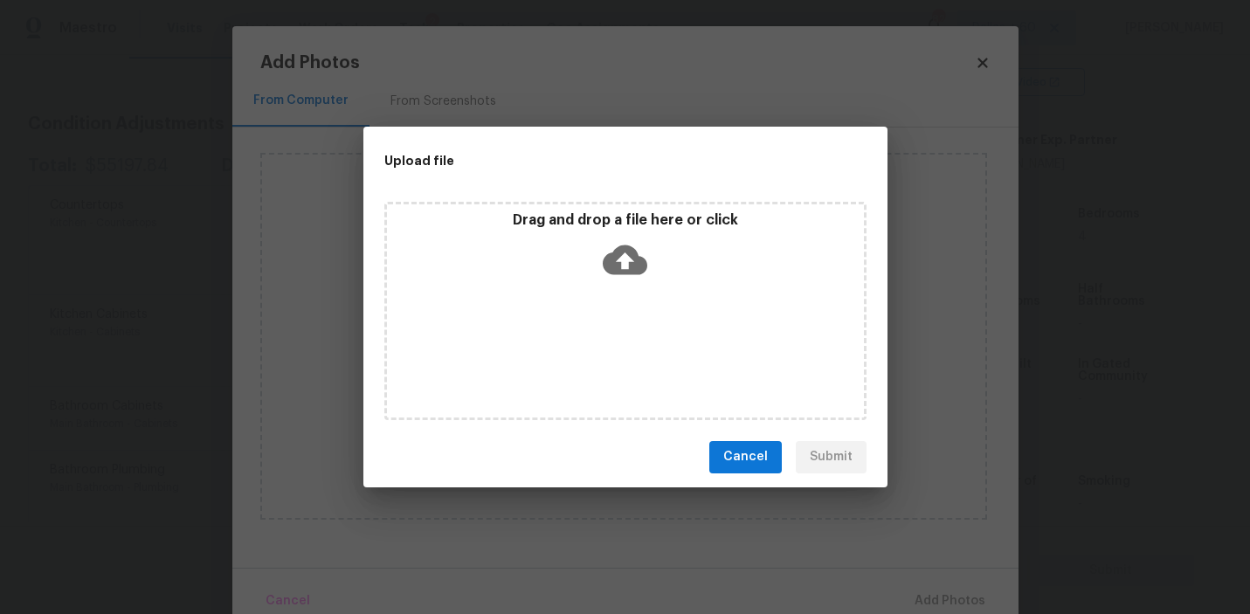
click at [642, 259] on icon at bounding box center [624, 259] width 45 height 30
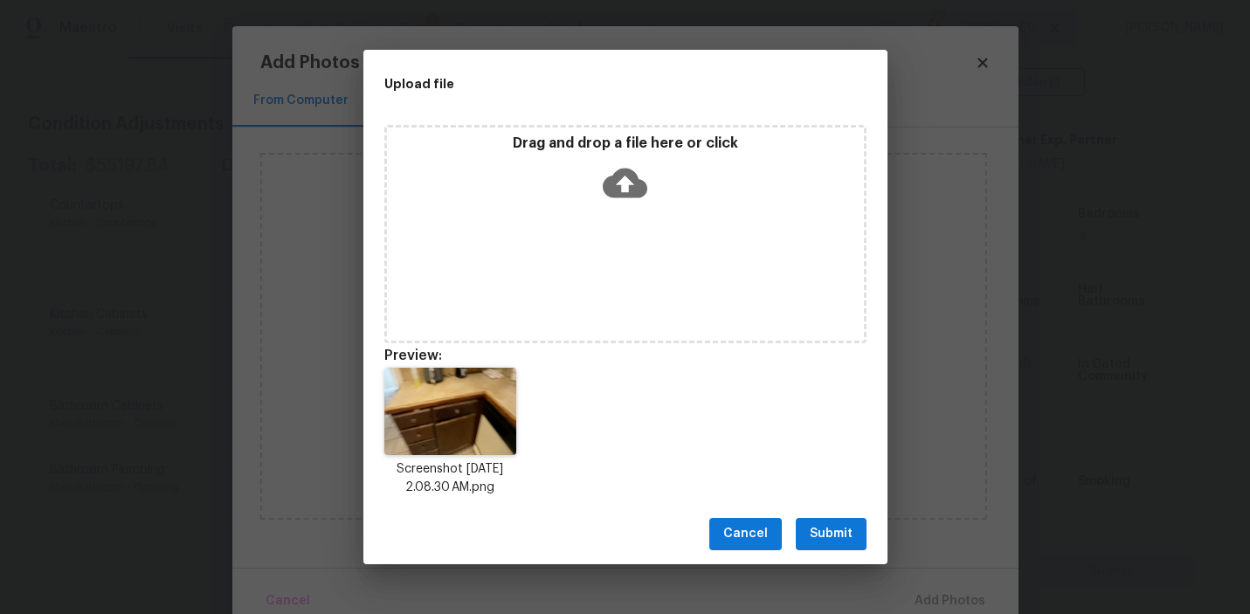
click at [831, 540] on span "Submit" at bounding box center [830, 534] width 43 height 22
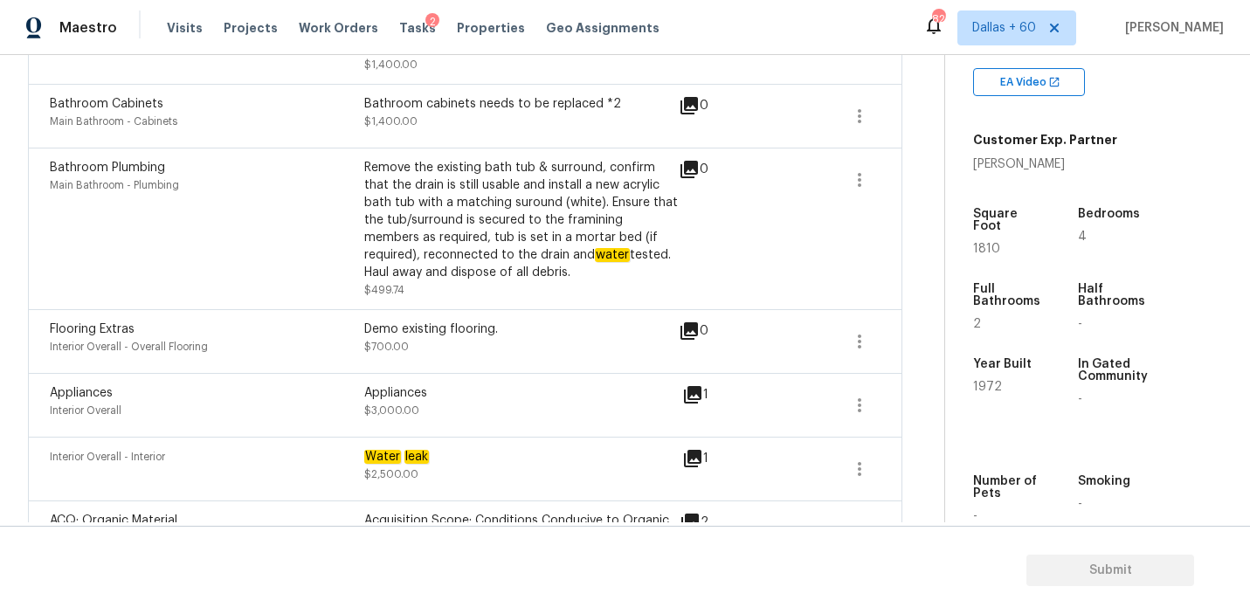
scroll to position [522, 0]
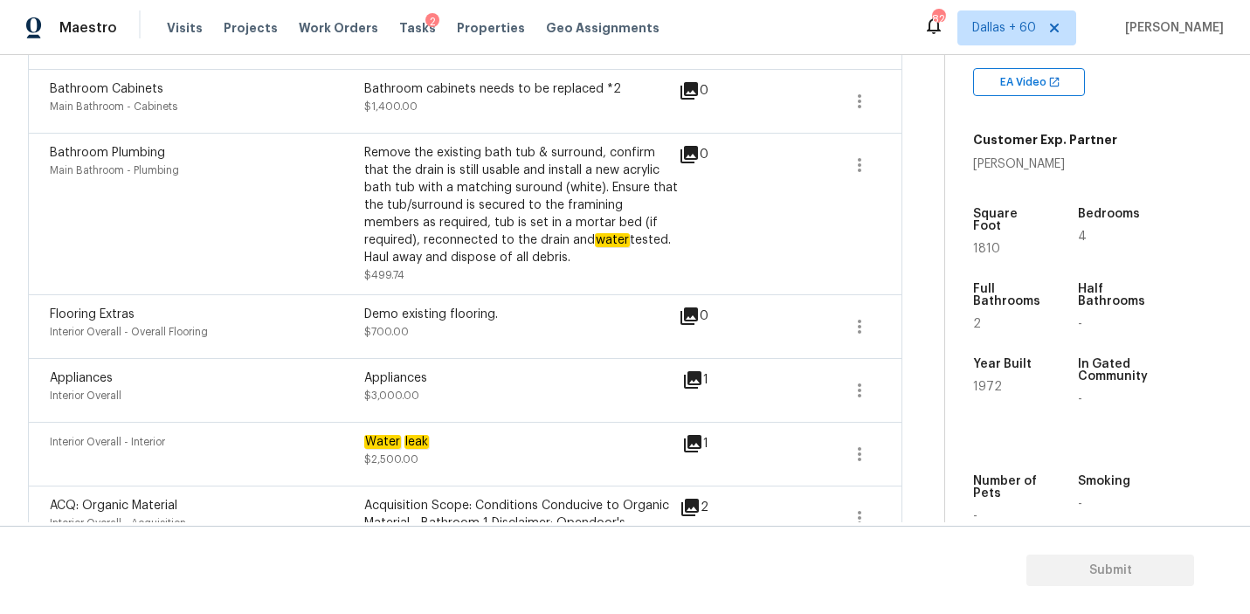
click at [621, 185] on div "Remove the existing bath tub & surround, confirm that the drain is still usable…" at bounding box center [521, 205] width 314 height 122
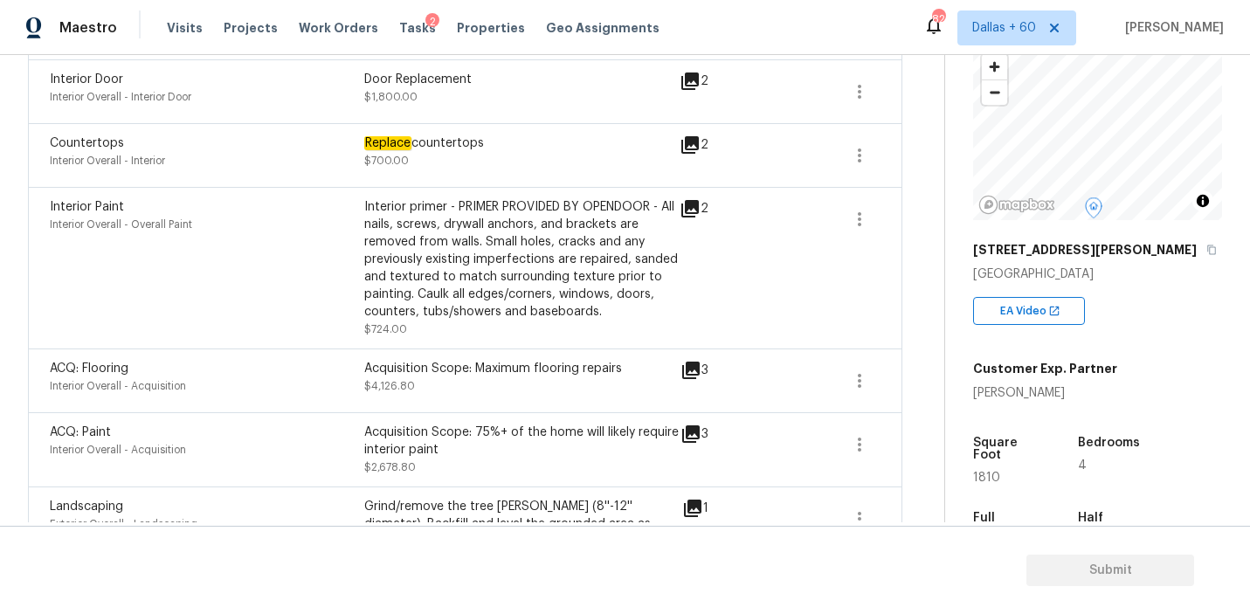
scroll to position [187, 0]
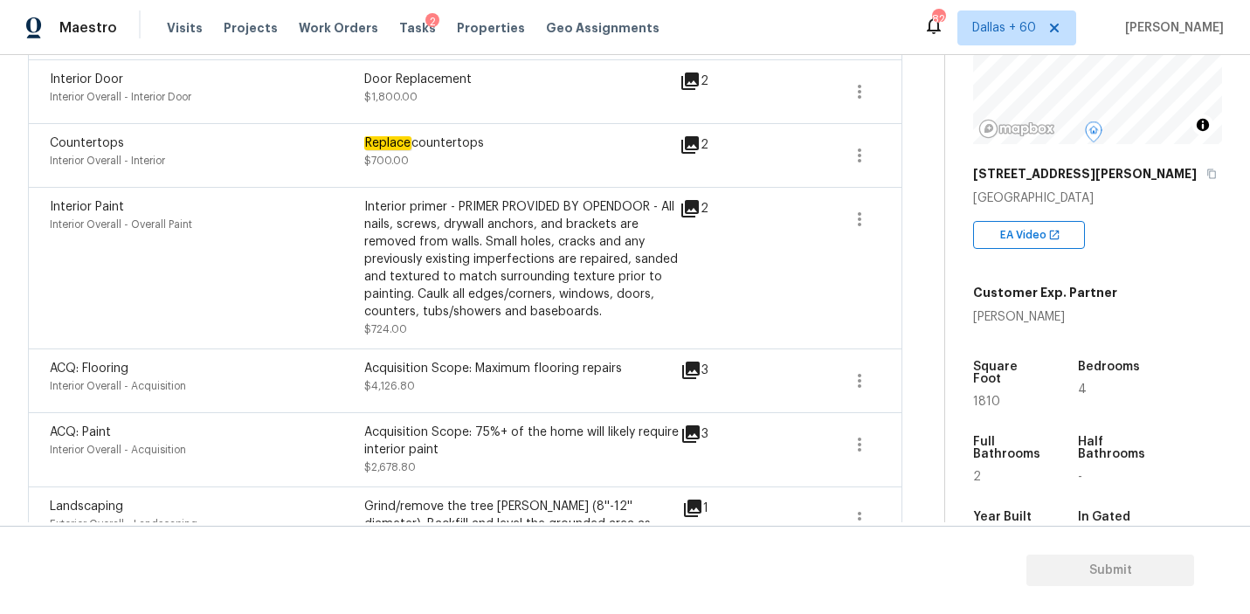
click at [1119, 561] on section "Submit" at bounding box center [625, 570] width 1250 height 89
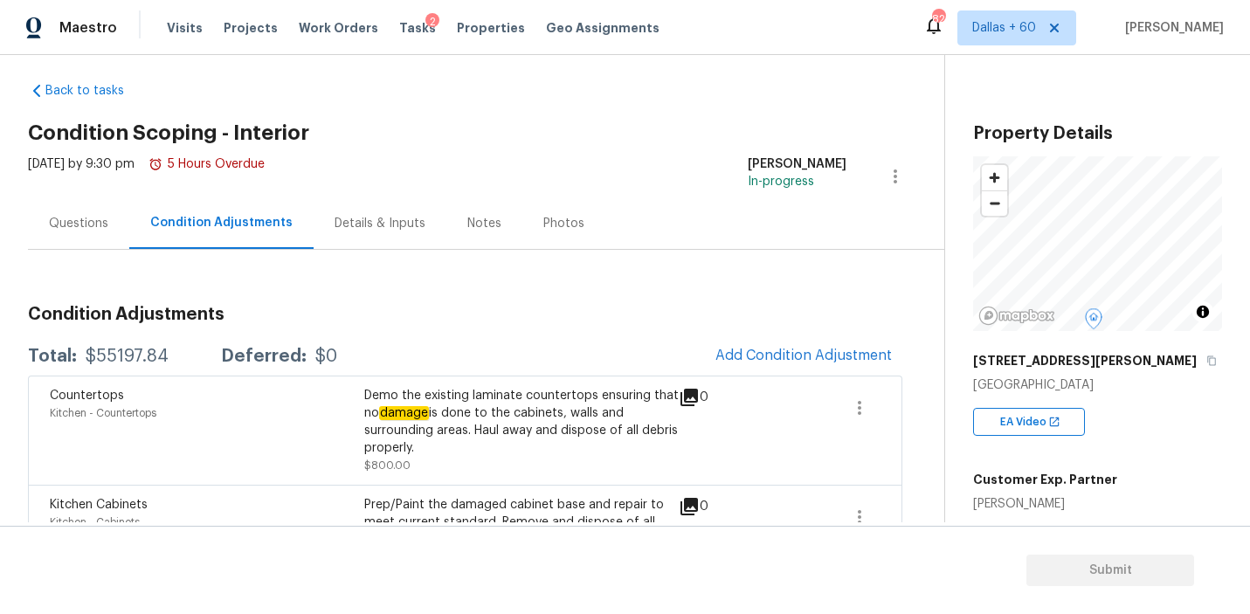
scroll to position [13, 0]
click at [59, 224] on div "Questions" at bounding box center [78, 225] width 59 height 17
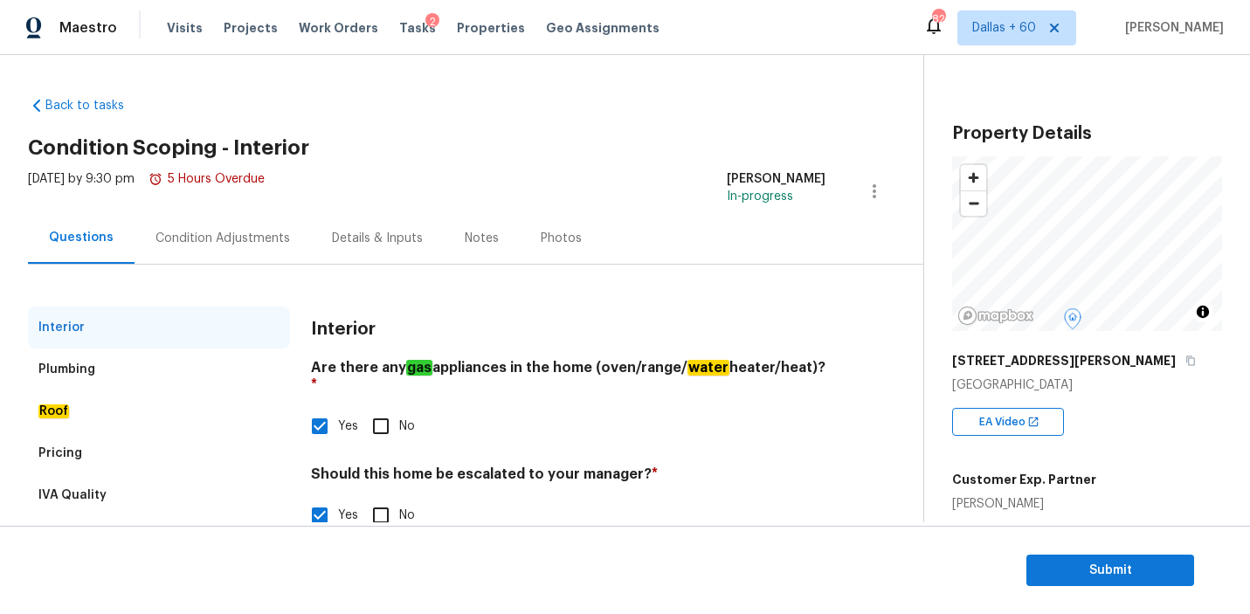
scroll to position [185, 0]
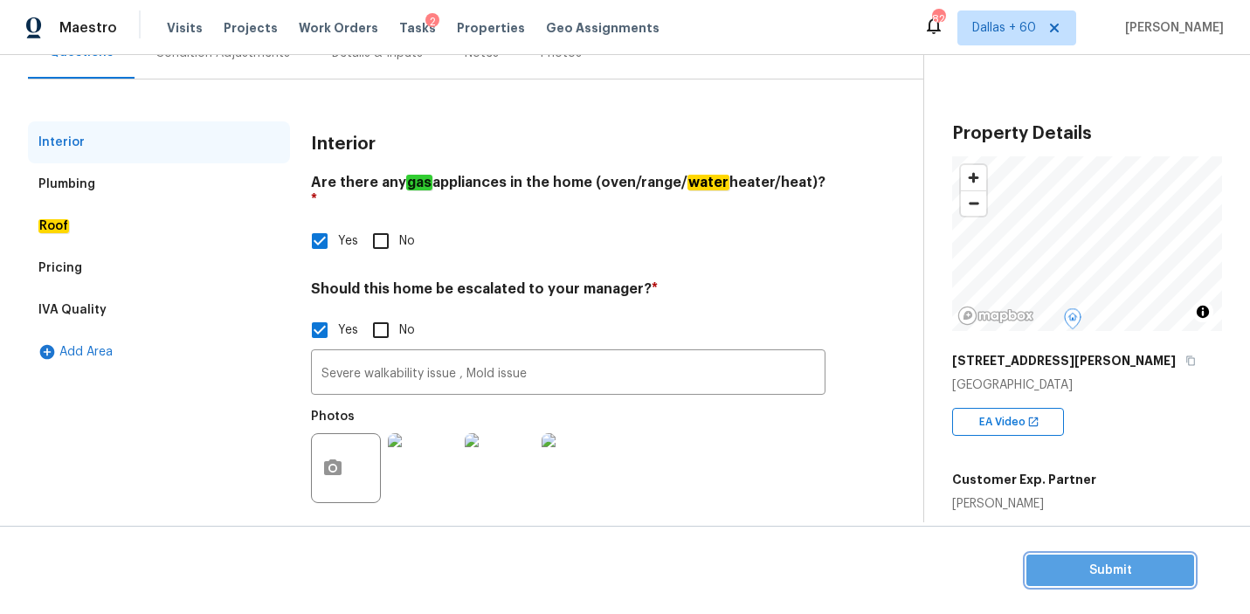
click at [1050, 568] on span "Submit" at bounding box center [1110, 571] width 140 height 22
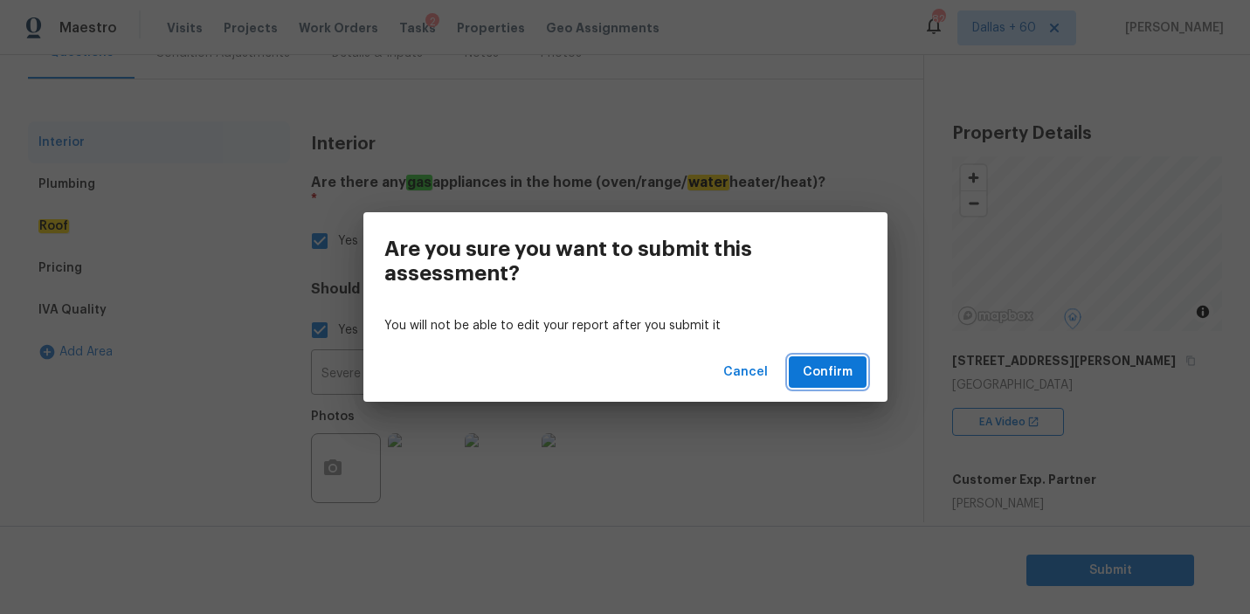
click at [828, 367] on span "Confirm" at bounding box center [827, 372] width 50 height 22
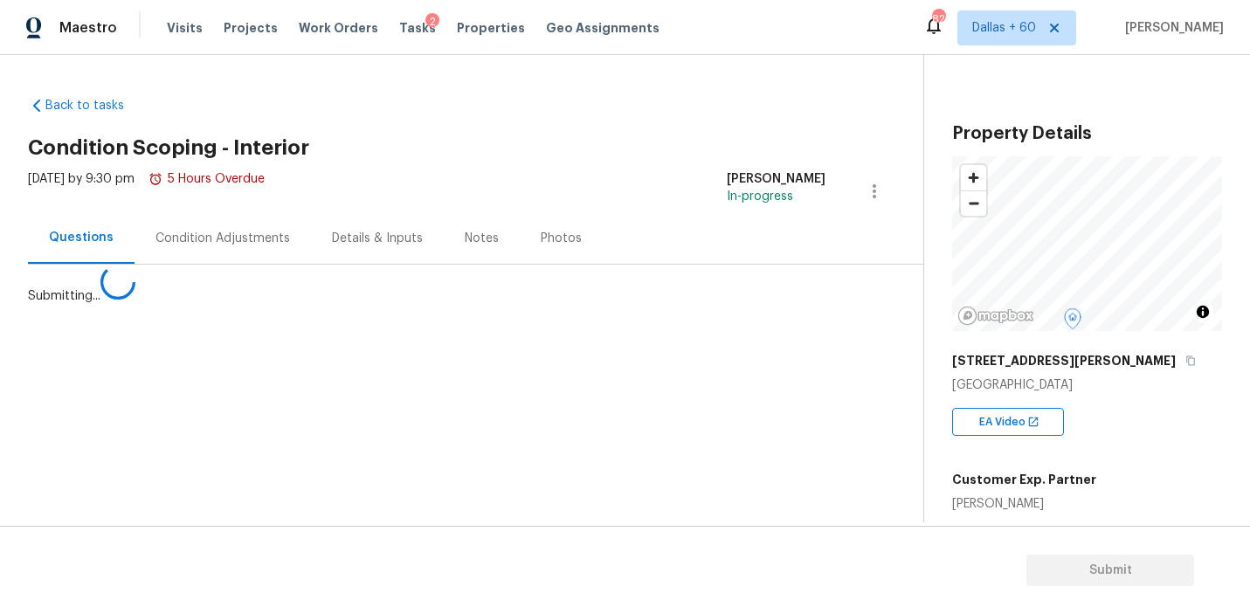
scroll to position [0, 0]
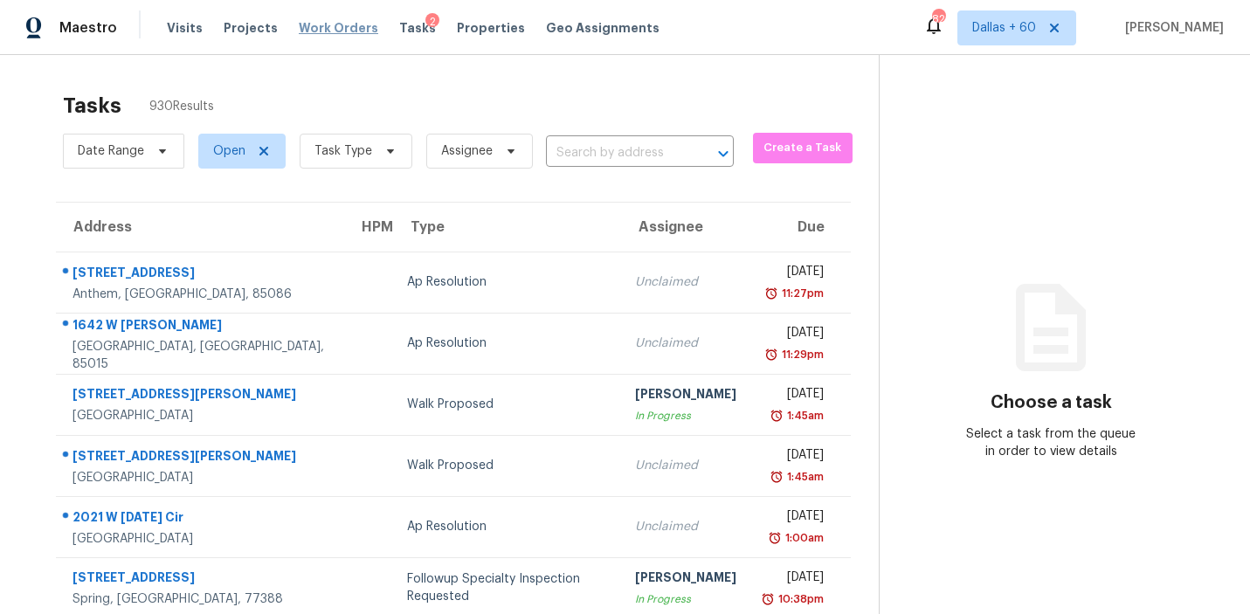
click at [323, 25] on span "Work Orders" at bounding box center [338, 27] width 79 height 17
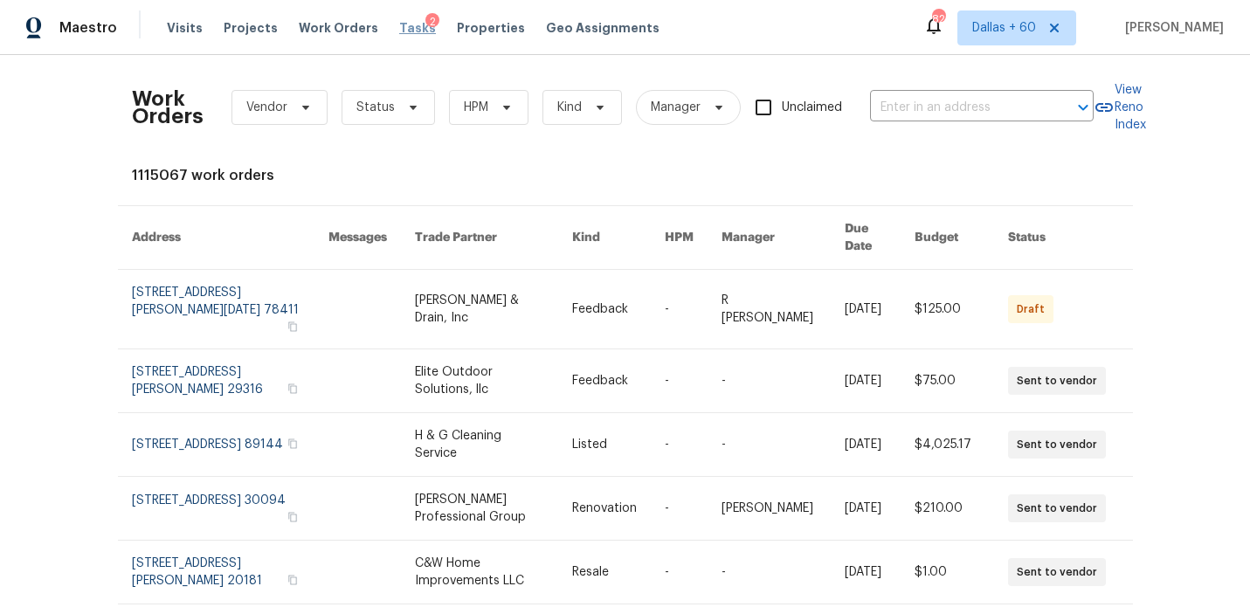
click at [403, 24] on span "Tasks" at bounding box center [417, 28] width 37 height 12
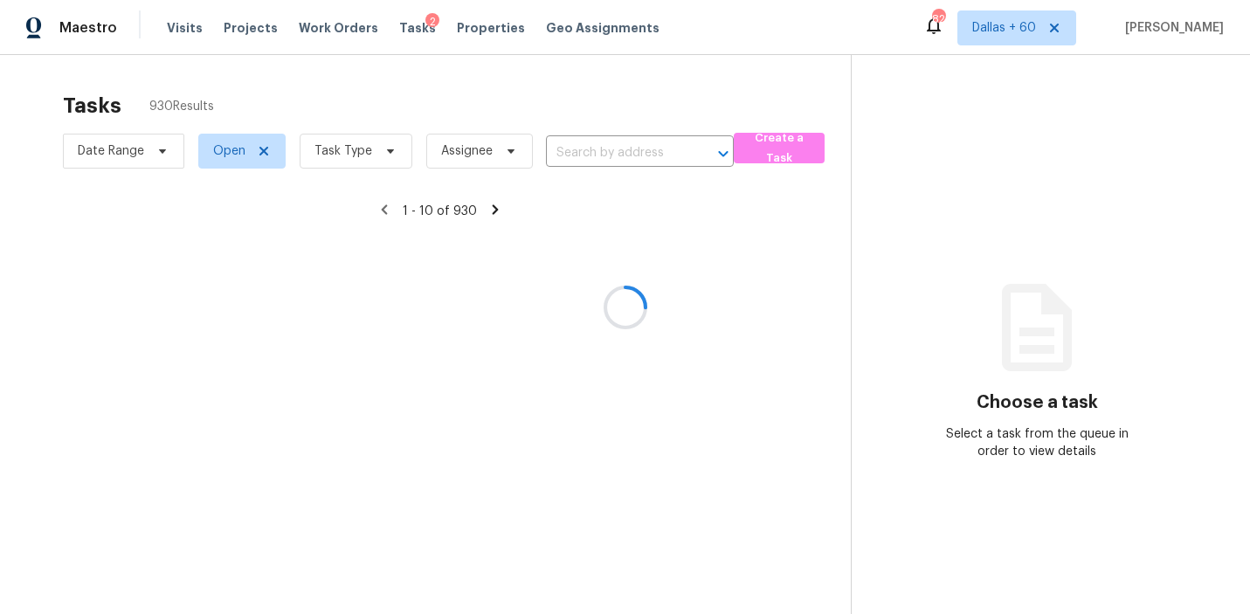
click at [613, 147] on div at bounding box center [625, 307] width 1250 height 614
click at [611, 154] on div at bounding box center [625, 307] width 1250 height 614
click at [603, 157] on div at bounding box center [625, 307] width 1250 height 614
click at [569, 146] on div at bounding box center [625, 307] width 1250 height 614
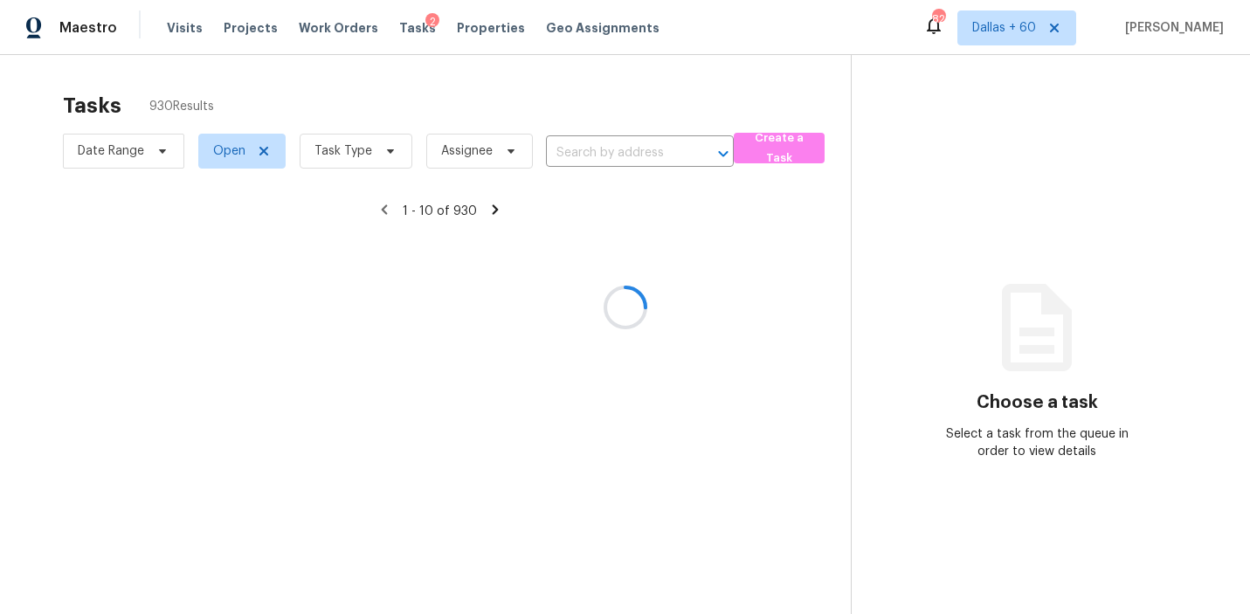
click at [569, 149] on div at bounding box center [625, 307] width 1250 height 614
click at [598, 148] on div at bounding box center [625, 307] width 1250 height 614
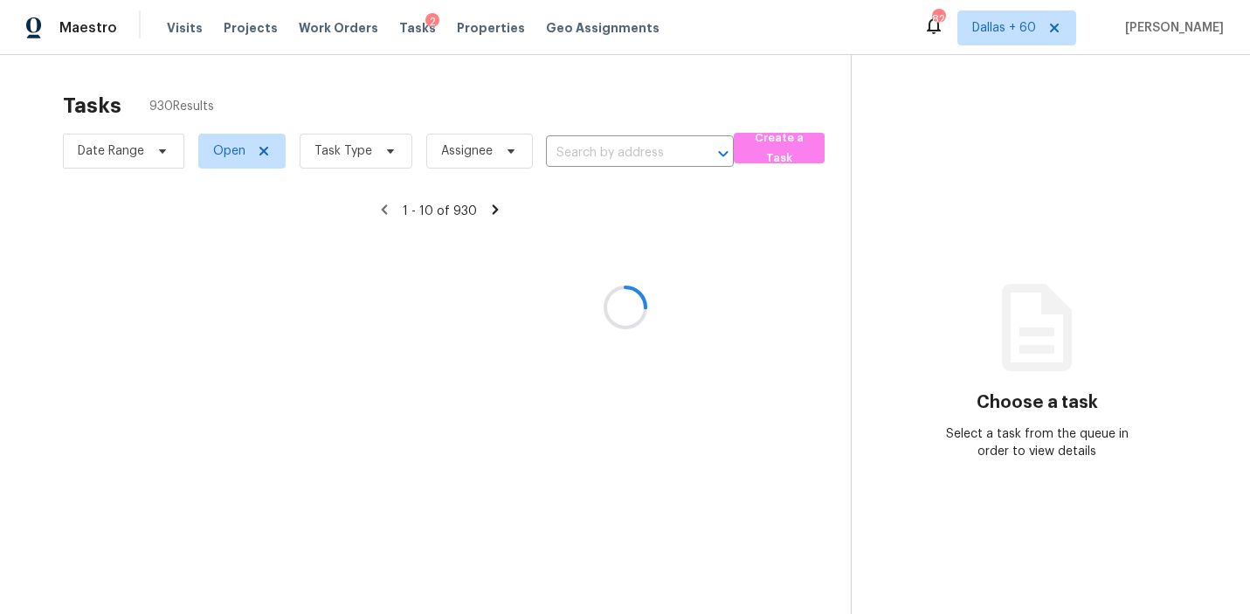
click at [597, 155] on div at bounding box center [625, 307] width 1250 height 614
click at [596, 155] on div at bounding box center [625, 307] width 1250 height 614
click at [581, 153] on div at bounding box center [625, 307] width 1250 height 614
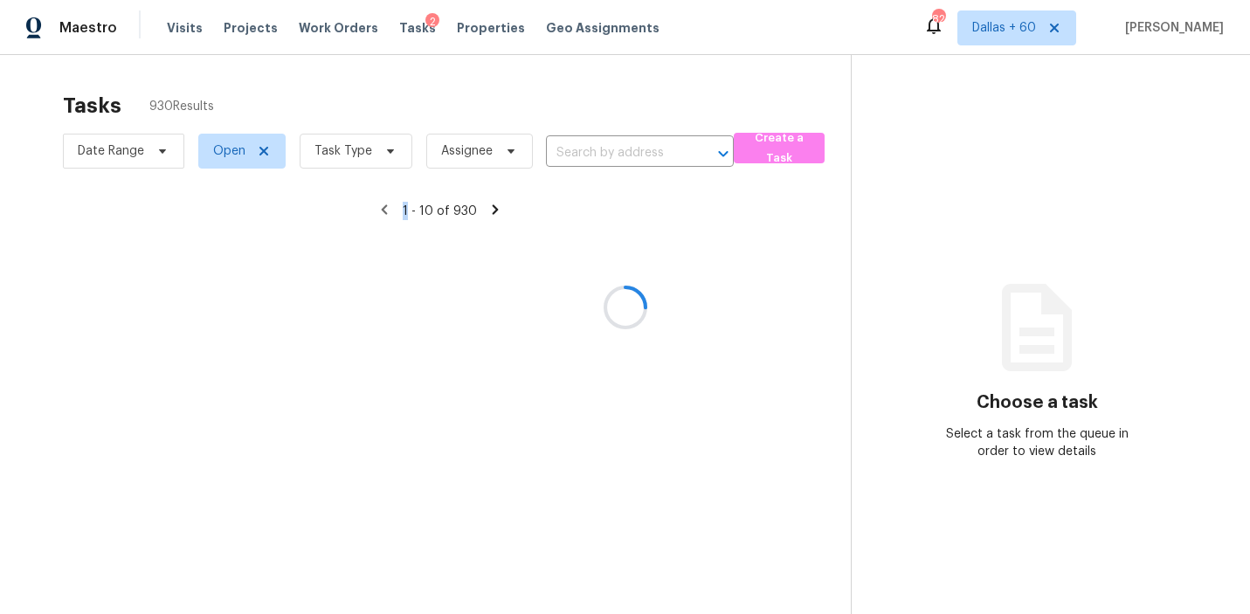
click at [581, 153] on div at bounding box center [625, 307] width 1250 height 614
click at [567, 152] on div at bounding box center [625, 307] width 1250 height 614
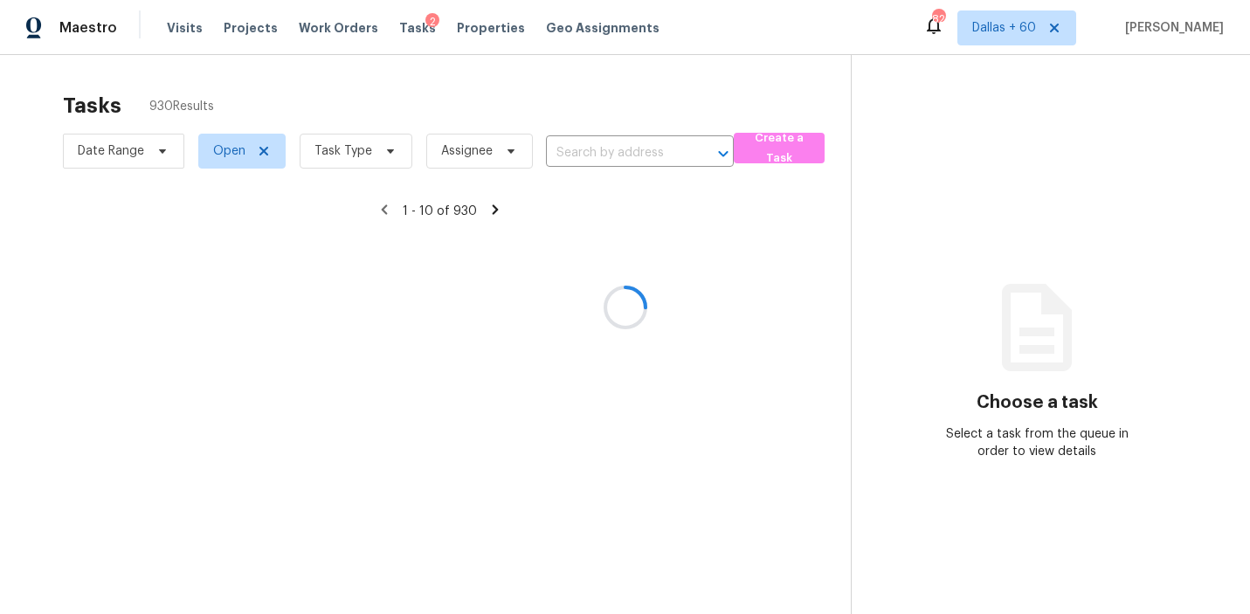
click at [599, 143] on div at bounding box center [625, 307] width 1250 height 614
click at [599, 155] on div at bounding box center [625, 307] width 1250 height 614
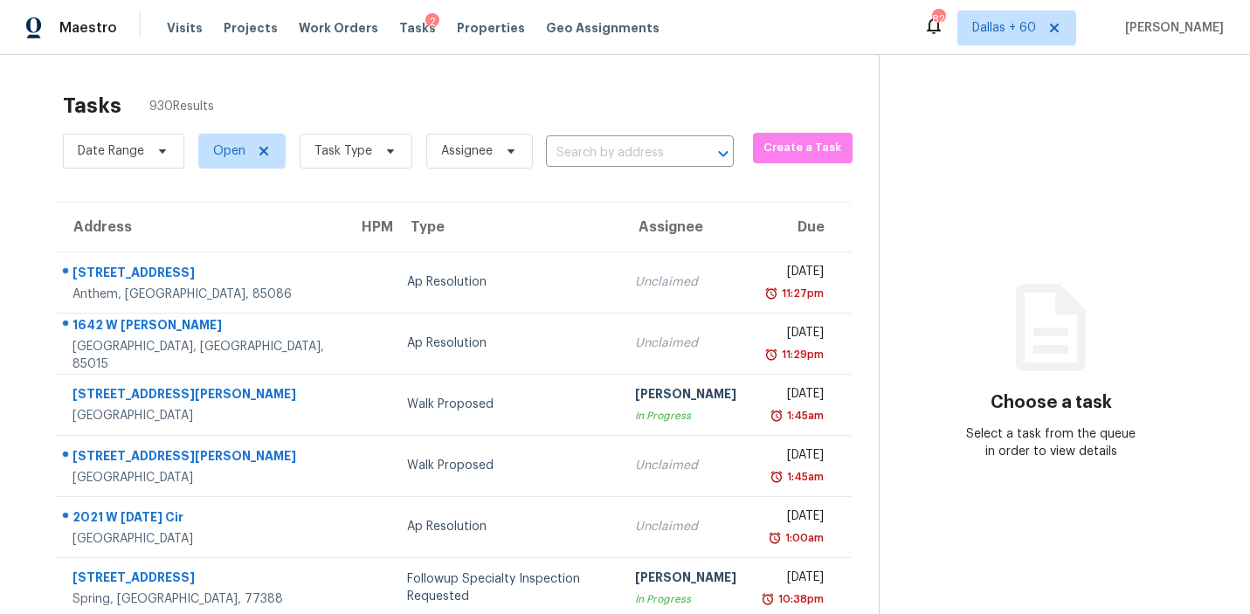
click at [599, 155] on input "text" at bounding box center [615, 153] width 139 height 27
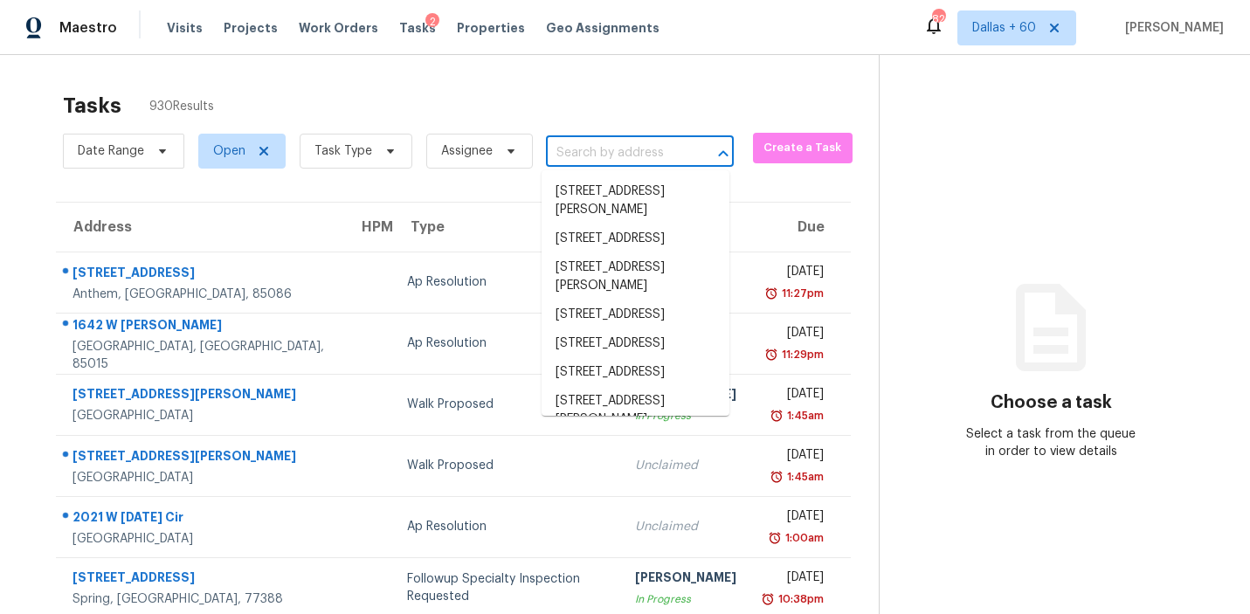
paste input "[STREET_ADDRESS]"
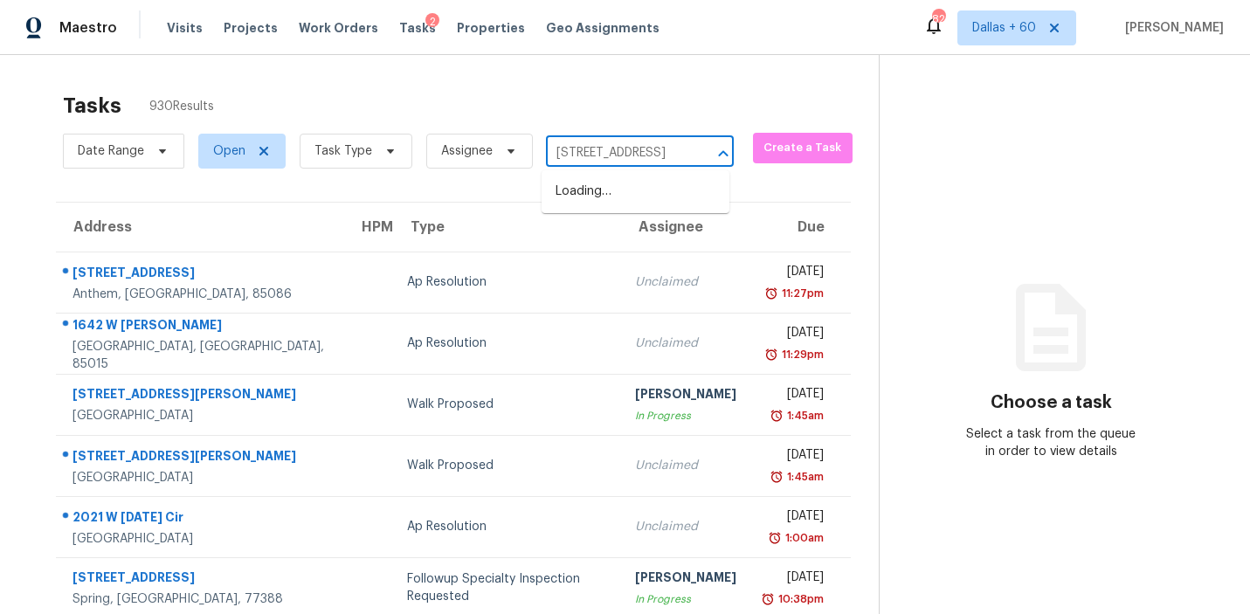
scroll to position [0, 77]
type input "[STREET_ADDRESS]"
click at [603, 192] on li "[STREET_ADDRESS]" at bounding box center [635, 191] width 188 height 29
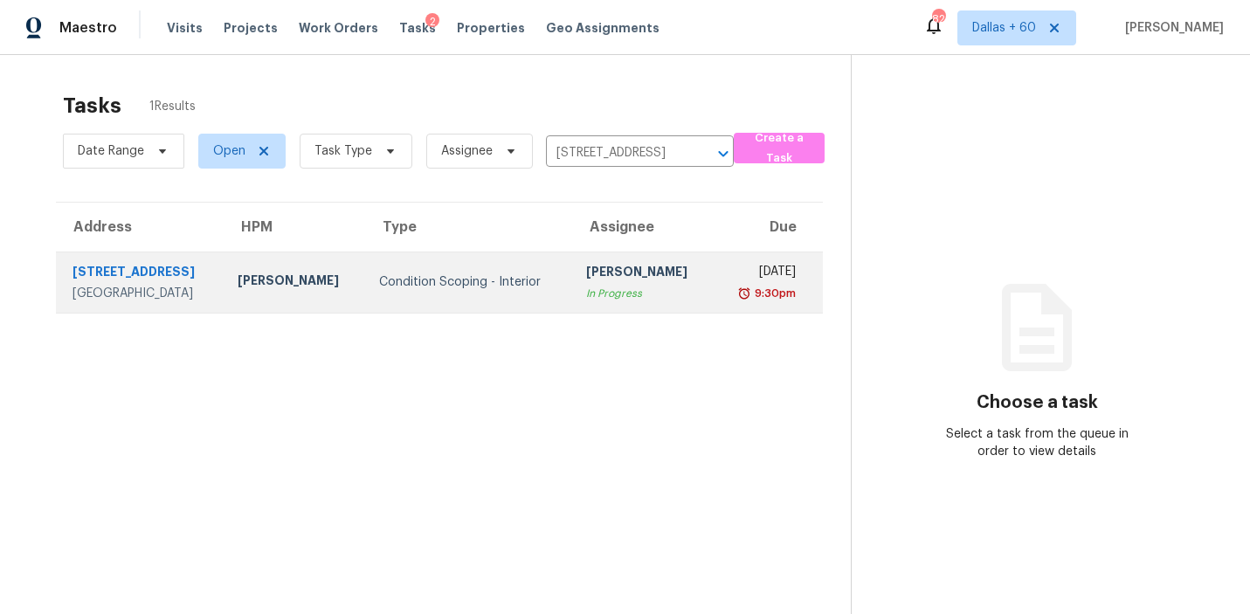
click at [224, 277] on td "[PERSON_NAME]" at bounding box center [294, 281] width 141 height 61
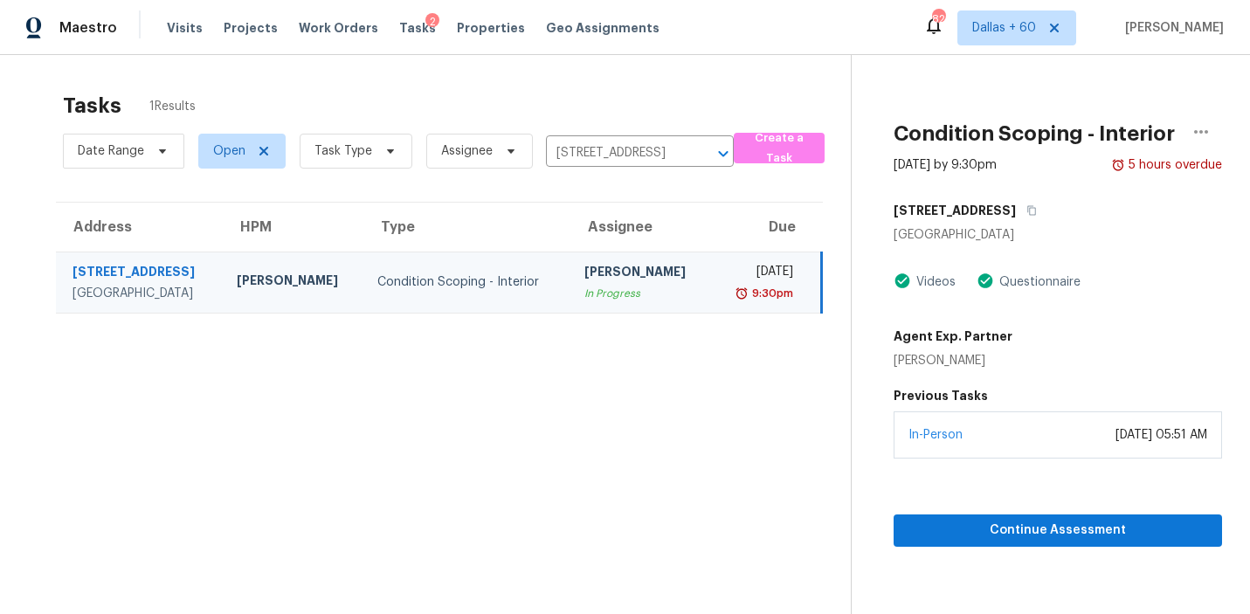
click at [377, 273] on div "Condition Scoping - Interior" at bounding box center [466, 281] width 179 height 17
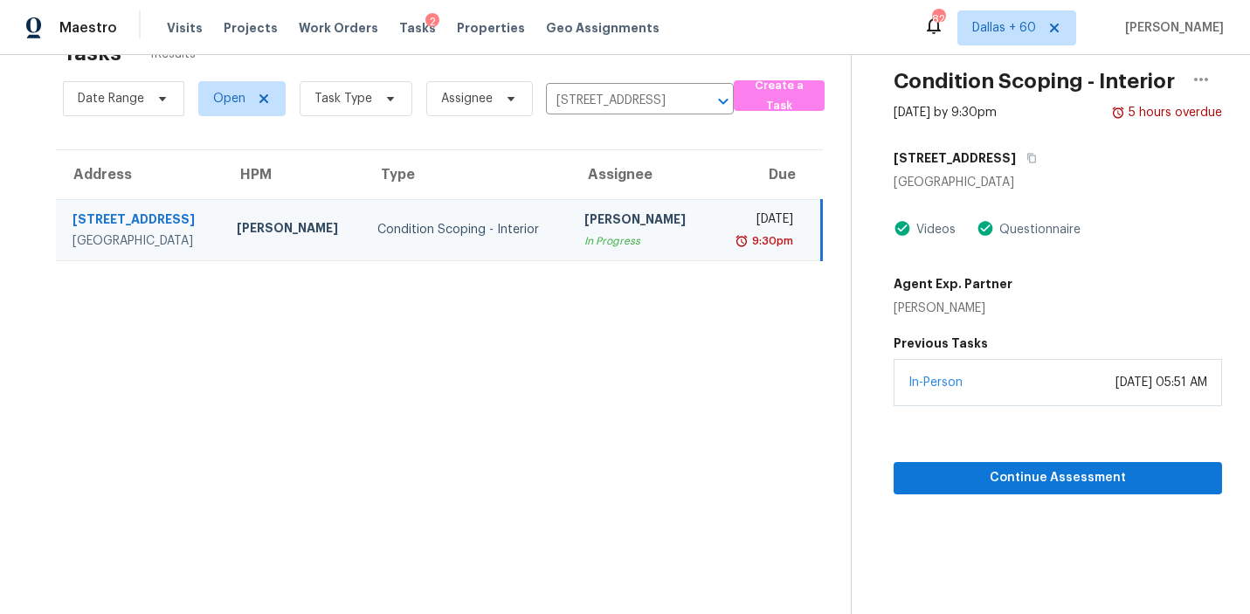
scroll to position [51, 0]
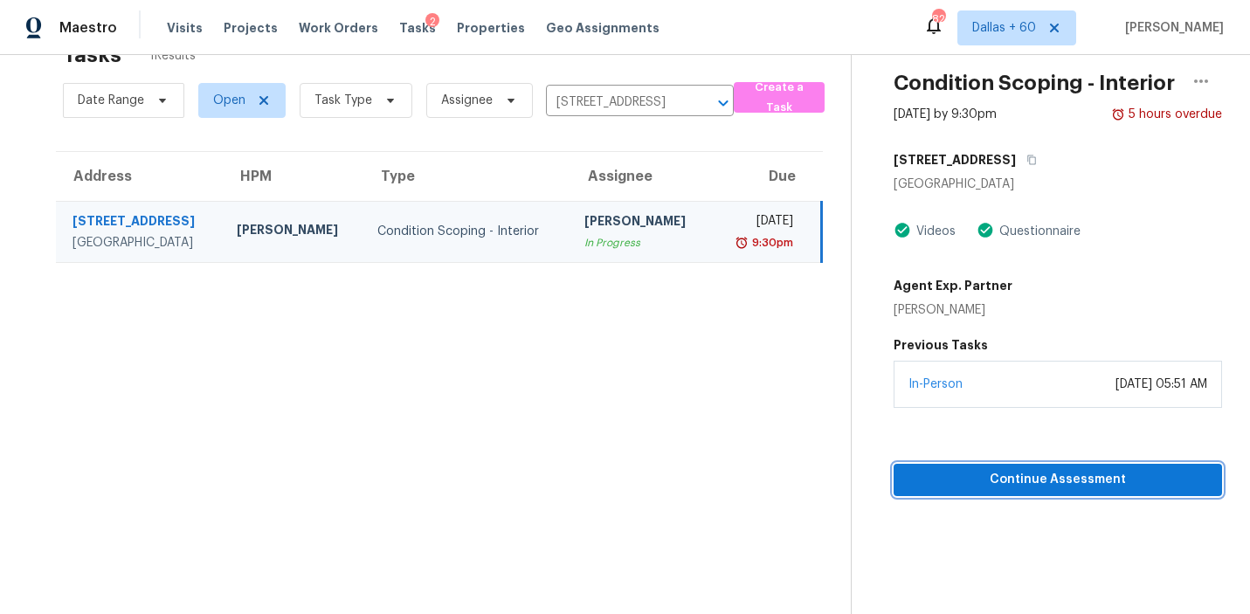
click at [998, 482] on span "Continue Assessment" at bounding box center [1057, 480] width 300 height 22
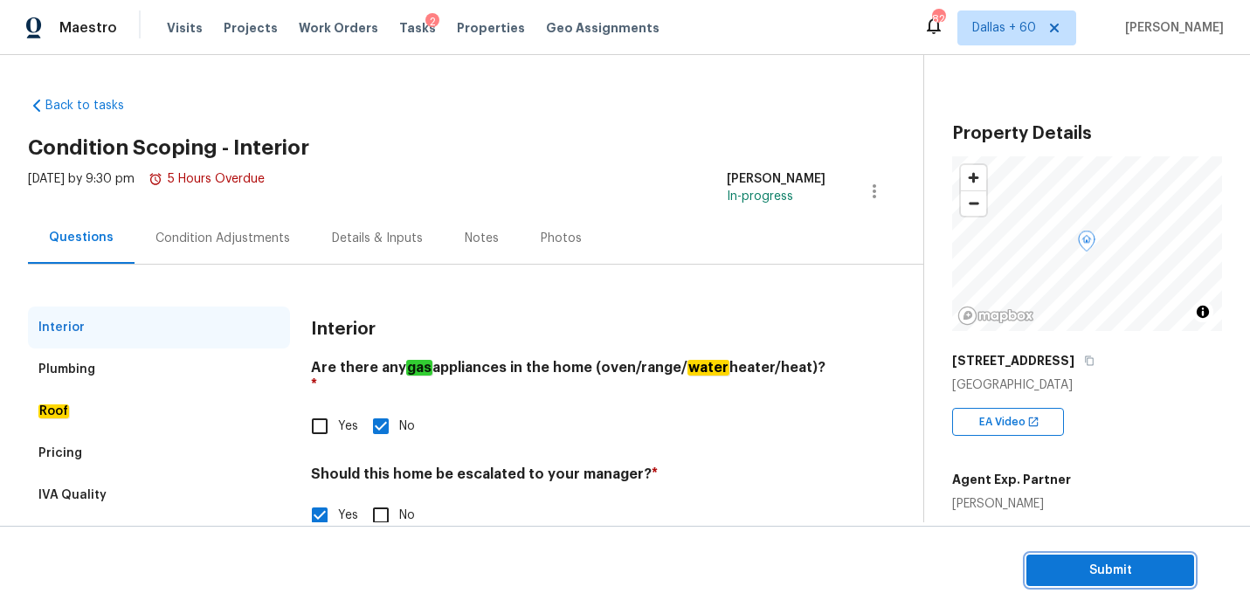
click at [1049, 573] on span "Submit" at bounding box center [1110, 571] width 140 height 22
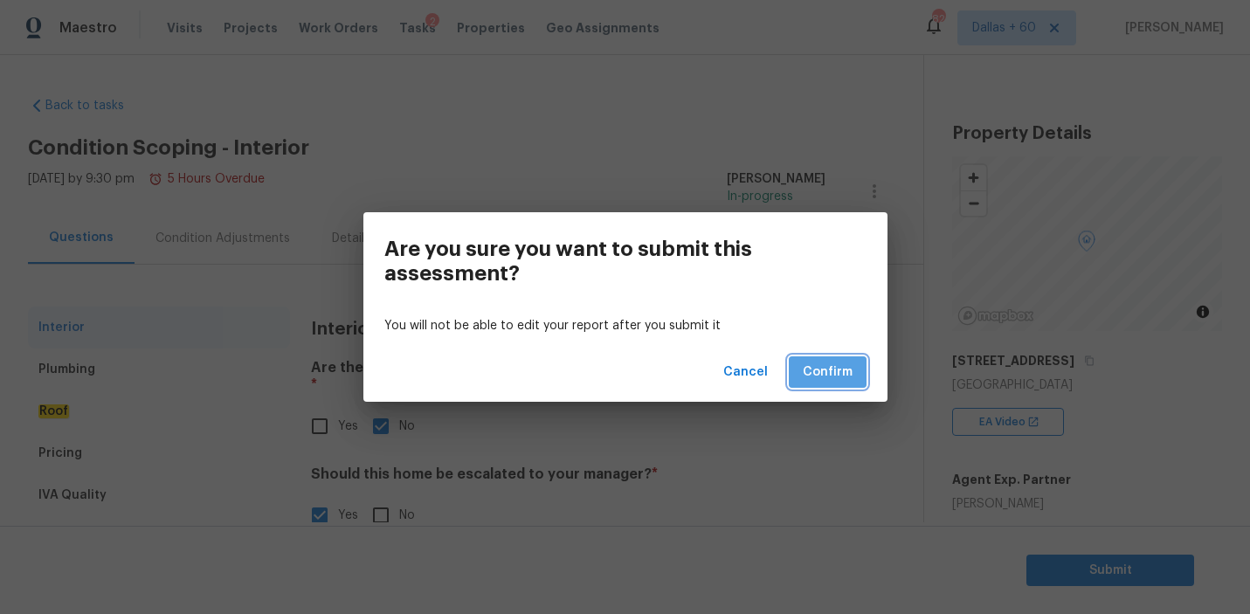
click at [830, 375] on span "Confirm" at bounding box center [827, 372] width 50 height 22
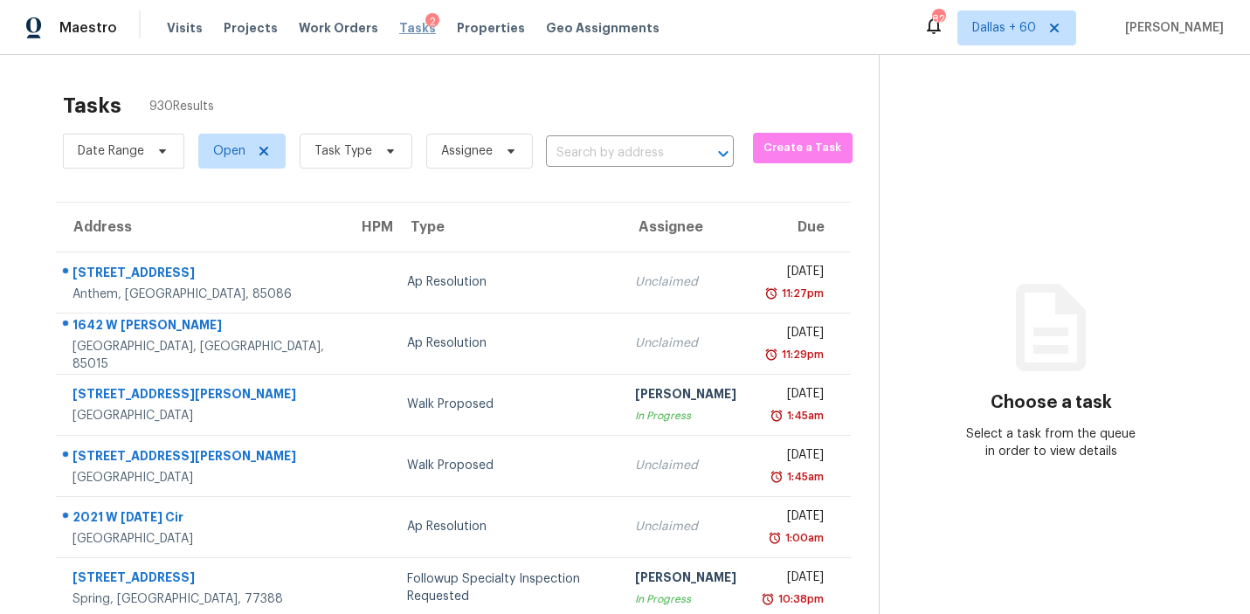
click at [399, 23] on span "Tasks" at bounding box center [417, 28] width 37 height 12
click at [636, 155] on input "text" at bounding box center [615, 153] width 139 height 27
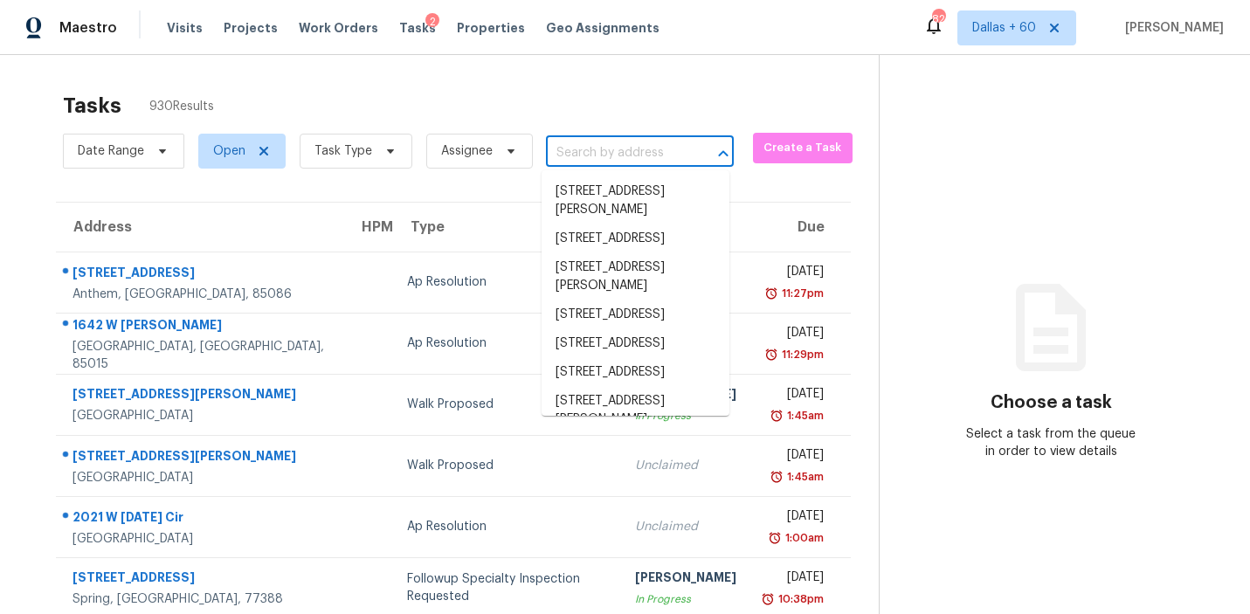
paste input "[STREET_ADDRESS][PERSON_NAME][PERSON_NAME]"
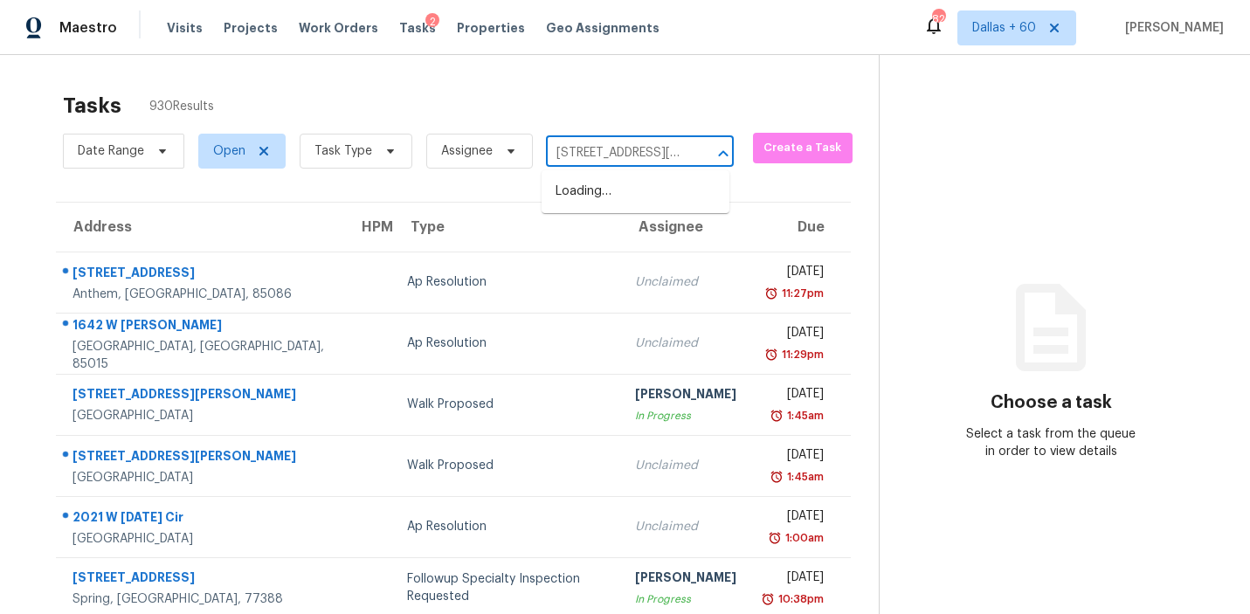
scroll to position [0, 65]
type input "[STREET_ADDRESS][PERSON_NAME][PERSON_NAME]"
click at [629, 193] on li "[STREET_ADDRESS][PERSON_NAME]" at bounding box center [635, 200] width 188 height 47
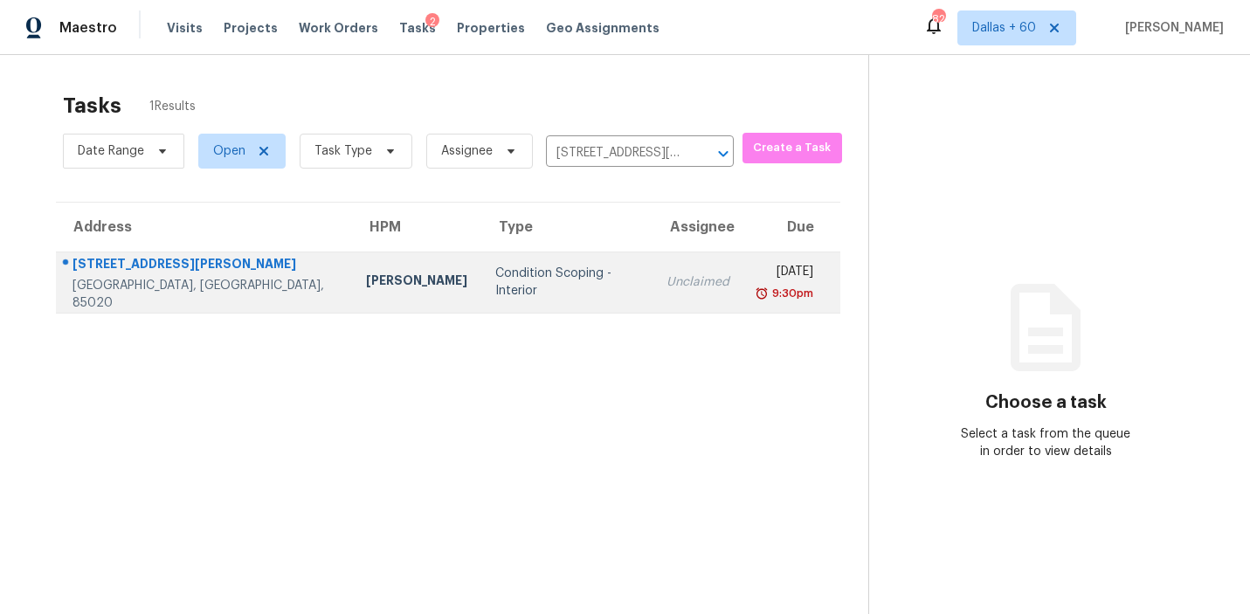
click at [352, 291] on td "[PERSON_NAME]" at bounding box center [416, 281] width 129 height 61
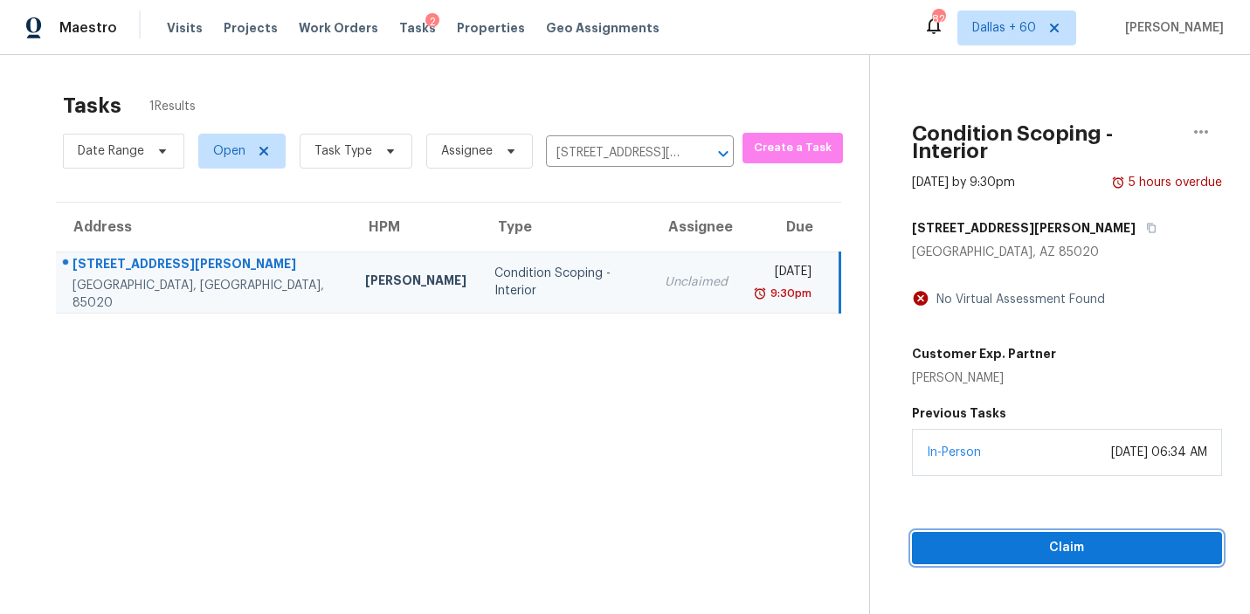
click at [984, 537] on span "Claim" at bounding box center [1067, 548] width 282 height 22
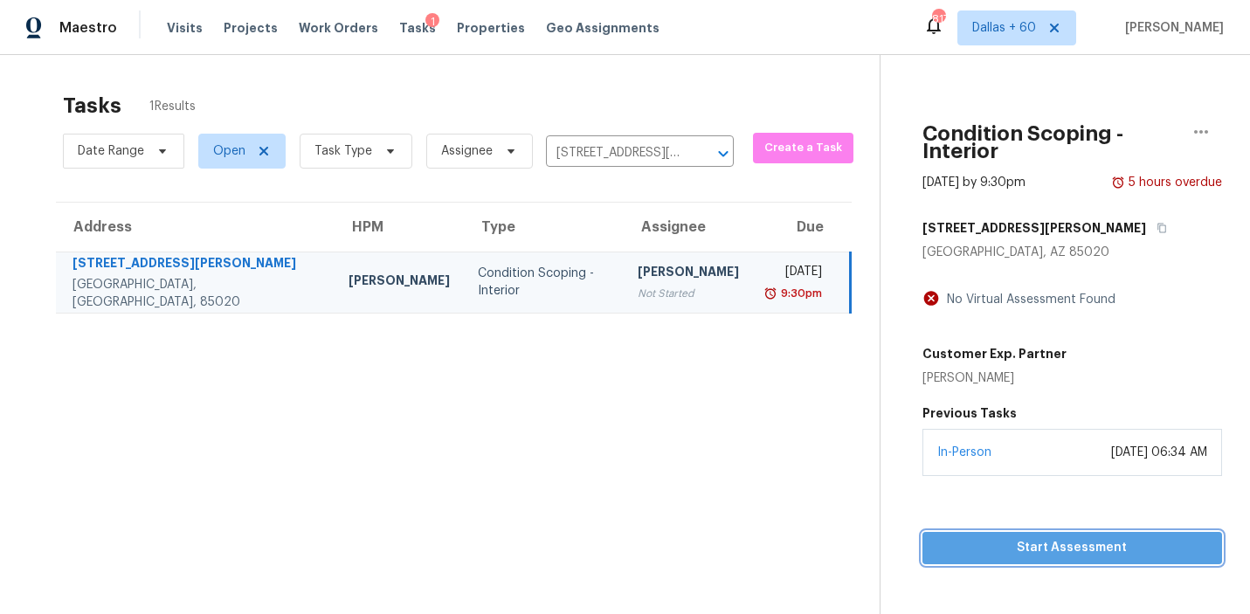
click at [984, 540] on span "Start Assessment" at bounding box center [1072, 548] width 272 height 22
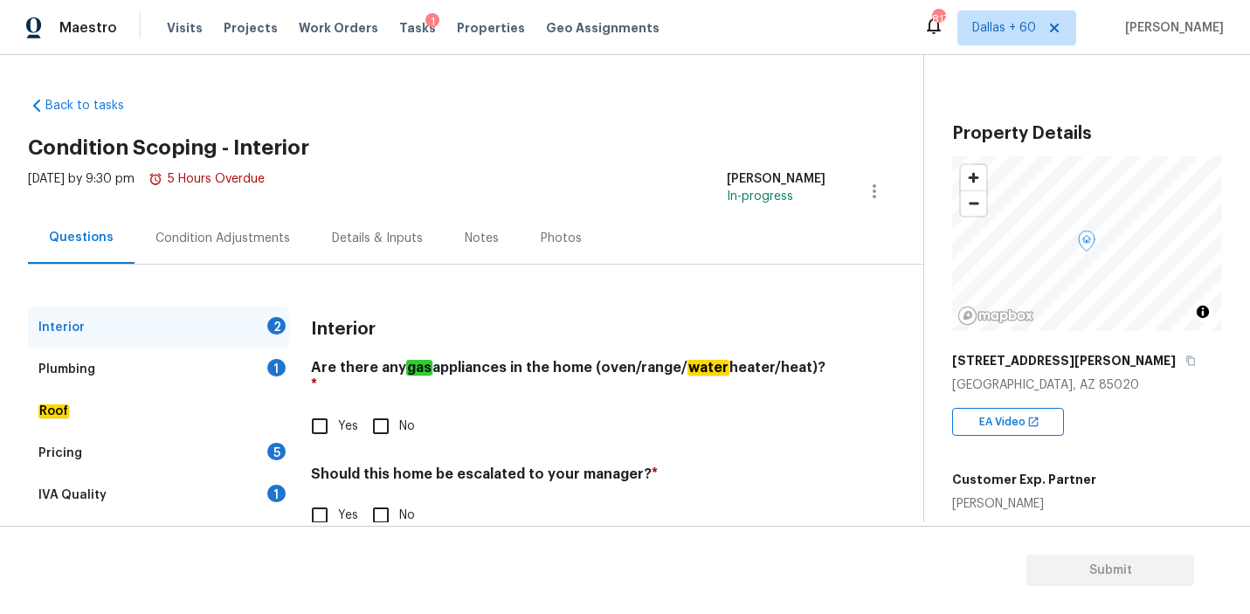
scroll to position [40, 0]
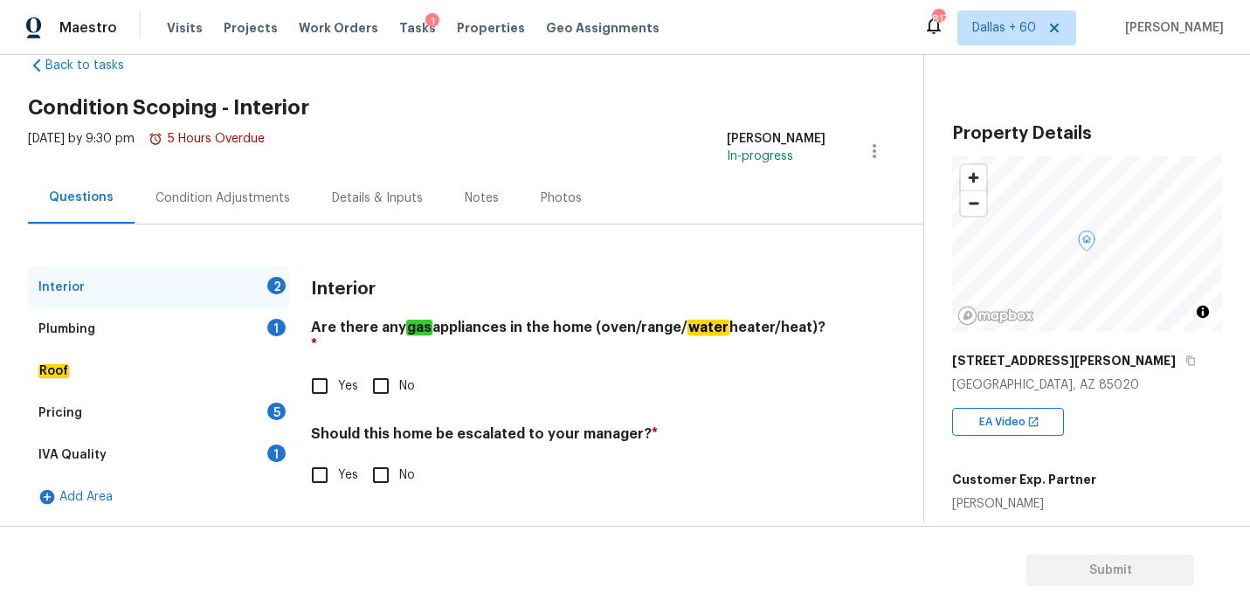
click at [322, 368] on input "Yes" at bounding box center [319, 386] width 37 height 37
checkbox input "true"
click at [382, 457] on input "No" at bounding box center [380, 475] width 37 height 37
checkbox input "true"
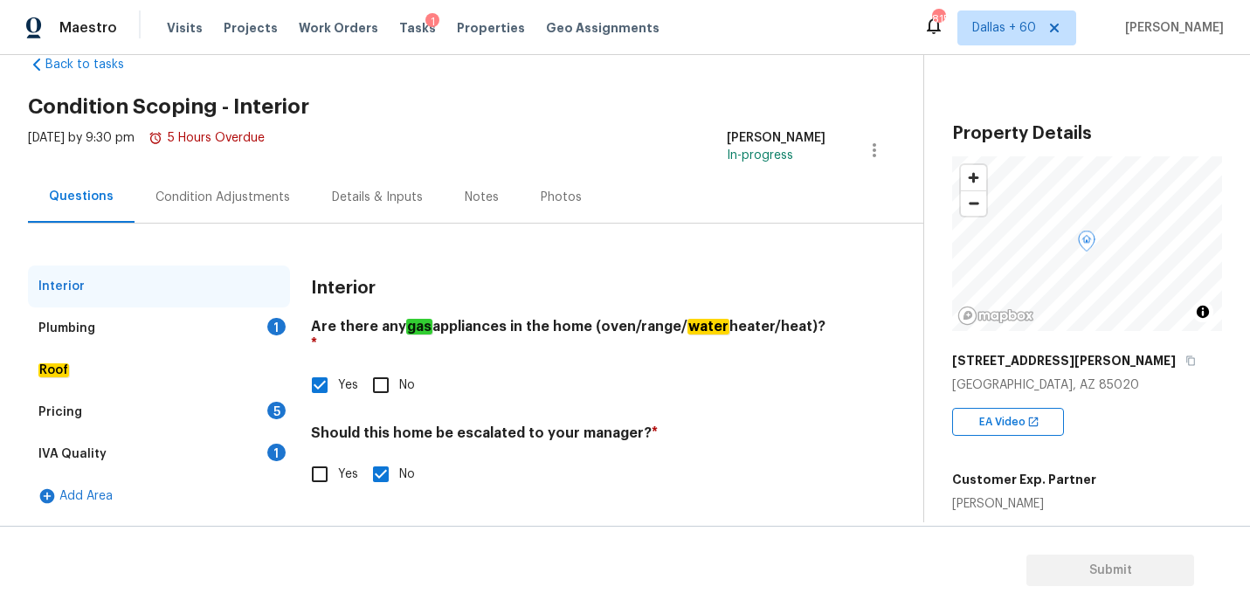
click at [84, 323] on div "Plumbing" at bounding box center [66, 328] width 57 height 17
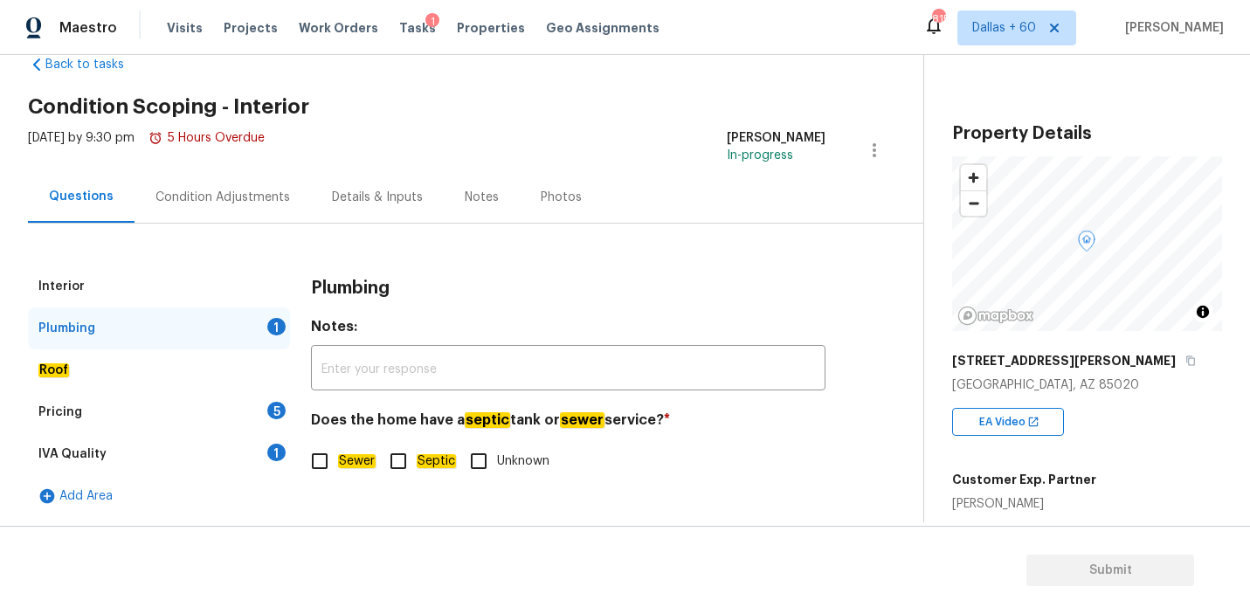
click at [322, 459] on input "Sewer" at bounding box center [319, 461] width 37 height 37
checkbox input "true"
click at [66, 421] on div "Pricing 5" at bounding box center [159, 412] width 262 height 42
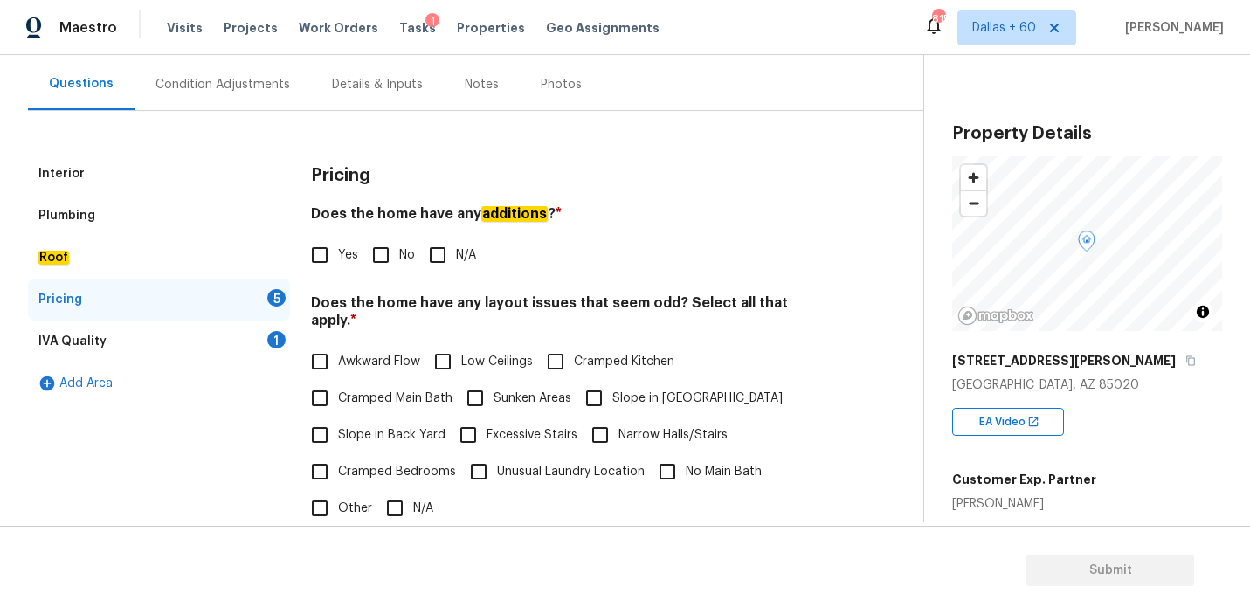
scroll to position [153, 0]
click at [315, 257] on input "Yes" at bounding box center [319, 256] width 37 height 37
checkbox input "true"
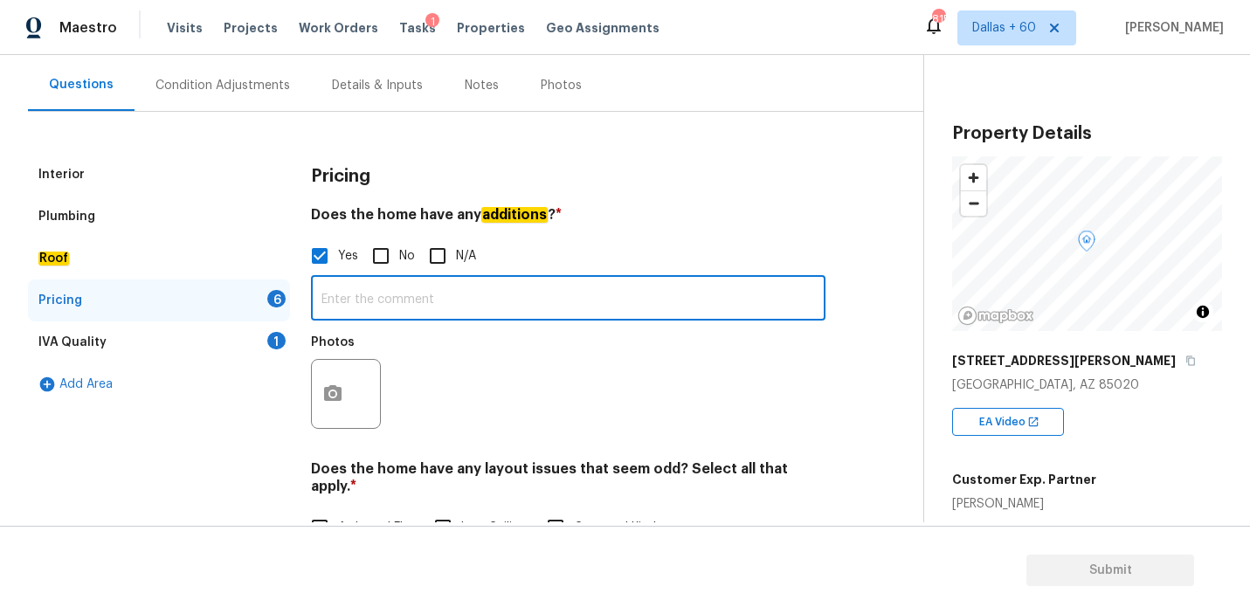
click at [458, 296] on input "text" at bounding box center [568, 299] width 514 height 41
click at [472, 301] on input "text" at bounding box center [568, 299] width 514 height 41
paste input "Enclosed patio east side, added garage west side. Added storage rooms, potentia…"
type input "Enclosed patio east side, added garage west side. Added storage rooms, potentia…"
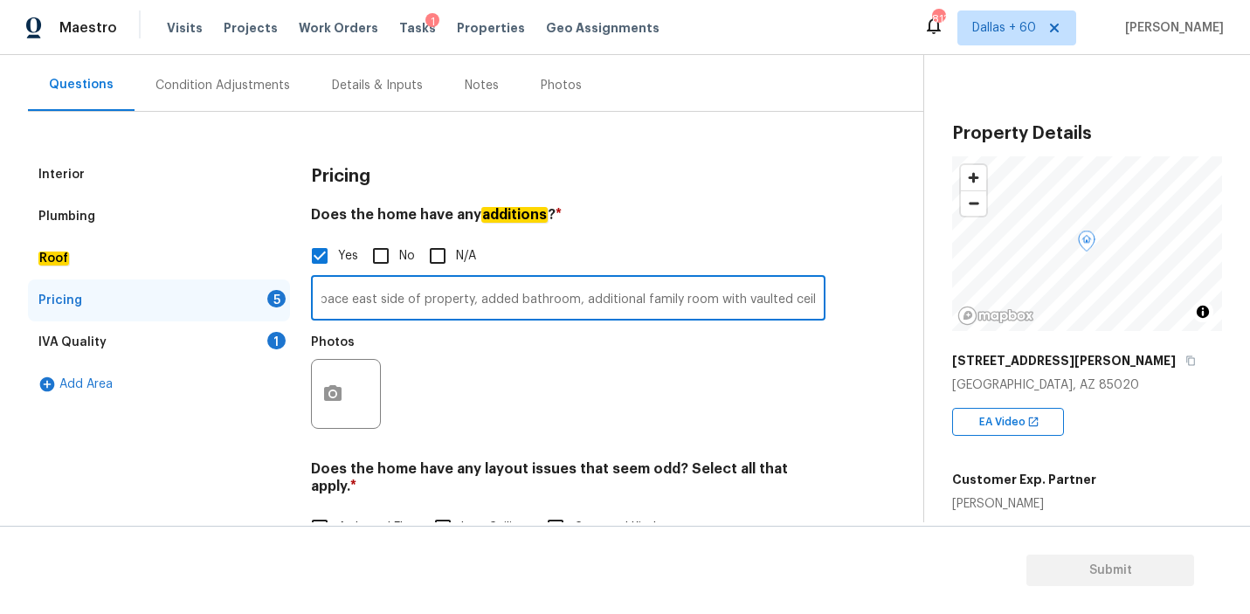
scroll to position [0, 0]
click at [343, 399] on button "button" at bounding box center [333, 394] width 42 height 68
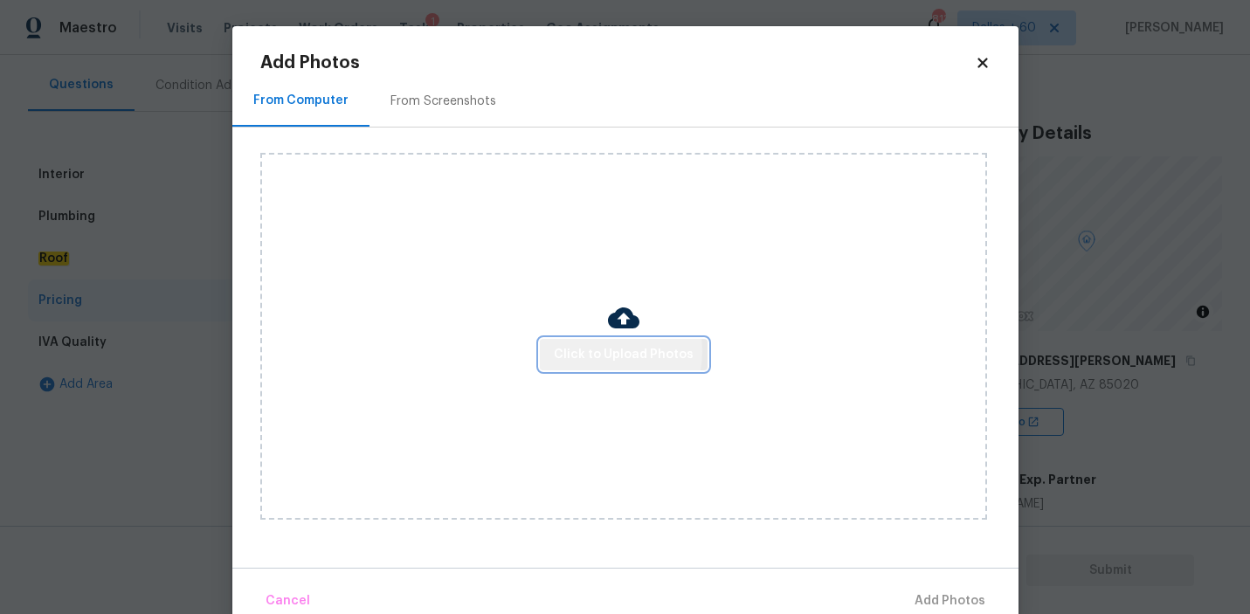
click at [606, 351] on span "Click to Upload Photos" at bounding box center [624, 355] width 140 height 22
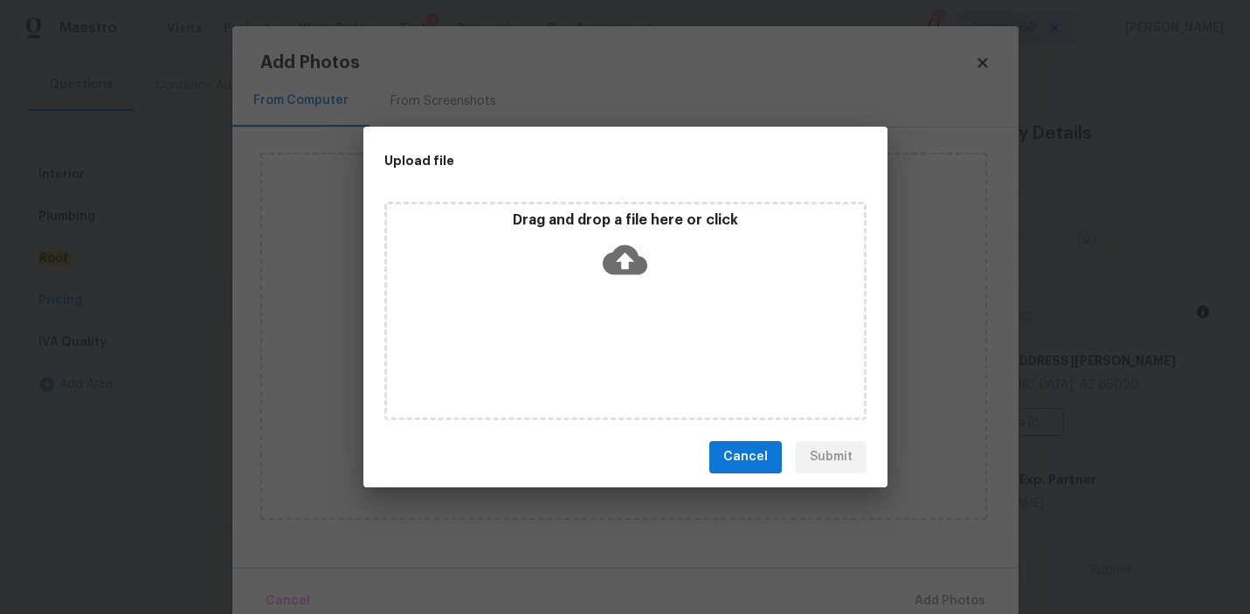
click at [631, 257] on icon at bounding box center [624, 259] width 45 height 30
click at [745, 476] on div "Cancel Submit" at bounding box center [625, 457] width 524 height 60
click at [745, 462] on span "Cancel" at bounding box center [745, 457] width 45 height 22
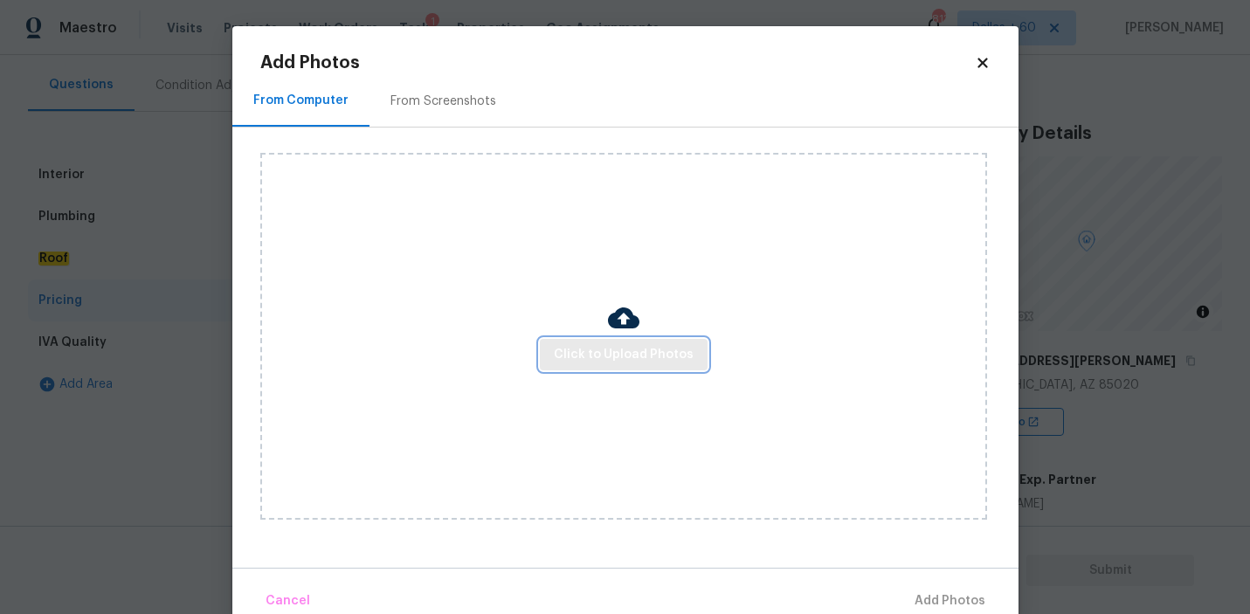
click at [603, 350] on span "Click to Upload Photos" at bounding box center [624, 355] width 140 height 22
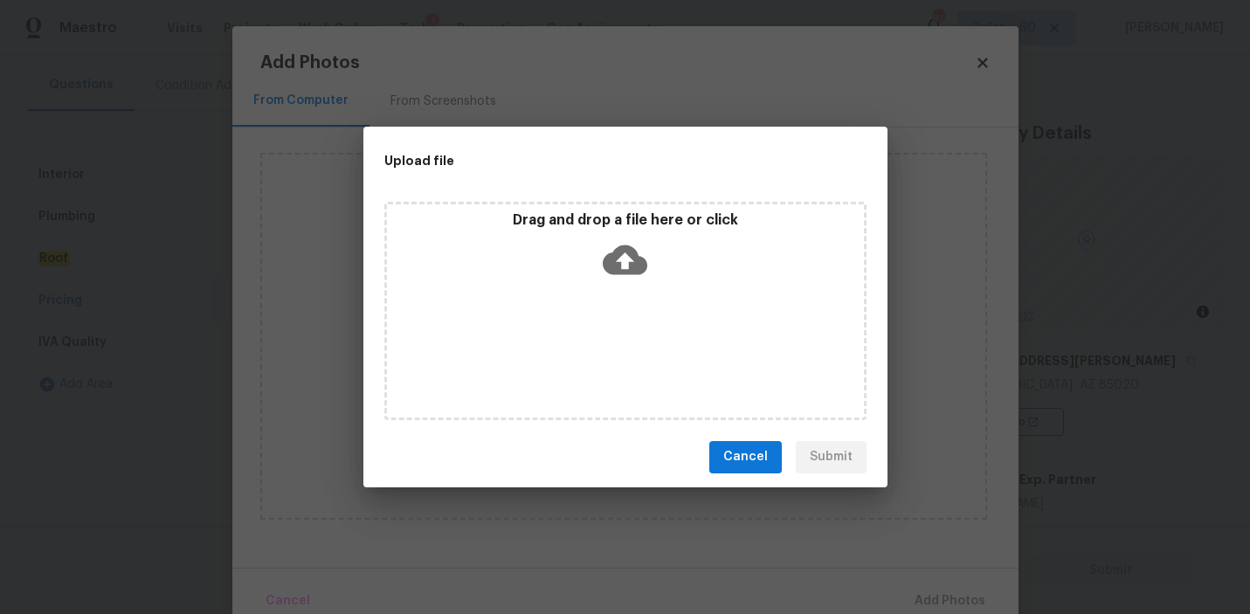
click at [618, 260] on icon at bounding box center [624, 259] width 45 height 30
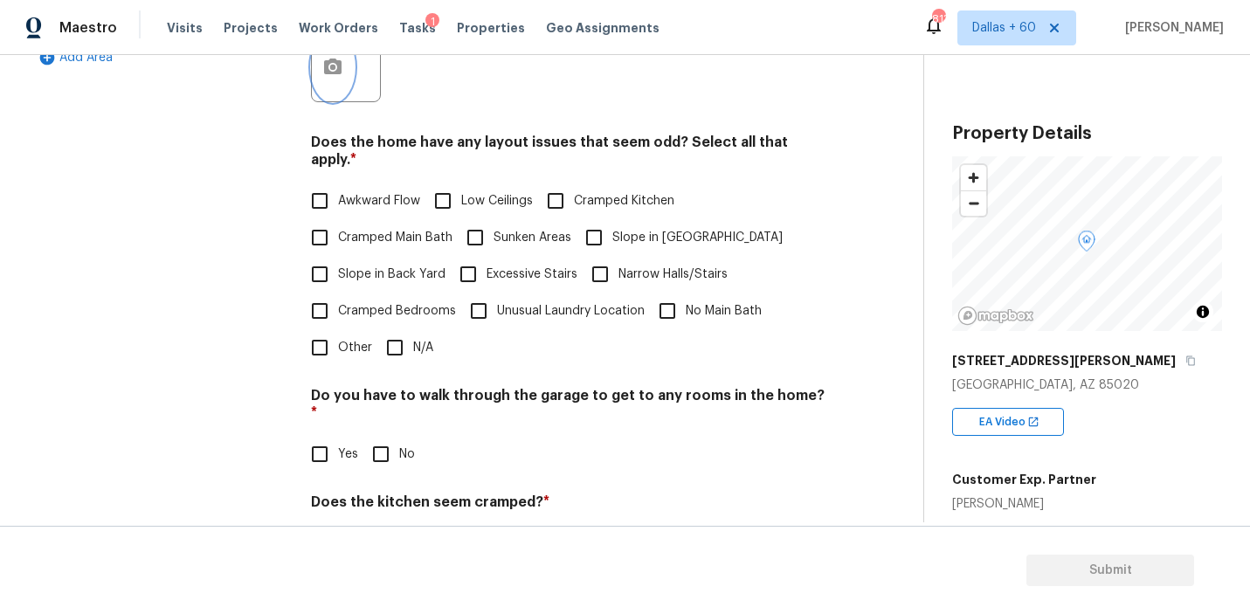
scroll to position [493, 0]
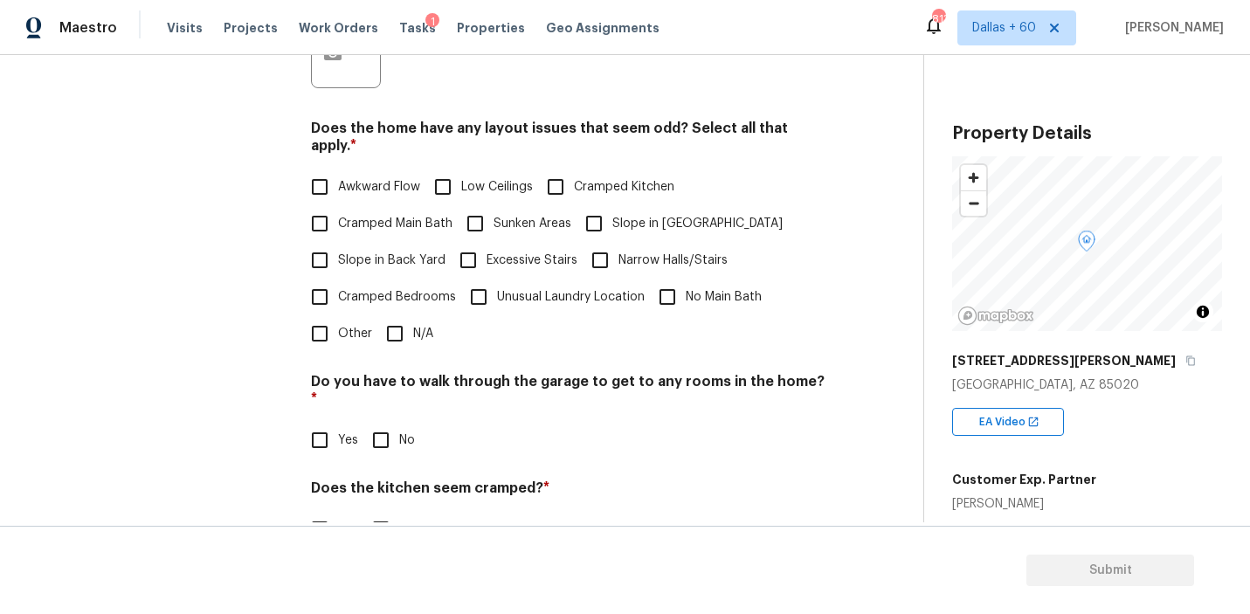
click at [396, 315] on input "N/A" at bounding box center [394, 333] width 37 height 37
checkbox input "true"
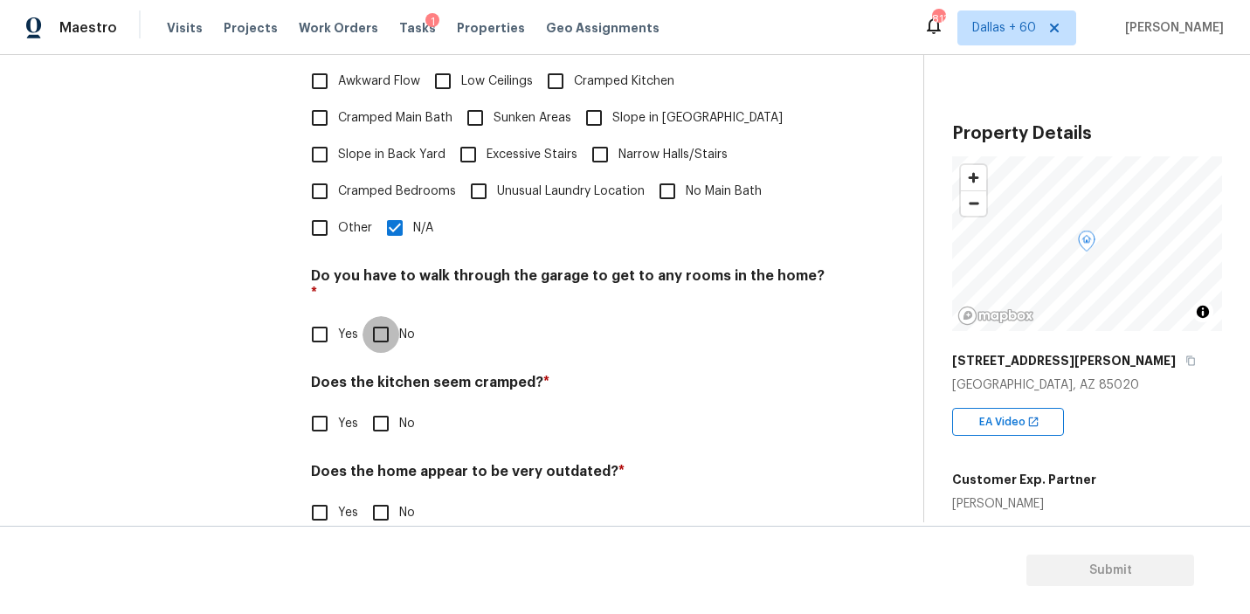
click at [384, 316] on input "No" at bounding box center [380, 334] width 37 height 37
checkbox input "true"
click at [392, 405] on input "No" at bounding box center [380, 423] width 37 height 37
checkbox input "true"
click at [387, 494] on input "No" at bounding box center [380, 512] width 37 height 37
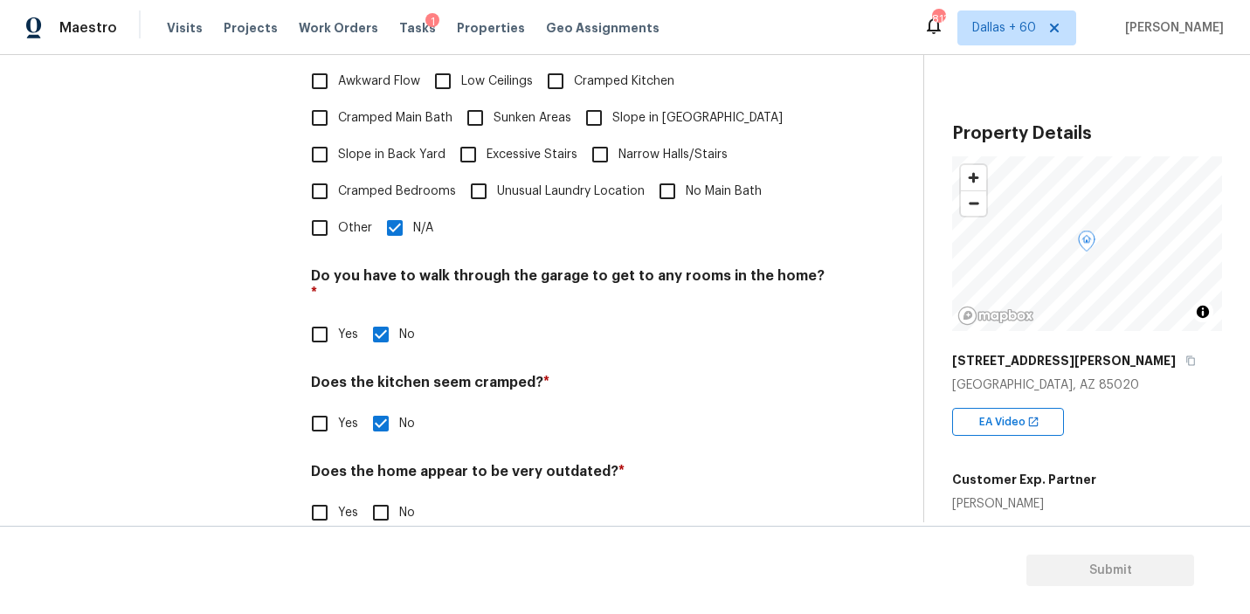
checkbox input "true"
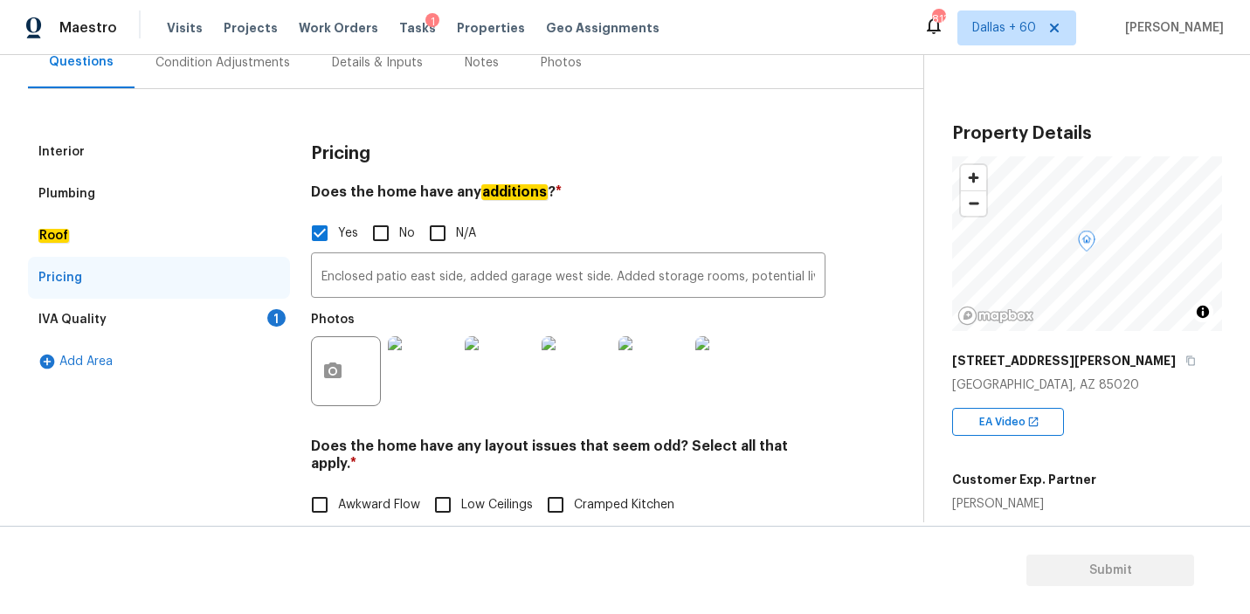
scroll to position [187, 0]
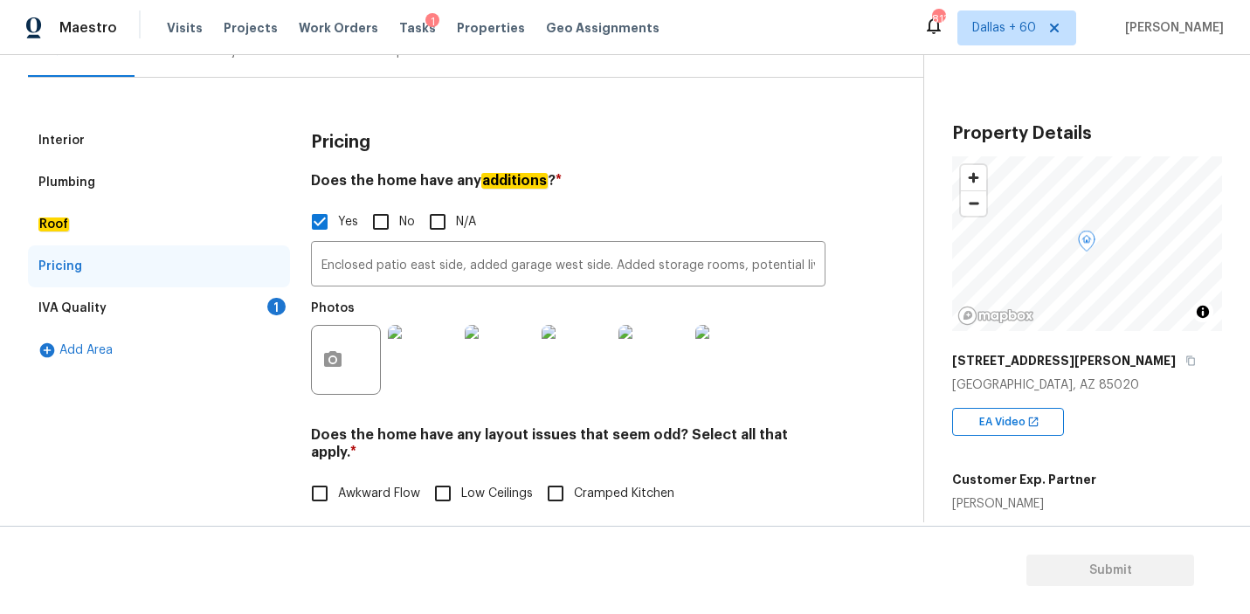
click at [75, 301] on div "IVA Quality" at bounding box center [72, 308] width 68 height 17
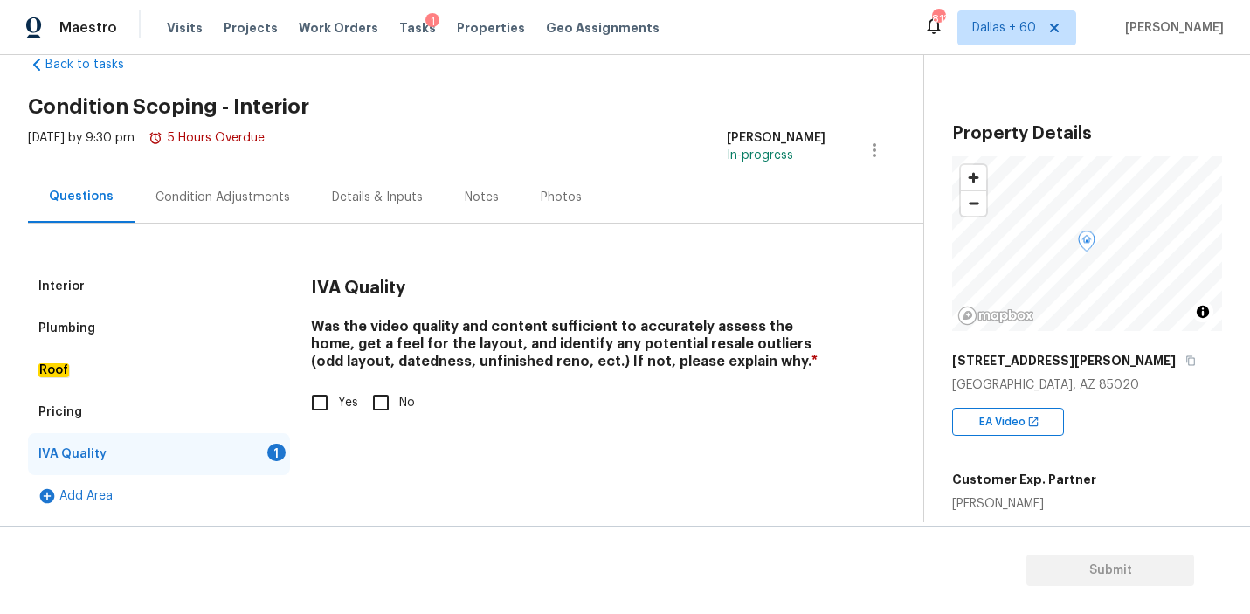
scroll to position [41, 0]
click at [329, 402] on input "Yes" at bounding box center [319, 402] width 37 height 37
checkbox input "true"
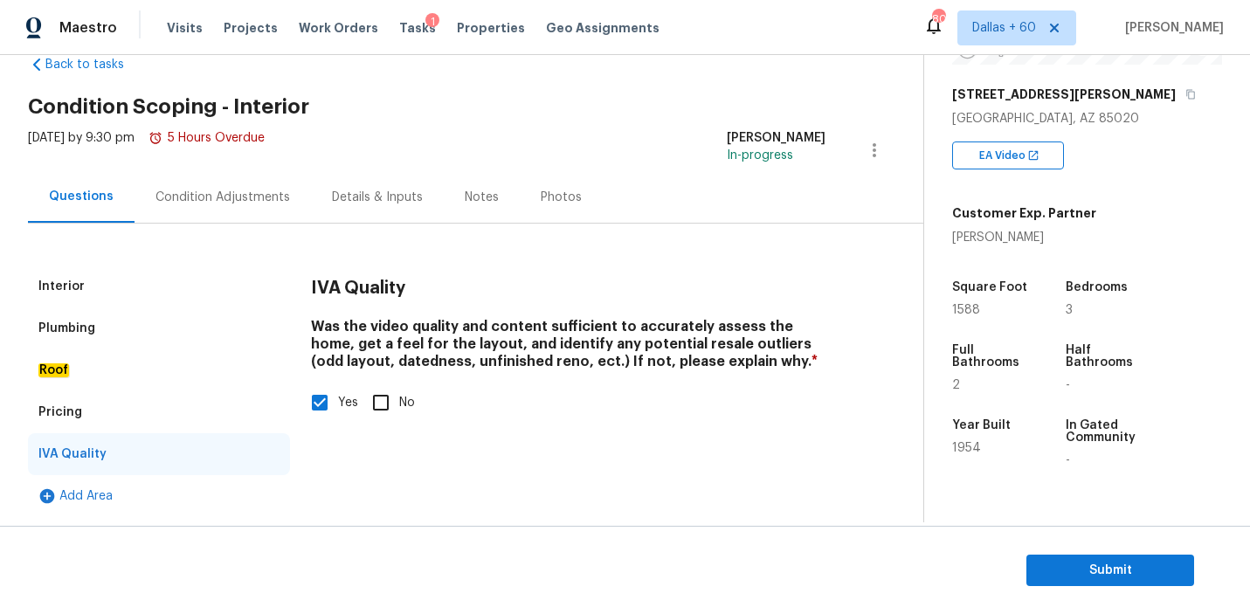
scroll to position [437, 0]
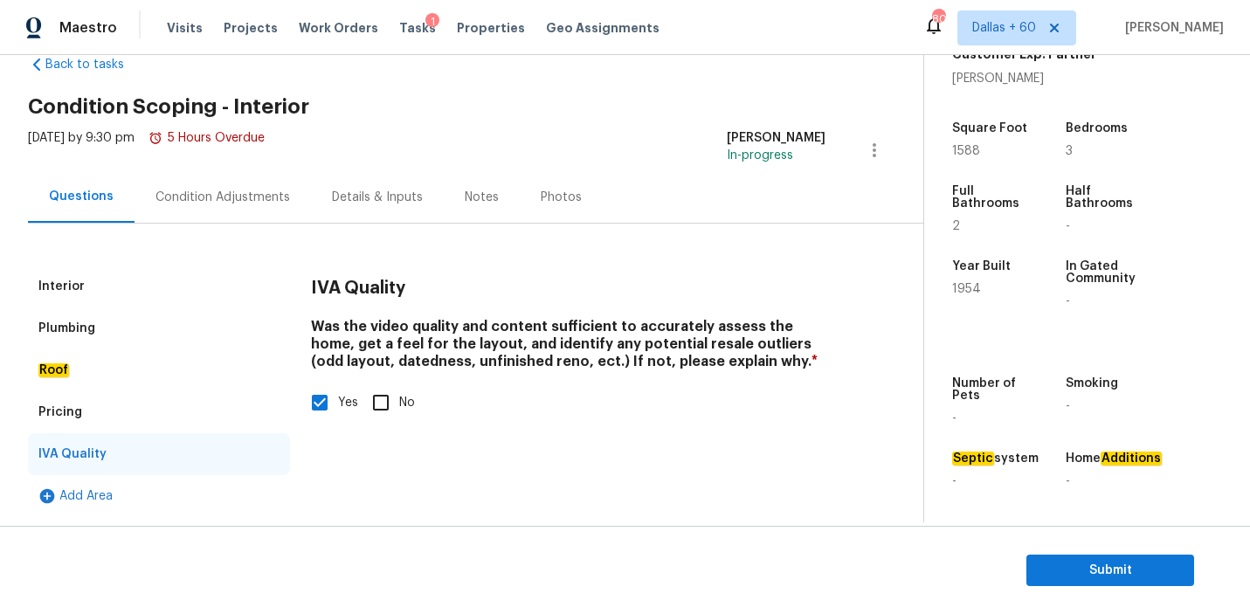
click at [224, 196] on div "Condition Adjustments" at bounding box center [222, 197] width 134 height 17
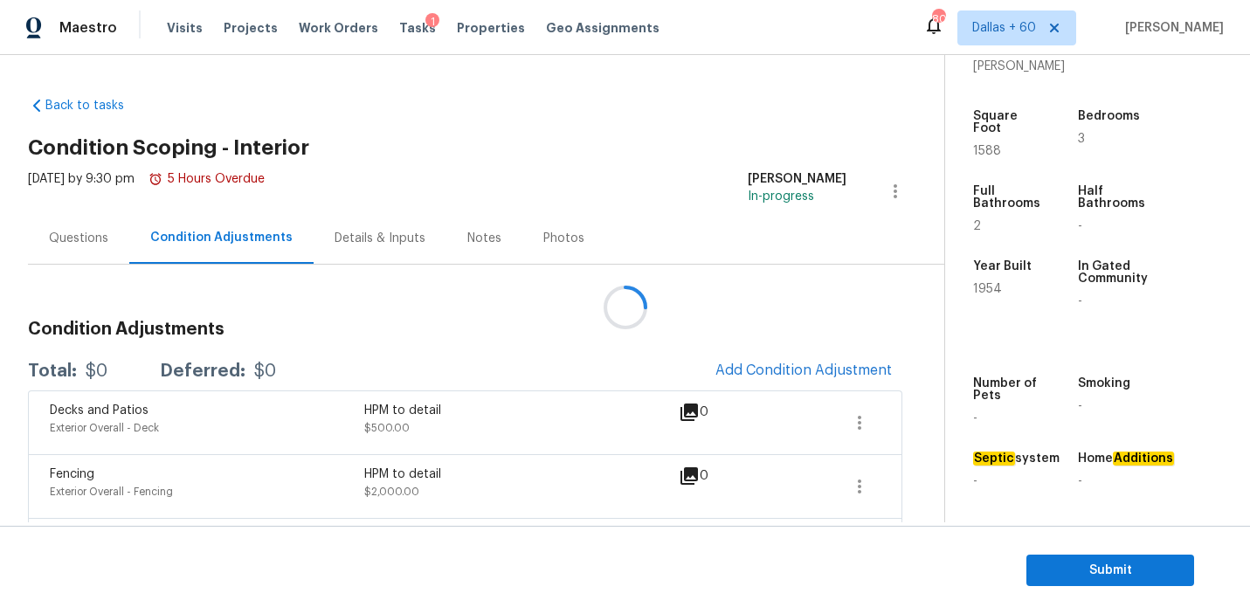
click at [808, 367] on div at bounding box center [625, 307] width 1250 height 614
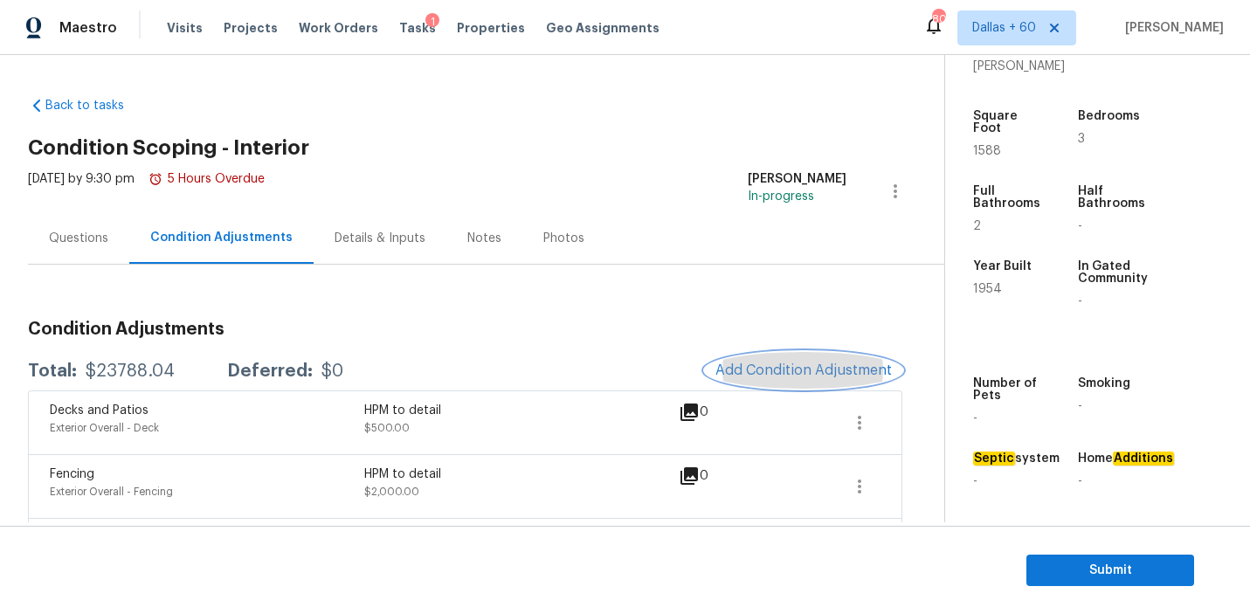
click at [780, 369] on span "Add Condition Adjustment" at bounding box center [803, 370] width 176 height 16
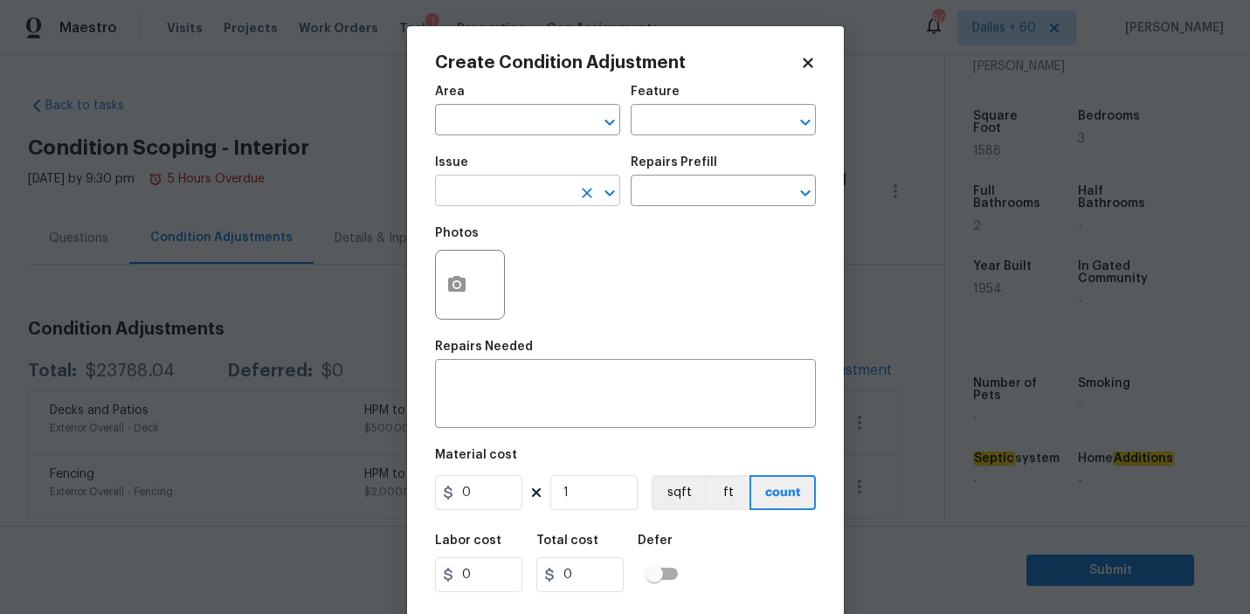
click at [527, 190] on input "text" at bounding box center [503, 192] width 136 height 27
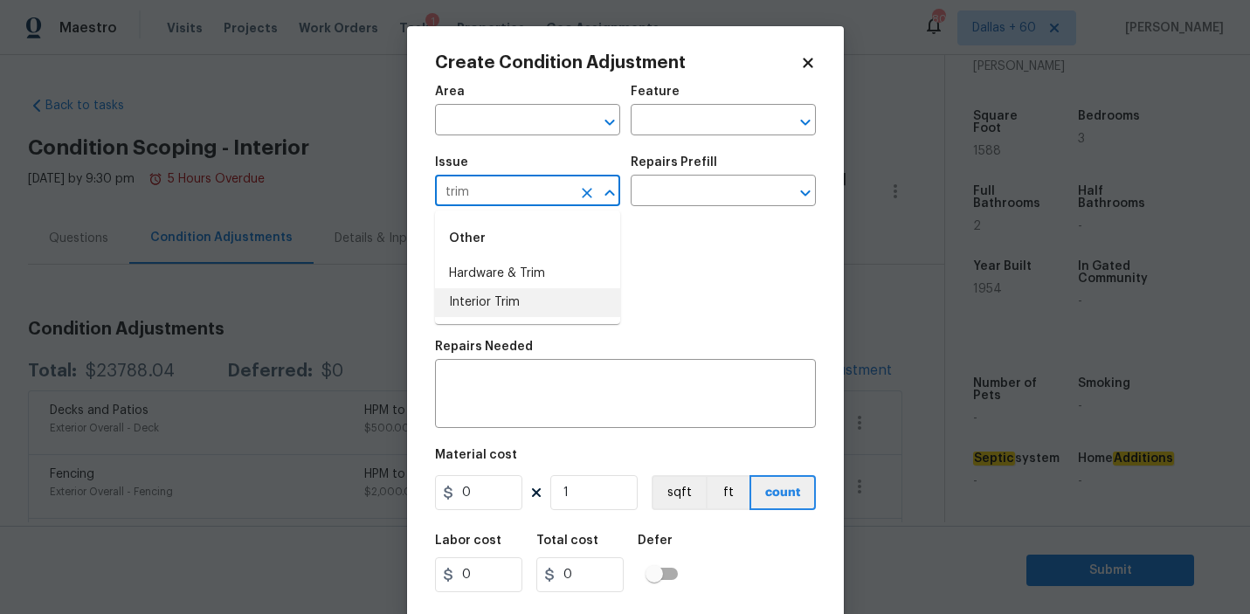
click at [498, 303] on li "Interior Trim" at bounding box center [527, 302] width 185 height 29
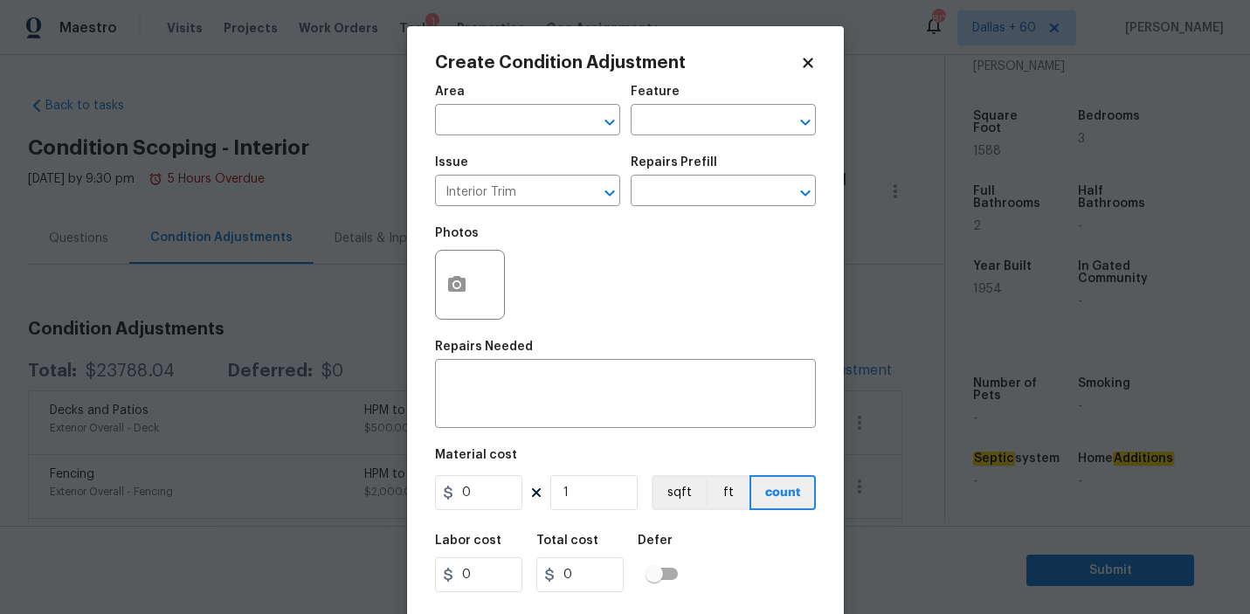
click at [654, 208] on div "Issue Interior Trim ​ Repairs Prefill ​" at bounding box center [625, 181] width 381 height 71
click at [665, 195] on input "text" at bounding box center [698, 192] width 136 height 27
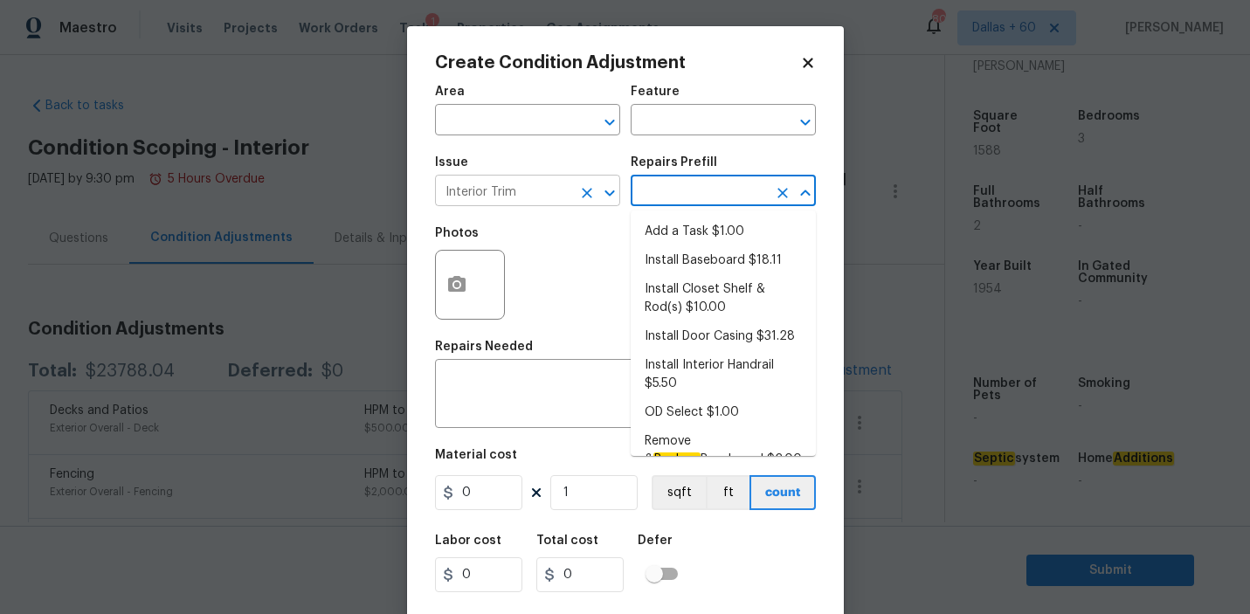
click at [540, 185] on input "Interior Trim" at bounding box center [503, 192] width 136 height 27
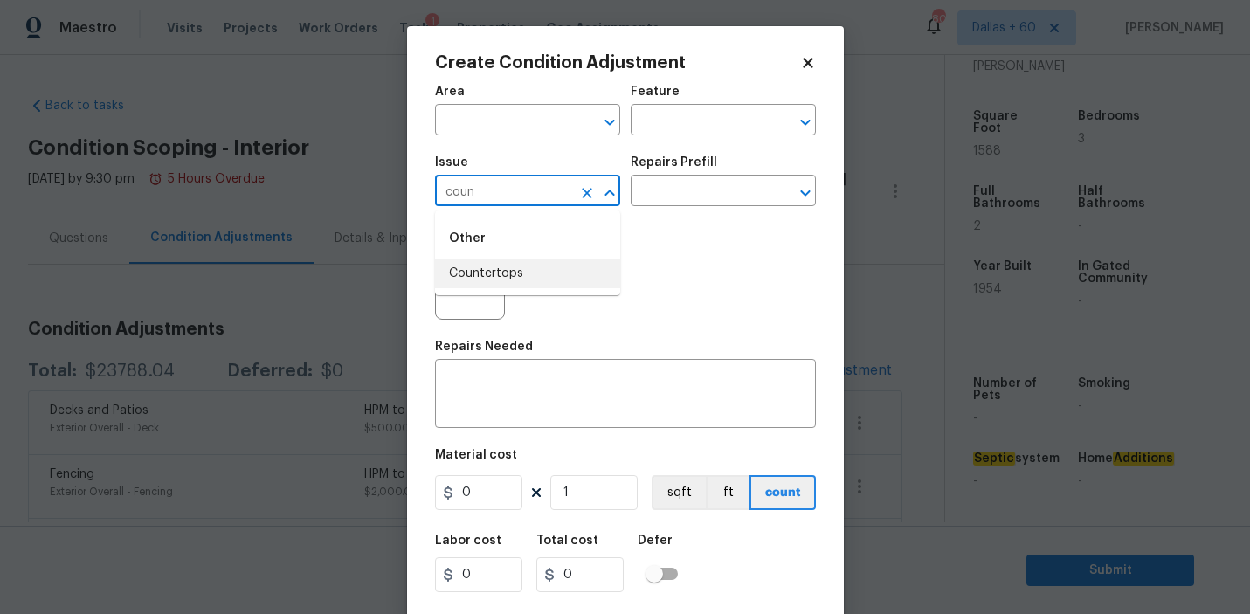
click at [528, 263] on li "Countertops" at bounding box center [527, 273] width 185 height 29
type input "Countertops"
click at [635, 215] on div "Issue Countertops ​ Repairs Prefill ​" at bounding box center [625, 181] width 381 height 71
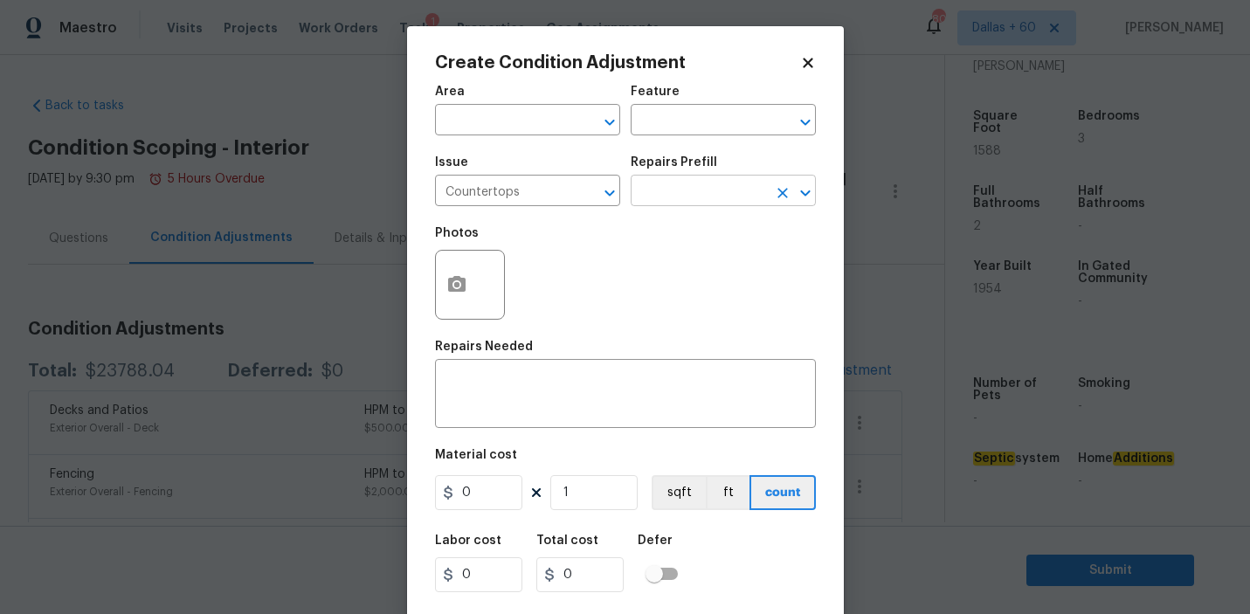
click at [684, 189] on input "text" at bounding box center [698, 192] width 136 height 27
type input "back"
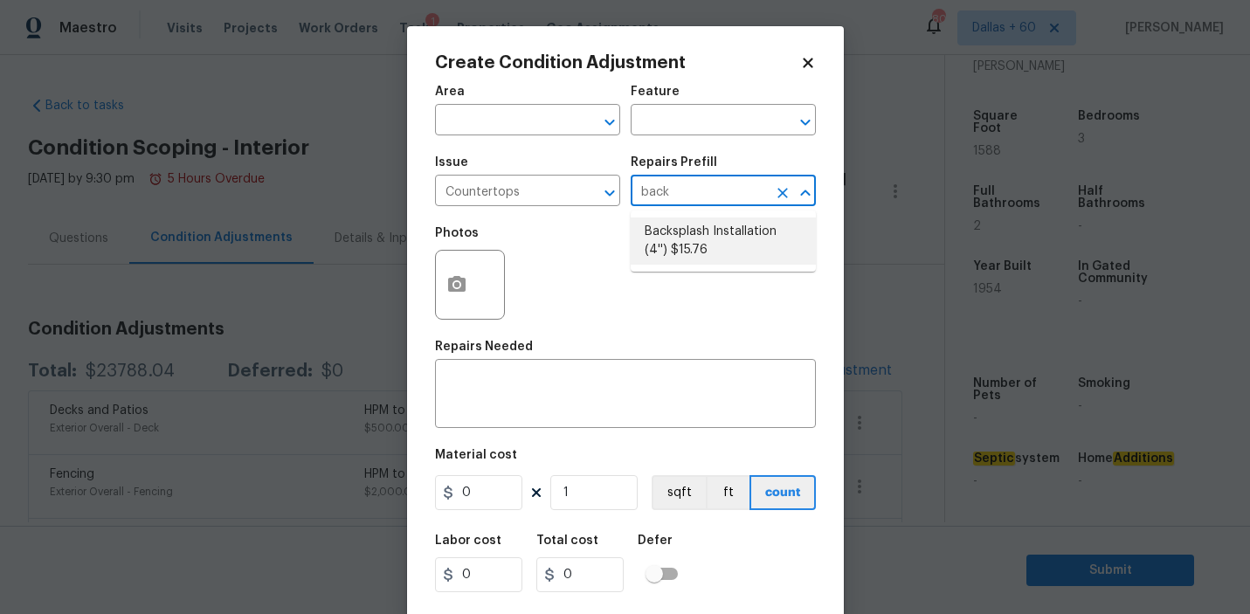
click at [702, 225] on li "Backsplash Installation (4'') $15.76" at bounding box center [722, 240] width 185 height 47
type input "Countertops"
type textarea "Demo the existing backsplash (if present). Install a new 4'' solid backsplash t…"
type input "15.76"
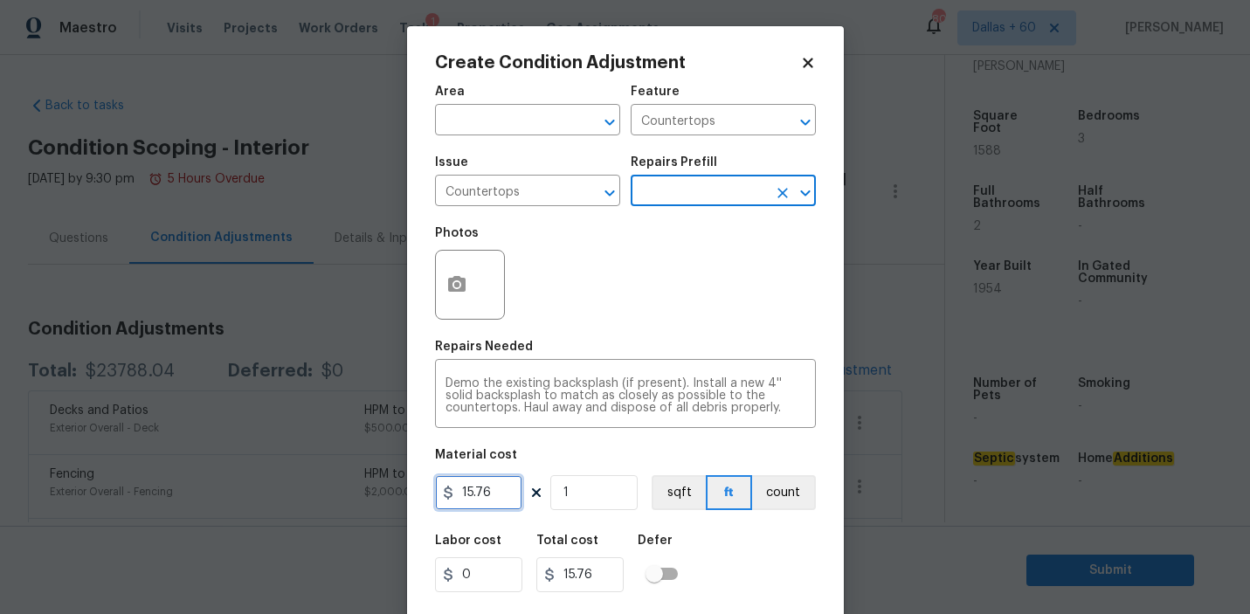
click at [479, 488] on input "15.76" at bounding box center [478, 492] width 87 height 35
type input "250"
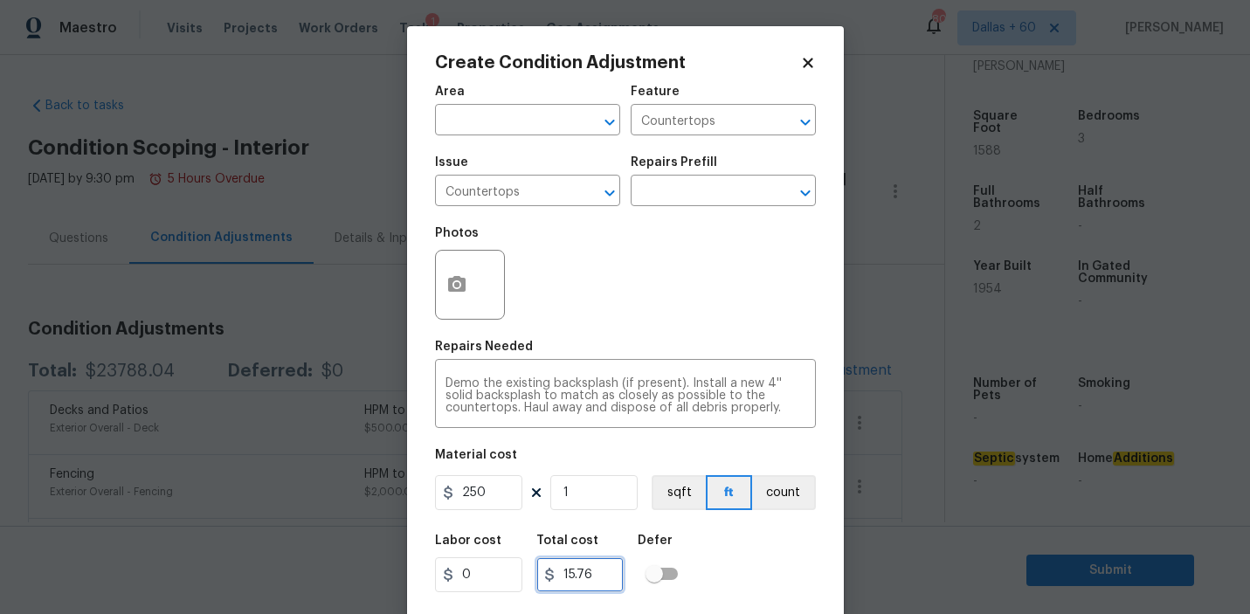
type input "250"
click at [597, 577] on input "250" at bounding box center [579, 574] width 87 height 35
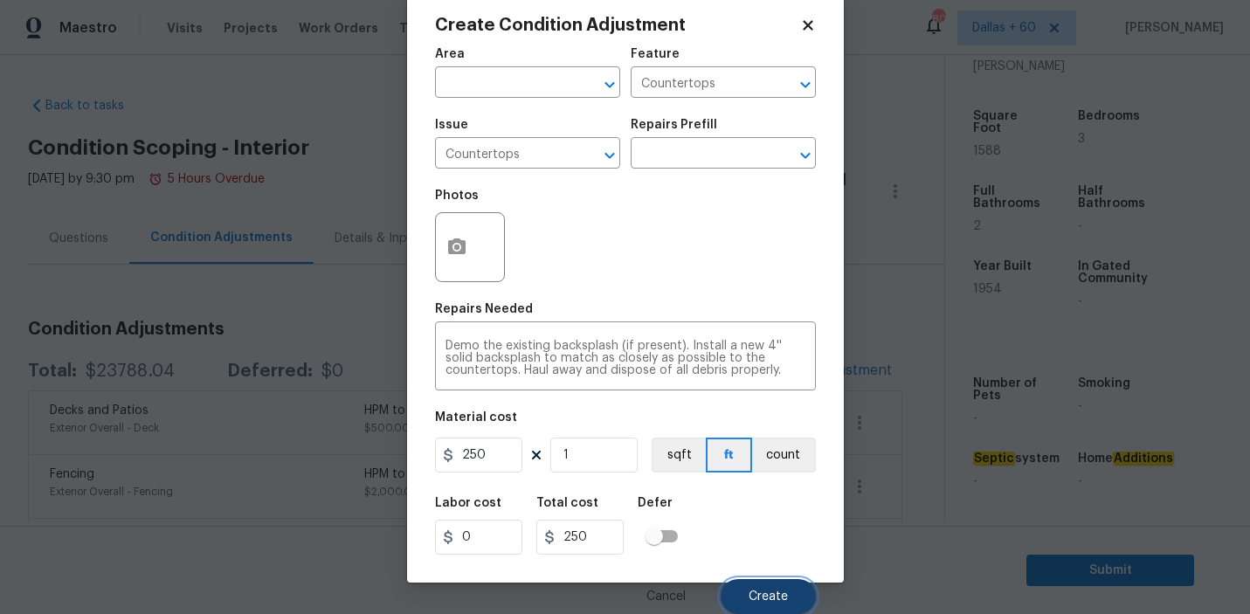
click at [764, 593] on span "Create" at bounding box center [767, 596] width 39 height 13
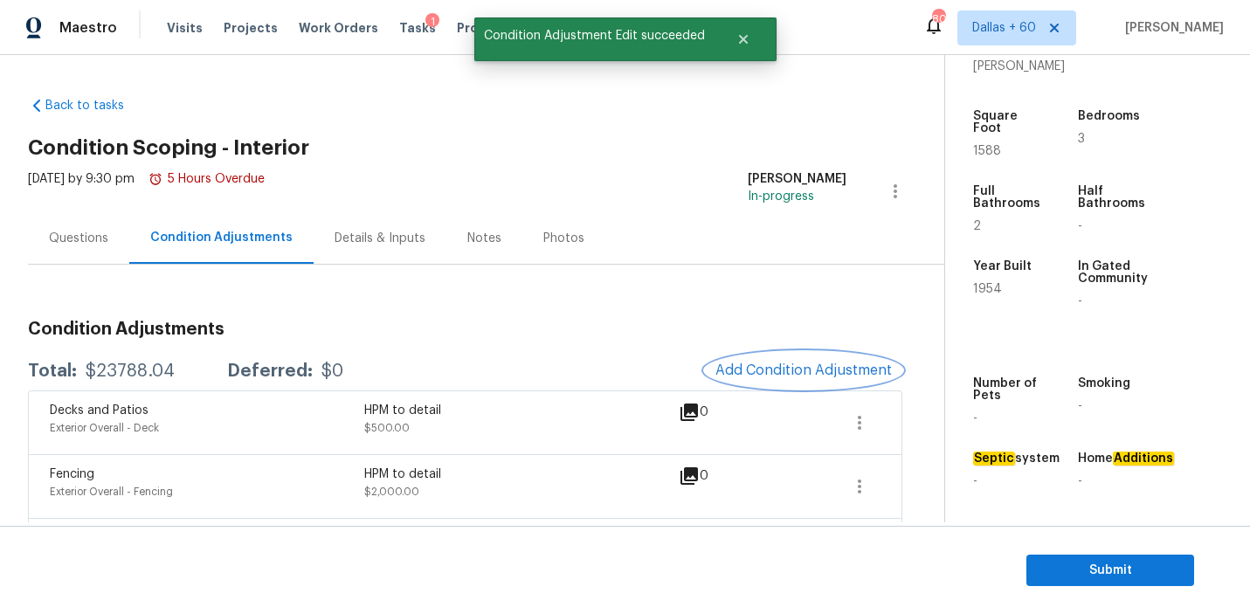
scroll to position [0, 0]
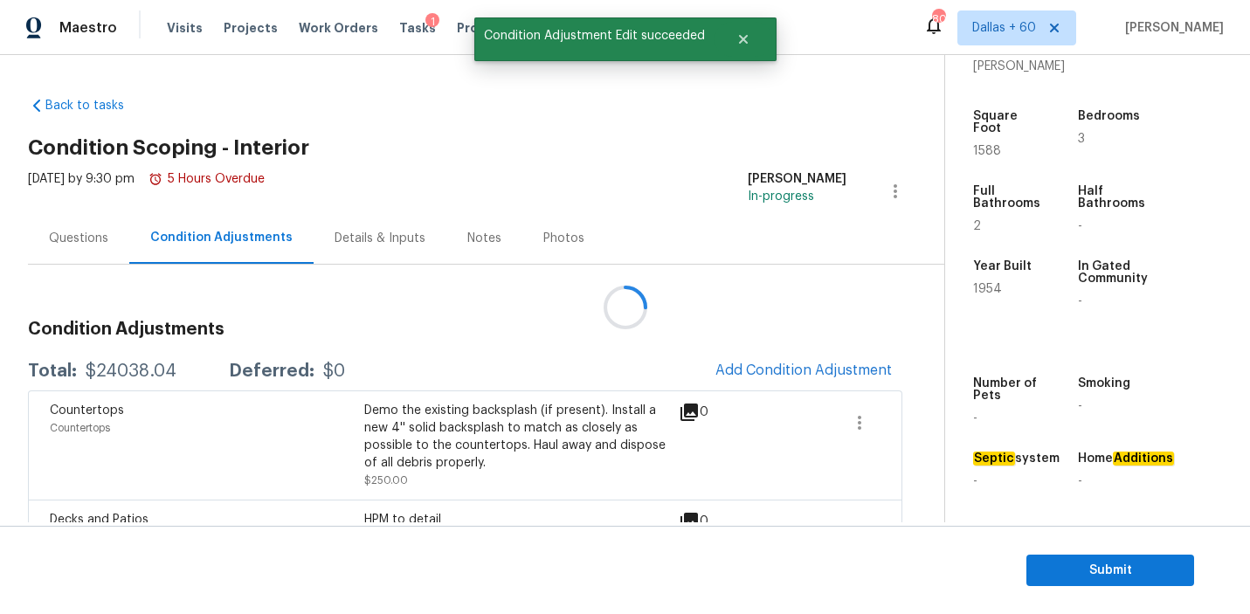
click at [788, 360] on div at bounding box center [625, 307] width 1250 height 614
click at [789, 367] on span "Add Condition Adjustment" at bounding box center [803, 370] width 176 height 16
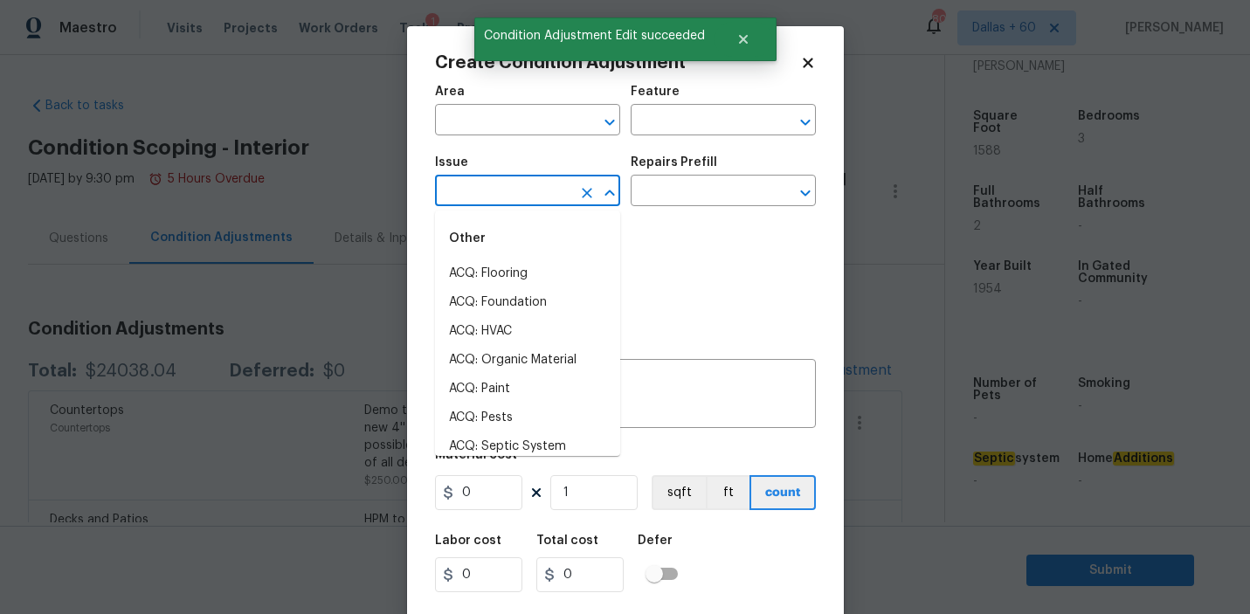
click at [542, 187] on input "text" at bounding box center [503, 192] width 136 height 27
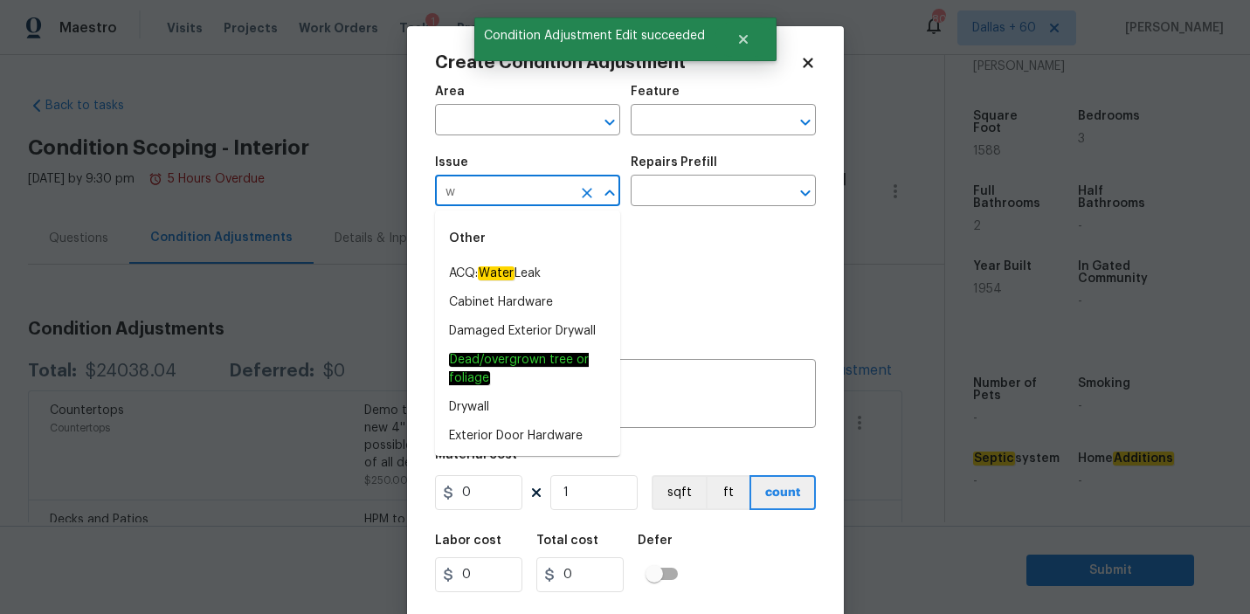
type input "w"
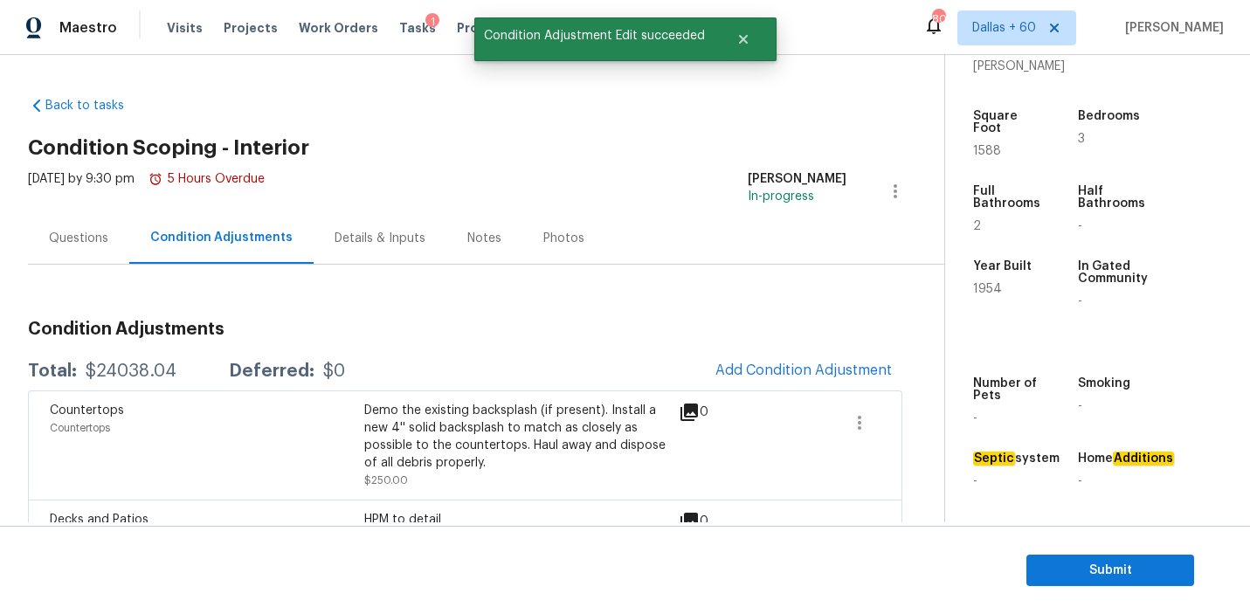
click at [860, 159] on body "Maestro Visits Projects Work Orders Tasks 1 Properties Geo Assignments 808 Dall…" at bounding box center [625, 307] width 1250 height 614
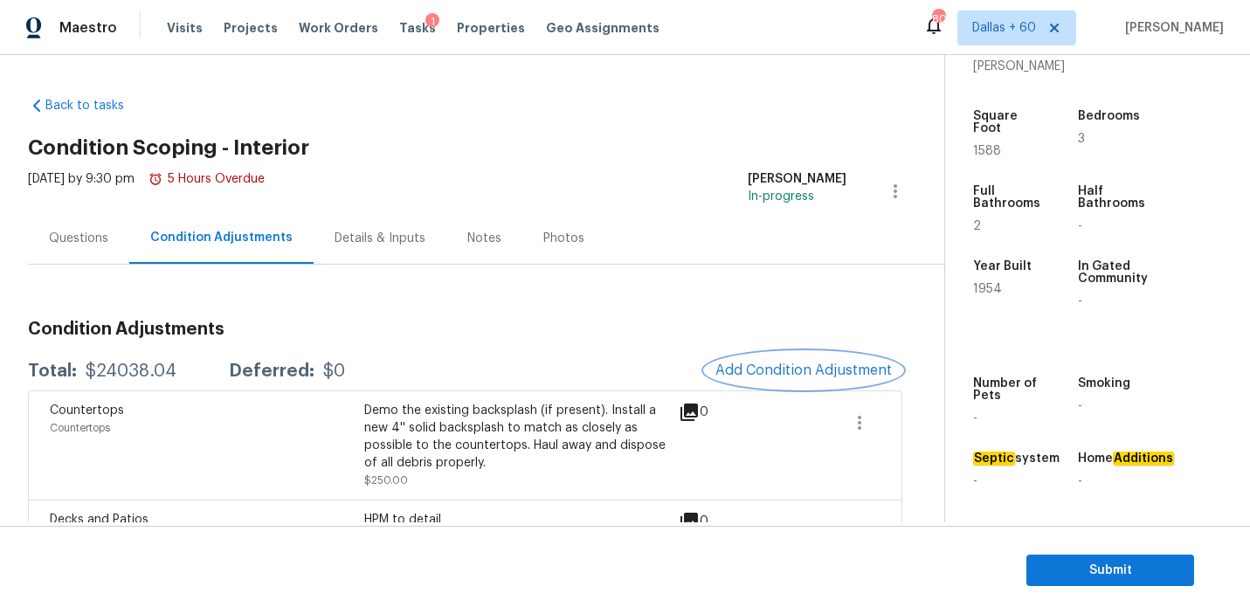
click at [766, 357] on button "Add Condition Adjustment" at bounding box center [803, 370] width 197 height 37
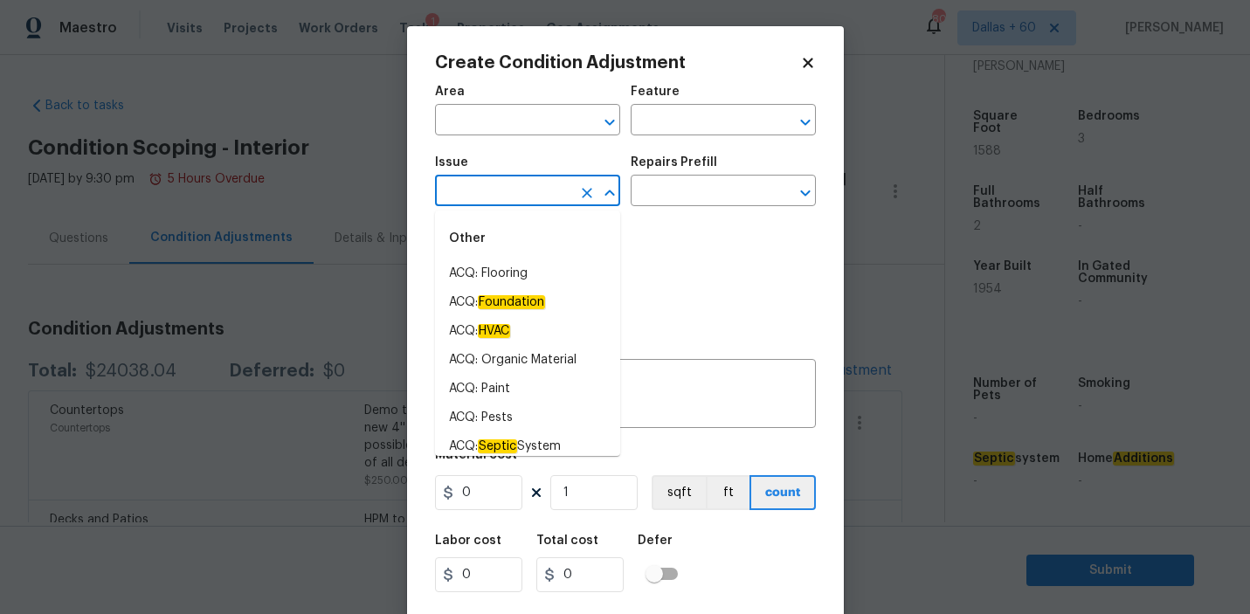
click at [531, 185] on input "text" at bounding box center [503, 192] width 136 height 27
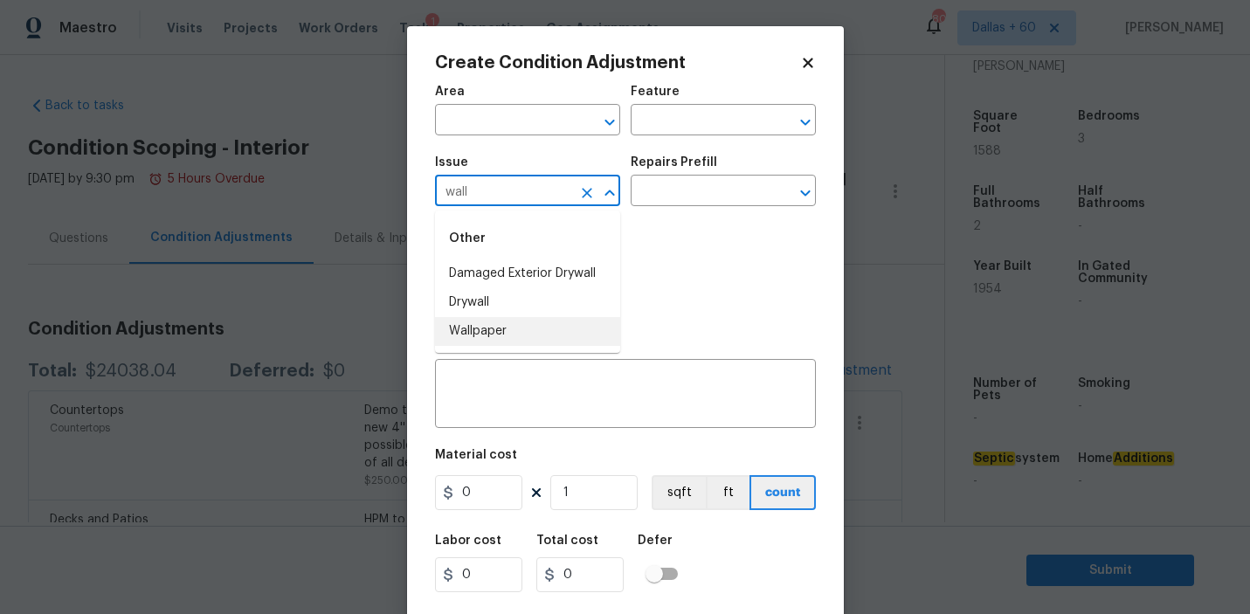
click at [503, 320] on li "Wallpaper" at bounding box center [527, 331] width 185 height 29
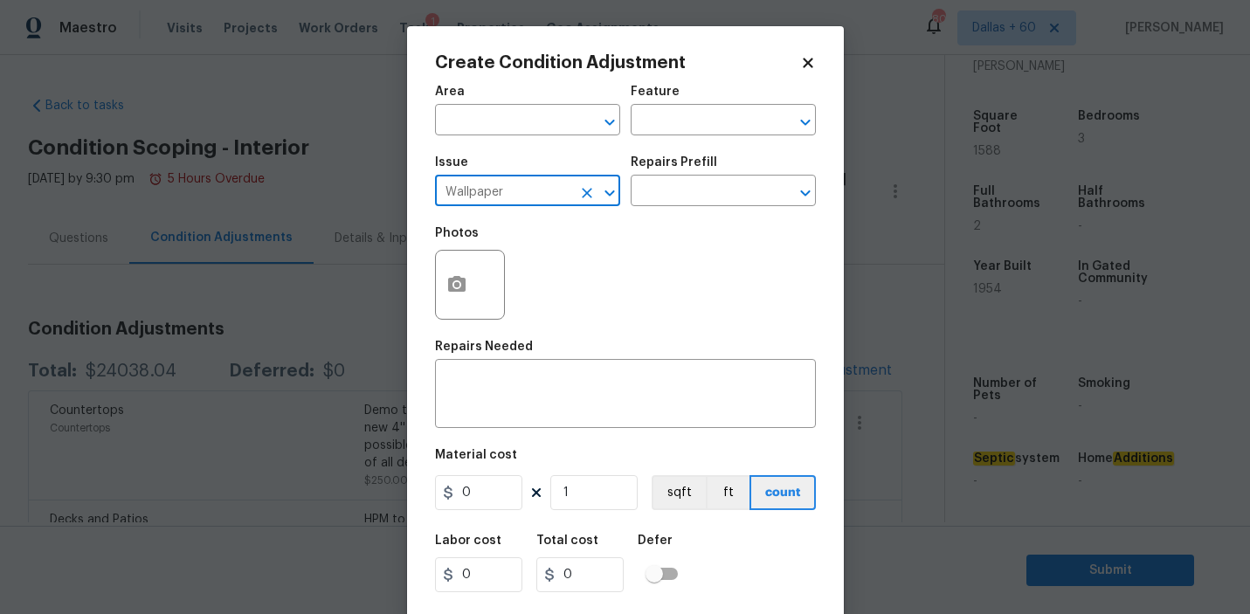
type input "Wallpaper"
click at [672, 210] on div "Issue Wallpaper ​ Repairs Prefill ​" at bounding box center [625, 181] width 381 height 71
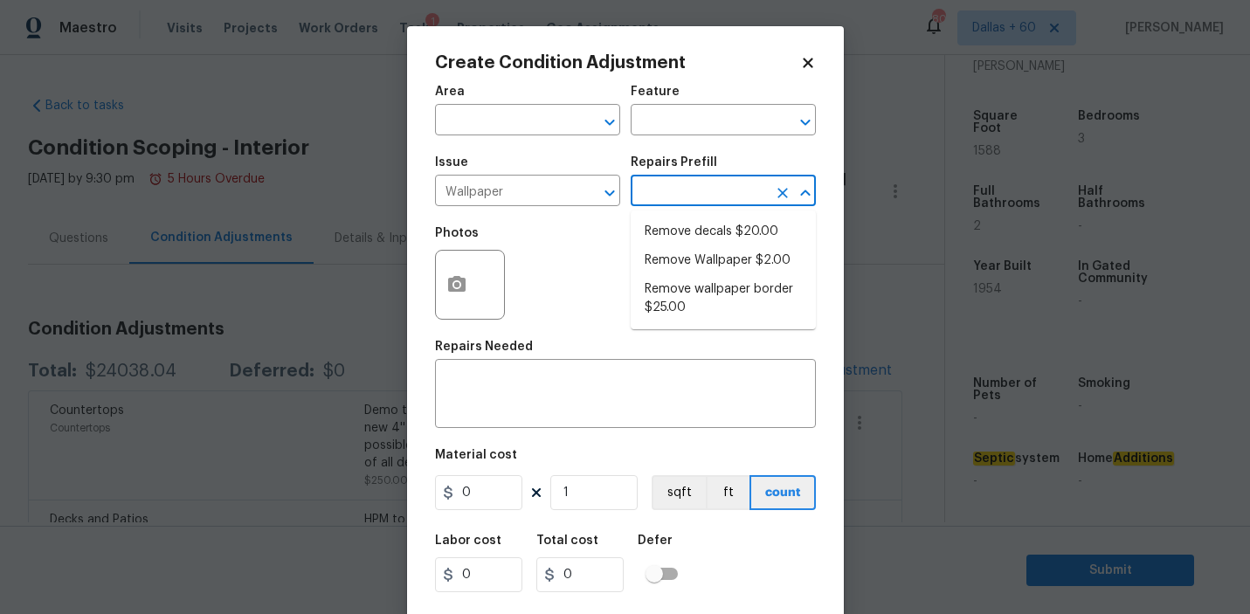
click at [683, 189] on input "text" at bounding box center [698, 192] width 136 height 27
click at [685, 254] on li "Remove Wallpaper $2.00" at bounding box center [722, 260] width 185 height 29
type input "Walls and Ceiling"
type textarea "Remove wallpaper and texture walls to best match existing conditions"
type input "2"
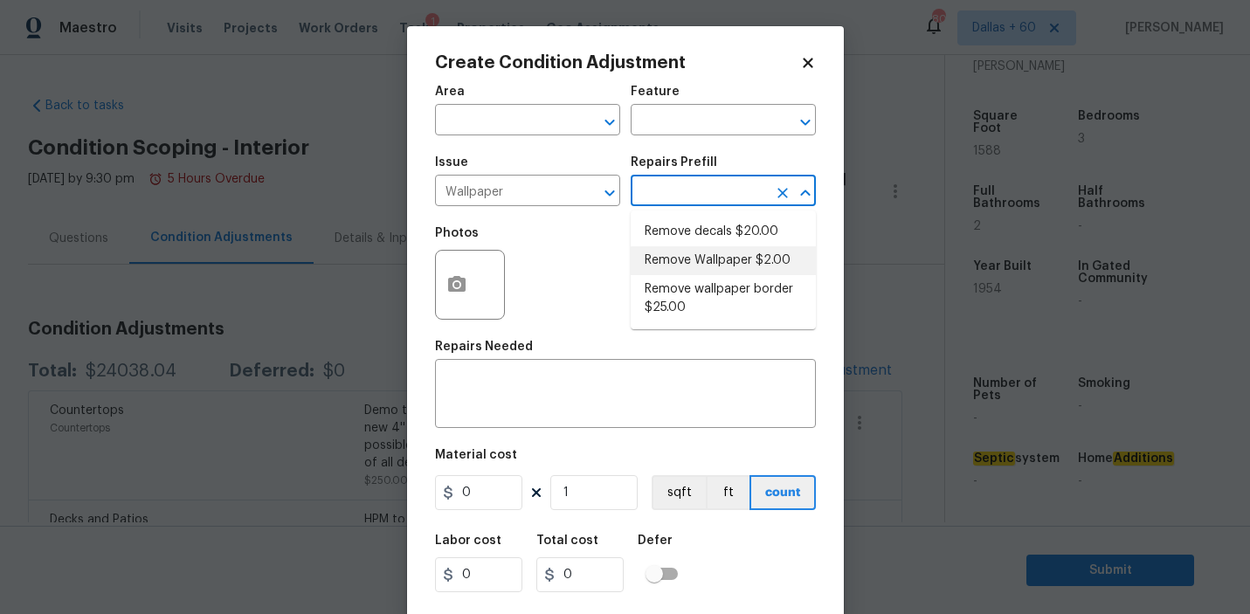
type input "2"
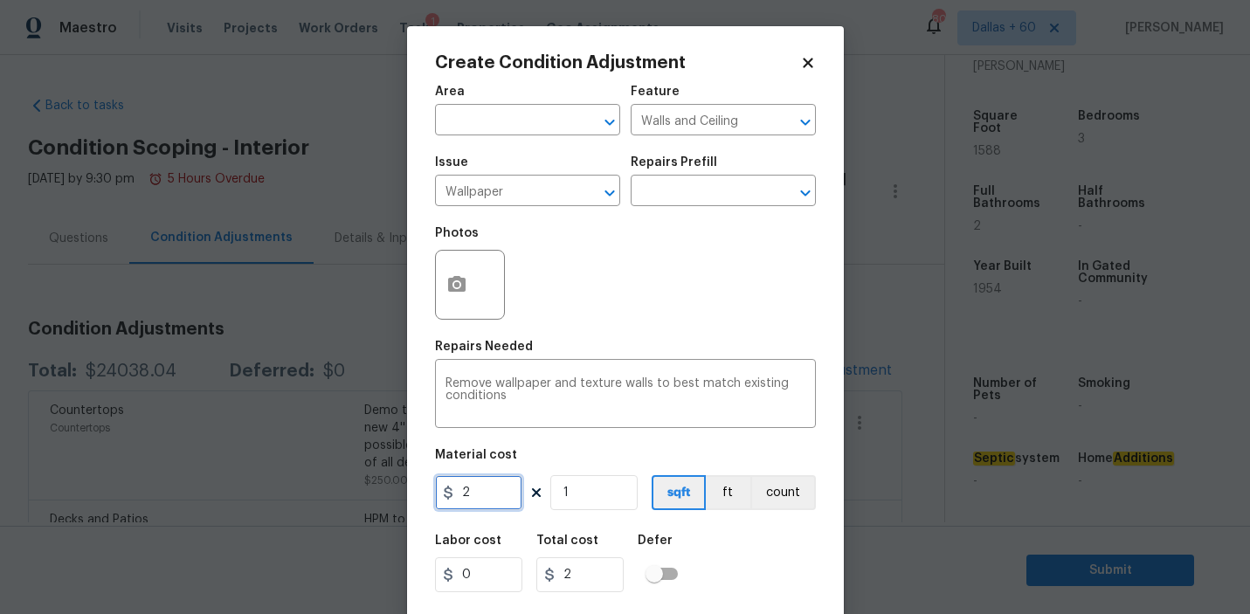
click at [477, 492] on input "2" at bounding box center [478, 492] width 87 height 35
type input "350"
click at [595, 575] on input "350" at bounding box center [579, 574] width 87 height 35
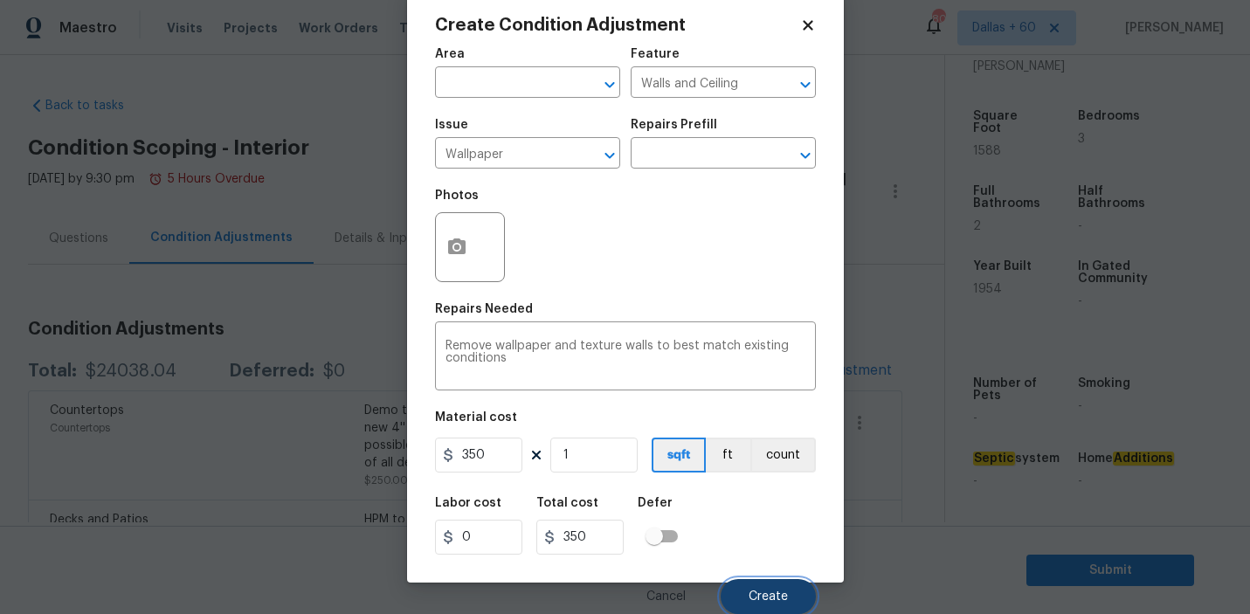
click at [771, 584] on button "Create" at bounding box center [767, 596] width 95 height 35
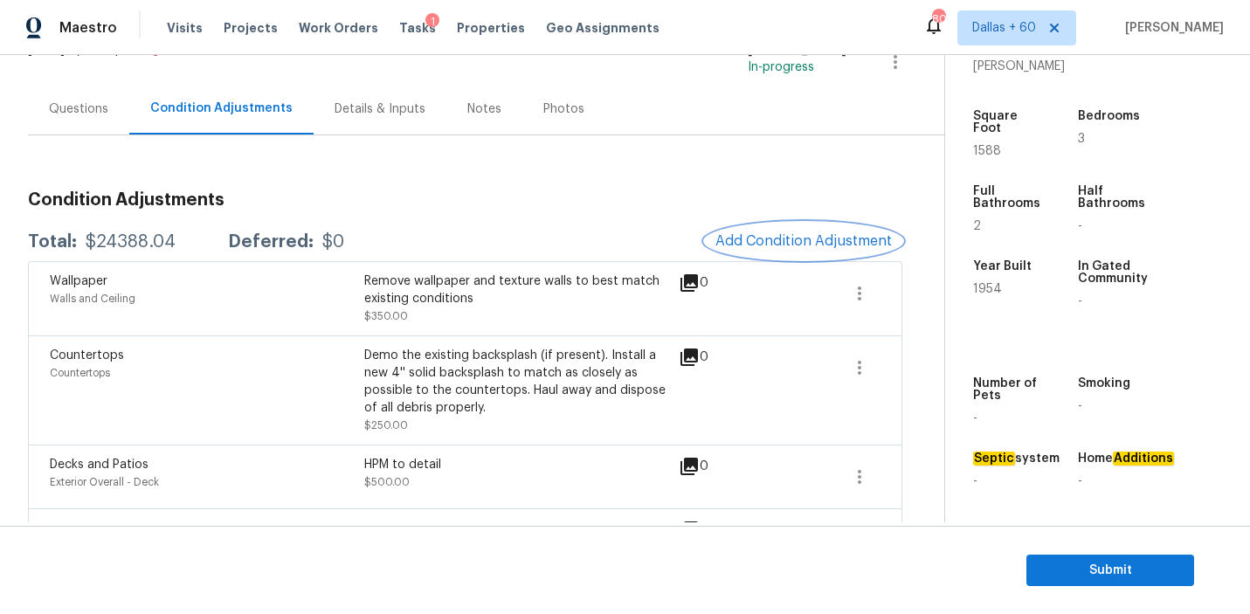
scroll to position [131, 0]
click at [594, 283] on div "Remove wallpaper and texture walls to best match existing conditions" at bounding box center [521, 288] width 314 height 35
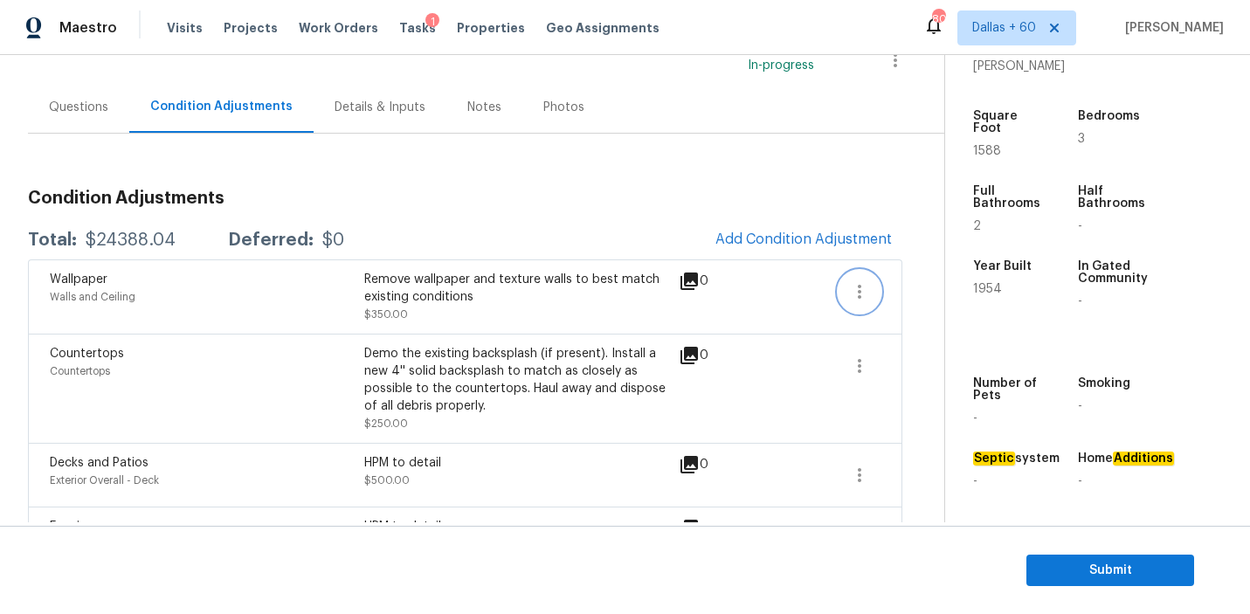
click at [857, 289] on icon "button" at bounding box center [859, 291] width 21 height 21
click at [916, 289] on div "Edit" at bounding box center [959, 287] width 136 height 17
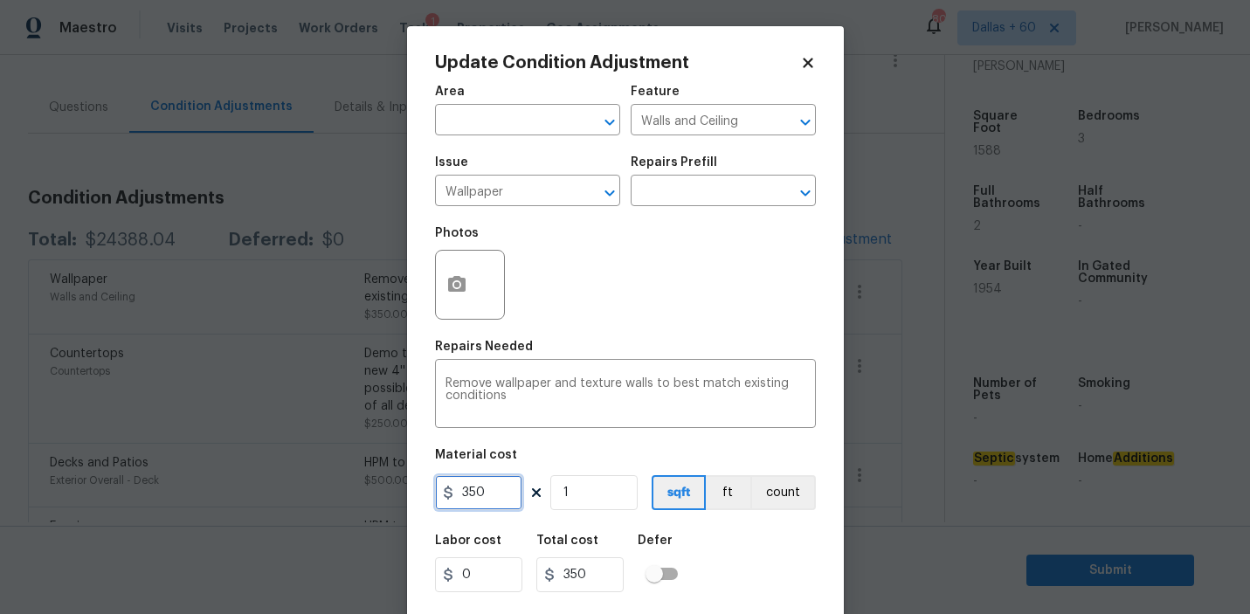
click at [489, 492] on input "350" at bounding box center [478, 492] width 87 height 35
type input "200"
click at [749, 577] on div "Labor cost 0 Total cost 200 Defer" at bounding box center [625, 563] width 381 height 79
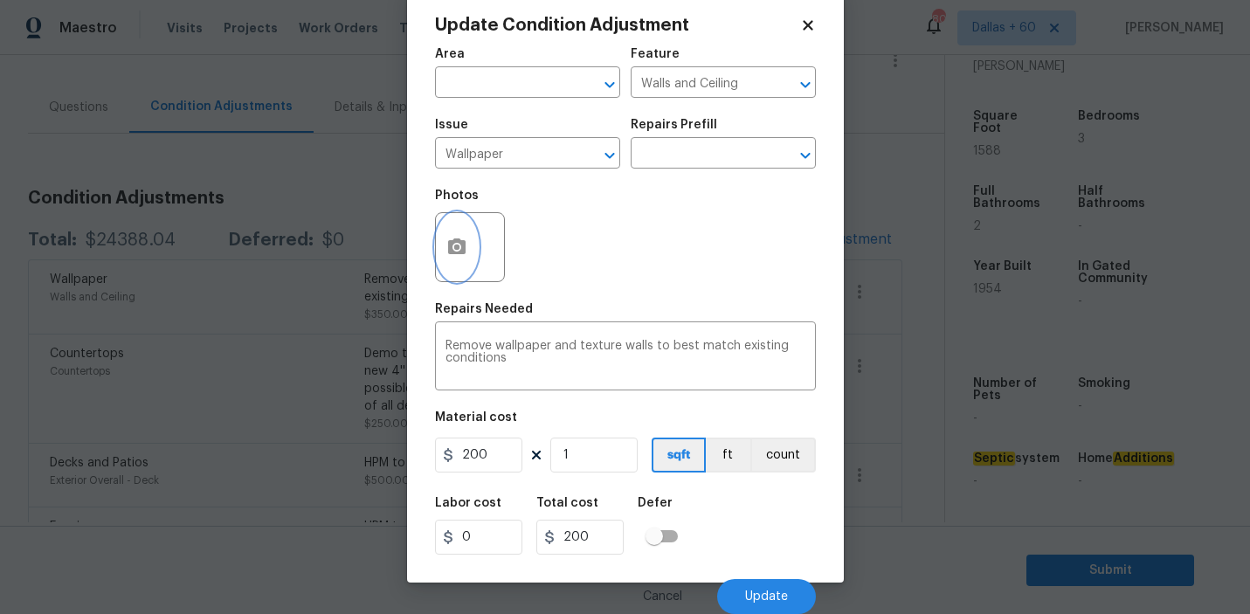
click at [474, 232] on button "button" at bounding box center [457, 247] width 42 height 68
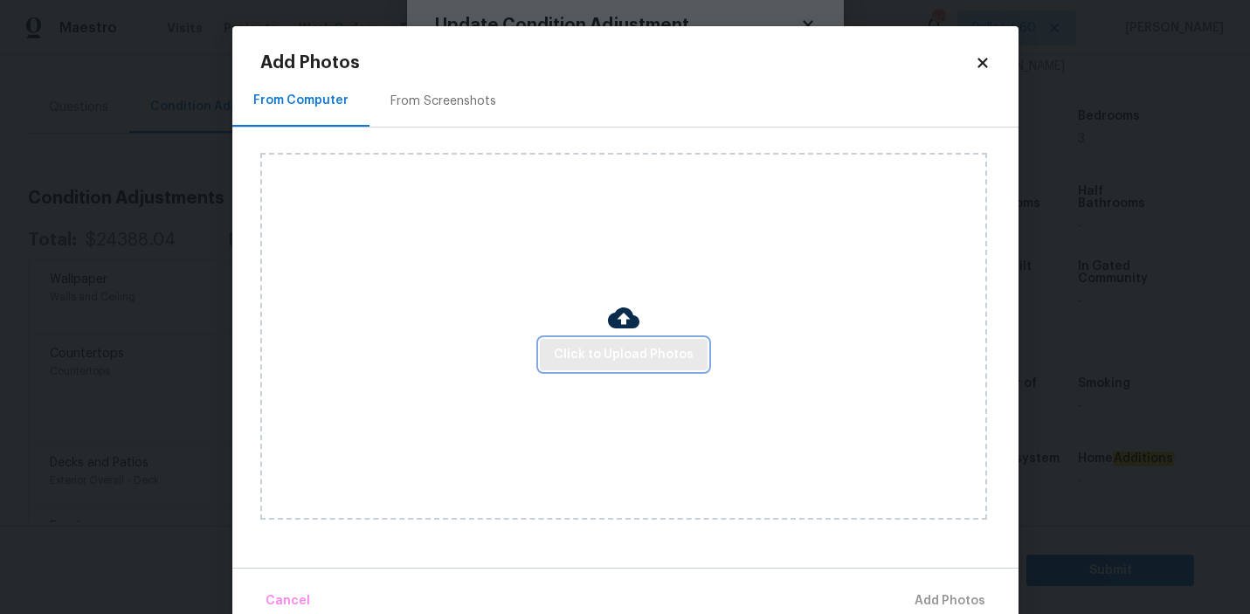
click at [622, 351] on span "Click to Upload Photos" at bounding box center [624, 355] width 140 height 22
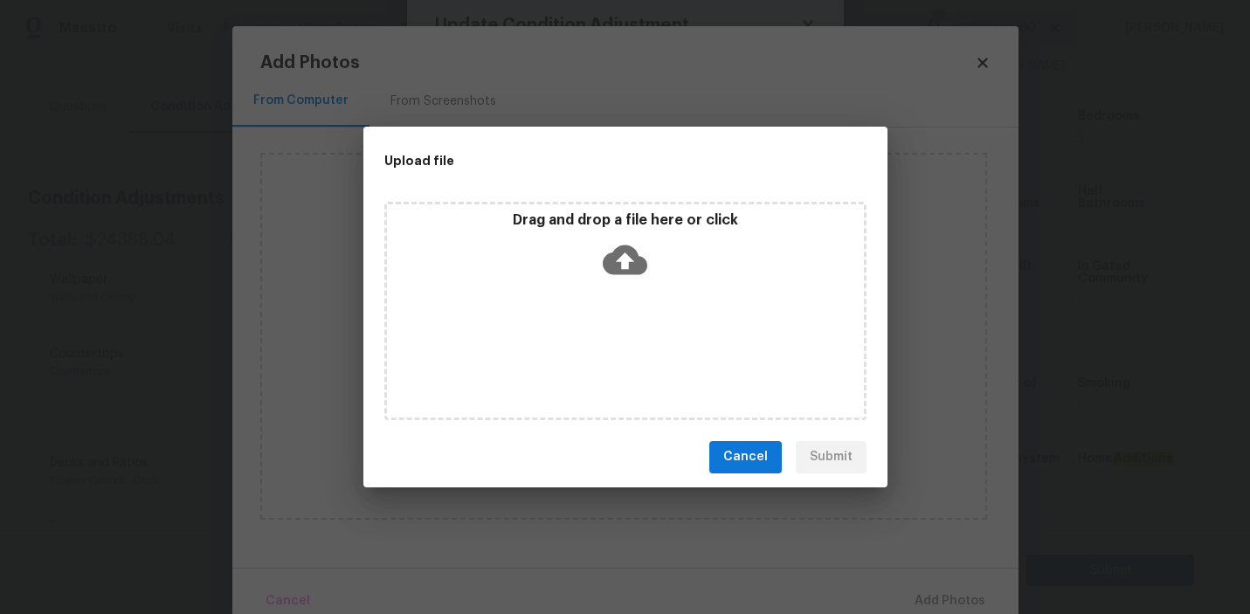
click at [622, 251] on icon at bounding box center [624, 259] width 45 height 30
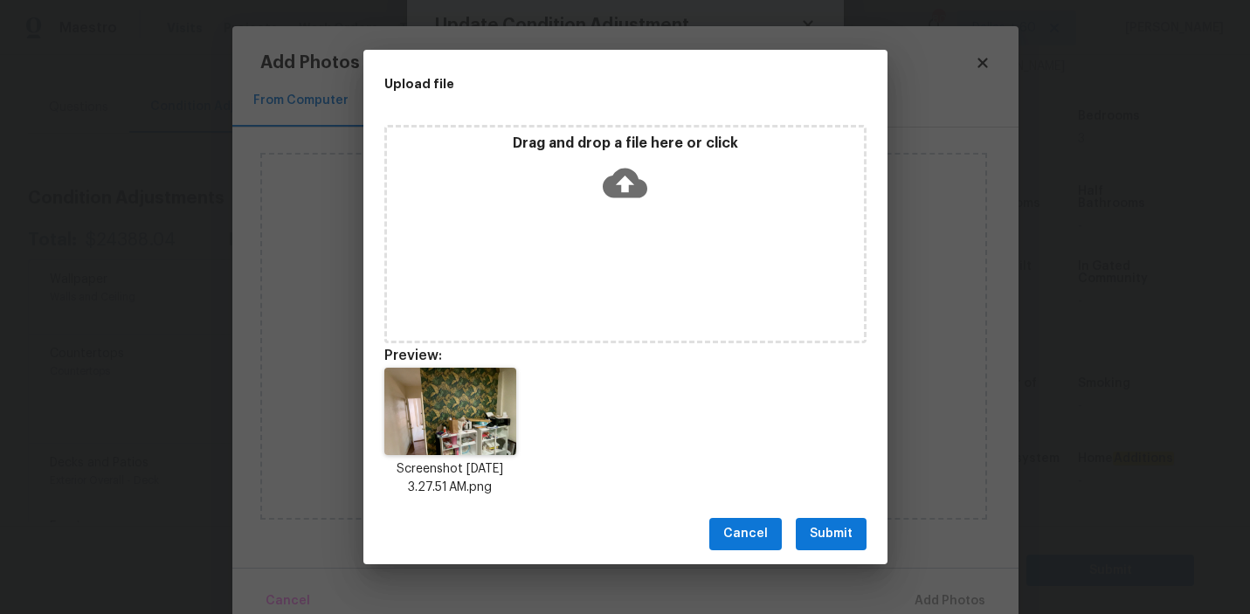
click at [849, 541] on span "Submit" at bounding box center [830, 534] width 43 height 22
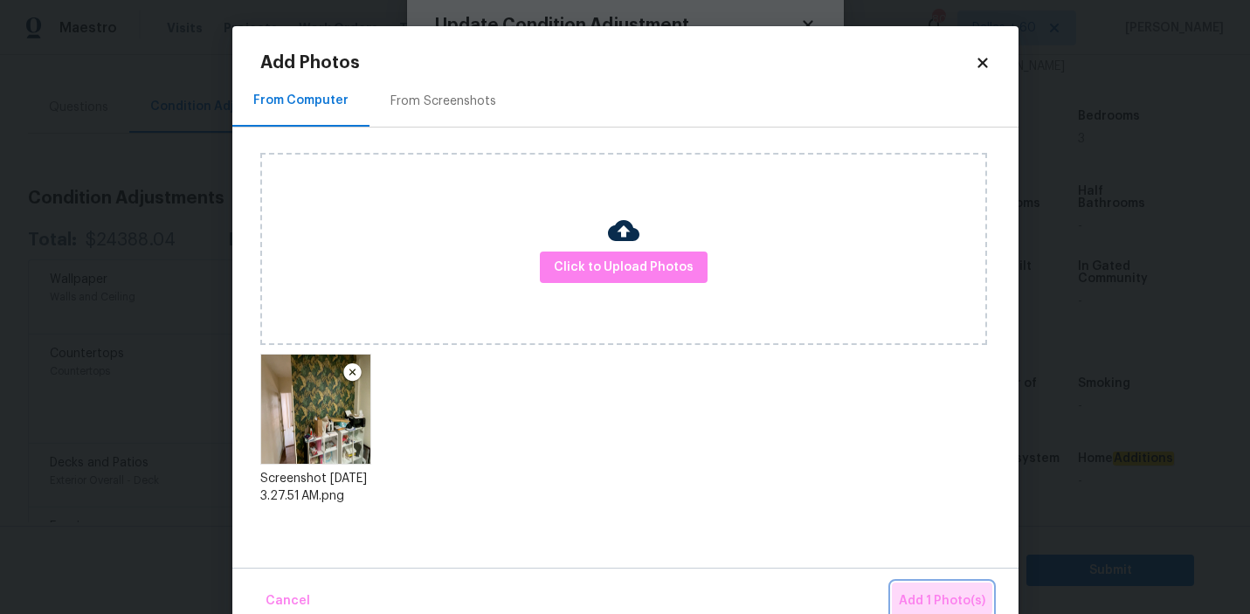
click at [911, 589] on button "Add 1 Photo(s)" at bounding box center [942, 601] width 100 height 38
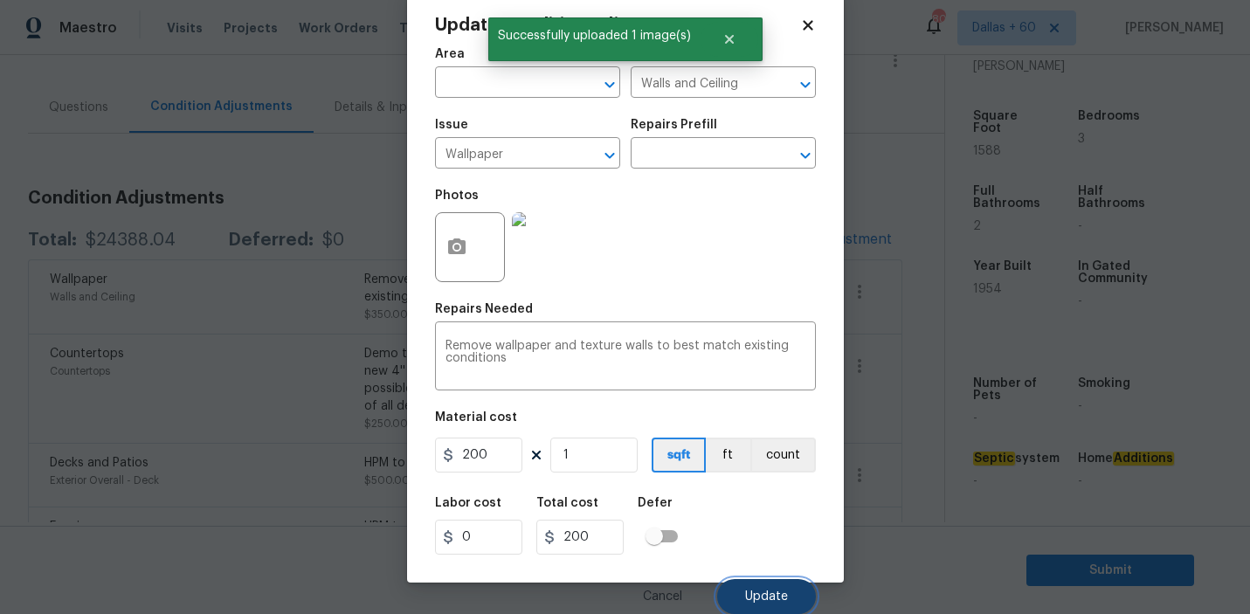
click at [768, 602] on span "Update" at bounding box center [766, 596] width 43 height 13
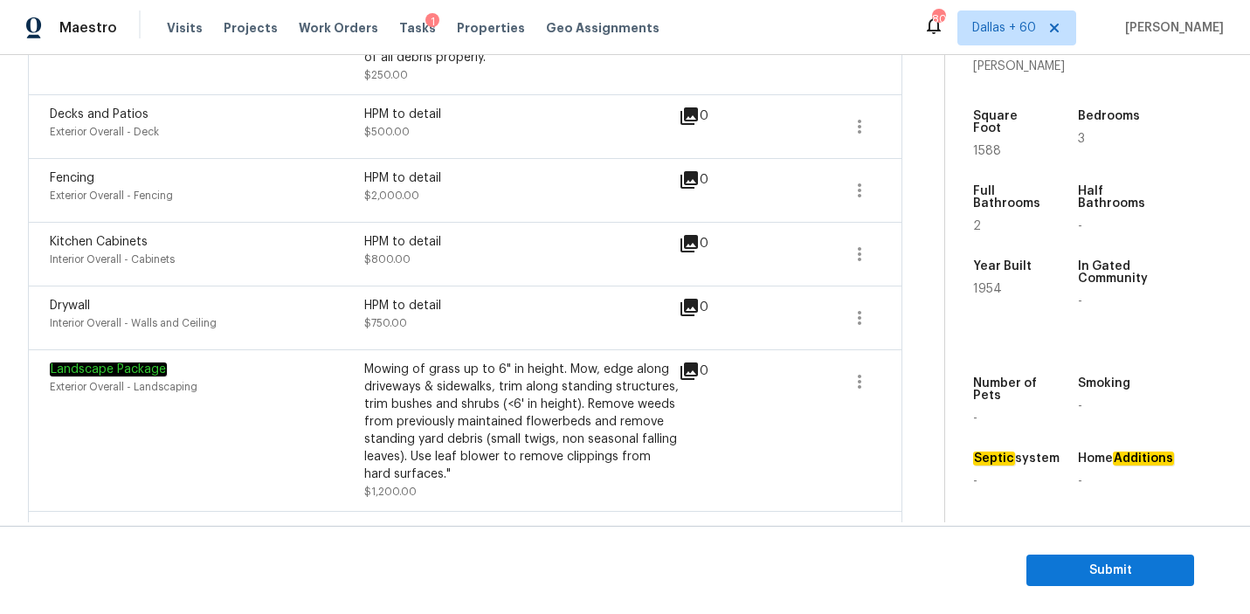
scroll to position [478, 0]
click at [284, 313] on div "Drywall" at bounding box center [207, 307] width 314 height 17
click at [487, 315] on div "HPM to detail" at bounding box center [521, 307] width 314 height 17
click at [682, 308] on icon at bounding box center [688, 309] width 21 height 21
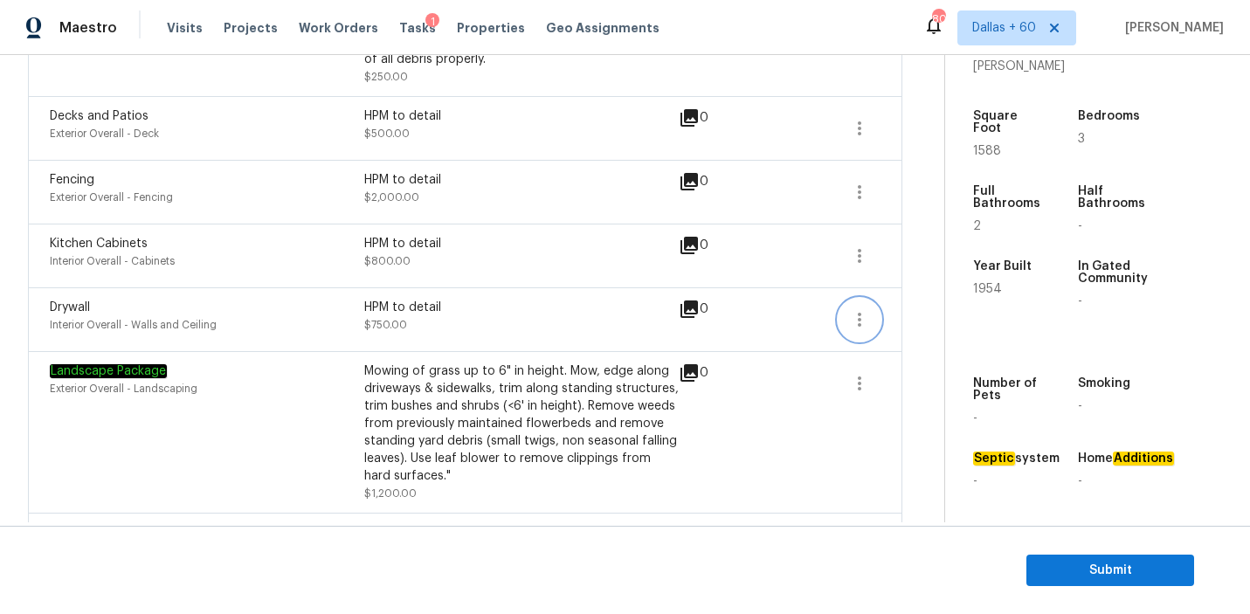
click at [864, 320] on icon "button" at bounding box center [859, 319] width 21 height 21
click at [467, 321] on div "HPM to detail $750.00" at bounding box center [521, 320] width 314 height 42
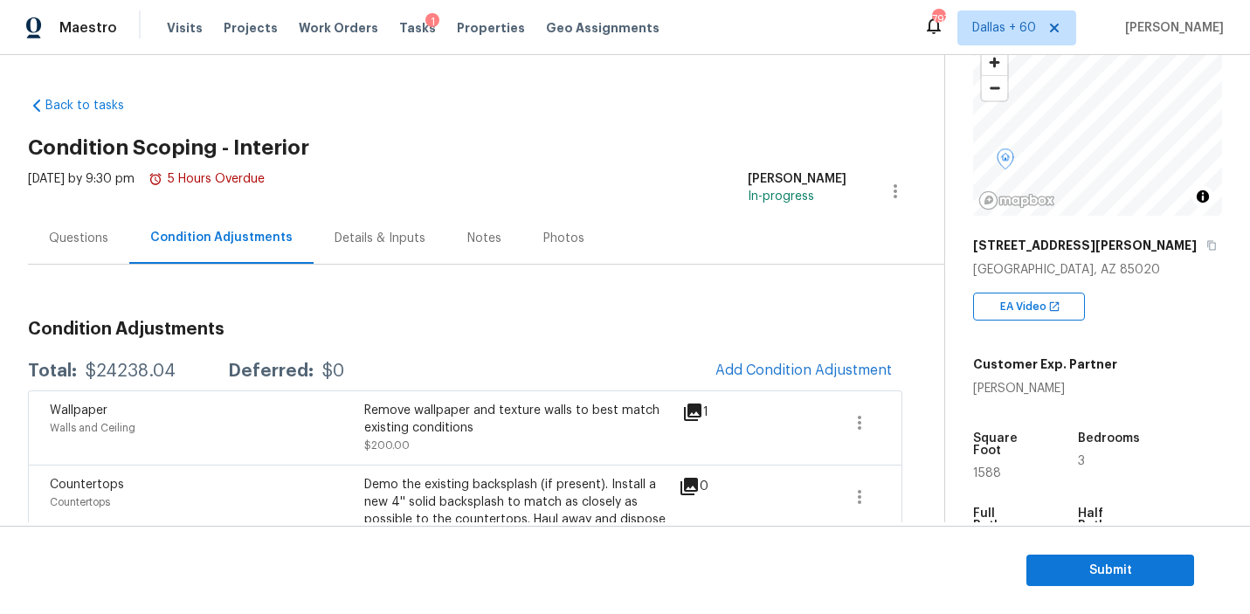
scroll to position [99, 0]
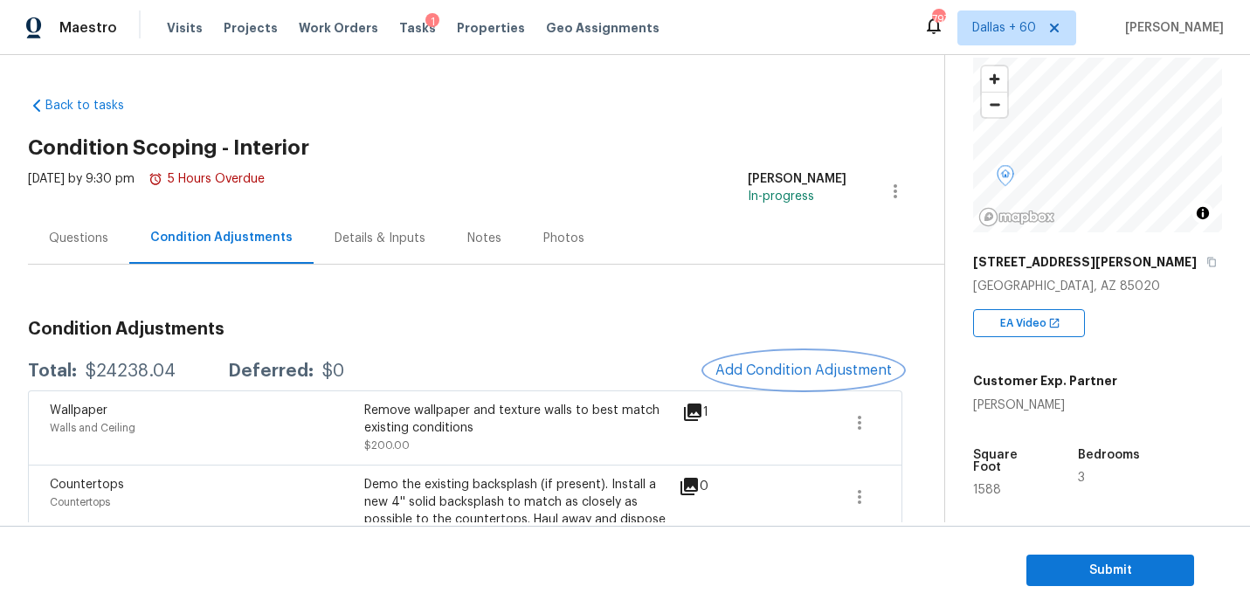
click at [780, 372] on span "Add Condition Adjustment" at bounding box center [803, 370] width 176 height 16
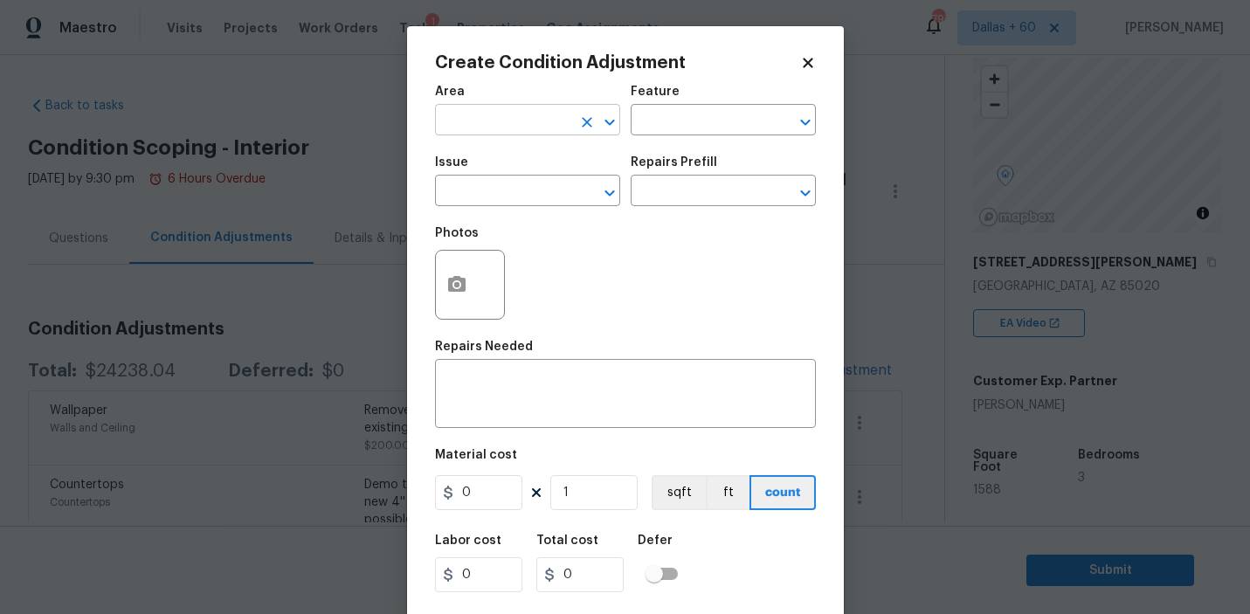
click at [536, 116] on input "text" at bounding box center [503, 121] width 136 height 27
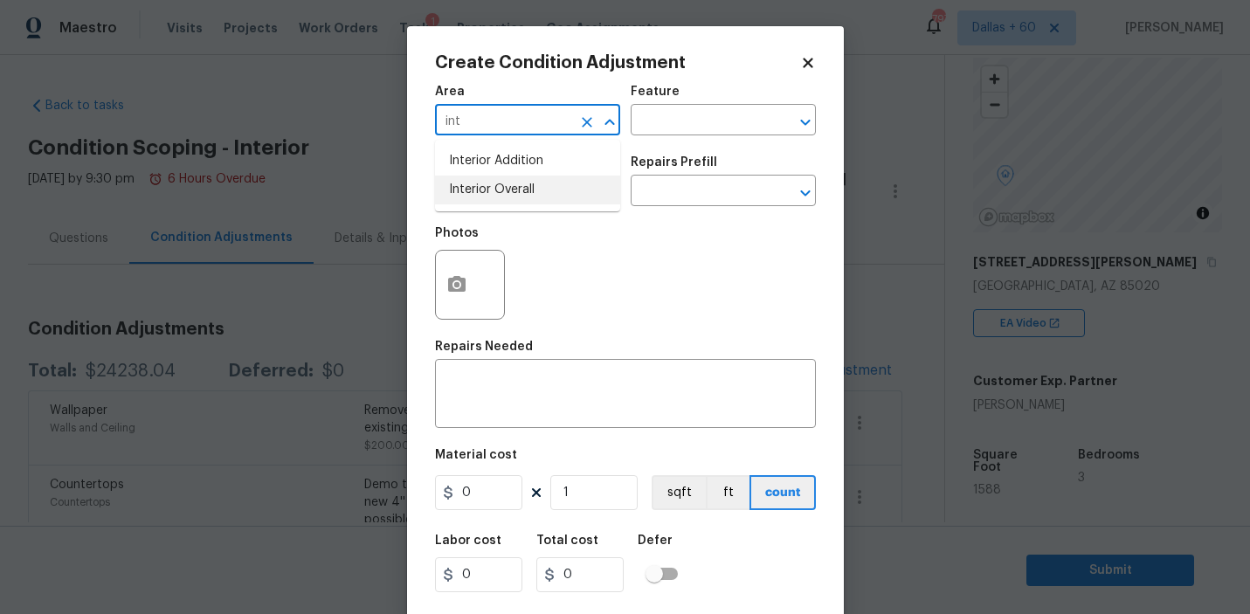
click at [540, 186] on li "Interior Overall" at bounding box center [527, 190] width 185 height 29
click at [523, 188] on li "Interior Overall" at bounding box center [527, 190] width 185 height 29
type input "Interior Overall"
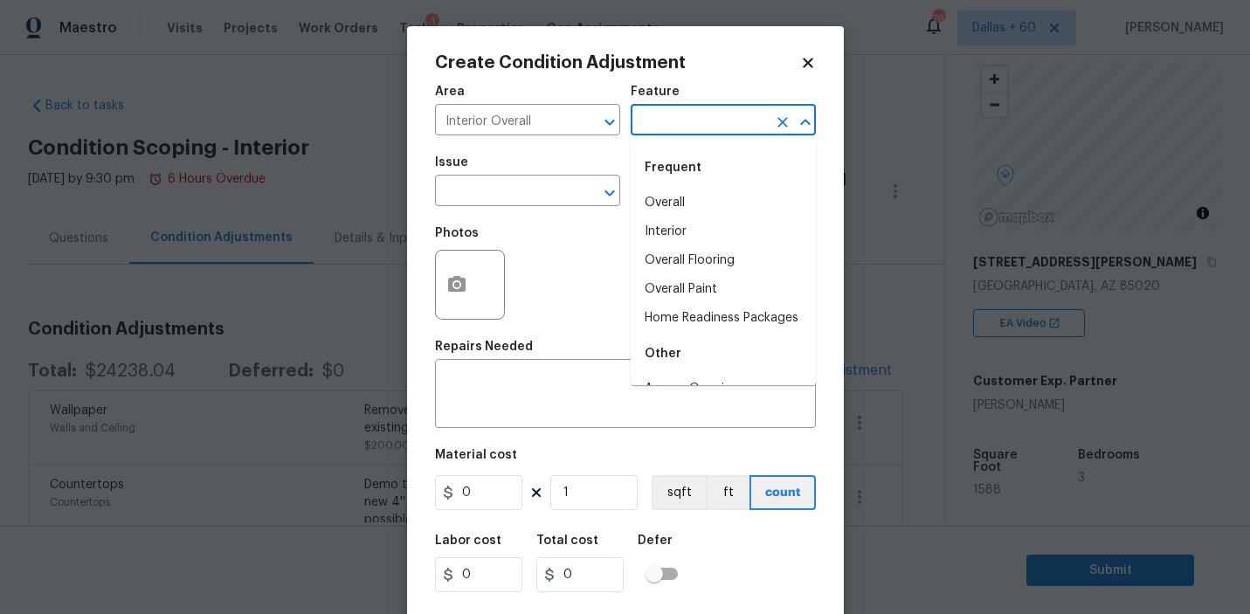
click at [733, 120] on input "text" at bounding box center [698, 121] width 136 height 27
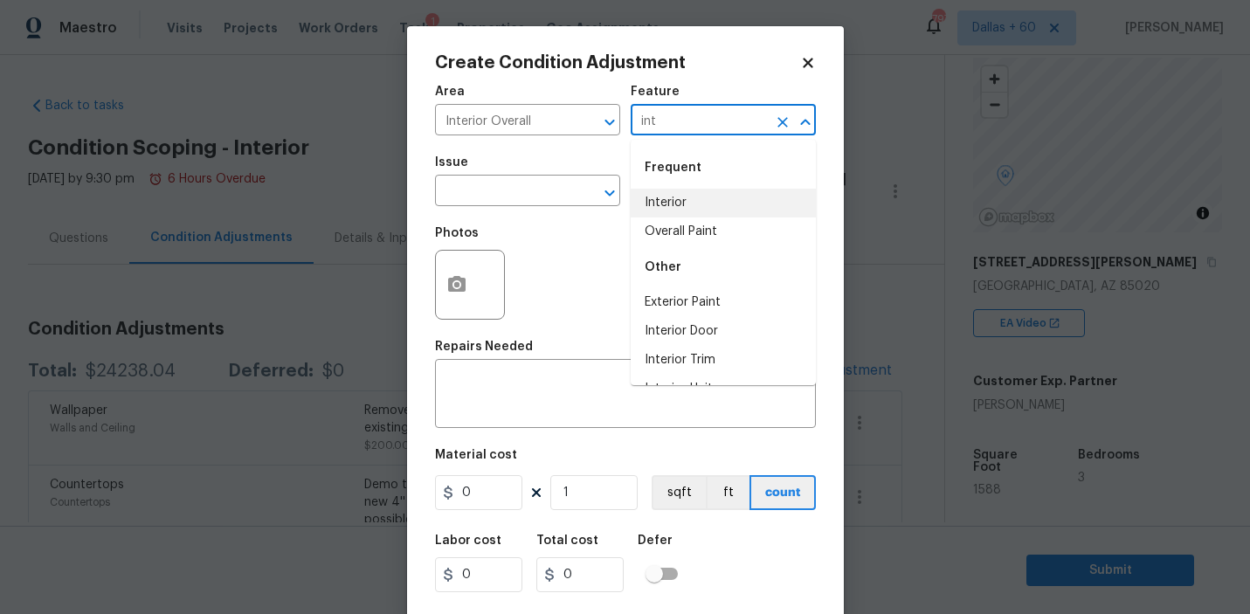
click at [735, 199] on li "Interior" at bounding box center [722, 203] width 185 height 29
type input "Interior"
click at [468, 189] on input "text" at bounding box center [503, 192] width 136 height 27
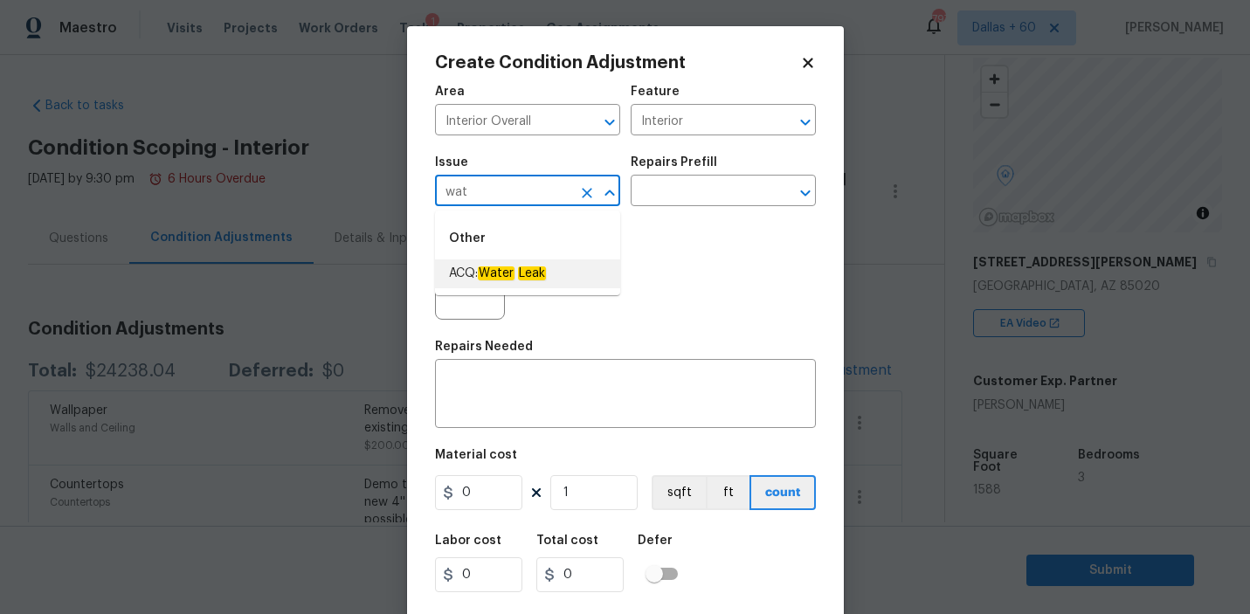
click at [512, 279] on em "Water" at bounding box center [496, 273] width 37 height 14
type input "ACQ: Water Leak"
click at [520, 400] on textarea at bounding box center [625, 395] width 360 height 37
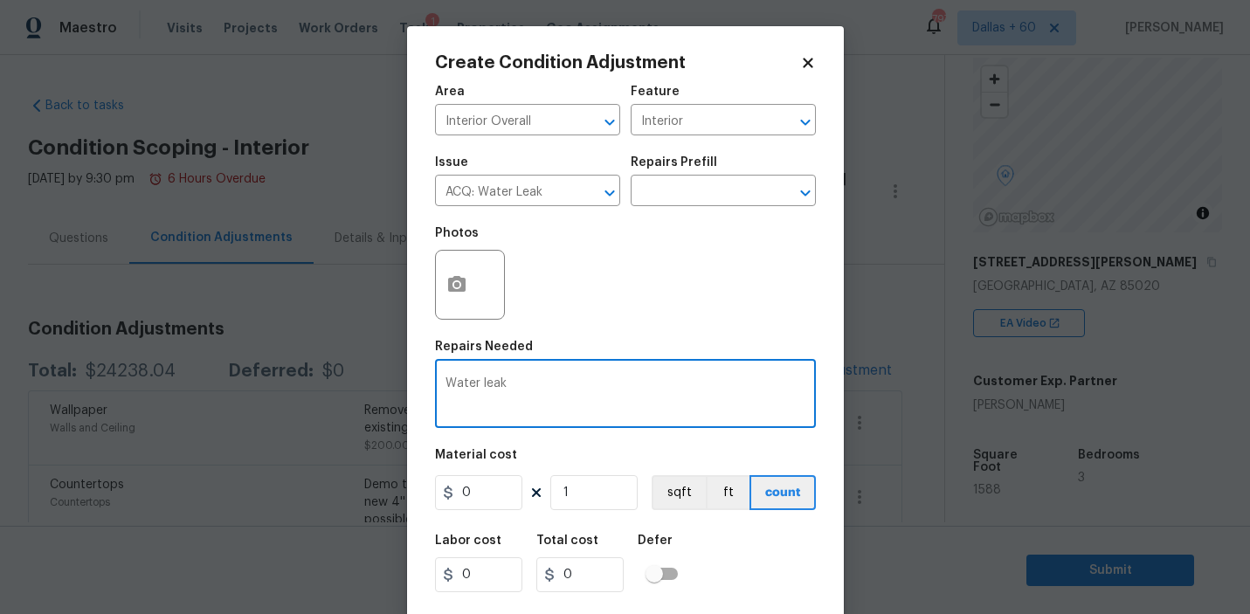
scroll to position [38, 0]
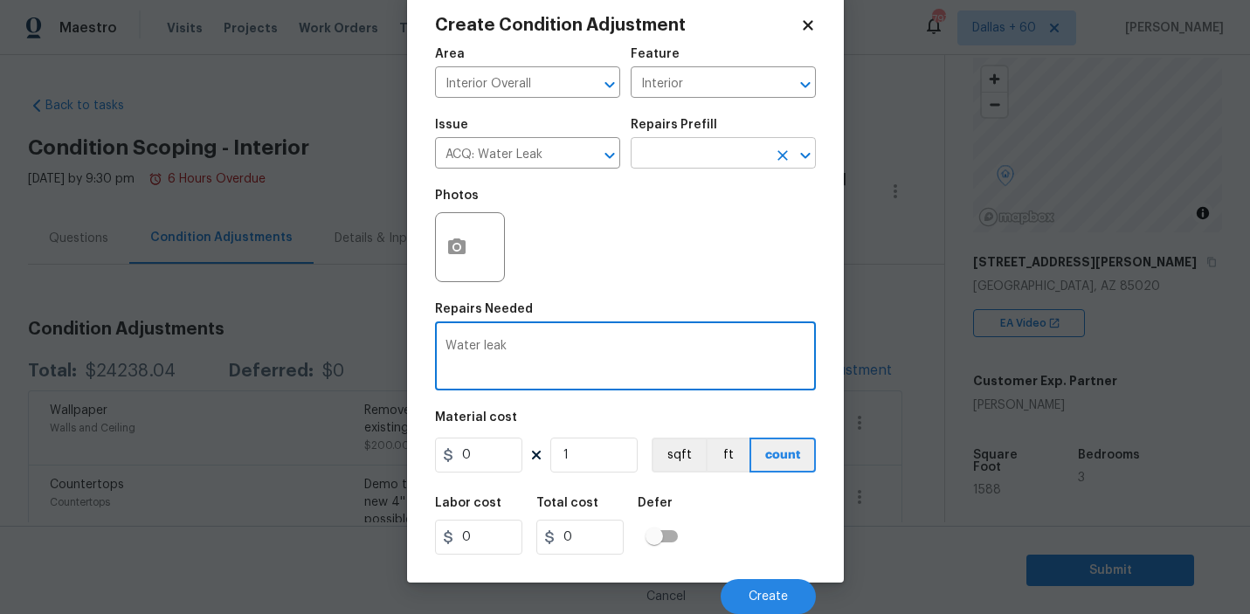
type textarea "Water leak"
click at [709, 154] on input "text" at bounding box center [698, 154] width 136 height 27
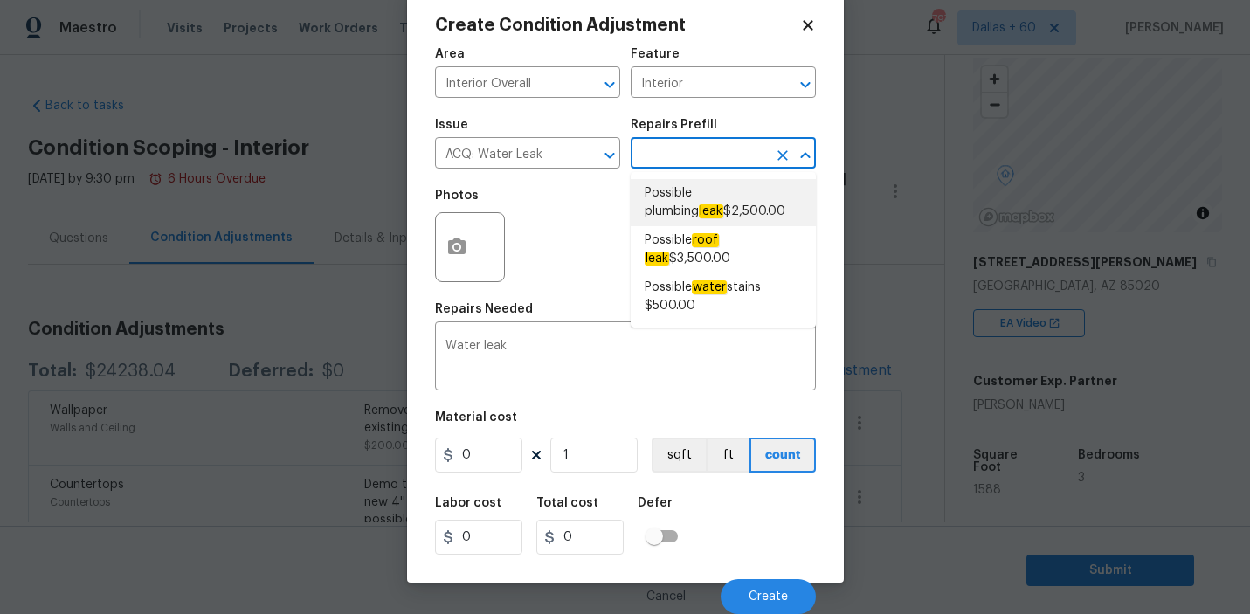
click at [562, 213] on div "Photos" at bounding box center [625, 236] width 381 height 114
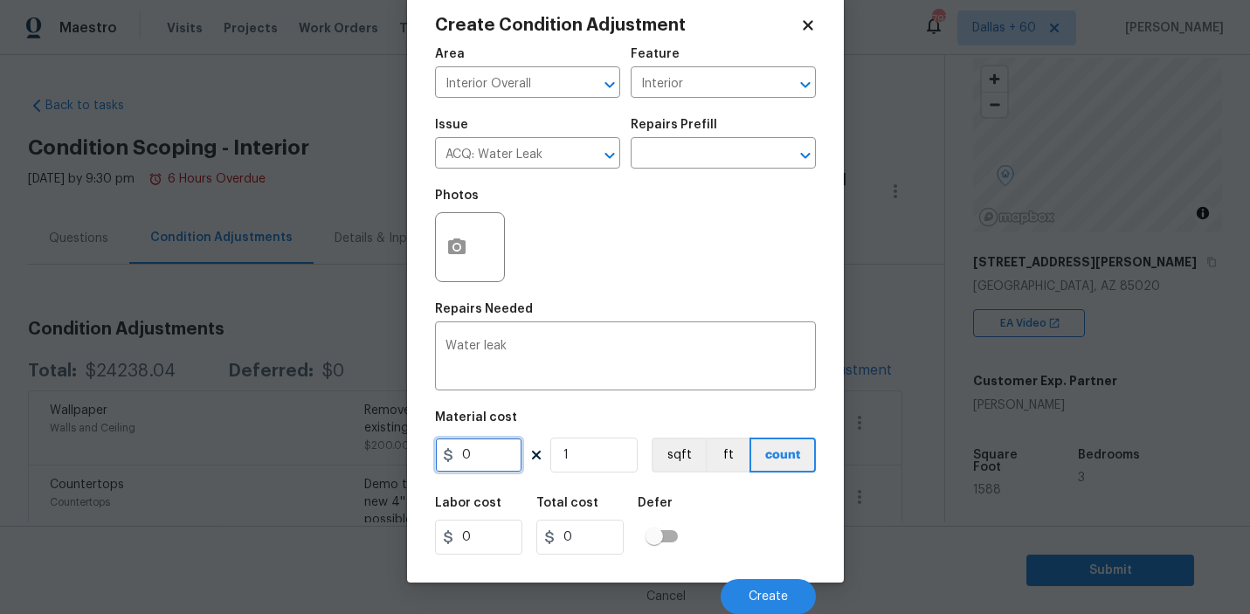
click at [488, 455] on input "0" at bounding box center [478, 454] width 87 height 35
type input "2500"
click at [607, 464] on input "1" at bounding box center [593, 454] width 87 height 35
click at [456, 245] on circle "button" at bounding box center [455, 246] width 5 height 5
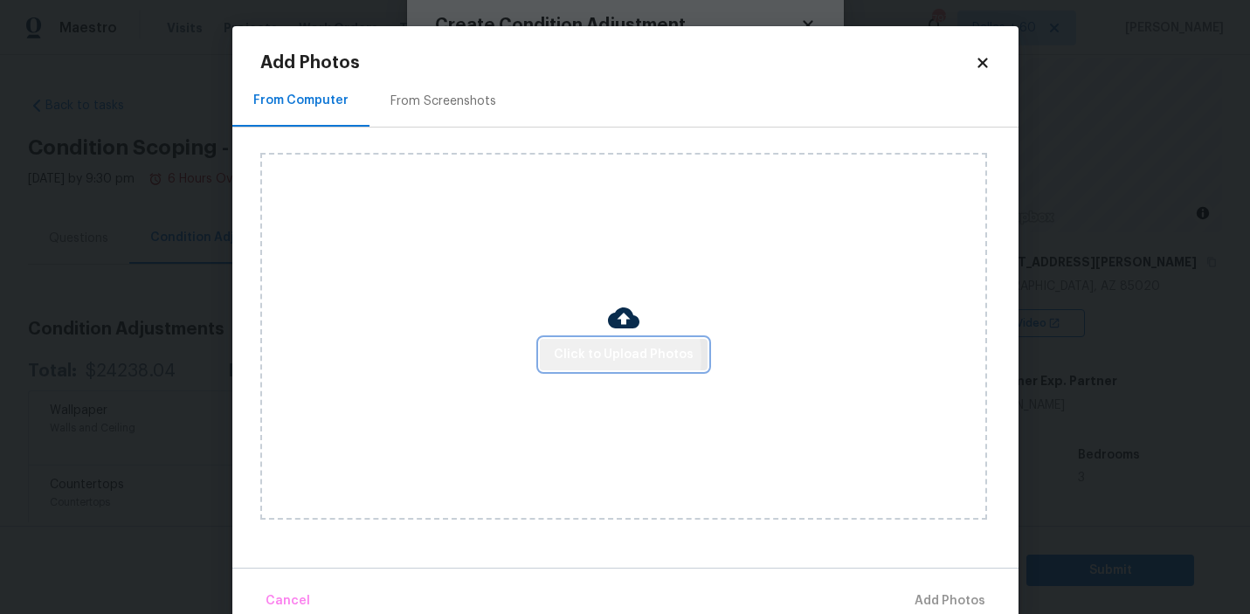
click at [592, 356] on span "Click to Upload Photos" at bounding box center [624, 355] width 140 height 22
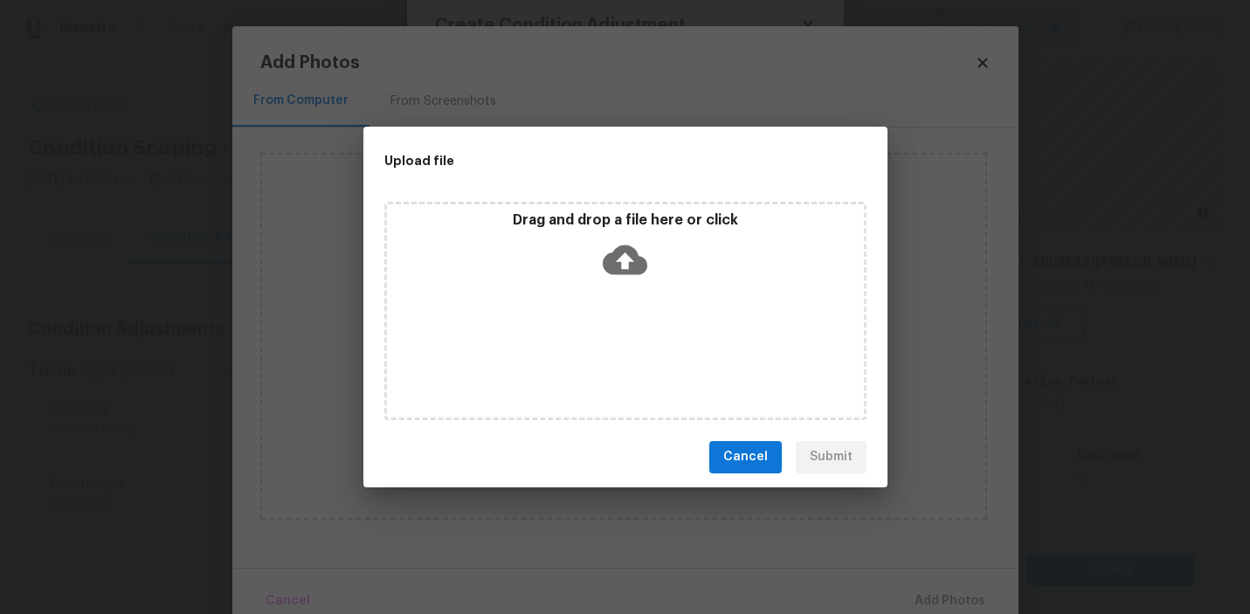
click at [628, 255] on icon at bounding box center [624, 260] width 45 height 45
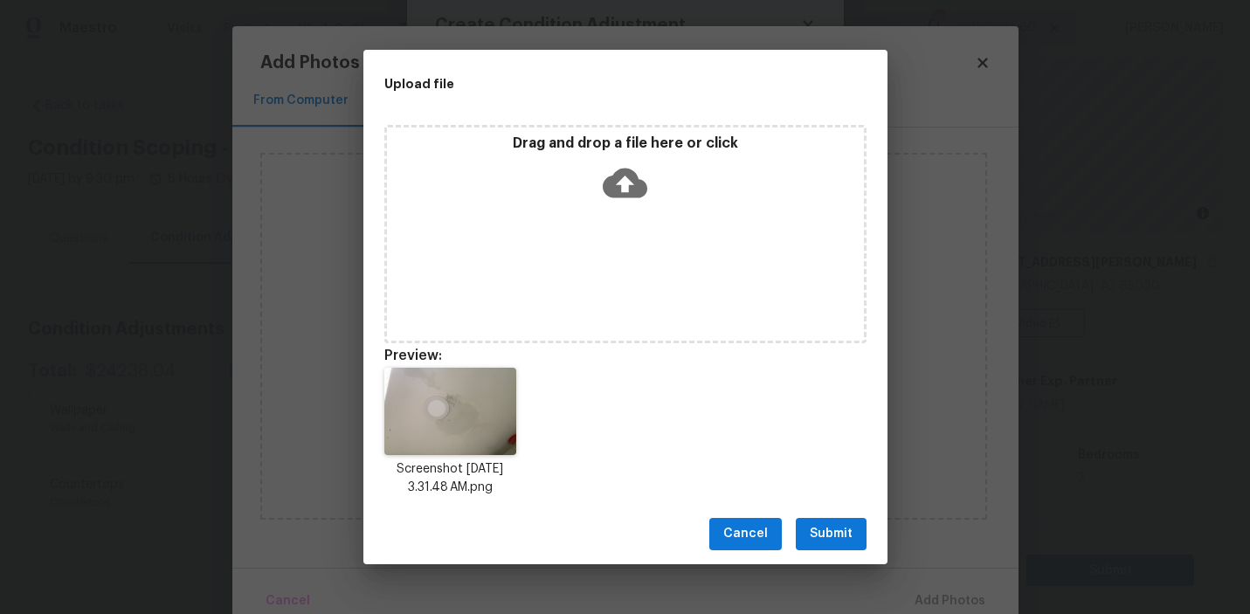
click at [830, 533] on span "Submit" at bounding box center [830, 534] width 43 height 22
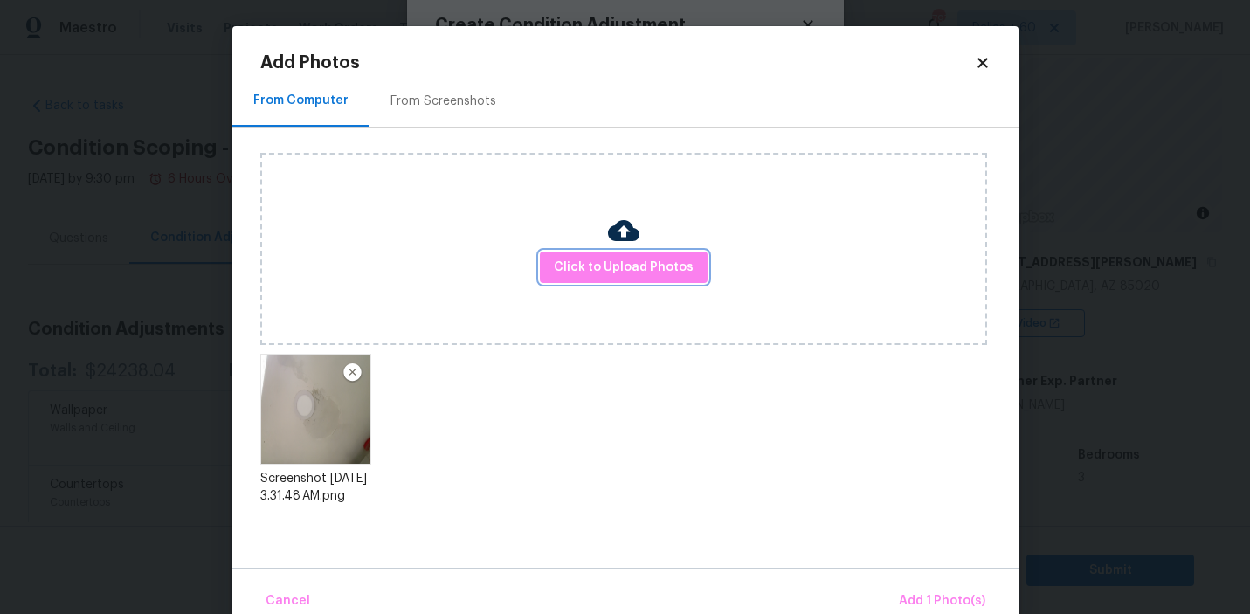
scroll to position [32, 0]
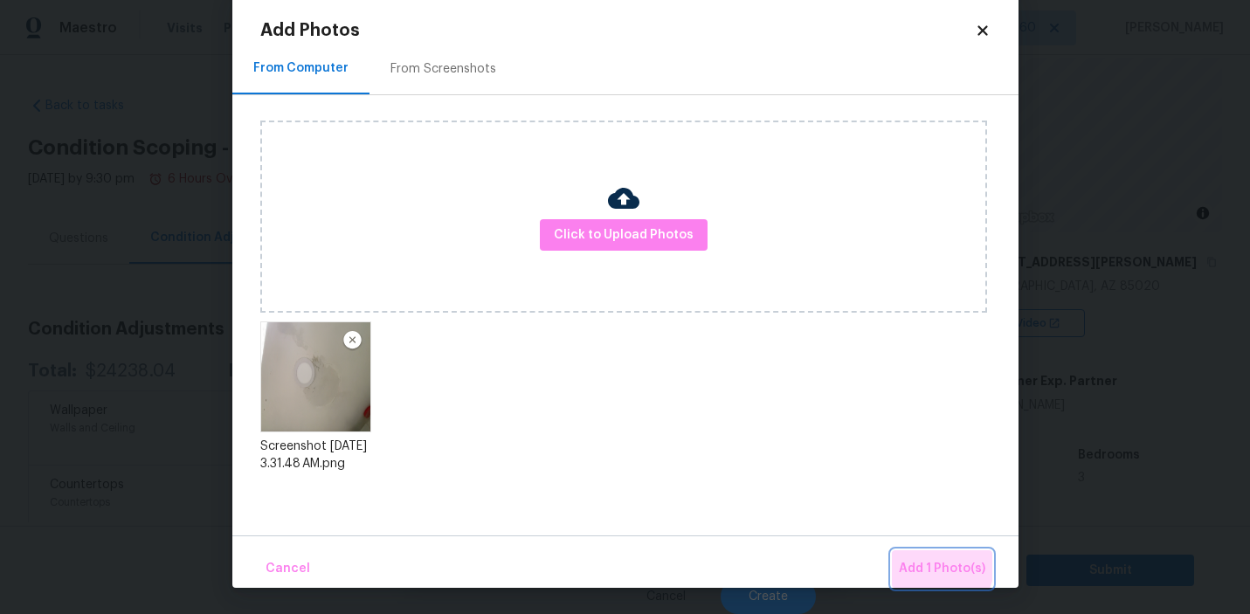
click at [940, 567] on span "Add 1 Photo(s)" at bounding box center [942, 569] width 86 height 22
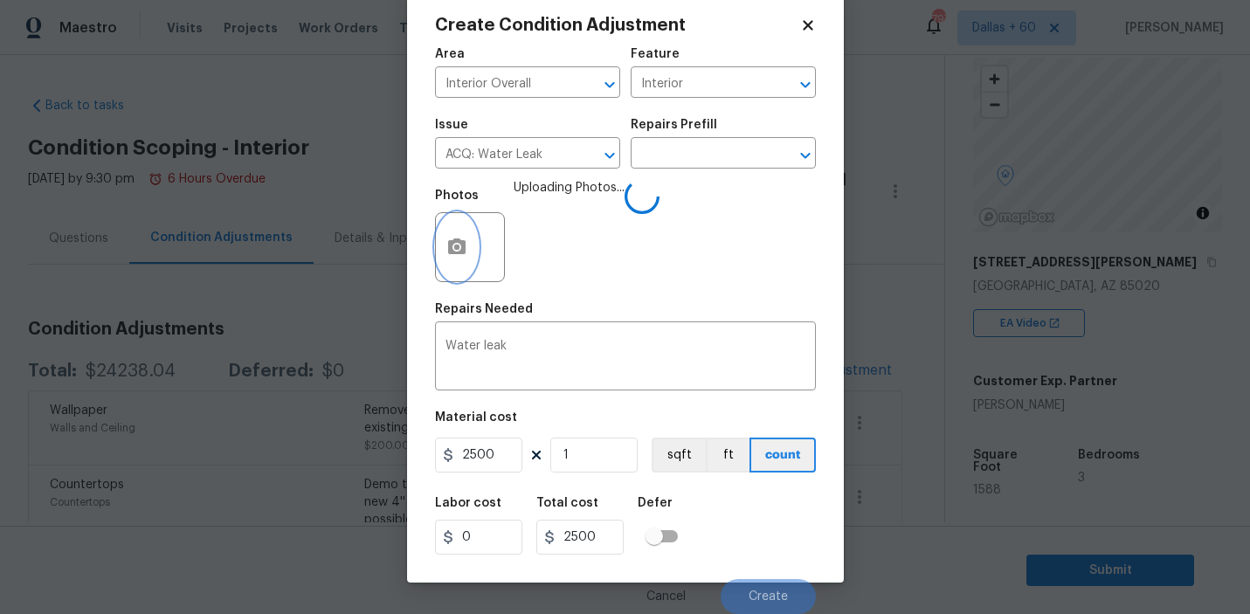
scroll to position [0, 0]
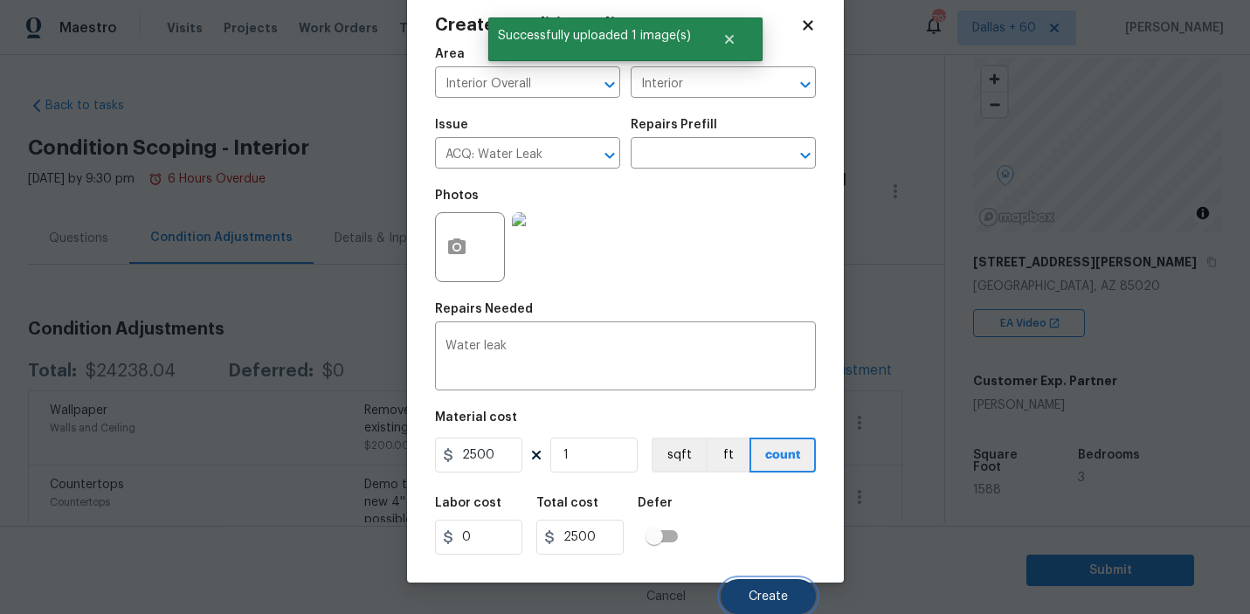
click at [765, 602] on span "Create" at bounding box center [767, 596] width 39 height 13
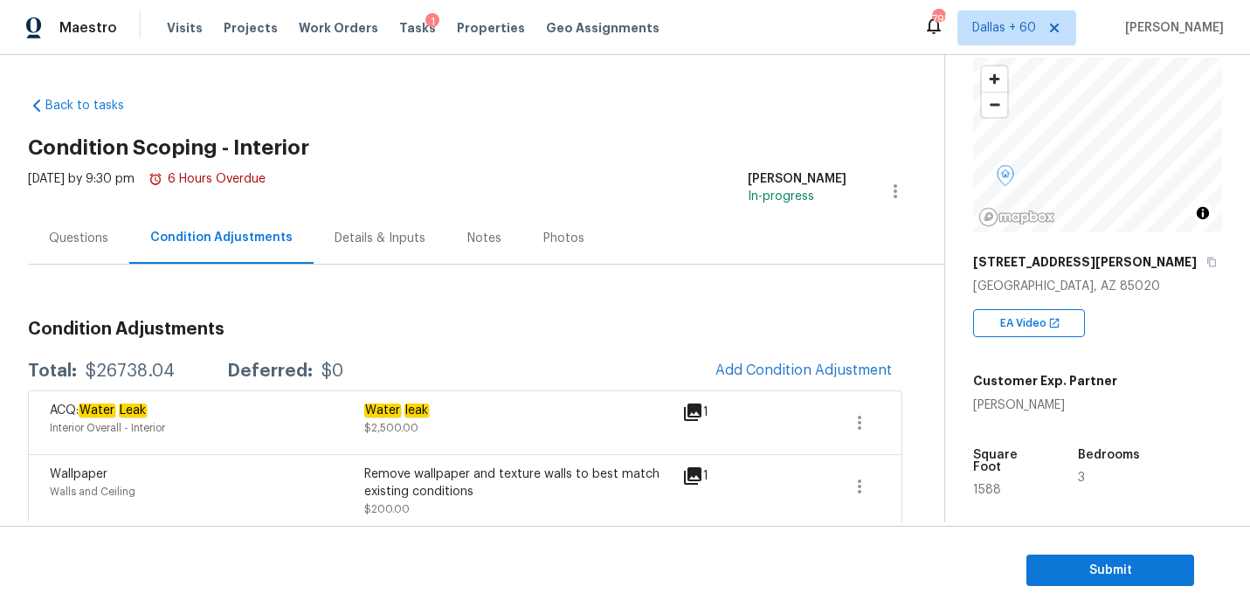
click at [114, 246] on div "Questions" at bounding box center [78, 238] width 101 height 52
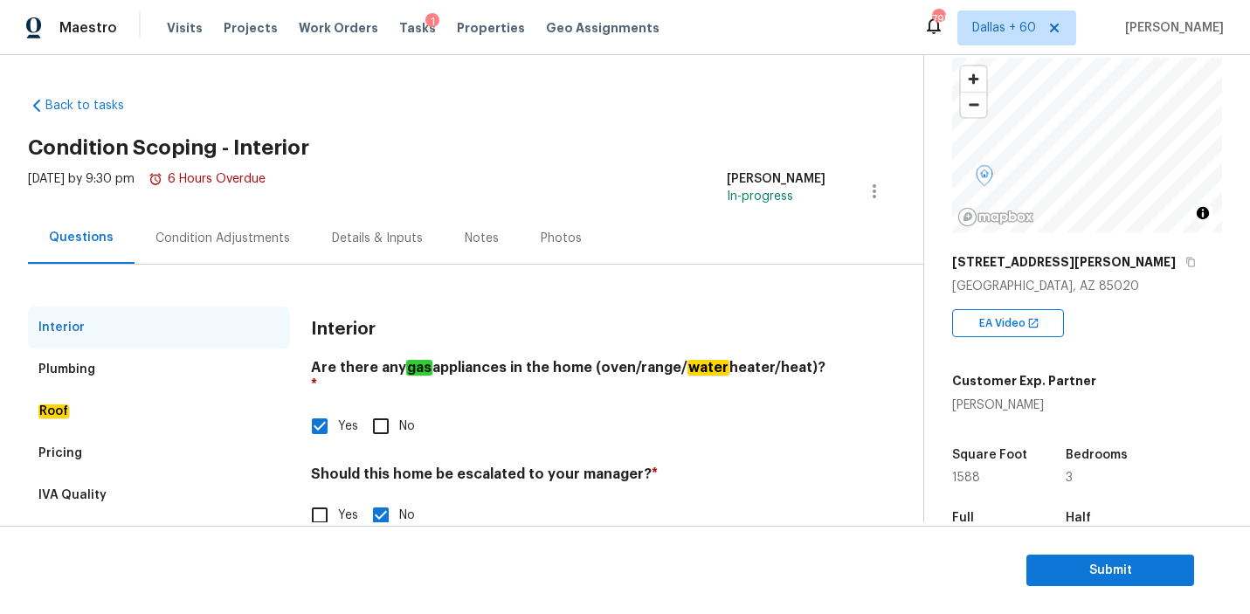
click at [107, 369] on div "Plumbing" at bounding box center [159, 369] width 262 height 42
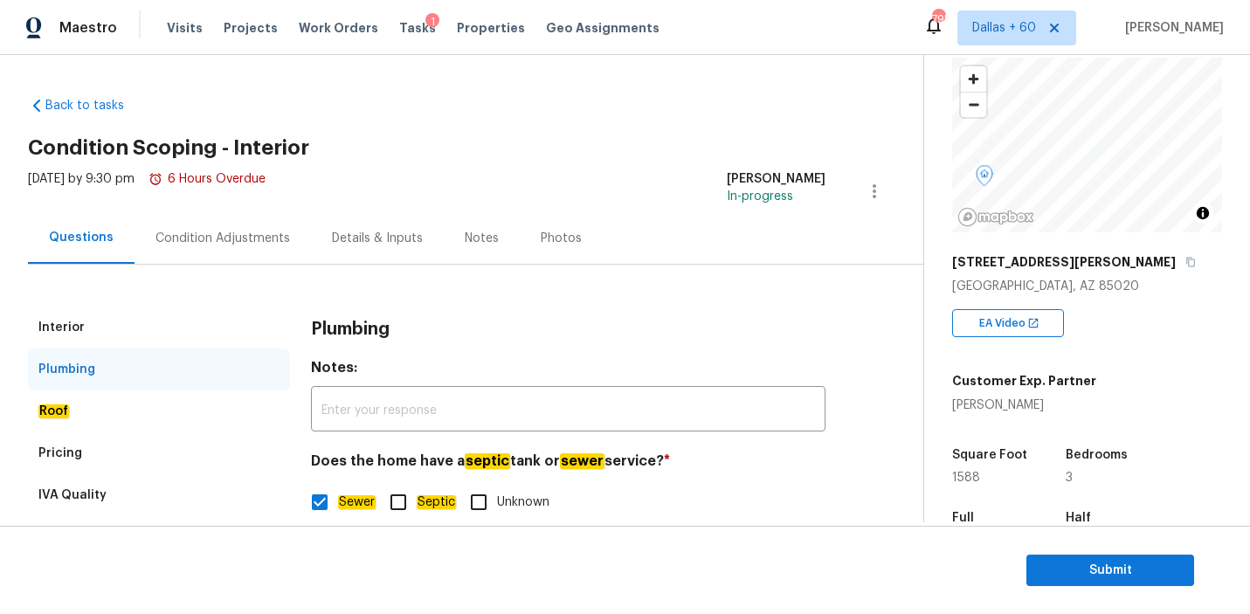
click at [101, 451] on div "Pricing" at bounding box center [159, 453] width 262 height 42
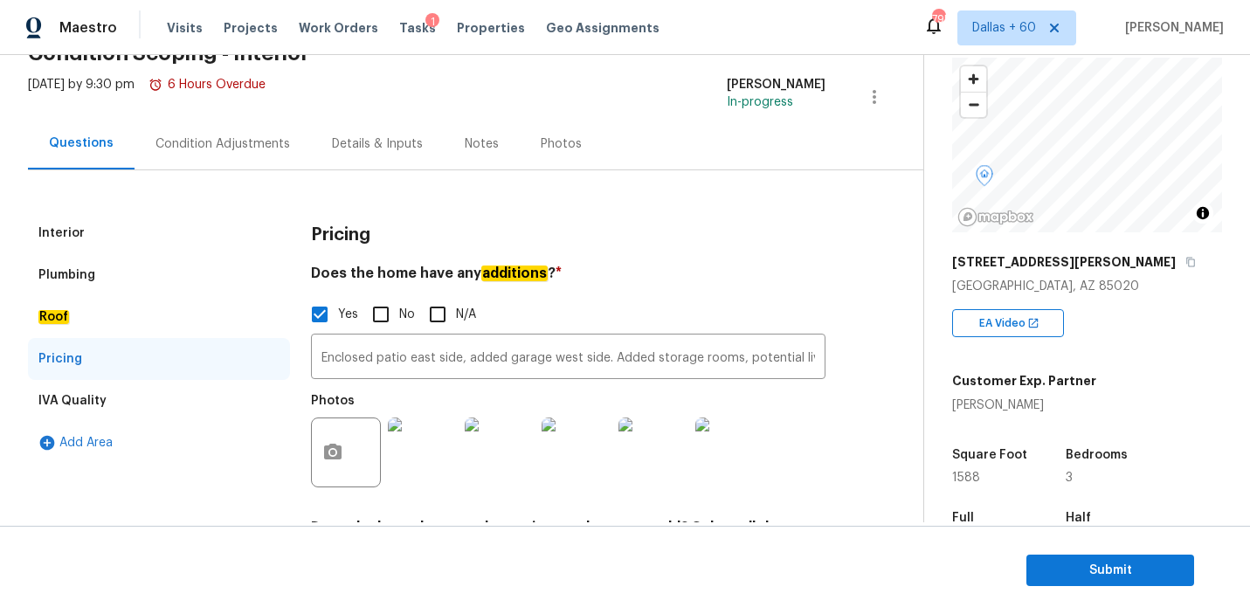
scroll to position [129, 0]
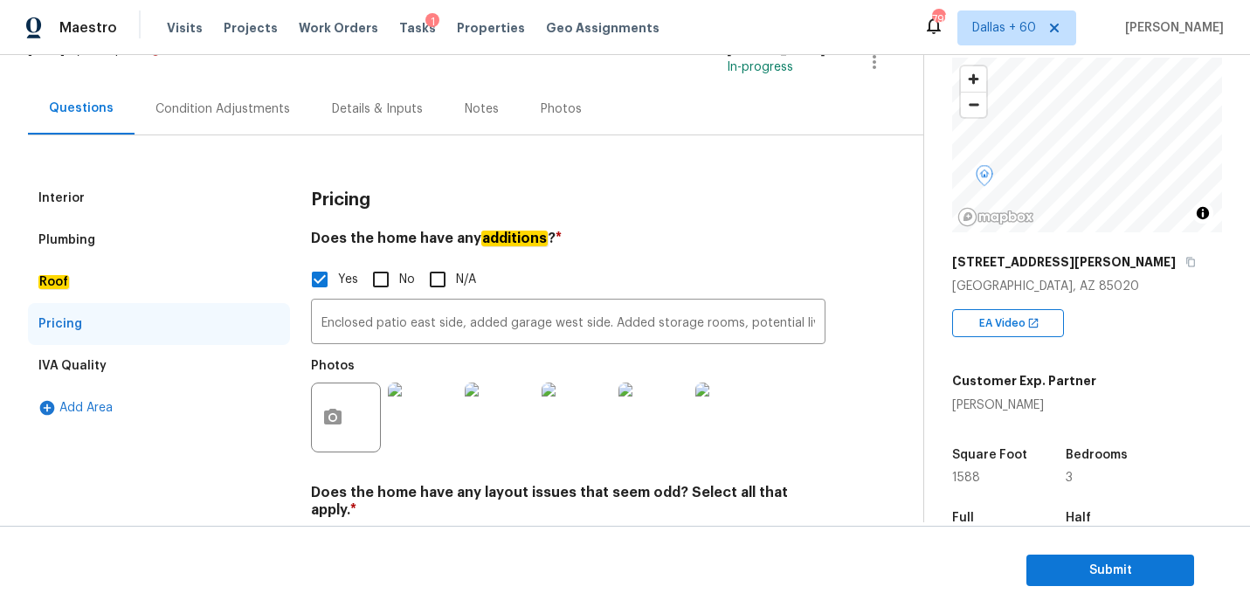
click at [181, 109] on div "Condition Adjustments" at bounding box center [222, 108] width 134 height 17
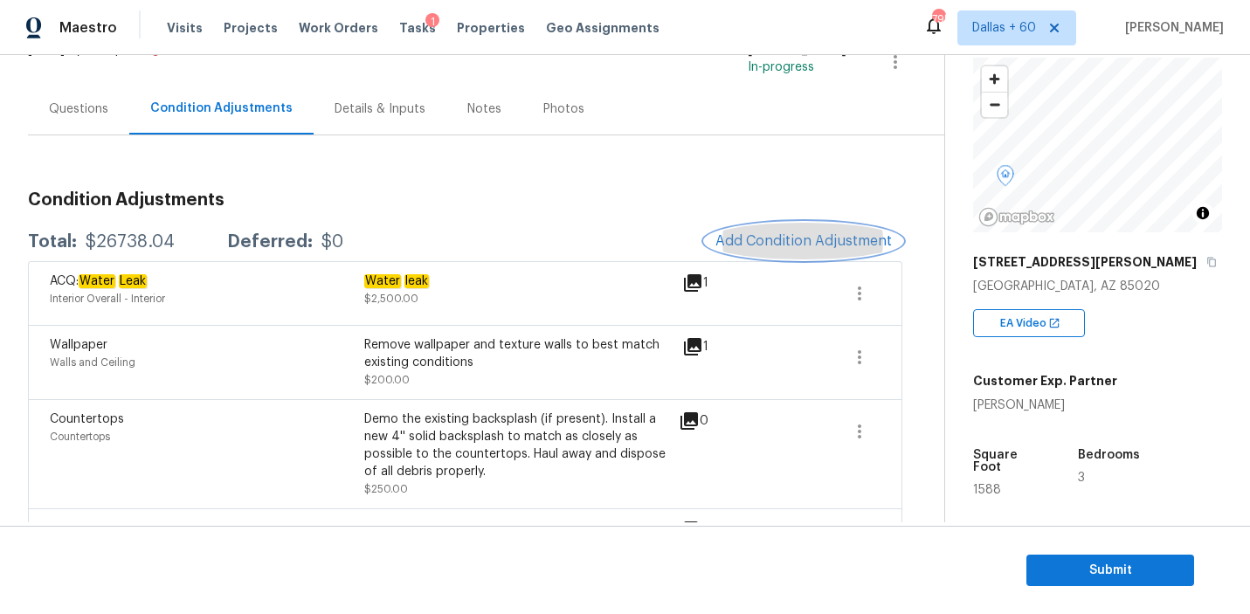
click at [751, 228] on button "Add Condition Adjustment" at bounding box center [803, 241] width 197 height 37
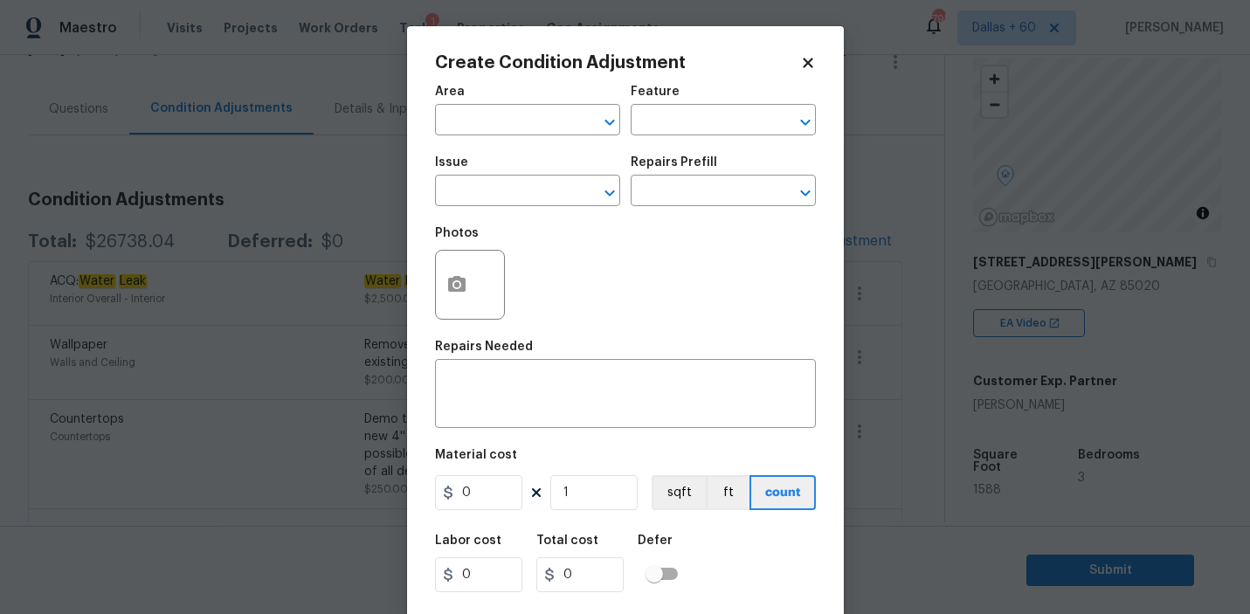
click at [545, 142] on span "Area ​" at bounding box center [527, 110] width 185 height 71
click at [545, 135] on input "text" at bounding box center [503, 121] width 136 height 27
click at [546, 185] on li "Interior Overall" at bounding box center [527, 190] width 185 height 29
type input "Interior Overall"
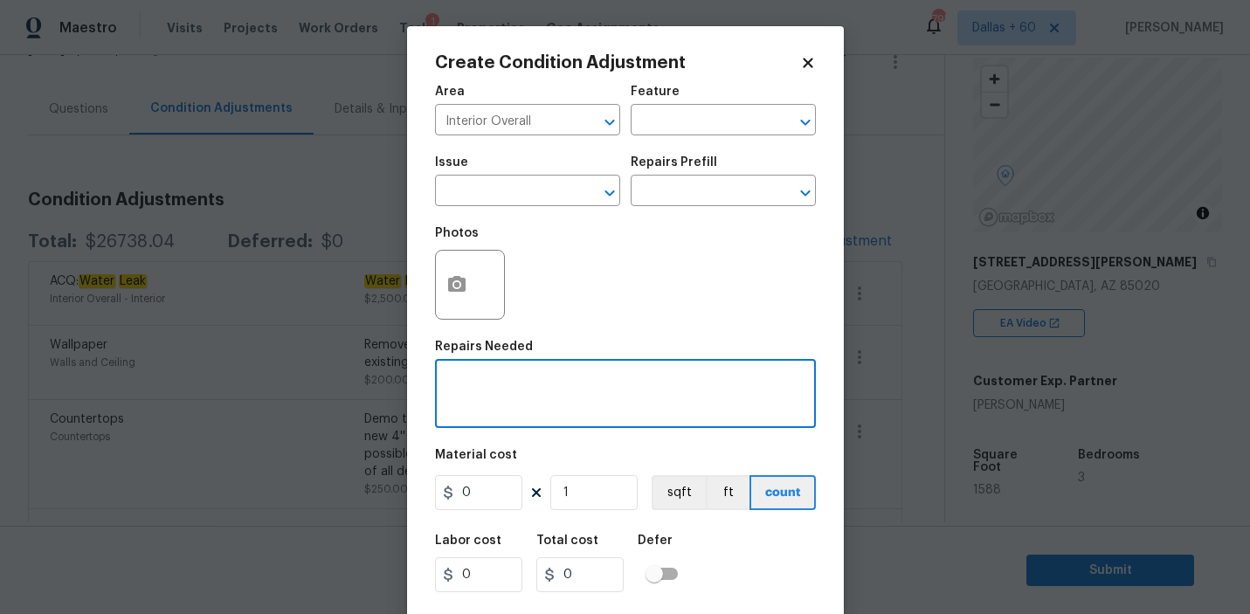
click at [544, 379] on textarea at bounding box center [625, 395] width 360 height 37
type textarea "Garage conversion"
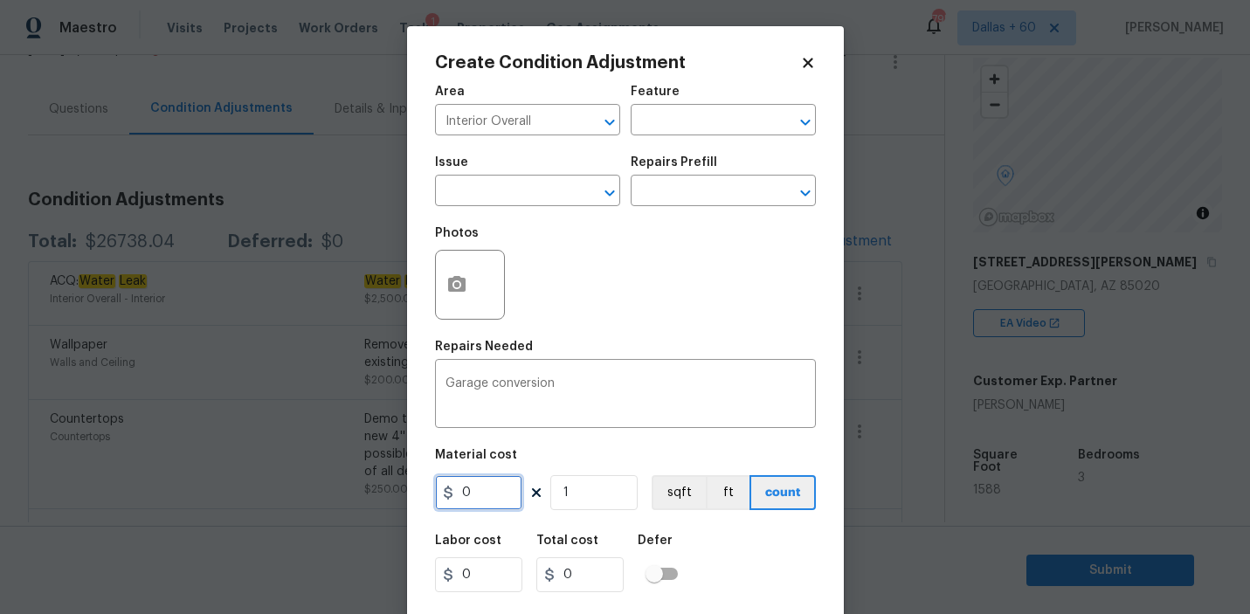
click at [498, 488] on input "0" at bounding box center [478, 492] width 87 height 35
type input "2500"
click at [760, 581] on div "Labor cost 0 Total cost 2500 Defer" at bounding box center [625, 563] width 381 height 79
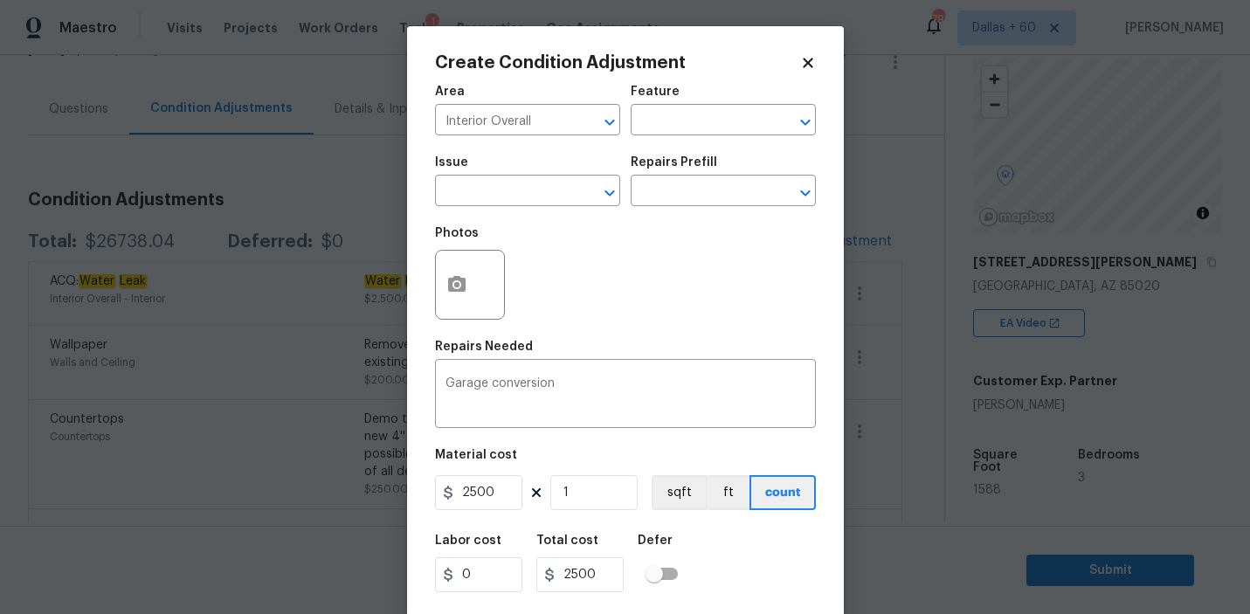
scroll to position [38, 0]
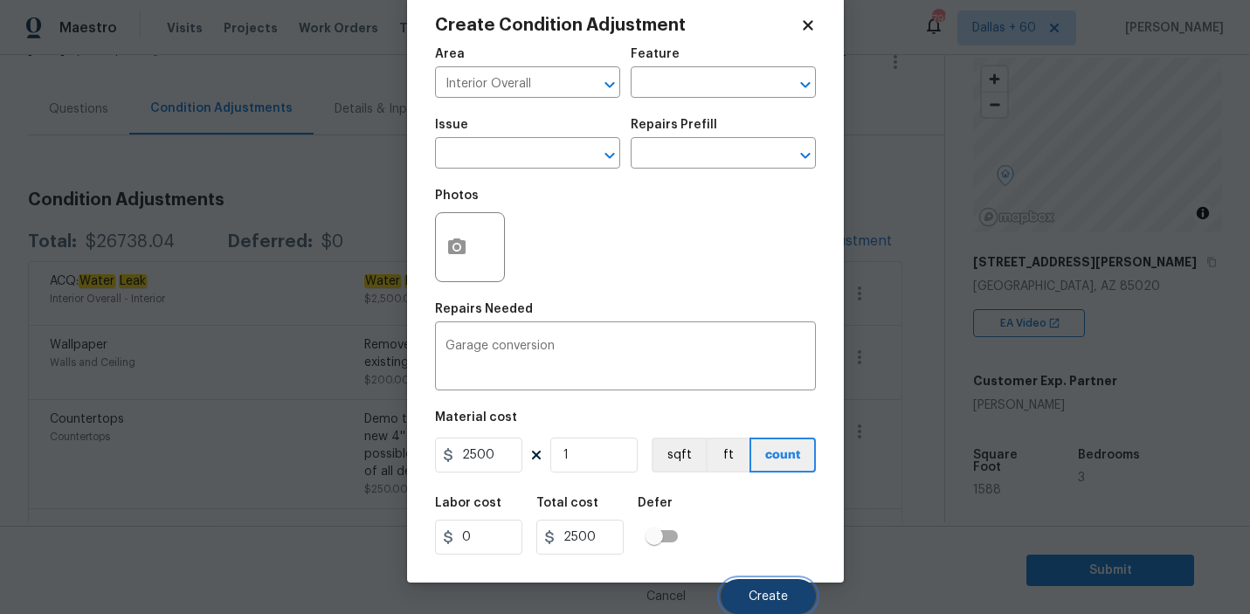
click at [757, 601] on span "Create" at bounding box center [767, 596] width 39 height 13
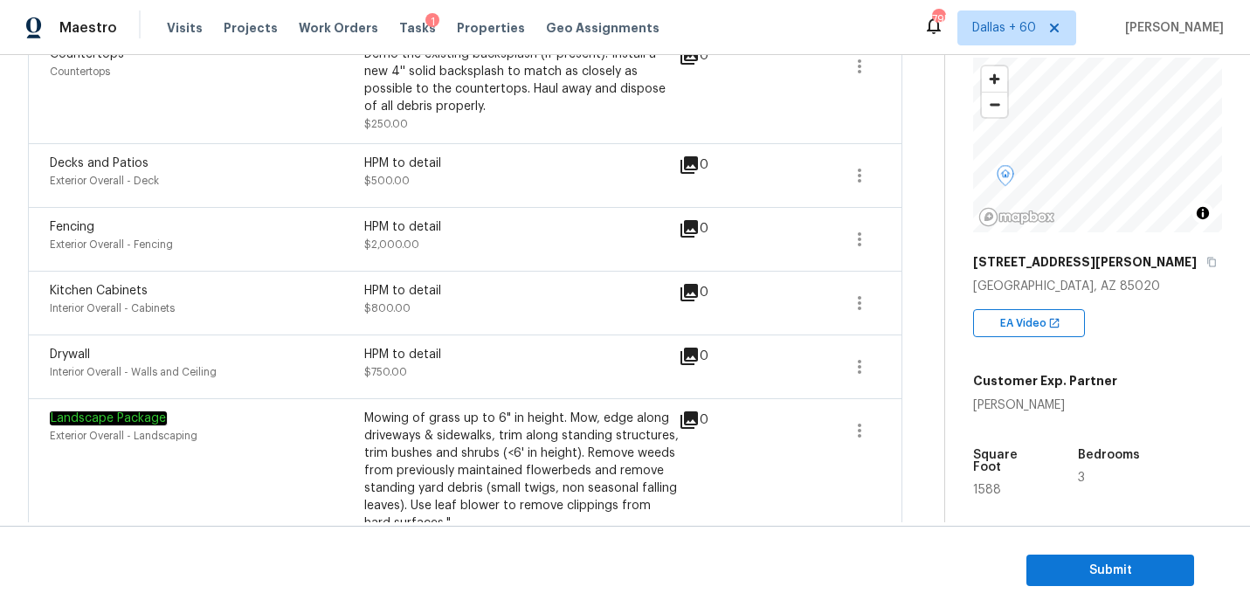
scroll to position [0, 0]
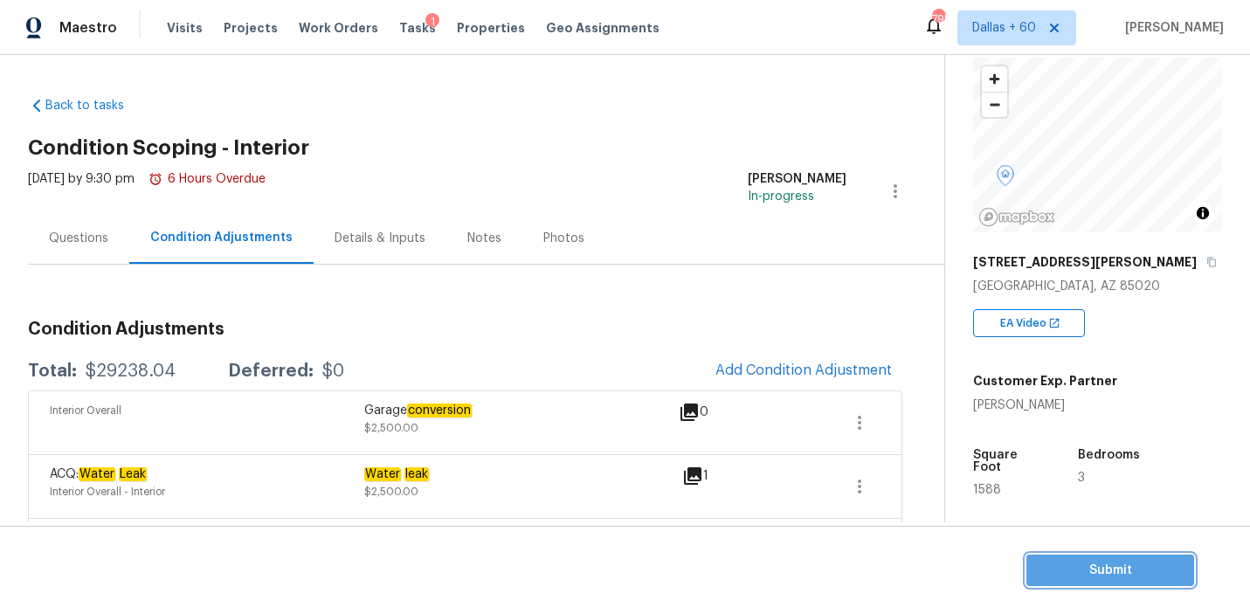
click at [1098, 570] on span "Submit" at bounding box center [1110, 571] width 140 height 22
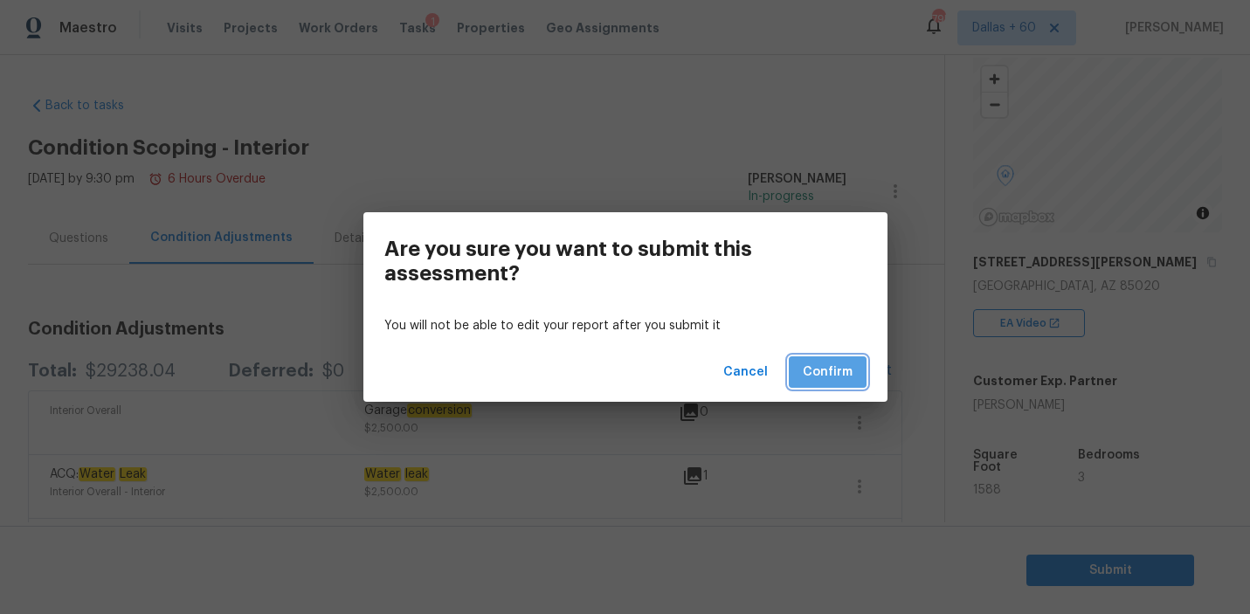
click at [828, 375] on span "Confirm" at bounding box center [827, 372] width 50 height 22
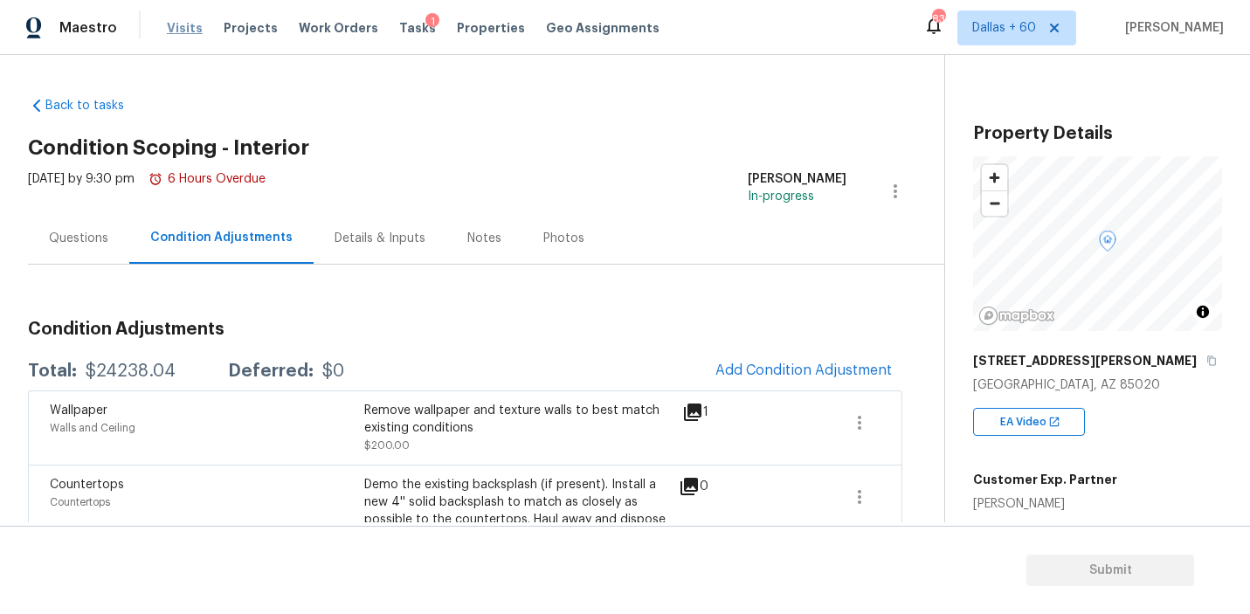
click at [175, 31] on span "Visits" at bounding box center [185, 27] width 36 height 17
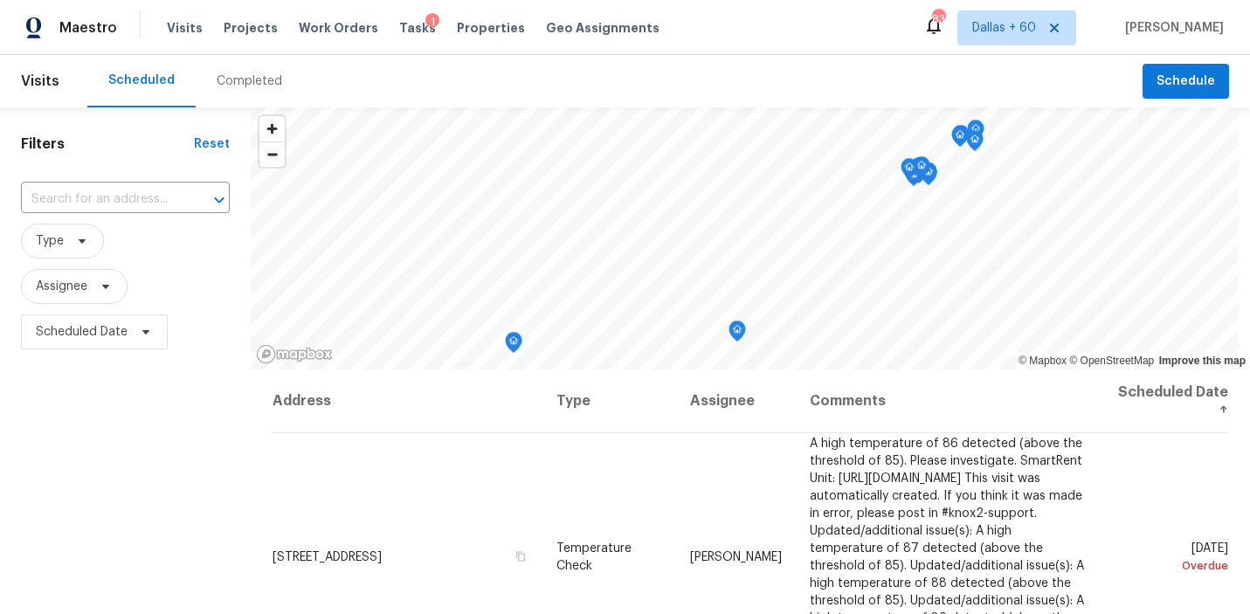
click at [243, 68] on div "Completed" at bounding box center [249, 81] width 107 height 52
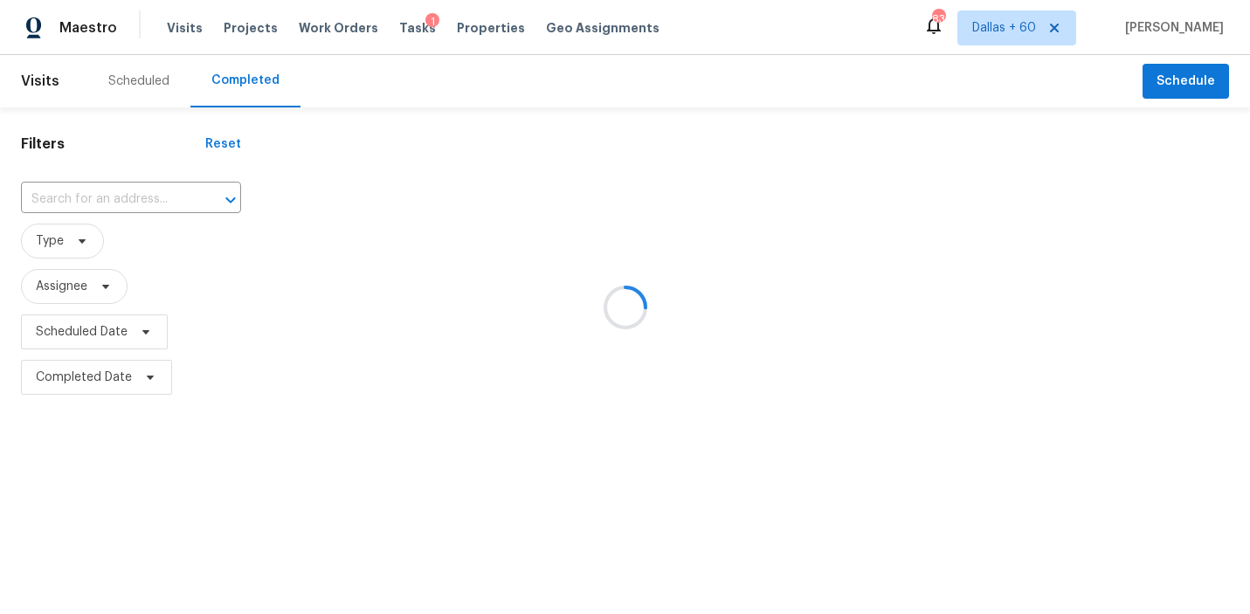
click at [108, 199] on div at bounding box center [625, 307] width 1250 height 614
click at [121, 198] on div at bounding box center [625, 307] width 1250 height 614
click at [151, 198] on div at bounding box center [625, 307] width 1250 height 614
click at [135, 196] on div at bounding box center [625, 307] width 1250 height 614
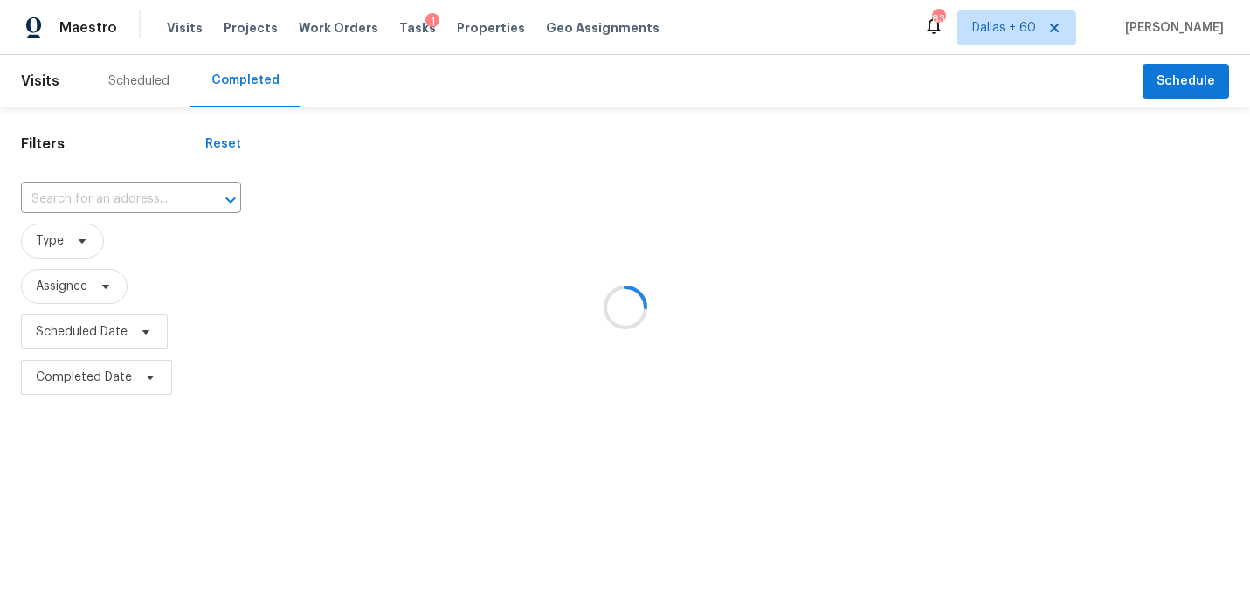
click at [135, 201] on div at bounding box center [625, 307] width 1250 height 614
click at [166, 201] on div at bounding box center [625, 307] width 1250 height 614
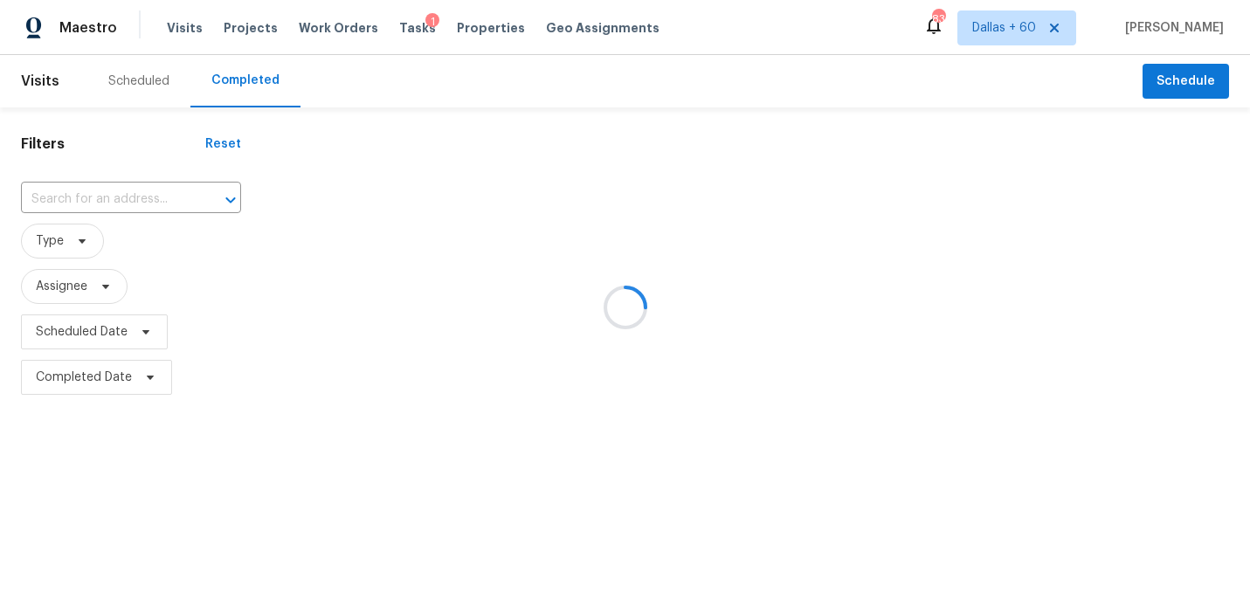
click at [106, 194] on div at bounding box center [625, 307] width 1250 height 614
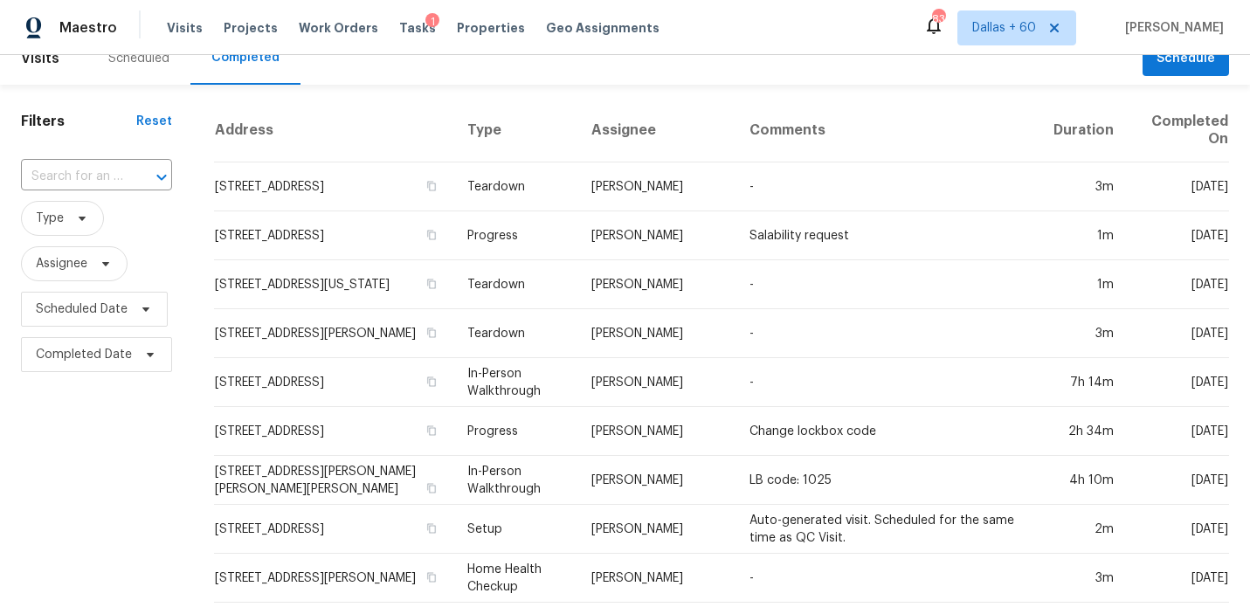
scroll to position [21, 0]
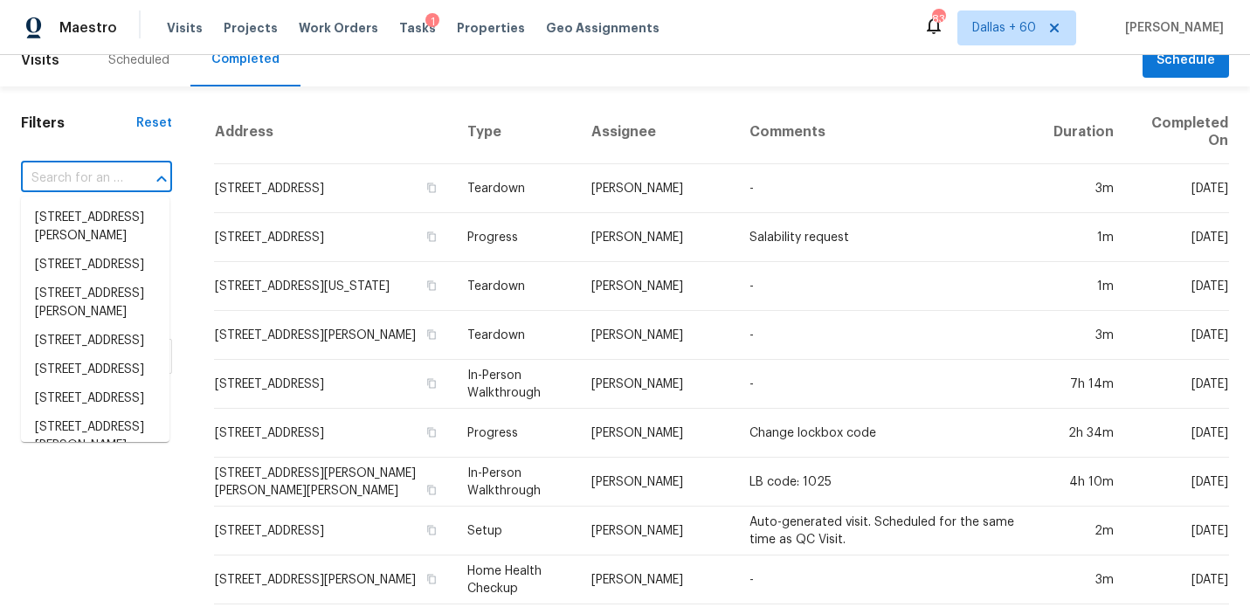
click at [100, 178] on input "text" at bounding box center [72, 178] width 102 height 27
paste input "[STREET_ADDRESS]"
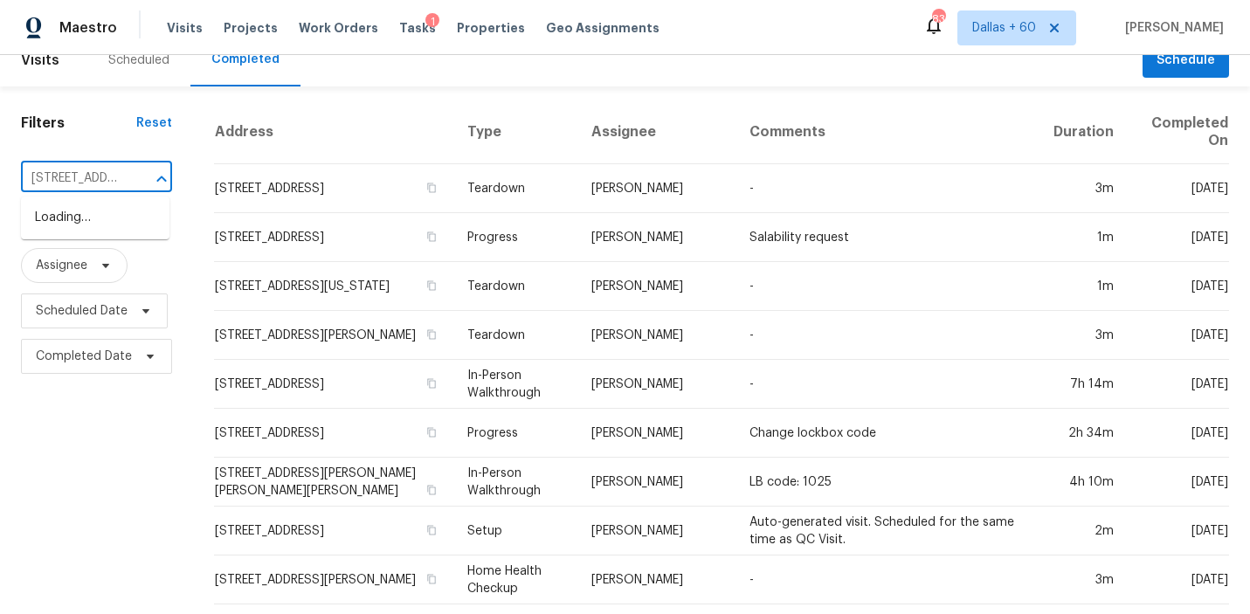
scroll to position [0, 145]
type input "[STREET_ADDRESS]"
click at [122, 223] on li "[STREET_ADDRESS]" at bounding box center [95, 217] width 148 height 29
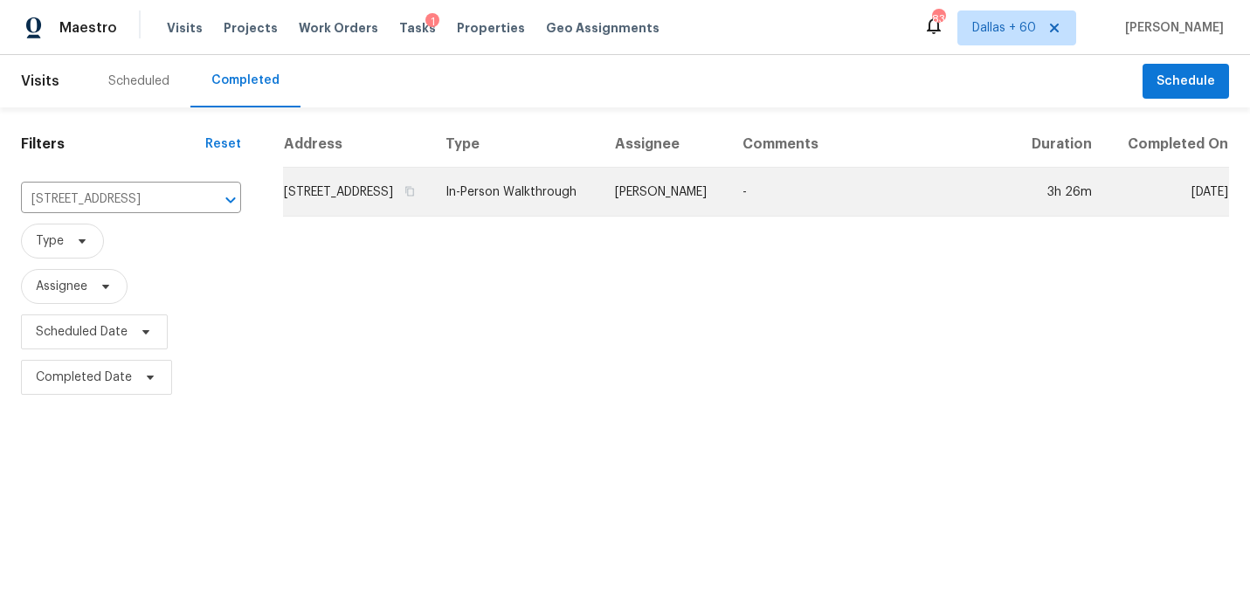
click at [427, 214] on td "[STREET_ADDRESS]" at bounding box center [357, 192] width 148 height 49
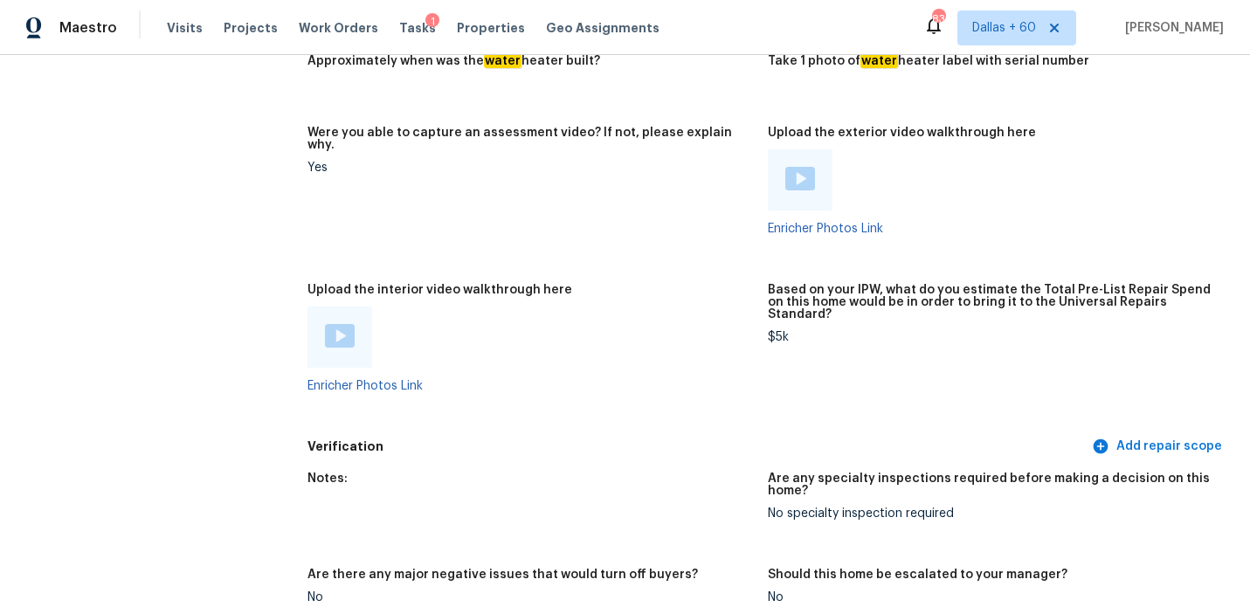
scroll to position [3024, 0]
click at [338, 326] on img at bounding box center [340, 338] width 30 height 24
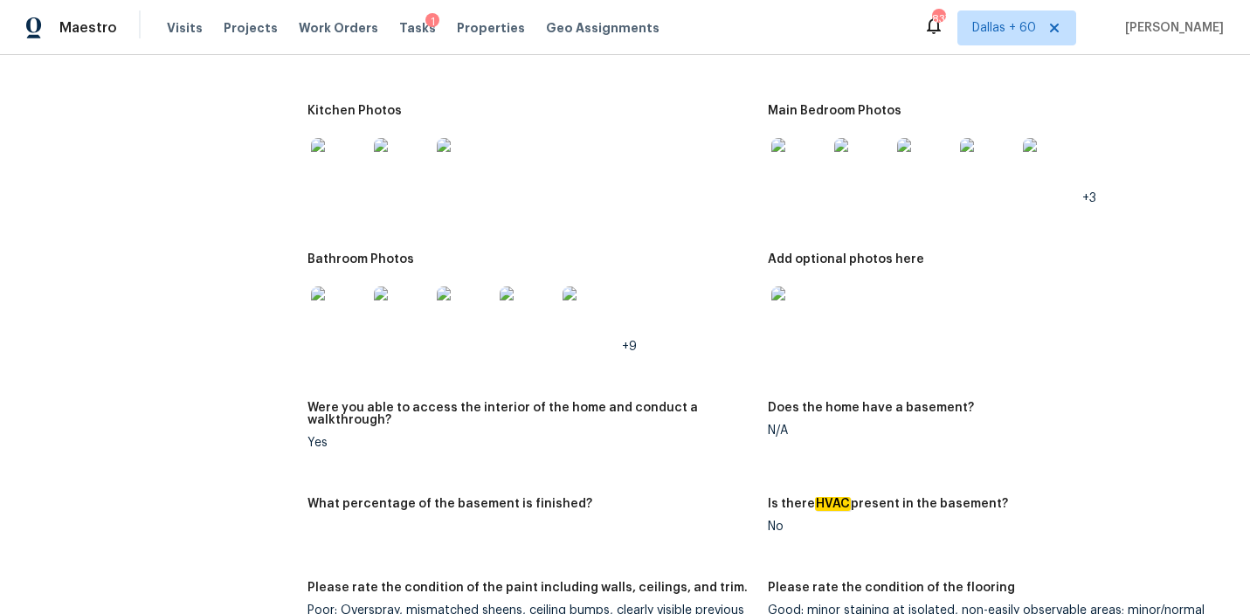
scroll to position [1908, 0]
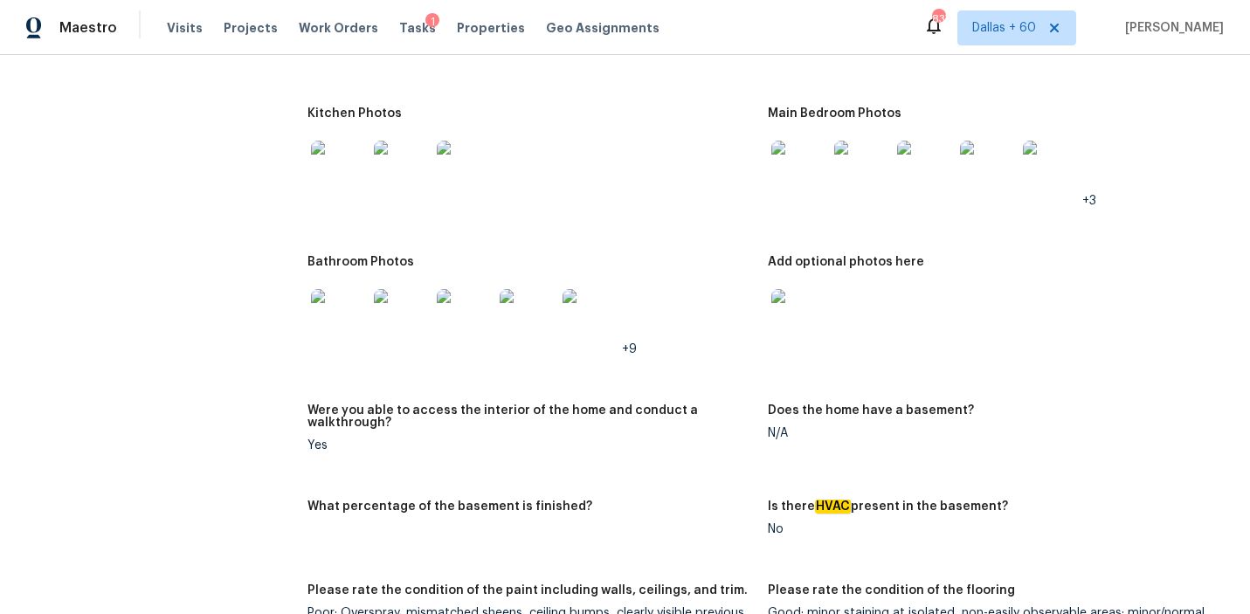
click at [333, 141] on img at bounding box center [339, 169] width 56 height 56
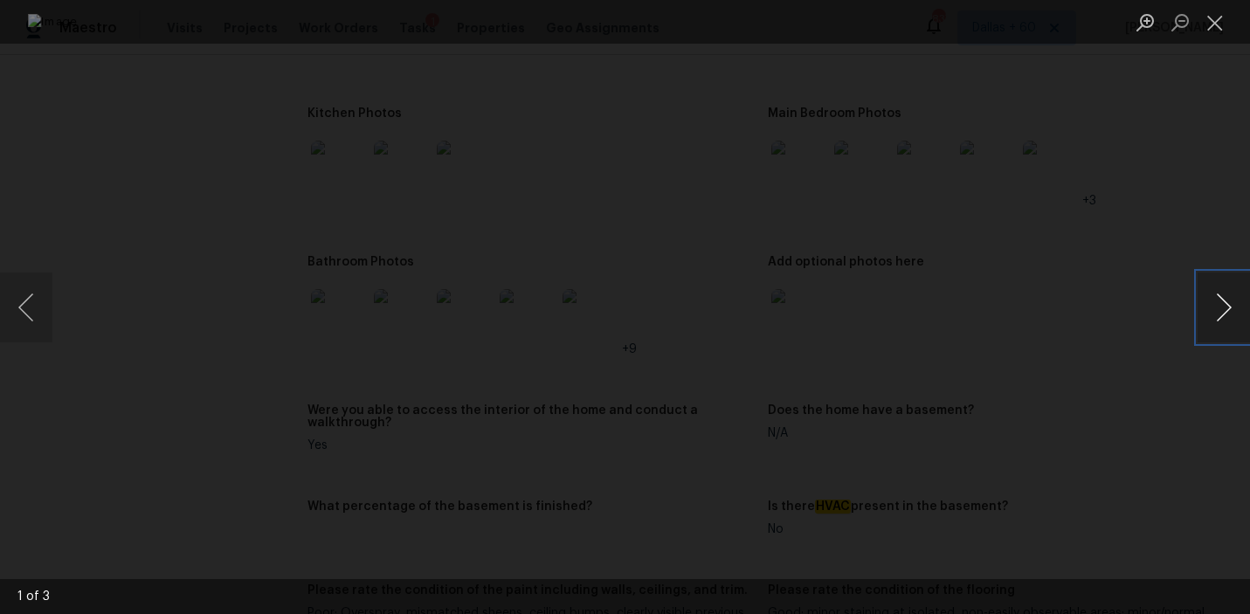
click at [1225, 288] on button "Next image" at bounding box center [1223, 307] width 52 height 70
click at [1174, 356] on div "Lightbox" at bounding box center [625, 307] width 1250 height 614
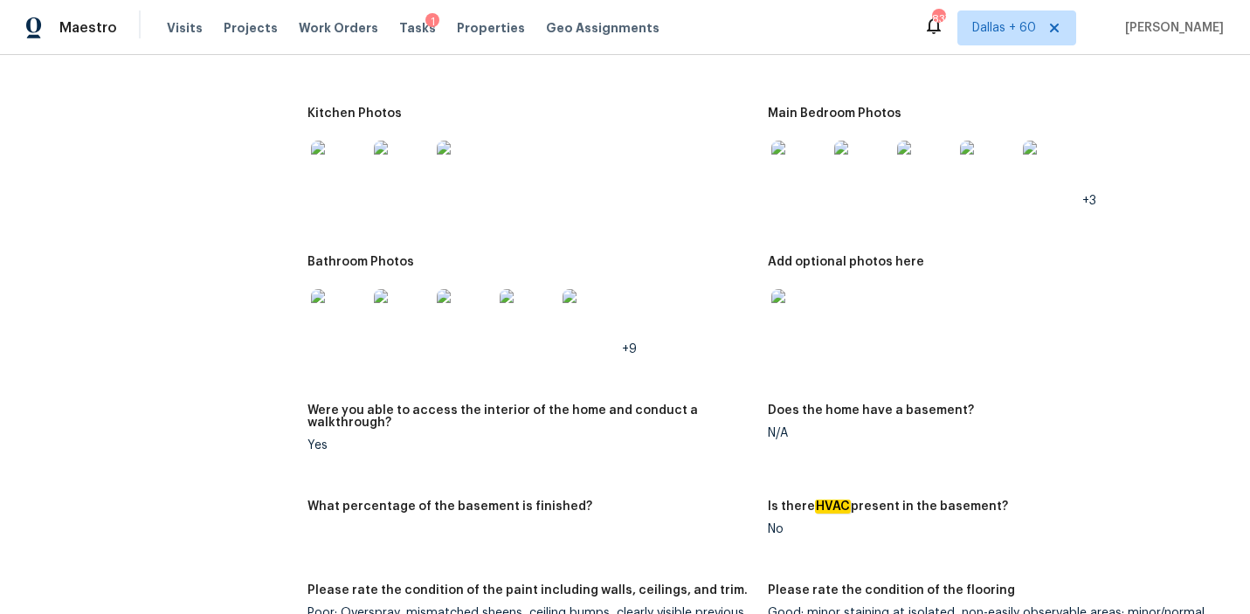
click at [356, 300] on img at bounding box center [339, 317] width 56 height 56
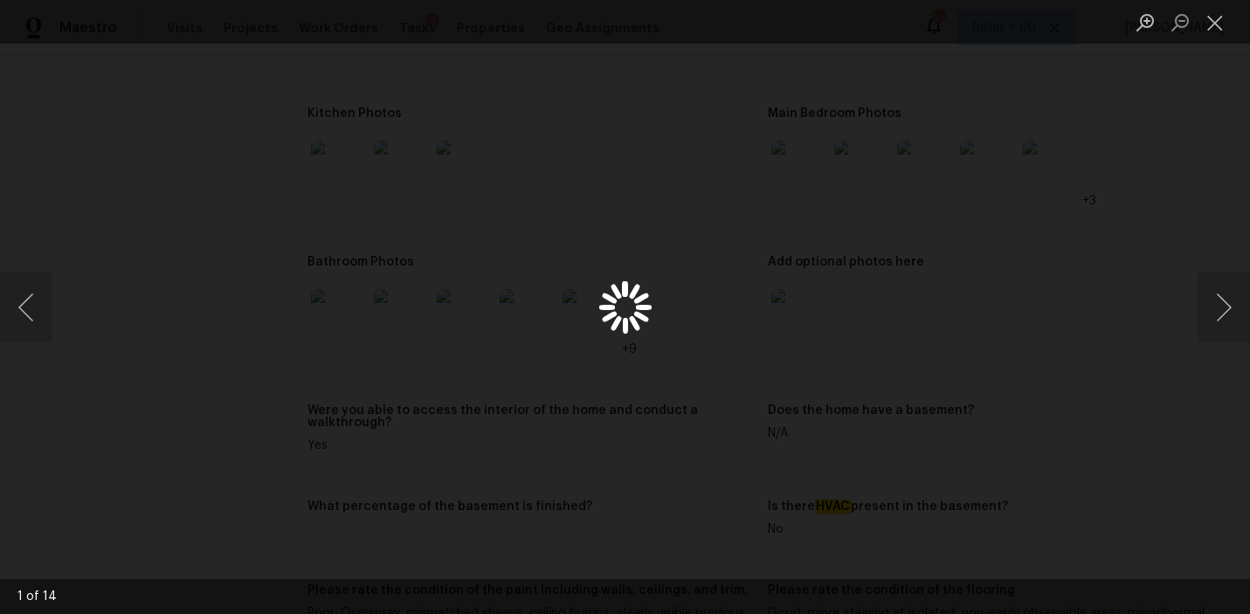
click at [1000, 240] on div "Lightbox" at bounding box center [625, 307] width 1250 height 614
click at [1135, 193] on div "Lightbox" at bounding box center [625, 307] width 1250 height 614
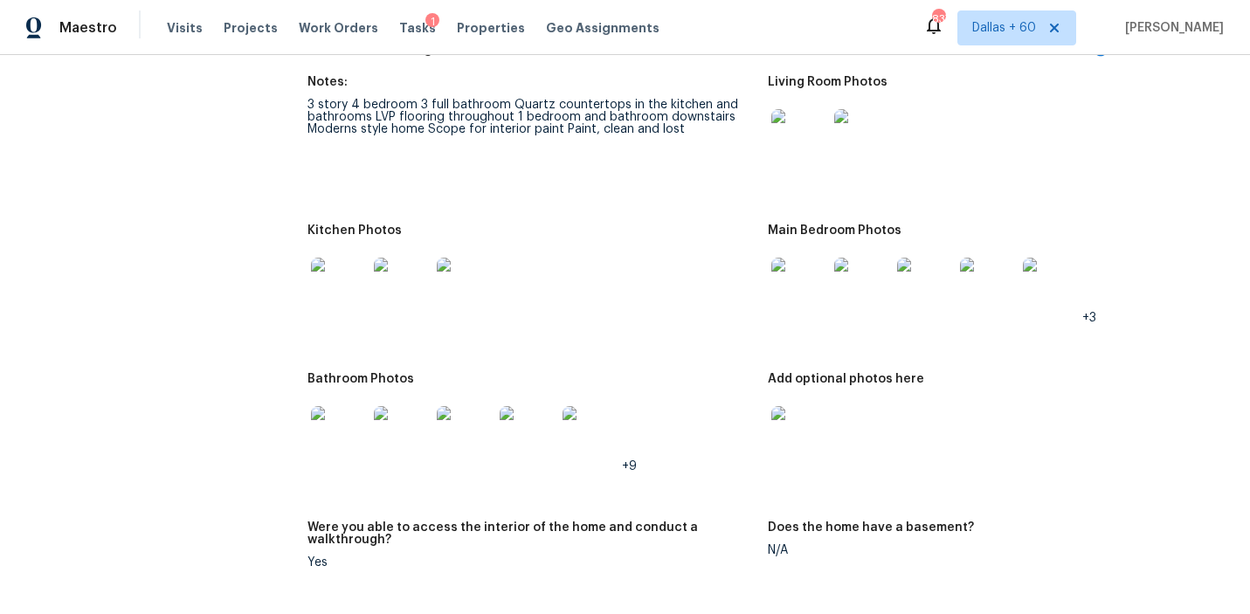
scroll to position [1792, 0]
click at [802, 257] on img at bounding box center [799, 285] width 56 height 56
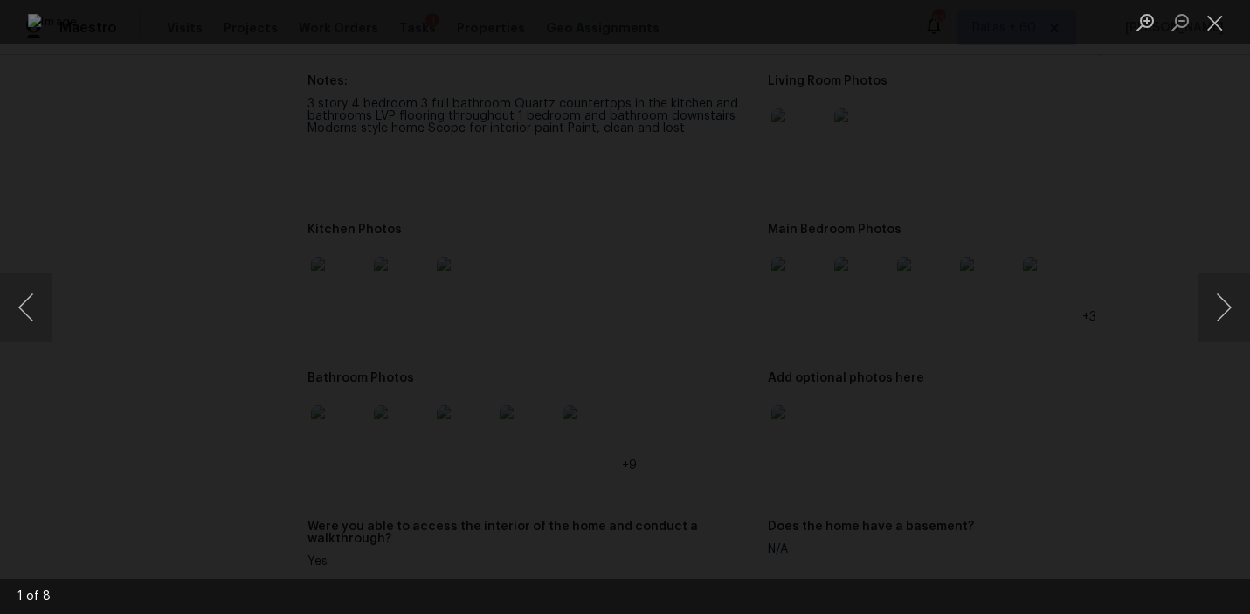
click at [1139, 227] on div "Lightbox" at bounding box center [625, 307] width 1250 height 614
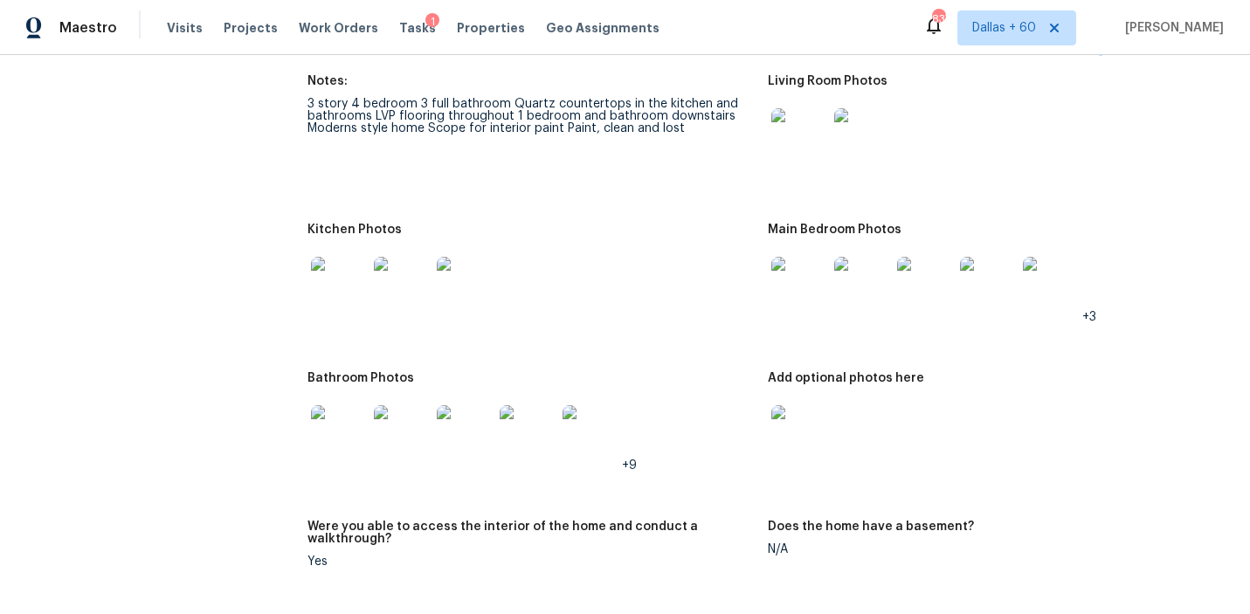
click at [810, 112] on img at bounding box center [799, 136] width 56 height 56
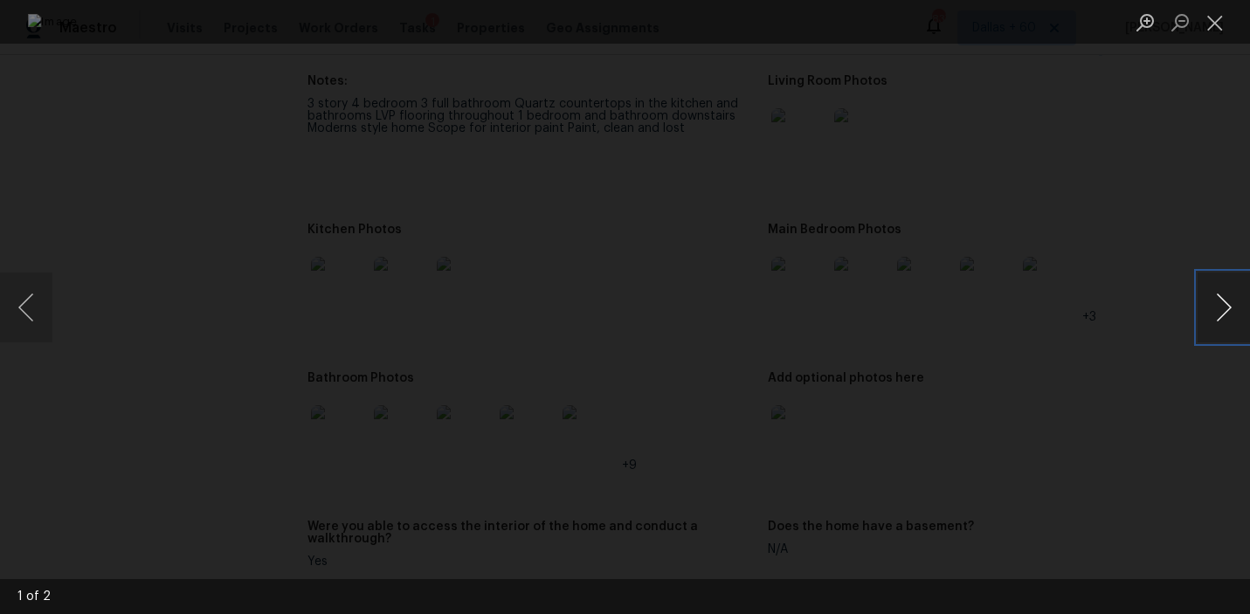
click at [1210, 300] on button "Next image" at bounding box center [1223, 307] width 52 height 70
click at [28, 316] on button "Previous image" at bounding box center [26, 307] width 52 height 70
click at [86, 147] on div "Lightbox" at bounding box center [625, 307] width 1250 height 614
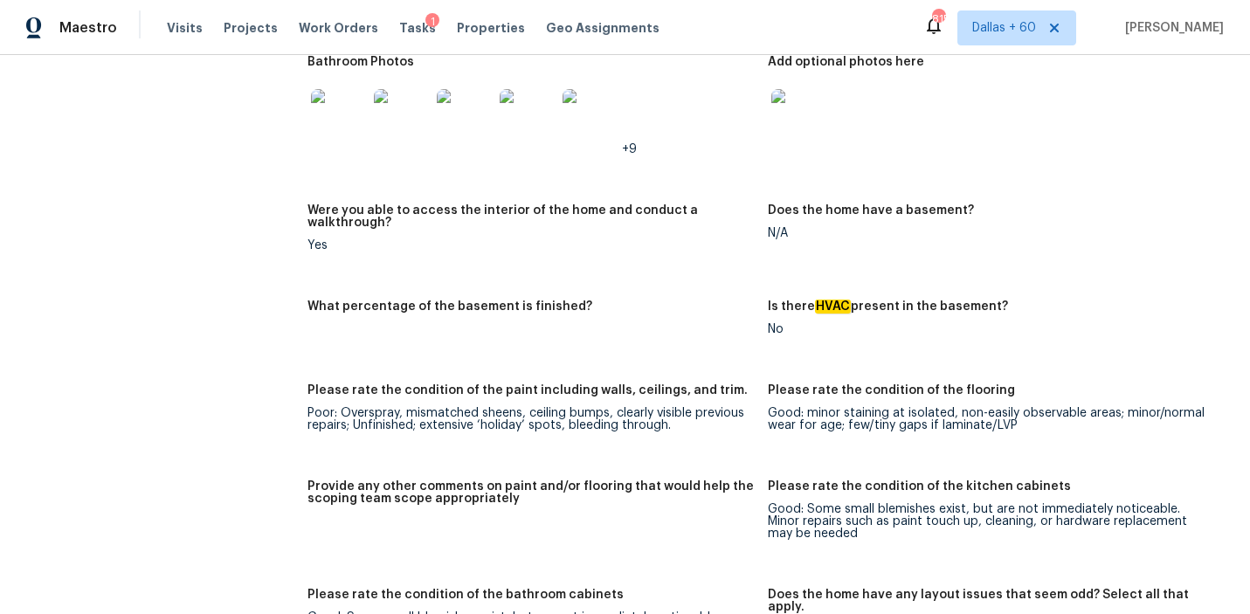
scroll to position [1845, 0]
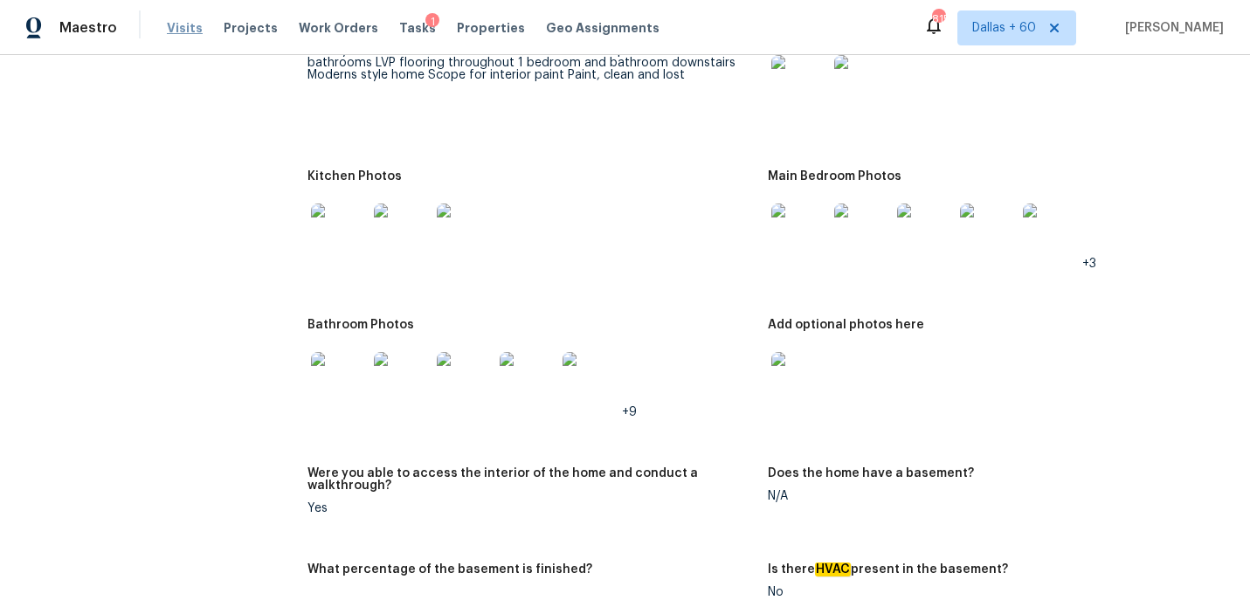
click at [187, 31] on span "Visits" at bounding box center [185, 27] width 36 height 17
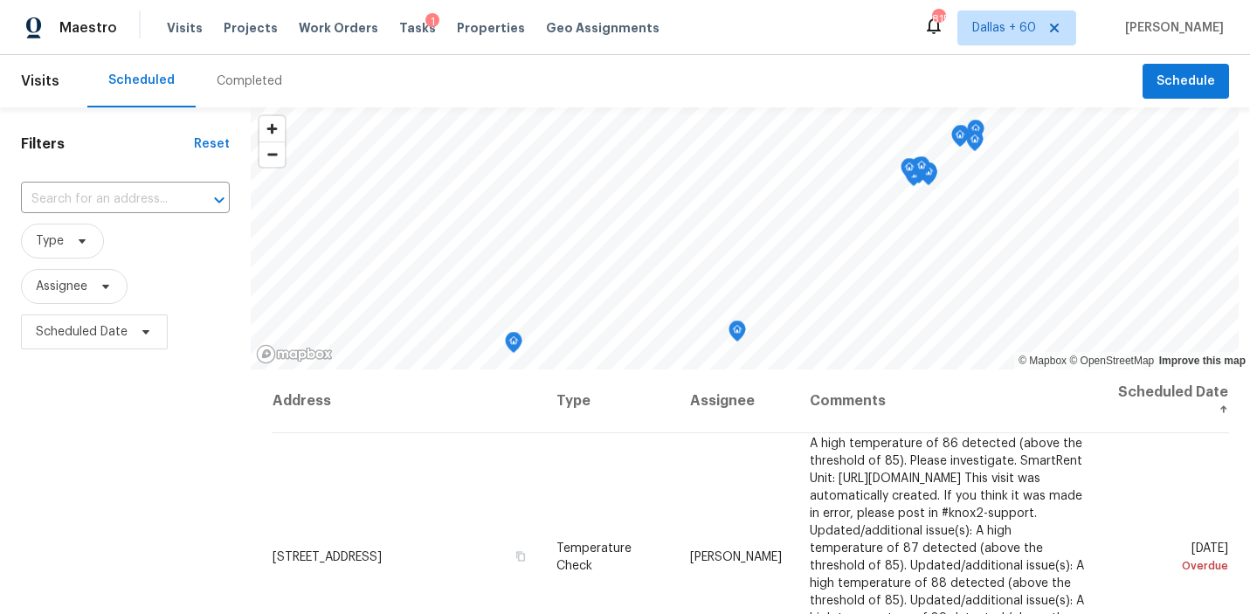
click at [250, 87] on div "Completed" at bounding box center [249, 80] width 65 height 17
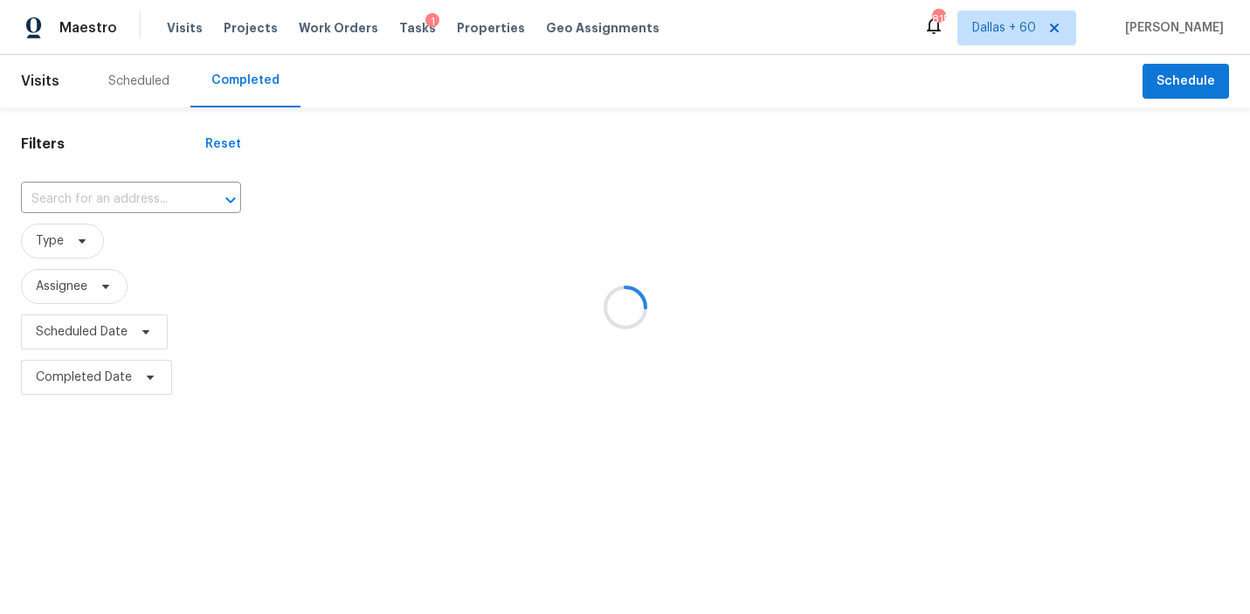
click at [127, 200] on div at bounding box center [625, 307] width 1250 height 614
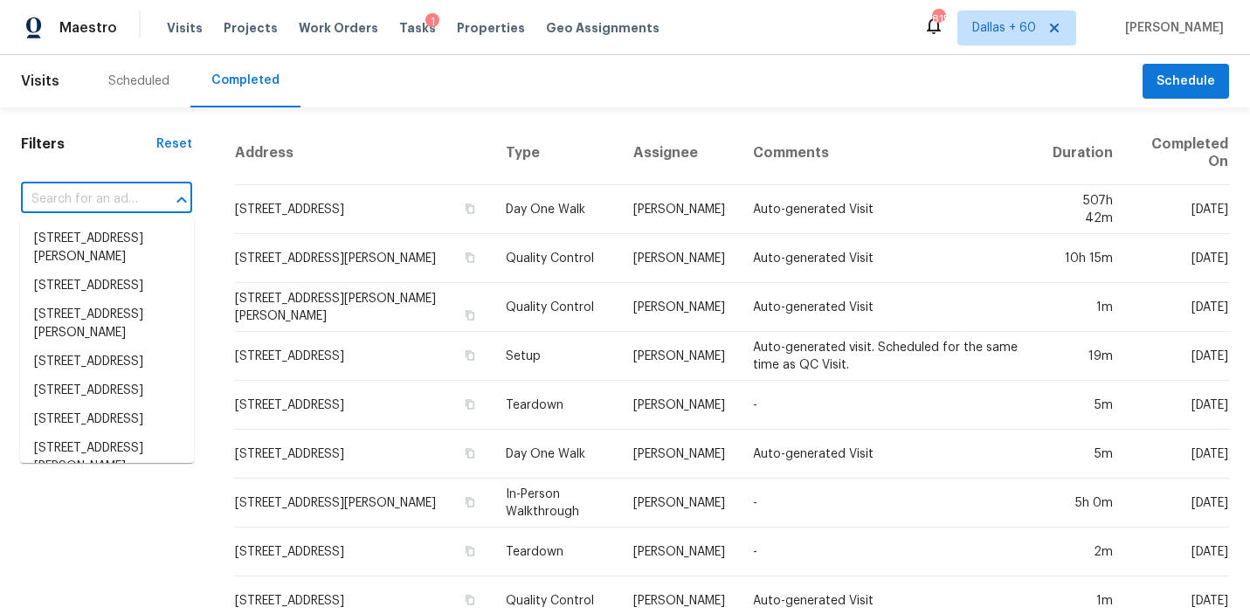
click at [127, 200] on input "text" at bounding box center [82, 199] width 122 height 27
paste input "213 Rosebrooks Dr Cary NC 27513"
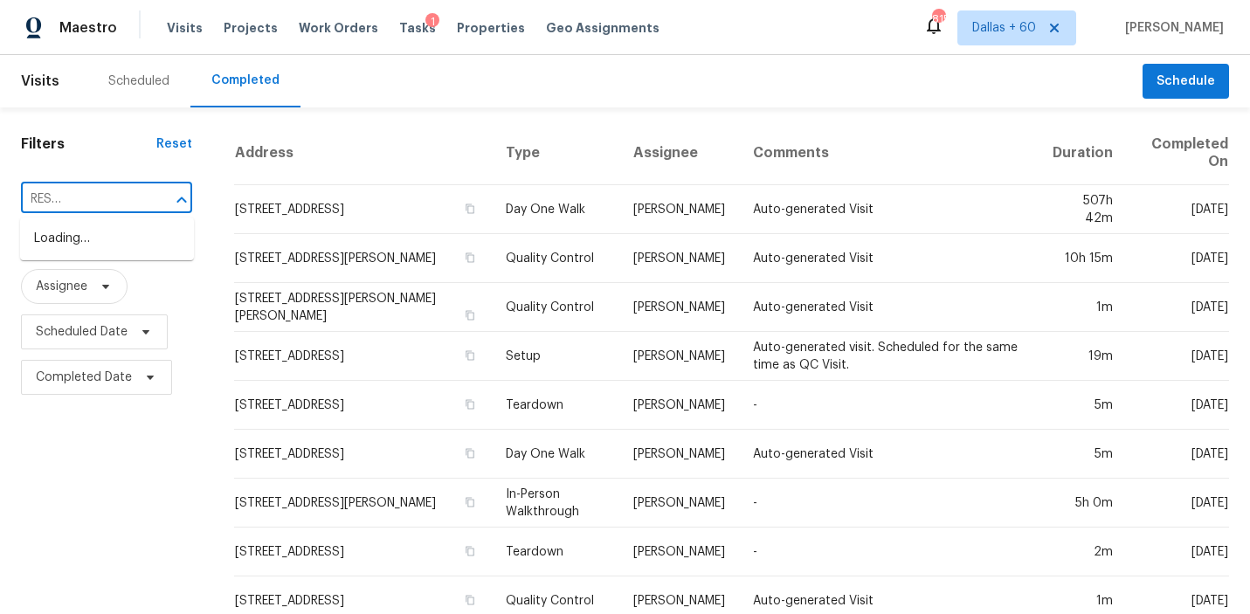
type input "213 Rosebrooks Dr Cary NC 27513"
click at [121, 254] on li "213 Rosebrooks Dr, Cary, NC 27513" at bounding box center [107, 247] width 174 height 47
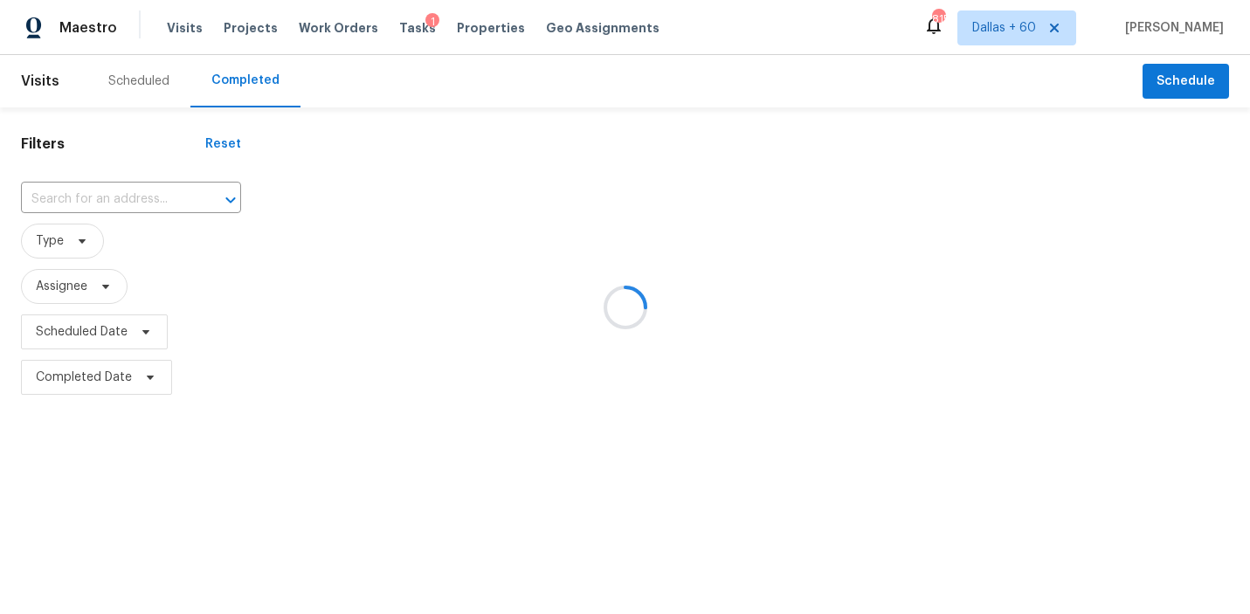
type input "213 Rosebrooks Dr, Cary, NC 27513"
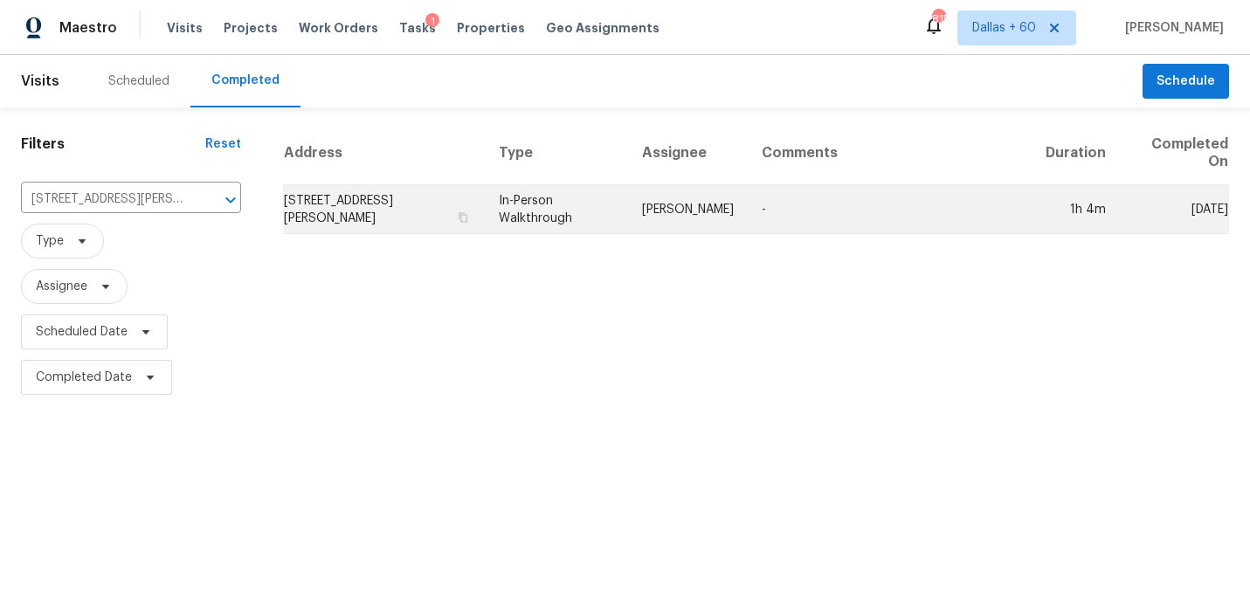
click at [407, 217] on td "213 Rosebrooks Dr, Cary, NC 27513" at bounding box center [384, 209] width 202 height 49
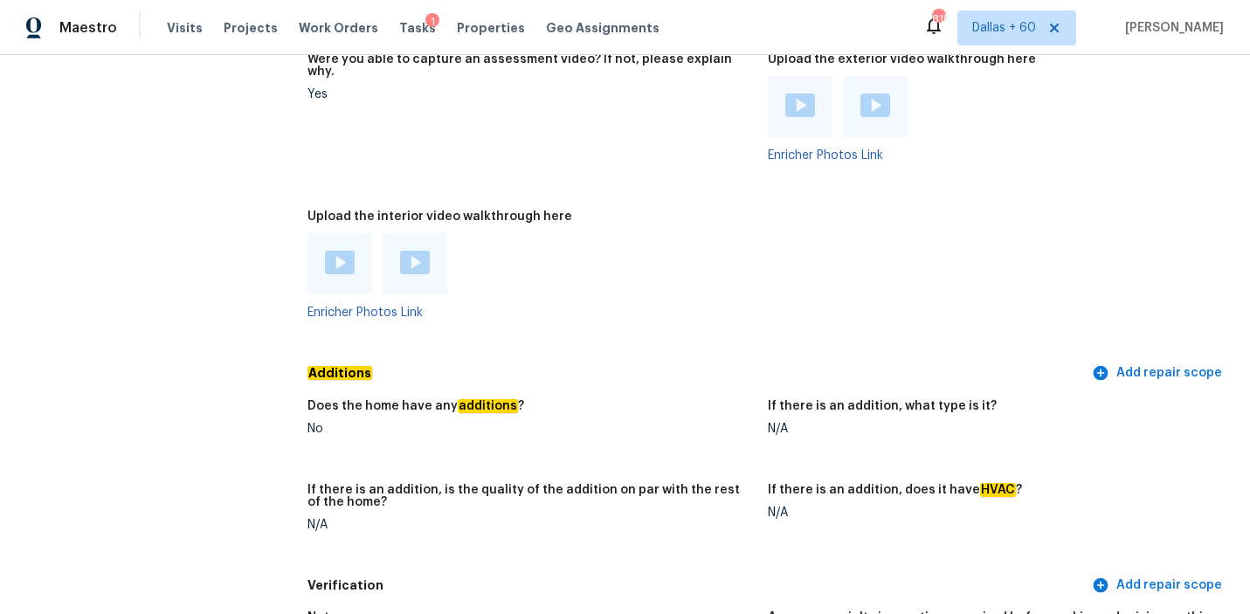
scroll to position [3757, 0]
click at [339, 251] on img at bounding box center [340, 263] width 30 height 24
click at [409, 251] on img at bounding box center [415, 263] width 30 height 24
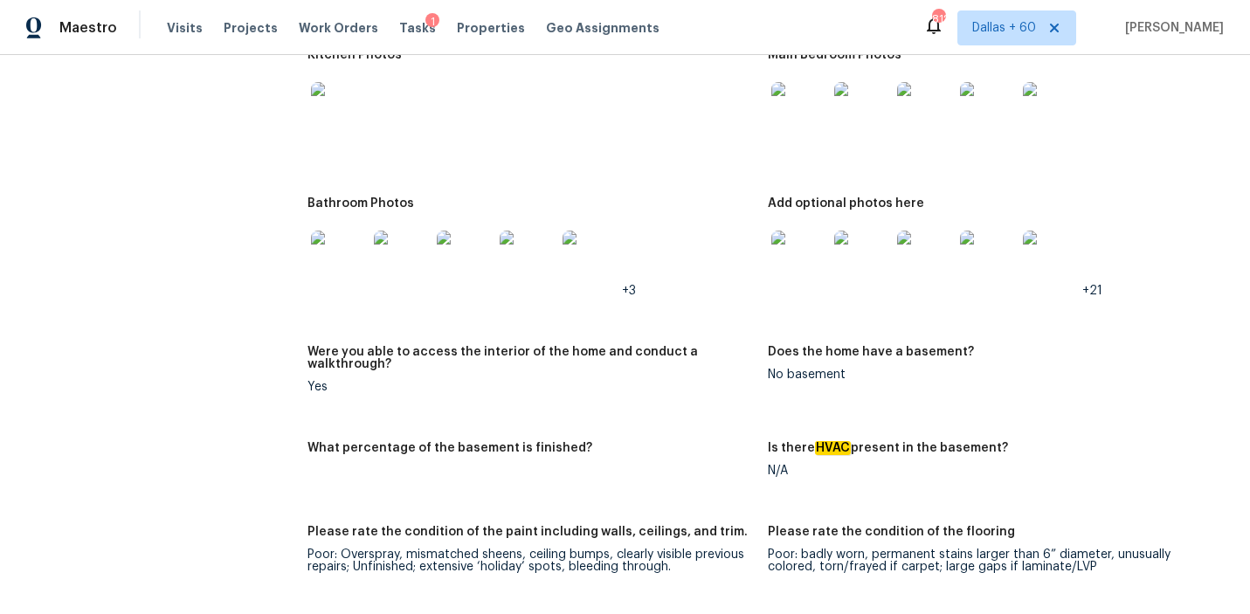
scroll to position [2441, 0]
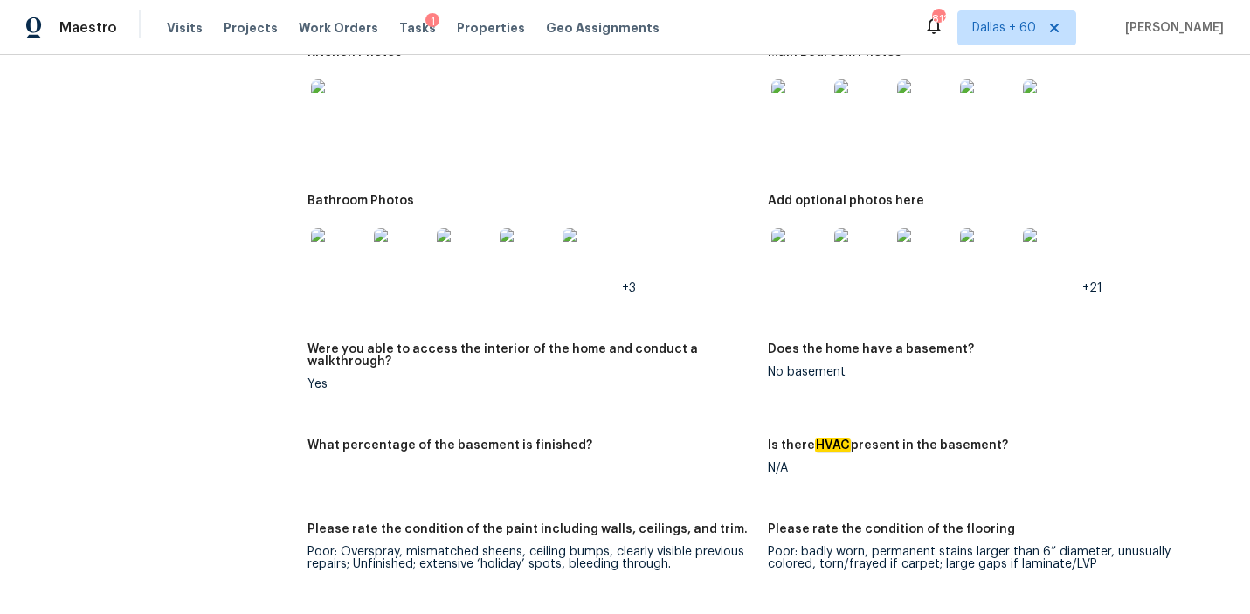
click at [396, 231] on img at bounding box center [402, 256] width 56 height 56
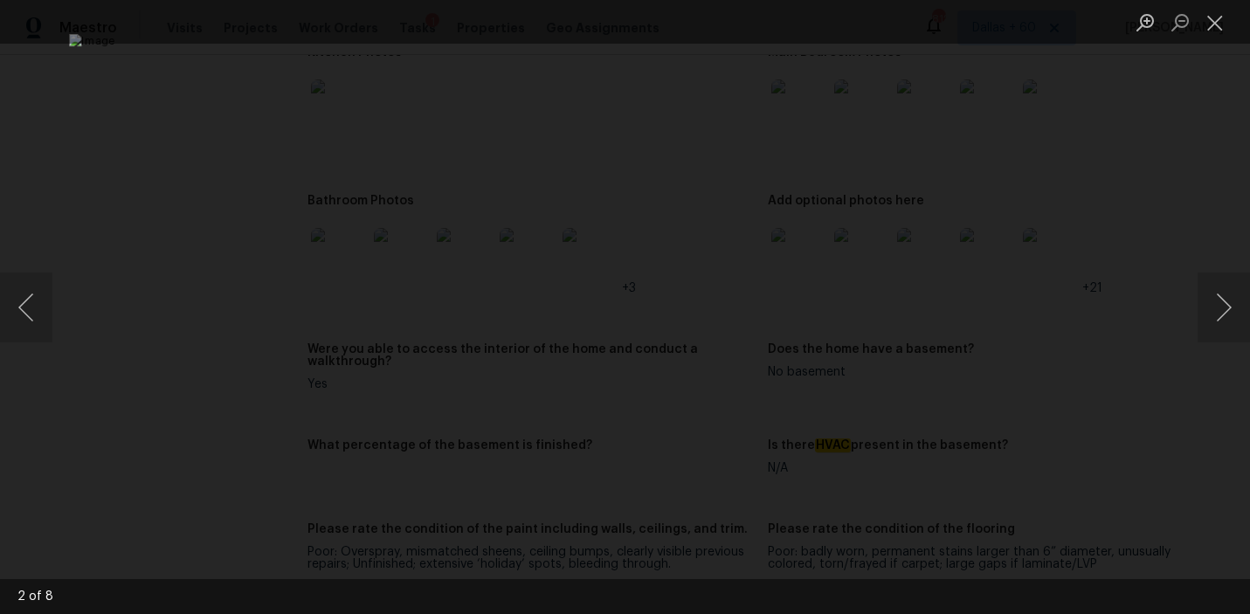
click at [133, 253] on div "Lightbox" at bounding box center [625, 307] width 1250 height 614
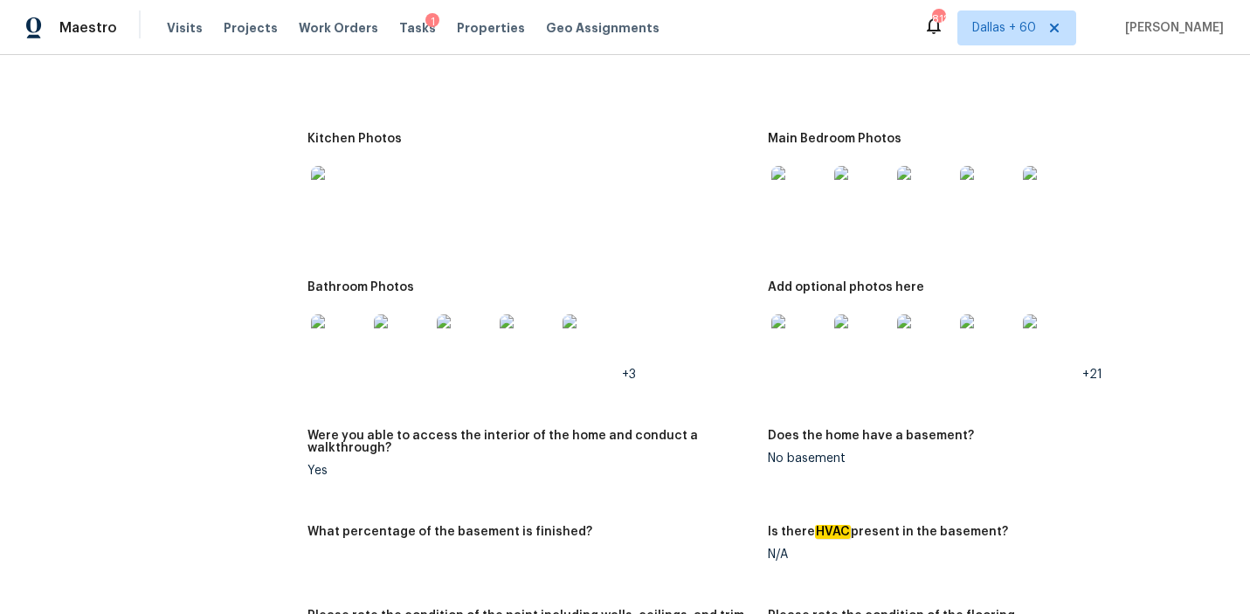
scroll to position [2351, 0]
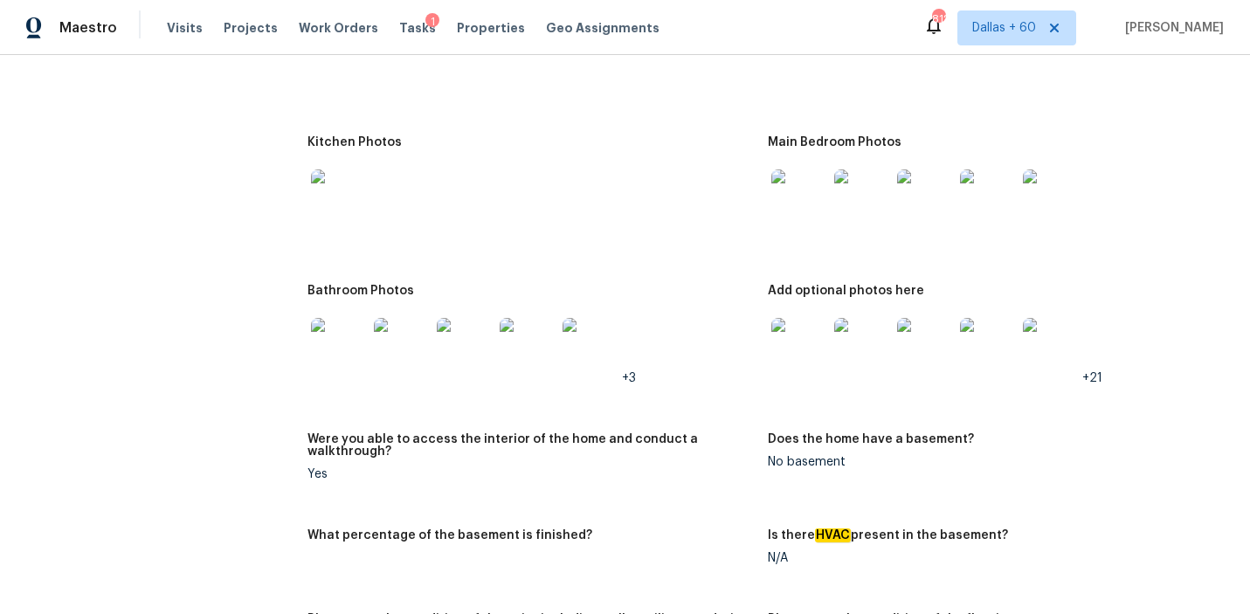
click at [791, 170] on img at bounding box center [799, 197] width 56 height 56
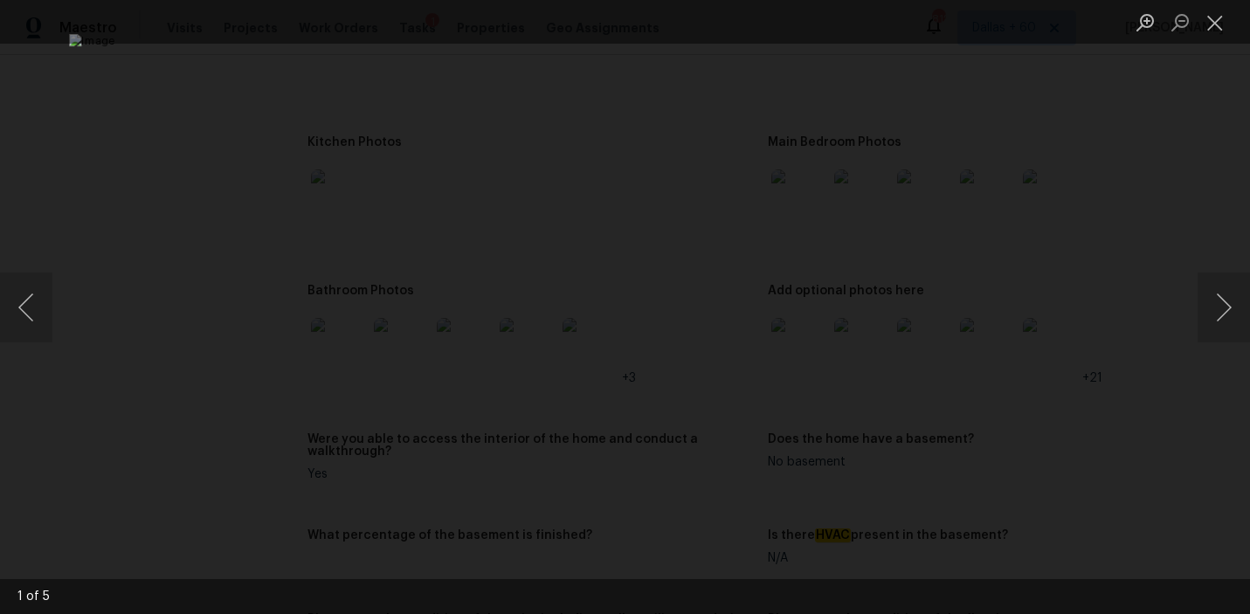
click at [1192, 281] on div "Lightbox" at bounding box center [625, 307] width 1250 height 614
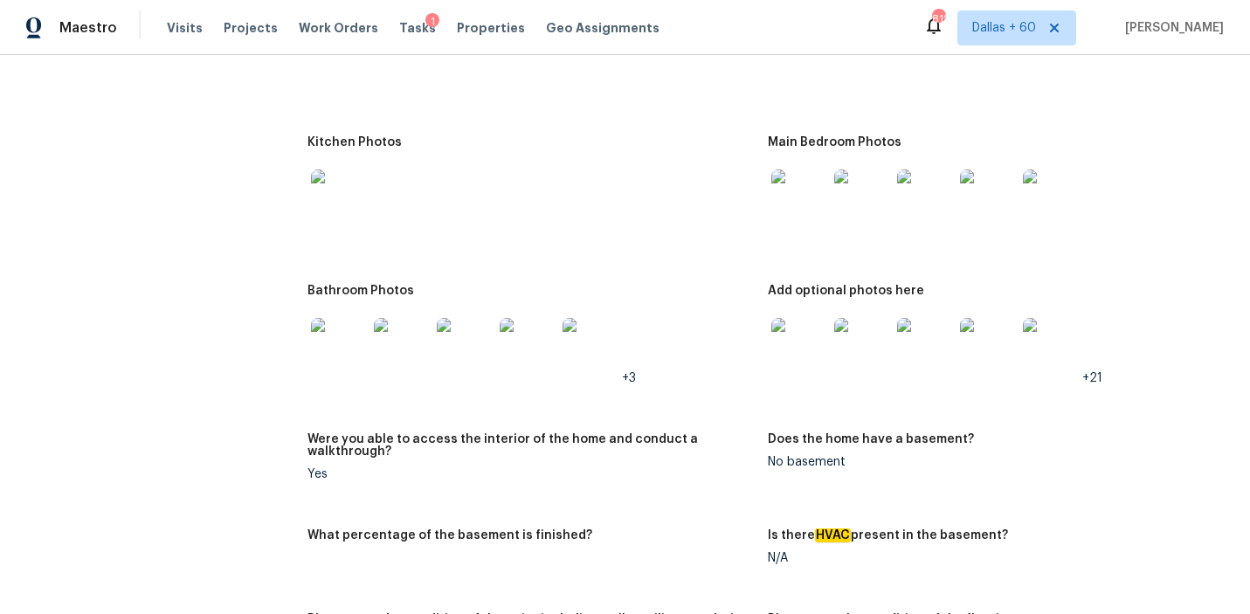
click at [858, 169] on img at bounding box center [862, 197] width 56 height 56
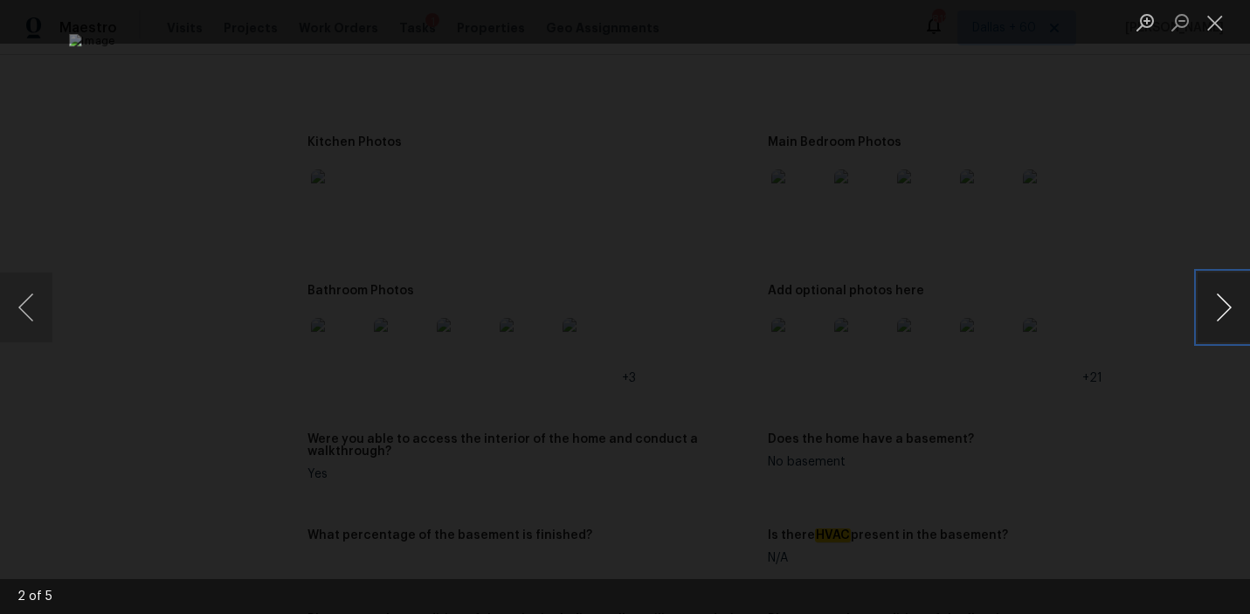
click at [1222, 299] on button "Next image" at bounding box center [1223, 307] width 52 height 70
click at [24, 307] on button "Previous image" at bounding box center [26, 307] width 52 height 70
click at [1219, 306] on button "Next image" at bounding box center [1223, 307] width 52 height 70
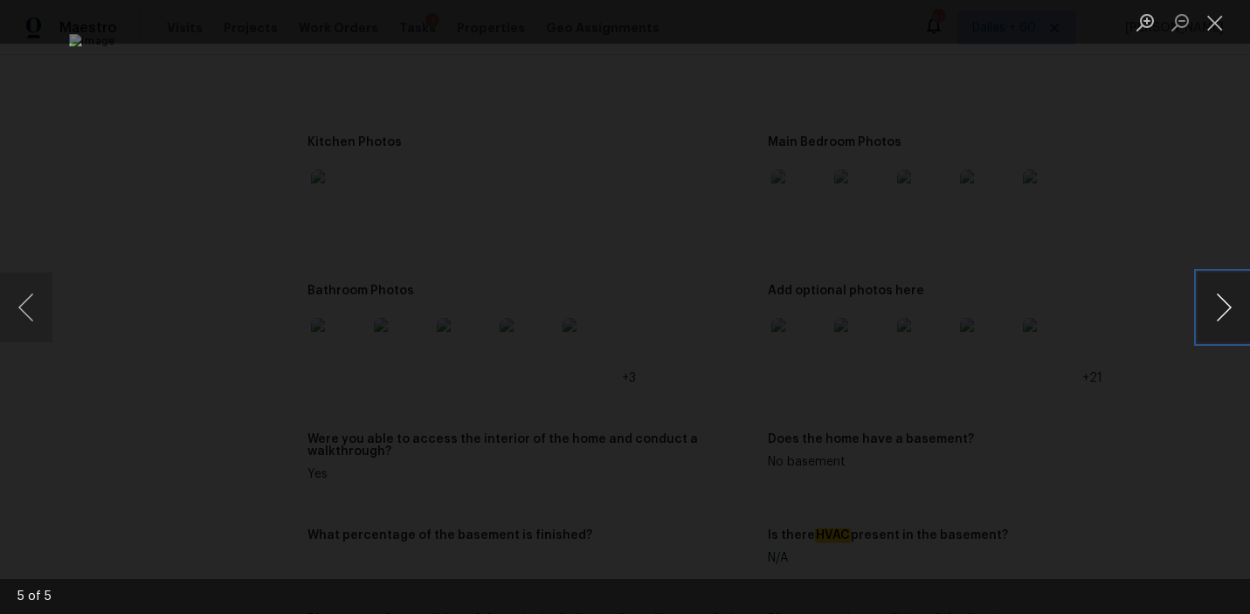
click at [1219, 306] on button "Next image" at bounding box center [1223, 307] width 52 height 70
click at [98, 126] on div "Lightbox" at bounding box center [625, 307] width 1250 height 614
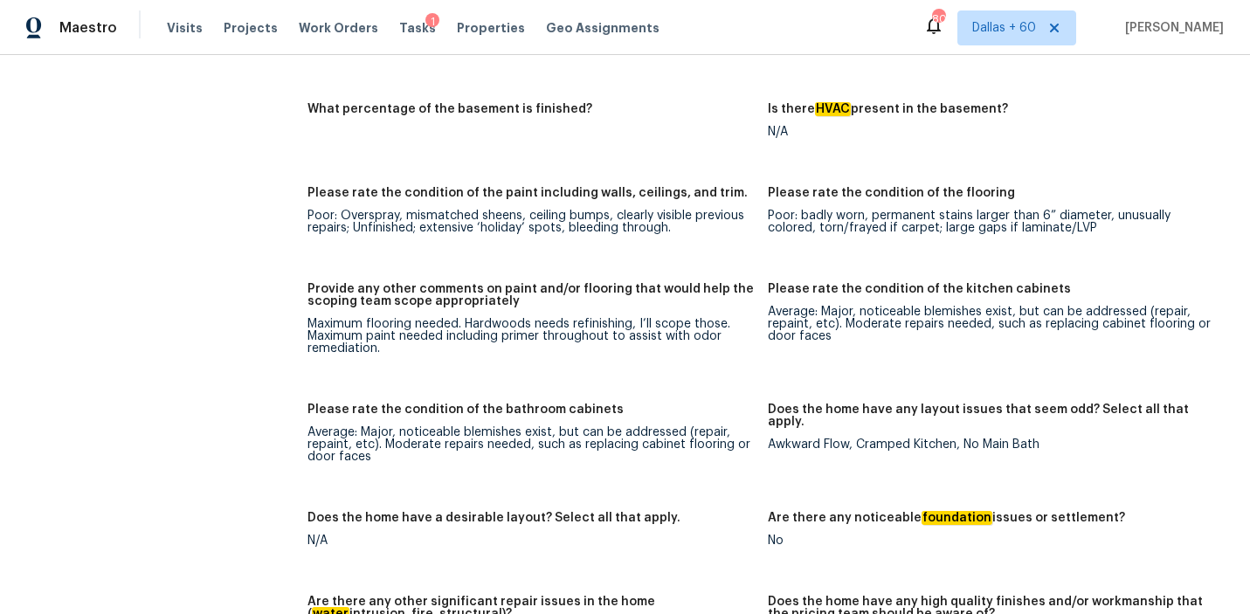
scroll to position [2792, 0]
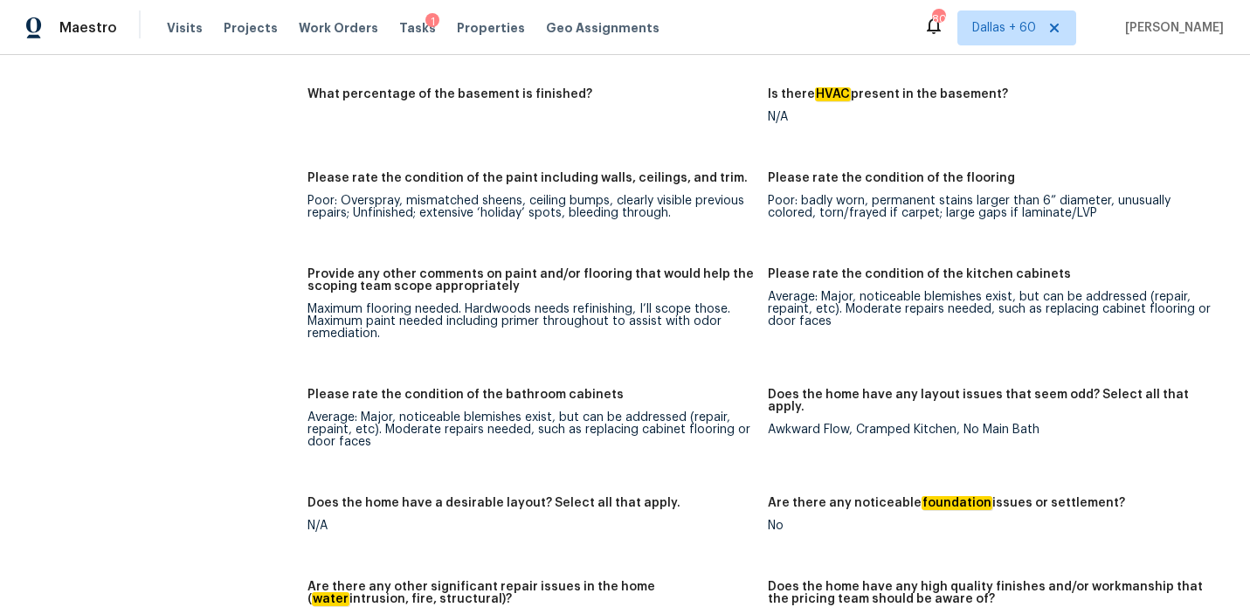
click at [487, 328] on figure "Provide any other comments on paint and/or flooring that would help the scoping…" at bounding box center [537, 318] width 461 height 100
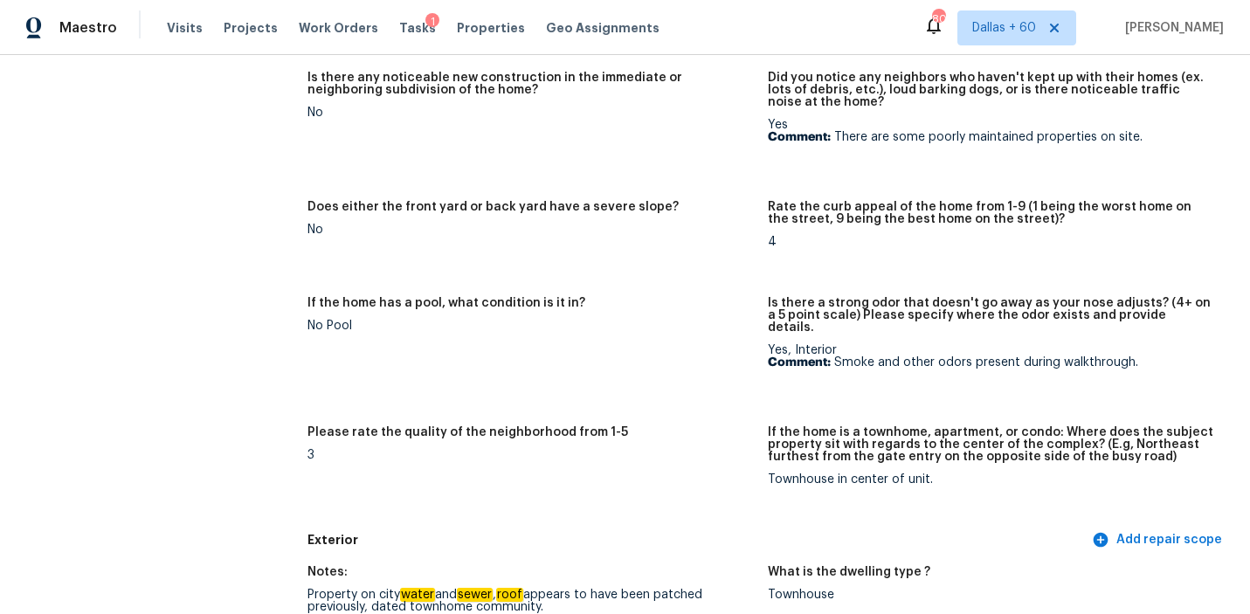
scroll to position [0, 0]
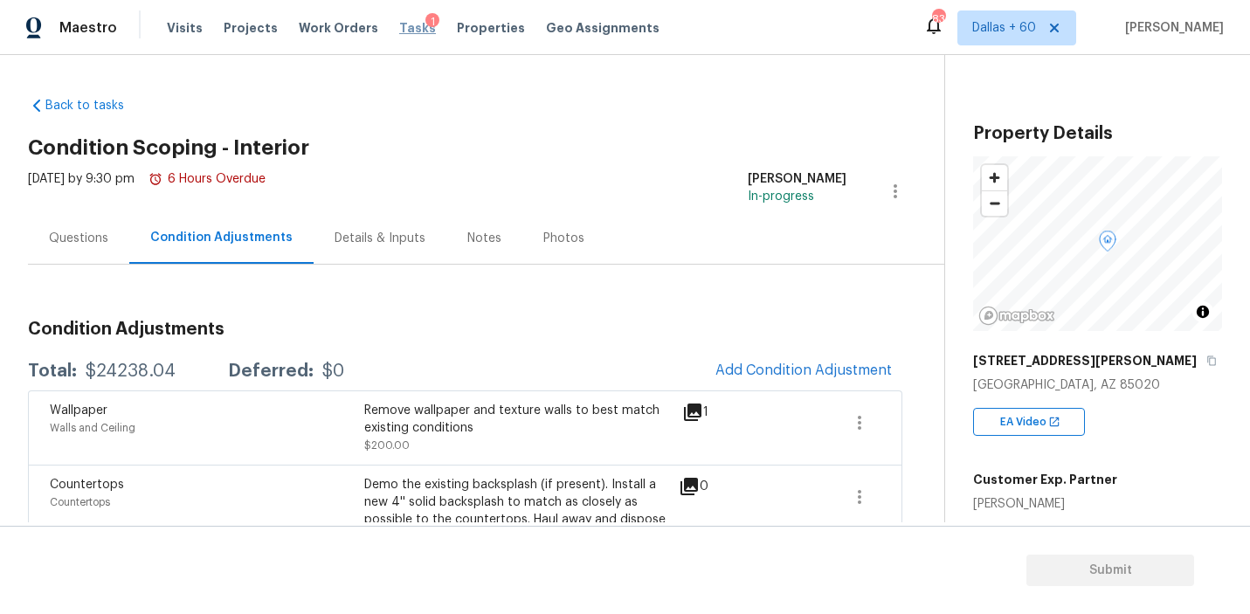
click at [406, 22] on span "Tasks" at bounding box center [417, 28] width 37 height 12
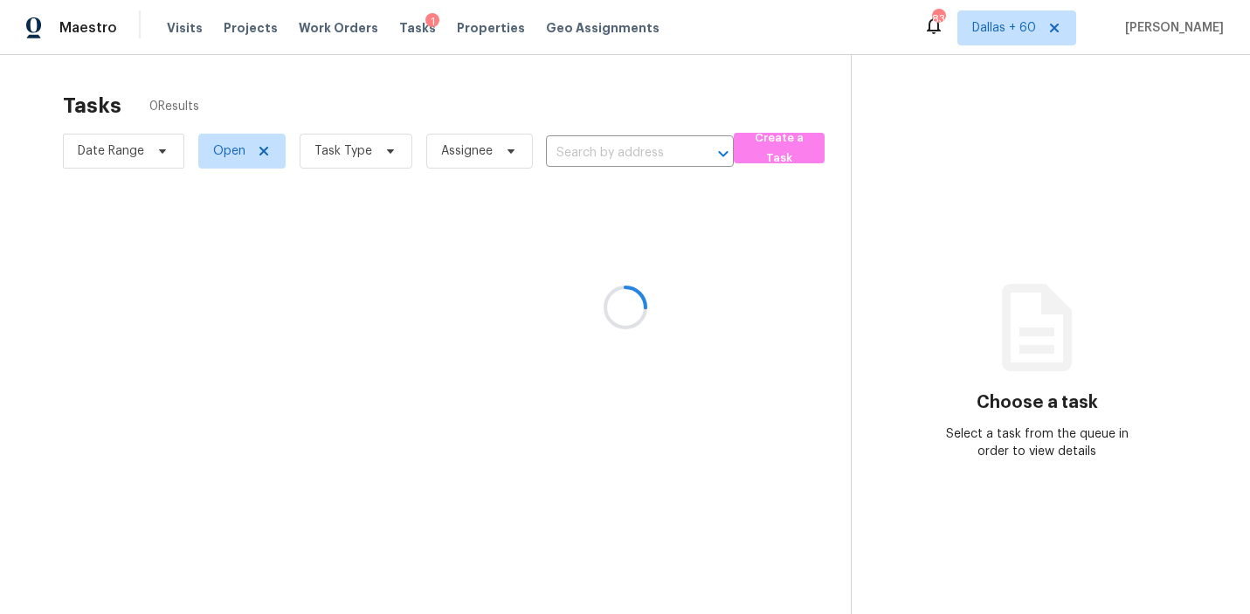
click at [618, 142] on div at bounding box center [625, 307] width 1250 height 614
click at [616, 155] on div at bounding box center [625, 307] width 1250 height 614
click at [580, 146] on div at bounding box center [625, 307] width 1250 height 614
click at [582, 155] on div at bounding box center [625, 307] width 1250 height 614
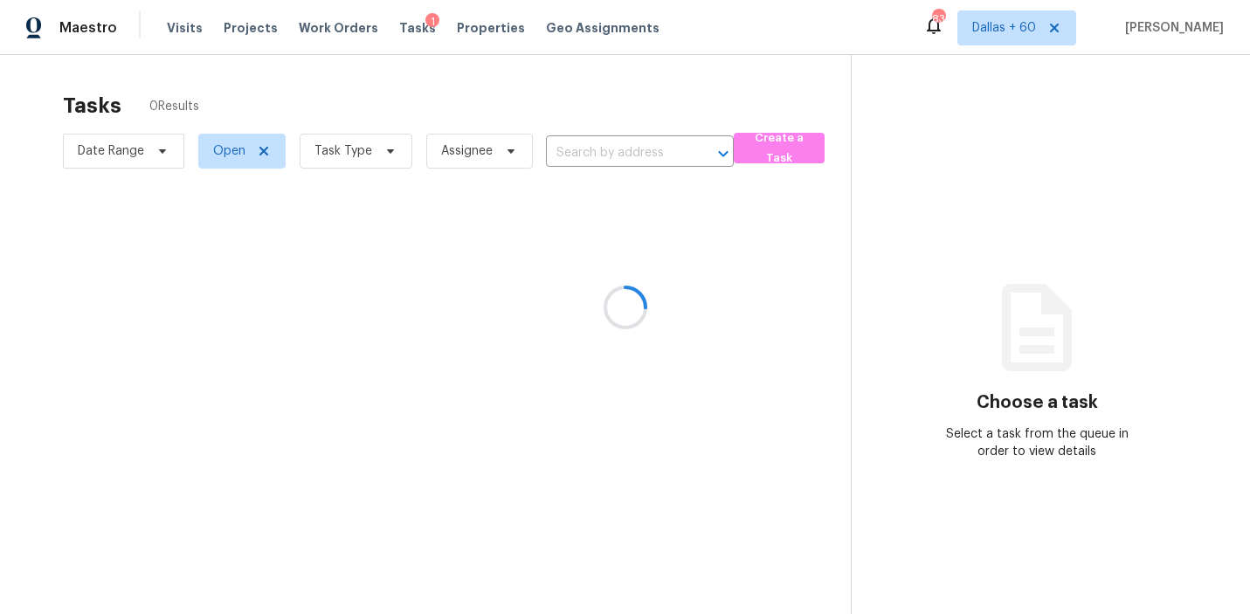
click at [582, 155] on div at bounding box center [625, 307] width 1250 height 614
click at [574, 142] on div at bounding box center [625, 307] width 1250 height 614
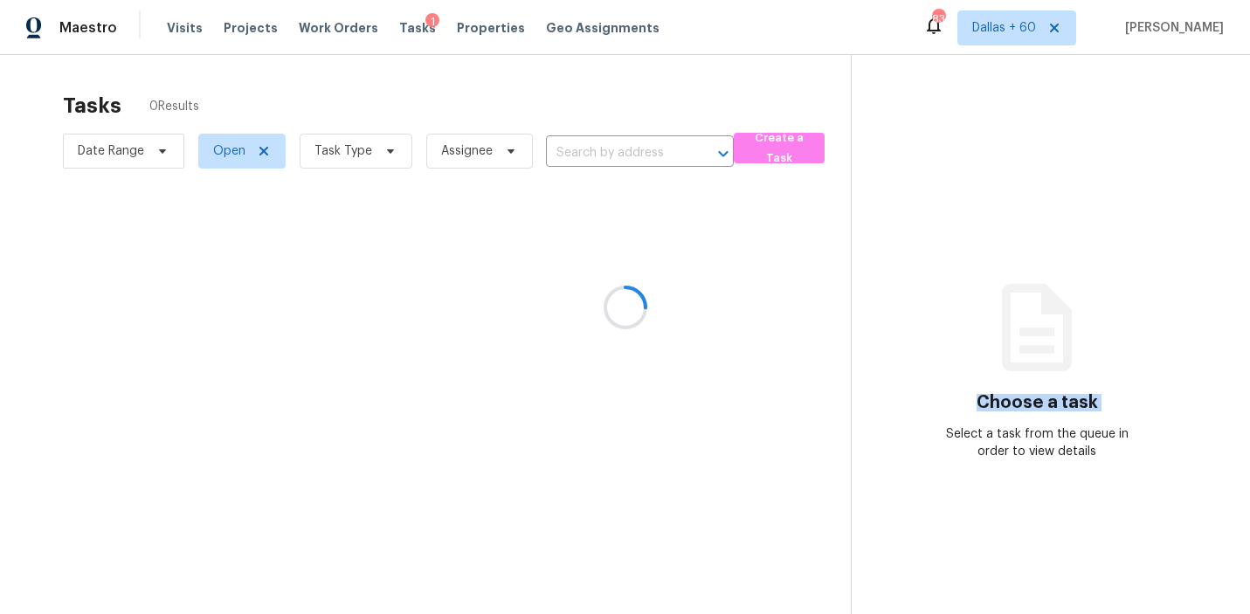
click at [574, 142] on div at bounding box center [625, 307] width 1250 height 614
click at [574, 153] on div at bounding box center [625, 307] width 1250 height 614
click at [574, 152] on div at bounding box center [625, 307] width 1250 height 614
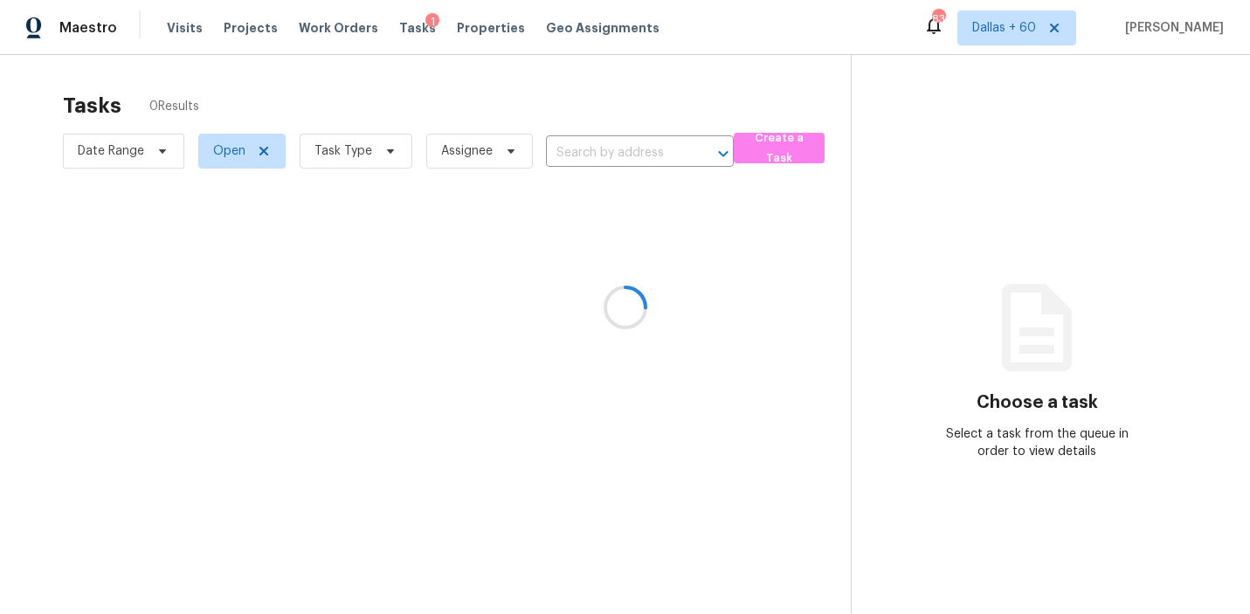
click at [574, 152] on div at bounding box center [625, 307] width 1250 height 614
click at [614, 152] on div at bounding box center [625, 307] width 1250 height 614
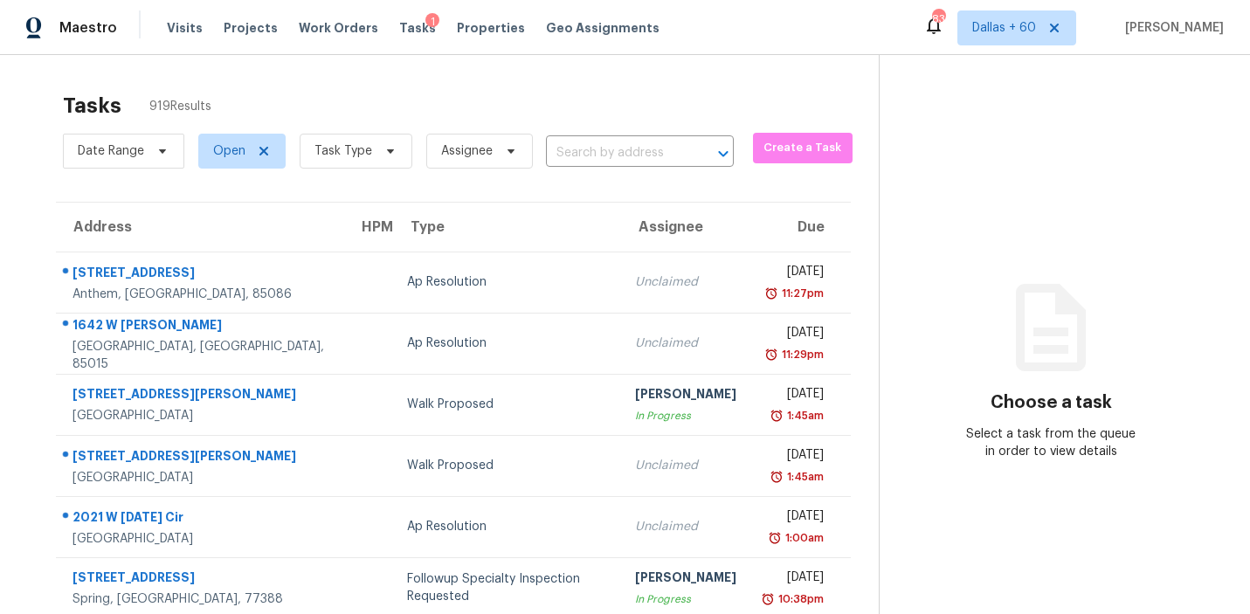
click at [614, 152] on input "text" at bounding box center [615, 153] width 139 height 27
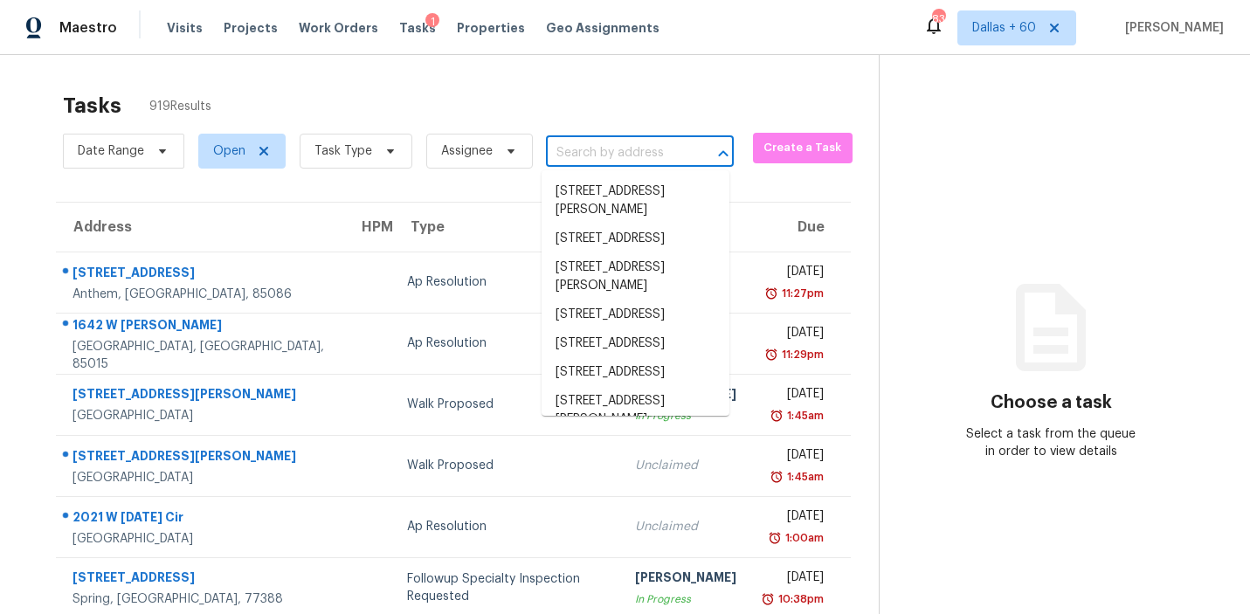
paste input "[STREET_ADDRESS]"
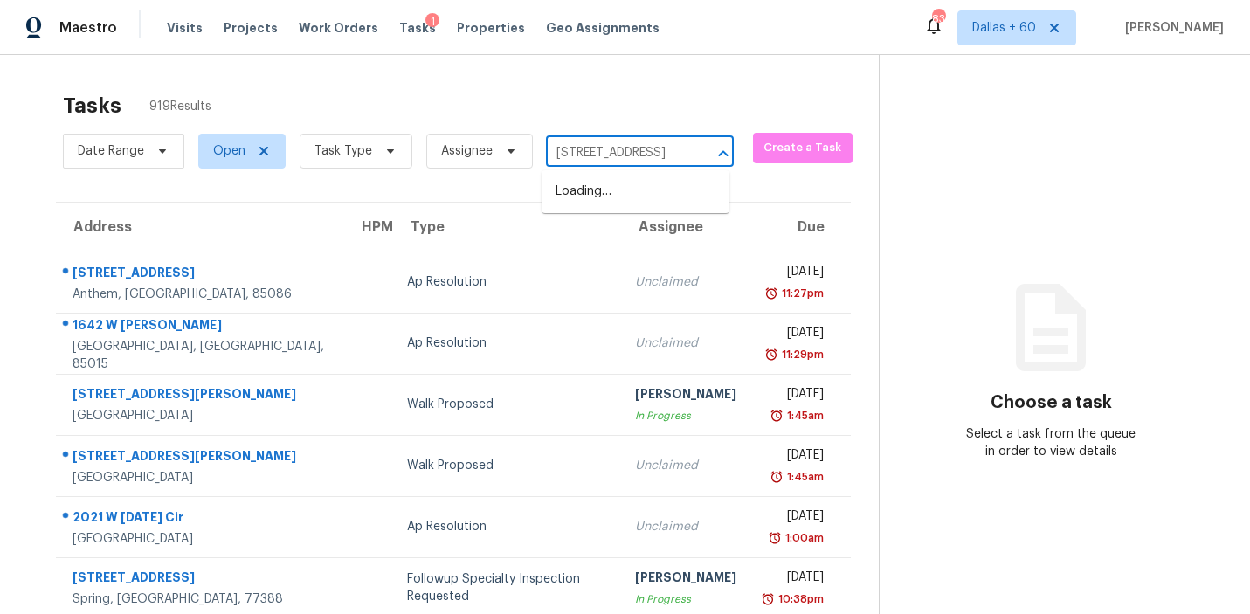
scroll to position [0, 107]
type input "[STREET_ADDRESS]"
click at [626, 206] on li "[STREET_ADDRESS]" at bounding box center [635, 191] width 188 height 29
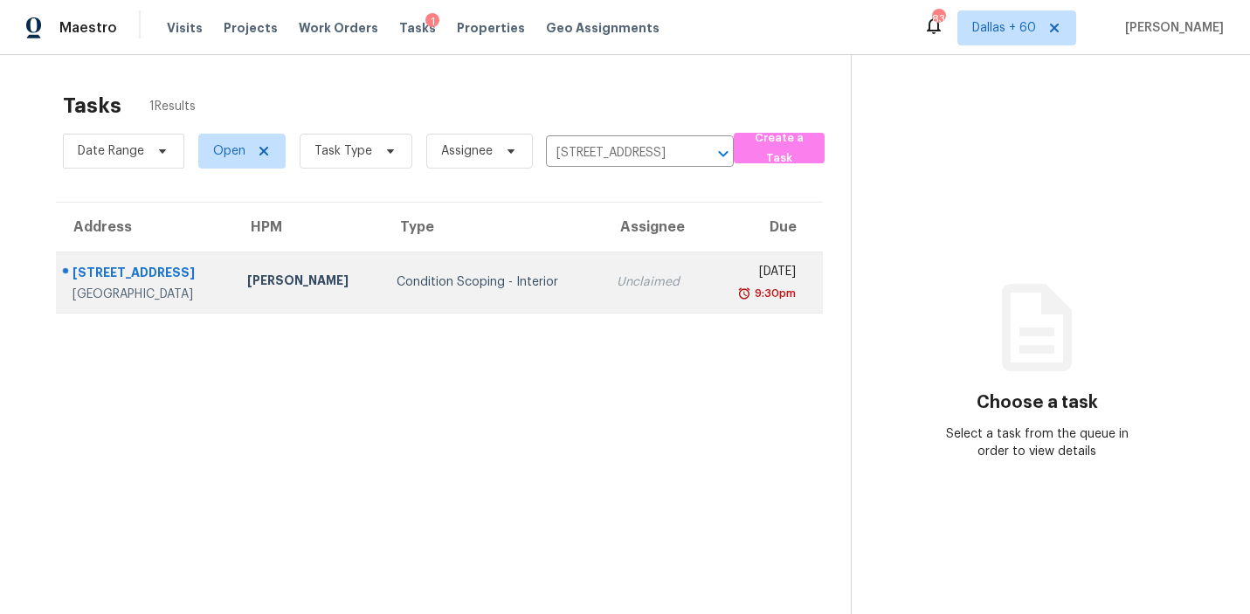
click at [382, 265] on td "Condition Scoping - Interior" at bounding box center [491, 281] width 219 height 61
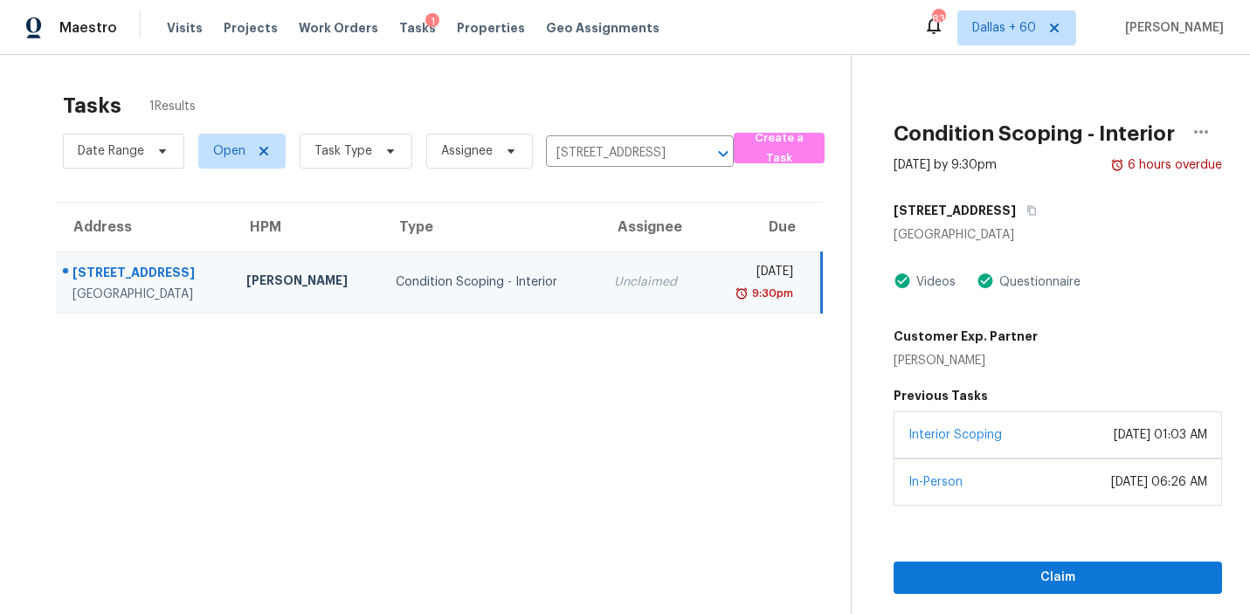
scroll to position [55, 0]
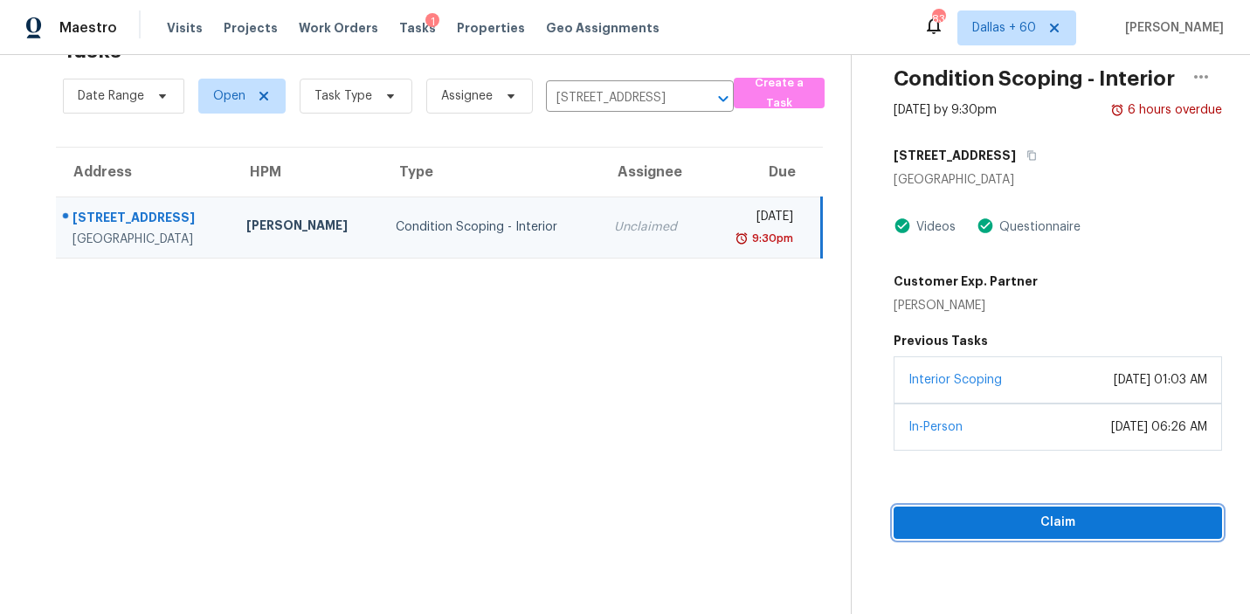
click at [1100, 527] on span "Claim" at bounding box center [1057, 523] width 300 height 22
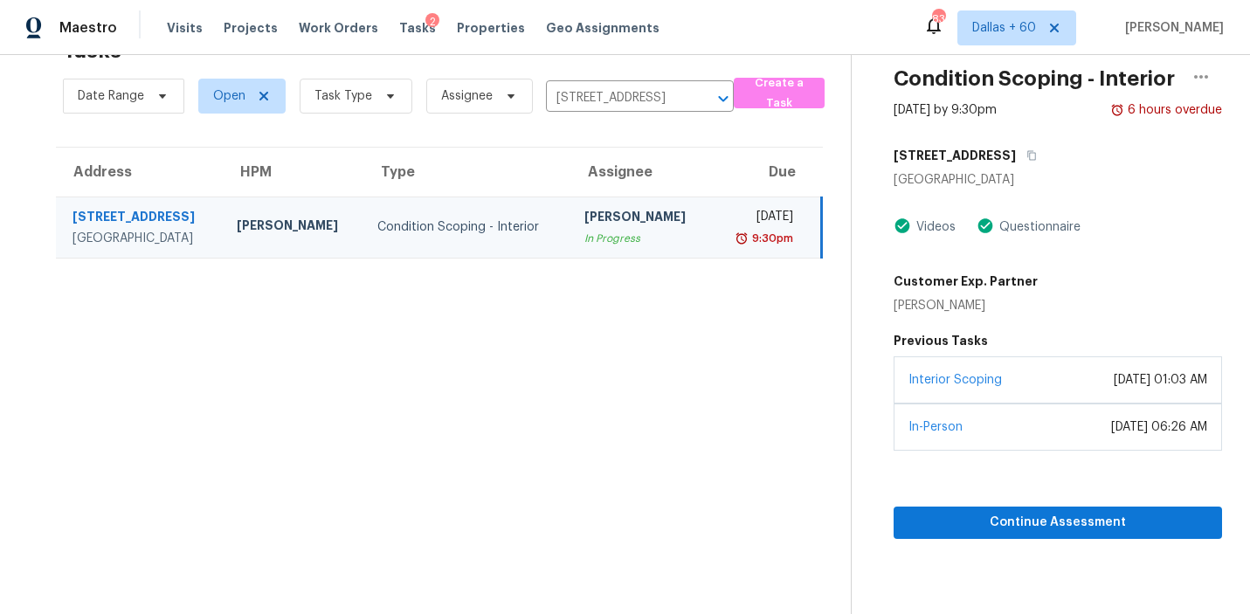
click at [186, 228] on div "[STREET_ADDRESS]" at bounding box center [140, 219] width 136 height 22
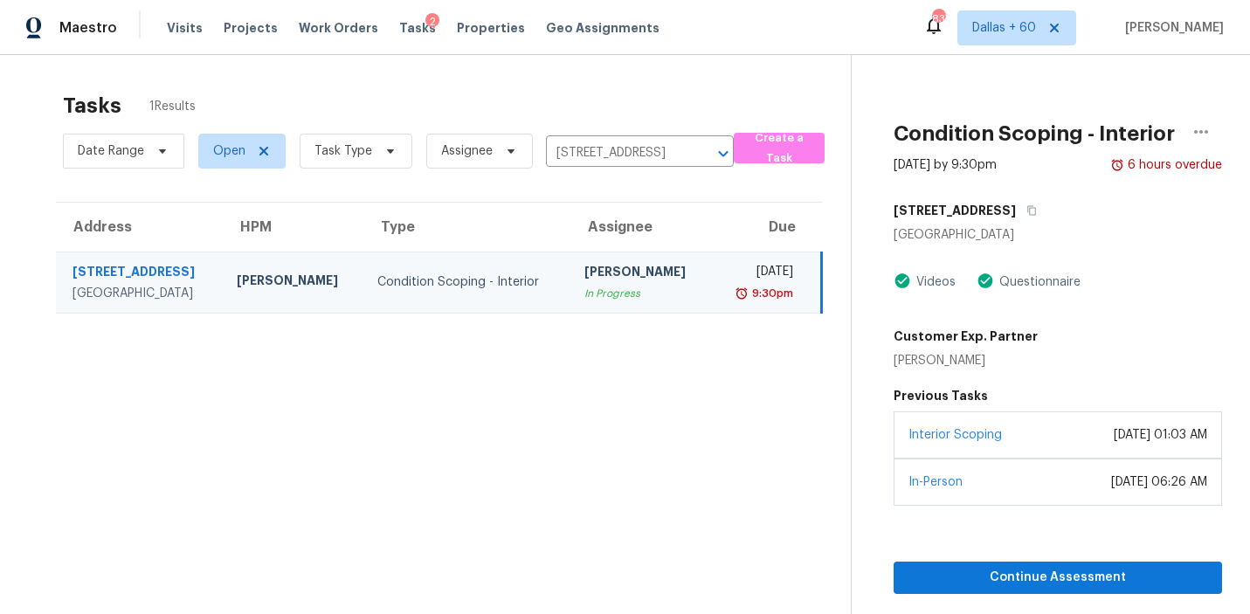
click at [388, 290] on div "Condition Scoping - Interior" at bounding box center [466, 281] width 179 height 17
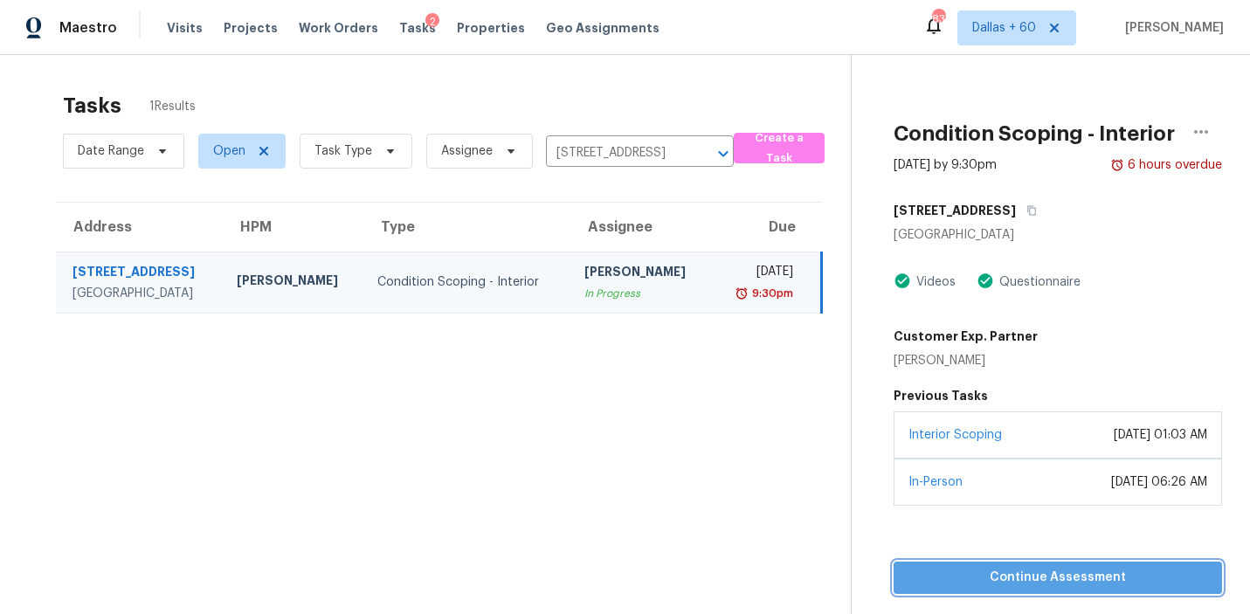
click at [961, 569] on span "Continue Assessment" at bounding box center [1057, 578] width 300 height 22
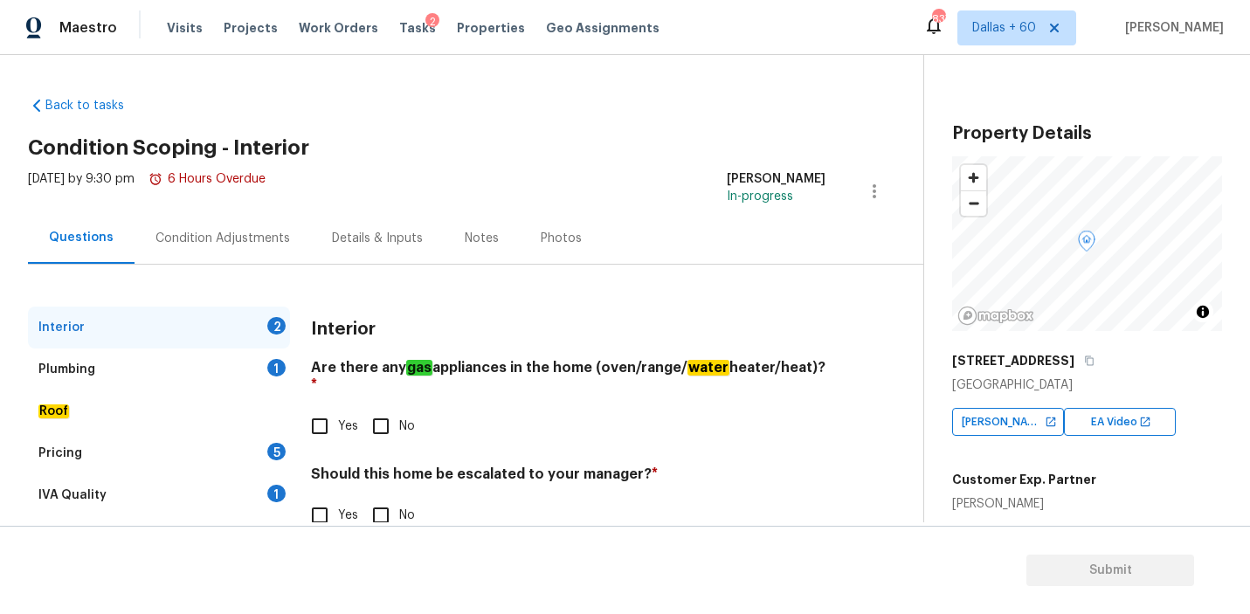
scroll to position [41, 0]
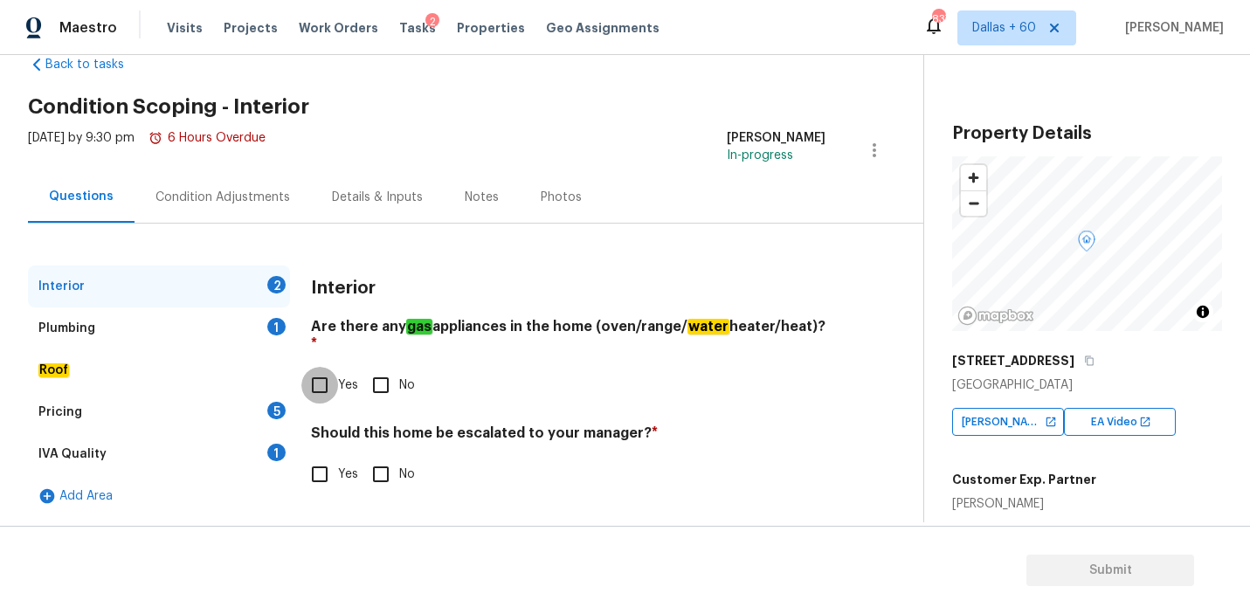
click at [320, 367] on input "Yes" at bounding box center [319, 385] width 37 height 37
checkbox input "true"
click at [377, 457] on input "No" at bounding box center [380, 474] width 37 height 37
checkbox input "true"
click at [56, 324] on div "Plumbing" at bounding box center [66, 328] width 57 height 17
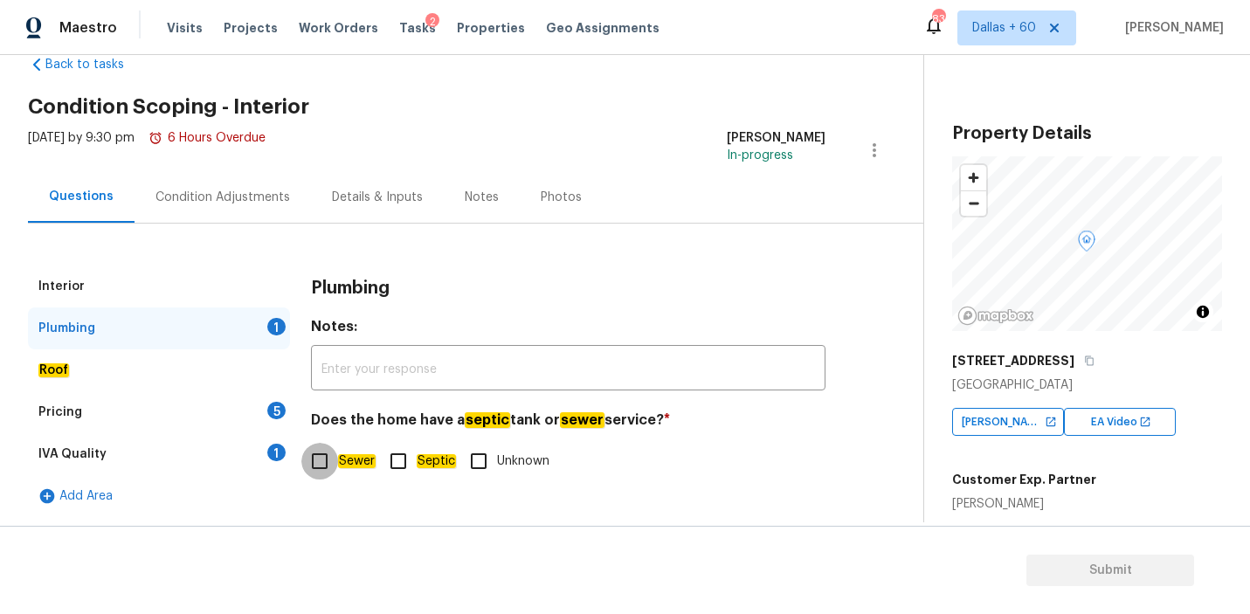
click at [314, 464] on input "Sewer" at bounding box center [319, 461] width 37 height 37
checkbox input "true"
click at [78, 362] on div "Roof" at bounding box center [159, 370] width 262 height 42
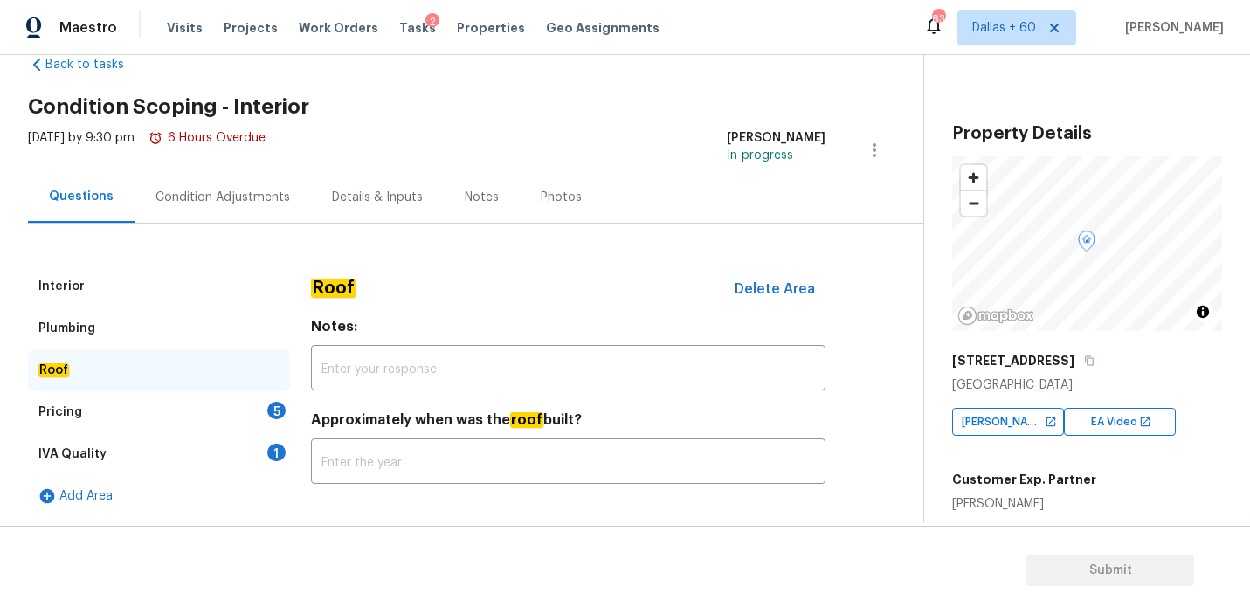
click at [85, 410] on div "Pricing 5" at bounding box center [159, 412] width 262 height 42
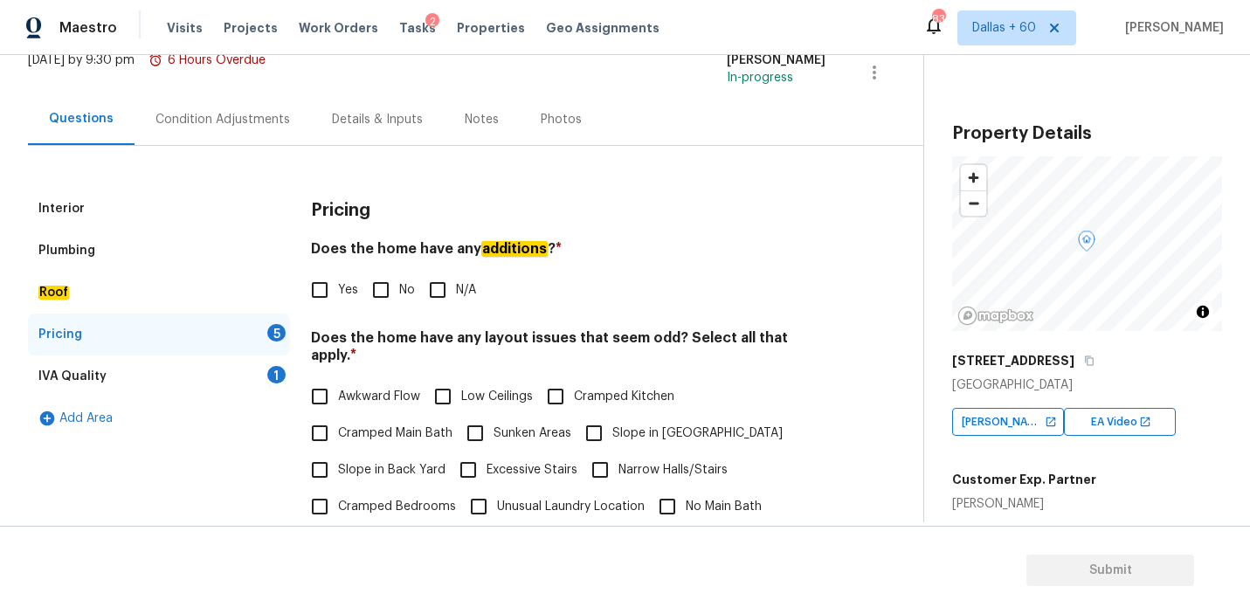
scroll to position [119, 0]
click at [380, 287] on input "No" at bounding box center [380, 290] width 37 height 37
checkbox input "true"
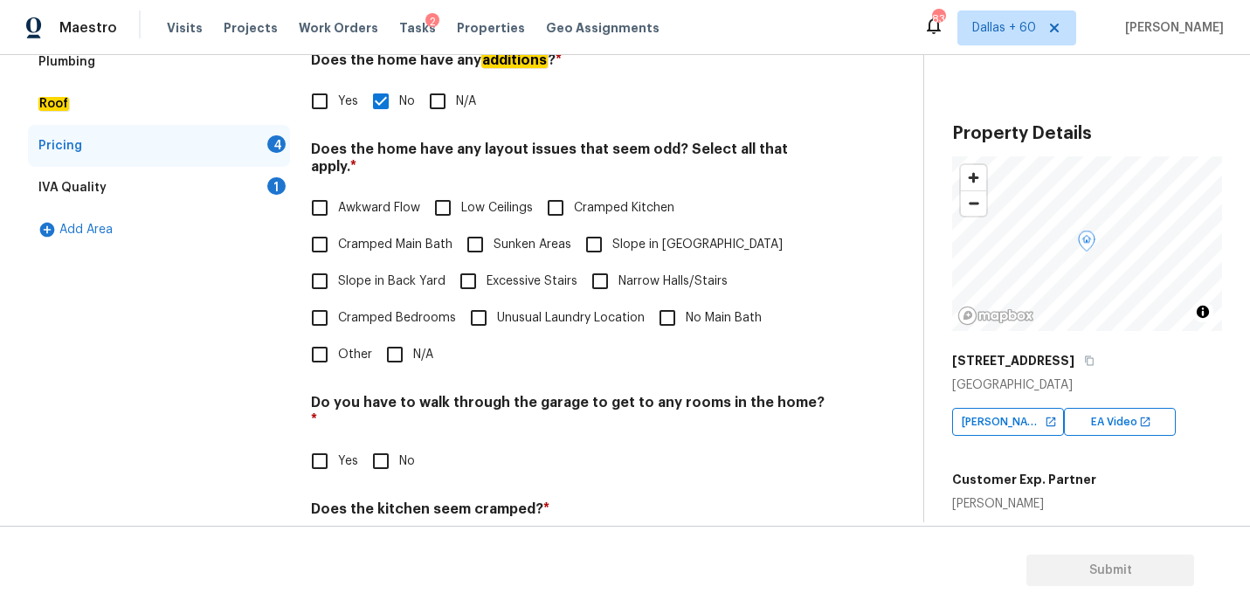
scroll to position [310, 0]
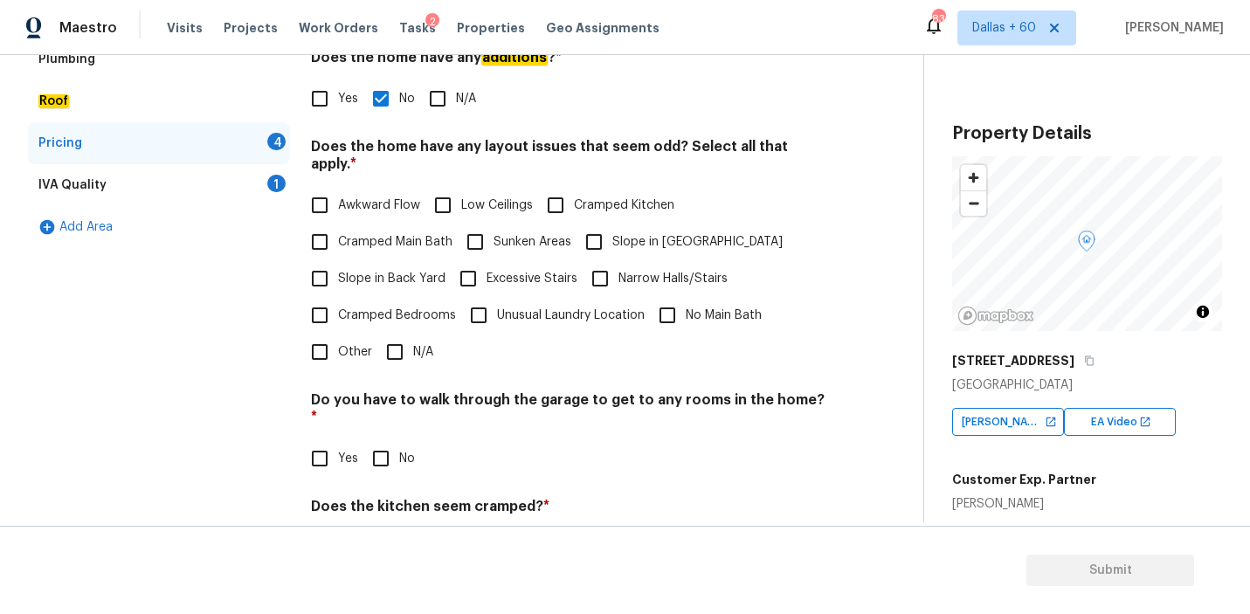
click at [395, 334] on input "N/A" at bounding box center [394, 352] width 37 height 37
checkbox input "true"
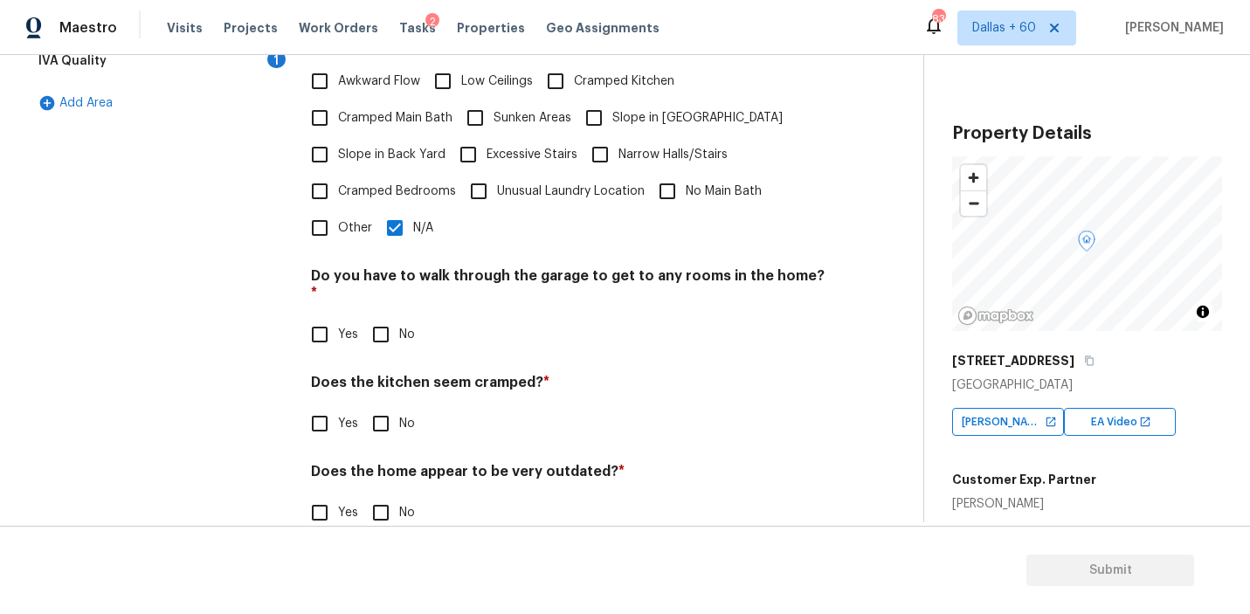
scroll to position [432, 0]
click at [372, 318] on input "No" at bounding box center [380, 336] width 37 height 37
checkbox input "true"
click at [390, 407] on input "No" at bounding box center [380, 425] width 37 height 37
checkbox input "true"
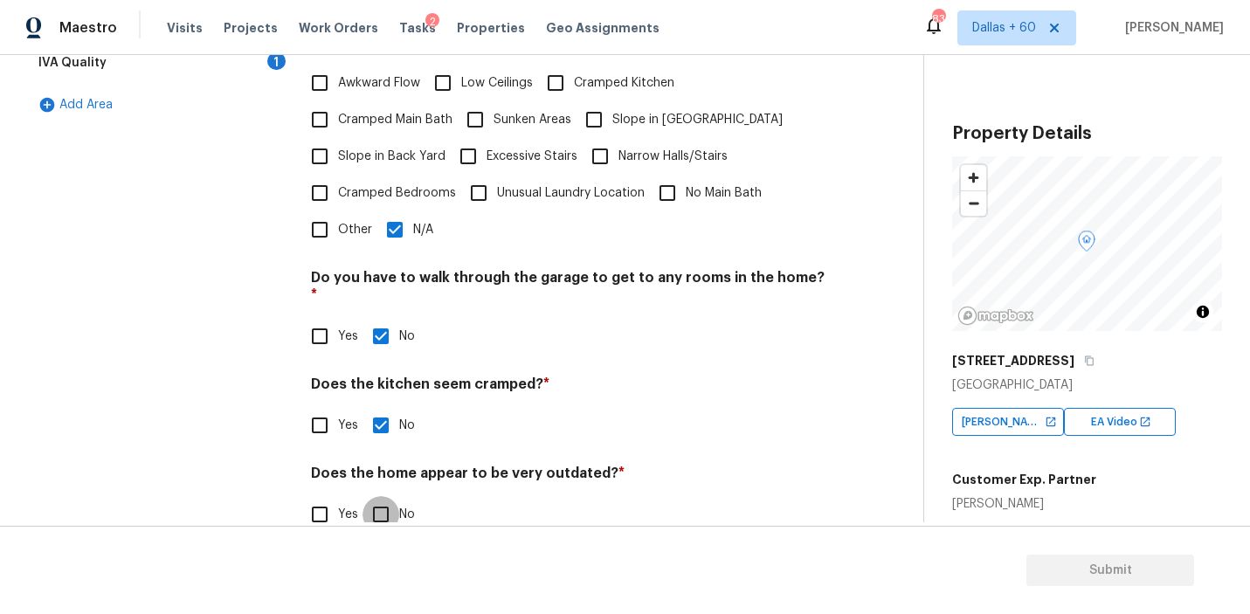
click at [389, 496] on input "No" at bounding box center [380, 514] width 37 height 37
checkbox input "true"
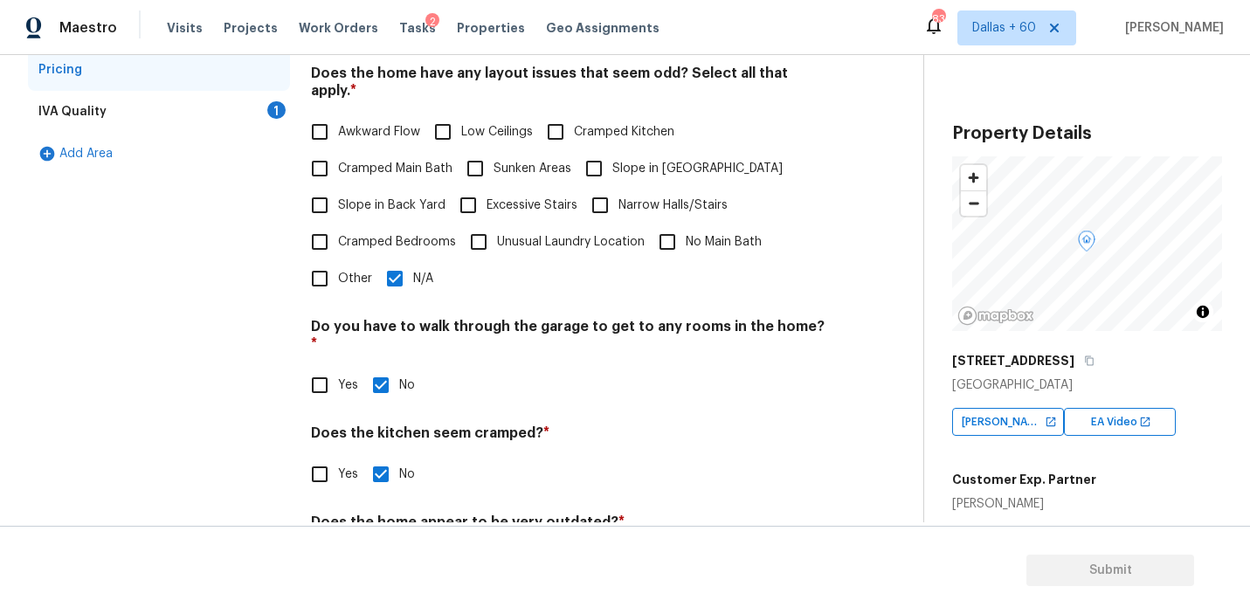
scroll to position [367, 0]
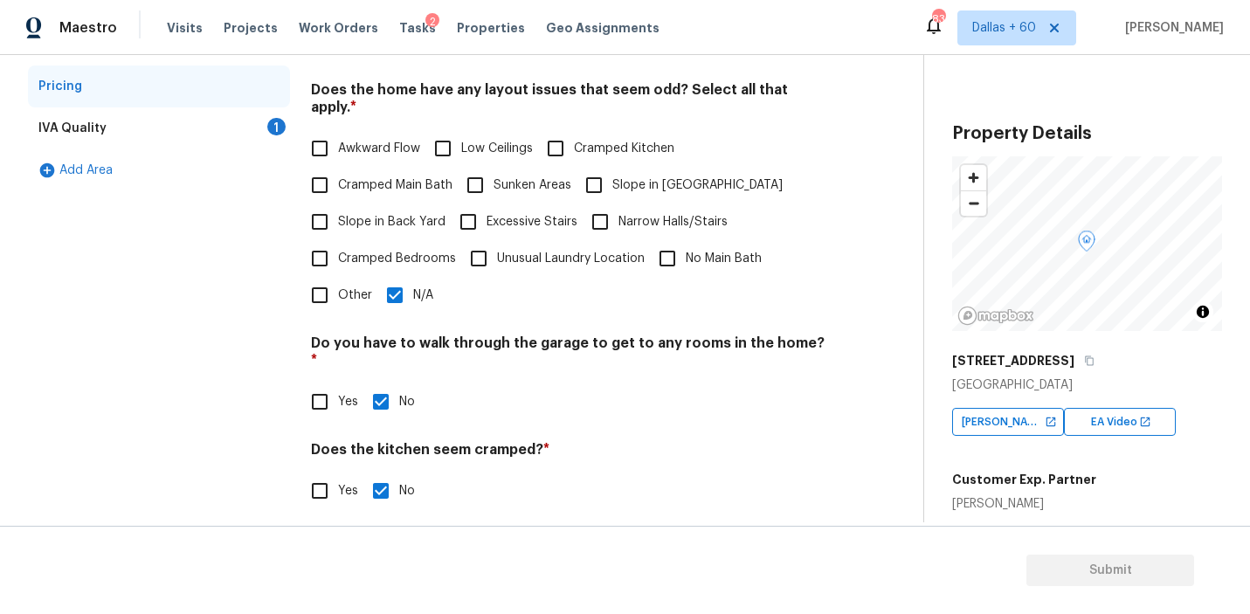
click at [193, 133] on div "IVA Quality 1" at bounding box center [159, 128] width 262 height 42
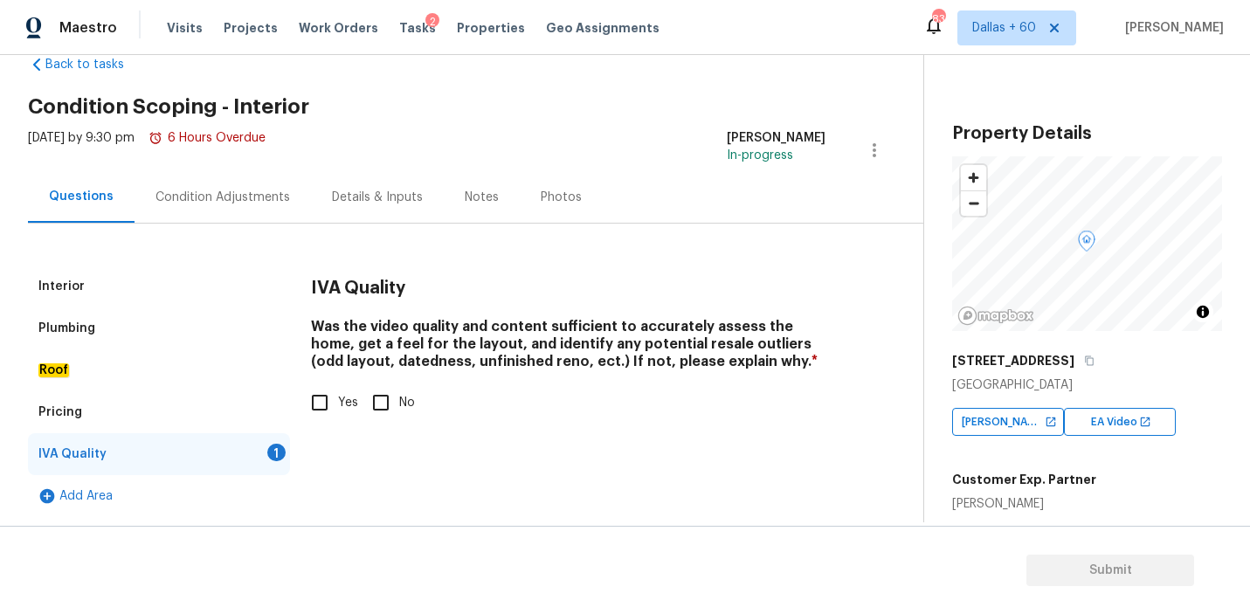
scroll to position [41, 0]
click at [324, 399] on input "Yes" at bounding box center [319, 402] width 37 height 37
checkbox input "true"
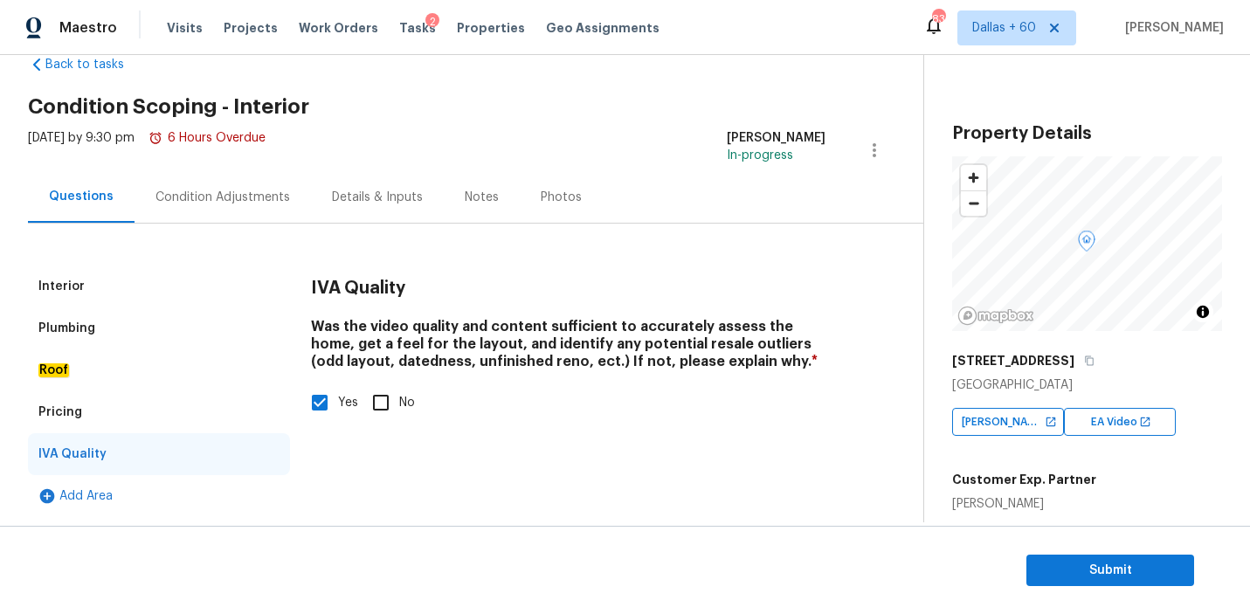
click at [196, 196] on div "Condition Adjustments" at bounding box center [222, 197] width 134 height 17
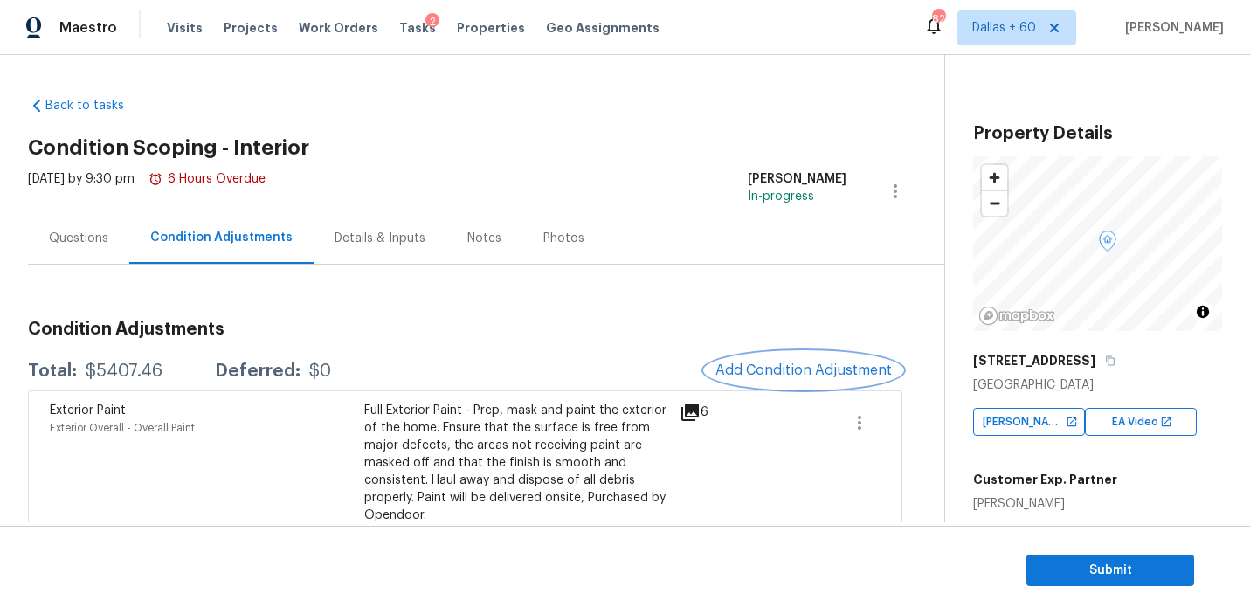
click at [740, 375] on span "Add Condition Adjustment" at bounding box center [803, 370] width 176 height 16
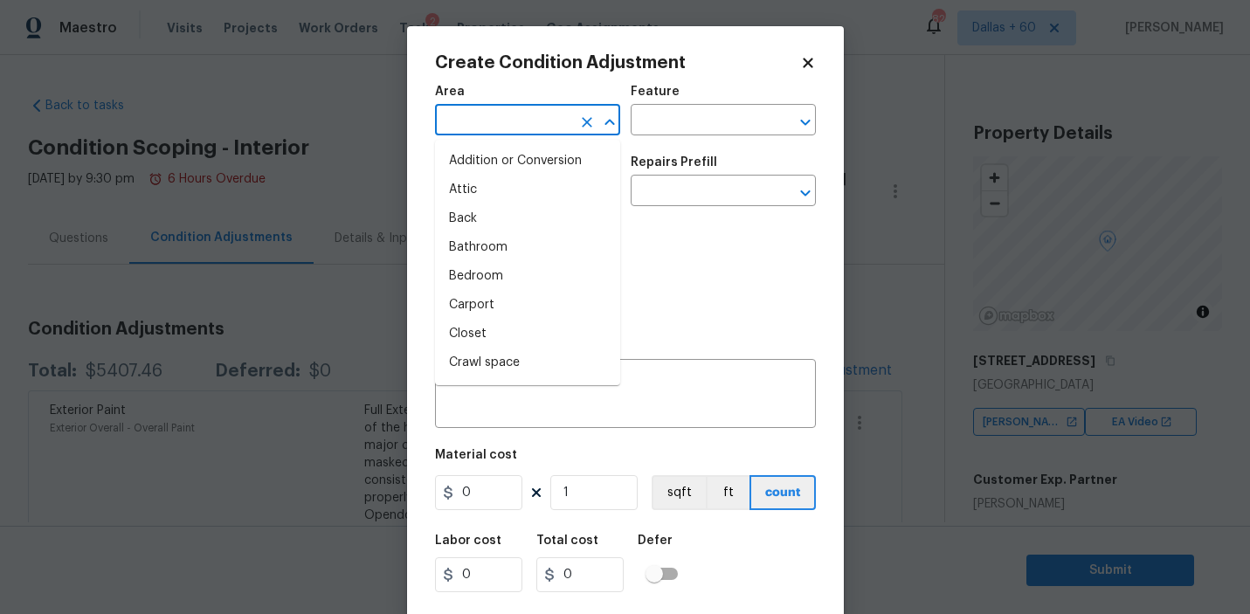
click at [539, 120] on input "text" at bounding box center [503, 121] width 136 height 27
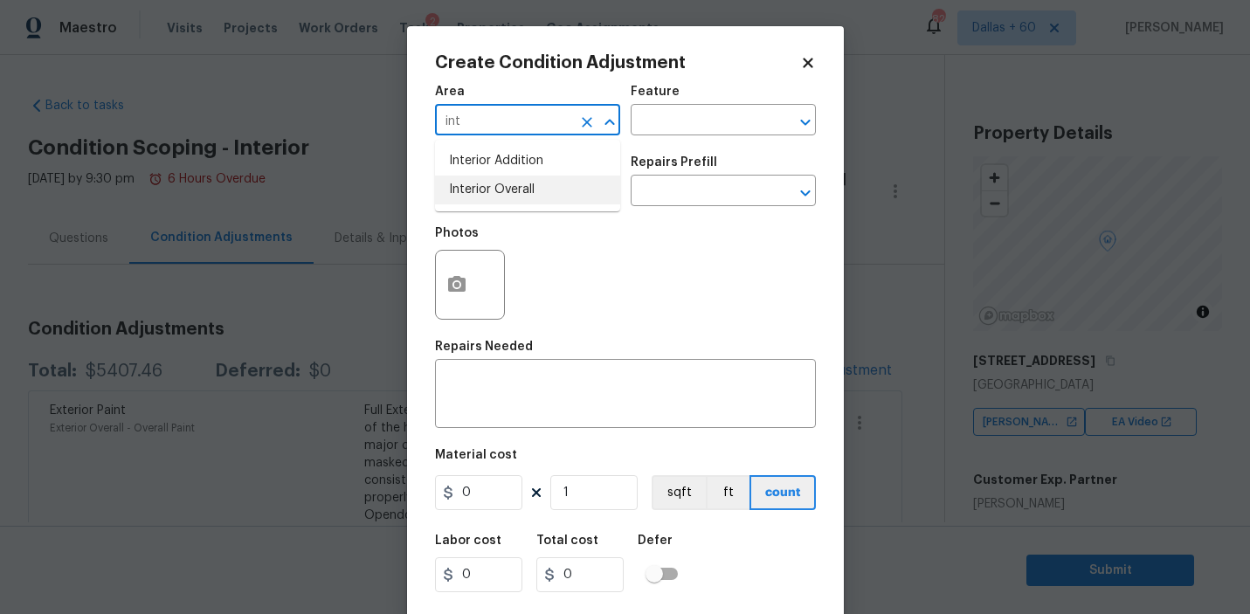
click at [527, 189] on li "Interior Overall" at bounding box center [527, 190] width 185 height 29
type input "Interior Overall"
click at [671, 135] on div "Area Interior Overall ​ Feature ​" at bounding box center [625, 110] width 381 height 71
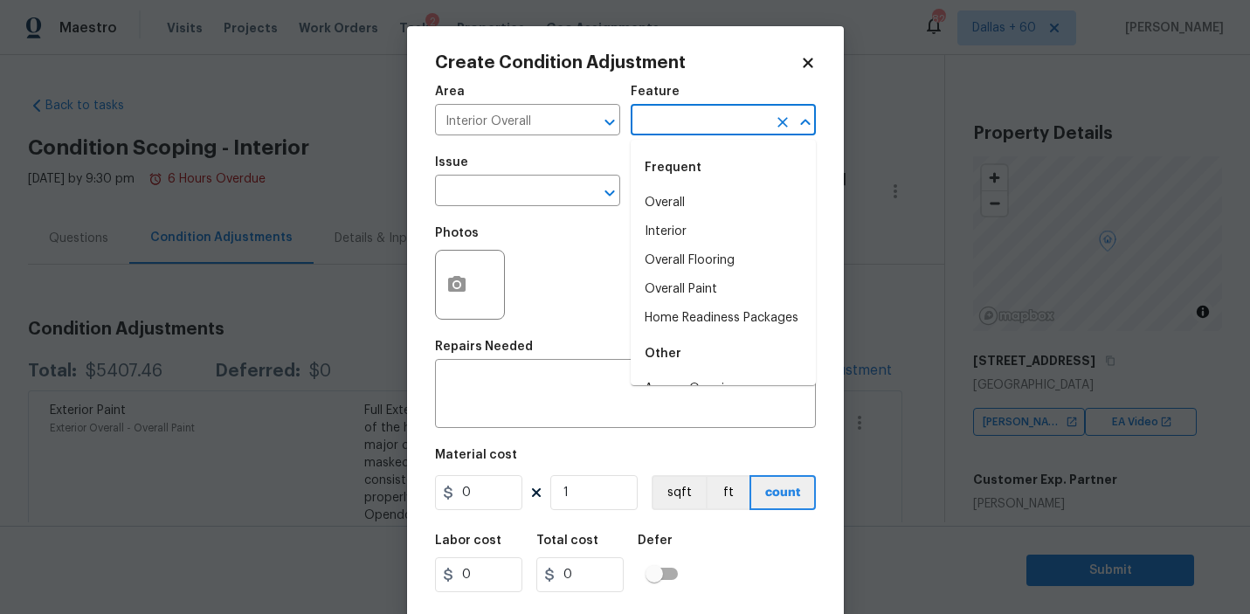
click at [671, 122] on input "text" at bounding box center [698, 121] width 136 height 27
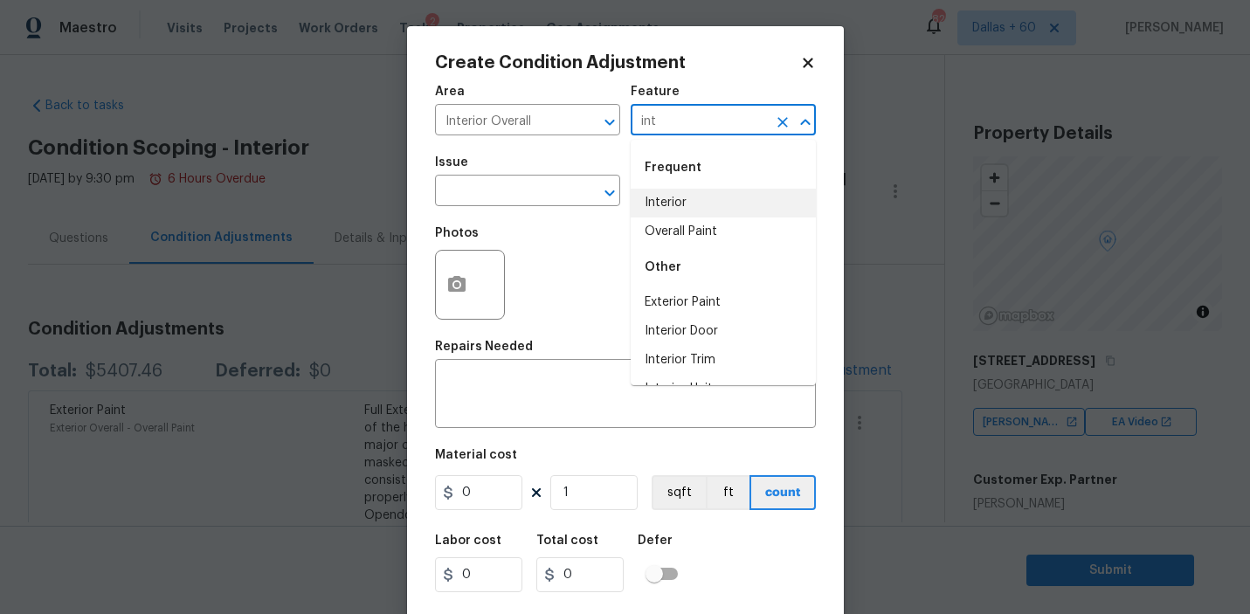
click at [667, 204] on li "Interior" at bounding box center [722, 203] width 185 height 29
type input "Interior"
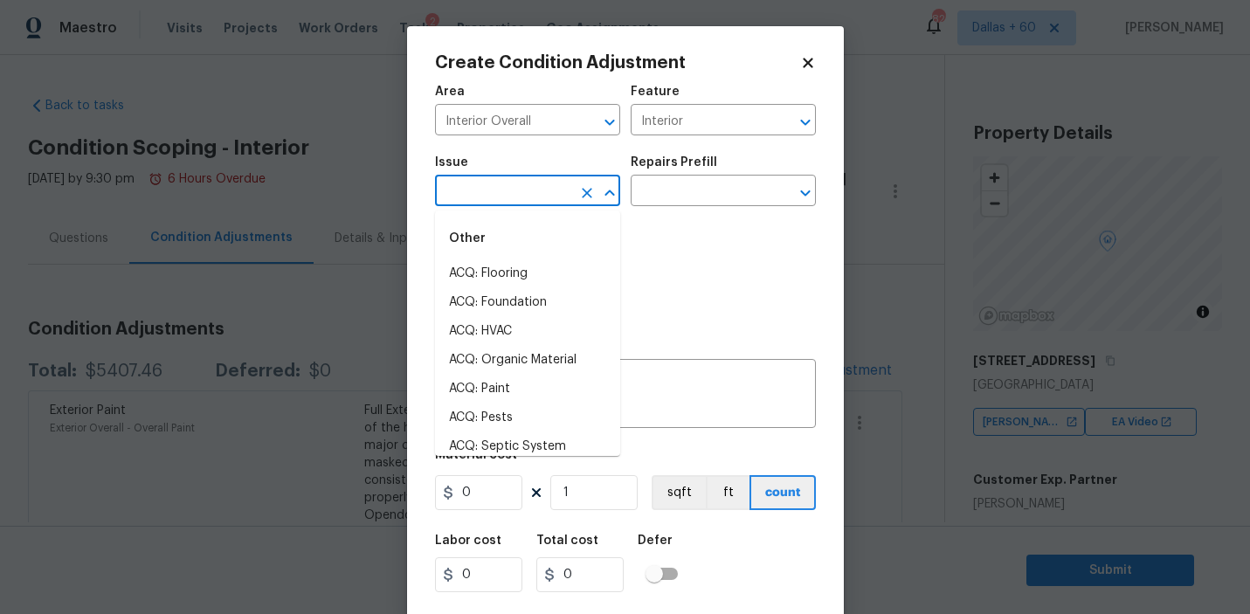
click at [522, 196] on input "text" at bounding box center [503, 192] width 136 height 27
click at [499, 394] on li "ACQ: Paint" at bounding box center [527, 389] width 185 height 29
type input "ACQ: Paint"
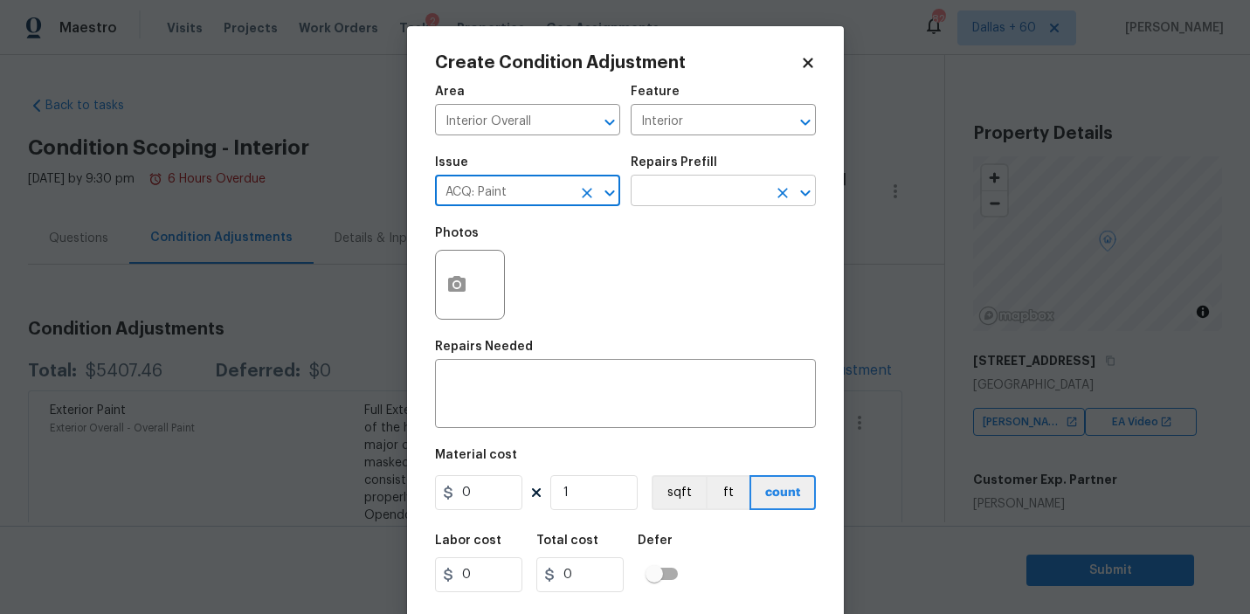
click at [770, 198] on div at bounding box center [792, 193] width 45 height 24
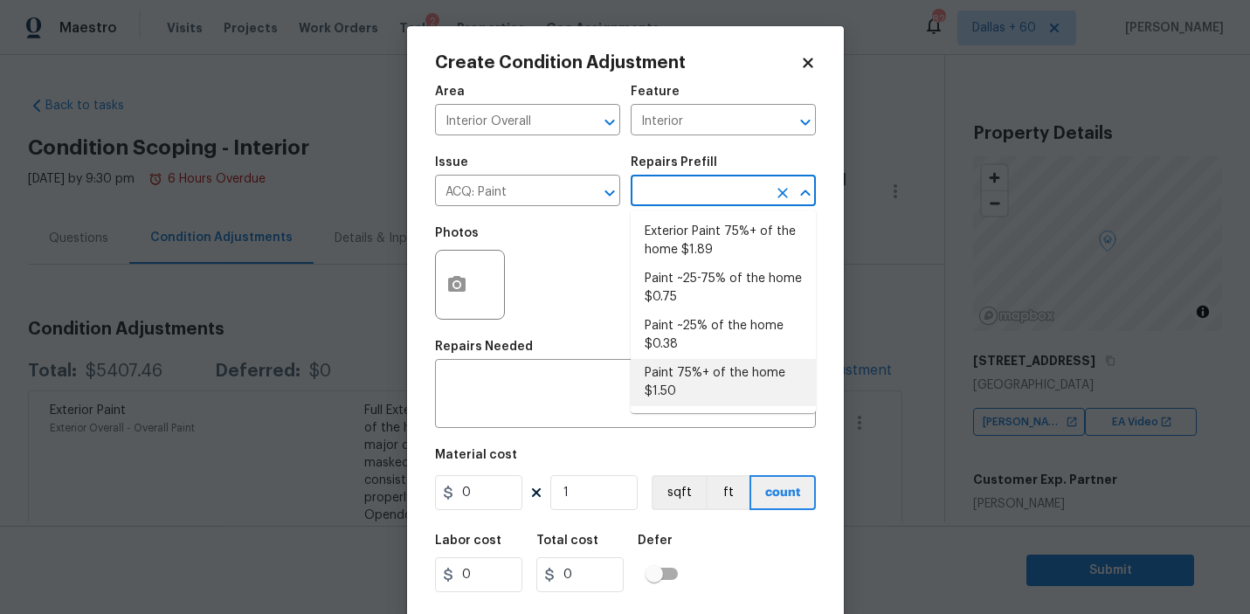
click at [706, 380] on li "Paint 75%+ of the home $1.50" at bounding box center [722, 382] width 185 height 47
type input "Acquisition"
type textarea "Acquisition Scope: 75%+ of the home will likely require interior paint"
type input "1.5"
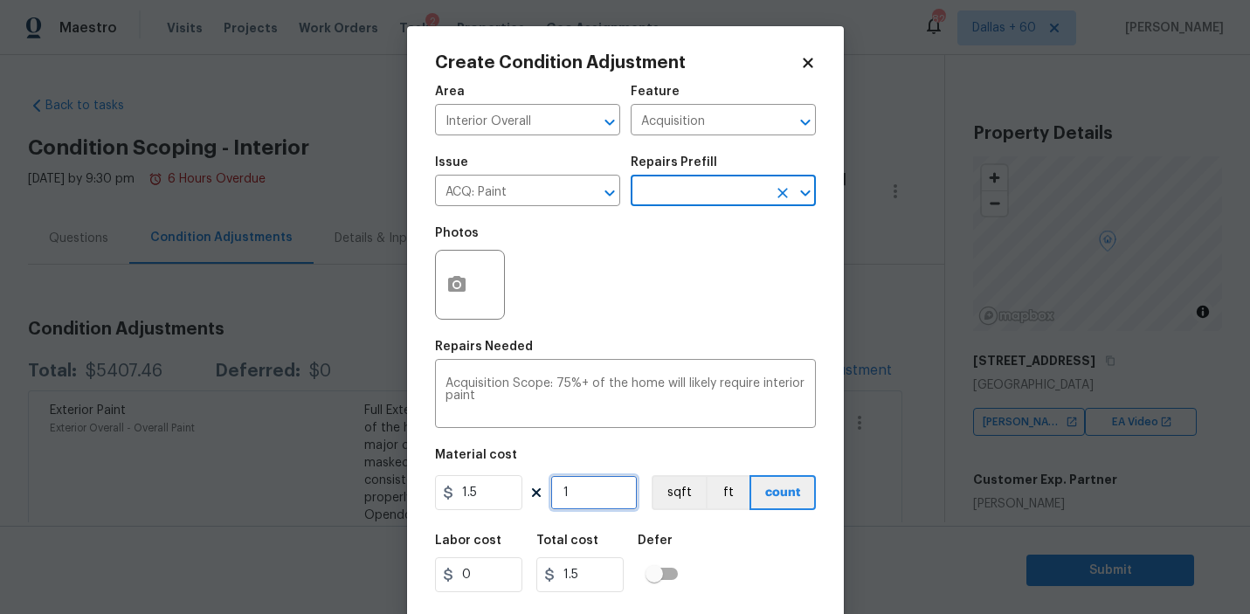
click at [570, 486] on input "1" at bounding box center [593, 492] width 87 height 35
click at [315, 555] on body "Maestro Visits Projects Work Orders Tasks 2 Properties Geo Assignments 825 Dall…" at bounding box center [625, 307] width 1250 height 614
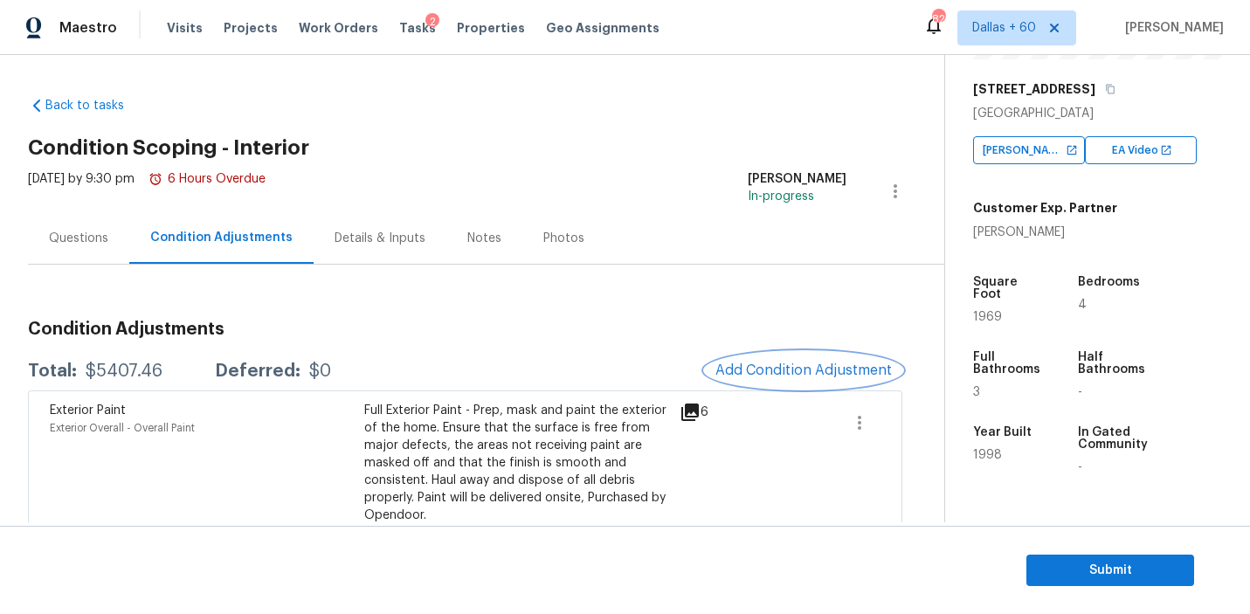
scroll to position [283, 0]
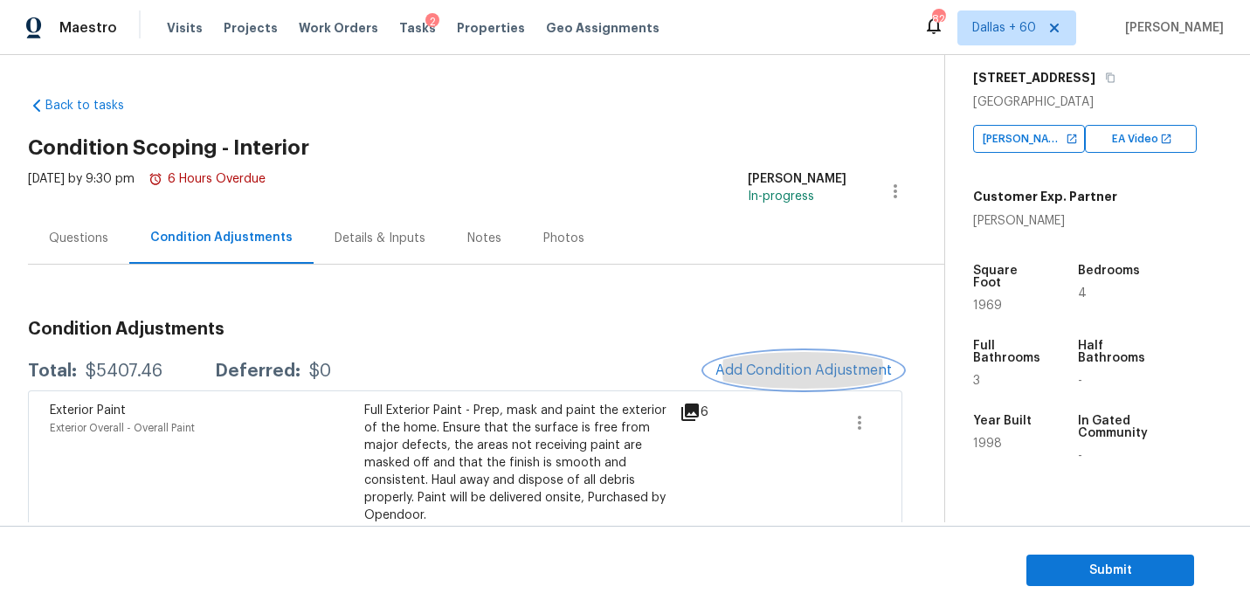
click at [767, 368] on span "Add Condition Adjustment" at bounding box center [803, 370] width 176 height 16
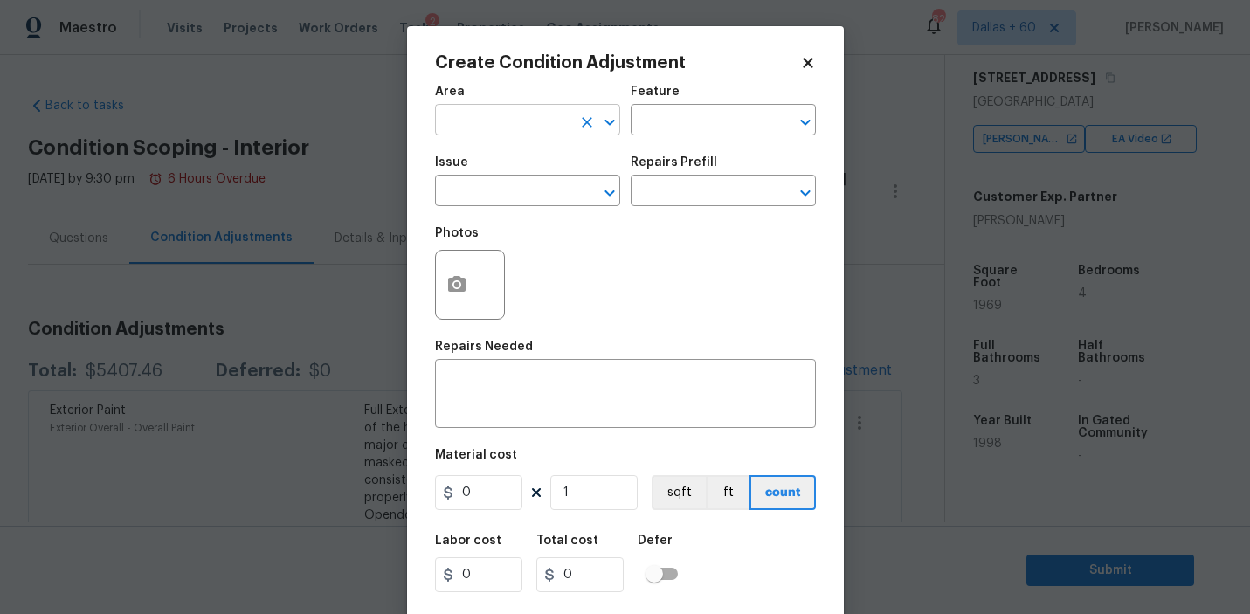
click at [511, 115] on input "text" at bounding box center [503, 121] width 136 height 27
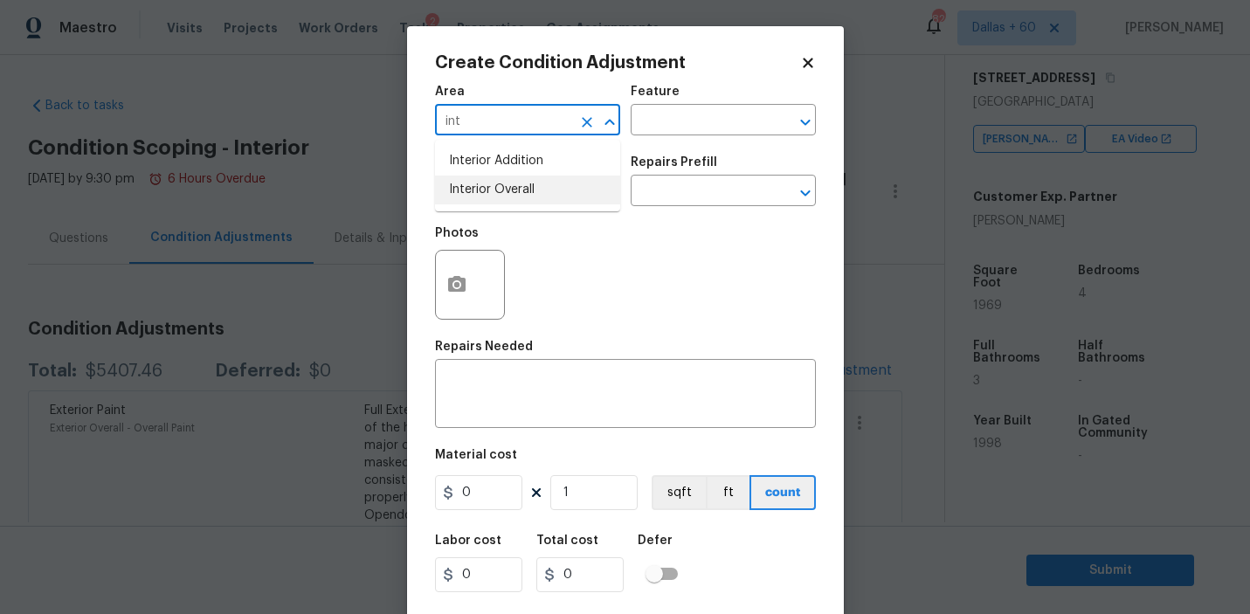
click at [516, 185] on li "Interior Overall" at bounding box center [527, 190] width 185 height 29
type input "Interior Overall"
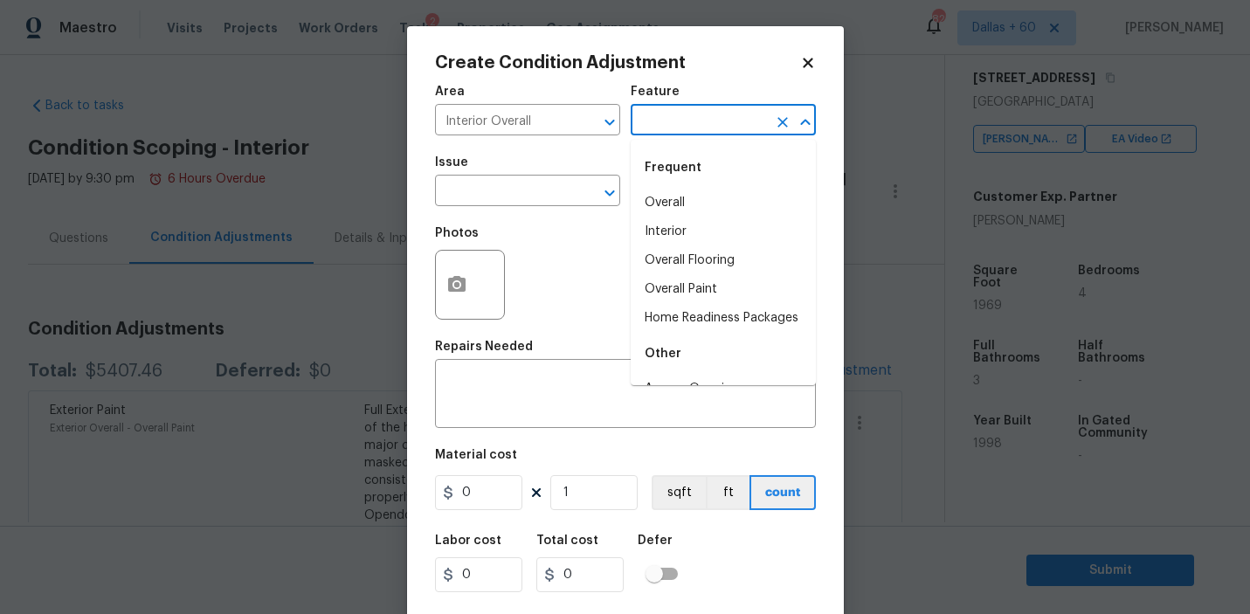
click at [704, 118] on input "text" at bounding box center [698, 121] width 136 height 27
type input "u"
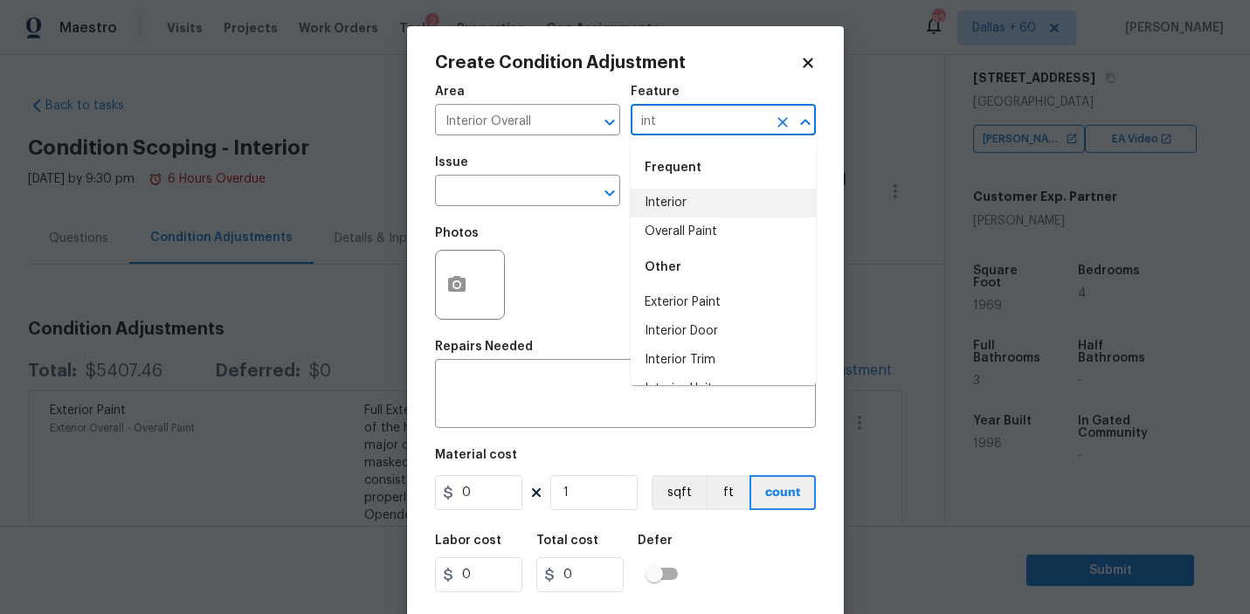
click at [699, 204] on li "Interior" at bounding box center [722, 203] width 185 height 29
type input "Interior"
click at [515, 191] on input "text" at bounding box center [503, 192] width 136 height 27
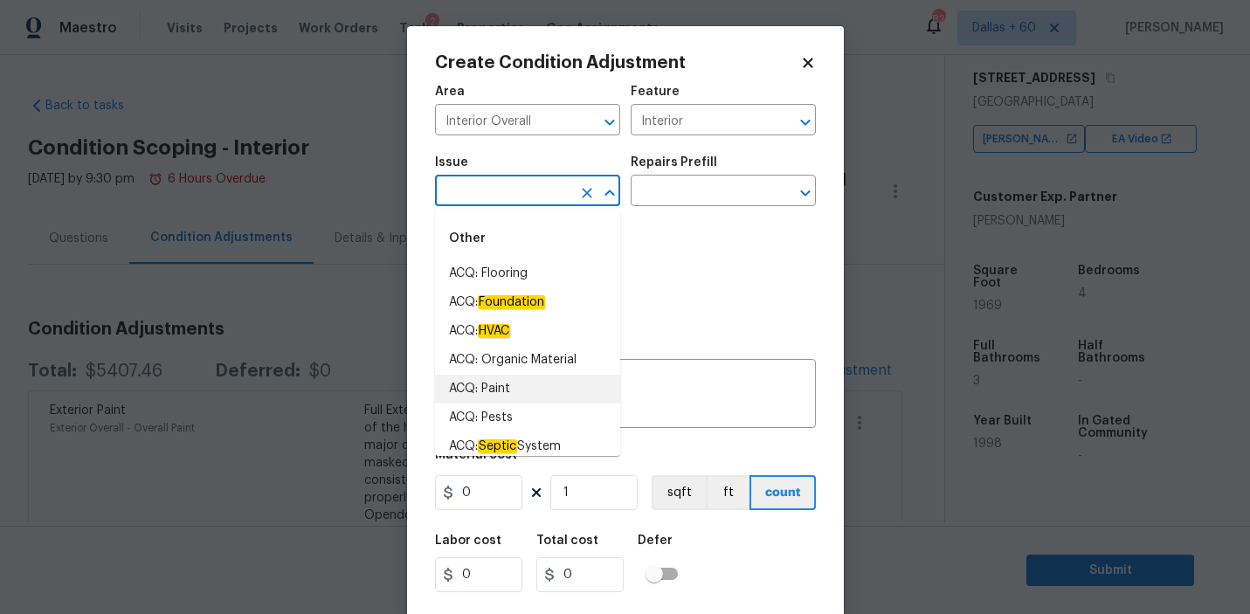
click at [502, 391] on li "ACQ: Paint" at bounding box center [527, 389] width 185 height 29
type input "ACQ: Paint"
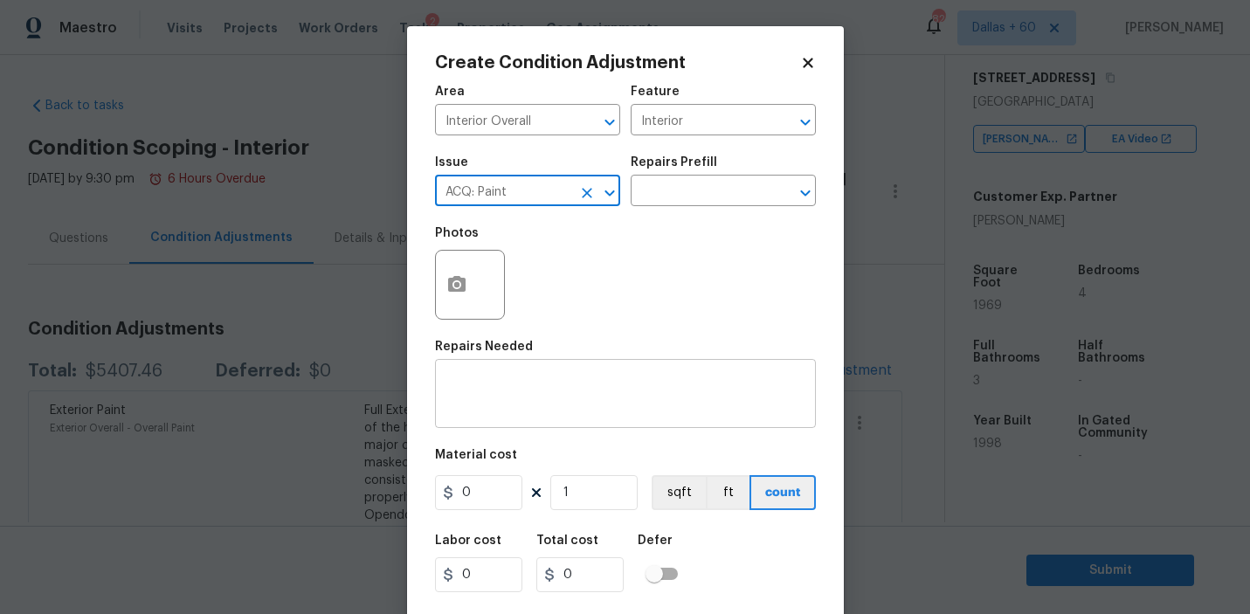
click at [582, 385] on textarea at bounding box center [625, 395] width 360 height 37
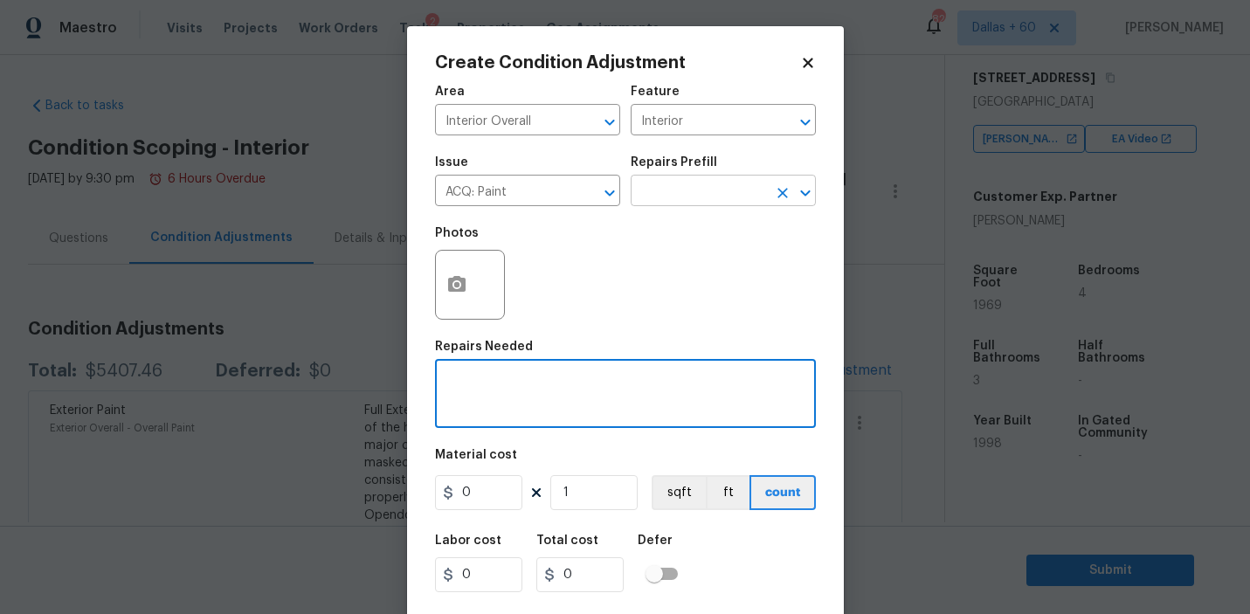
click at [666, 196] on input "text" at bounding box center [698, 192] width 136 height 27
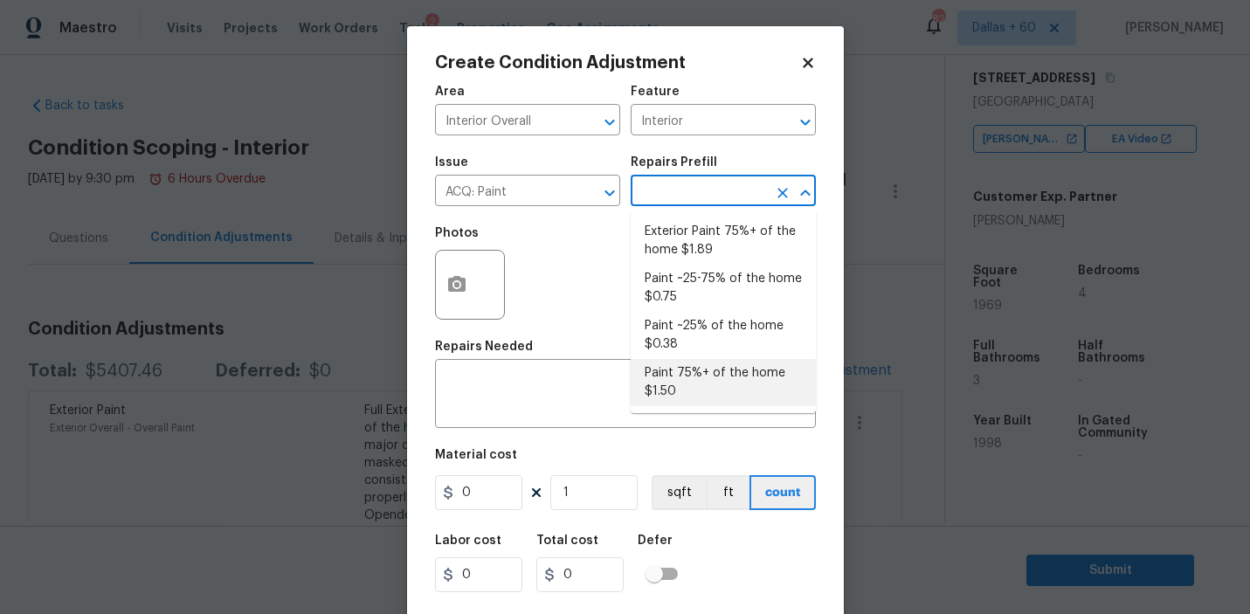
click at [692, 367] on li "Paint 75%+ of the home $1.50" at bounding box center [722, 382] width 185 height 47
type input "Acquisition"
type textarea "Acquisition Scope: 75%+ of the home will likely require interior paint"
type input "1.5"
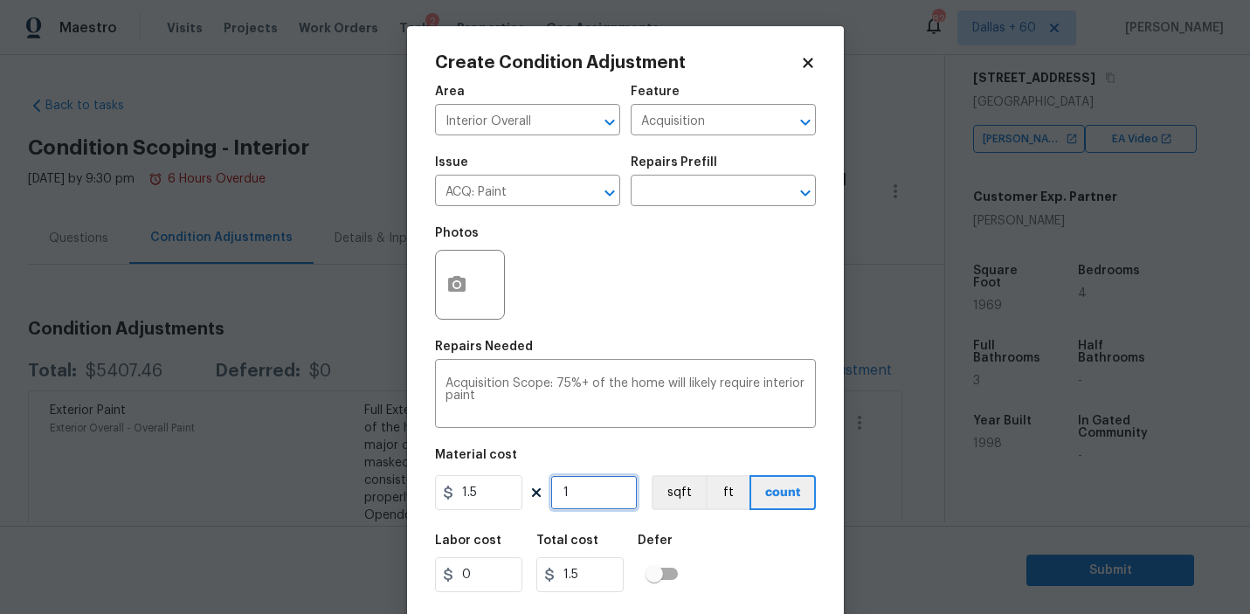
click at [582, 491] on input "1" at bounding box center [593, 492] width 87 height 35
type input "0"
type input "1"
type input "1.5"
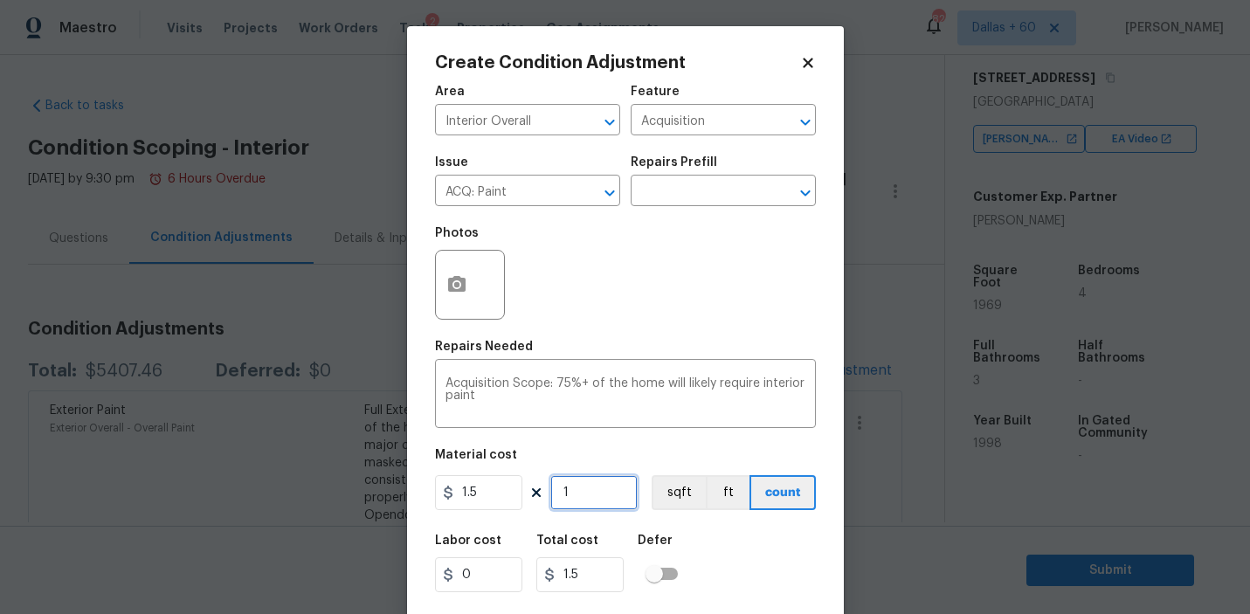
type input "19"
type input "28.5"
type input "196"
type input "294"
type input "1969"
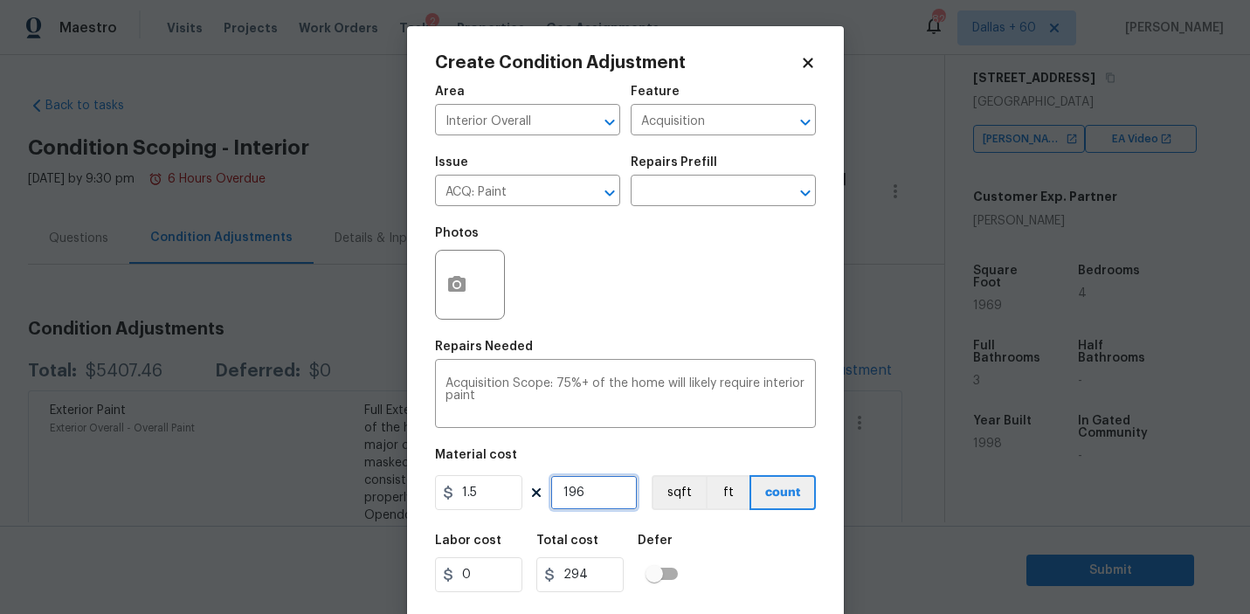
type input "2953.5"
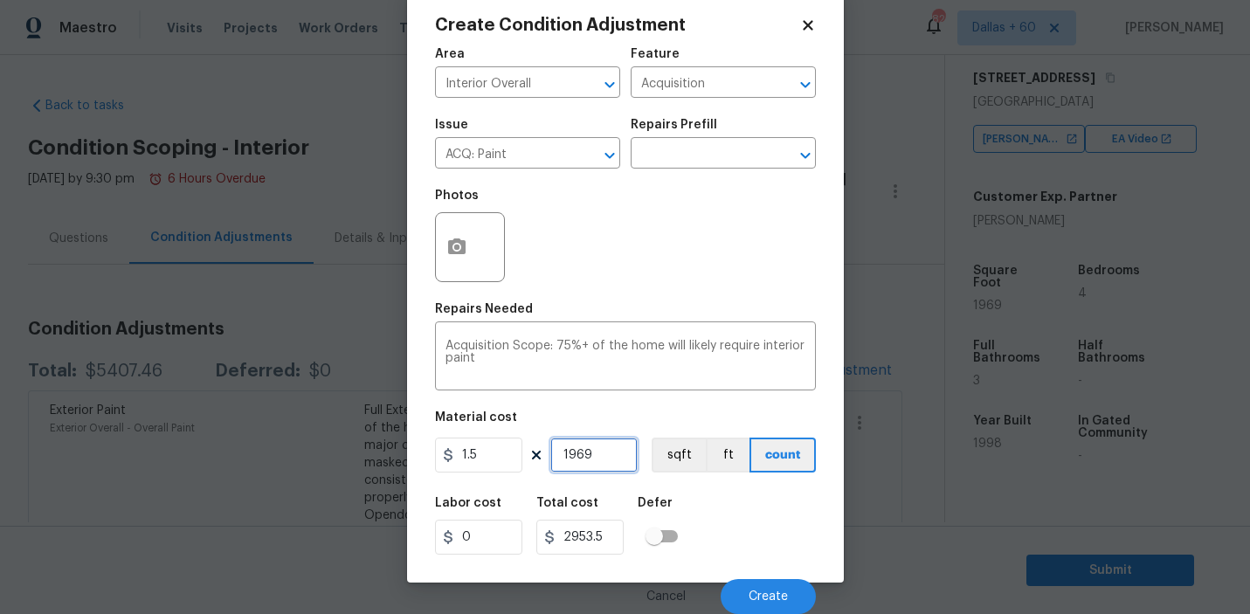
scroll to position [38, 0]
type input "1969"
click at [473, 254] on button "button" at bounding box center [457, 247] width 42 height 68
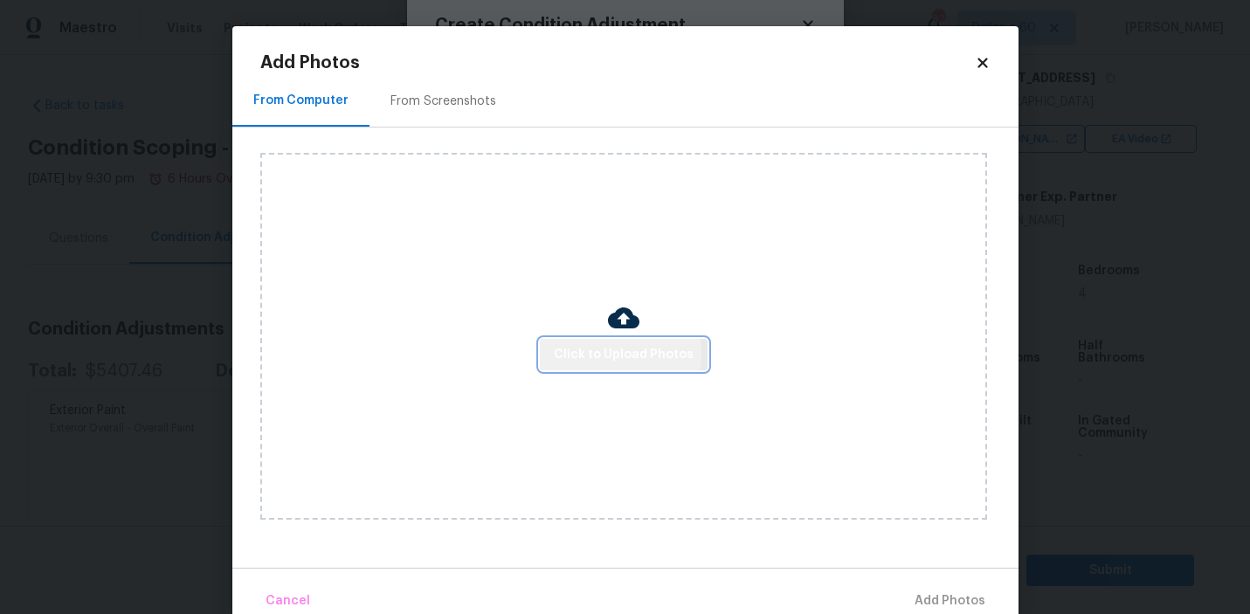
click at [613, 354] on span "Click to Upload Photos" at bounding box center [624, 355] width 140 height 22
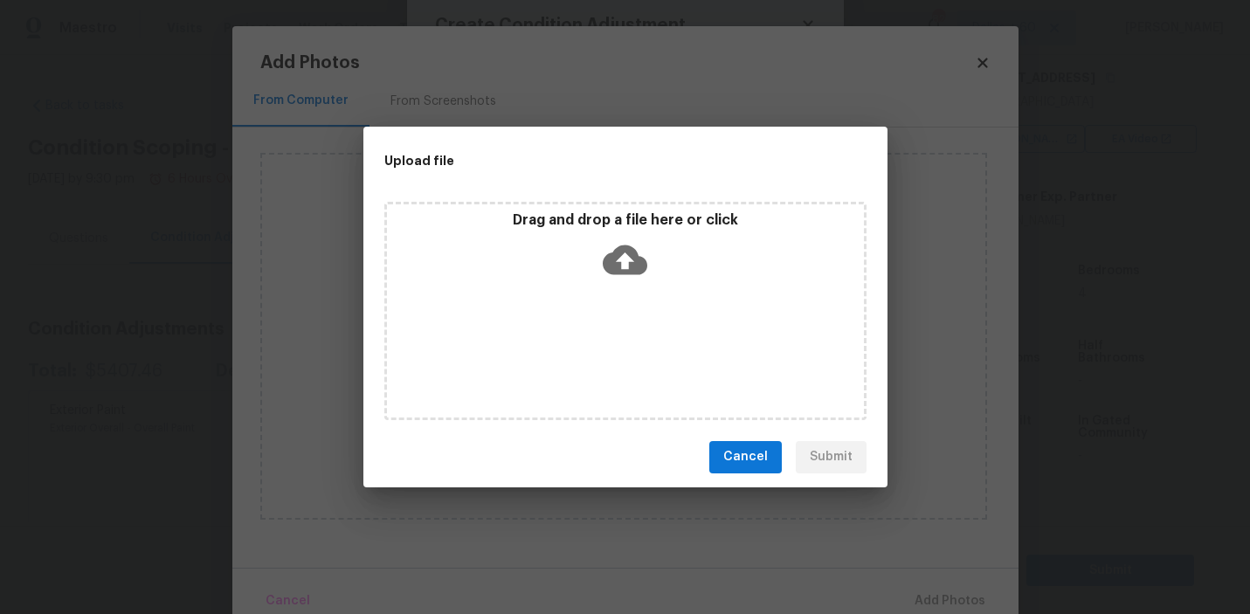
click at [635, 249] on icon at bounding box center [624, 259] width 45 height 30
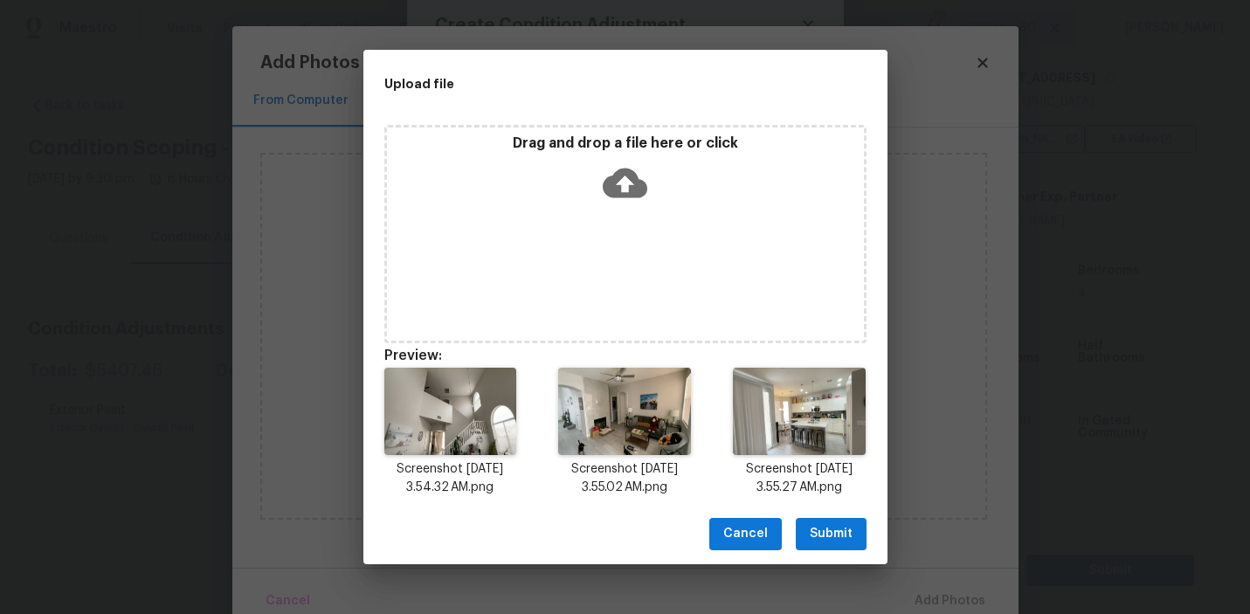
click at [813, 525] on span "Submit" at bounding box center [830, 534] width 43 height 22
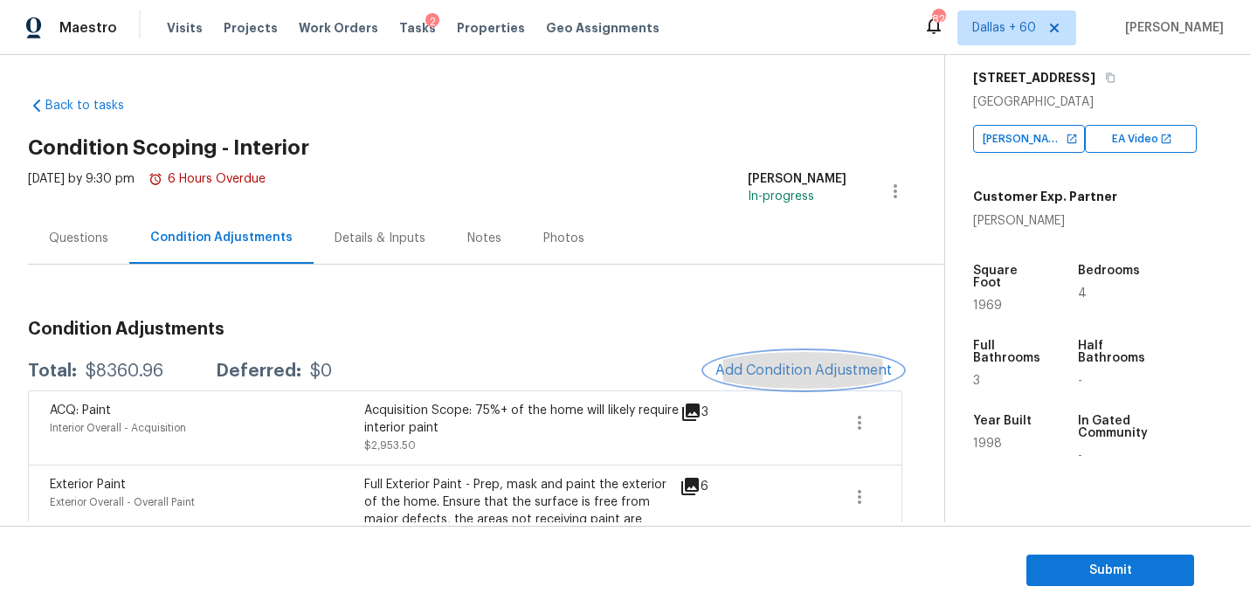
click at [775, 365] on span "Add Condition Adjustment" at bounding box center [803, 370] width 176 height 16
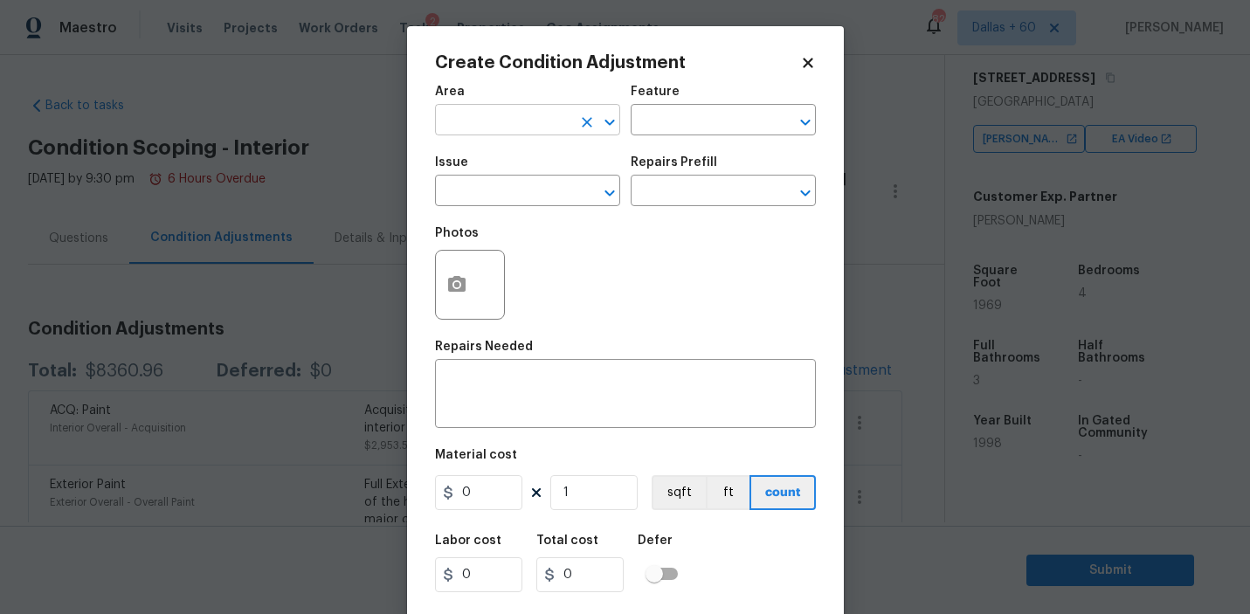
click at [523, 129] on input "text" at bounding box center [503, 121] width 136 height 27
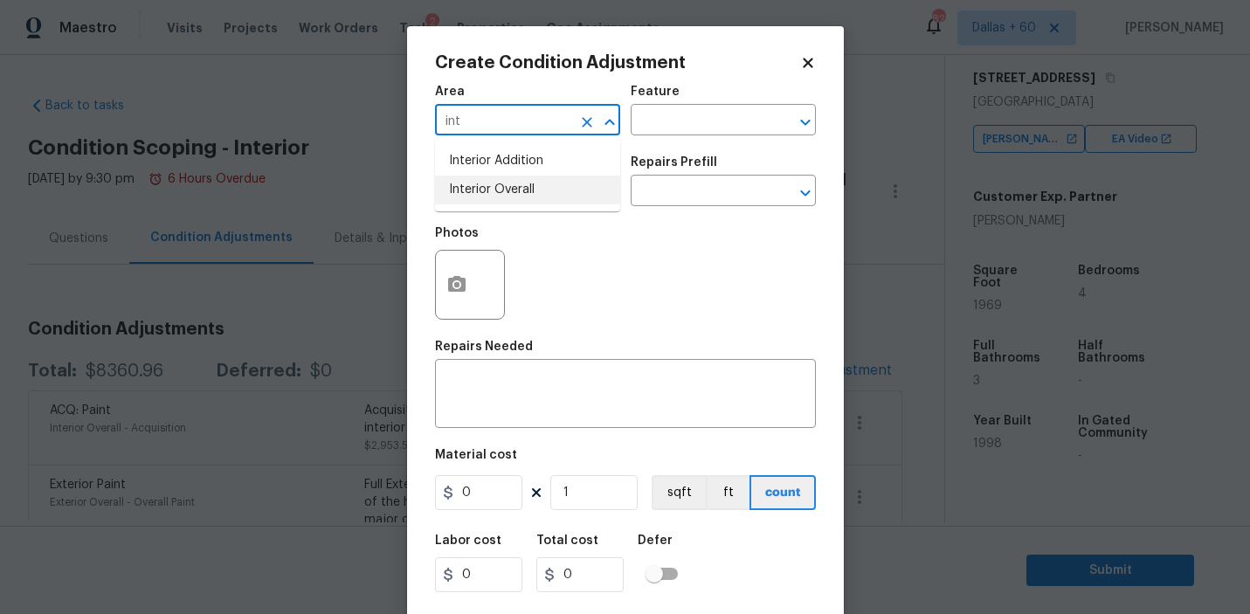
click at [529, 184] on li "Interior Overall" at bounding box center [527, 190] width 185 height 29
type input "Interior Overall"
click at [656, 117] on input "text" at bounding box center [698, 121] width 136 height 27
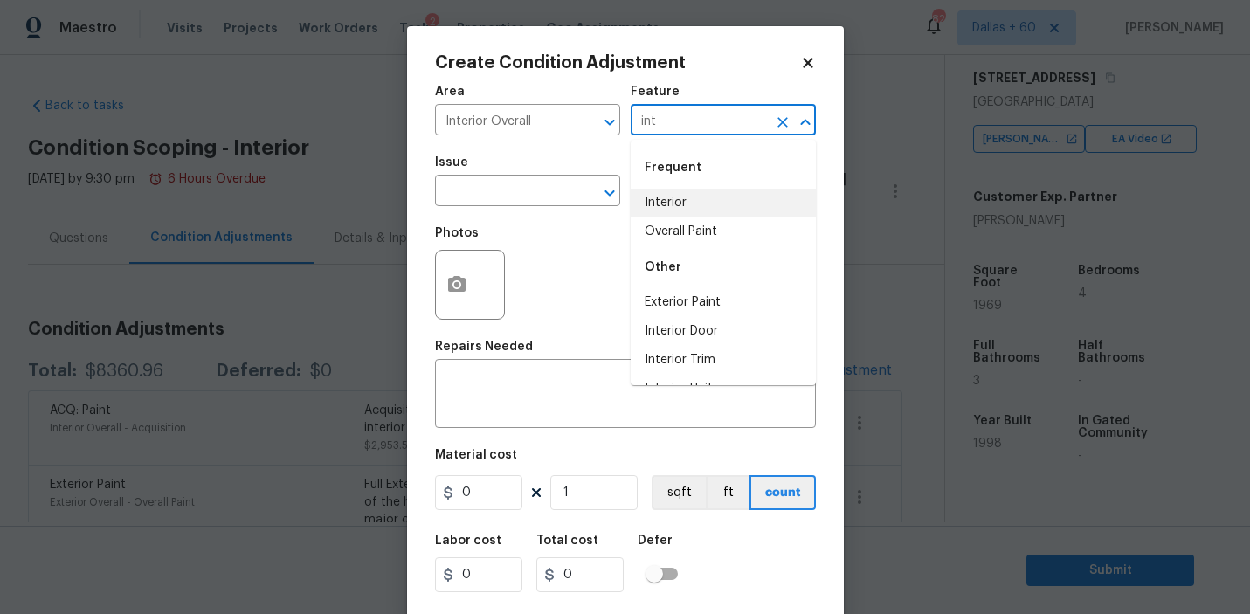
click at [671, 201] on li "Interior" at bounding box center [722, 203] width 185 height 29
type input "Interior"
click at [512, 182] on input "text" at bounding box center [503, 192] width 136 height 27
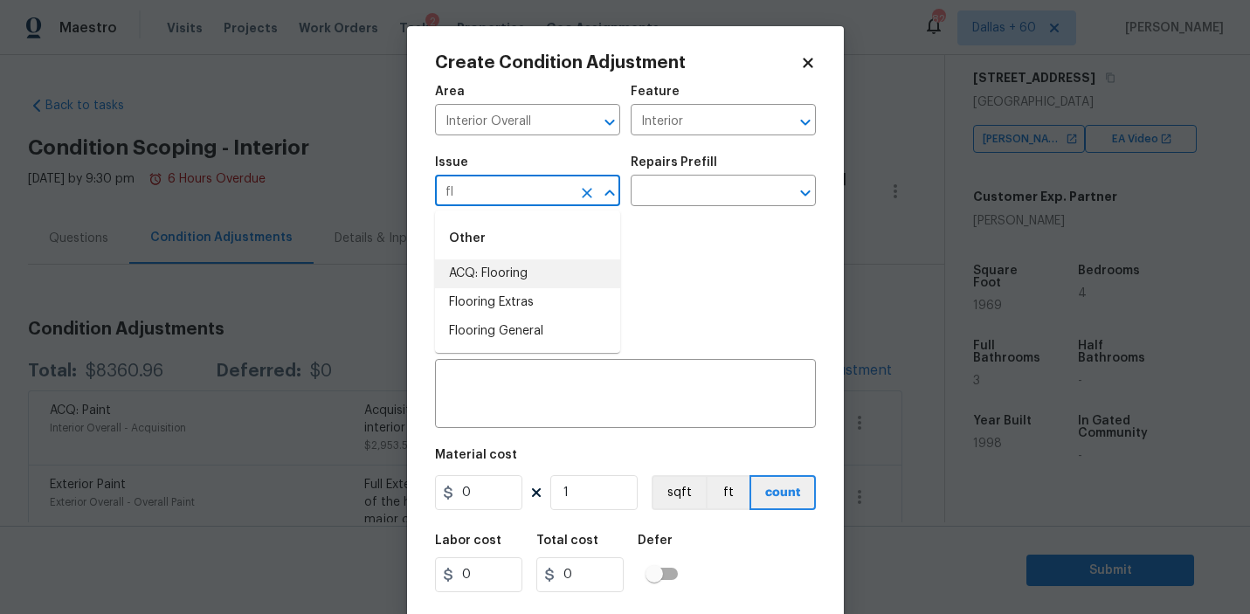
click at [518, 268] on li "ACQ: Flooring" at bounding box center [527, 273] width 185 height 29
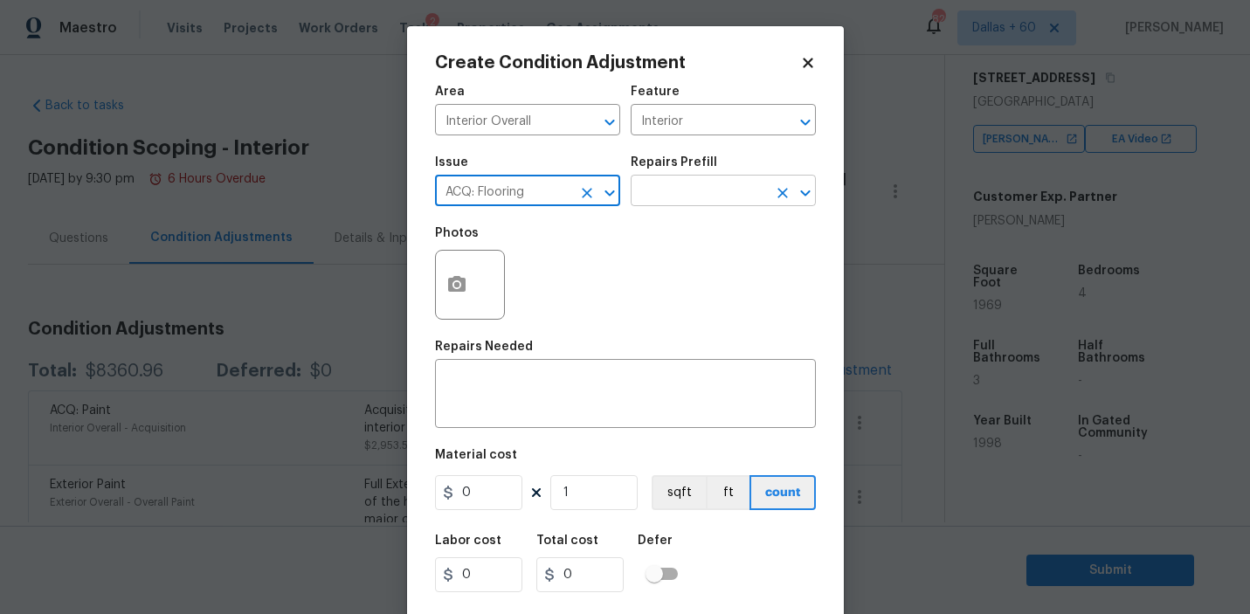
type input "ACQ: Flooring"
click at [707, 203] on input "text" at bounding box center [698, 192] width 136 height 27
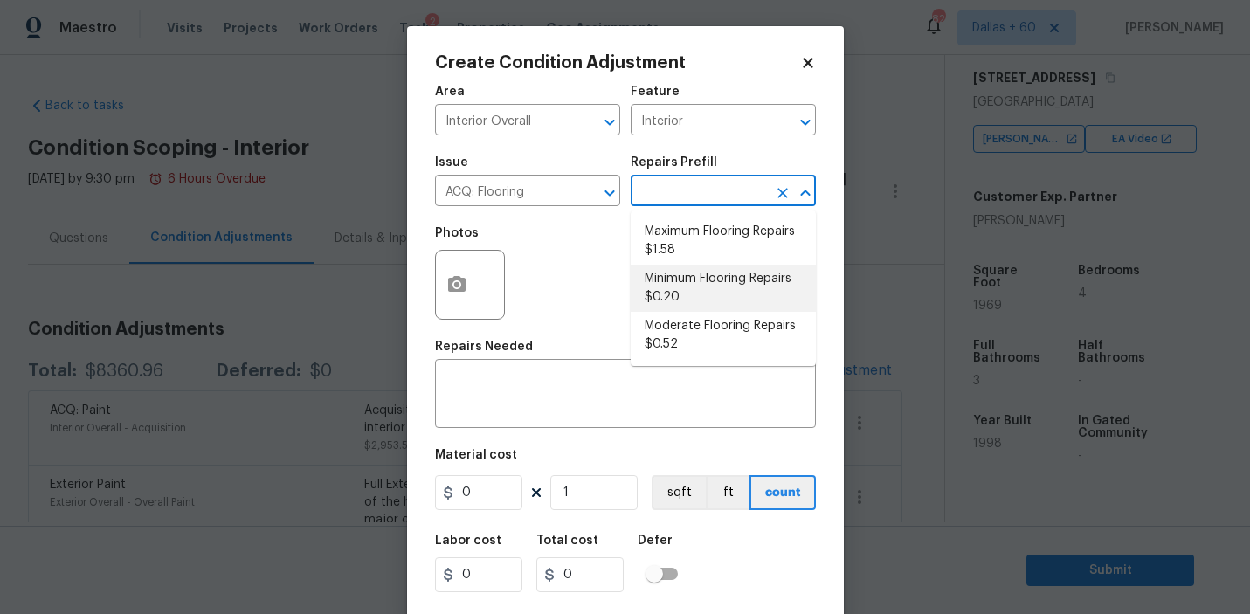
click at [716, 286] on li "Minimum Flooring Repairs $0.20" at bounding box center [722, 288] width 185 height 47
type input "Acquisition"
type textarea "Acquisition Scope: Minimum flooring repairs"
type input "0.2"
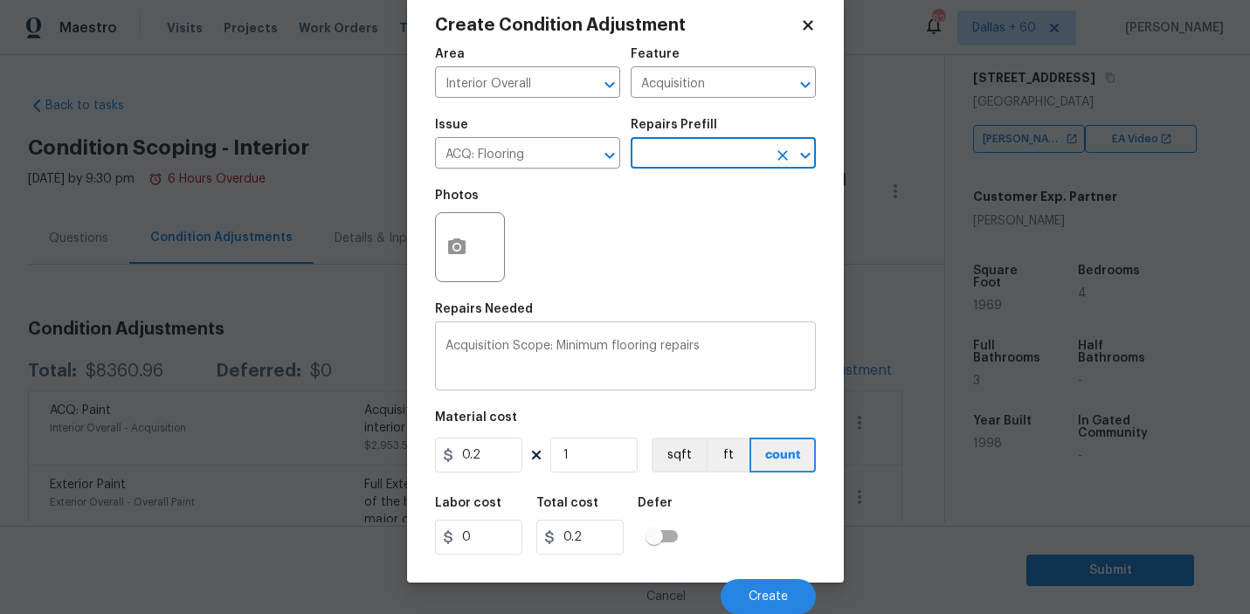
scroll to position [38, 0]
click at [597, 462] on input "1" at bounding box center [593, 454] width 87 height 35
type input "0"
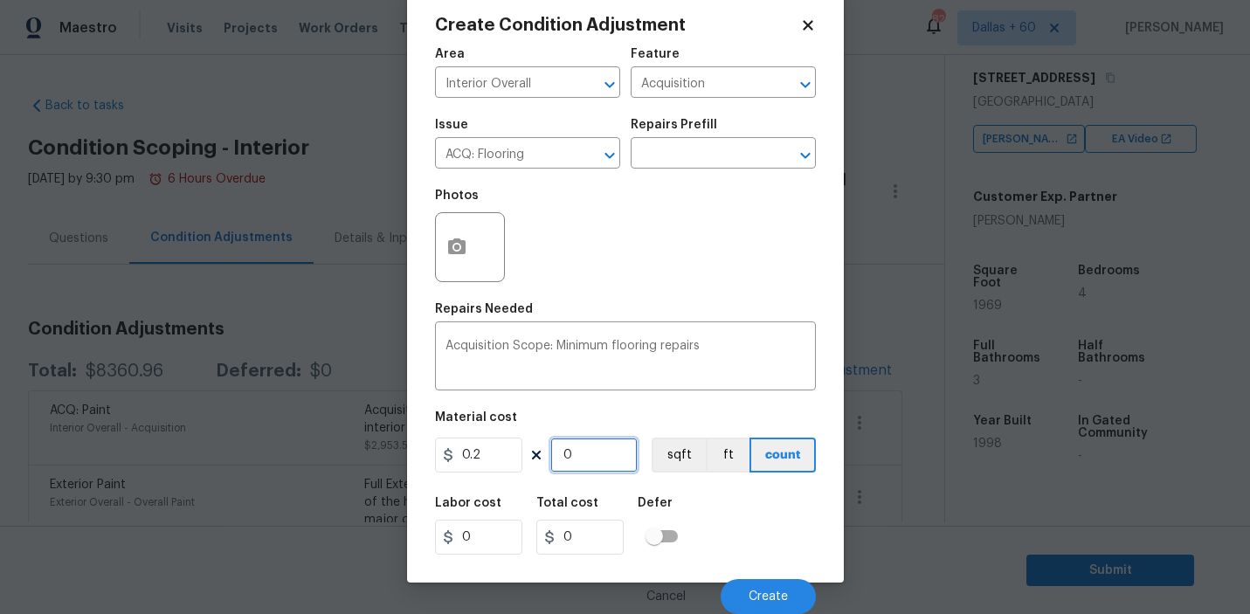
type input "1"
type input "0.2"
type input "19"
type input "3.8"
type input "196"
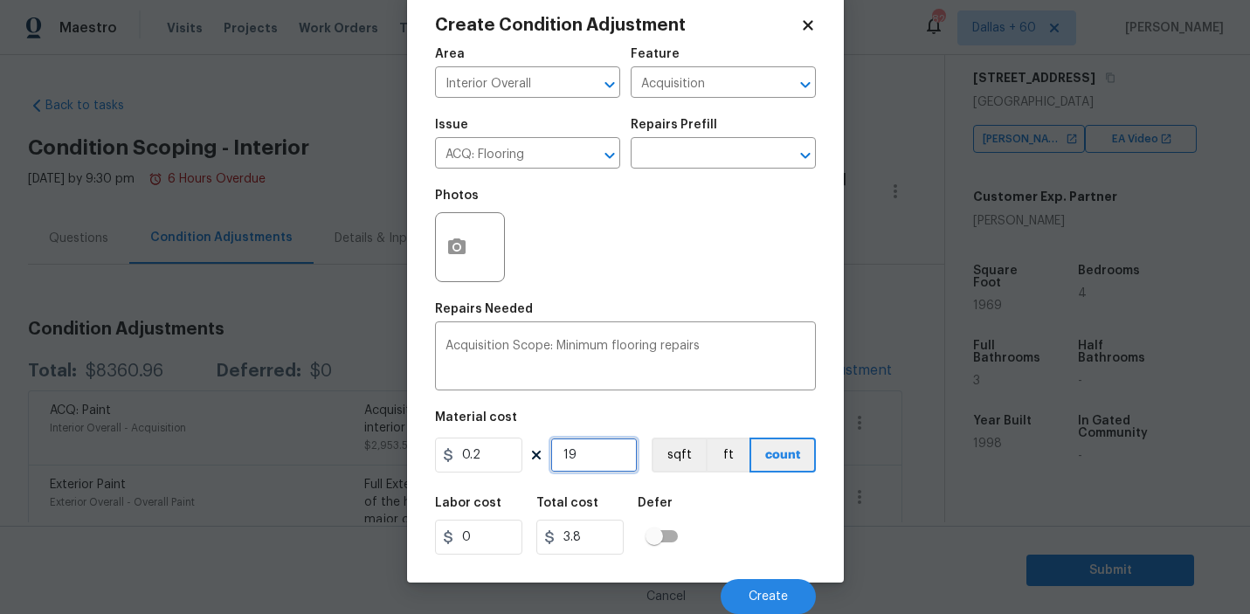
type input "39.2"
type input "1969"
type input "393.8"
type input "1969"
click at [468, 241] on button "button" at bounding box center [457, 247] width 42 height 68
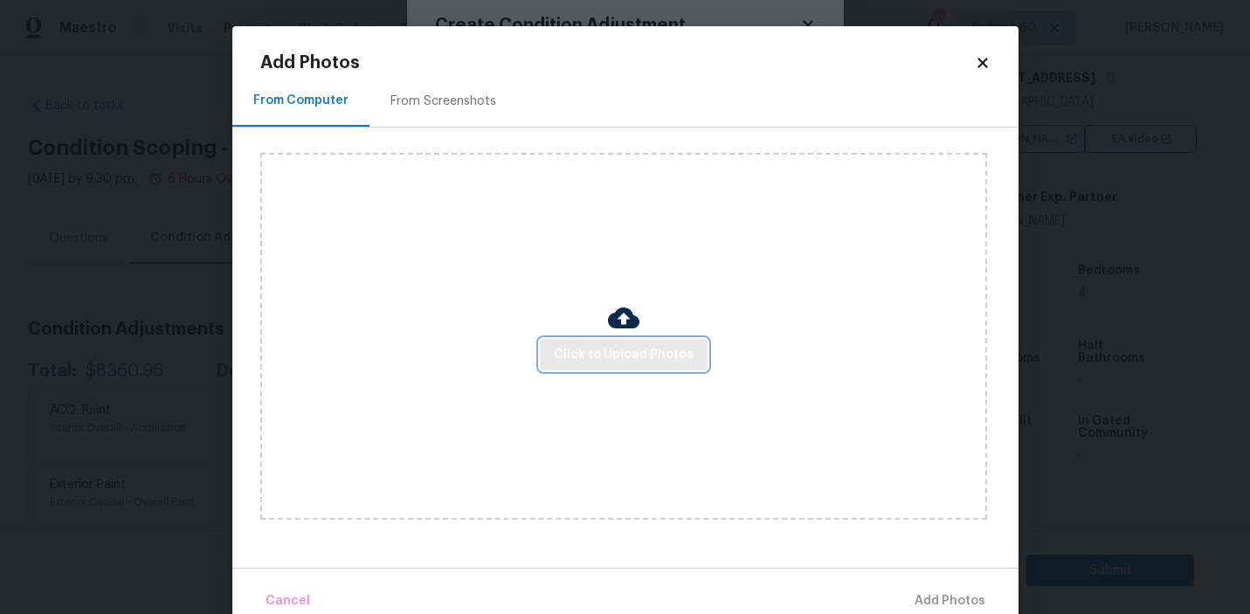
click at [606, 345] on span "Click to Upload Photos" at bounding box center [624, 355] width 140 height 22
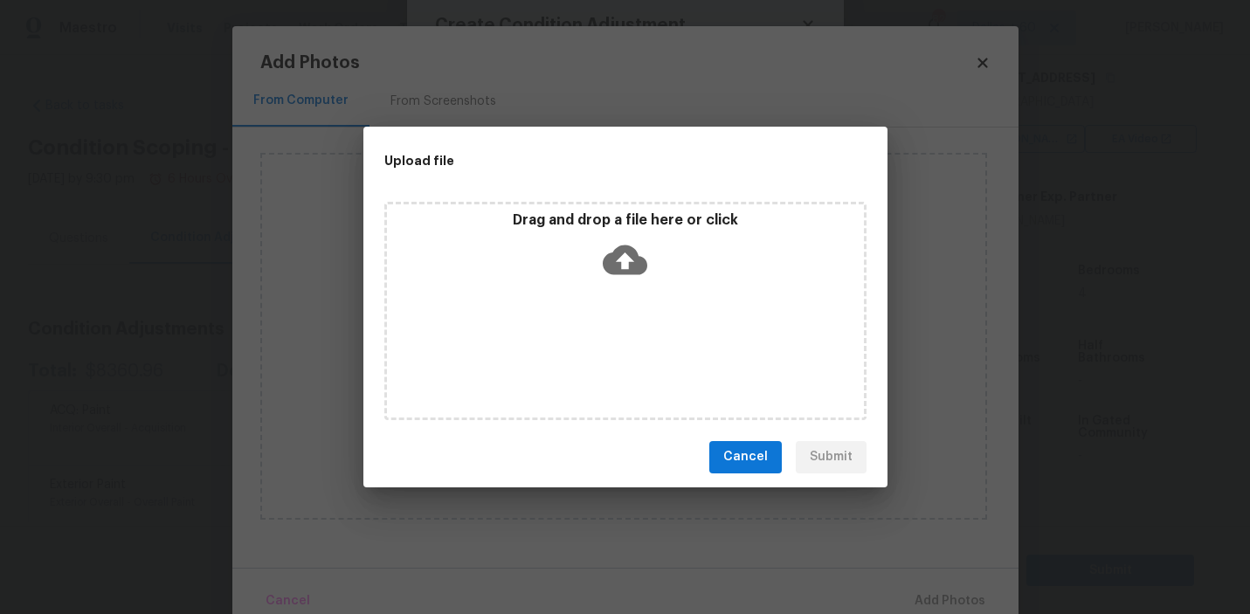
click at [611, 256] on icon at bounding box center [624, 259] width 45 height 30
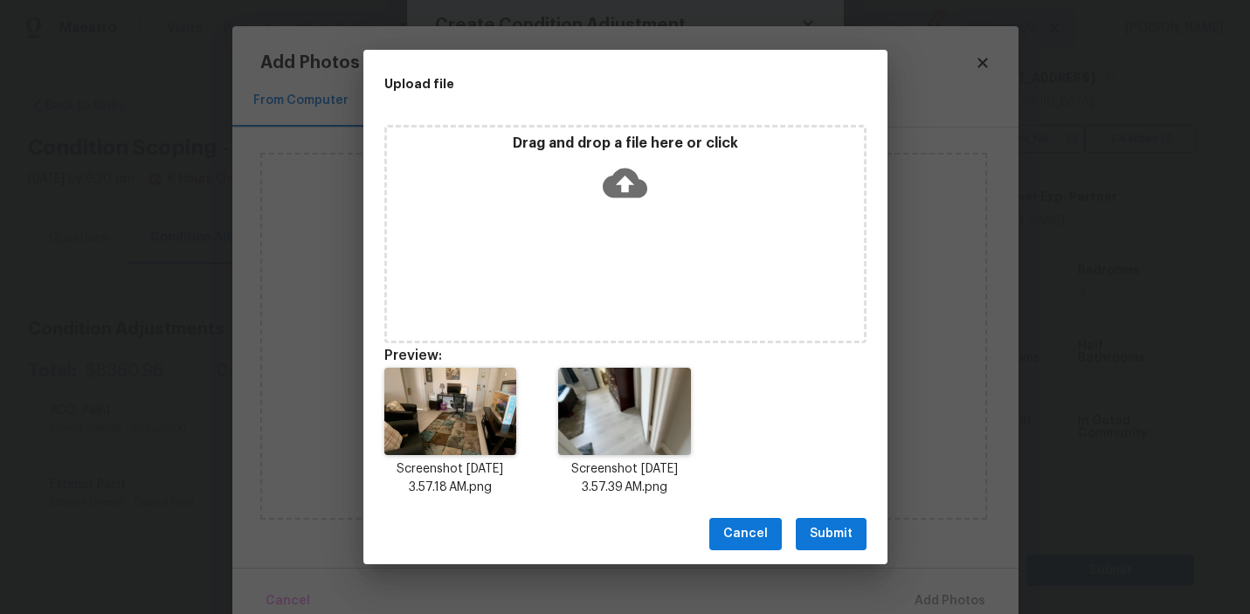
click at [876, 517] on div "Cancel Submit" at bounding box center [625, 534] width 524 height 60
click at [868, 517] on div "Cancel Submit" at bounding box center [625, 534] width 524 height 60
click at [853, 537] on button "Submit" at bounding box center [830, 534] width 71 height 32
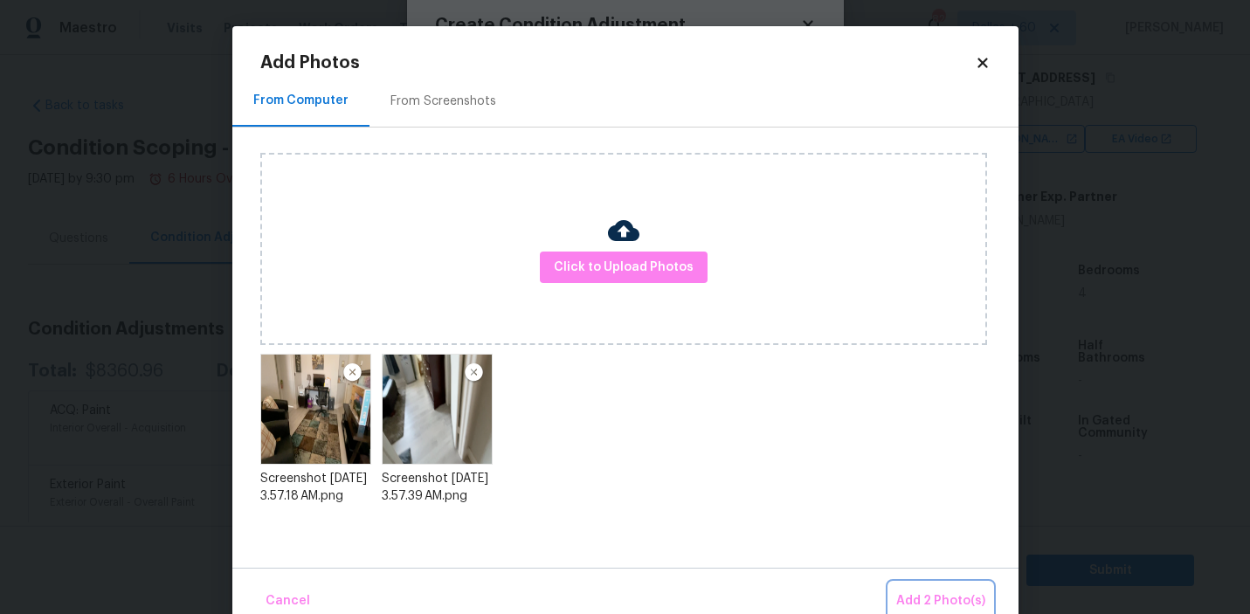
click at [939, 609] on span "Add 2 Photo(s)" at bounding box center [940, 601] width 89 height 22
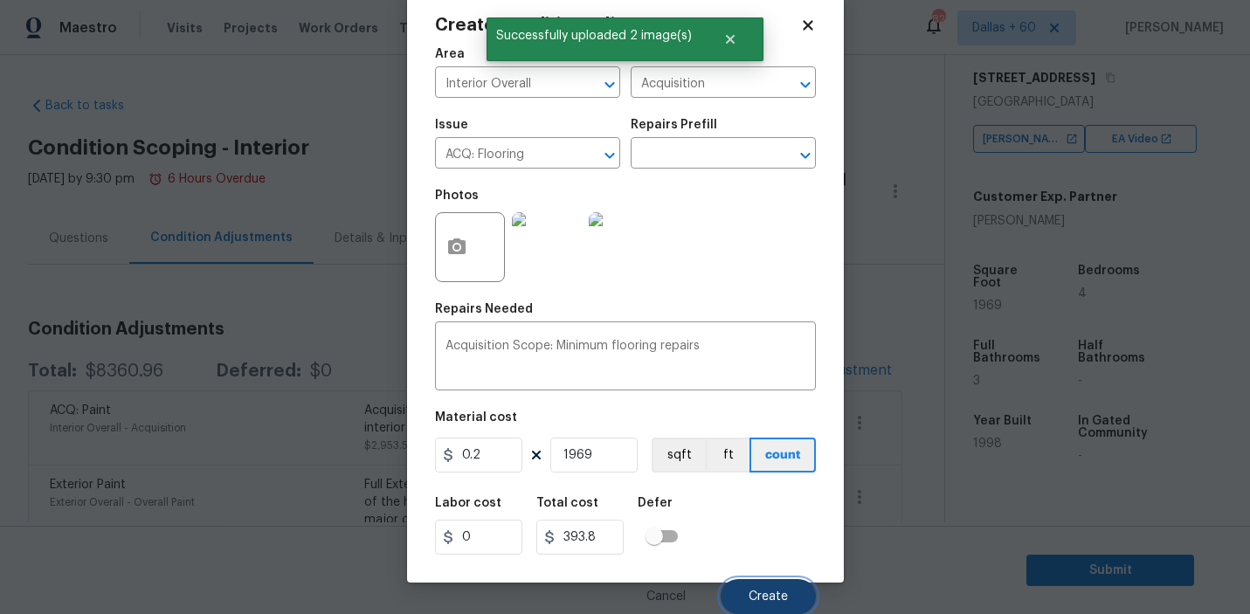
click at [760, 589] on button "Create" at bounding box center [767, 596] width 95 height 35
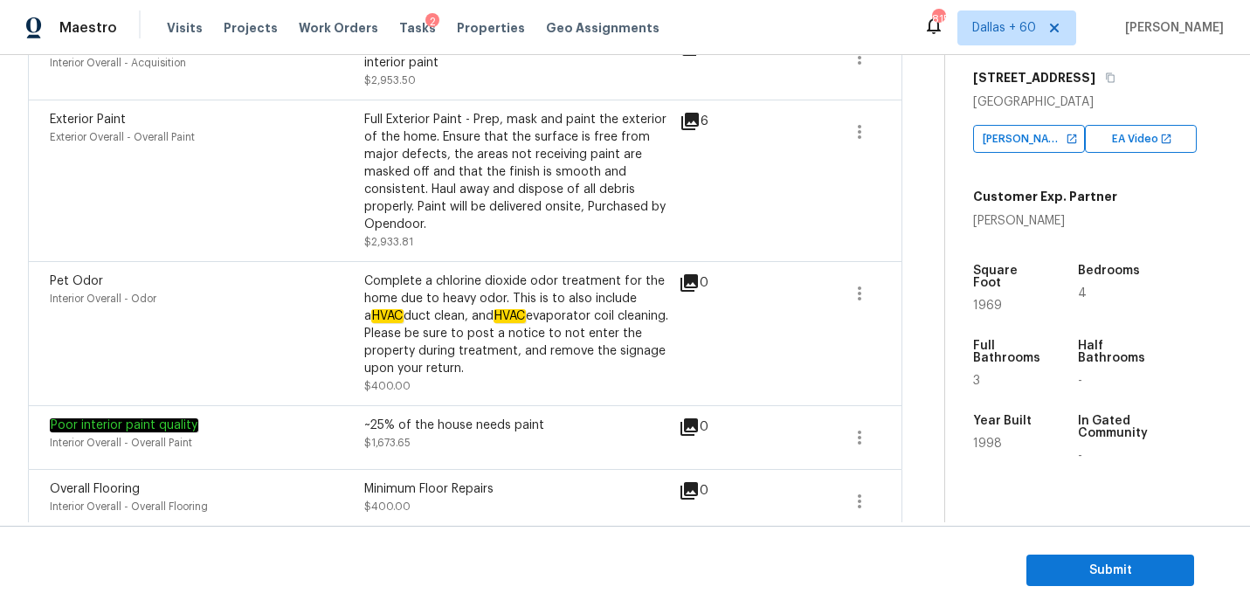
scroll to position [437, 0]
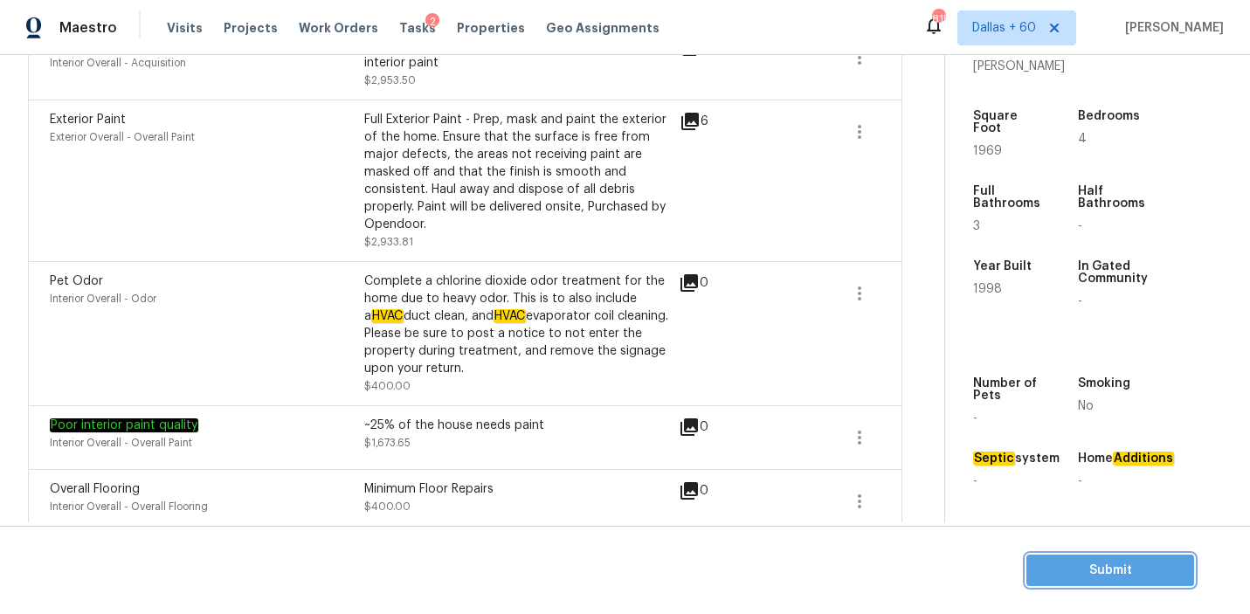
click at [1068, 567] on span "Submit" at bounding box center [1110, 571] width 140 height 22
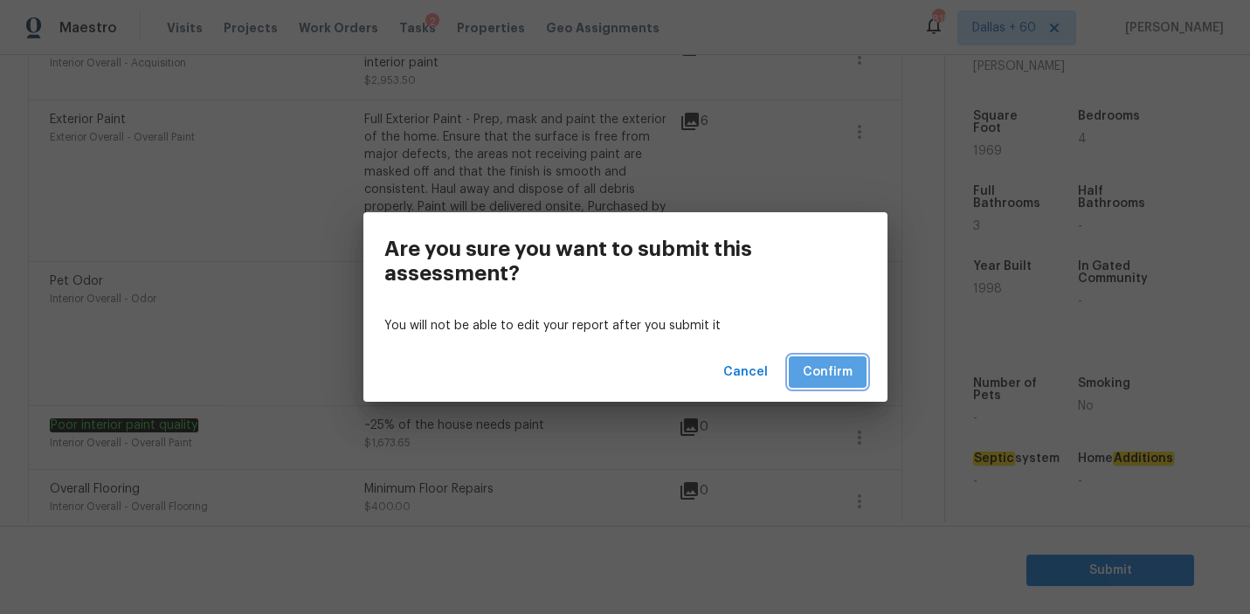
click at [834, 374] on span "Confirm" at bounding box center [827, 372] width 50 height 22
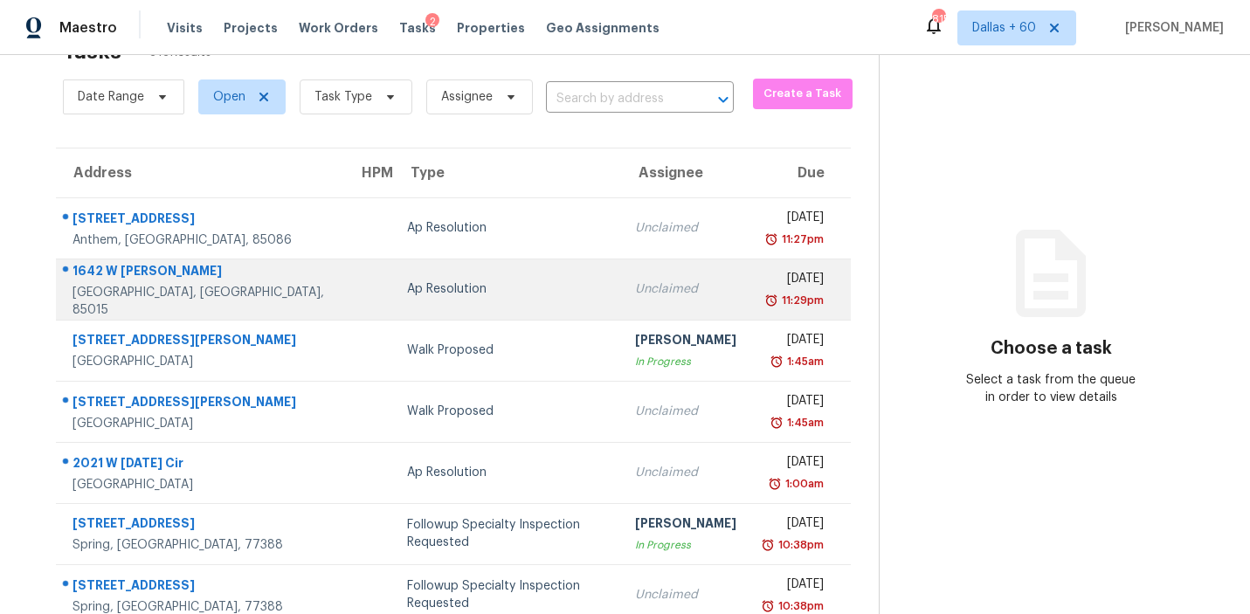
scroll to position [61, 0]
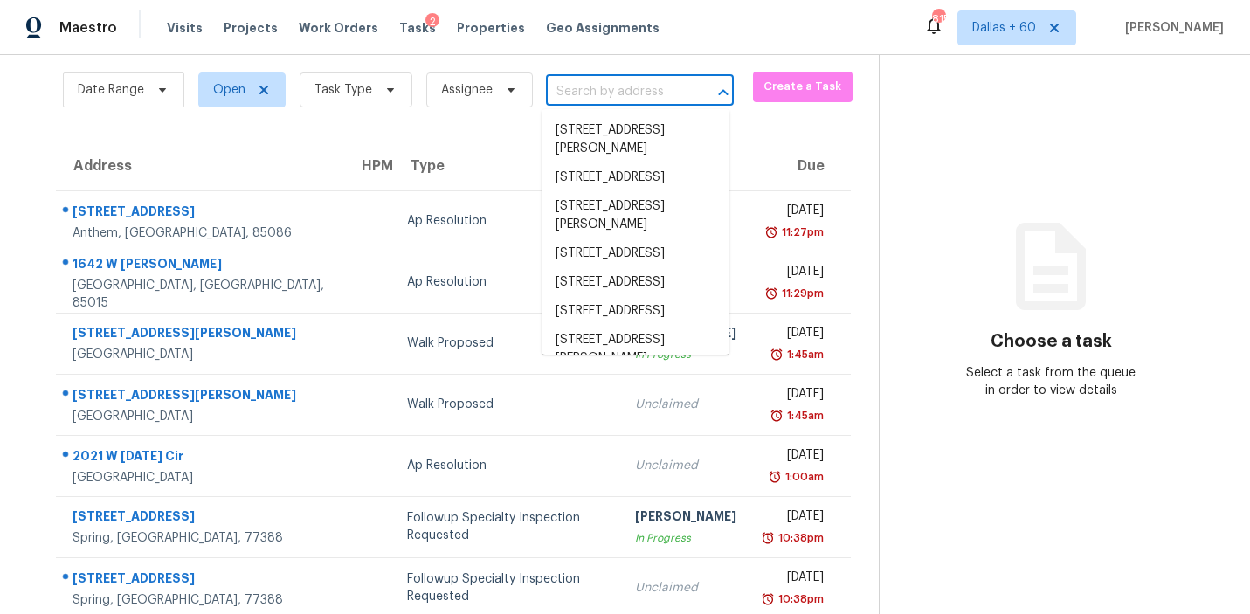
click at [614, 91] on input "text" at bounding box center [615, 92] width 139 height 27
paste input "801 E Butler Dr Phoenix AZ 85020"
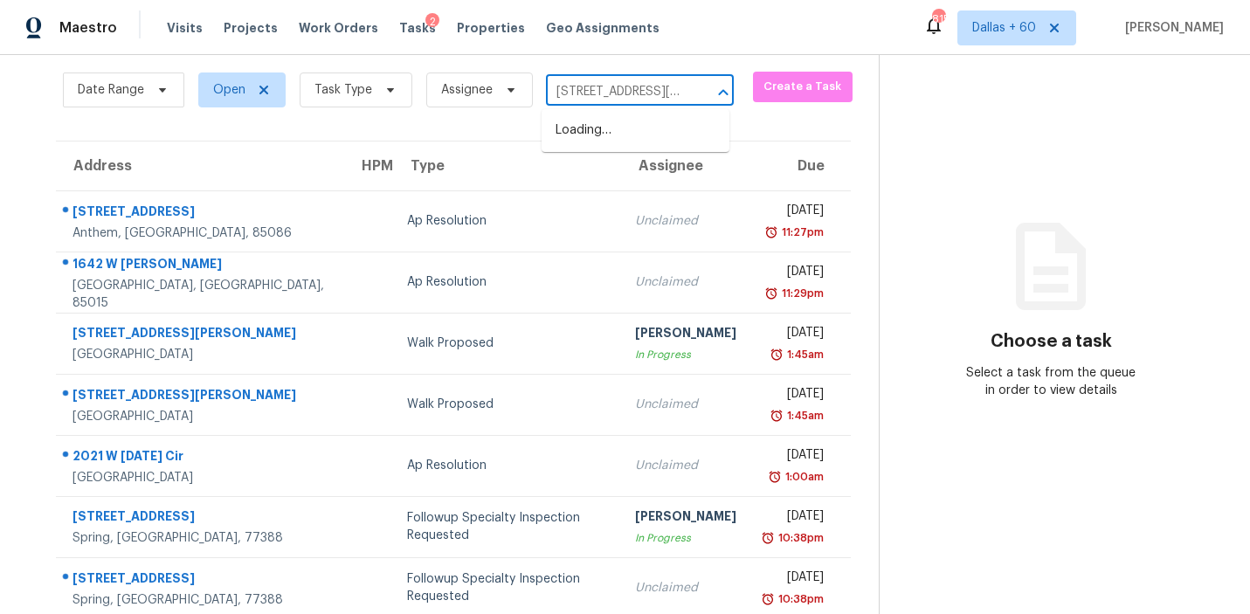
scroll to position [0, 65]
type input "801 E Butler Dr Phoenix AZ 85020"
click at [617, 127] on li "801 E Butler Dr, Phoenix, AZ 85020" at bounding box center [635, 139] width 188 height 47
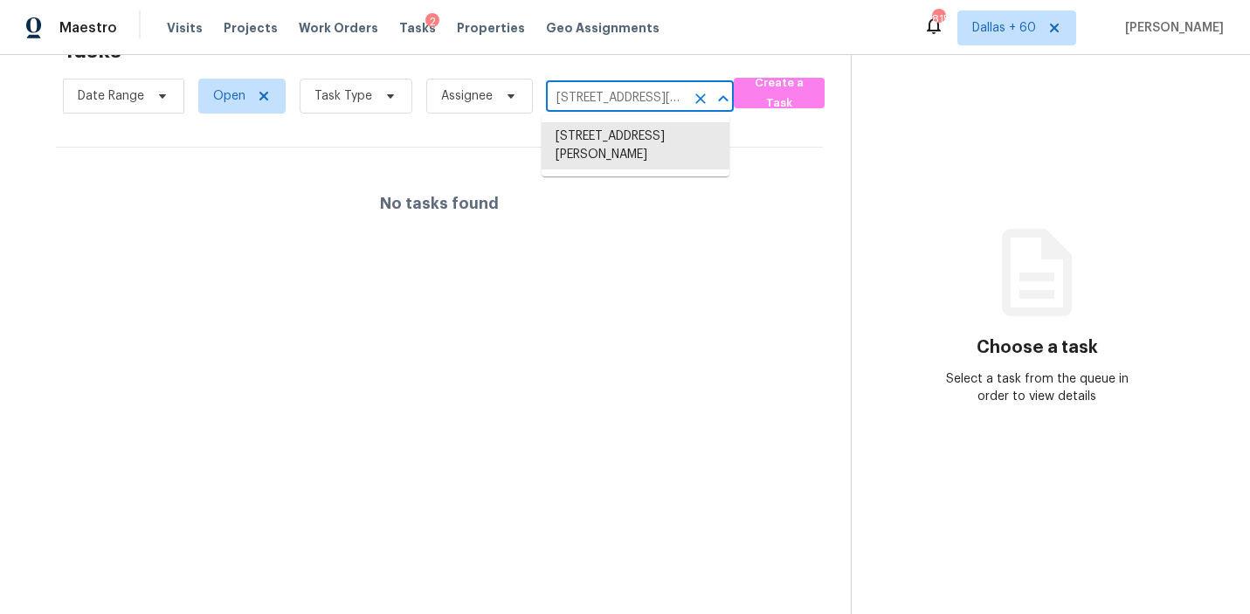
click at [613, 100] on input "801 E Butler Dr, Phoenix, AZ 85020" at bounding box center [615, 98] width 139 height 27
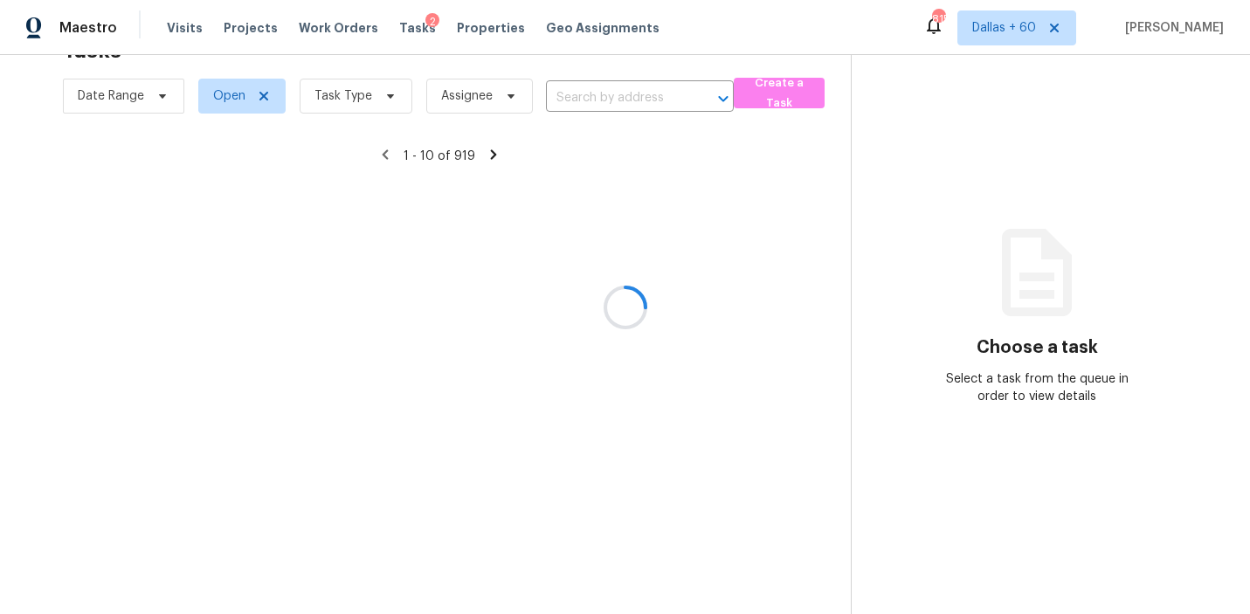
click at [617, 94] on div at bounding box center [625, 307] width 1250 height 614
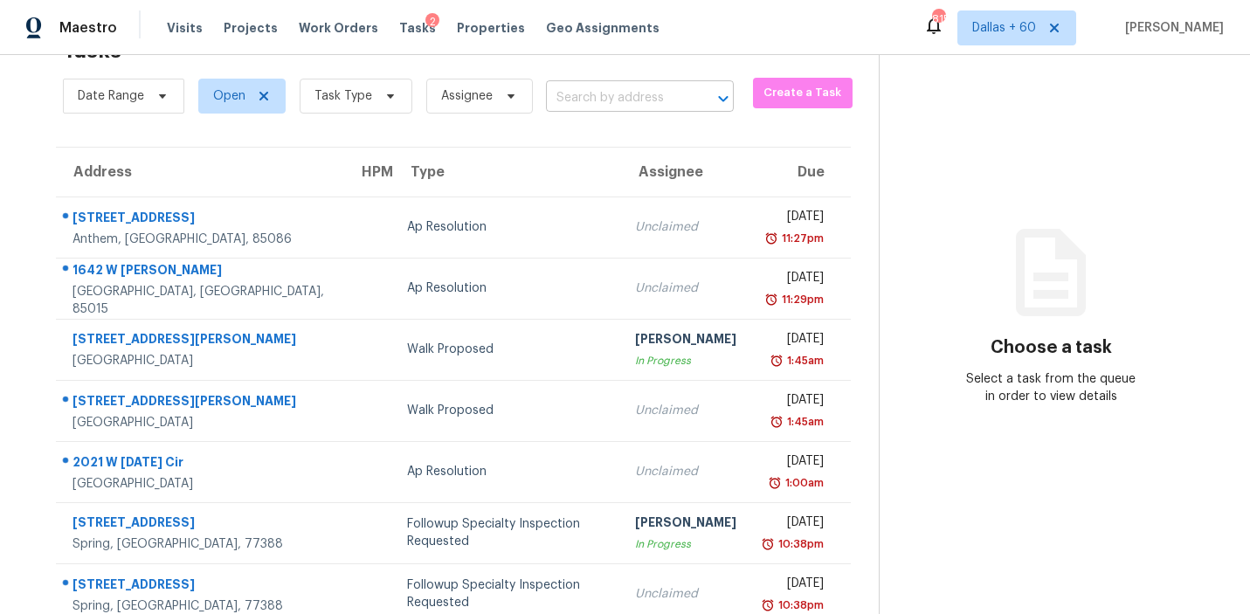
click at [593, 93] on input "text" at bounding box center [615, 98] width 139 height 27
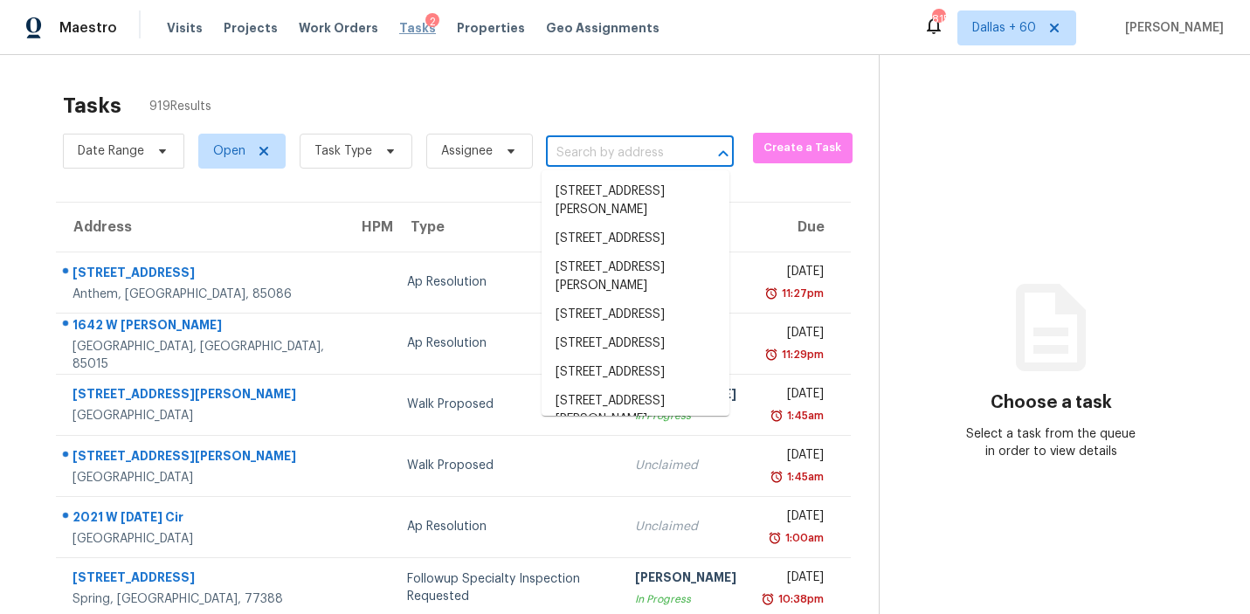
click at [399, 29] on span "Tasks" at bounding box center [417, 28] width 37 height 12
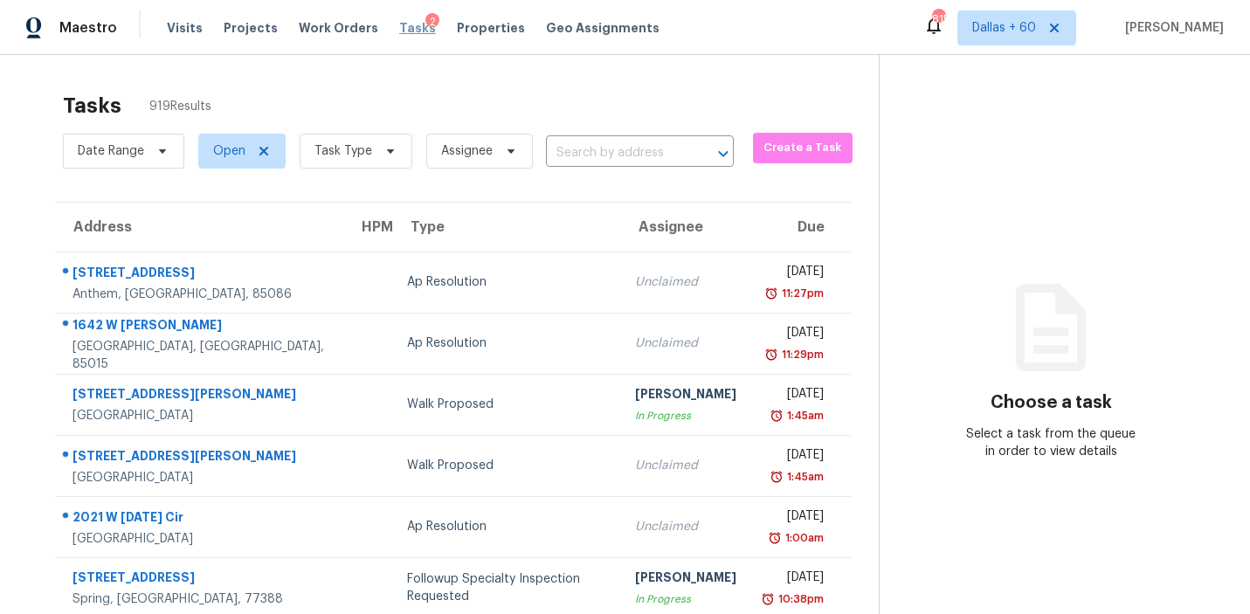
click at [399, 24] on span "Tasks" at bounding box center [417, 28] width 37 height 12
click at [620, 150] on input "text" at bounding box center [615, 153] width 139 height 27
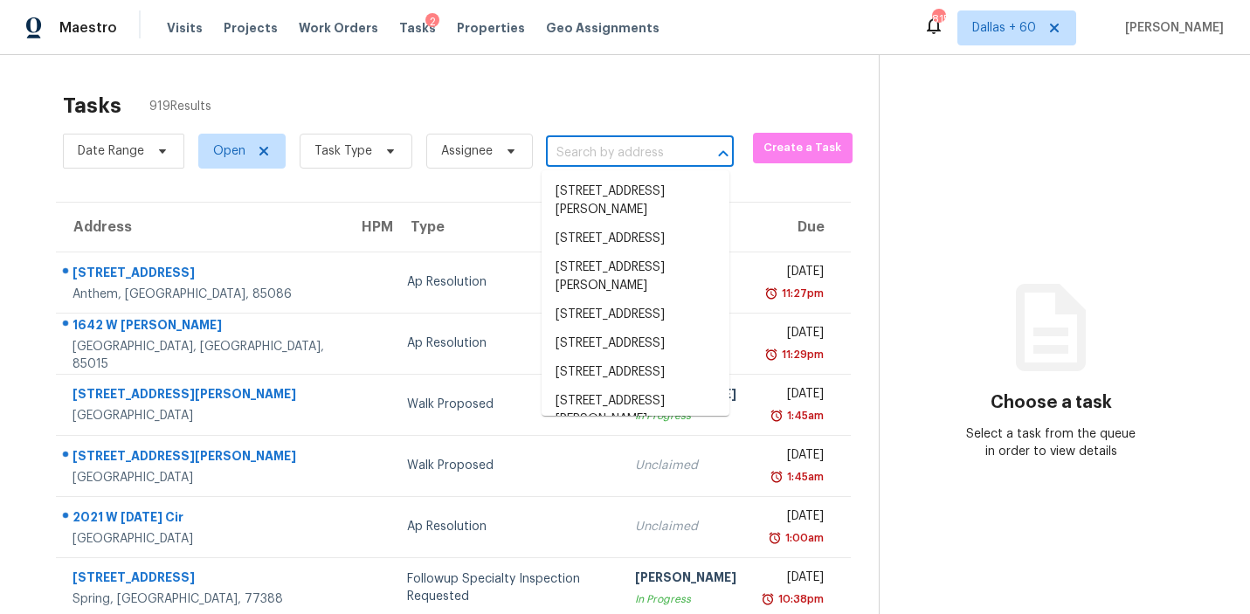
paste input "213 Rosebrooks Dr Cary NC 27513"
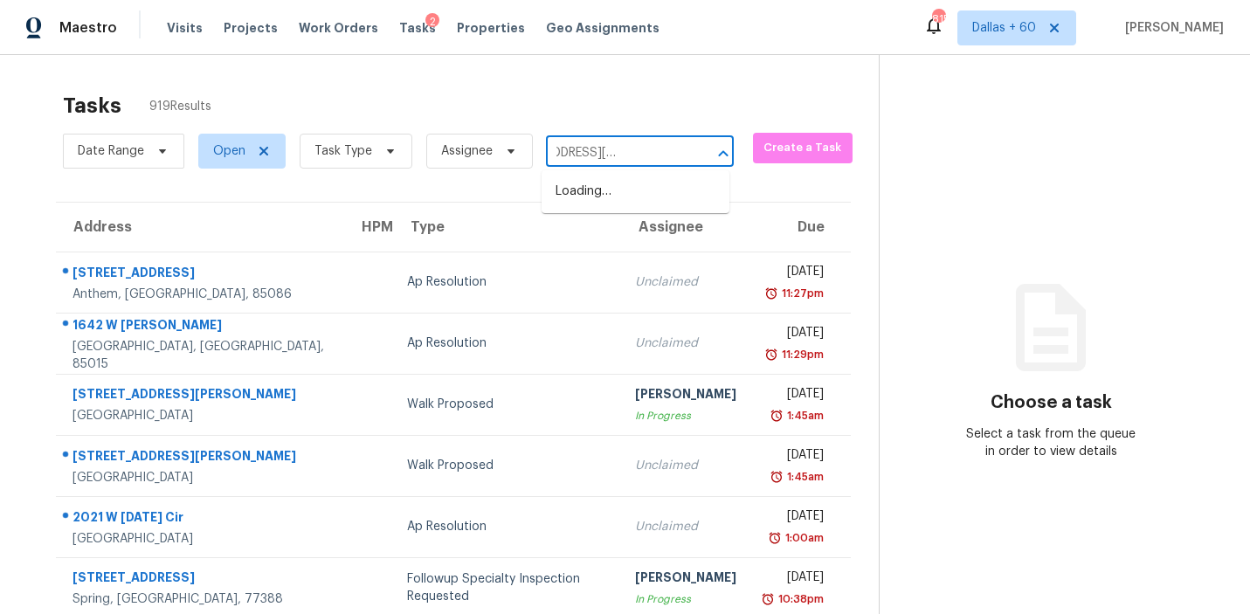
type input "213 Rosebrooks Dr Cary NC 27513"
click at [619, 195] on li "213 Rosebrooks Dr, Cary, NC 27513" at bounding box center [635, 200] width 188 height 47
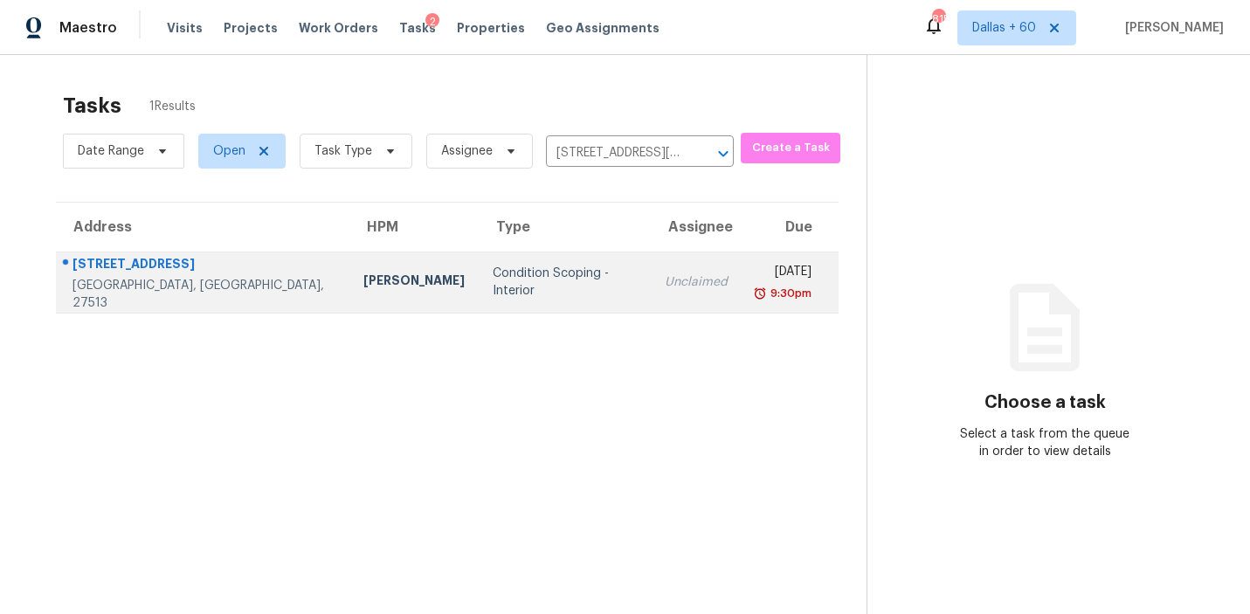
click at [492, 286] on div "Condition Scoping - Interior" at bounding box center [564, 282] width 144 height 35
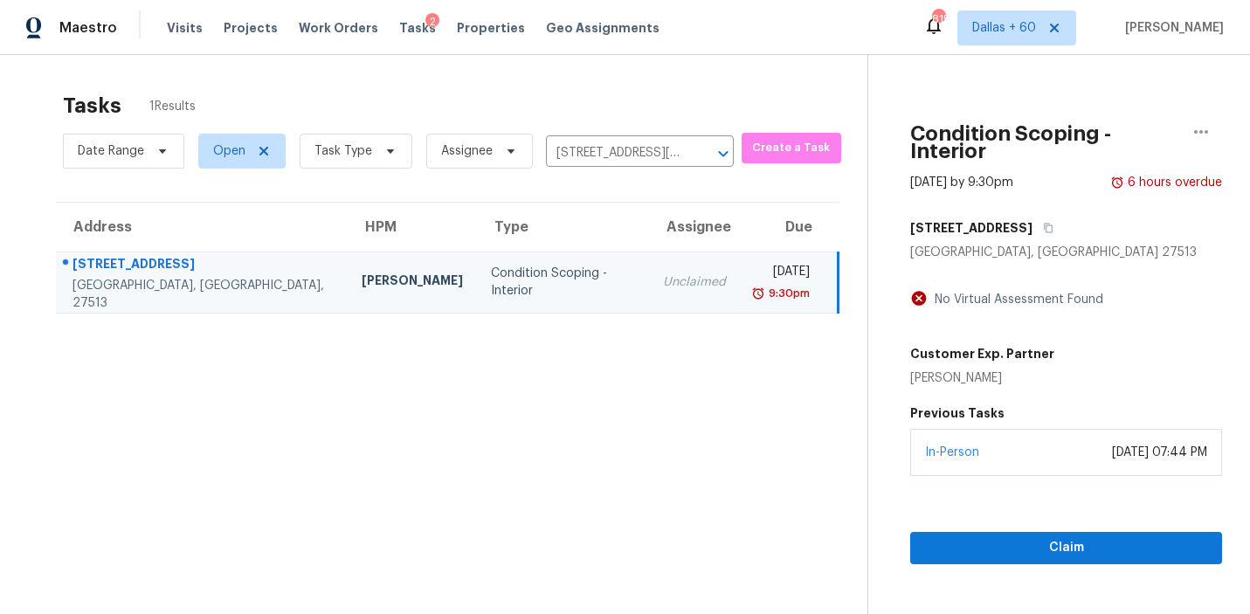
scroll to position [55, 0]
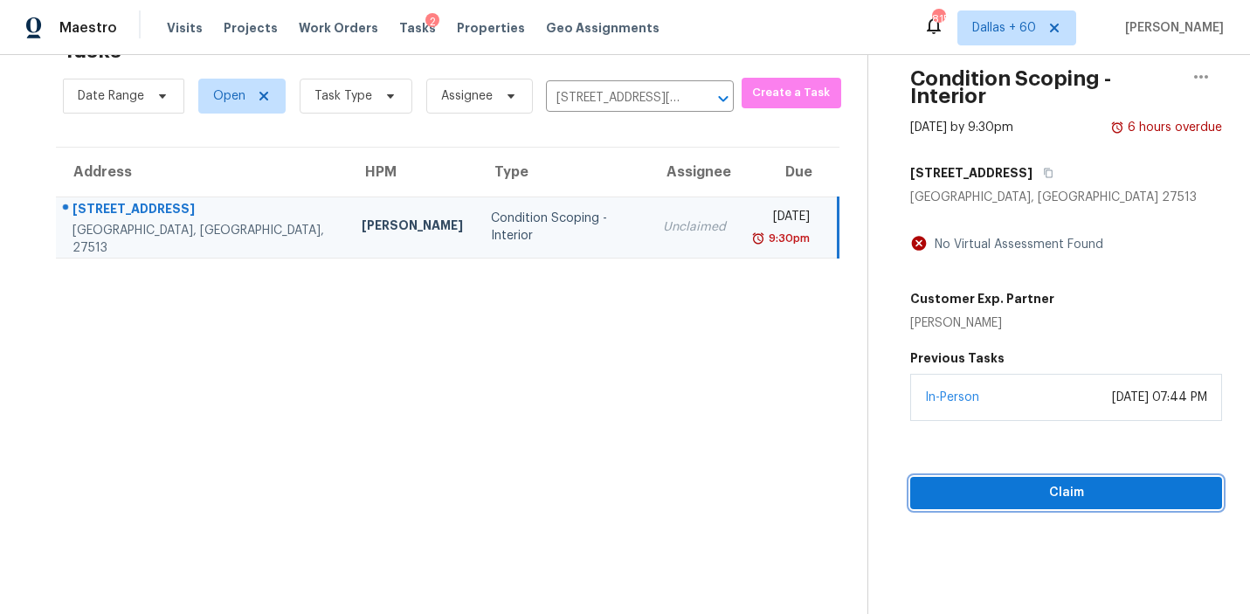
click at [1004, 482] on span "Claim" at bounding box center [1066, 493] width 284 height 22
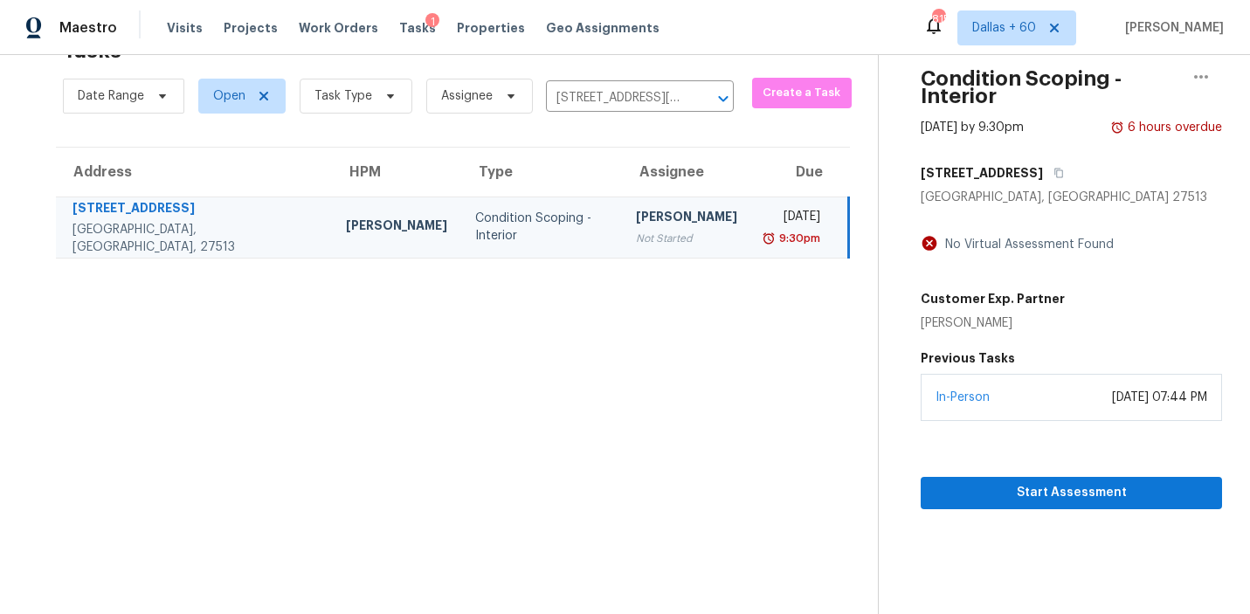
click at [461, 208] on td "Condition Scoping - Interior" at bounding box center [542, 226] width 162 height 61
click at [475, 224] on div "Condition Scoping - Interior" at bounding box center [542, 227] width 134 height 35
click at [934, 485] on span "Start Assessment" at bounding box center [1070, 493] width 273 height 22
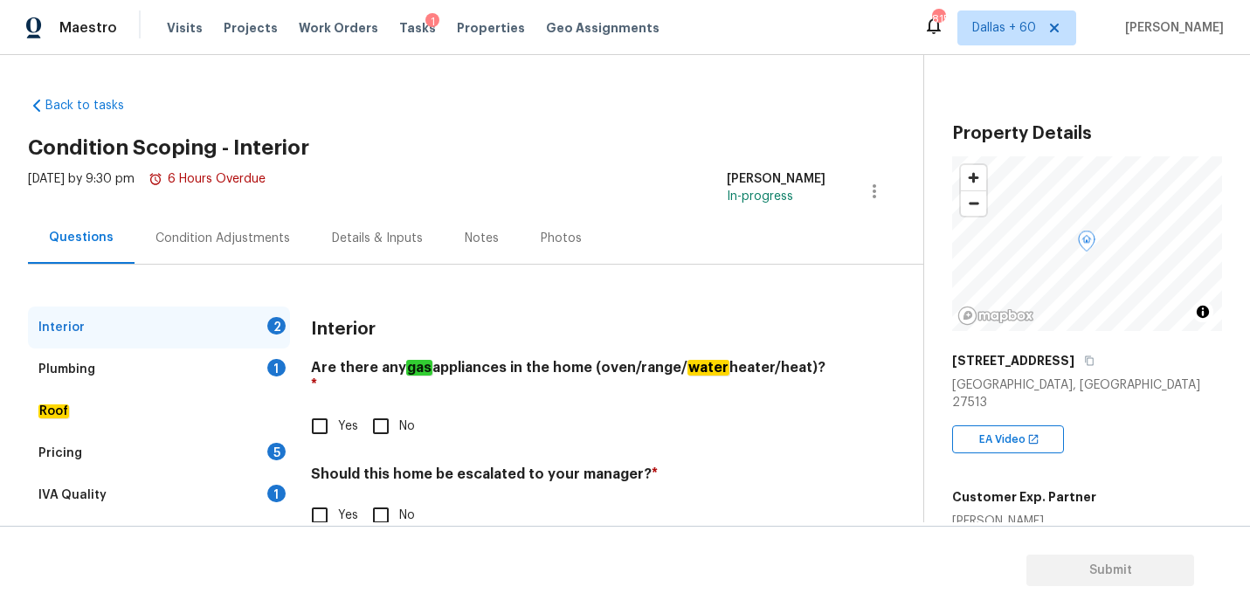
scroll to position [41, 0]
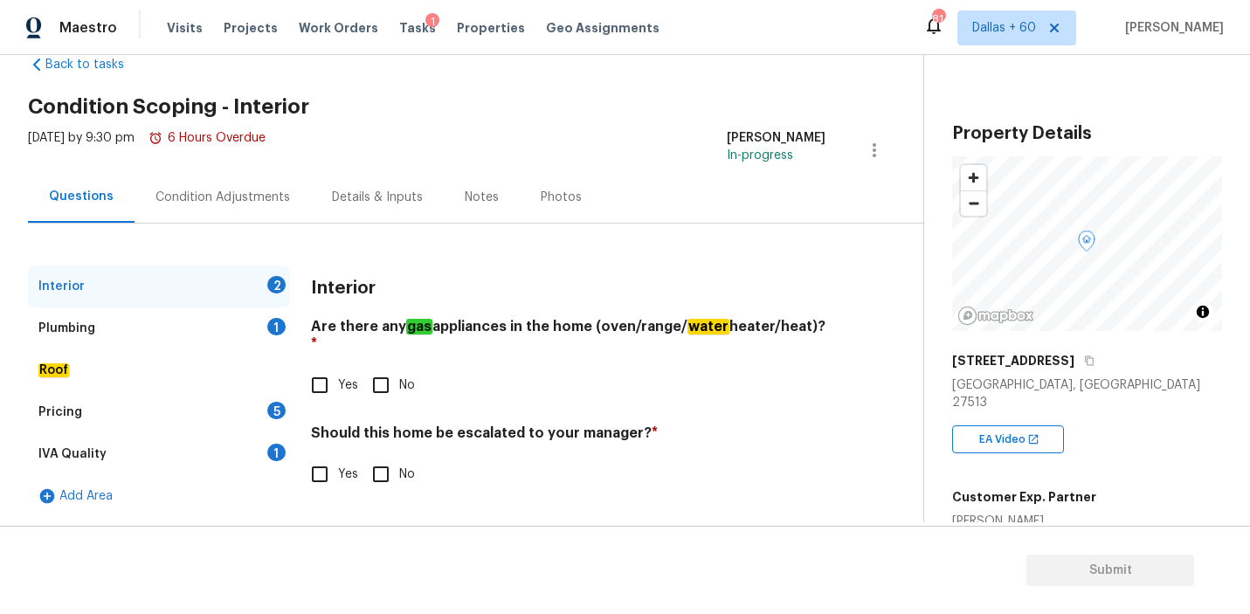
click at [326, 370] on input "Yes" at bounding box center [319, 385] width 37 height 37
checkbox input "true"
click at [321, 456] on input "Yes" at bounding box center [319, 474] width 37 height 37
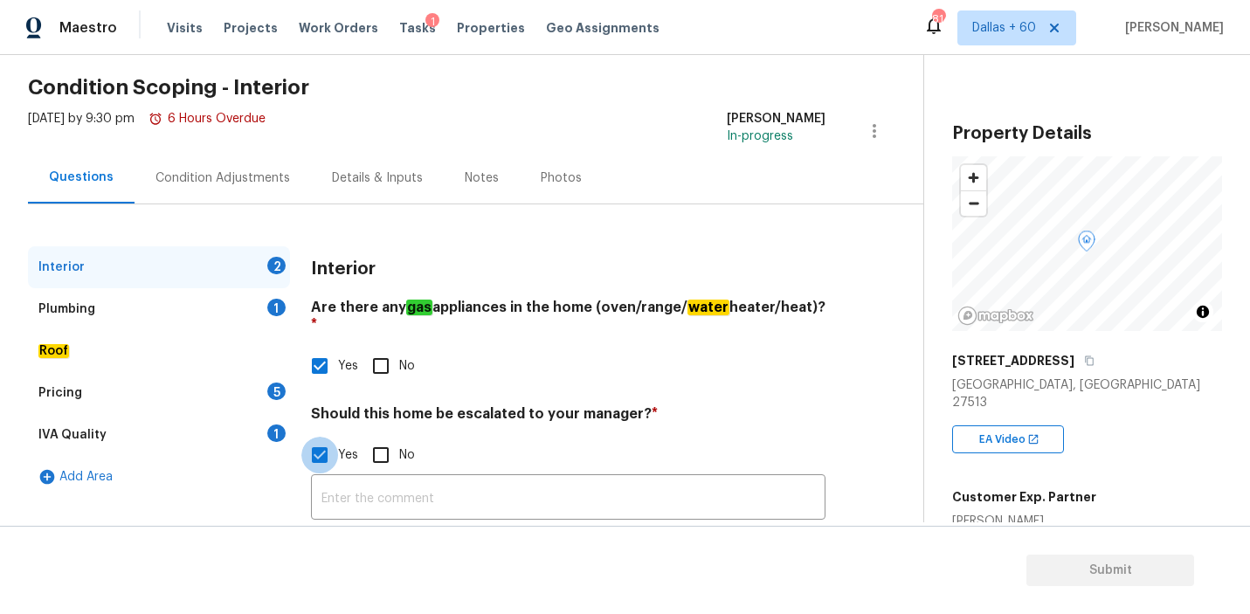
click at [322, 437] on input "Yes" at bounding box center [319, 455] width 37 height 37
checkbox input "false"
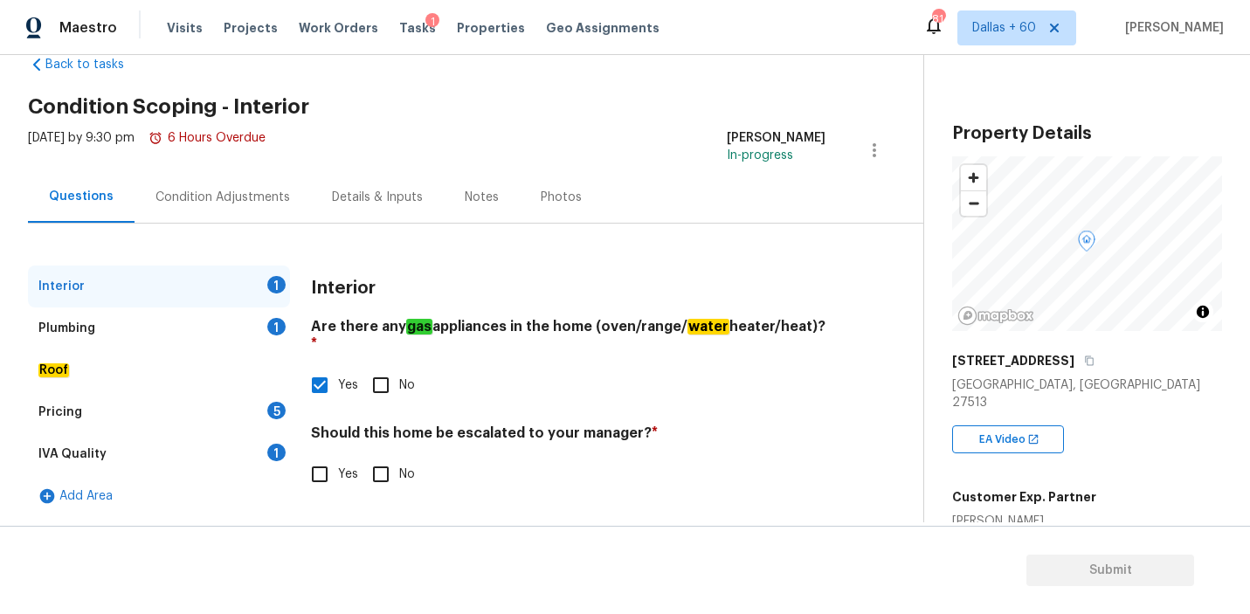
click at [381, 456] on input "No" at bounding box center [380, 474] width 37 height 37
checkbox input "true"
click at [85, 320] on div "Plumbing" at bounding box center [66, 328] width 57 height 17
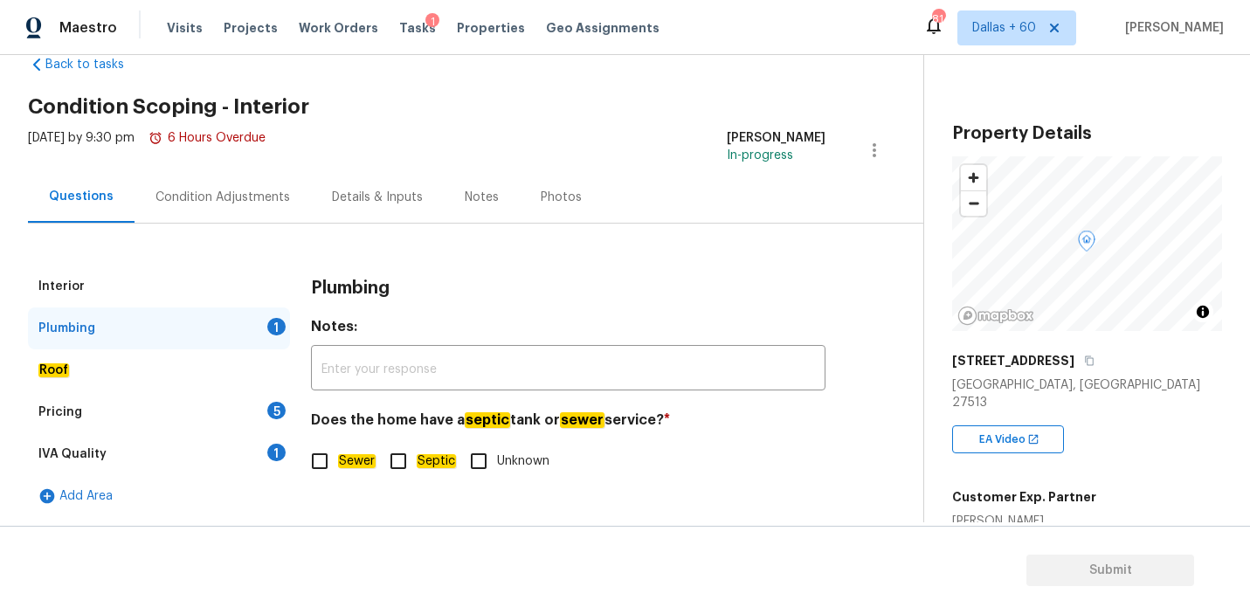
click at [317, 463] on input "Sewer" at bounding box center [319, 461] width 37 height 37
checkbox input "true"
click at [146, 375] on div "Roof" at bounding box center [159, 370] width 262 height 42
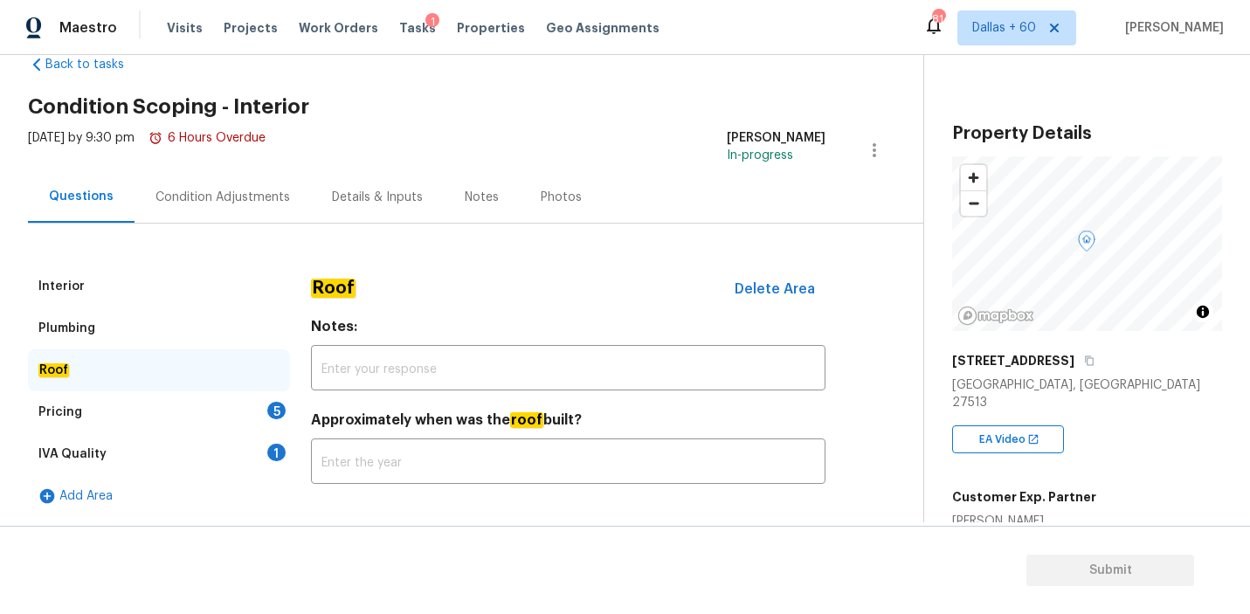
click at [134, 414] on div "Pricing 5" at bounding box center [159, 412] width 262 height 42
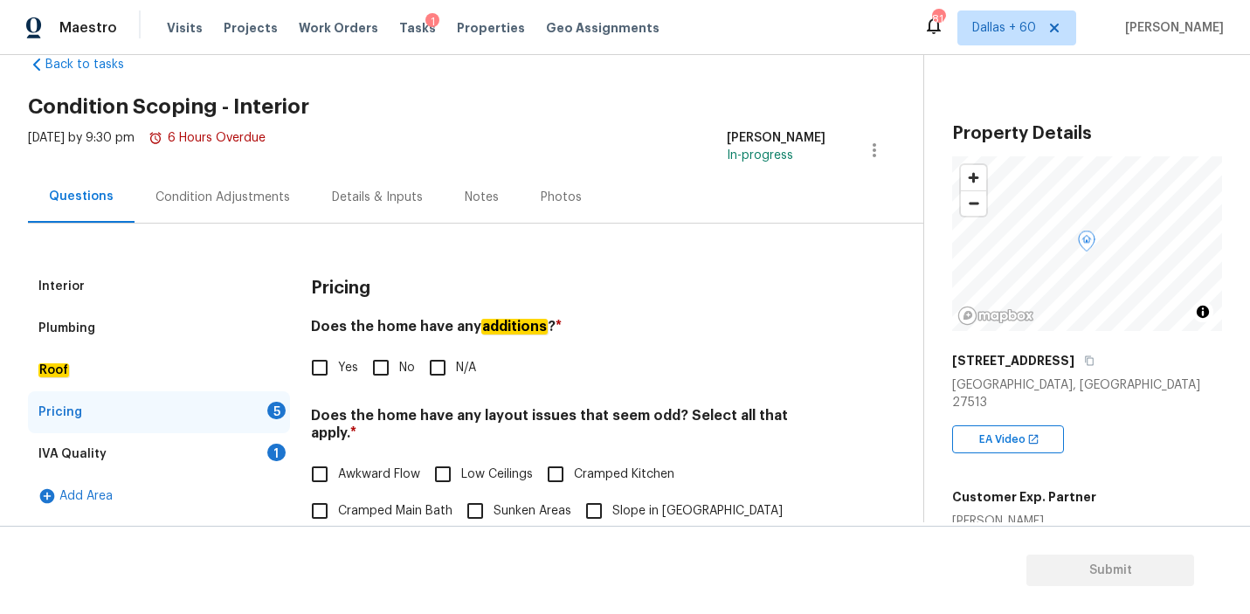
click at [370, 366] on input "No" at bounding box center [380, 367] width 37 height 37
checkbox input "true"
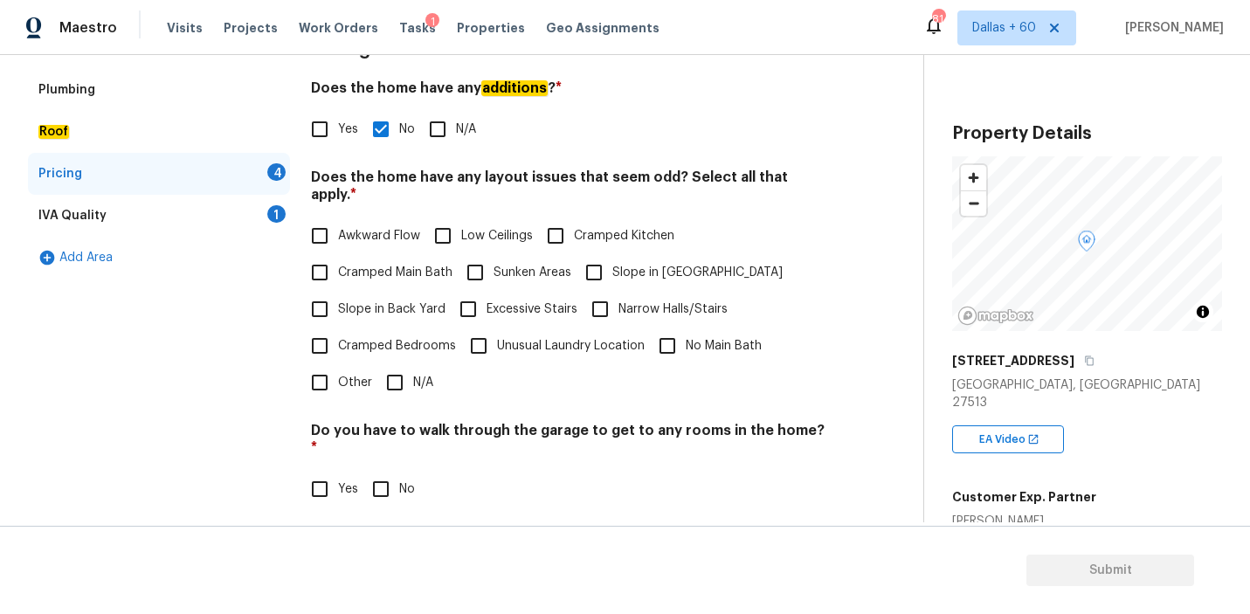
scroll to position [286, 0]
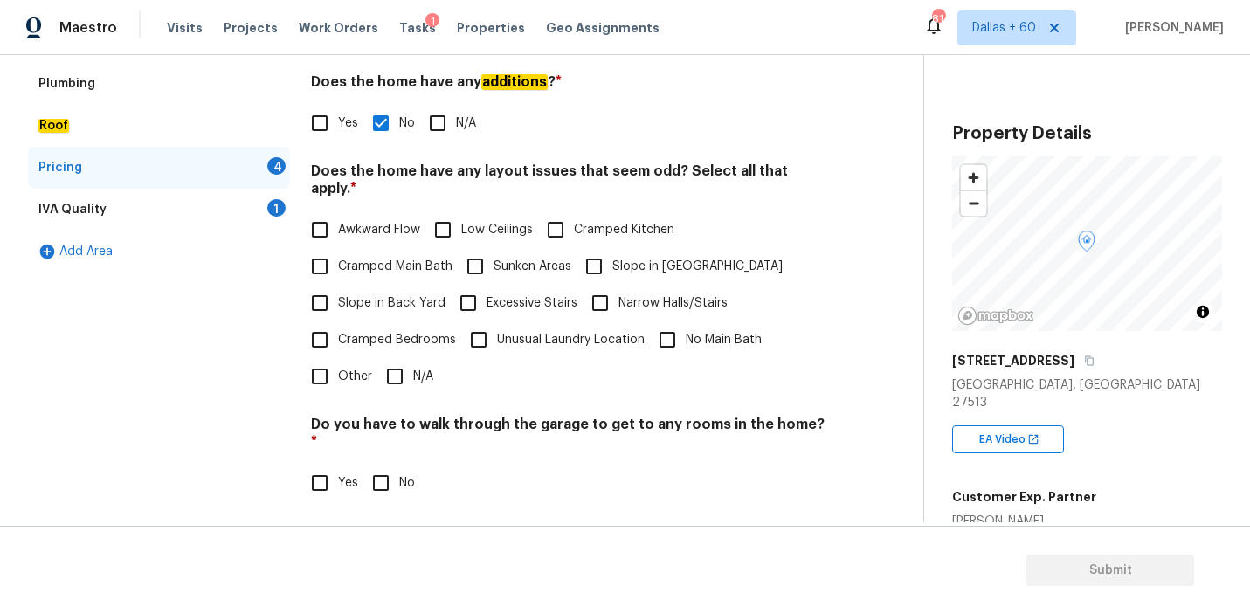
click at [391, 363] on input "N/A" at bounding box center [394, 376] width 37 height 37
checkbox input "true"
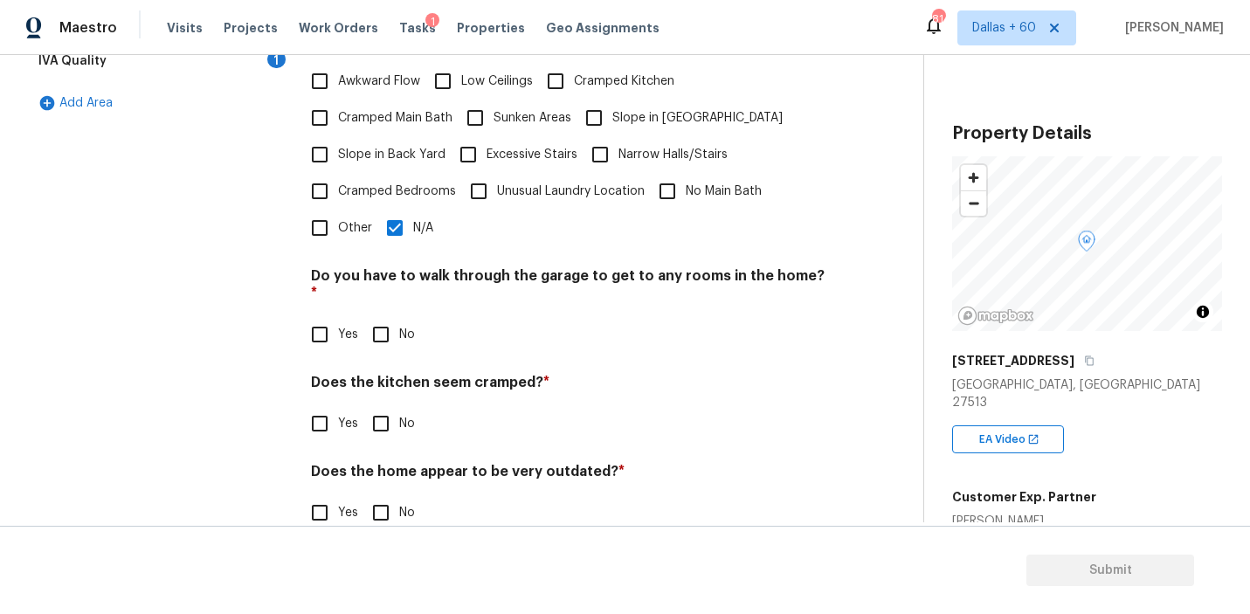
scroll to position [433, 0]
click at [381, 317] on input "No" at bounding box center [380, 335] width 37 height 37
checkbox input "true"
click at [383, 406] on input "No" at bounding box center [380, 424] width 37 height 37
checkbox input "true"
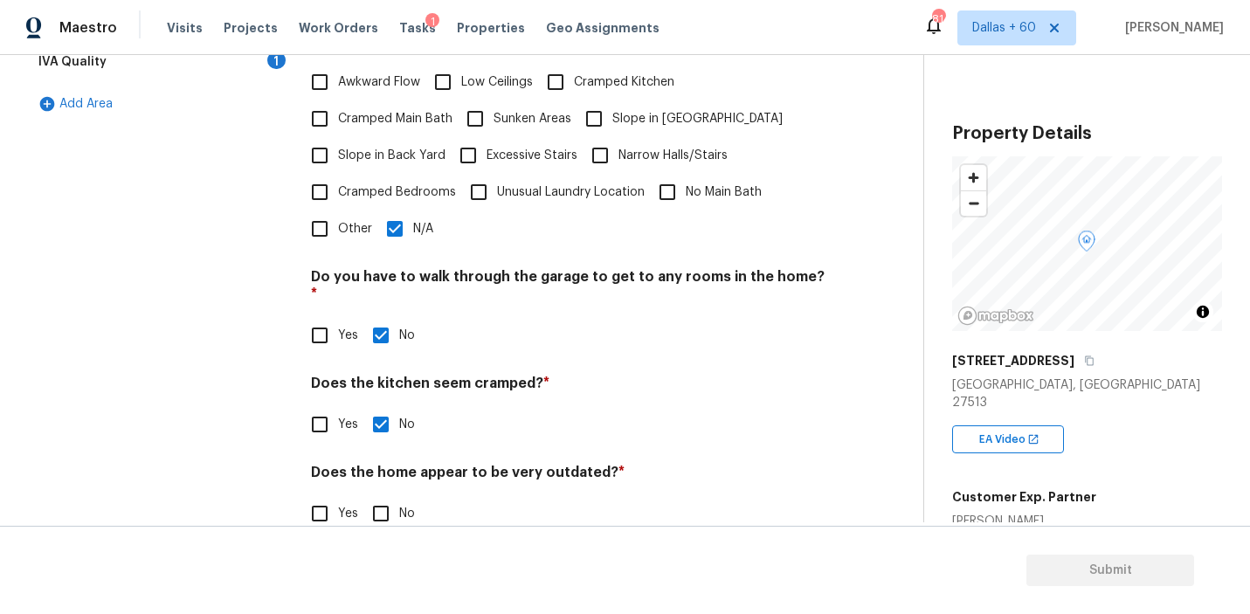
click at [386, 495] on input "No" at bounding box center [380, 513] width 37 height 37
checkbox input "true"
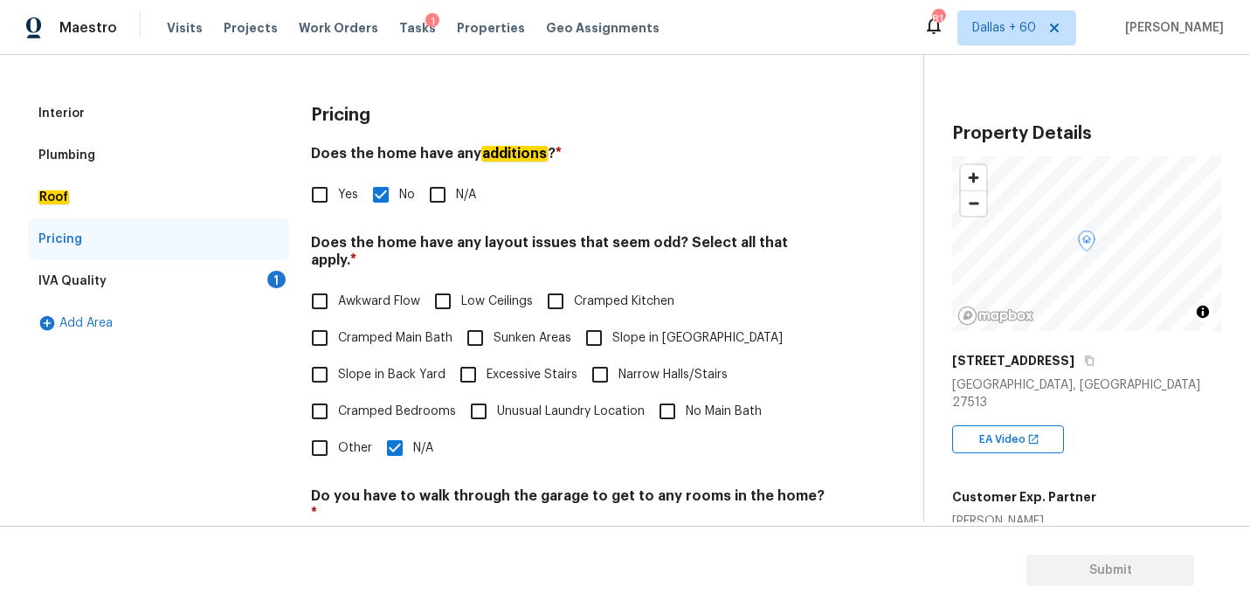
click at [156, 272] on div "IVA Quality 1" at bounding box center [159, 281] width 262 height 42
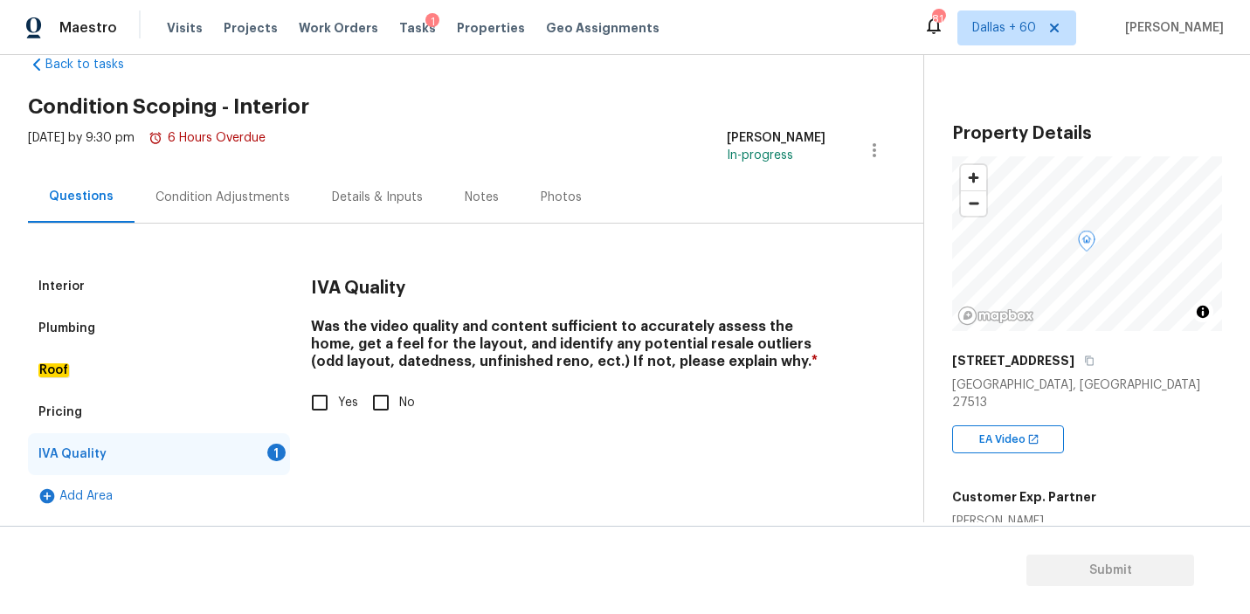
scroll to position [41, 0]
click at [323, 406] on input "Yes" at bounding box center [319, 402] width 37 height 37
checkbox input "true"
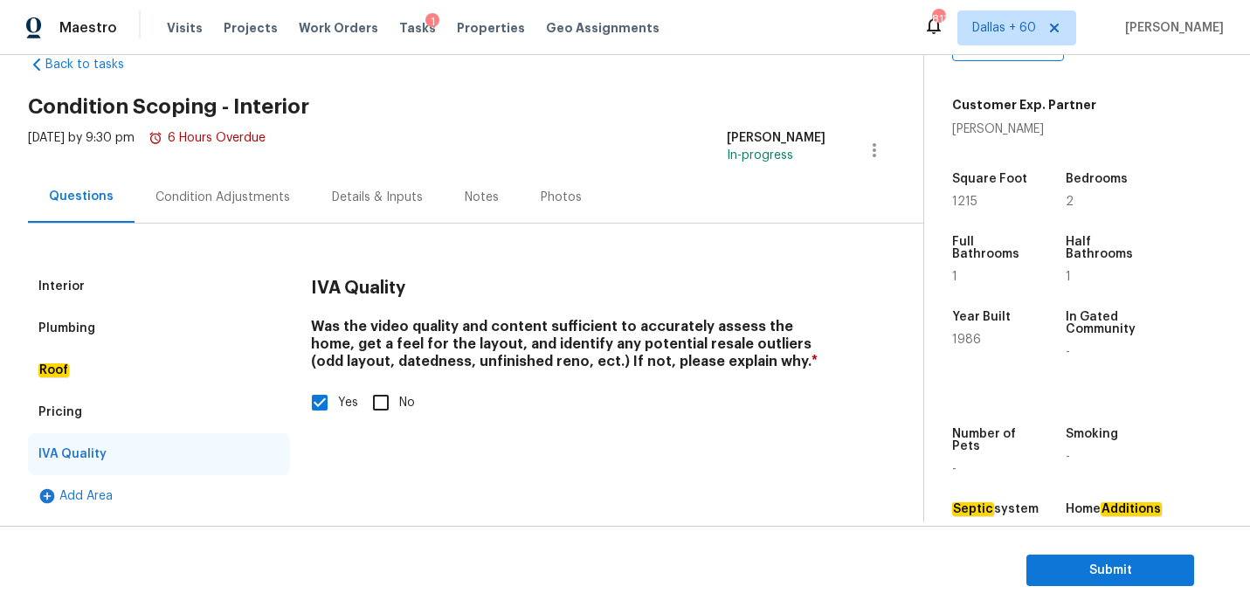
scroll to position [396, 0]
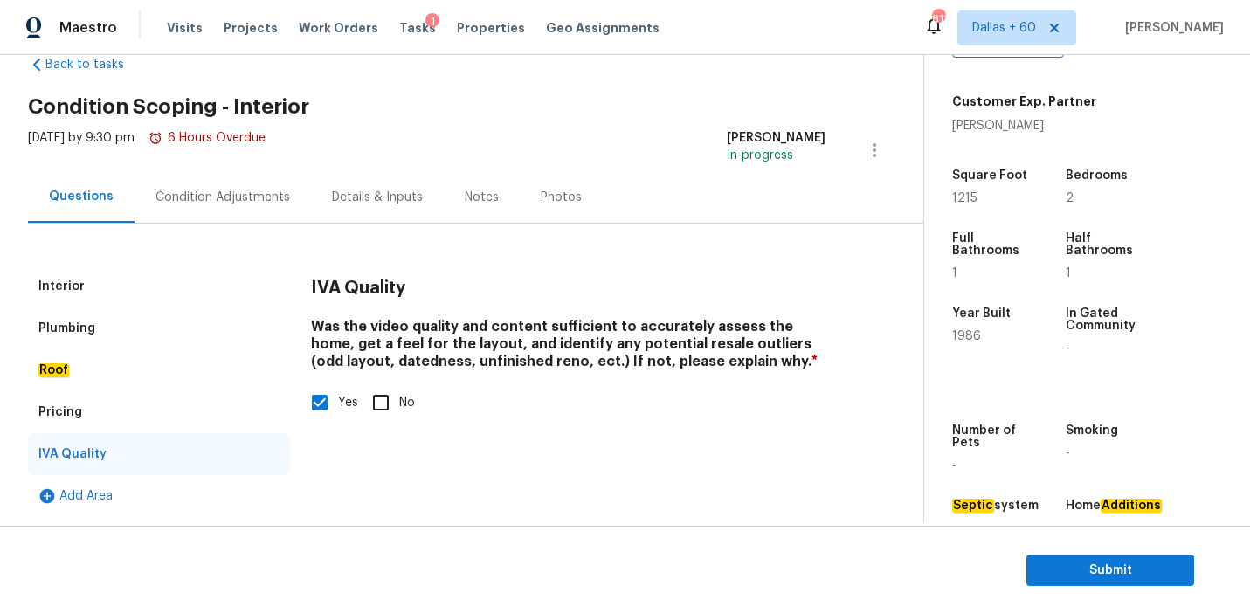
click at [214, 189] on div "Condition Adjustments" at bounding box center [222, 197] width 134 height 17
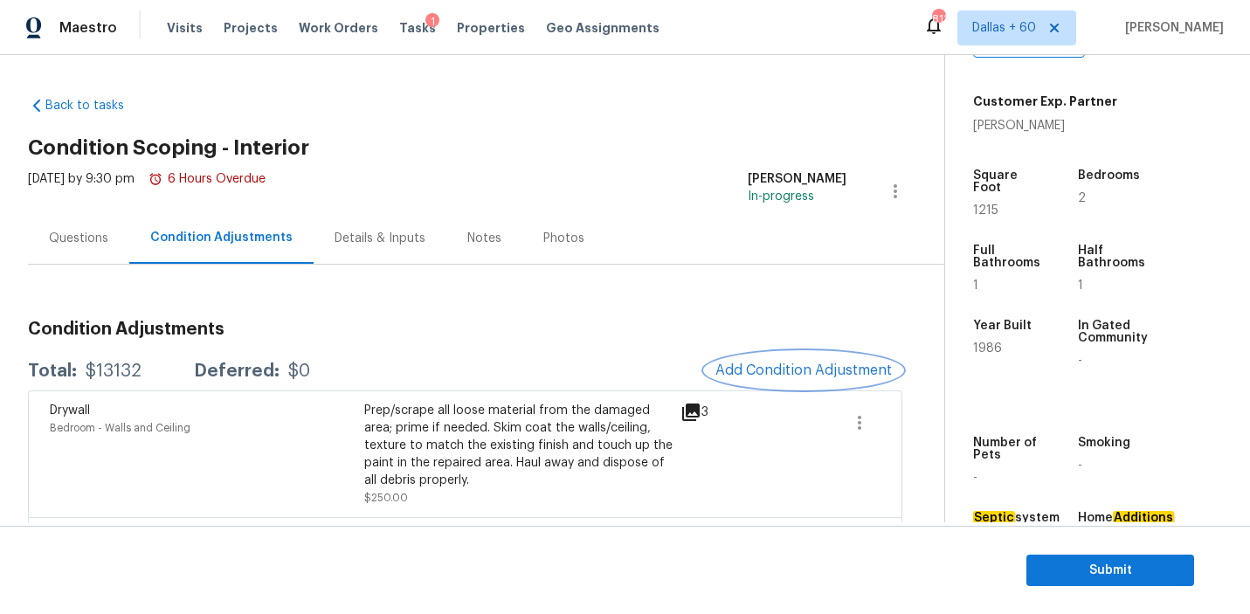
click at [750, 365] on span "Add Condition Adjustment" at bounding box center [803, 370] width 176 height 16
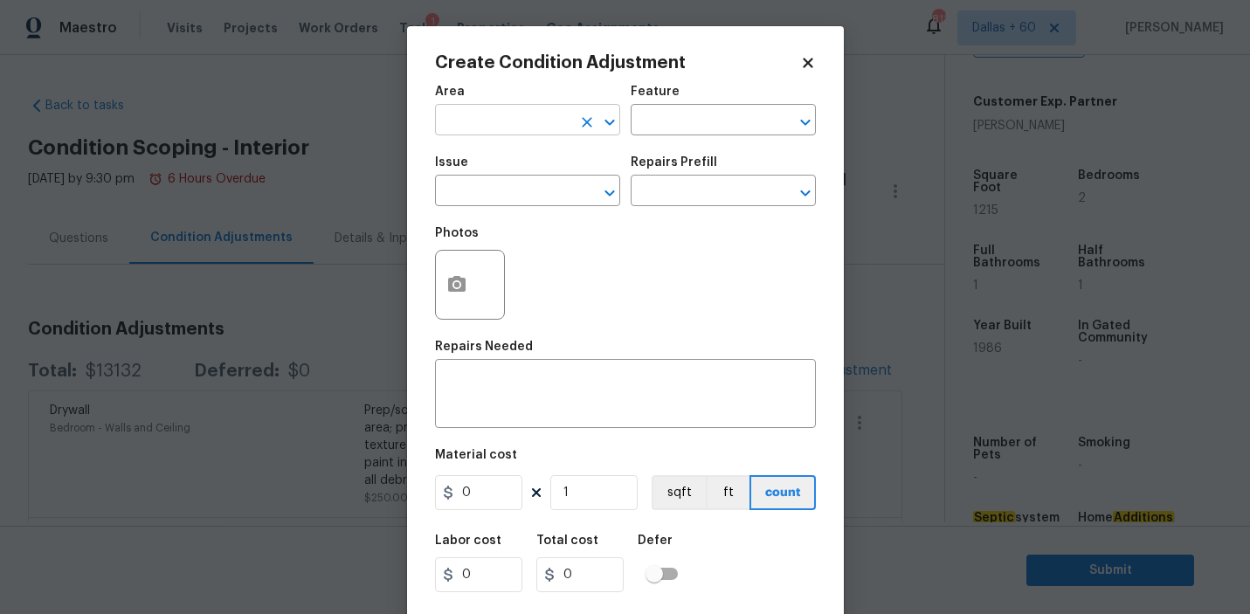
click at [533, 118] on input "text" at bounding box center [503, 121] width 136 height 27
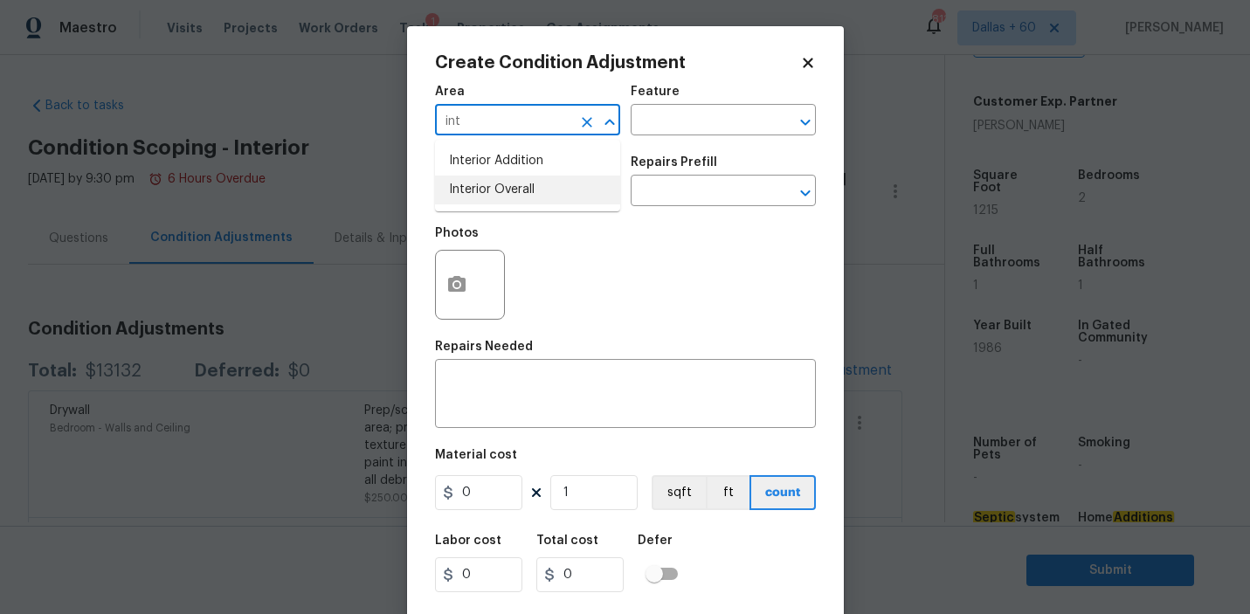
click at [542, 189] on li "Interior Overall" at bounding box center [527, 190] width 185 height 29
type input "Interior Overall"
click at [678, 127] on input "text" at bounding box center [698, 121] width 136 height 27
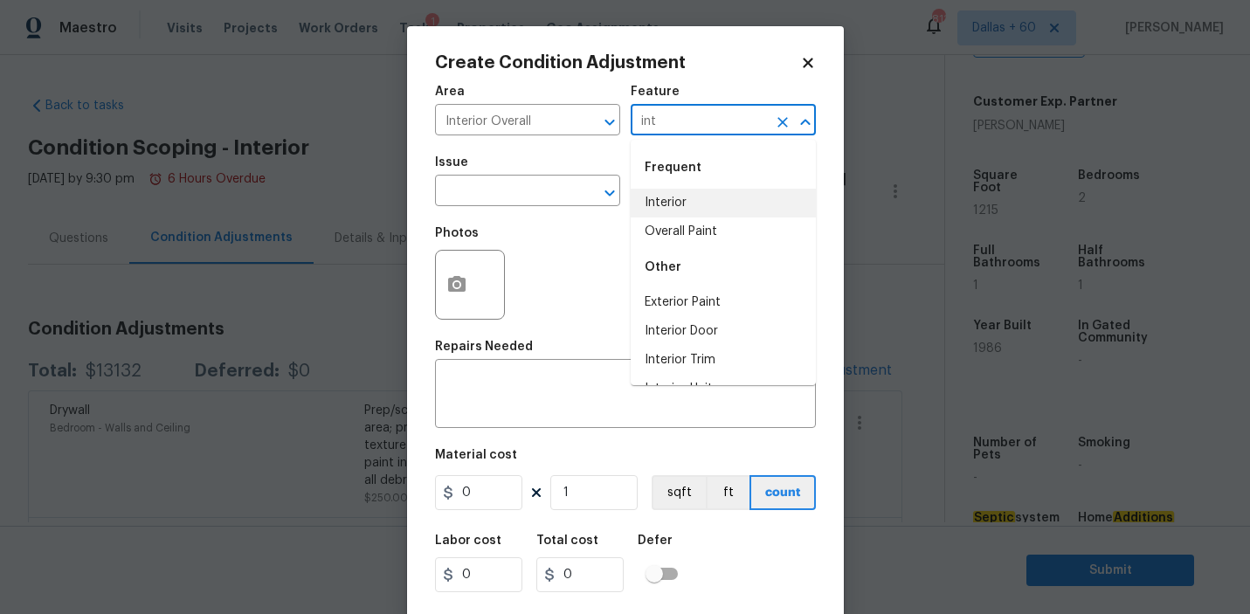
click at [694, 212] on li "Interior" at bounding box center [722, 203] width 185 height 29
type input "Interior"
click at [479, 199] on input "text" at bounding box center [503, 192] width 136 height 27
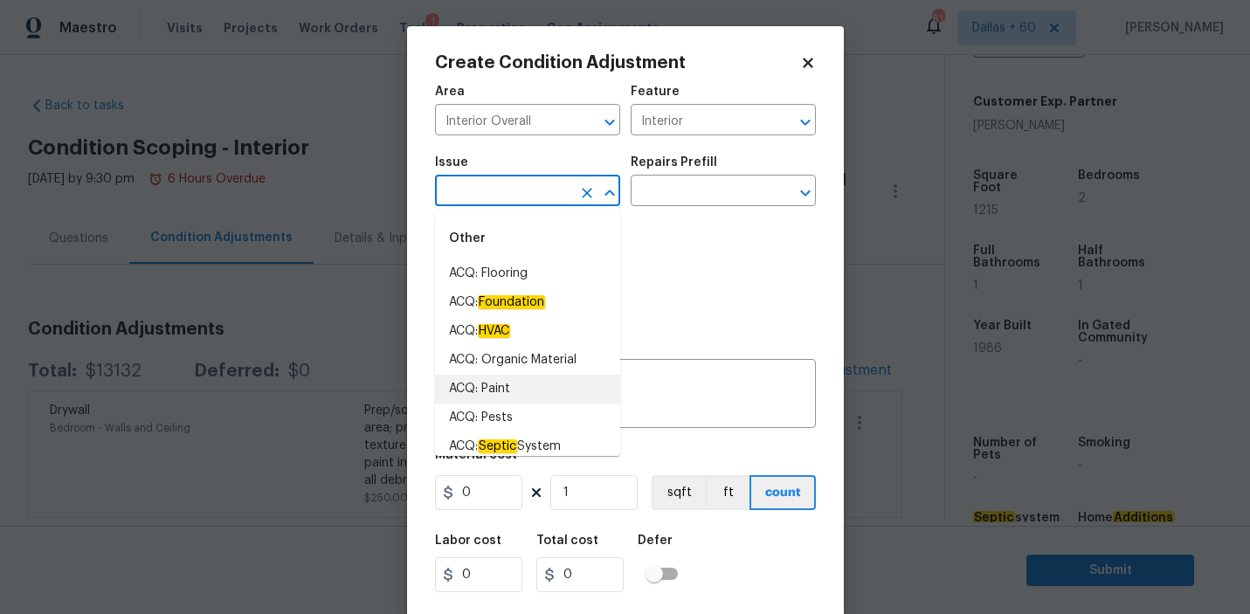
click at [499, 396] on li "ACQ: Paint" at bounding box center [527, 389] width 185 height 29
type input "ACQ: Paint"
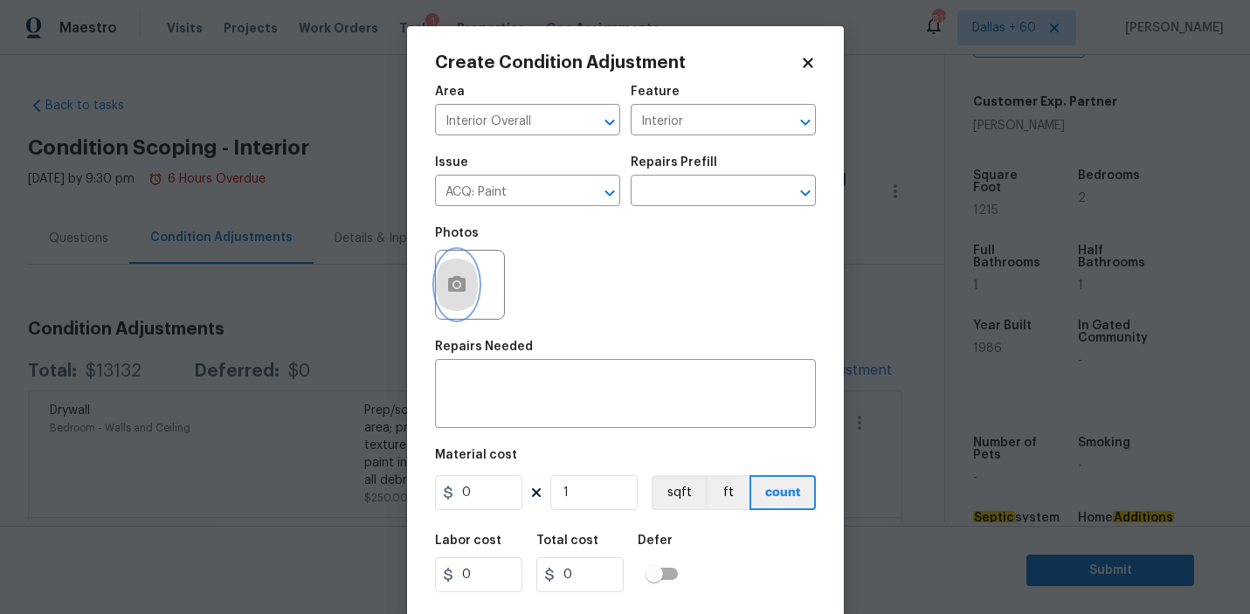
click at [453, 286] on circle "button" at bounding box center [455, 284] width 5 height 5
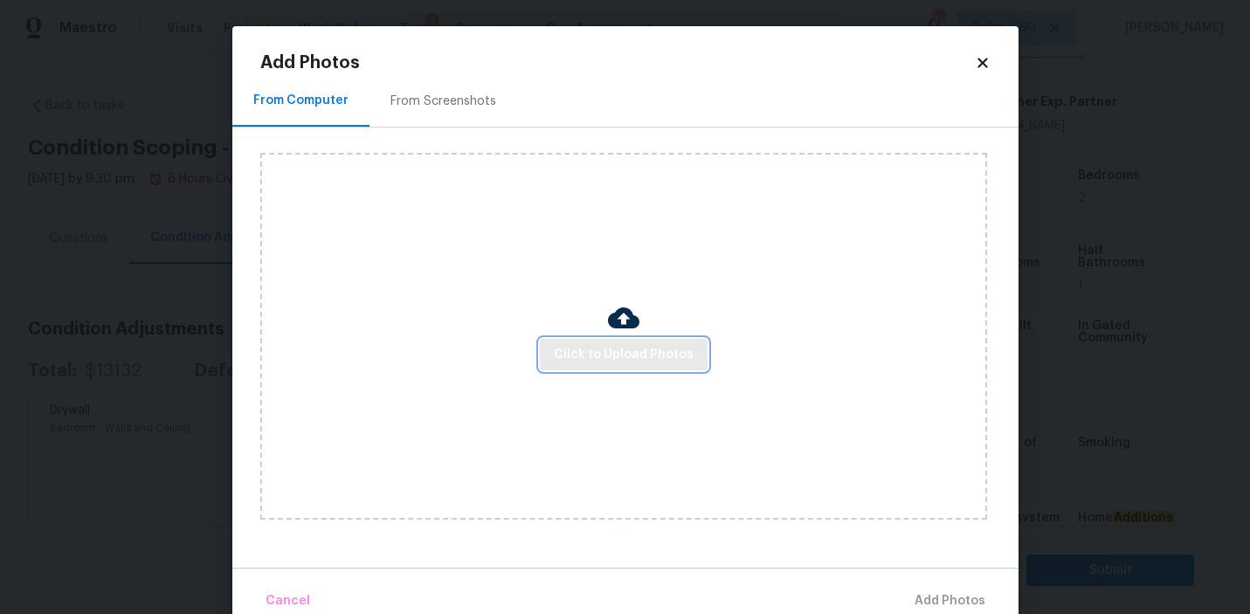
click at [630, 355] on span "Click to Upload Photos" at bounding box center [624, 355] width 140 height 22
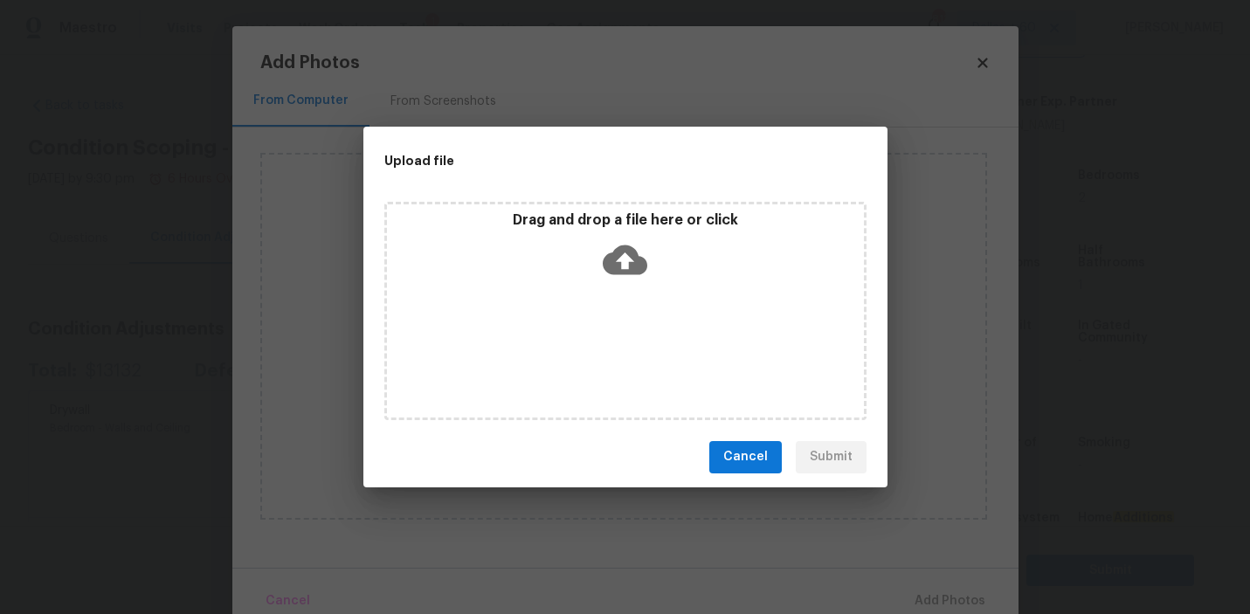
click at [616, 265] on icon at bounding box center [624, 259] width 45 height 30
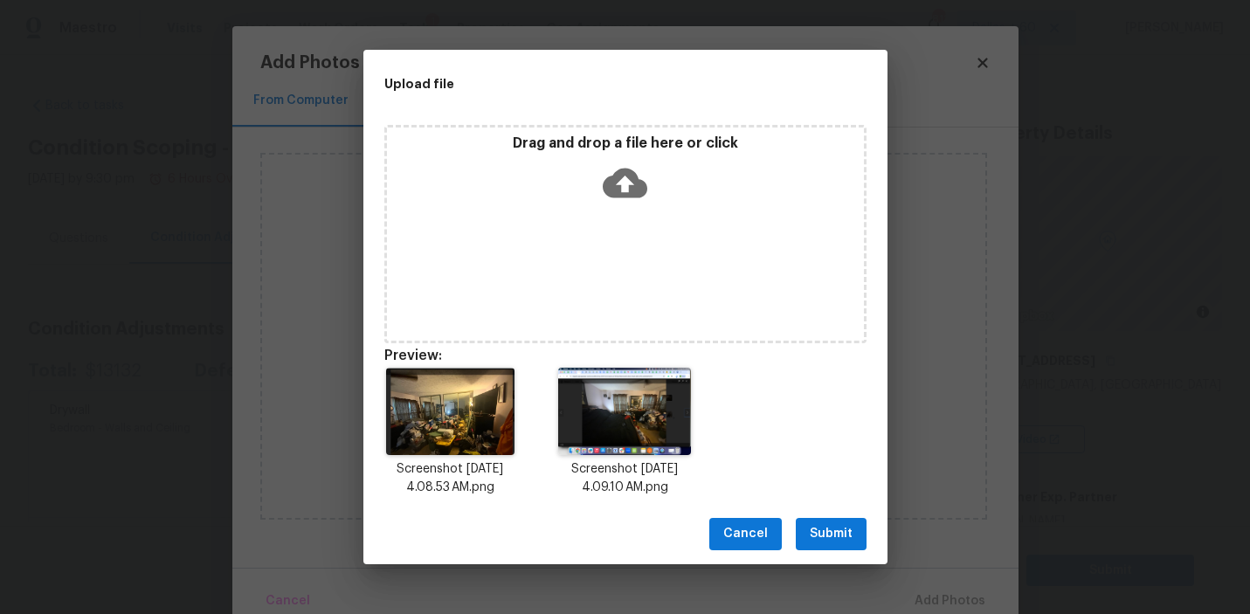
scroll to position [396, 0]
click at [830, 534] on span "Submit" at bounding box center [830, 534] width 43 height 22
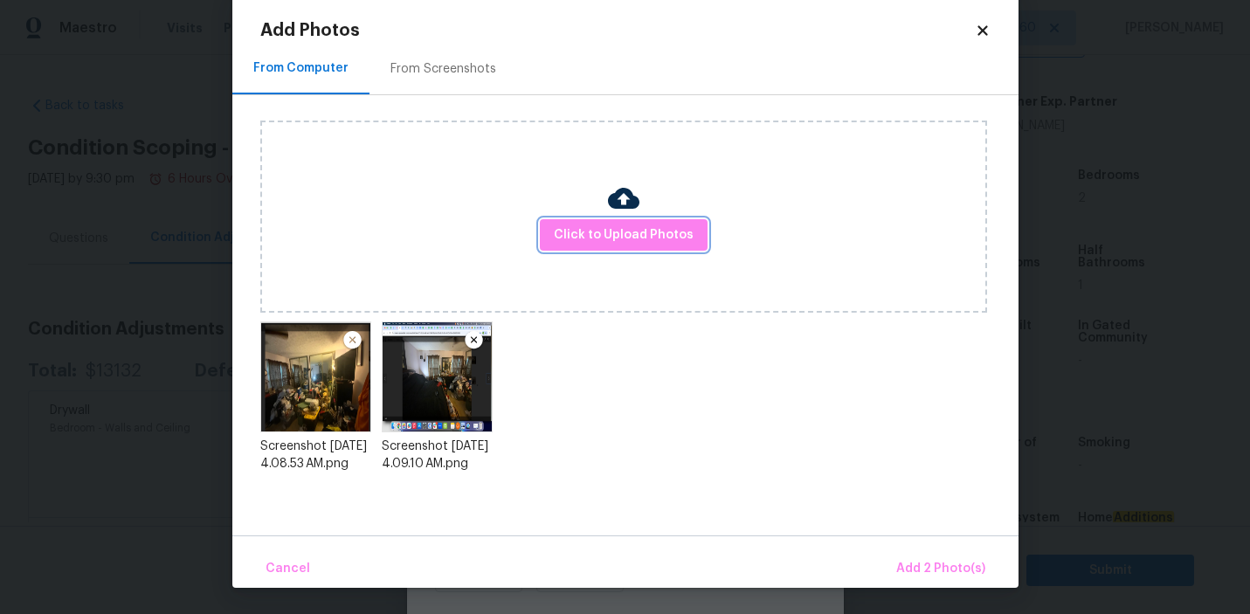
scroll to position [31, 0]
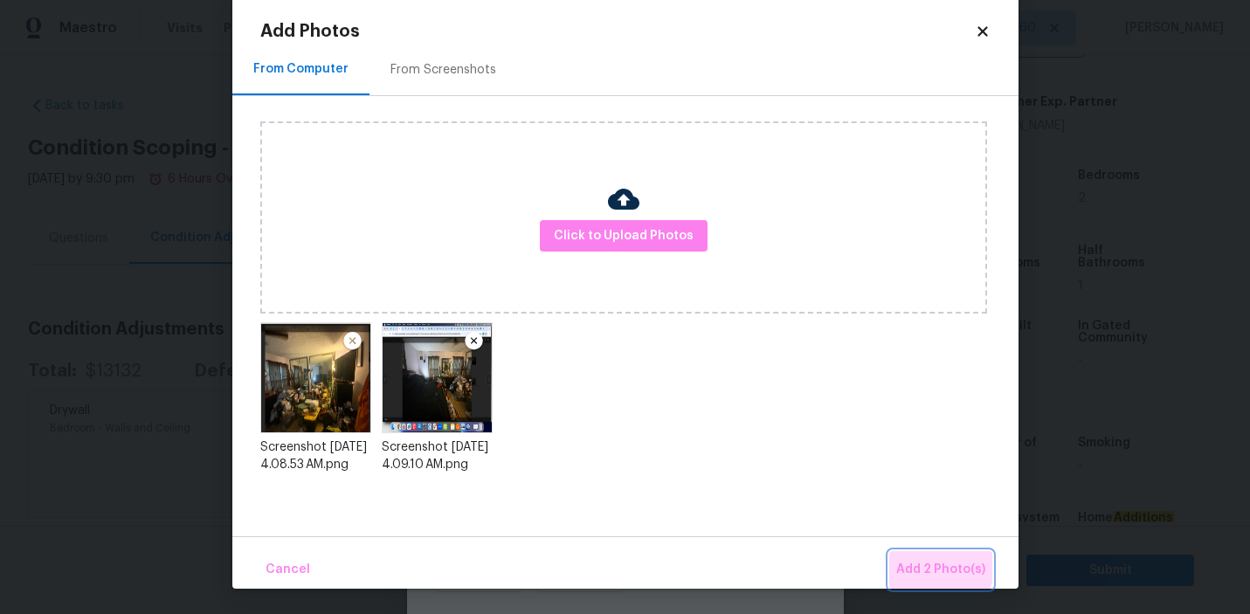
click at [922, 559] on span "Add 2 Photo(s)" at bounding box center [940, 570] width 89 height 22
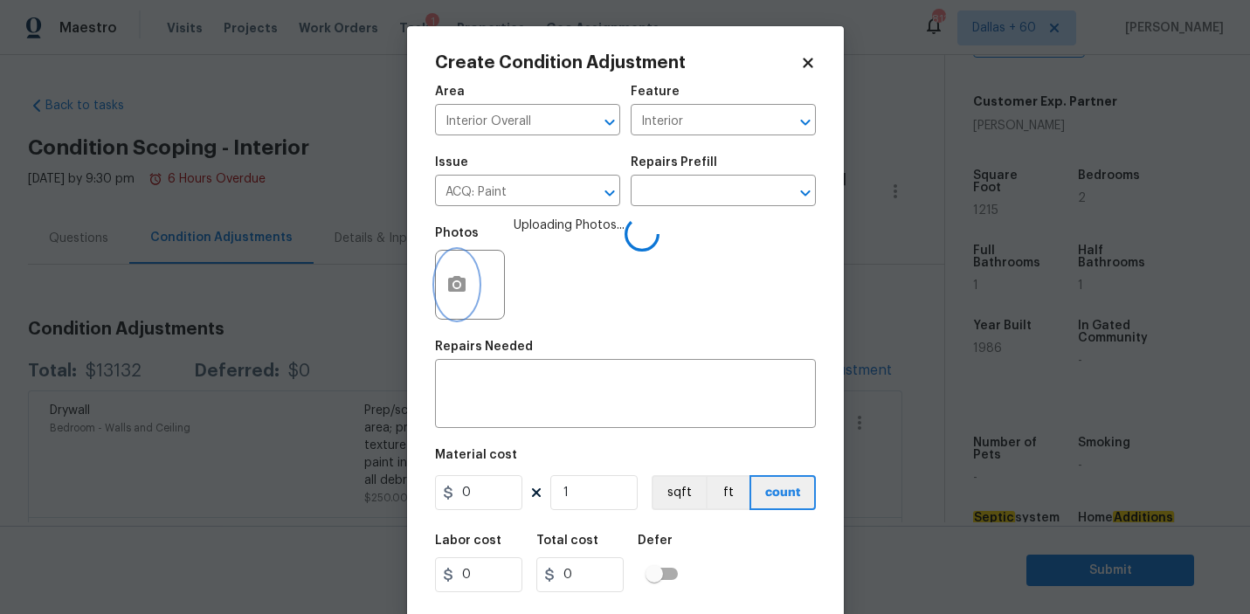
scroll to position [0, 0]
click at [721, 186] on input "text" at bounding box center [698, 192] width 136 height 27
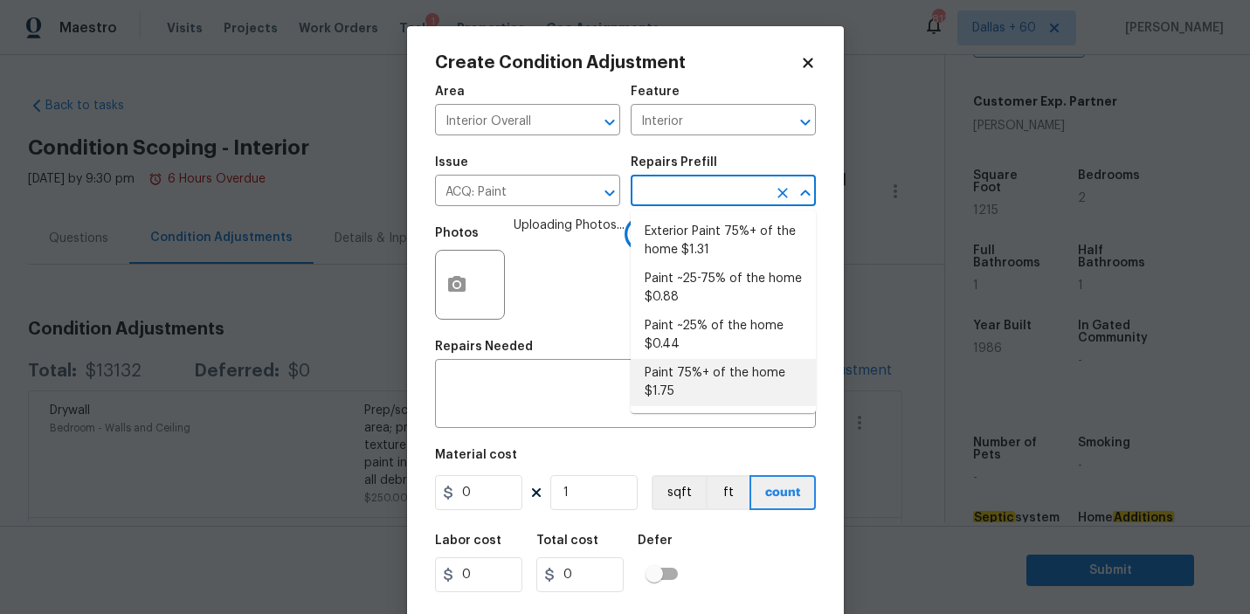
click at [716, 379] on li "Paint 75%+ of the home $1.75" at bounding box center [722, 382] width 185 height 47
type input "Acquisition"
type input "1.75"
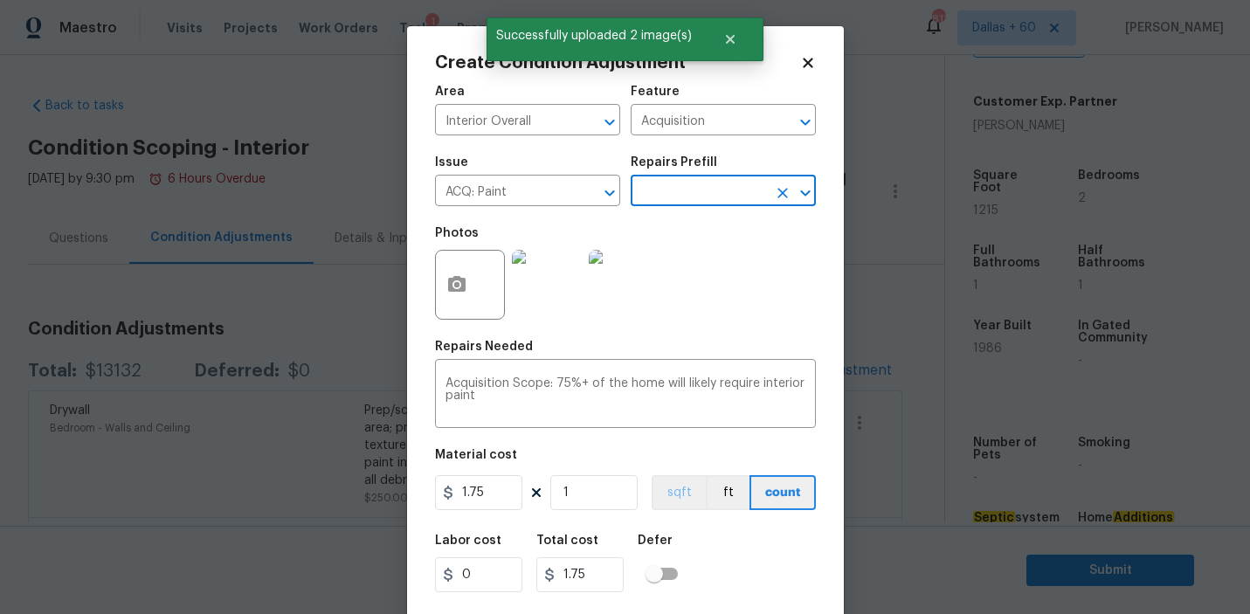
scroll to position [38, 0]
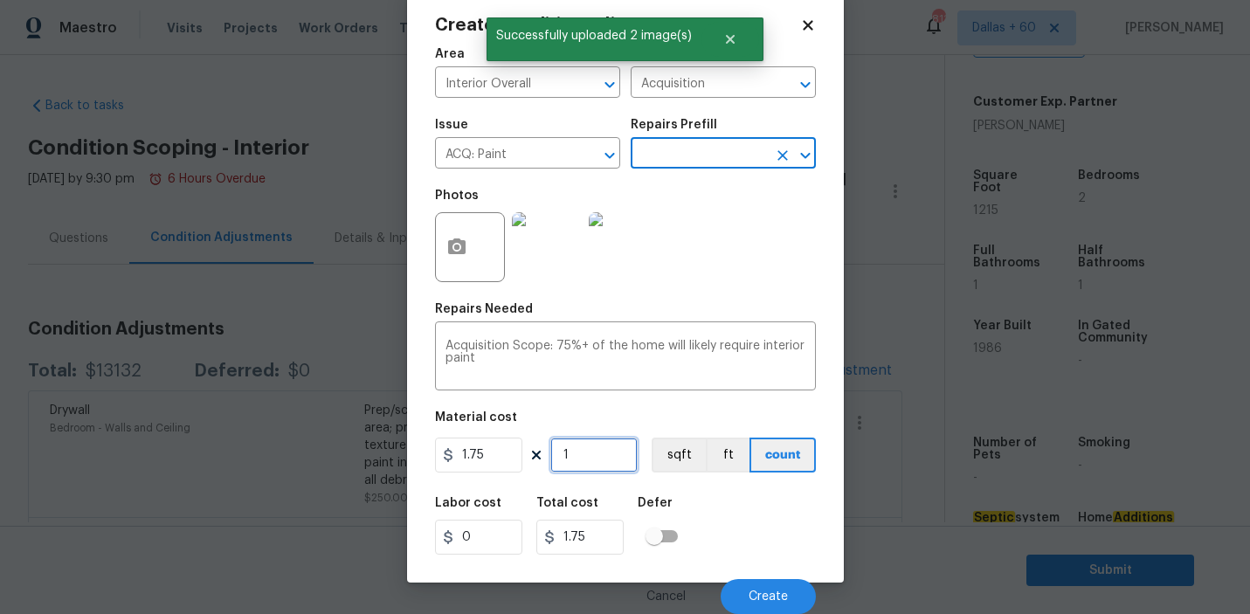
click at [572, 450] on input "1" at bounding box center [593, 454] width 87 height 35
type input "0"
type input "1"
type input "1.75"
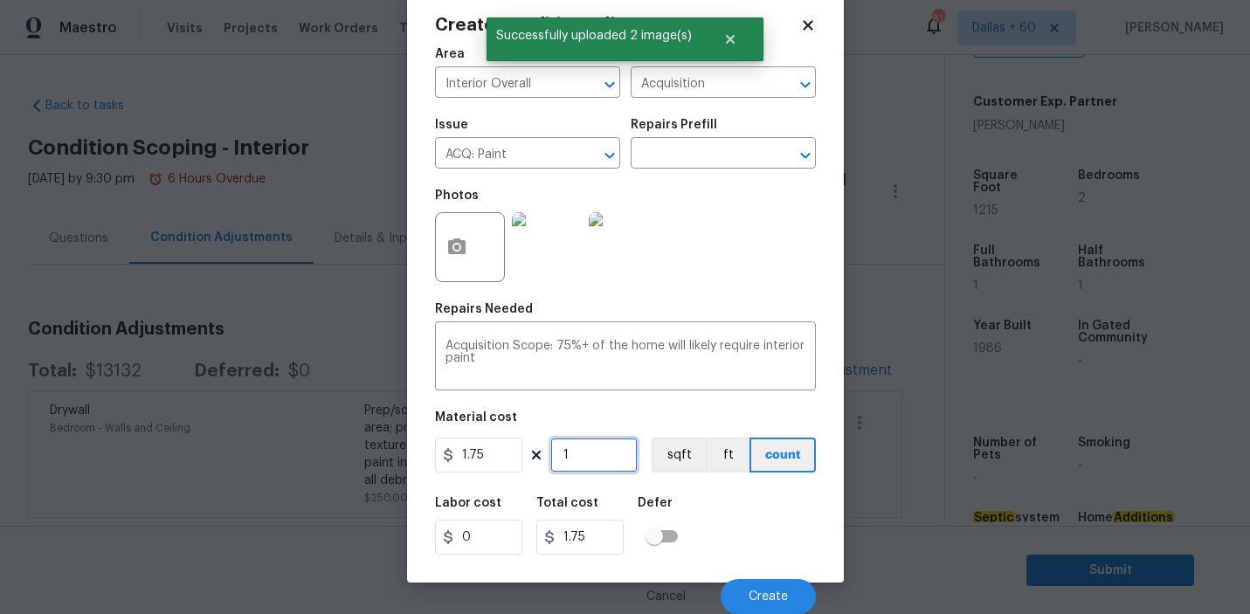
type input "12"
type input "21"
type input "121"
type input "211.75"
type input "1215"
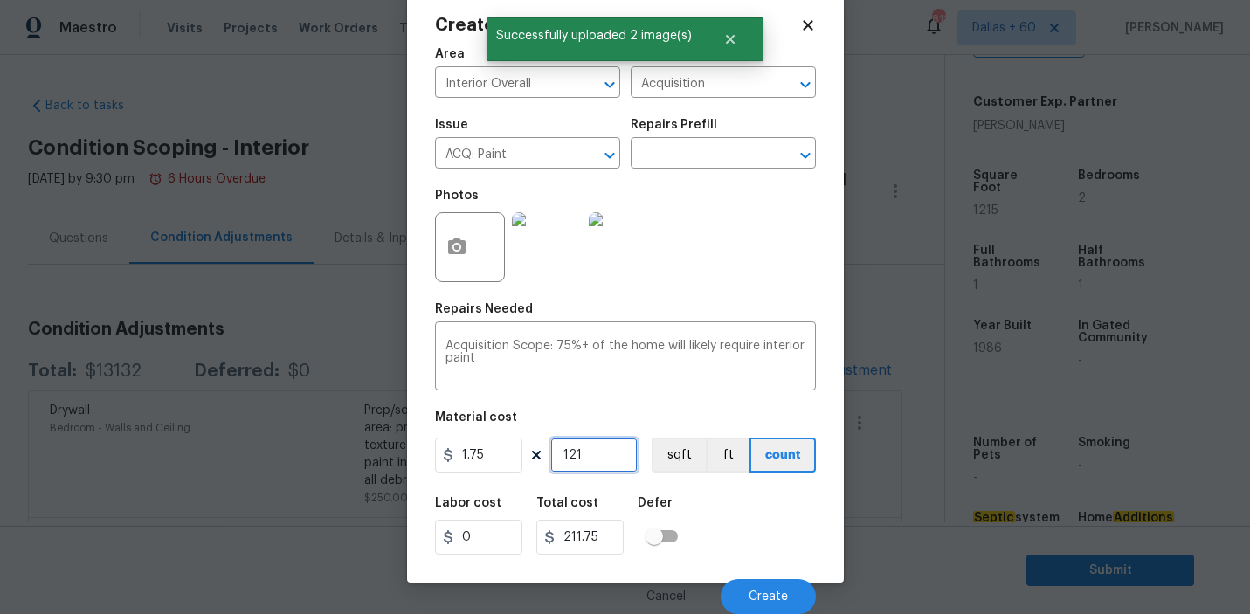
type input "2126.25"
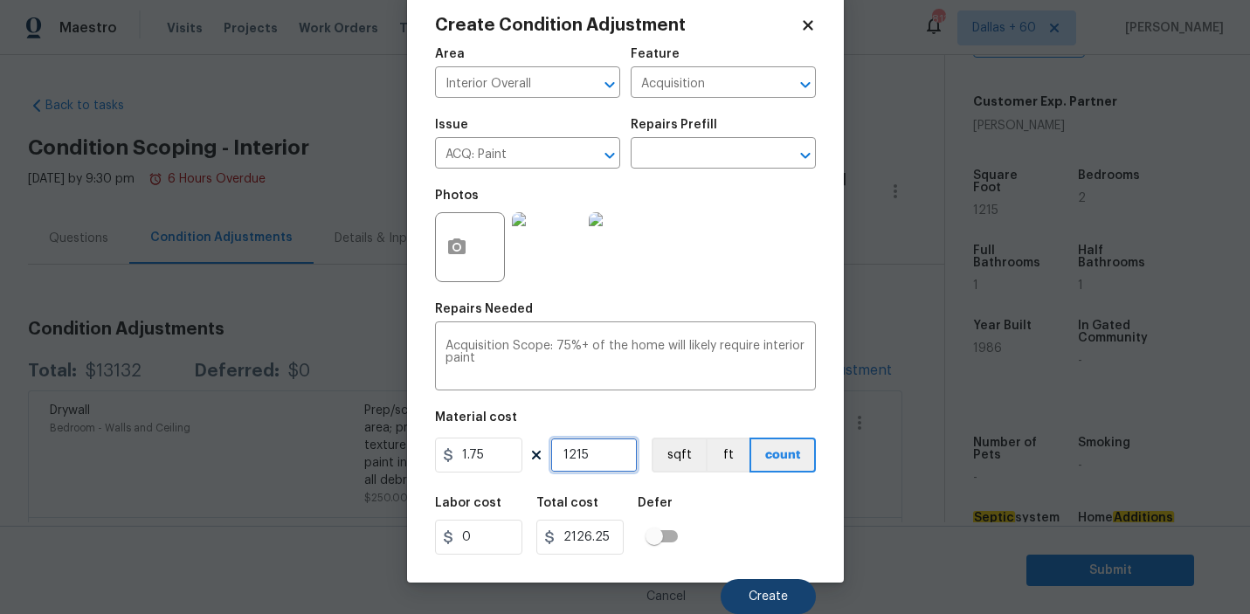
type input "1215"
click at [773, 588] on button "Create" at bounding box center [767, 596] width 95 height 35
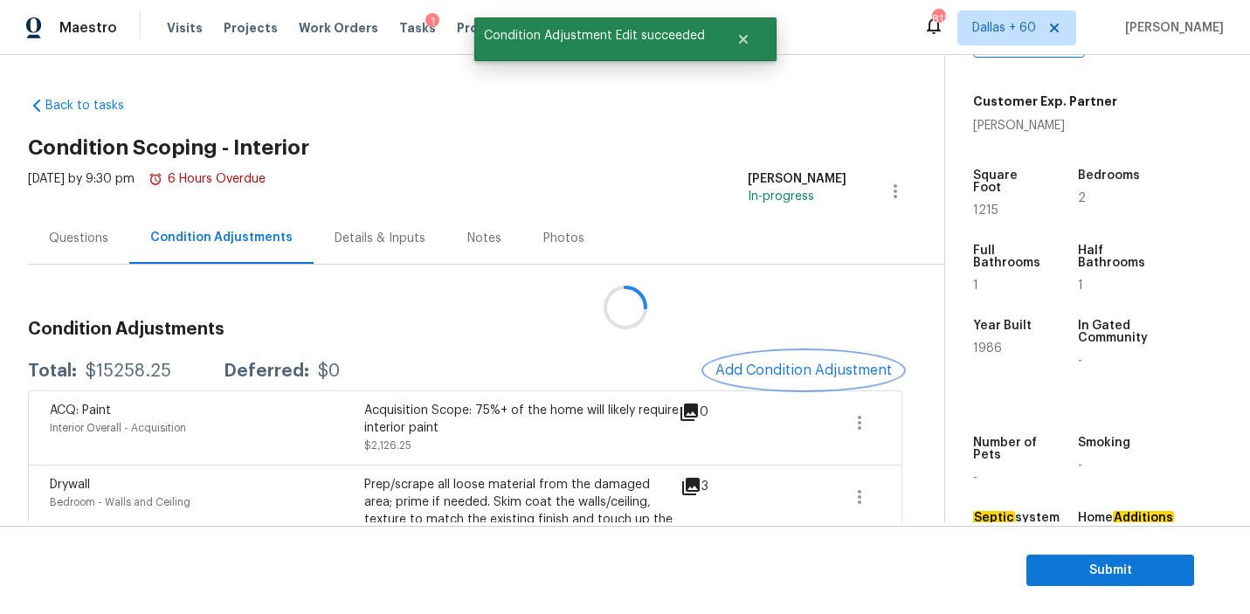
scroll to position [0, 0]
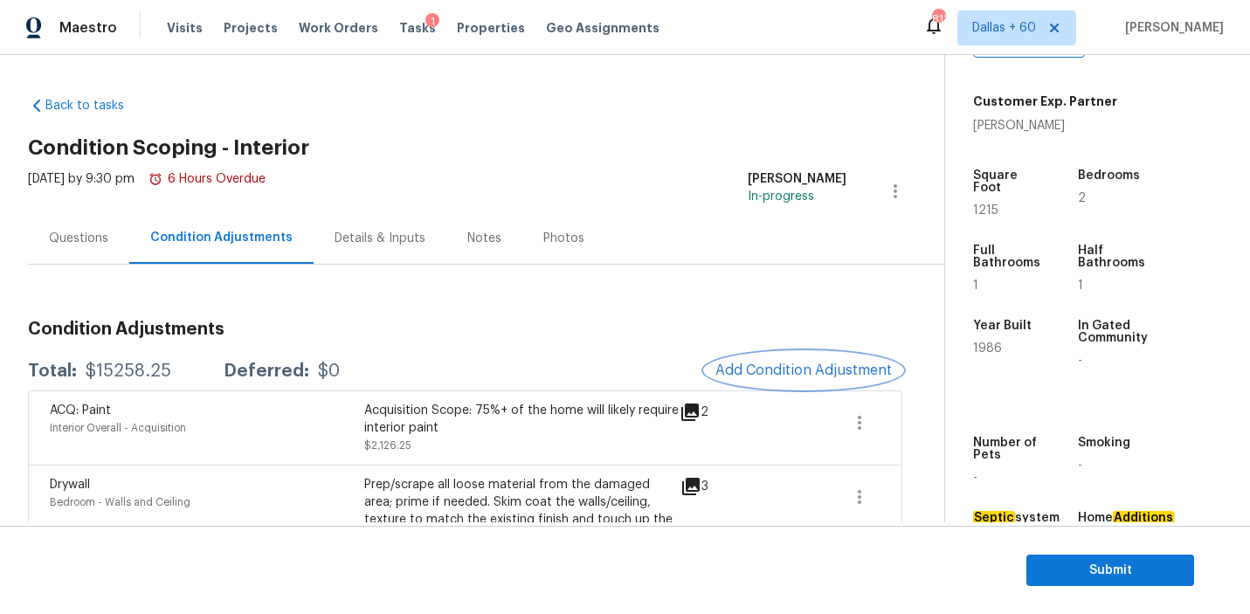
click at [792, 364] on span "Add Condition Adjustment" at bounding box center [803, 370] width 176 height 16
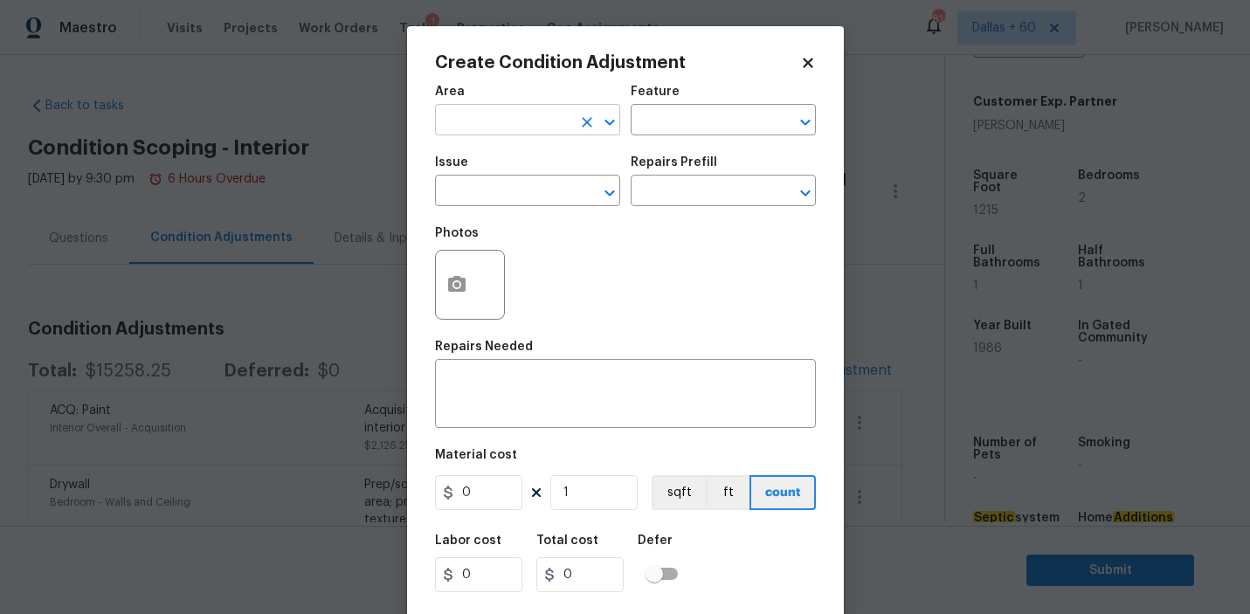
click at [519, 126] on input "text" at bounding box center [503, 121] width 136 height 27
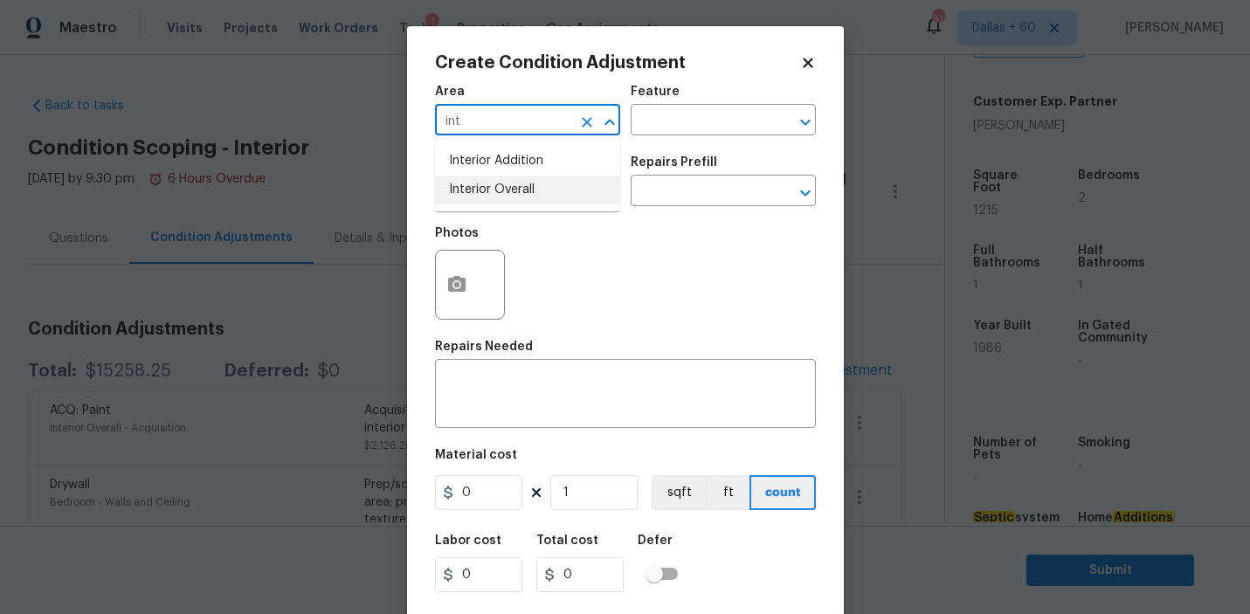
click at [532, 189] on li "Interior Overall" at bounding box center [527, 190] width 185 height 29
type input "Interior Overall"
click at [730, 120] on input "text" at bounding box center [698, 121] width 136 height 27
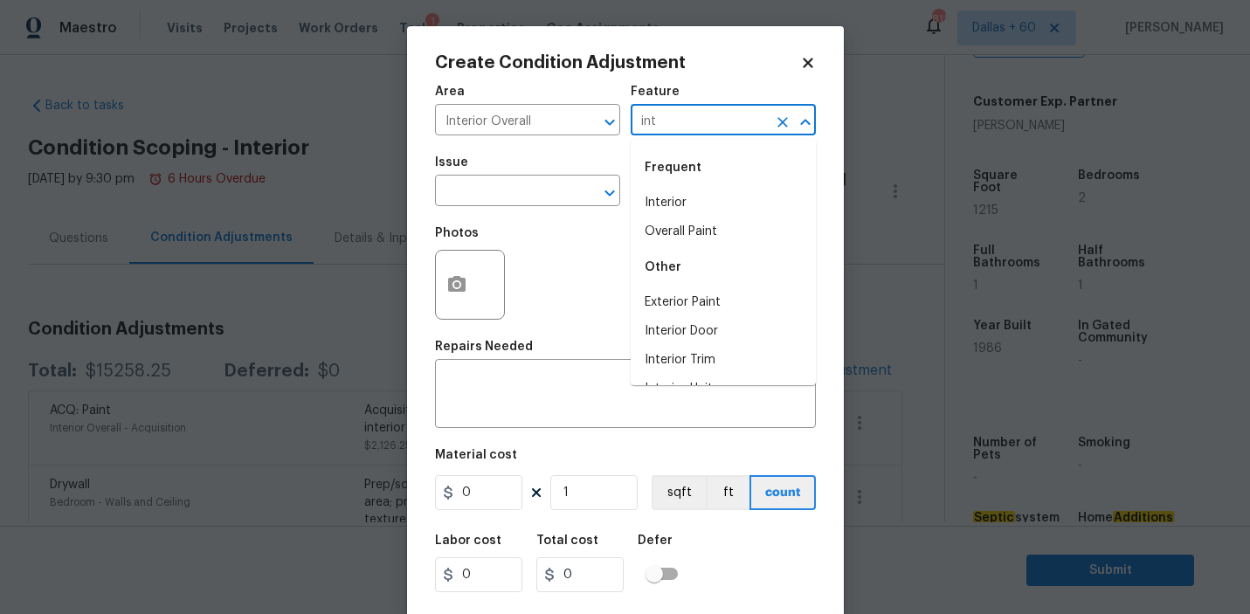
click at [730, 196] on li "Interior" at bounding box center [722, 203] width 185 height 29
type input "Interior"
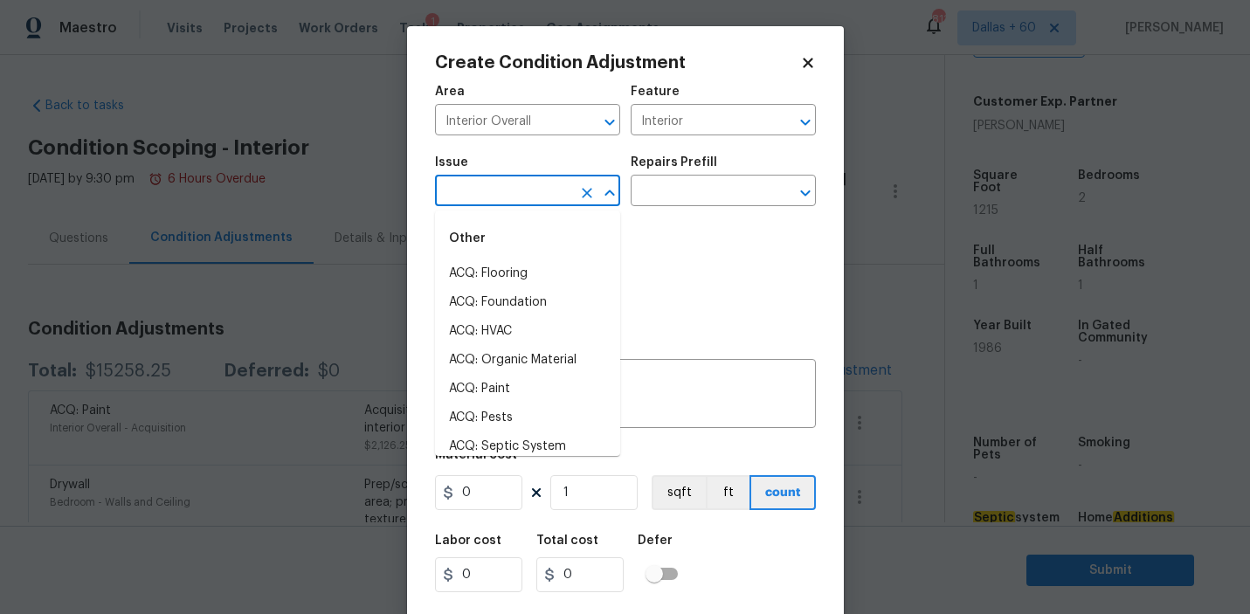
click at [478, 187] on input "text" at bounding box center [503, 192] width 136 height 27
click at [492, 266] on li "ACQ: Flooring" at bounding box center [527, 273] width 185 height 29
type input "ACQ: Flooring"
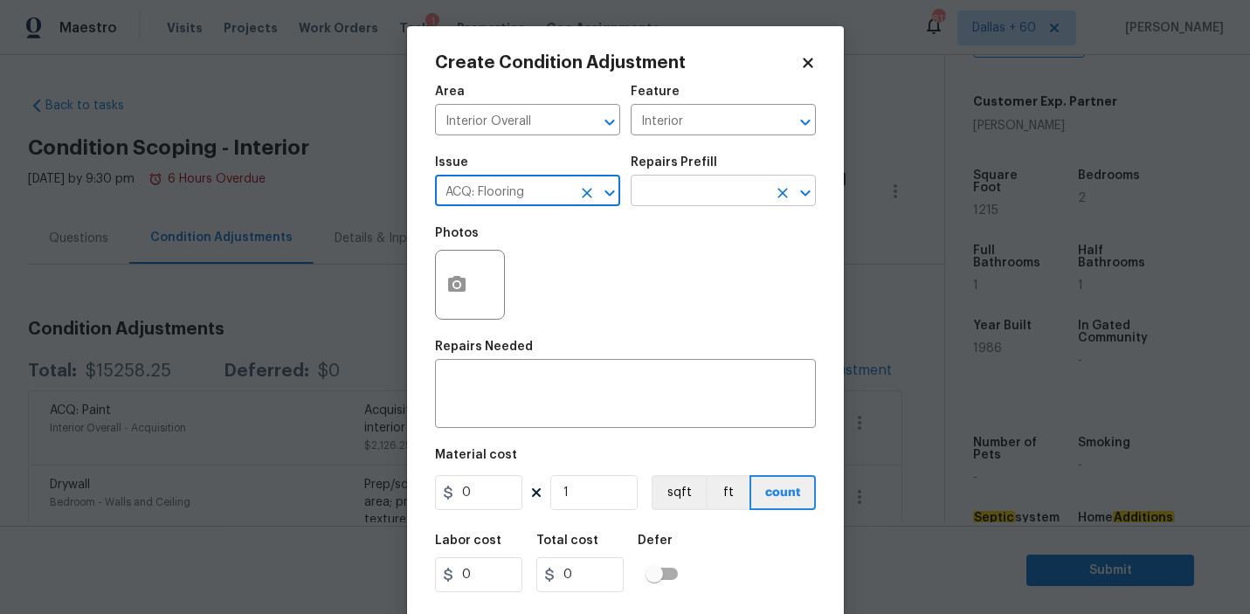
click at [674, 200] on input "text" at bounding box center [698, 192] width 136 height 27
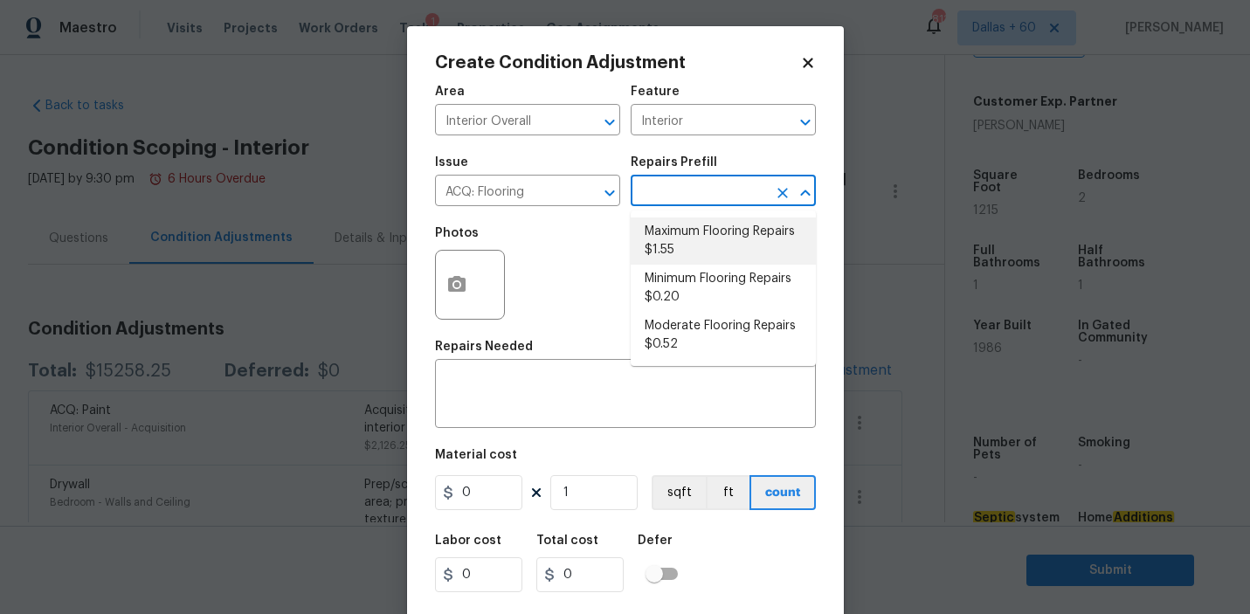
click at [691, 231] on li "Maximum Flooring Repairs $1.55" at bounding box center [722, 240] width 185 height 47
type input "Acquisition"
type textarea "Acquisition Scope: Maximum flooring repairs"
type input "1.55"
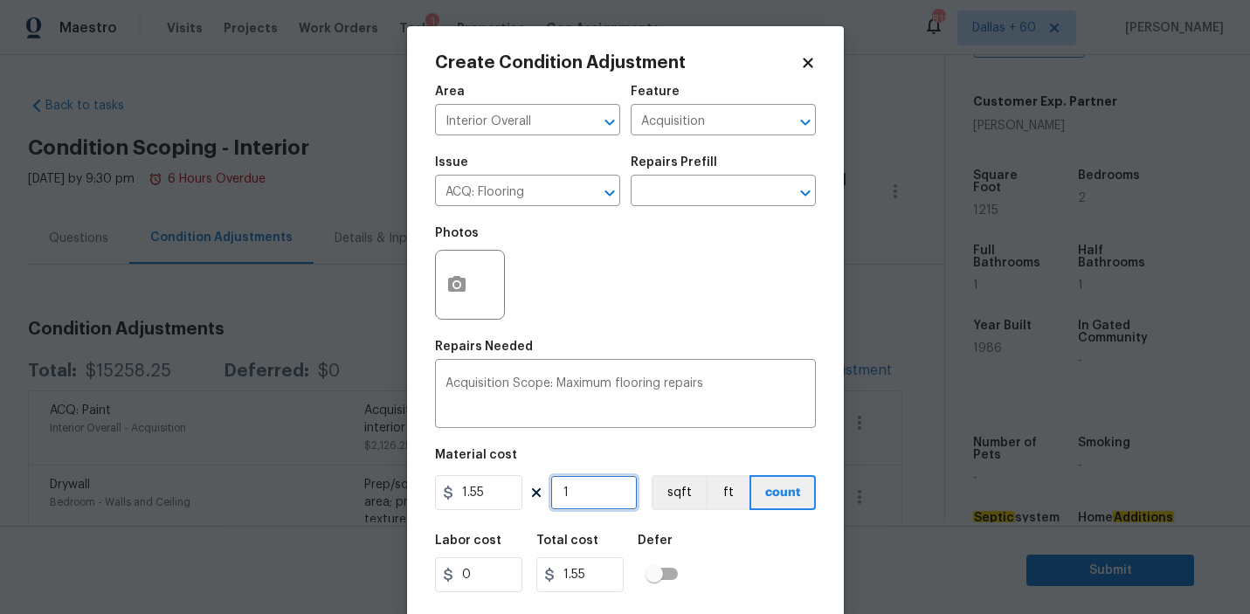
click at [582, 500] on input "1" at bounding box center [593, 492] width 87 height 35
type input "0"
type input "1"
type input "1.55"
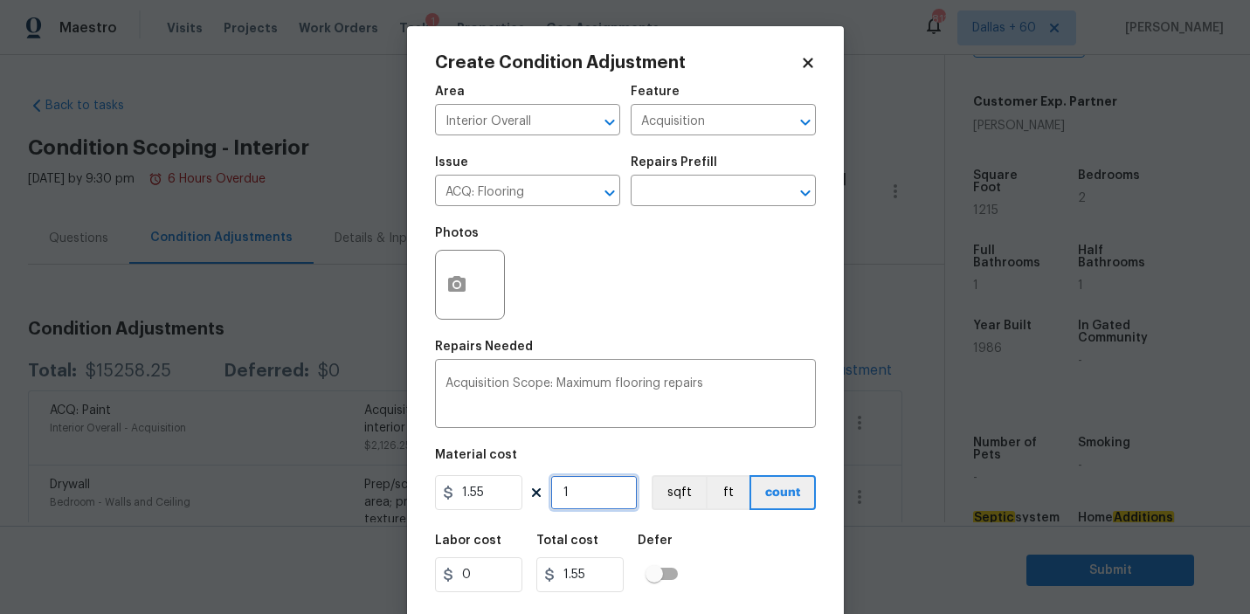
type input "12"
type input "18.6"
type input "121"
type input "187.55"
type input "1215"
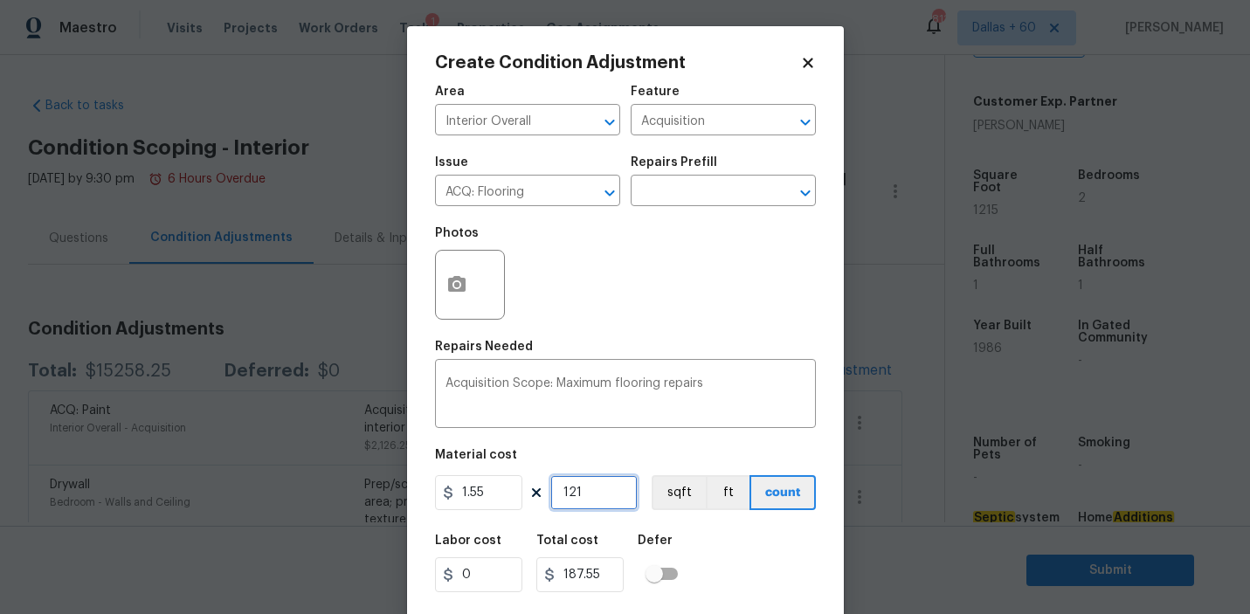
type input "1883.25"
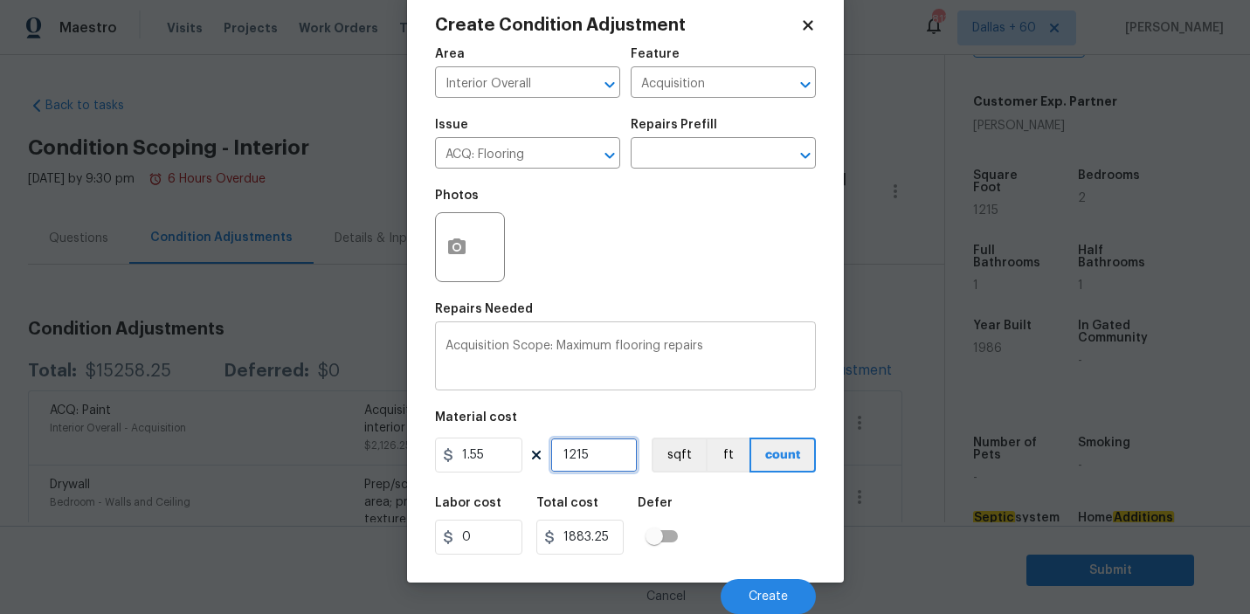
type input "1215"
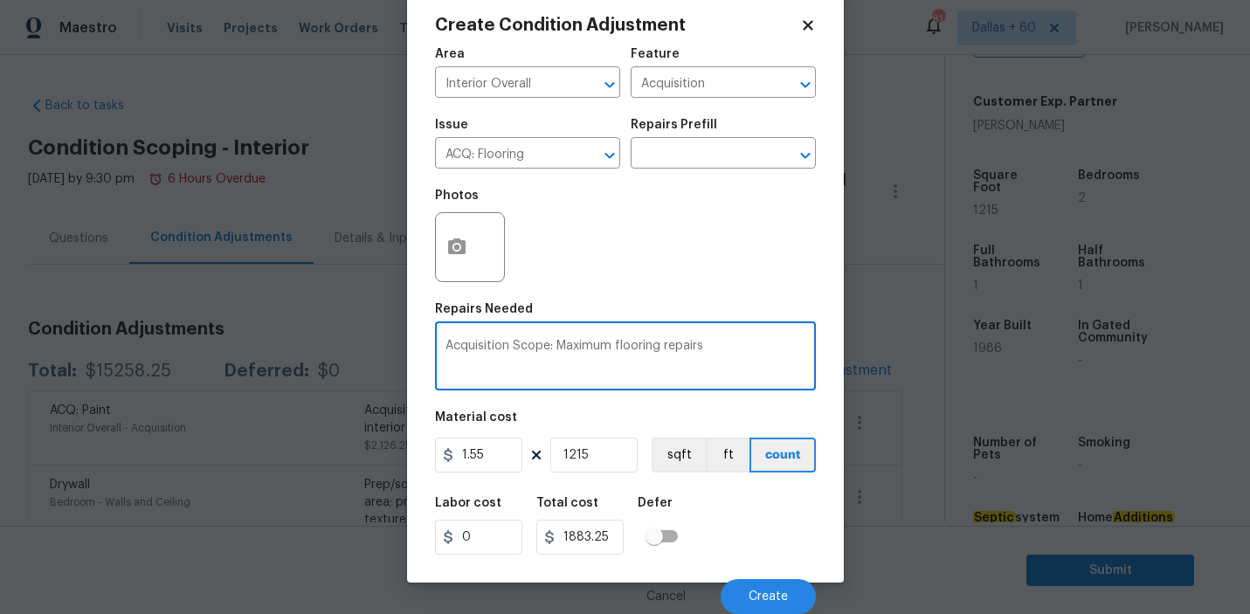
click at [593, 364] on textarea "Acquisition Scope: Maximum flooring repairs" at bounding box center [625, 358] width 360 height 37
click at [468, 238] on button "button" at bounding box center [457, 247] width 42 height 68
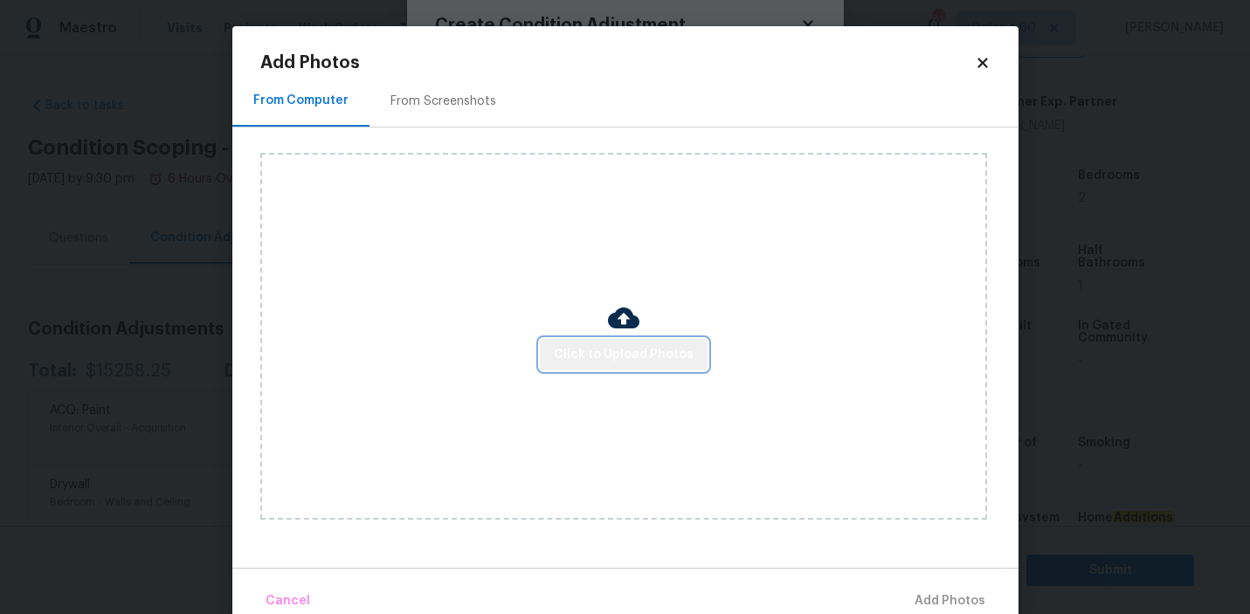
click at [681, 350] on span "Click to Upload Photos" at bounding box center [624, 355] width 140 height 22
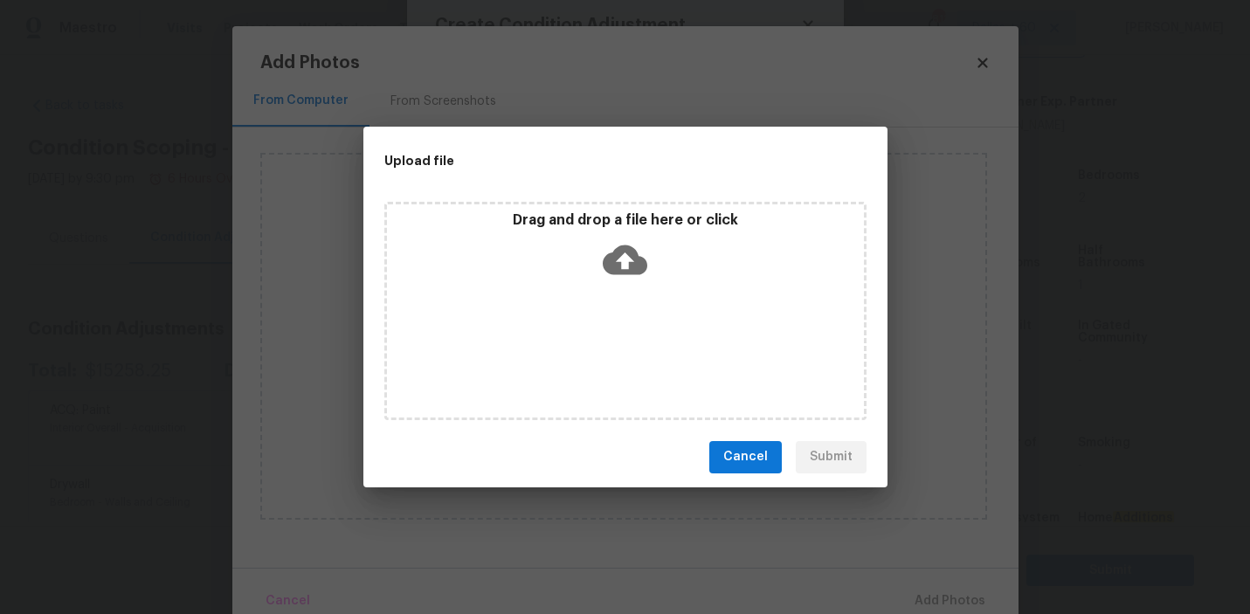
click at [623, 252] on icon at bounding box center [624, 260] width 45 height 45
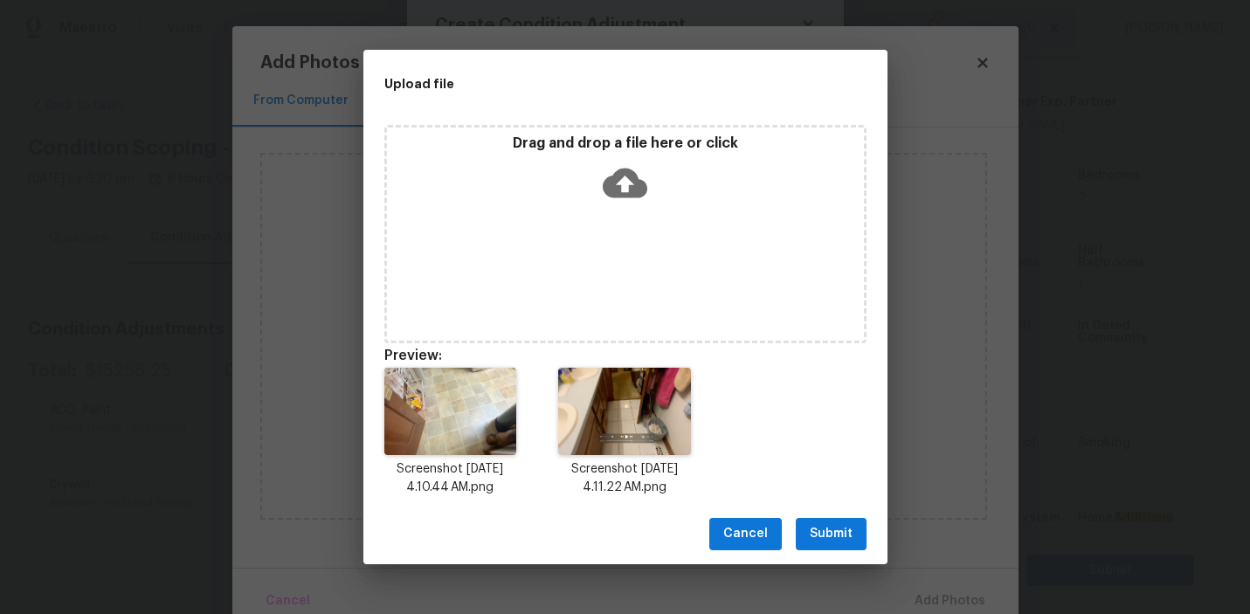
click at [833, 535] on span "Submit" at bounding box center [830, 534] width 43 height 22
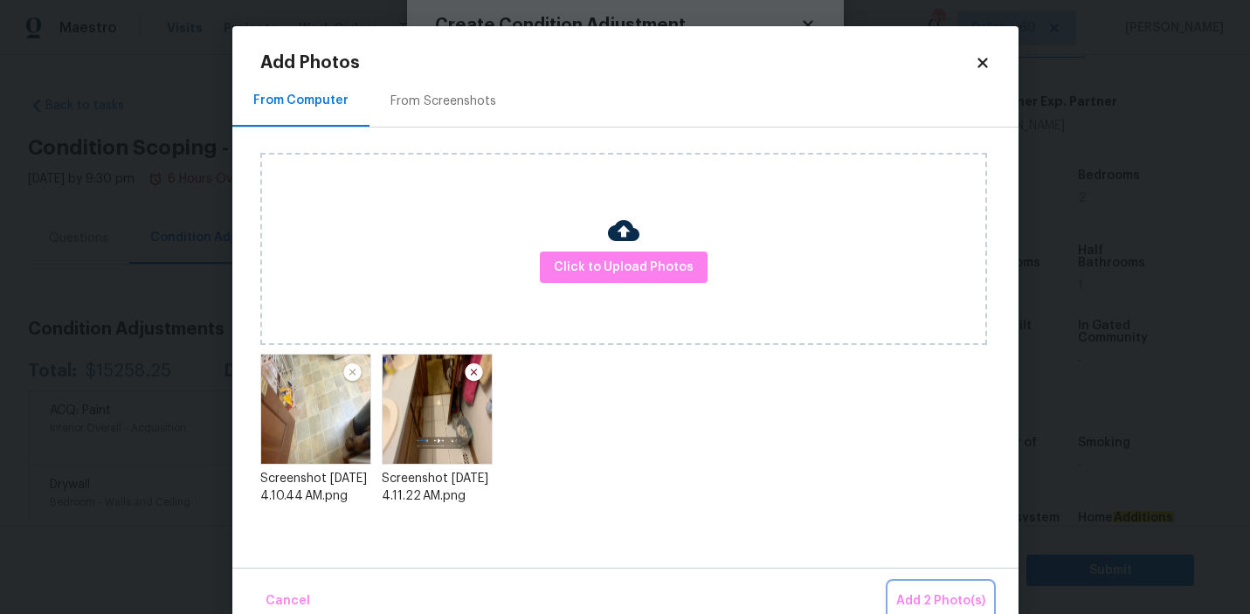
click at [936, 602] on span "Add 2 Photo(s)" at bounding box center [940, 601] width 89 height 22
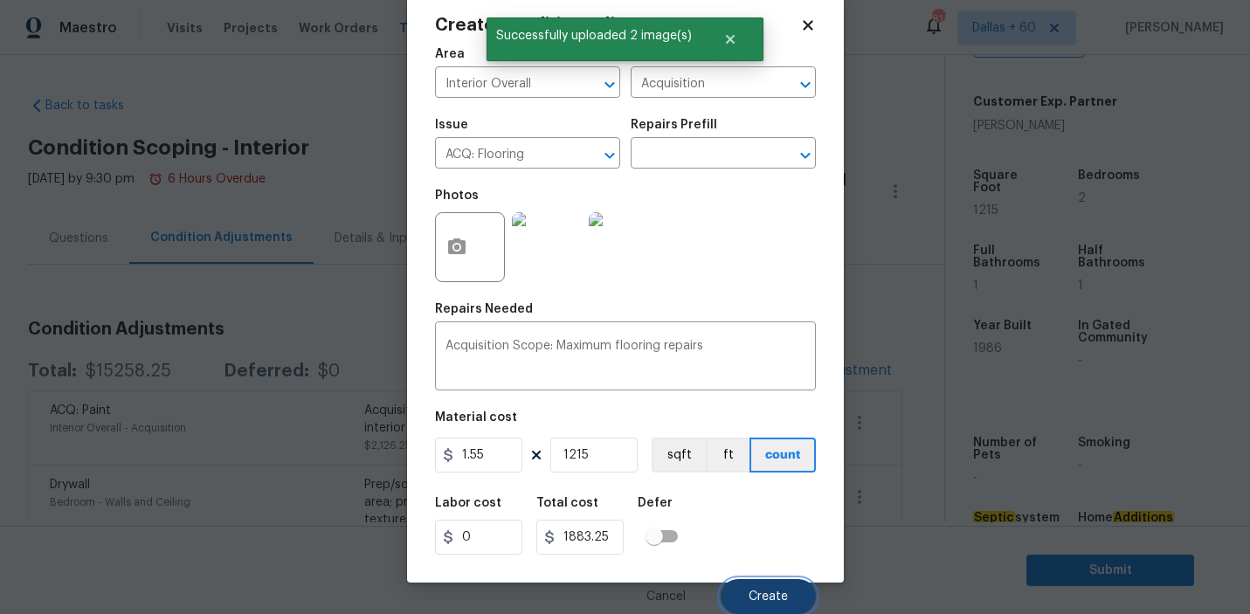
click at [781, 604] on button "Create" at bounding box center [767, 596] width 95 height 35
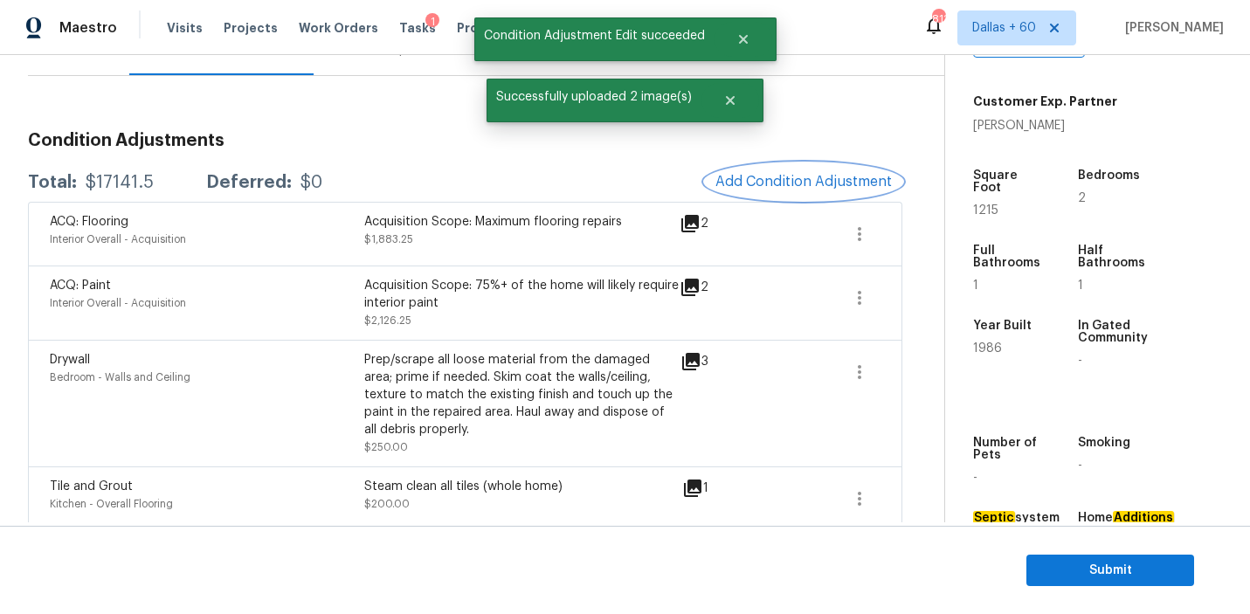
scroll to position [191, 0]
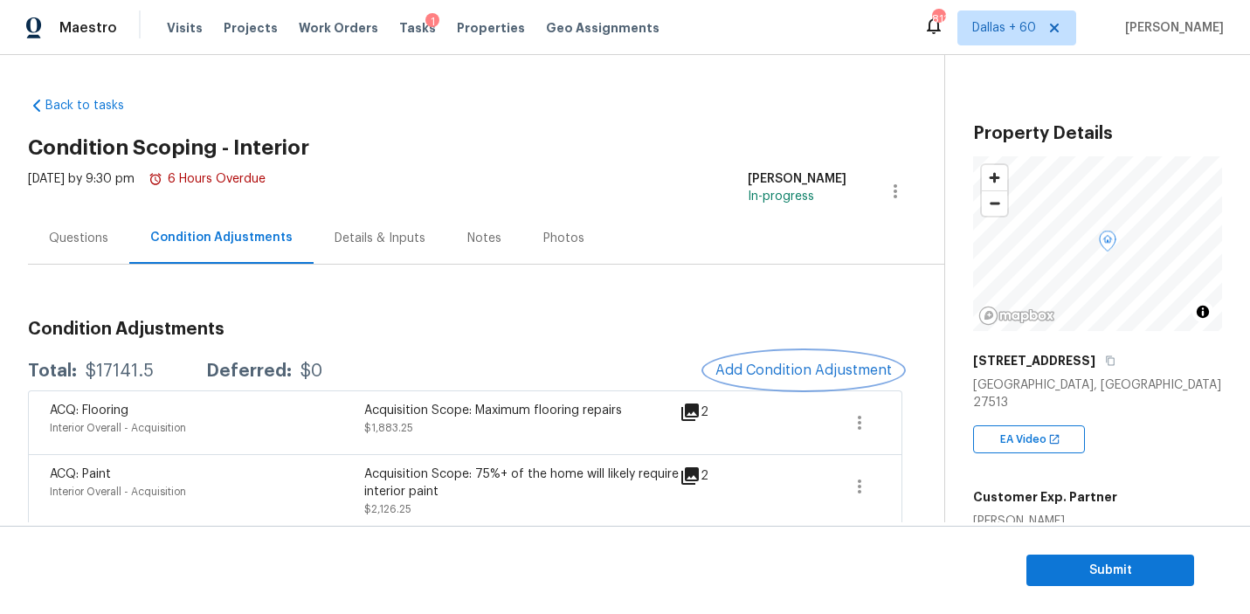
scroll to position [396, 0]
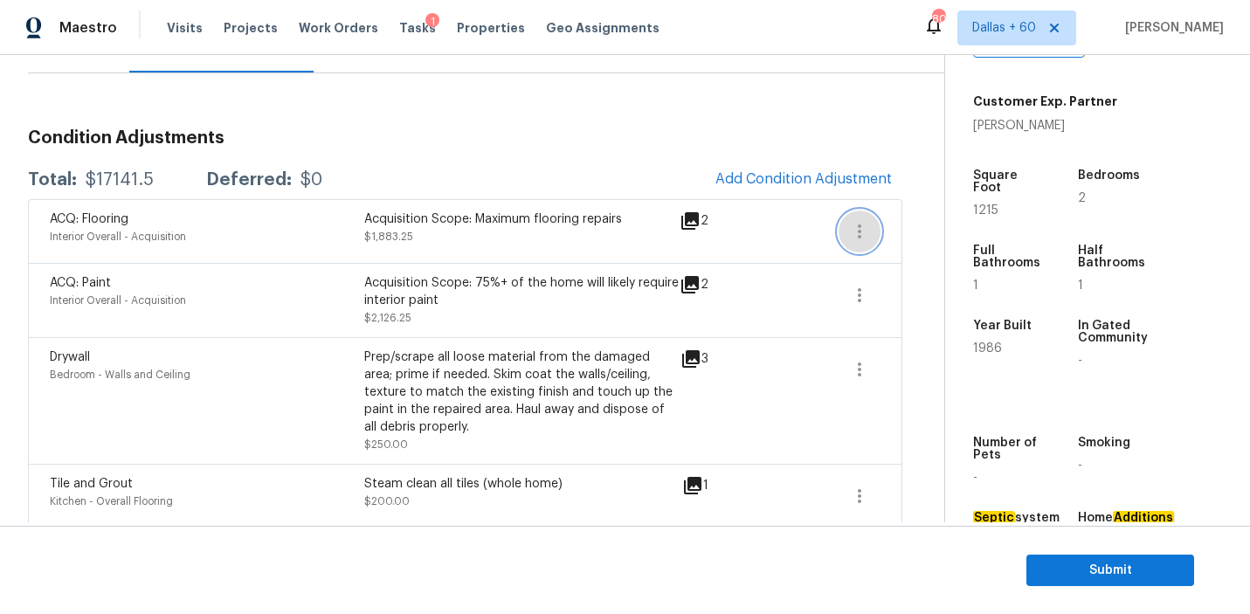
click at [854, 231] on icon "button" at bounding box center [859, 231] width 21 height 21
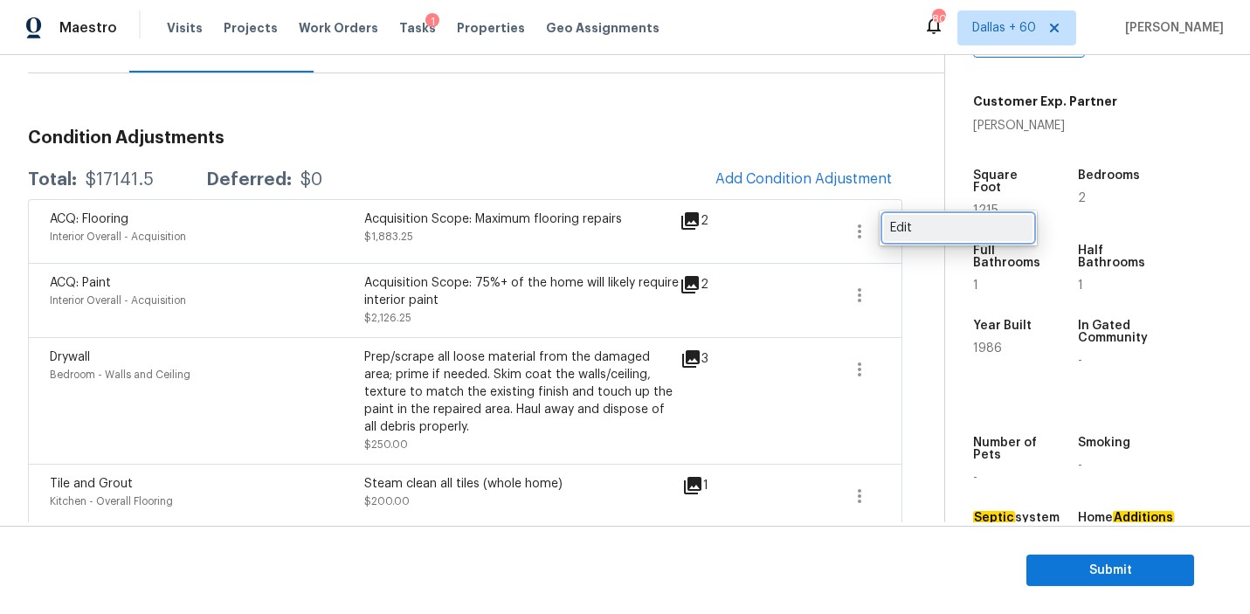
click at [893, 237] on link "Edit" at bounding box center [958, 228] width 148 height 26
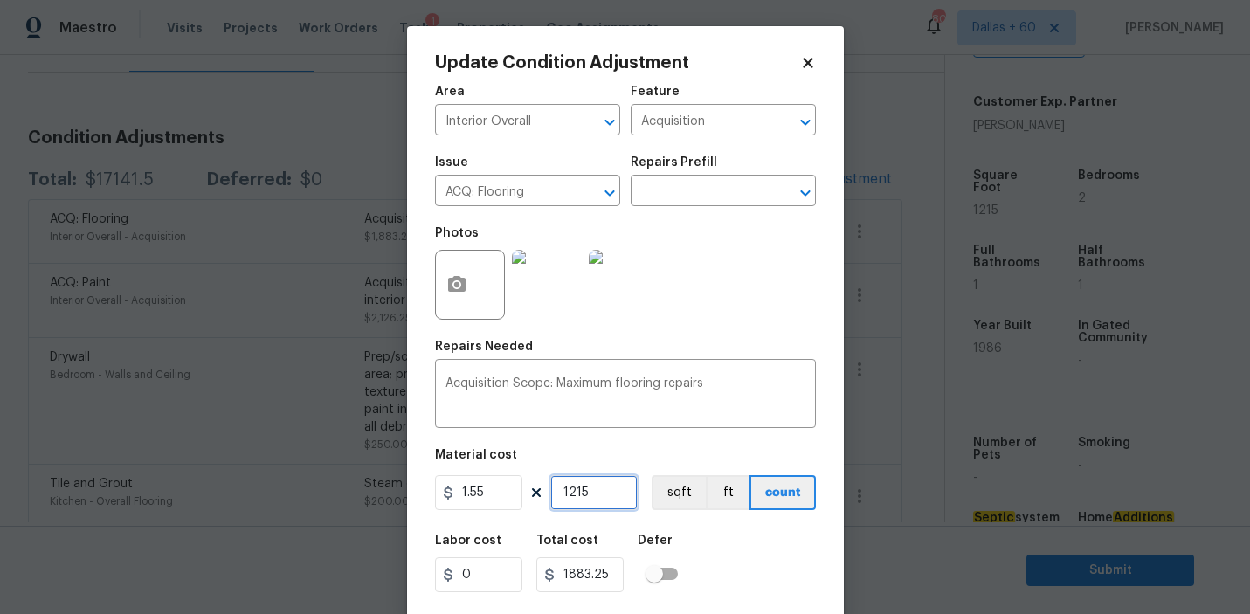
click at [617, 507] on input "1215" at bounding box center [593, 492] width 87 height 35
type input "8"
type input "12.4"
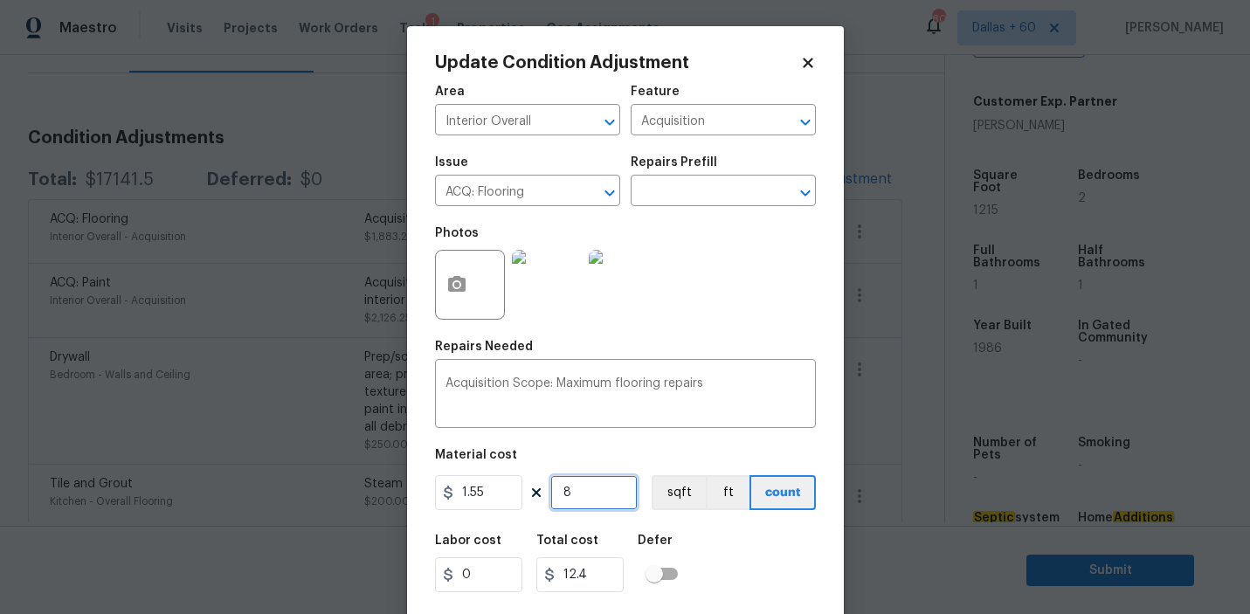
type input "80"
type input "124"
type input "800"
type input "1240"
type input "800"
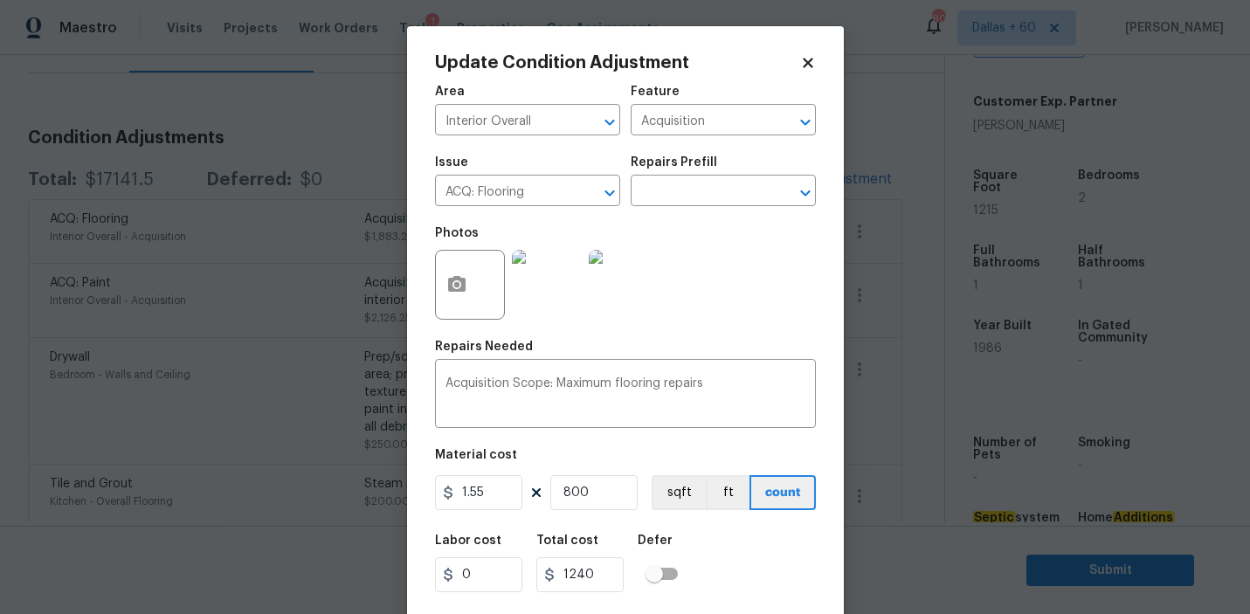
click at [721, 552] on div "Labor cost 0 Total cost 1240 Defer" at bounding box center [625, 563] width 381 height 79
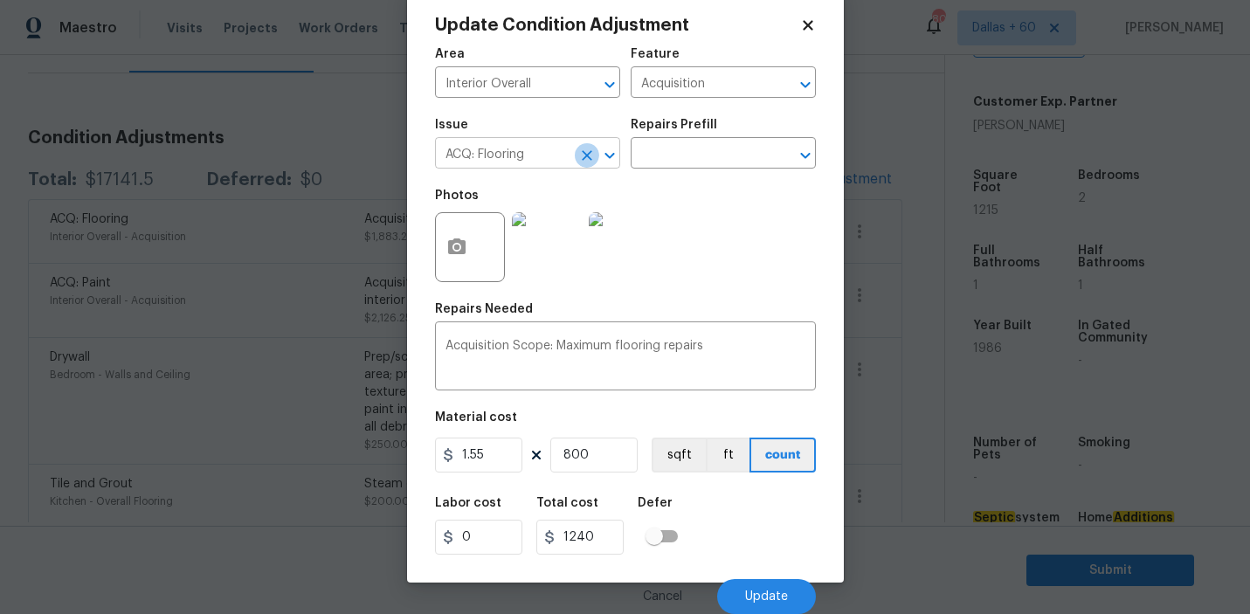
click at [590, 162] on icon "Clear" at bounding box center [586, 155] width 17 height 17
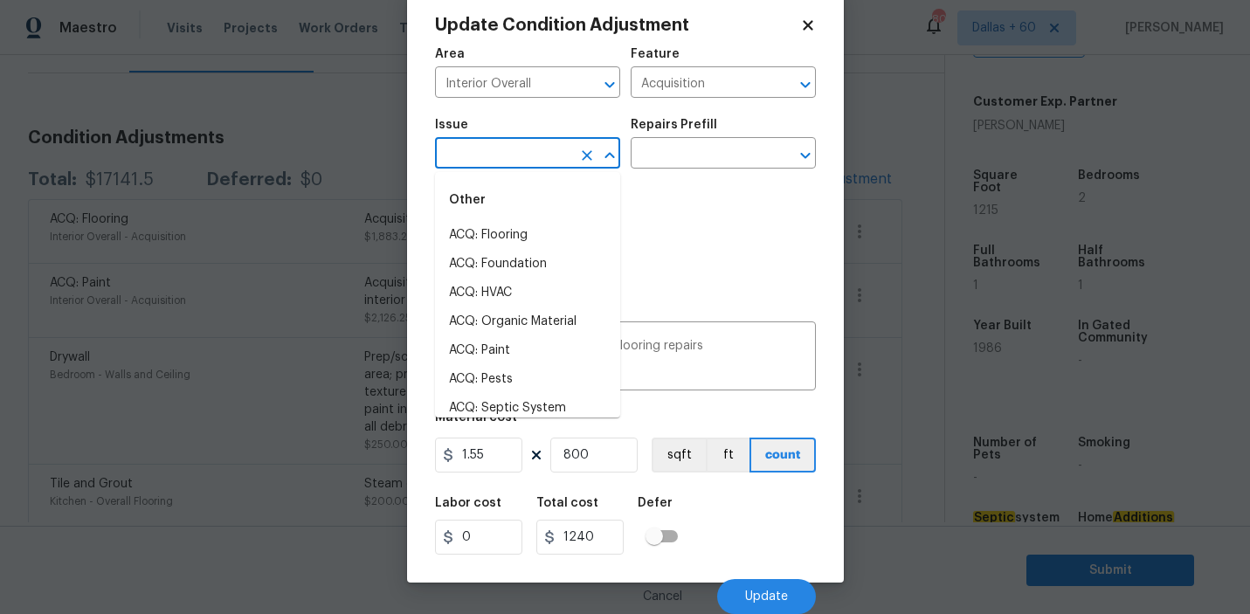
click at [549, 155] on input "text" at bounding box center [503, 154] width 136 height 27
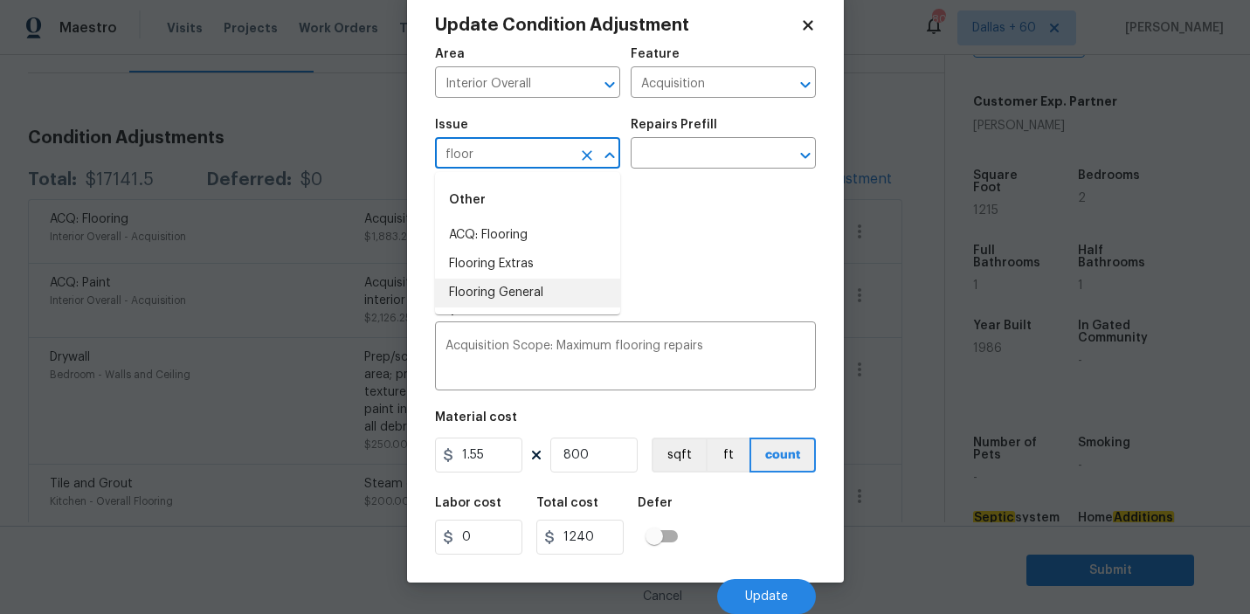
click at [500, 287] on li "Flooring General" at bounding box center [527, 293] width 185 height 29
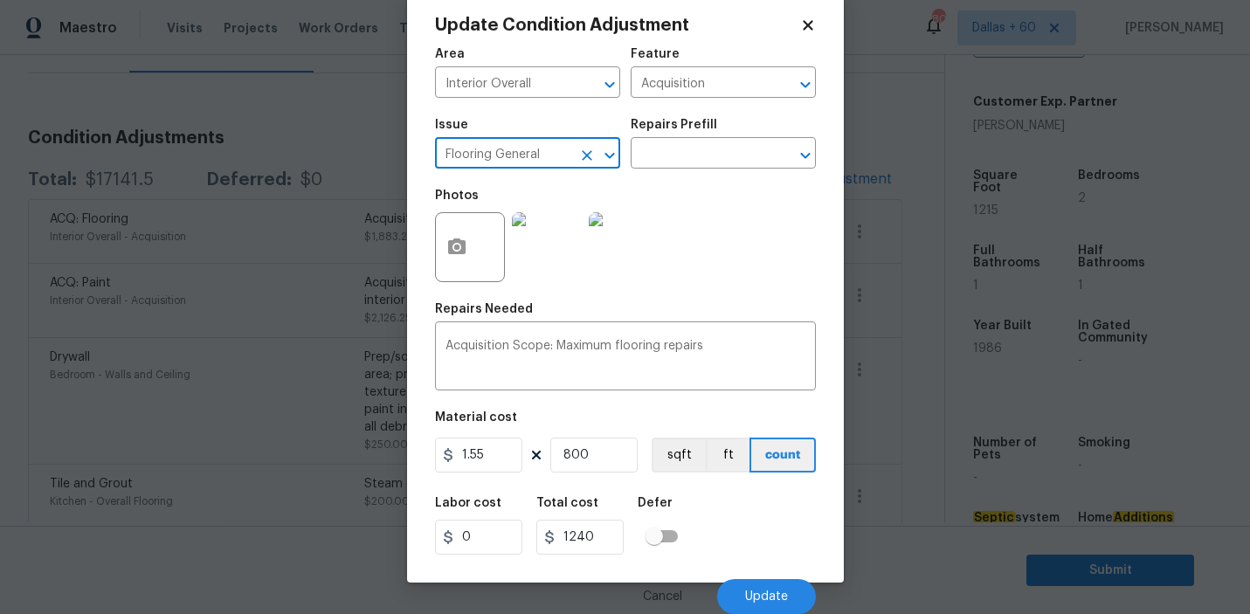
type input "Flooring General"
click at [678, 169] on div "Issue Flooring General ​ Repairs Prefill ​" at bounding box center [625, 143] width 381 height 71
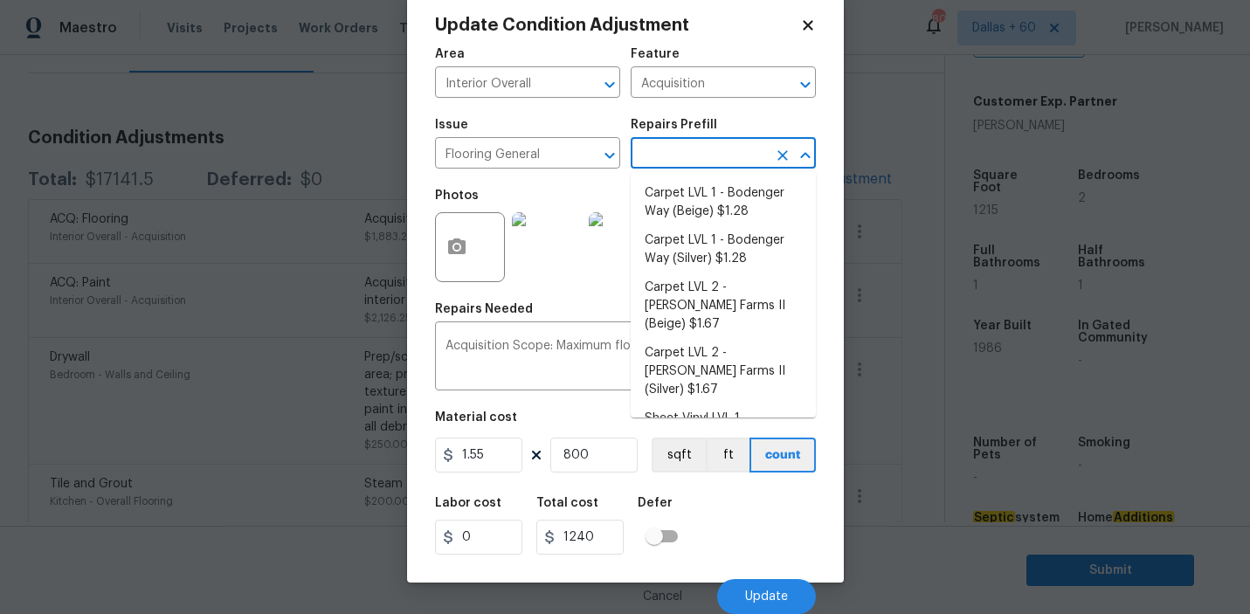
click at [699, 153] on input "text" at bounding box center [698, 154] width 136 height 27
click at [706, 202] on li "Carpet LVL 1 - Bodenger Way (Beige) $1.28" at bounding box center [722, 202] width 185 height 47
type input "Overall Flooring"
type textarea "Install new carpet. (Bodenger Way 749 Bird Bath, Beige) at all previously carpe…"
type input "1.28"
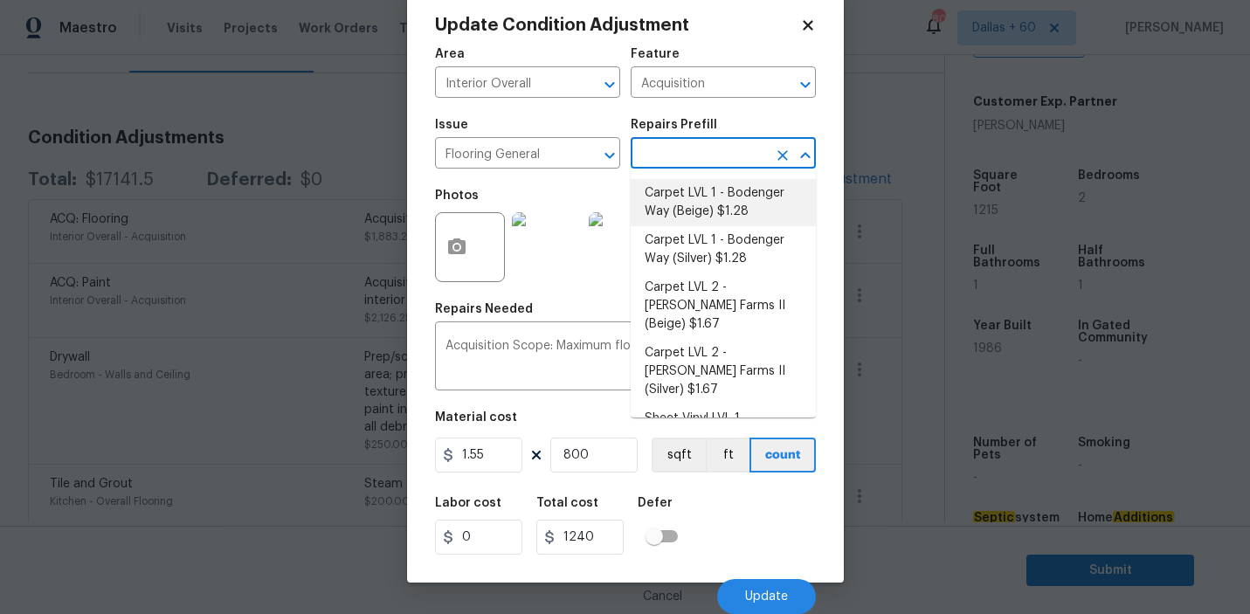
type input "1024"
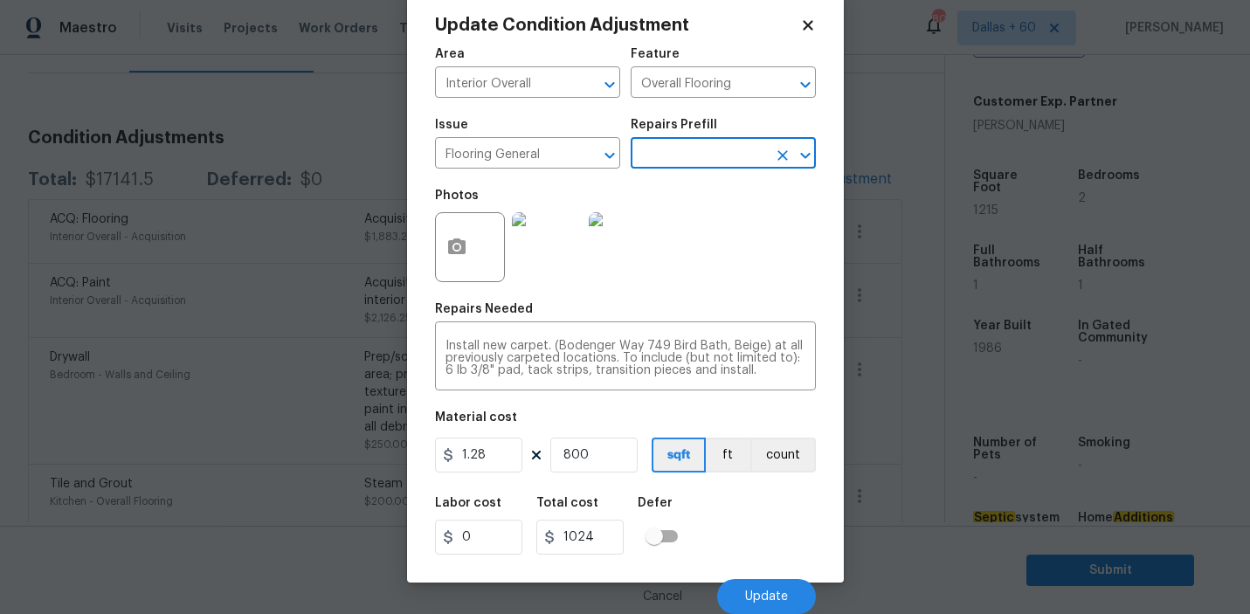
click at [709, 510] on div "Labor cost 0 Total cost 1024 Defer" at bounding box center [625, 525] width 381 height 79
click at [554, 272] on img at bounding box center [547, 247] width 70 height 70
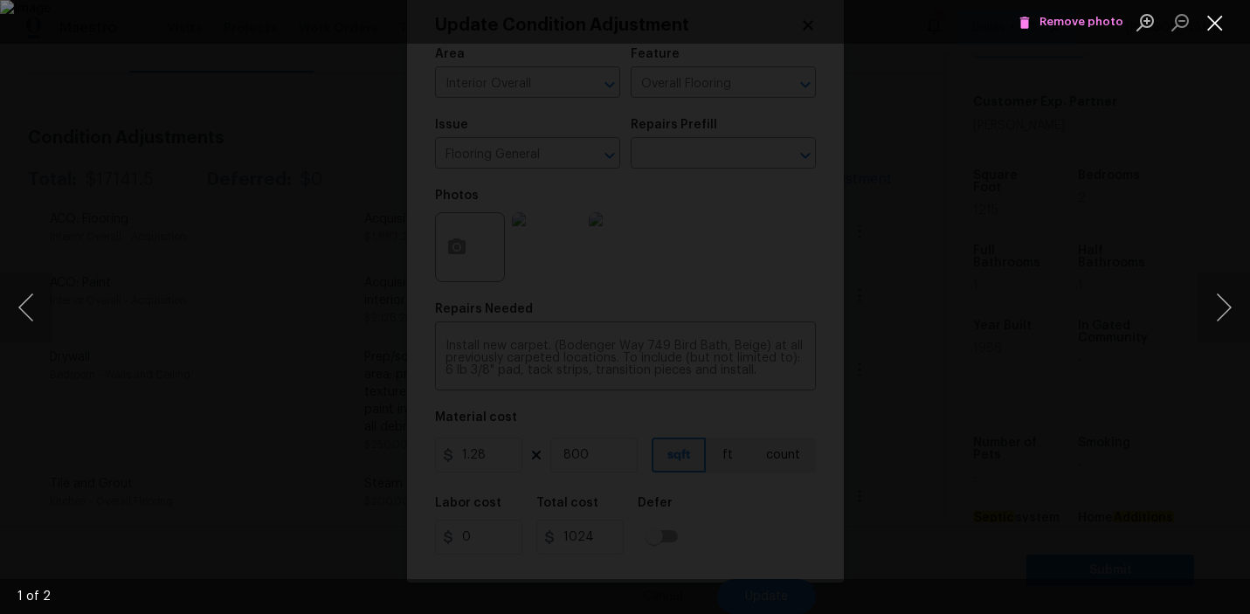
click at [1207, 25] on button "Close lightbox" at bounding box center [1214, 22] width 35 height 31
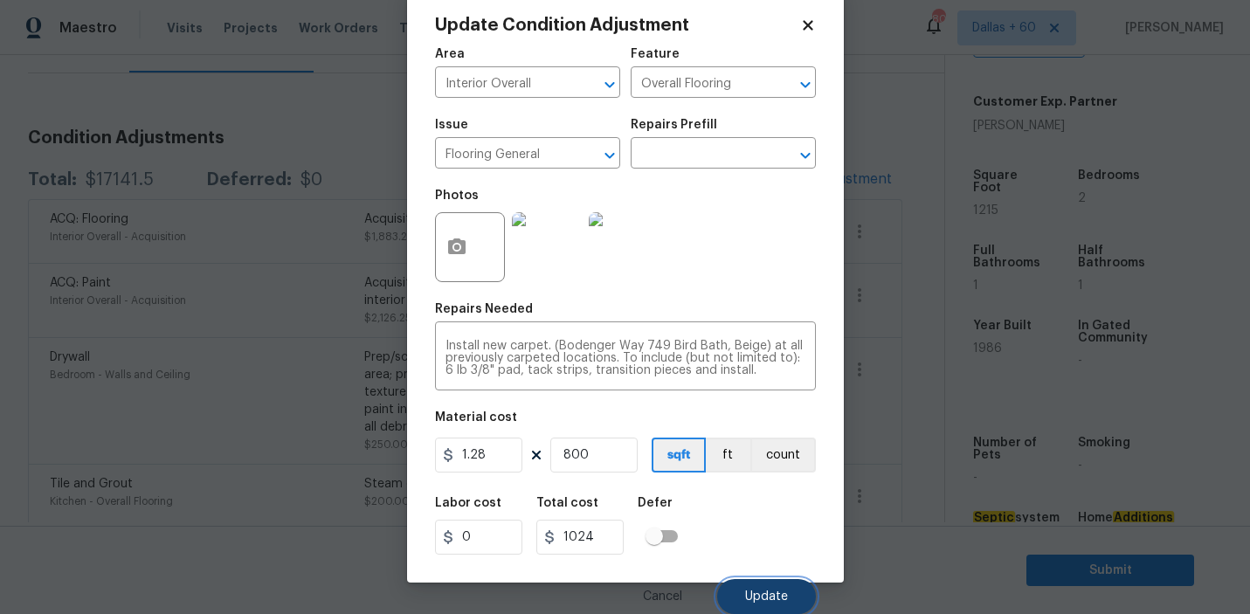
click at [756, 596] on span "Update" at bounding box center [766, 596] width 43 height 13
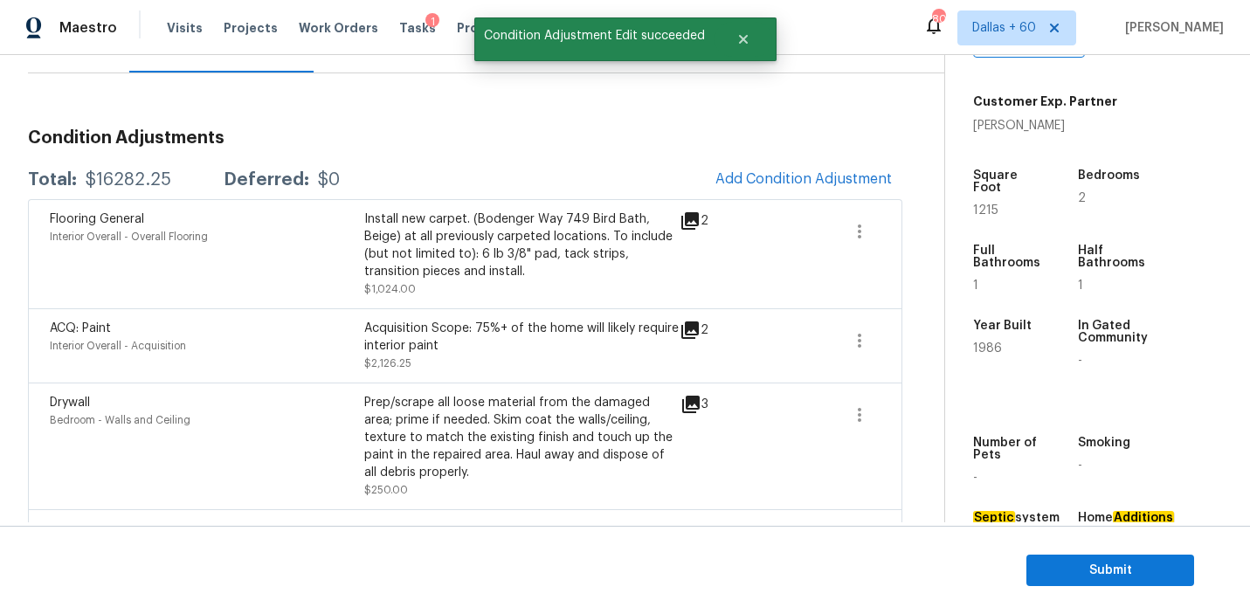
scroll to position [0, 0]
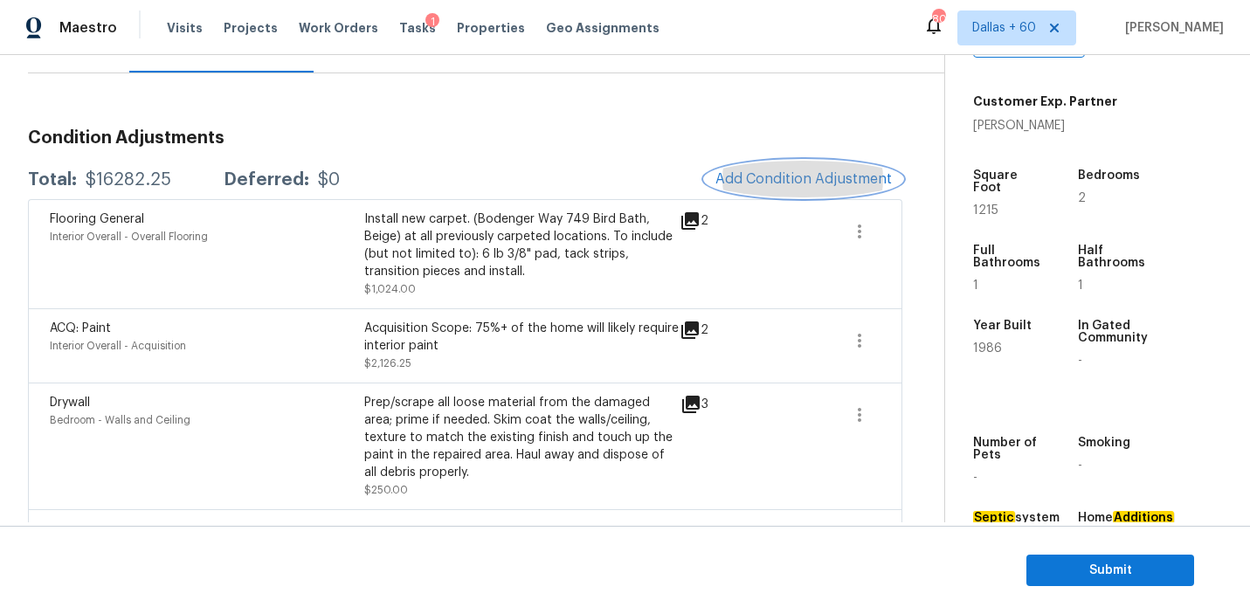
click at [806, 192] on button "Add Condition Adjustment" at bounding box center [803, 179] width 197 height 37
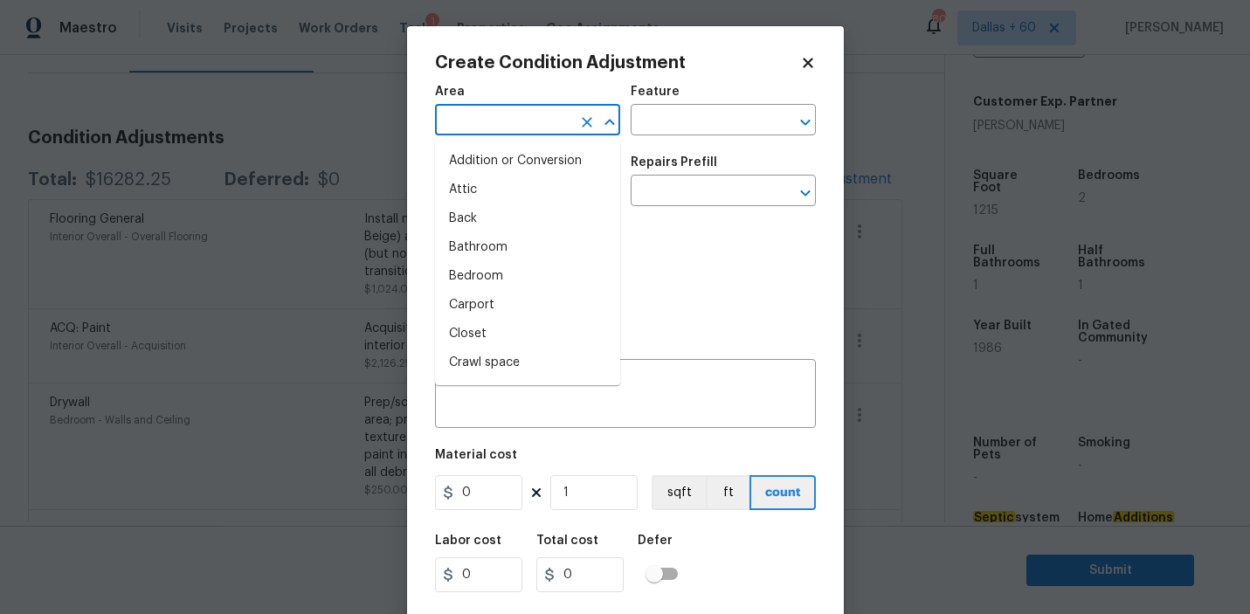
click at [542, 129] on input "text" at bounding box center [503, 121] width 136 height 27
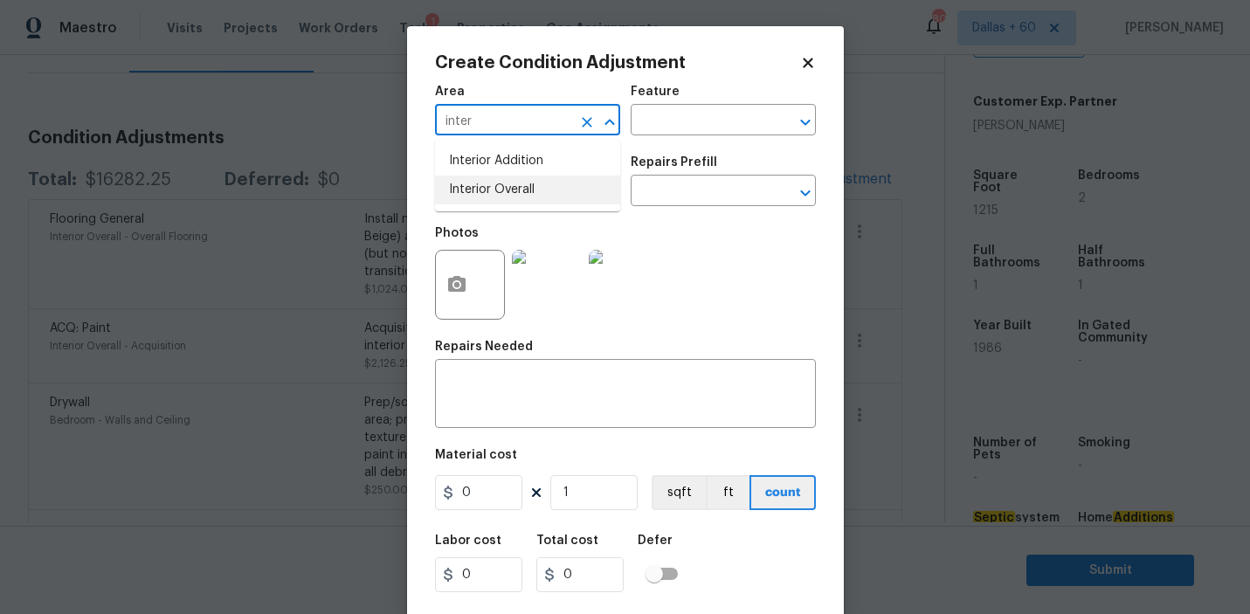
click at [519, 189] on li "Interior Overall" at bounding box center [527, 190] width 185 height 29
type input "Interior Overall"
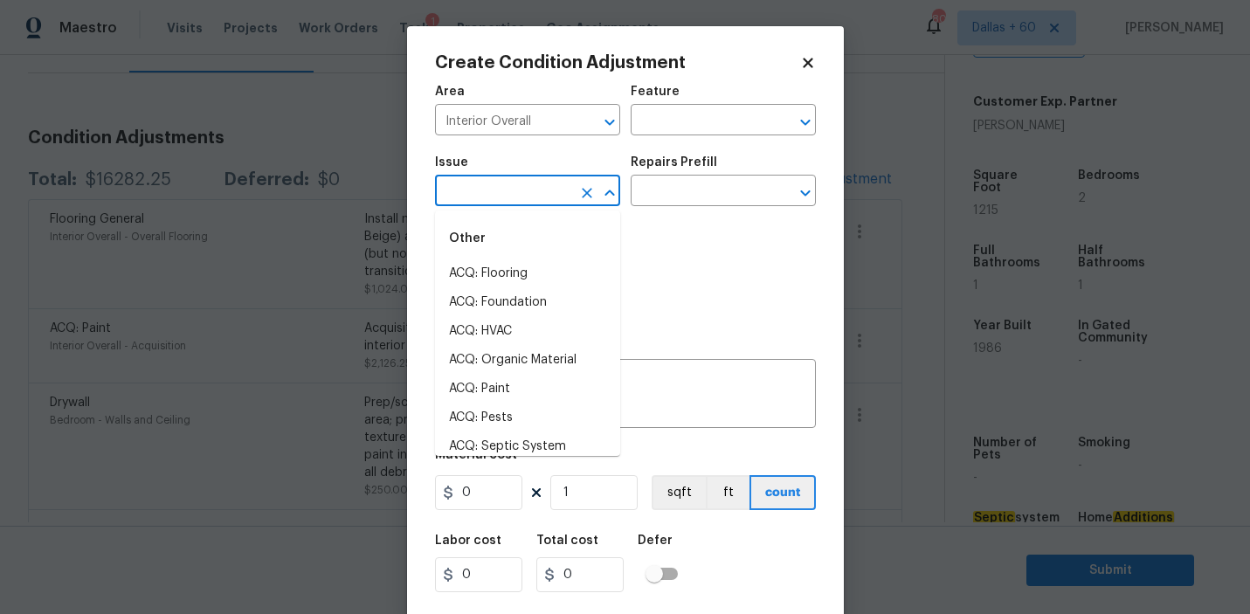
click at [519, 189] on input "text" at bounding box center [503, 192] width 136 height 27
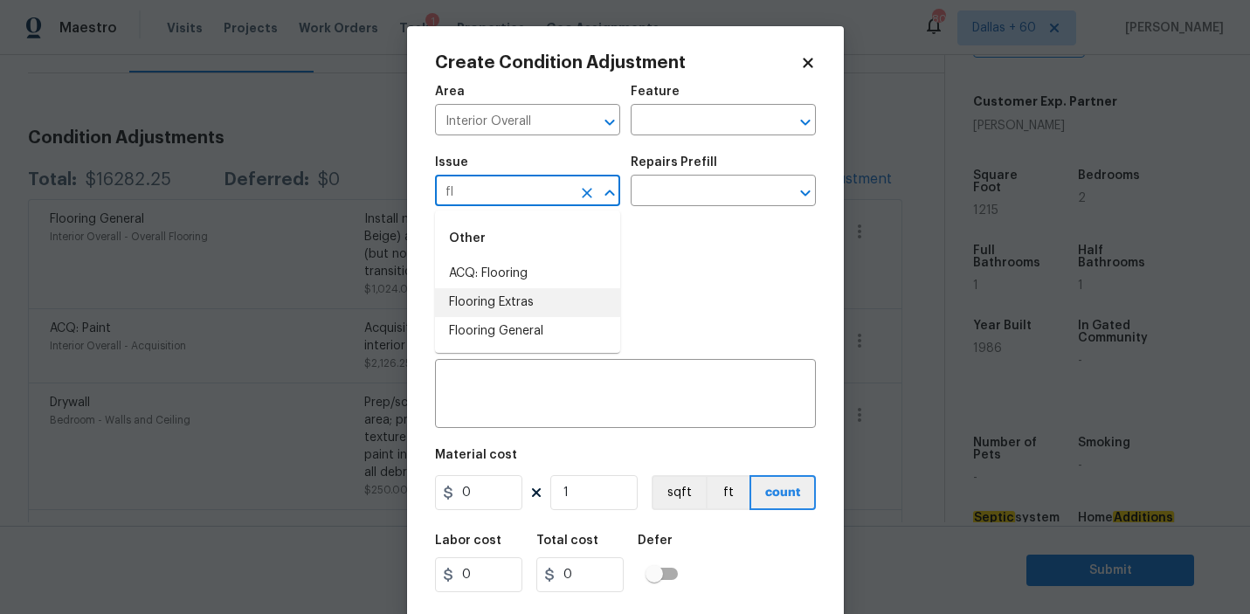
click at [513, 301] on li "Flooring Extras" at bounding box center [527, 302] width 185 height 29
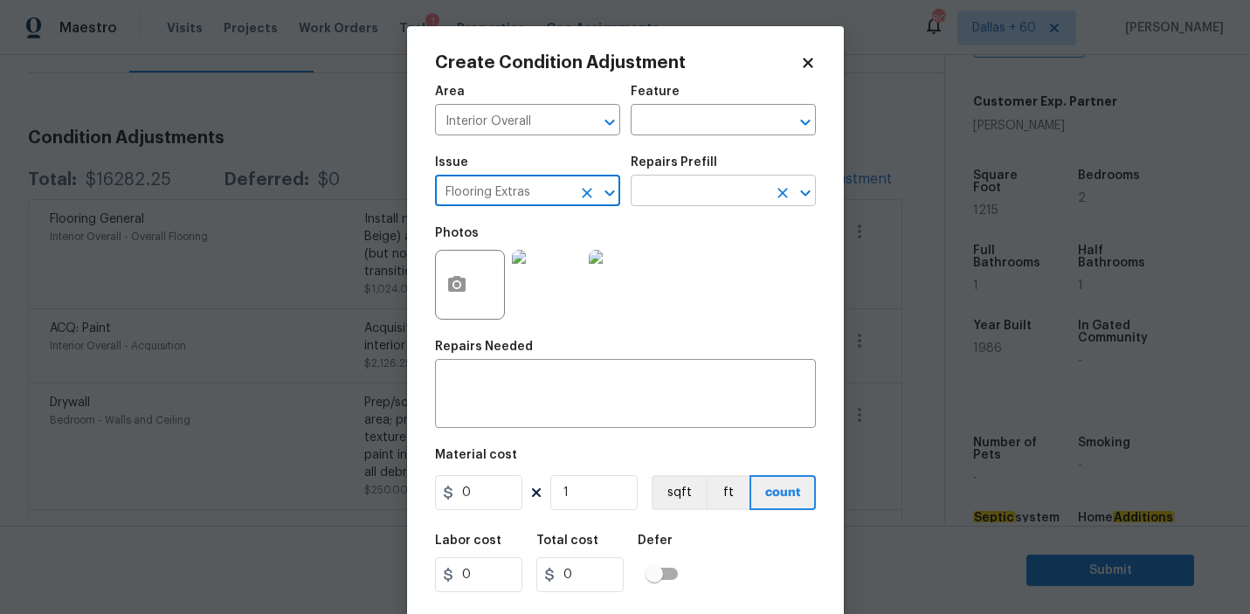
type input "Flooring Extras"
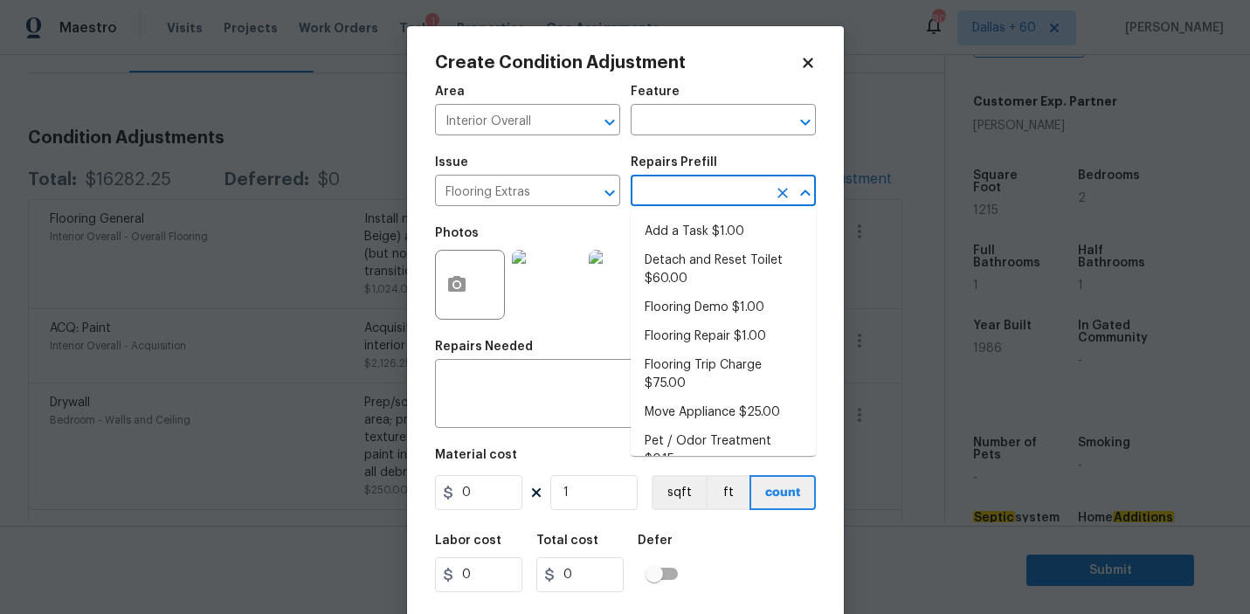
click at [690, 196] on input "text" at bounding box center [698, 192] width 136 height 27
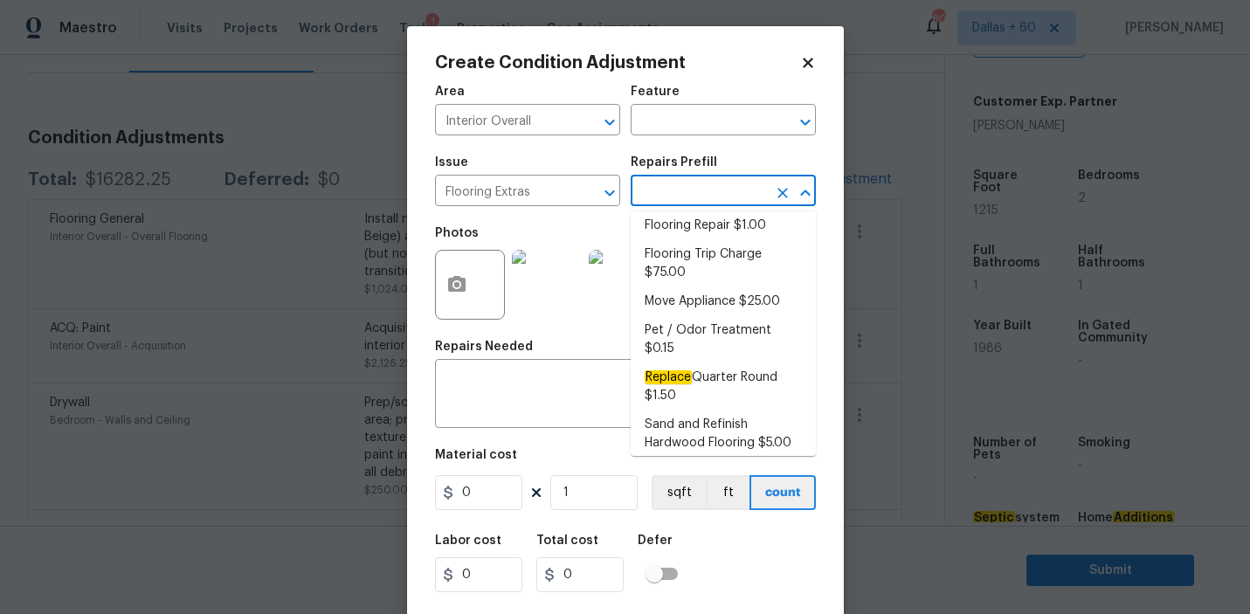
scroll to position [159, 0]
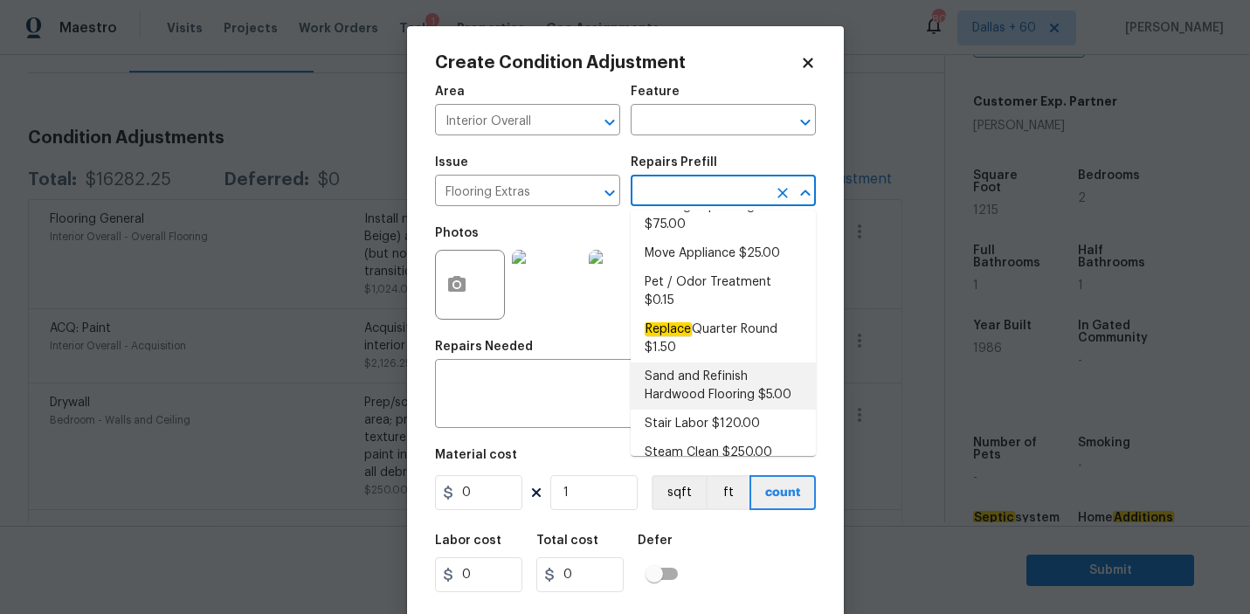
click at [702, 375] on li "Sand and Refinish Hardwood Flooring $5.00" at bounding box center [722, 385] width 185 height 47
type input "Overall Flooring"
type textarea "Sand and refinish the existing hardwood floors. PM to confirm color/sheen."
type input "5"
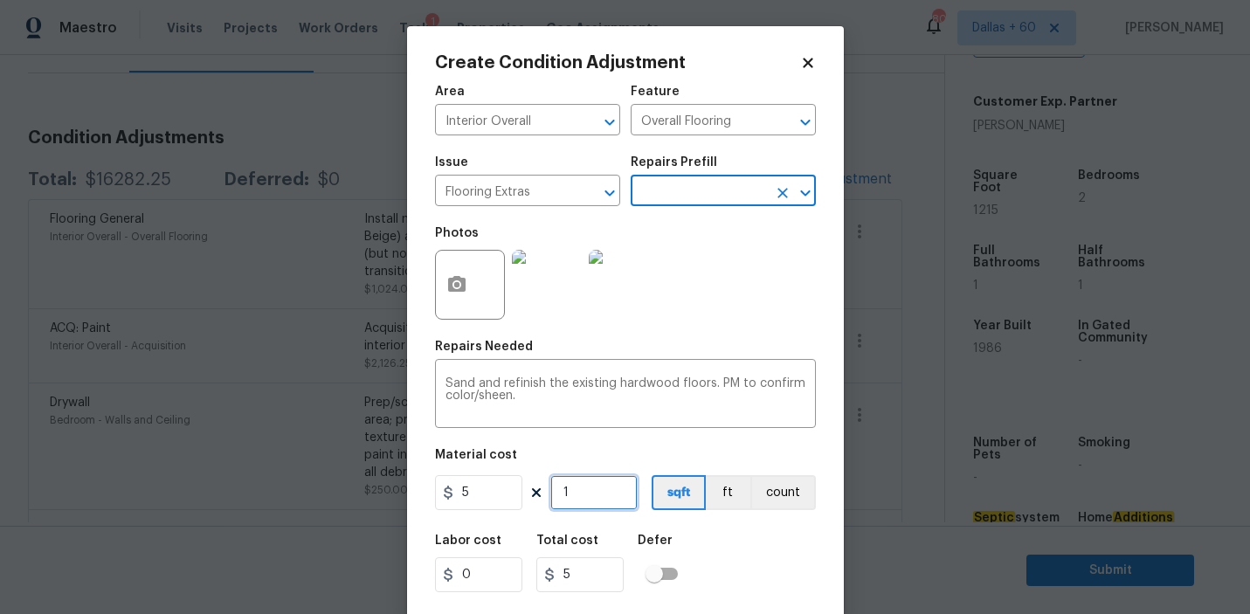
click at [579, 497] on input "1" at bounding box center [593, 492] width 87 height 35
type input "4"
type input "20"
type input "41"
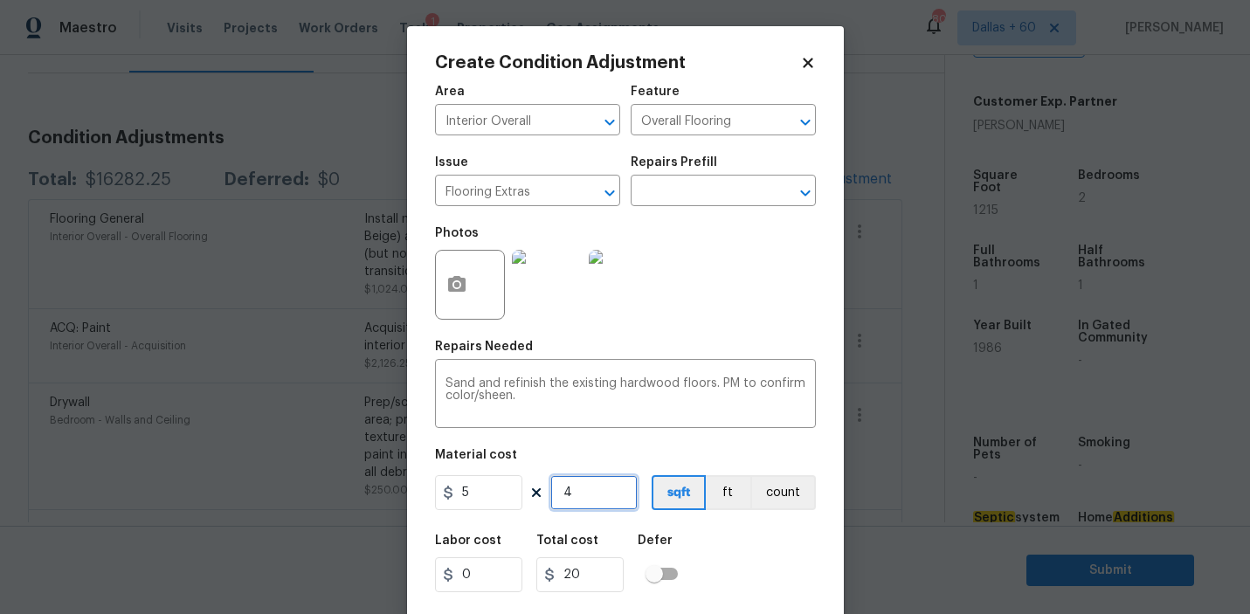
type input "205"
type input "415"
type input "2075"
type input "415"
click at [705, 551] on div "Labor cost 0 Total cost 2075 Defer" at bounding box center [625, 563] width 381 height 79
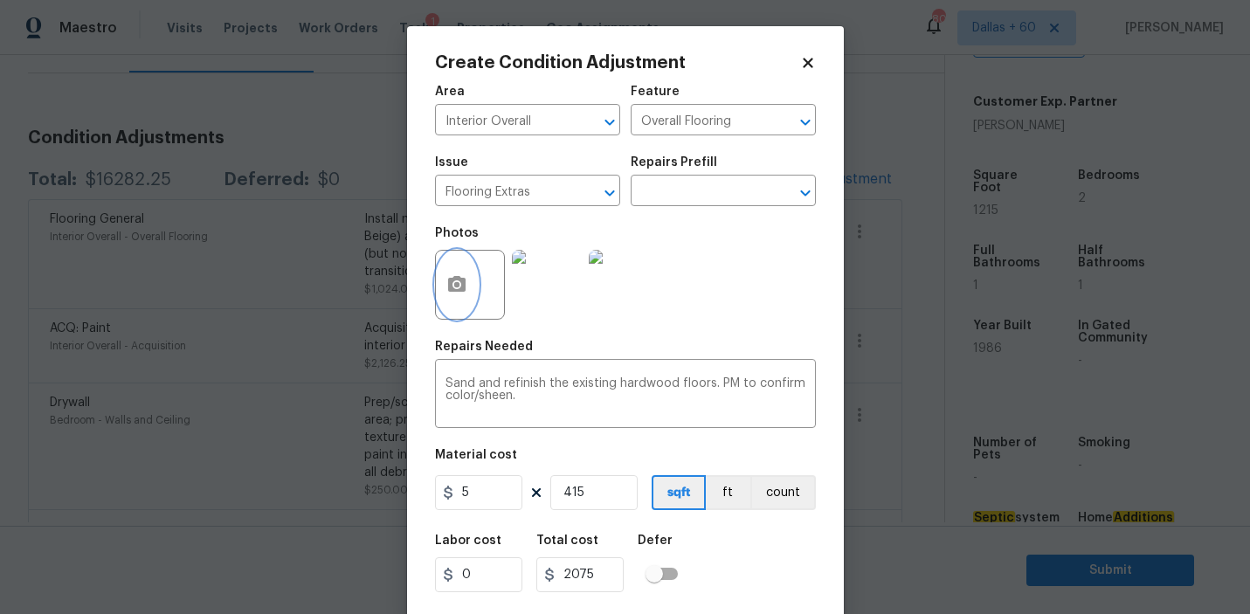
click at [460, 286] on icon "button" at bounding box center [456, 284] width 17 height 16
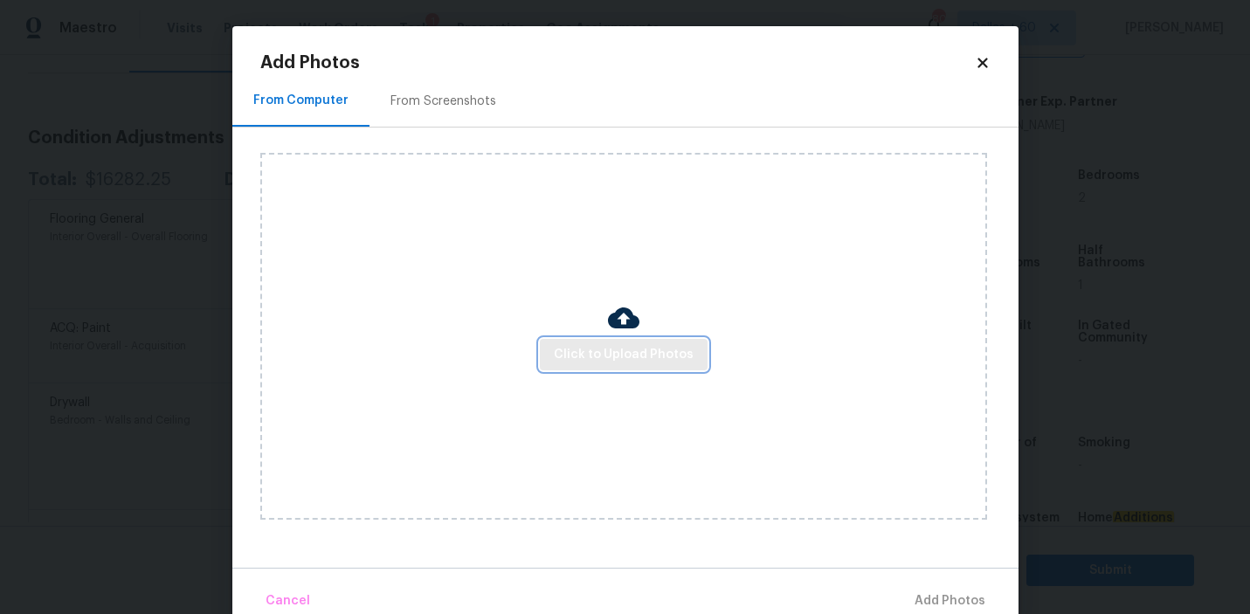
click at [561, 361] on span "Click to Upload Photos" at bounding box center [624, 355] width 140 height 22
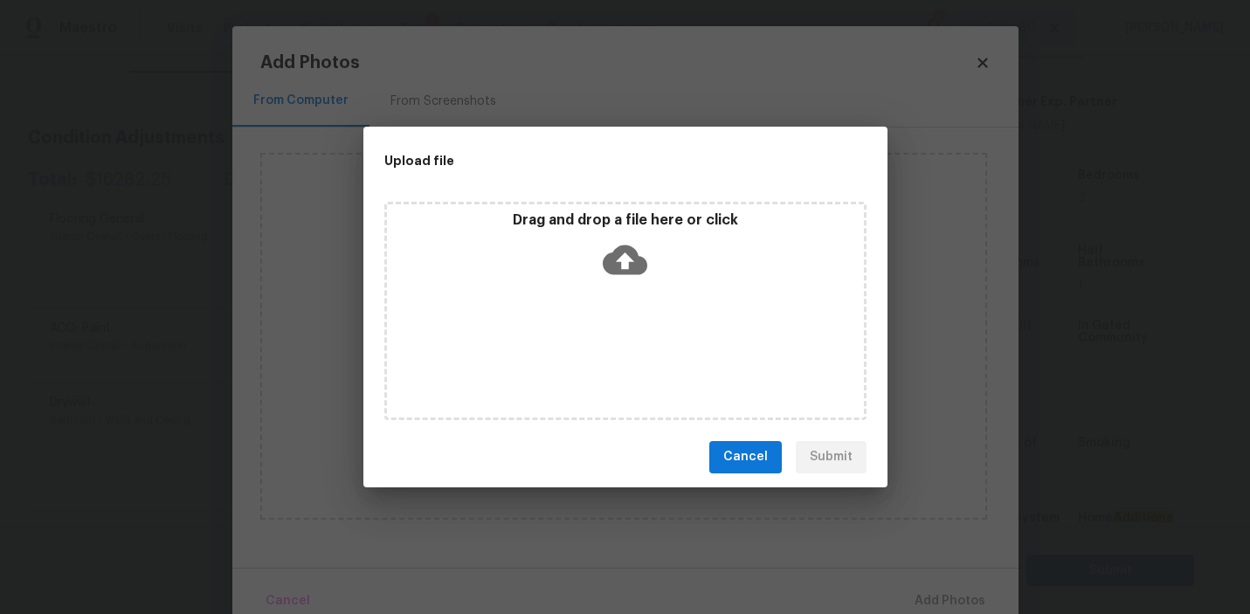
click at [623, 246] on icon at bounding box center [624, 259] width 45 height 30
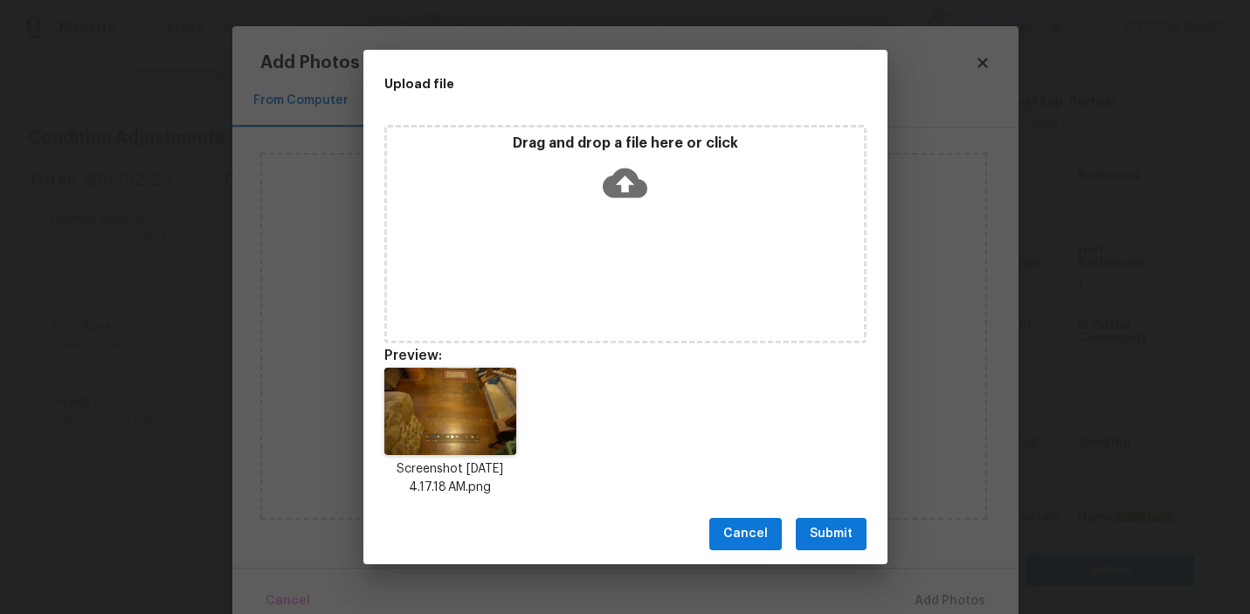
click at [820, 530] on span "Submit" at bounding box center [830, 534] width 43 height 22
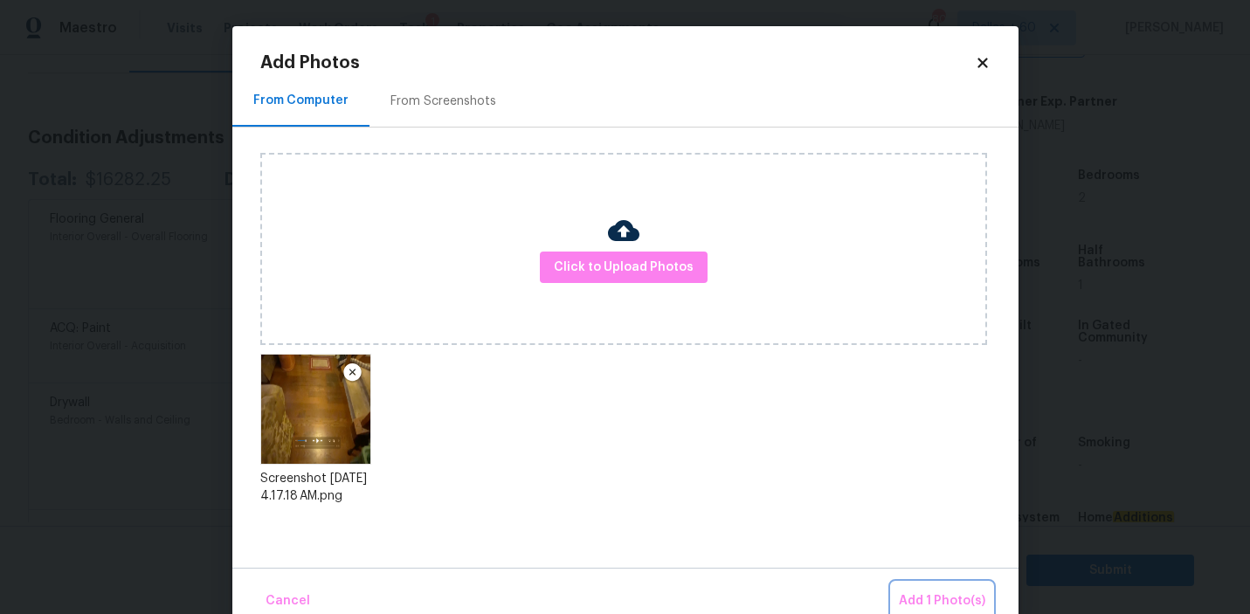
click at [933, 599] on span "Add 1 Photo(s)" at bounding box center [942, 601] width 86 height 22
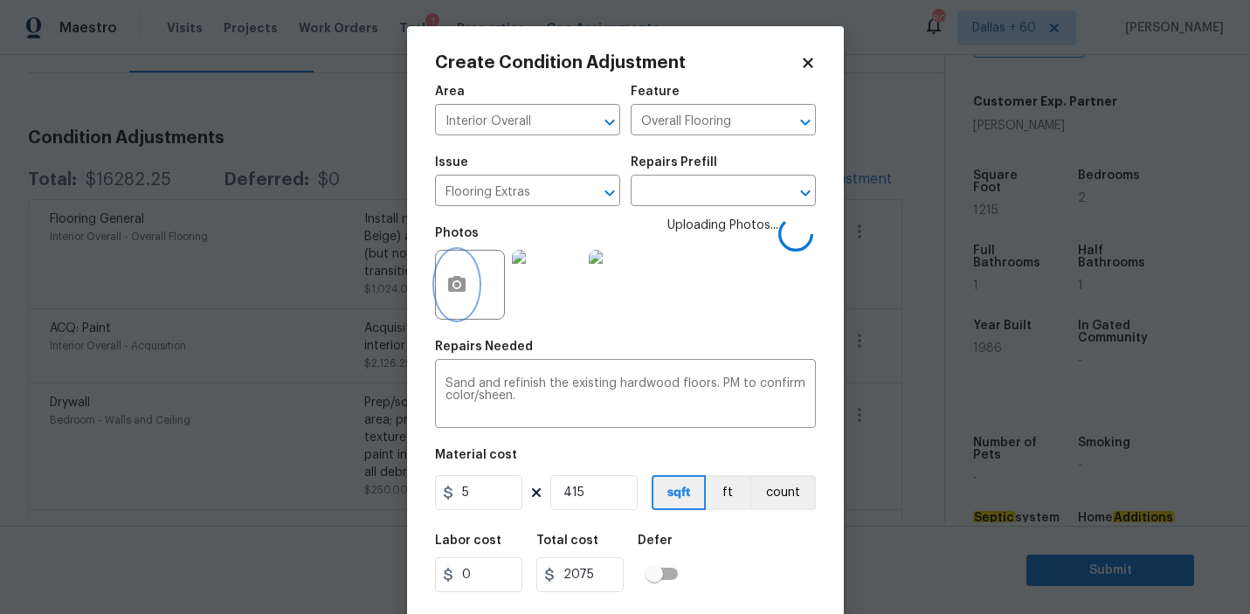
scroll to position [38, 0]
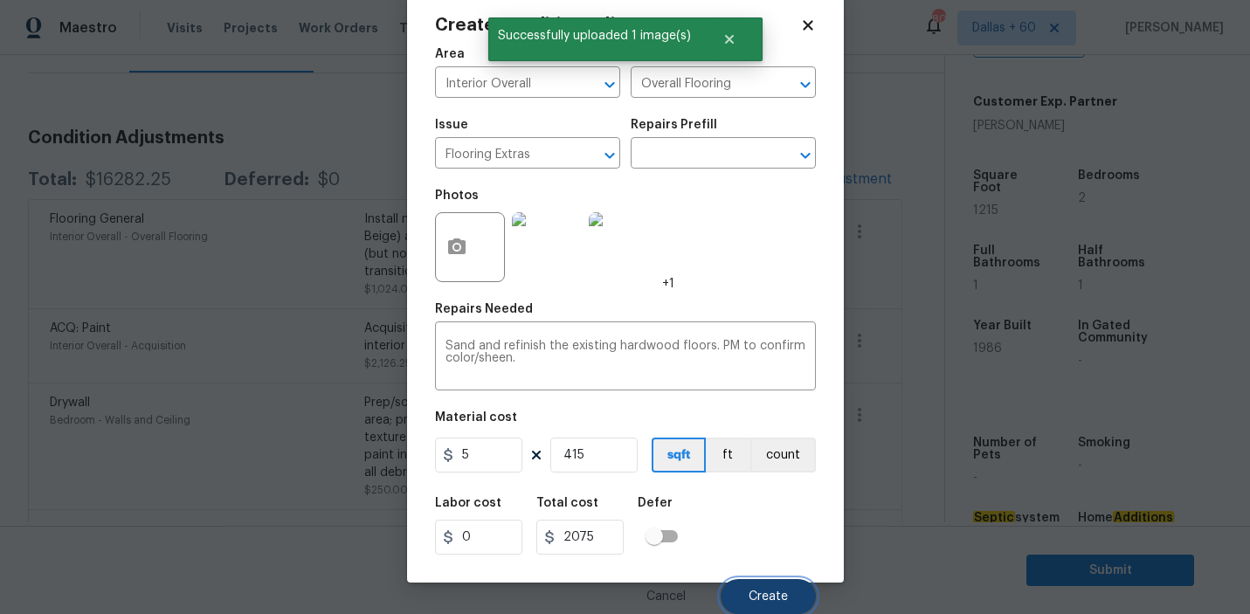
click at [786, 600] on span "Create" at bounding box center [767, 596] width 39 height 13
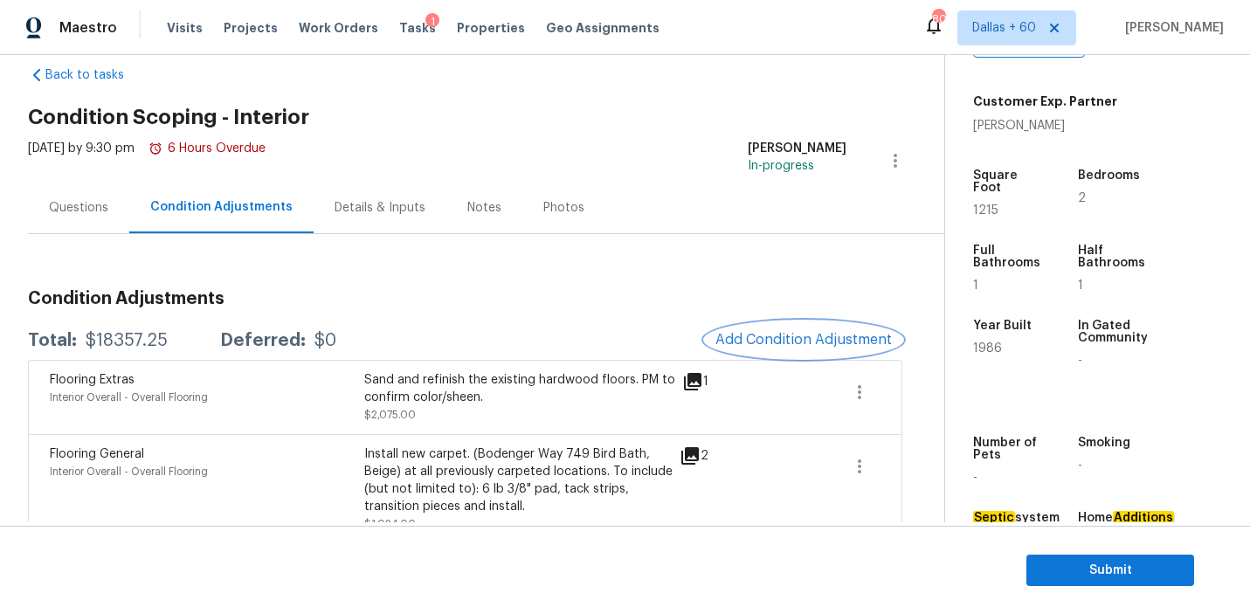
scroll to position [0, 0]
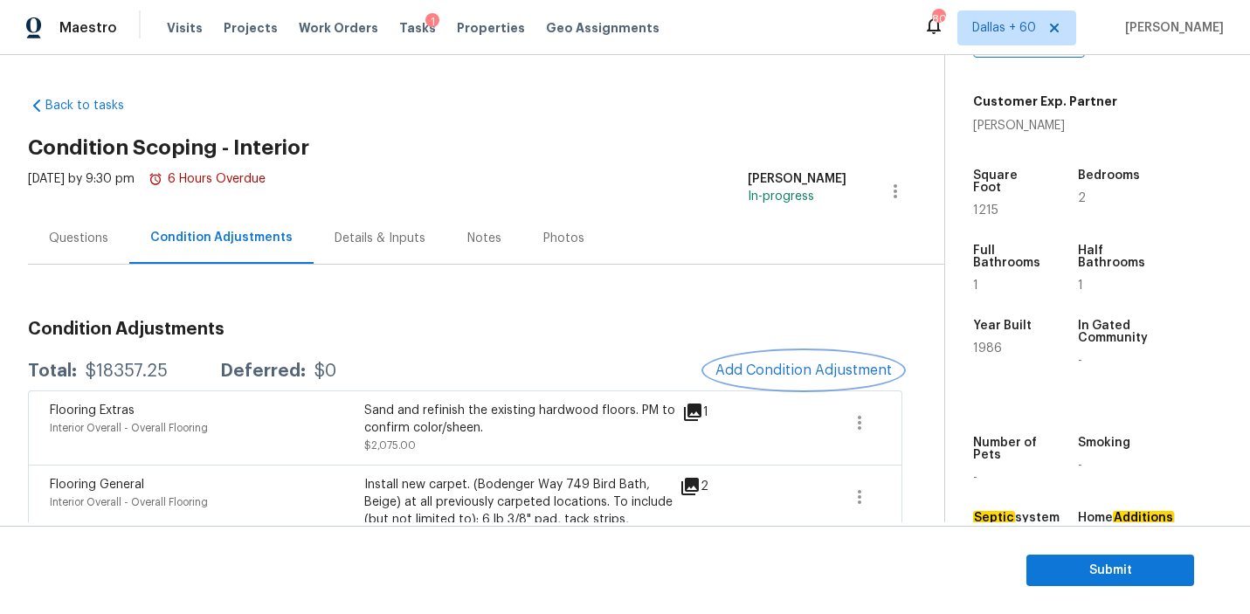
click at [809, 375] on span "Add Condition Adjustment" at bounding box center [803, 370] width 176 height 16
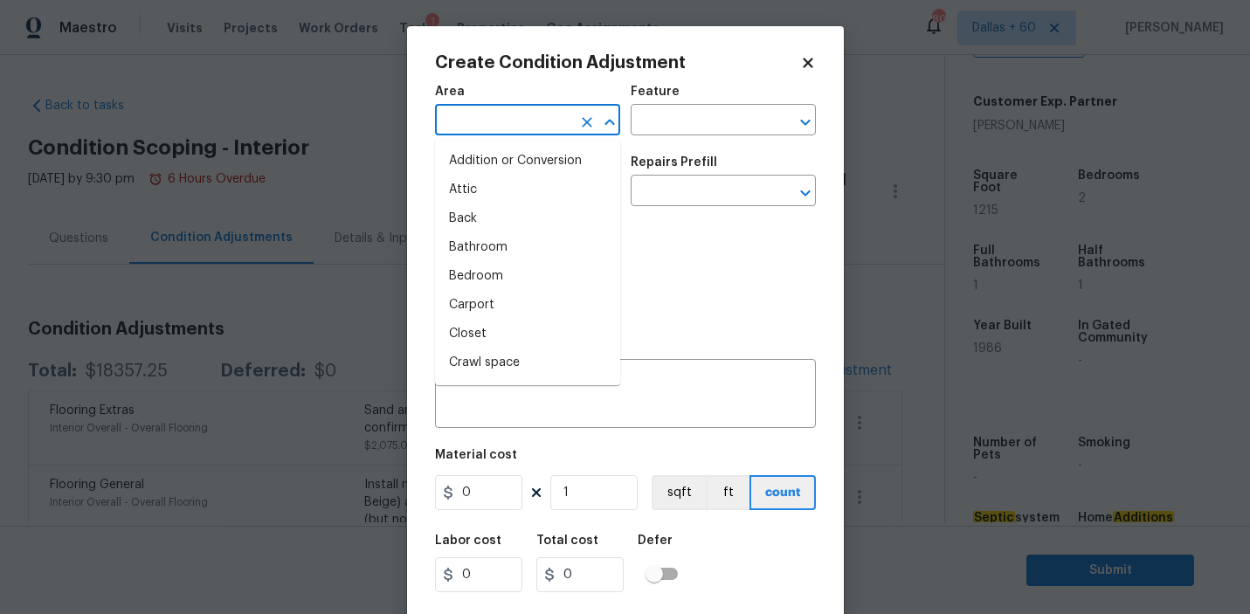
click at [534, 109] on input "text" at bounding box center [503, 121] width 136 height 27
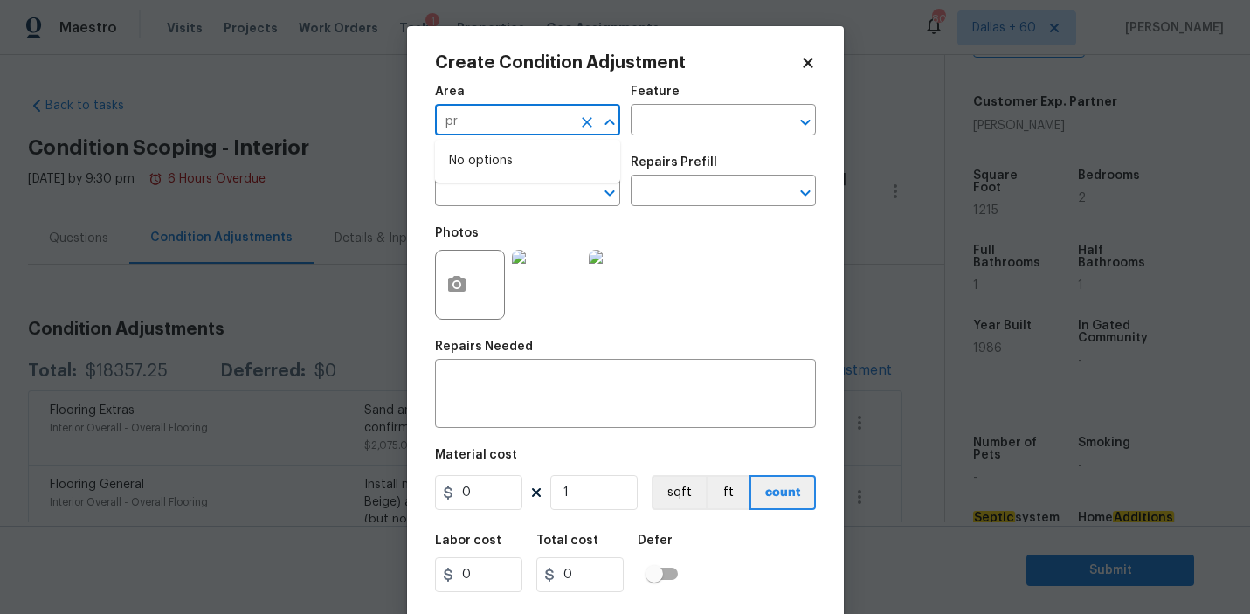
type input "p"
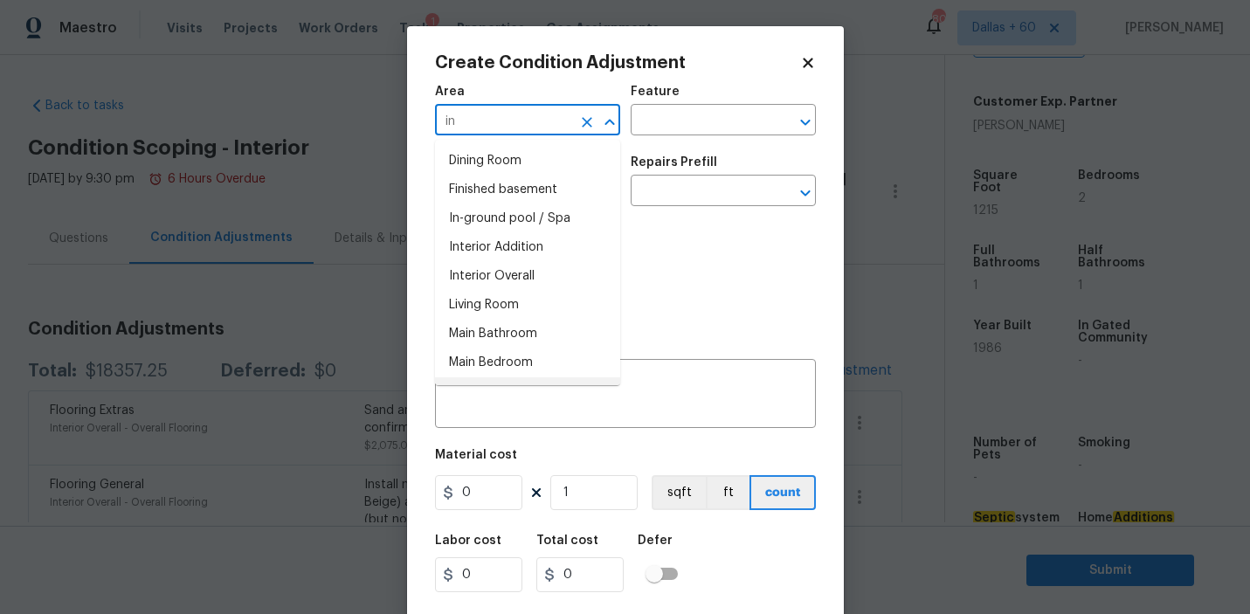
type input "in"
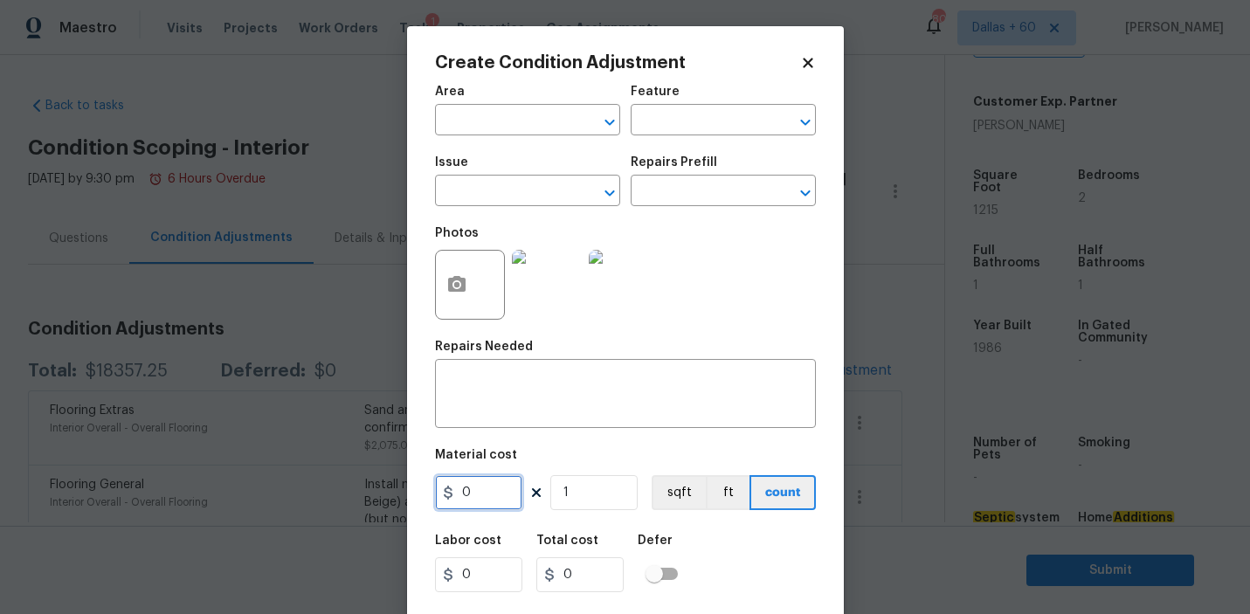
click at [504, 495] on input "0" at bounding box center [478, 492] width 87 height 35
type input "0.4"
click at [592, 500] on input "1" at bounding box center [593, 492] width 87 height 35
type input "0"
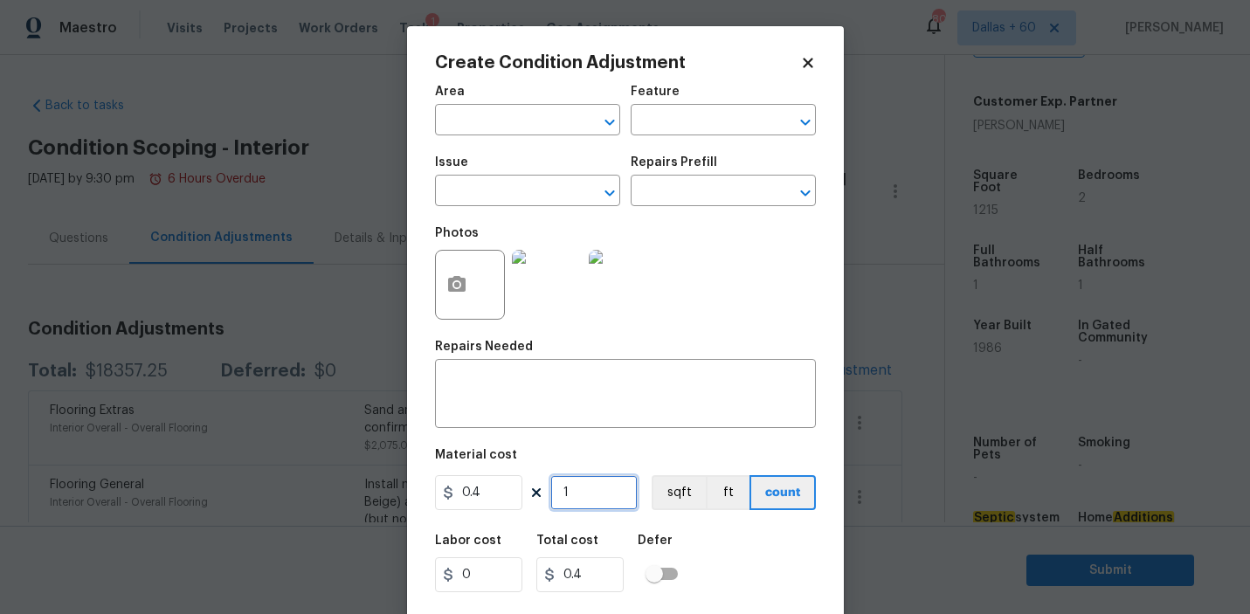
type input "0"
type input "8"
type input "3.2"
type input "80"
type input "32"
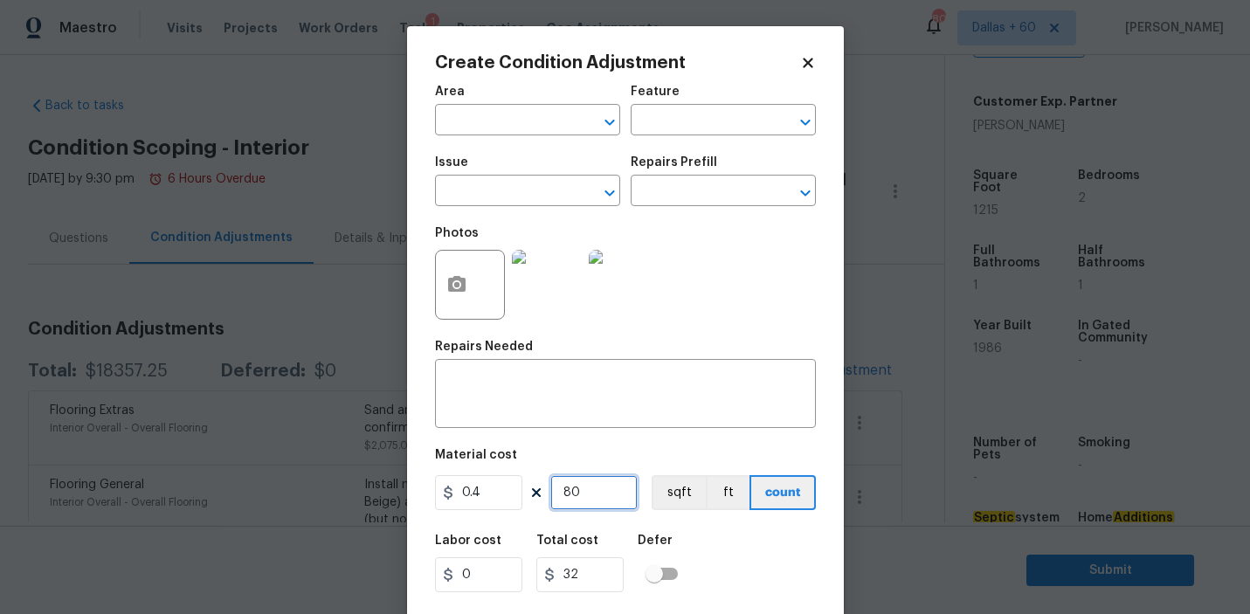
type input "800"
type input "320"
type input "800"
click at [661, 462] on div "Material cost" at bounding box center [625, 460] width 381 height 23
click at [483, 115] on input "text" at bounding box center [503, 121] width 136 height 27
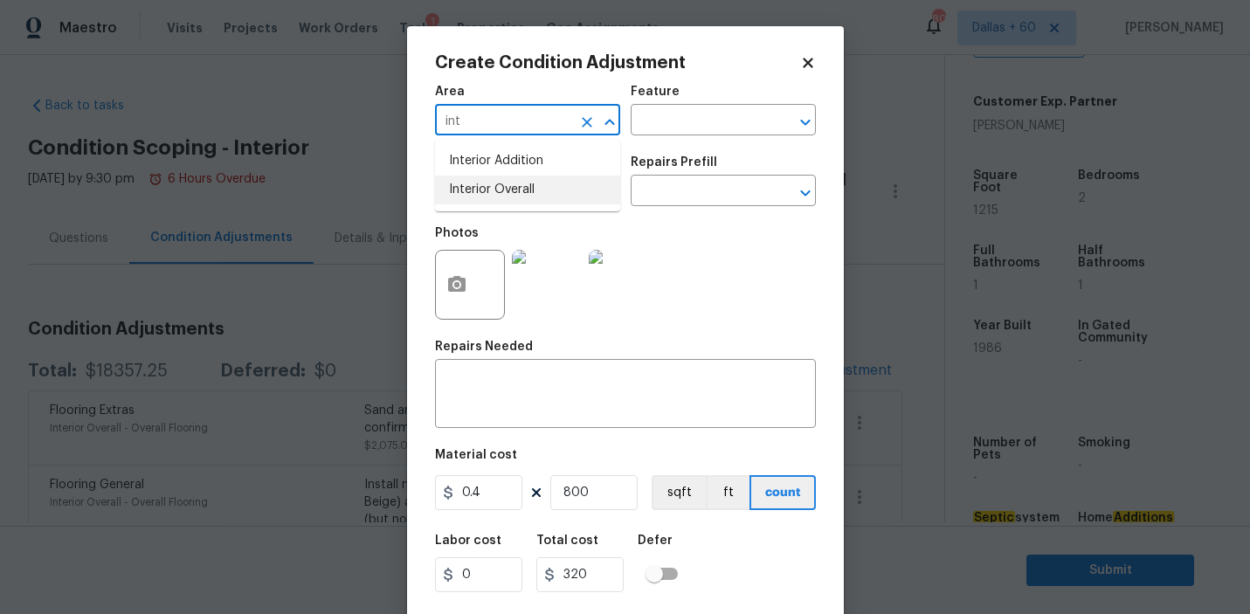
click at [499, 198] on li "Interior Overall" at bounding box center [527, 190] width 185 height 29
type input "Interior Overall"
click at [679, 125] on input "text" at bounding box center [698, 121] width 136 height 27
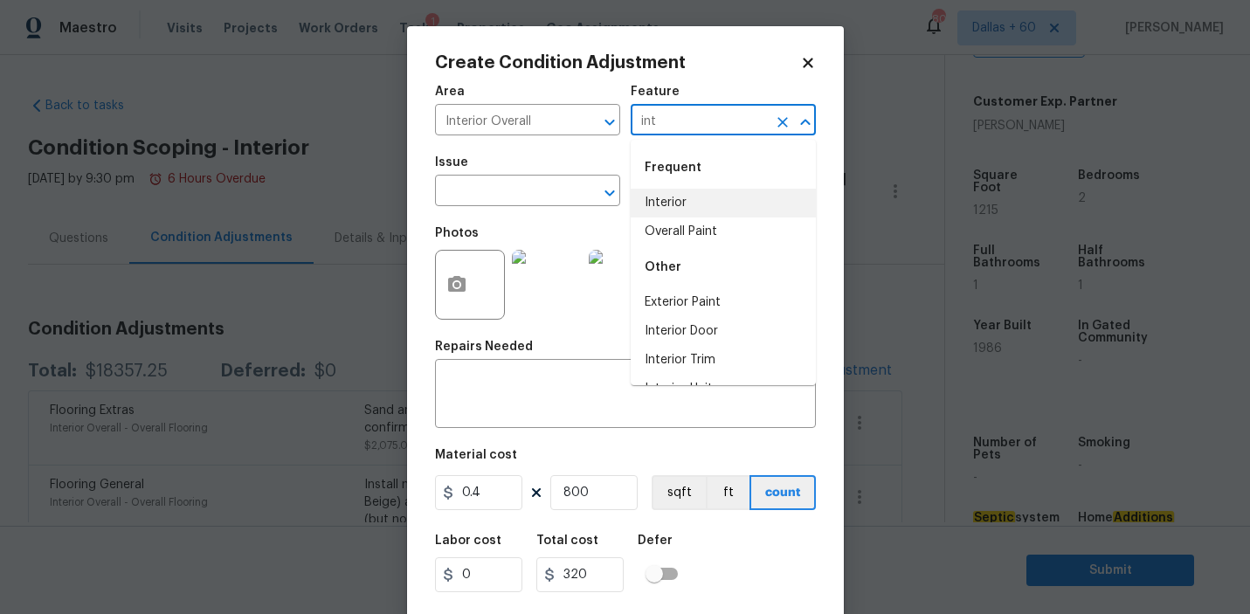
click at [695, 206] on li "Interior" at bounding box center [722, 203] width 185 height 29
type input "Interior"
click at [518, 202] on input "text" at bounding box center [503, 192] width 136 height 27
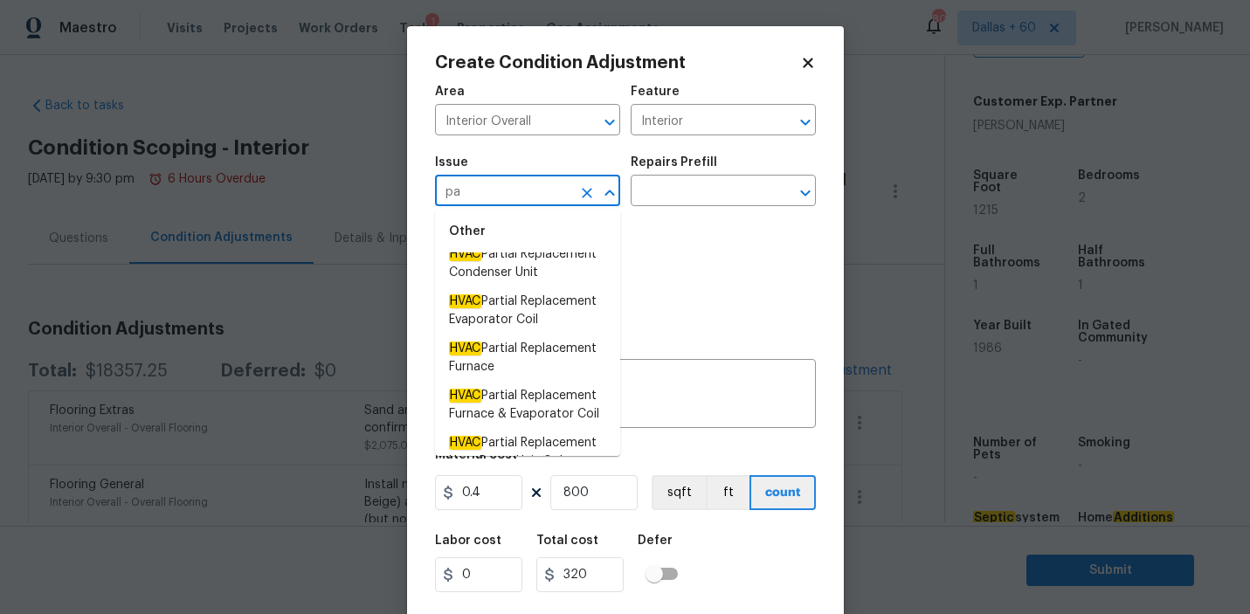
scroll to position [596, 0]
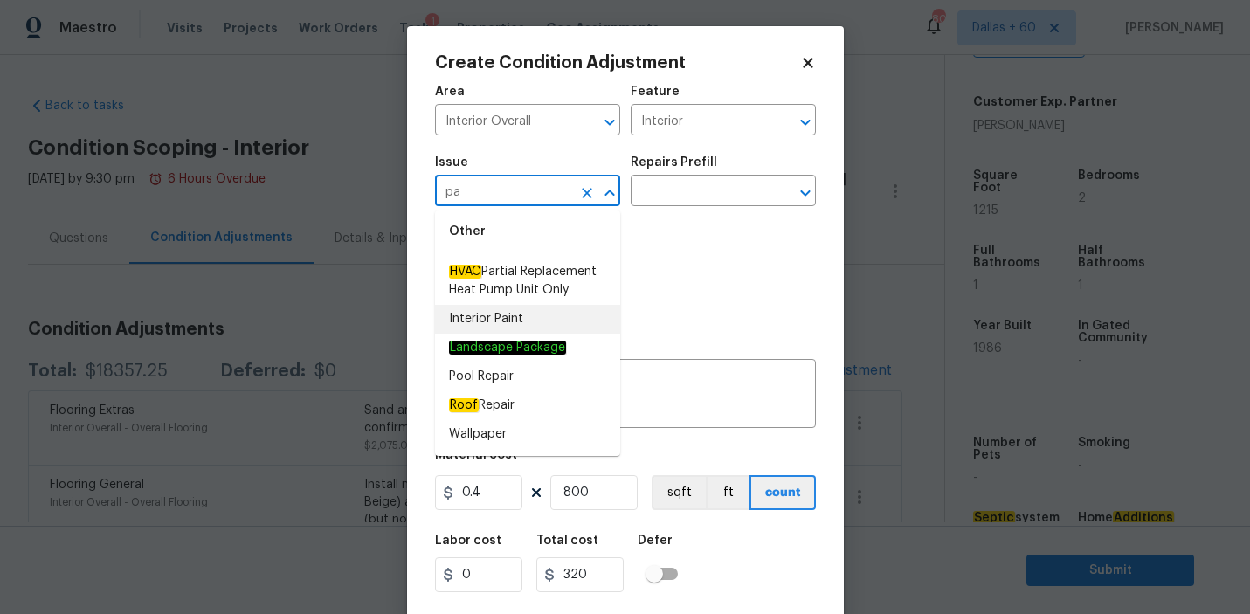
click at [513, 313] on li "Interior Paint" at bounding box center [527, 319] width 185 height 29
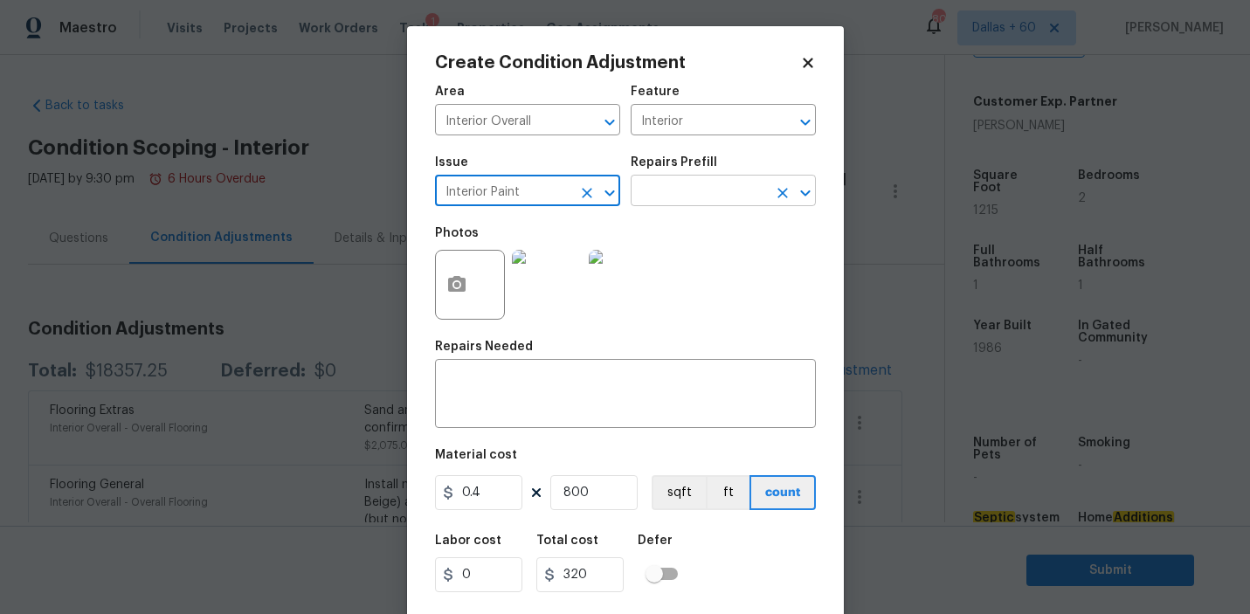
type input "Interior Paint"
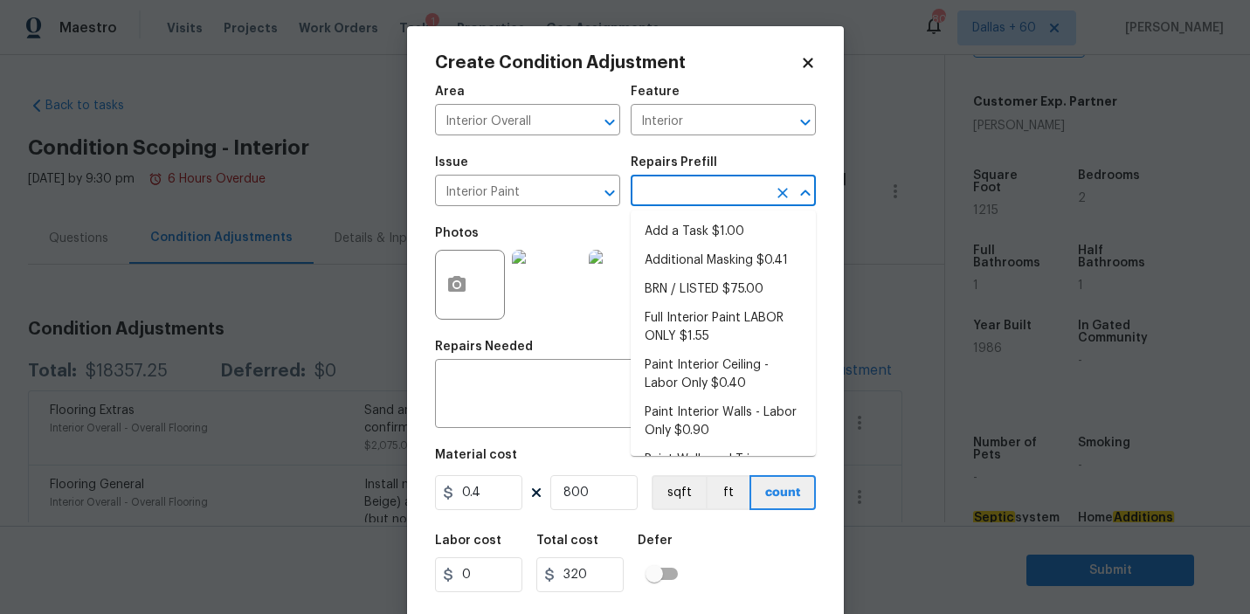
click at [709, 195] on input "text" at bounding box center [698, 192] width 136 height 27
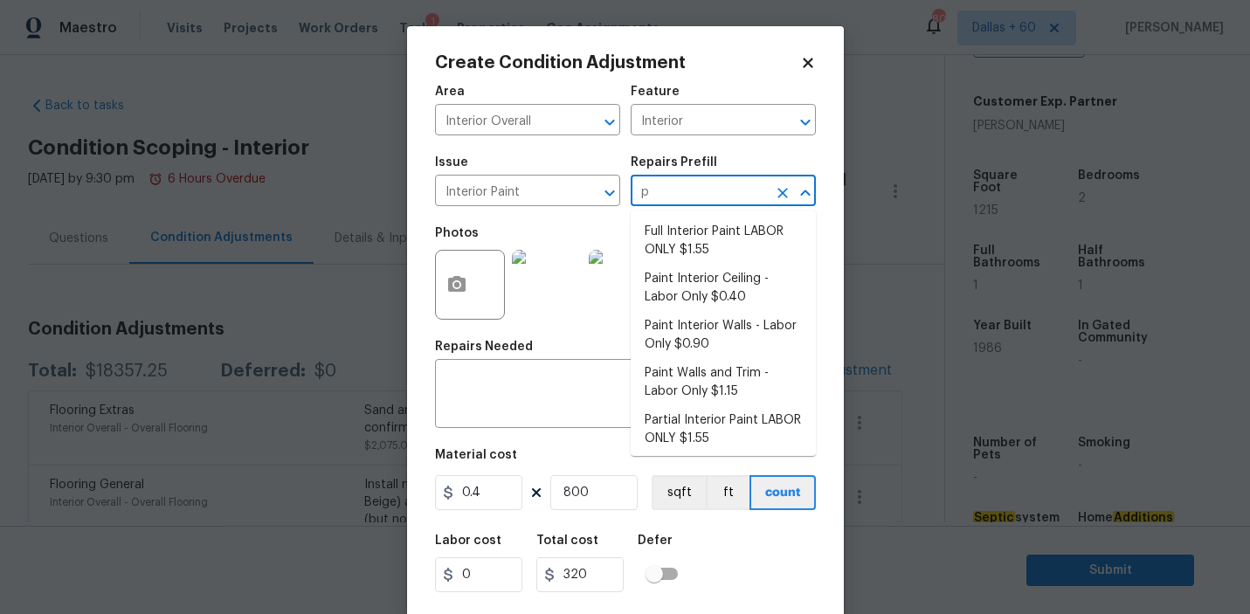
type input "pr"
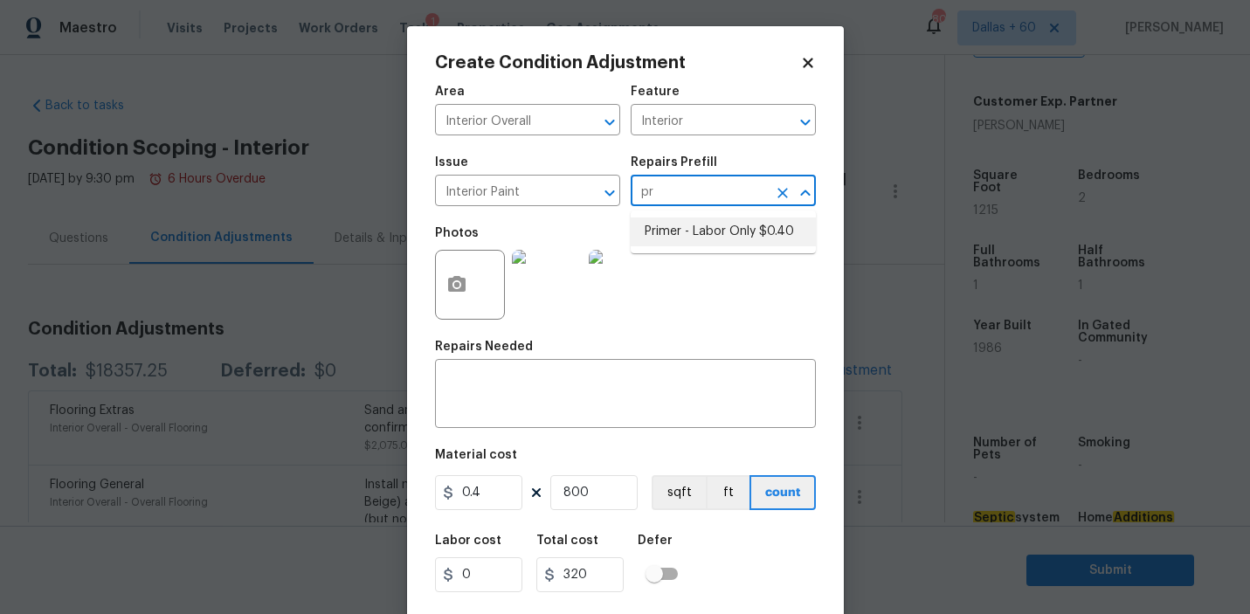
click at [708, 233] on li "Primer - Labor Only $0.40" at bounding box center [722, 231] width 185 height 29
type input "Overall Paint"
type textarea "Interior primer - PRIMER PROVIDED BY OPENDOOR - All nails, screws, drywall anch…"
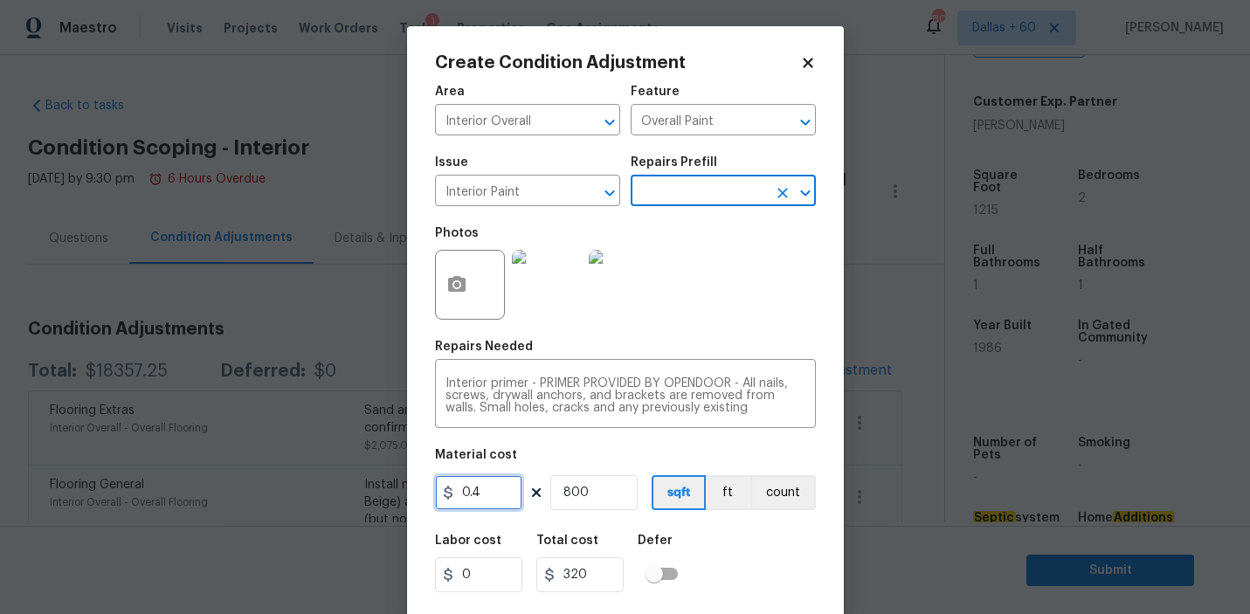
click at [510, 492] on input "0.4" at bounding box center [478, 492] width 87 height 35
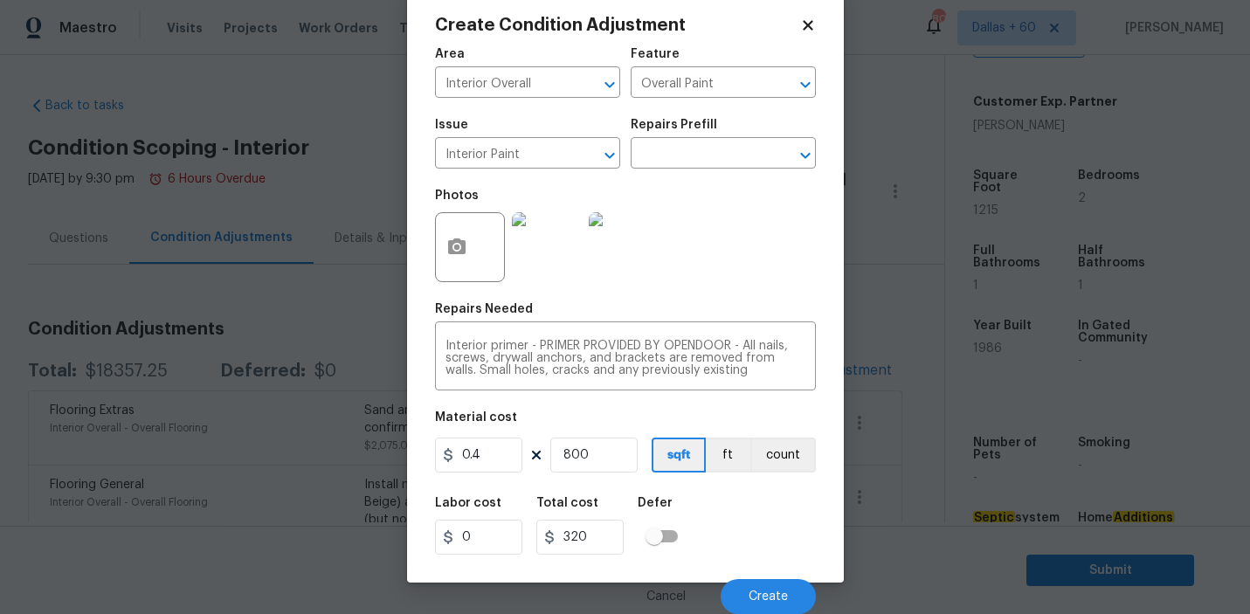
click at [772, 539] on div "Labor cost 0 Total cost 320 Defer" at bounding box center [625, 525] width 381 height 79
click at [558, 257] on img at bounding box center [547, 247] width 70 height 70
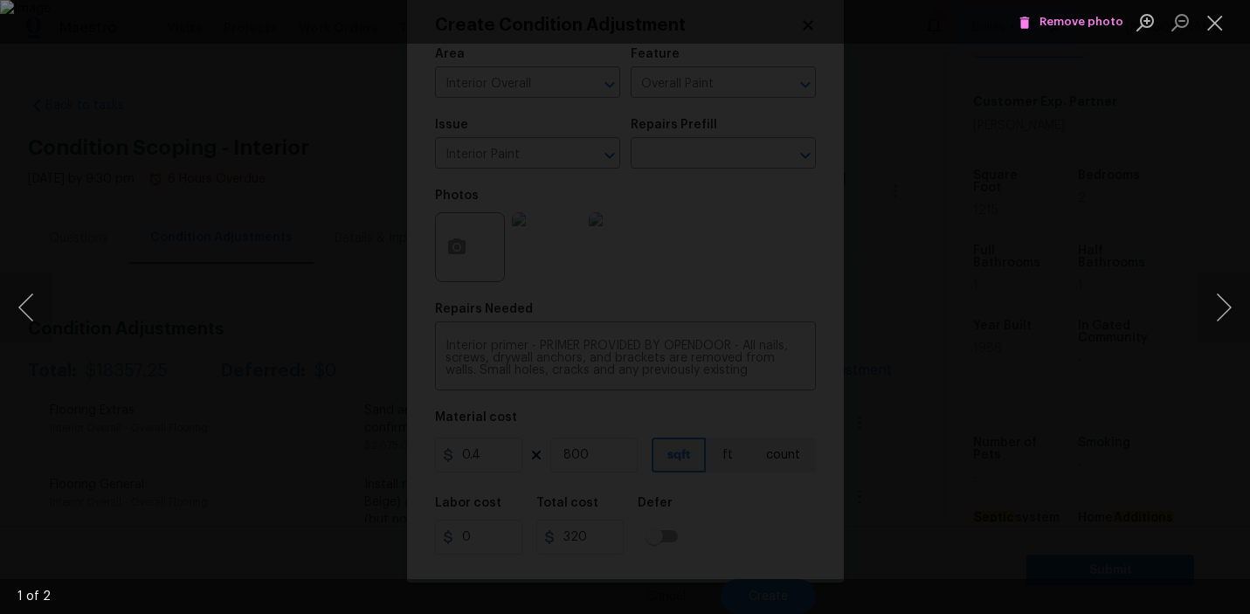
click at [1098, 26] on span "Remove photo" at bounding box center [1070, 22] width 105 height 20
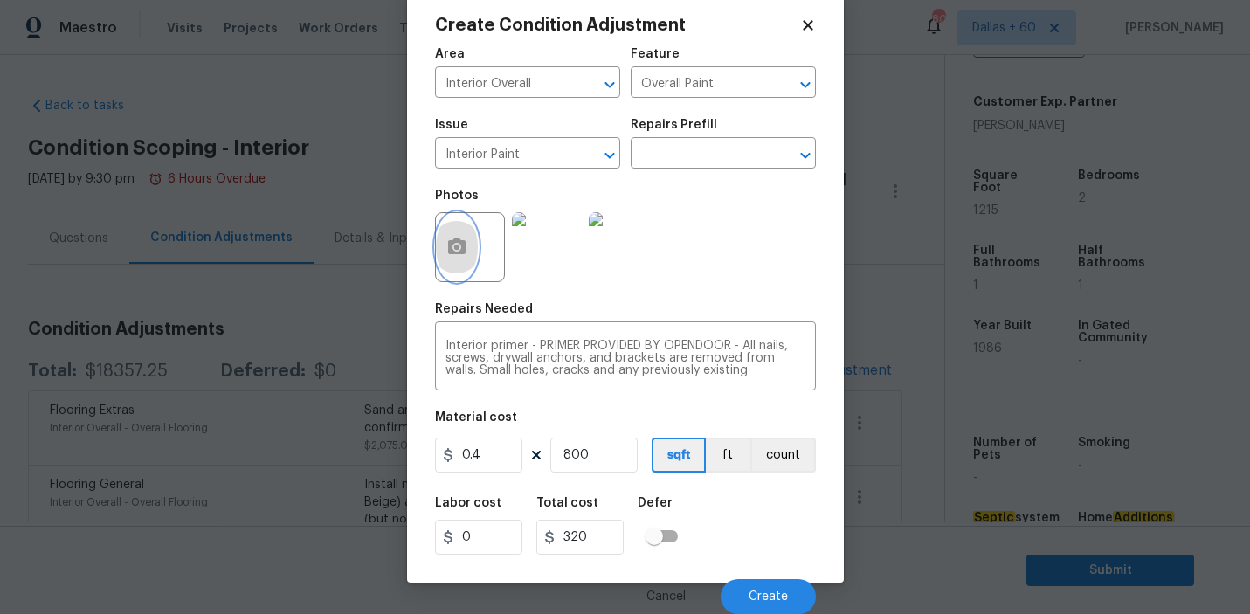
click at [468, 241] on button "button" at bounding box center [457, 247] width 42 height 68
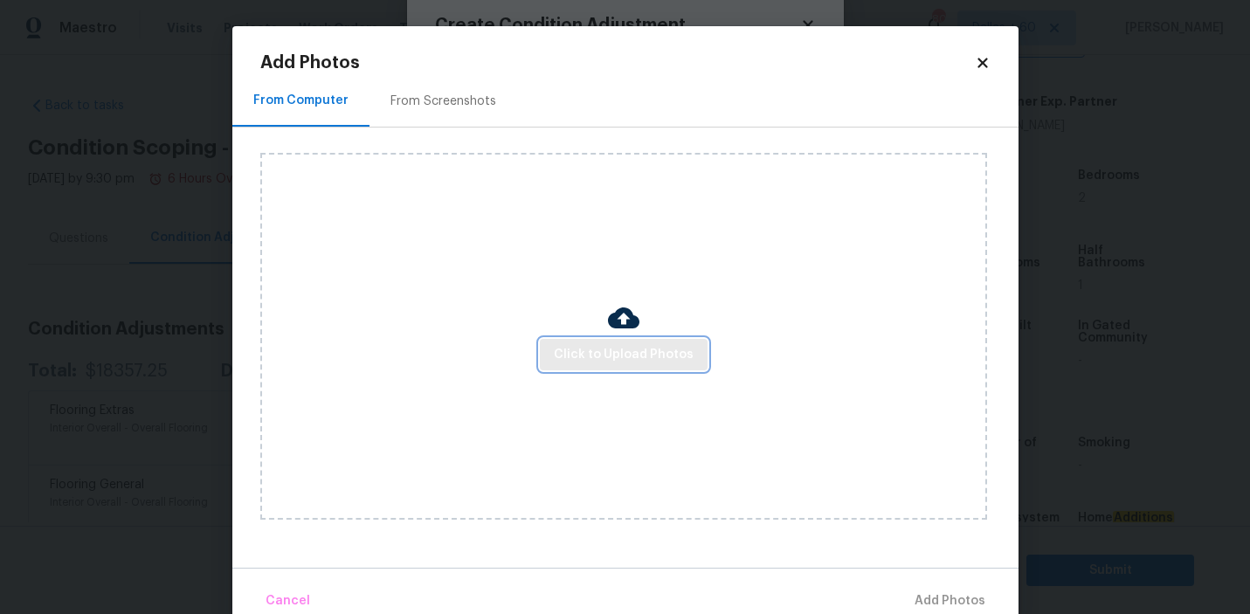
click at [657, 340] on button "Click to Upload Photos" at bounding box center [624, 355] width 168 height 32
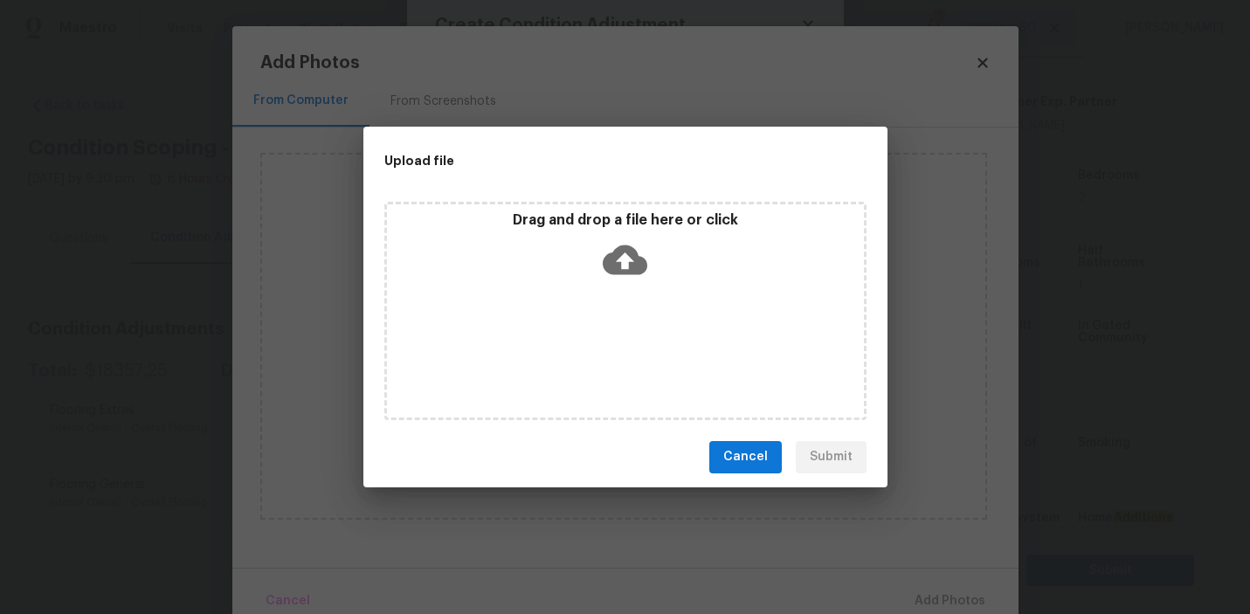
click at [620, 255] on icon at bounding box center [624, 259] width 45 height 30
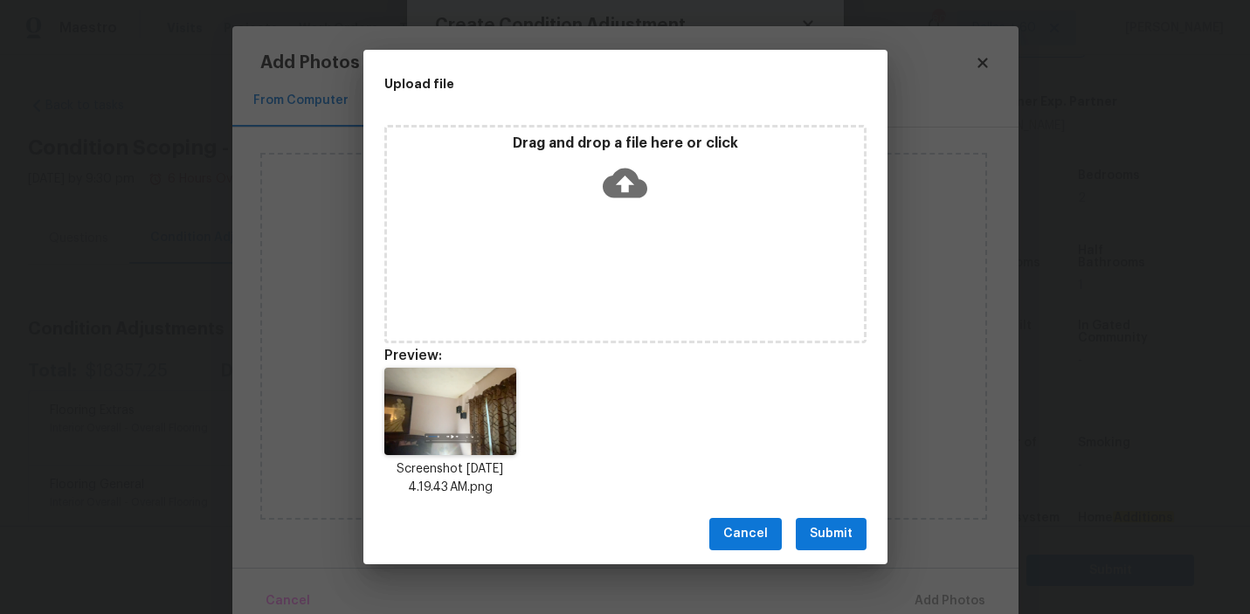
click at [829, 540] on span "Submit" at bounding box center [830, 534] width 43 height 22
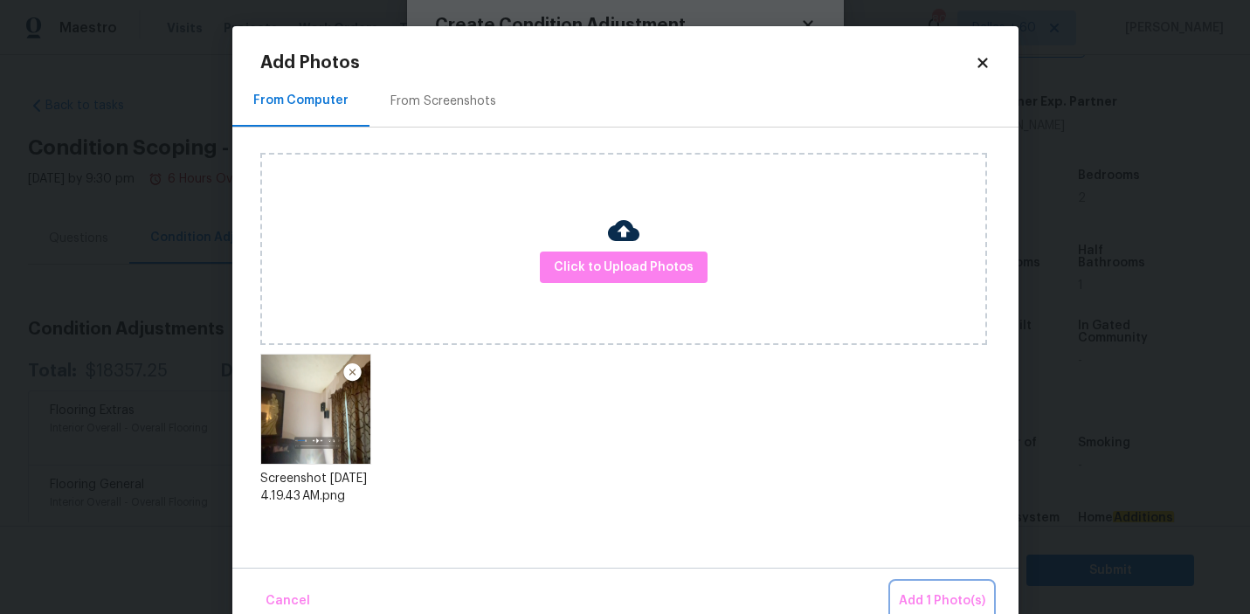
click at [947, 596] on span "Add 1 Photo(s)" at bounding box center [942, 601] width 86 height 22
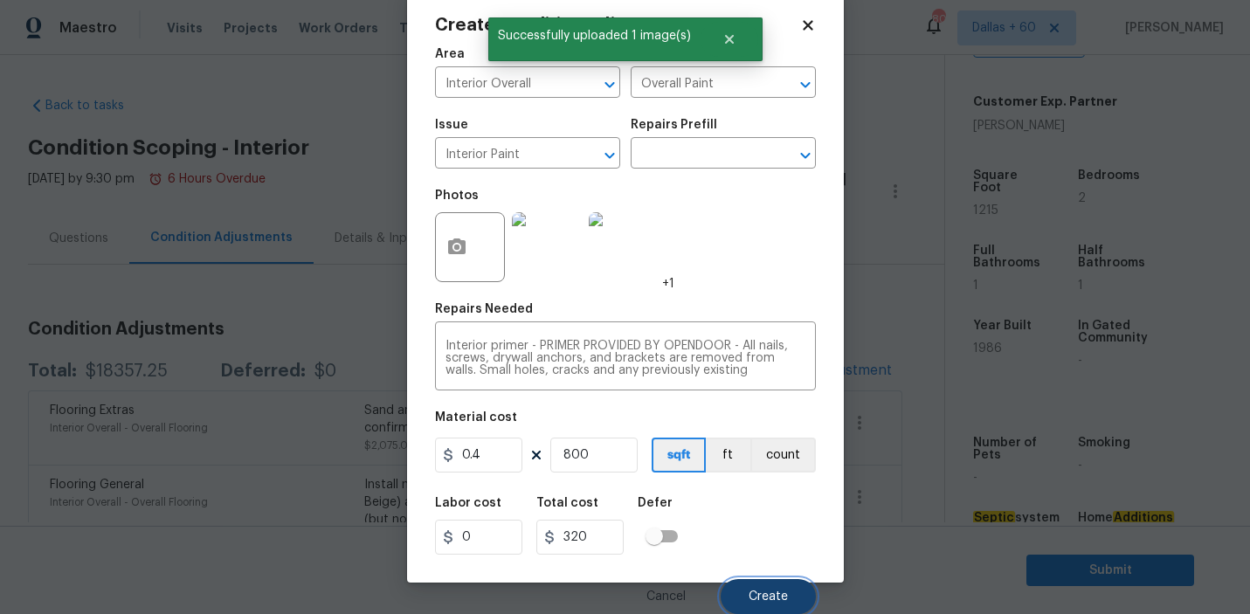
click at [747, 589] on button "Create" at bounding box center [767, 596] width 95 height 35
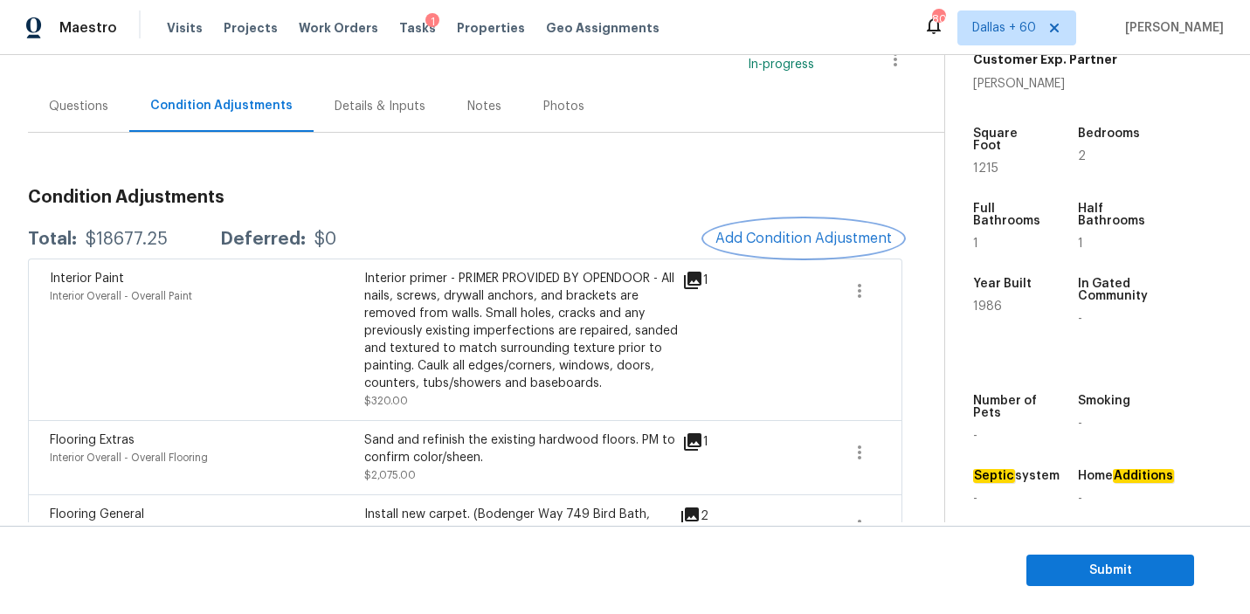
scroll to position [0, 0]
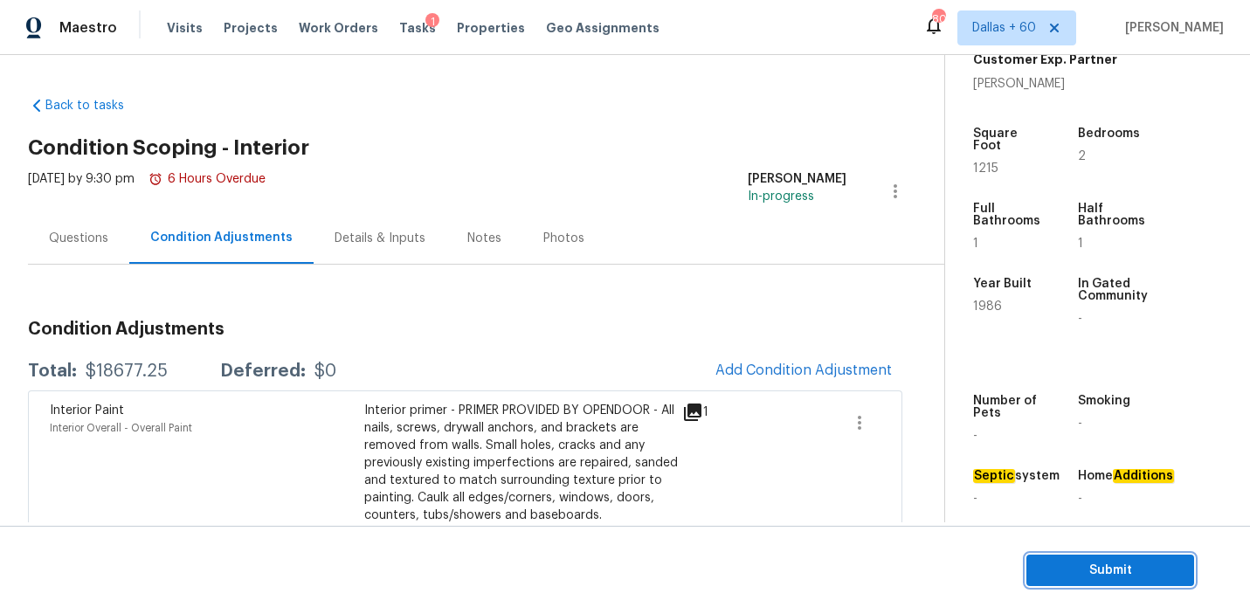
click at [1098, 575] on span "Submit" at bounding box center [1110, 571] width 140 height 22
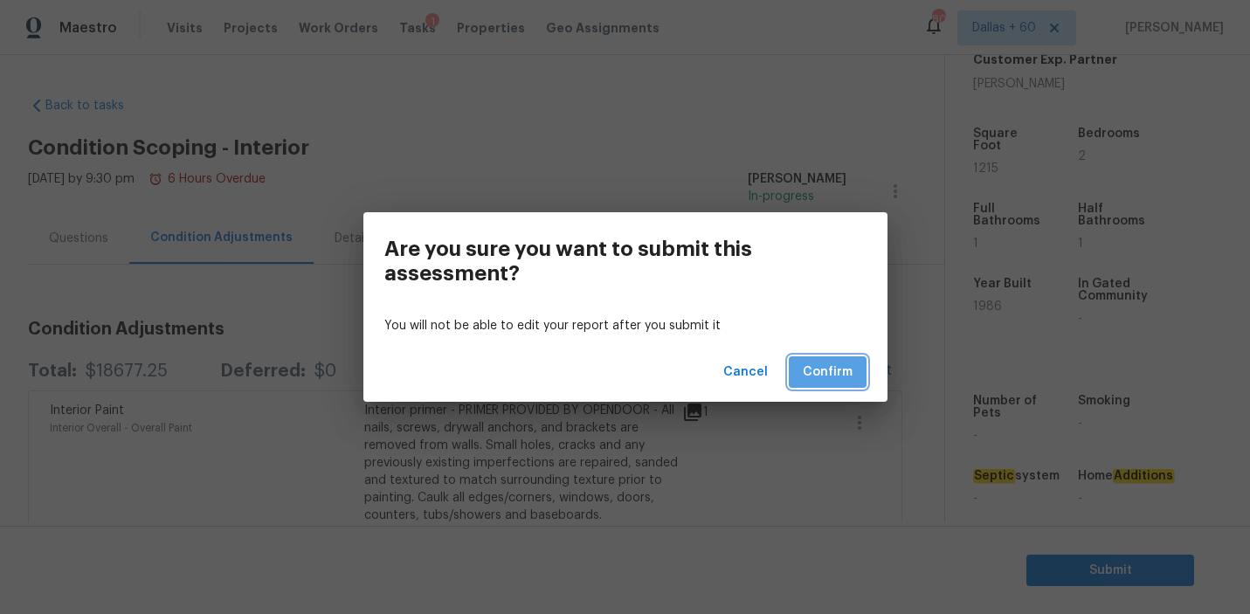
click at [822, 371] on span "Confirm" at bounding box center [827, 372] width 50 height 22
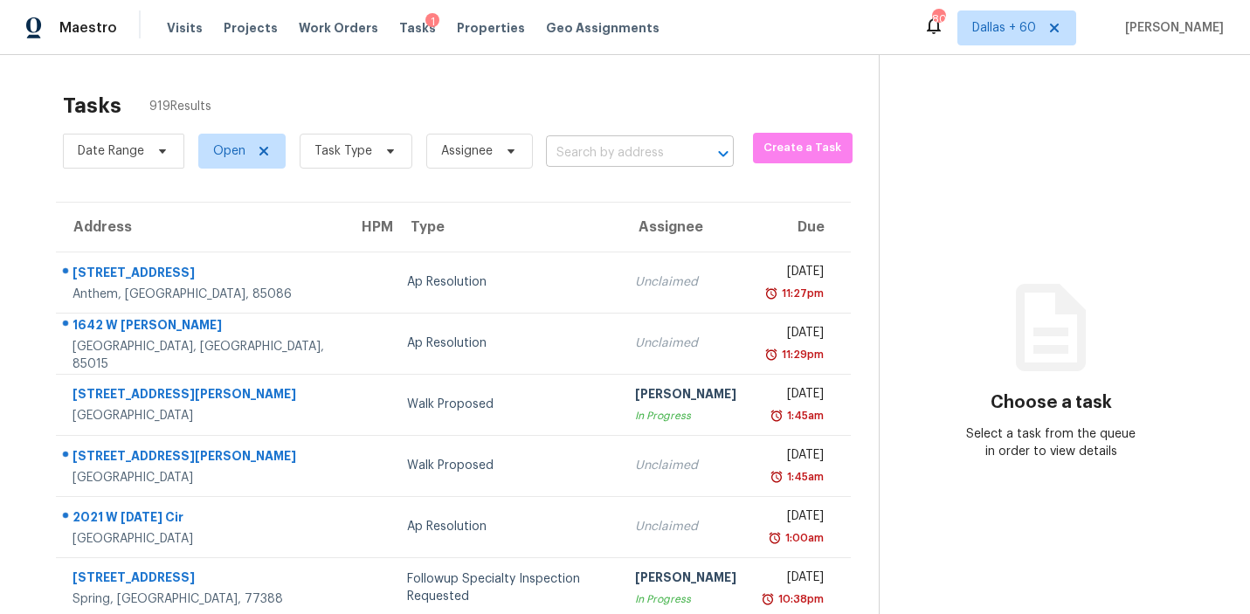
click at [614, 145] on input "text" at bounding box center [615, 153] width 139 height 27
click at [425, 23] on div "1" at bounding box center [432, 21] width 14 height 17
click at [399, 23] on span "Tasks" at bounding box center [417, 28] width 37 height 12
click at [663, 144] on input "text" at bounding box center [615, 153] width 139 height 27
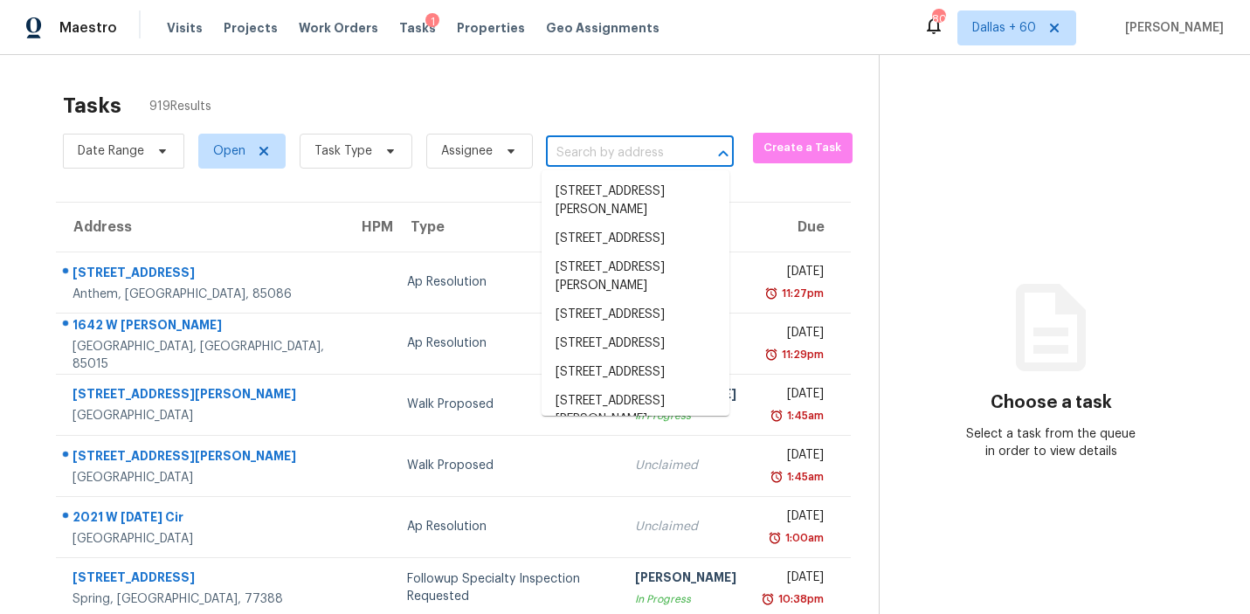
paste input "6108 Blarwood Dr Austin TX 78745"
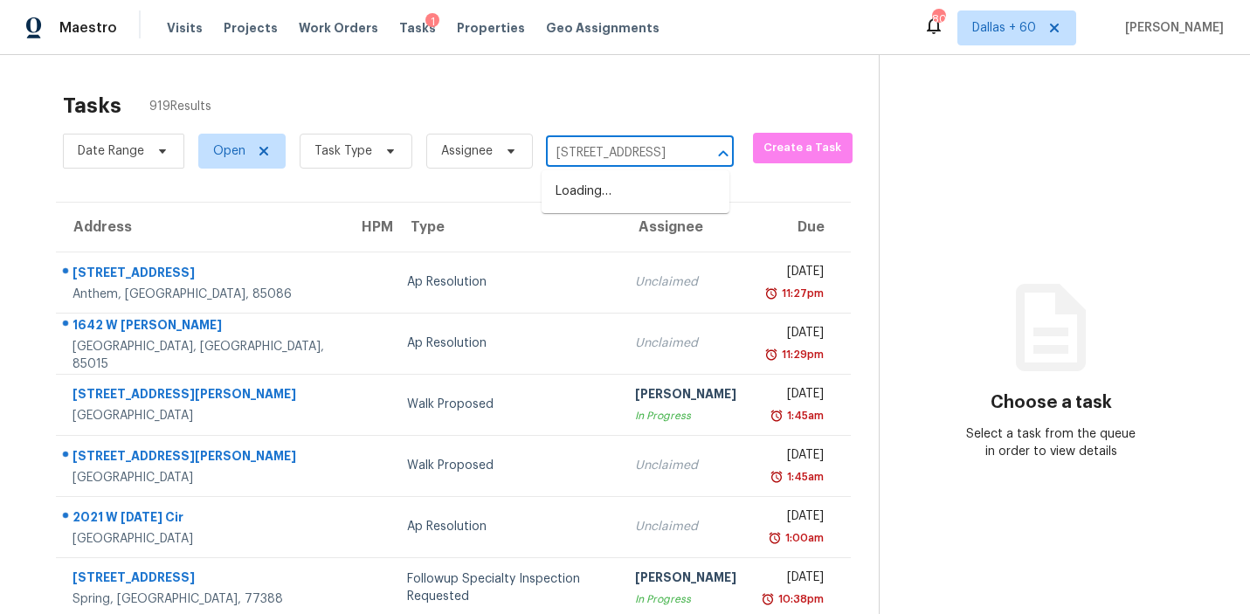
scroll to position [0, 67]
type input "6108 Blarwood Dr Austin TX 78745"
click at [657, 190] on li "6108 Blarwood Dr, Austin, TX 78745" at bounding box center [635, 191] width 188 height 29
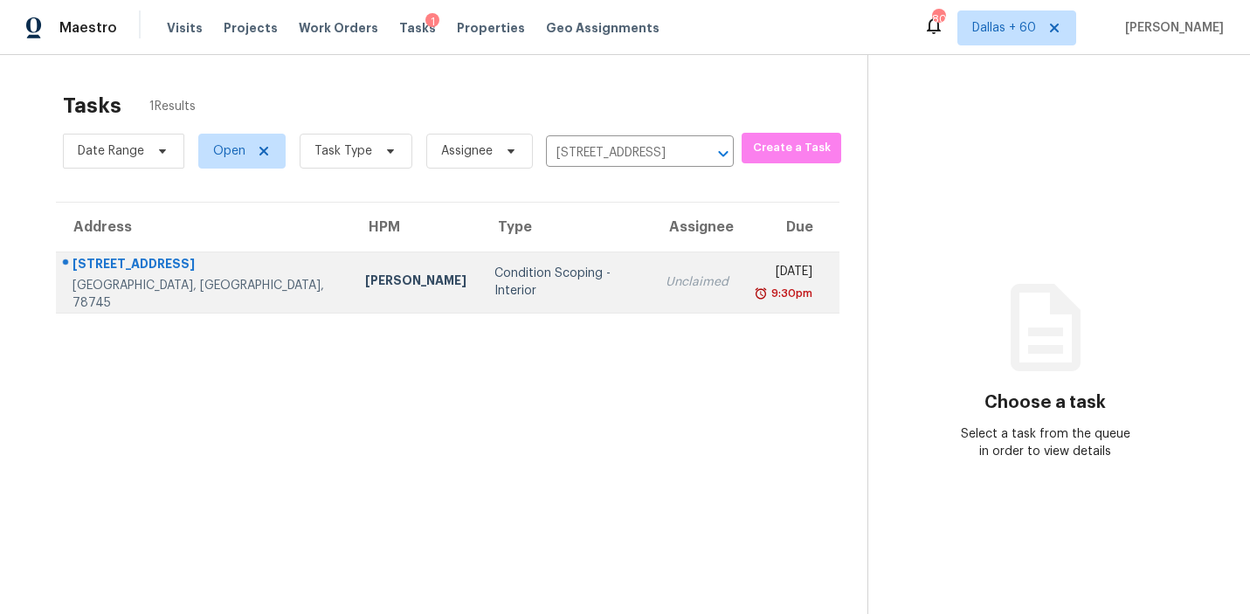
click at [480, 260] on td "Condition Scoping - Interior" at bounding box center [565, 281] width 171 height 61
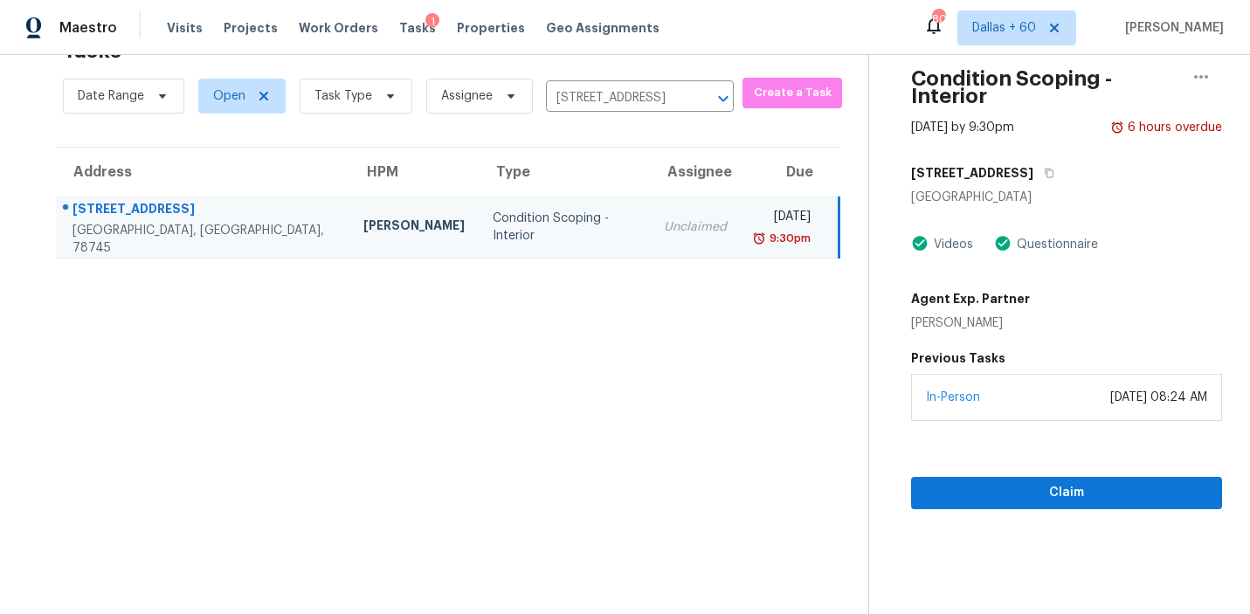
scroll to position [54, 0]
click at [1012, 483] on span "Claim" at bounding box center [1066, 494] width 283 height 22
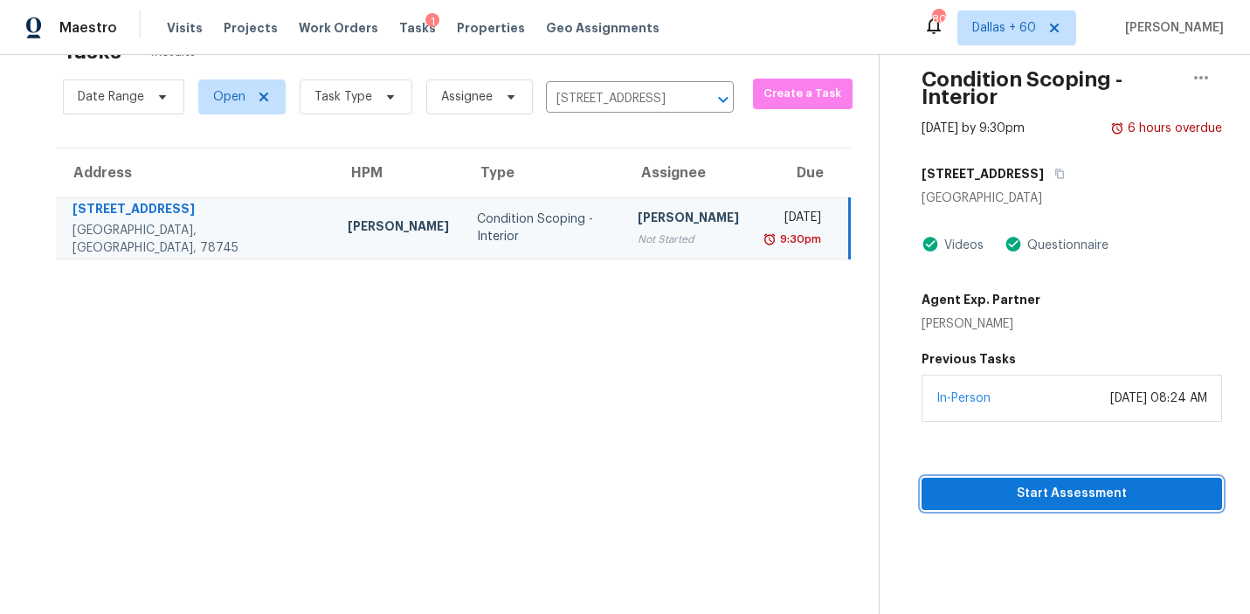
click at [1027, 483] on span "Start Assessment" at bounding box center [1071, 494] width 272 height 22
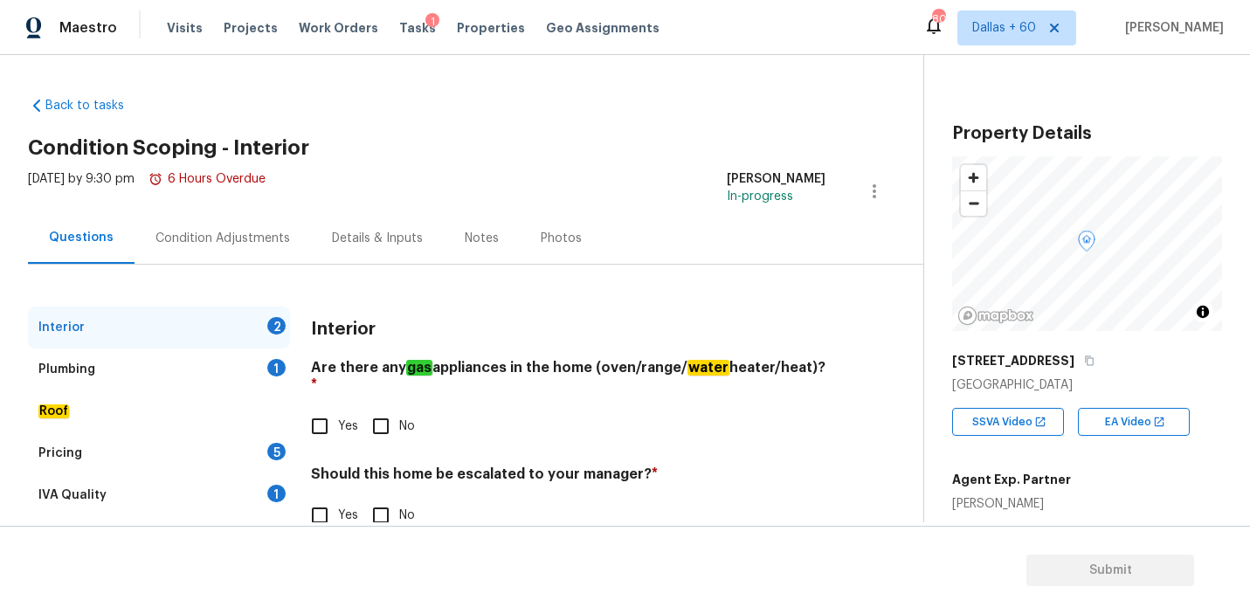
scroll to position [41, 0]
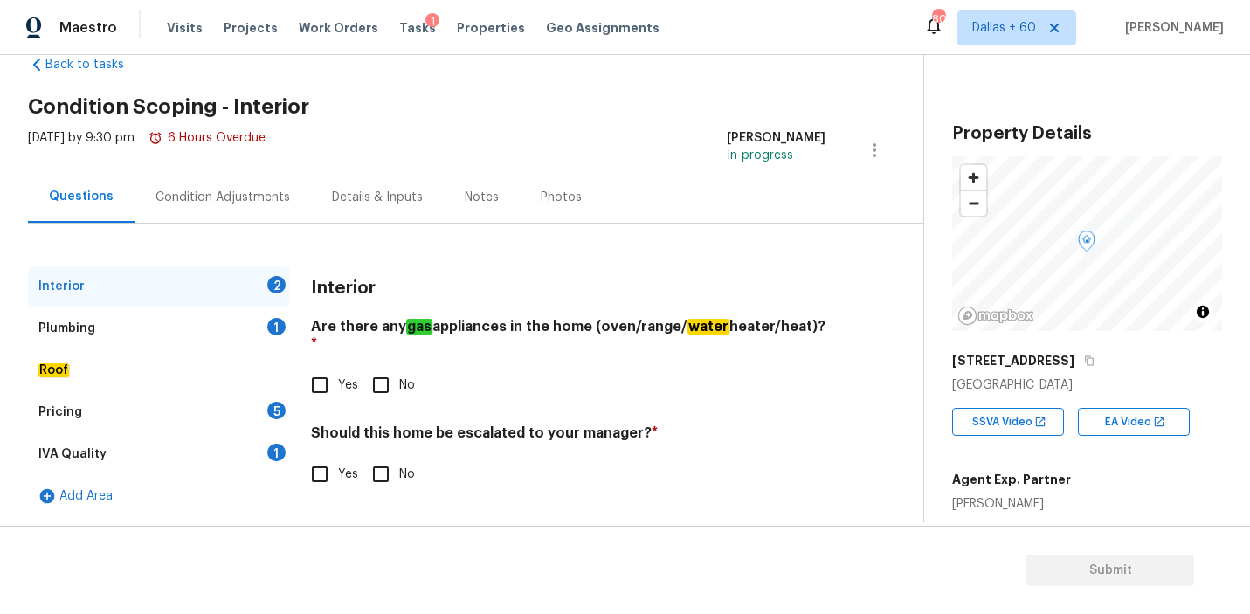
click at [318, 367] on input "Yes" at bounding box center [319, 385] width 37 height 37
checkbox input "true"
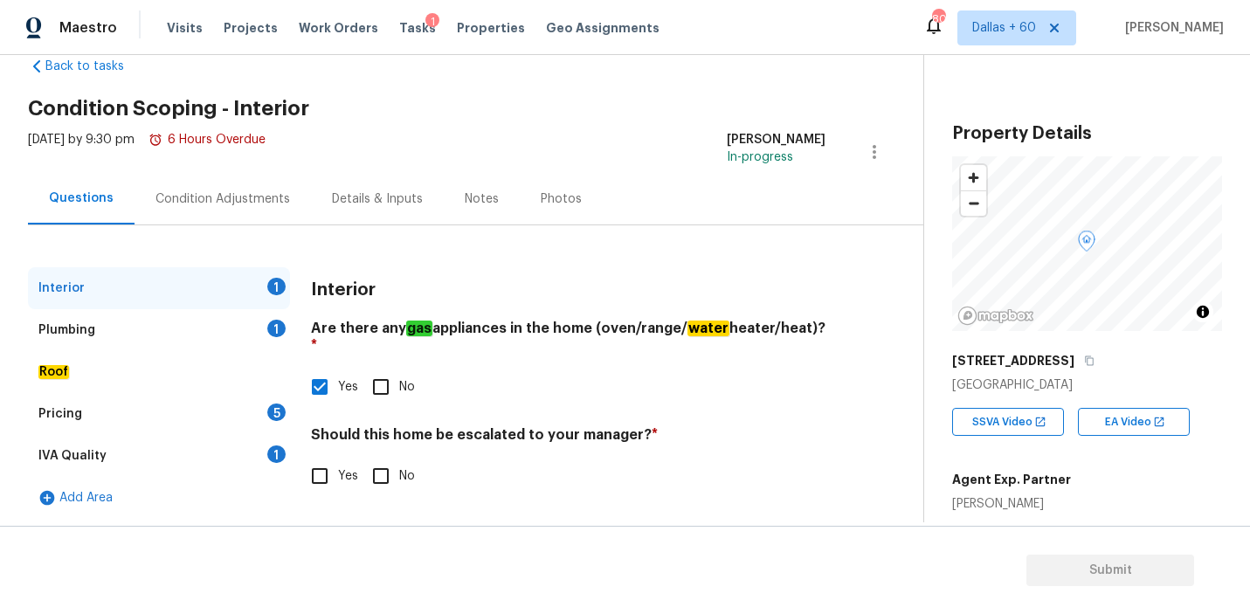
click at [79, 323] on div "Plumbing" at bounding box center [66, 329] width 57 height 17
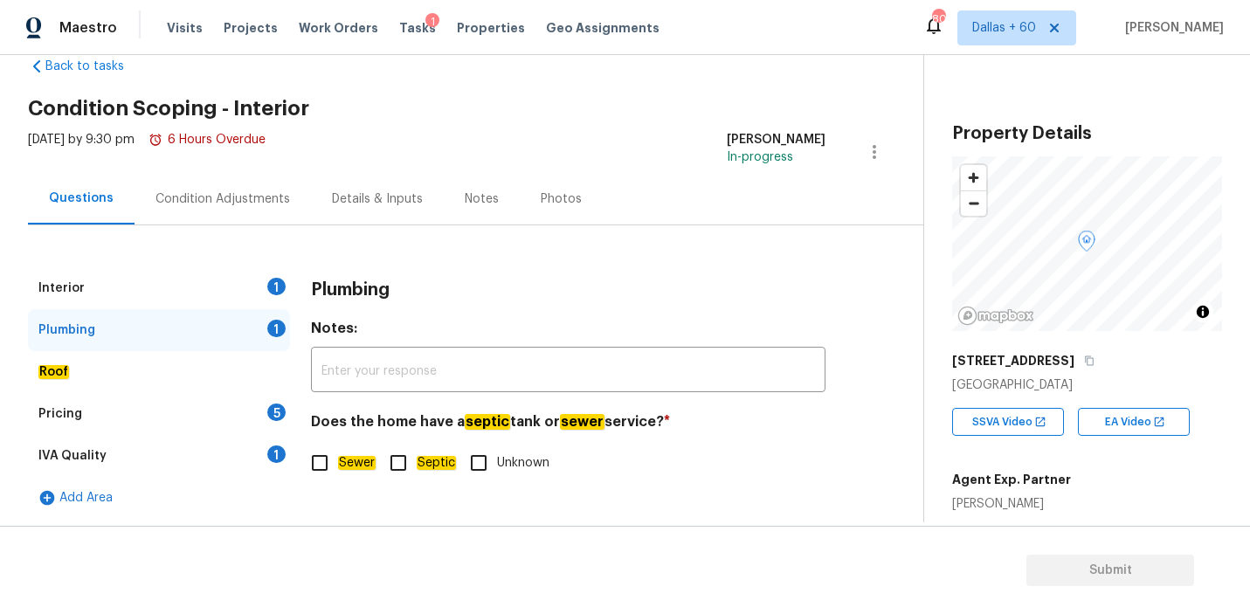
click at [320, 463] on input "Sewer" at bounding box center [319, 462] width 37 height 37
checkbox input "true"
click at [153, 411] on div "Pricing 5" at bounding box center [159, 414] width 262 height 42
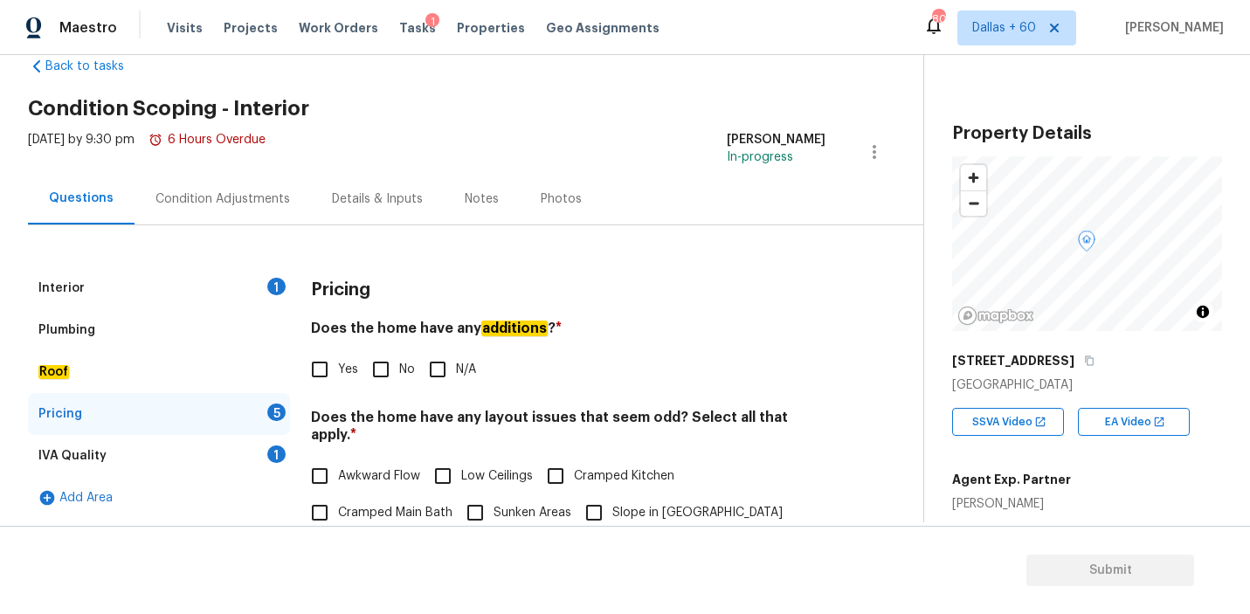
click at [387, 375] on input "No" at bounding box center [380, 369] width 37 height 37
checkbox input "true"
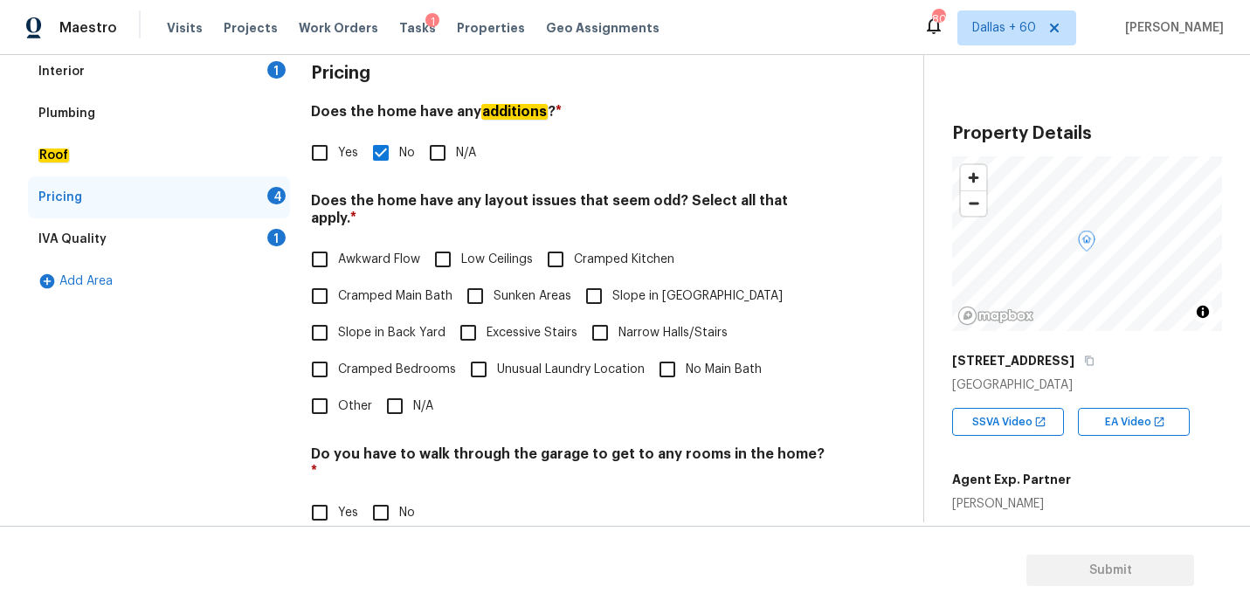
scroll to position [254, 0]
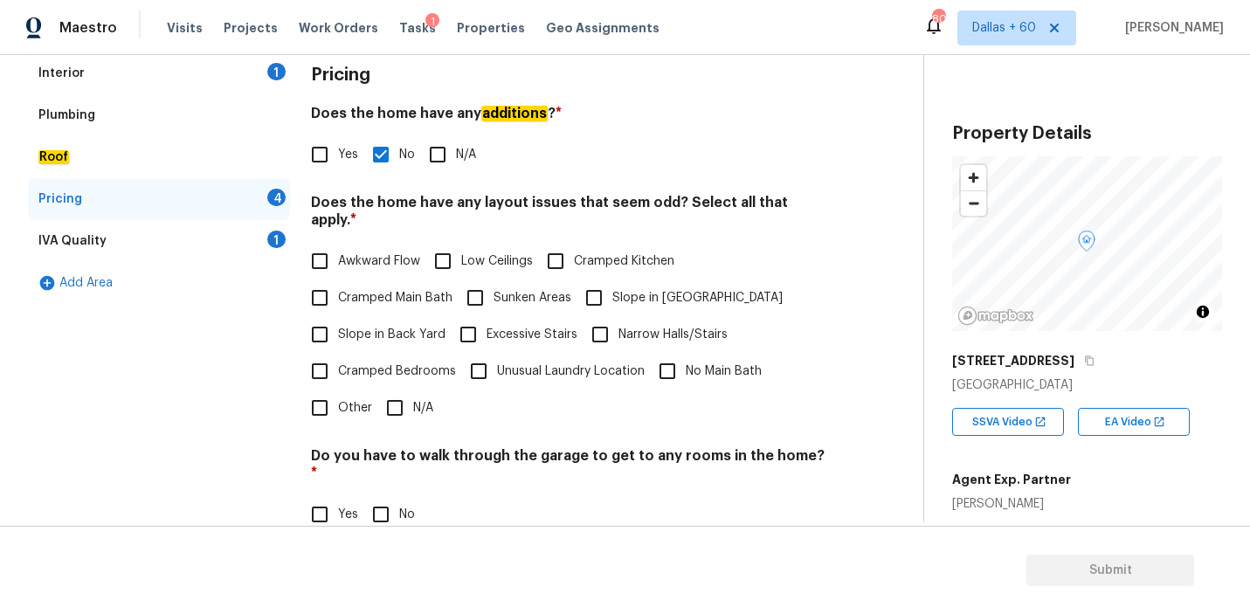
click at [406, 396] on input "N/A" at bounding box center [394, 407] width 37 height 37
checkbox input "true"
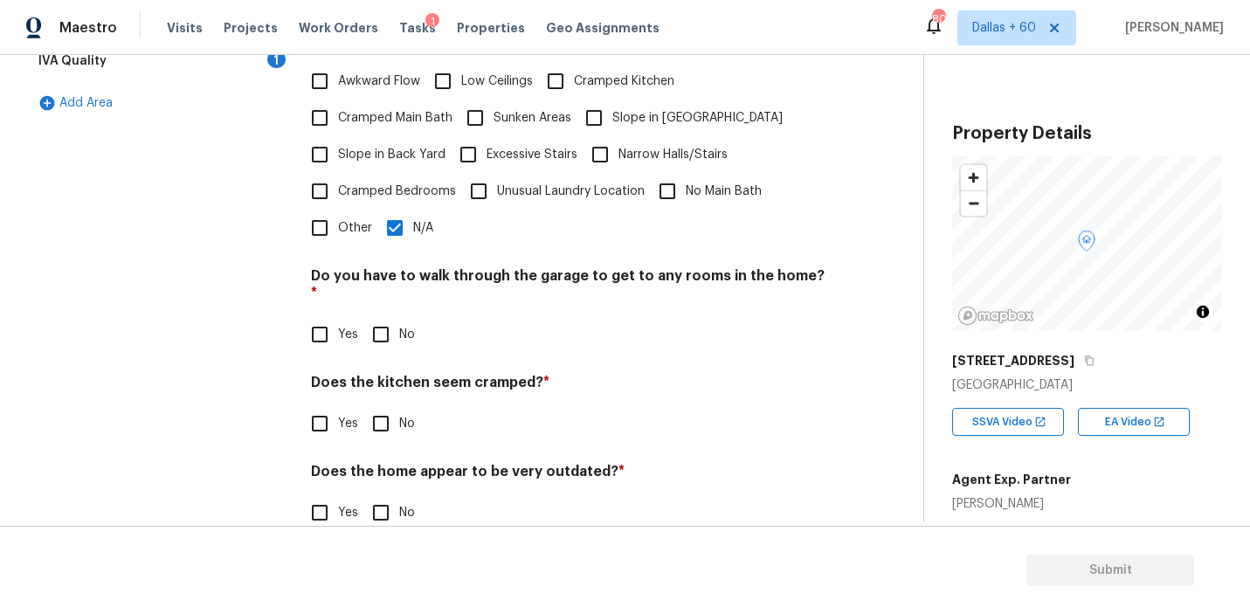
scroll to position [431, 0]
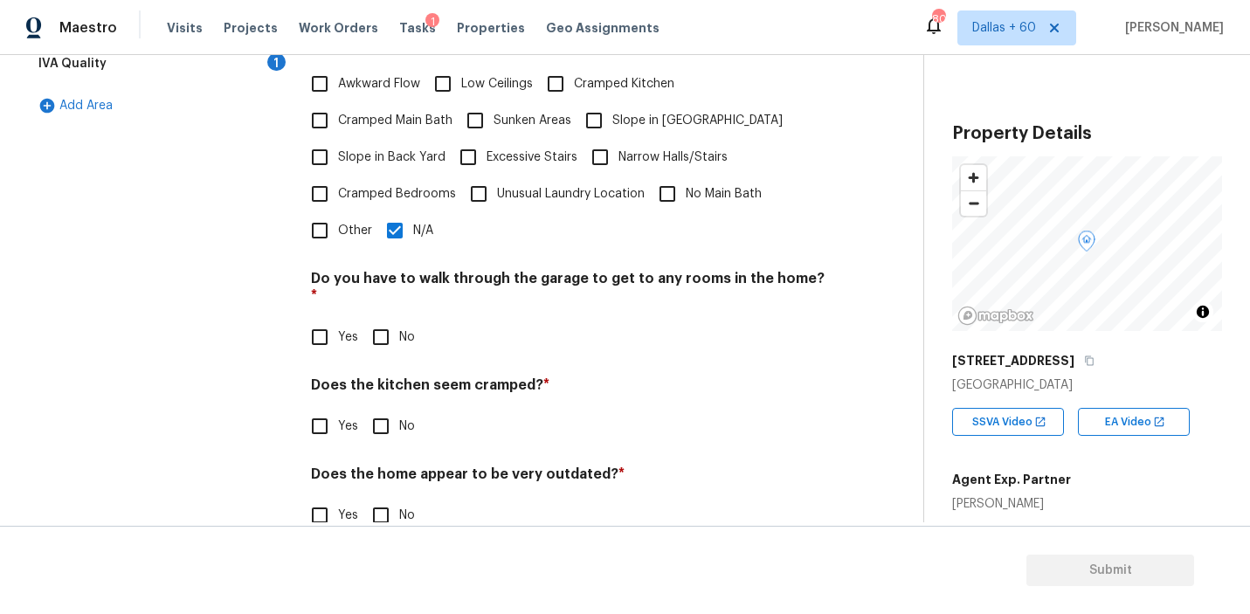
click at [373, 319] on input "No" at bounding box center [380, 337] width 37 height 37
checkbox input "true"
click at [379, 408] on input "No" at bounding box center [380, 426] width 37 height 37
checkbox input "true"
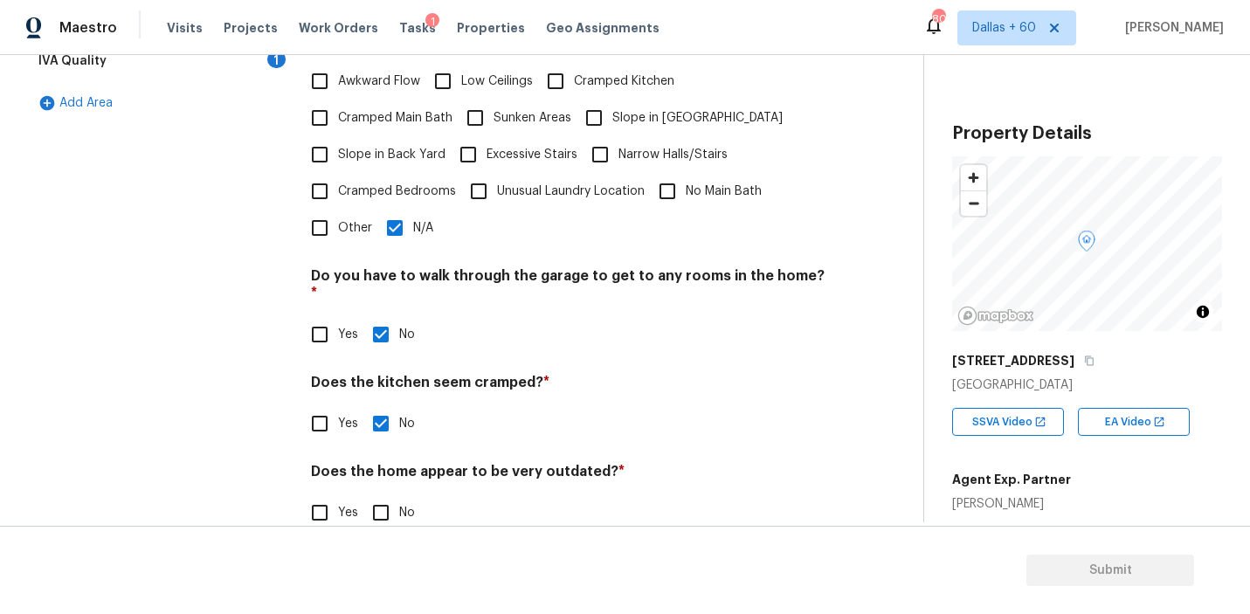
scroll to position [433, 0]
click at [379, 495] on input "No" at bounding box center [380, 513] width 37 height 37
checkbox input "true"
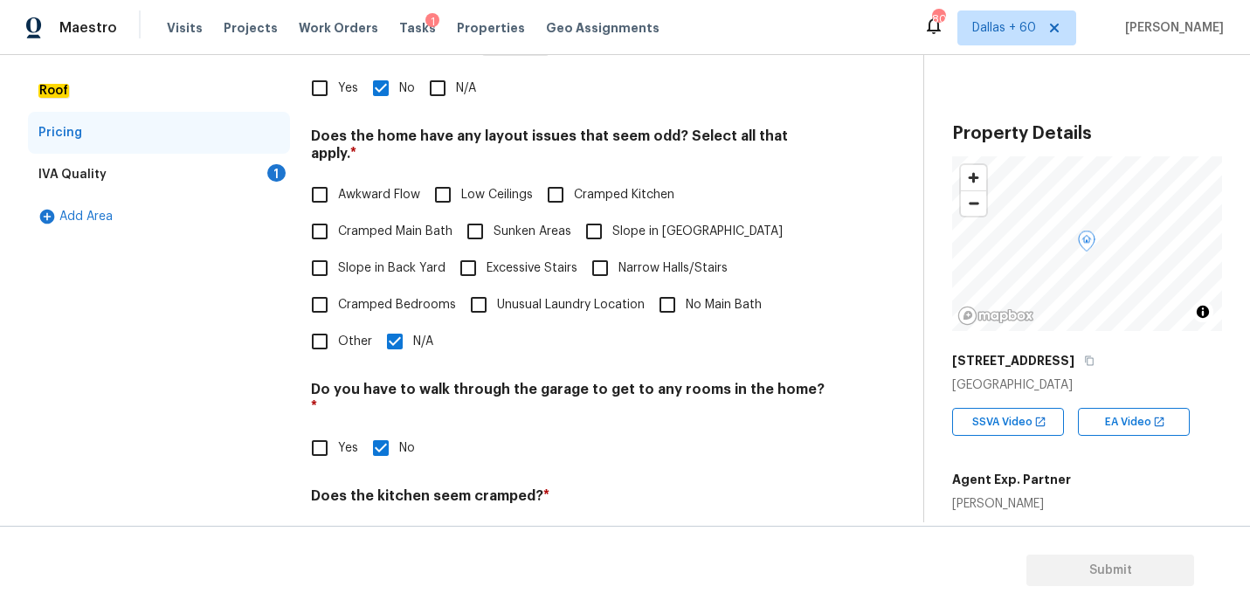
scroll to position [300, 0]
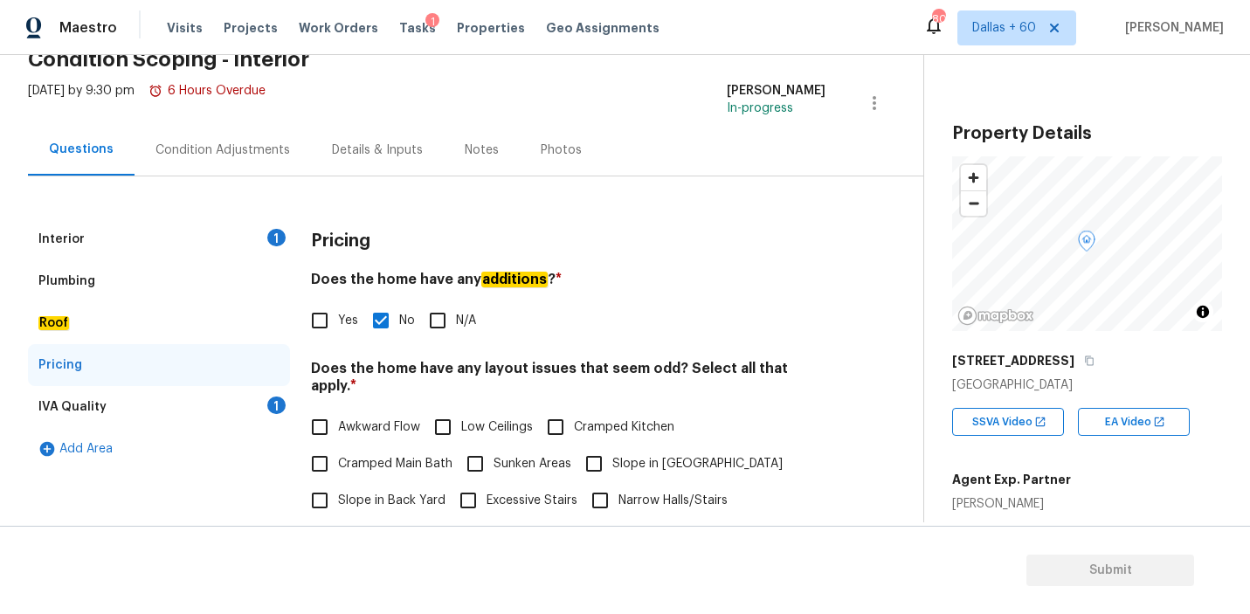
click at [156, 408] on div "IVA Quality 1" at bounding box center [159, 407] width 262 height 42
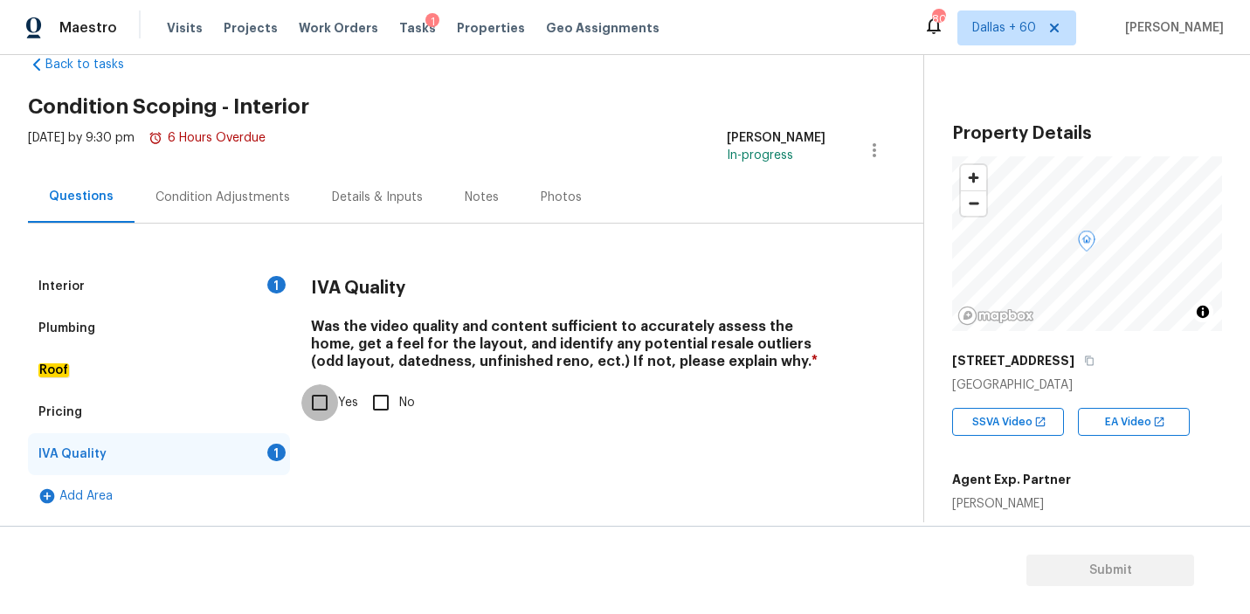
click at [317, 401] on input "Yes" at bounding box center [319, 402] width 37 height 37
checkbox input "true"
click at [256, 200] on div "Condition Adjustments" at bounding box center [222, 197] width 134 height 17
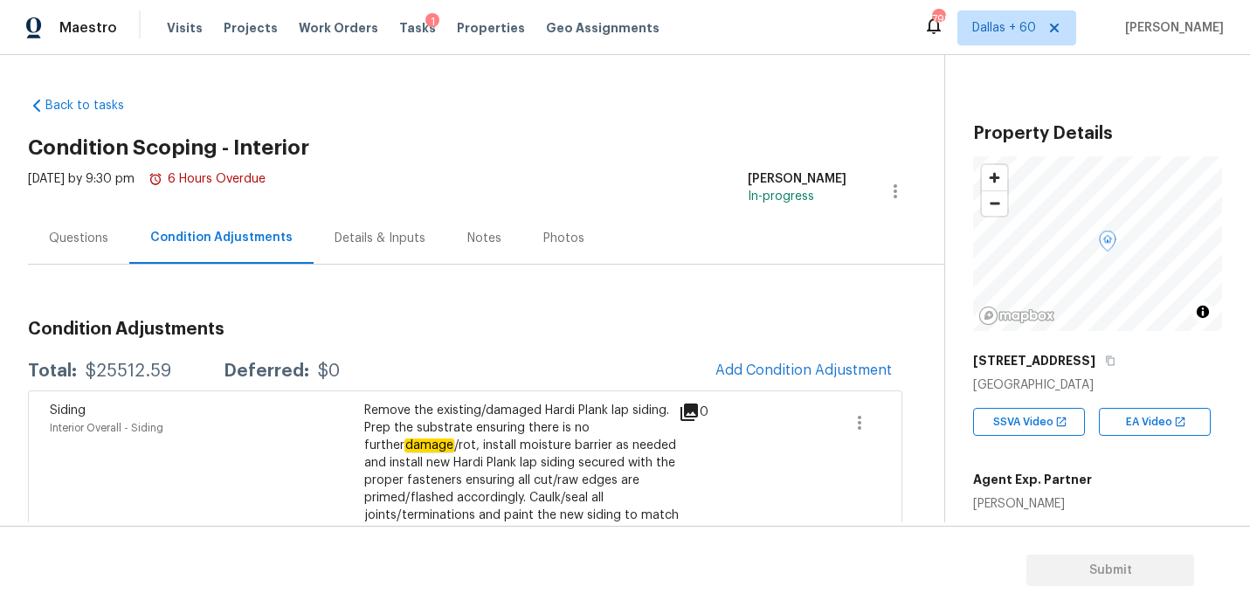
click at [70, 241] on div "Questions" at bounding box center [78, 238] width 59 height 17
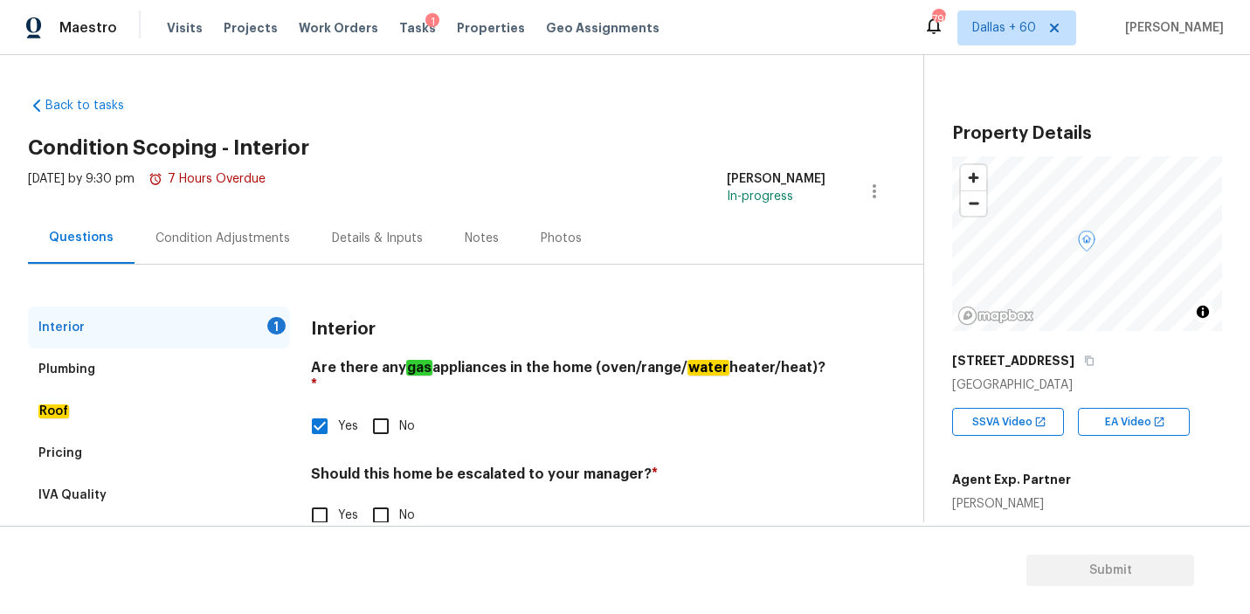
click at [322, 498] on input "Yes" at bounding box center [319, 515] width 37 height 37
checkbox input "true"
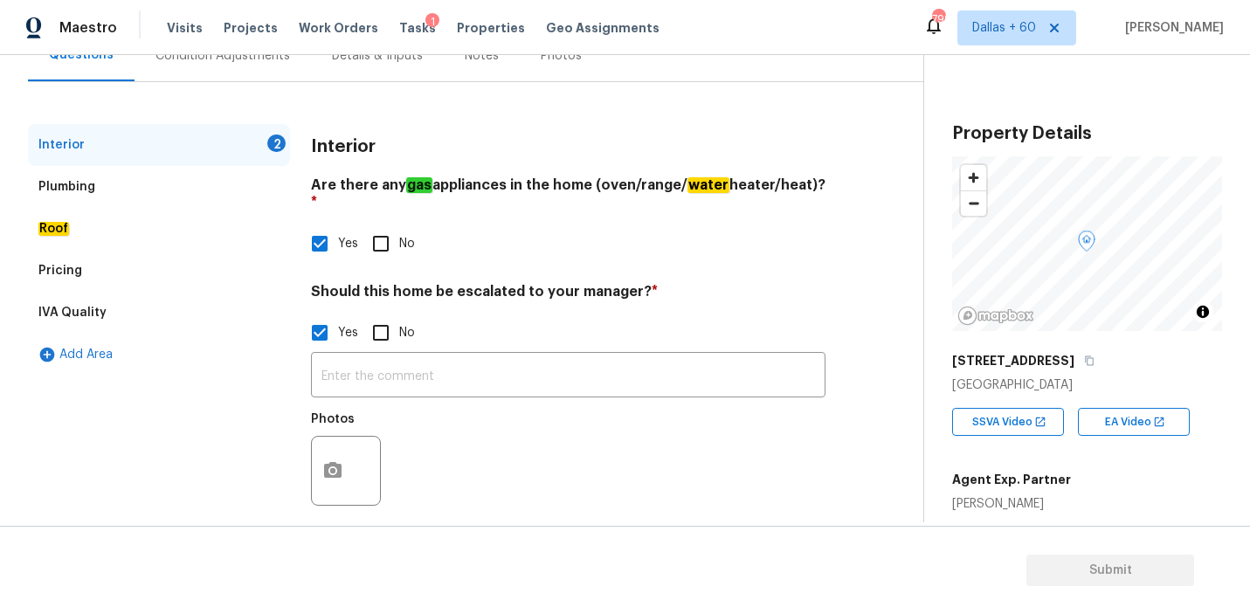
scroll to position [185, 0]
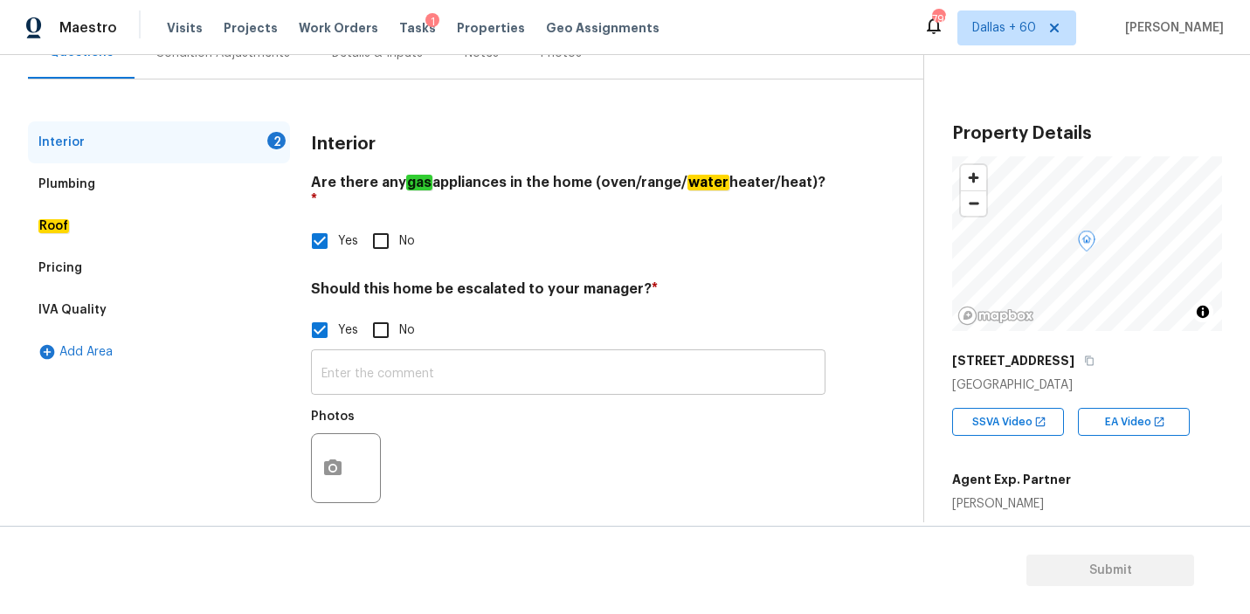
click at [413, 354] on input "text" at bounding box center [568, 374] width 514 height 41
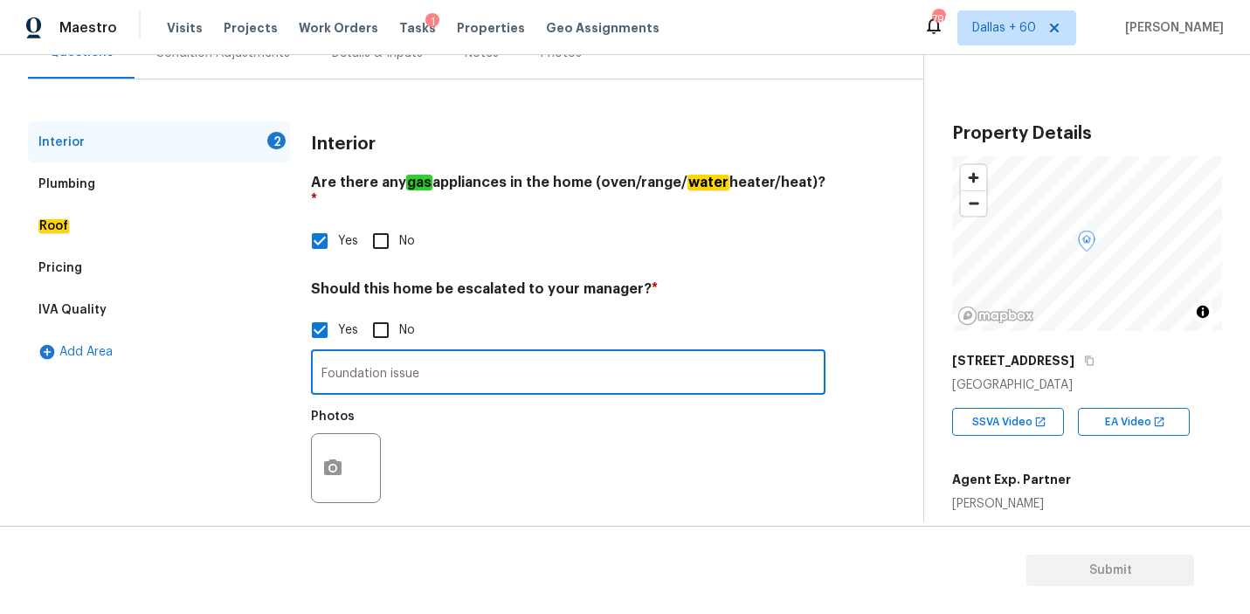
type input "Foundation issue"
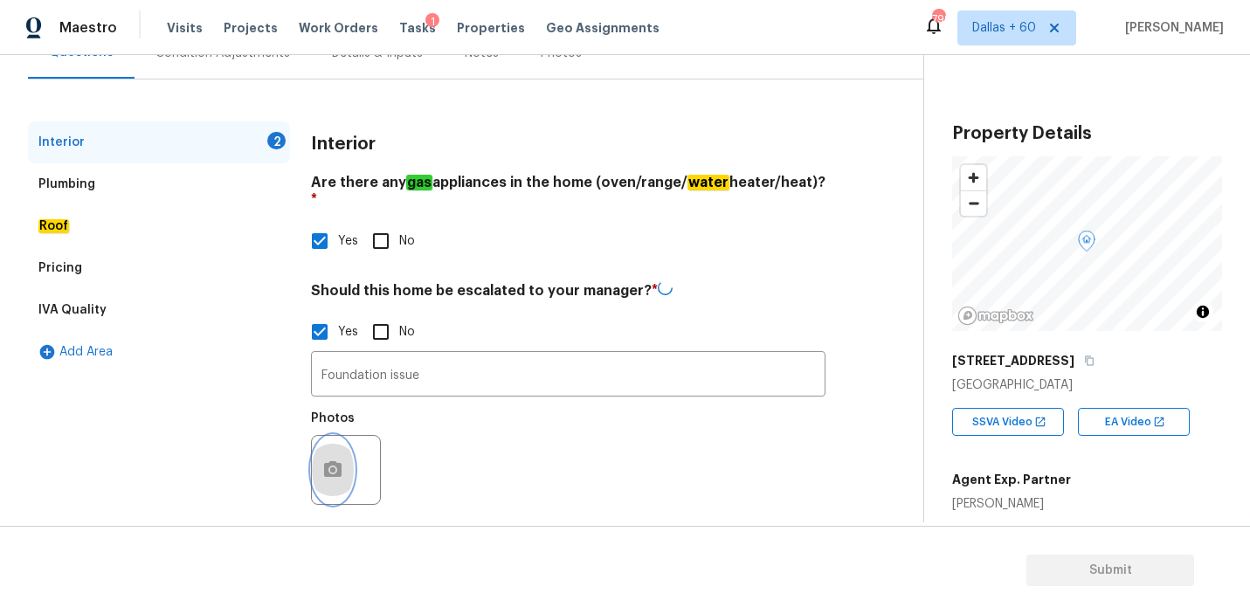
click at [346, 444] on button "button" at bounding box center [333, 470] width 42 height 68
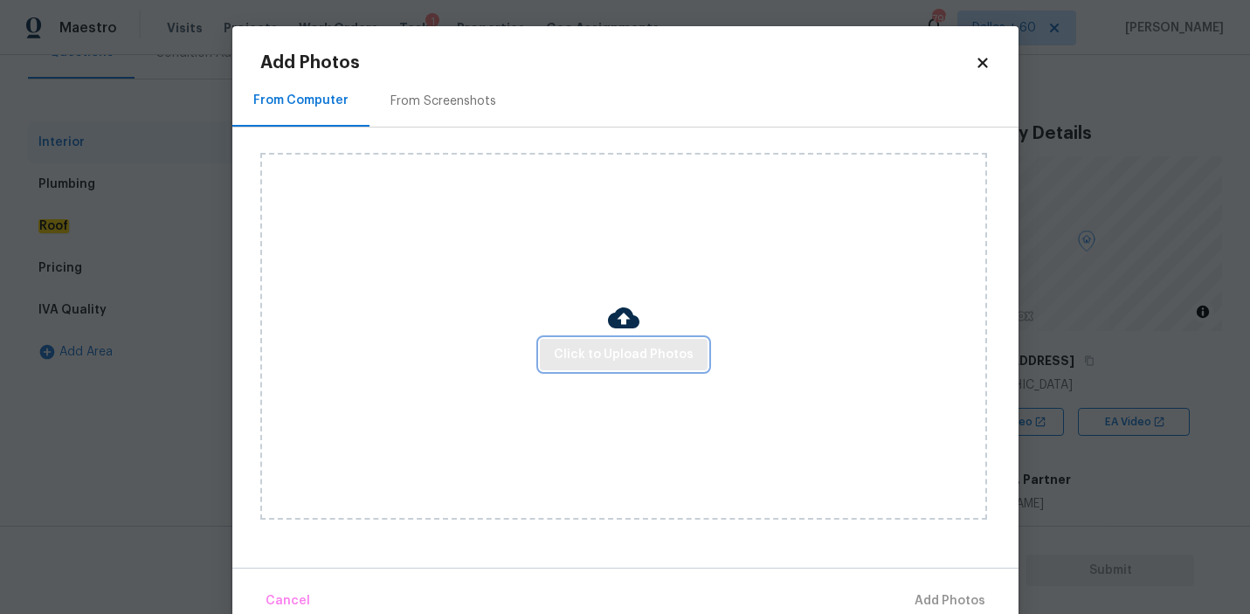
click at [622, 353] on span "Click to Upload Photos" at bounding box center [624, 355] width 140 height 22
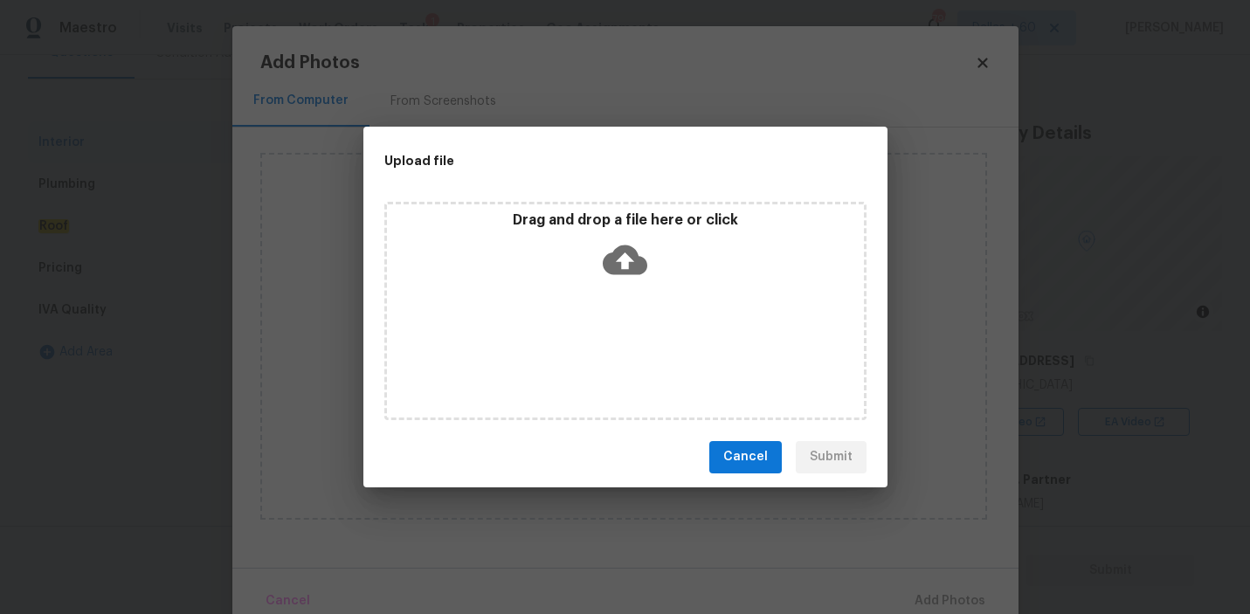
click at [626, 252] on icon at bounding box center [624, 260] width 45 height 45
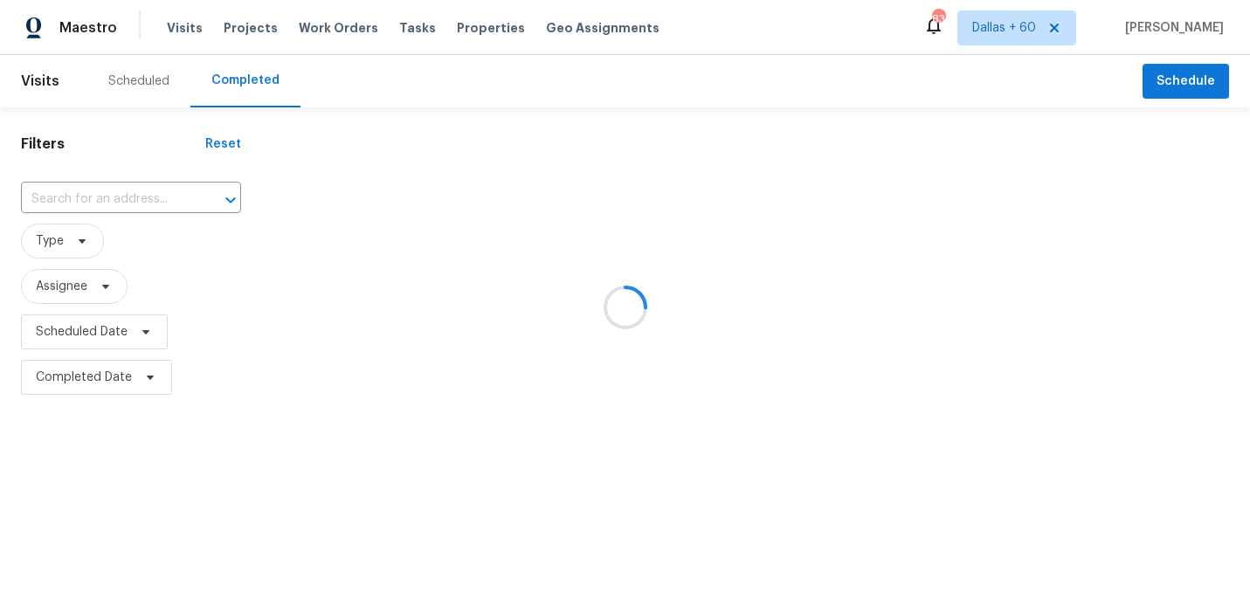
click at [122, 194] on div at bounding box center [625, 307] width 1250 height 614
click at [121, 197] on div at bounding box center [625, 307] width 1250 height 614
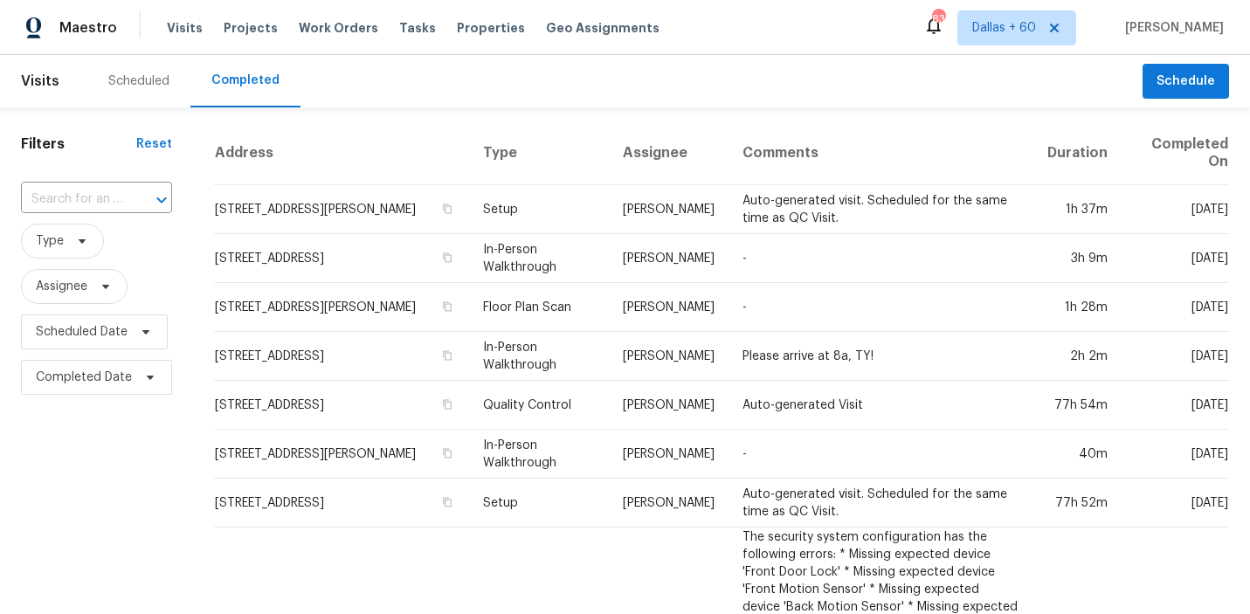
click at [121, 197] on div "​" at bounding box center [96, 199] width 151 height 27
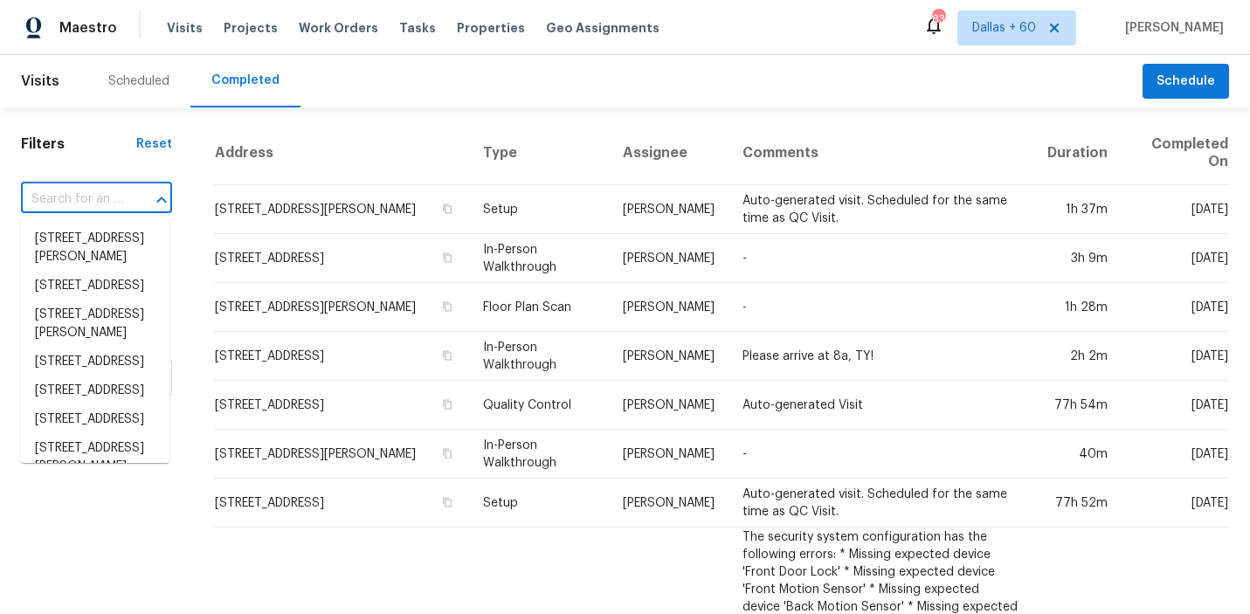
paste input "[STREET_ADDRESS]"
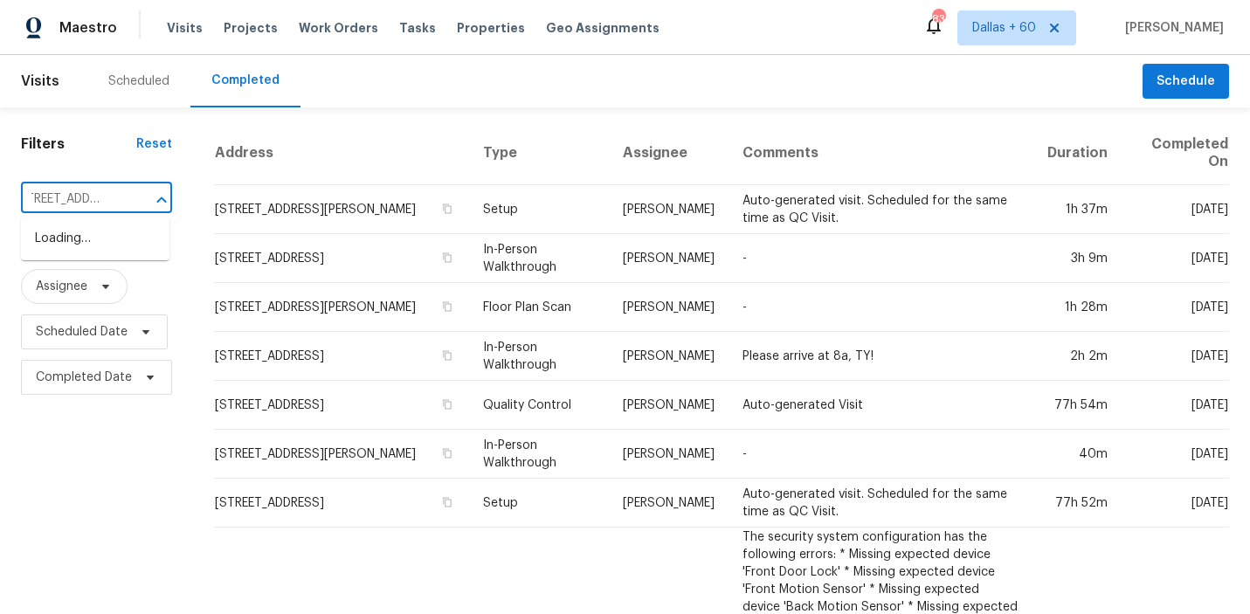
type input "[STREET_ADDRESS]"
click at [119, 238] on li "[STREET_ADDRESS]" at bounding box center [95, 238] width 148 height 29
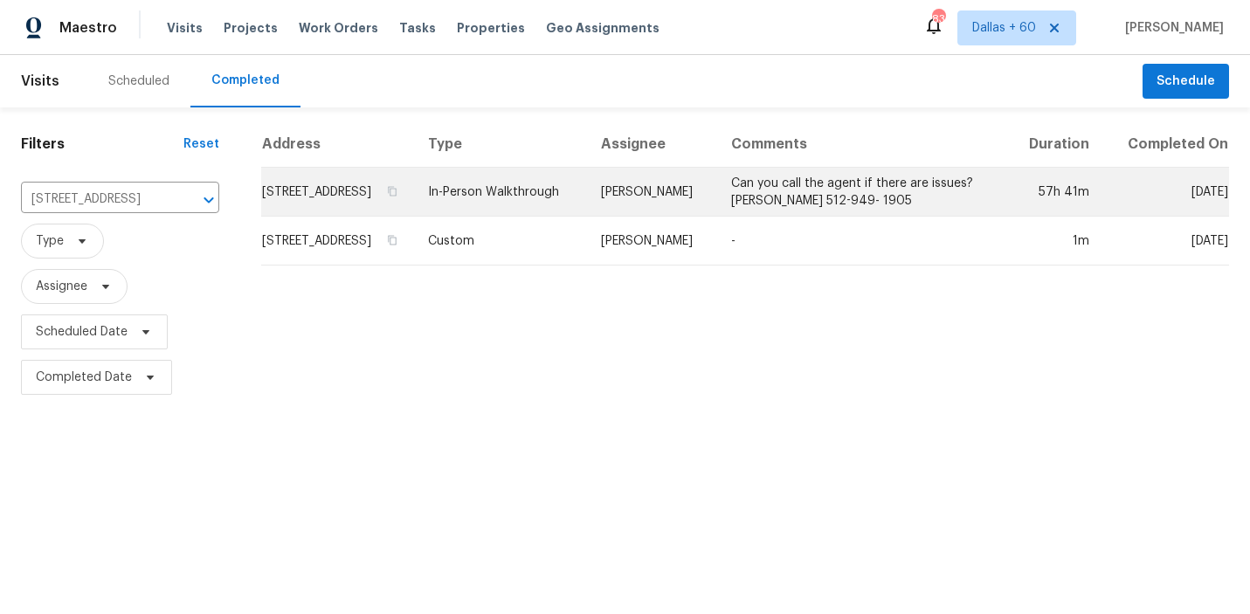
click at [587, 217] on td "In-Person Walkthrough" at bounding box center [500, 192] width 173 height 49
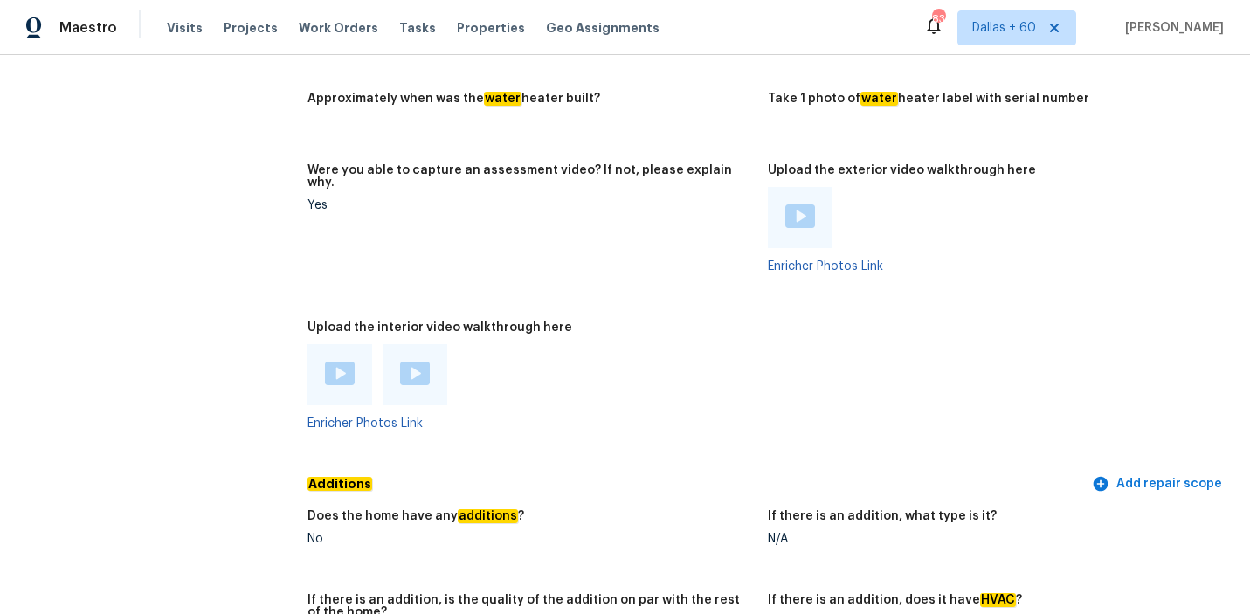
scroll to position [3135, 0]
click at [335, 361] on img at bounding box center [340, 373] width 30 height 24
click at [412, 364] on div at bounding box center [414, 374] width 65 height 61
click at [410, 361] on img at bounding box center [415, 373] width 30 height 24
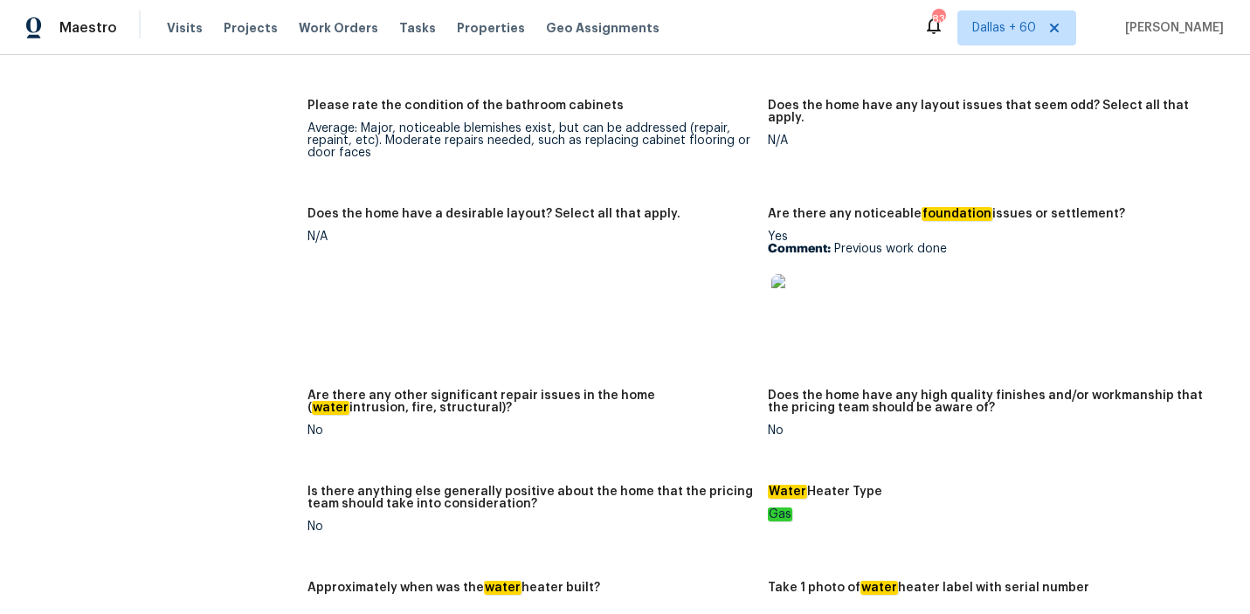
scroll to position [2645, 0]
click at [824, 275] on img at bounding box center [799, 303] width 56 height 56
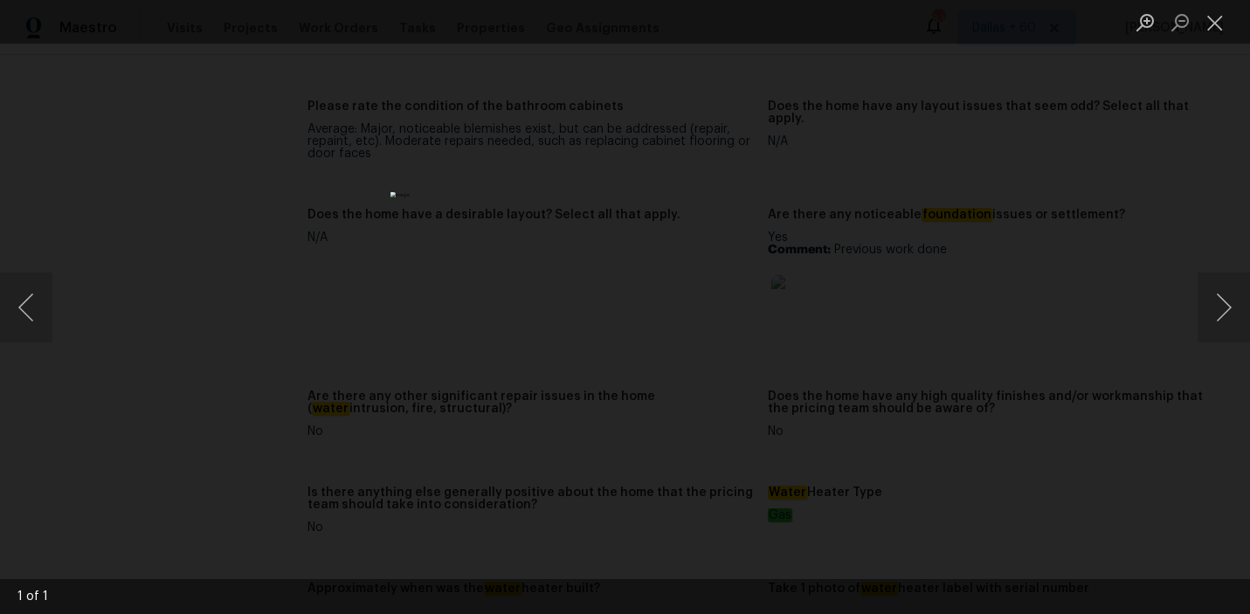
click at [208, 276] on div "Lightbox" at bounding box center [625, 307] width 1250 height 614
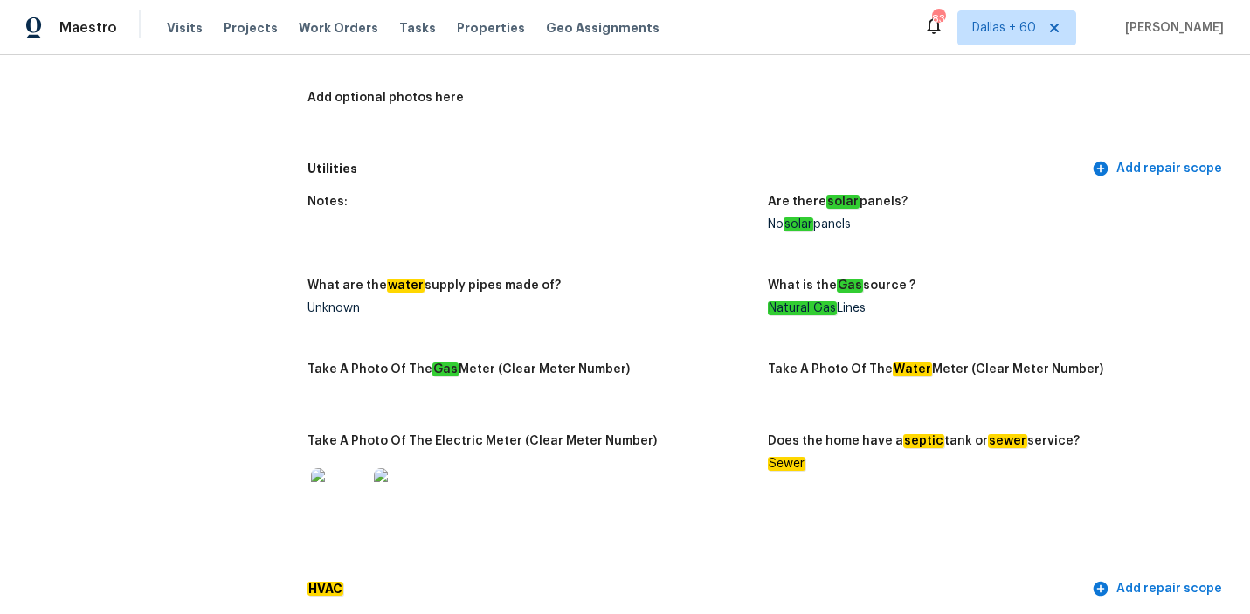
scroll to position [1013, 0]
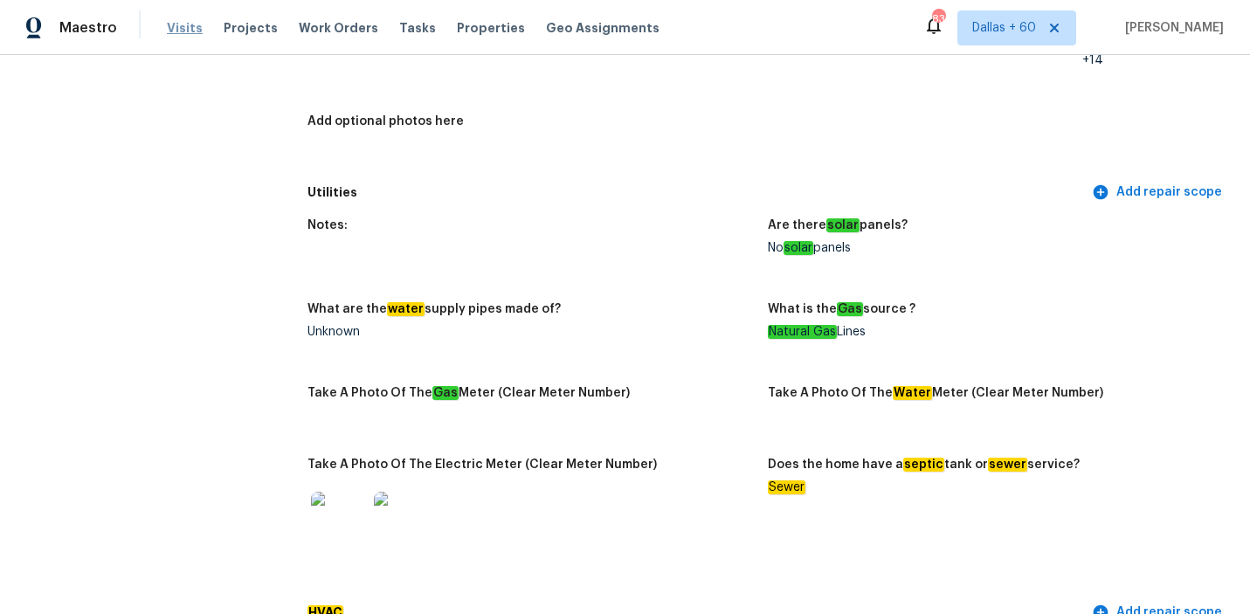
click at [182, 31] on span "Visits" at bounding box center [185, 27] width 36 height 17
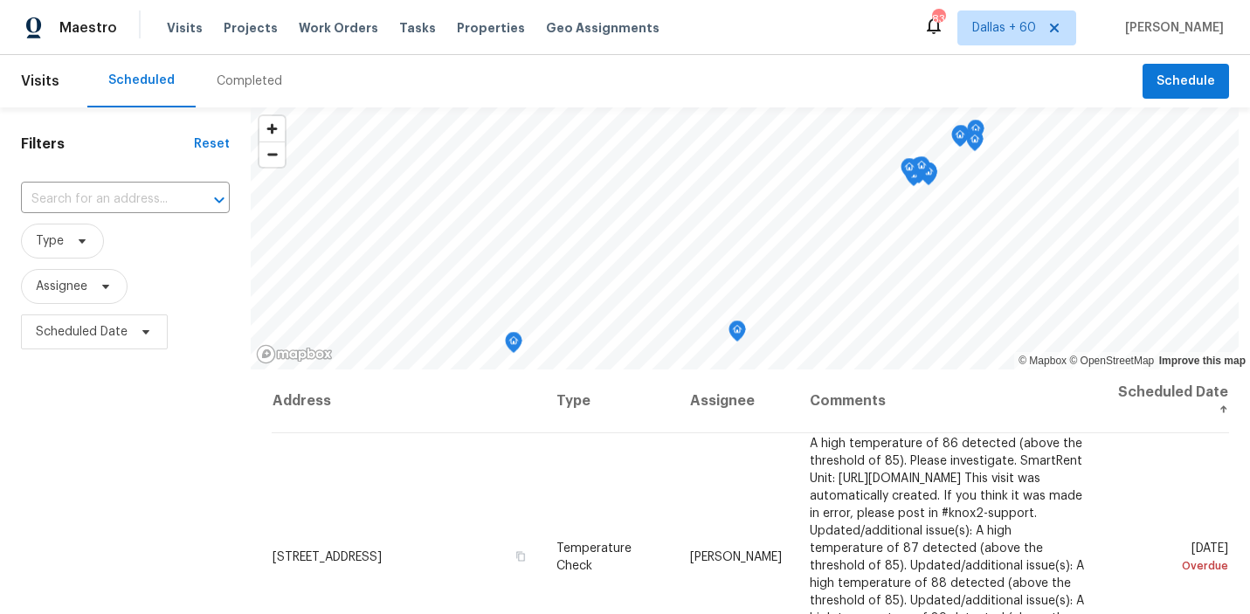
click at [234, 80] on div "Completed" at bounding box center [249, 80] width 65 height 17
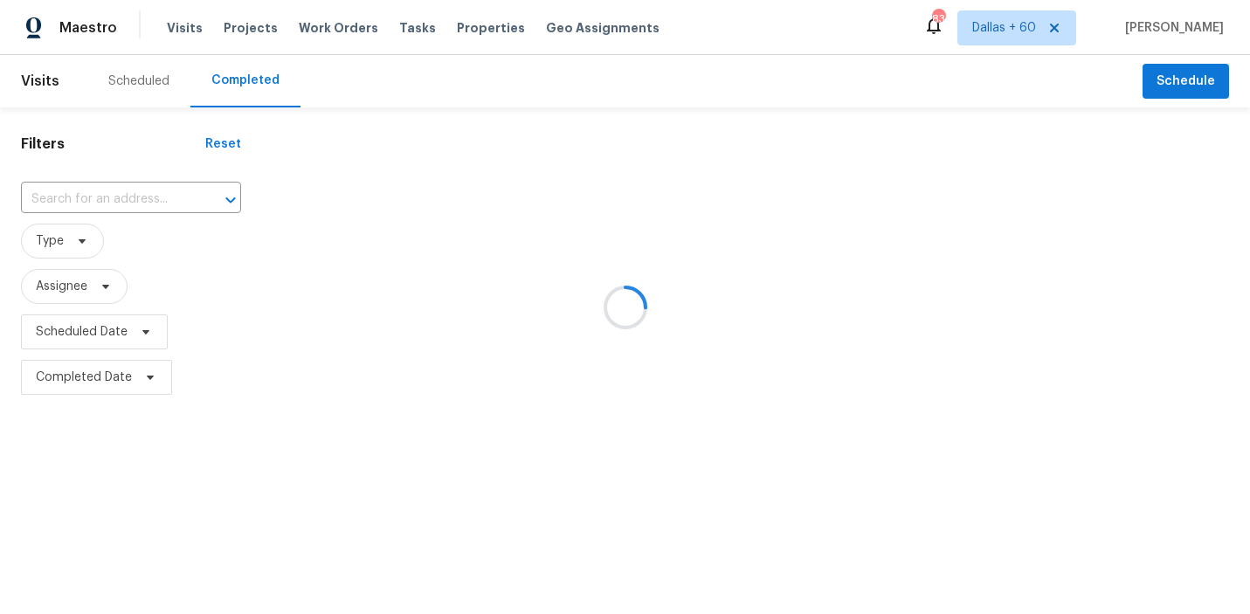
click at [135, 189] on div at bounding box center [625, 307] width 1250 height 614
click at [135, 197] on div at bounding box center [625, 307] width 1250 height 614
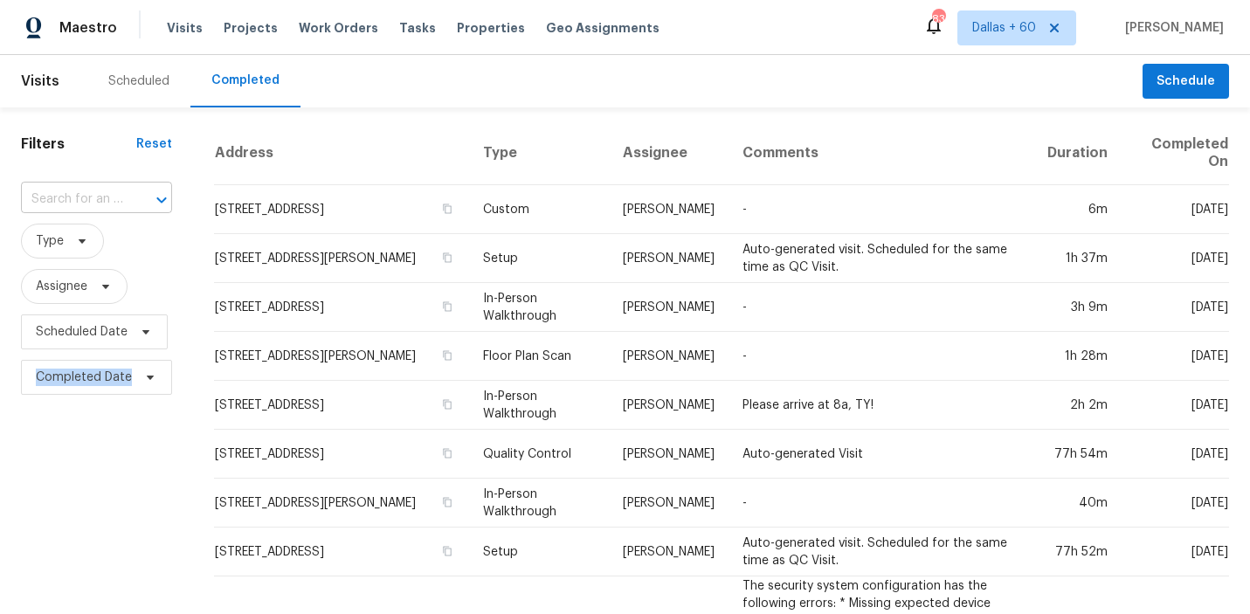
click at [111, 194] on input "text" at bounding box center [72, 199] width 102 height 27
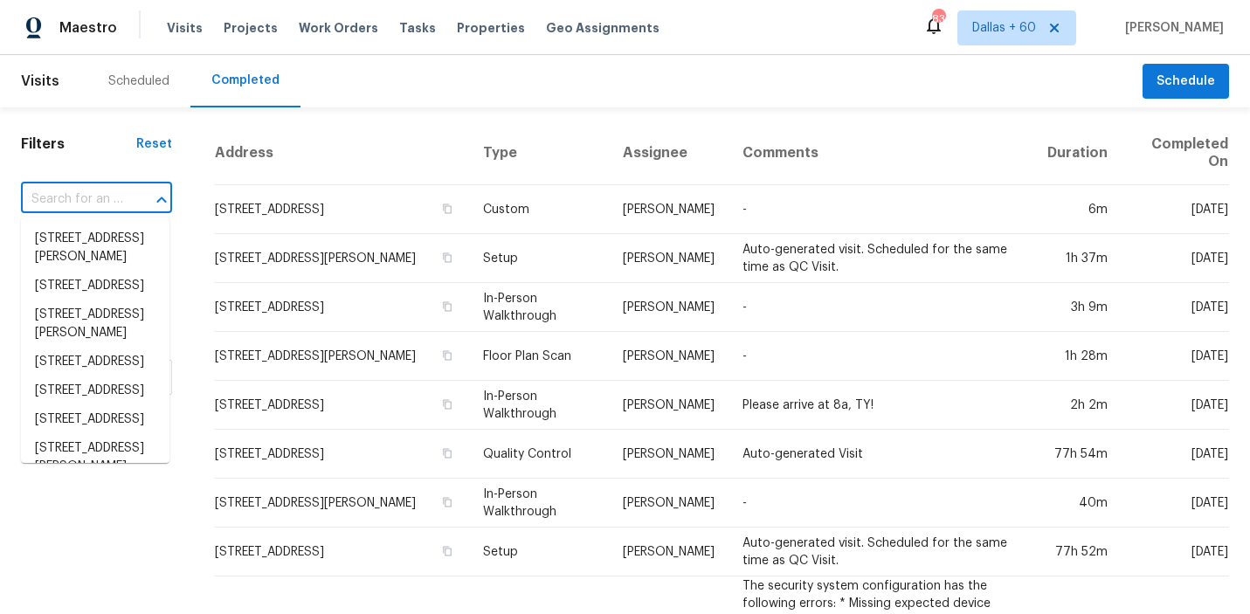
paste input "[STREET_ADDRESS][PERSON_NAME]"
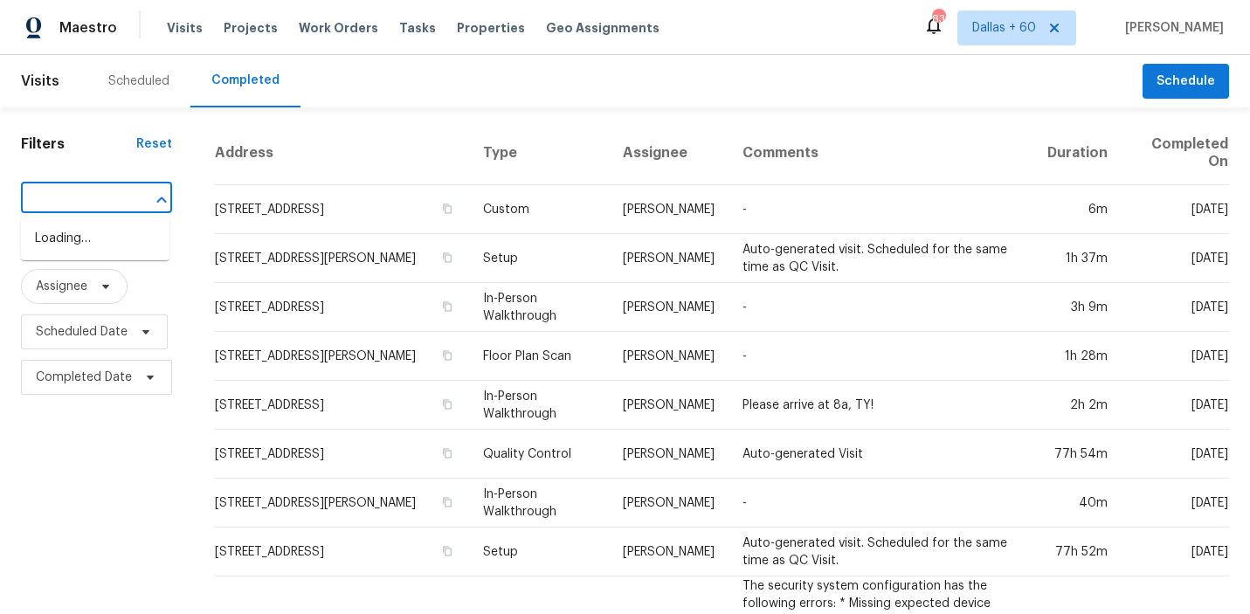
type input "[STREET_ADDRESS][PERSON_NAME]"
click at [110, 245] on li "[STREET_ADDRESS][PERSON_NAME]" at bounding box center [95, 247] width 148 height 47
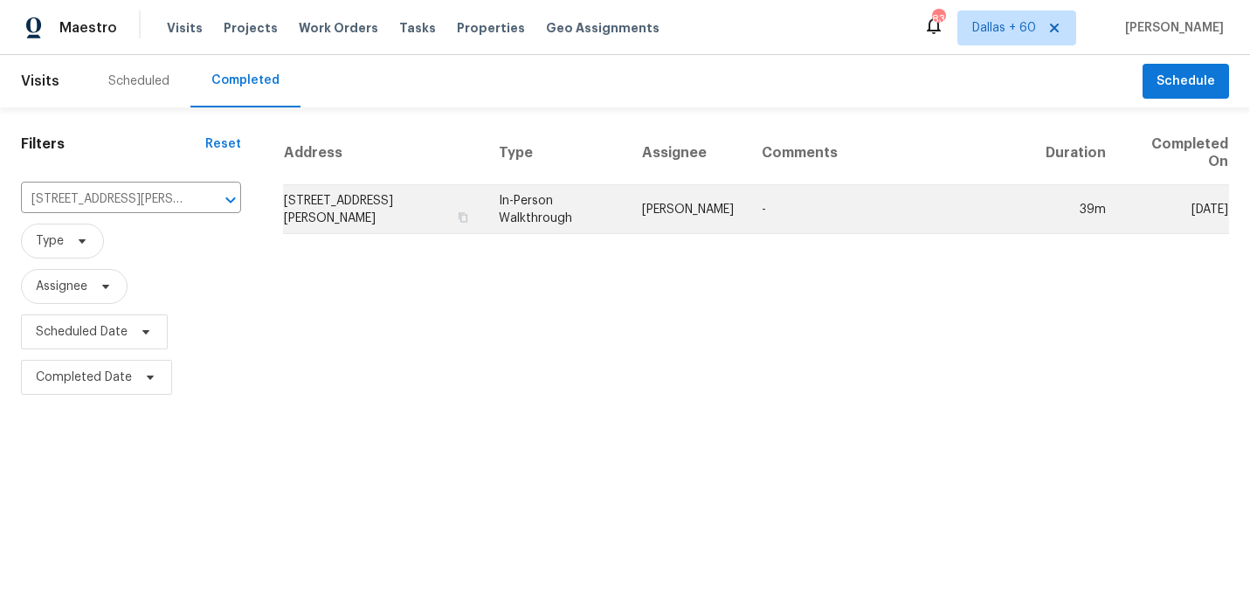
click at [363, 201] on td "[STREET_ADDRESS][PERSON_NAME]" at bounding box center [384, 209] width 202 height 49
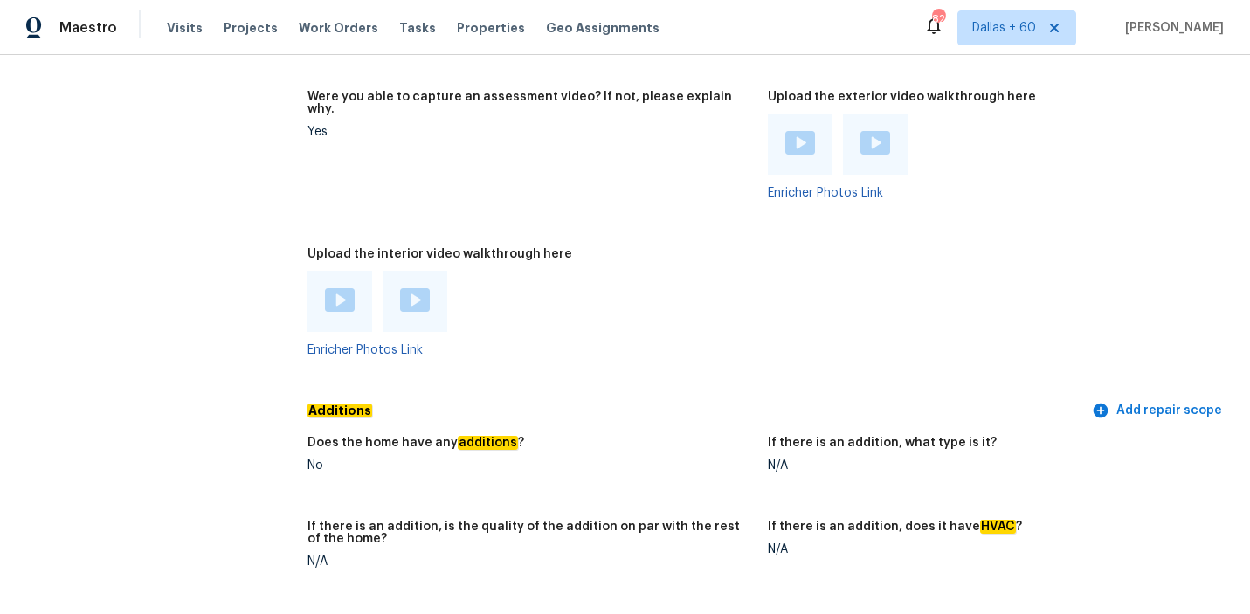
scroll to position [3319, 0]
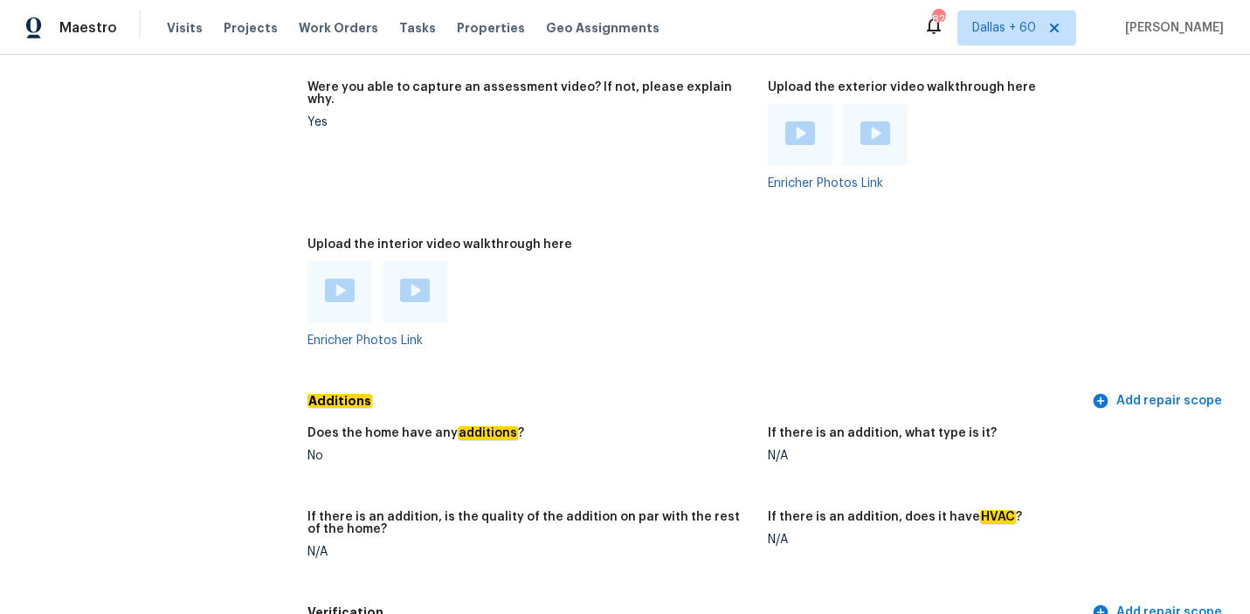
click at [336, 279] on img at bounding box center [340, 291] width 30 height 24
click at [416, 279] on img at bounding box center [415, 291] width 30 height 24
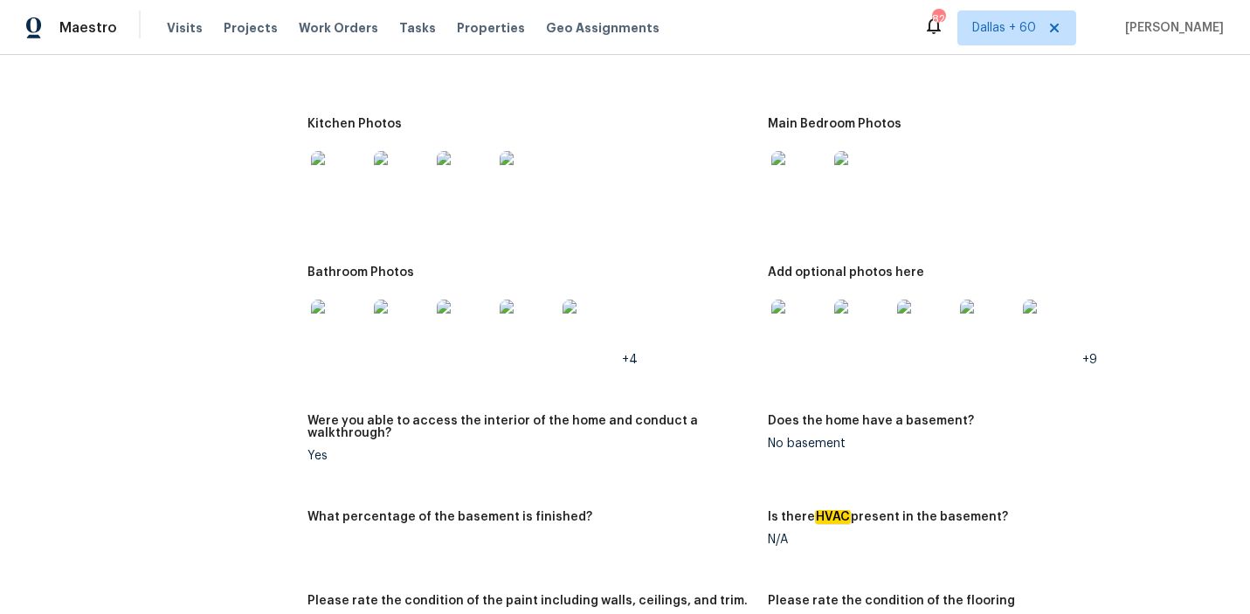
scroll to position [2042, 0]
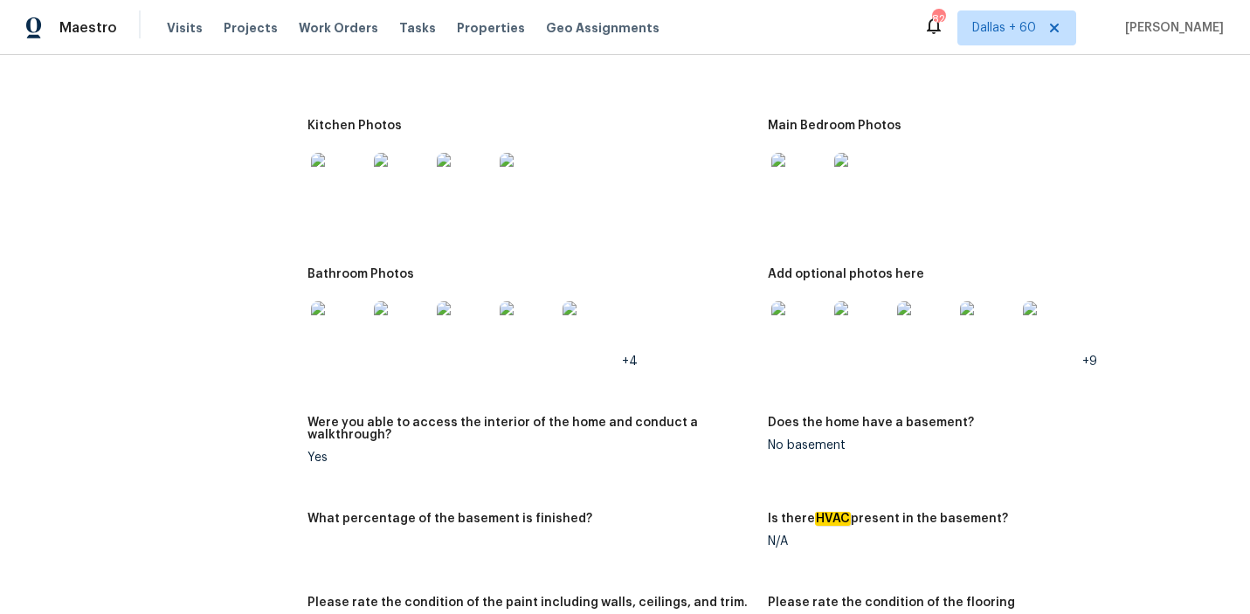
click at [809, 301] on img at bounding box center [799, 329] width 56 height 56
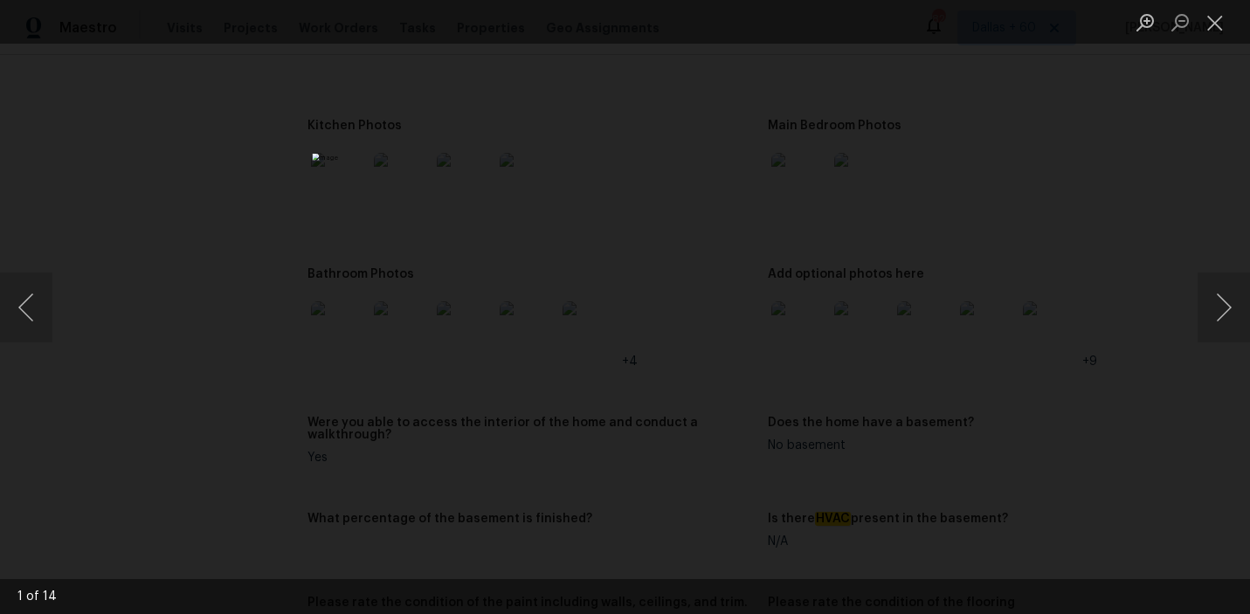
click at [163, 272] on div "Lightbox" at bounding box center [625, 307] width 1250 height 614
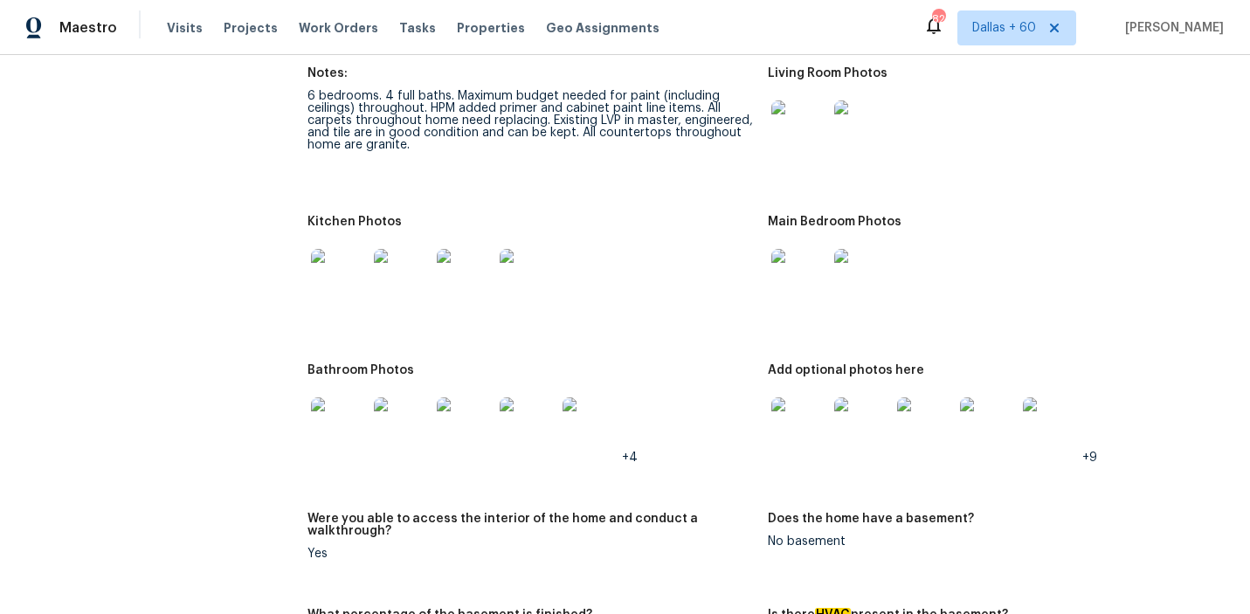
scroll to position [1945, 0]
click at [809, 264] on img at bounding box center [799, 278] width 56 height 56
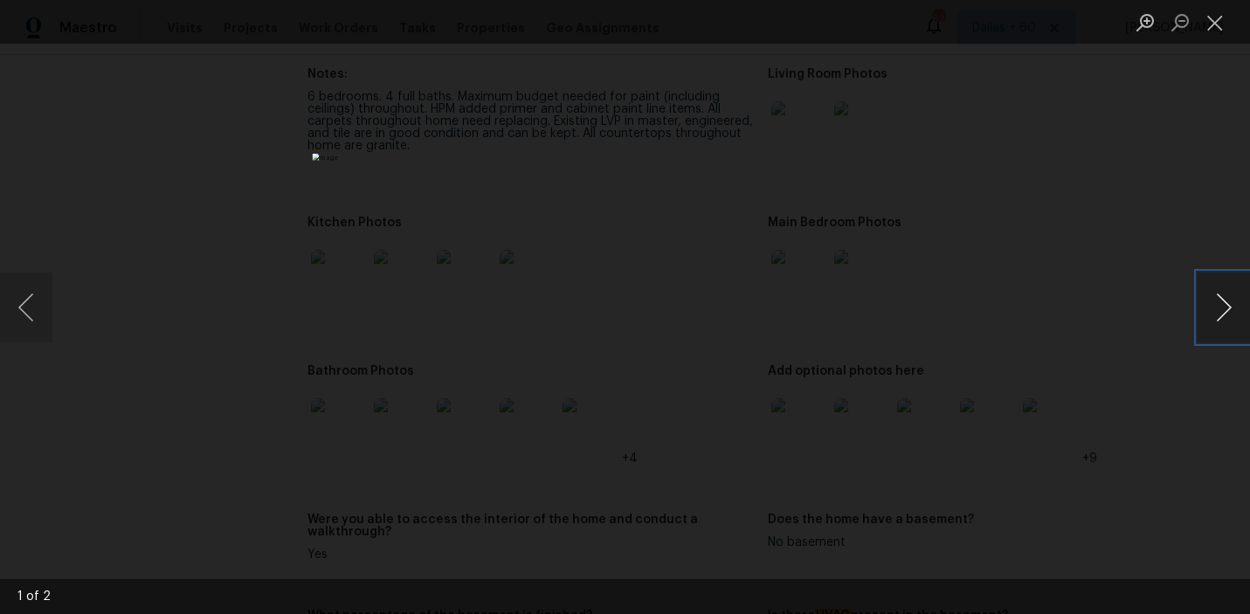
click at [1201, 304] on button "Next image" at bounding box center [1223, 307] width 52 height 70
click at [195, 334] on div "Lightbox" at bounding box center [625, 307] width 1250 height 614
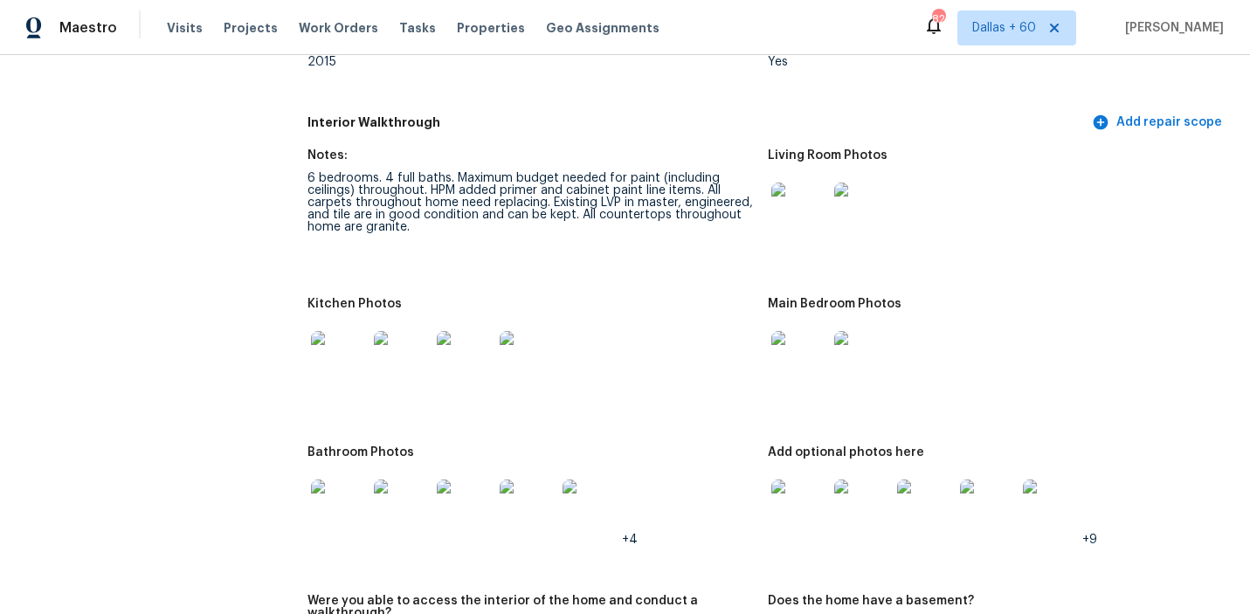
scroll to position [1828, 0]
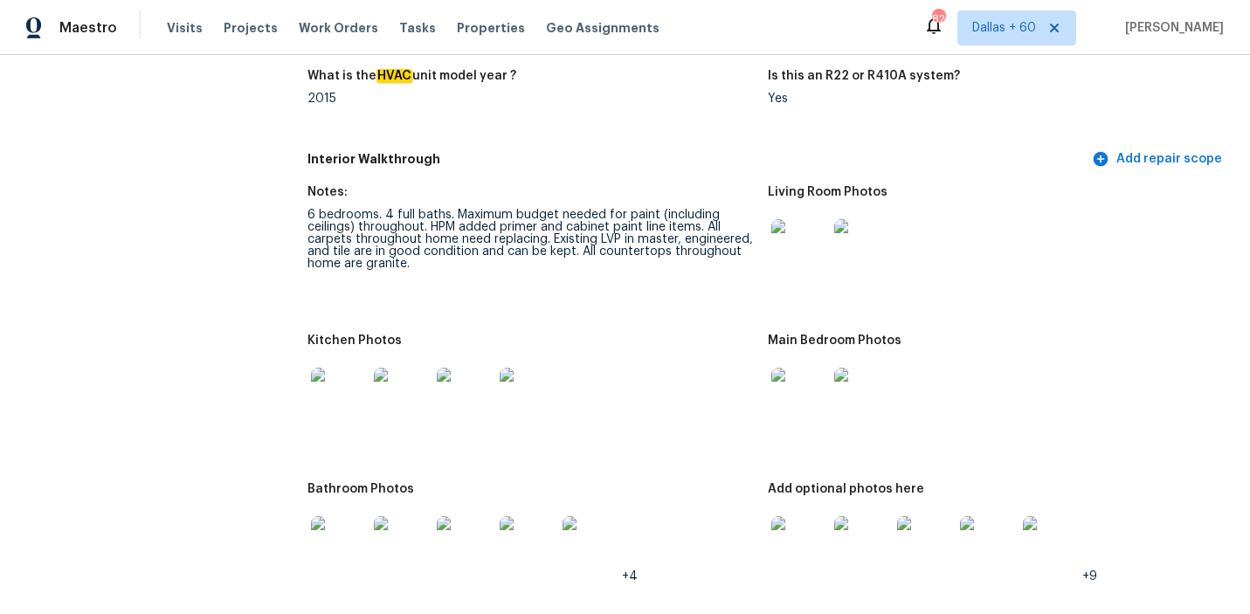
click at [820, 221] on img at bounding box center [799, 247] width 56 height 56
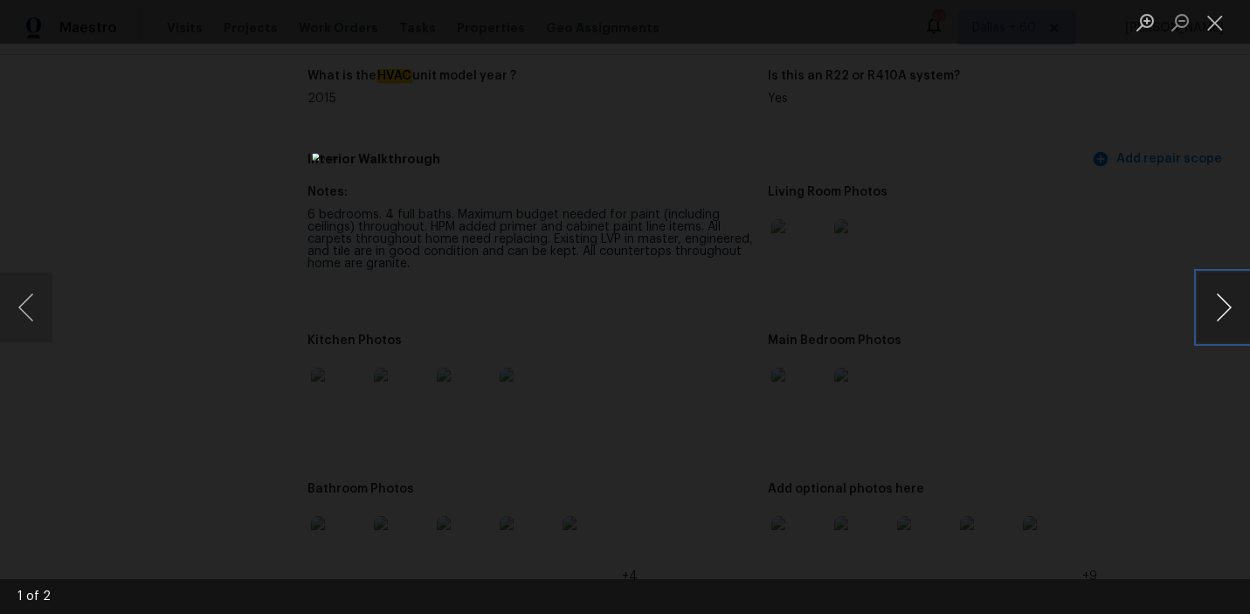
click at [1232, 308] on button "Next image" at bounding box center [1223, 307] width 52 height 70
click at [210, 234] on div "Lightbox" at bounding box center [625, 307] width 1250 height 614
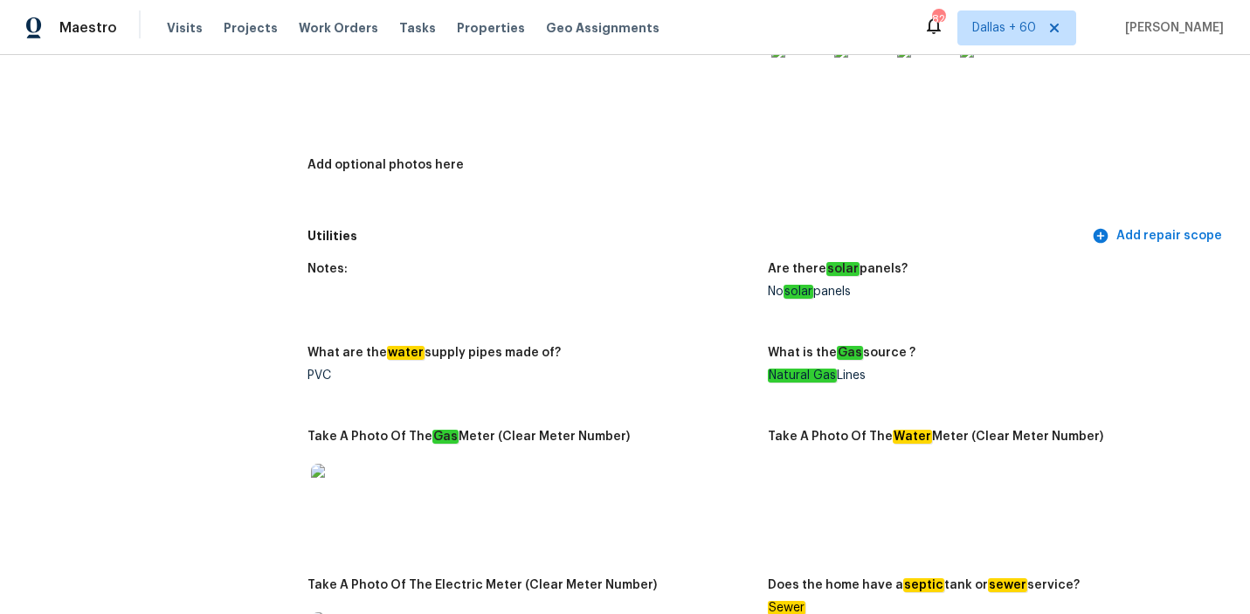
scroll to position [0, 0]
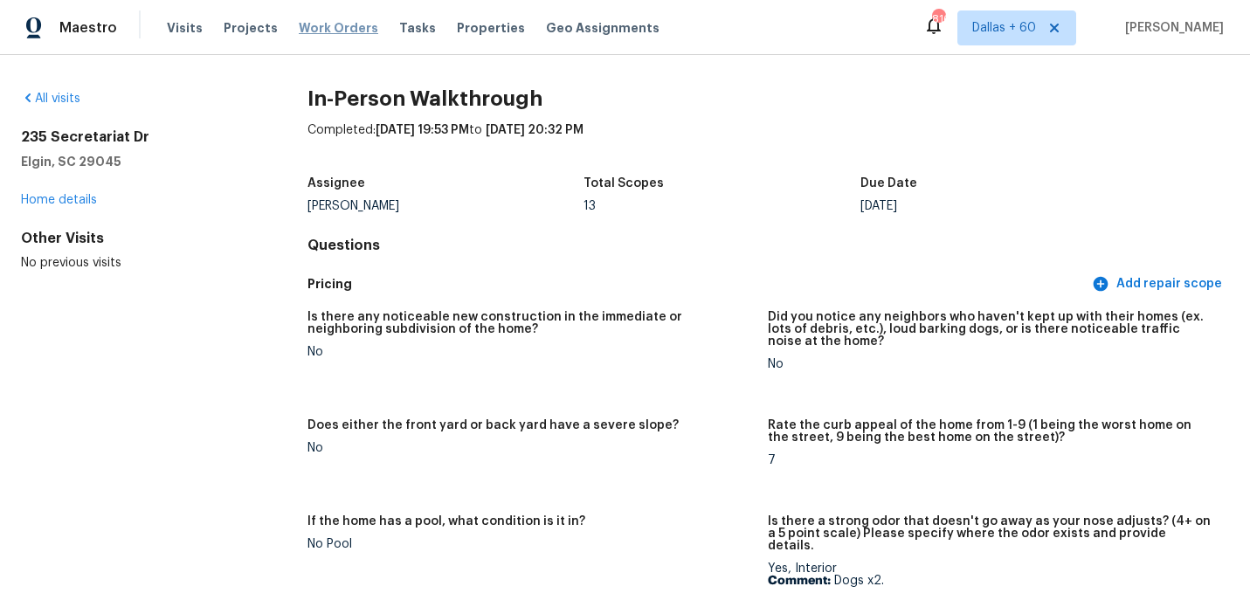
click at [331, 30] on span "Work Orders" at bounding box center [338, 27] width 79 height 17
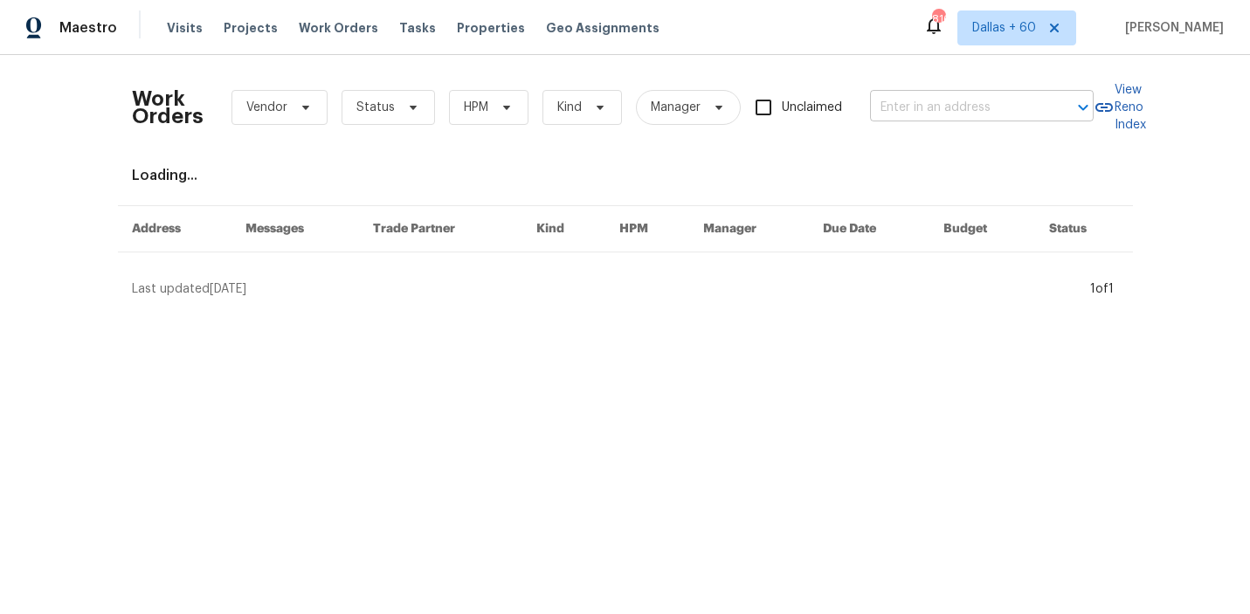
click at [984, 99] on input "text" at bounding box center [957, 107] width 175 height 27
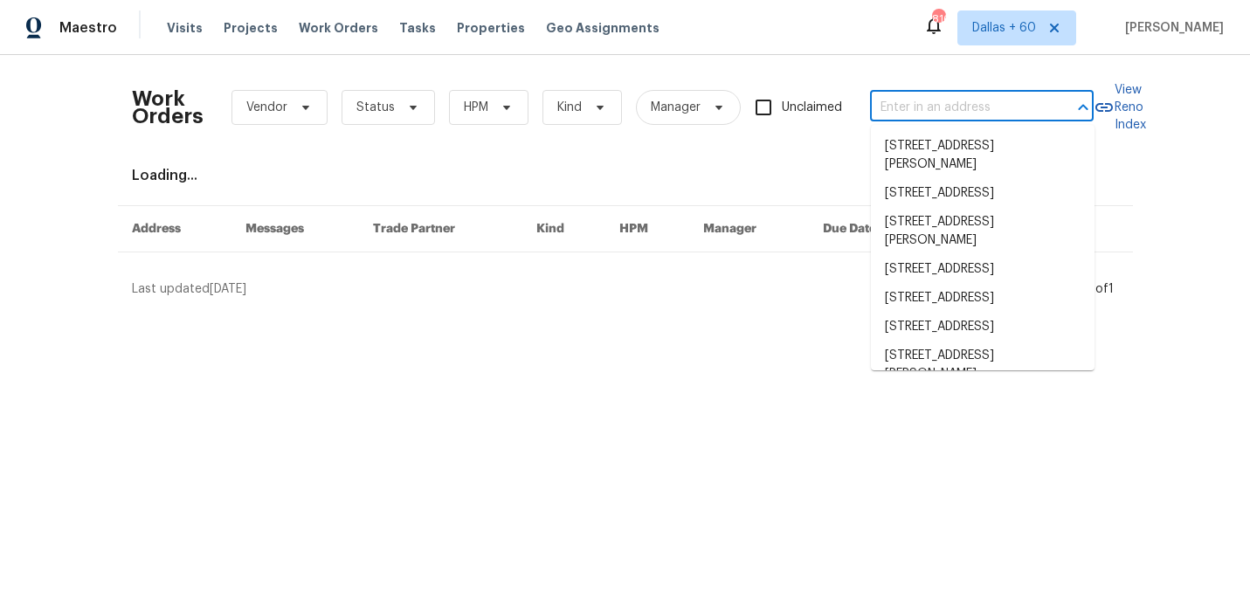
paste input "5204 Grass Ridge Dr, Charlotte, NC 28216"
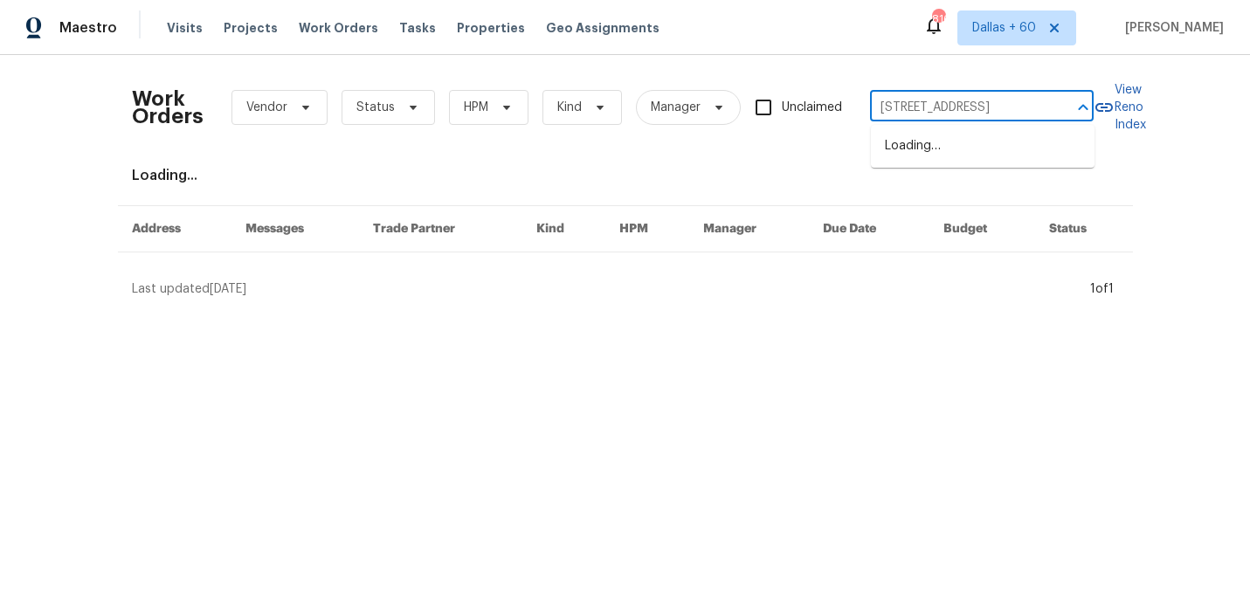
type input "5204 Grass Ridge Dr, Charlotte, NC 28216"
click at [981, 145] on li "5204 Grass Ridge Dr, Charlotte, NC 28216" at bounding box center [983, 146] width 224 height 29
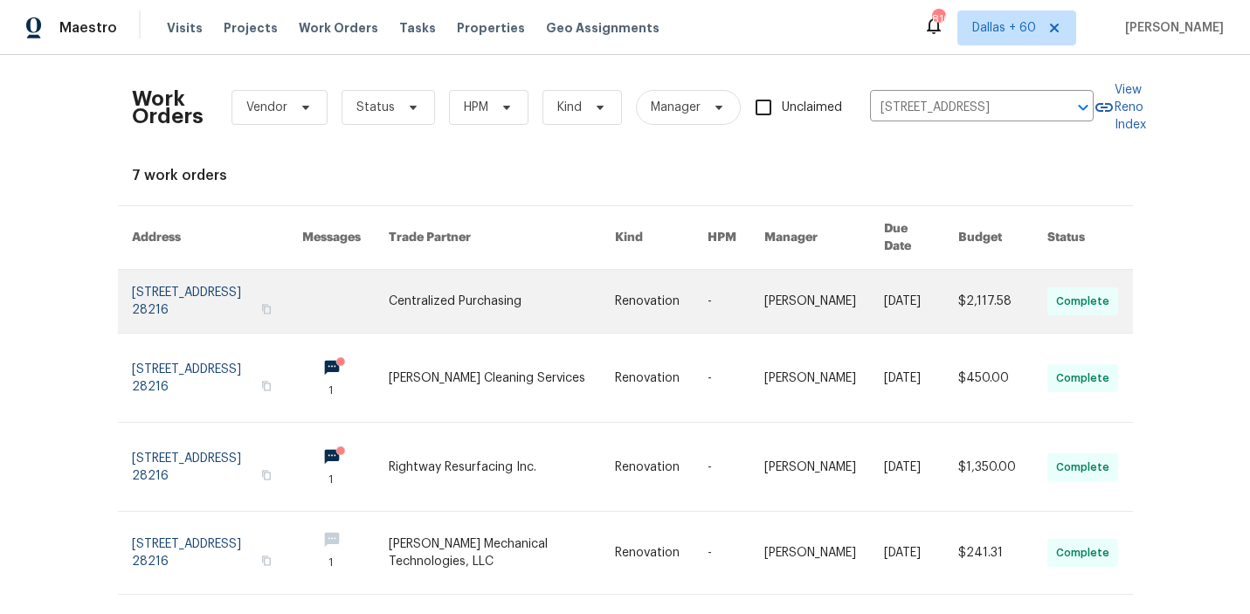
click at [562, 276] on link at bounding box center [502, 301] width 226 height 63
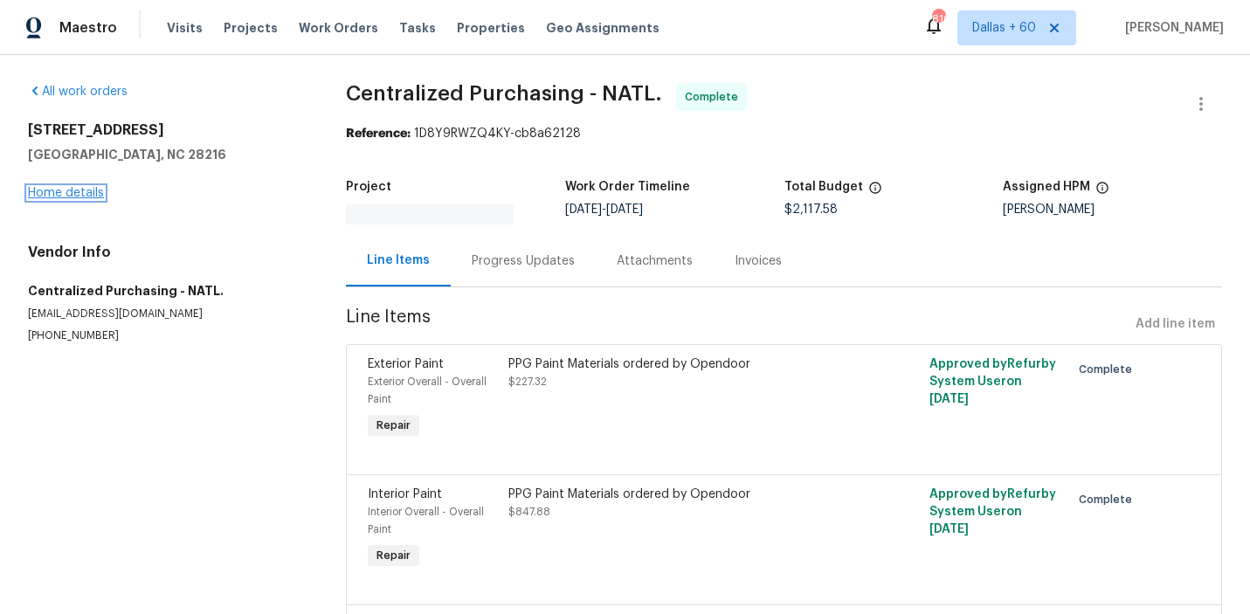
click at [45, 192] on link "Home details" at bounding box center [66, 193] width 76 height 12
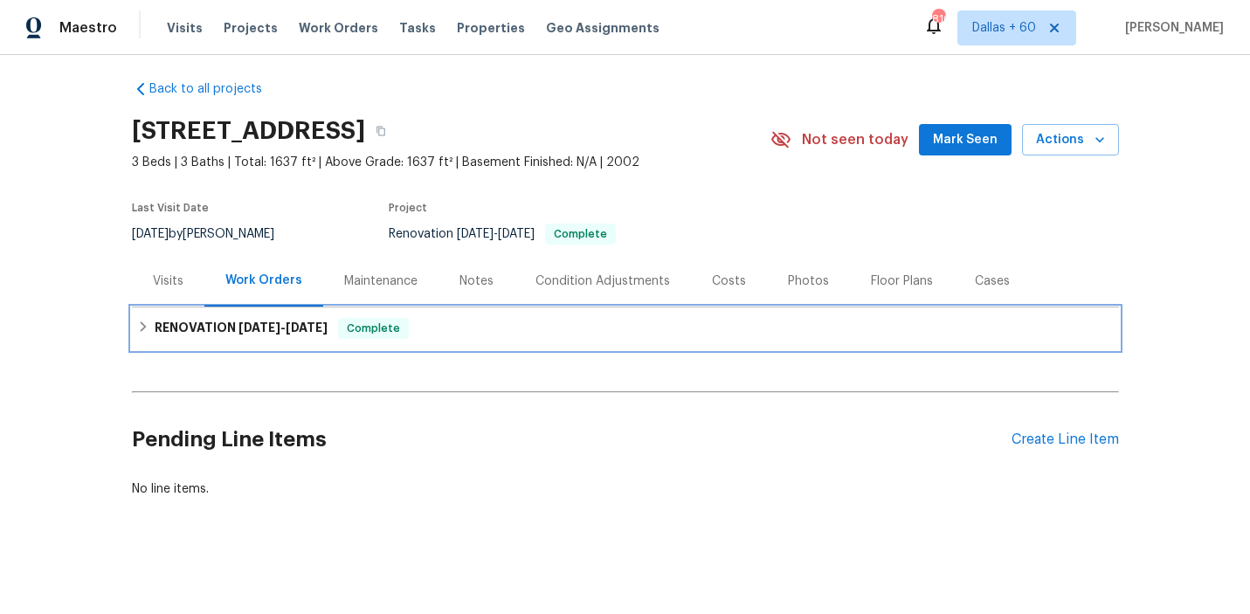
click at [533, 315] on div "RENOVATION 8/11/25 - 9/15/25 Complete" at bounding box center [625, 328] width 987 height 42
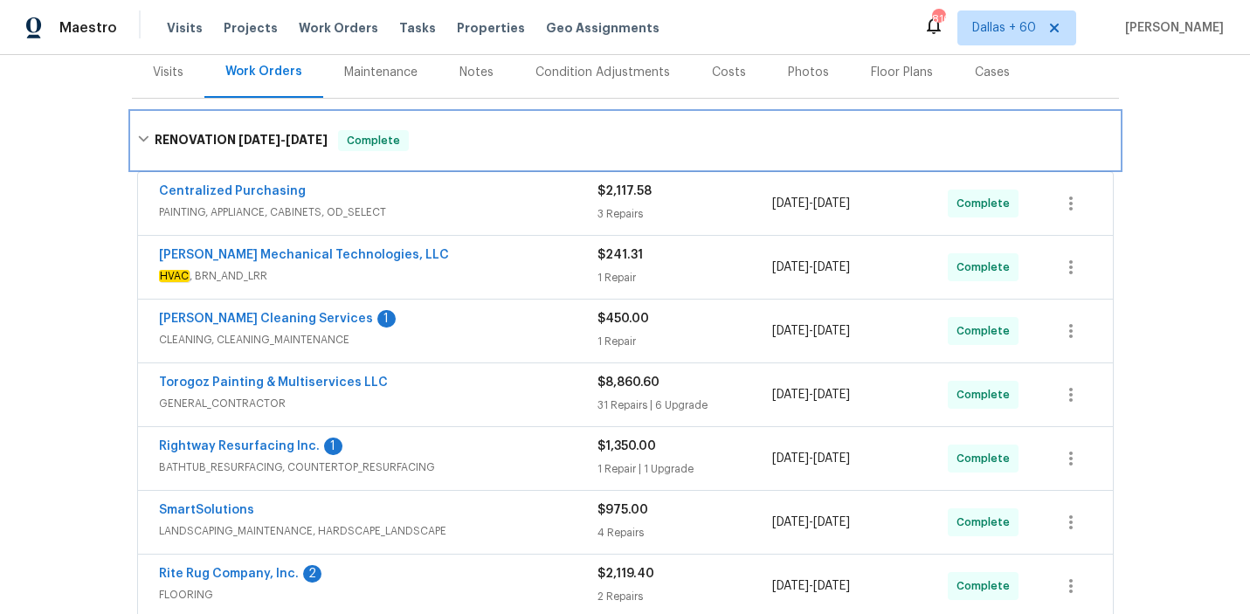
scroll to position [217, 0]
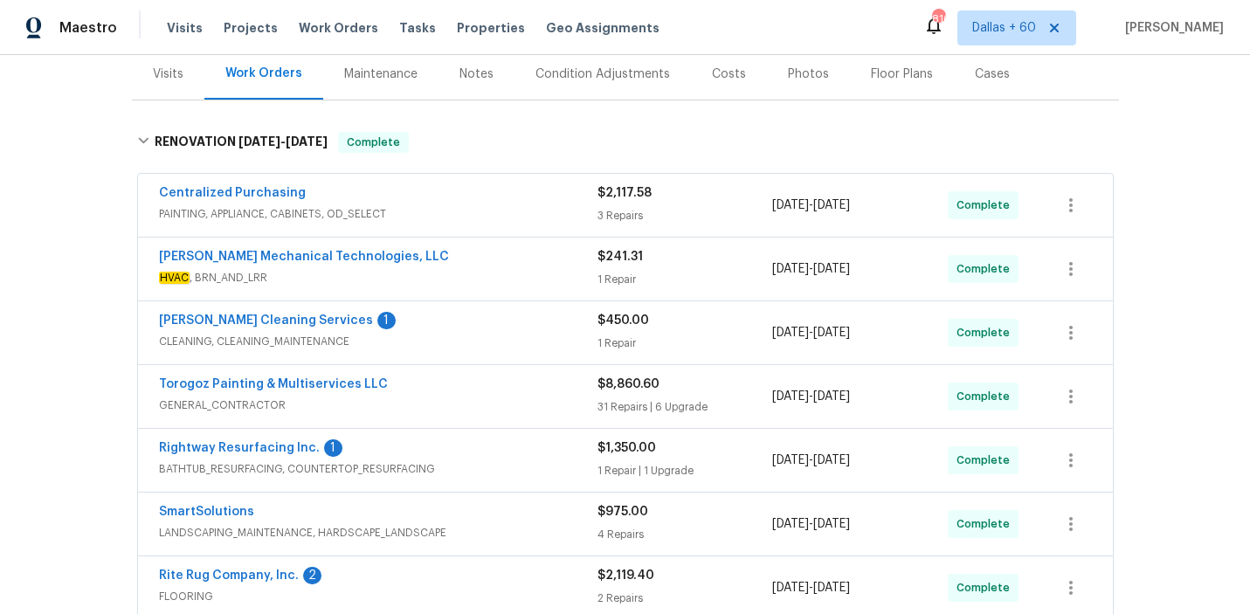
click at [520, 252] on div "Johnson's Mechanical Technologies, LLC" at bounding box center [378, 258] width 438 height 21
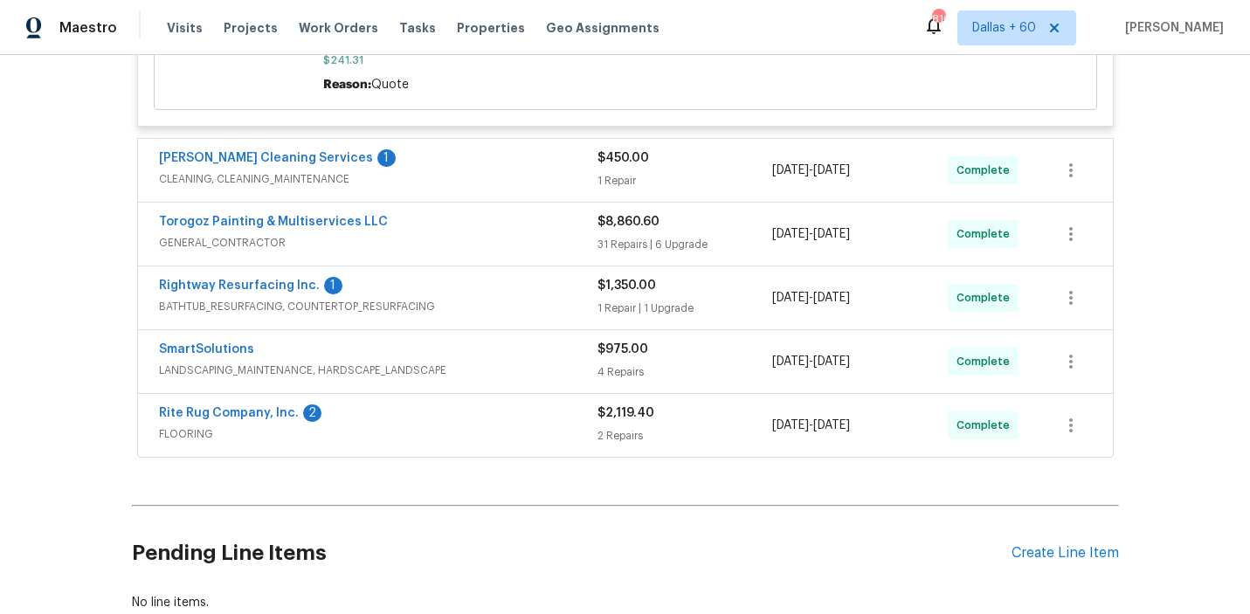
scroll to position [653, 0]
click at [498, 371] on span "LANDSCAPING_MAINTENANCE, HARDSCAPE_LANDSCAPE" at bounding box center [378, 371] width 438 height 17
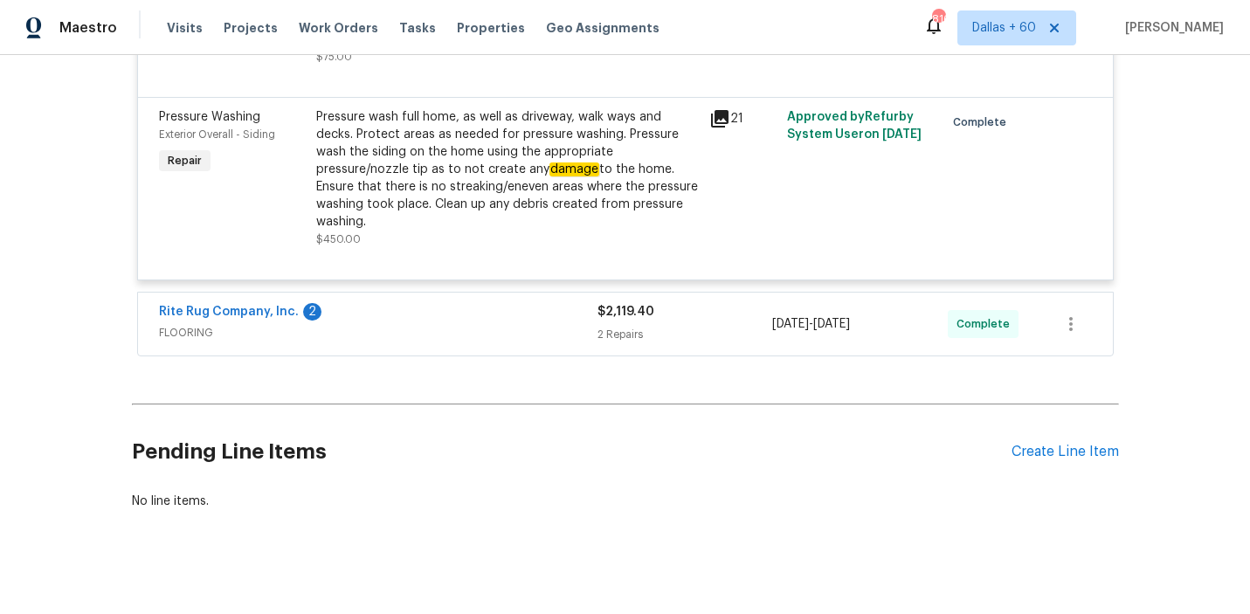
scroll to position [1477, 0]
click at [476, 305] on div "Rite Rug Company, Inc. 2" at bounding box center [378, 315] width 438 height 21
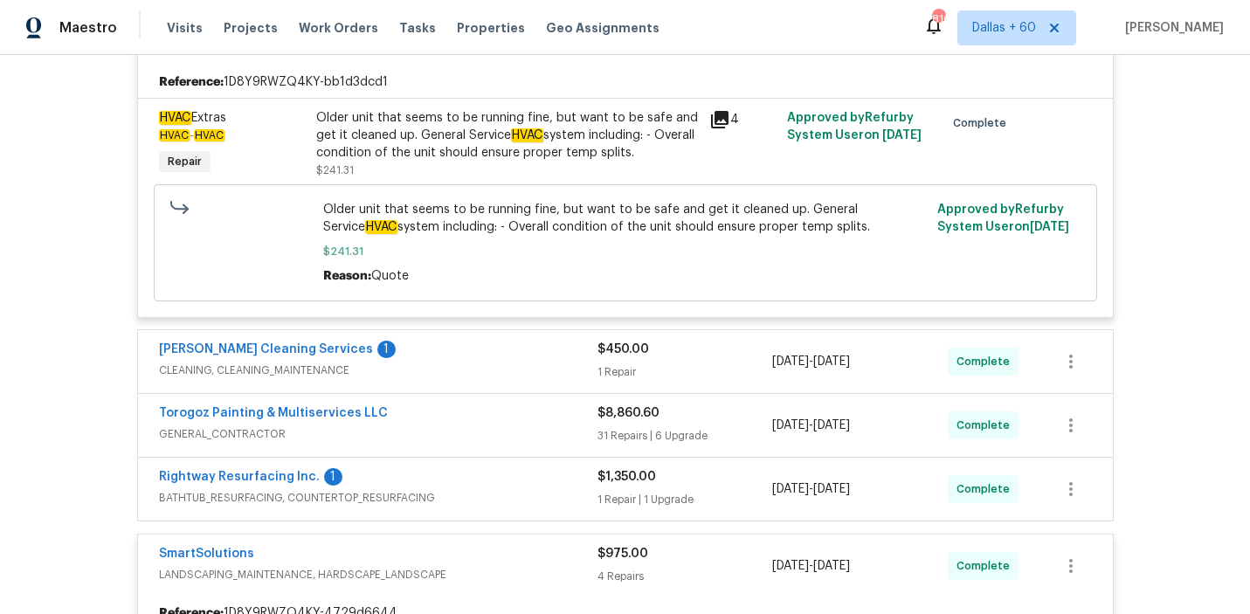
scroll to position [0, 0]
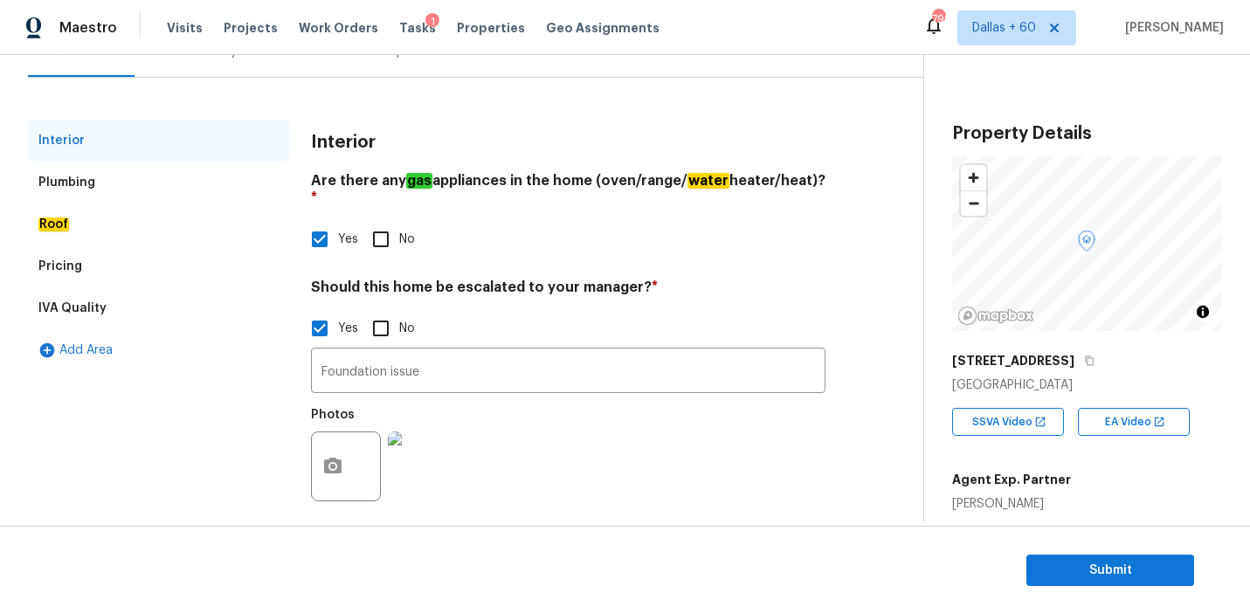
scroll to position [185, 0]
click at [94, 196] on div "Plumbing" at bounding box center [159, 184] width 262 height 42
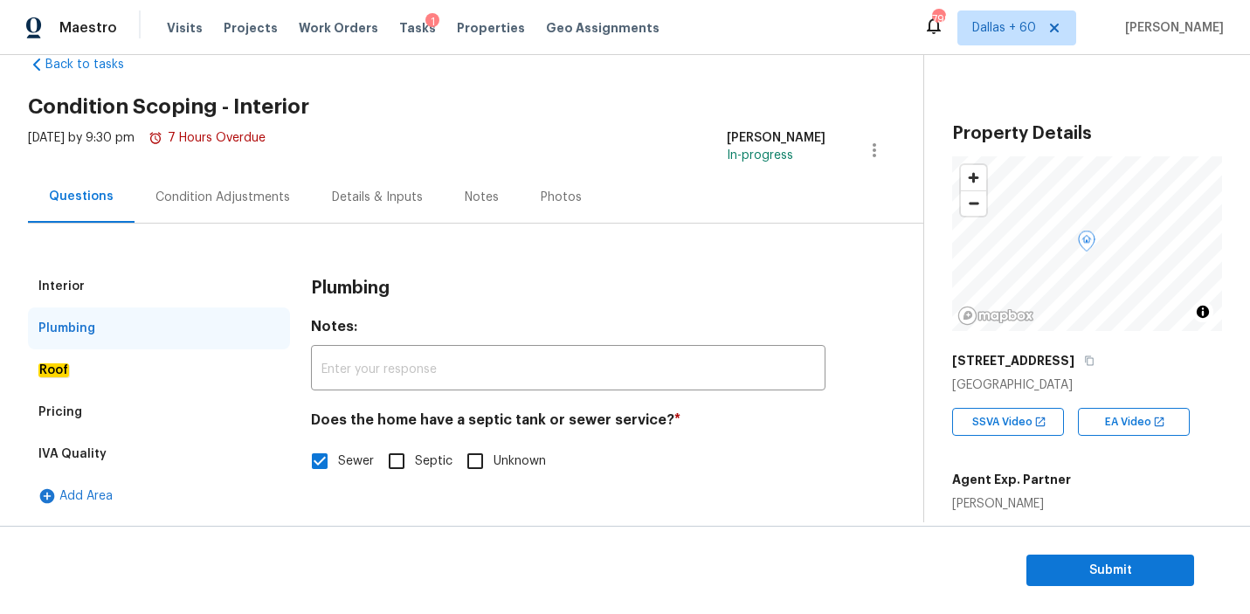
click at [95, 222] on div "Questions" at bounding box center [81, 197] width 107 height 52
click at [82, 387] on div "Roof" at bounding box center [159, 370] width 262 height 42
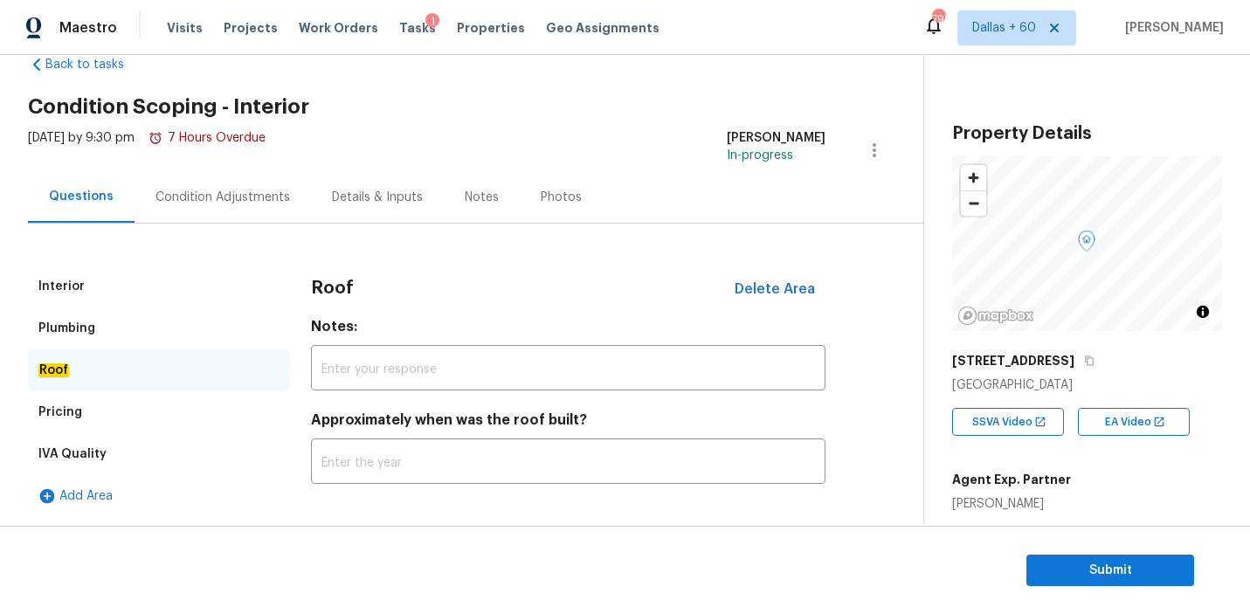
click at [89, 406] on div "Pricing" at bounding box center [159, 412] width 262 height 42
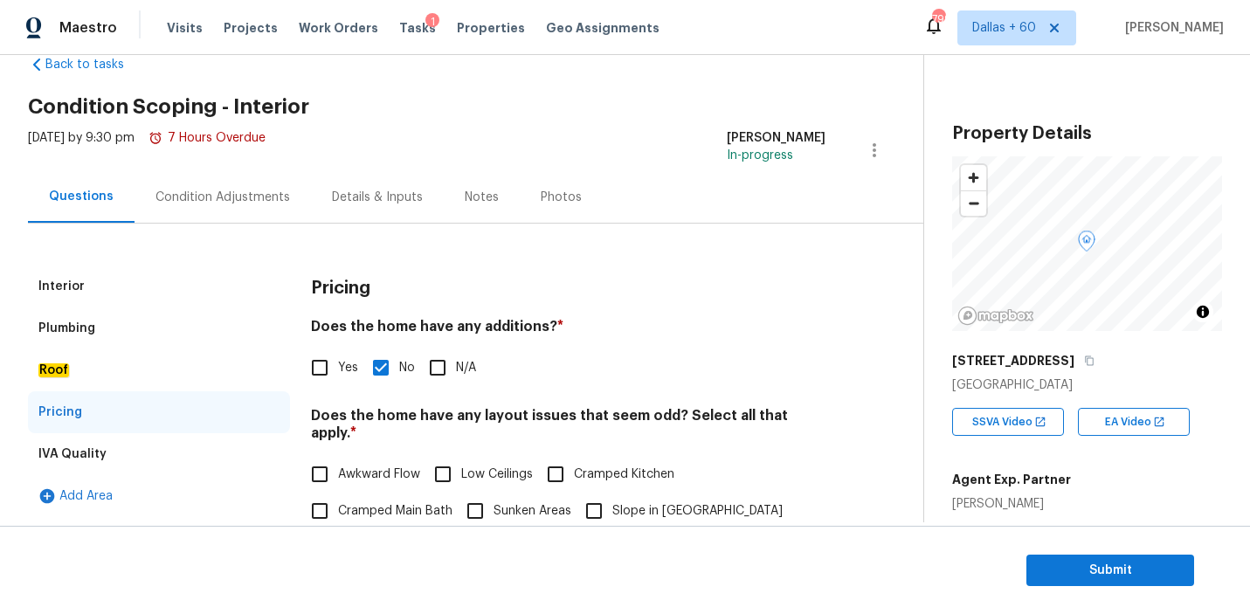
scroll to position [185, 0]
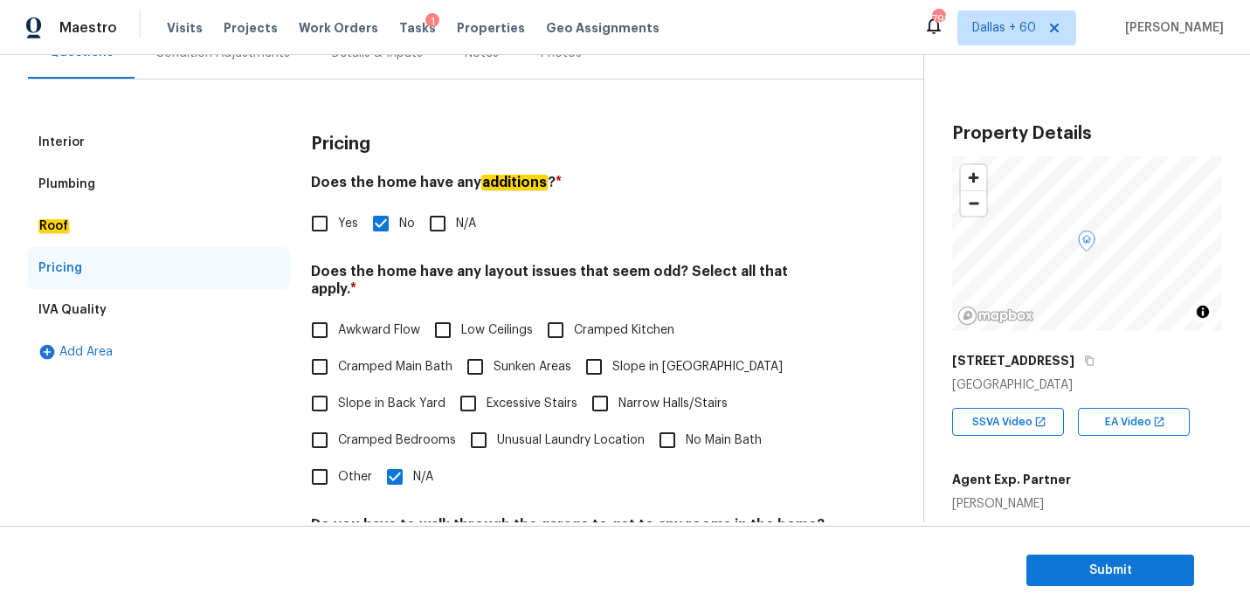
click at [108, 298] on div "IVA Quality" at bounding box center [159, 310] width 262 height 42
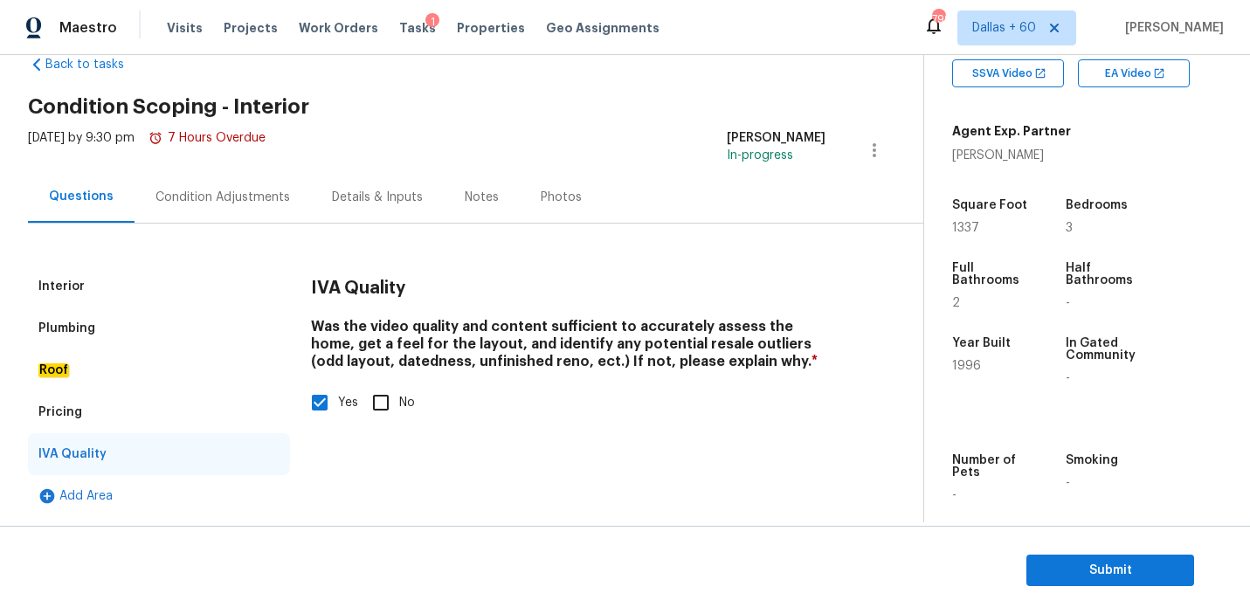
scroll to position [351, 0]
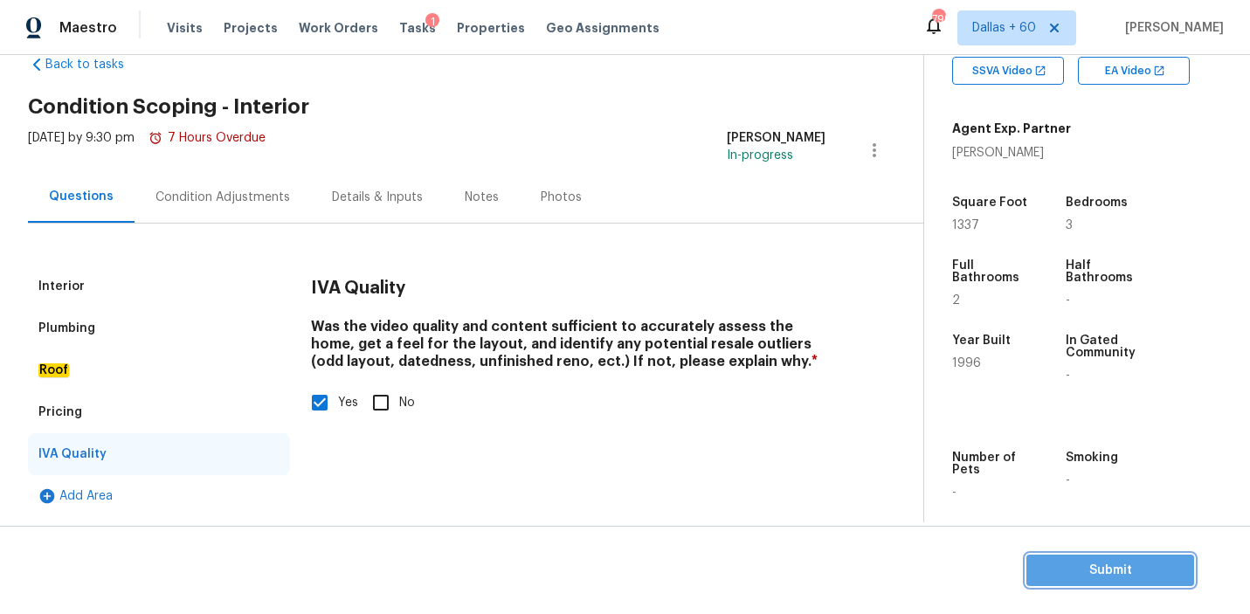
click at [1116, 565] on span "Submit" at bounding box center [1110, 571] width 140 height 22
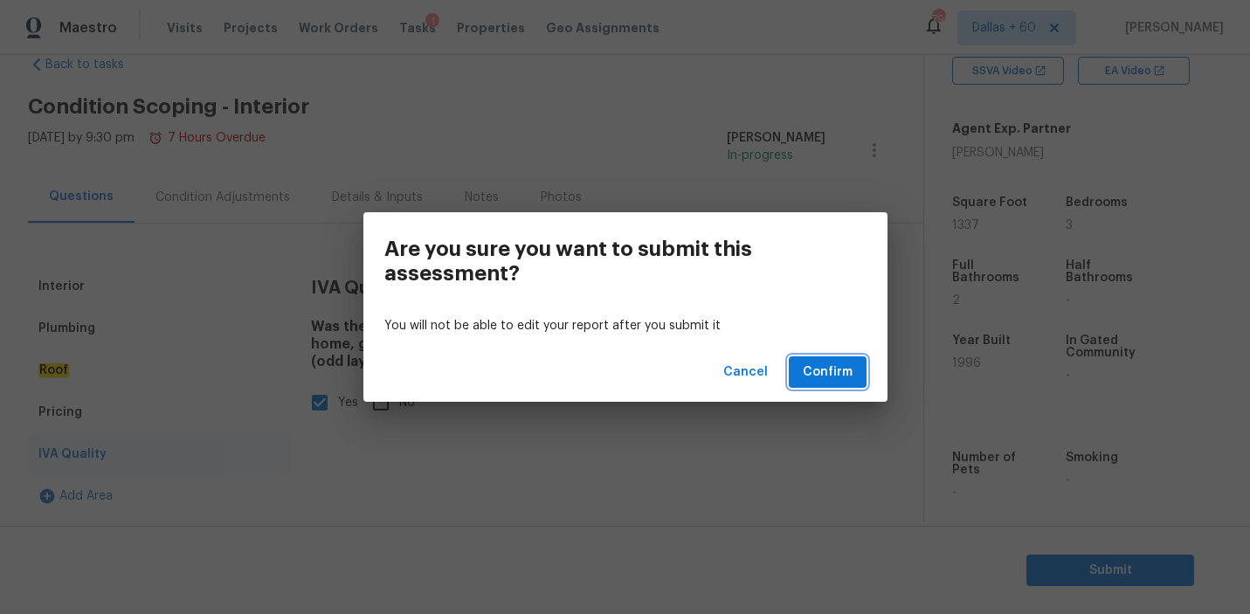
click at [810, 370] on span "Confirm" at bounding box center [827, 372] width 50 height 22
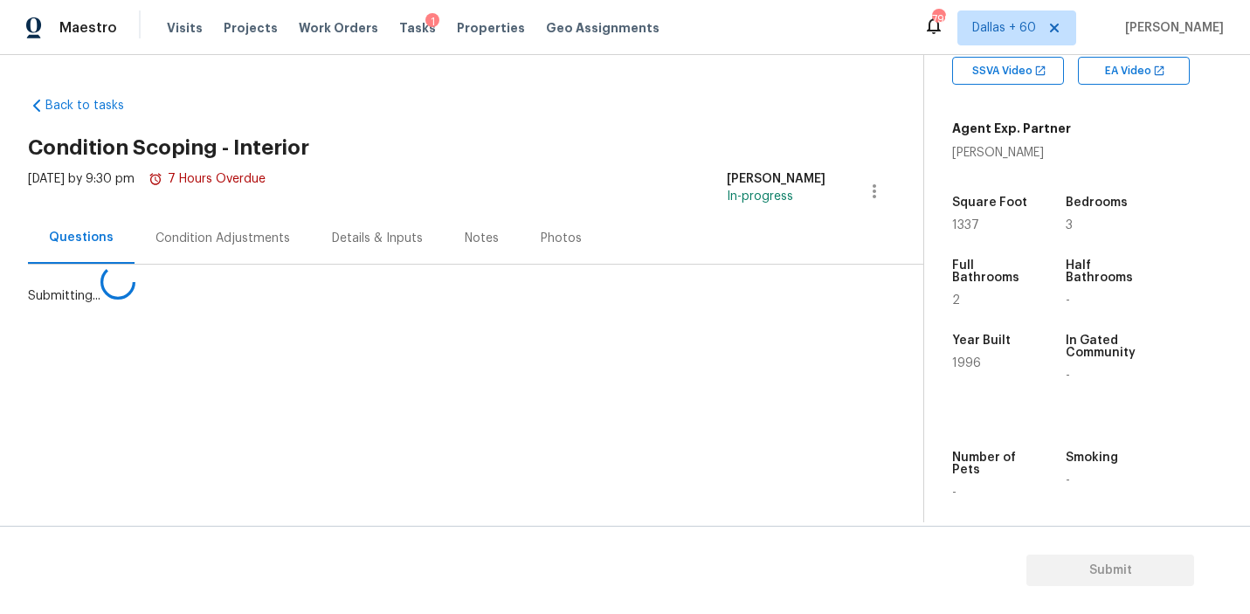
scroll to position [0, 0]
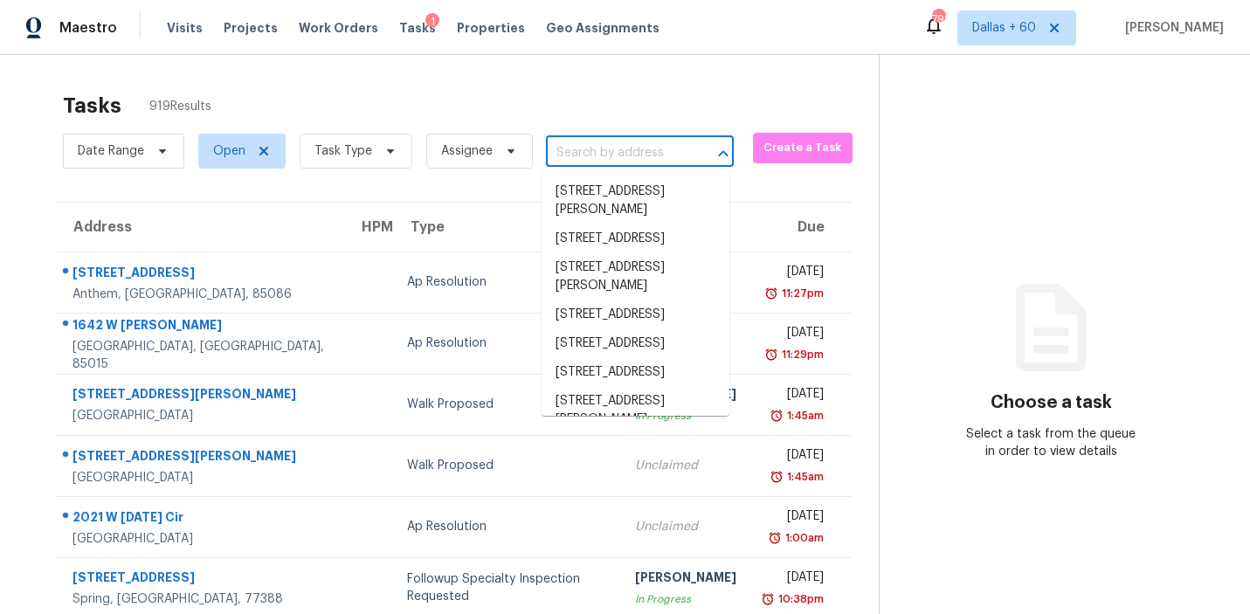
click at [656, 151] on input "text" at bounding box center [615, 153] width 139 height 27
paste input "235 Secretariat Dr Elgin SC 29045"
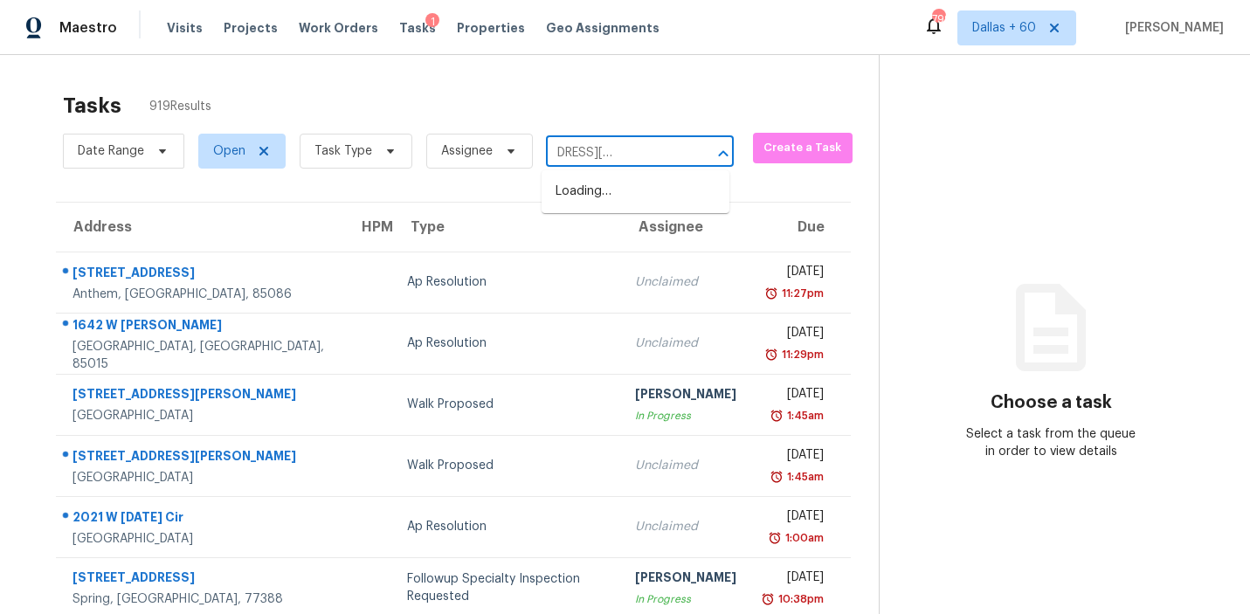
type input "235 Secretariat Dr Elgin SC 29045"
click at [654, 197] on li "235 Secretariat Dr, Elgin, SC 29045" at bounding box center [635, 200] width 188 height 47
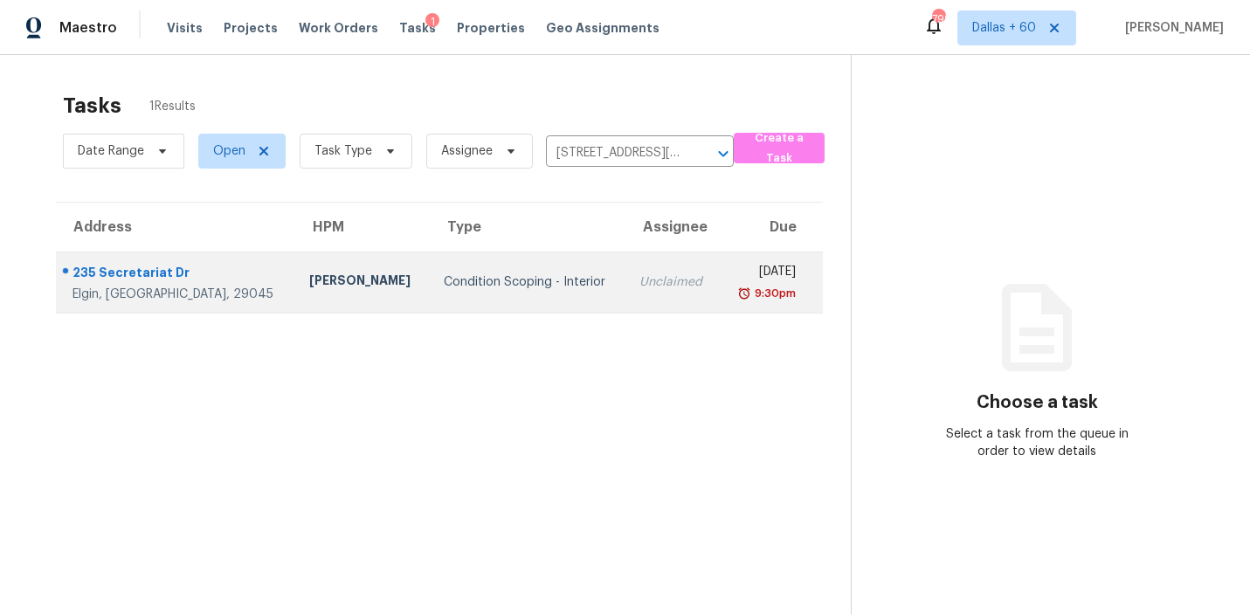
click at [309, 288] on div "Ryan Middleton" at bounding box center [362, 283] width 106 height 22
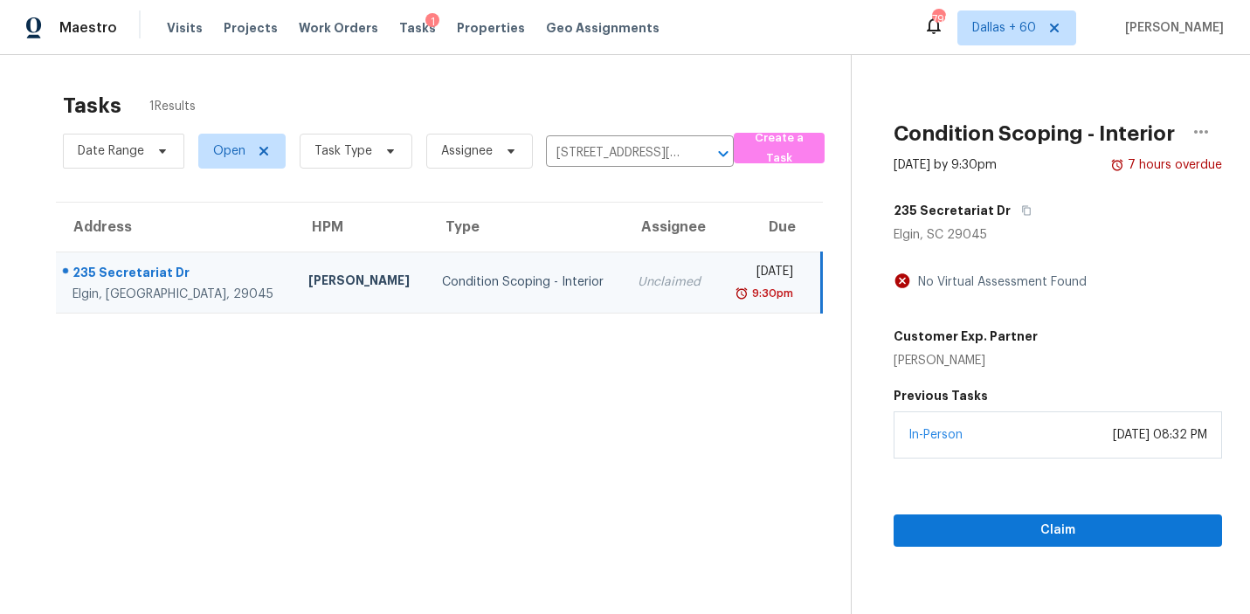
scroll to position [55, 0]
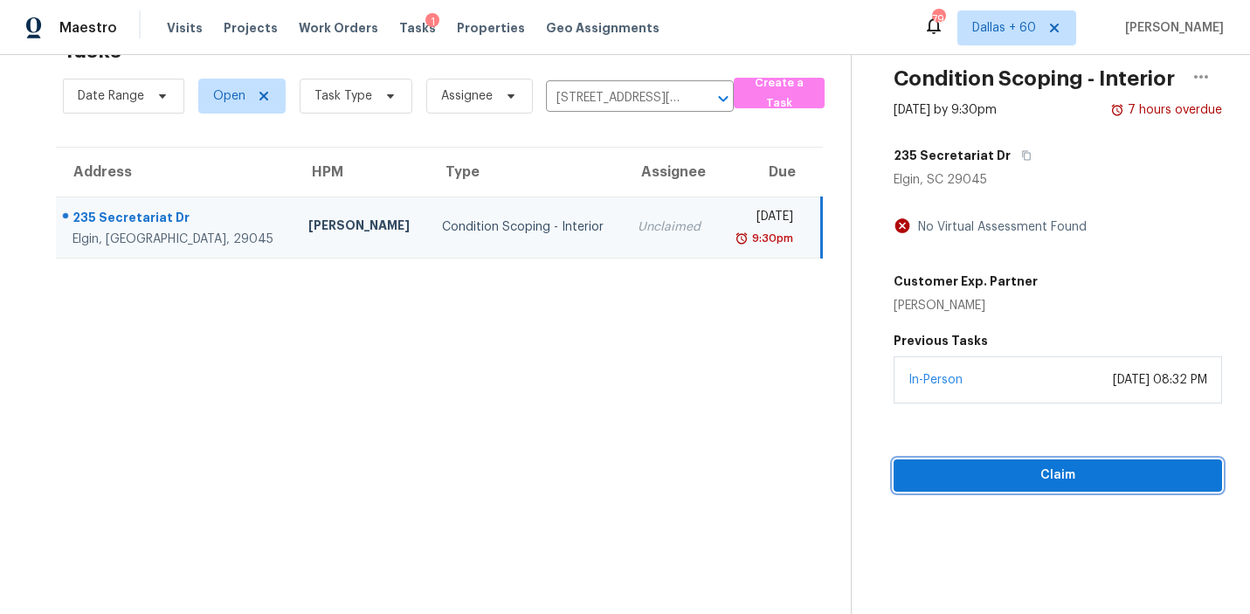
click at [1065, 476] on span "Claim" at bounding box center [1057, 476] width 300 height 22
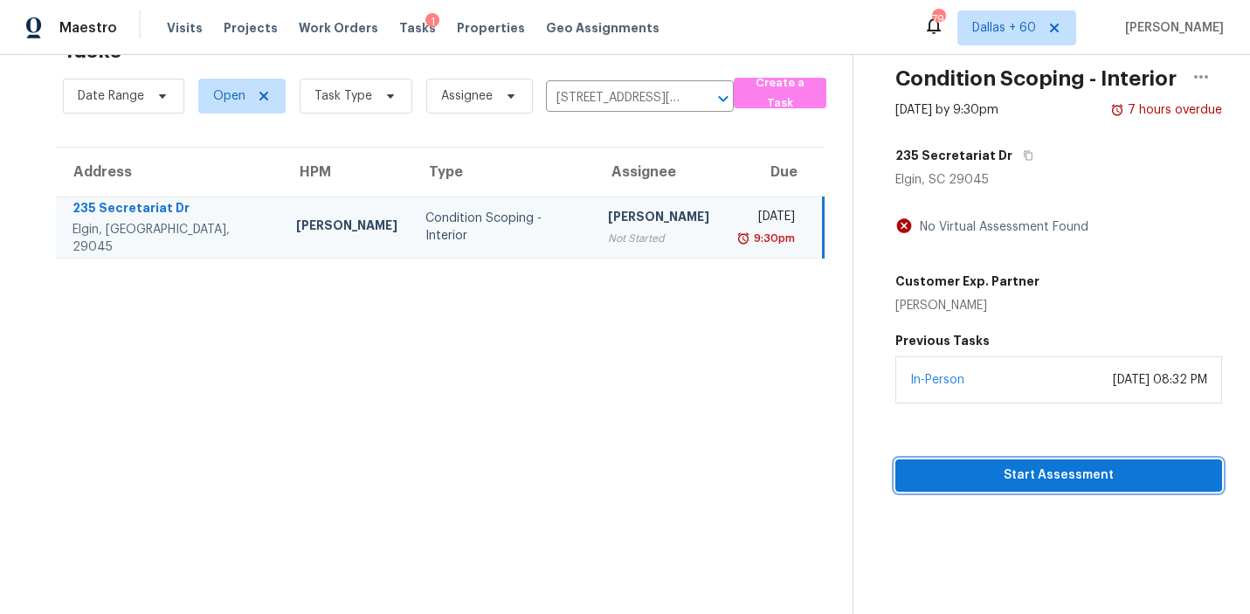
click at [988, 472] on span "Start Assessment" at bounding box center [1058, 476] width 299 height 22
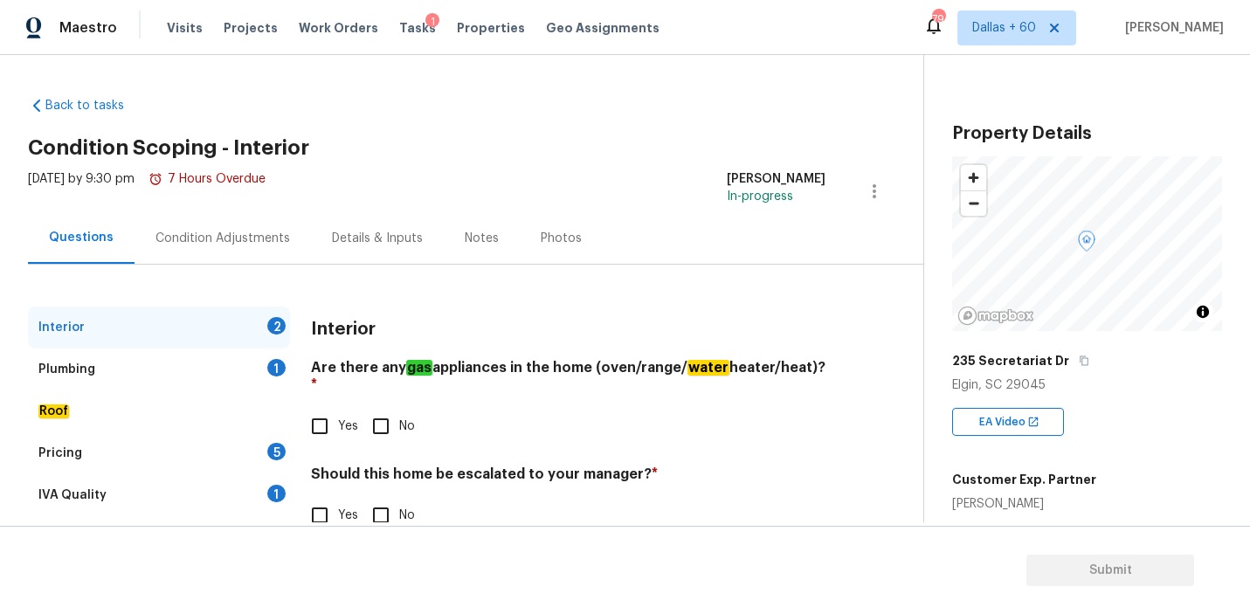
click at [322, 408] on input "Yes" at bounding box center [319, 426] width 37 height 37
checkbox input "true"
click at [375, 497] on input "No" at bounding box center [380, 515] width 37 height 37
checkbox input "true"
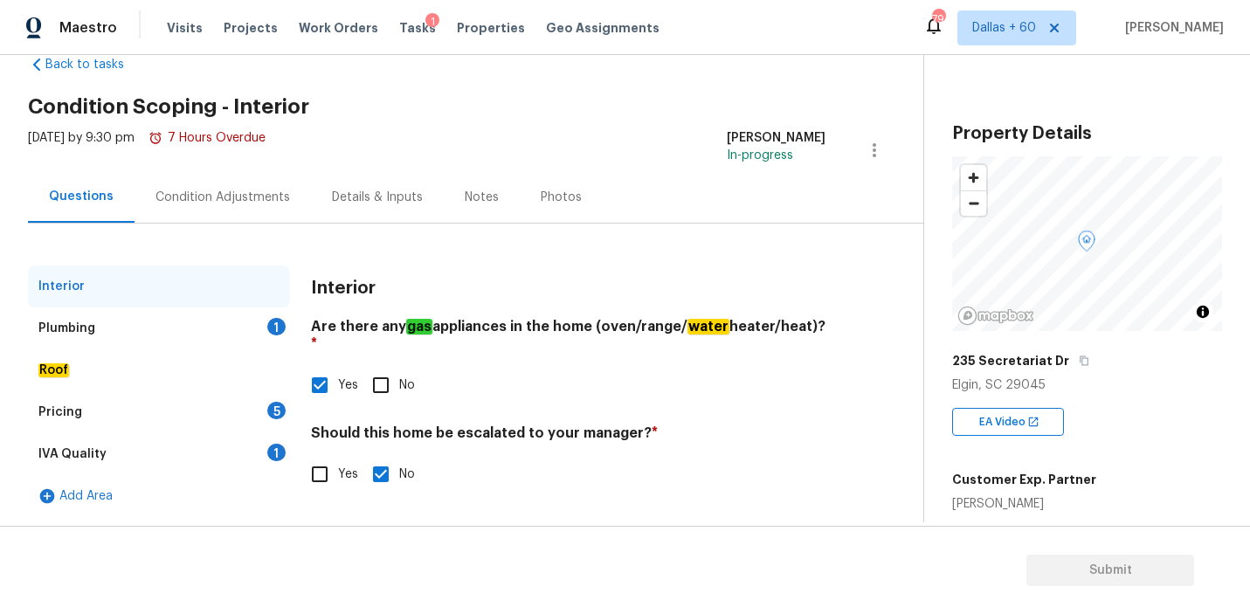
click at [77, 325] on div "Plumbing" at bounding box center [66, 328] width 57 height 17
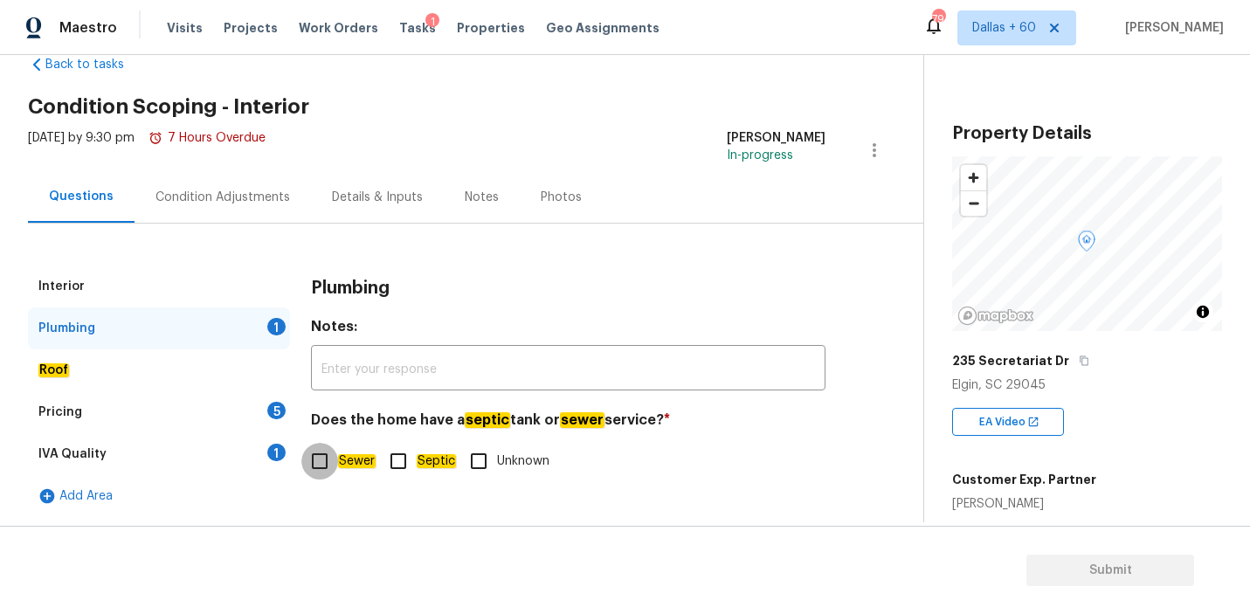
click at [322, 460] on input "Sewer" at bounding box center [319, 461] width 37 height 37
checkbox input "true"
click at [108, 373] on div "Roof" at bounding box center [159, 370] width 262 height 42
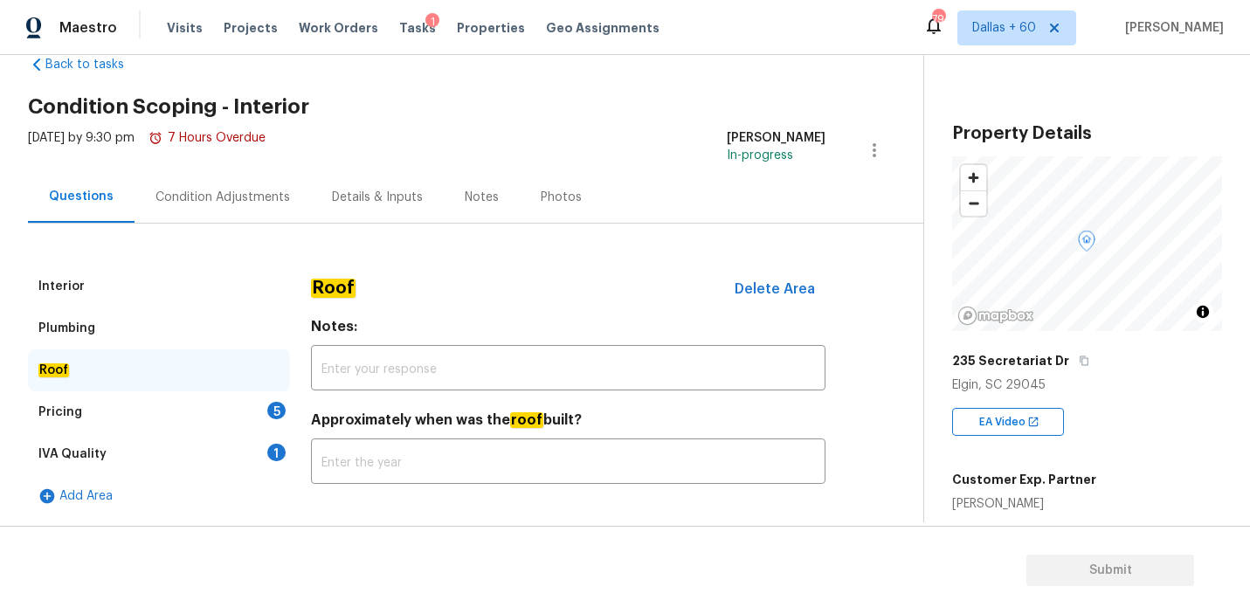
click at [105, 408] on div "Pricing 5" at bounding box center [159, 412] width 262 height 42
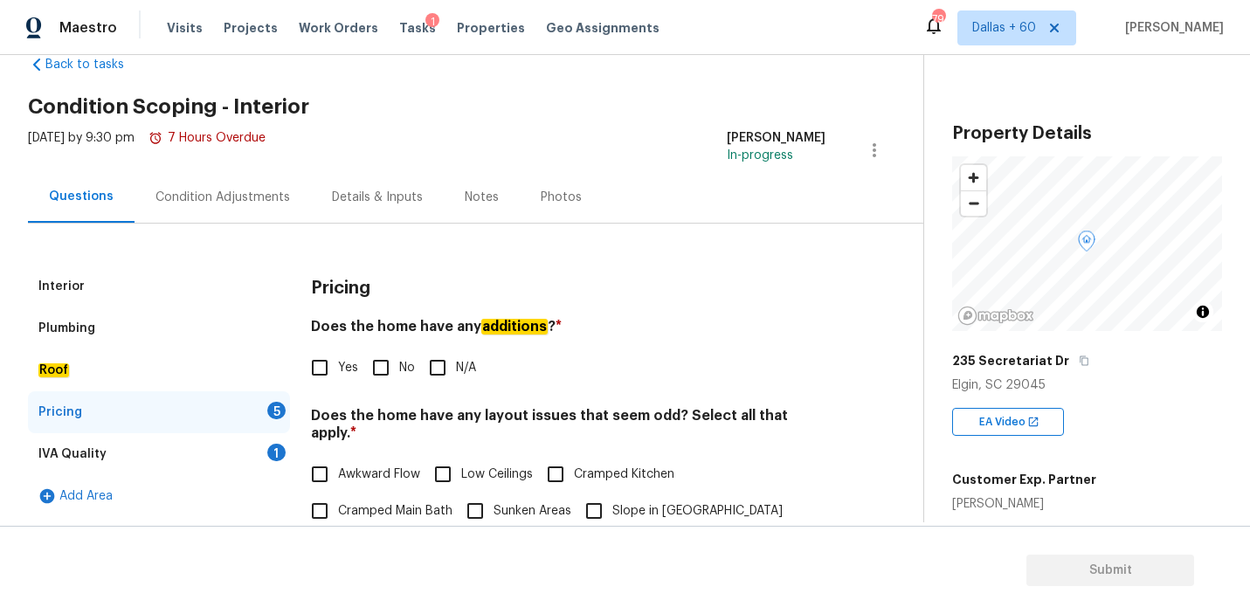
click at [375, 368] on input "No" at bounding box center [380, 367] width 37 height 37
checkbox input "true"
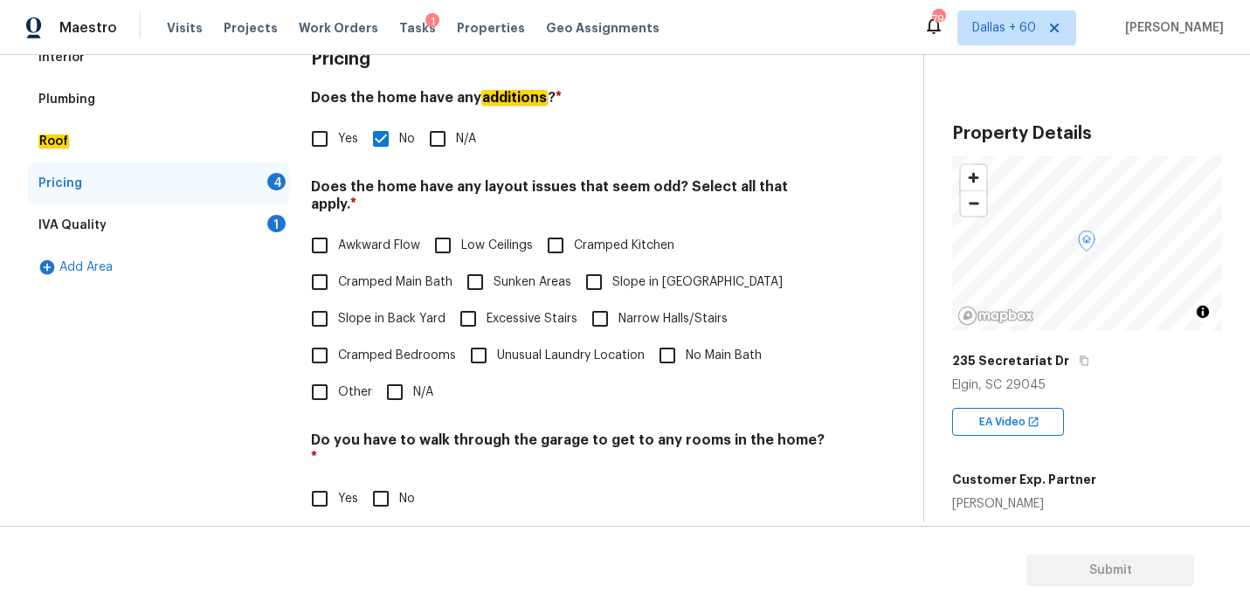
scroll to position [269, 0]
click at [395, 382] on input "N/A" at bounding box center [394, 393] width 37 height 37
checkbox input "true"
click at [384, 481] on input "No" at bounding box center [380, 499] width 37 height 37
checkbox input "true"
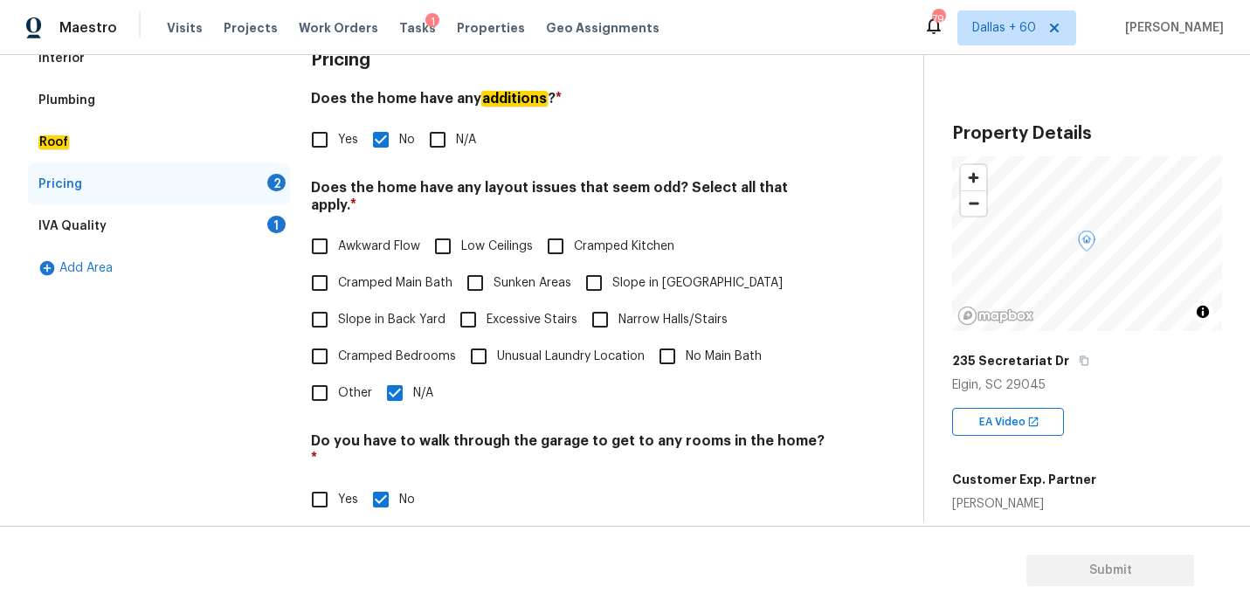
scroll to position [434, 0]
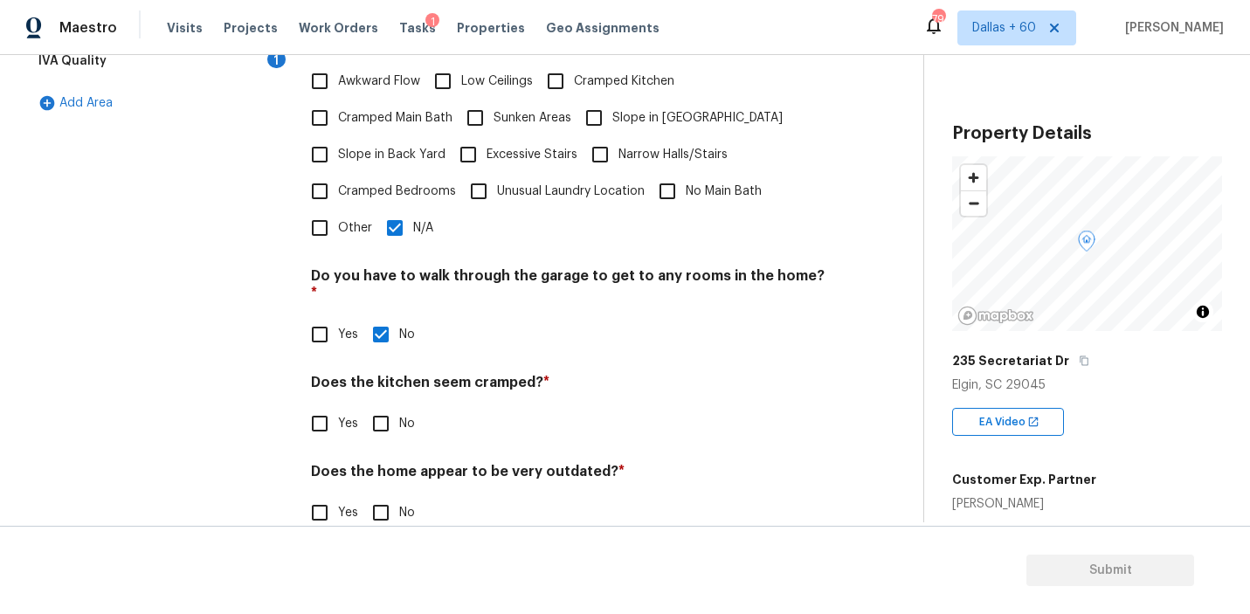
click at [392, 405] on input "No" at bounding box center [380, 423] width 37 height 37
checkbox input "true"
click at [387, 494] on input "No" at bounding box center [380, 512] width 37 height 37
checkbox input "true"
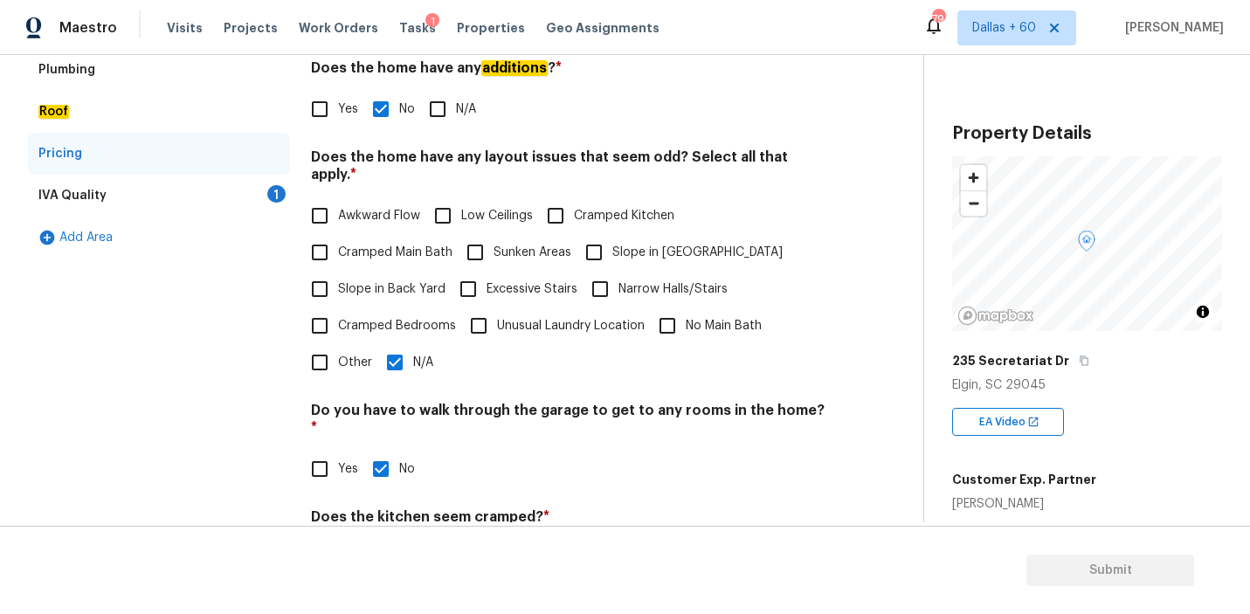
scroll to position [0, 0]
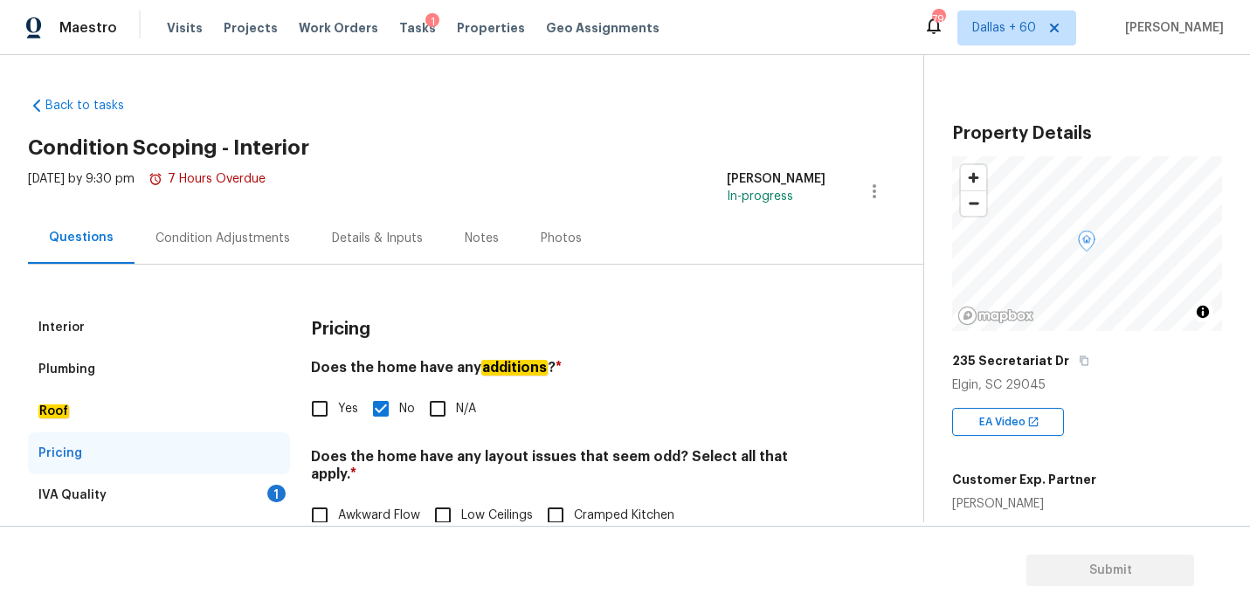
click at [111, 486] on div "IVA Quality 1" at bounding box center [159, 495] width 262 height 42
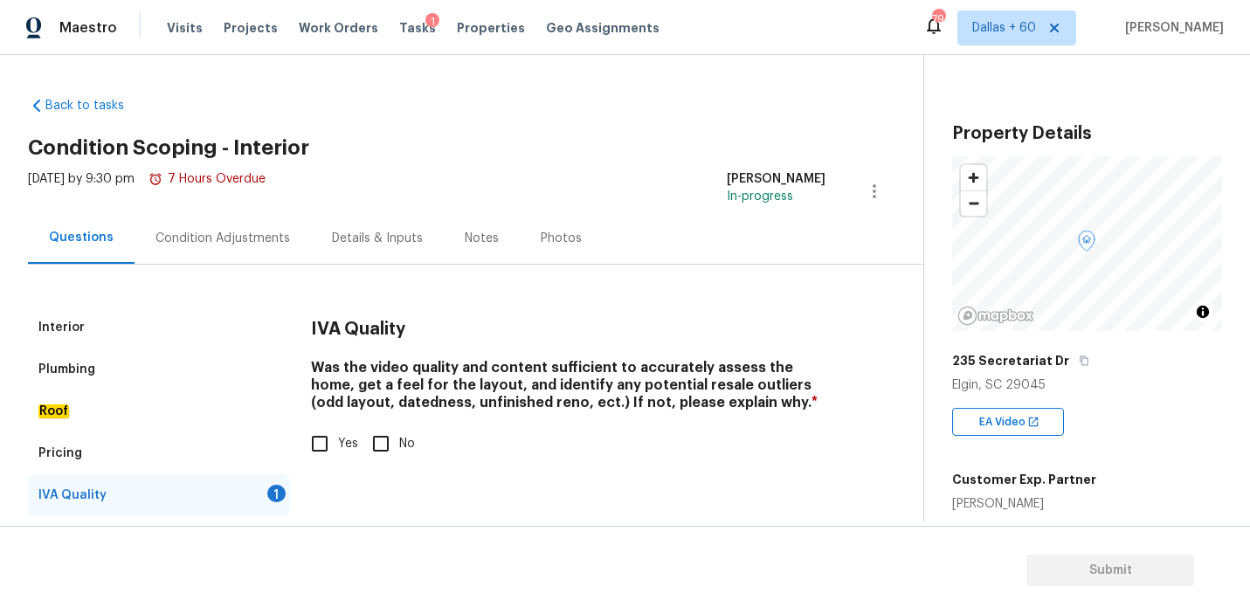
scroll to position [41, 0]
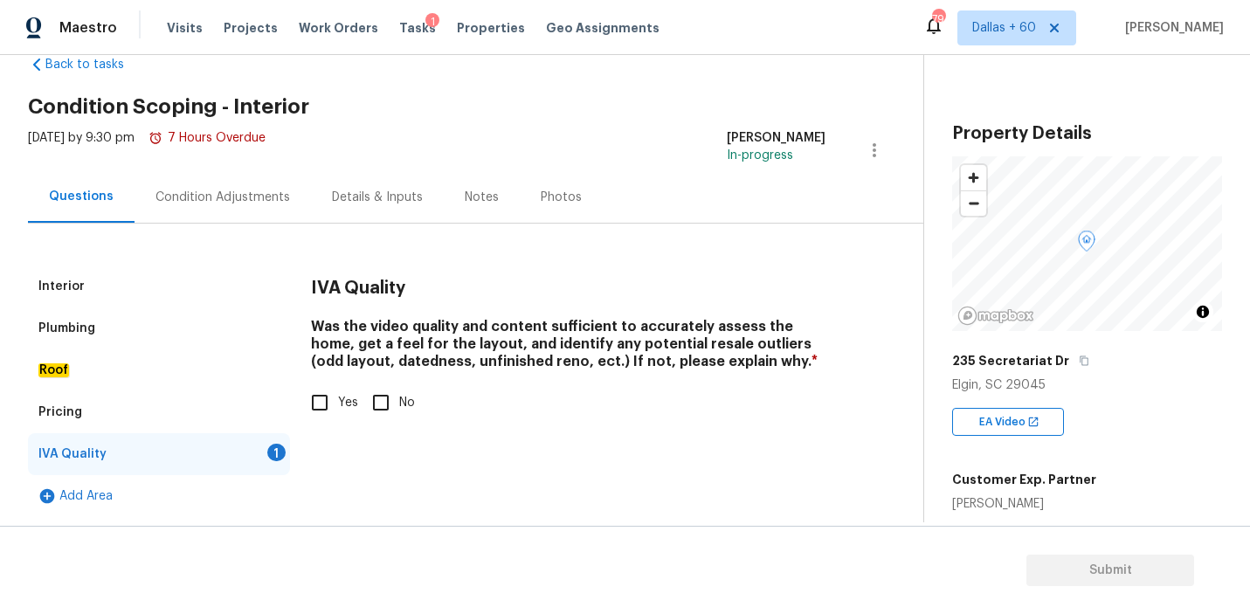
click at [333, 412] on input "Yes" at bounding box center [319, 402] width 37 height 37
checkbox input "true"
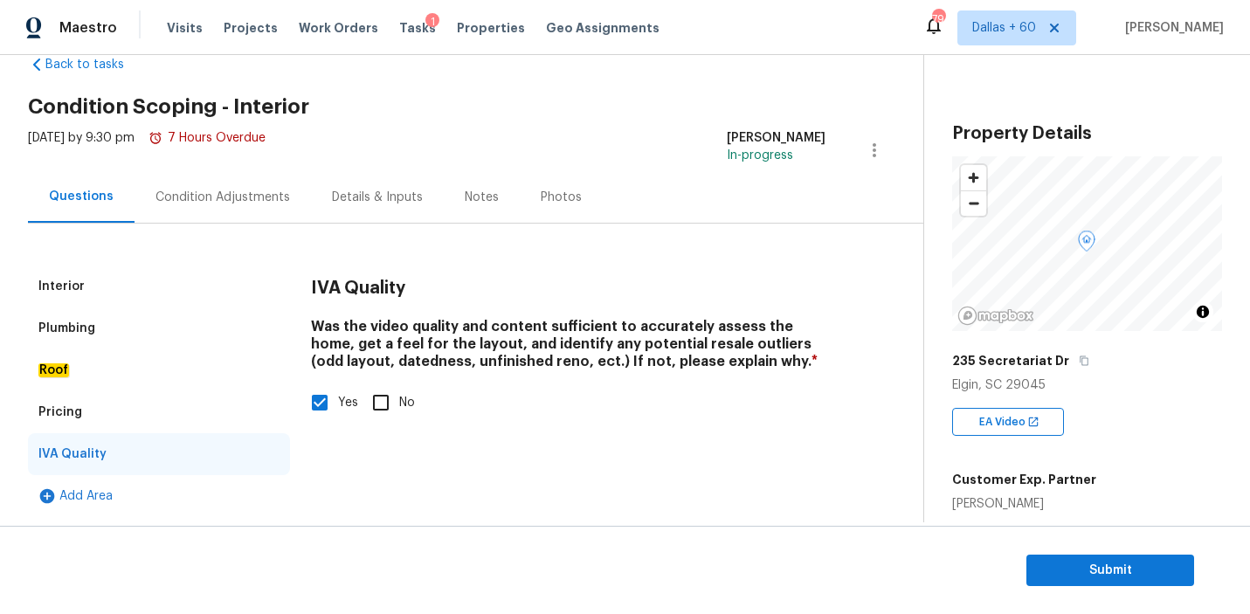
click at [80, 410] on div "Pricing" at bounding box center [159, 412] width 262 height 42
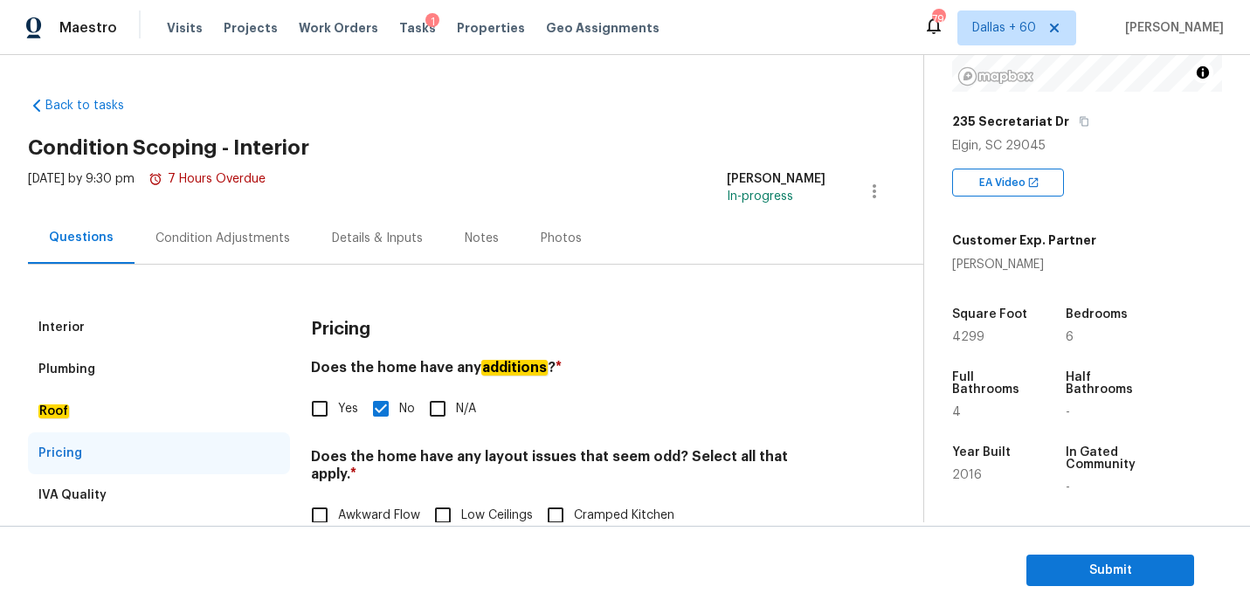
scroll to position [238, 0]
click at [185, 228] on div "Condition Adjustments" at bounding box center [222, 238] width 176 height 52
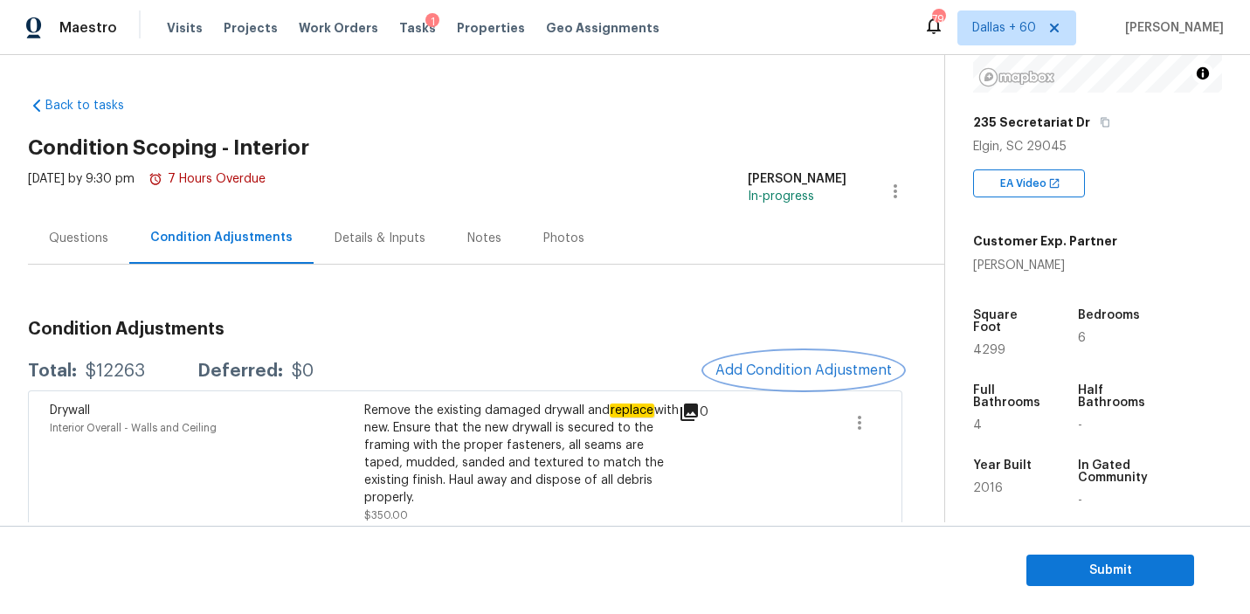
click at [759, 369] on span "Add Condition Adjustment" at bounding box center [803, 370] width 176 height 16
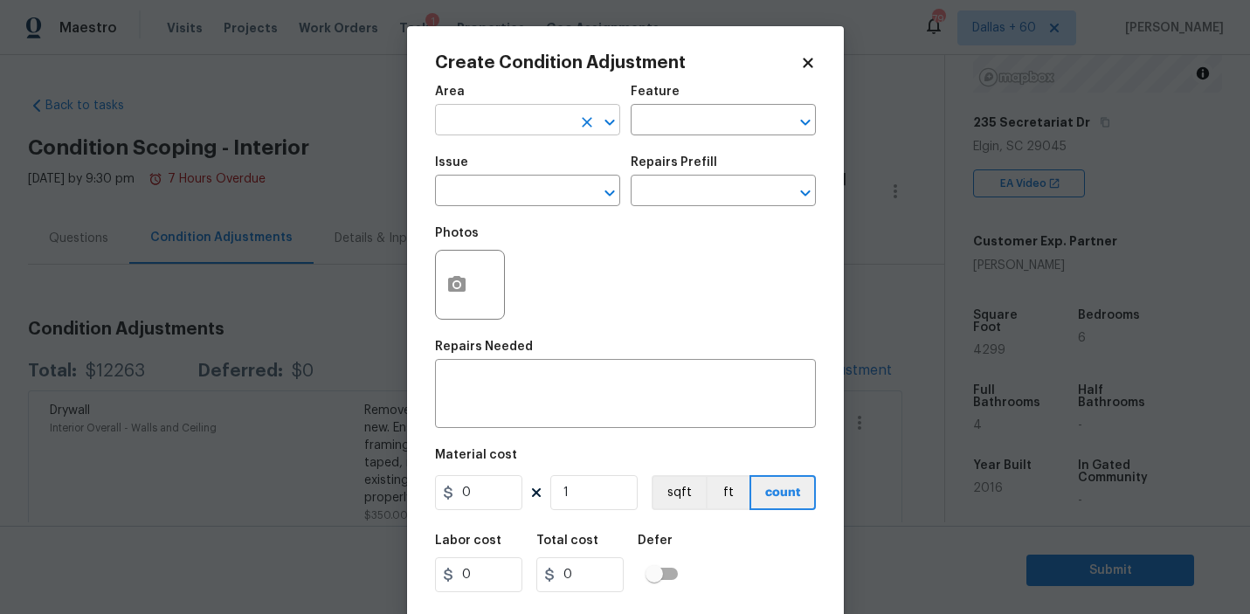
click at [523, 125] on input "text" at bounding box center [503, 121] width 136 height 27
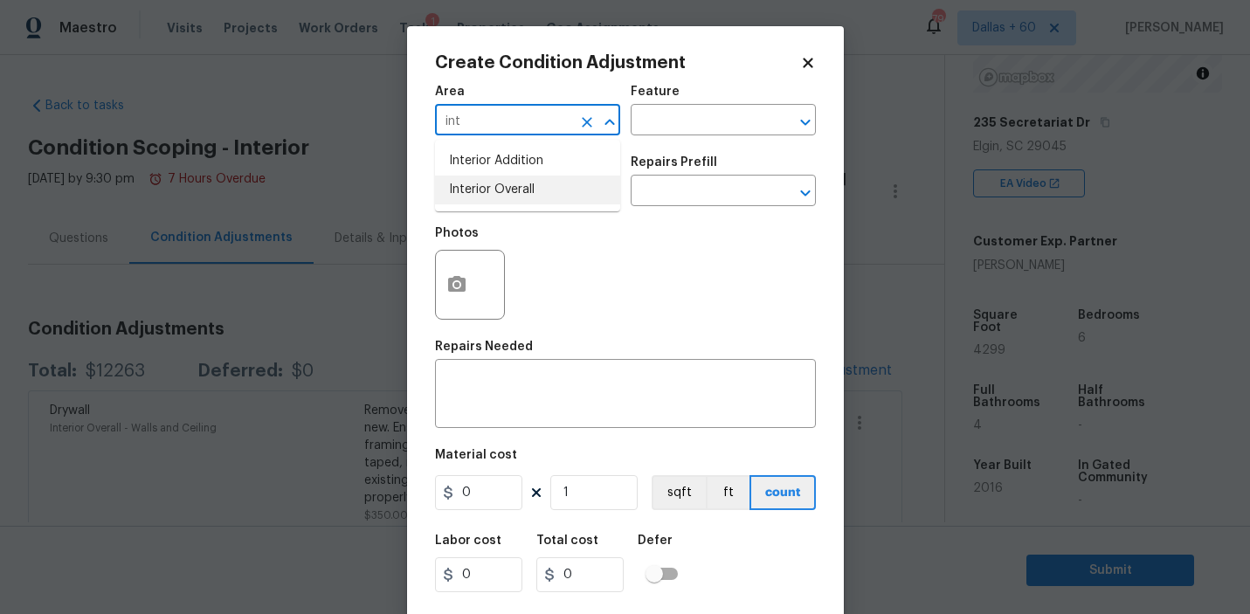
click at [534, 183] on li "Interior Overall" at bounding box center [527, 190] width 185 height 29
type input "Interior Overall"
click at [697, 124] on input "text" at bounding box center [698, 121] width 136 height 27
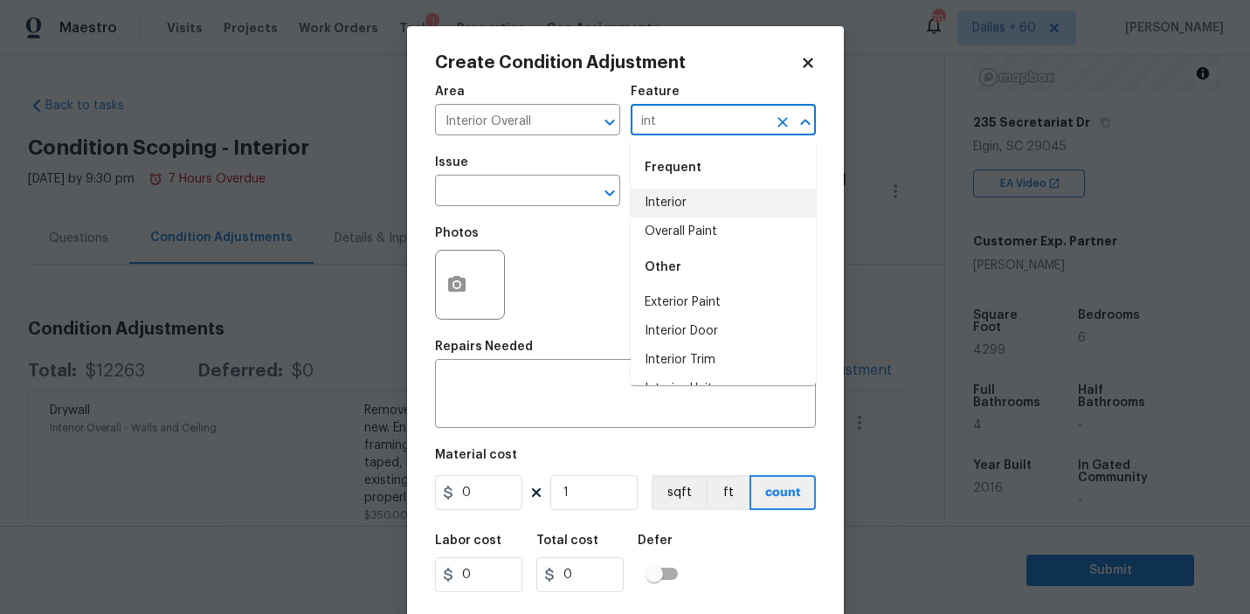
click at [712, 204] on li "Interior" at bounding box center [722, 203] width 185 height 29
type input "Interior"
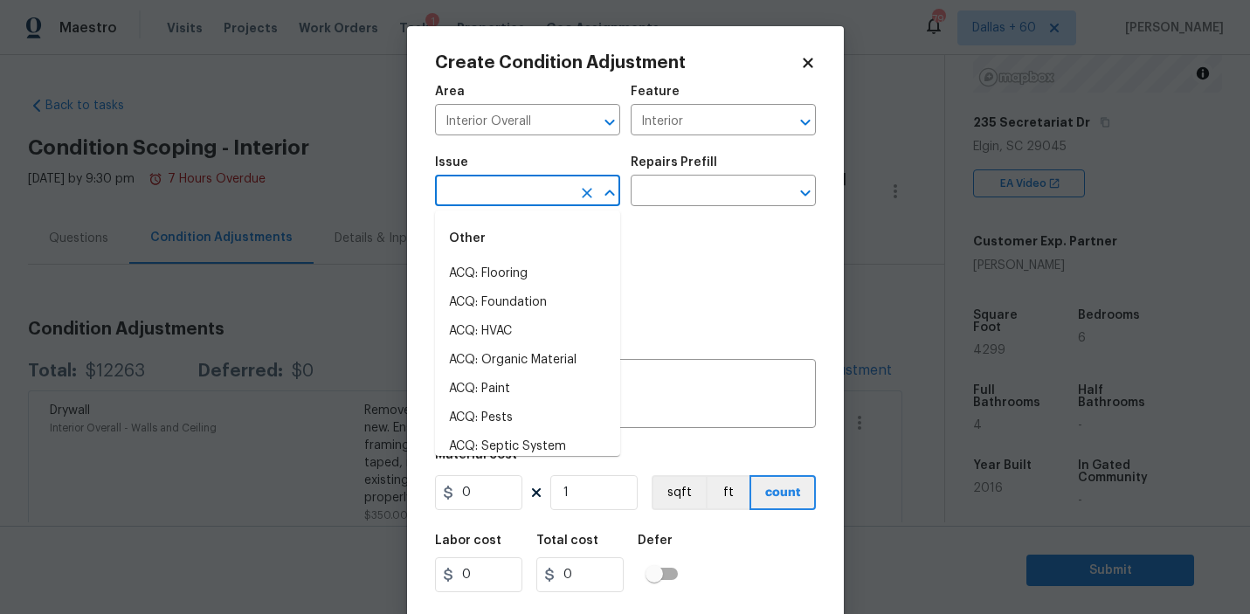
click at [533, 183] on input "text" at bounding box center [503, 192] width 136 height 27
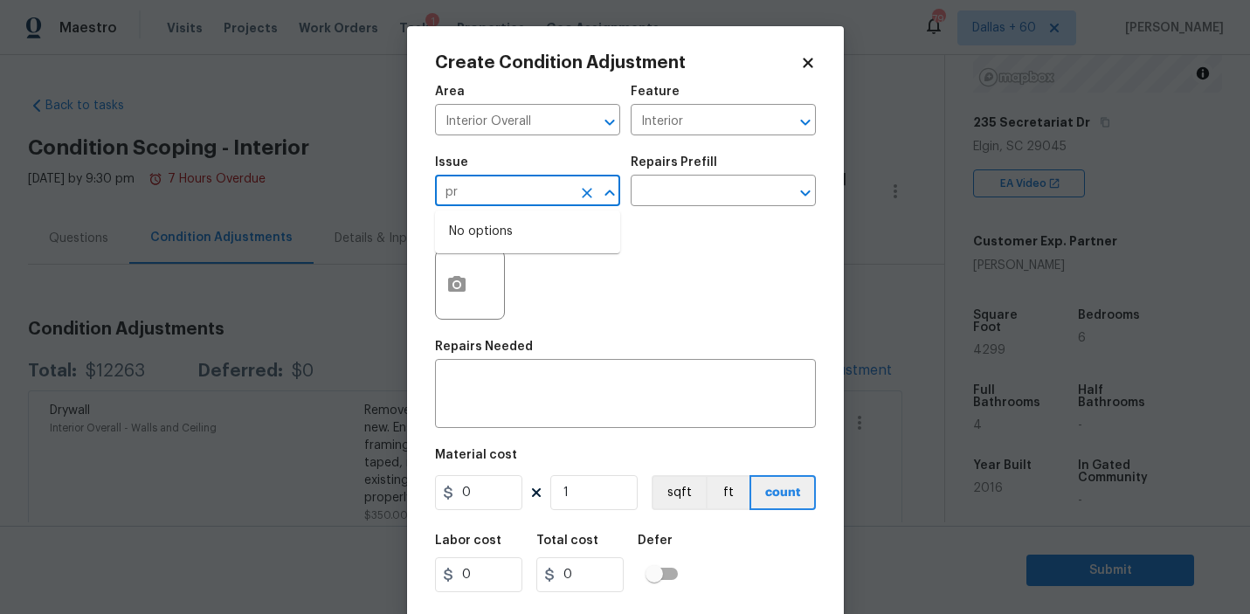
type input "p"
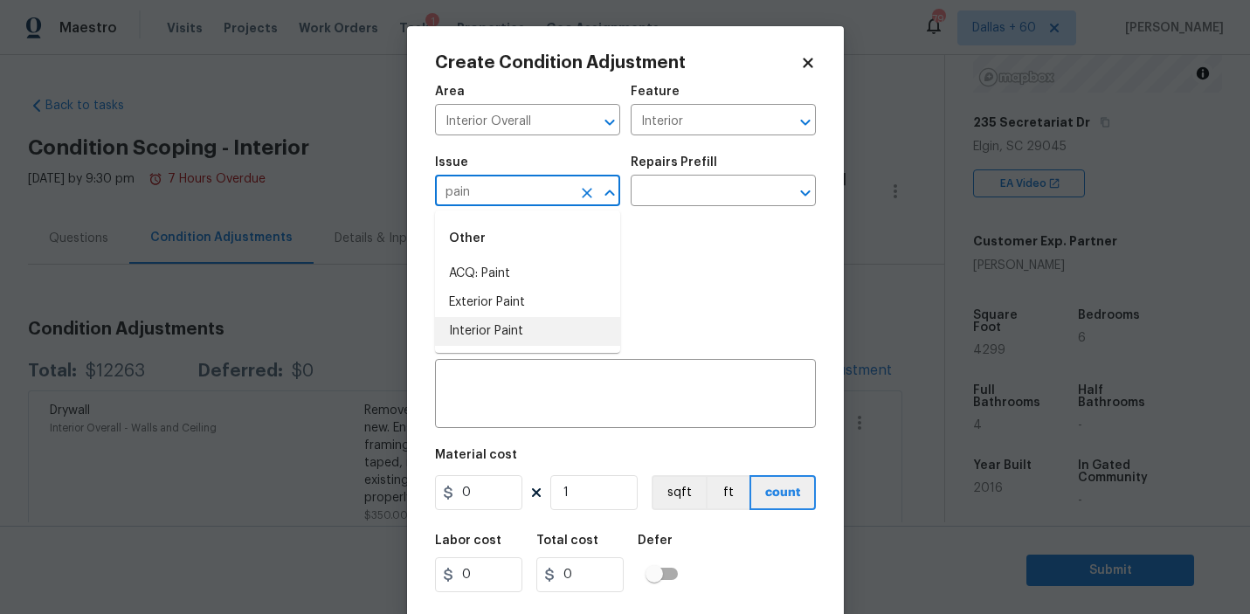
click at [495, 337] on li "Interior Paint" at bounding box center [527, 331] width 185 height 29
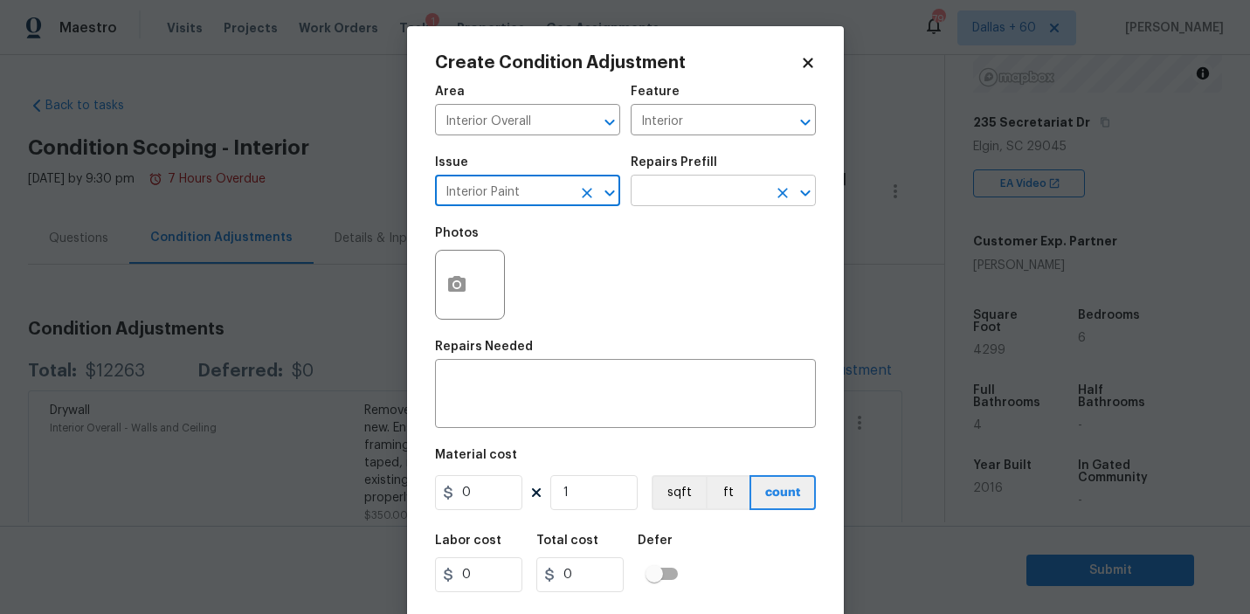
type input "Interior Paint"
click at [675, 195] on input "text" at bounding box center [698, 192] width 136 height 27
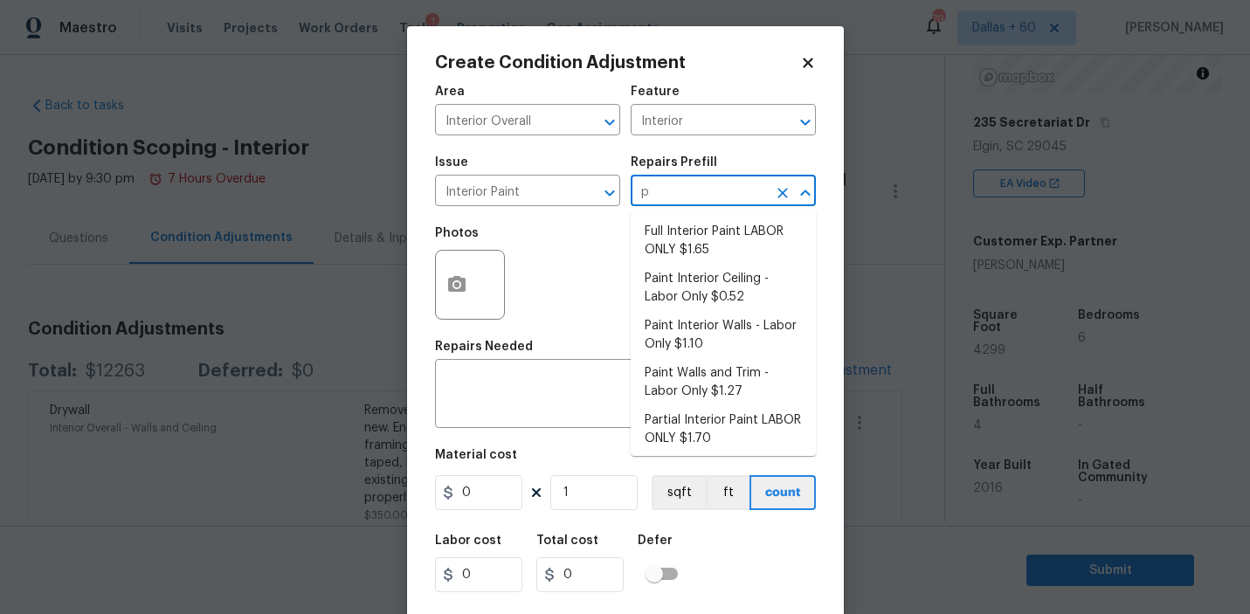
type input "pr"
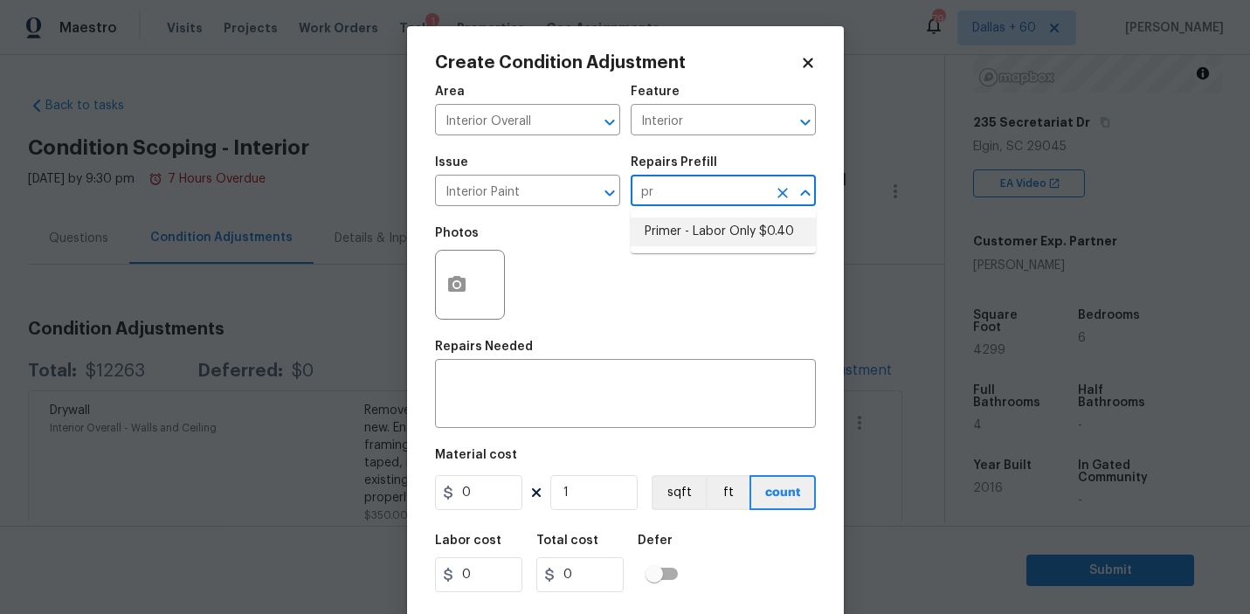
click at [685, 230] on li "Primer - Labor Only $0.40" at bounding box center [722, 231] width 185 height 29
type input "Overall Paint"
type textarea "Interior primer - PRIMER PROVIDED BY OPENDOOR - All nails, screws, drywall anch…"
type input "0.4"
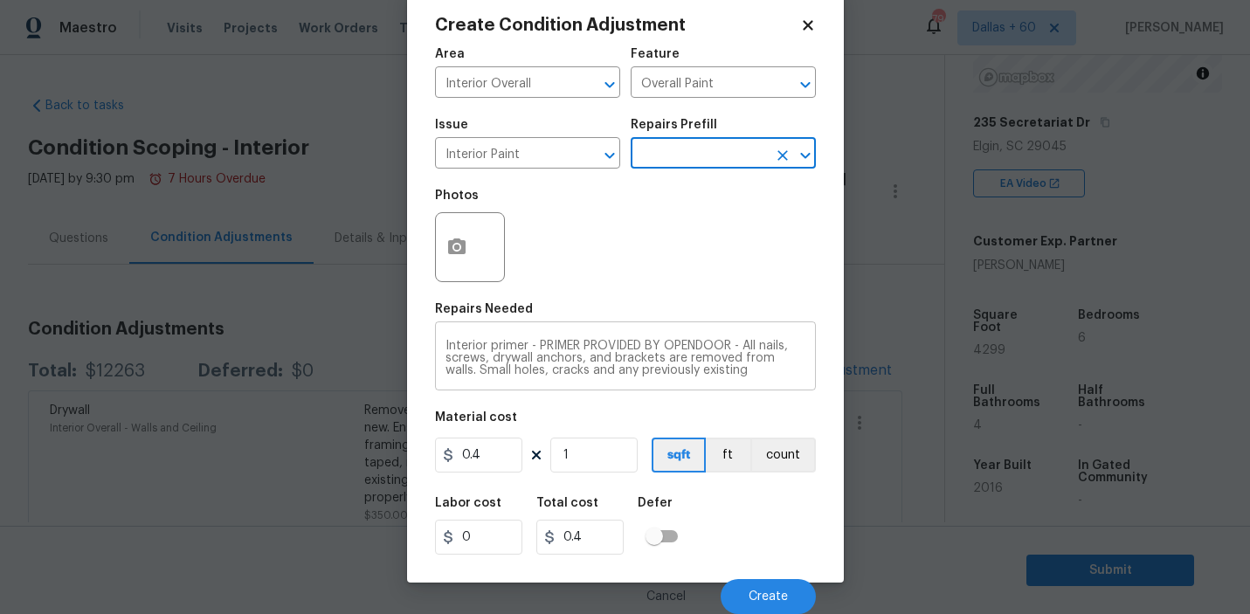
scroll to position [38, 0]
click at [590, 451] on input "1" at bounding box center [593, 454] width 87 height 35
type input "0"
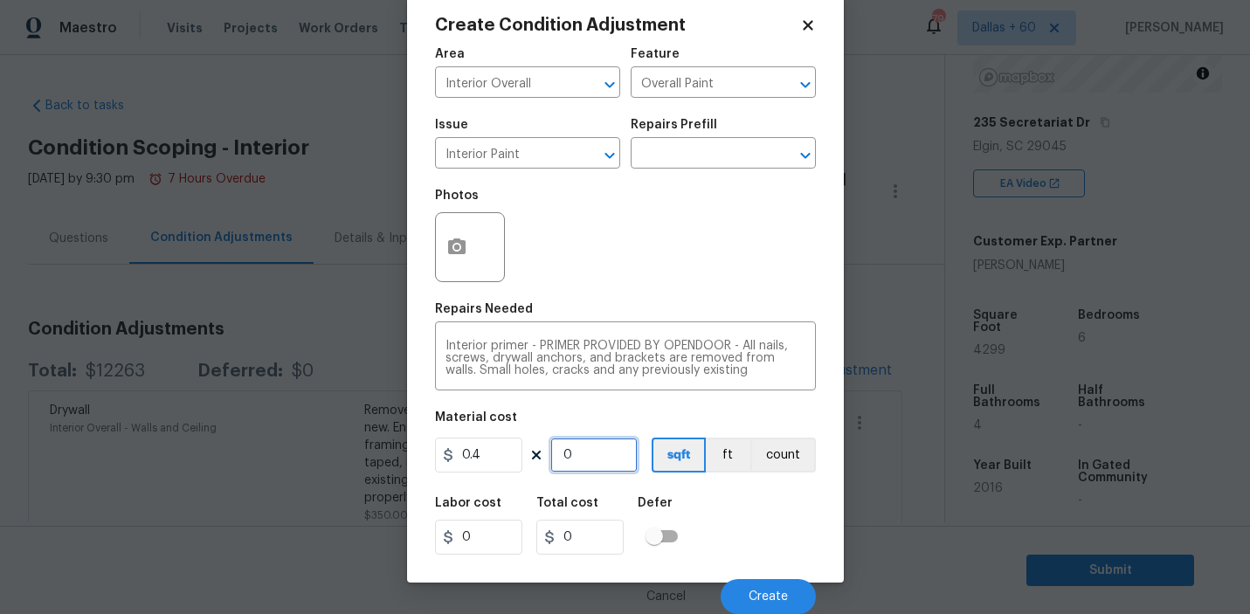
type input "8"
type input "3.2"
type input "80"
type input "32"
type input "800"
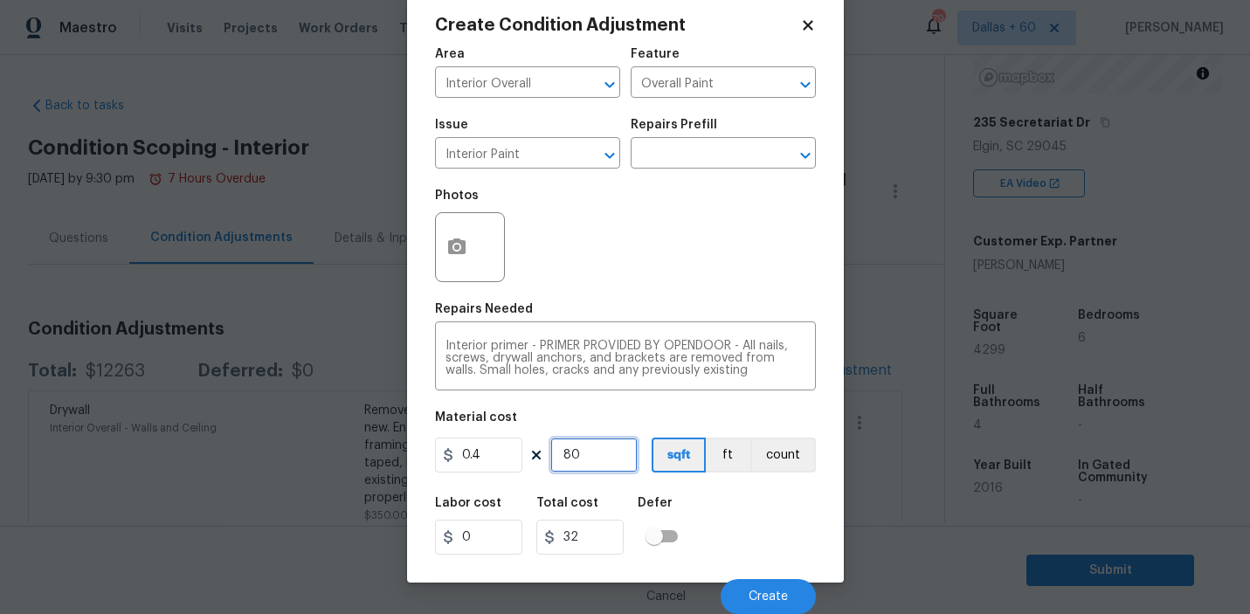
type input "320"
type input "800"
click at [465, 247] on icon "button" at bounding box center [456, 247] width 21 height 21
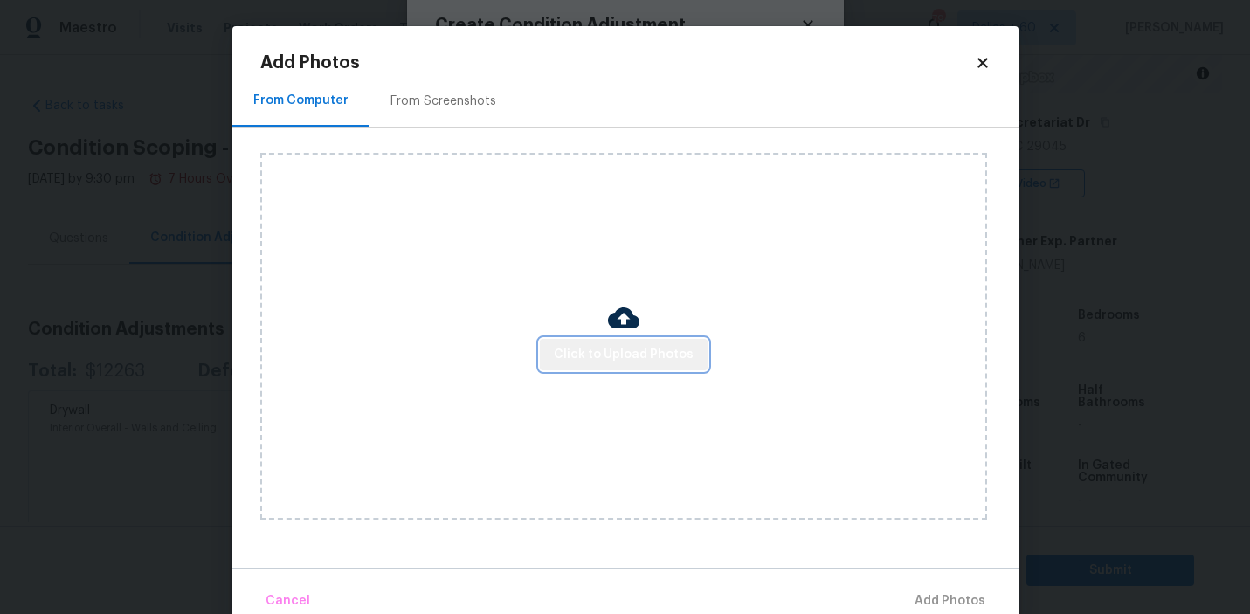
click at [657, 348] on span "Click to Upload Photos" at bounding box center [624, 355] width 140 height 22
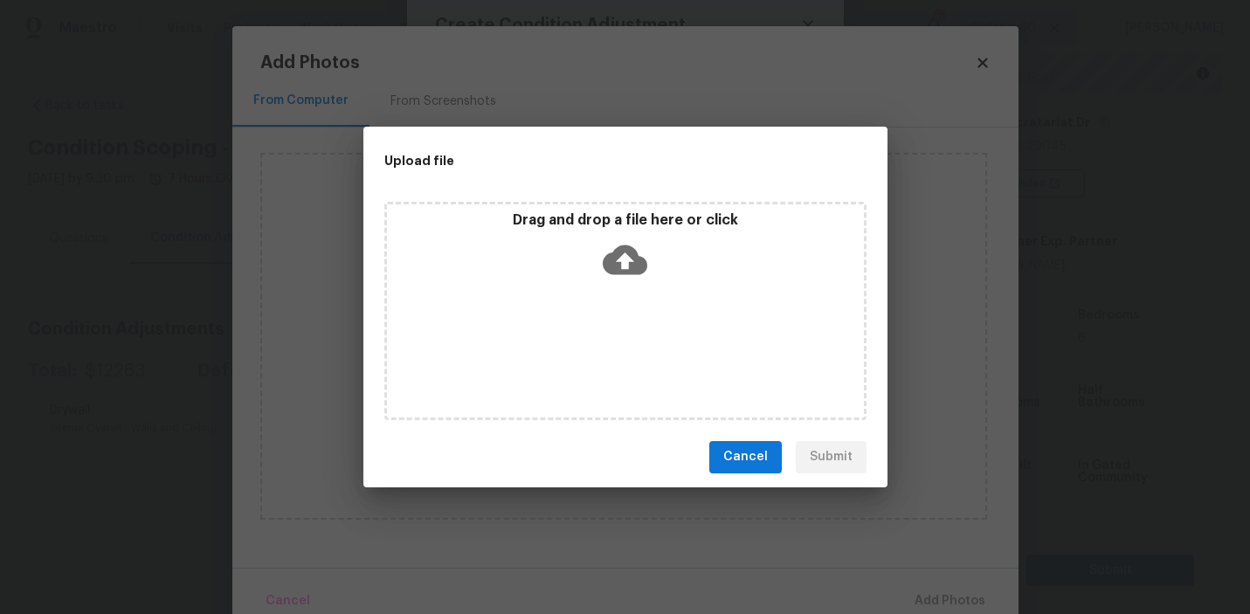
click at [640, 255] on icon at bounding box center [624, 259] width 45 height 30
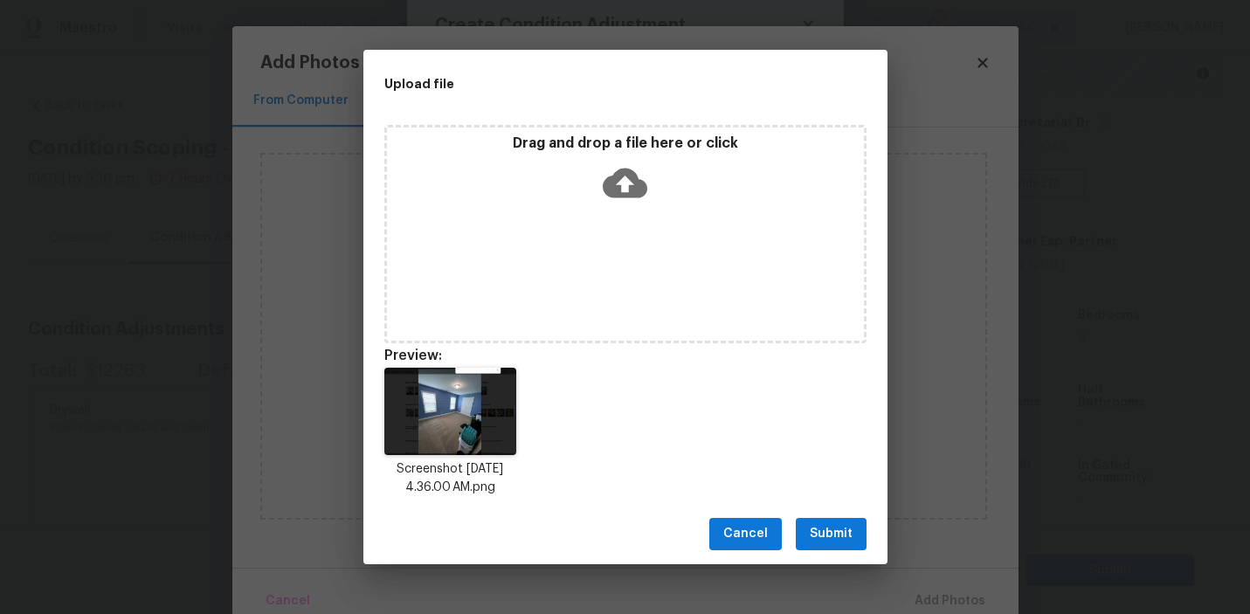
click at [822, 535] on span "Submit" at bounding box center [830, 534] width 43 height 22
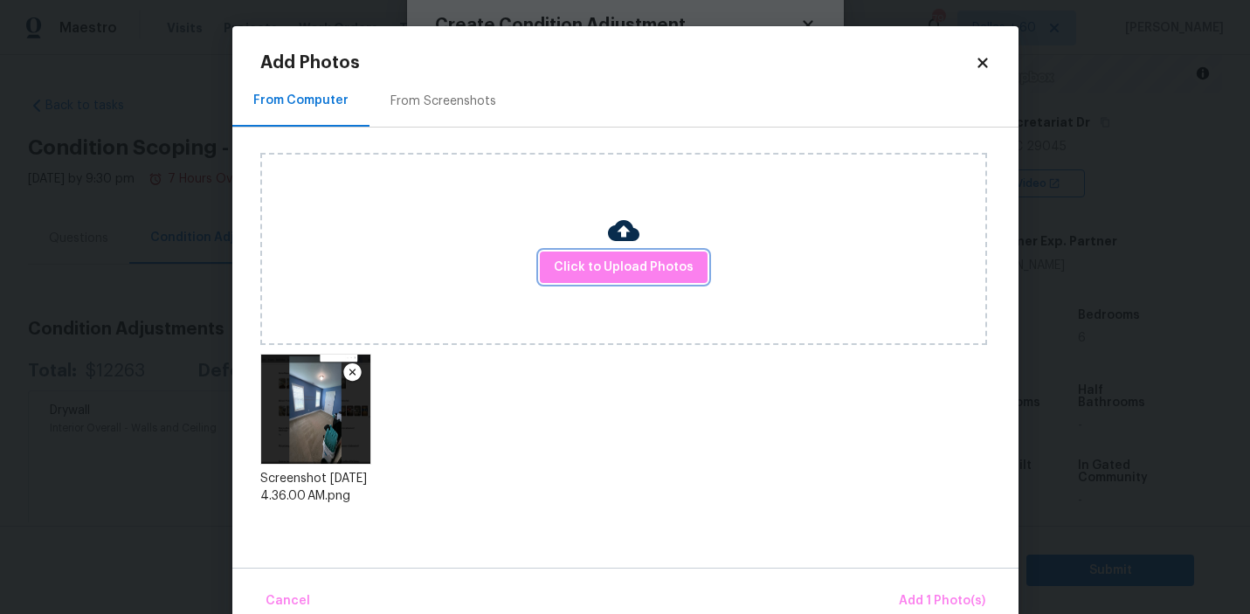
scroll to position [32, 0]
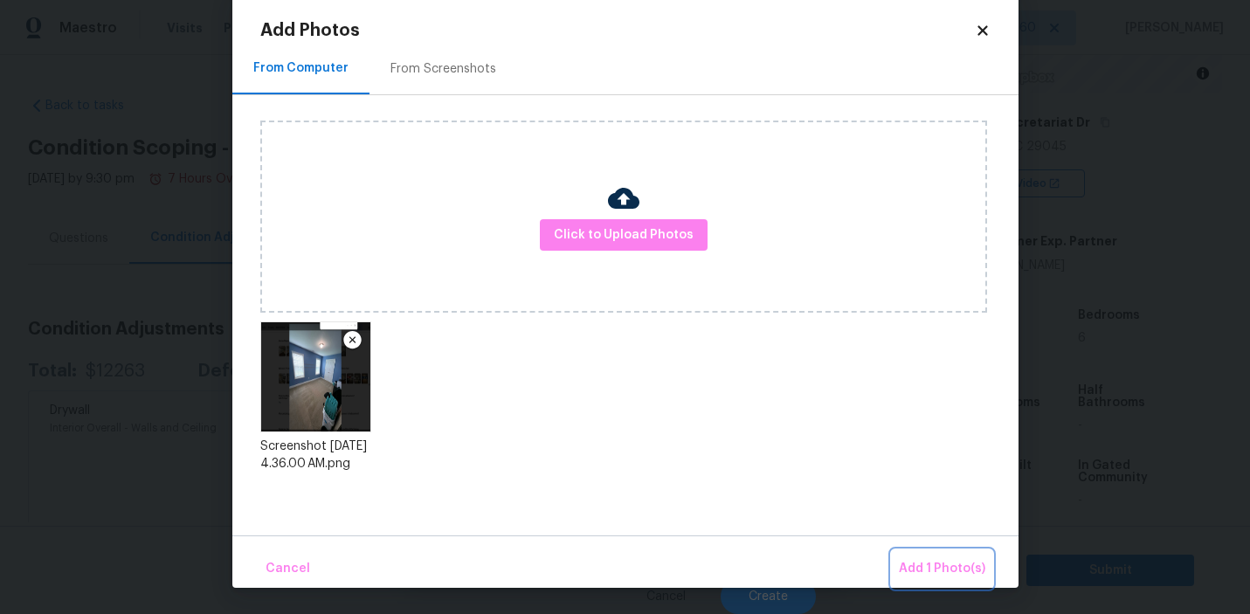
click at [934, 571] on span "Add 1 Photo(s)" at bounding box center [942, 569] width 86 height 22
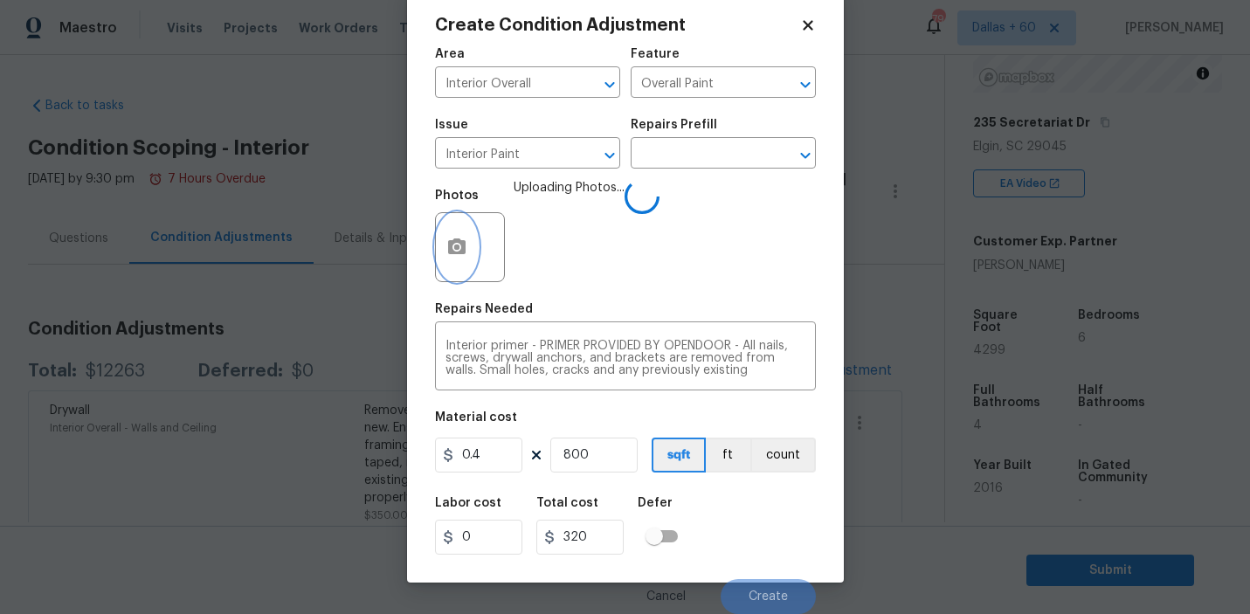
scroll to position [38, 0]
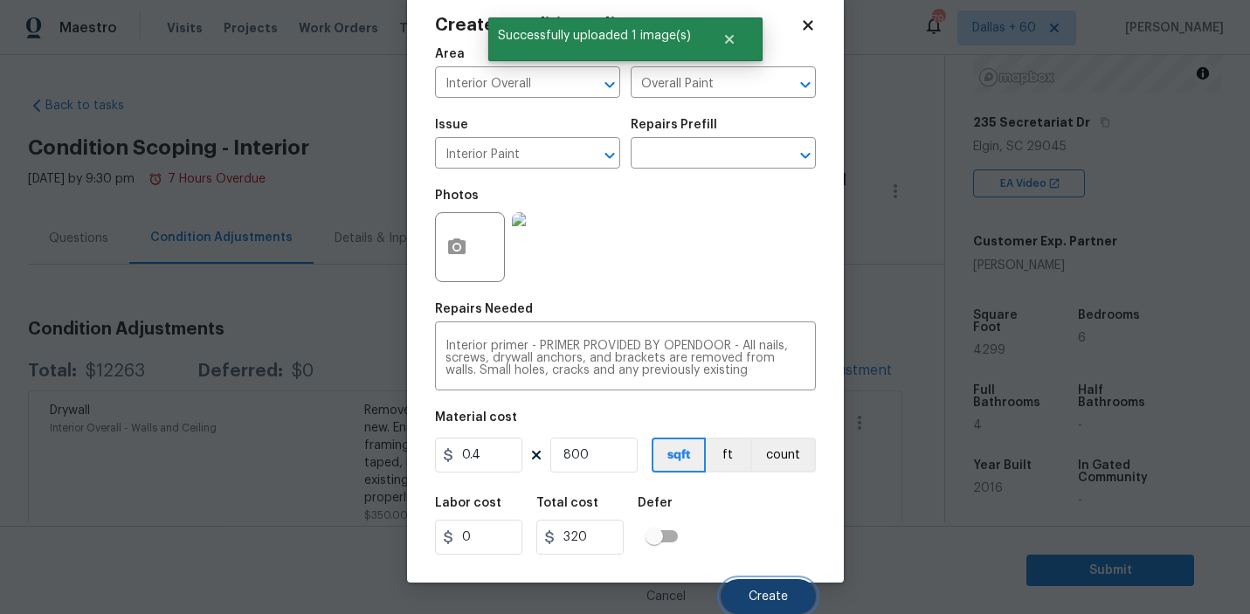
click at [770, 601] on span "Create" at bounding box center [767, 596] width 39 height 13
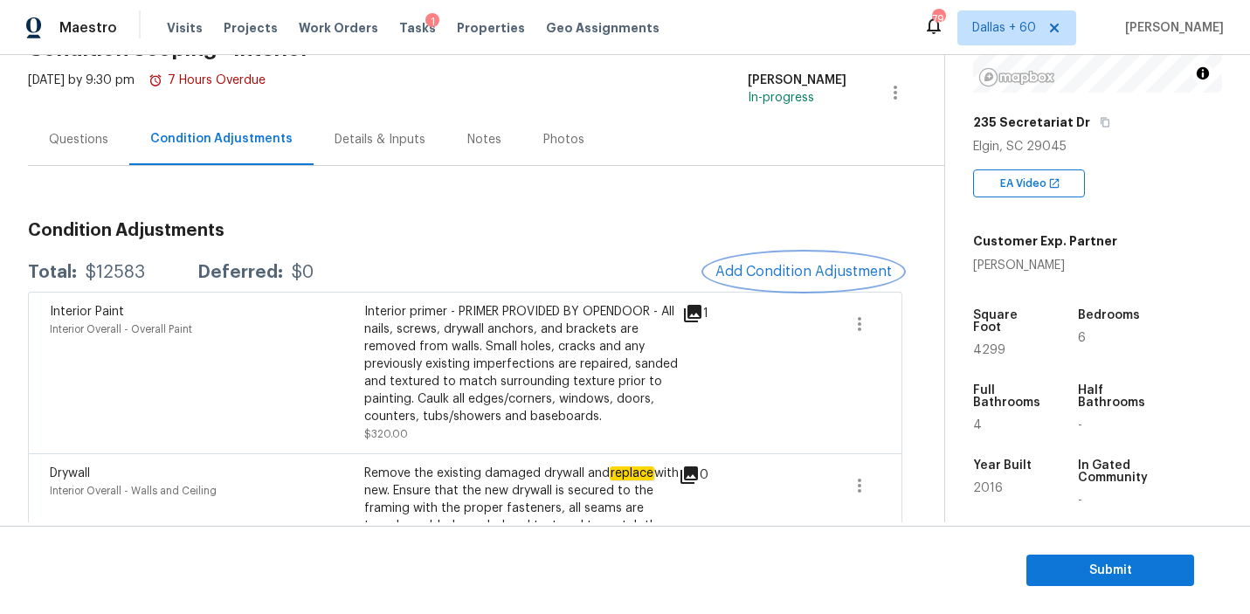
scroll to position [93, 0]
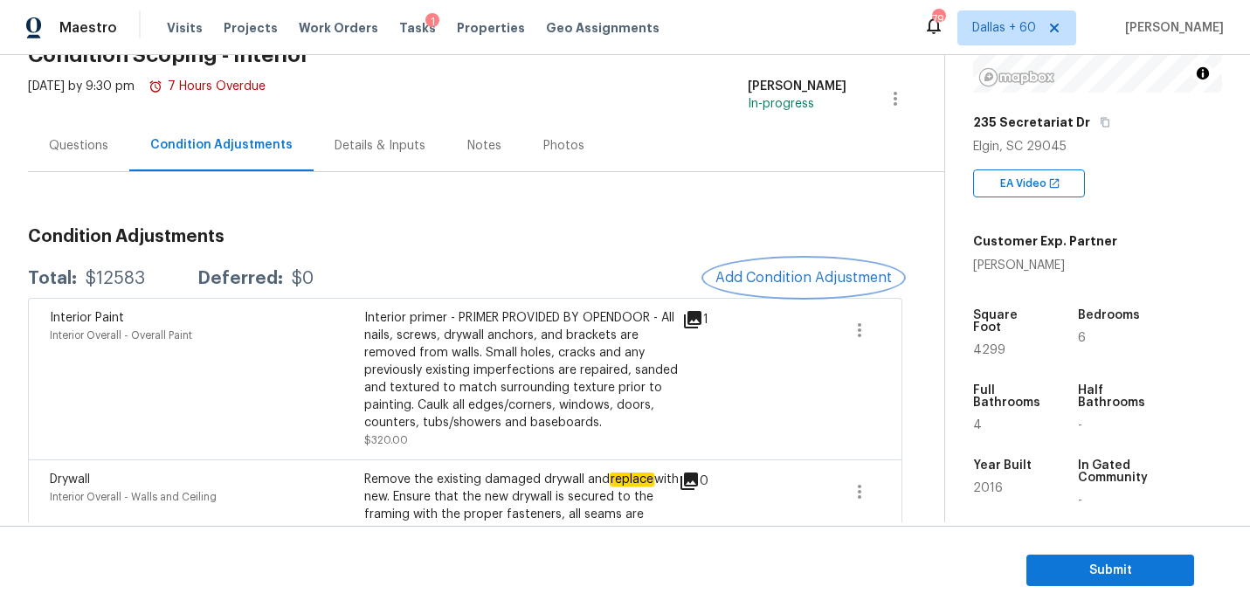
click at [787, 272] on span "Add Condition Adjustment" at bounding box center [803, 278] width 176 height 16
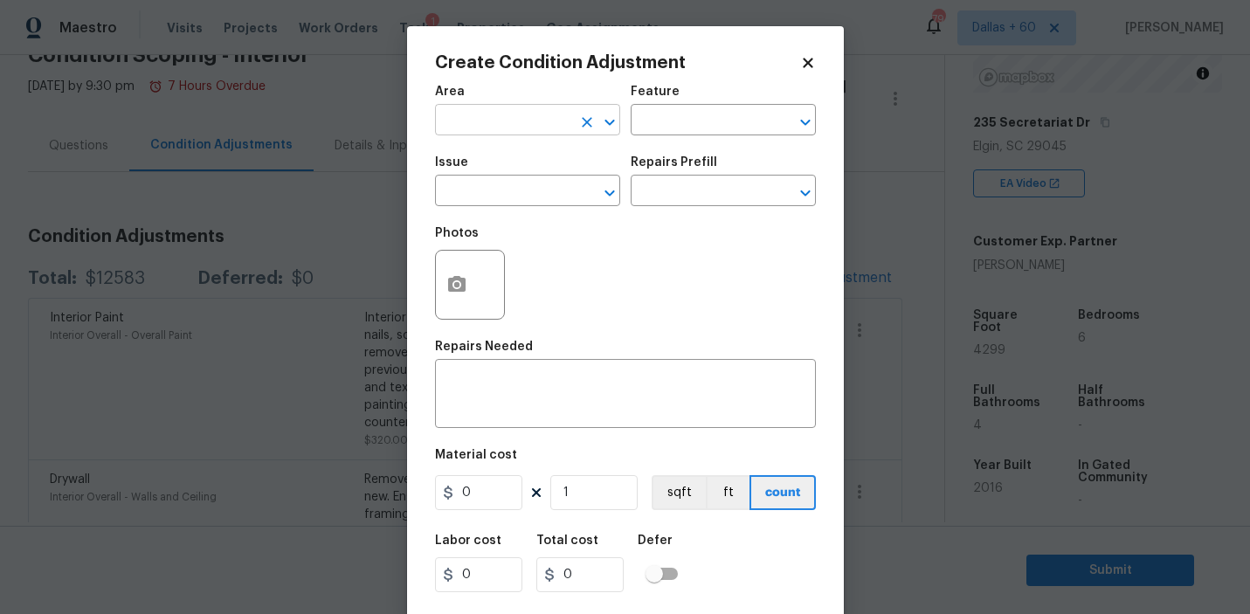
click at [527, 120] on input "text" at bounding box center [503, 121] width 136 height 27
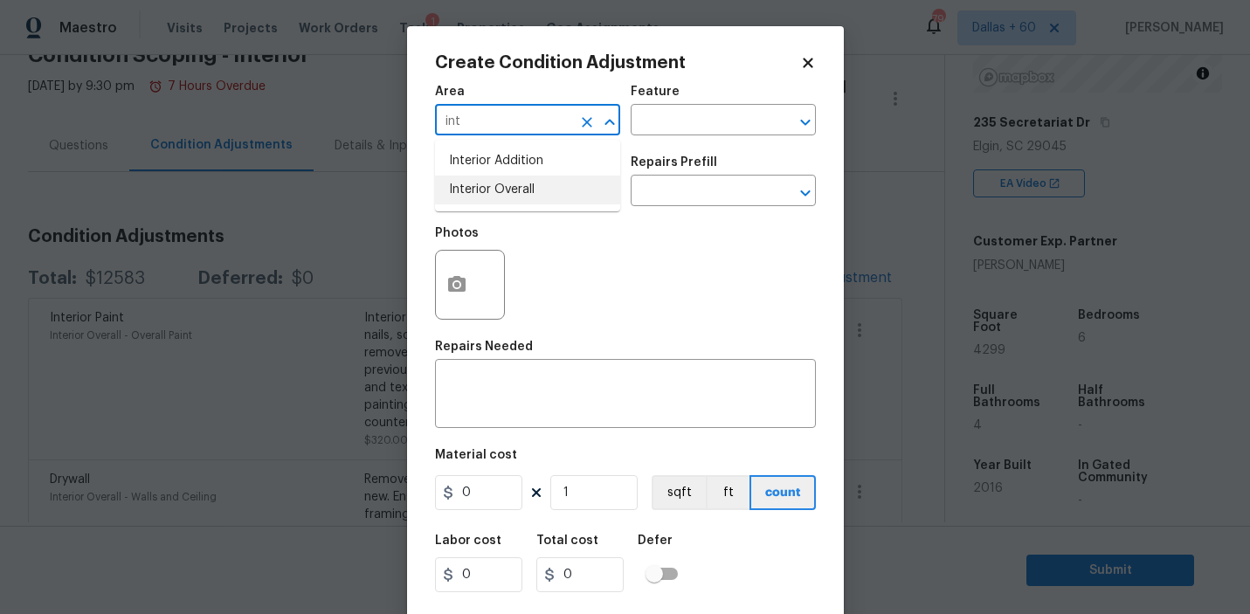
click at [522, 187] on li "Interior Overall" at bounding box center [527, 190] width 185 height 29
type input "Interior Overall"
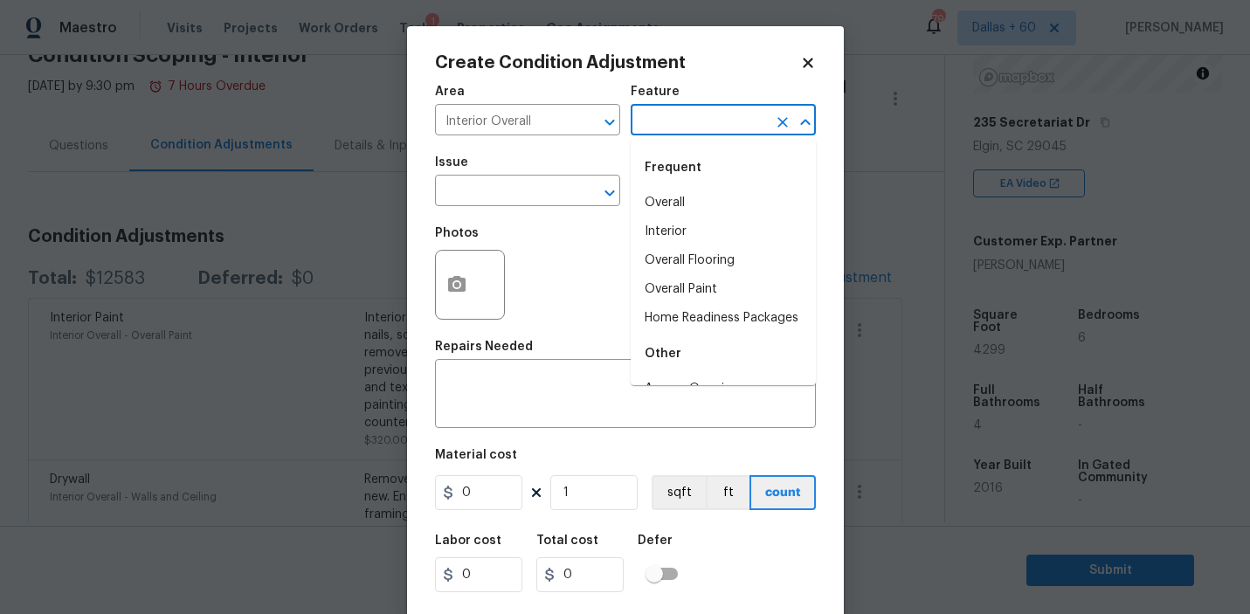
click at [688, 129] on input "text" at bounding box center [698, 121] width 136 height 27
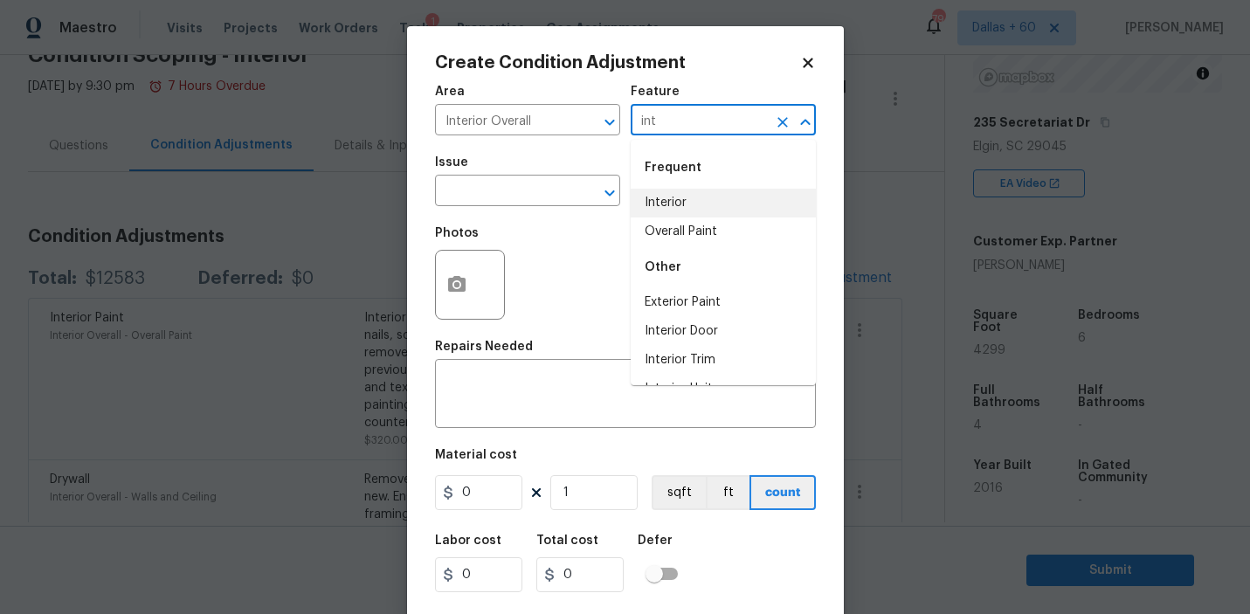
click at [700, 206] on li "Interior" at bounding box center [722, 203] width 185 height 29
type input "Interior"
click at [534, 189] on input "text" at bounding box center [503, 192] width 136 height 27
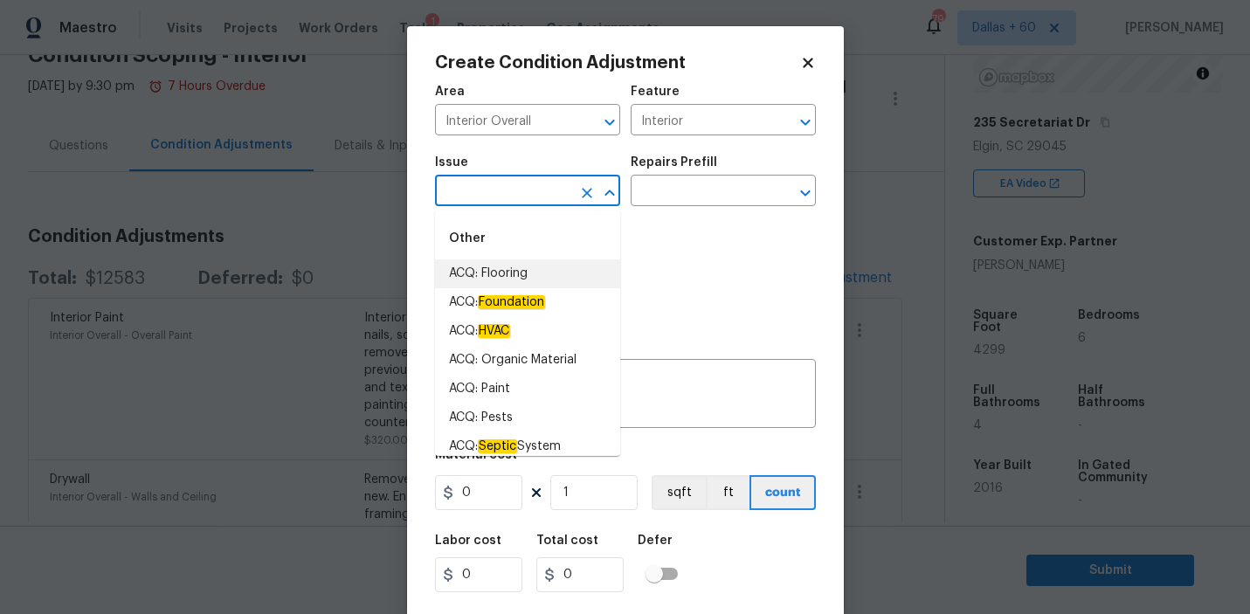
click at [533, 268] on li "ACQ: Flooring" at bounding box center [527, 273] width 185 height 29
type input "ACQ: Flooring"
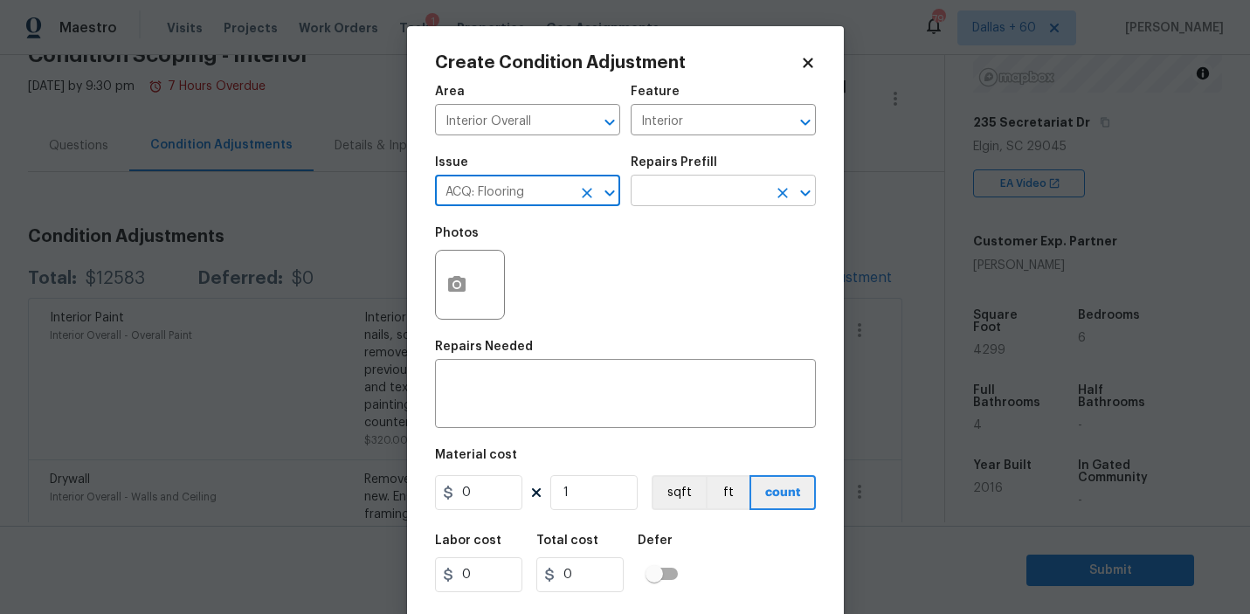
click at [664, 202] on input "text" at bounding box center [698, 192] width 136 height 27
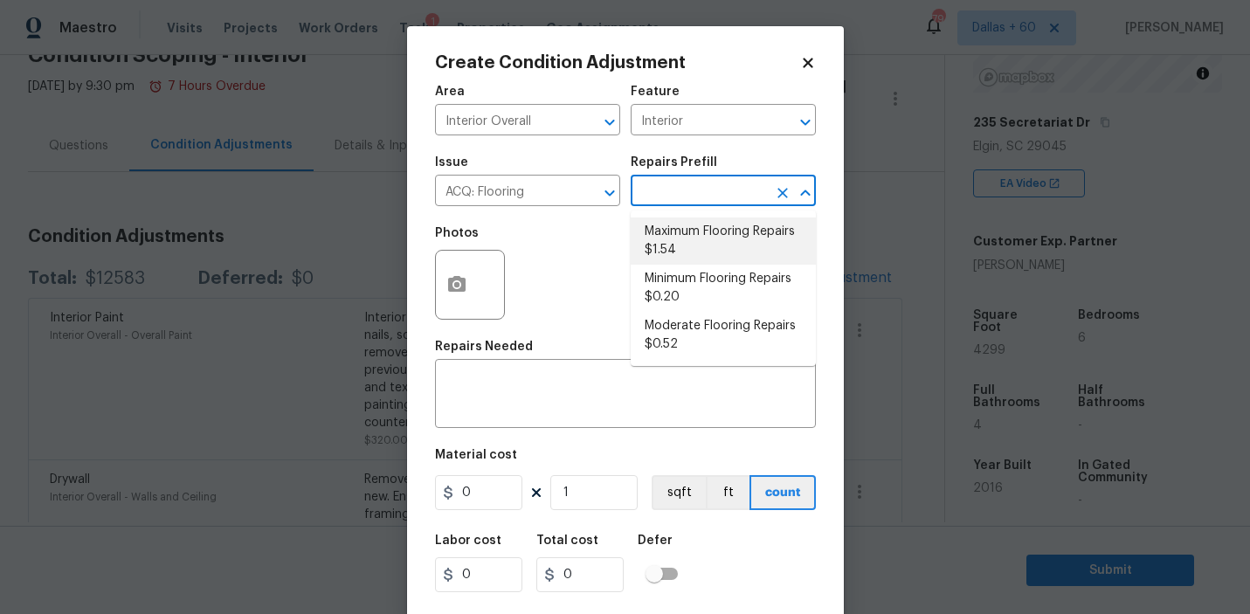
click at [678, 234] on li "Maximum Flooring Repairs $1.54" at bounding box center [722, 240] width 185 height 47
type input "Acquisition"
type textarea "Acquisition Scope: Maximum flooring repairs"
type input "1.54"
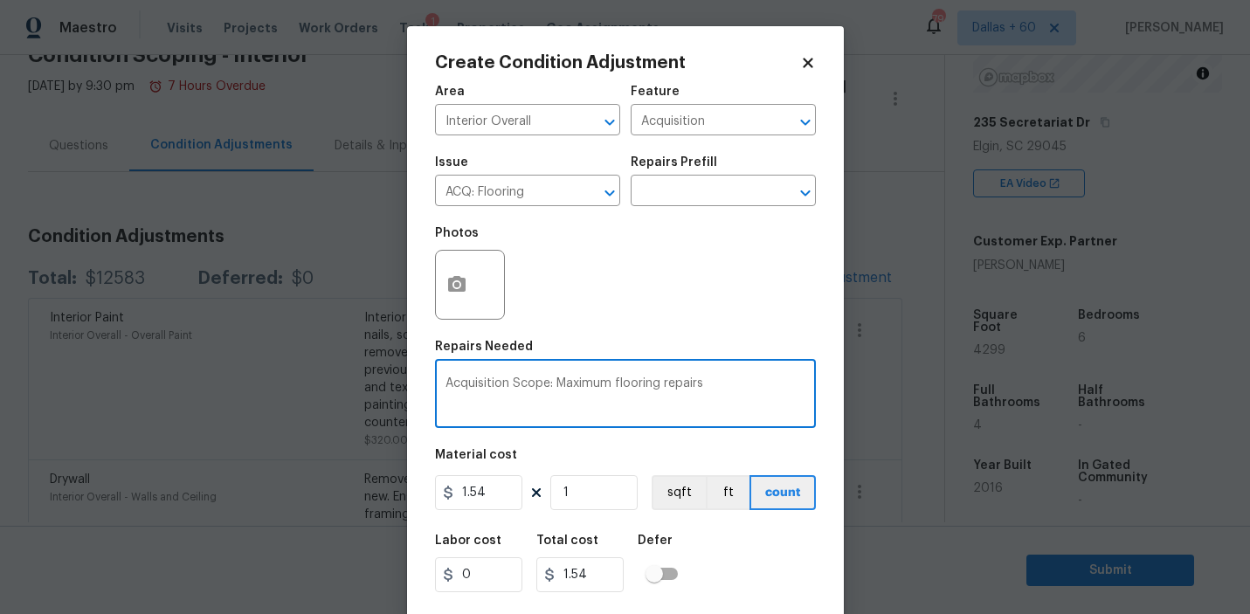
click at [553, 389] on textarea "Acquisition Scope: Maximum flooring repairs" at bounding box center [625, 395] width 360 height 37
click at [752, 387] on textarea "Acquisition Scope: Maximum flooring repairs" at bounding box center [625, 395] width 360 height 37
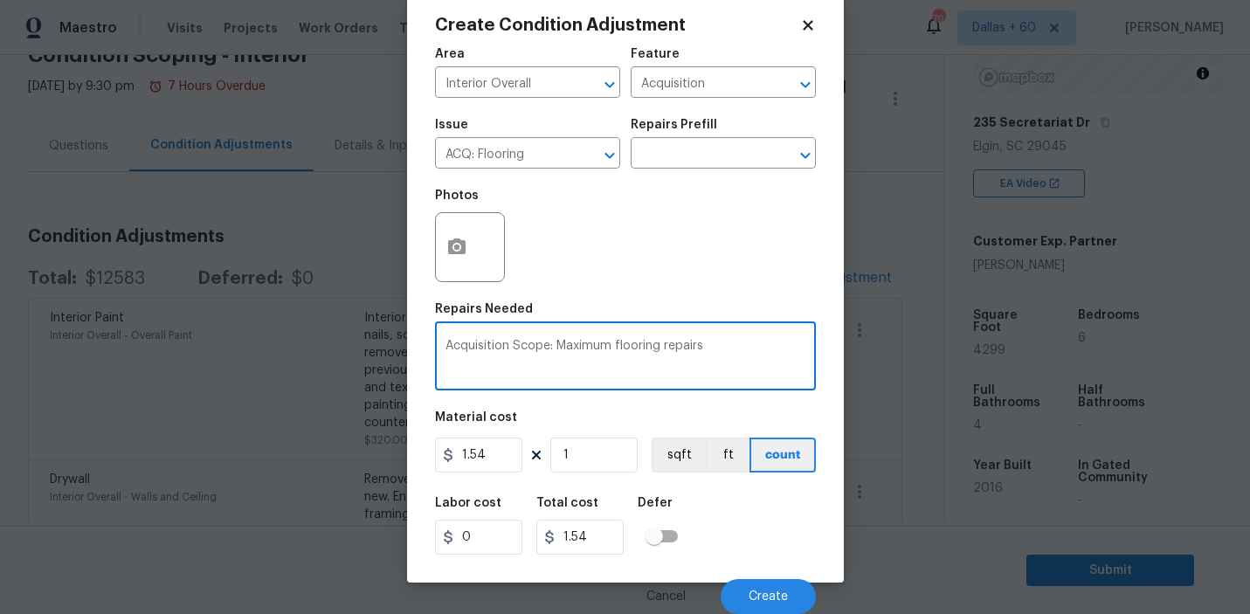
type textarea "Acquisition Scope: Maximum flooring repairs"
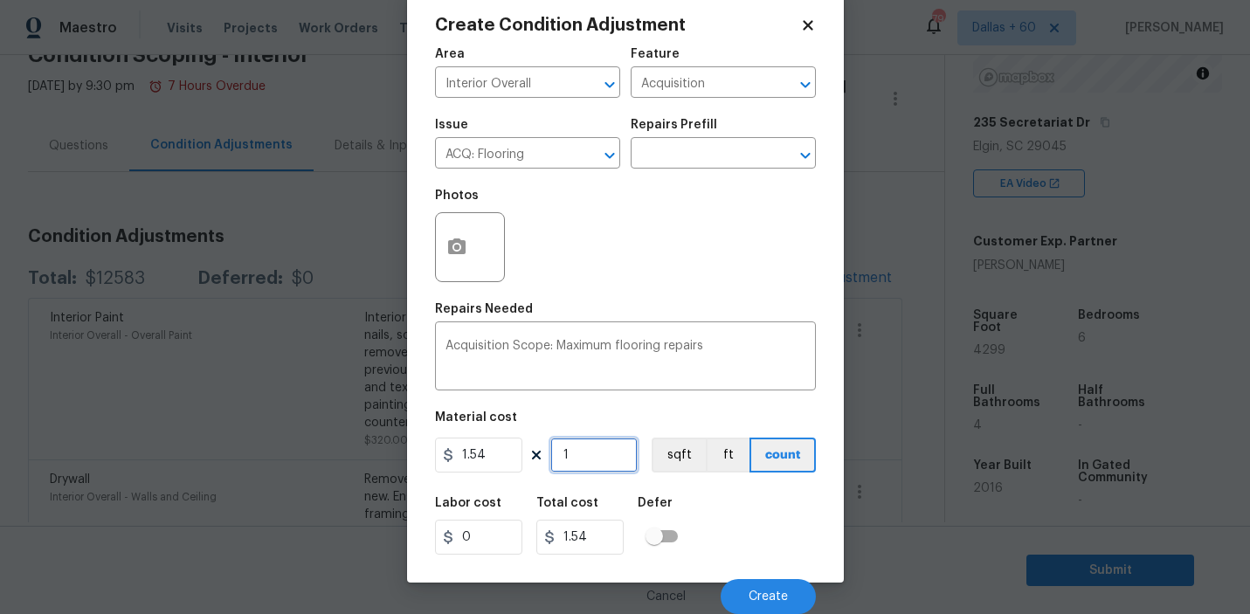
click at [573, 447] on input "1" at bounding box center [593, 454] width 87 height 35
type input "0"
type input "4"
type input "6.16"
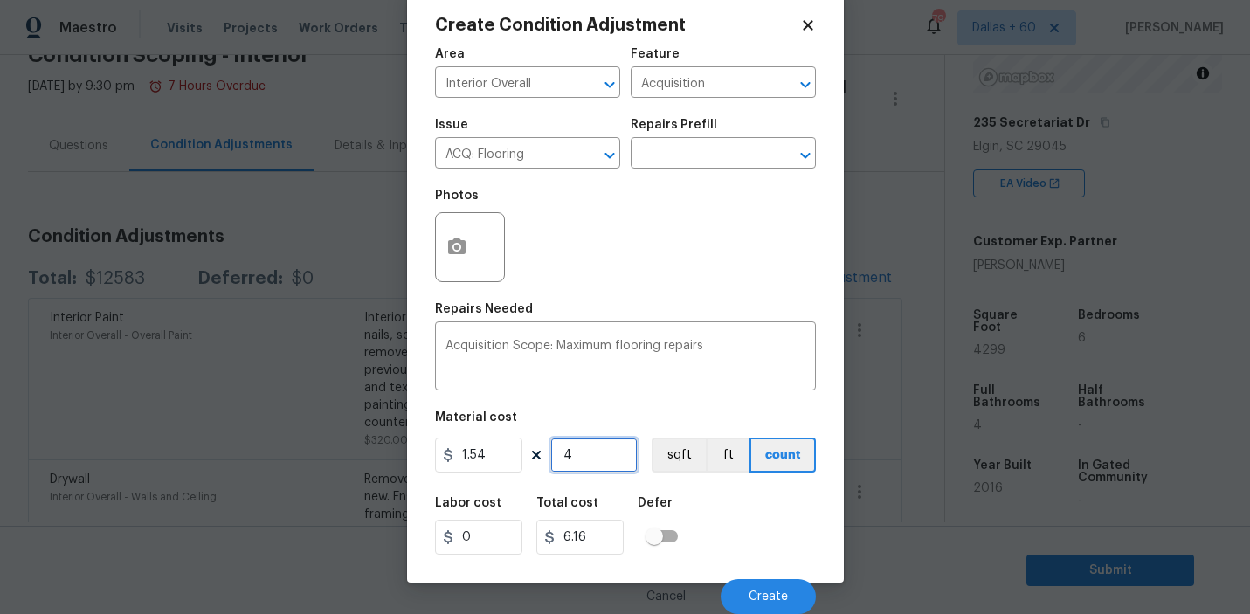
type input "42"
type input "64.68"
type input "429"
type input "660.66"
type input "4299"
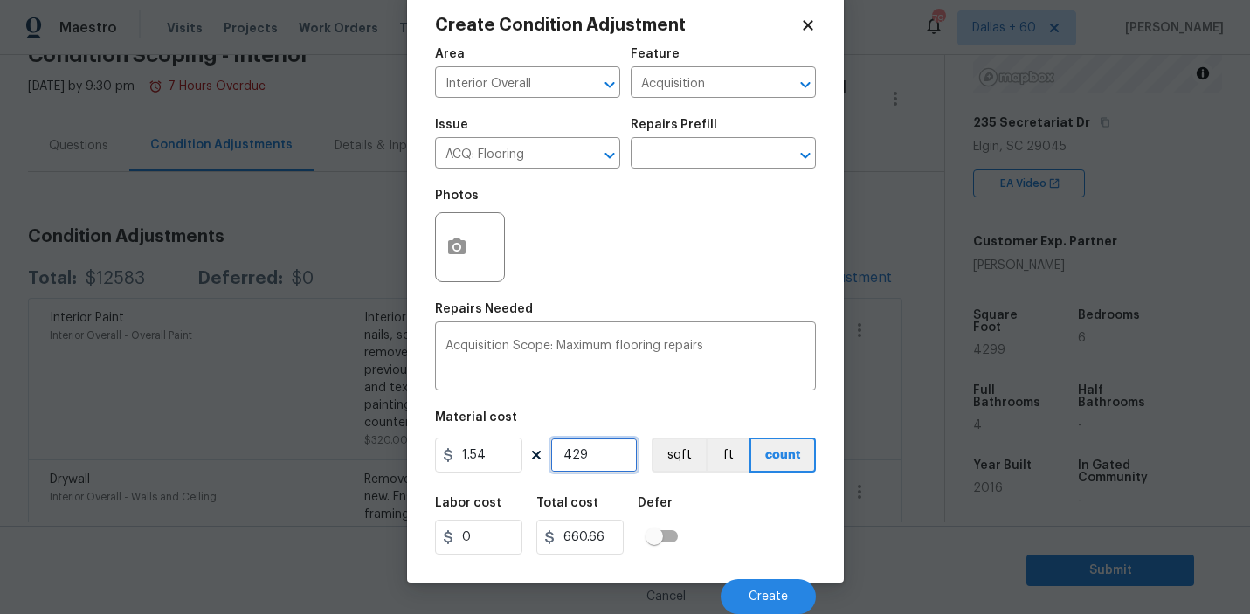
type input "6620.46"
type input "4299"
click at [464, 238] on icon "button" at bounding box center [456, 247] width 21 height 21
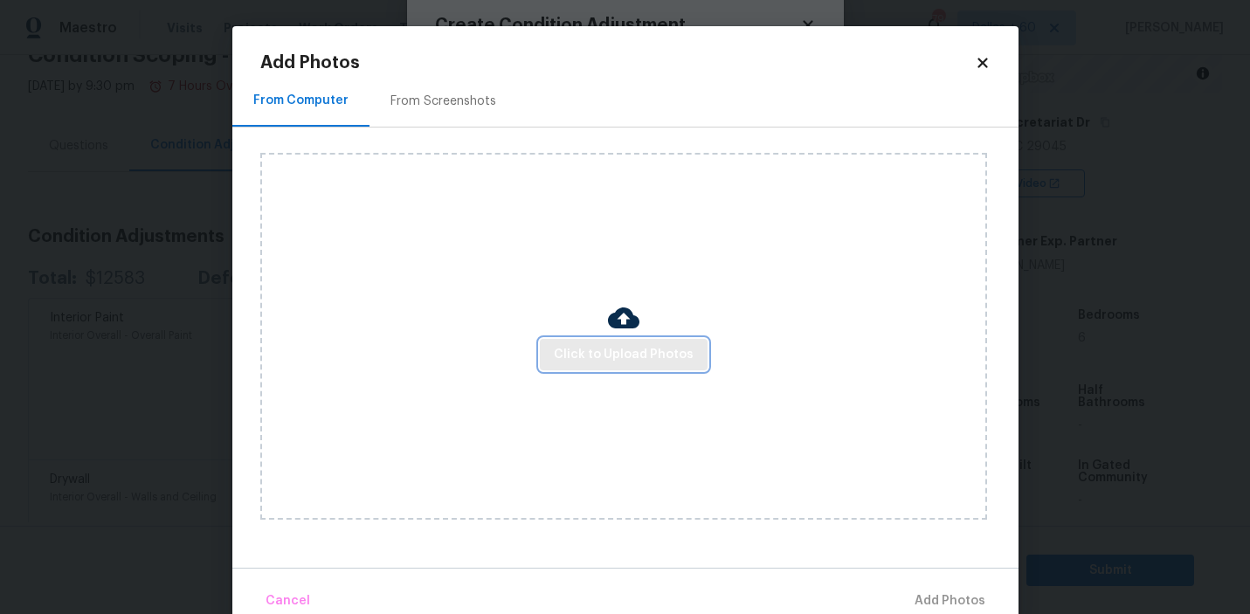
click at [583, 350] on span "Click to Upload Photos" at bounding box center [624, 355] width 140 height 22
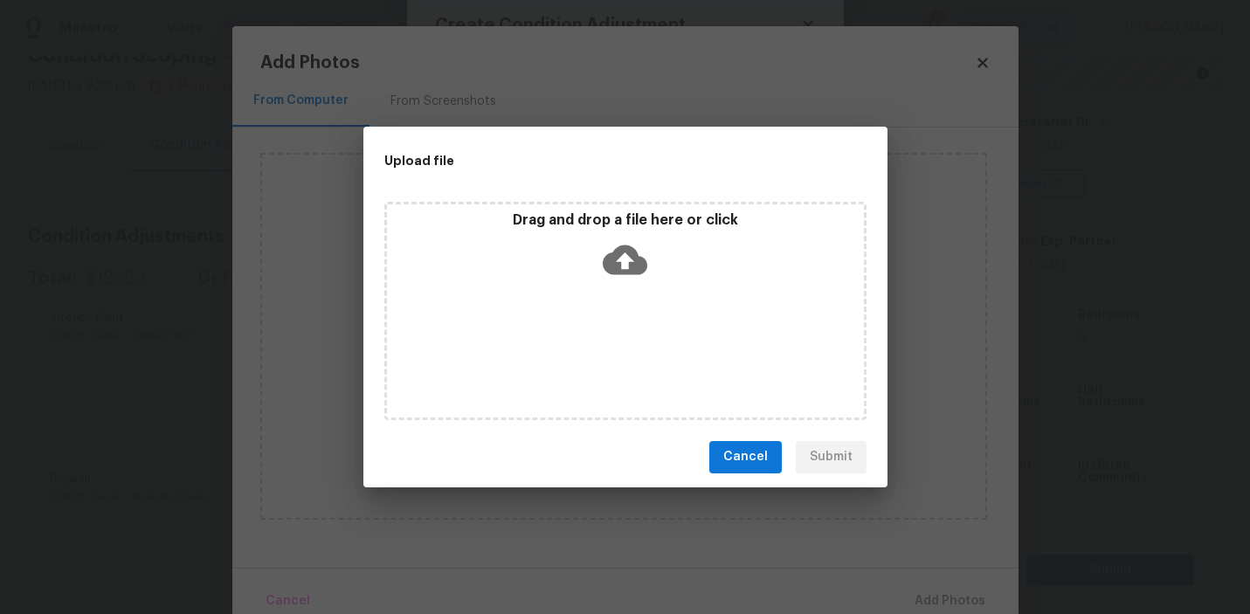
click at [629, 261] on icon at bounding box center [624, 259] width 45 height 30
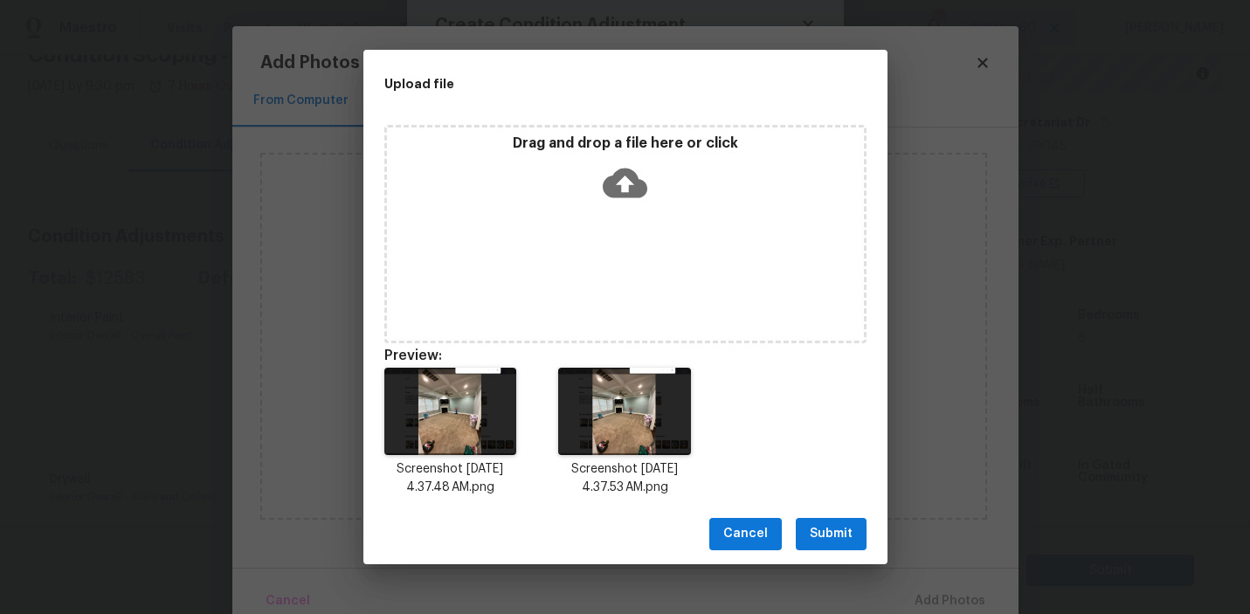
click at [832, 524] on span "Submit" at bounding box center [830, 534] width 43 height 22
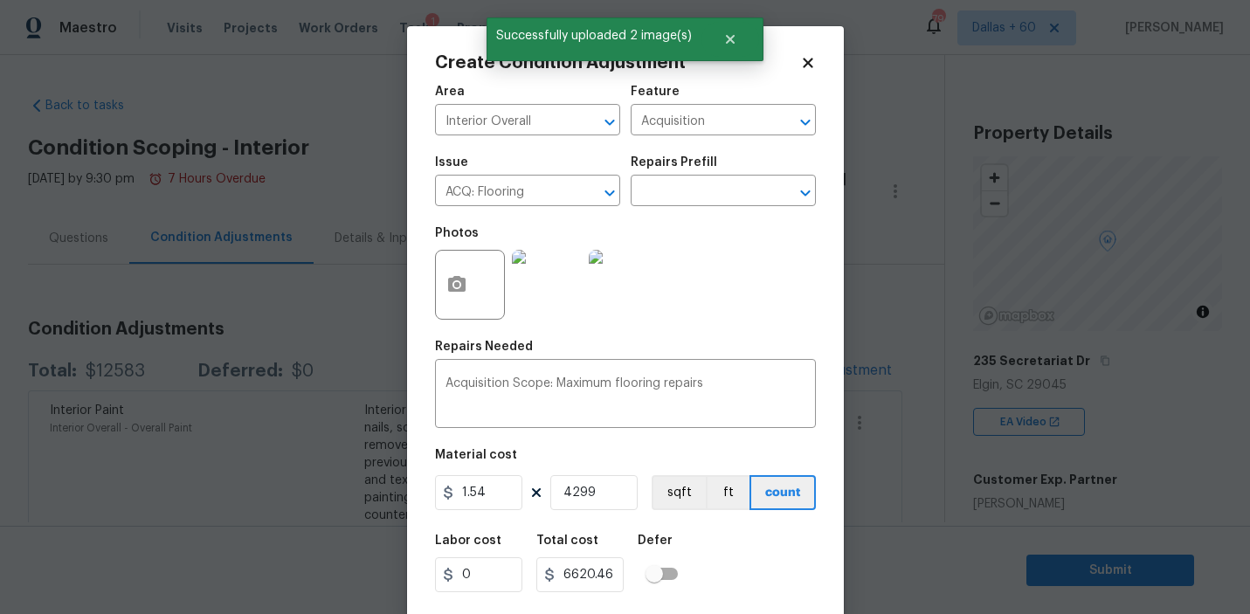
scroll to position [38, 0]
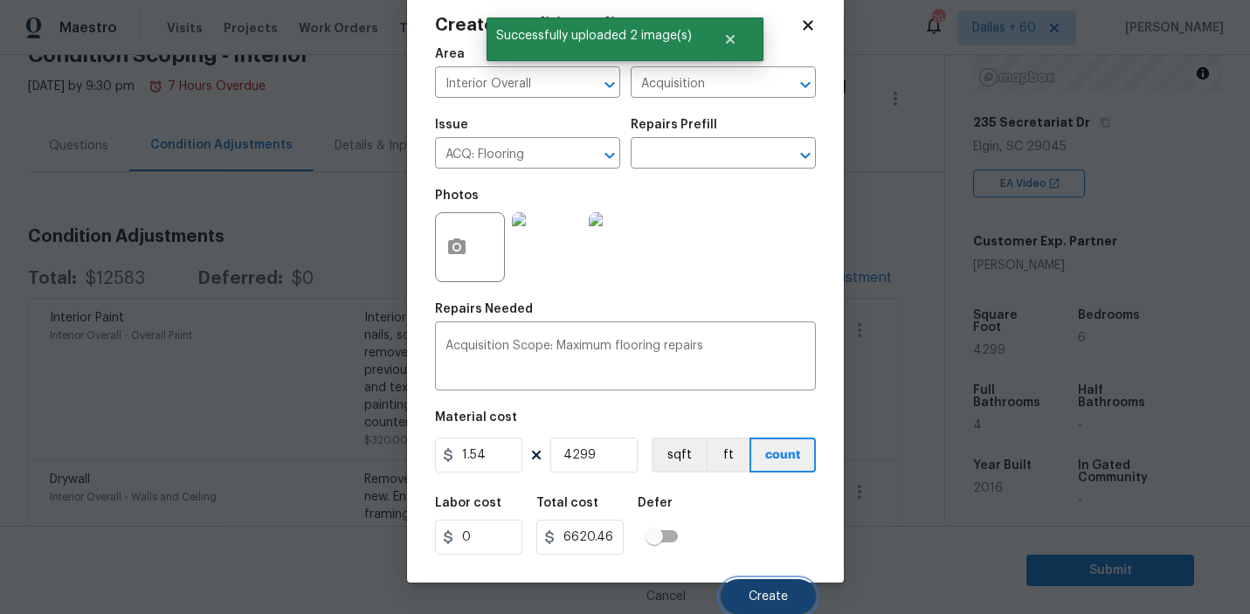
click at [776, 586] on button "Create" at bounding box center [767, 596] width 95 height 35
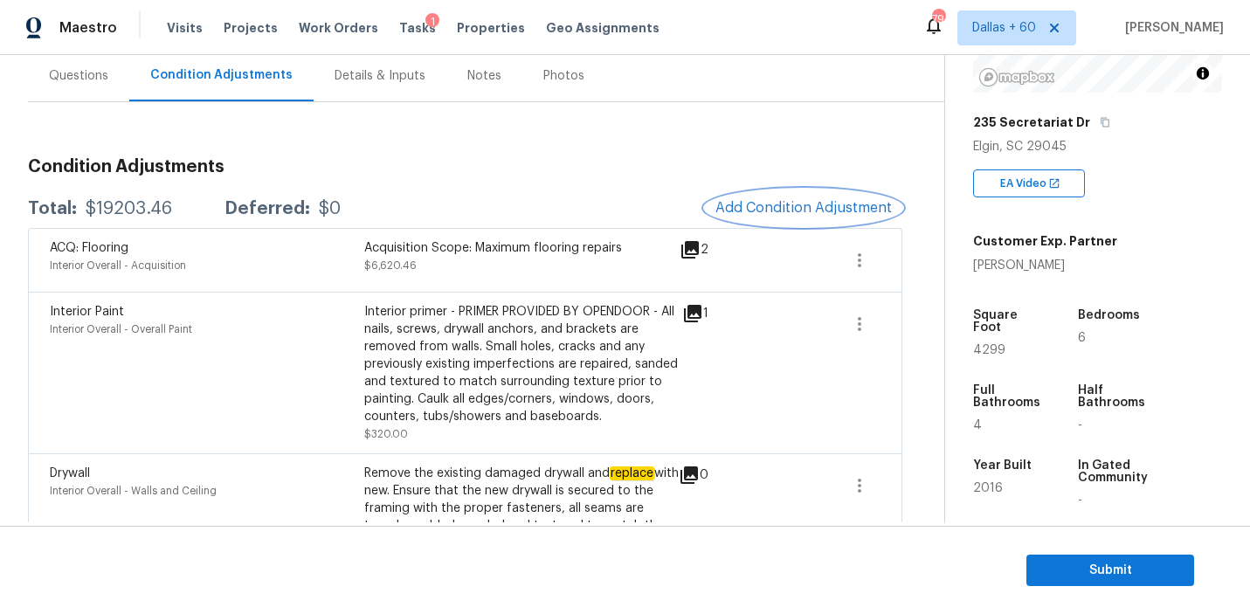
scroll to position [100, 0]
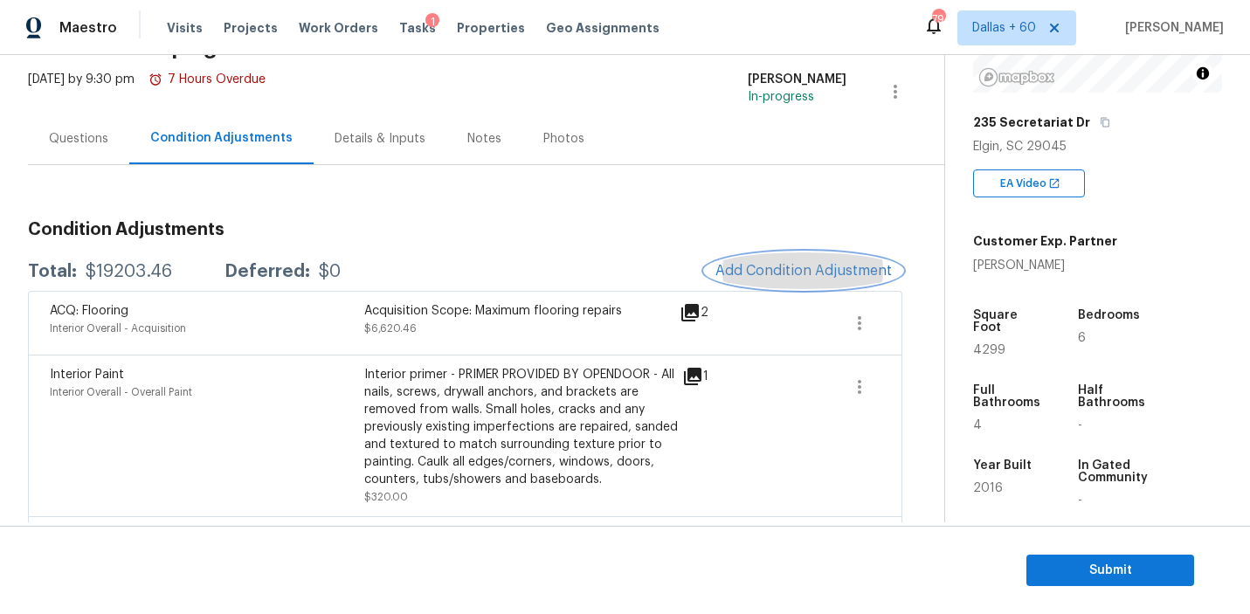
click at [770, 272] on span "Add Condition Adjustment" at bounding box center [803, 271] width 176 height 16
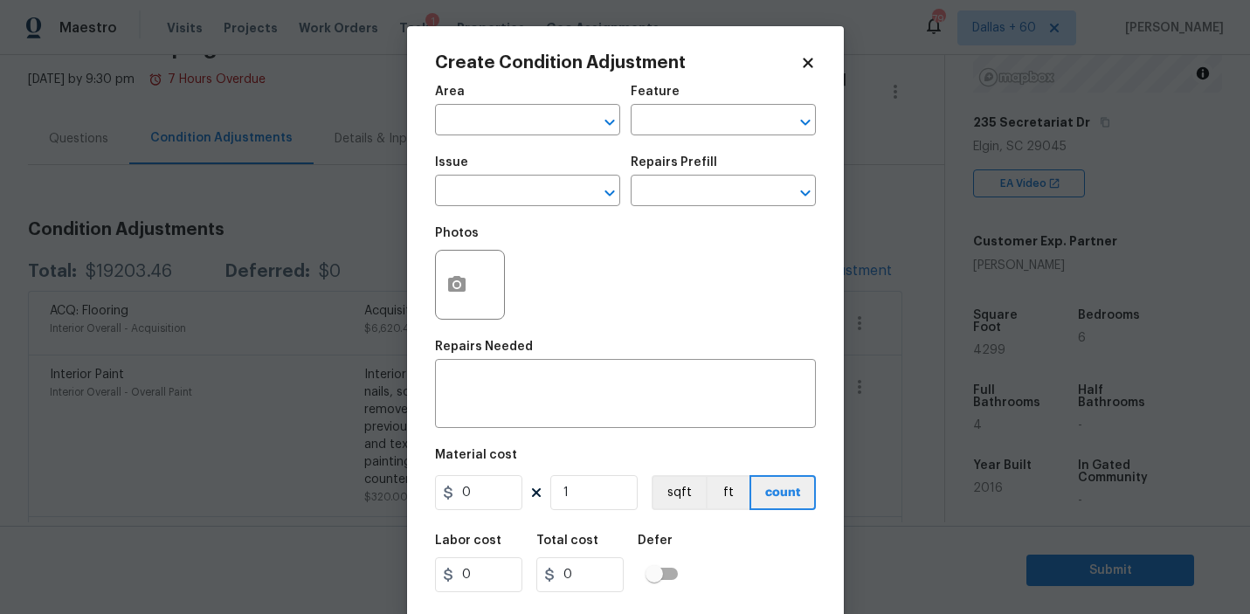
click at [341, 197] on body "Maestro Visits Projects Work Orders Tasks 1 Properties Geo Assignments 794 [GEO…" at bounding box center [625, 307] width 1250 height 614
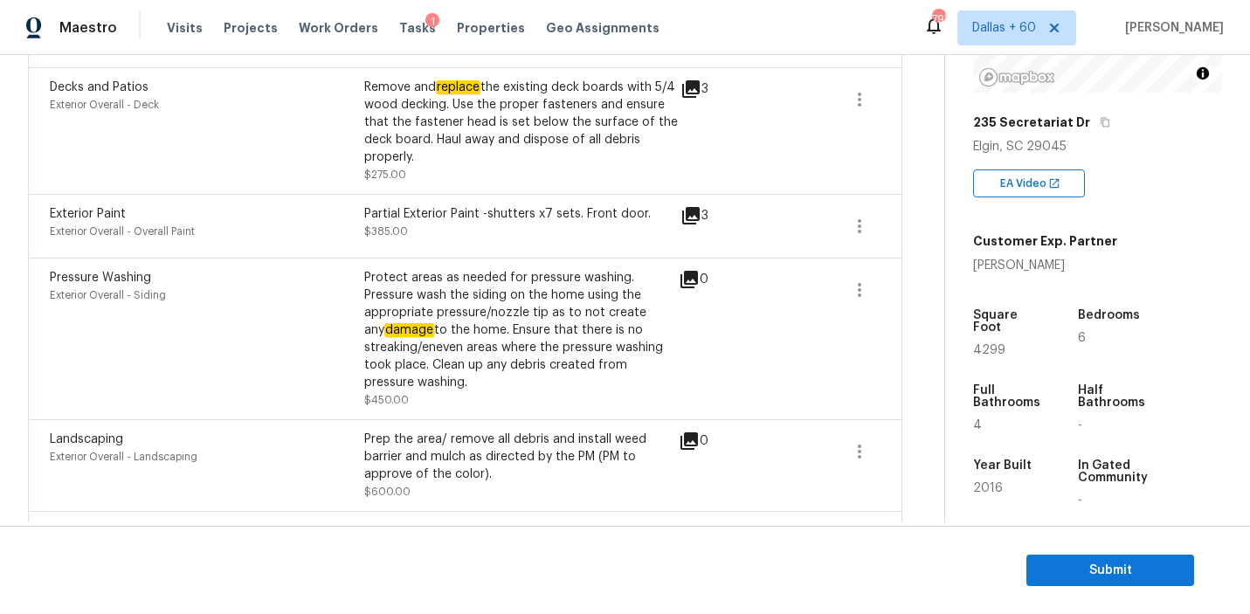
scroll to position [1683, 0]
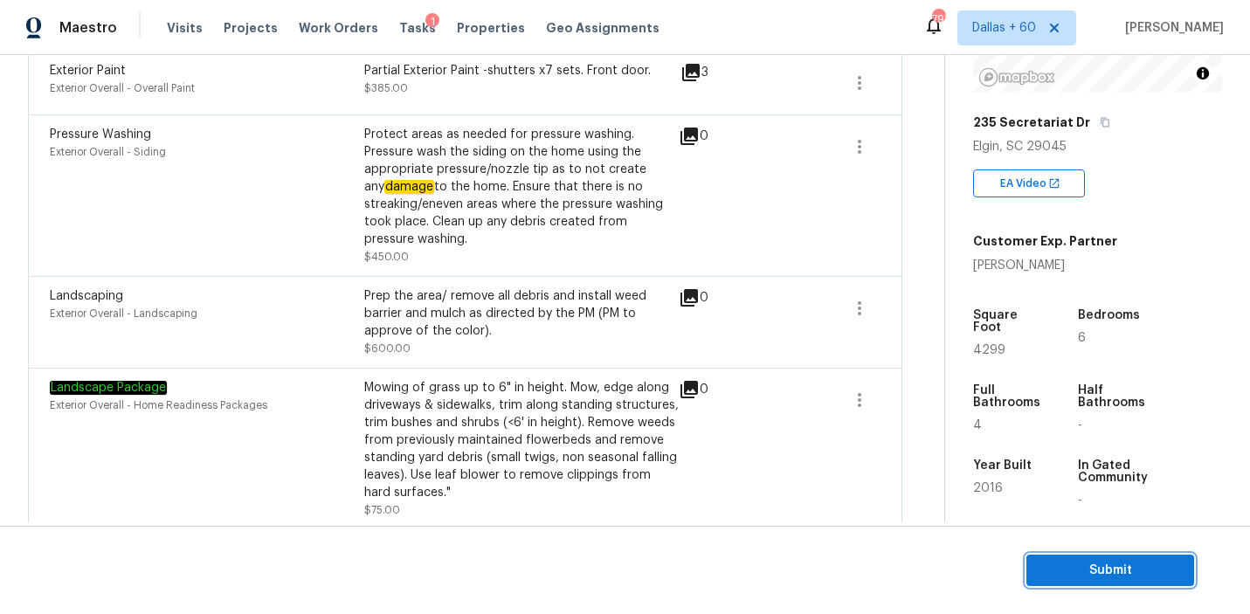
click at [1064, 569] on span "Submit" at bounding box center [1110, 571] width 140 height 22
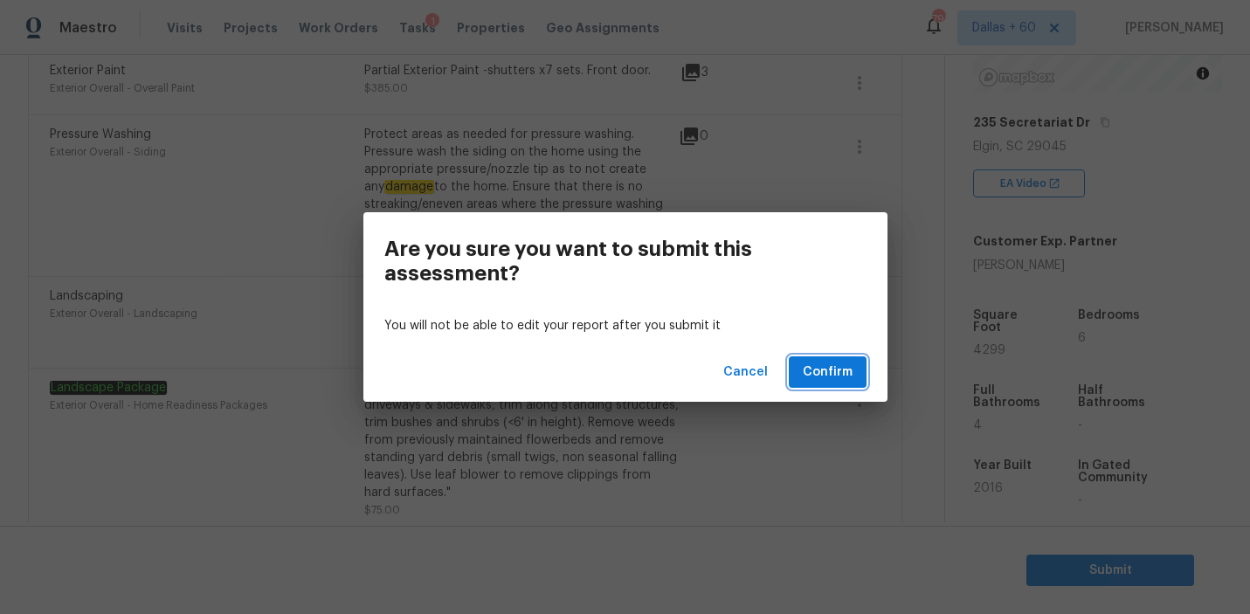
click at [811, 372] on span "Confirm" at bounding box center [827, 372] width 50 height 22
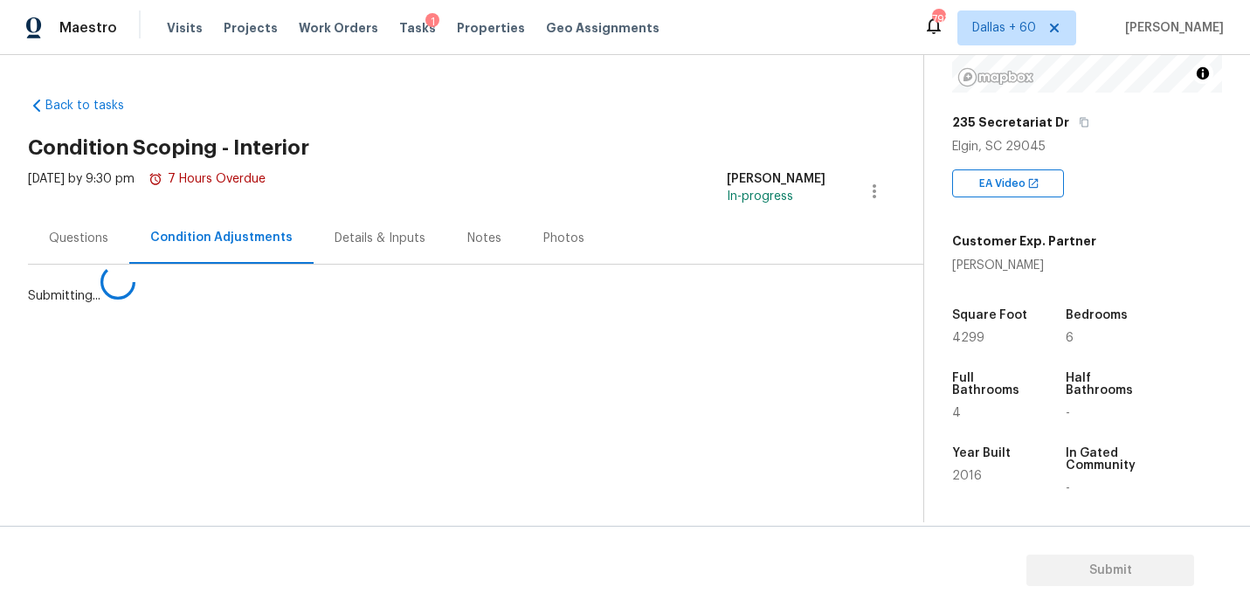
scroll to position [0, 0]
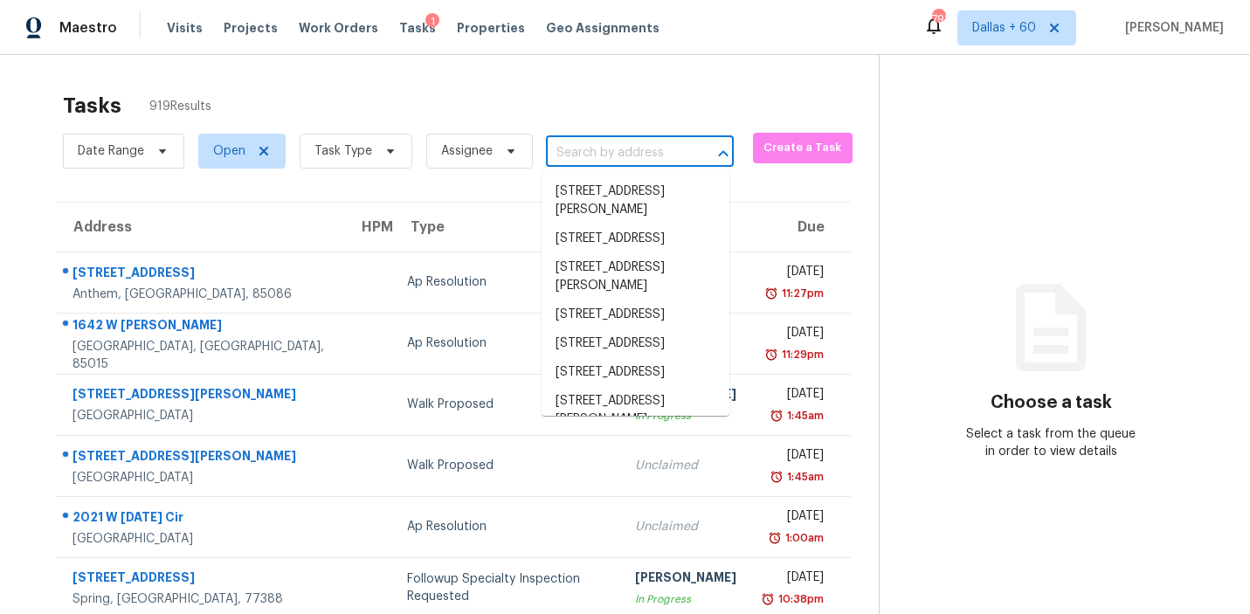
click at [614, 149] on input "text" at bounding box center [615, 153] width 139 height 27
click at [393, 154] on icon at bounding box center [390, 151] width 14 height 14
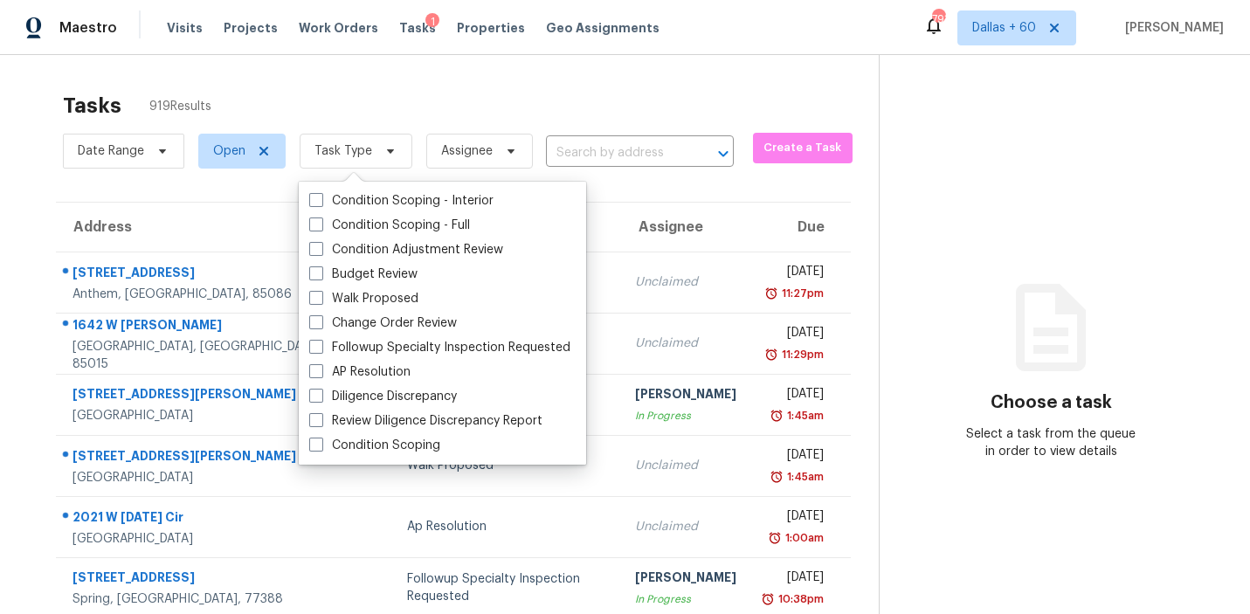
click at [626, 90] on div "Tasks 919 Results" at bounding box center [471, 105] width 816 height 45
